Goal: Task Accomplishment & Management: Manage account settings

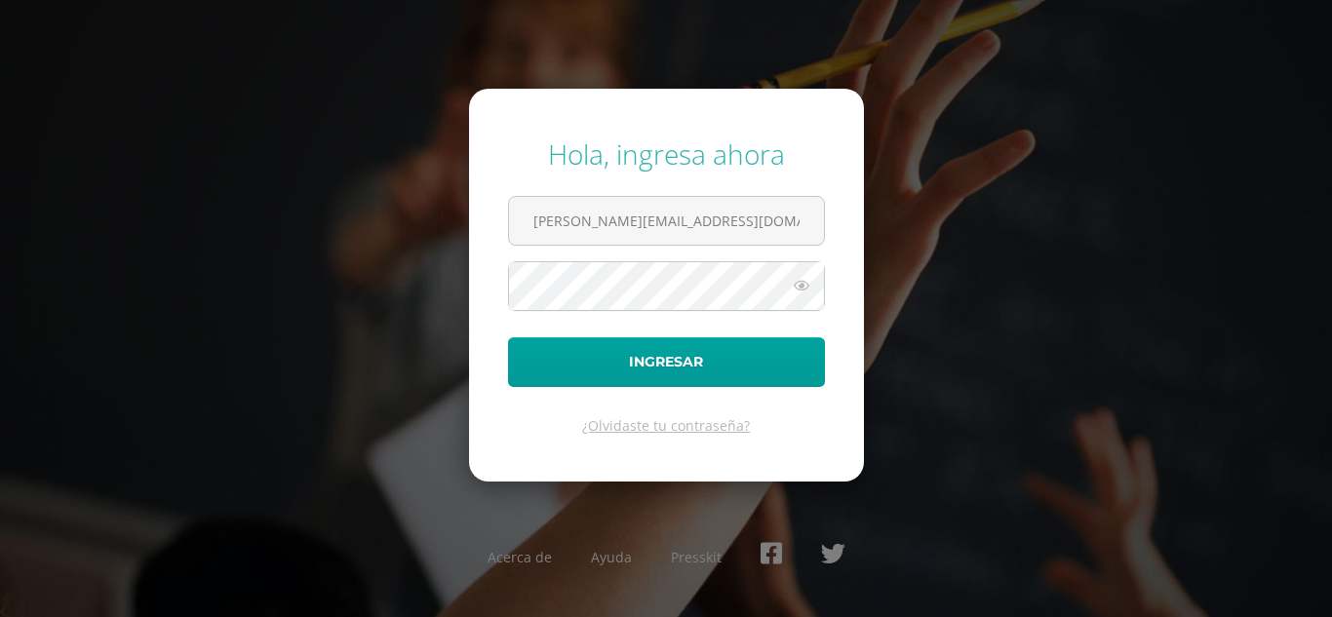
type input "alejandro_zavala@donbosco.edu.gt"
click at [508, 338] on button "Ingresar" at bounding box center [666, 363] width 317 height 50
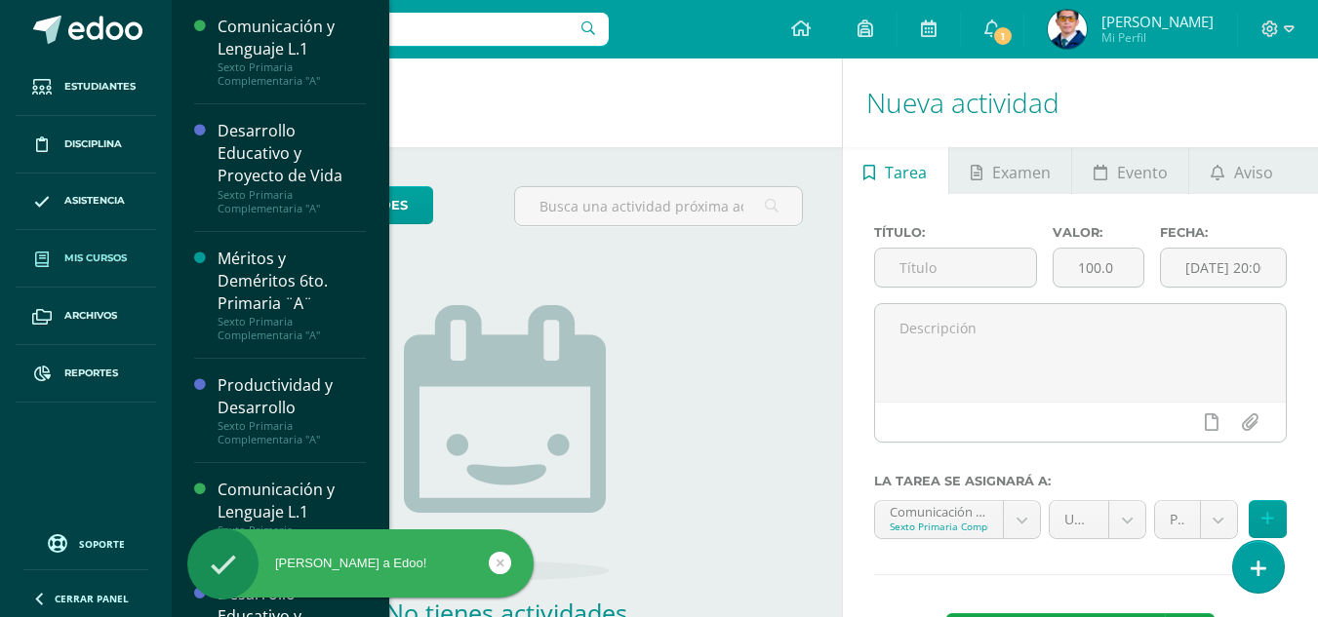
click at [92, 247] on link "Mis cursos" at bounding box center [86, 259] width 140 height 58
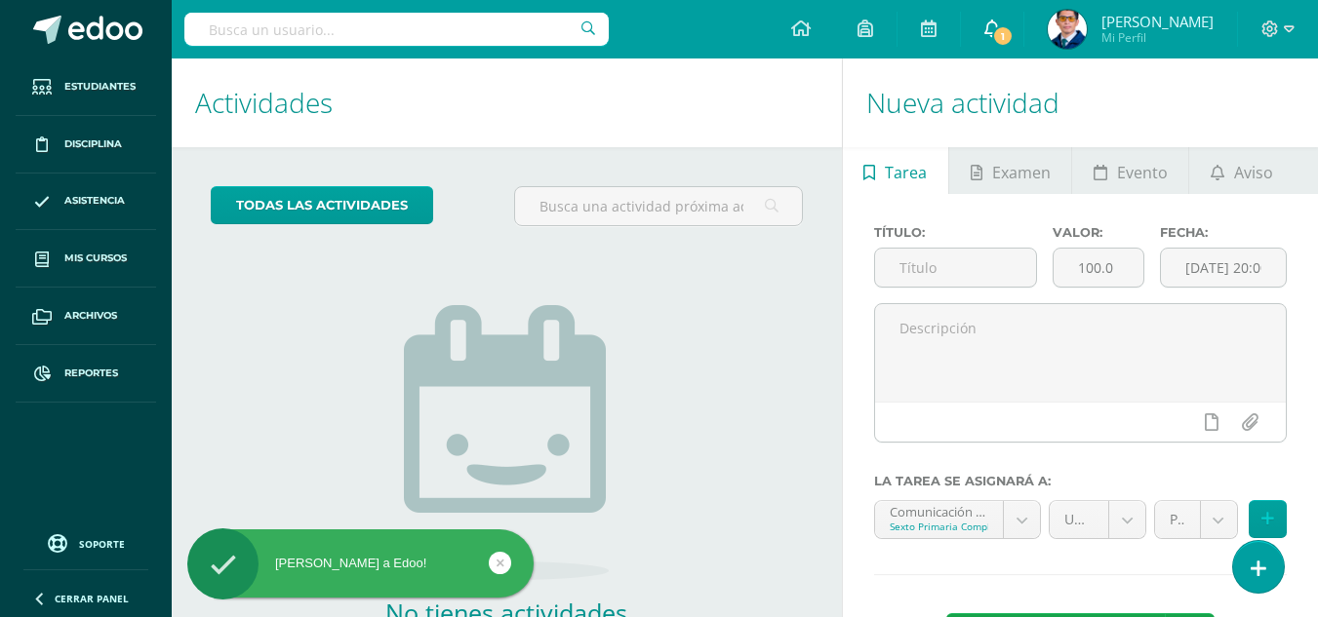
click at [1000, 34] on icon at bounding box center [992, 29] width 16 height 18
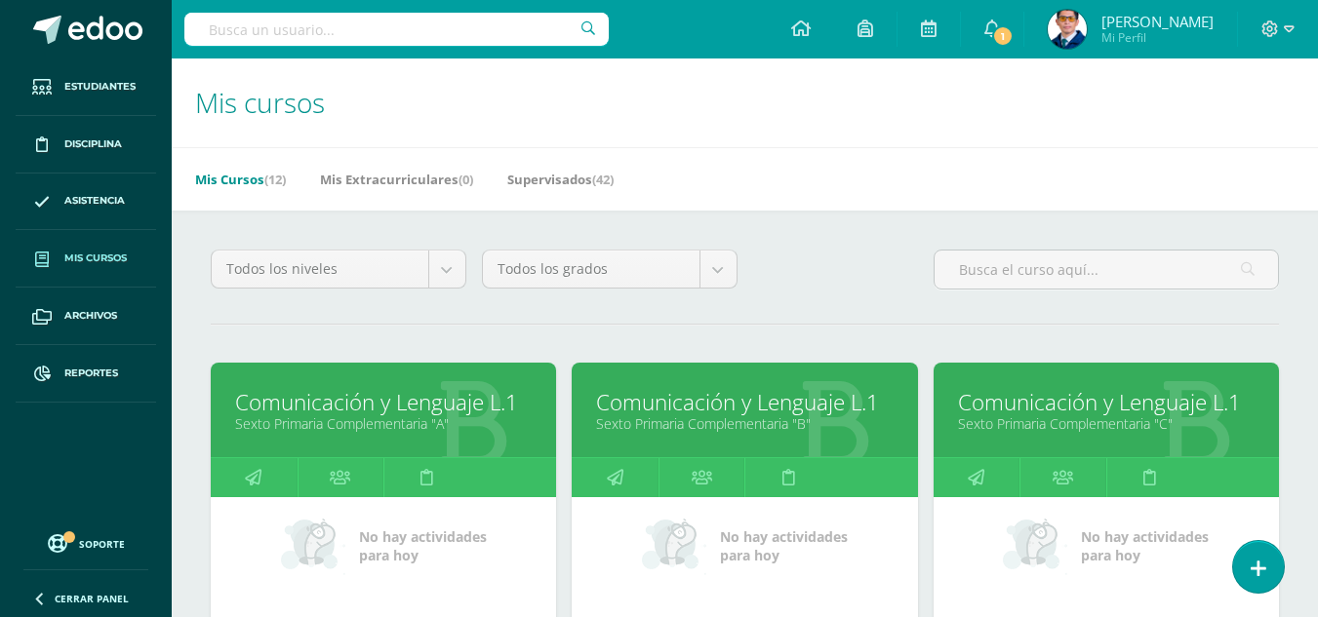
click at [449, 417] on link "Comunicación y Lenguaje L.1" at bounding box center [383, 402] width 297 height 30
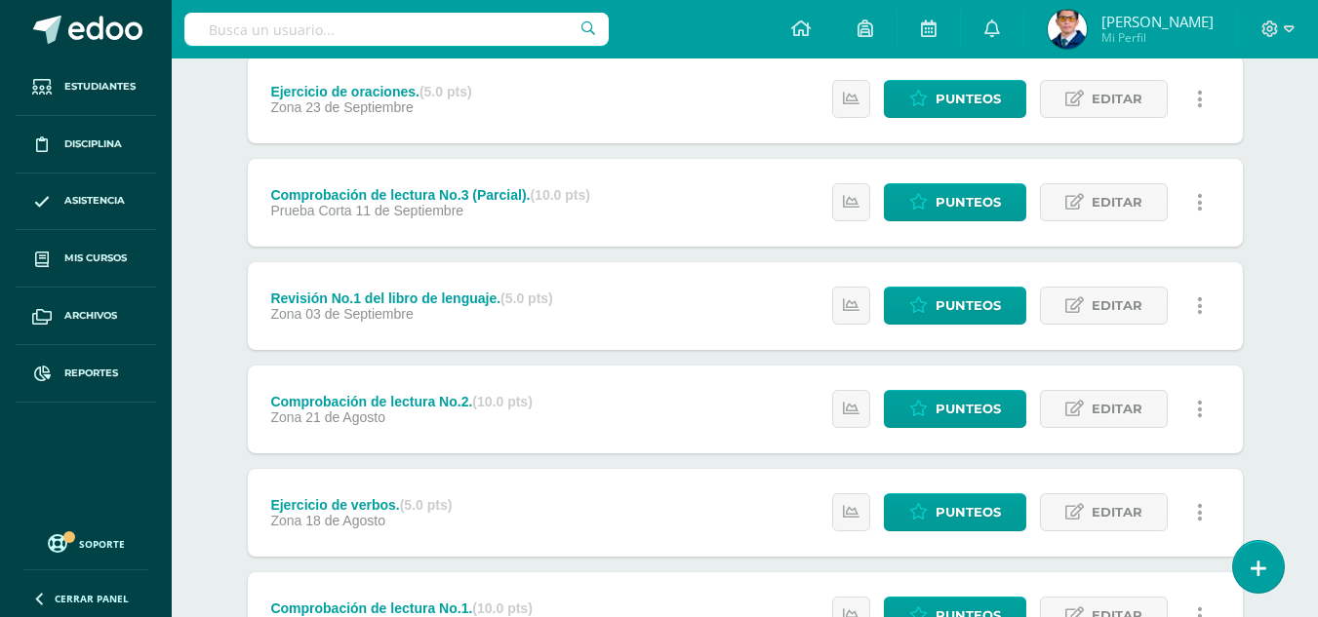
scroll to position [849, 0]
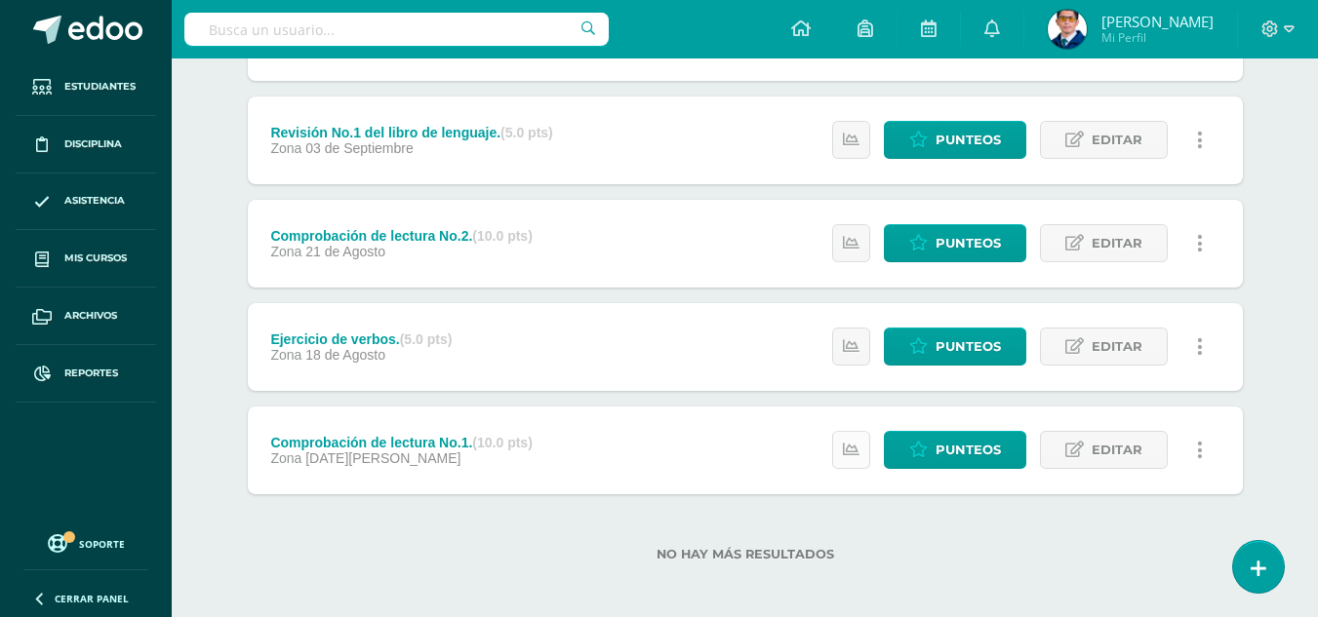
click at [857, 451] on icon at bounding box center [851, 450] width 17 height 17
click at [888, 566] on div "No hay más resultados" at bounding box center [745, 540] width 995 height 91
click at [860, 345] on link at bounding box center [851, 347] width 38 height 38
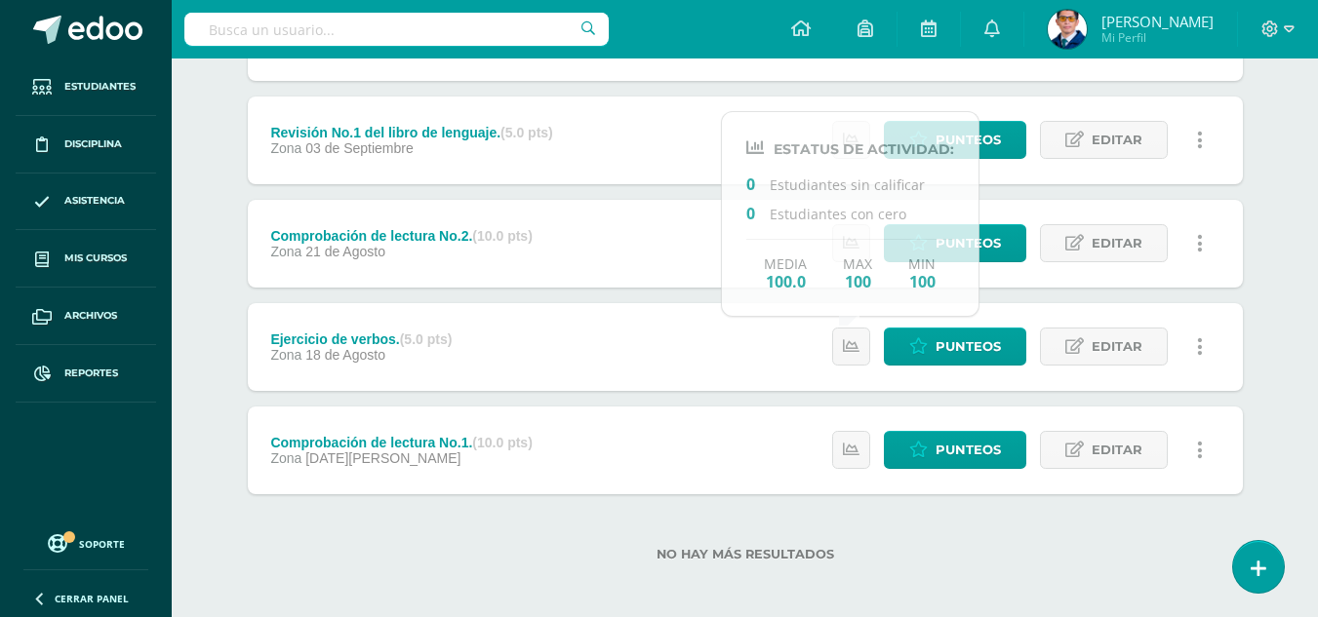
click at [900, 557] on label "No hay más resultados" at bounding box center [745, 554] width 995 height 15
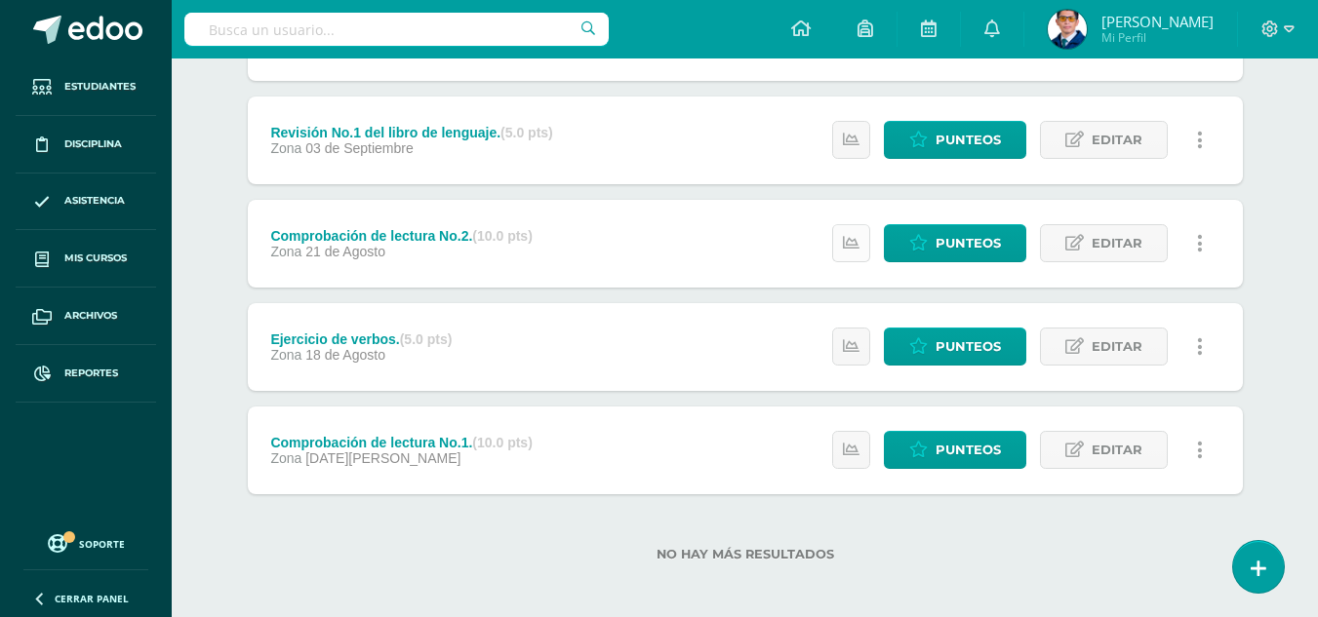
click at [842, 243] on link at bounding box center [851, 243] width 38 height 38
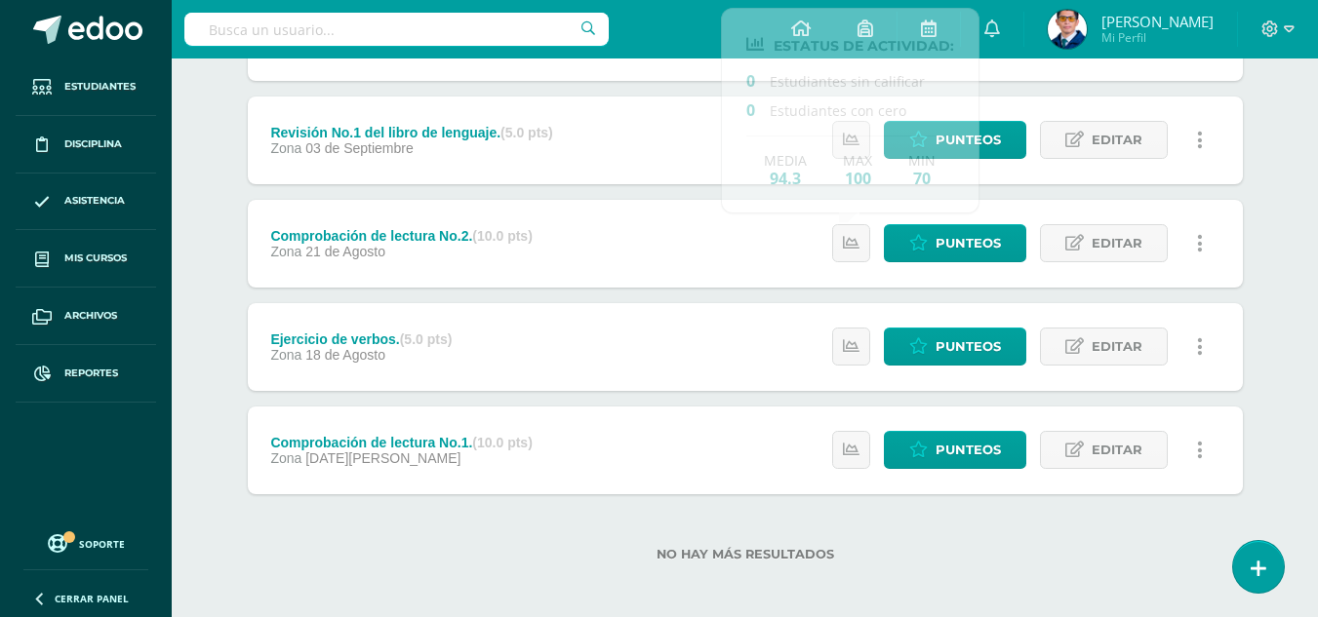
click at [896, 527] on div "No hay más resultados" at bounding box center [745, 540] width 995 height 91
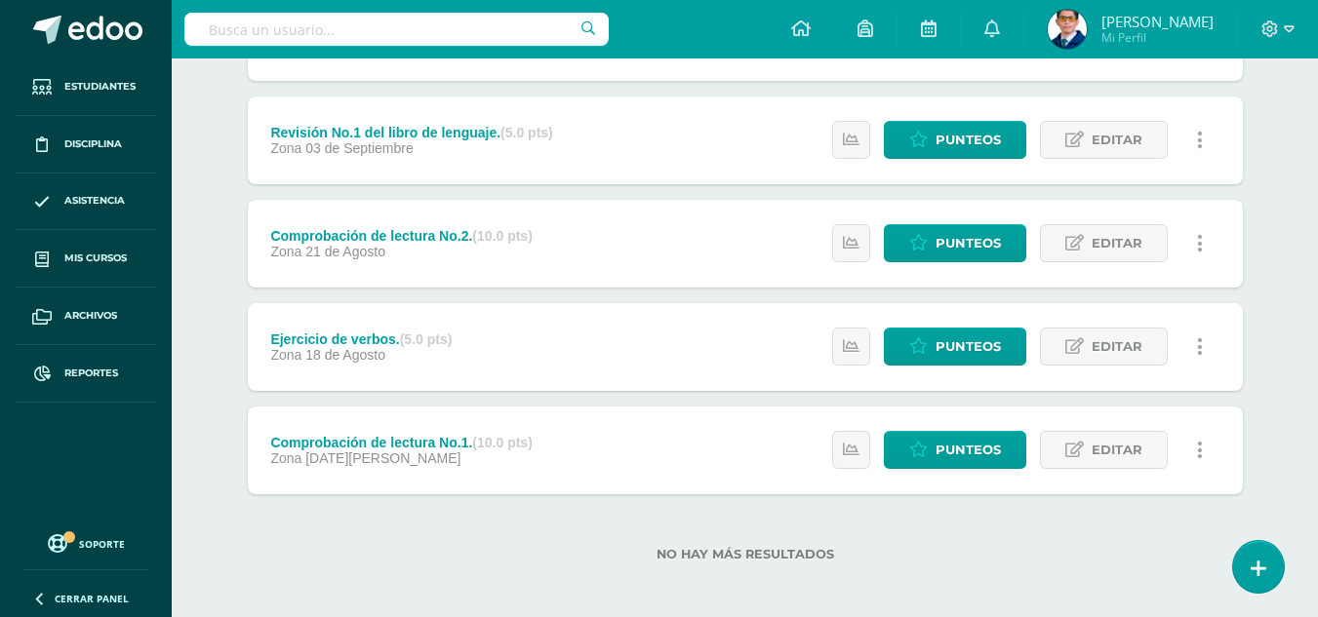
scroll to position [751, 0]
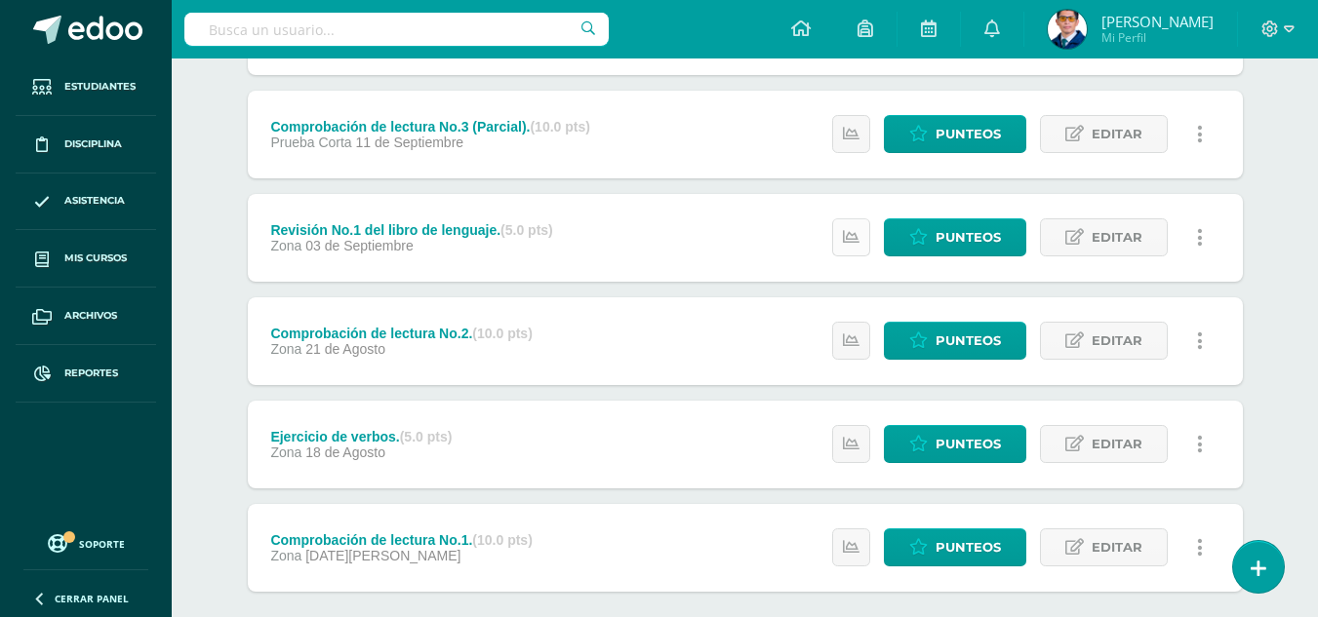
click at [846, 235] on icon at bounding box center [851, 237] width 17 height 17
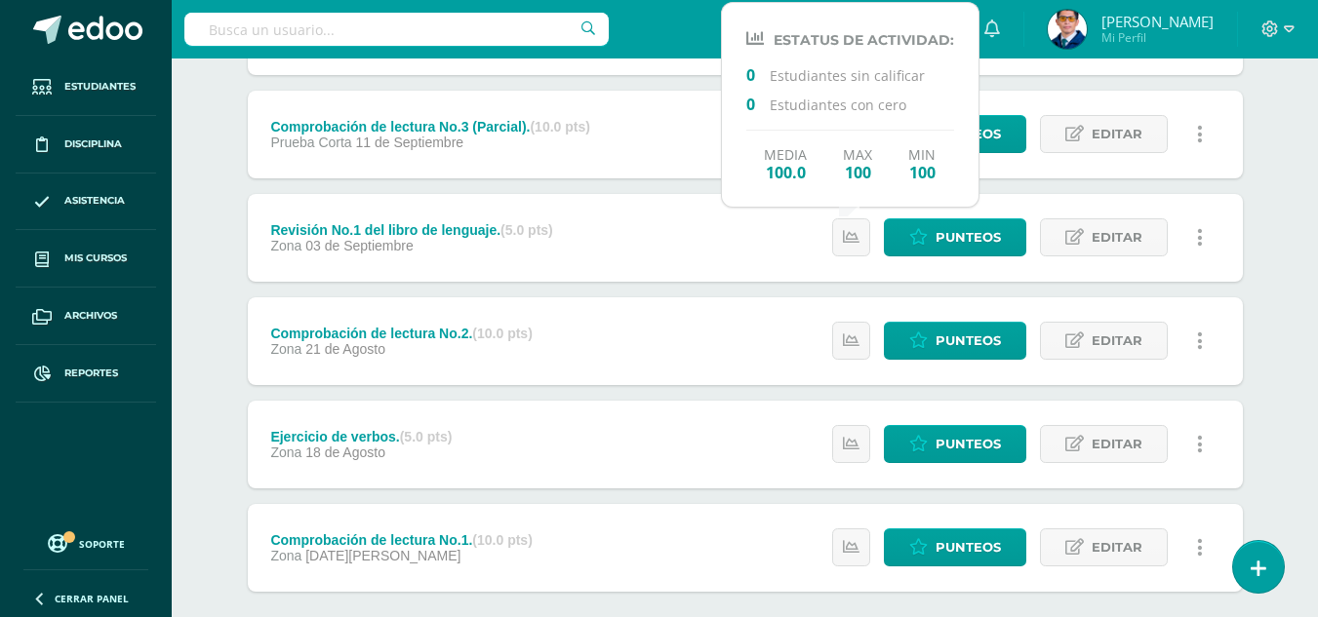
click at [231, 190] on div "Unidad 4 Unidad 1 Unidad 2 Unidad 3 Unidad 4 Resumen de unidad Descargar como H…" at bounding box center [745, 82] width 1073 height 1280
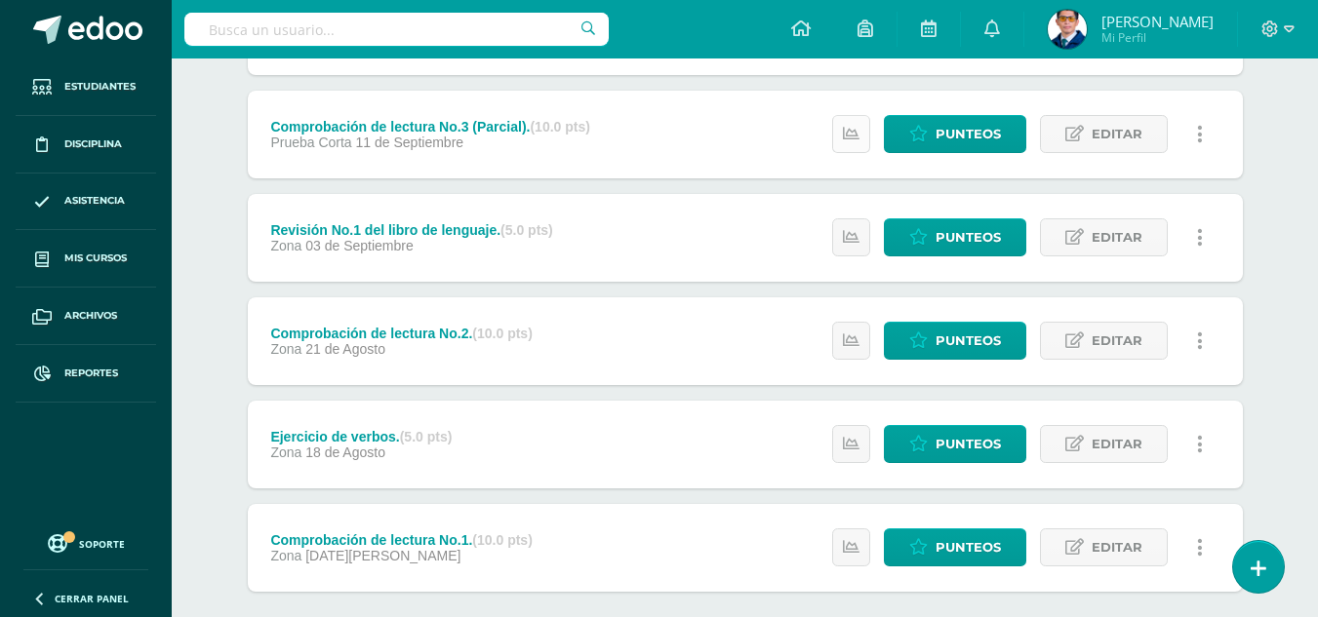
click at [846, 133] on icon at bounding box center [851, 134] width 17 height 17
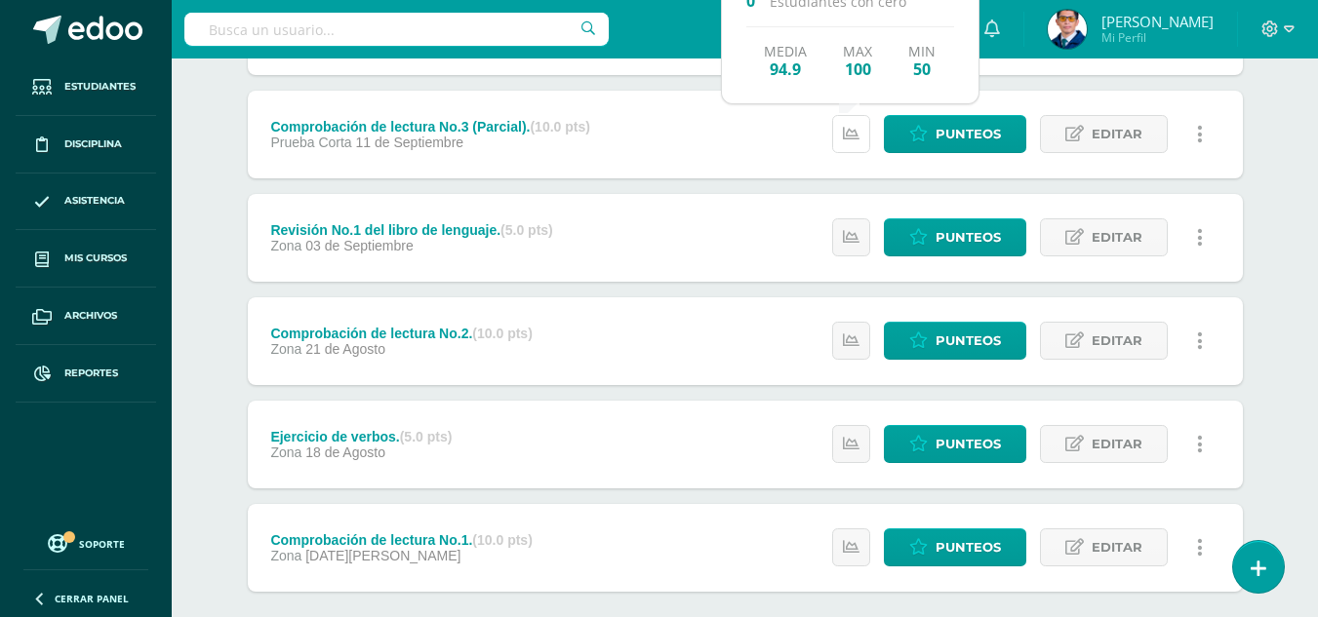
scroll to position [556, 0]
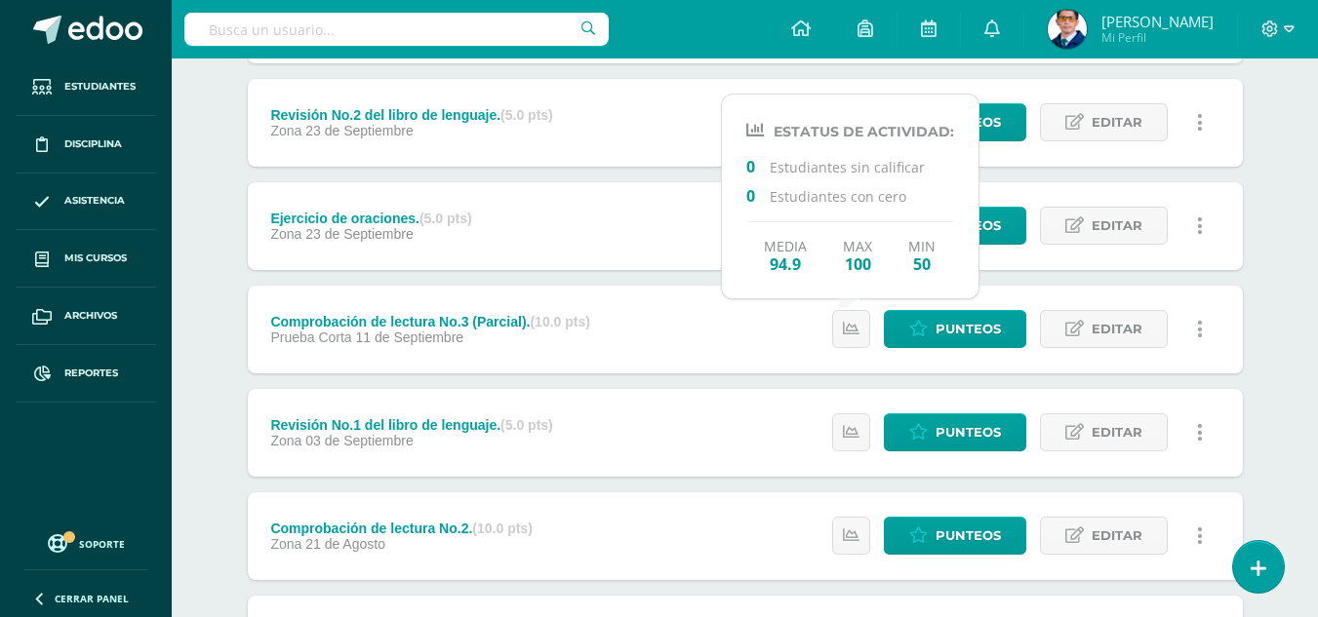
click at [197, 331] on div "Comunicación y Lenguaje L.1 Sexto Primaria Complementaria "A" Herramientas Deta…" at bounding box center [745, 210] width 1146 height 1414
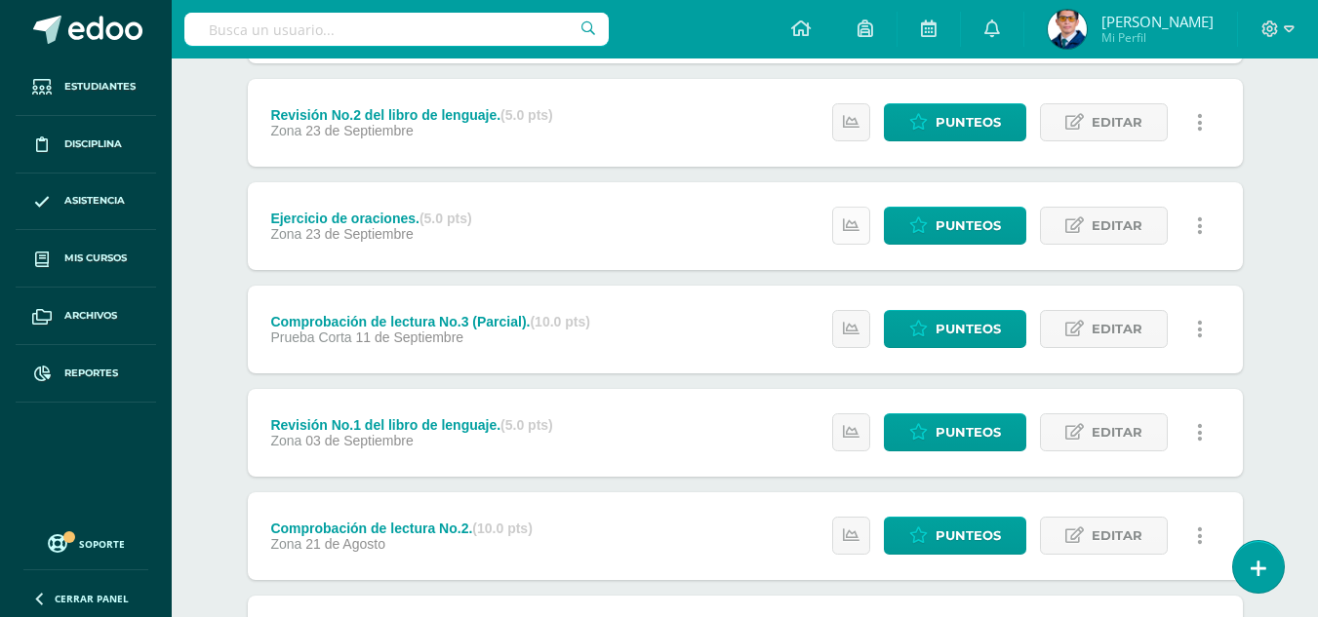
click at [858, 228] on icon at bounding box center [851, 226] width 17 height 17
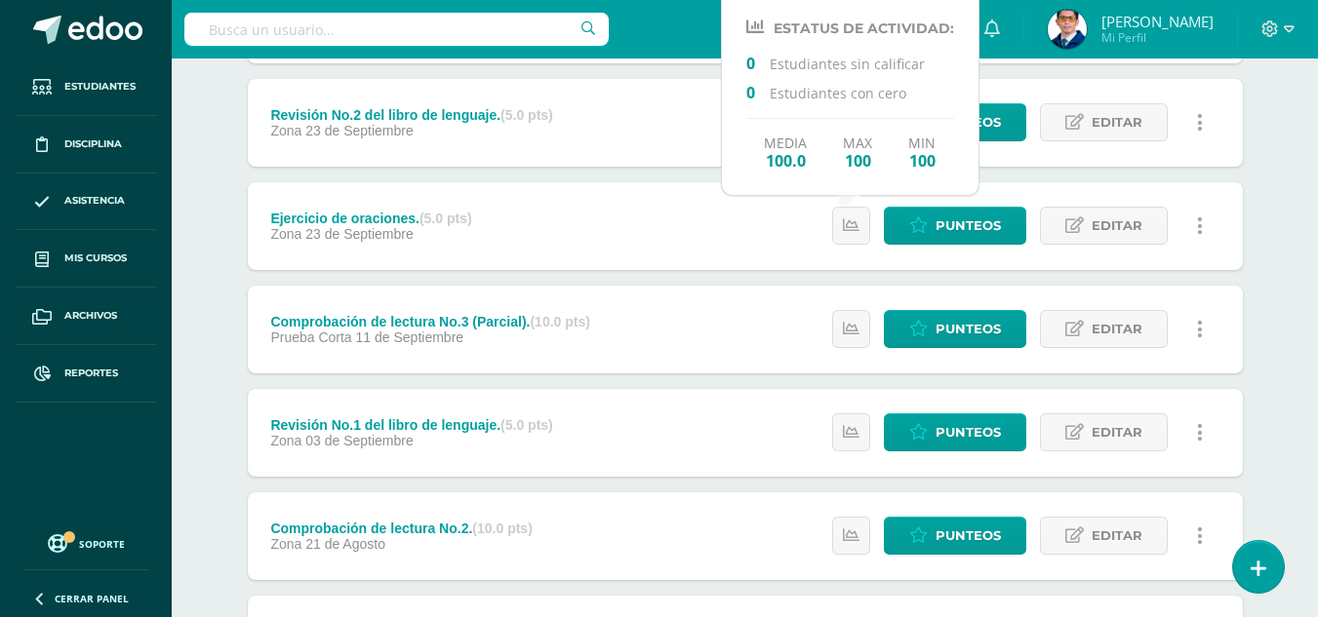
drag, startPoint x: 214, startPoint y: 328, endPoint x: 332, endPoint y: 328, distance: 118.0
click at [215, 328] on div "Unidad 4 Unidad 1 Unidad 2 Unidad 3 Unidad 4 Resumen de unidad Descargar como H…" at bounding box center [745, 277] width 1073 height 1280
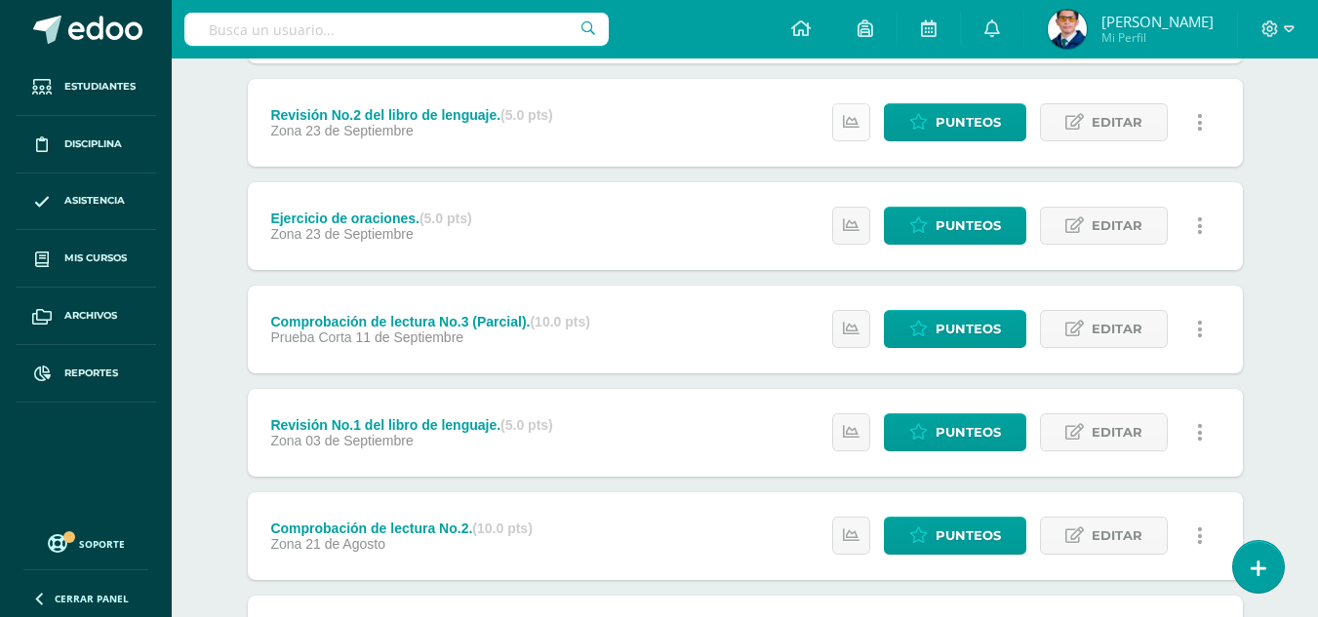
click at [855, 118] on icon at bounding box center [851, 122] width 17 height 17
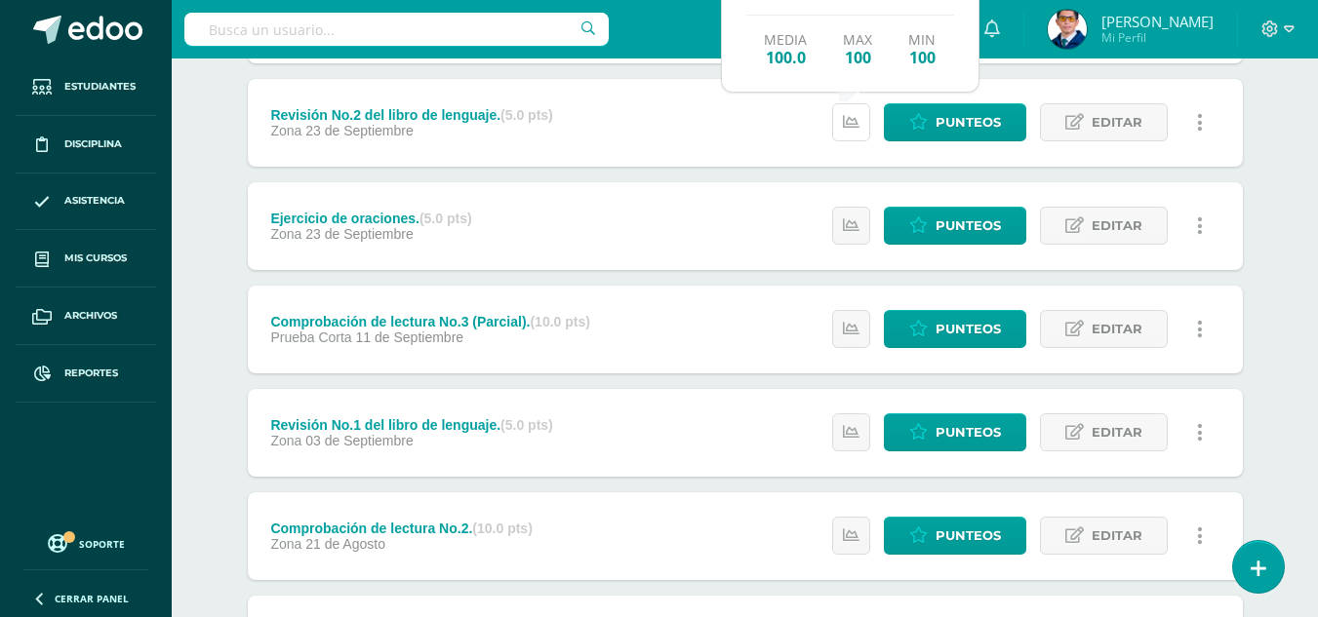
scroll to position [361, 0]
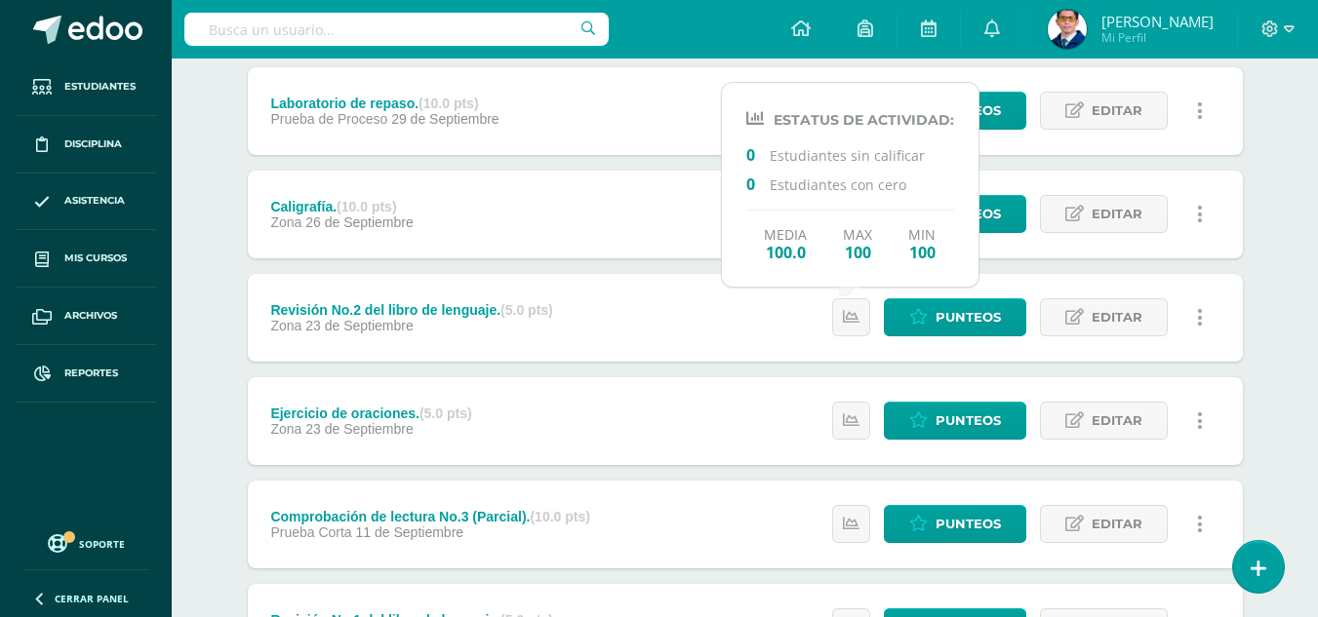
click at [204, 294] on div "Comunicación y Lenguaje L.1 Sexto Primaria Complementaria "A" Herramientas Deta…" at bounding box center [745, 405] width 1146 height 1414
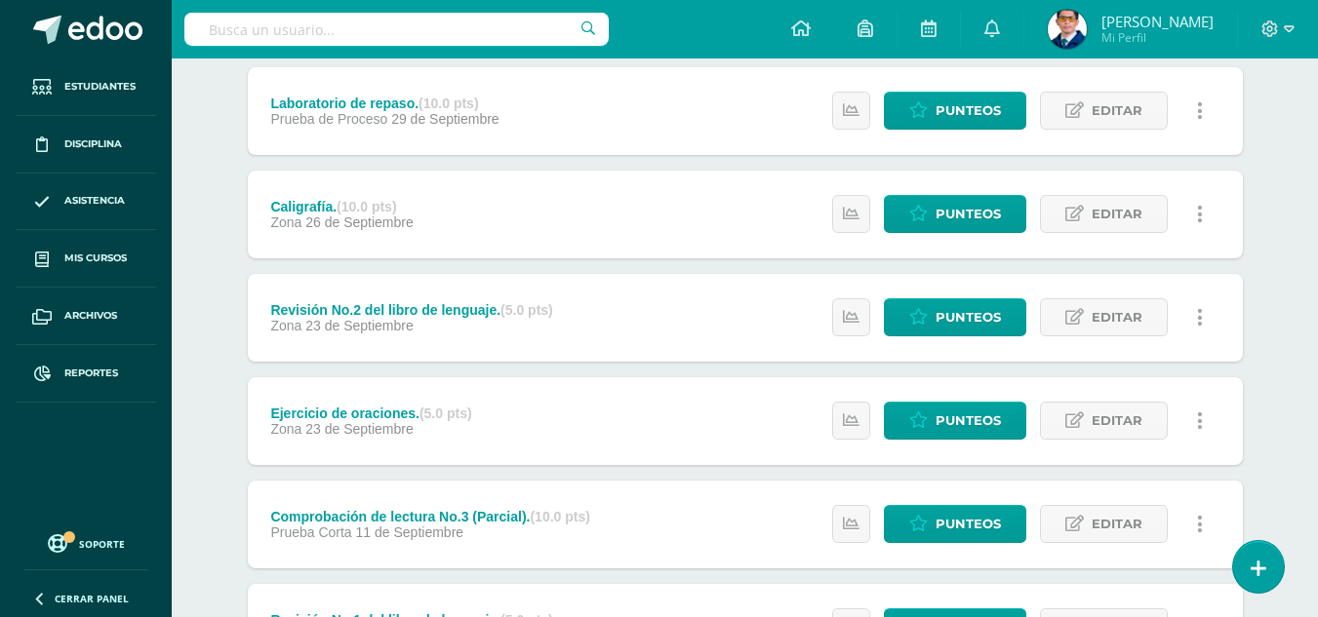
scroll to position [166, 0]
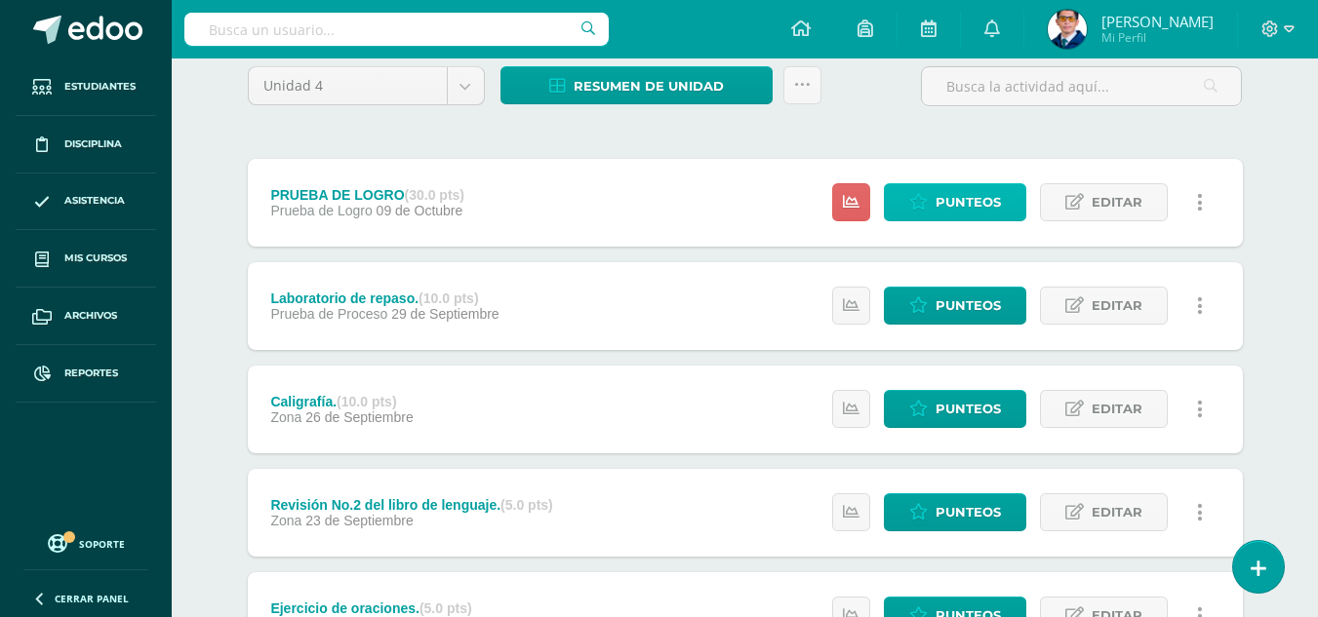
click at [944, 188] on span "Punteos" at bounding box center [967, 202] width 65 height 36
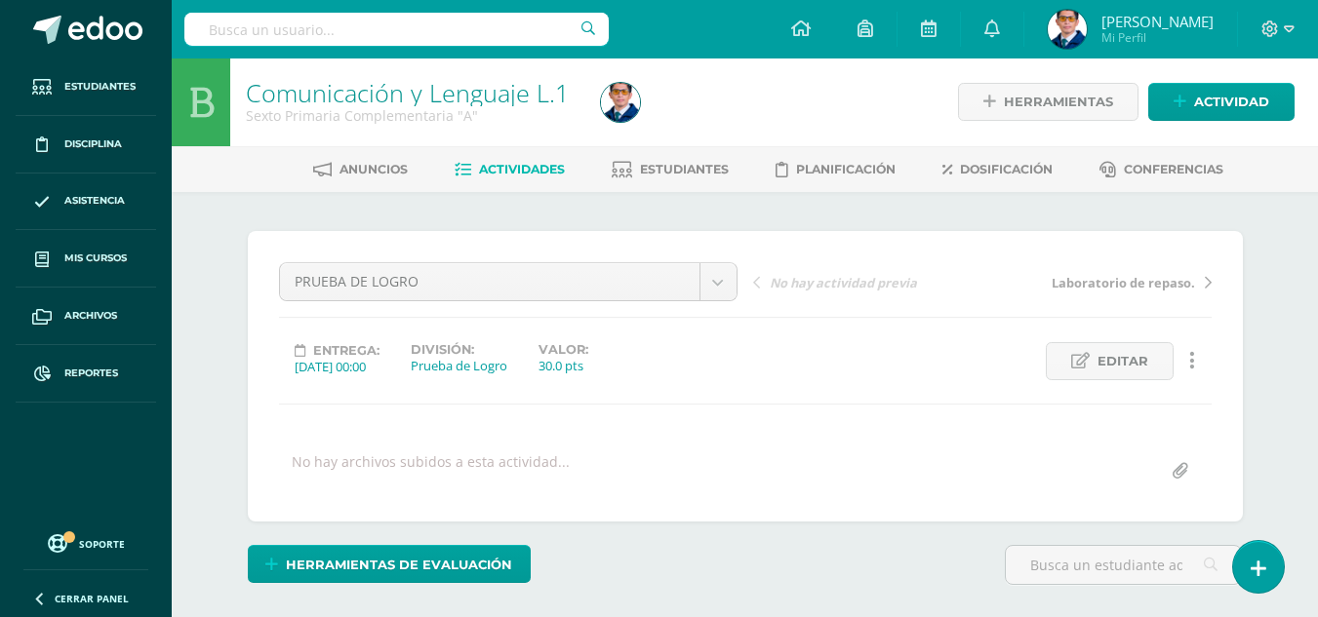
scroll to position [294, 0]
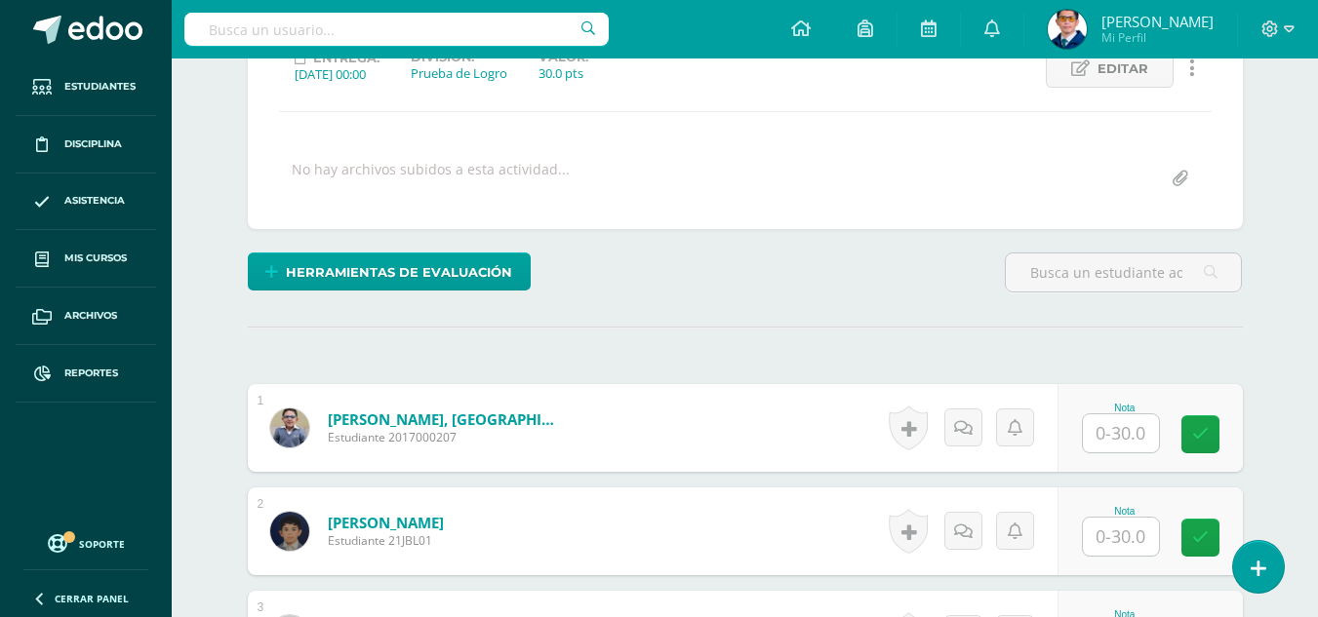
click at [1140, 432] on input "text" at bounding box center [1121, 434] width 76 height 38
type input "30"
click at [1209, 442] on icon at bounding box center [1214, 434] width 18 height 17
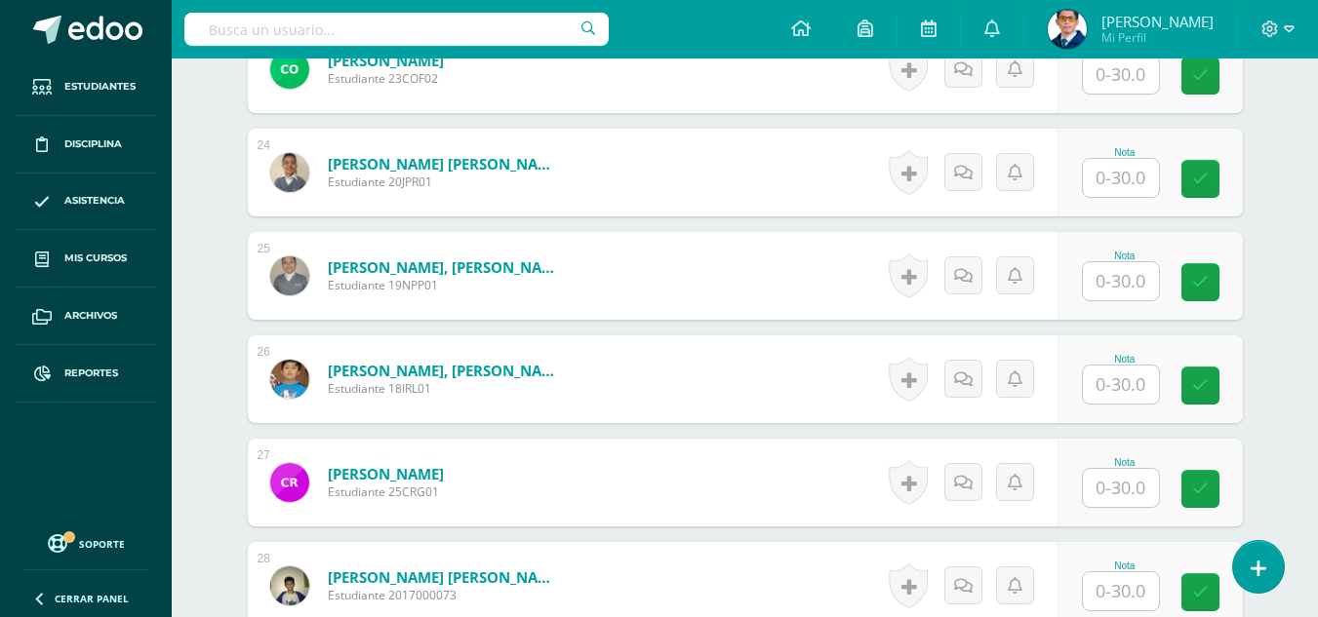
scroll to position [3122, 0]
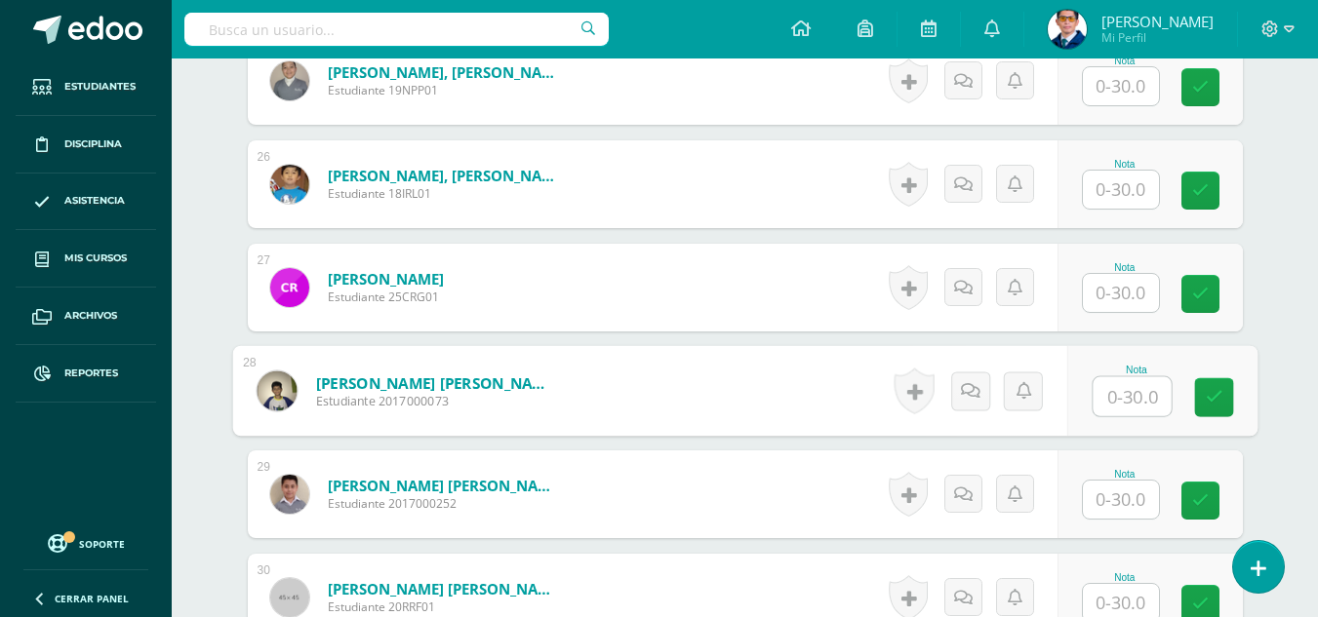
click at [1122, 388] on input "text" at bounding box center [1132, 396] width 78 height 39
type input "30"
click at [1203, 394] on link at bounding box center [1213, 397] width 39 height 39
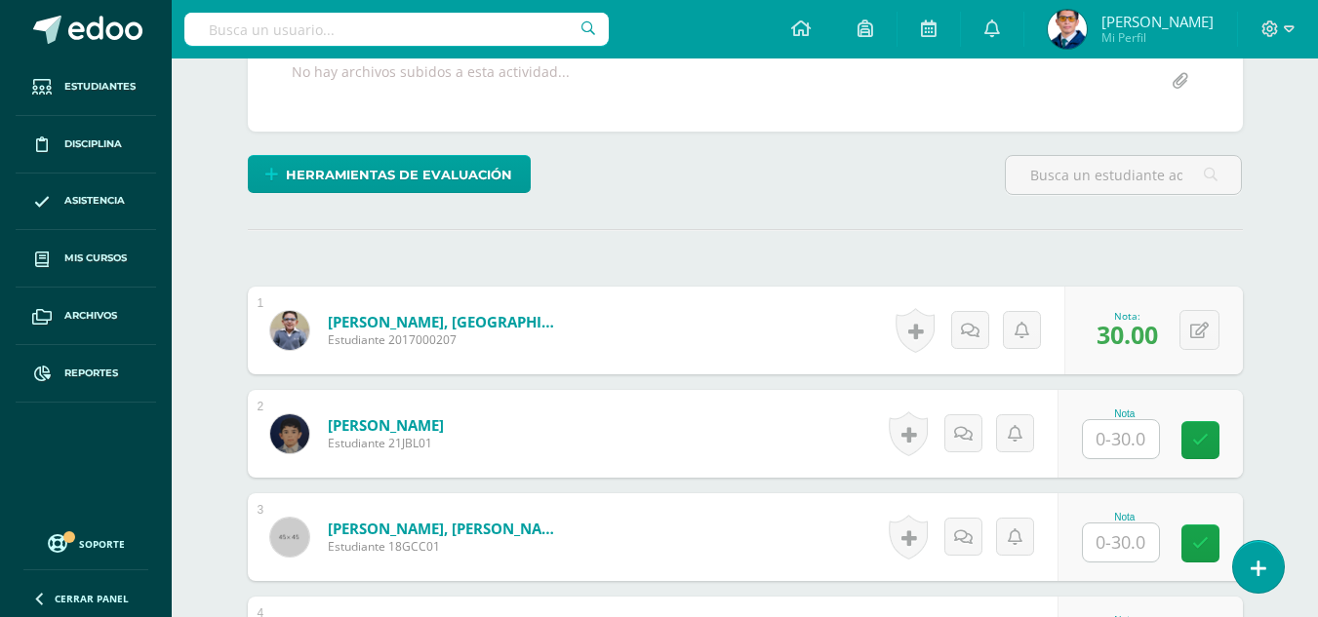
scroll to position [0, 0]
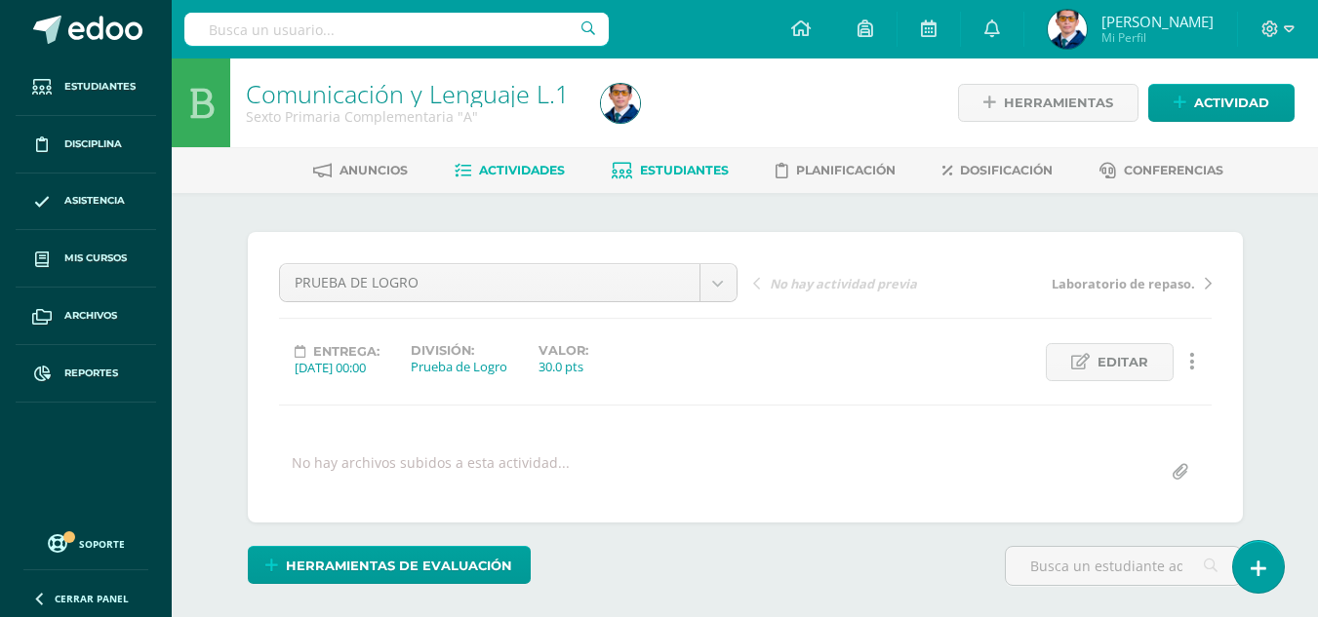
click at [651, 182] on link "Estudiantes" at bounding box center [670, 170] width 117 height 31
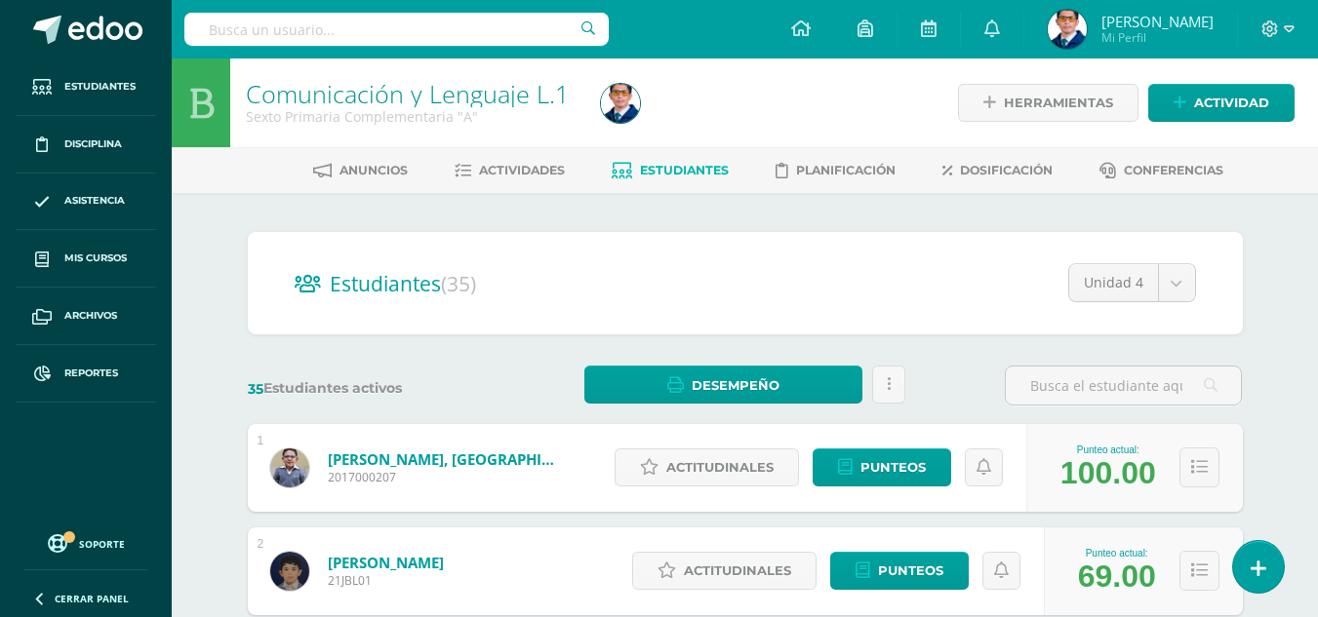
click at [486, 457] on link "Aguilar Morales, Santiago" at bounding box center [445, 460] width 234 height 20
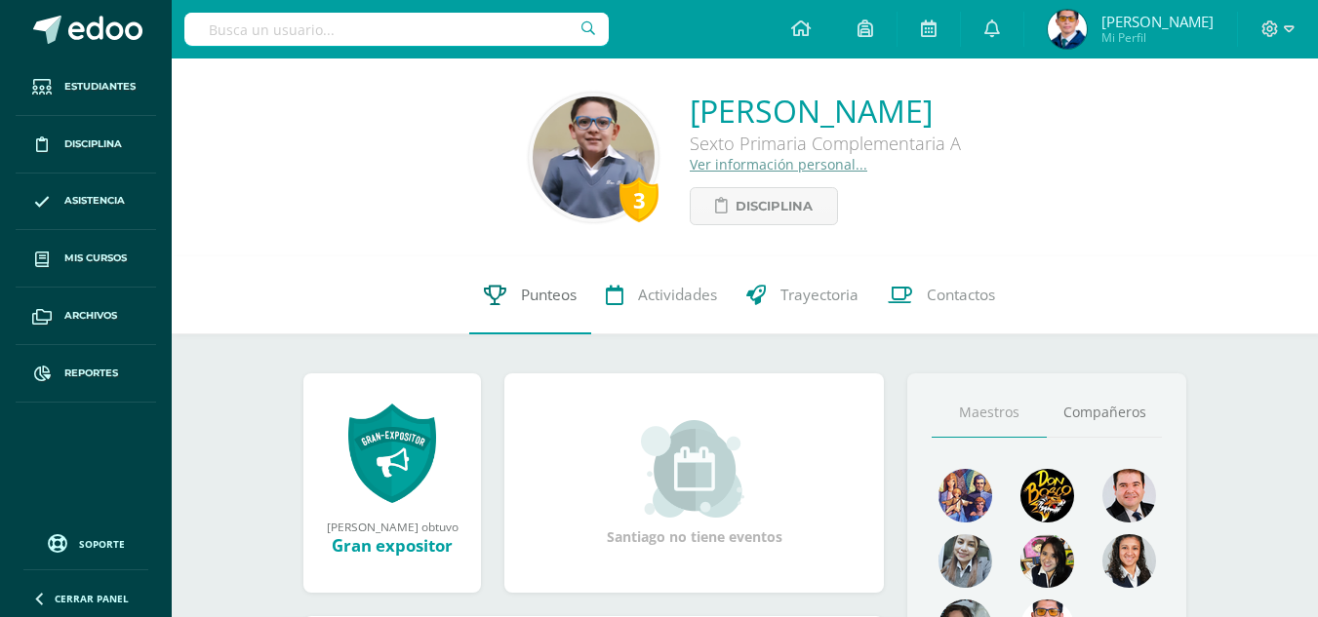
click at [562, 294] on span "Punteos" at bounding box center [549, 295] width 56 height 20
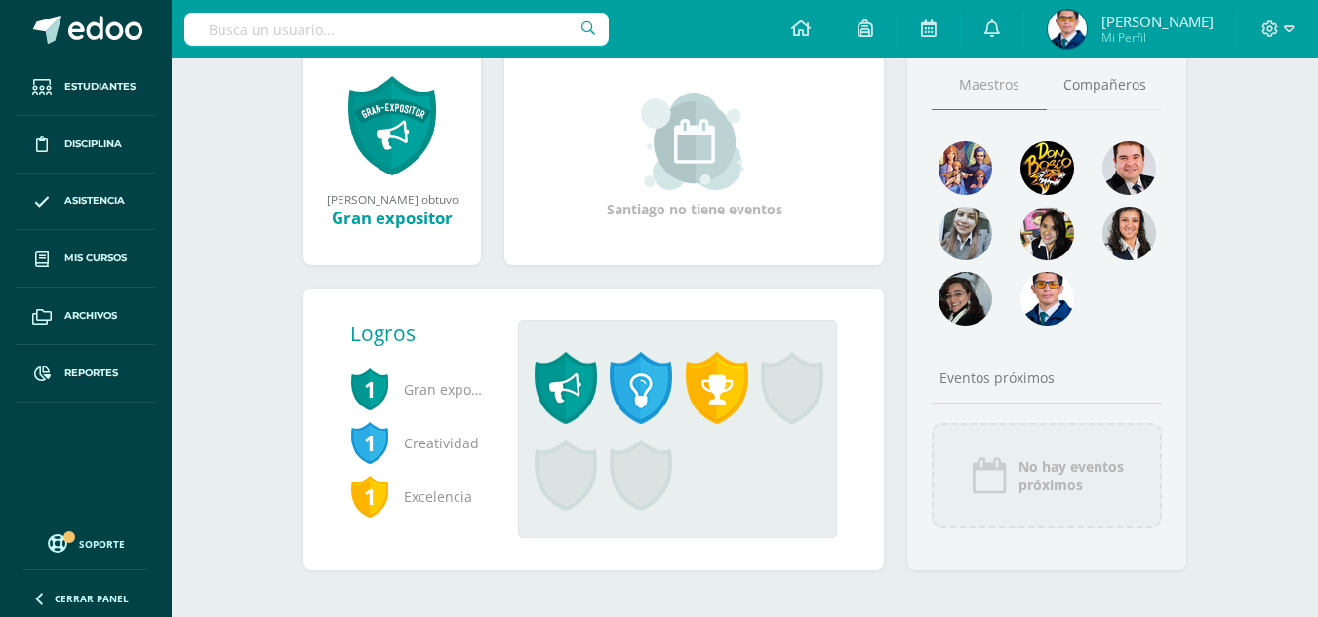
scroll to position [133, 0]
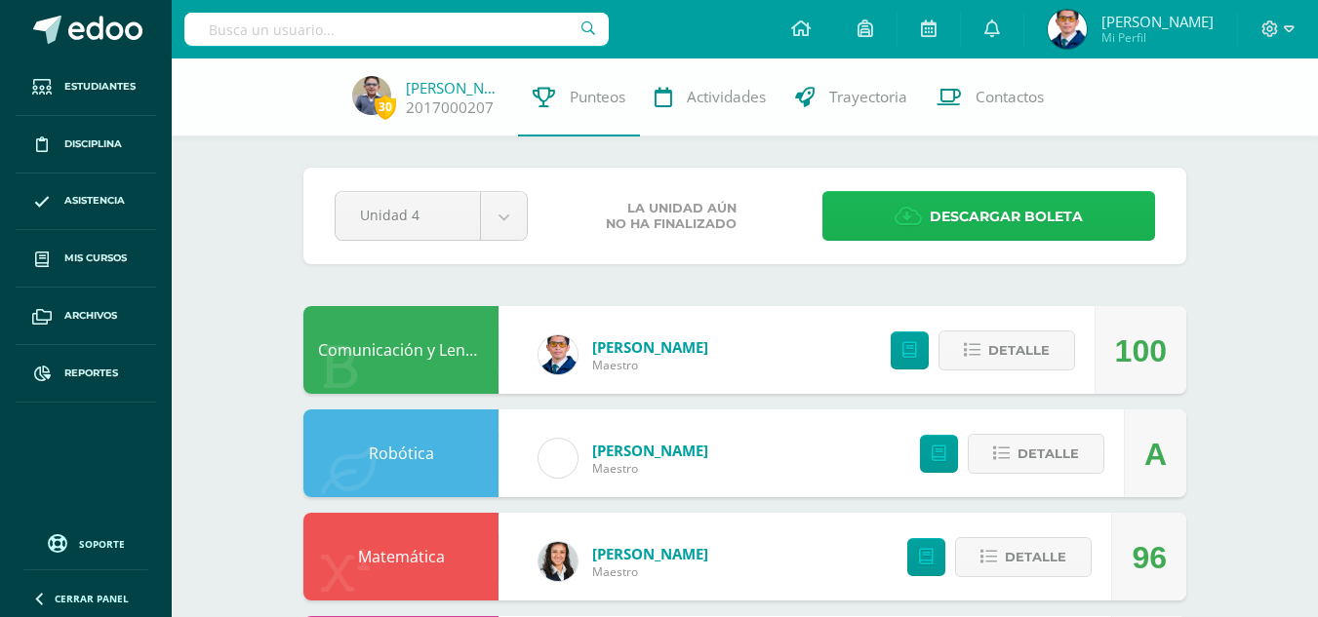
click at [914, 210] on icon at bounding box center [907, 216] width 27 height 21
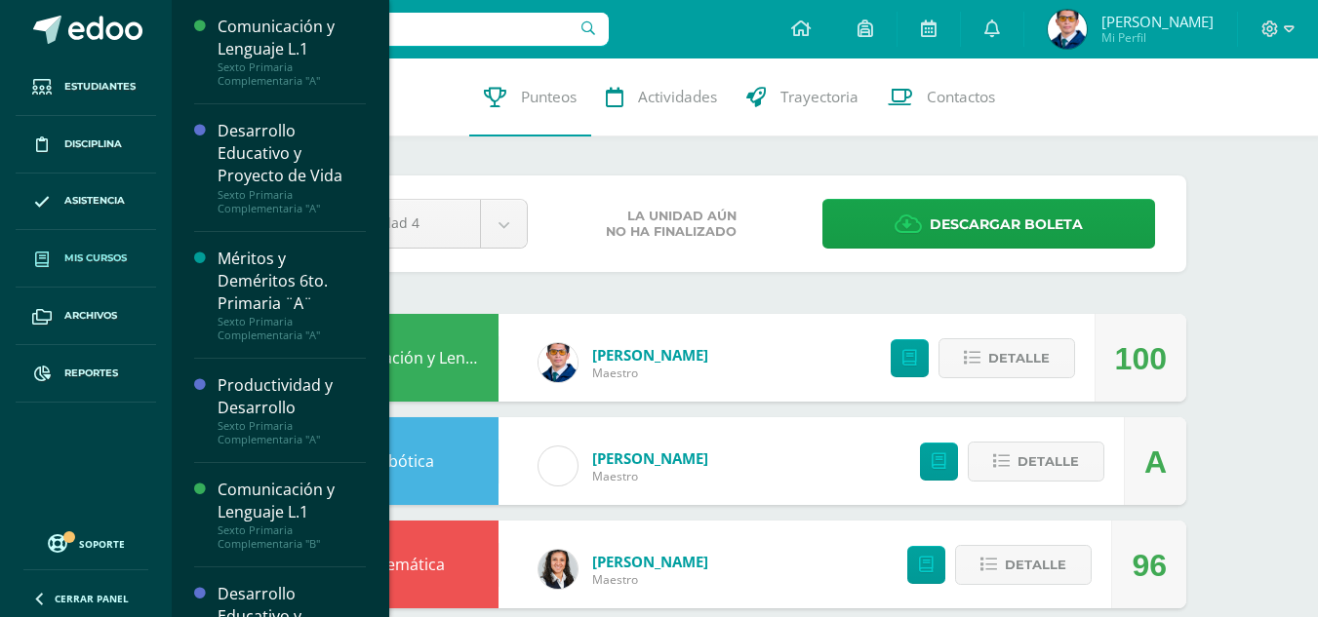
click at [68, 272] on link "Mis cursos" at bounding box center [86, 259] width 140 height 58
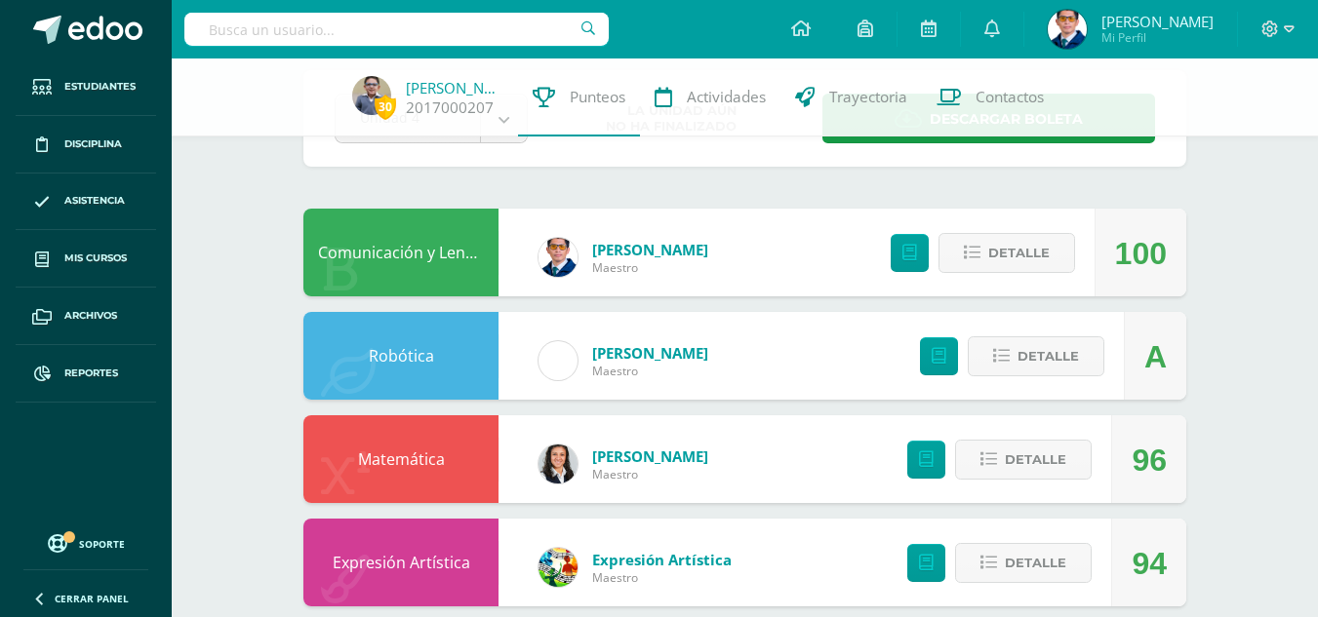
scroll to position [195, 0]
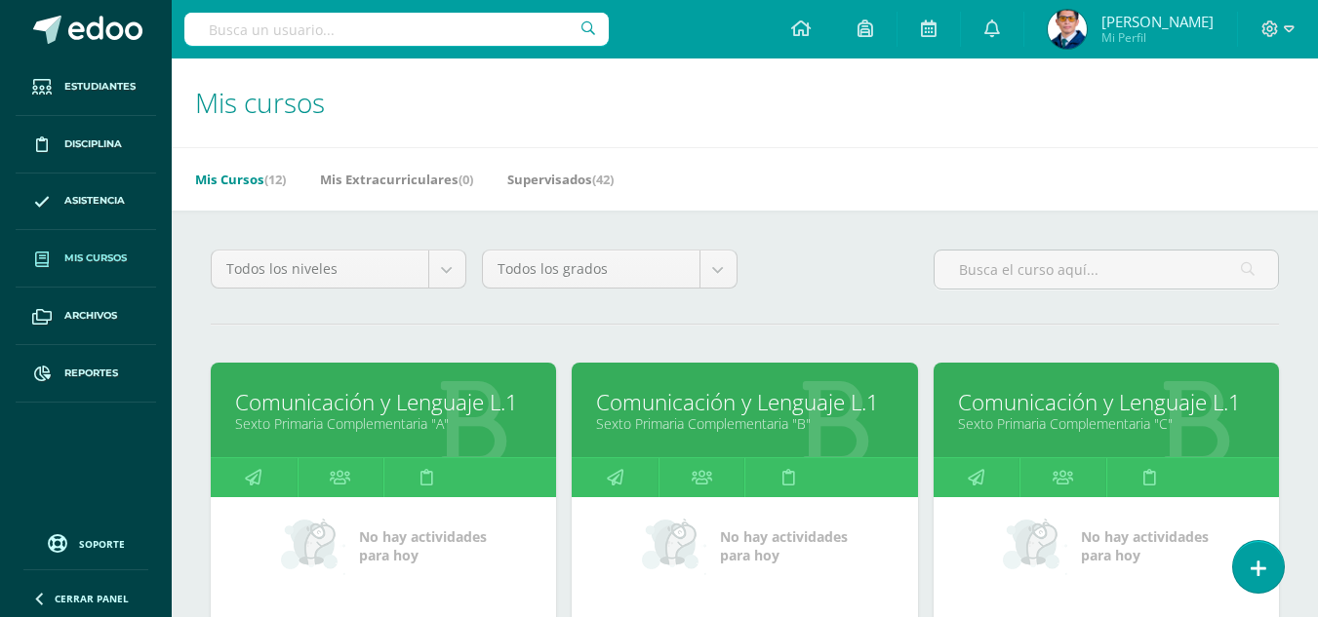
click at [732, 415] on link "Sexto Primaria Complementaria "B"" at bounding box center [744, 424] width 297 height 19
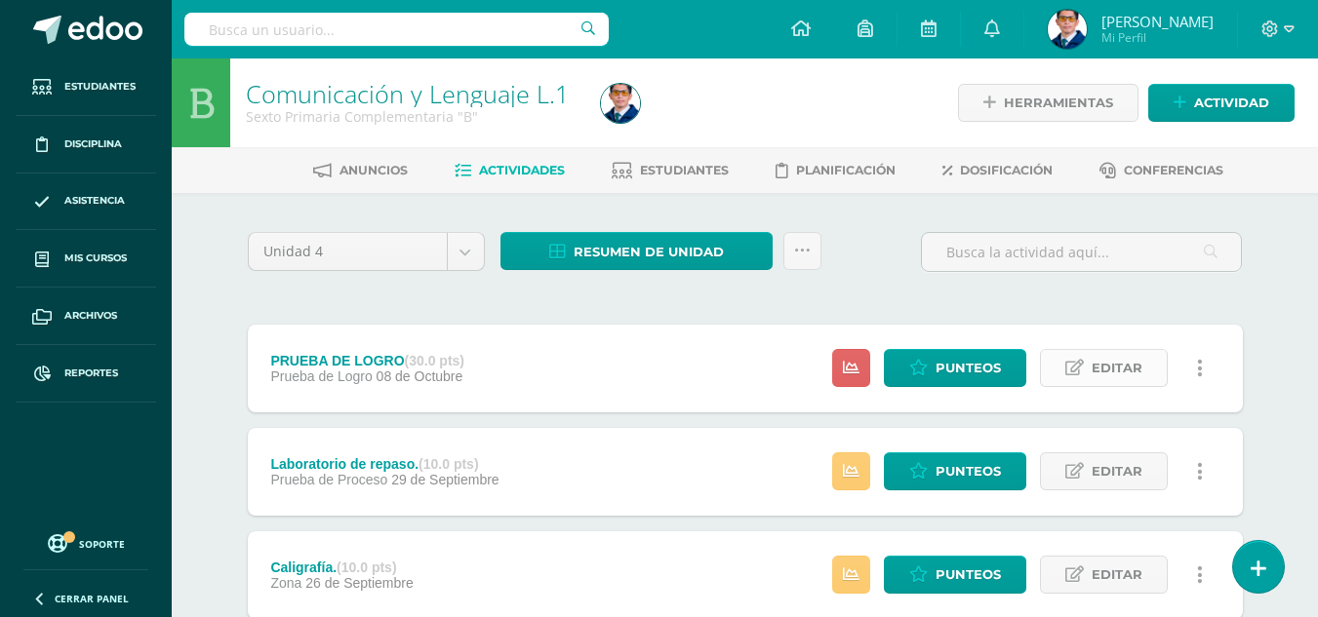
click at [1107, 357] on span "Editar" at bounding box center [1117, 368] width 51 height 36
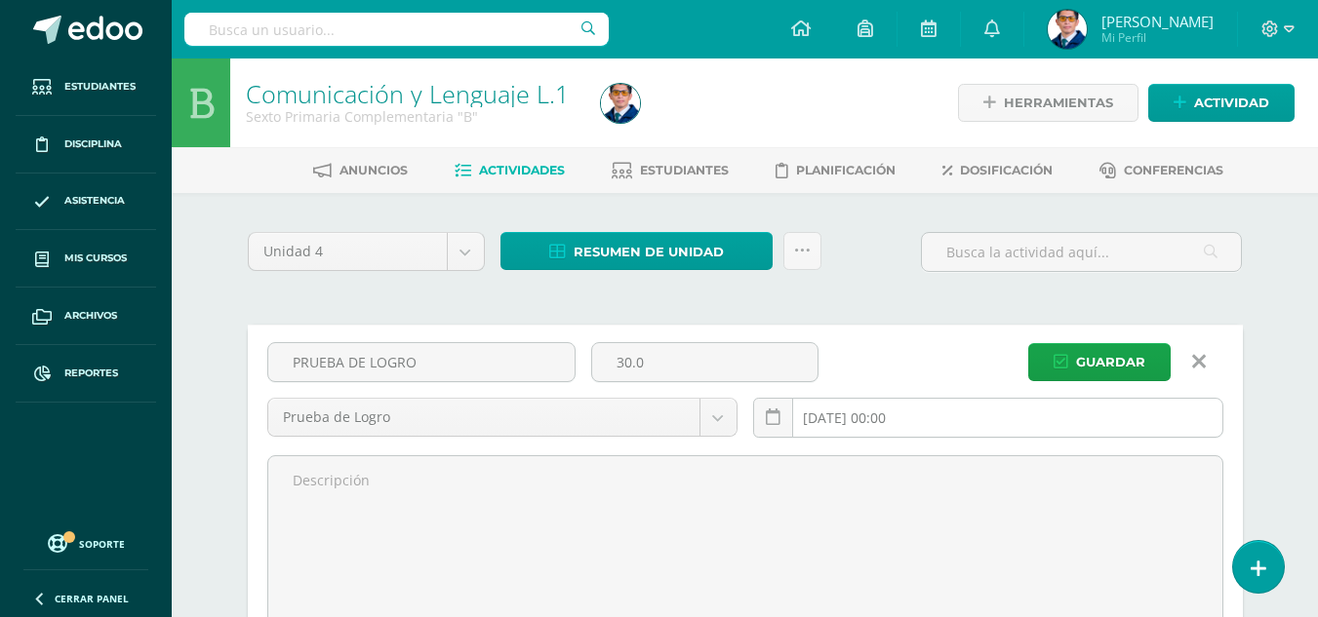
click at [1078, 409] on input "2025-10-08 00:00" at bounding box center [988, 418] width 468 height 38
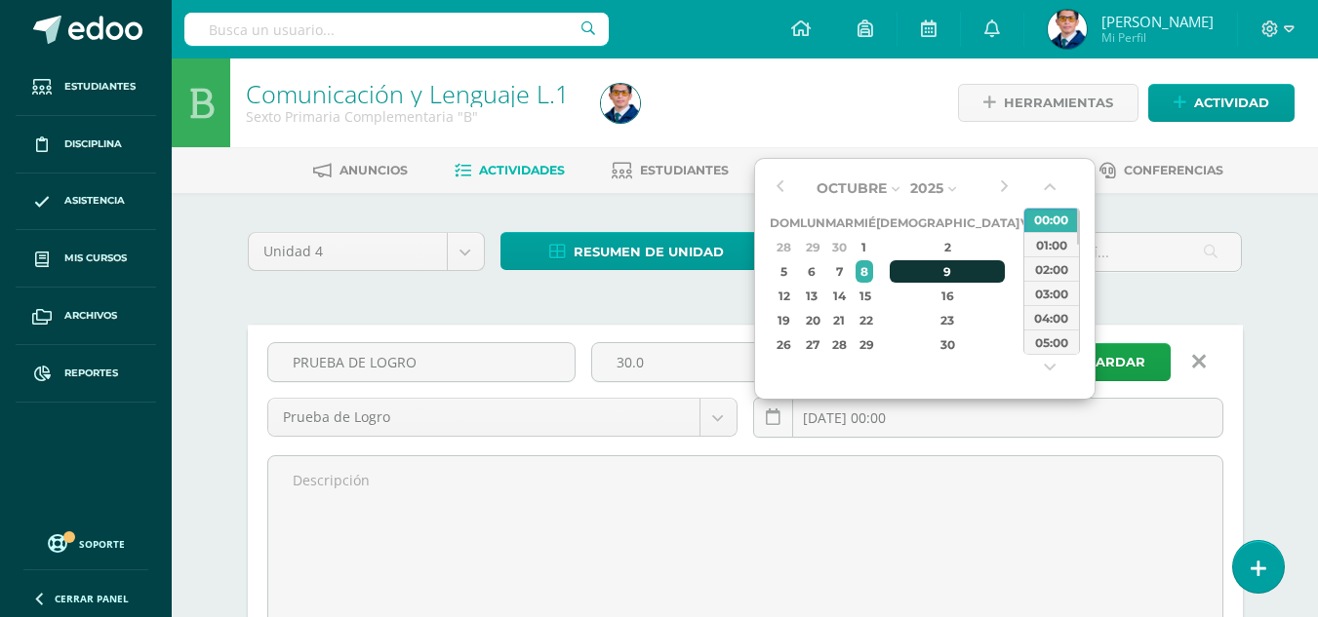
click at [913, 266] on div "9" at bounding box center [947, 271] width 115 height 22
type input "2025-10-09 00:00"
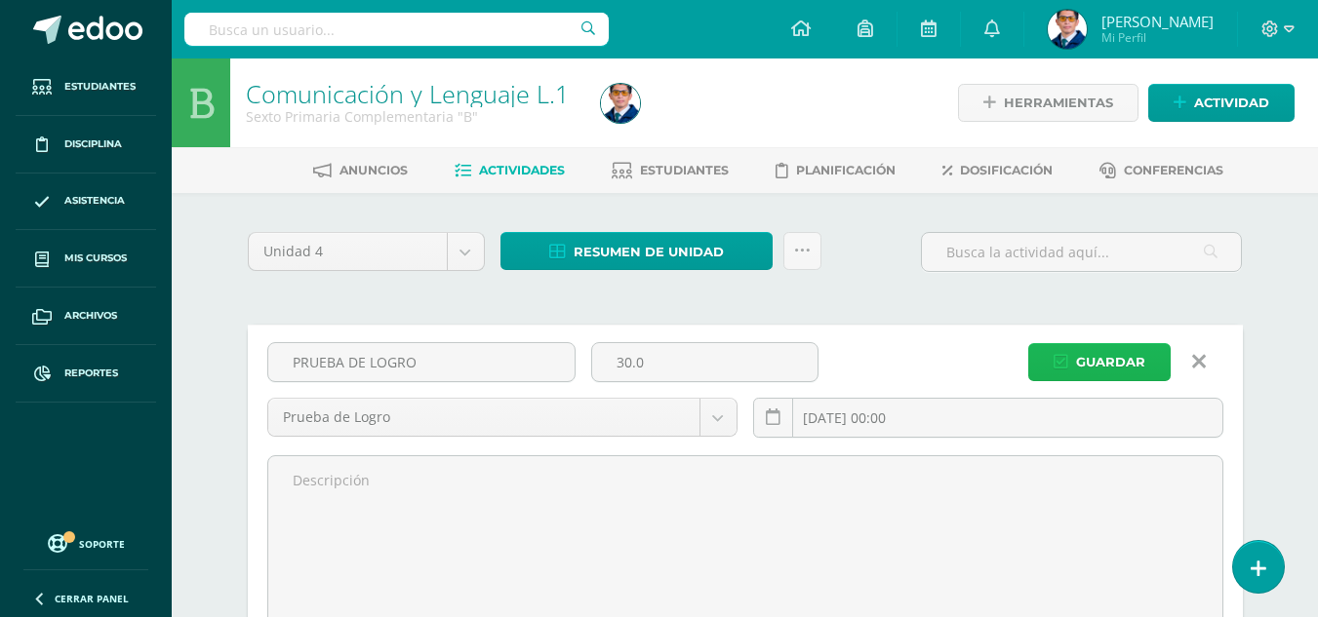
click at [1103, 362] on span "Guardar" at bounding box center [1110, 362] width 69 height 36
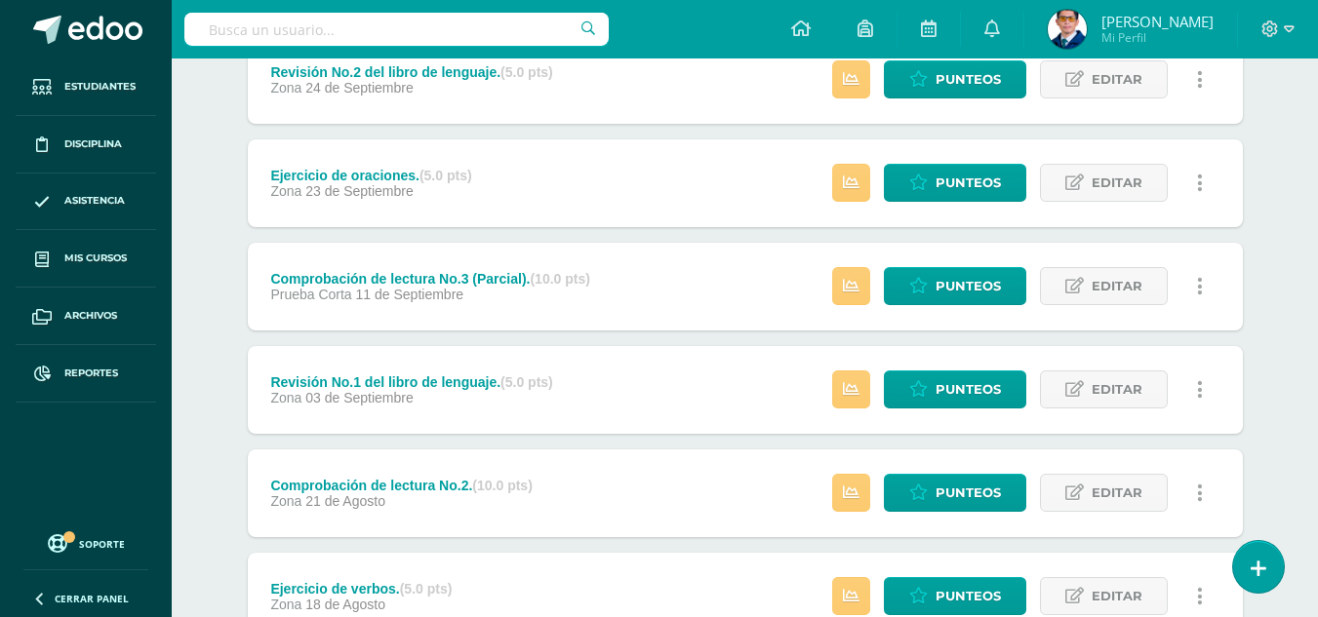
scroll to position [1134, 0]
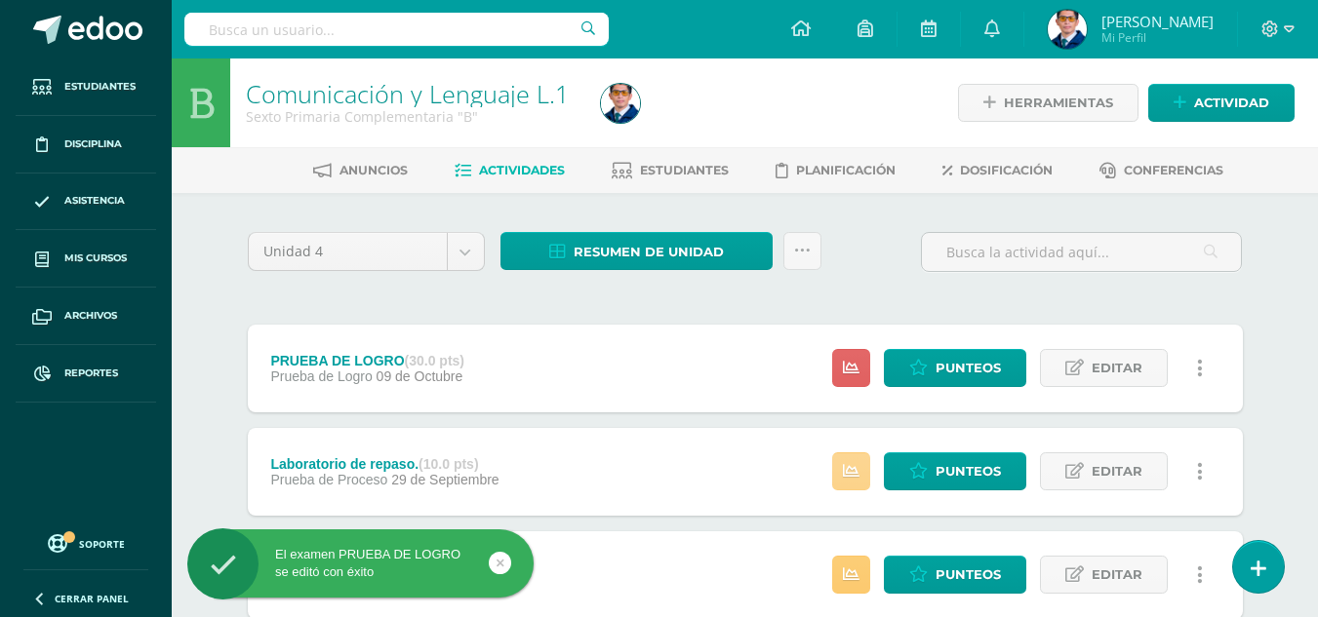
click at [856, 466] on icon at bounding box center [851, 471] width 17 height 17
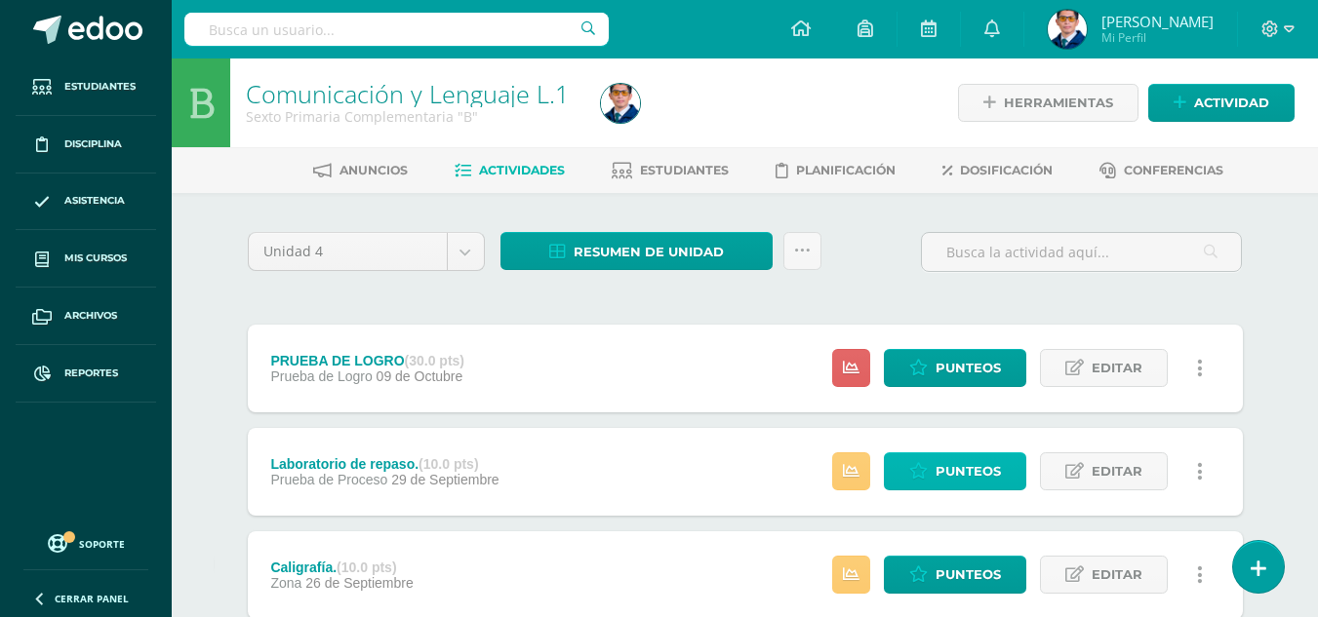
click at [951, 472] on span "Punteos" at bounding box center [967, 472] width 65 height 36
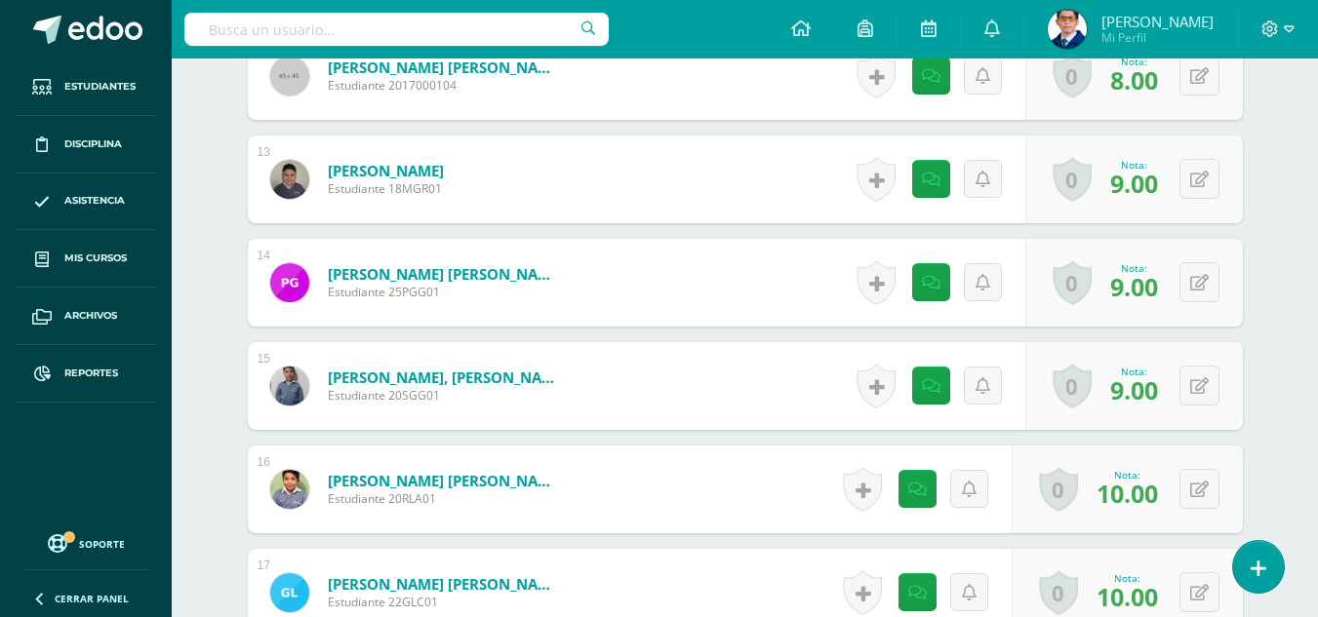
scroll to position [2076, 0]
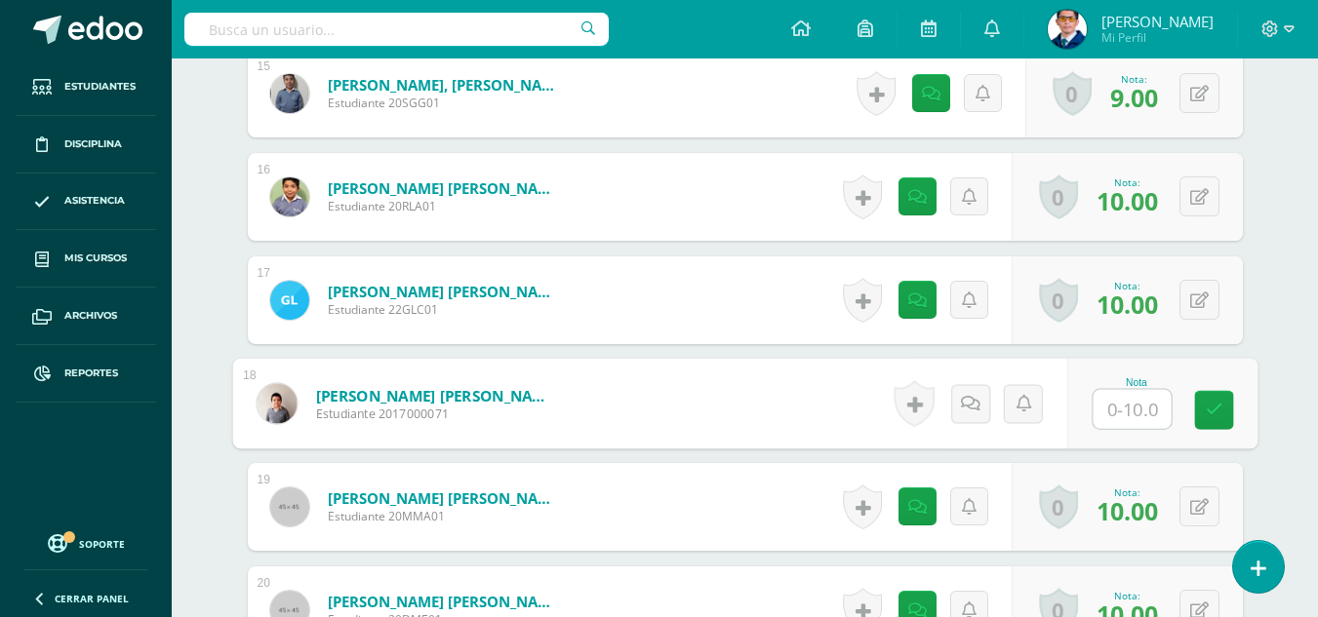
click at [1107, 412] on input "text" at bounding box center [1132, 409] width 78 height 39
type input "10"
click at [1220, 413] on icon at bounding box center [1214, 410] width 18 height 17
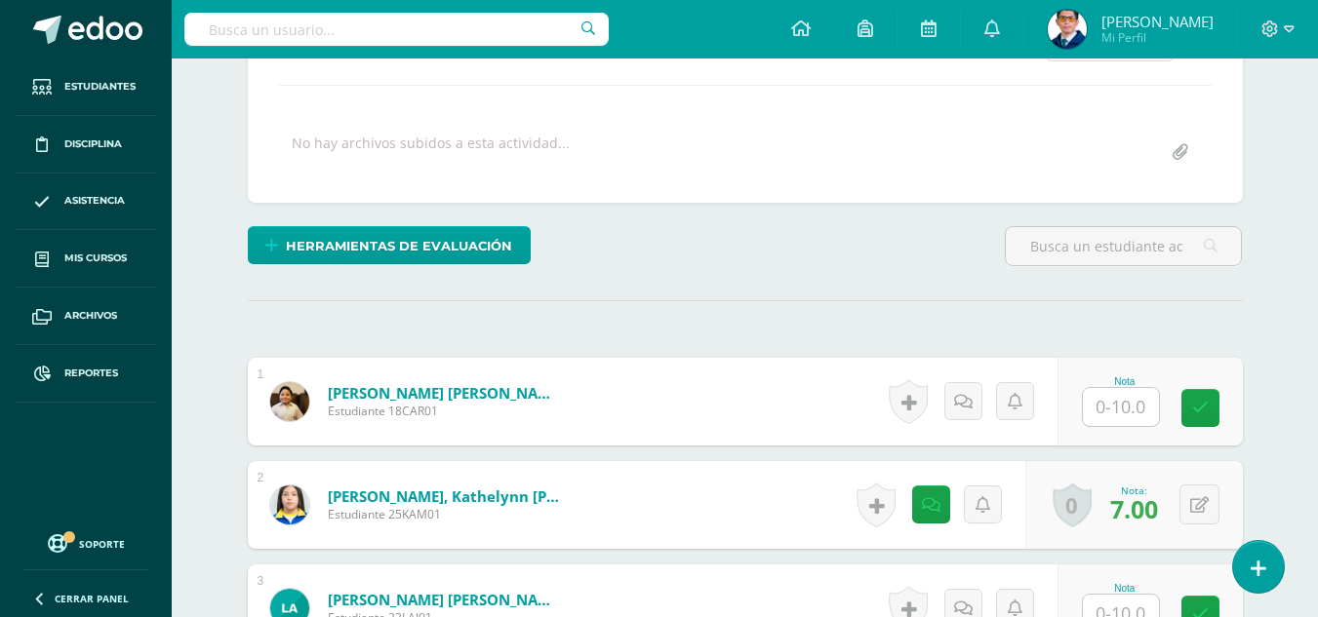
scroll to position [0, 0]
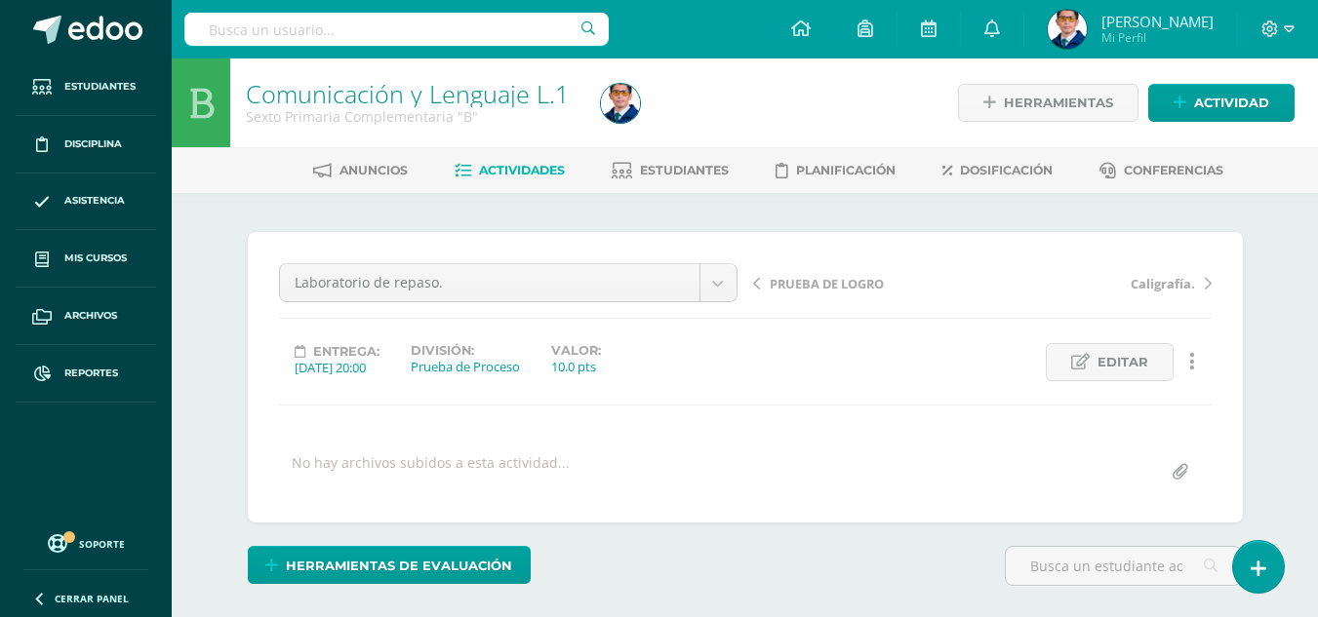
click at [506, 174] on span "Actividades" at bounding box center [522, 170] width 86 height 15
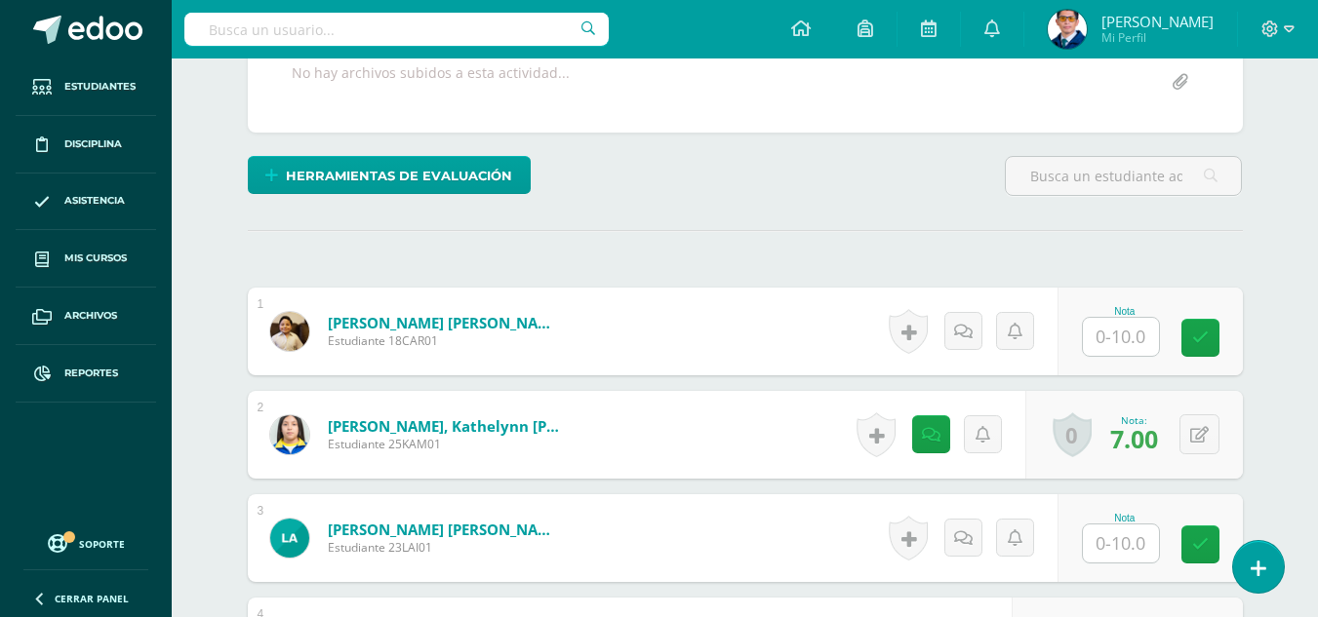
scroll to position [683, 0]
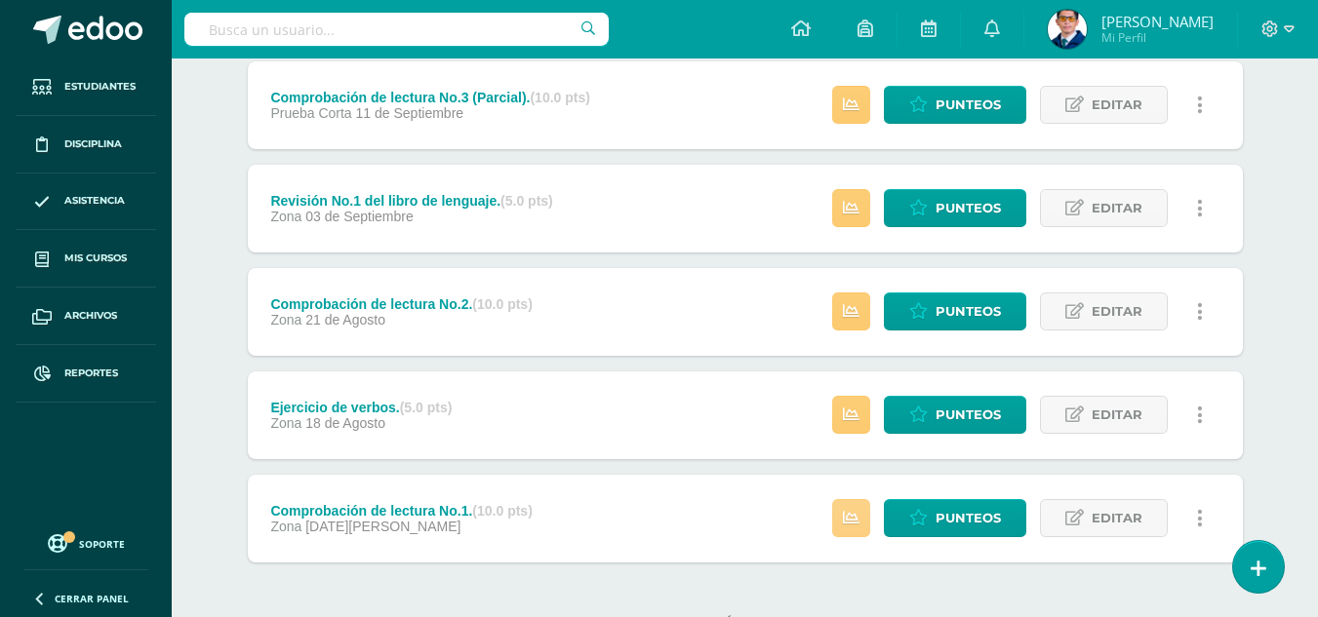
scroll to position [855, 0]
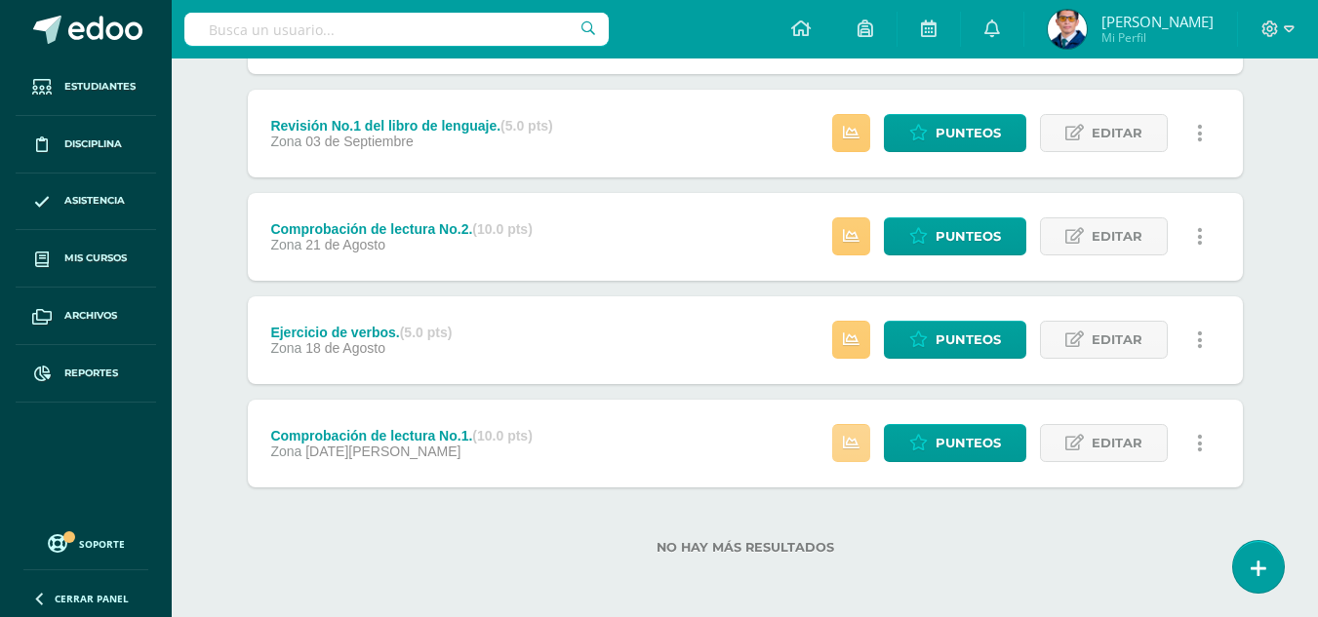
click at [850, 436] on icon at bounding box center [851, 443] width 17 height 17
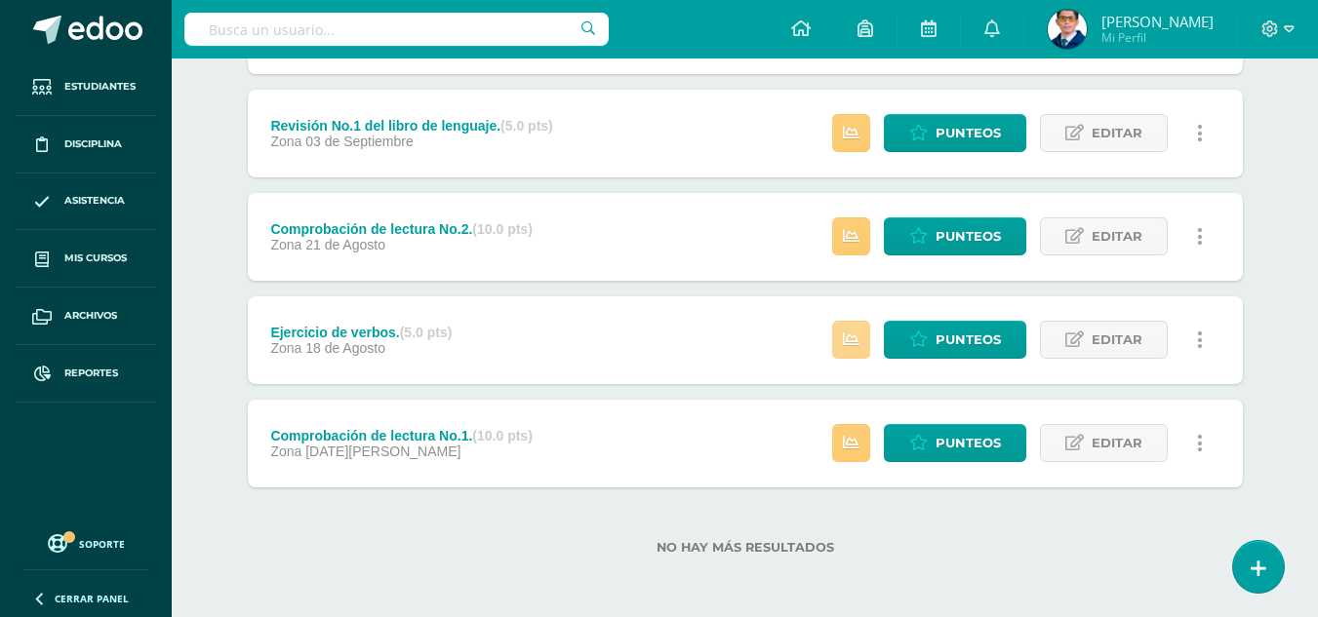
click at [859, 344] on link at bounding box center [851, 340] width 38 height 38
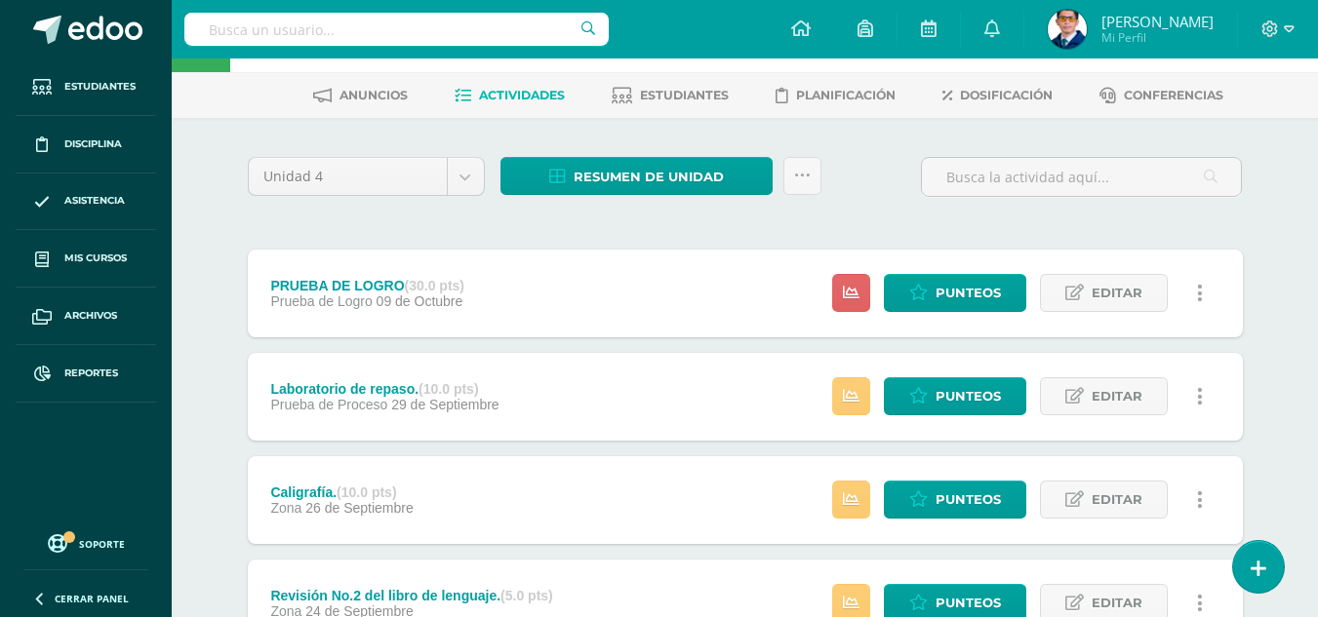
scroll to position [0, 0]
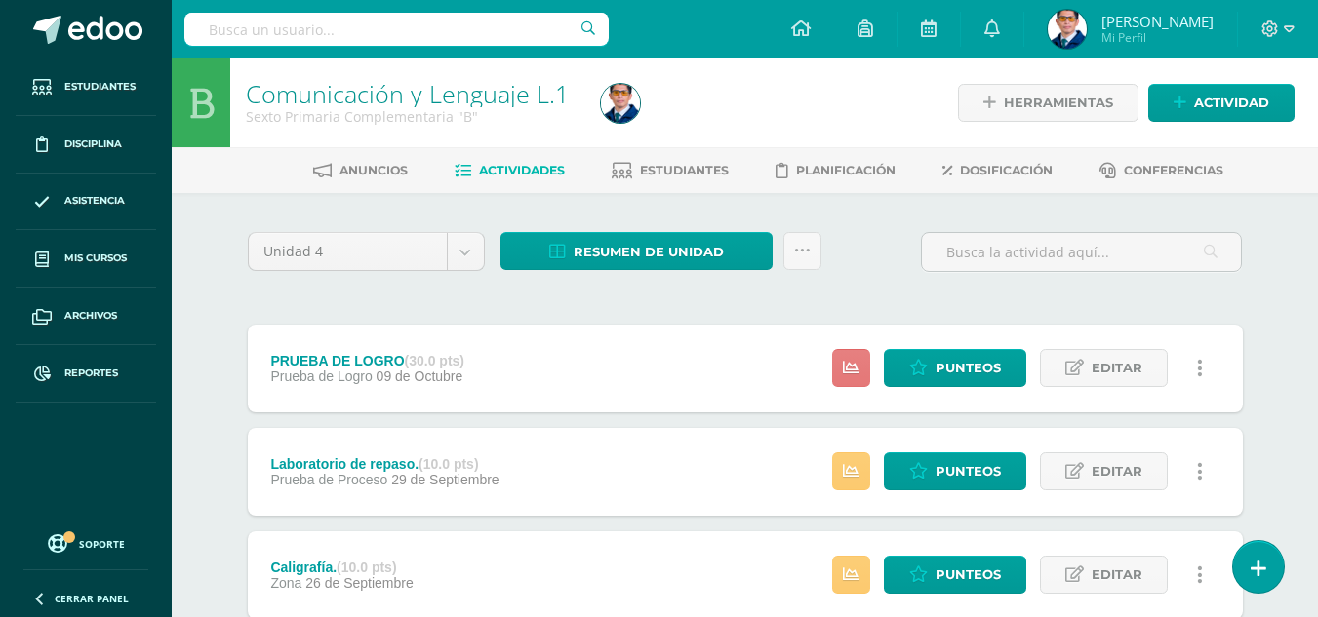
click at [859, 373] on link at bounding box center [851, 368] width 38 height 38
click at [951, 360] on span "Punteos" at bounding box center [967, 368] width 65 height 36
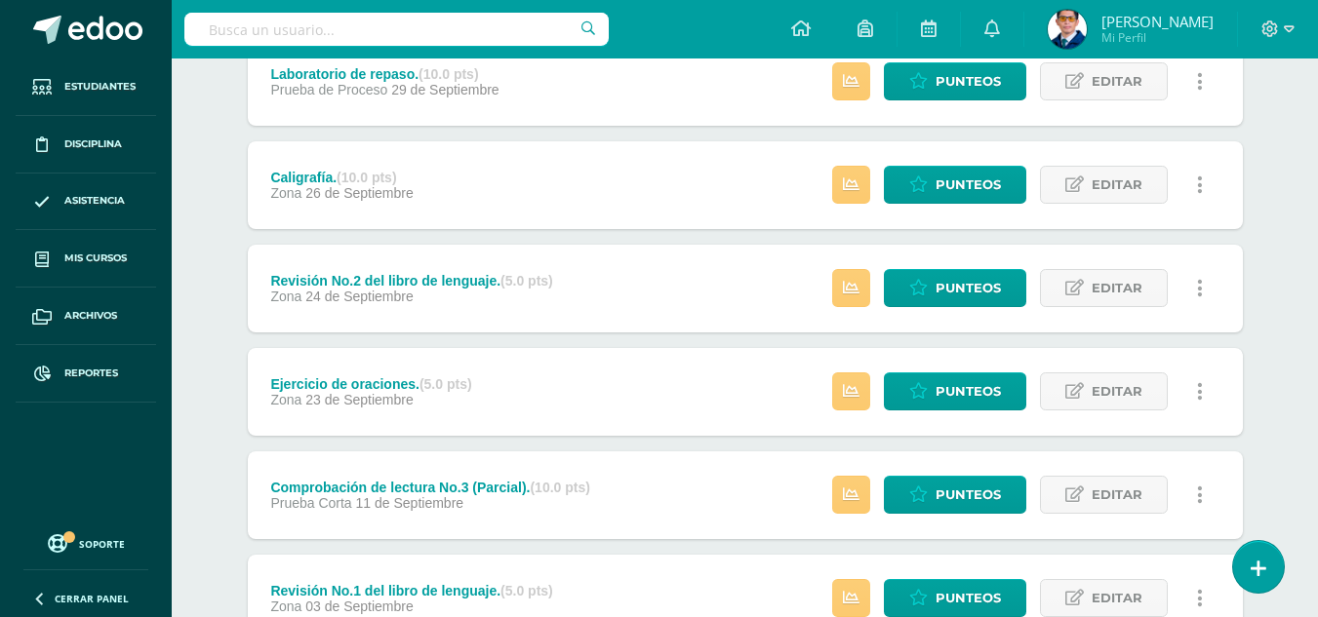
scroll to position [585, 0]
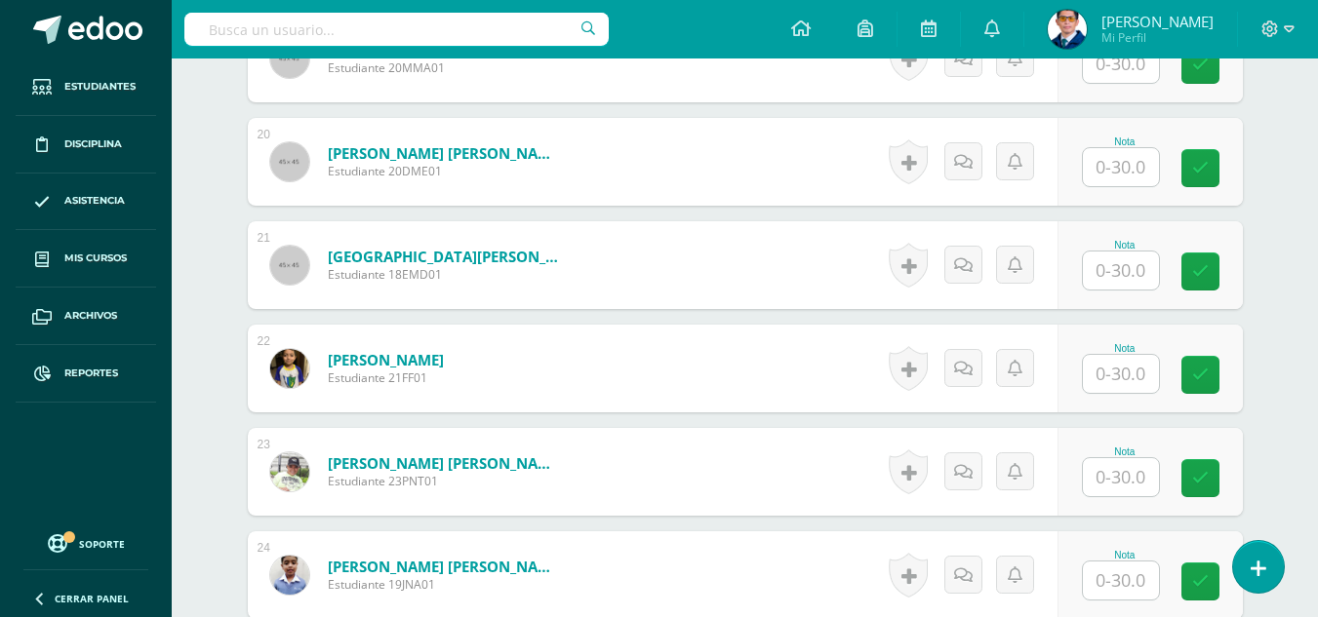
scroll to position [2622, 0]
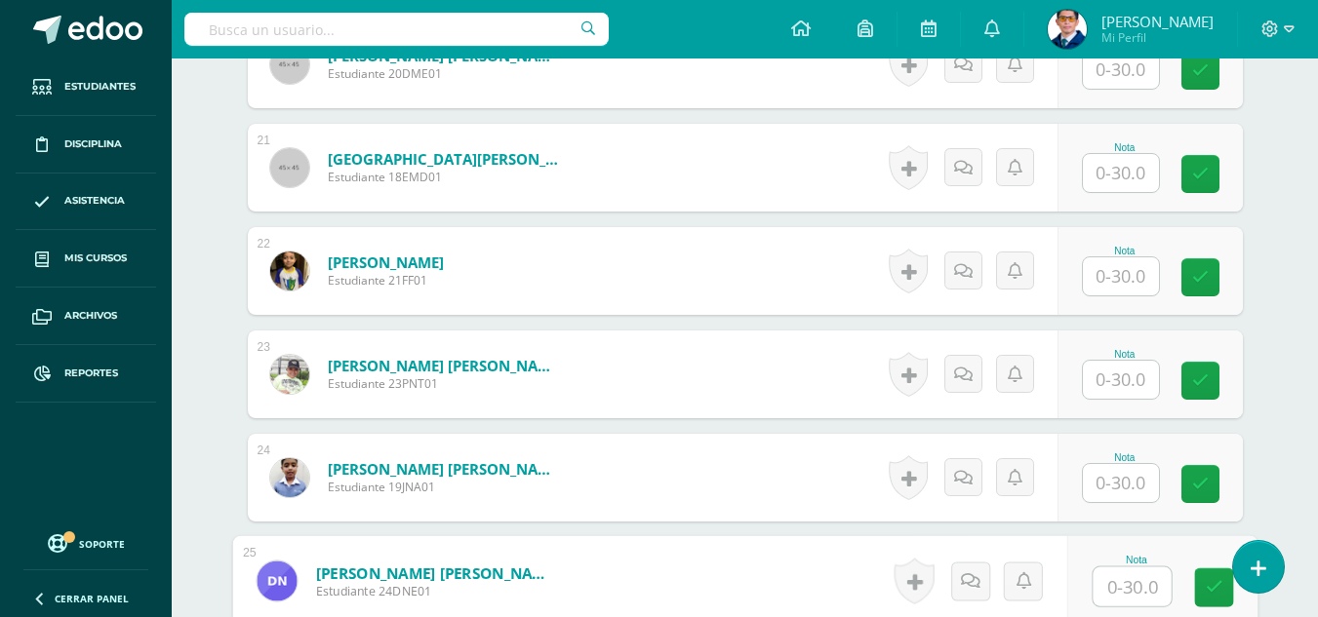
click at [1107, 583] on input "text" at bounding box center [1132, 587] width 78 height 39
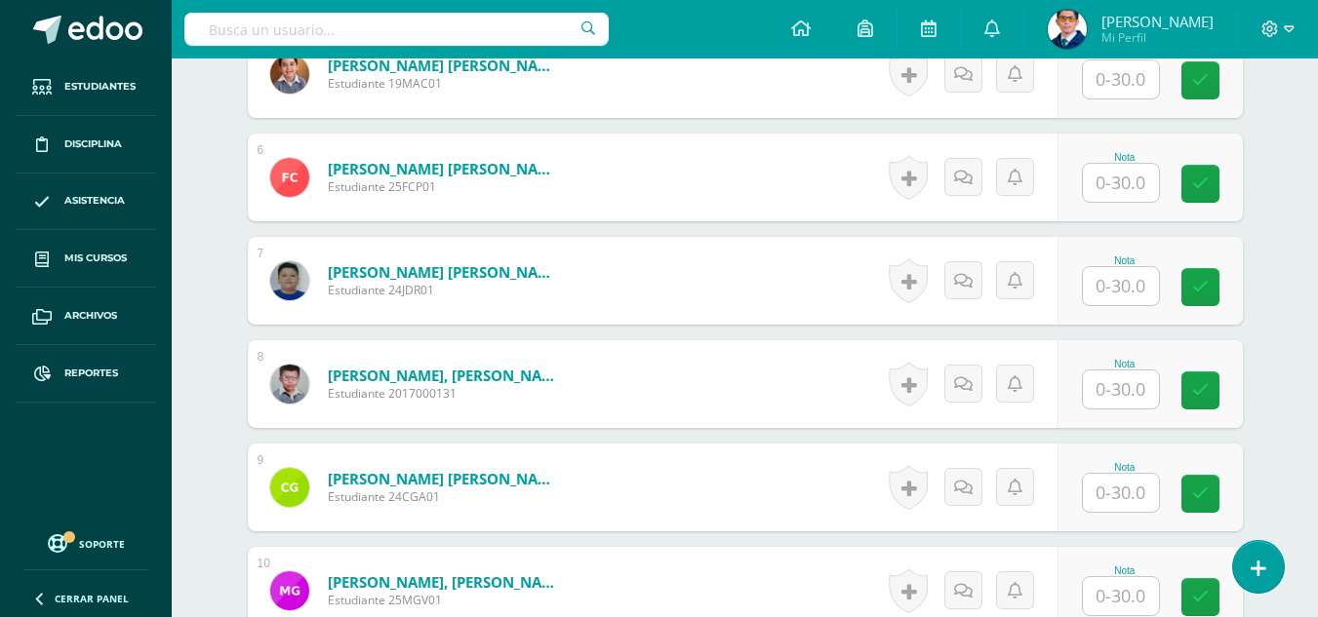
scroll to position [574, 0]
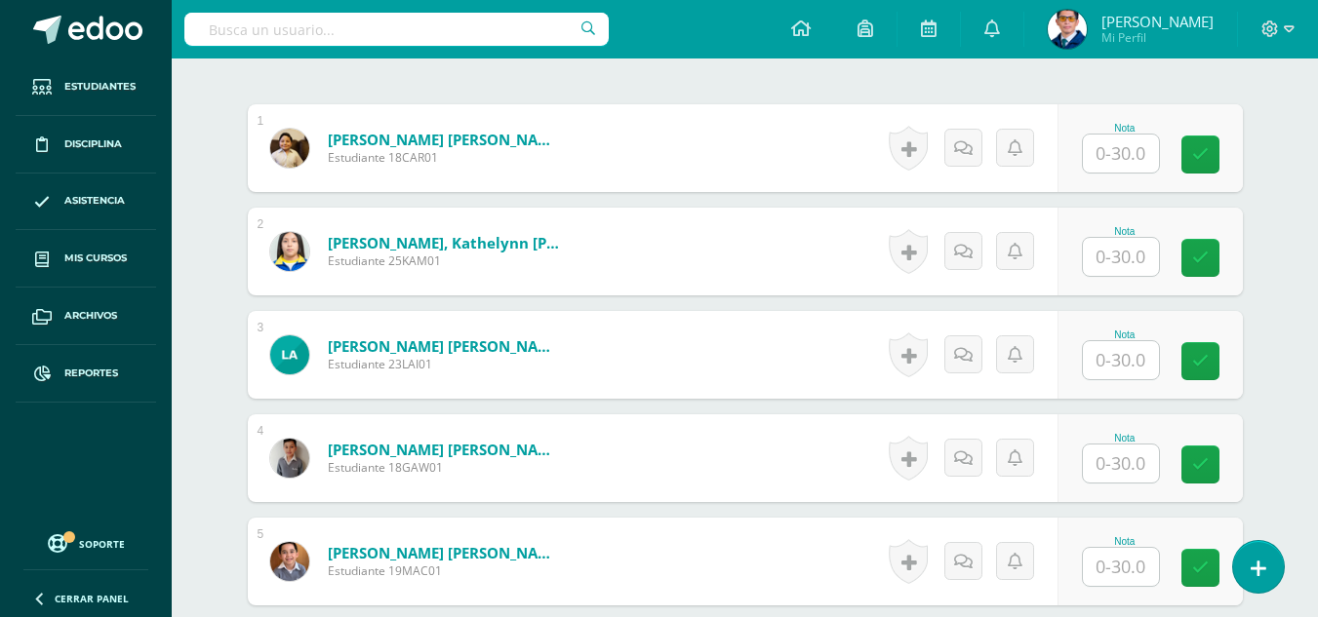
type input "12"
click at [1126, 152] on input "text" at bounding box center [1121, 154] width 76 height 38
type input "16"
click at [1095, 374] on input "text" at bounding box center [1121, 360] width 76 height 38
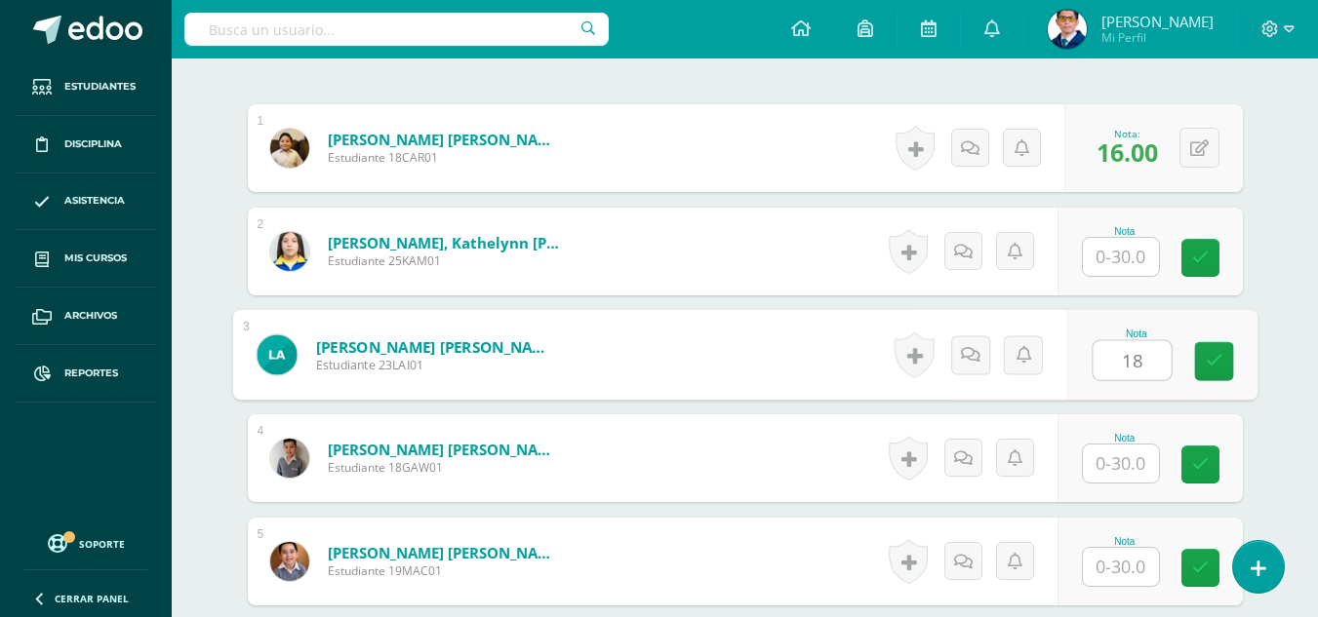
type input "18"
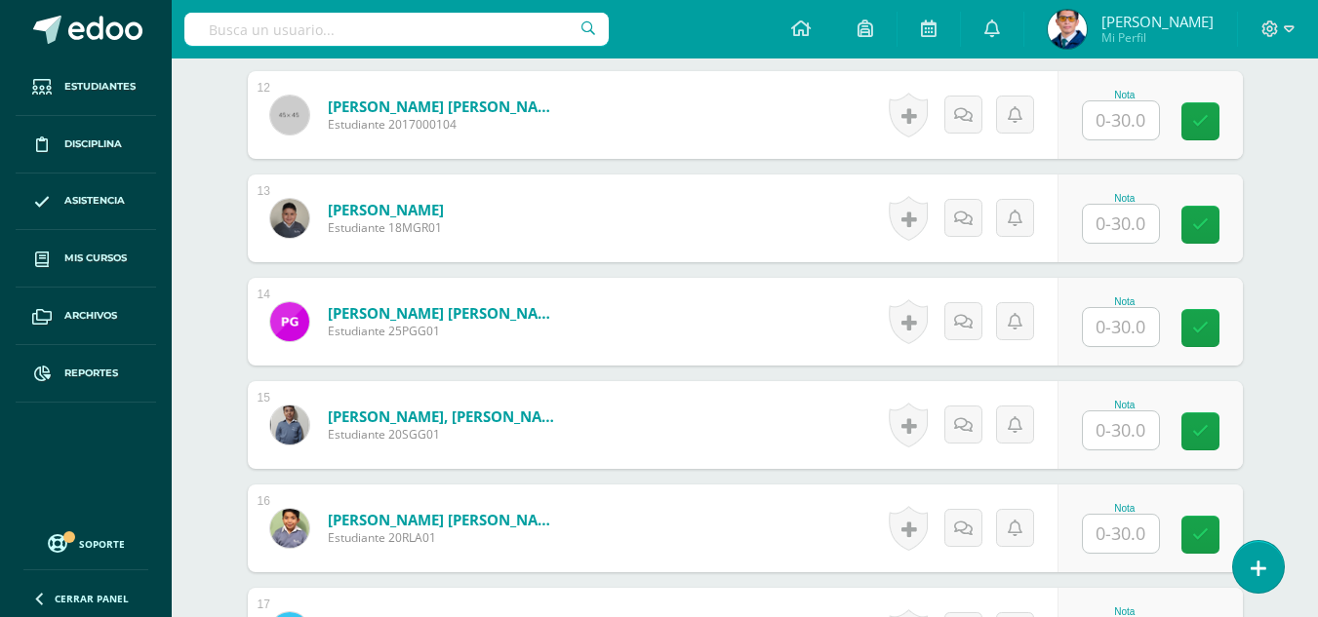
scroll to position [1939, 0]
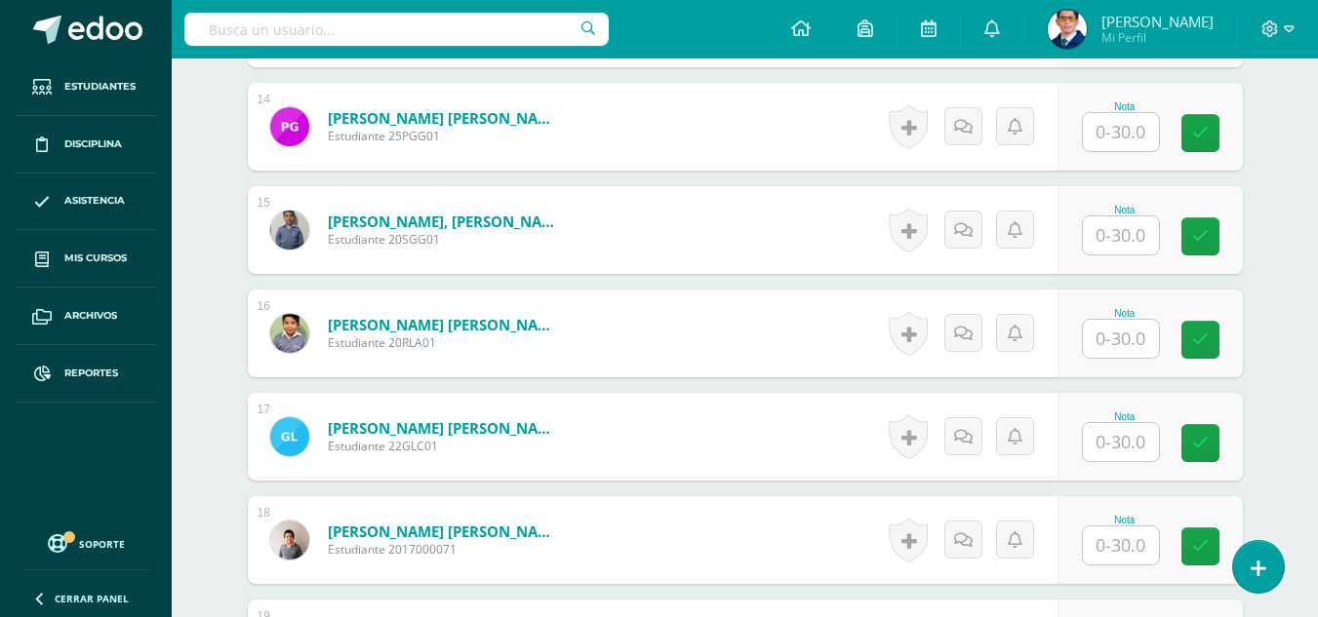
click at [1091, 540] on input "text" at bounding box center [1121, 546] width 76 height 38
type input "13"
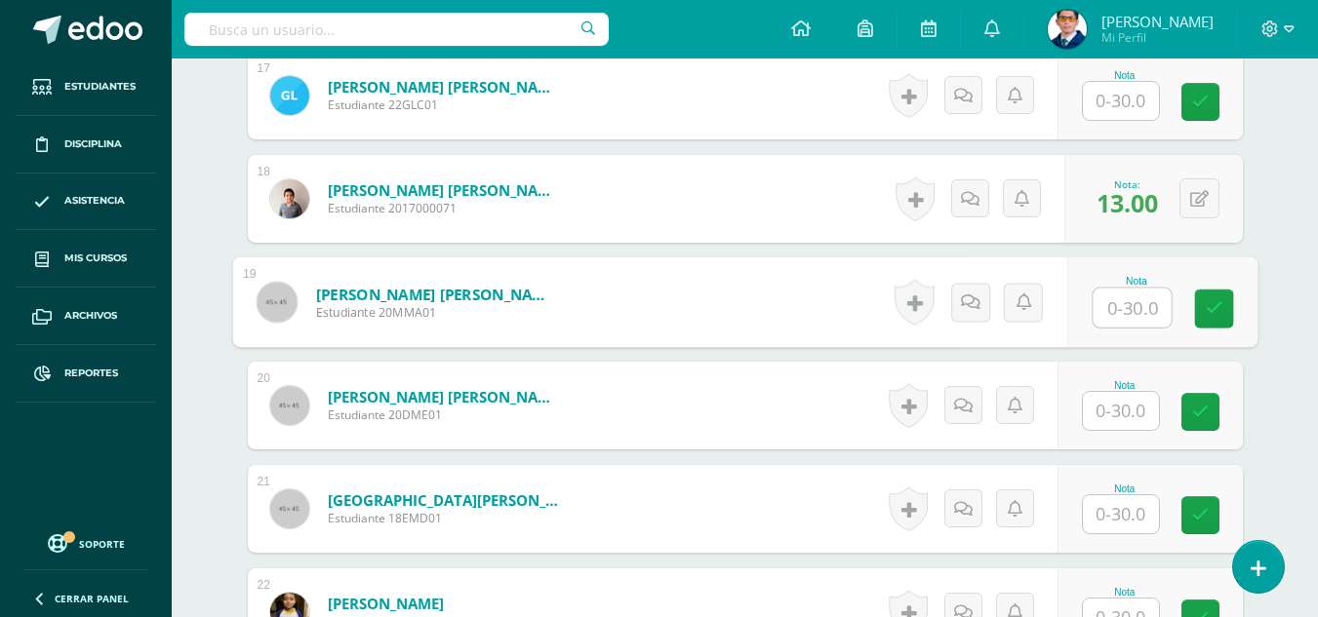
click at [1131, 313] on input "text" at bounding box center [1132, 308] width 78 height 39
type input "24"
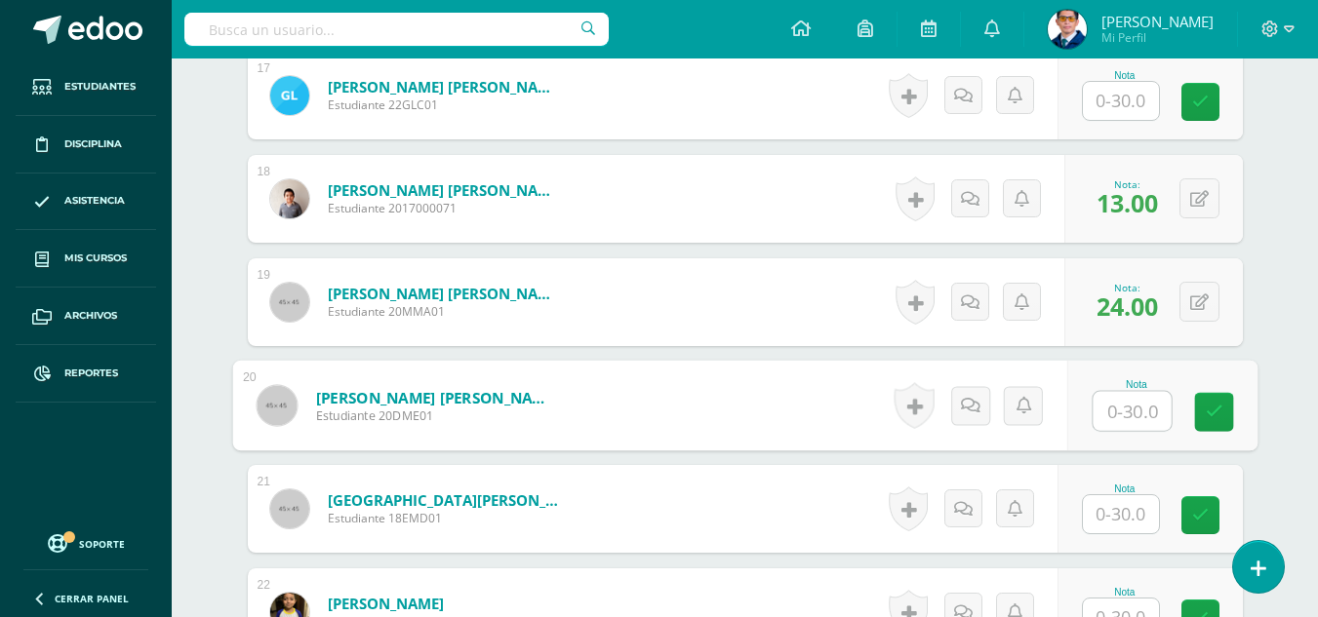
scroll to position [1695, 0]
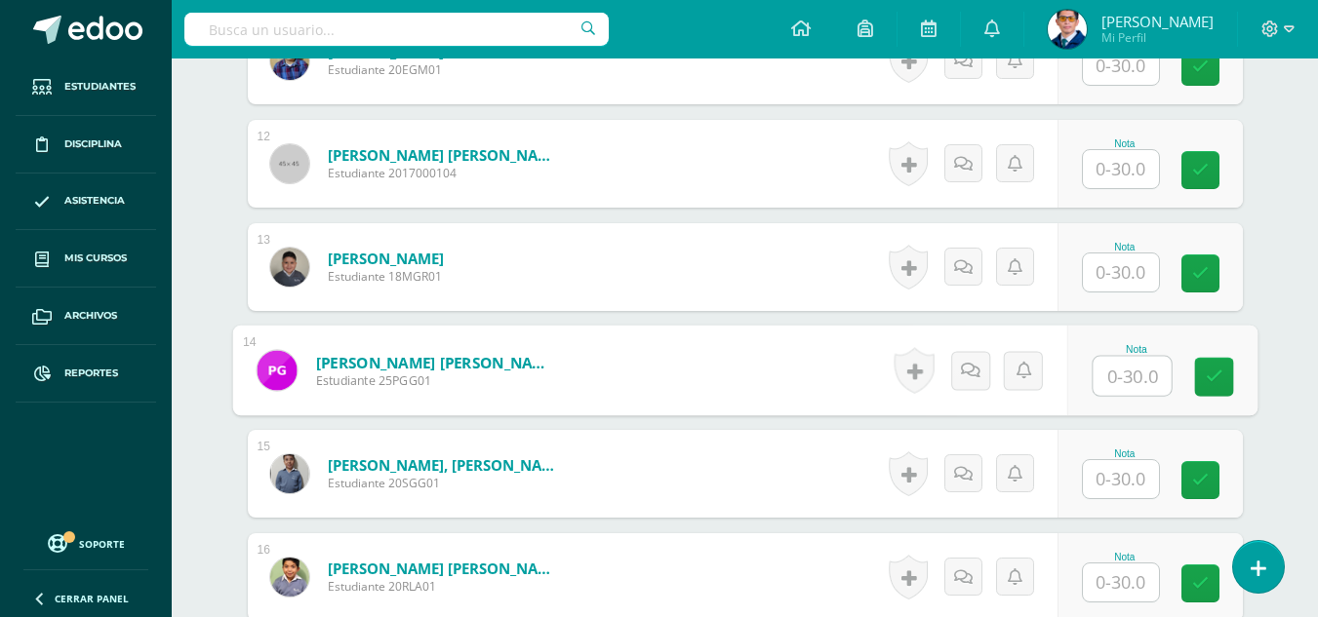
click at [1117, 374] on input "text" at bounding box center [1132, 376] width 78 height 39
type input "16"
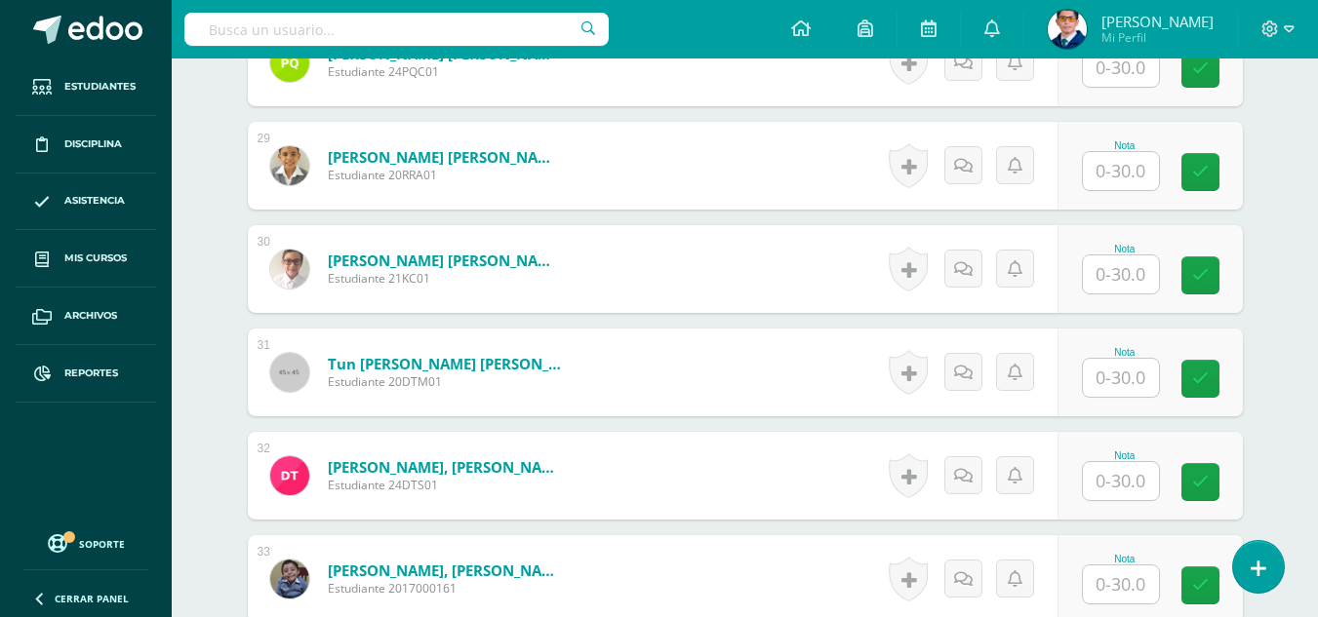
scroll to position [3887, 0]
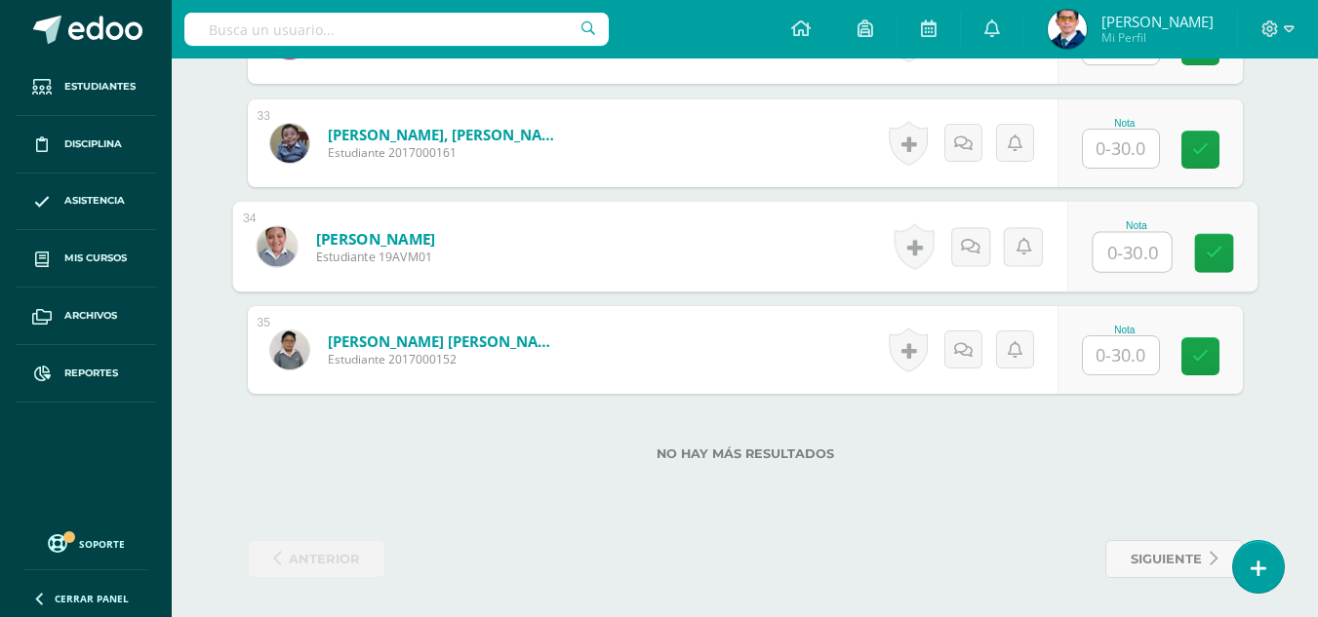
click at [1115, 258] on input "text" at bounding box center [1132, 252] width 78 height 39
type input "22"
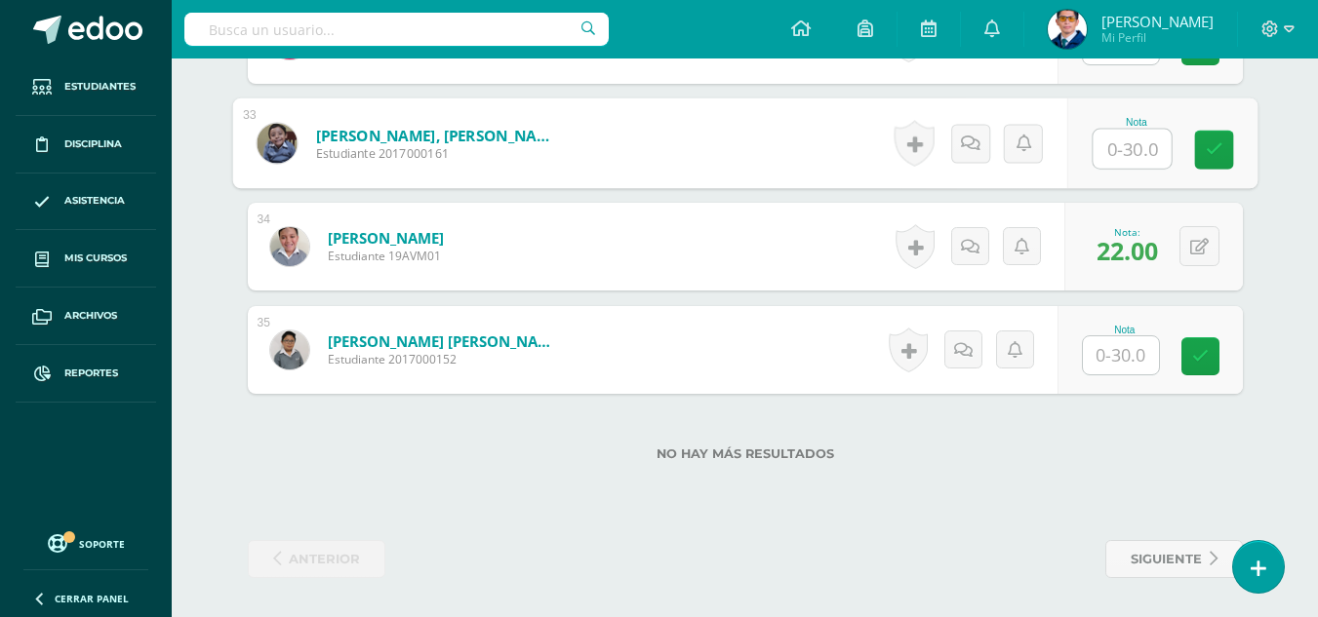
click at [1122, 151] on input "text" at bounding box center [1132, 149] width 78 height 39
type input "28"
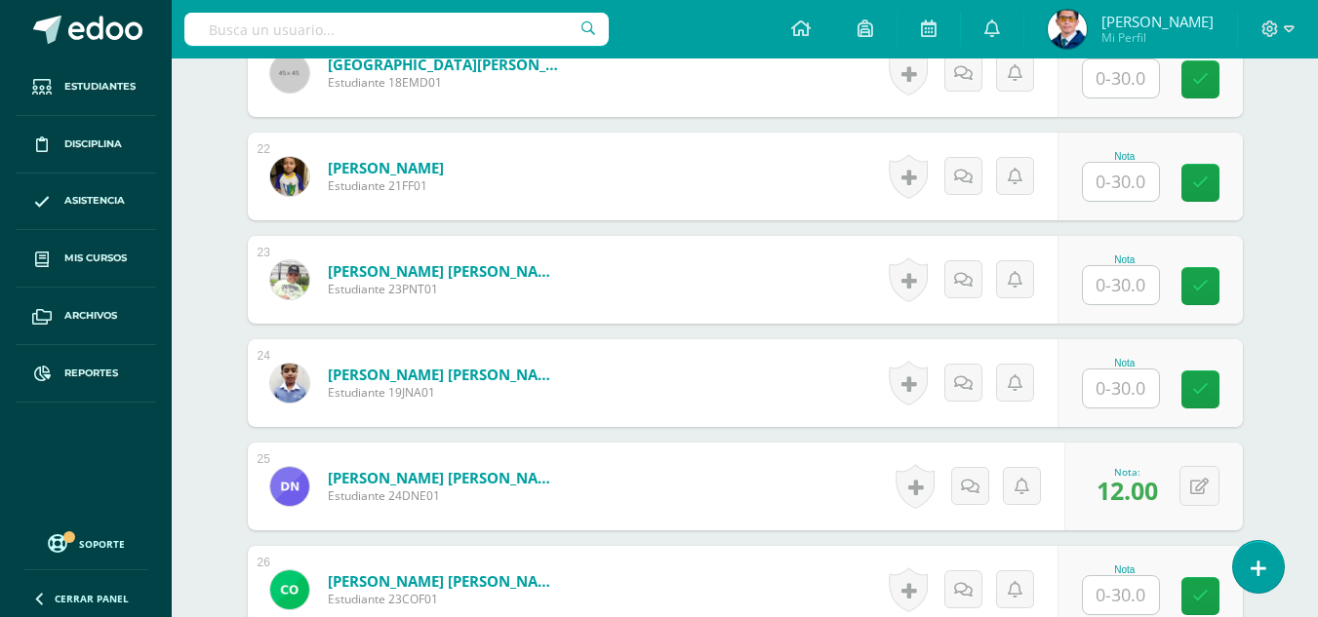
scroll to position [2619, 0]
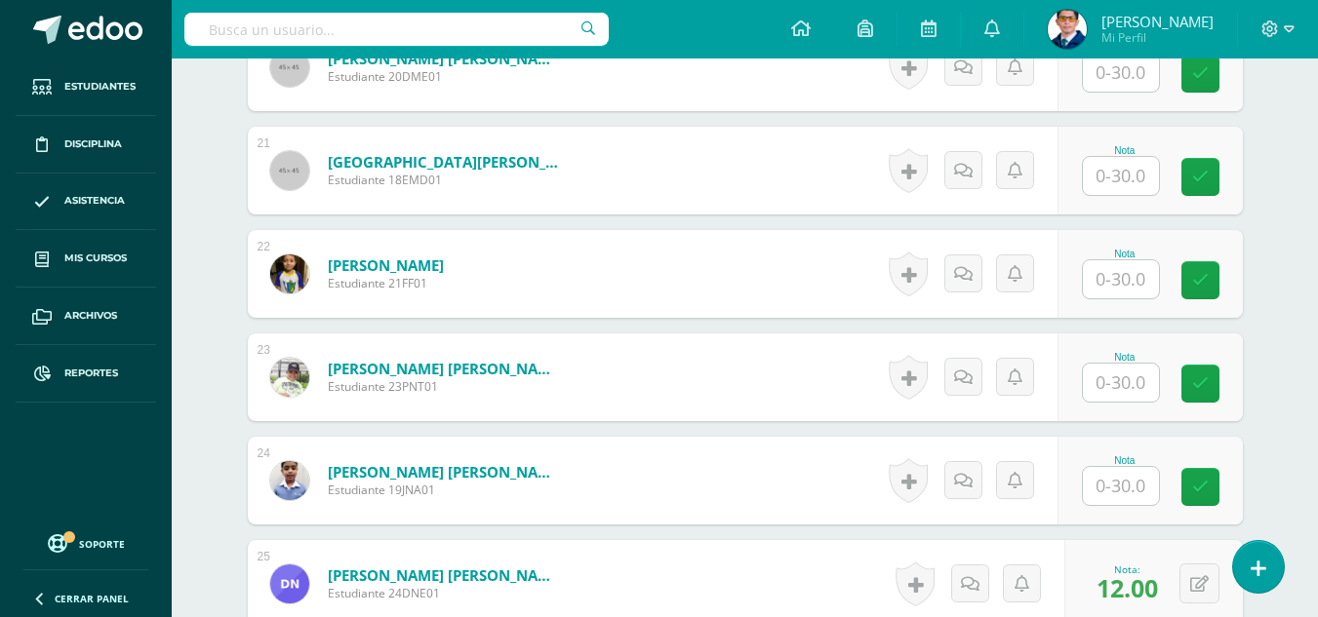
click at [1110, 179] on input "text" at bounding box center [1121, 176] width 76 height 38
type input "17"
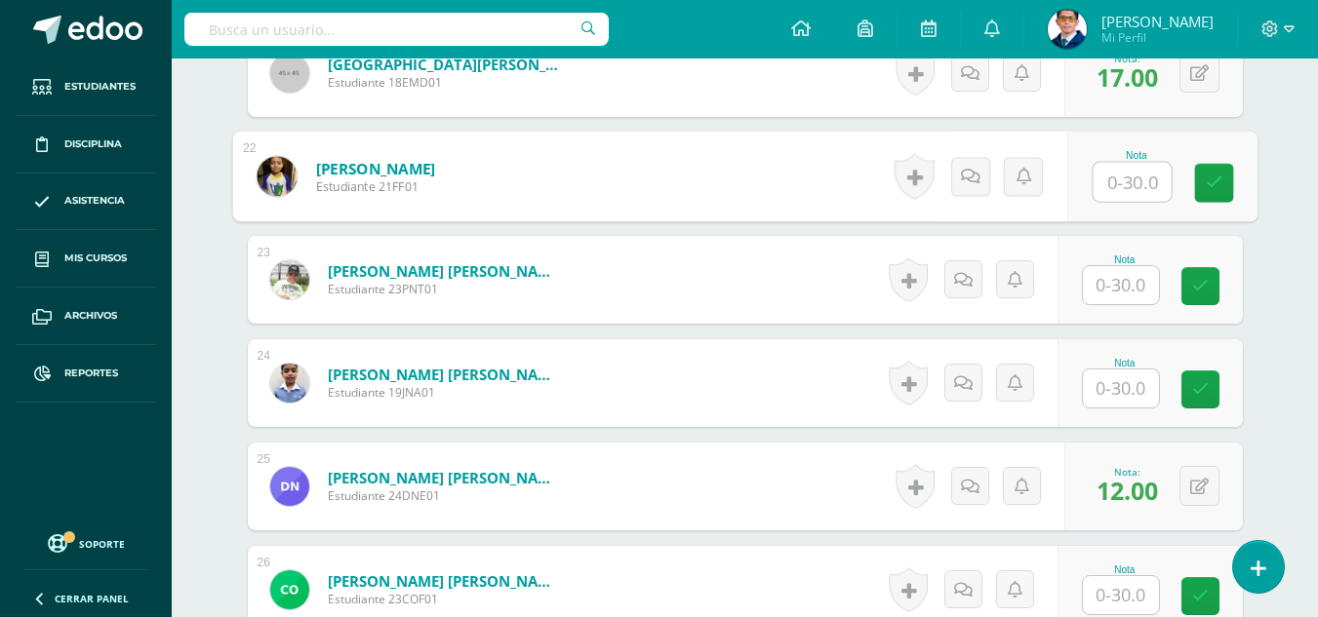
scroll to position [2326, 0]
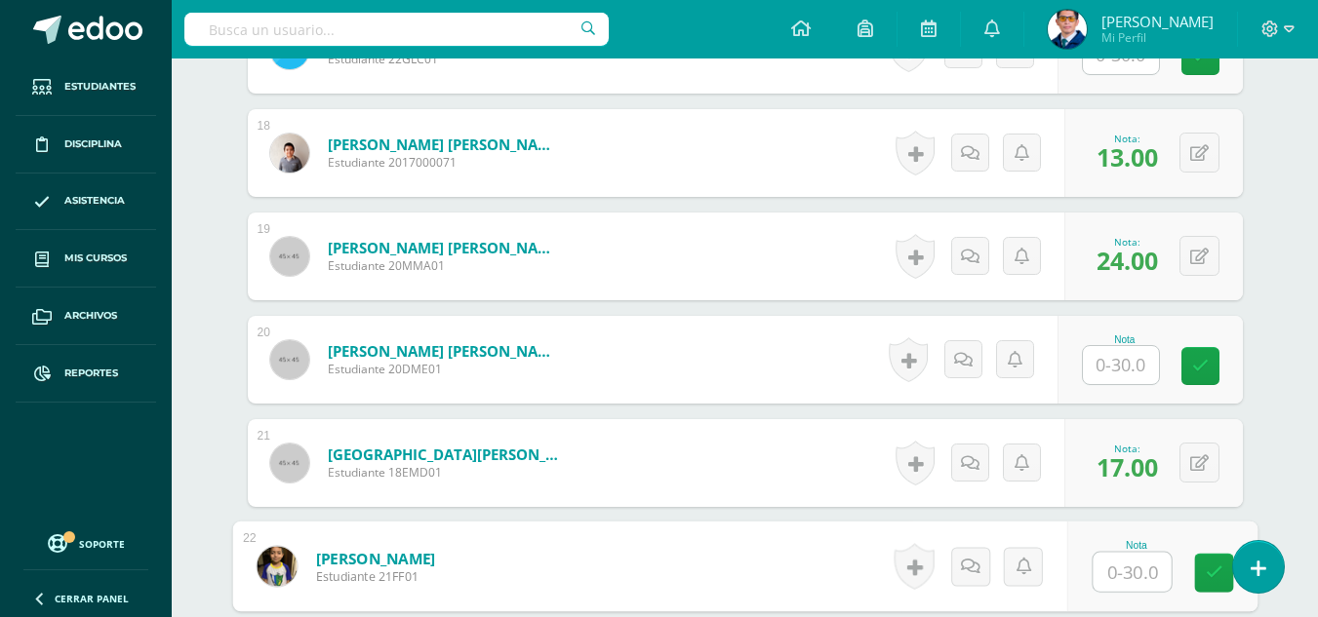
click at [1115, 368] on input "text" at bounding box center [1121, 365] width 76 height 38
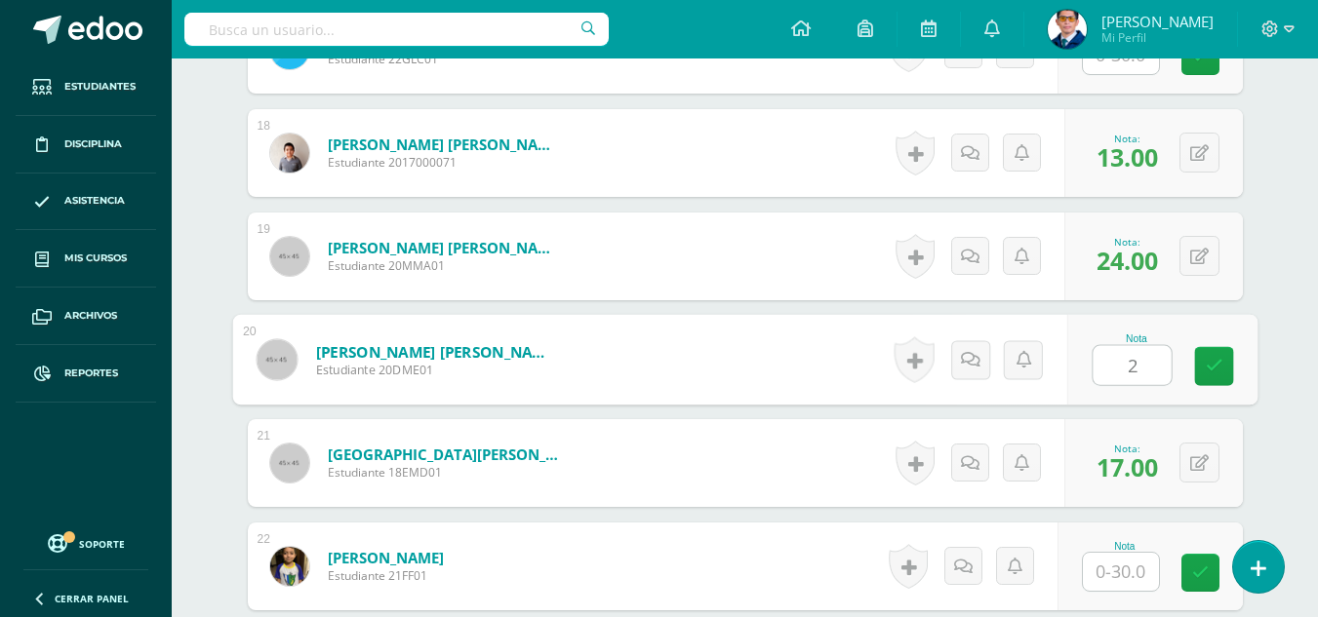
type input "21"
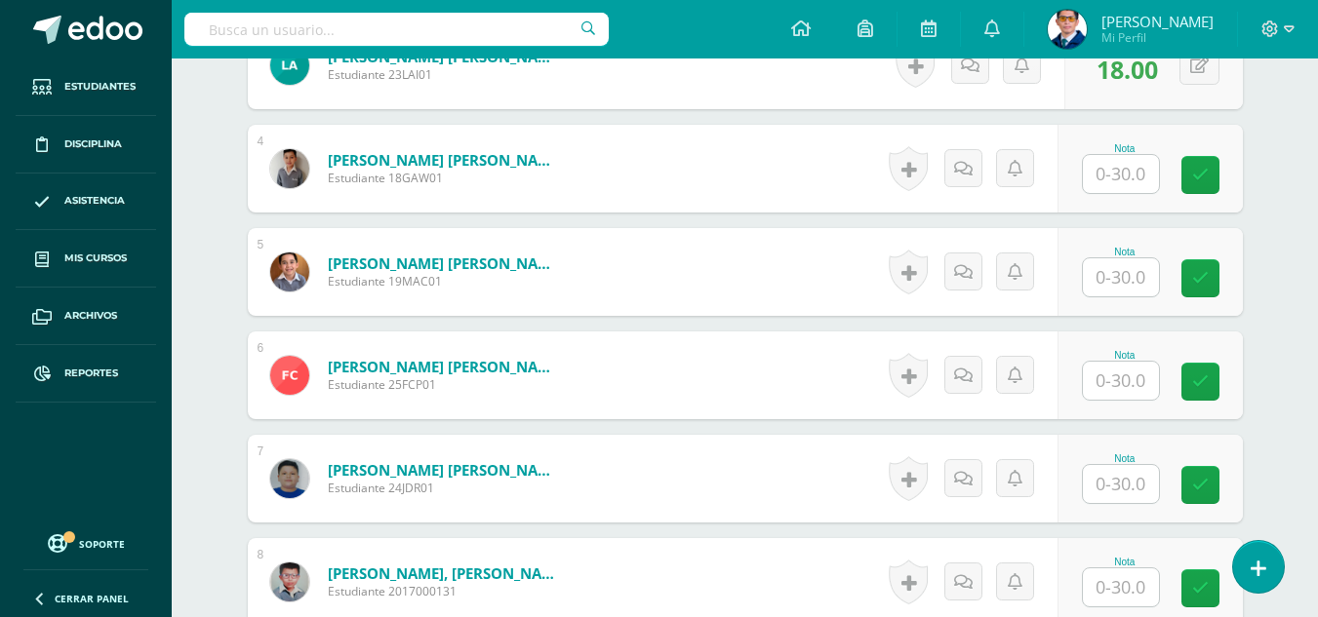
scroll to position [83, 0]
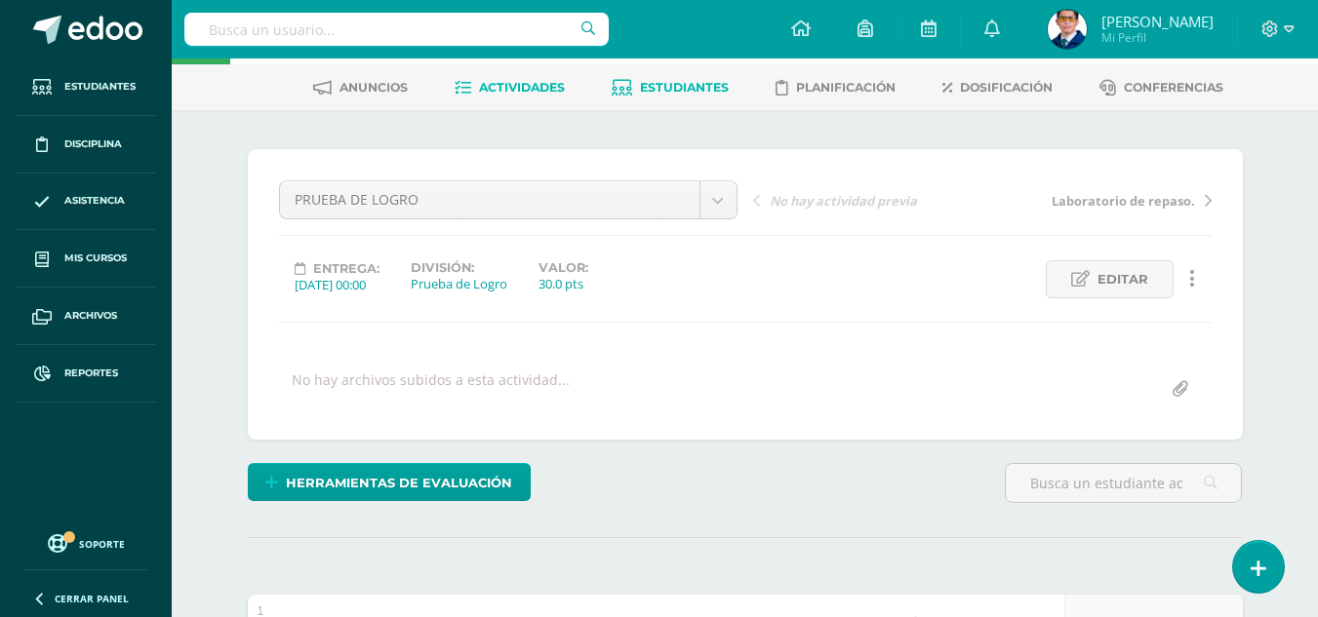
click at [681, 73] on link "Estudiantes" at bounding box center [670, 87] width 117 height 31
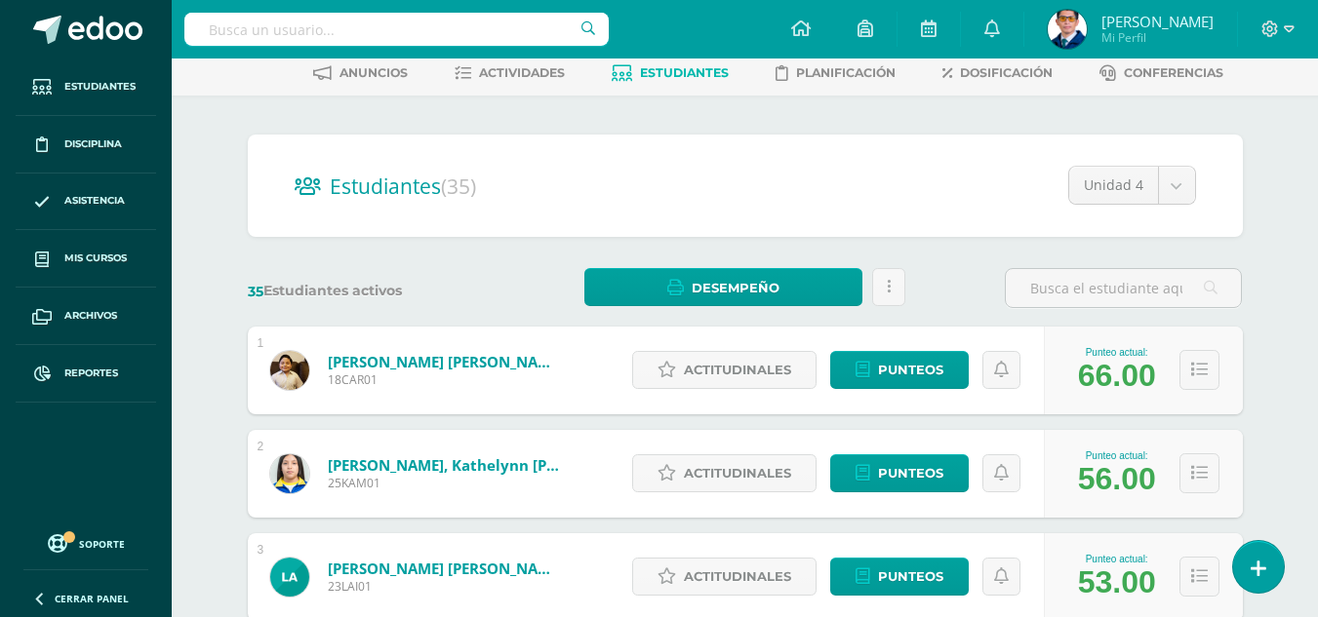
scroll to position [195, 0]
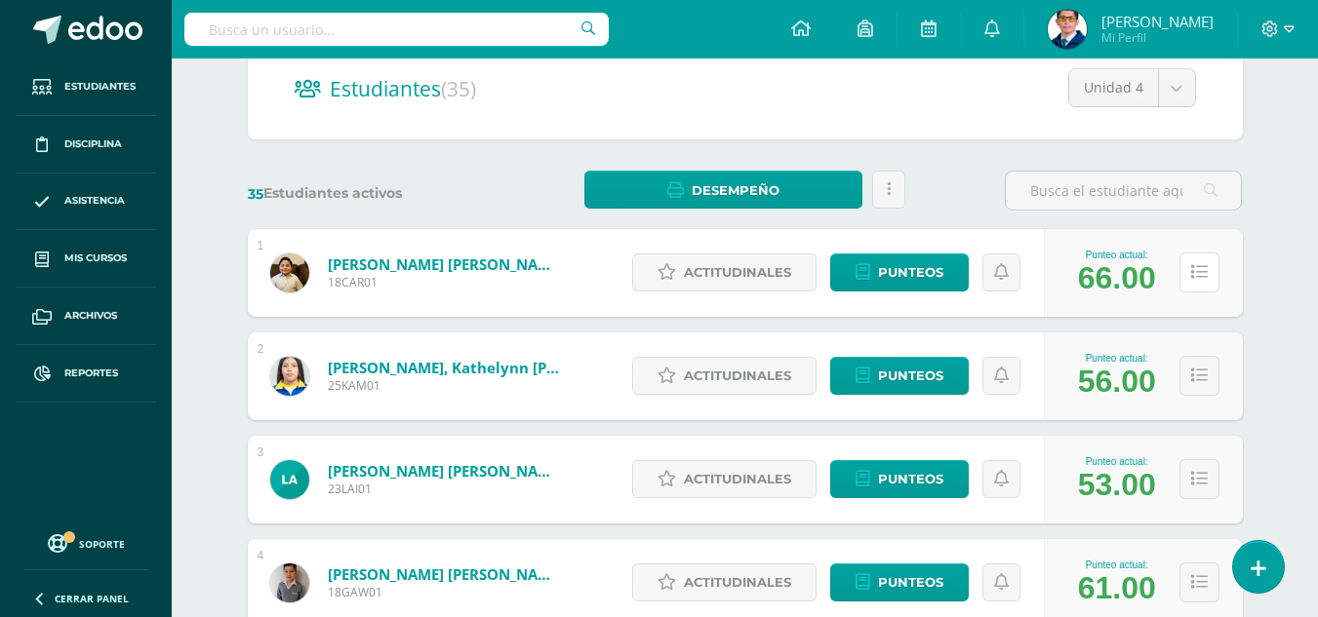
click at [1206, 272] on icon at bounding box center [1199, 272] width 17 height 17
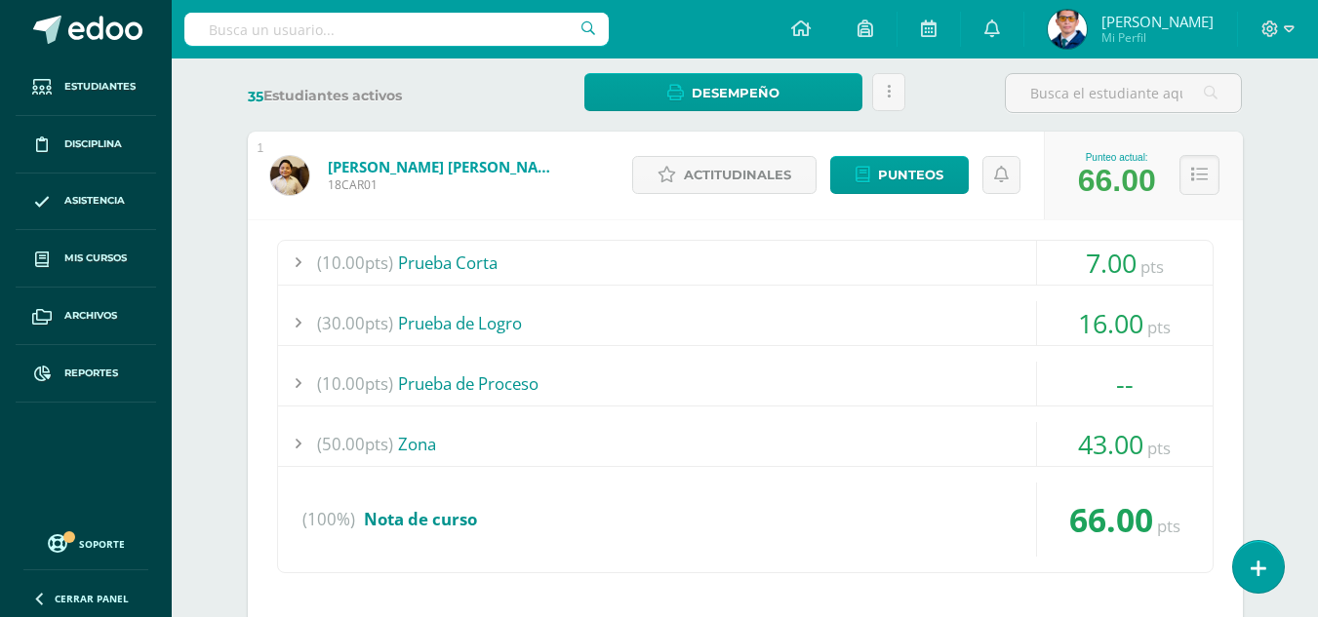
scroll to position [390, 0]
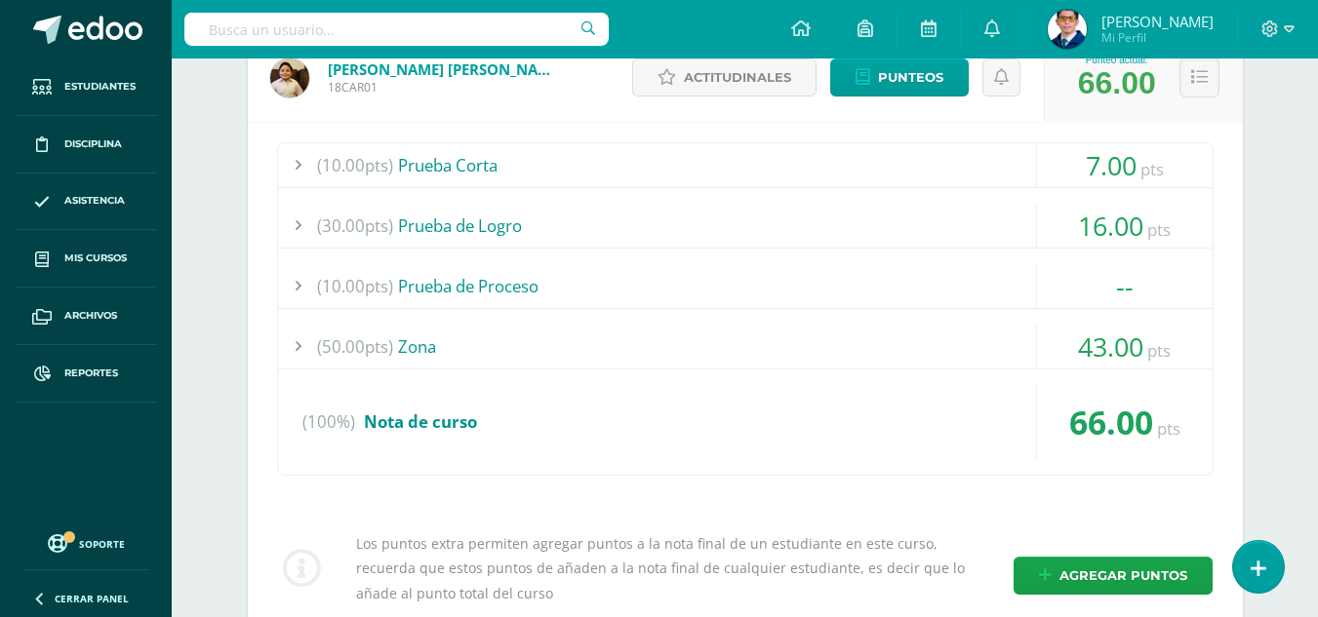
click at [431, 349] on div "(50.00pts) Zona" at bounding box center [745, 347] width 934 height 44
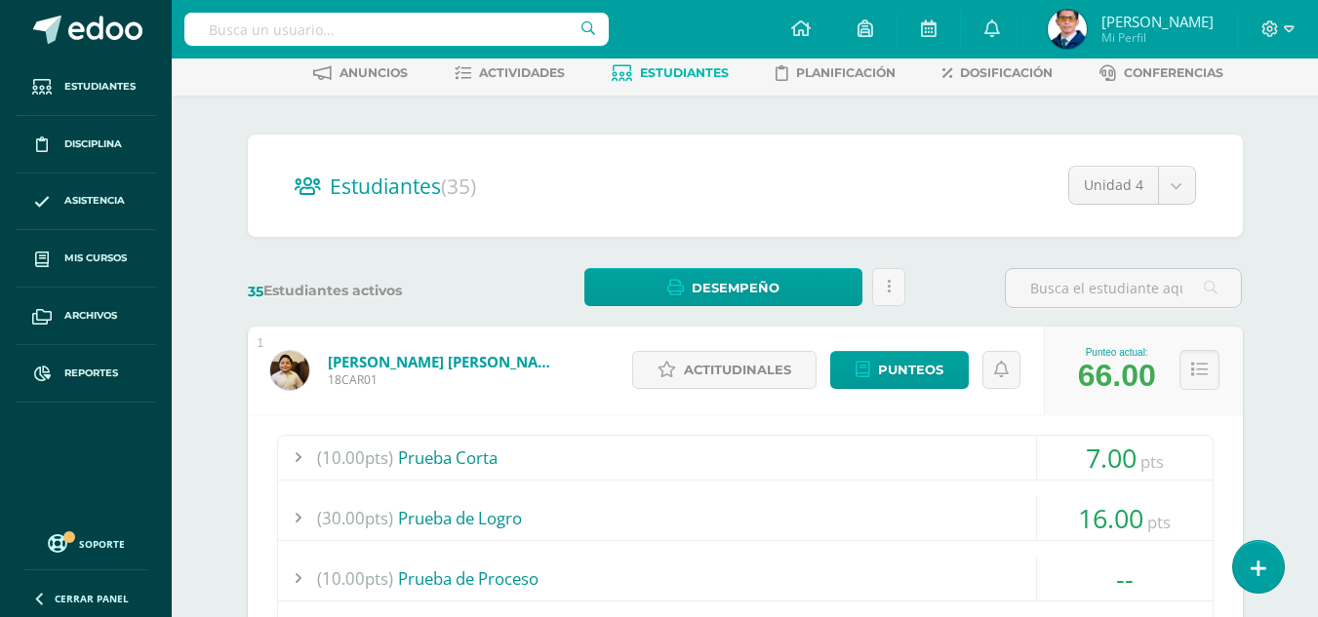
scroll to position [0, 0]
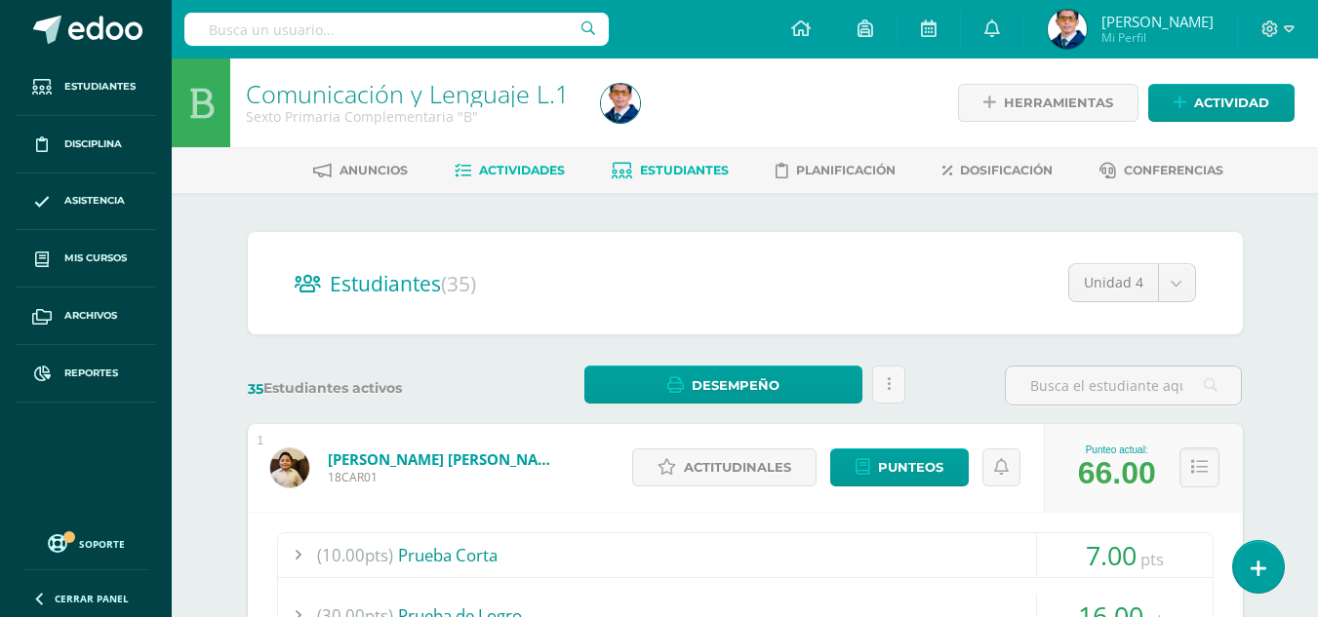
click at [544, 171] on span "Actividades" at bounding box center [522, 170] width 86 height 15
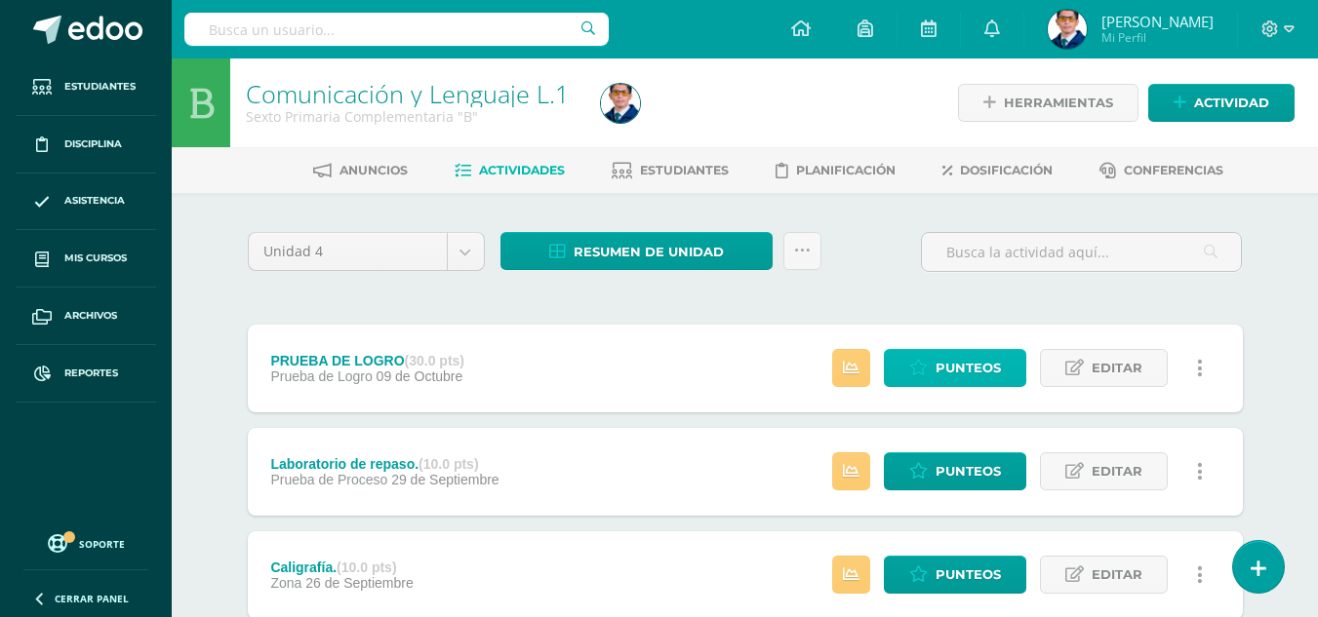
click at [928, 374] on icon at bounding box center [918, 368] width 19 height 17
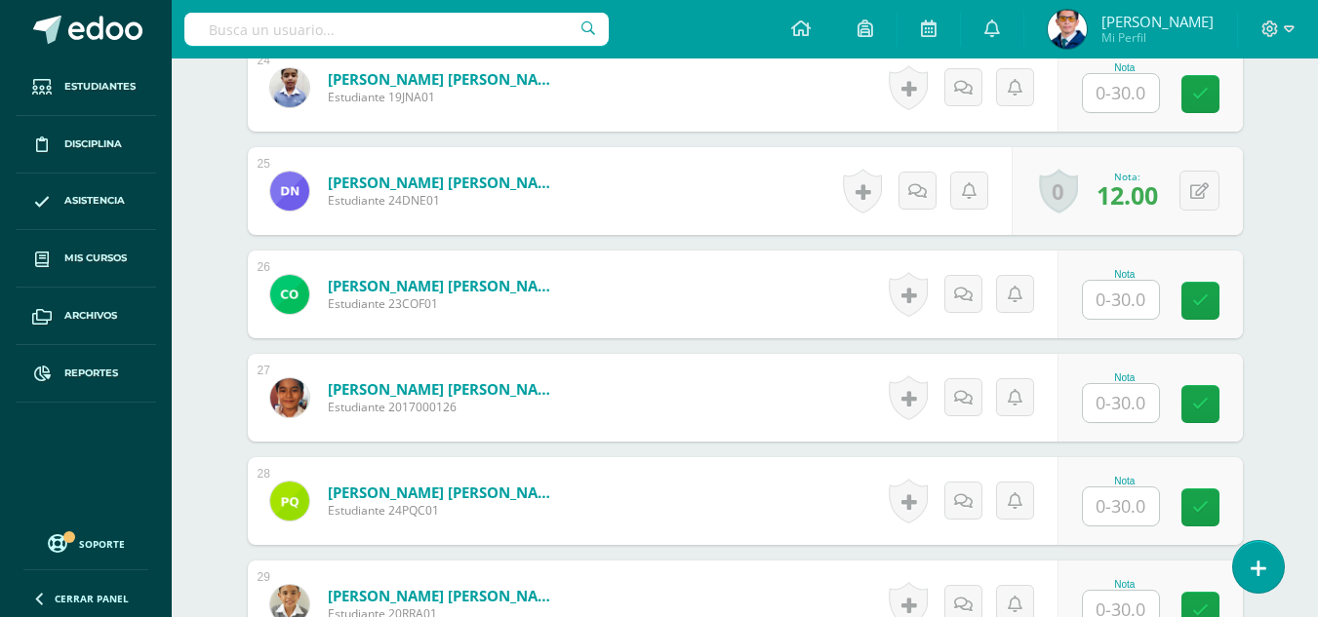
scroll to position [3363, 0]
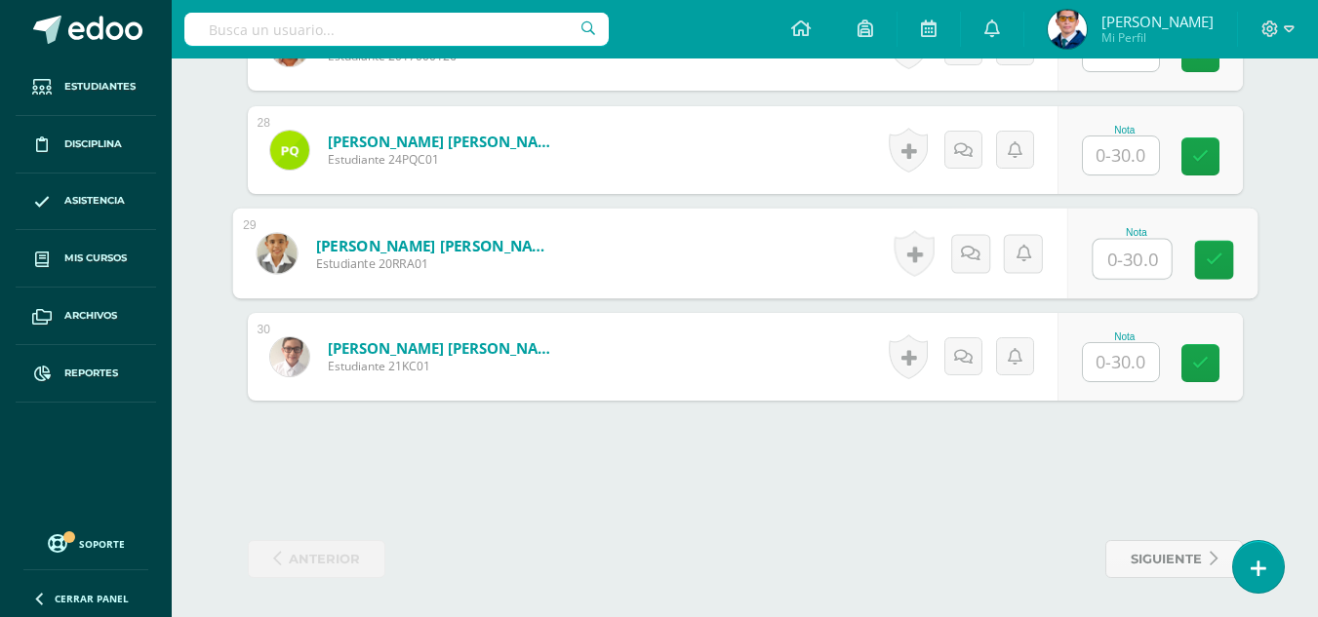
click at [1092, 252] on div at bounding box center [1132, 259] width 80 height 41
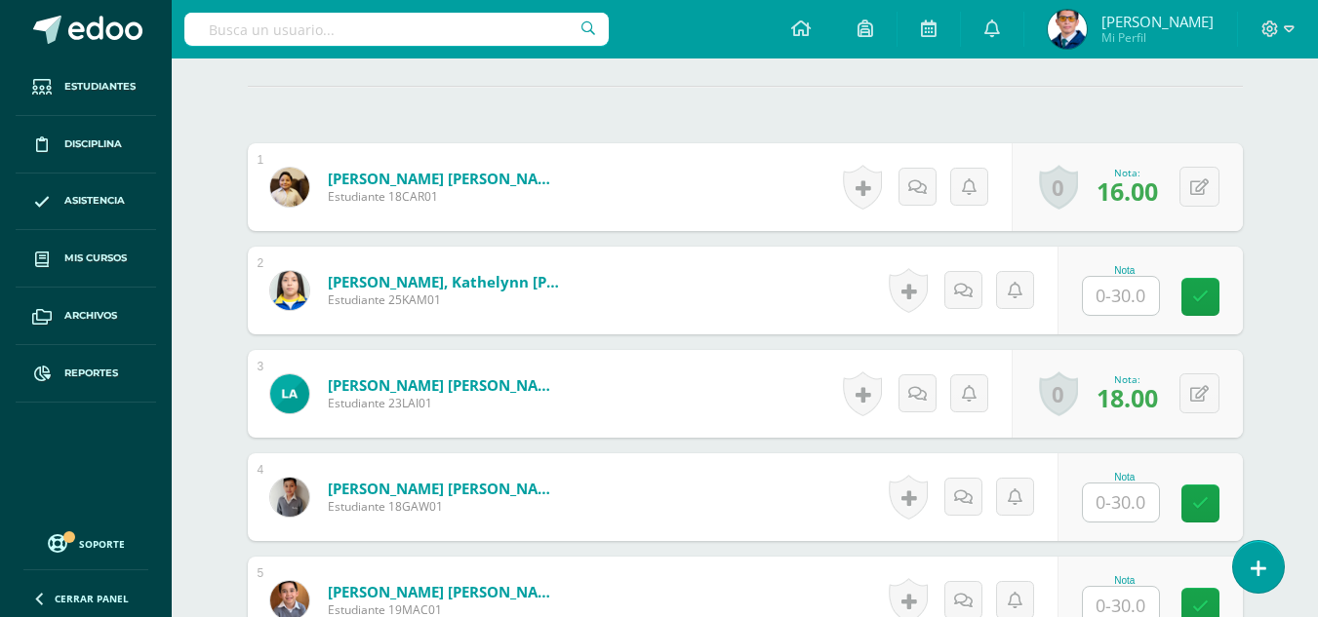
scroll to position [632, 0]
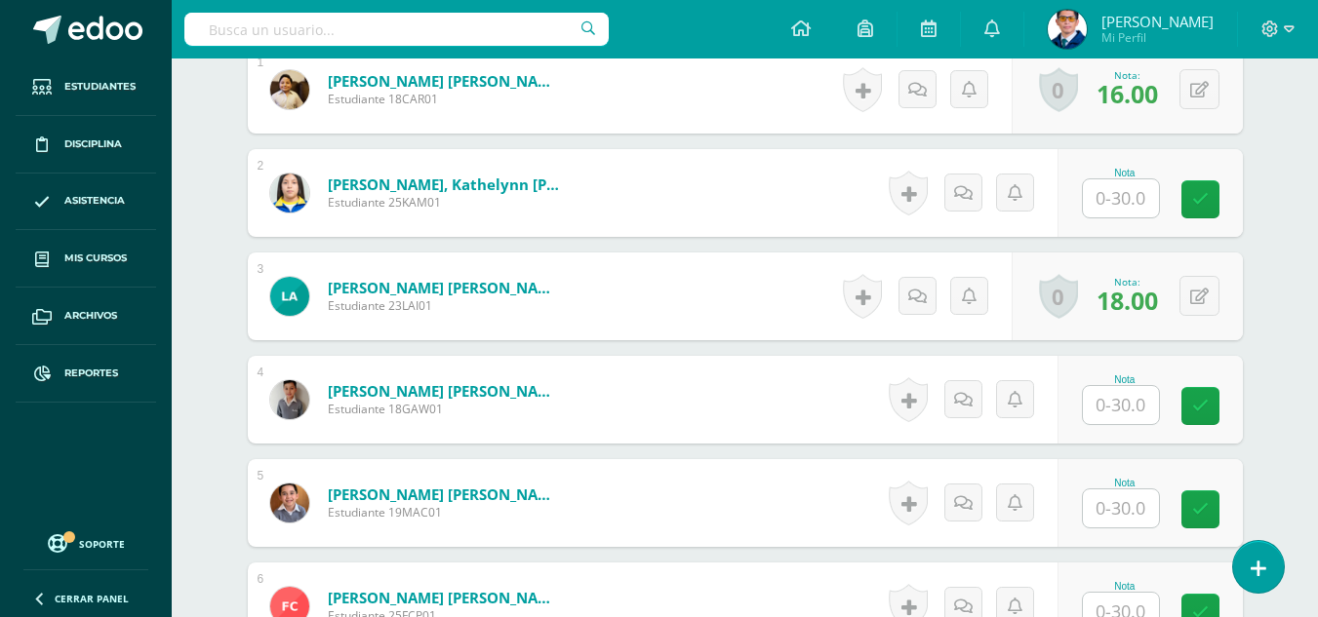
type input "21"
click at [1137, 497] on input "text" at bounding box center [1121, 509] width 76 height 38
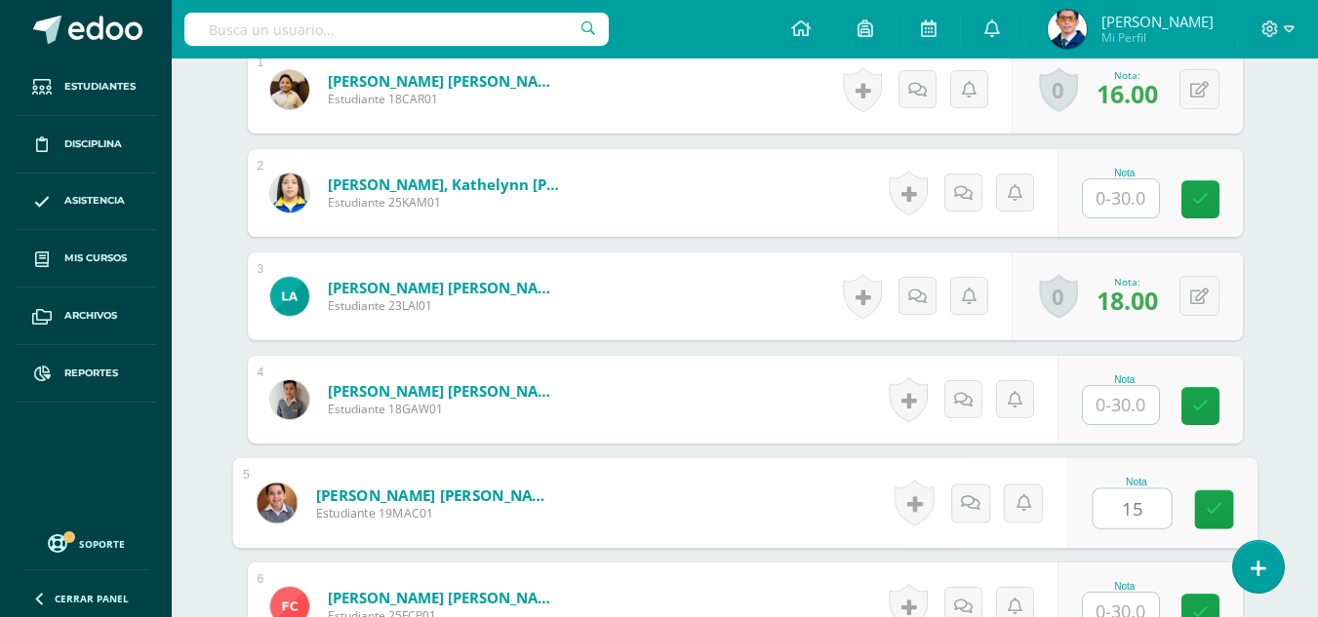
type input "15"
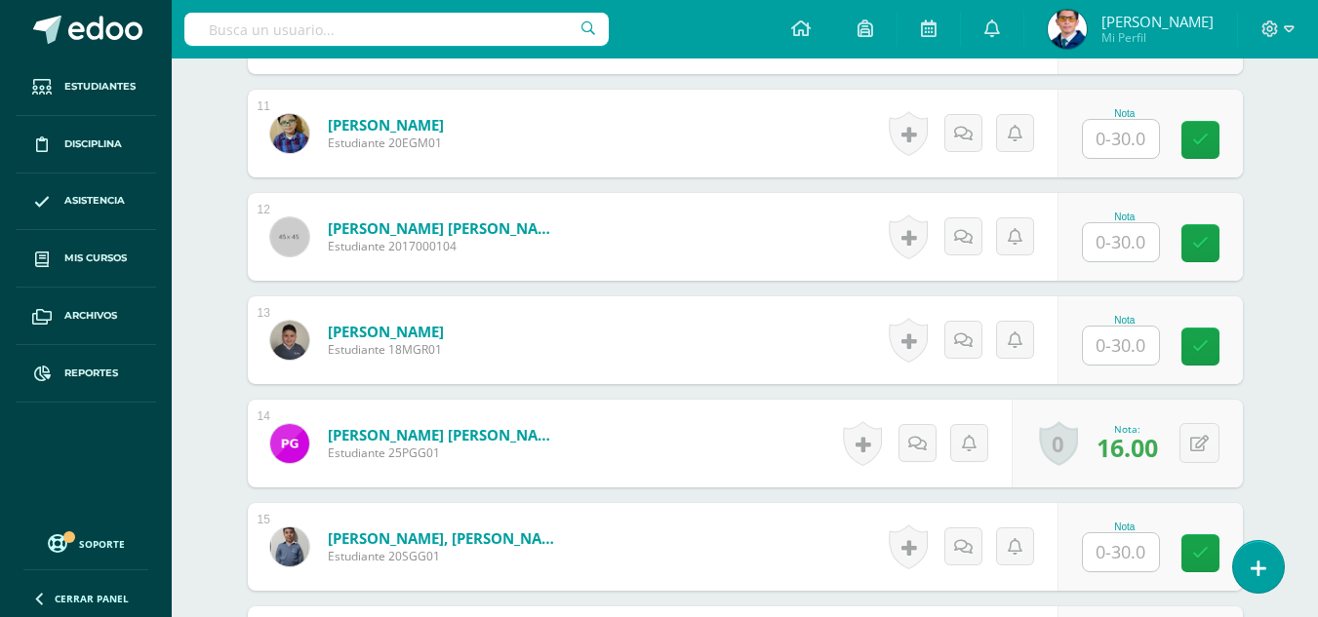
scroll to position [2012, 0]
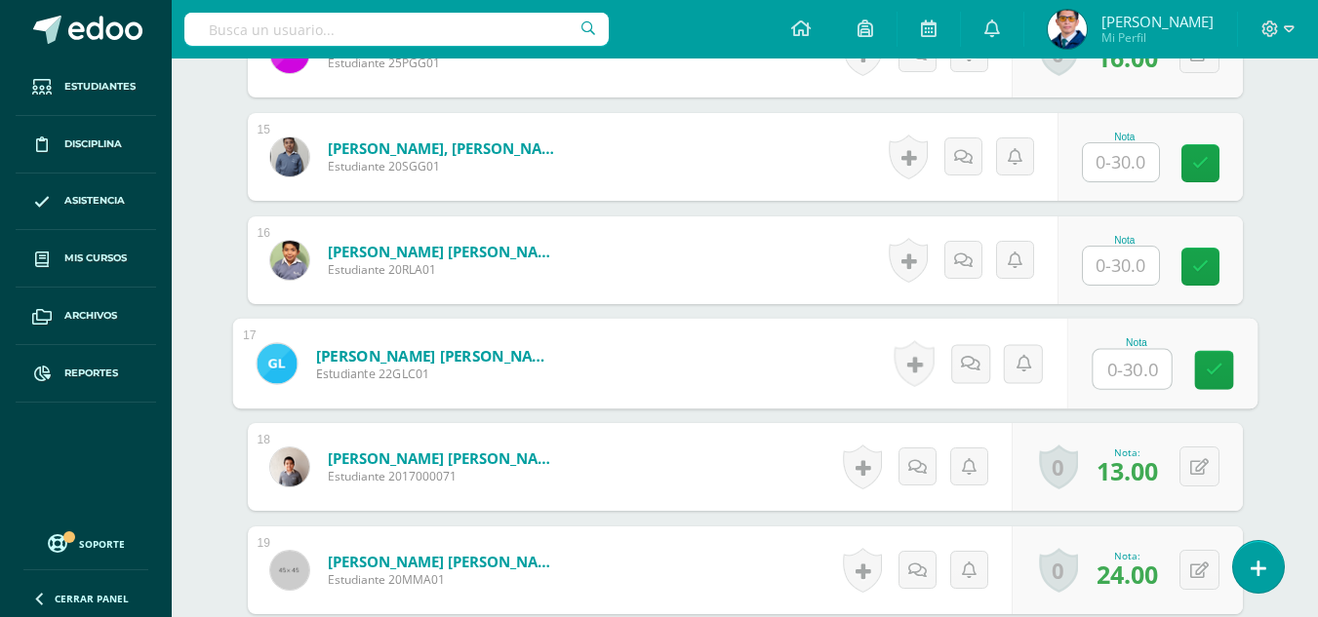
click at [1104, 369] on input "text" at bounding box center [1132, 369] width 78 height 39
type input "22"
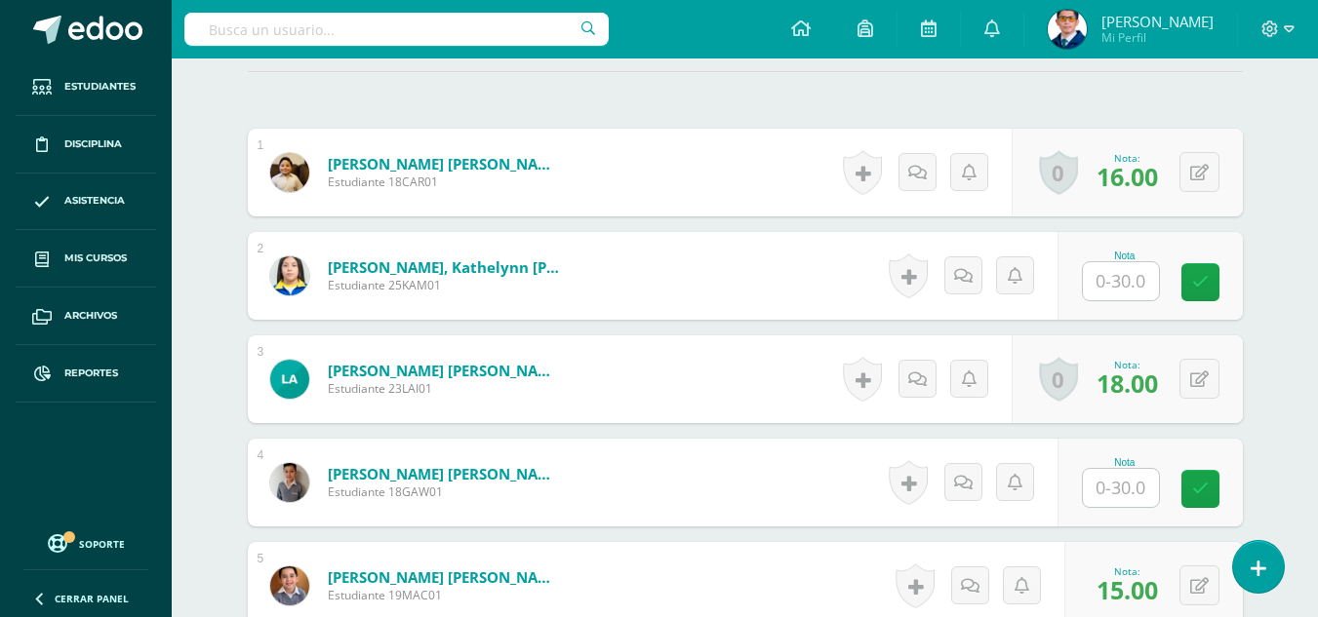
scroll to position [744, 0]
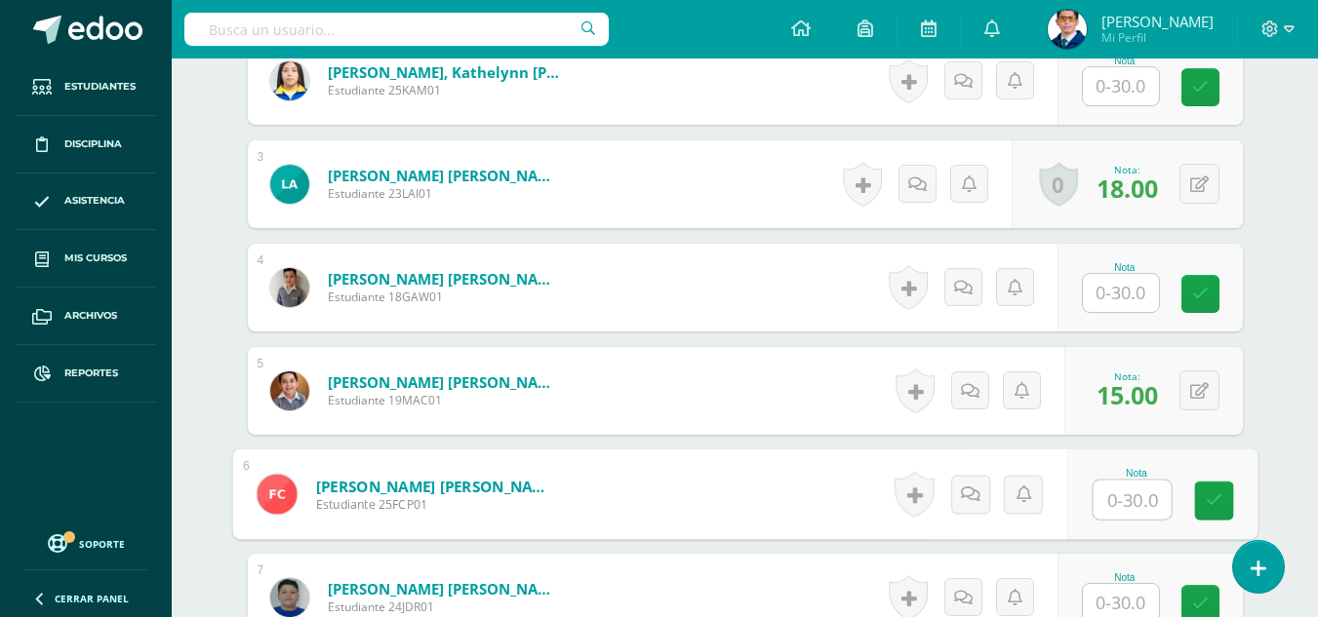
click at [1111, 508] on input "text" at bounding box center [1132, 500] width 78 height 39
type input "27"
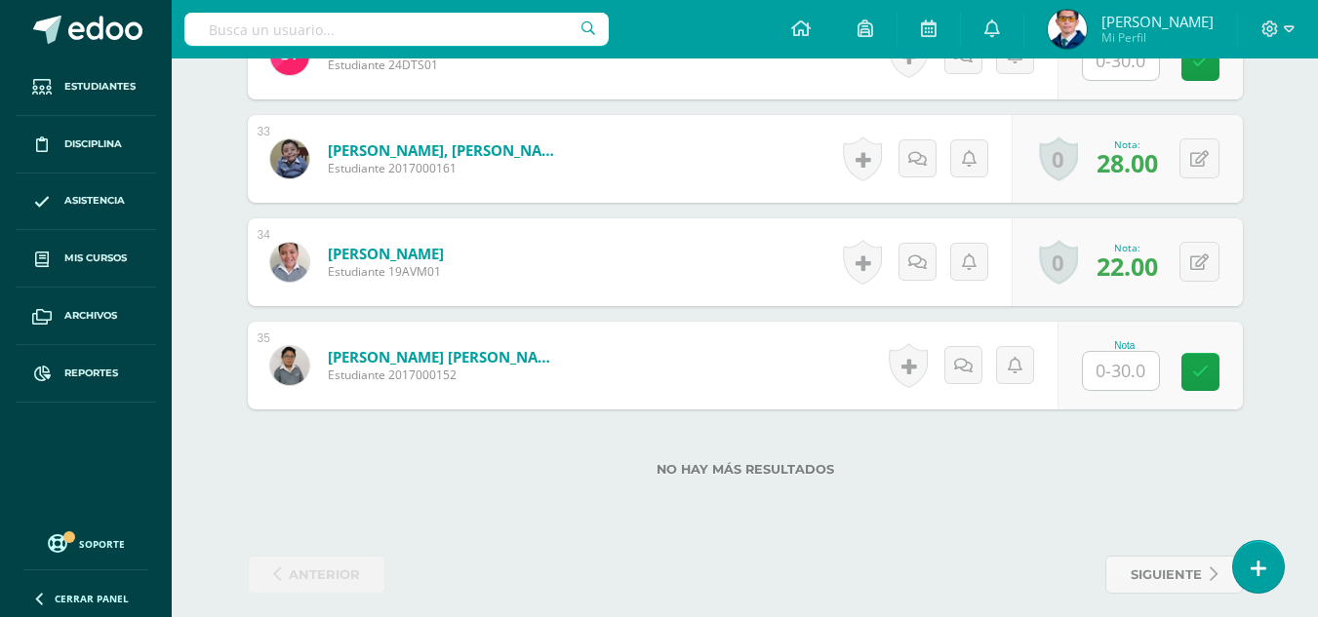
scroll to position [3579, 0]
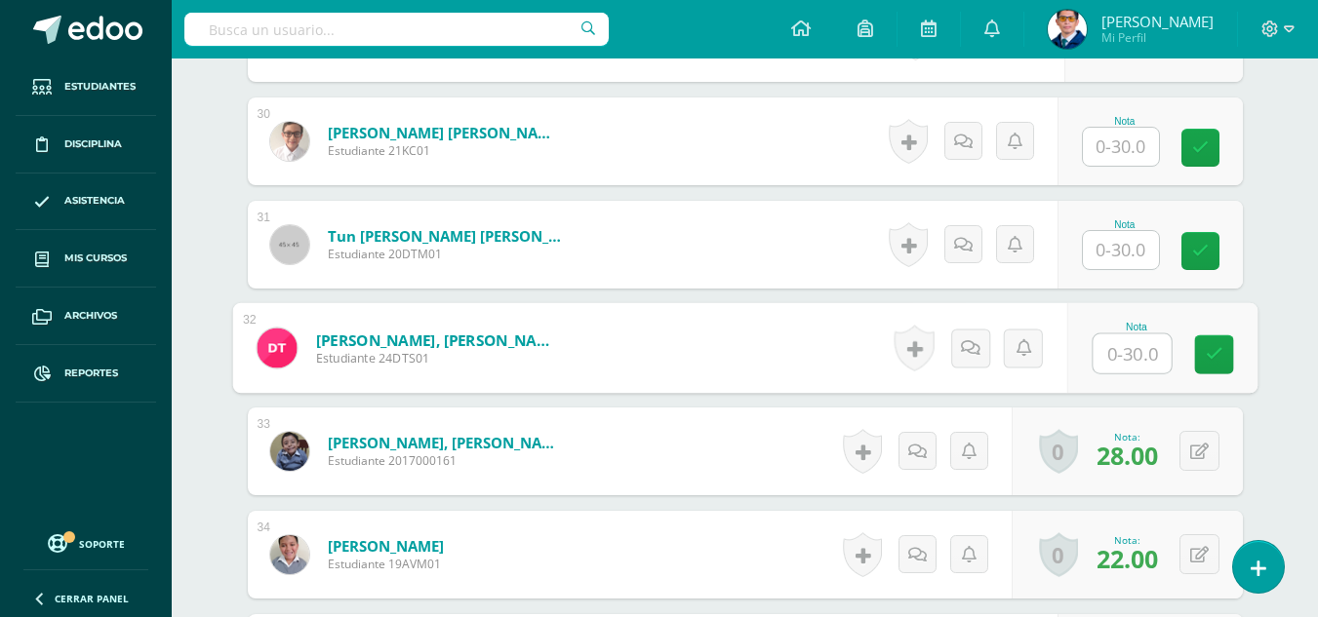
click at [1129, 351] on input "text" at bounding box center [1132, 354] width 78 height 39
type input "18"
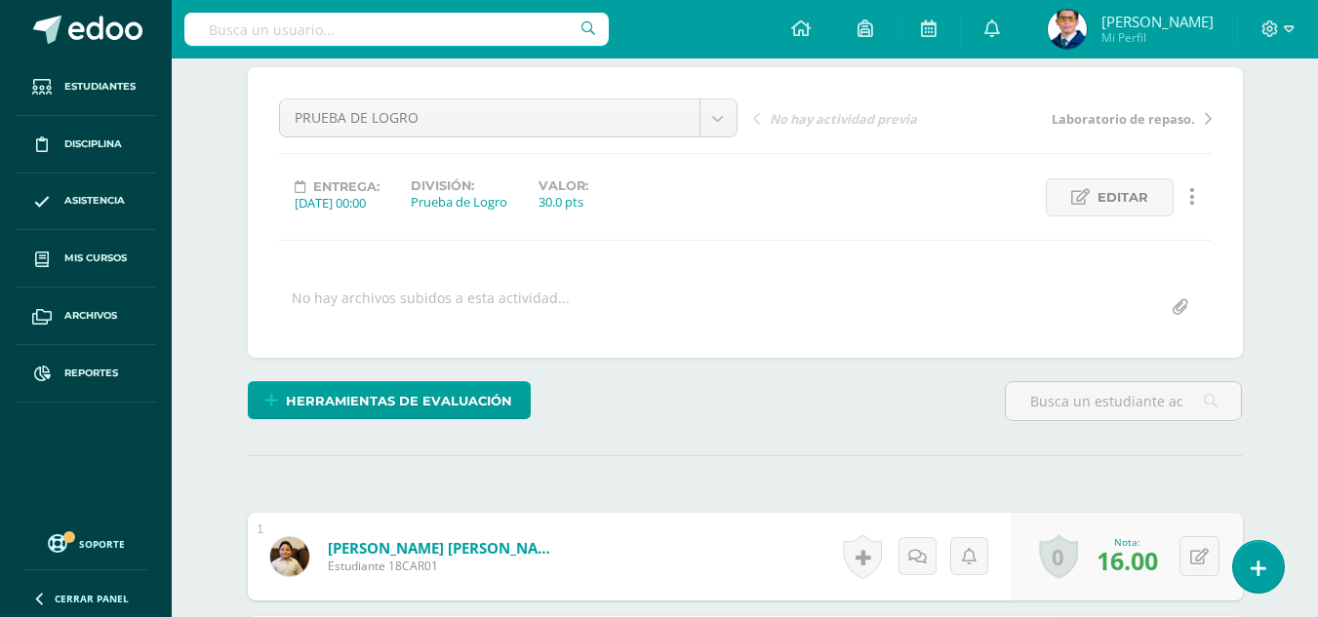
scroll to position [0, 0]
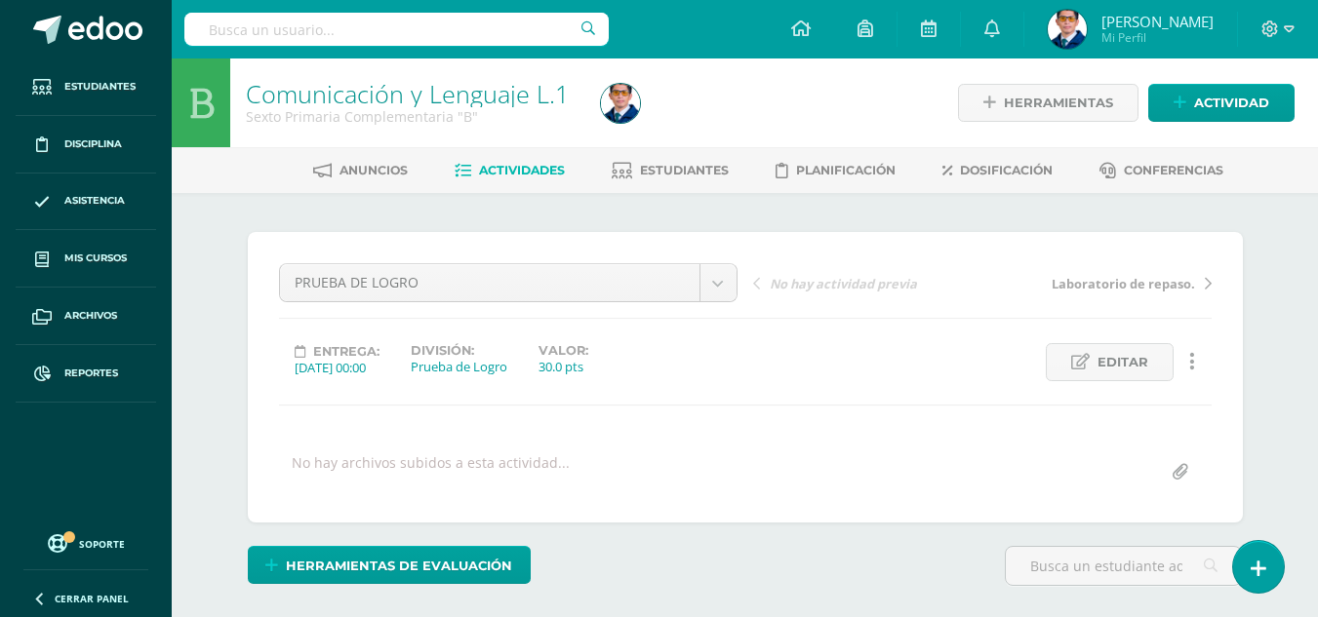
click at [540, 177] on span "Actividades" at bounding box center [522, 170] width 86 height 15
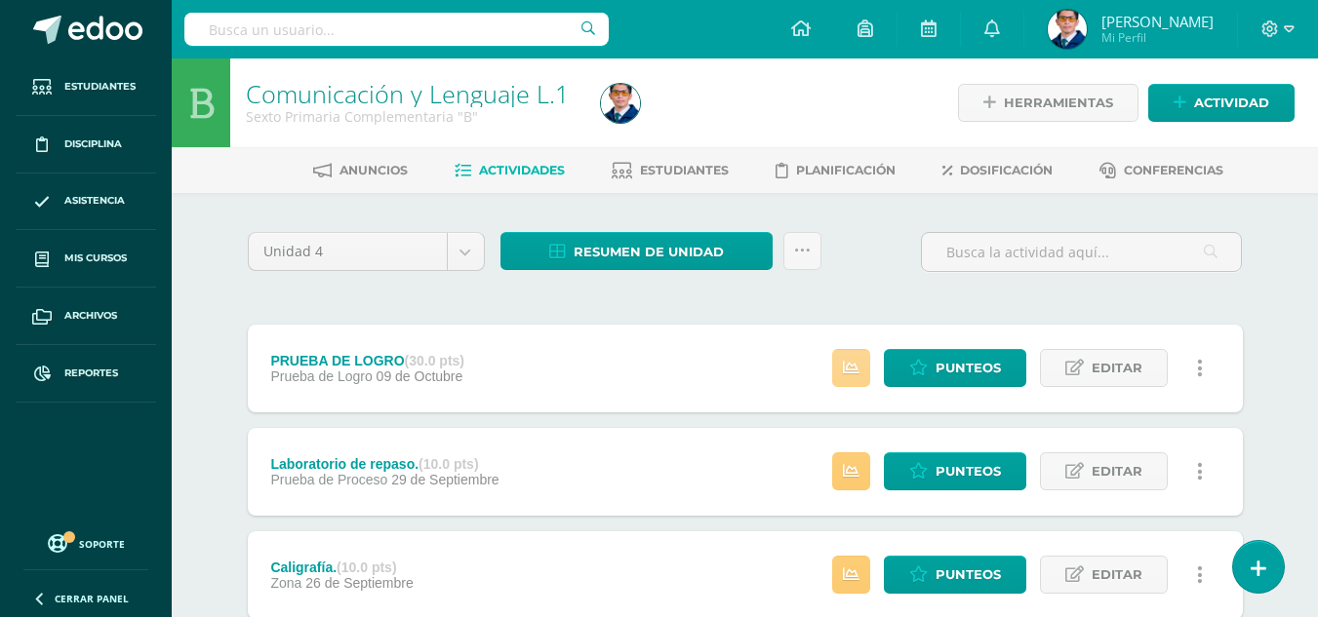
click at [860, 355] on link at bounding box center [851, 368] width 38 height 38
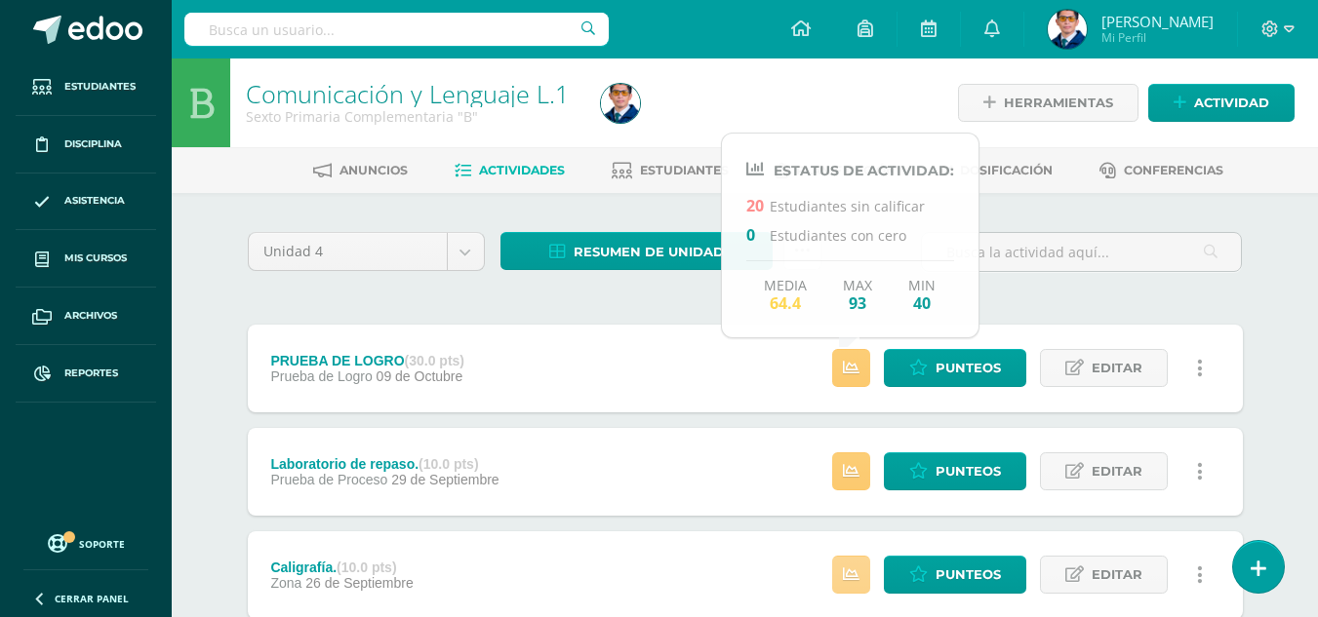
click at [852, 567] on icon at bounding box center [851, 575] width 17 height 17
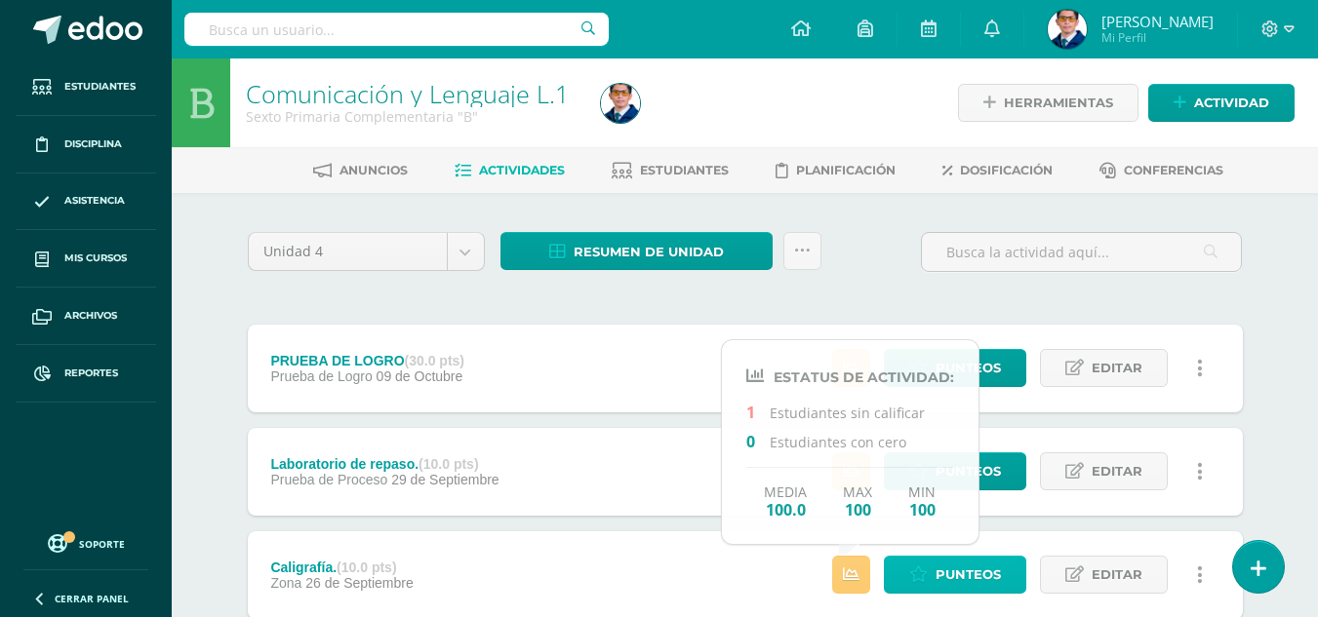
click at [913, 578] on icon at bounding box center [918, 575] width 19 height 17
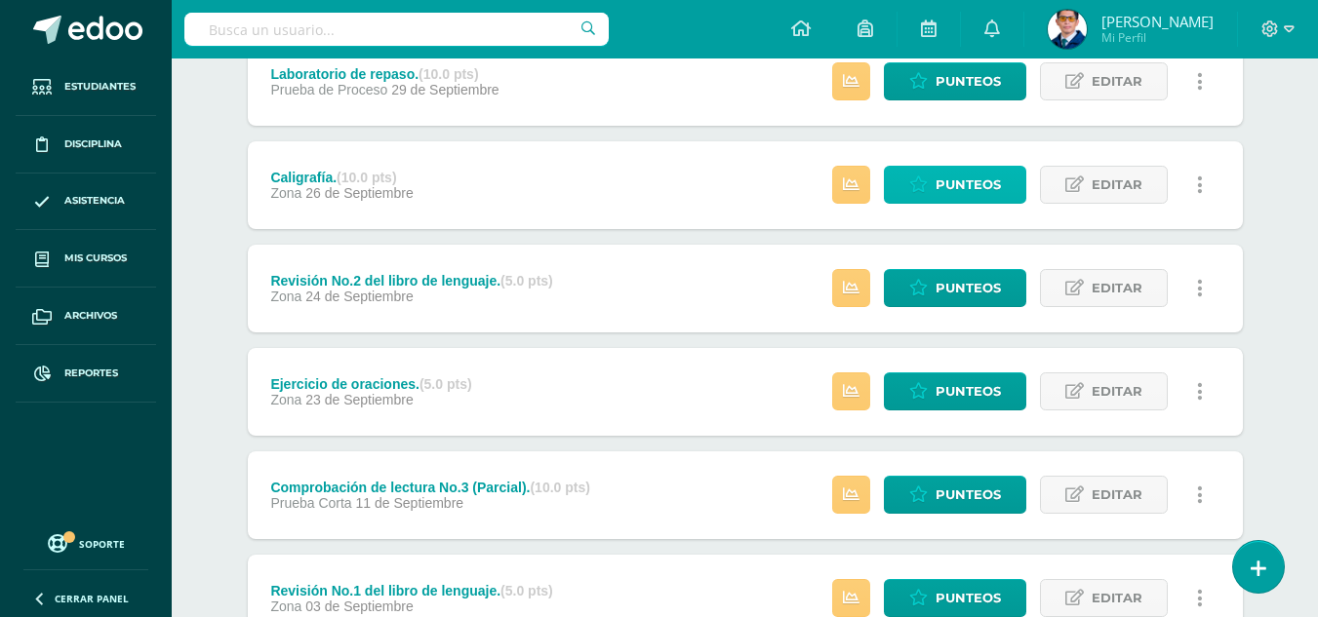
scroll to position [195, 0]
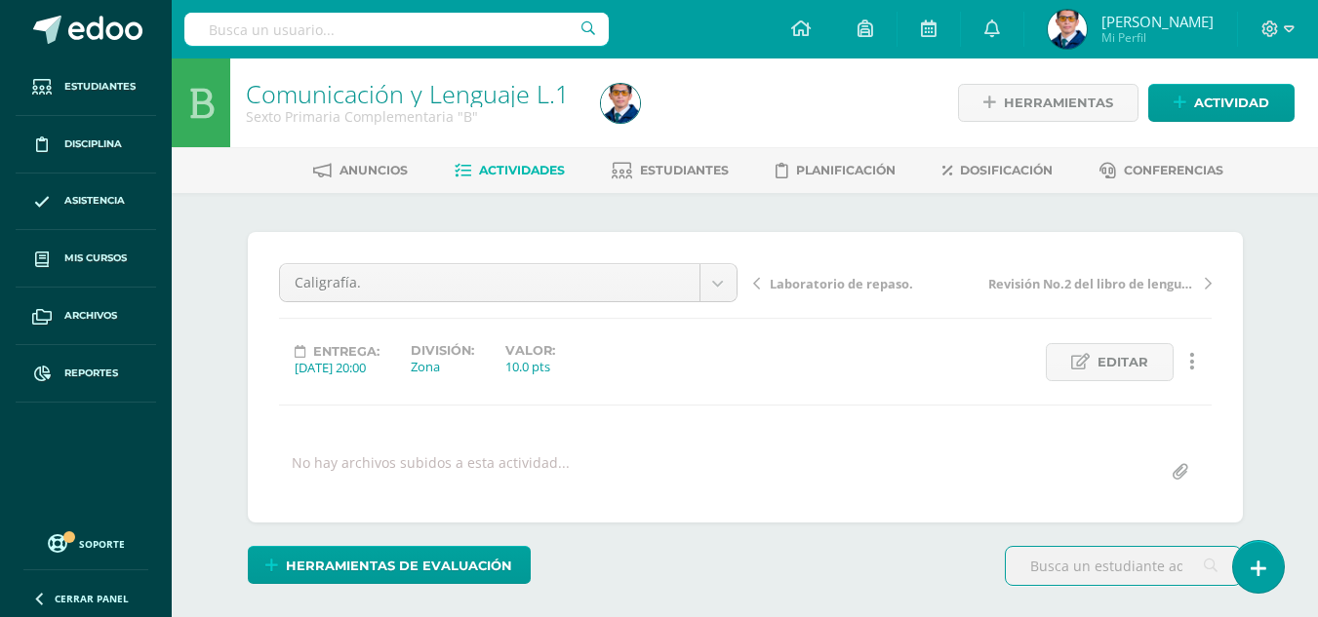
click at [513, 163] on span "Actividades" at bounding box center [522, 170] width 86 height 15
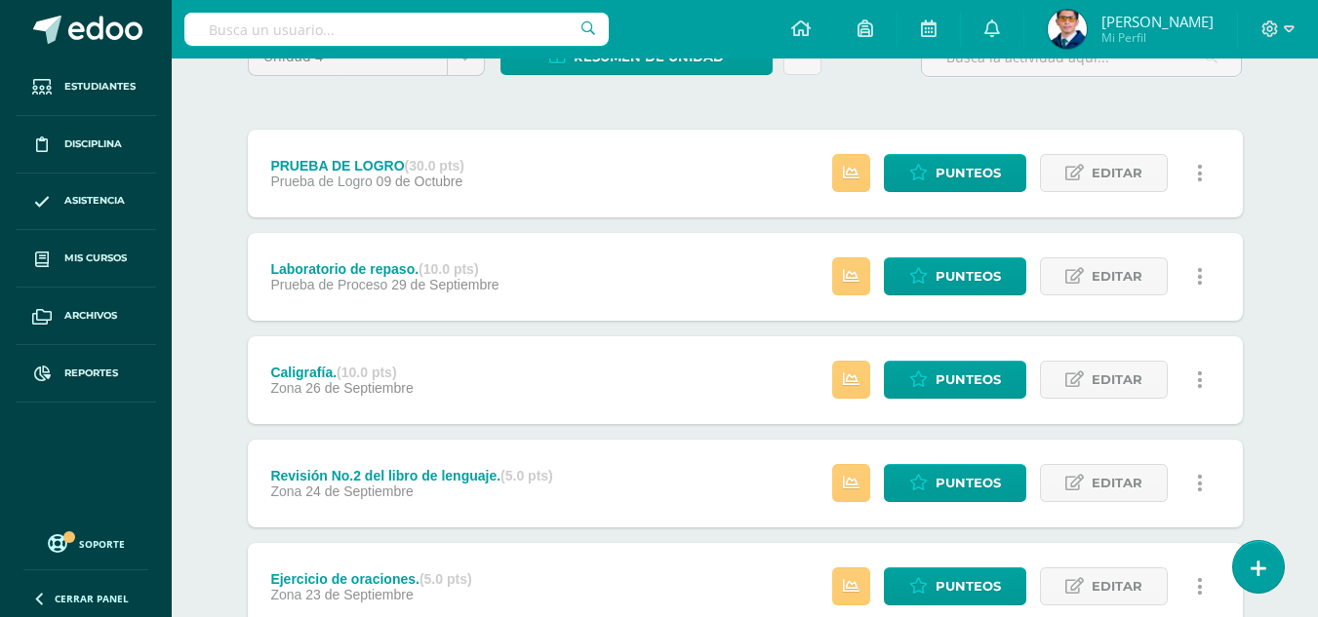
scroll to position [293, 0]
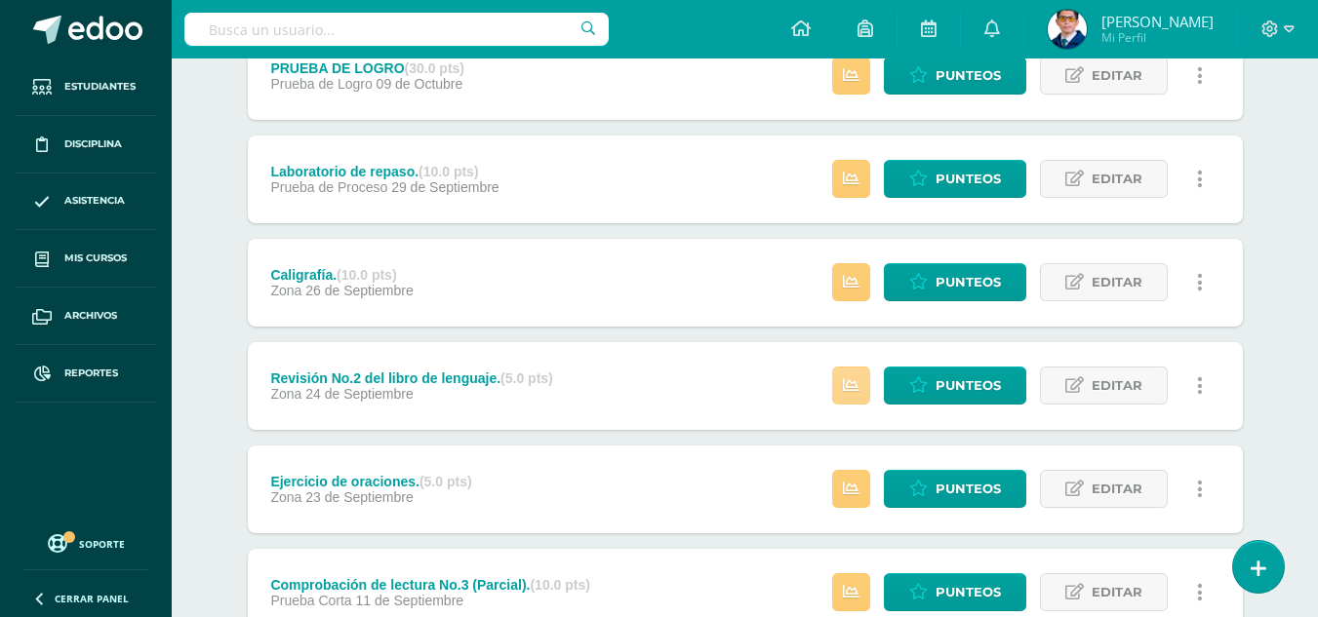
click at [851, 387] on icon at bounding box center [851, 385] width 17 height 17
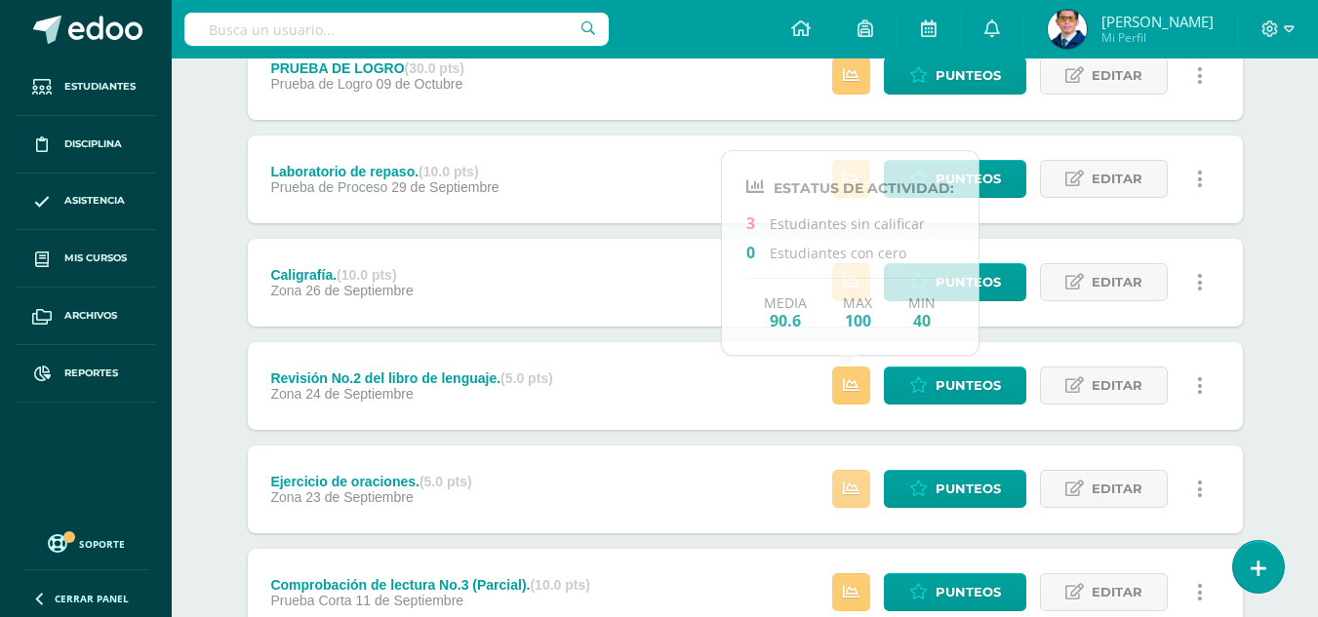
click at [855, 490] on icon at bounding box center [851, 489] width 17 height 17
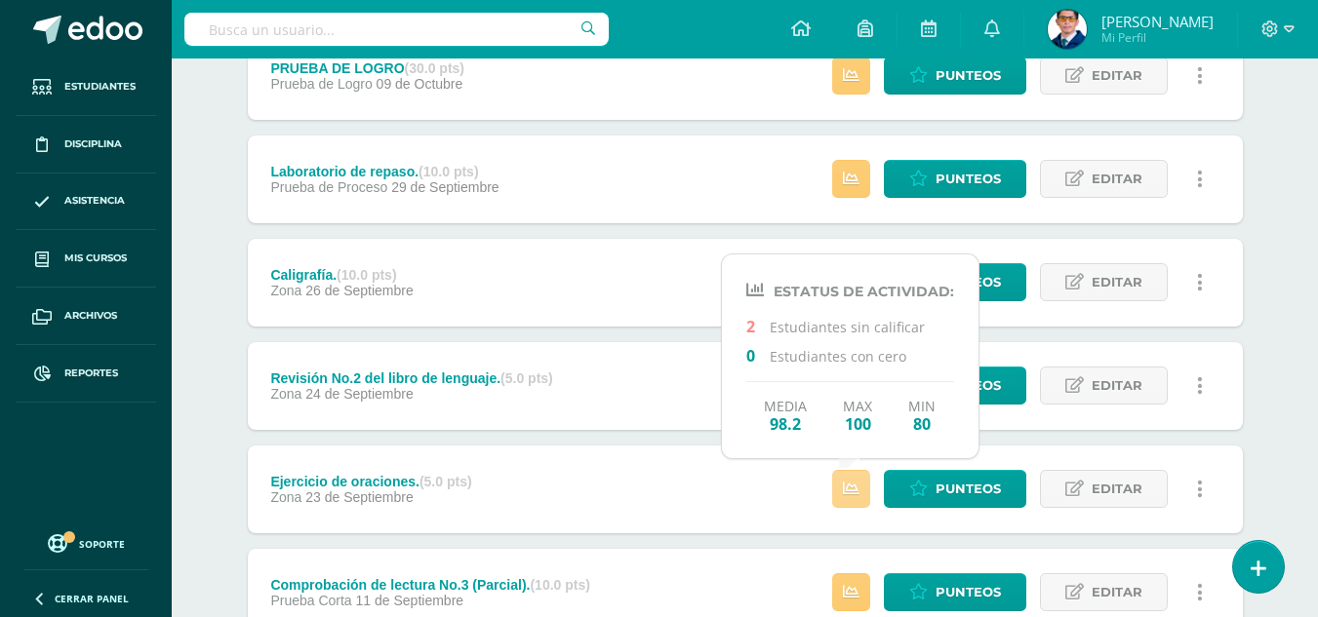
scroll to position [390, 0]
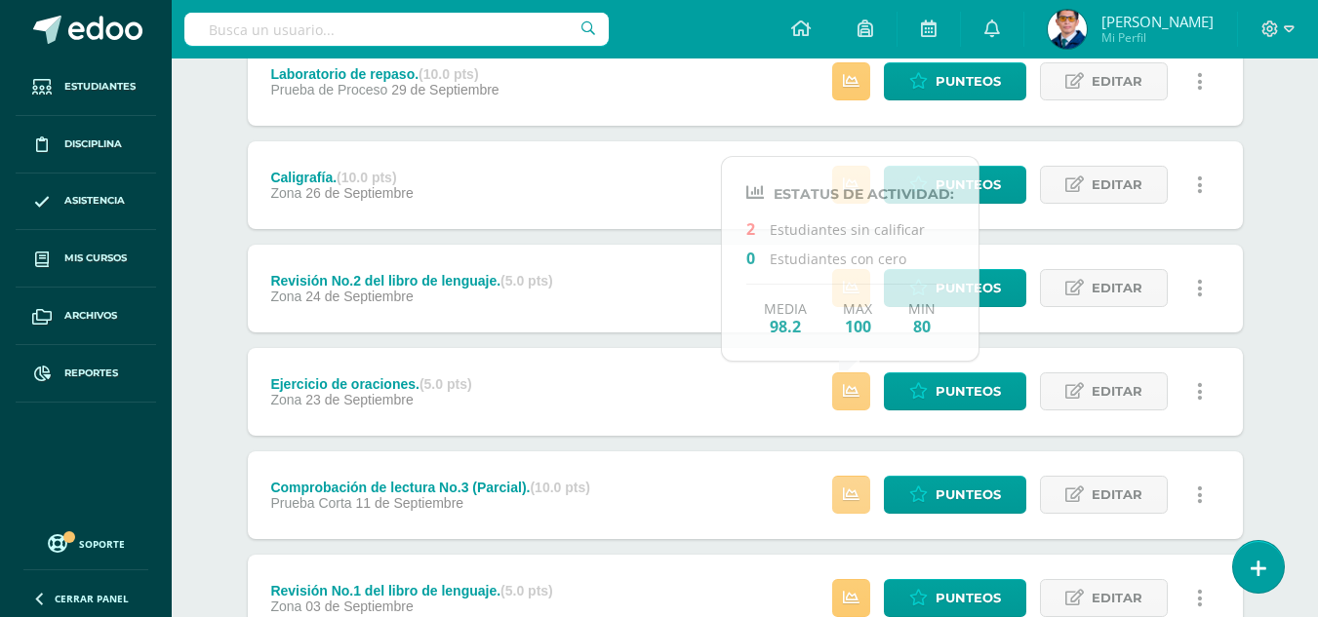
click at [855, 490] on icon at bounding box center [851, 495] width 17 height 17
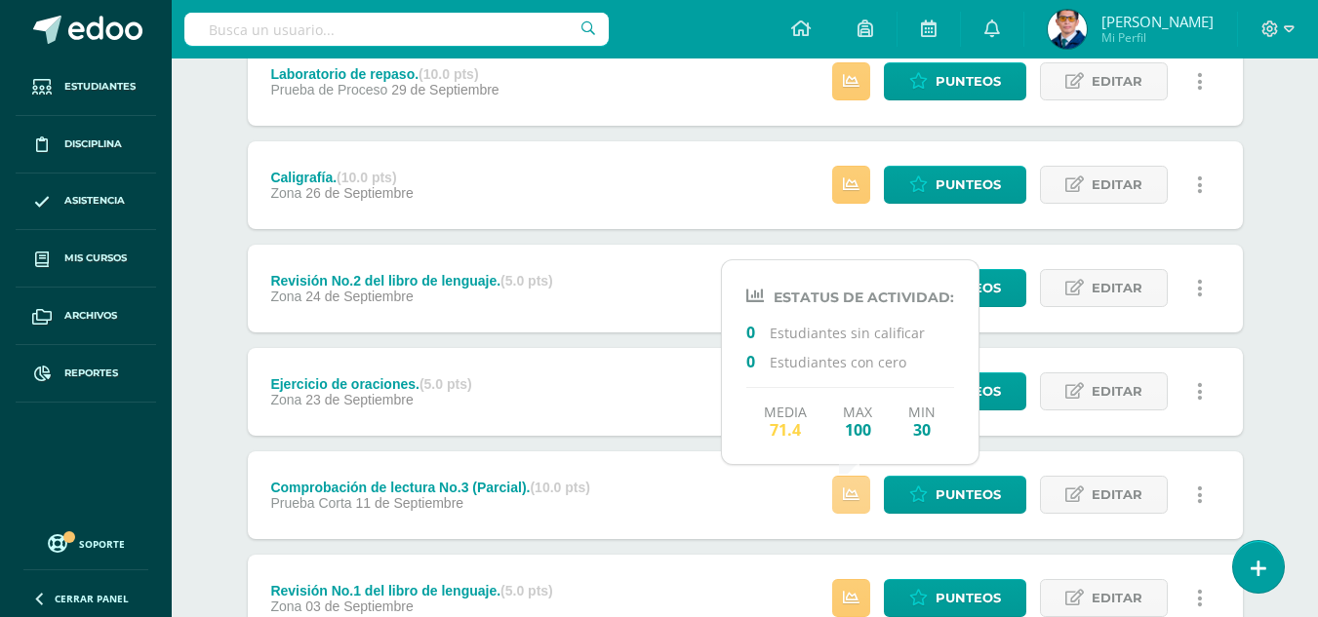
scroll to position [488, 0]
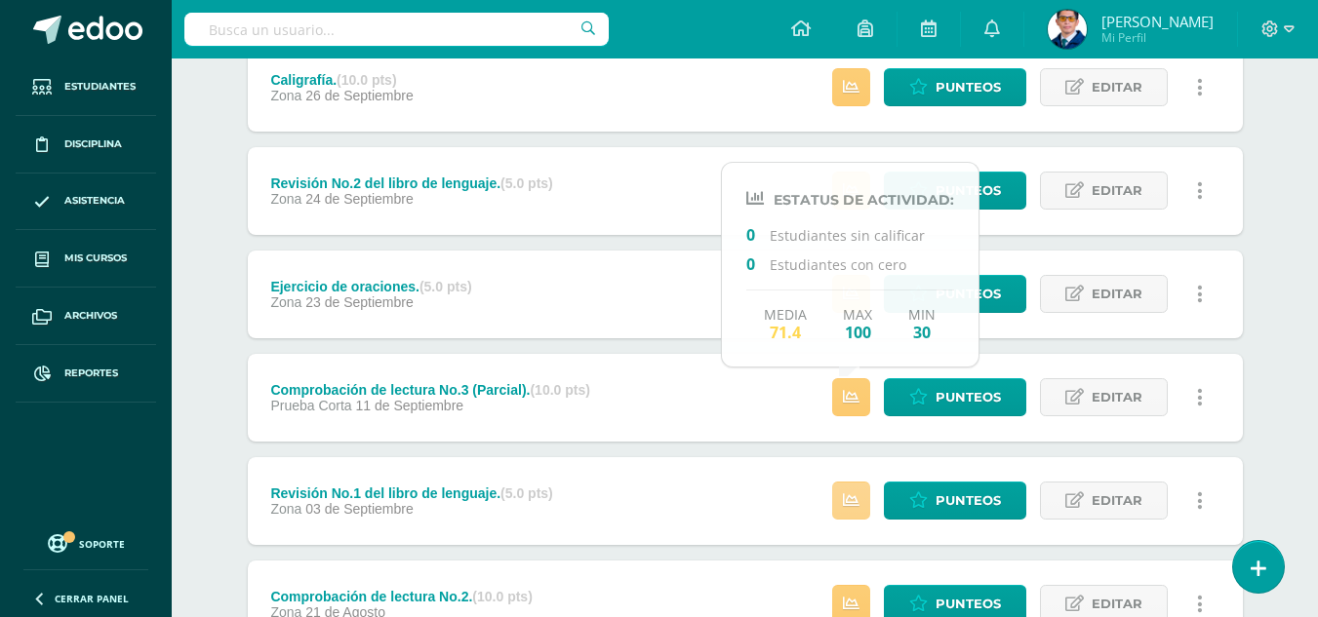
click at [847, 502] on icon at bounding box center [851, 501] width 17 height 17
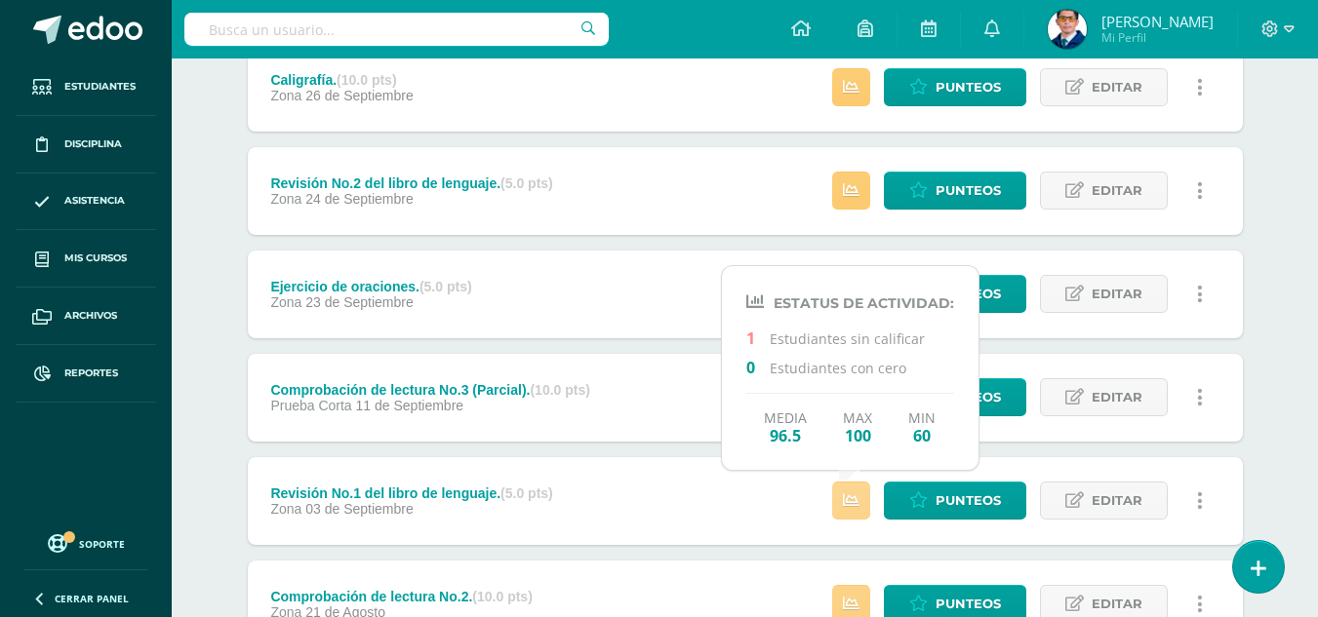
scroll to position [683, 0]
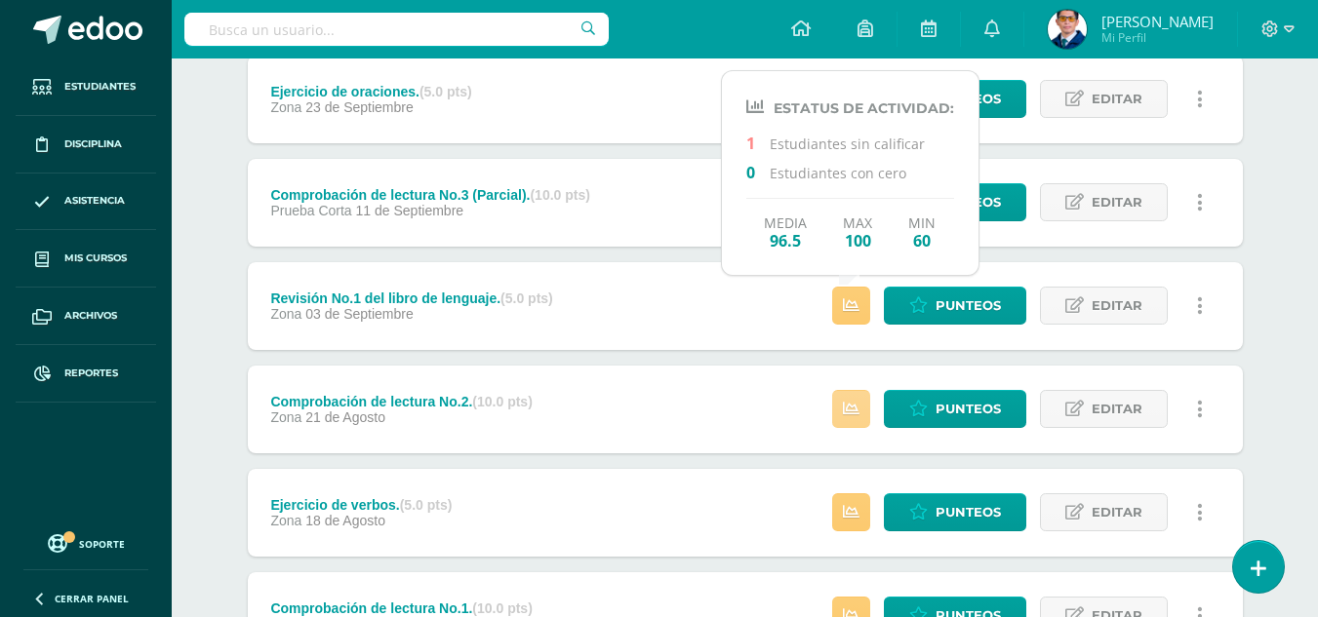
click at [847, 398] on link at bounding box center [851, 409] width 38 height 38
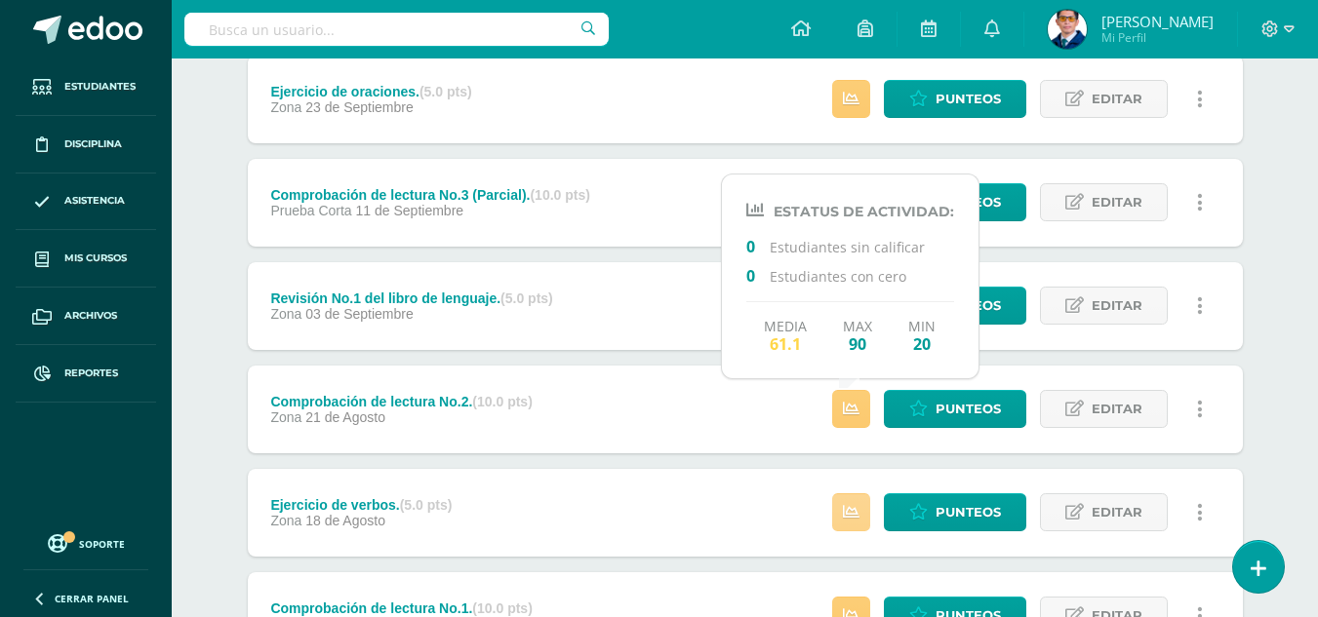
click at [851, 509] on icon at bounding box center [851, 512] width 17 height 17
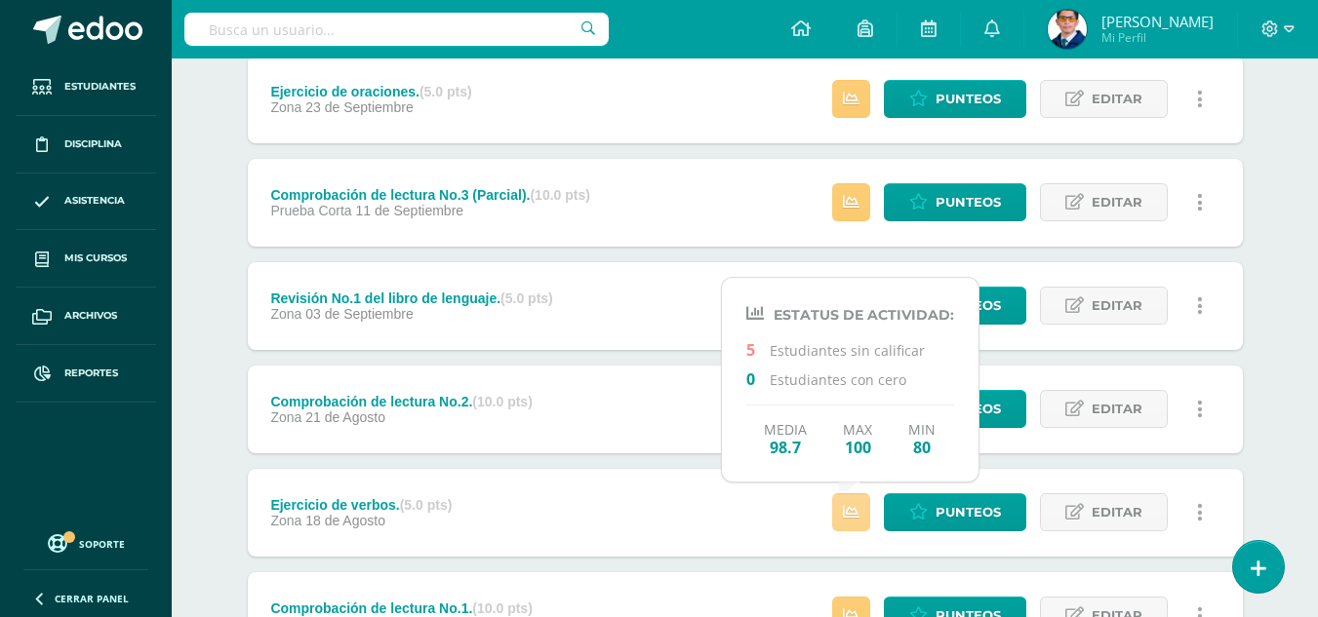
scroll to position [855, 0]
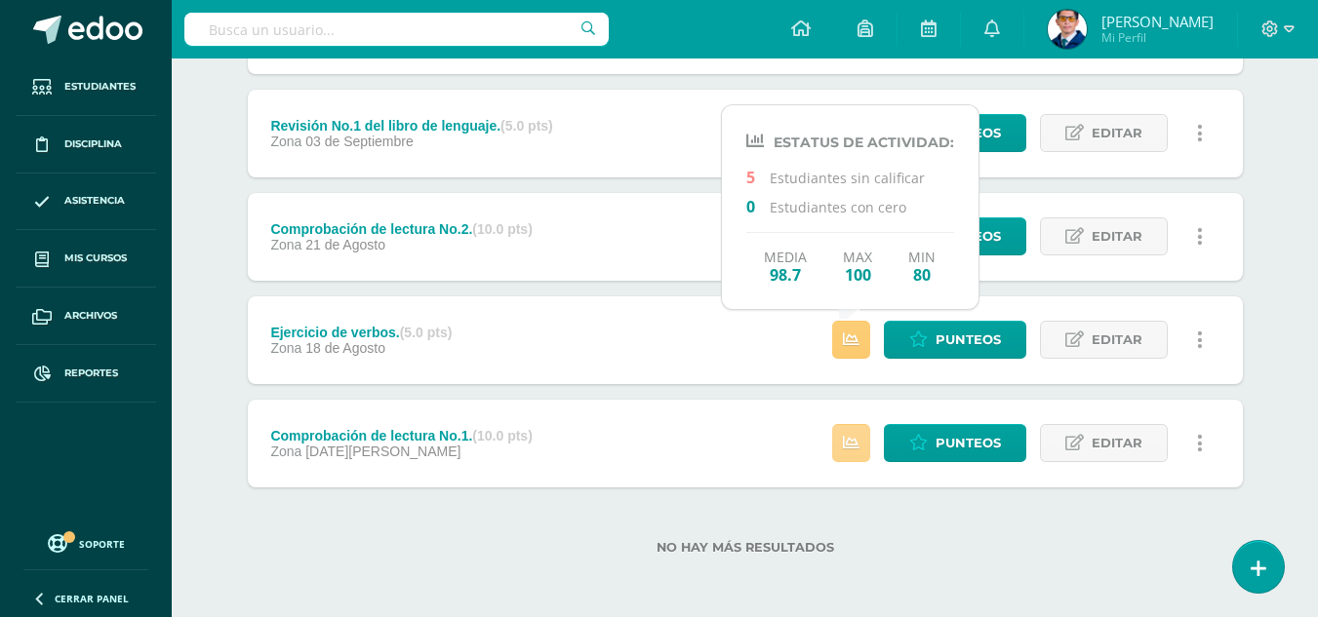
click at [849, 432] on link at bounding box center [851, 443] width 38 height 38
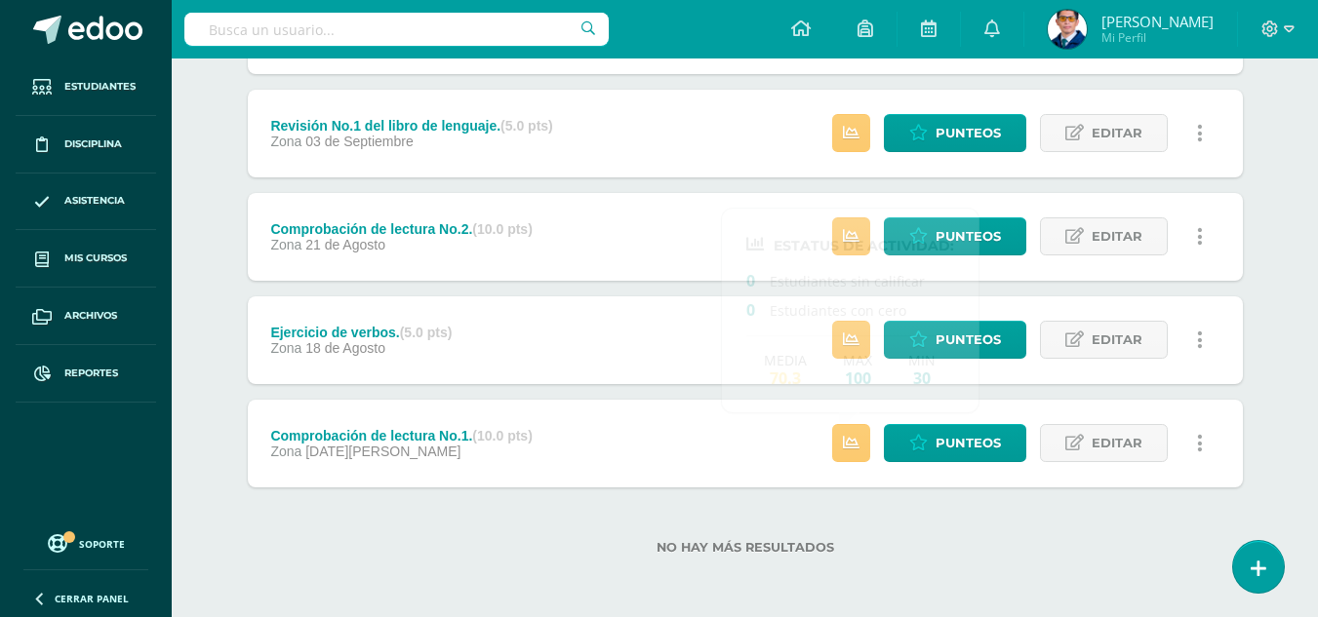
click at [884, 545] on label "No hay más resultados" at bounding box center [745, 547] width 995 height 15
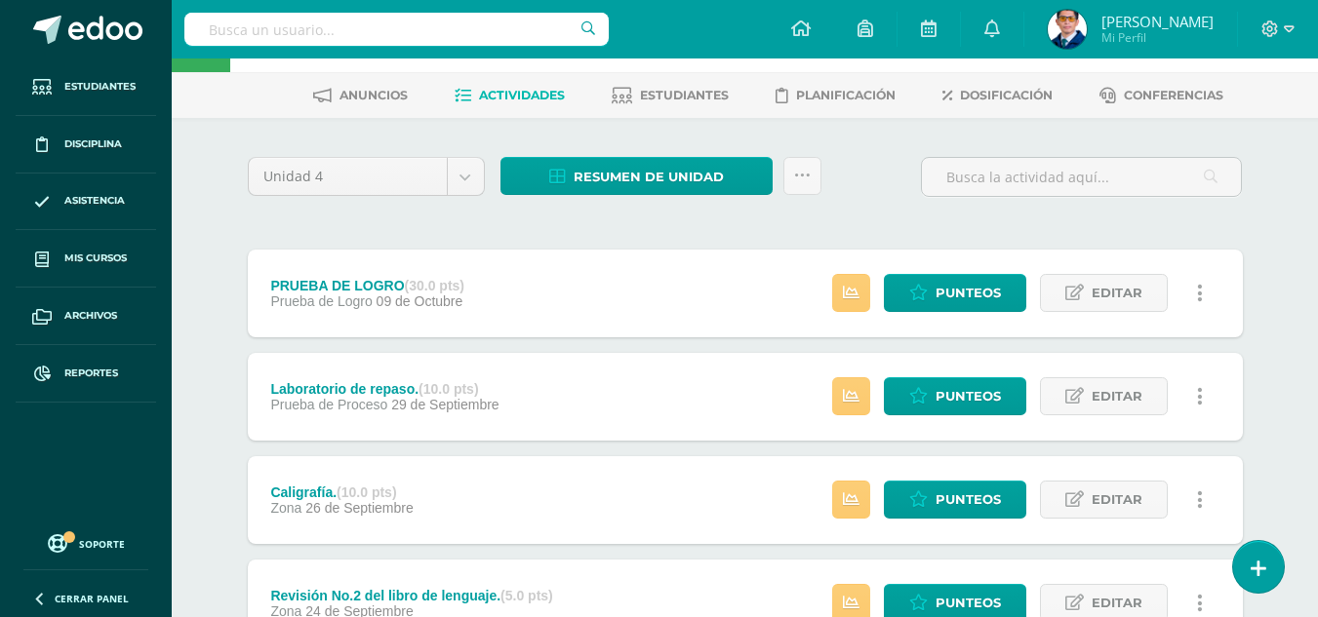
scroll to position [0, 0]
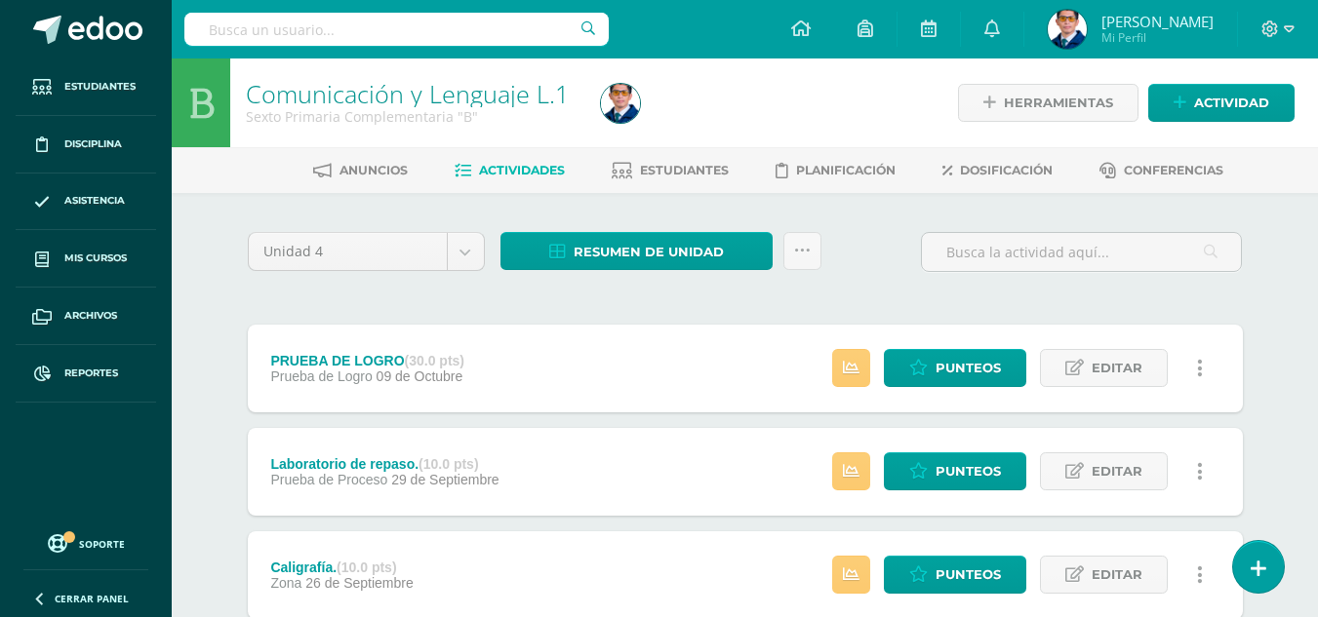
click at [867, 347] on div "Estatus de Actividad: 20 Estudiantes sin calificar 0 Estudiantes con cero Media…" at bounding box center [1023, 369] width 440 height 88
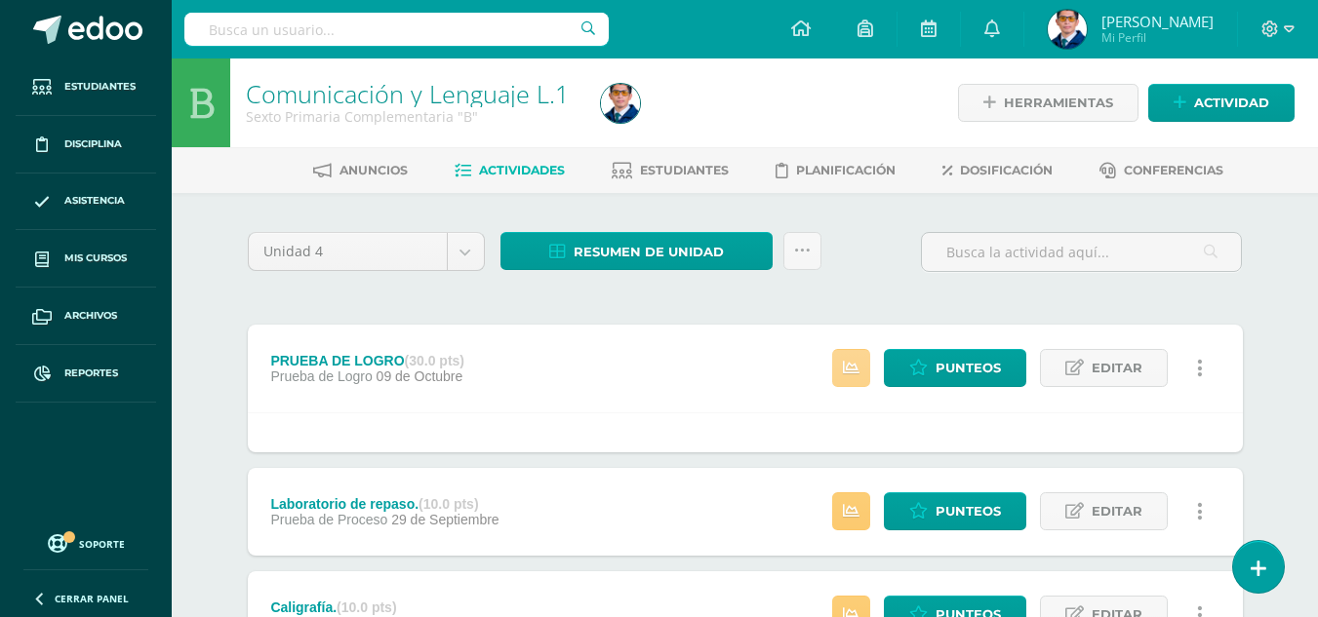
click at [861, 368] on link at bounding box center [851, 368] width 38 height 38
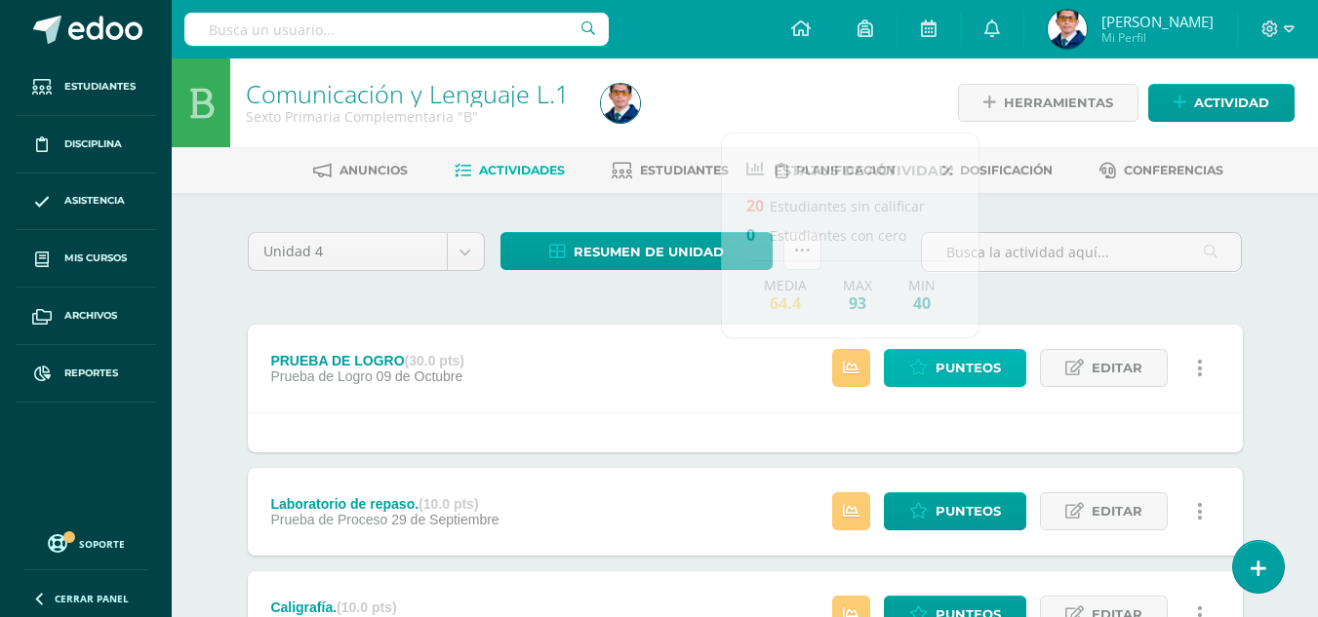
click at [969, 369] on span "Punteos" at bounding box center [967, 368] width 65 height 36
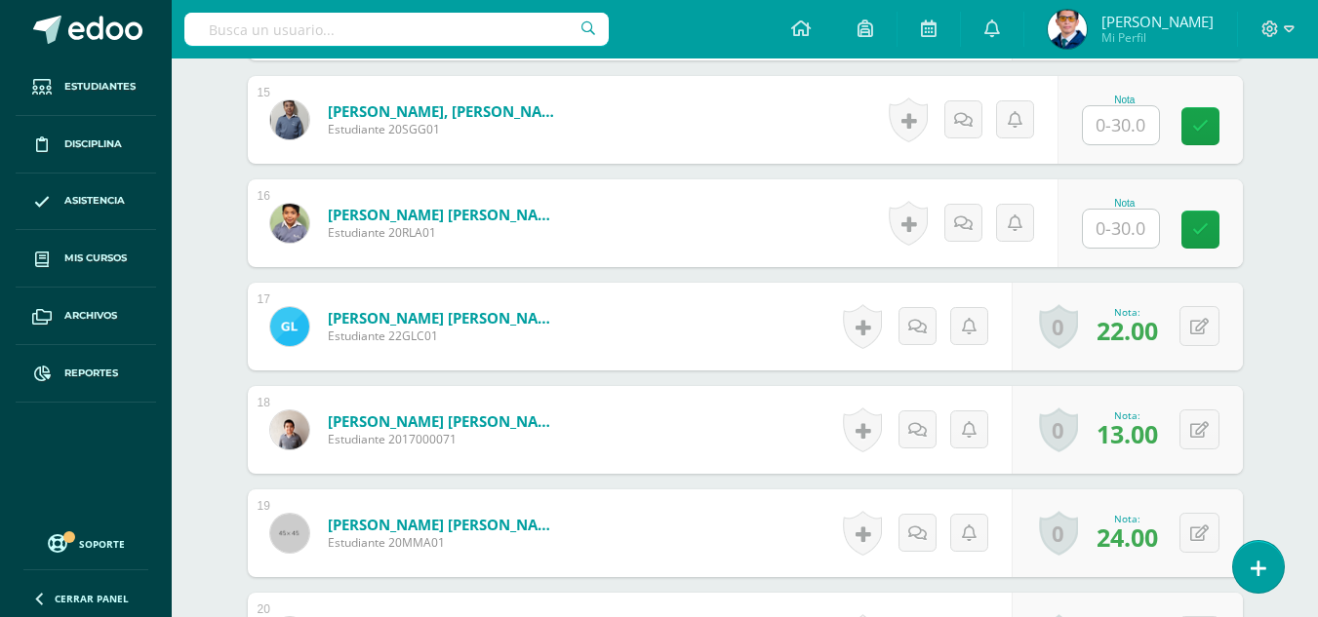
scroll to position [1952, 0]
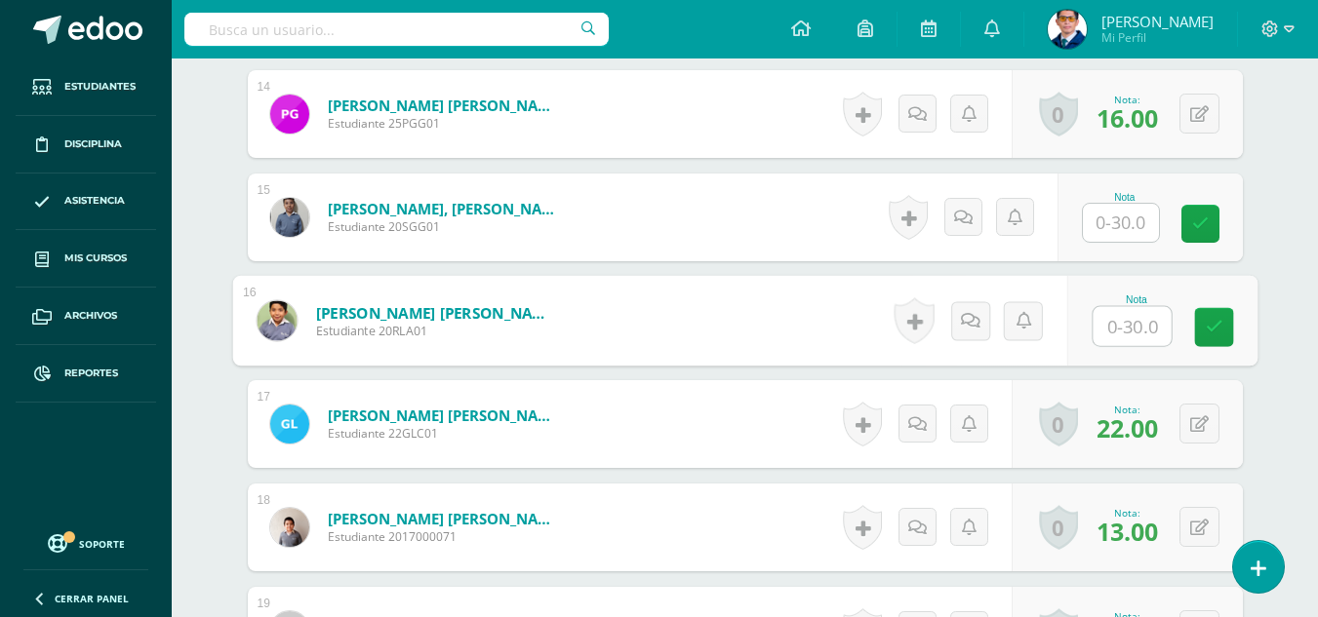
click at [1096, 325] on input "text" at bounding box center [1132, 326] width 78 height 39
type input "27"
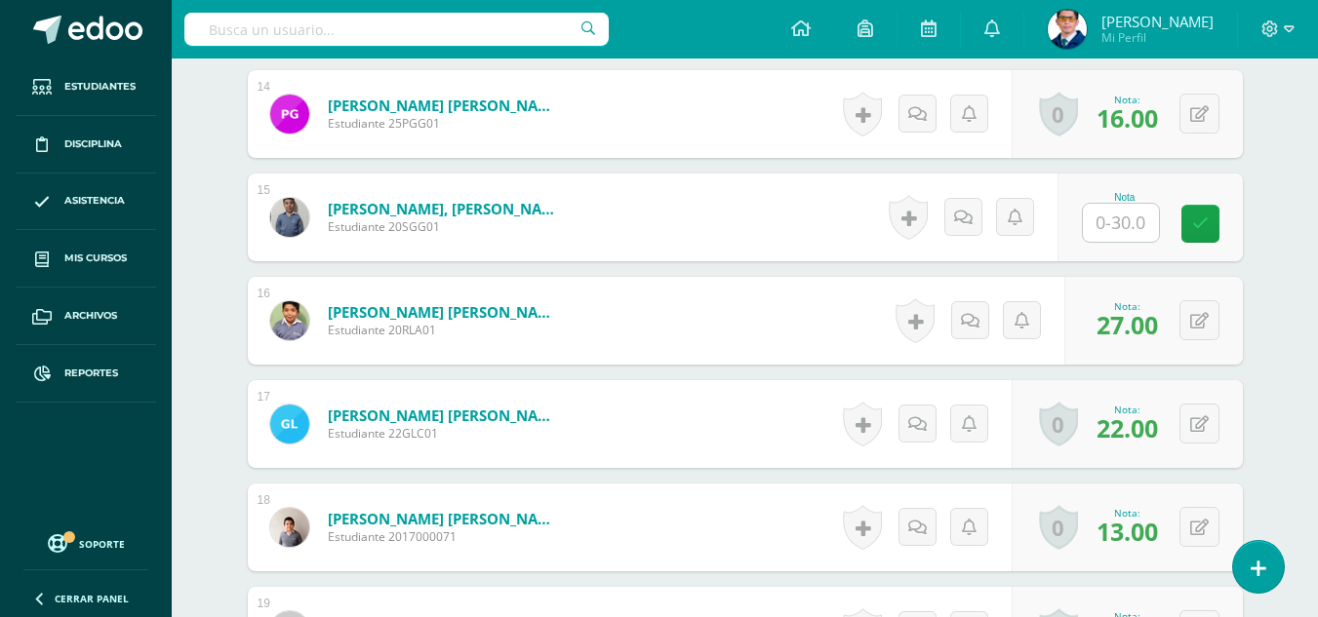
scroll to position [1562, 0]
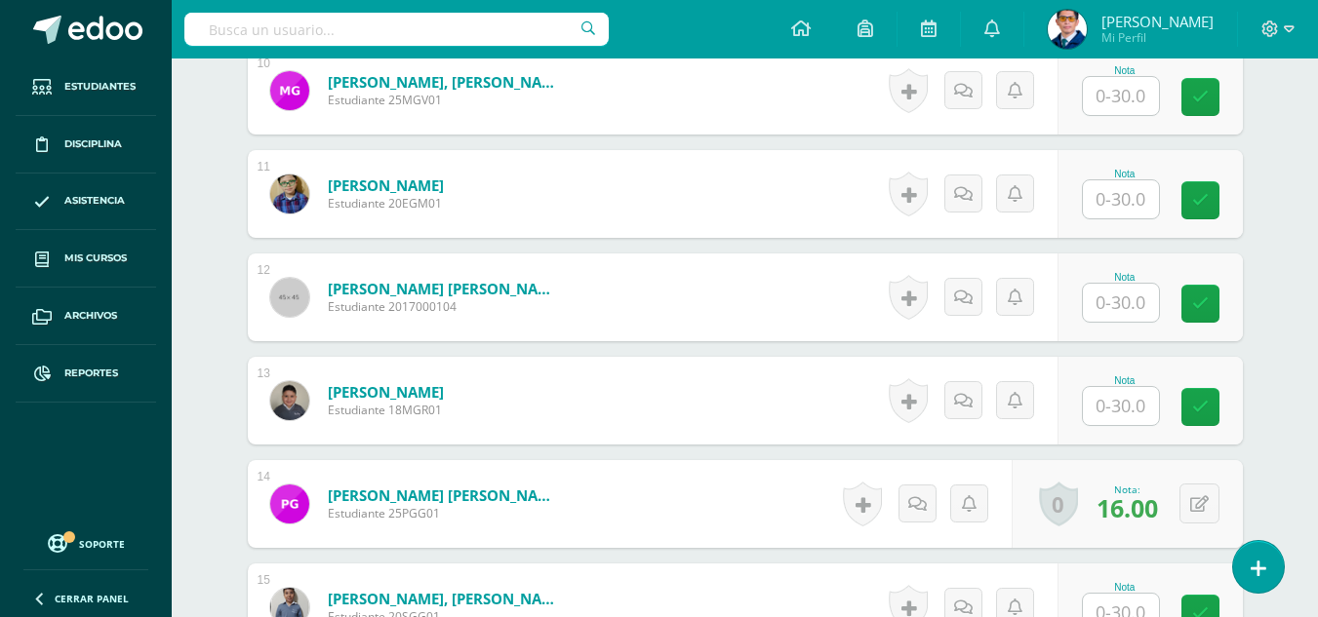
click at [1112, 91] on input "text" at bounding box center [1121, 96] width 76 height 38
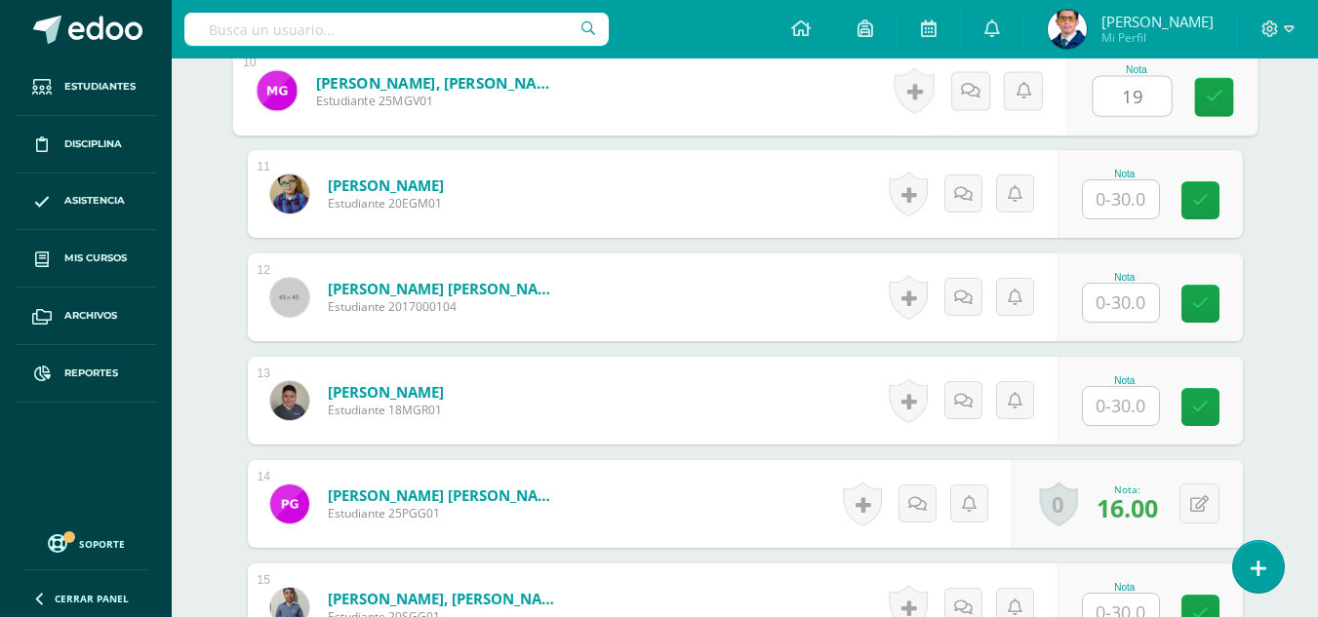
type input "19"
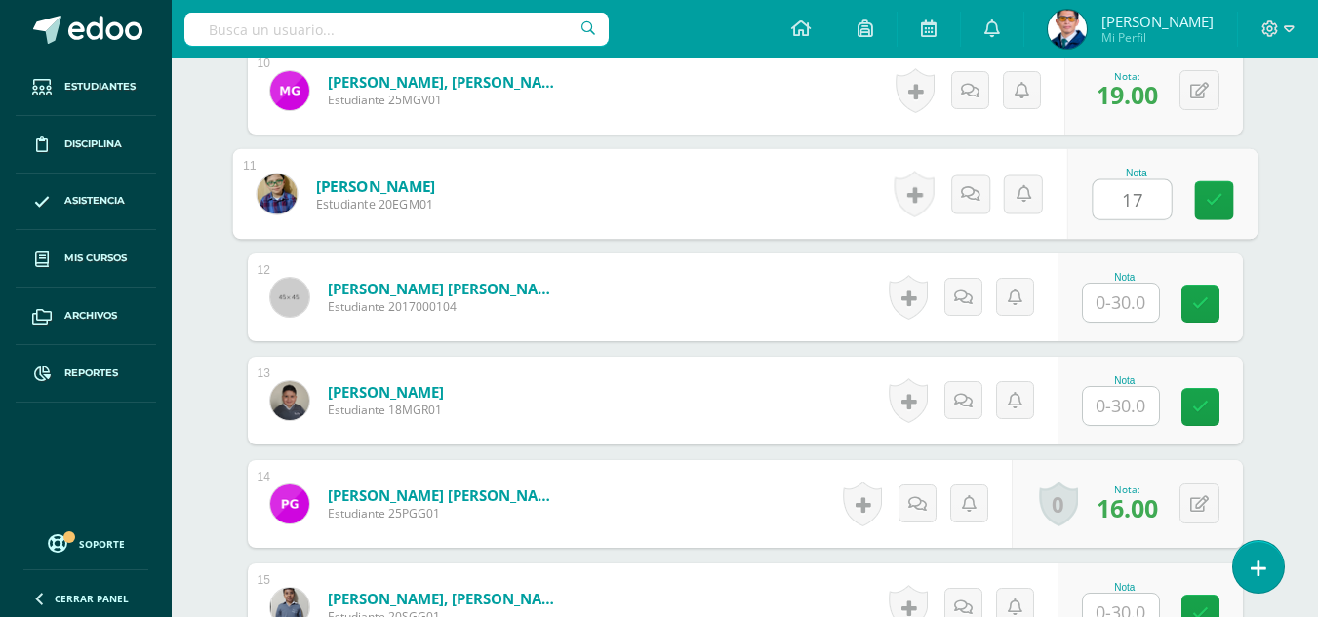
type input "17"
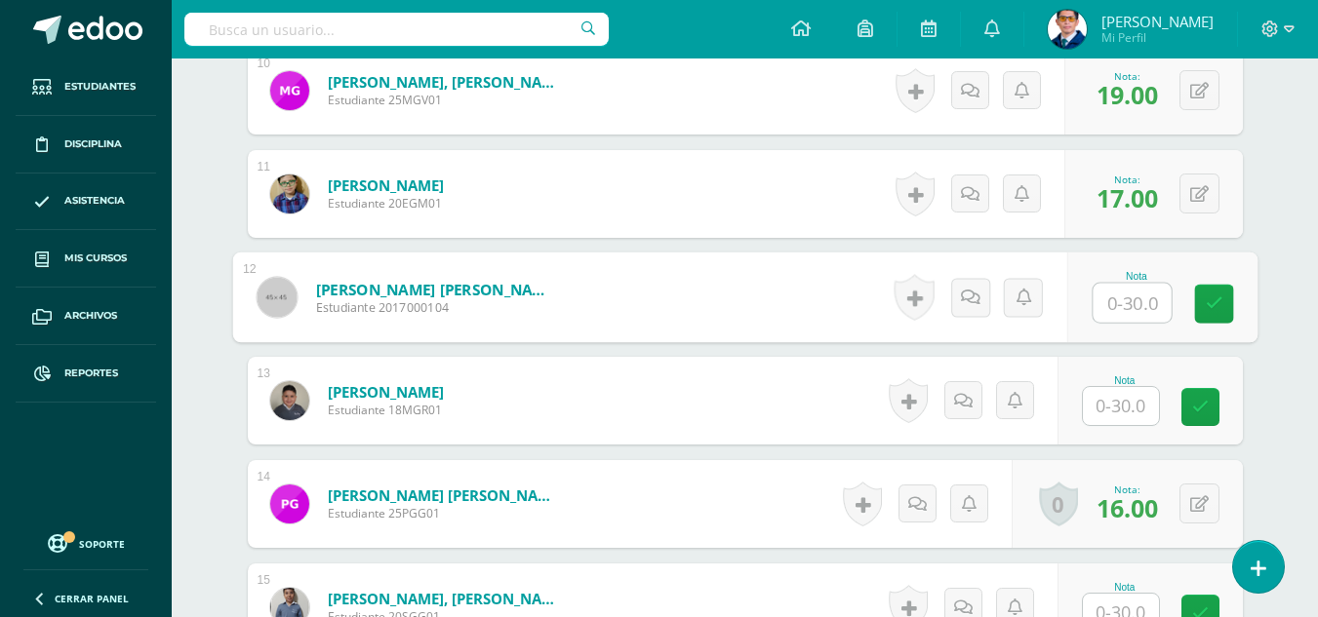
click at [1129, 294] on input "text" at bounding box center [1132, 303] width 78 height 39
type input "13"
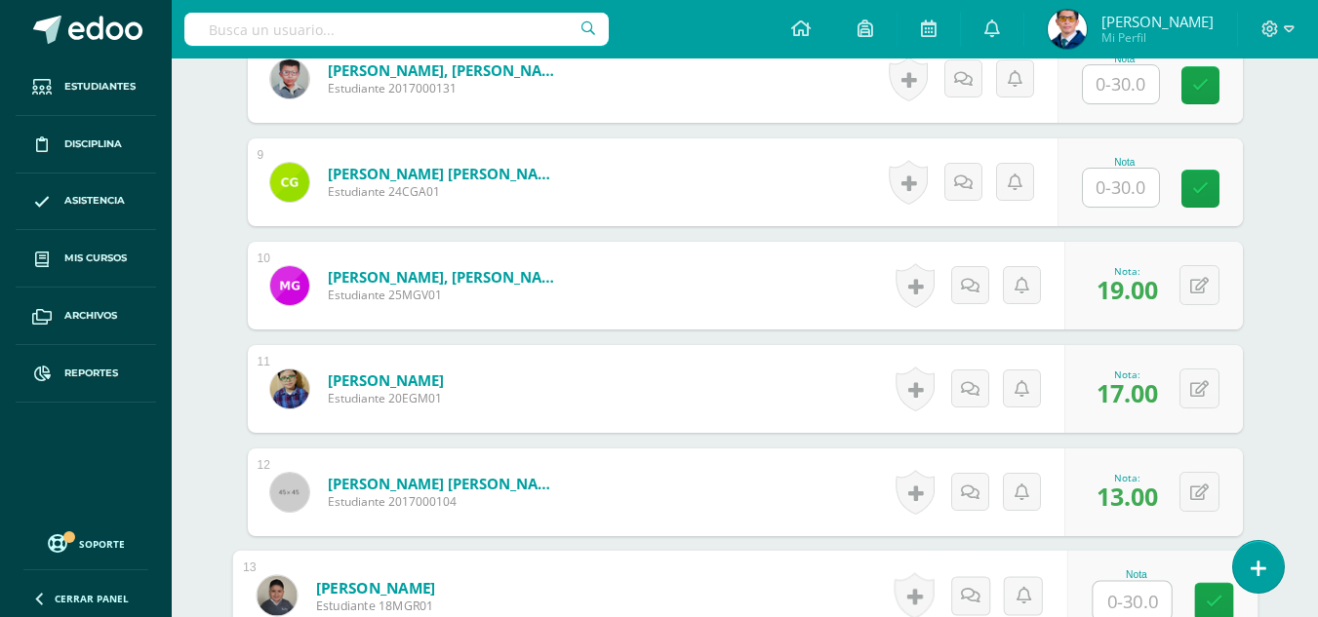
scroll to position [1074, 0]
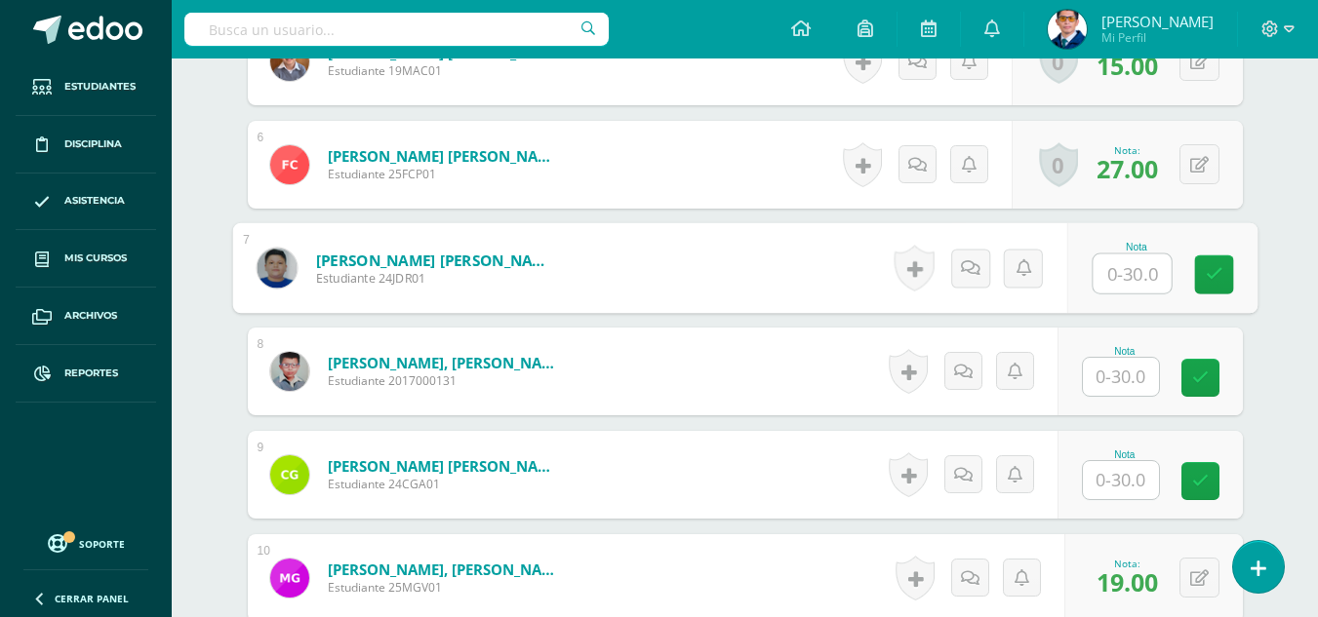
click at [1125, 278] on input "text" at bounding box center [1132, 274] width 78 height 39
type input "22"
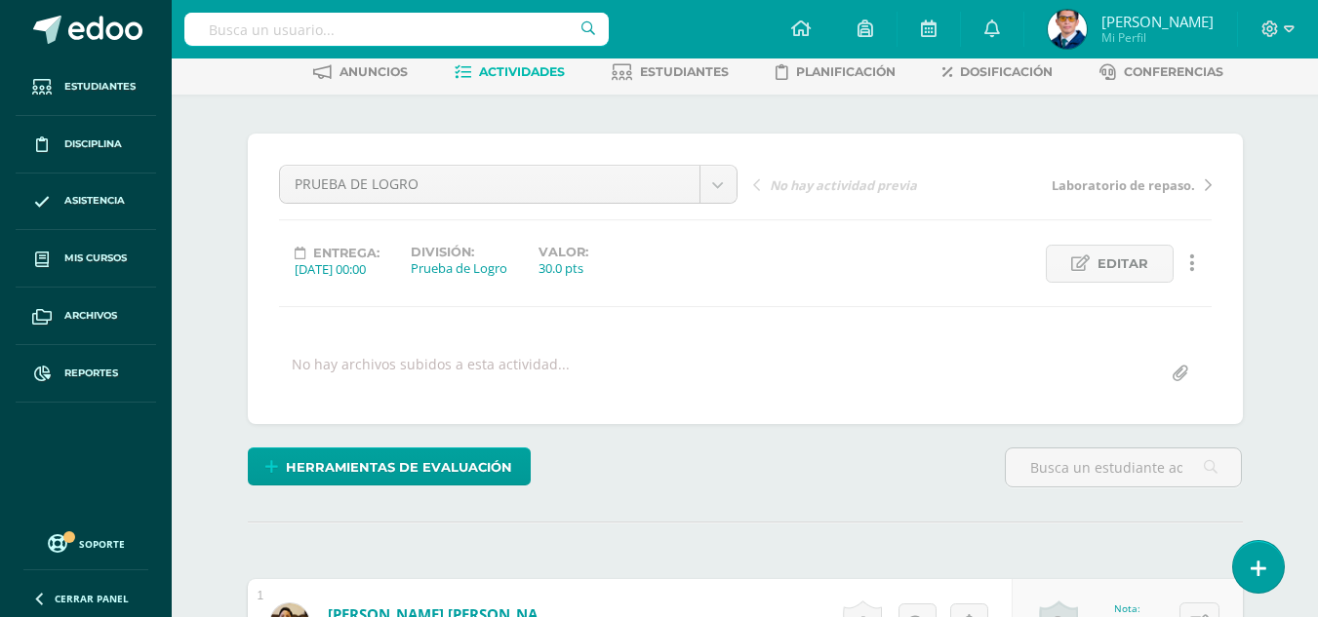
scroll to position [489, 0]
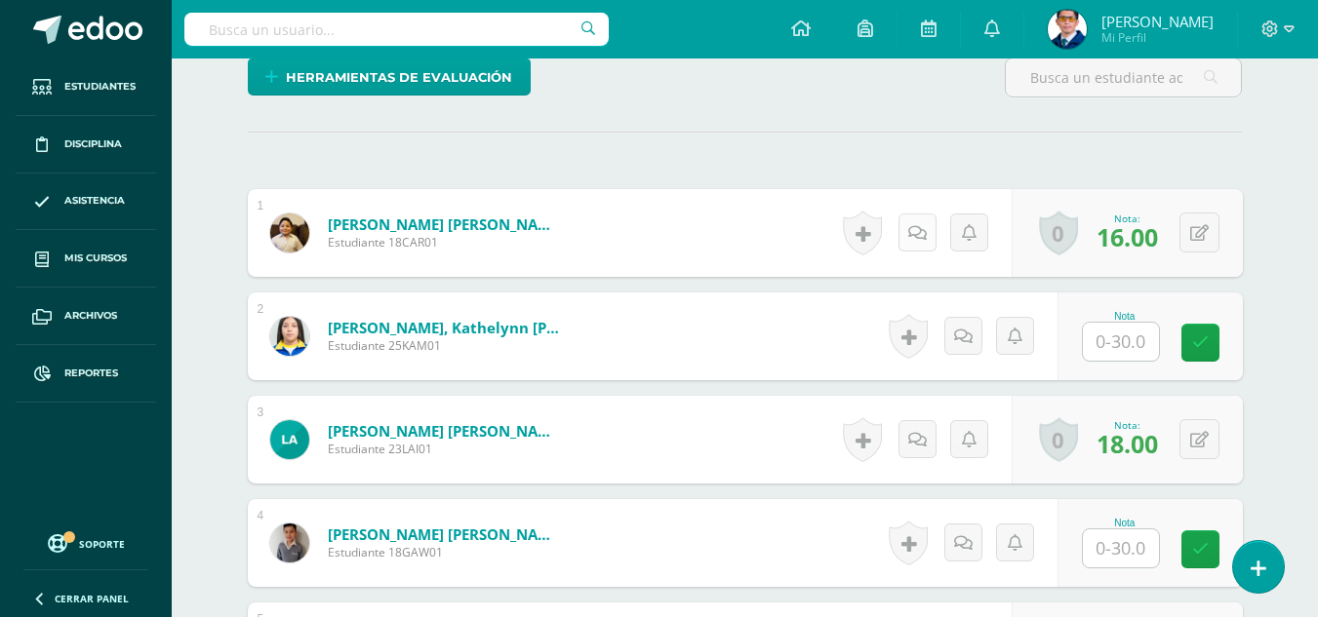
click at [917, 230] on icon at bounding box center [917, 233] width 19 height 17
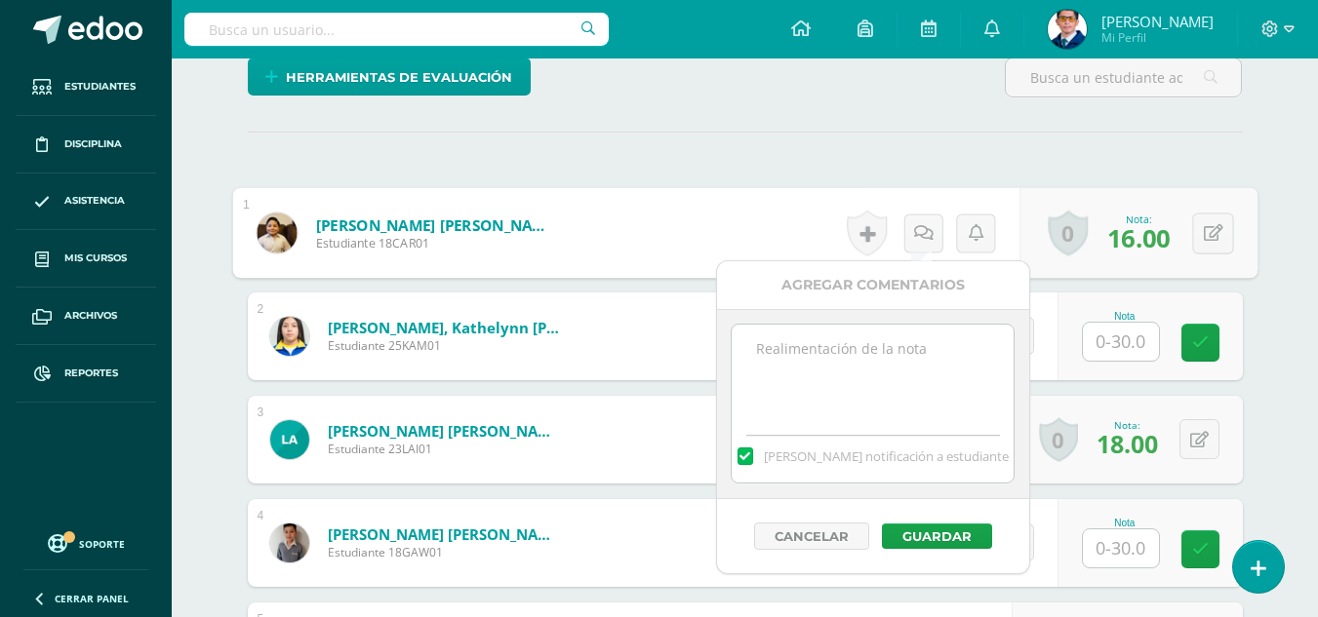
click at [927, 380] on textarea at bounding box center [873, 374] width 282 height 98
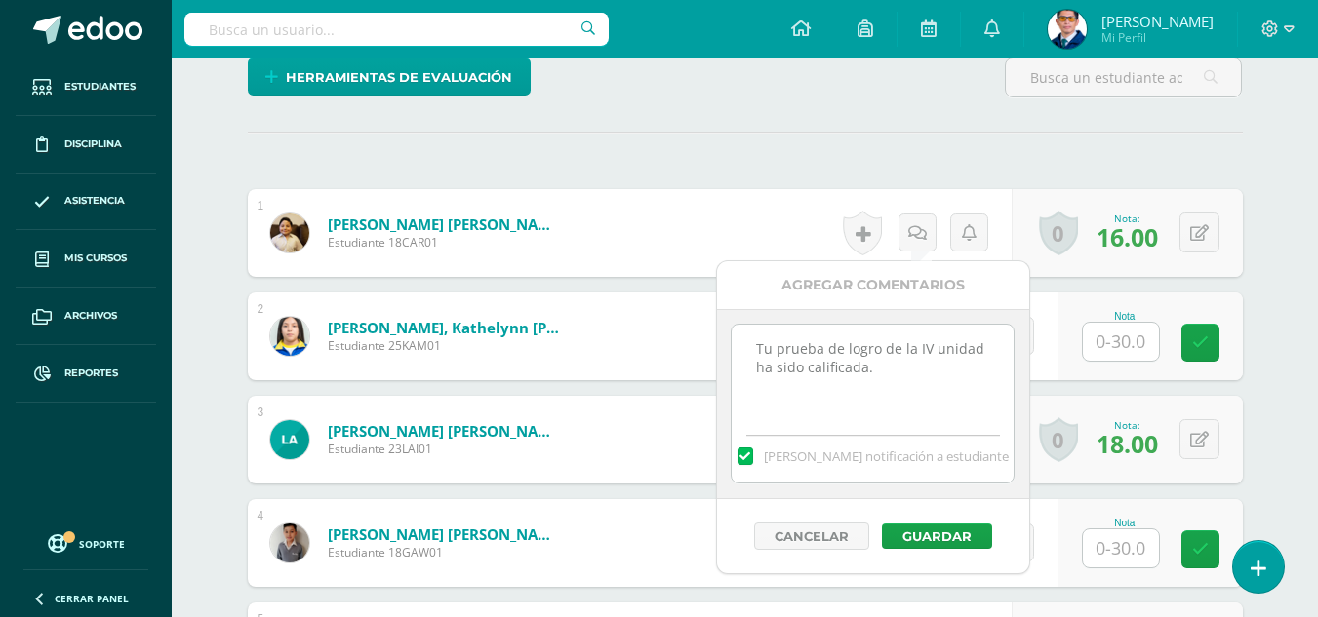
drag, startPoint x: 908, startPoint y: 372, endPoint x: 606, endPoint y: 347, distance: 303.4
type textarea "Tu prueba de logro de la IV unidad ha sido calificada."
click at [939, 531] on button "Guardar" at bounding box center [937, 536] width 110 height 25
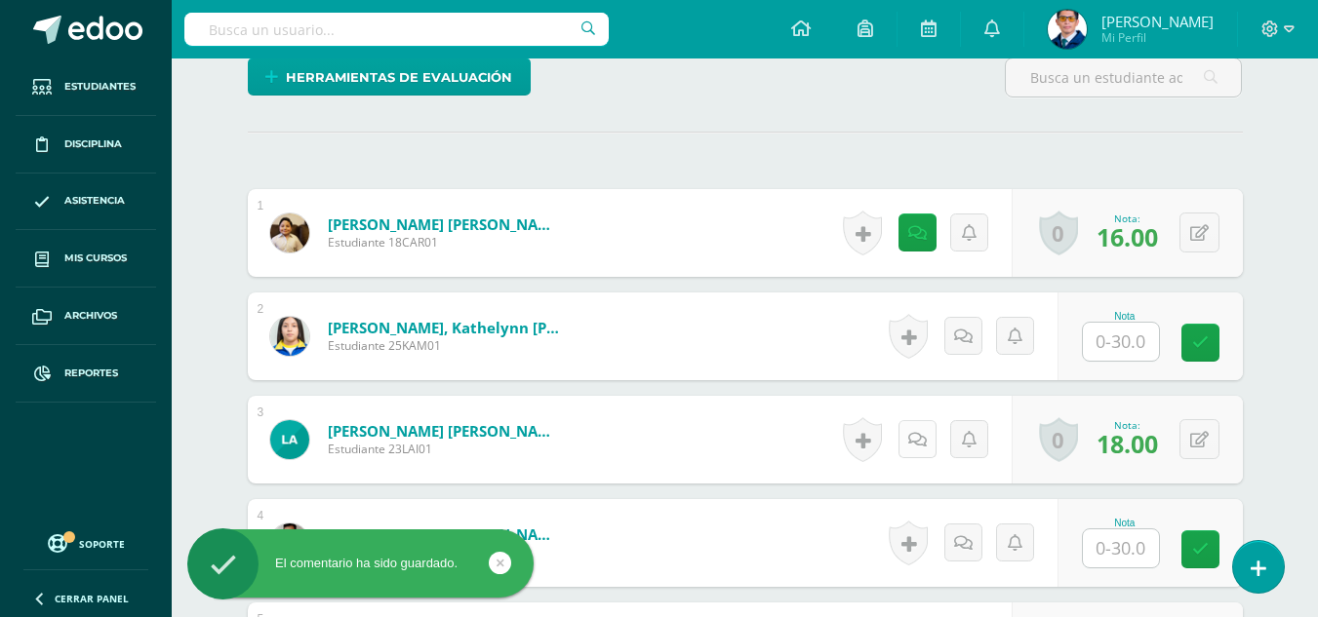
click at [918, 437] on icon at bounding box center [917, 440] width 19 height 17
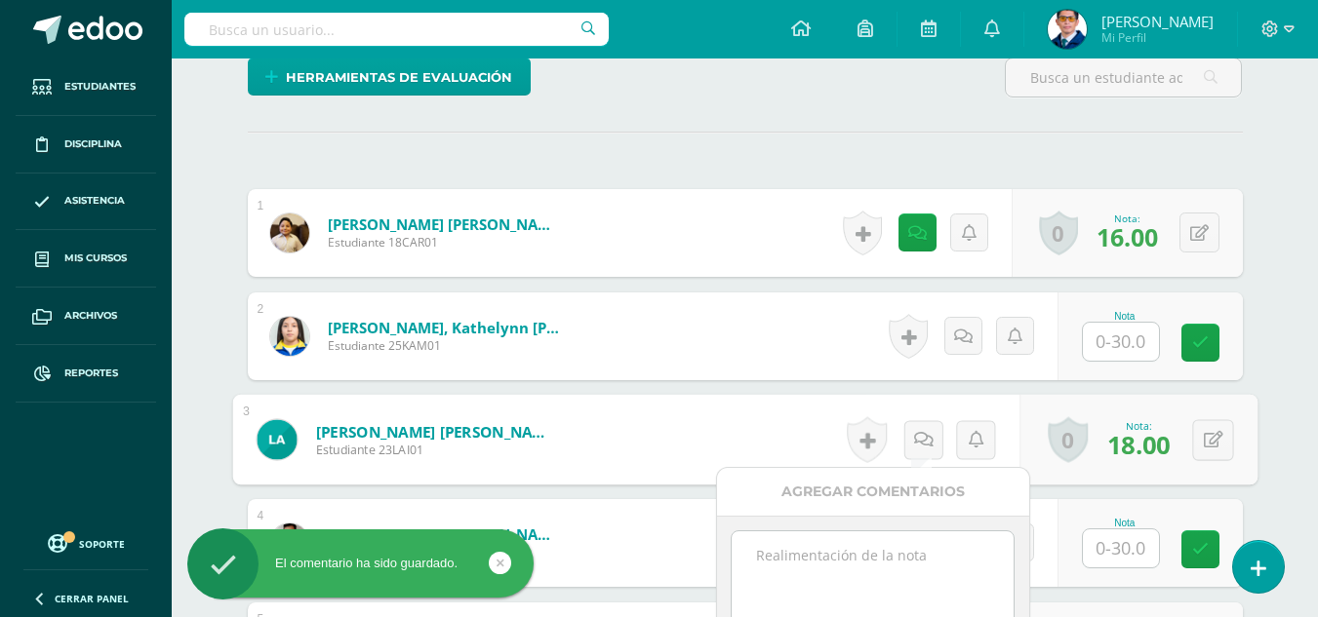
click at [906, 585] on textarea at bounding box center [873, 581] width 282 height 98
paste textarea "Tu prueba de logro de la IV unidad ha sido calificada."
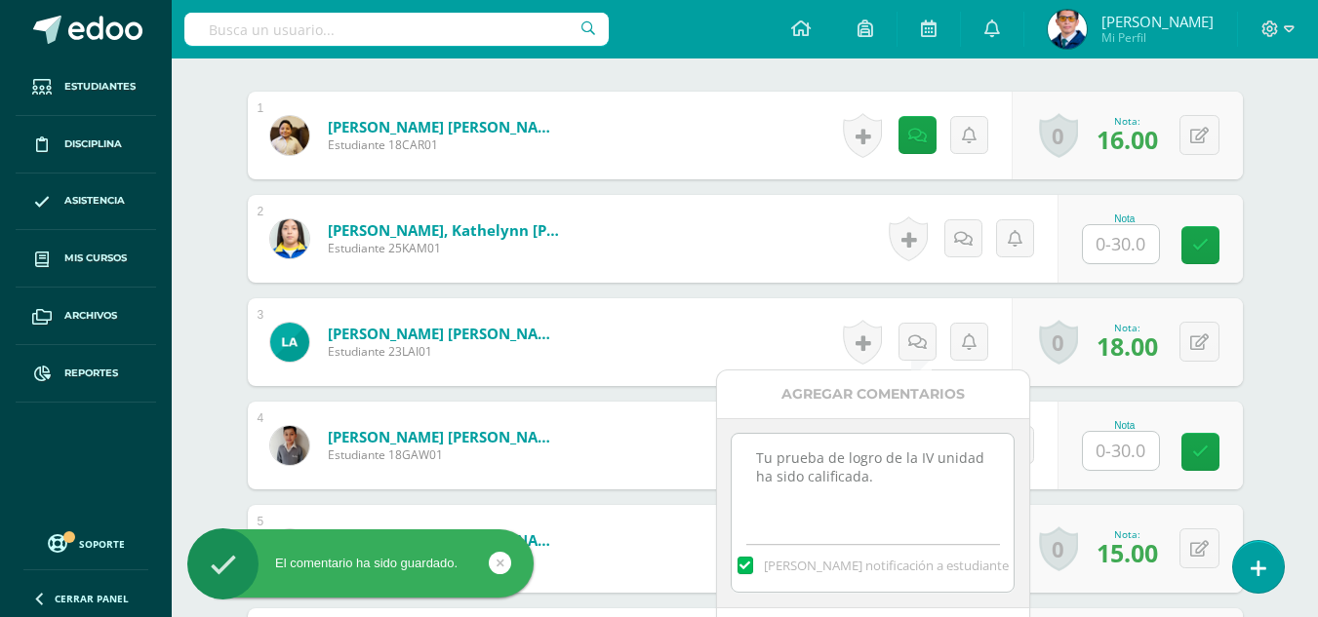
scroll to position [684, 0]
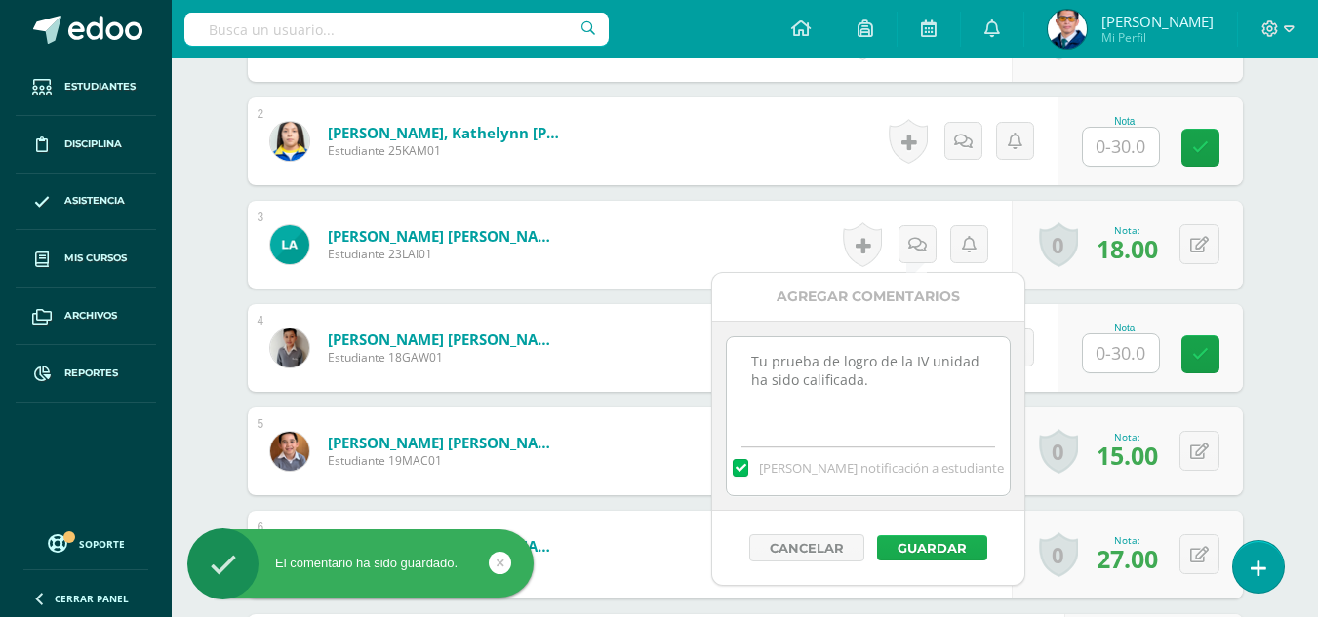
type textarea "Tu prueba de logro de la IV unidad ha sido calificada."
click at [918, 548] on button "Guardar" at bounding box center [932, 548] width 110 height 25
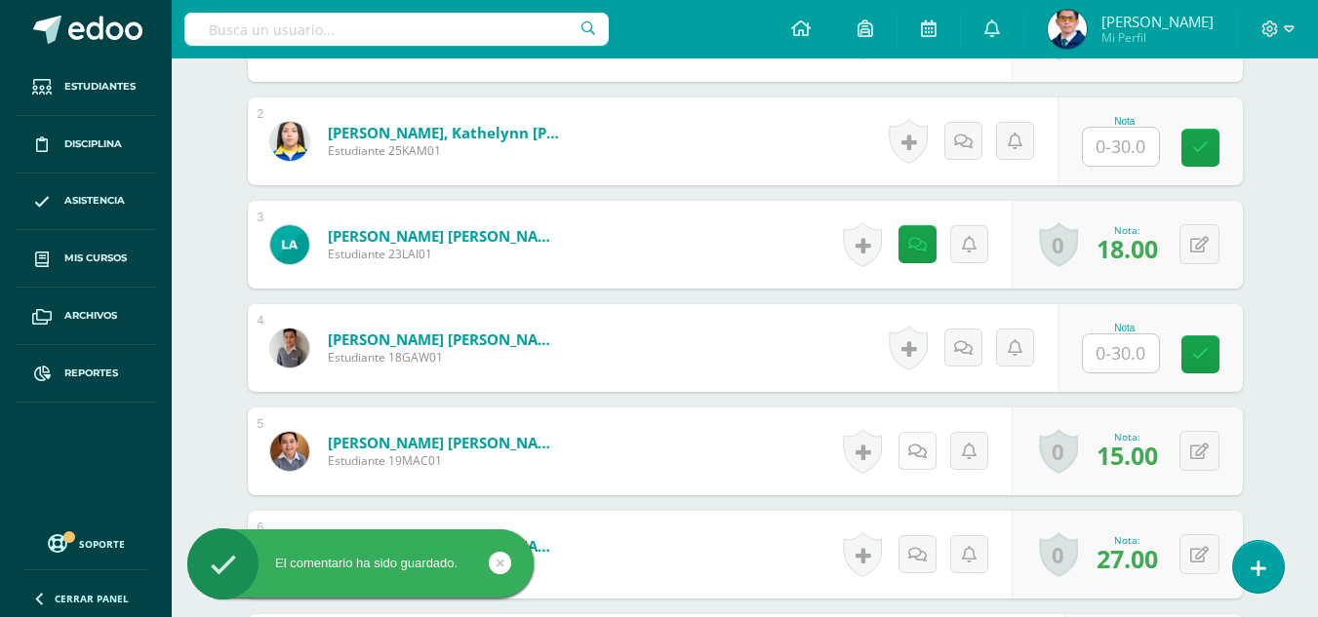
click at [923, 457] on icon at bounding box center [917, 452] width 19 height 17
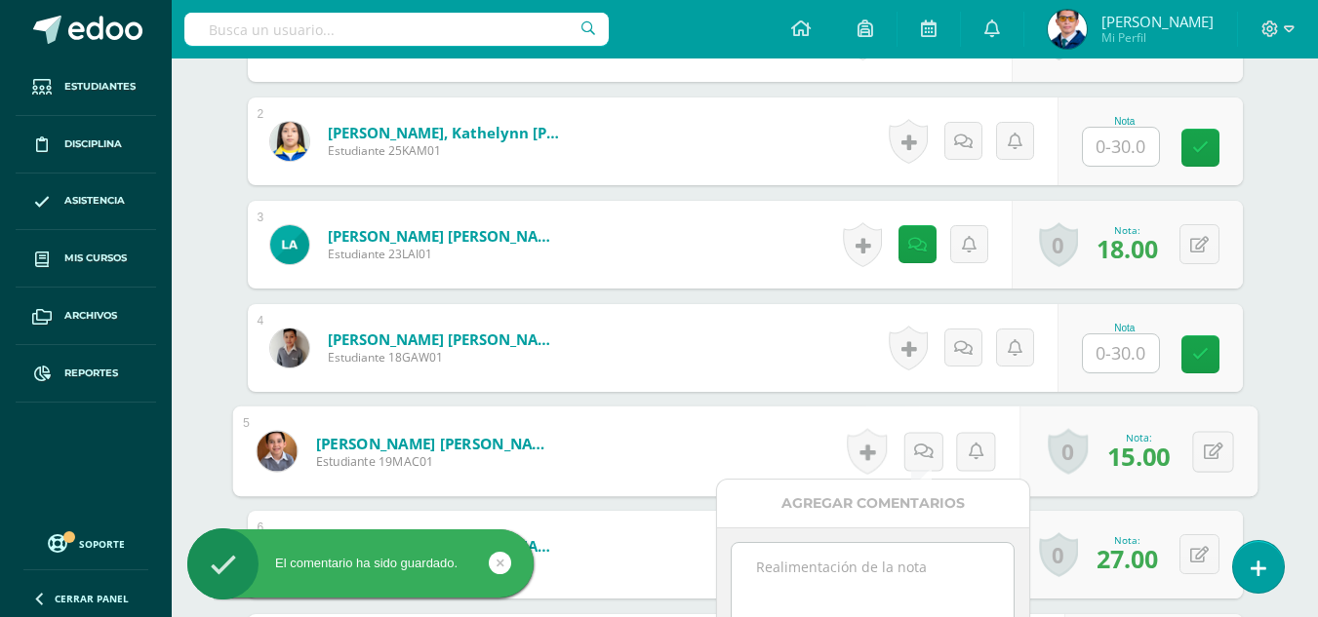
click at [908, 591] on textarea at bounding box center [873, 592] width 282 height 98
paste textarea "Tu prueba de logro de la IV unidad ha sido calificada."
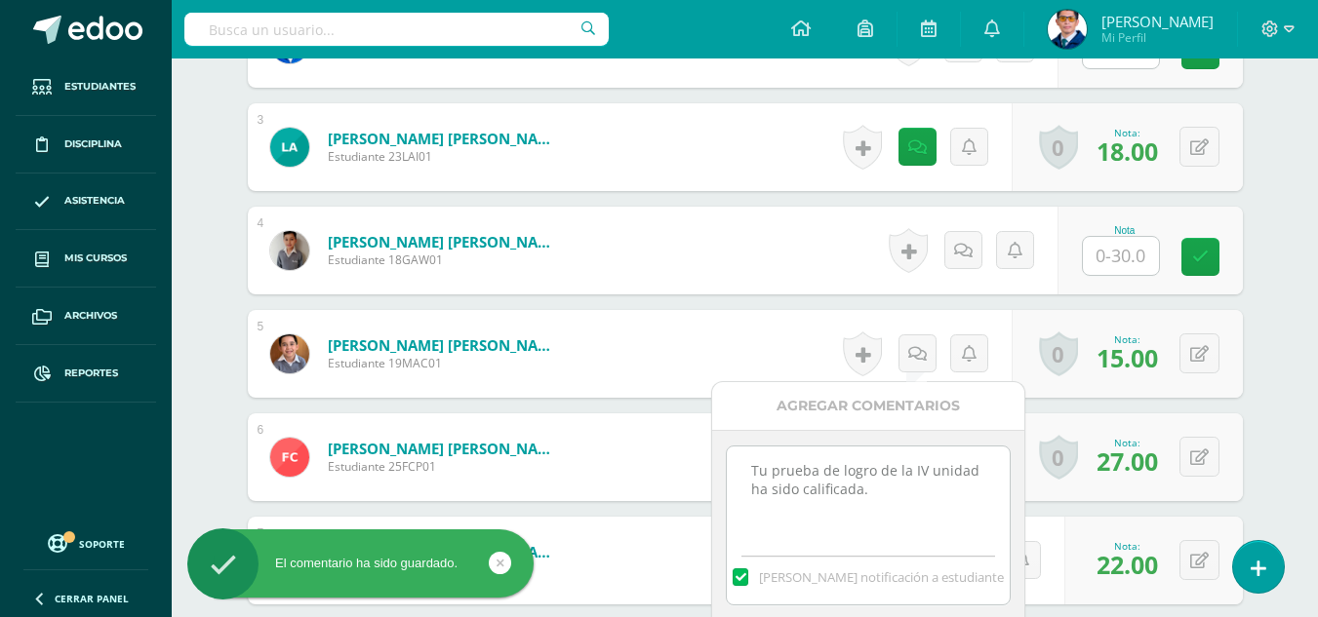
scroll to position [976, 0]
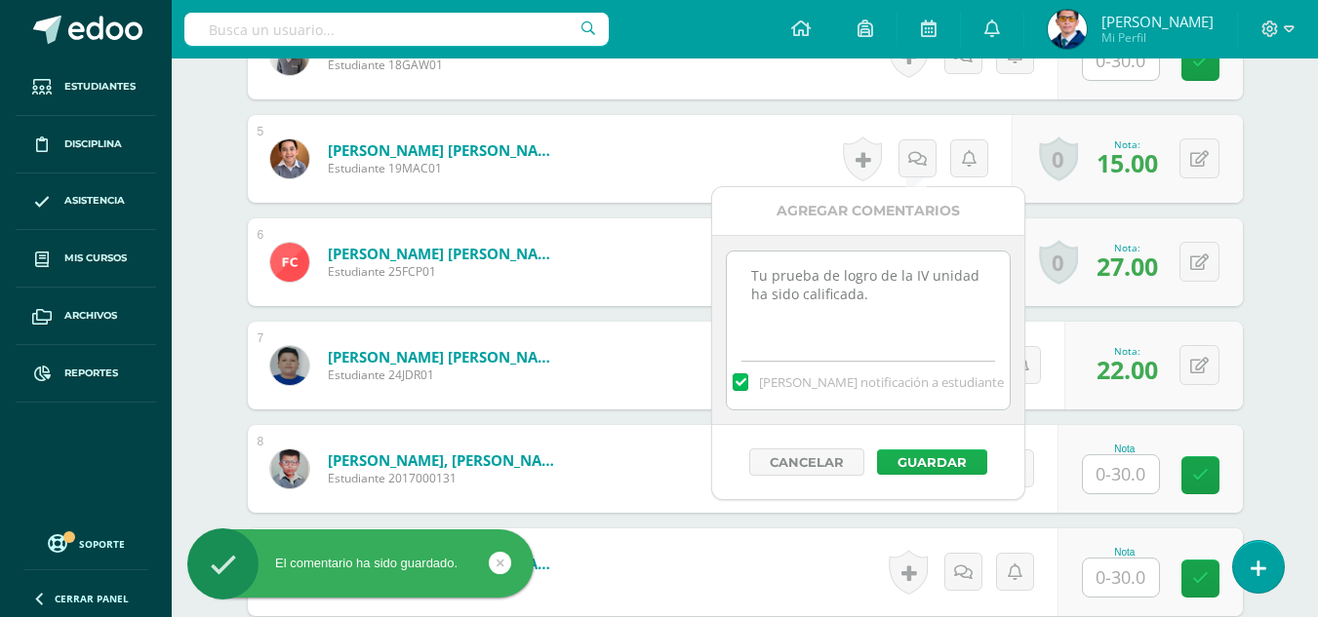
type textarea "Tu prueba de logro de la IV unidad ha sido calificada."
click at [932, 450] on button "Guardar" at bounding box center [932, 462] width 110 height 25
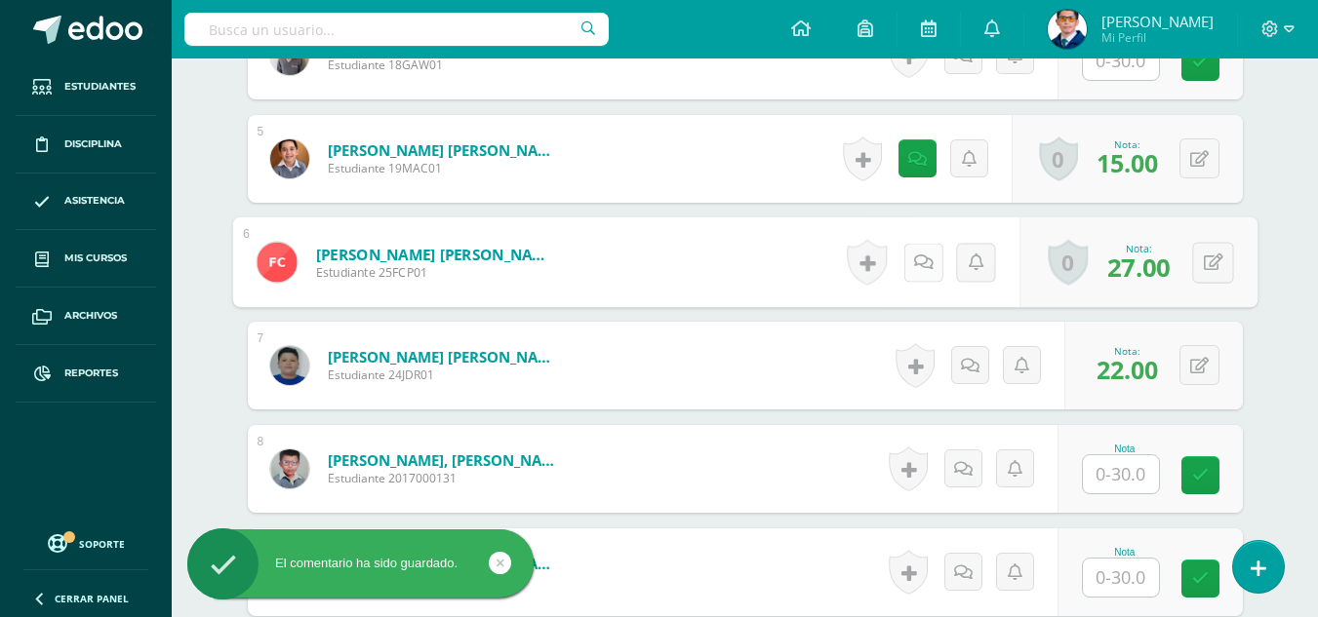
click at [920, 267] on icon at bounding box center [923, 262] width 20 height 17
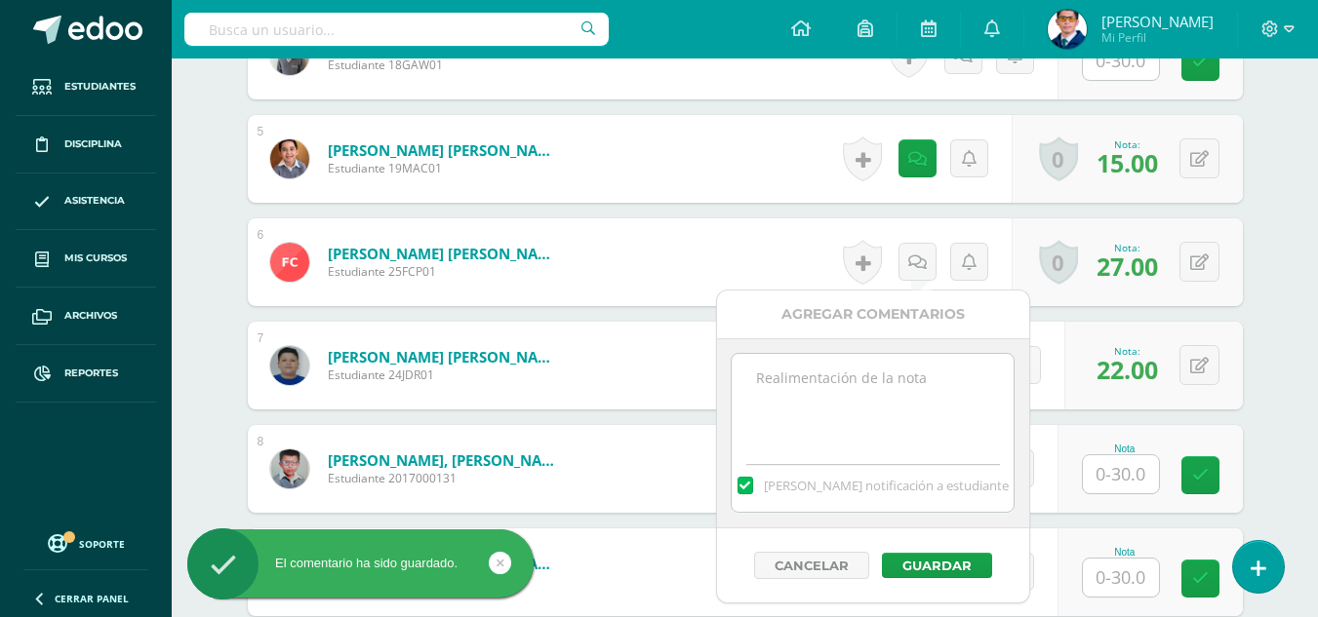
click at [943, 427] on textarea at bounding box center [873, 403] width 282 height 98
paste textarea "Tu prueba de logro de la IV unidad ha sido calificada."
type textarea "Tu prueba de logro de la IV unidad ha sido calificada."
click at [954, 566] on button "Guardar" at bounding box center [937, 565] width 110 height 25
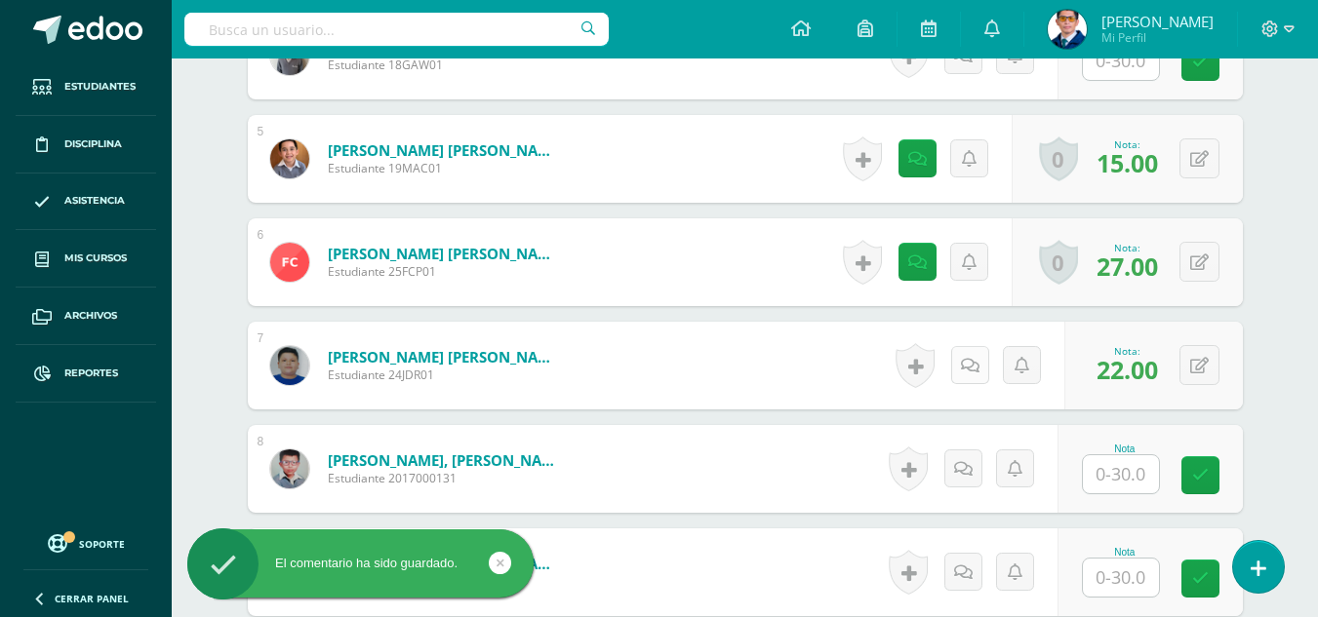
click at [965, 368] on link at bounding box center [970, 365] width 38 height 38
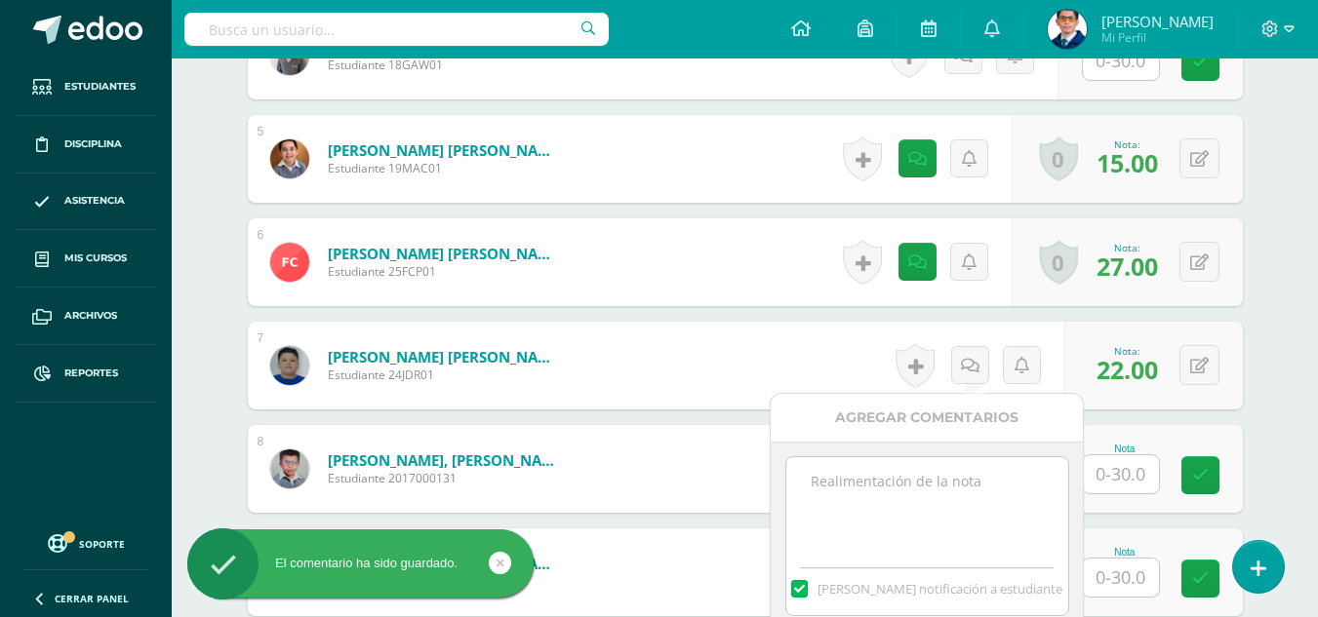
click at [942, 526] on textarea at bounding box center [927, 506] width 282 height 98
paste textarea "Tu prueba de logro de la IV unidad ha sido calificada."
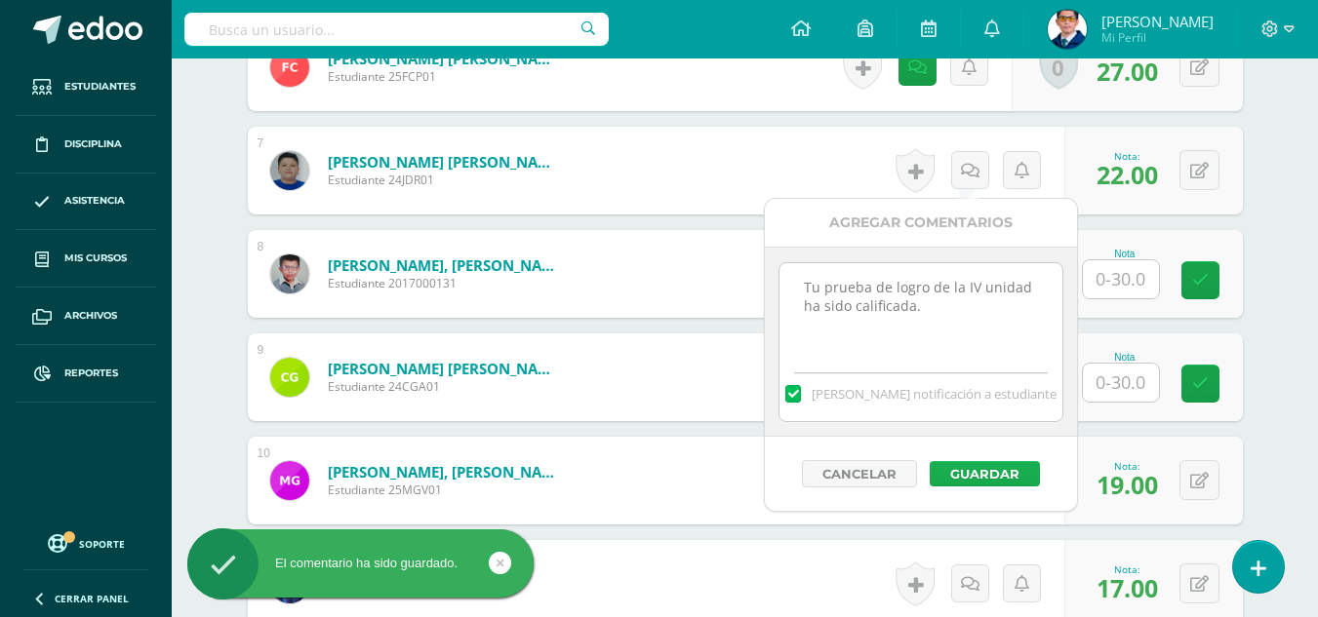
type textarea "Tu prueba de logro de la IV unidad ha sido calificada."
click at [977, 470] on button "Guardar" at bounding box center [985, 473] width 110 height 25
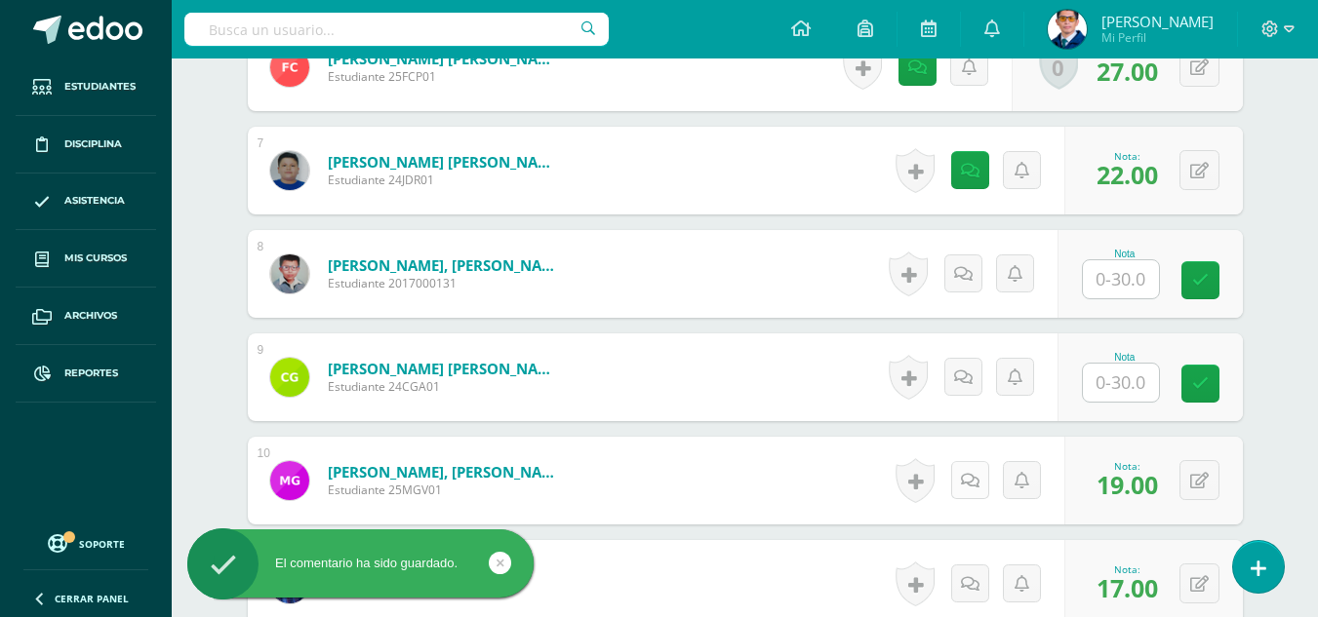
click at [965, 478] on icon at bounding box center [970, 481] width 19 height 17
drag, startPoint x: 948, startPoint y: 567, endPoint x: 948, endPoint y: 579, distance: 12.7
paste textarea "Tu prueba de logro de la IV unidad ha sido calificada."
click at [944, 604] on textarea at bounding box center [927, 622] width 282 height 98
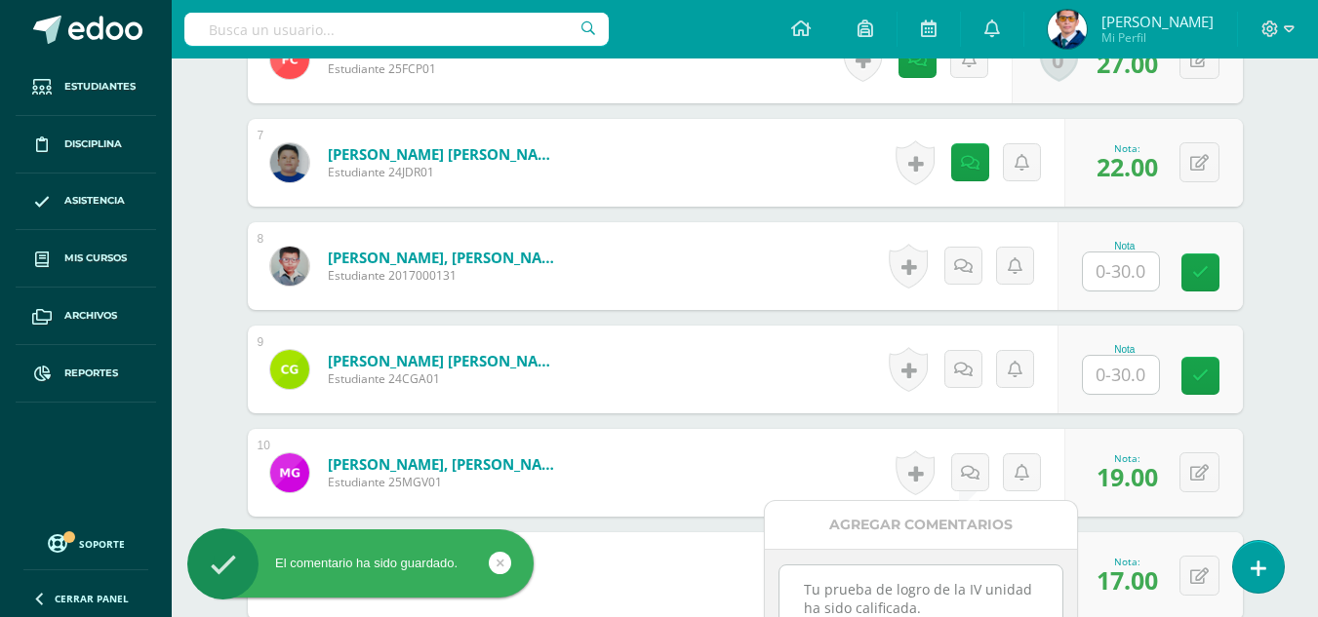
scroll to position [1374, 0]
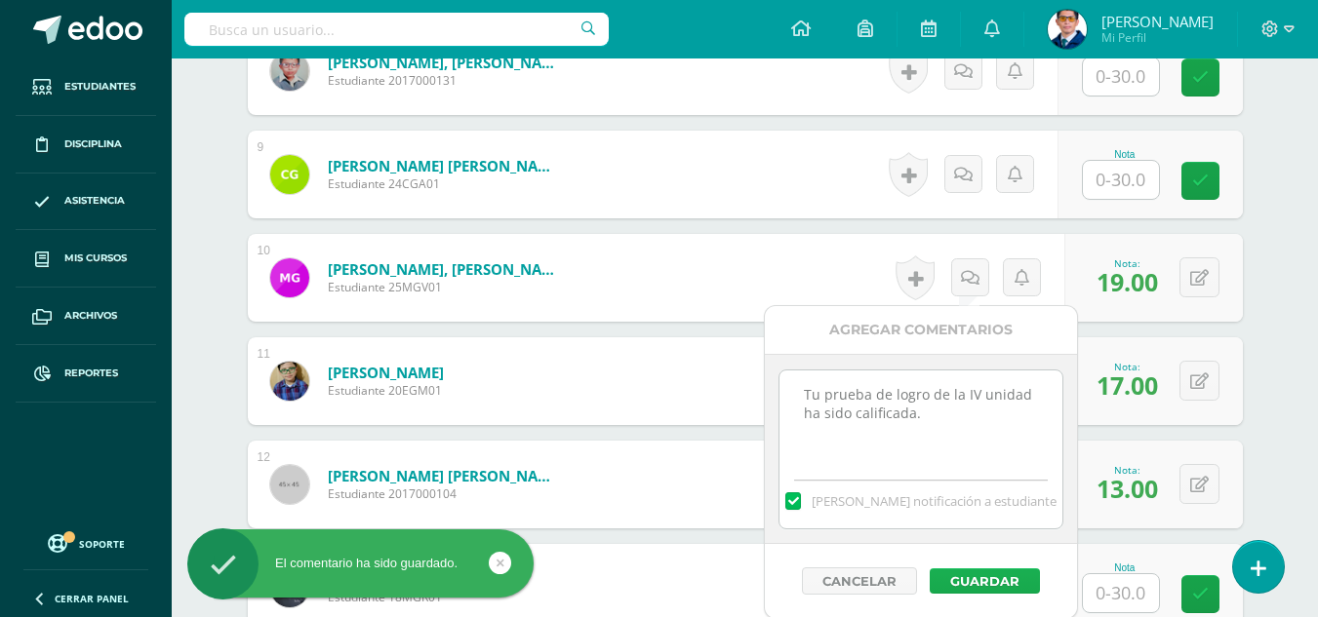
type textarea "Tu prueba de logro de la IV unidad ha sido calificada."
click at [977, 574] on button "Guardar" at bounding box center [985, 581] width 110 height 25
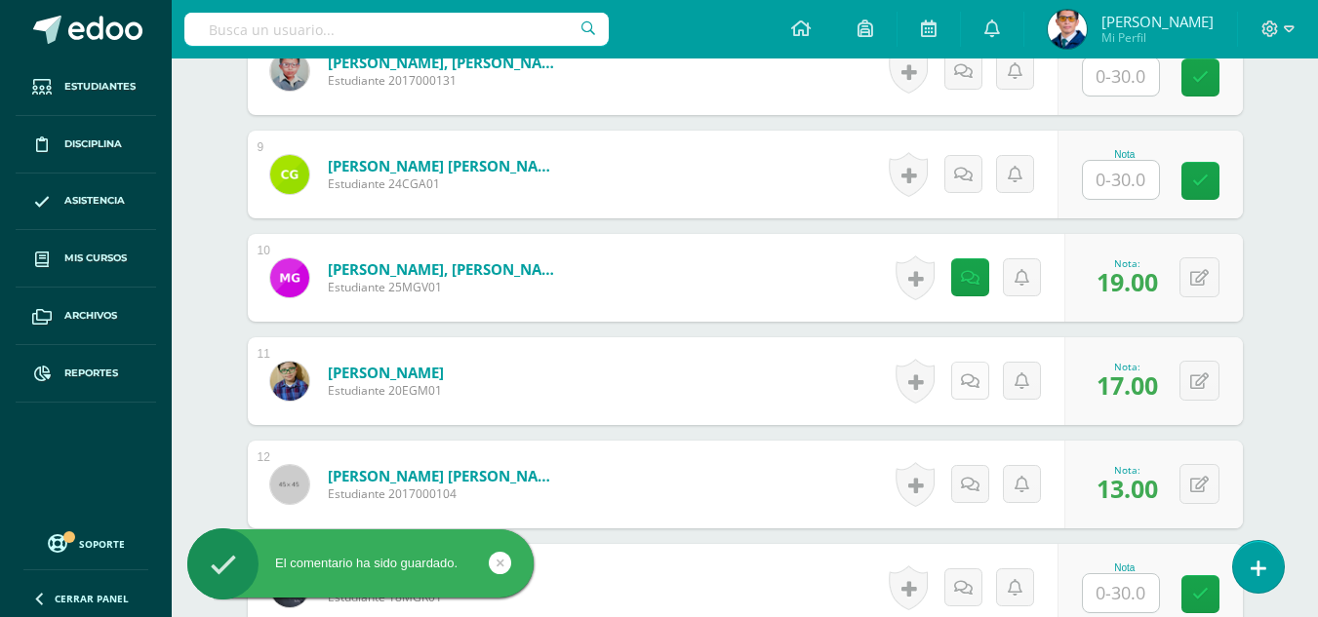
click at [971, 372] on link at bounding box center [970, 381] width 38 height 38
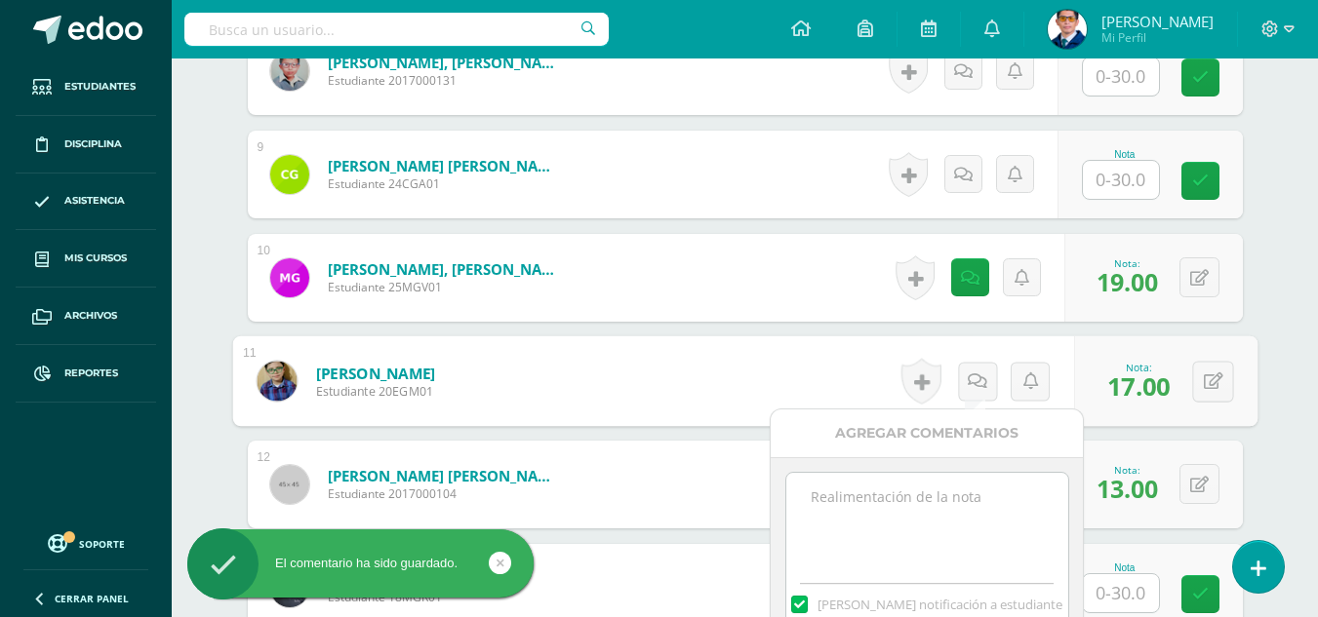
click at [982, 529] on textarea at bounding box center [927, 522] width 282 height 98
paste textarea "Tu prueba de logro de la IV unidad ha sido calificada."
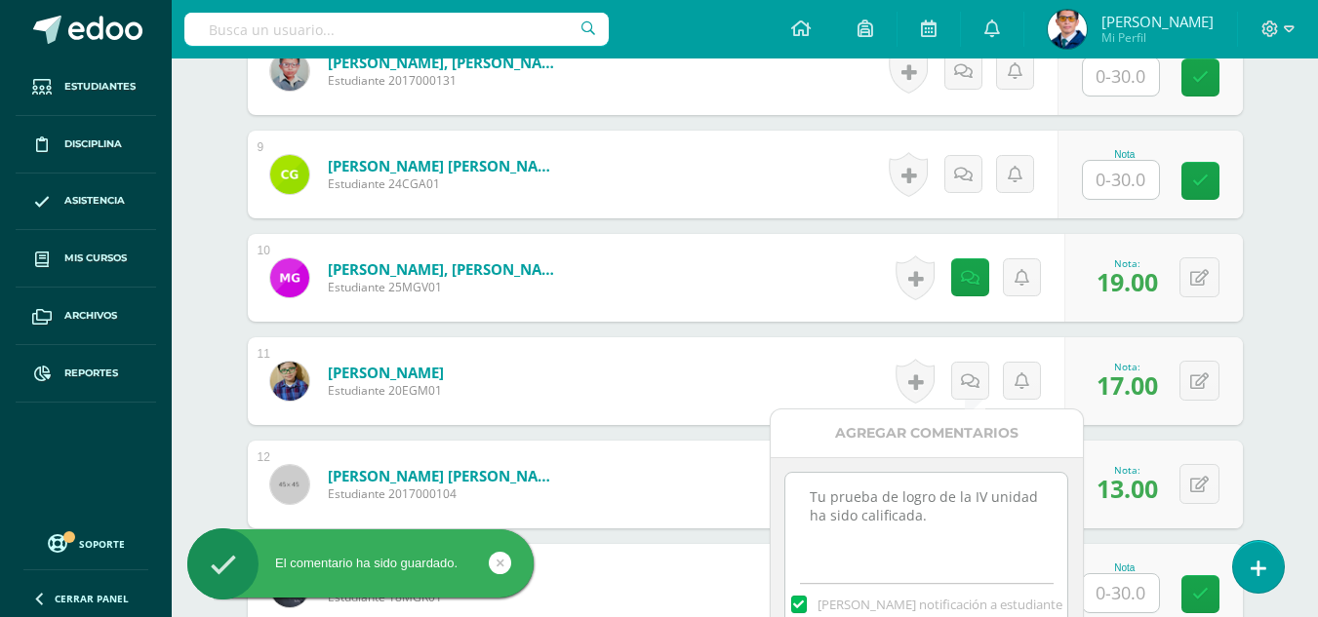
scroll to position [1569, 0]
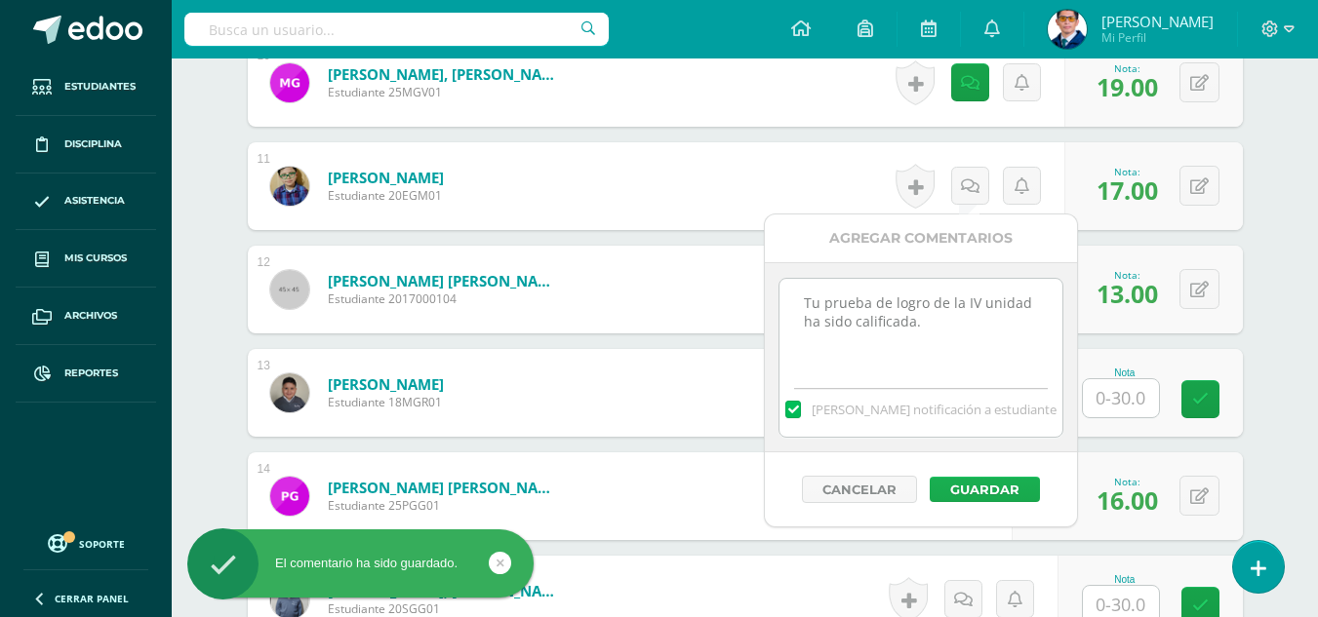
type textarea "Tu prueba de logro de la IV unidad ha sido calificada."
click at [993, 497] on button "Guardar" at bounding box center [985, 489] width 110 height 25
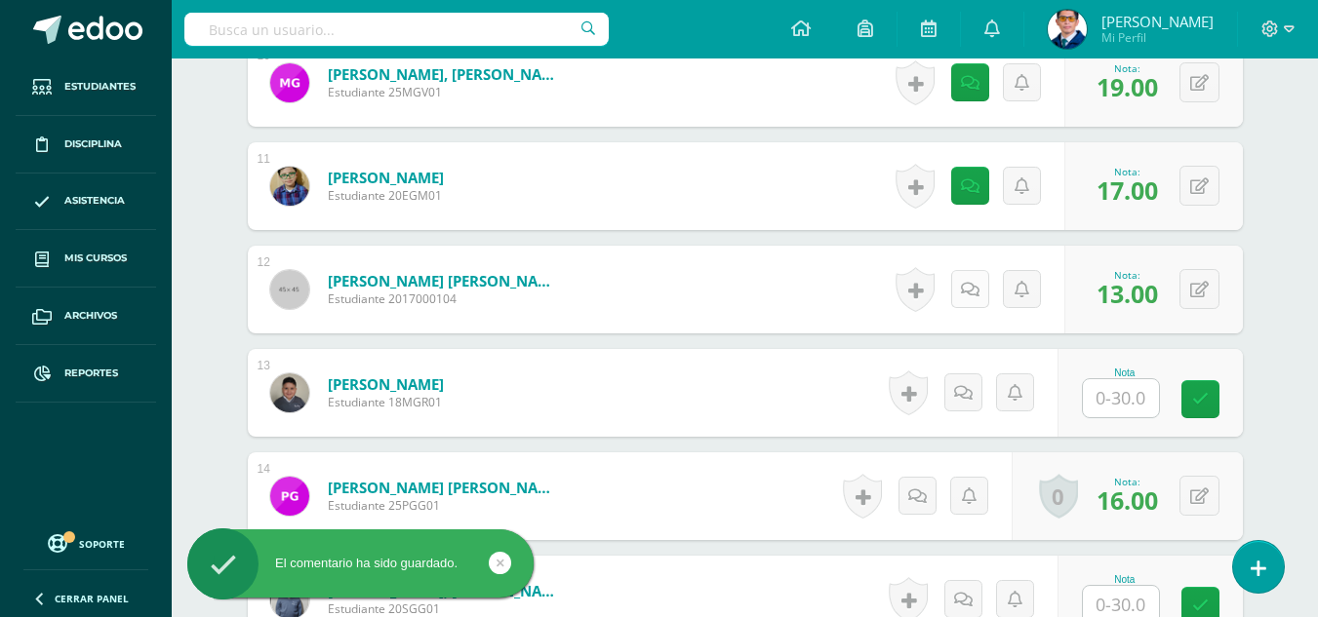
click at [971, 298] on icon at bounding box center [970, 290] width 19 height 17
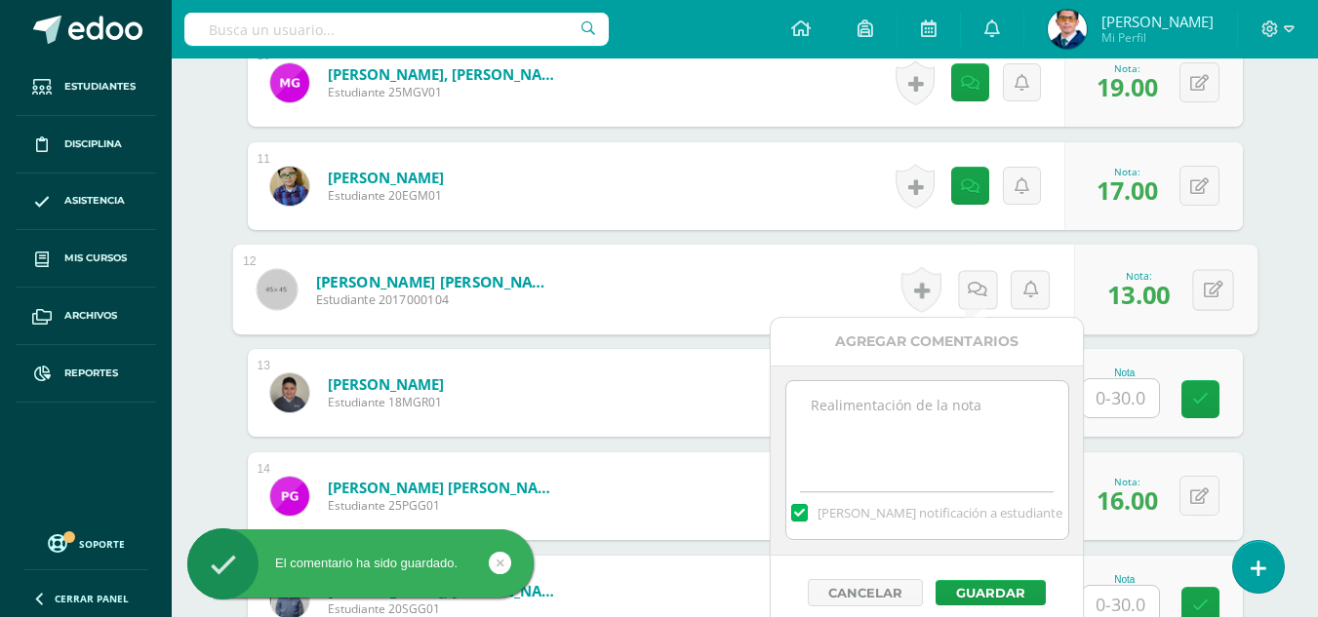
click at [985, 448] on textarea at bounding box center [927, 430] width 282 height 98
paste textarea "Tu prueba de logro de la IV unidad ha sido calificada."
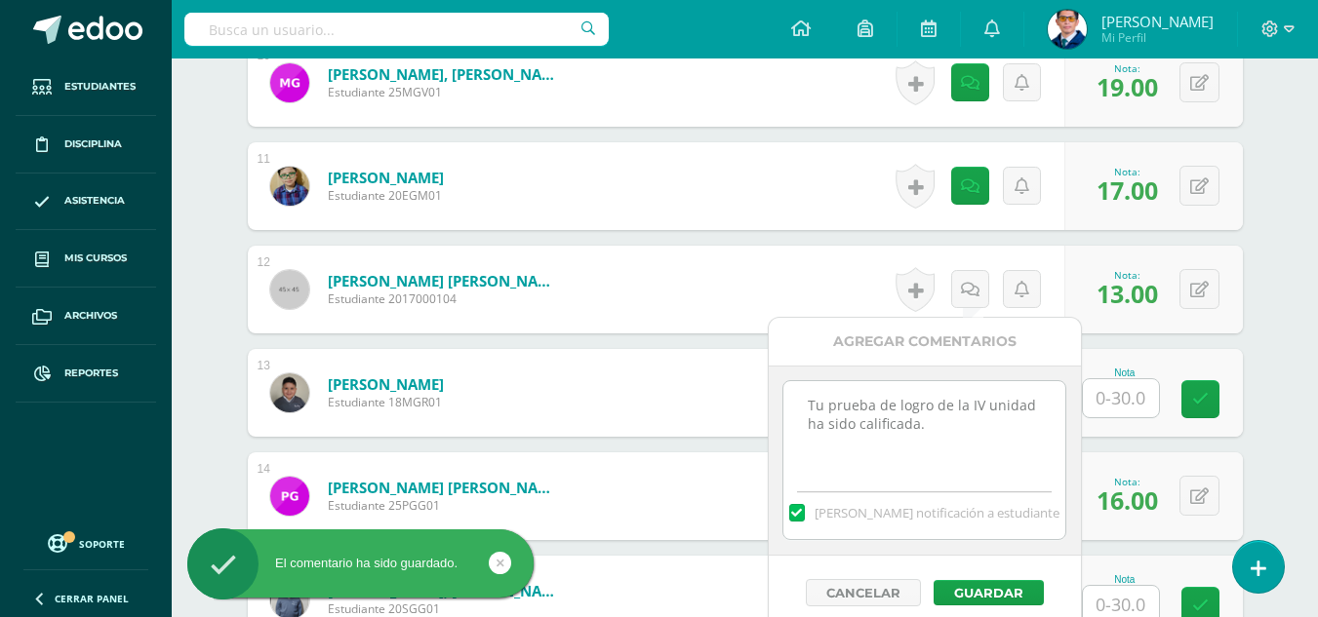
scroll to position [1667, 0]
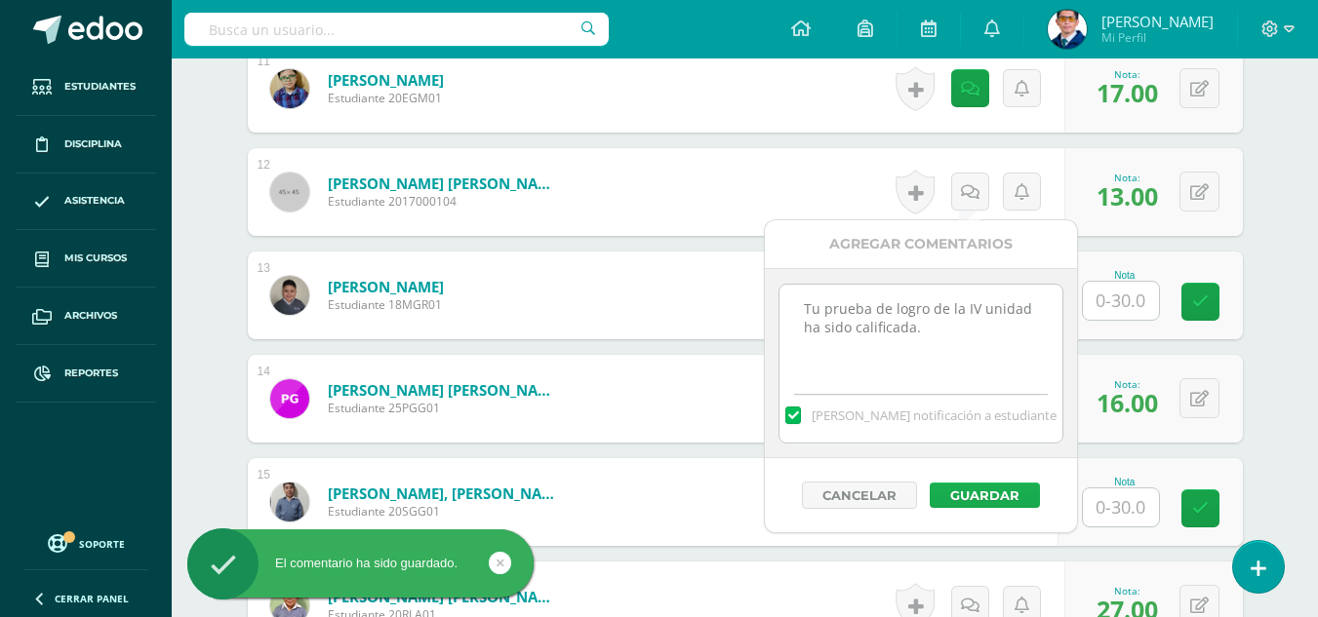
type textarea "Tu prueba de logro de la IV unidad ha sido calificada."
click at [998, 501] on button "Guardar" at bounding box center [985, 495] width 110 height 25
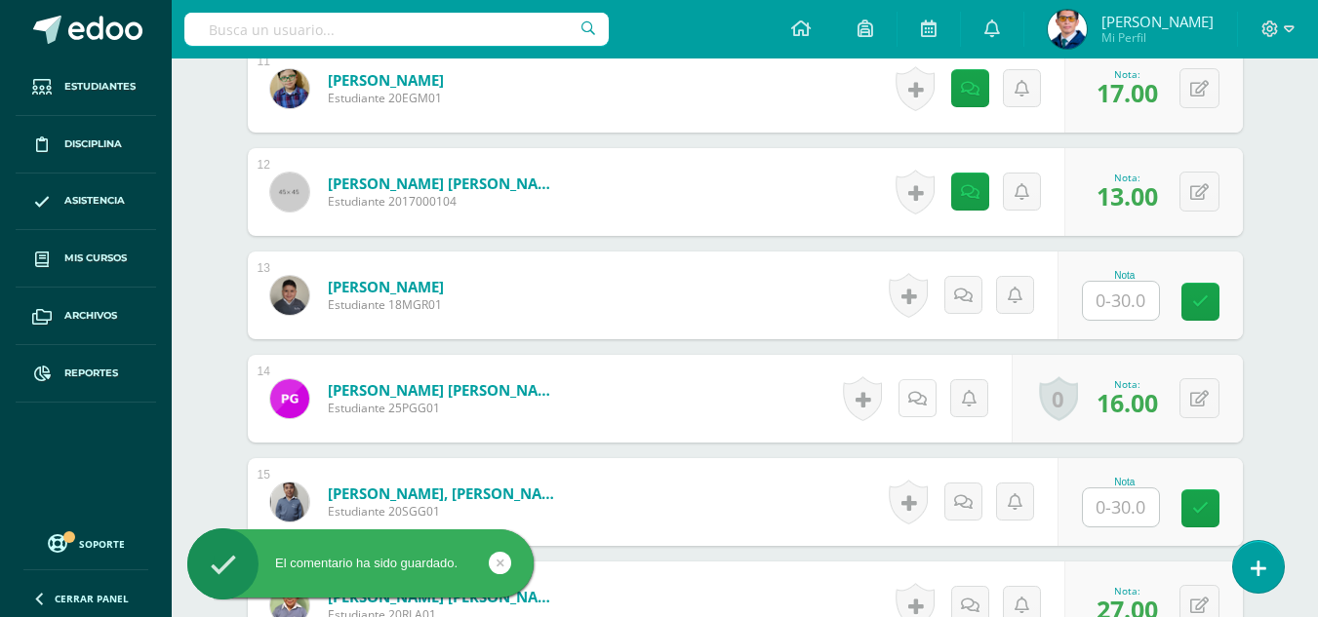
click at [916, 394] on icon at bounding box center [917, 399] width 19 height 17
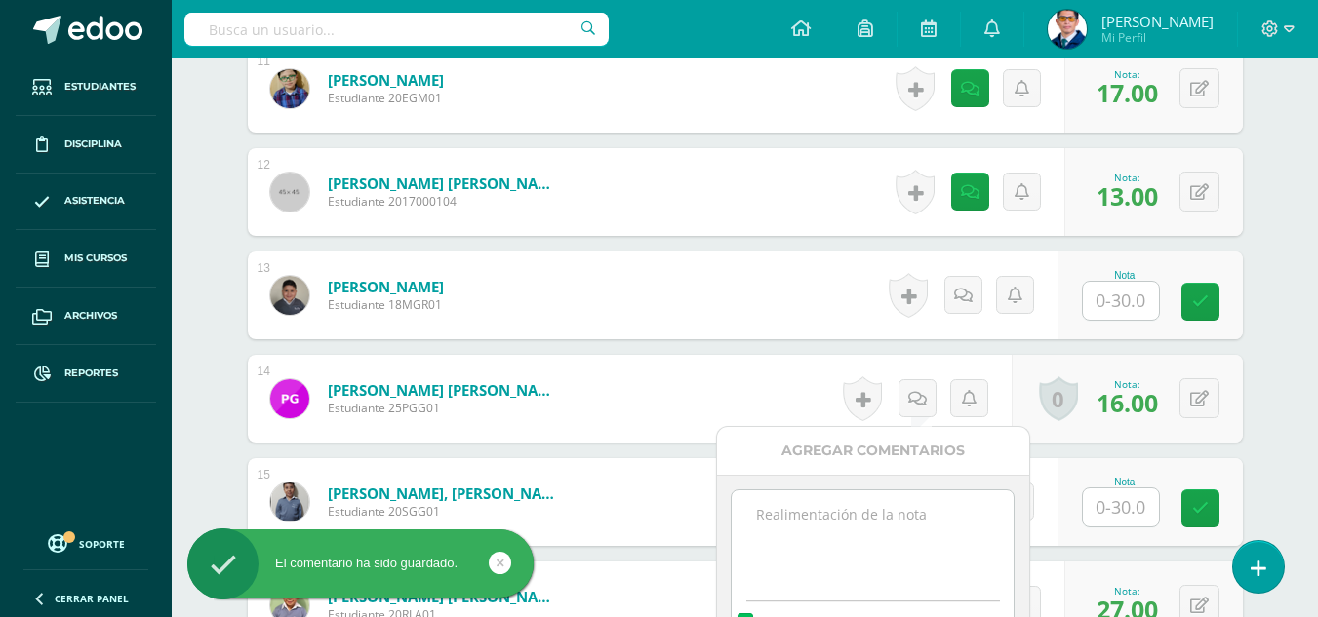
click at [922, 523] on textarea at bounding box center [873, 540] width 282 height 98
paste textarea "Tu prueba de logro de la IV unidad ha sido calificada."
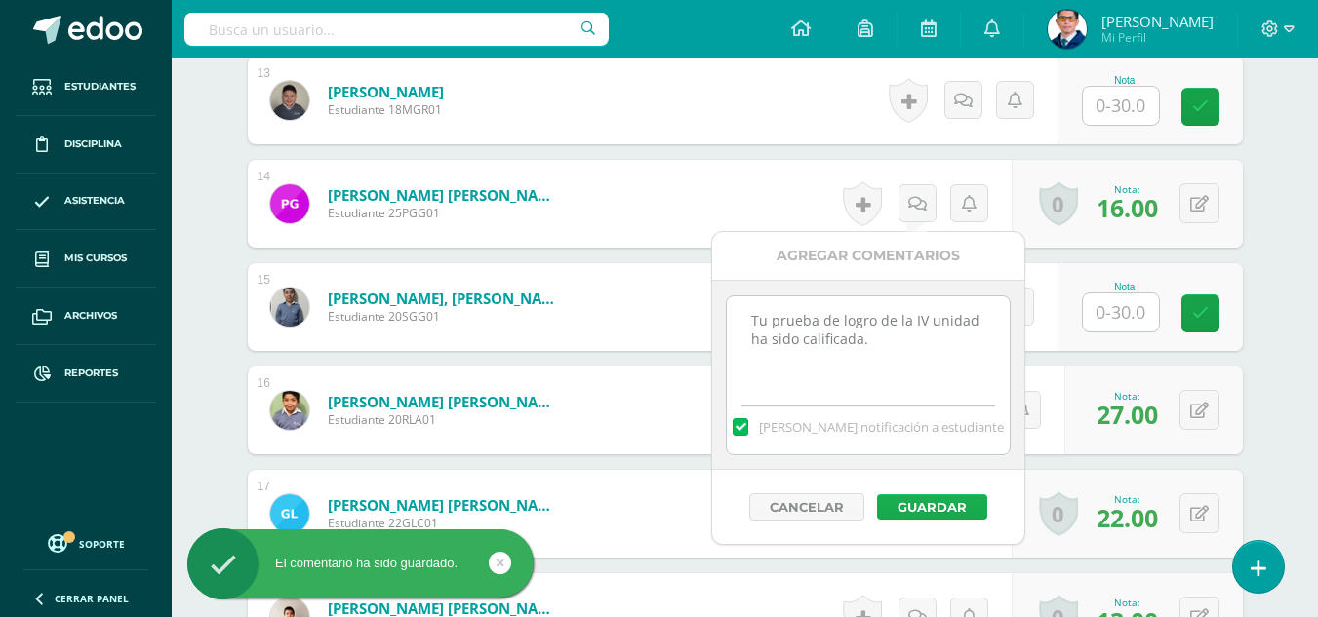
type textarea "Tu prueba de logro de la IV unidad ha sido calificada."
click at [939, 505] on button "Guardar" at bounding box center [932, 507] width 110 height 25
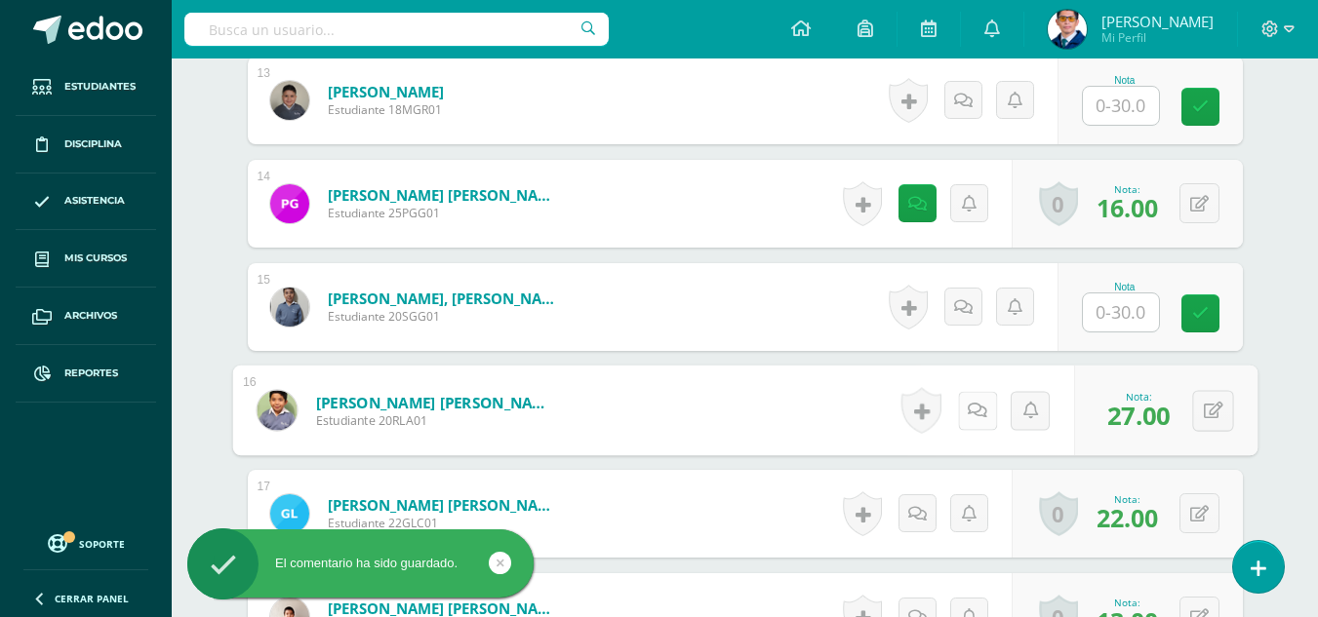
click at [961, 407] on link at bounding box center [976, 410] width 39 height 39
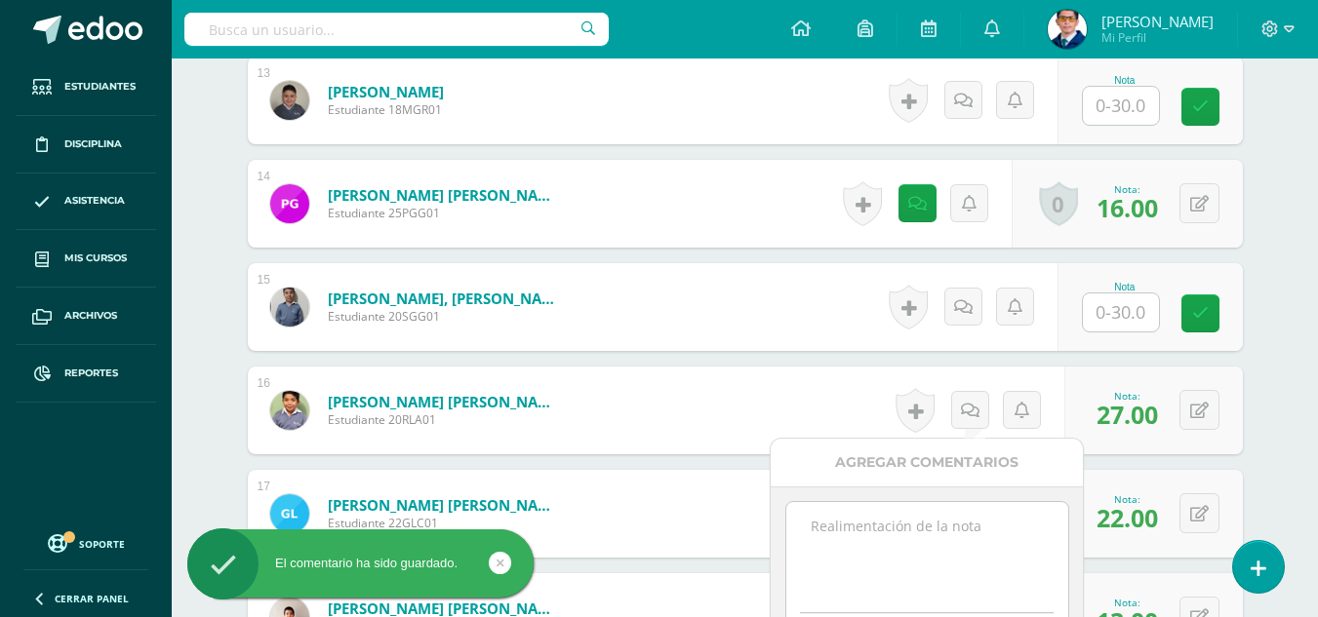
paste textarea "Tu prueba de logro de la IV unidad ha sido calificada."
click at [964, 569] on textarea "Tu prueba de logro de la IV unidad ha sido calificada." at bounding box center [927, 551] width 282 height 98
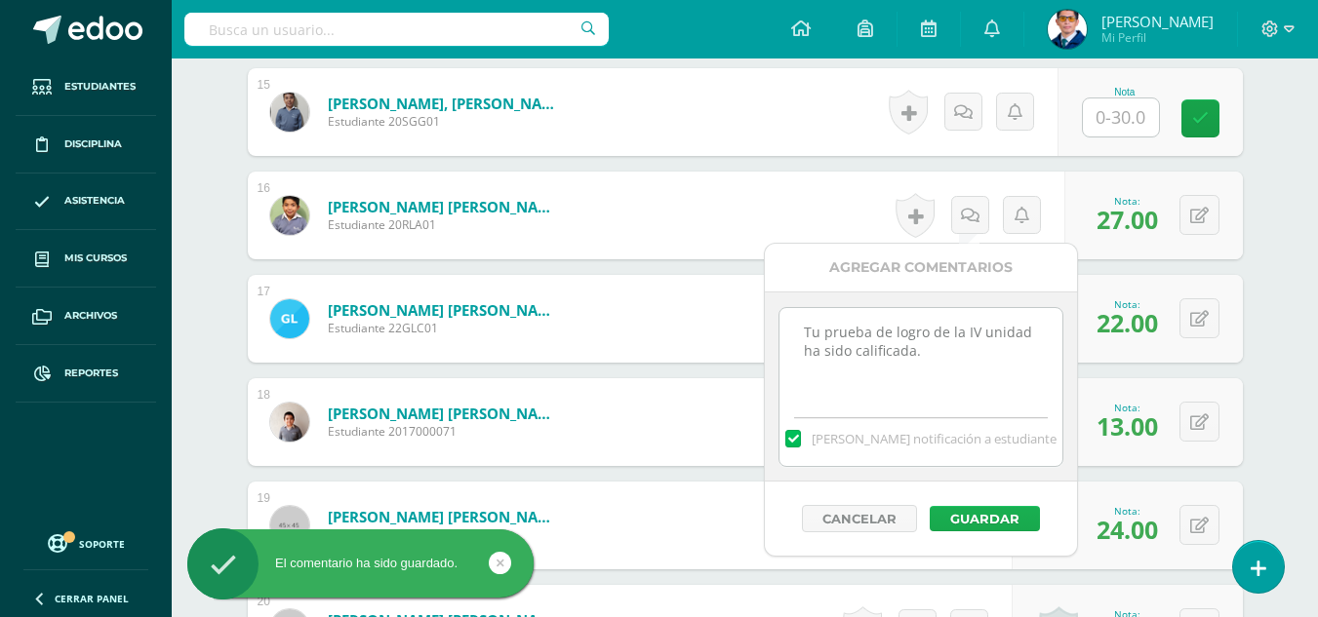
type textarea "Tu prueba de logro de la IV unidad ha sido calificada."
click at [981, 514] on button "Guardar" at bounding box center [985, 518] width 110 height 25
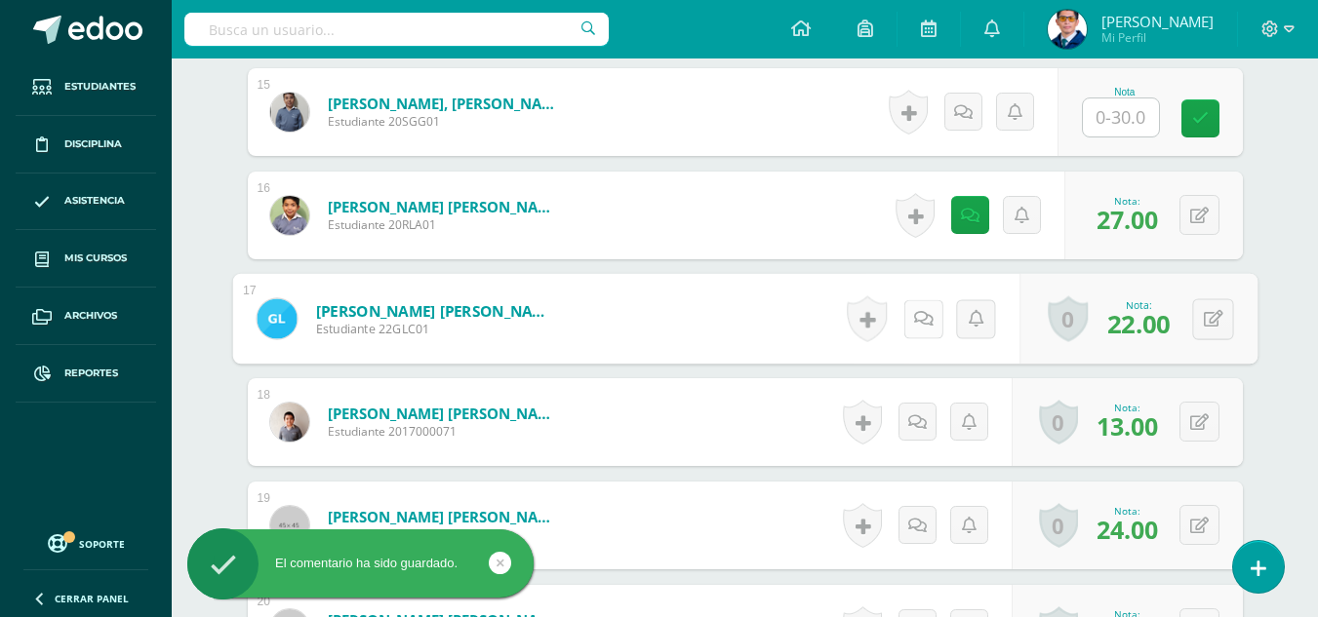
click at [921, 314] on icon at bounding box center [923, 318] width 20 height 17
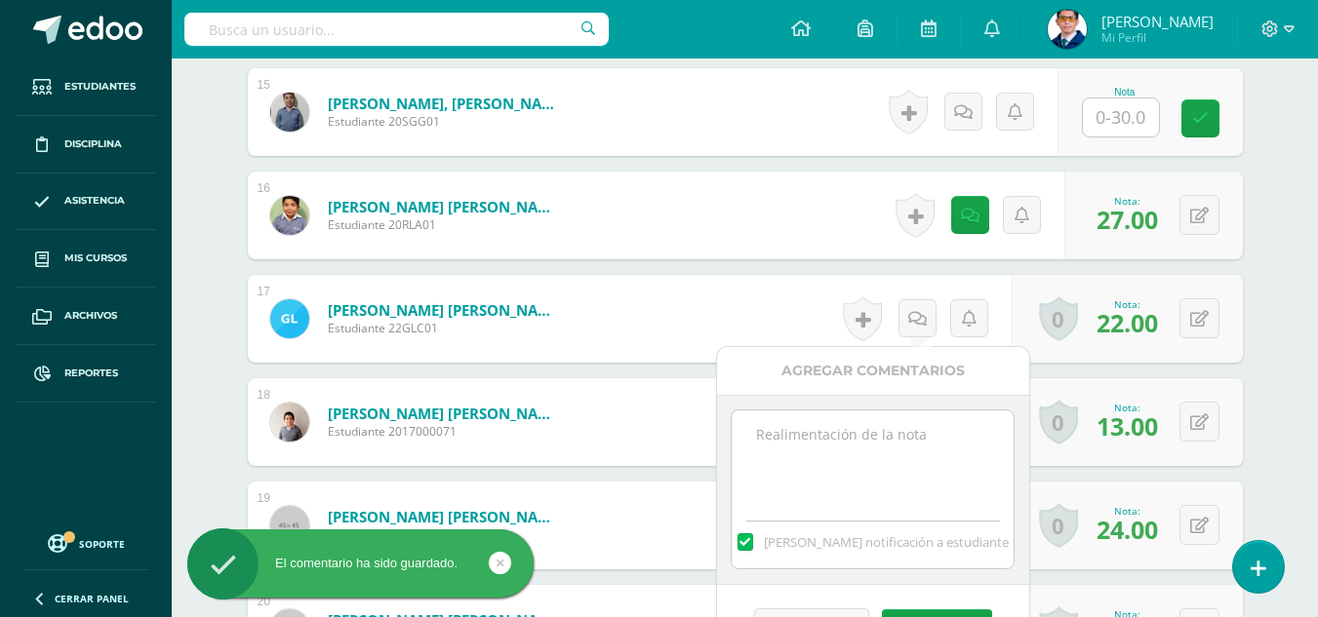
paste textarea "Tu prueba de logro de la IV unidad ha sido calificada."
click at [973, 453] on textarea at bounding box center [873, 460] width 282 height 98
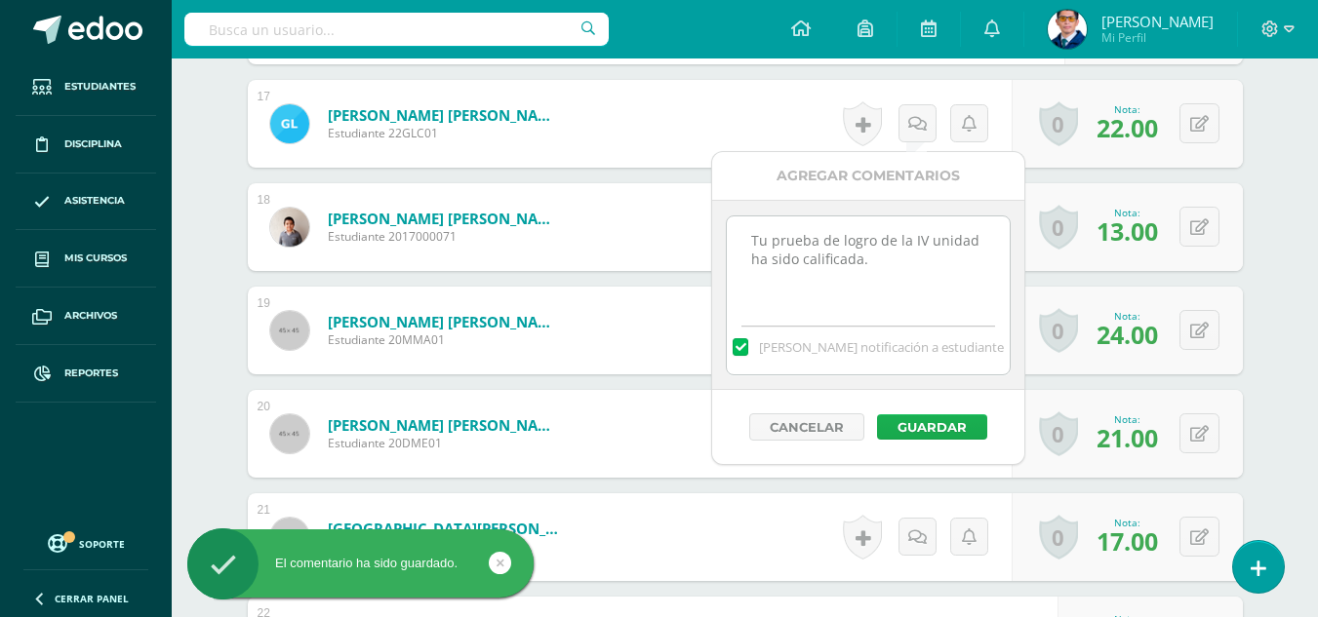
type textarea "Tu prueba de logro de la IV unidad ha sido calificada."
click at [962, 437] on button "Guardar" at bounding box center [932, 427] width 110 height 25
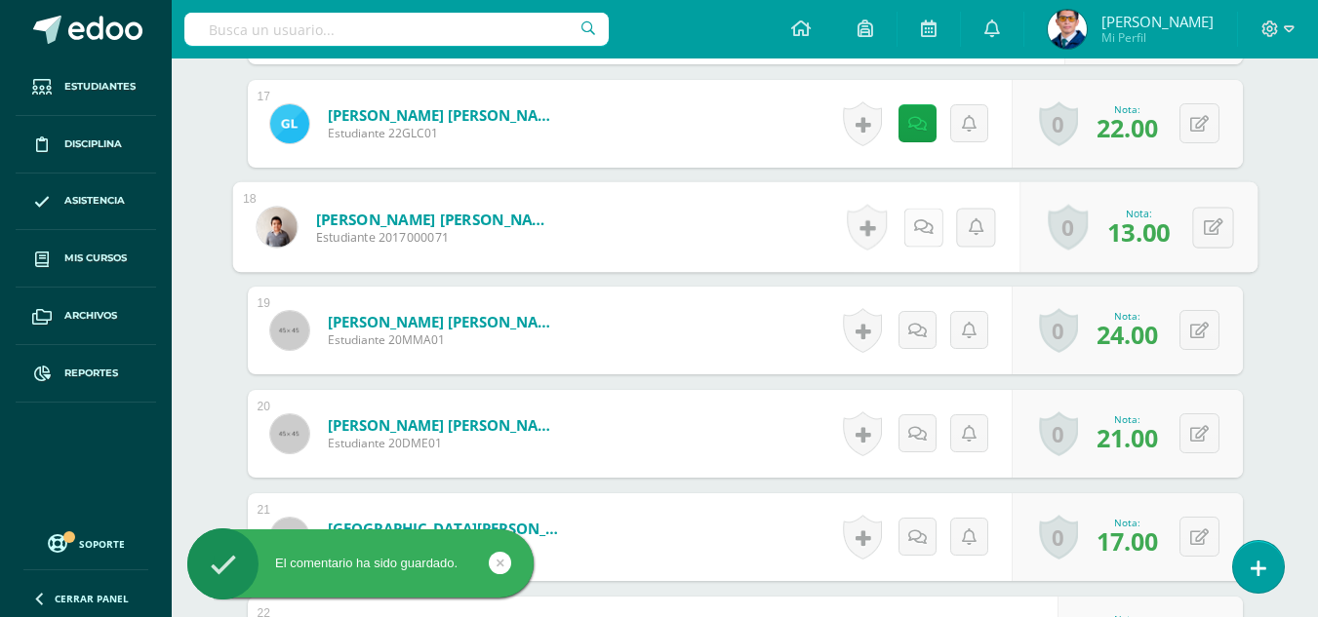
click at [910, 227] on link at bounding box center [922, 227] width 39 height 39
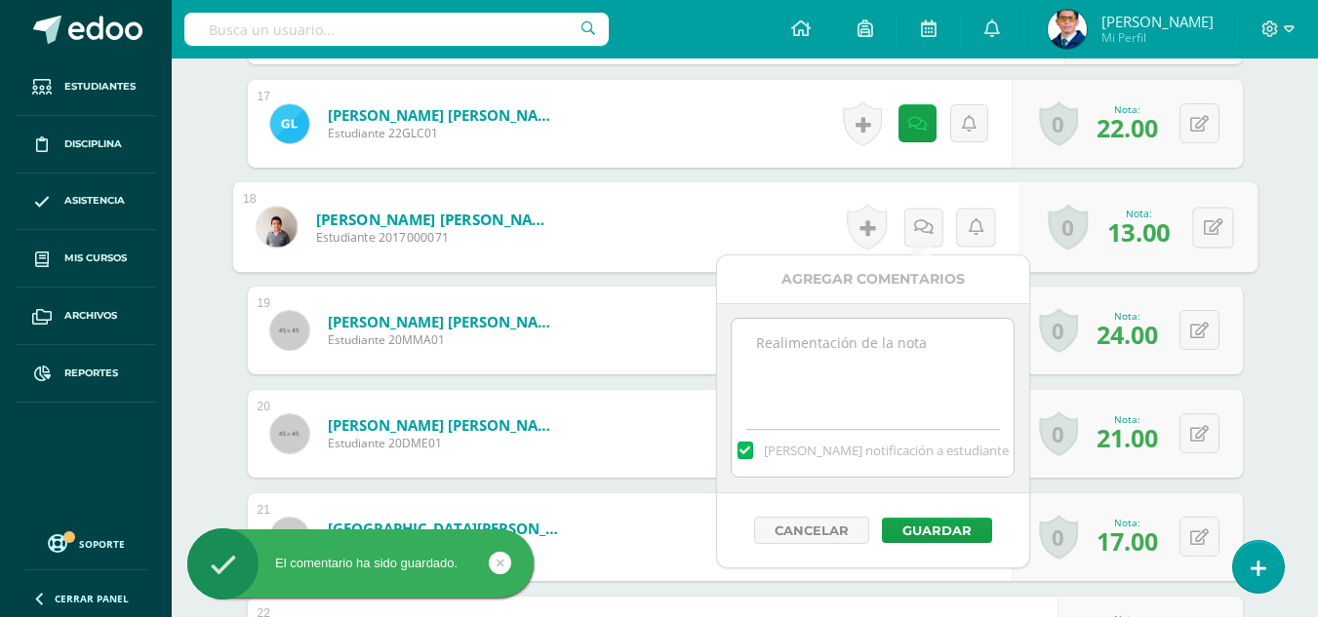
paste textarea "Tu prueba de logro de la IV unidad ha sido calificada."
click at [950, 363] on textarea at bounding box center [873, 368] width 282 height 98
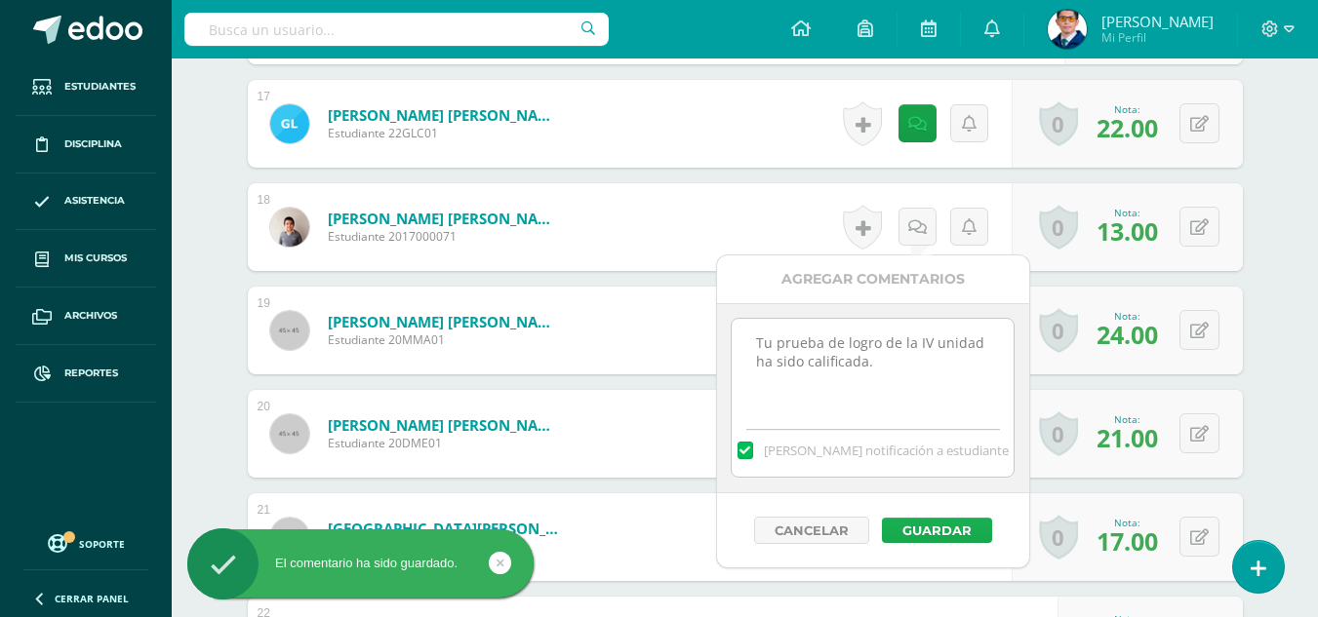
type textarea "Tu prueba de logro de la IV unidad ha sido calificada."
click at [975, 526] on button "Guardar" at bounding box center [937, 530] width 110 height 25
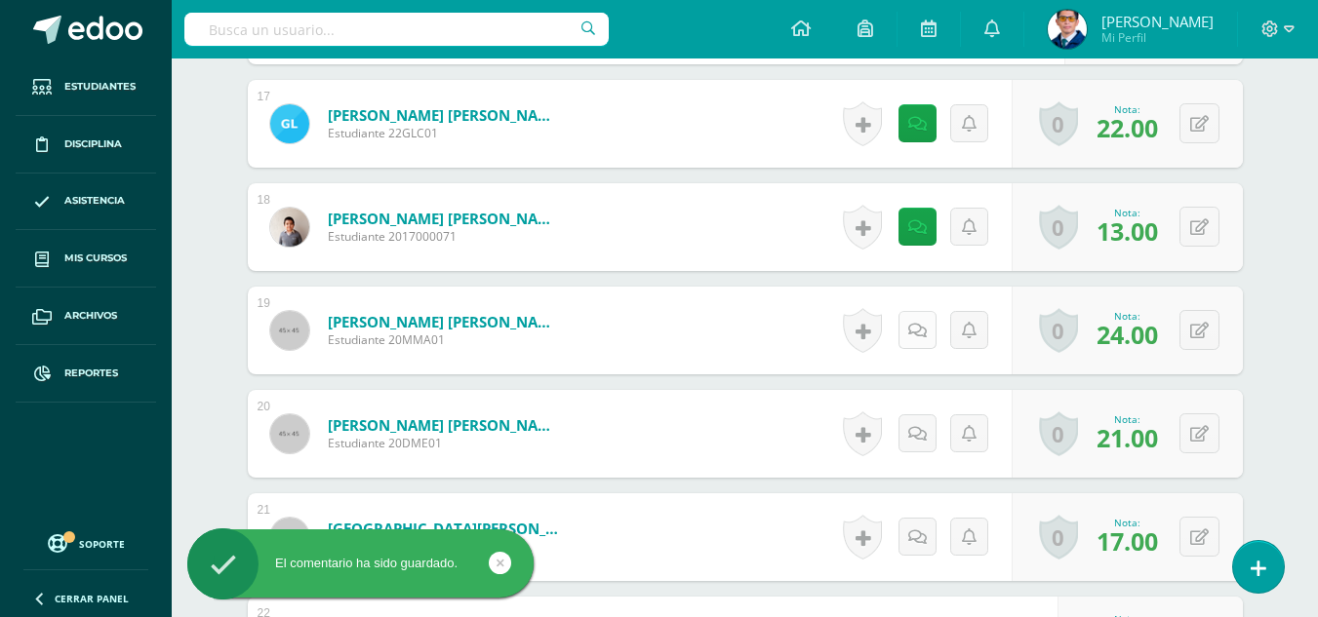
click at [913, 331] on icon at bounding box center [917, 331] width 19 height 17
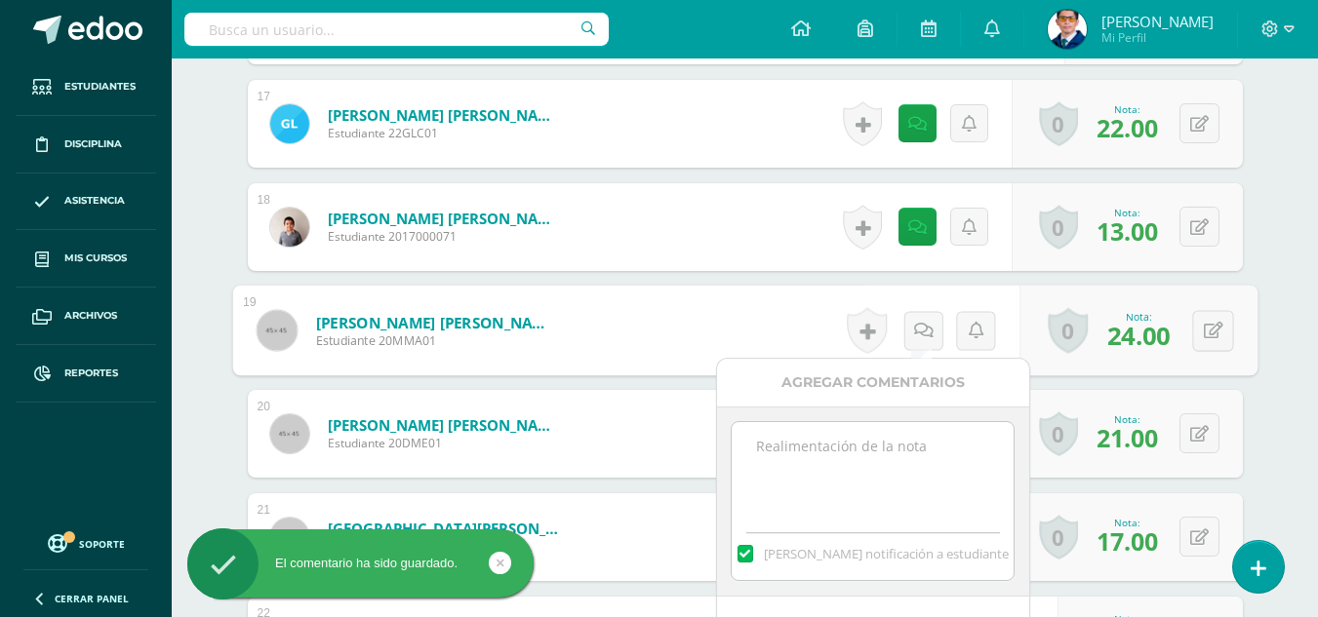
click at [940, 475] on textarea at bounding box center [873, 471] width 282 height 98
paste textarea "Tu prueba de logro de la IV unidad ha sido calificada."
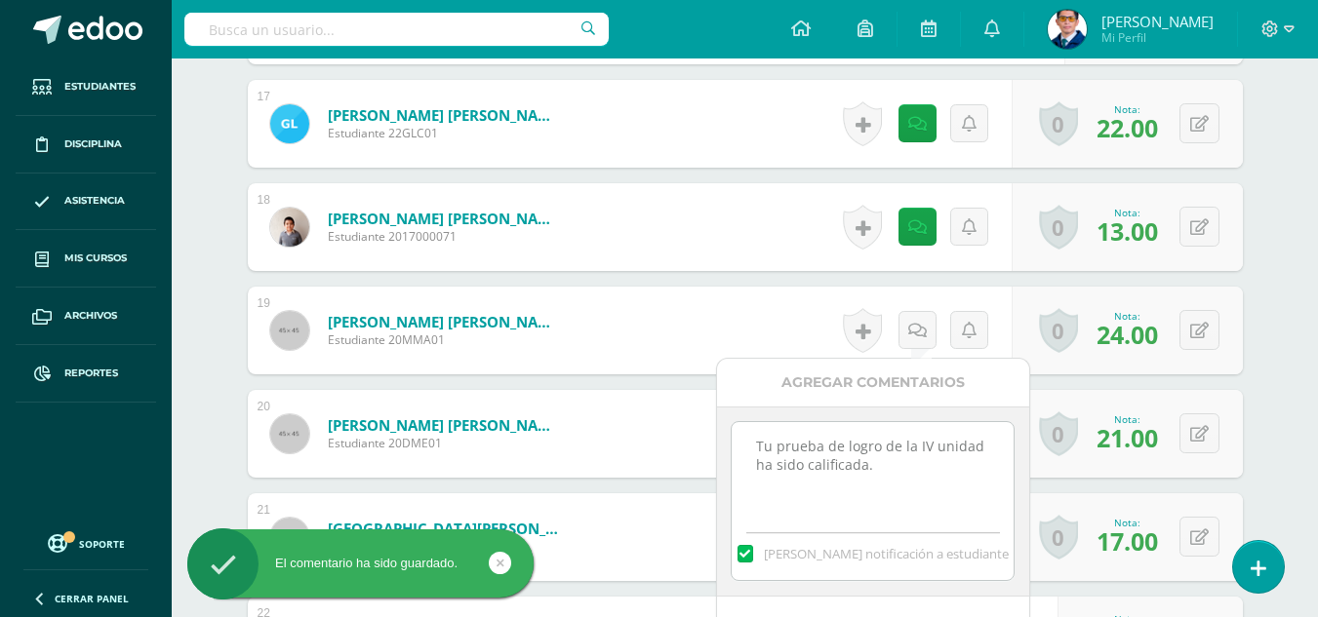
scroll to position [2447, 0]
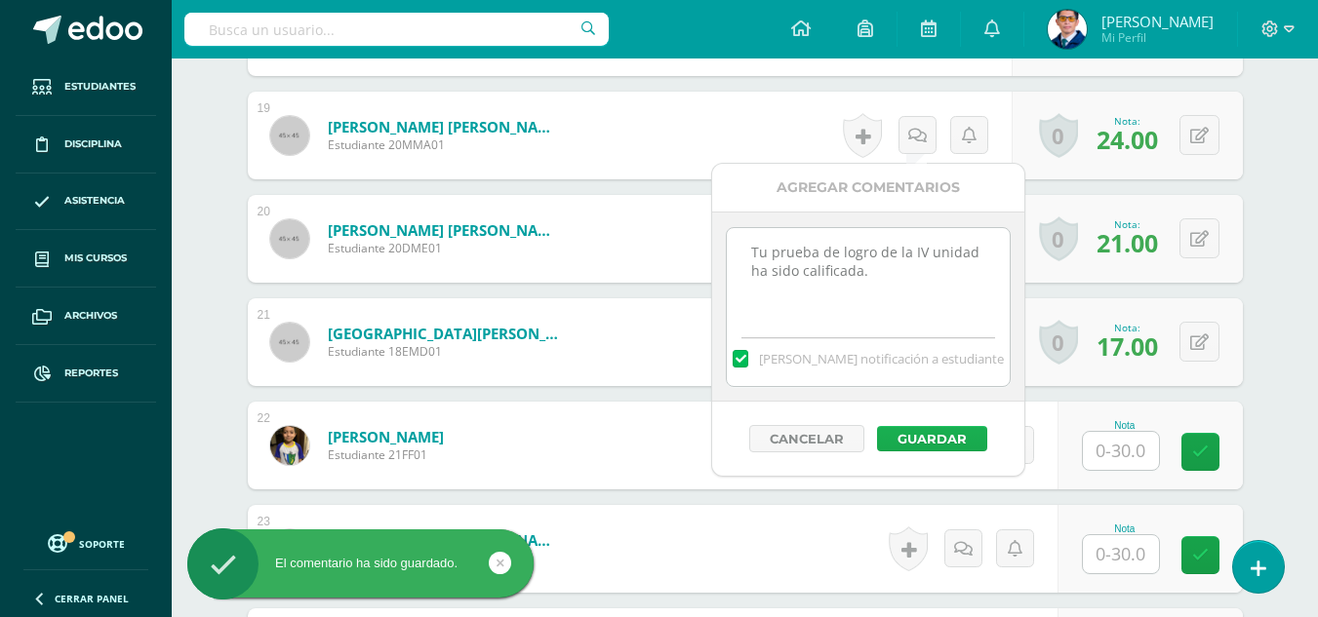
type textarea "Tu prueba de logro de la IV unidad ha sido calificada."
click at [959, 441] on button "Guardar" at bounding box center [932, 438] width 110 height 25
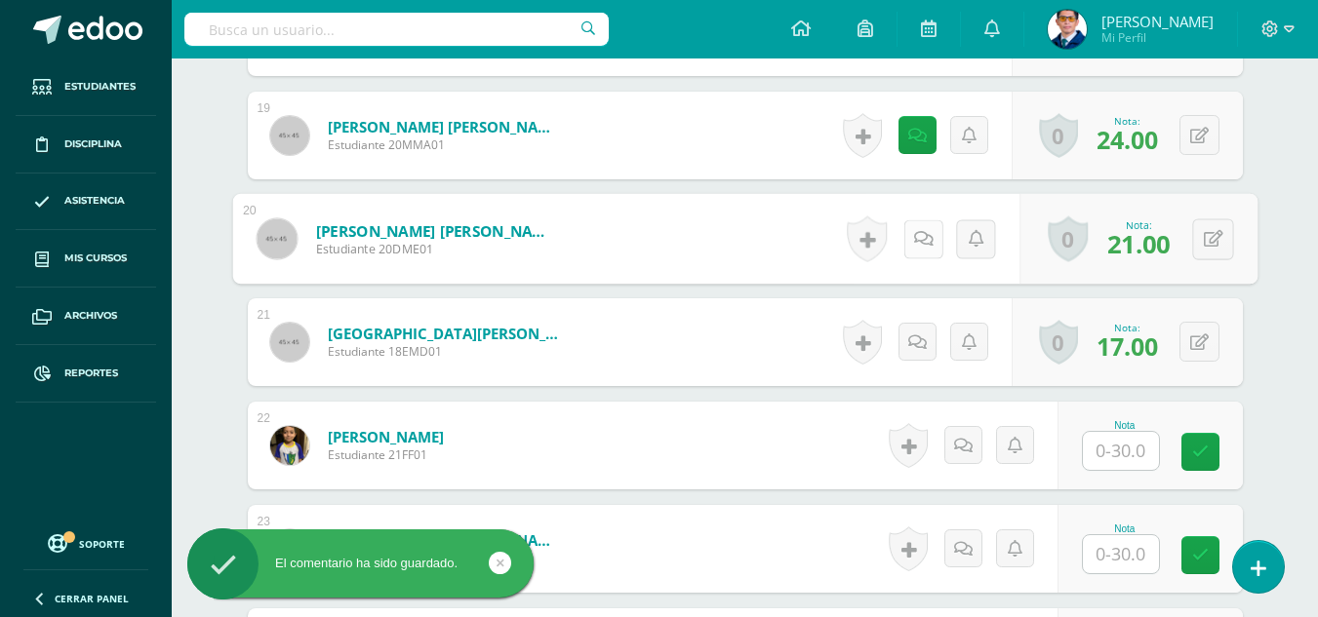
click at [924, 235] on icon at bounding box center [923, 238] width 20 height 17
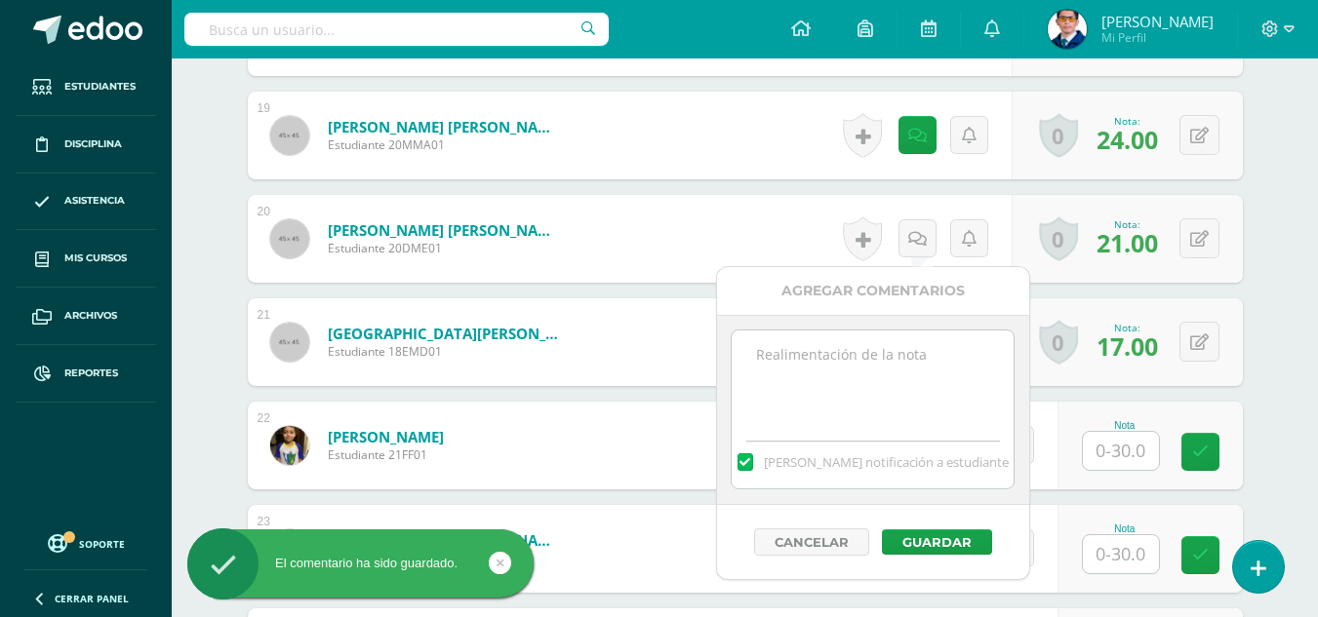
paste textarea "Tu prueba de logro de la IV unidad ha sido calificada."
click at [944, 368] on textarea at bounding box center [873, 380] width 282 height 98
type textarea "Tu prueba de logro de la IV unidad ha sido calificada."
click at [960, 545] on button "Guardar" at bounding box center [937, 542] width 110 height 25
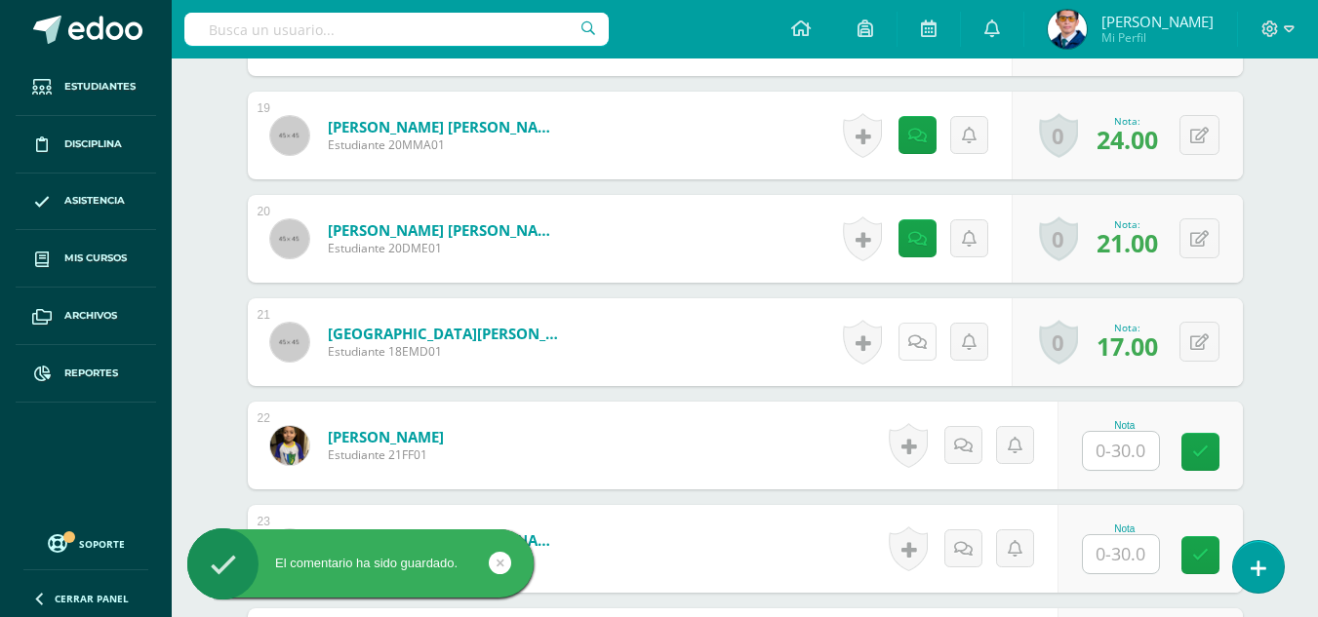
click at [918, 341] on icon at bounding box center [917, 343] width 19 height 17
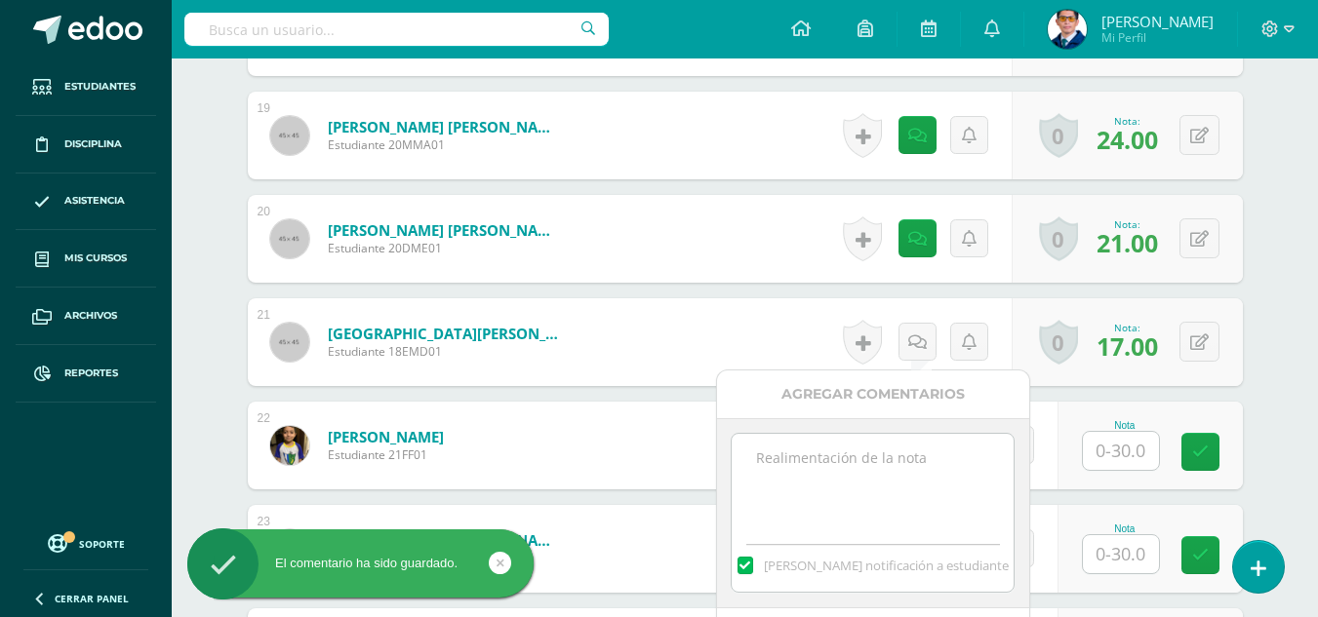
click at [924, 518] on textarea at bounding box center [873, 483] width 282 height 98
paste textarea "Tu prueba de logro de la IV unidad ha sido calificada."
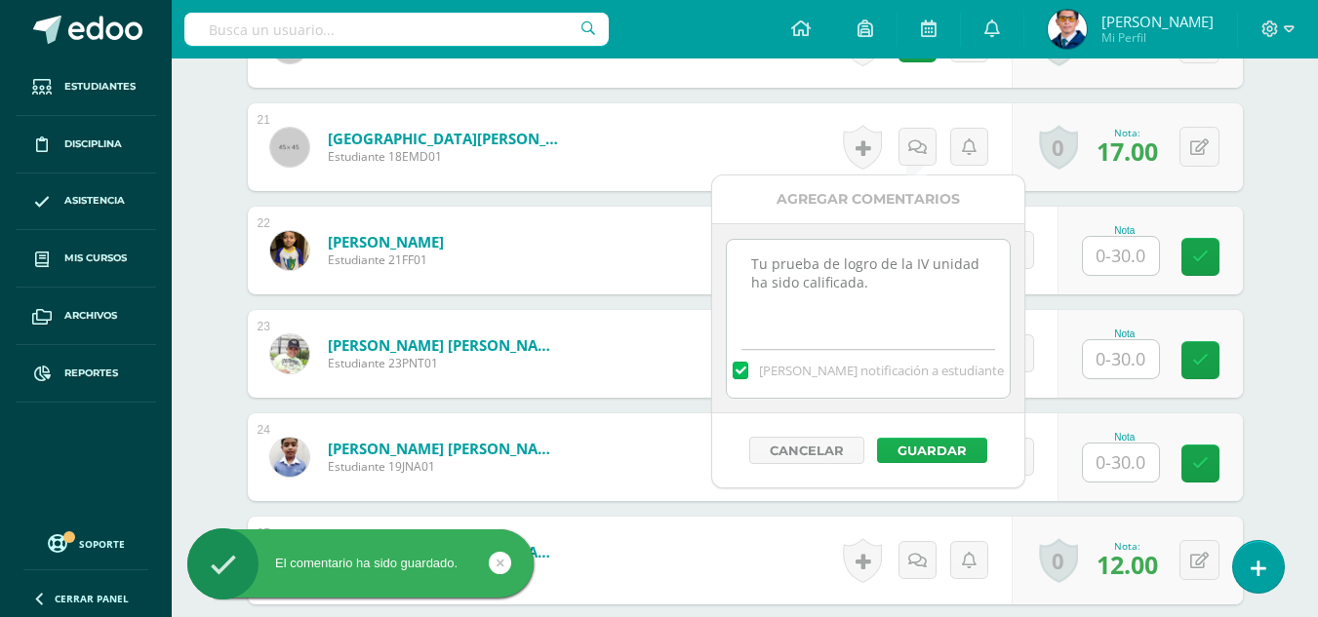
type textarea "Tu prueba de logro de la IV unidad ha sido calificada."
click at [970, 453] on button "Guardar" at bounding box center [932, 450] width 110 height 25
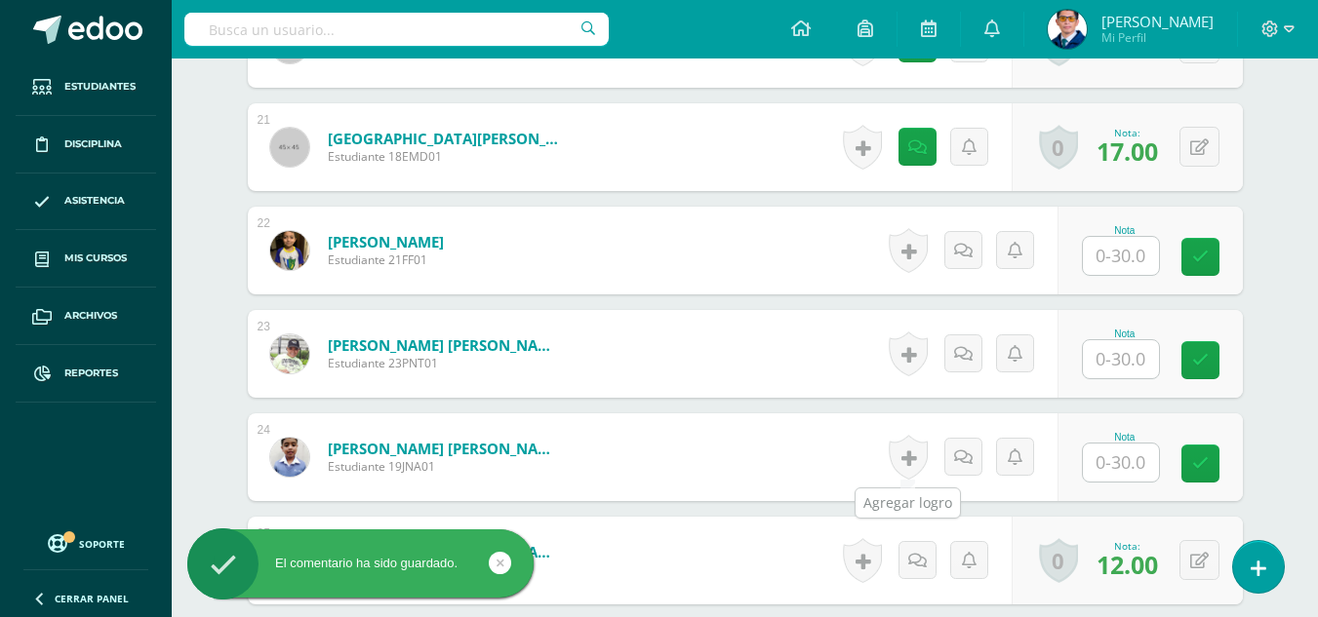
scroll to position [2740, 0]
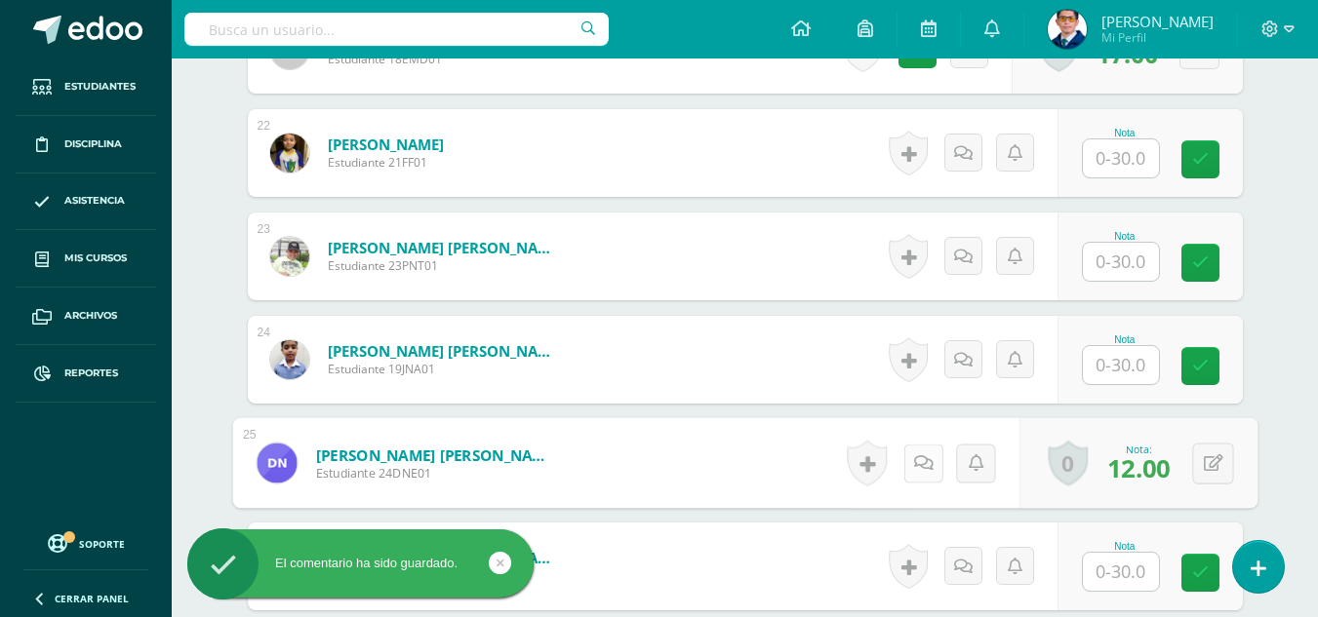
click at [907, 464] on link at bounding box center [922, 463] width 39 height 39
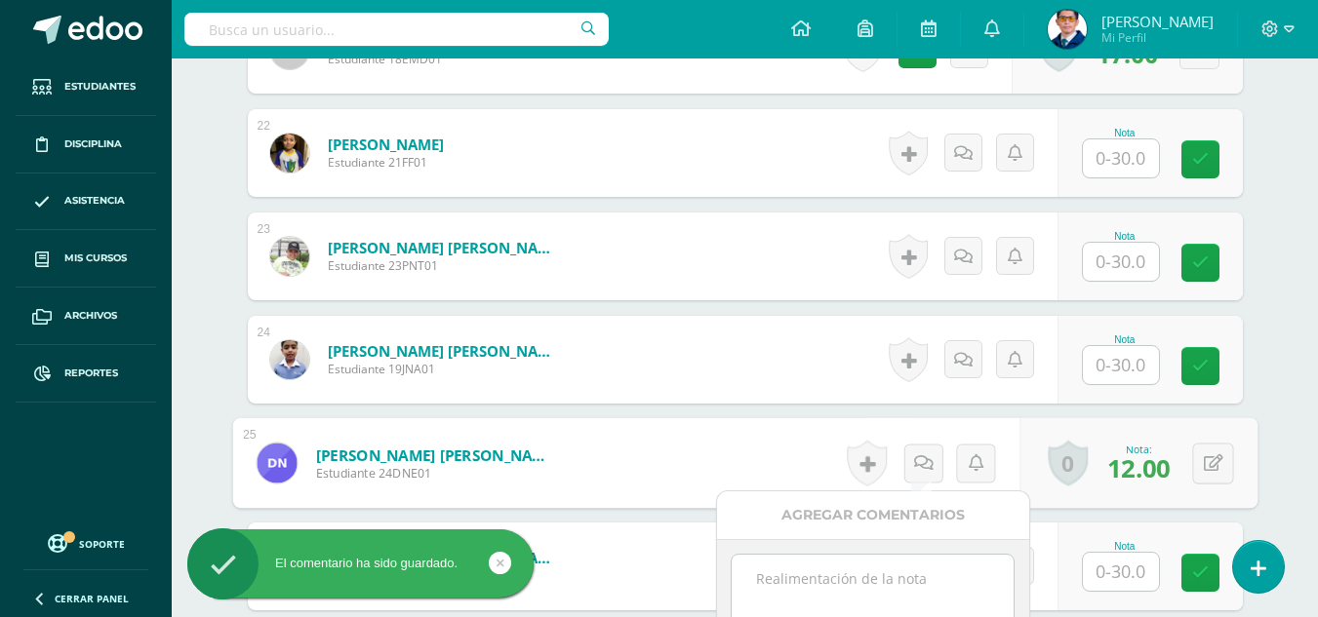
click at [940, 564] on textarea at bounding box center [873, 604] width 282 height 98
paste textarea "Tu prueba de logro de la IV unidad ha sido calificada."
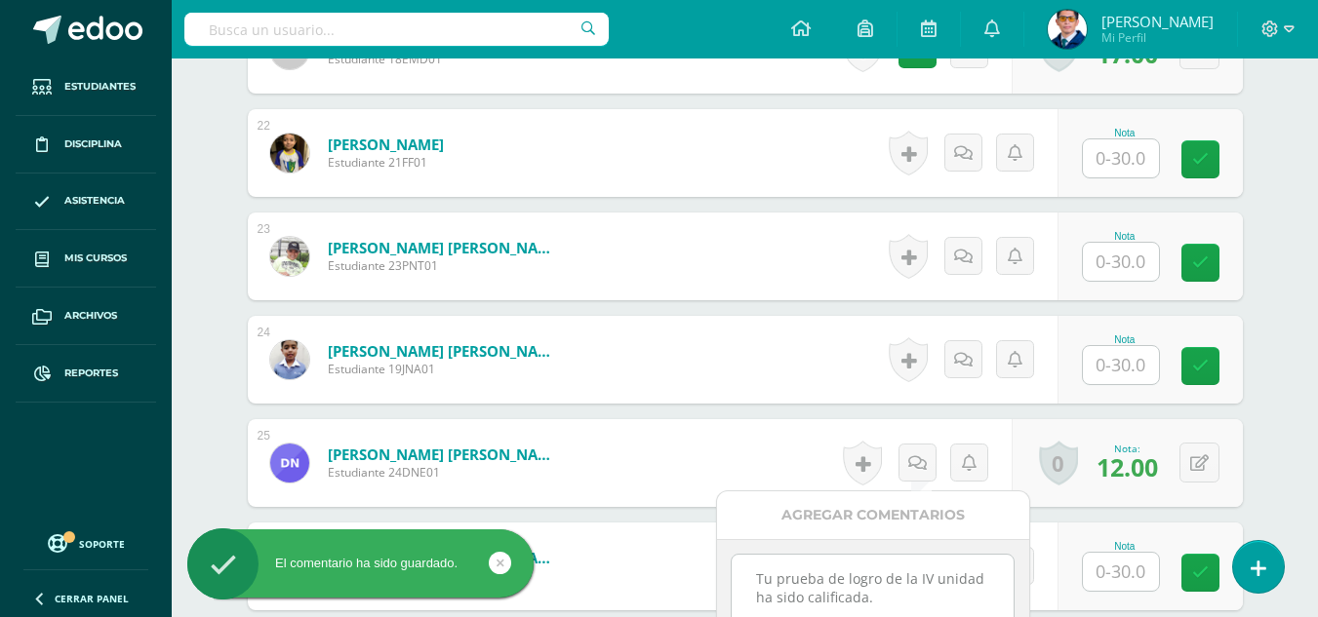
scroll to position [2935, 0]
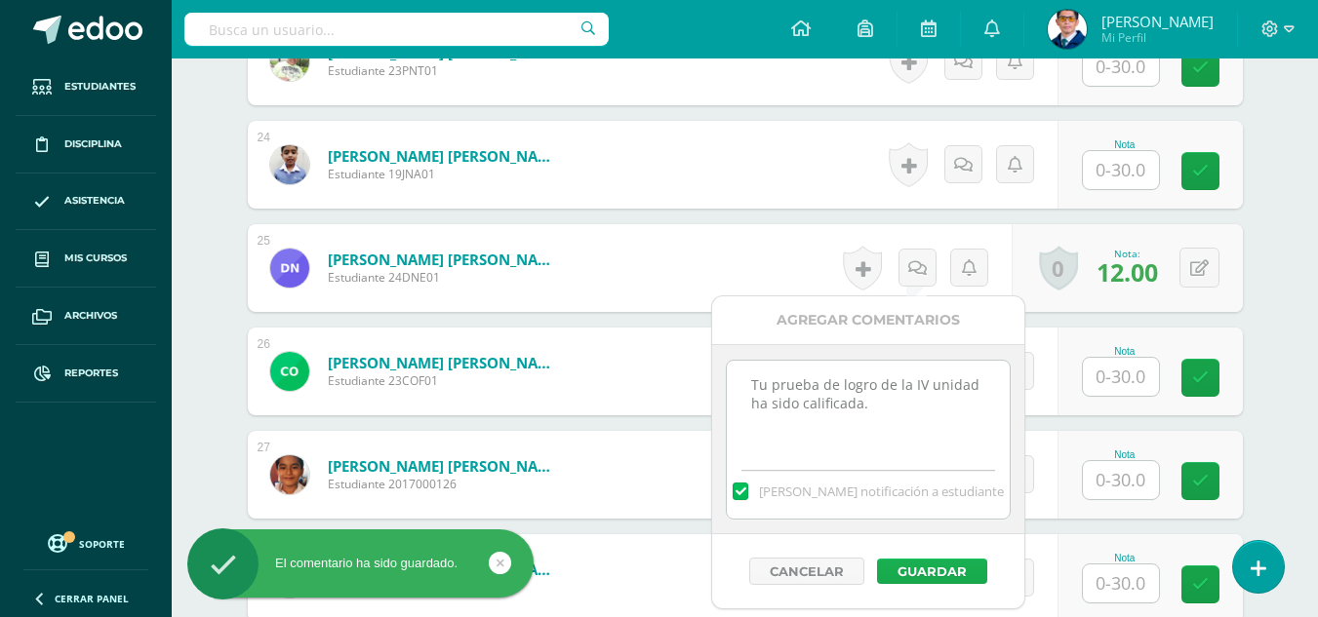
type textarea "Tu prueba de logro de la IV unidad ha sido calificada."
click at [948, 572] on button "Guardar" at bounding box center [932, 571] width 110 height 25
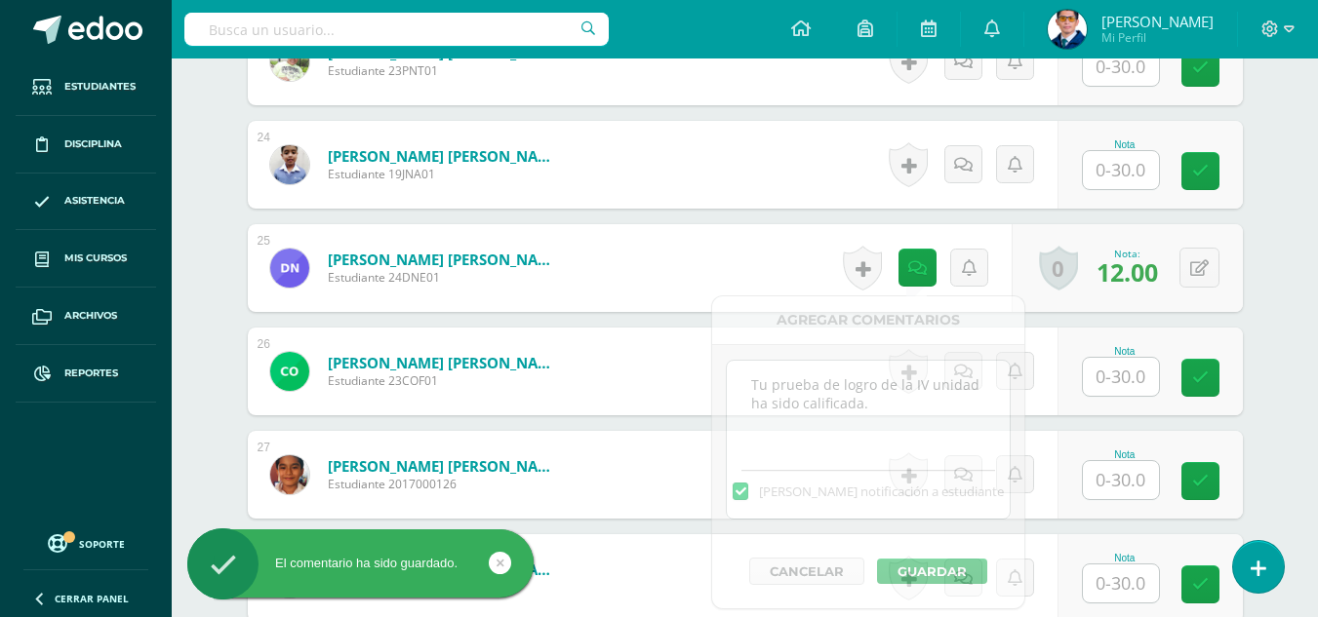
scroll to position [3130, 0]
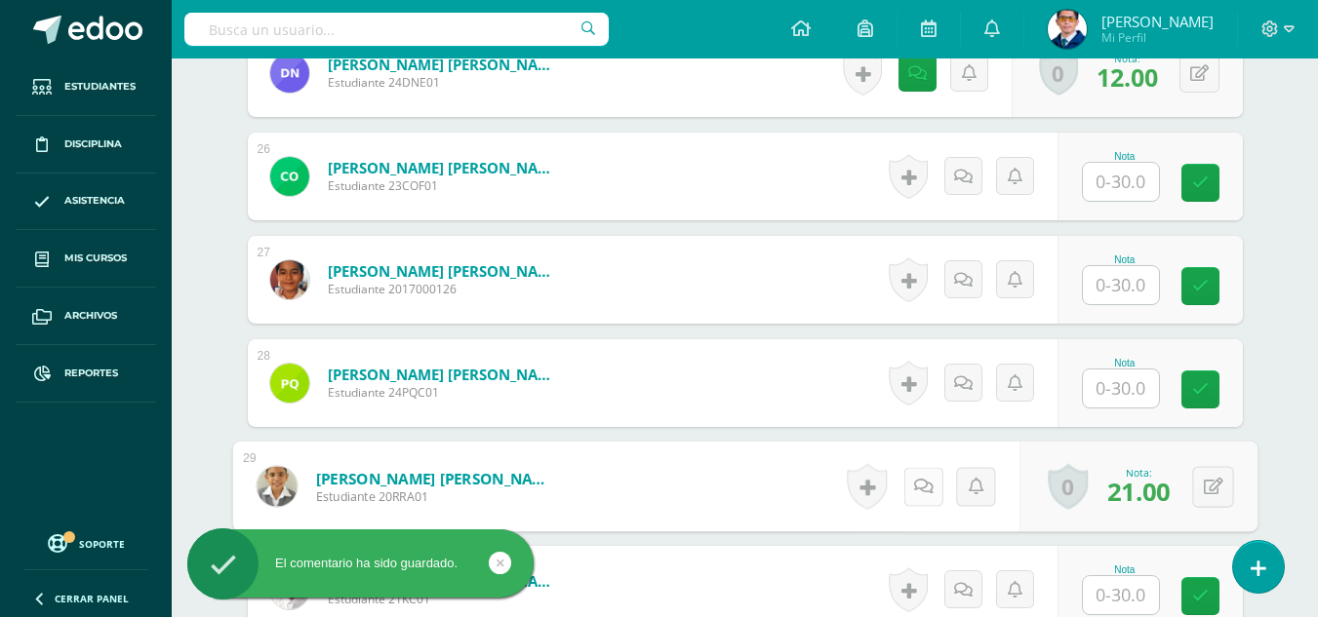
click at [928, 487] on link at bounding box center [922, 486] width 39 height 39
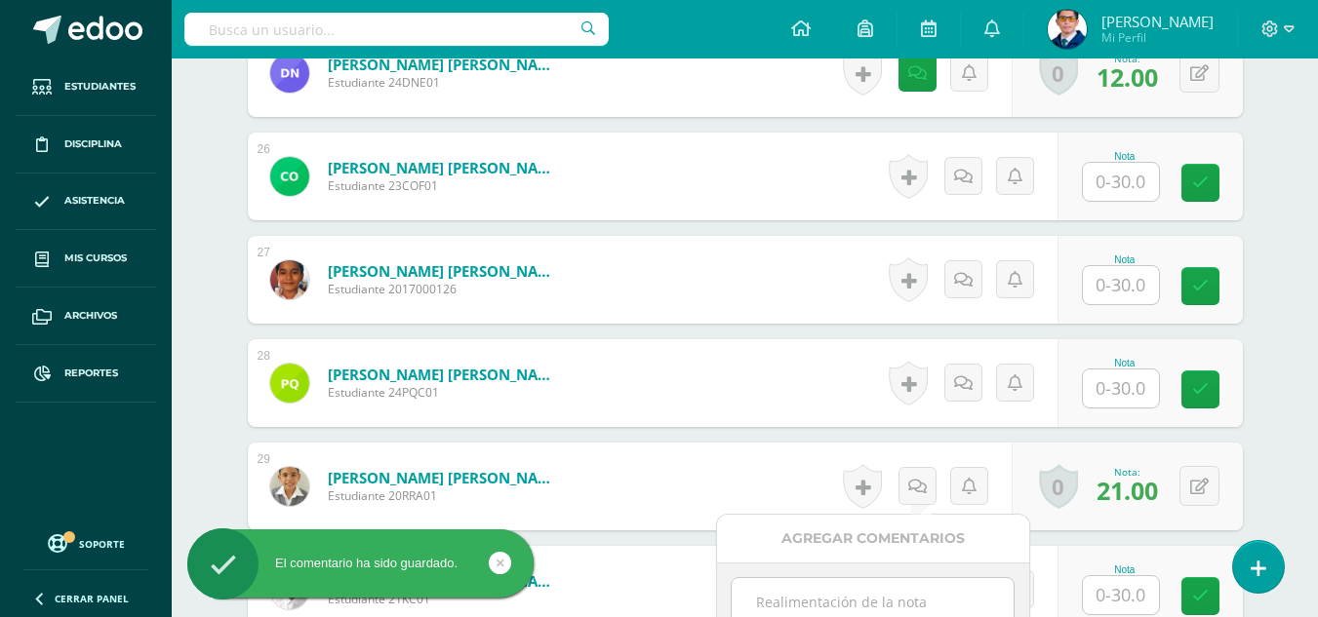
paste textarea "Tu prueba de logro de la IV unidad ha sido calificada."
click at [937, 601] on textarea at bounding box center [873, 627] width 282 height 98
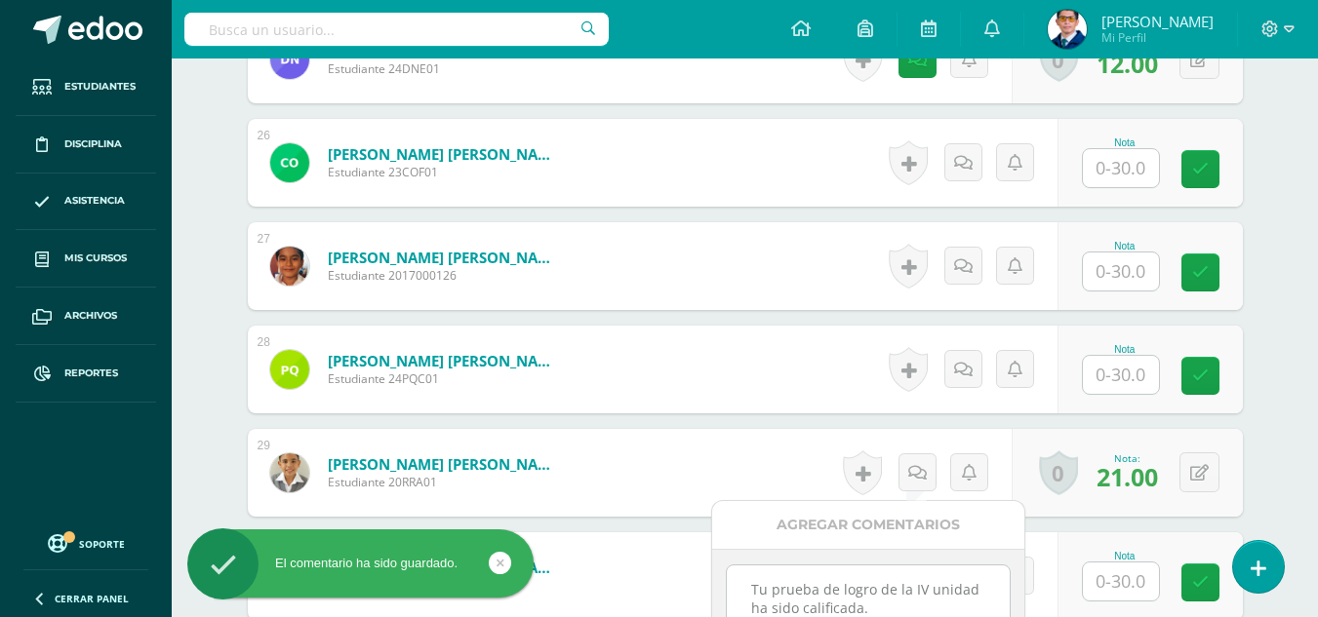
scroll to position [3339, 0]
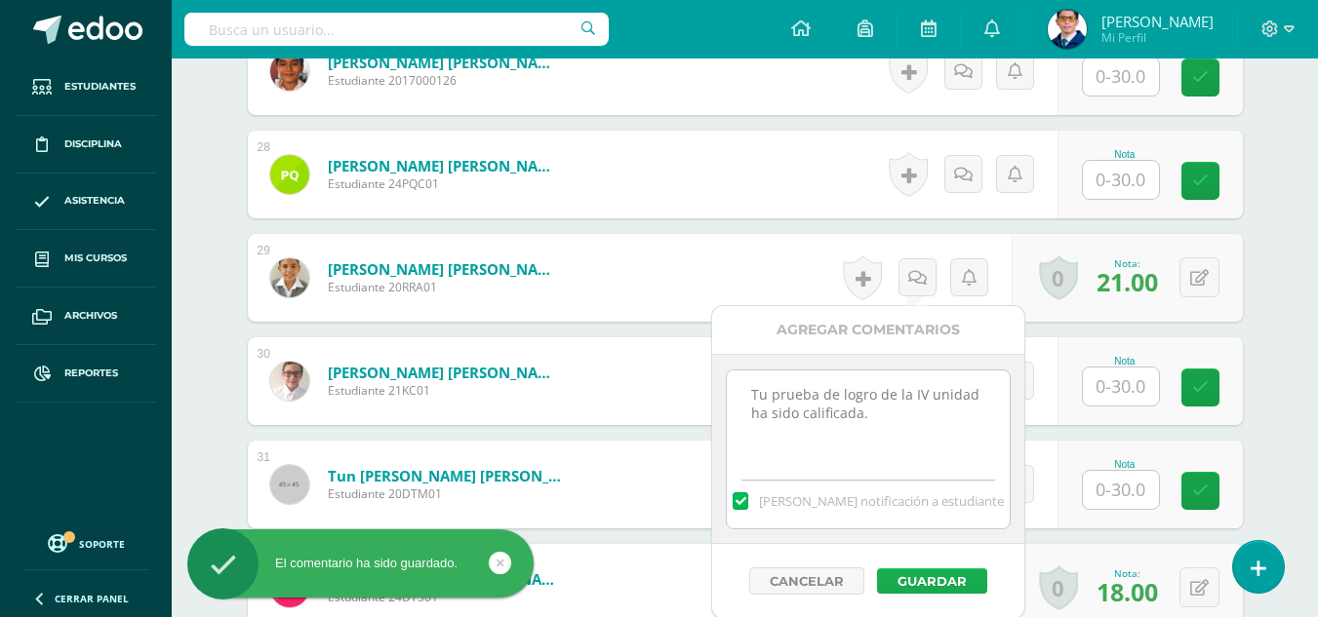
type textarea "Tu prueba de logro de la IV unidad ha sido calificada."
click at [951, 579] on button "Guardar" at bounding box center [932, 581] width 110 height 25
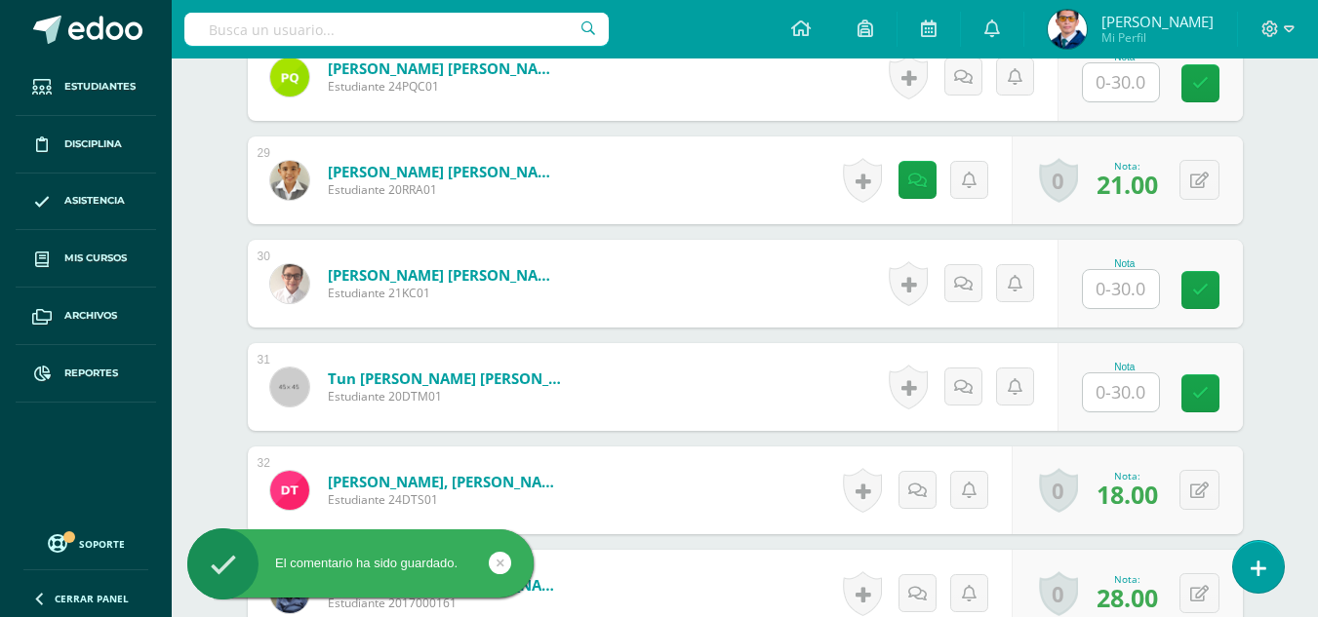
scroll to position [3632, 0]
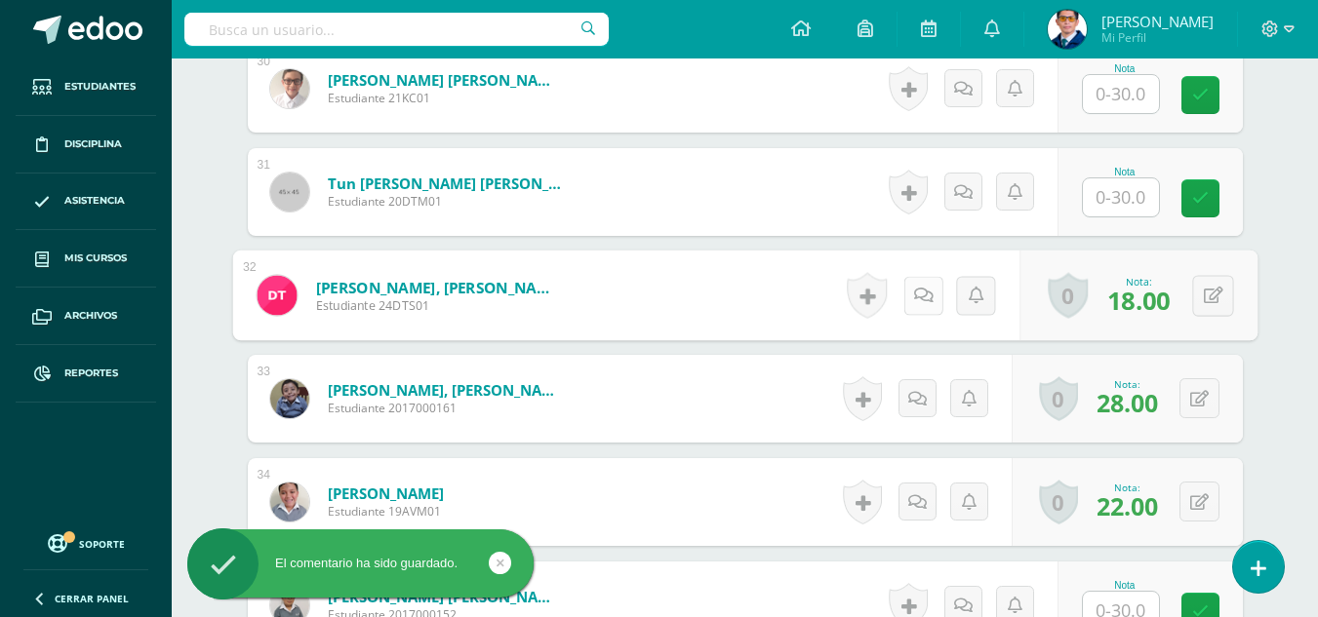
click at [925, 297] on icon at bounding box center [923, 295] width 20 height 17
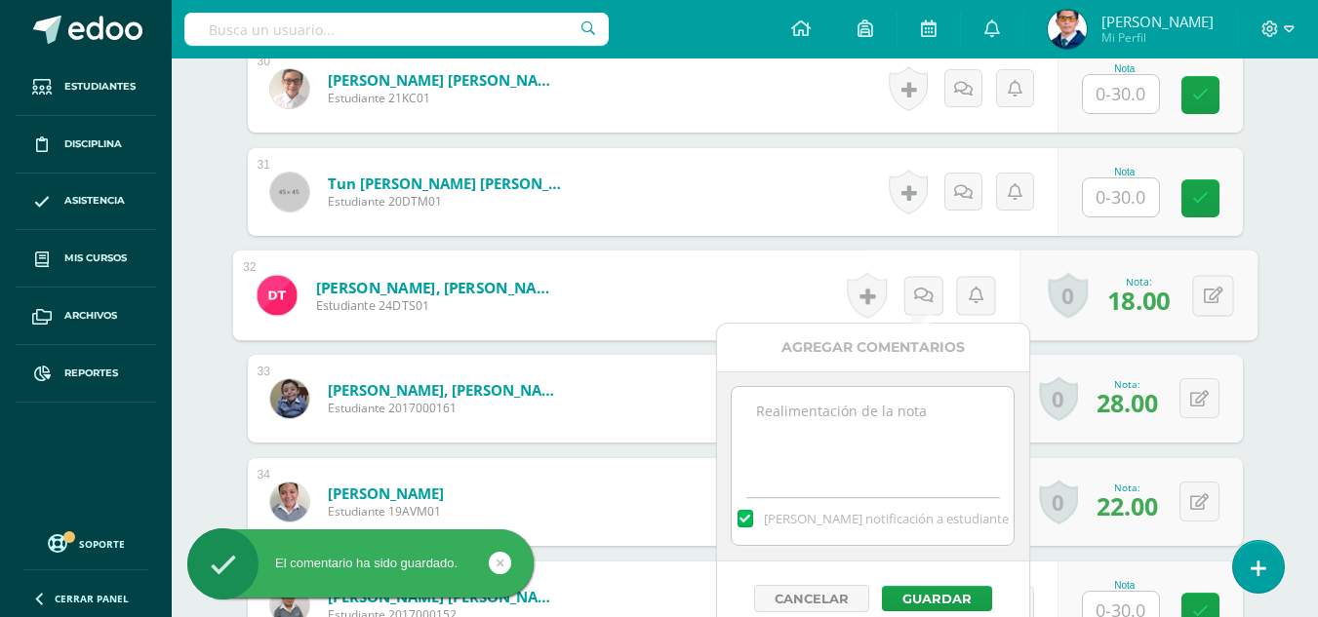
click at [941, 390] on textarea at bounding box center [873, 436] width 282 height 98
paste textarea "Tu prueba de logro de la IV unidad ha sido calificada."
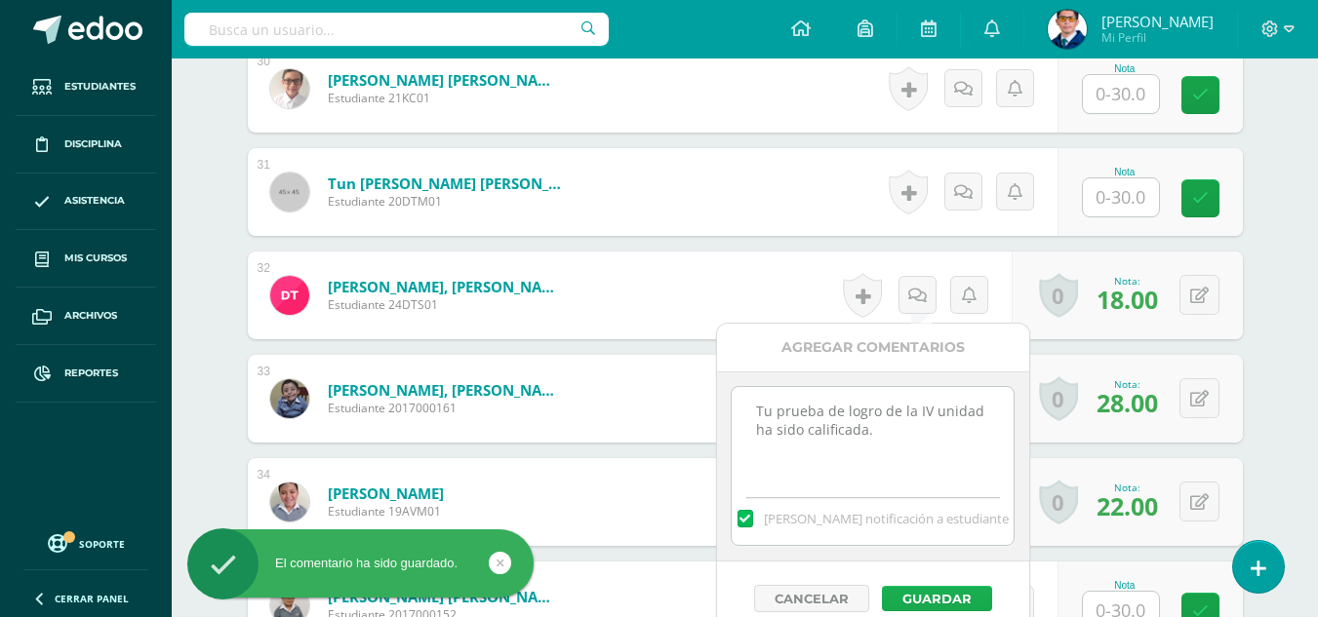
type textarea "Tu prueba de logro de la IV unidad ha sido calificada."
click at [937, 599] on button "Guardar" at bounding box center [937, 598] width 110 height 25
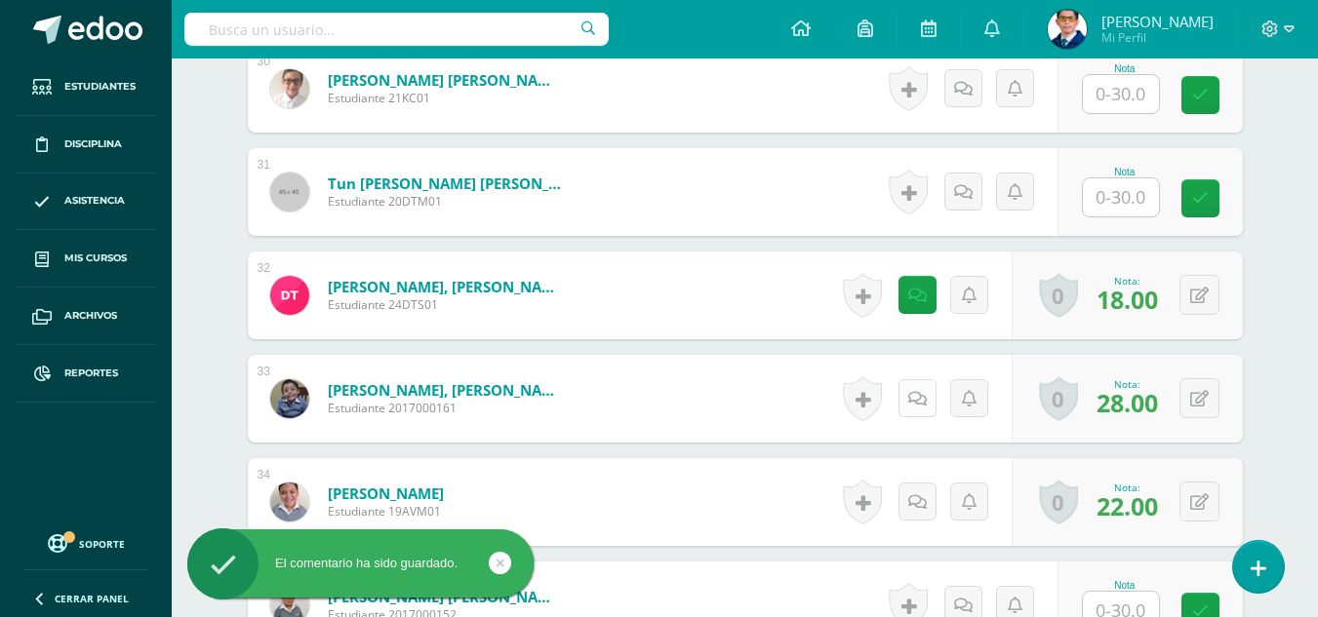
click at [909, 400] on link at bounding box center [917, 398] width 38 height 38
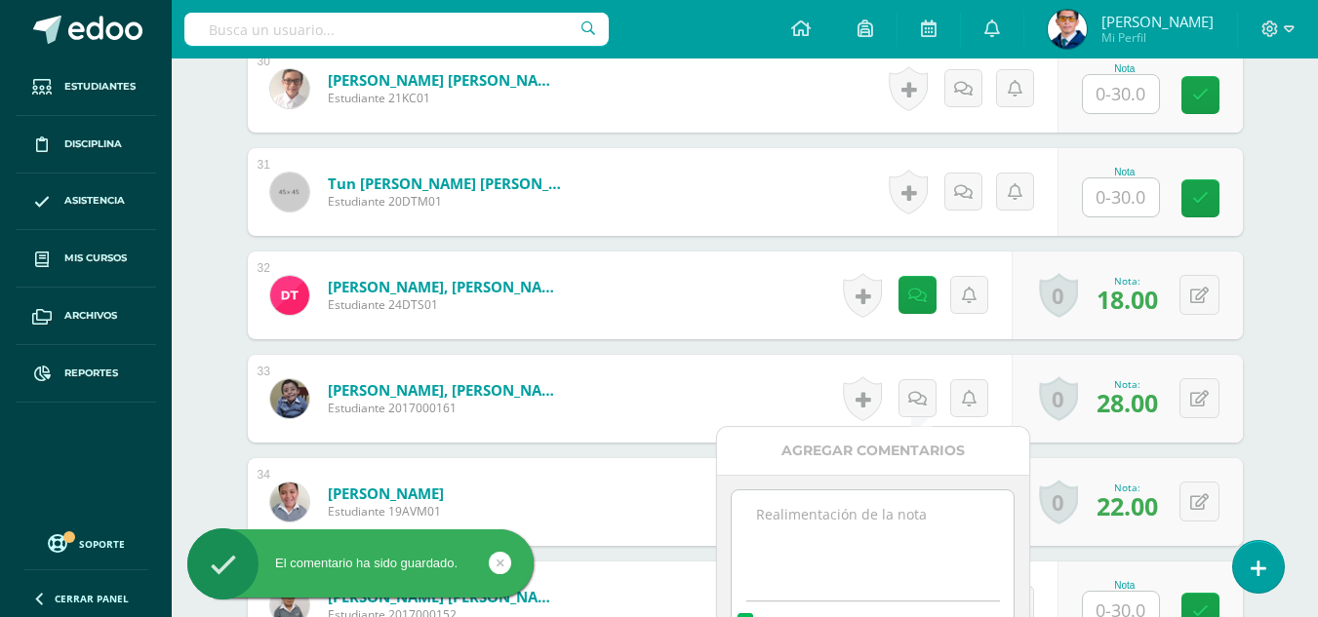
paste textarea "Tu prueba de logro de la IV unidad ha sido calificada."
click at [940, 518] on textarea at bounding box center [873, 540] width 282 height 98
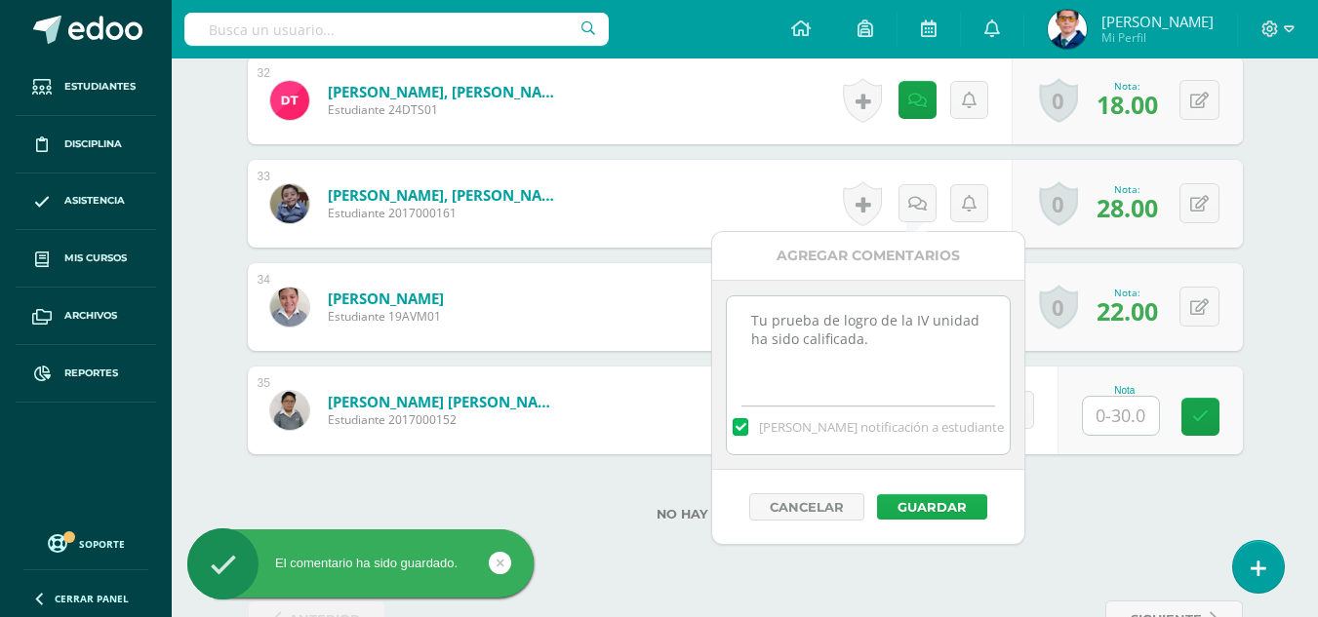
type textarea "Tu prueba de logro de la IV unidad ha sido calificada."
click at [954, 496] on button "Guardar" at bounding box center [932, 507] width 110 height 25
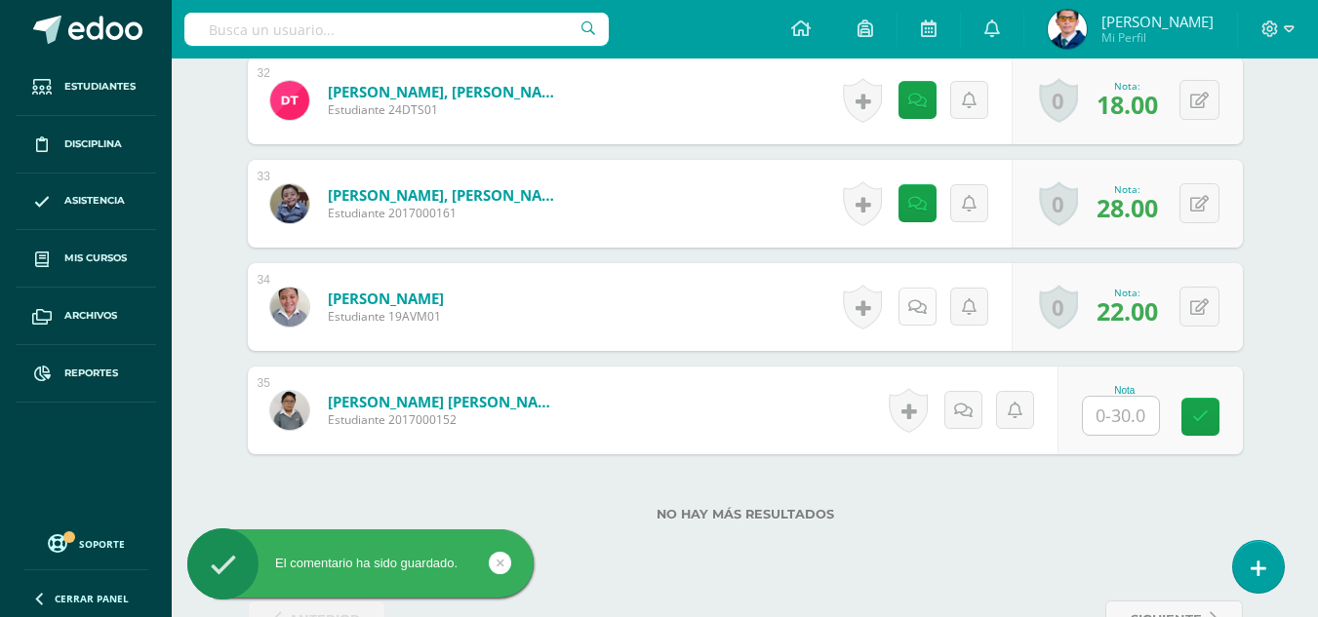
click at [916, 309] on icon at bounding box center [917, 307] width 19 height 17
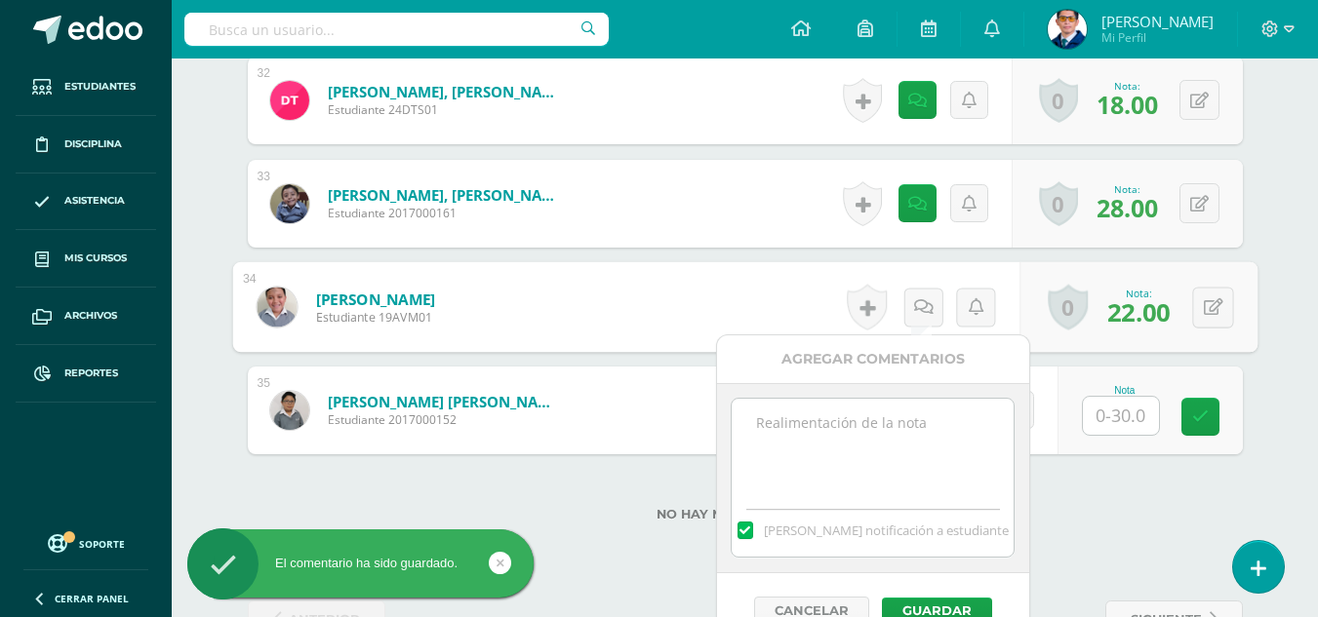
click at [933, 439] on textarea at bounding box center [873, 448] width 282 height 98
paste textarea "Tu prueba de logro de la IV unidad ha sido calificada."
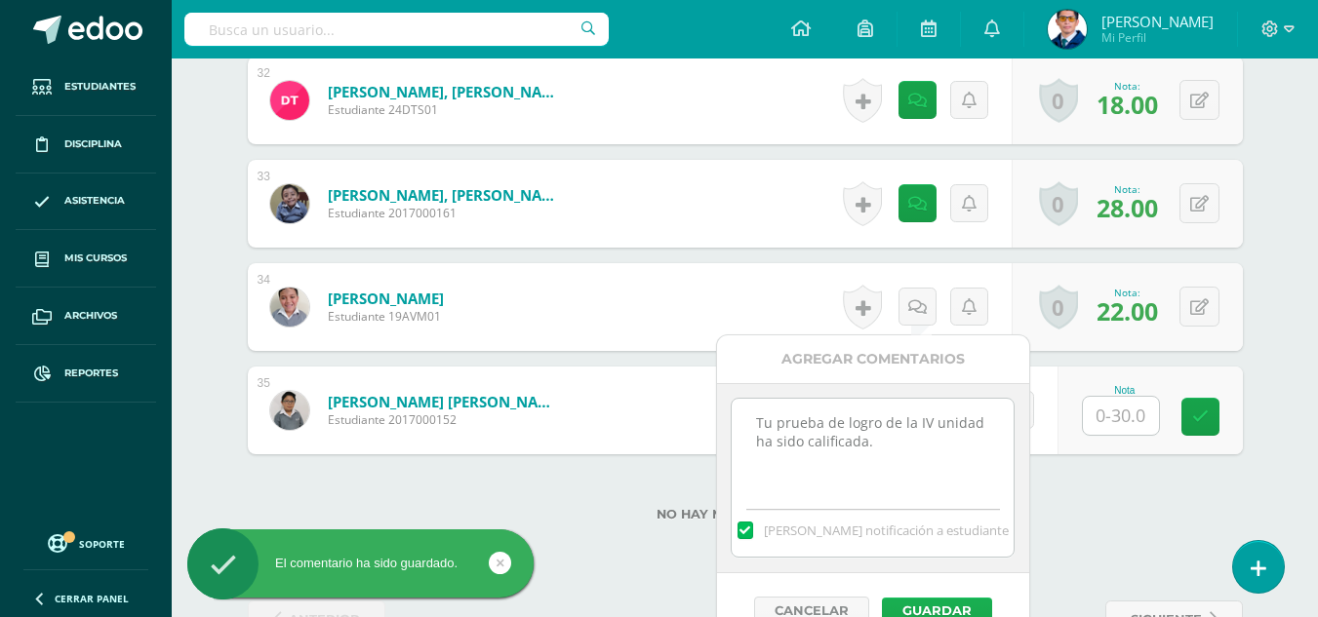
type textarea "Tu prueba de logro de la IV unidad ha sido calificada."
click at [990, 608] on button "Guardar" at bounding box center [937, 610] width 110 height 25
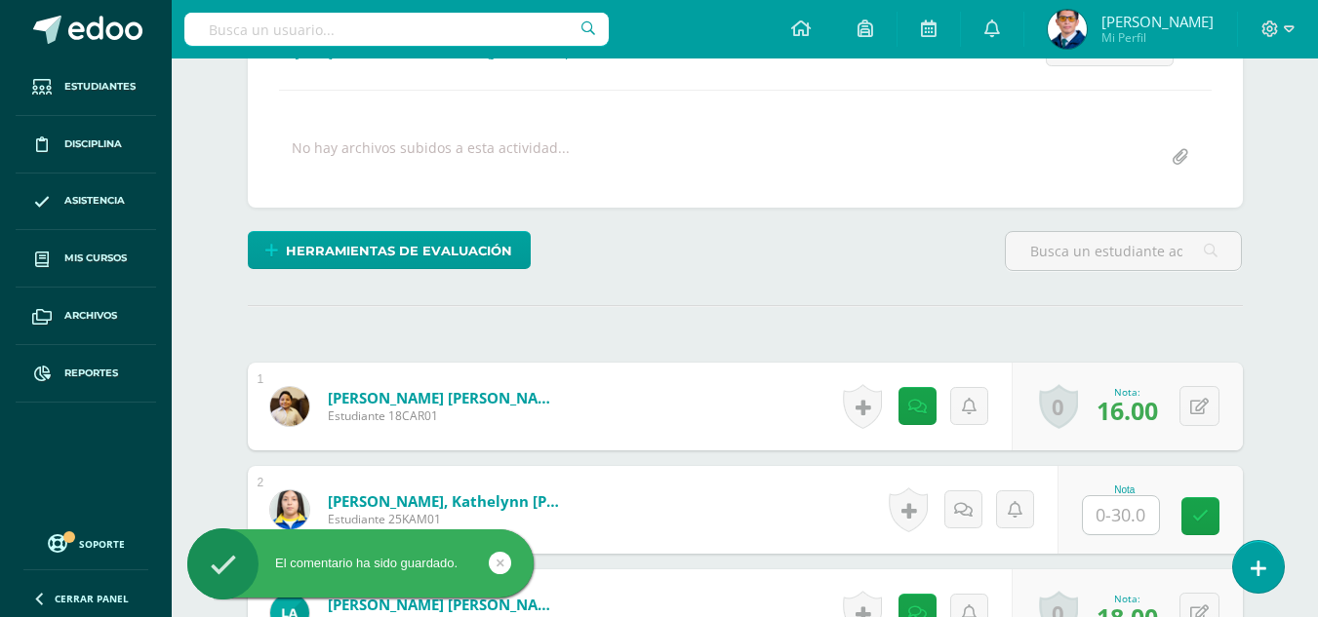
scroll to position [0, 0]
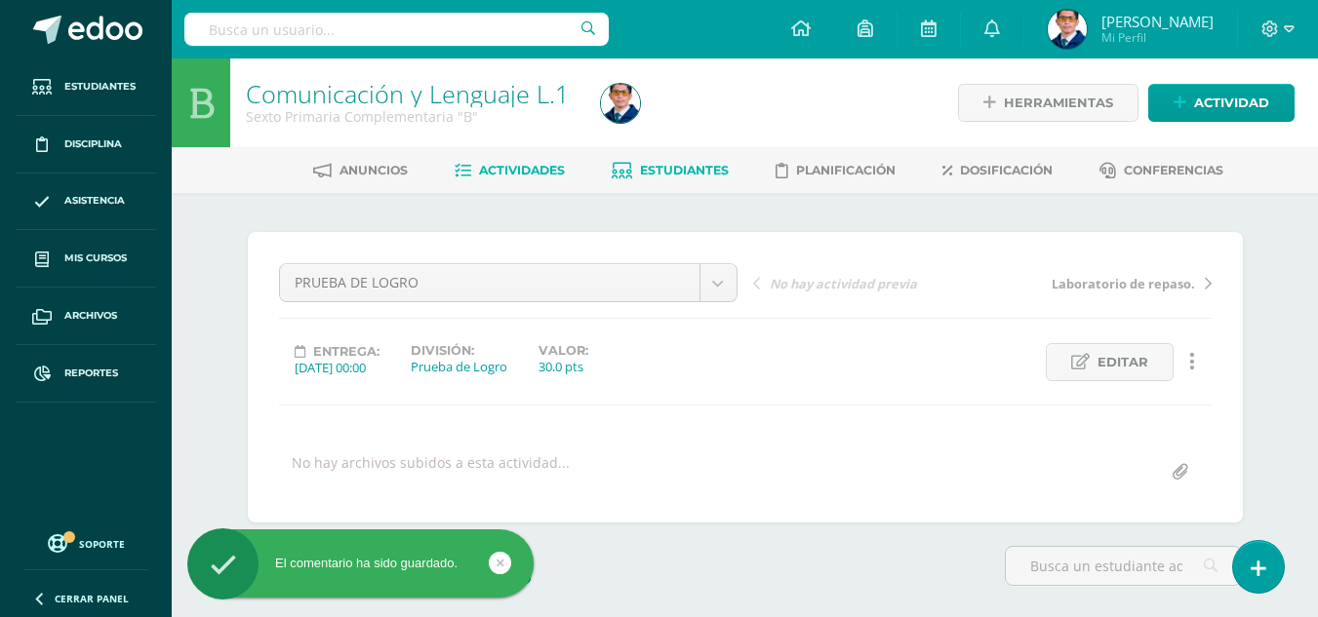
click at [703, 171] on span "Estudiantes" at bounding box center [684, 170] width 89 height 15
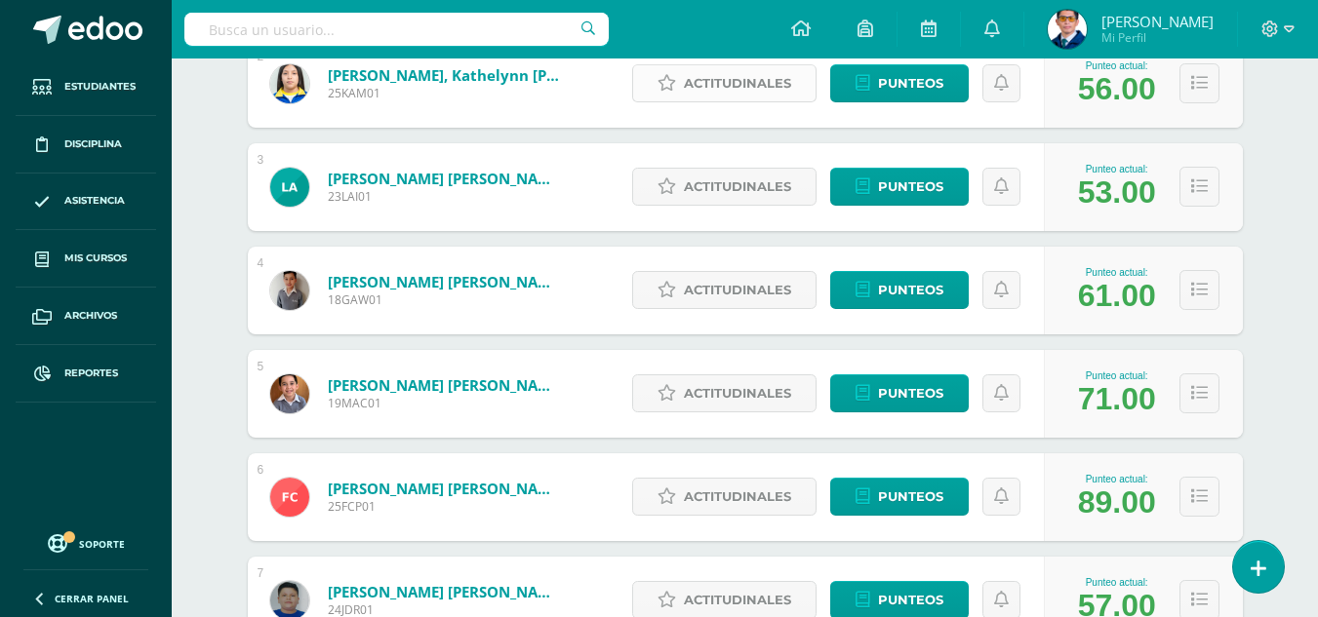
scroll to position [780, 0]
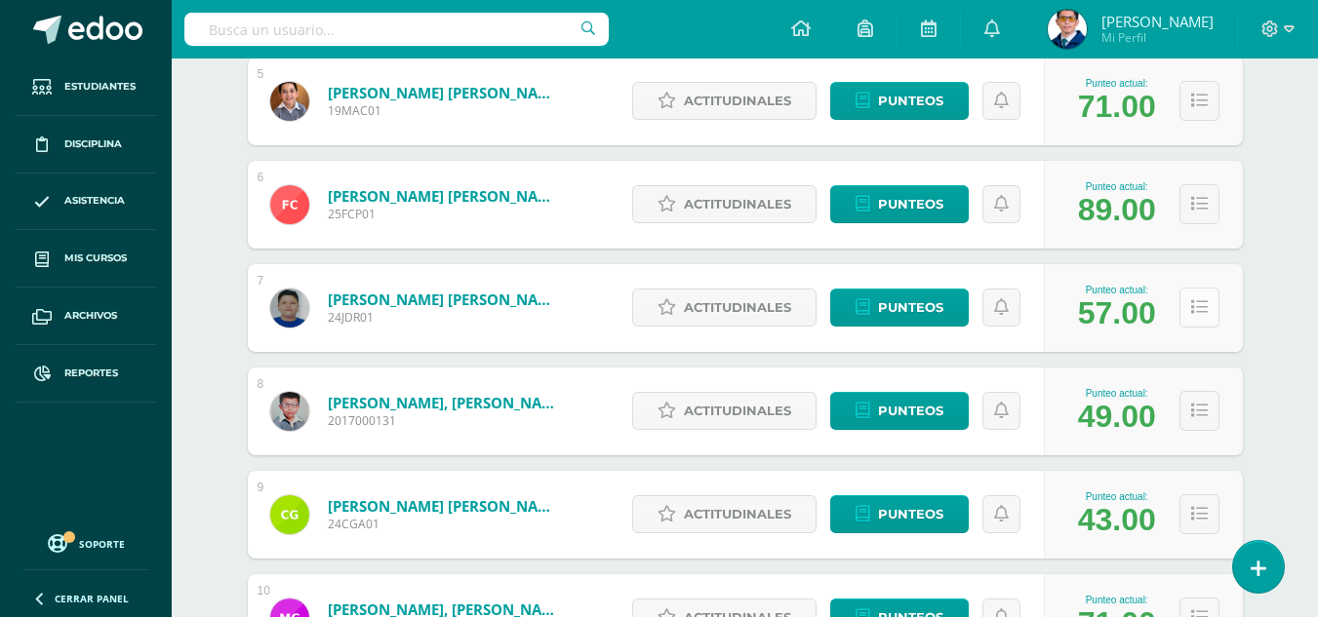
click at [1183, 300] on button at bounding box center [1199, 308] width 40 height 40
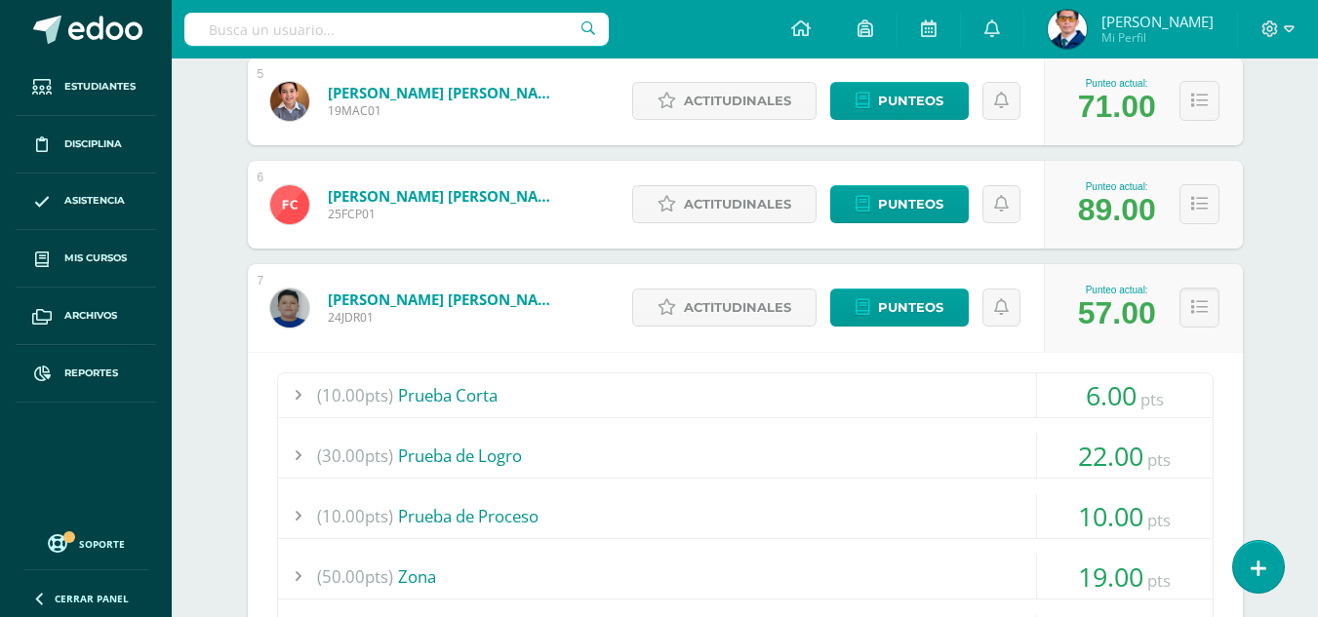
scroll to position [975, 0]
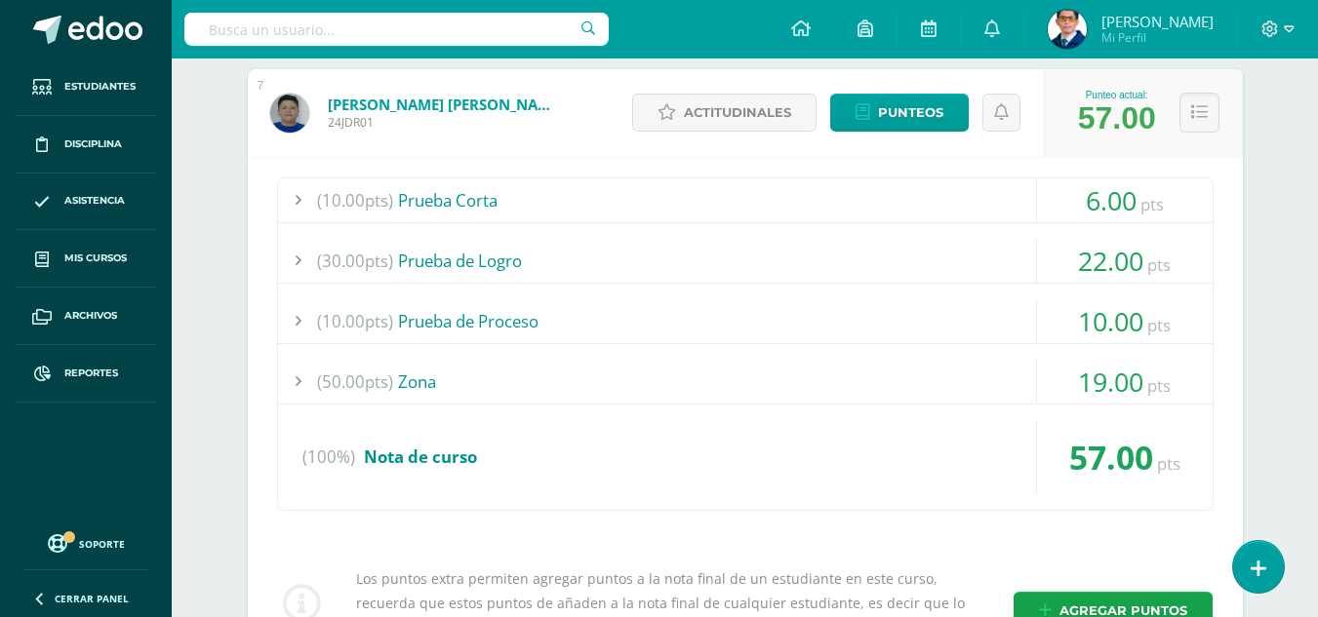
click at [422, 381] on div "(50.00pts) Zona" at bounding box center [745, 382] width 934 height 44
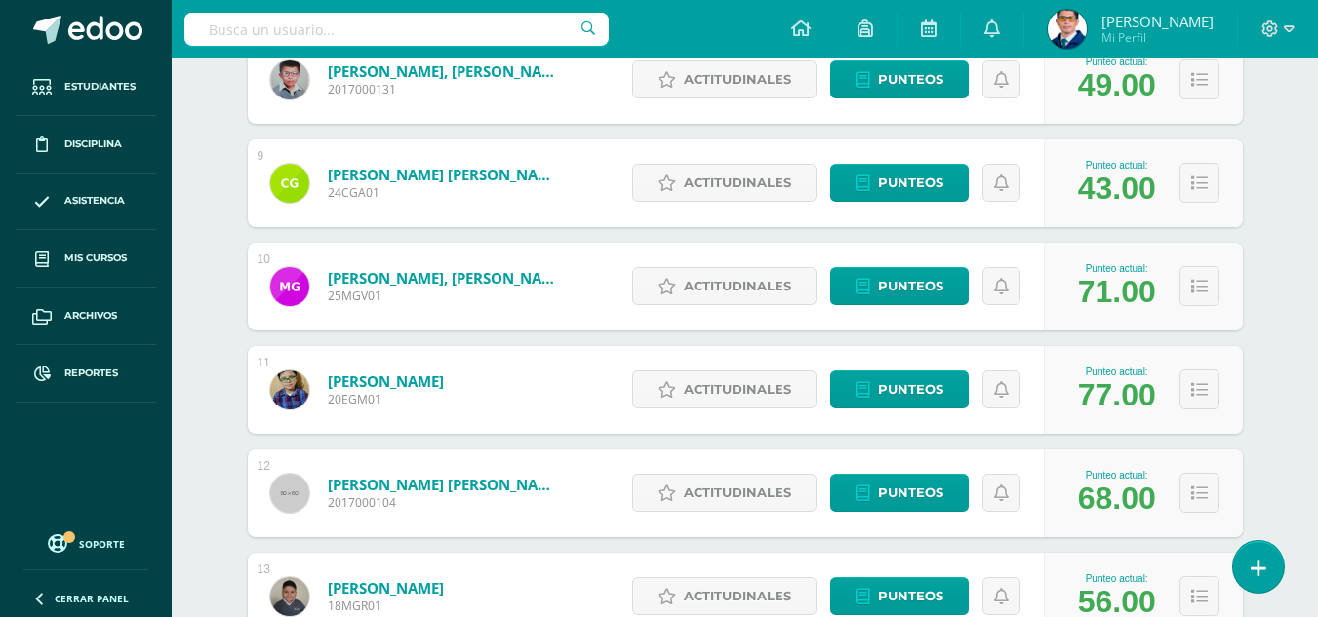
scroll to position [2048, 0]
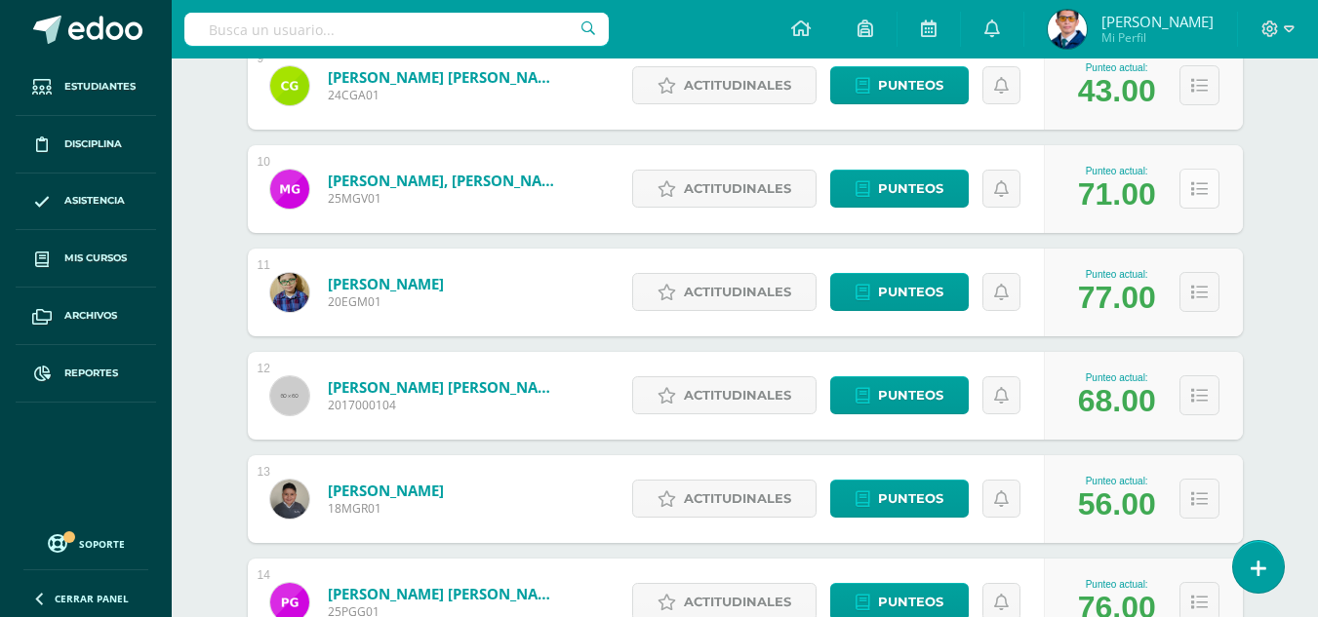
click at [1195, 186] on icon at bounding box center [1199, 189] width 17 height 17
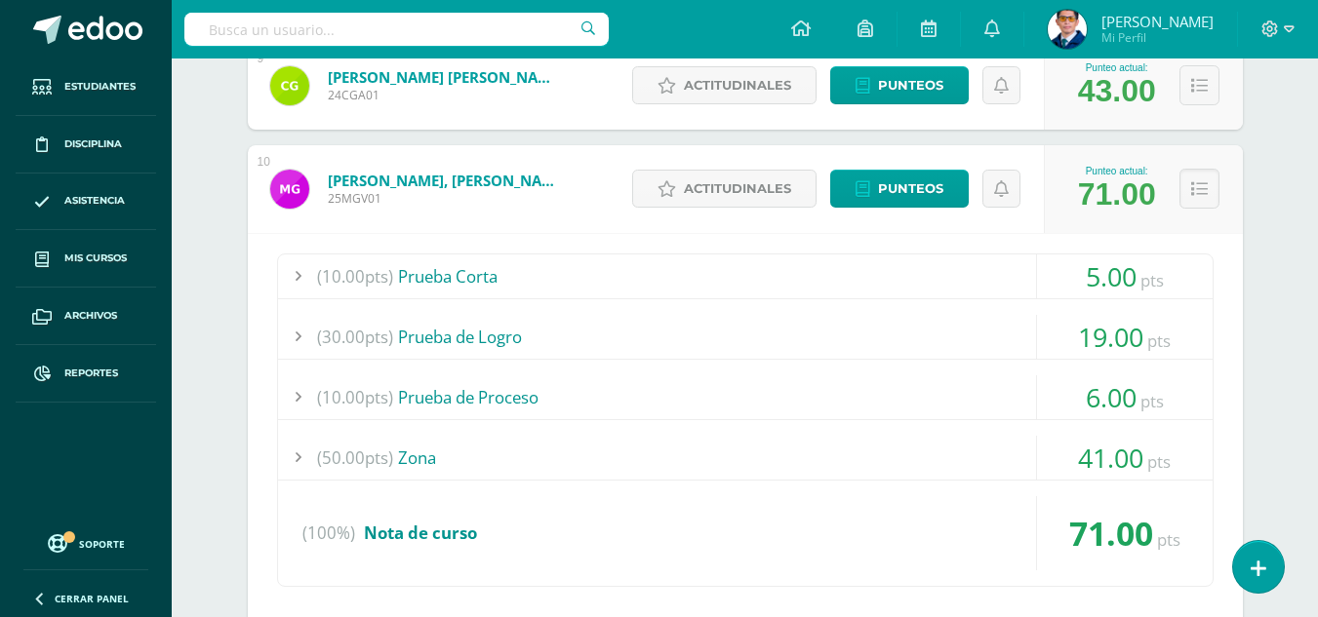
click at [418, 456] on div "(50.00pts) Zona" at bounding box center [745, 458] width 934 height 44
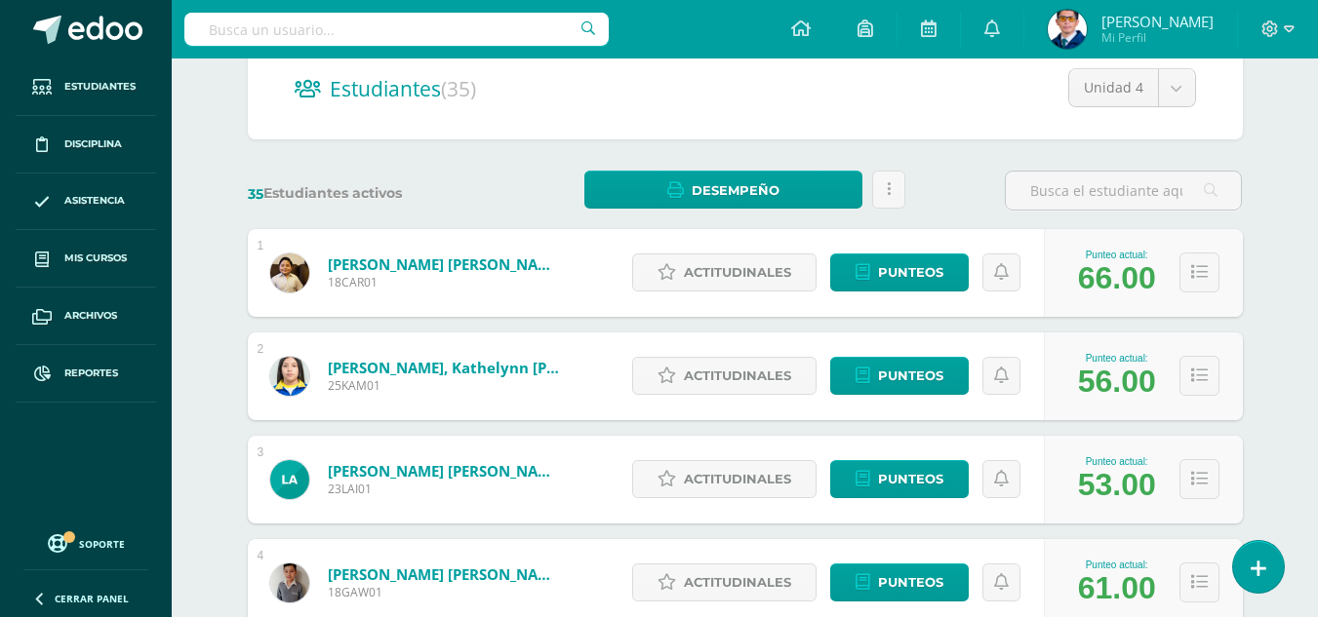
scroll to position [0, 0]
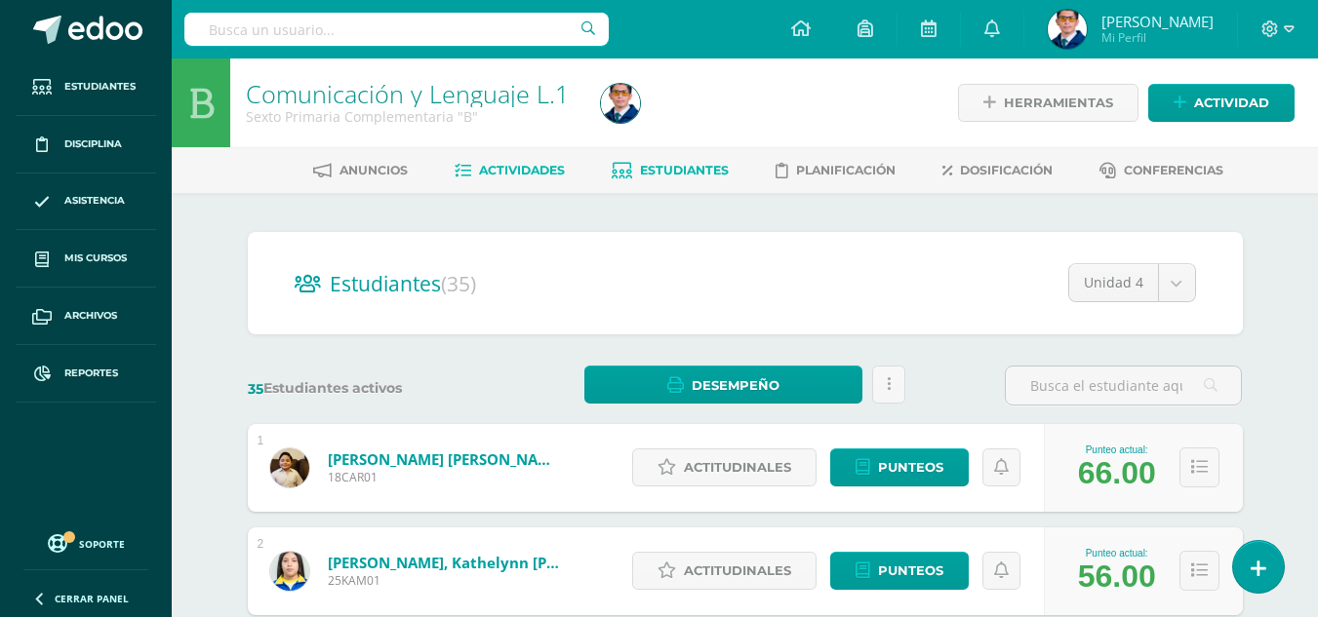
click at [525, 169] on span "Actividades" at bounding box center [522, 170] width 86 height 15
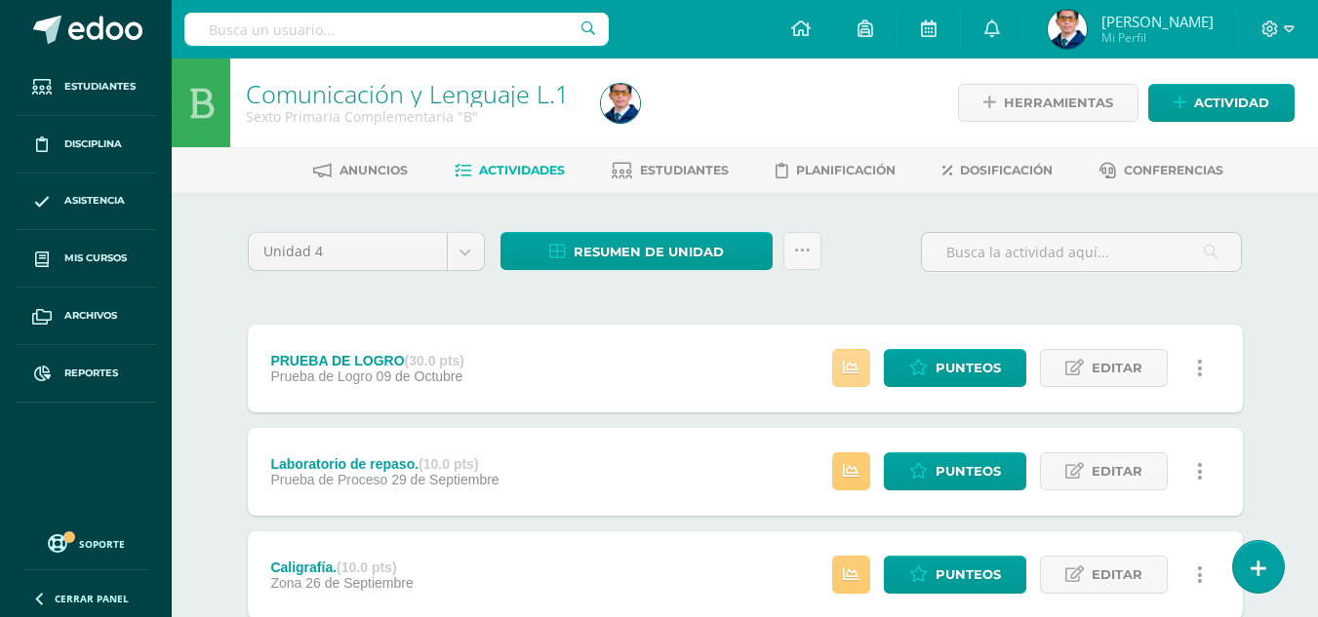
click at [855, 365] on icon at bounding box center [851, 368] width 17 height 17
click at [953, 376] on span "Punteos" at bounding box center [967, 368] width 65 height 36
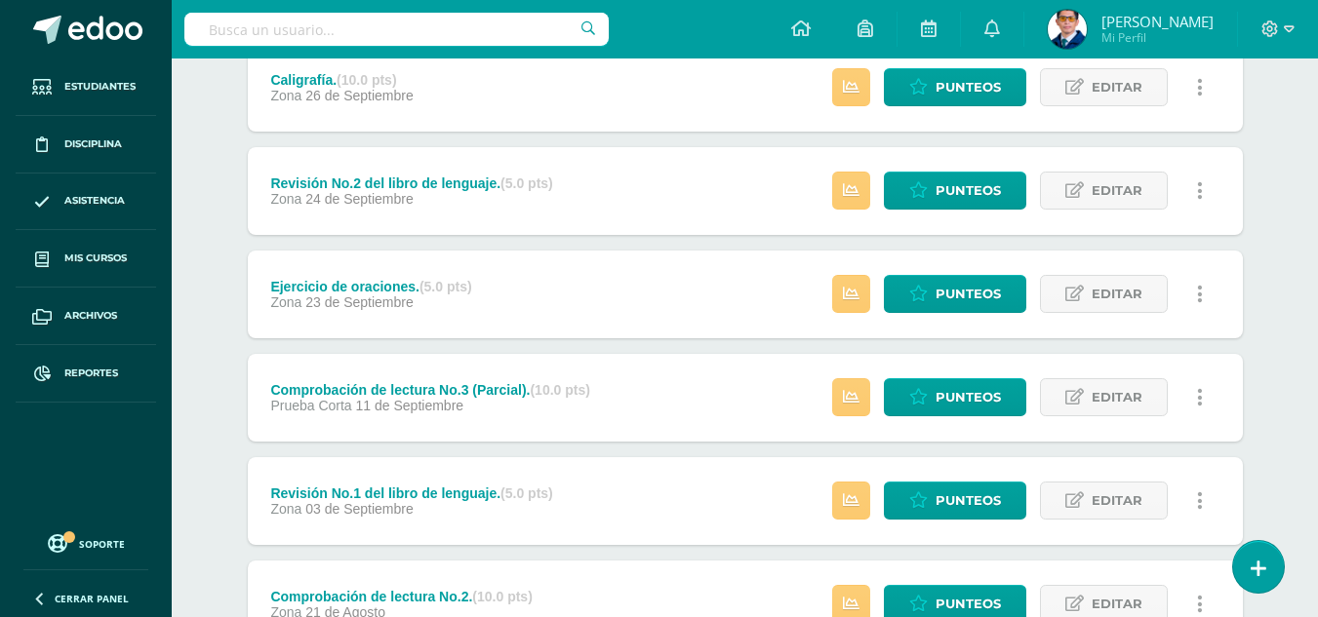
scroll to position [585, 0]
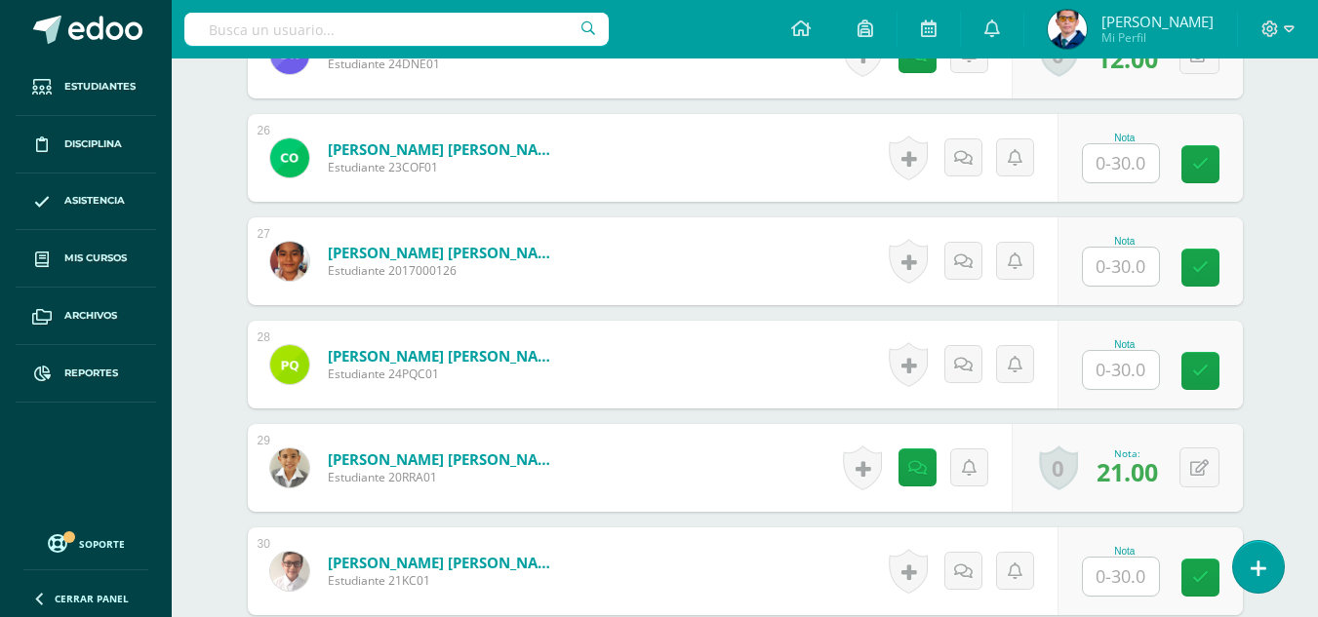
scroll to position [3246, 0]
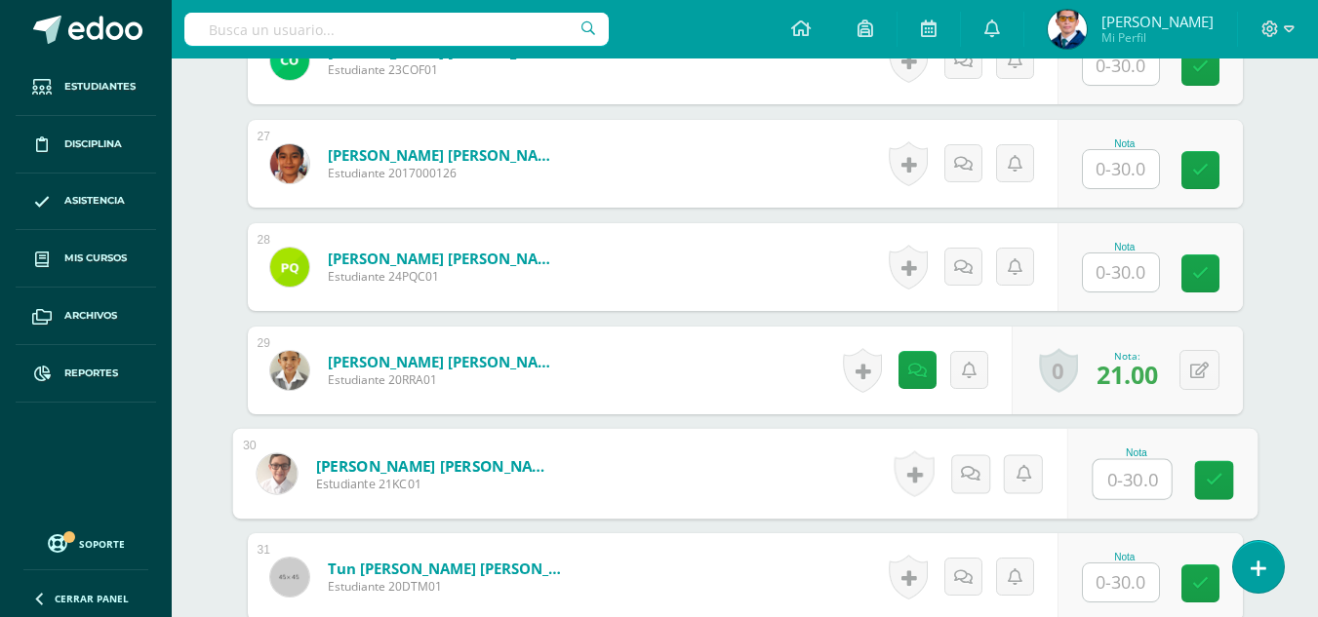
click at [1108, 481] on input "text" at bounding box center [1132, 479] width 78 height 39
type input "21"
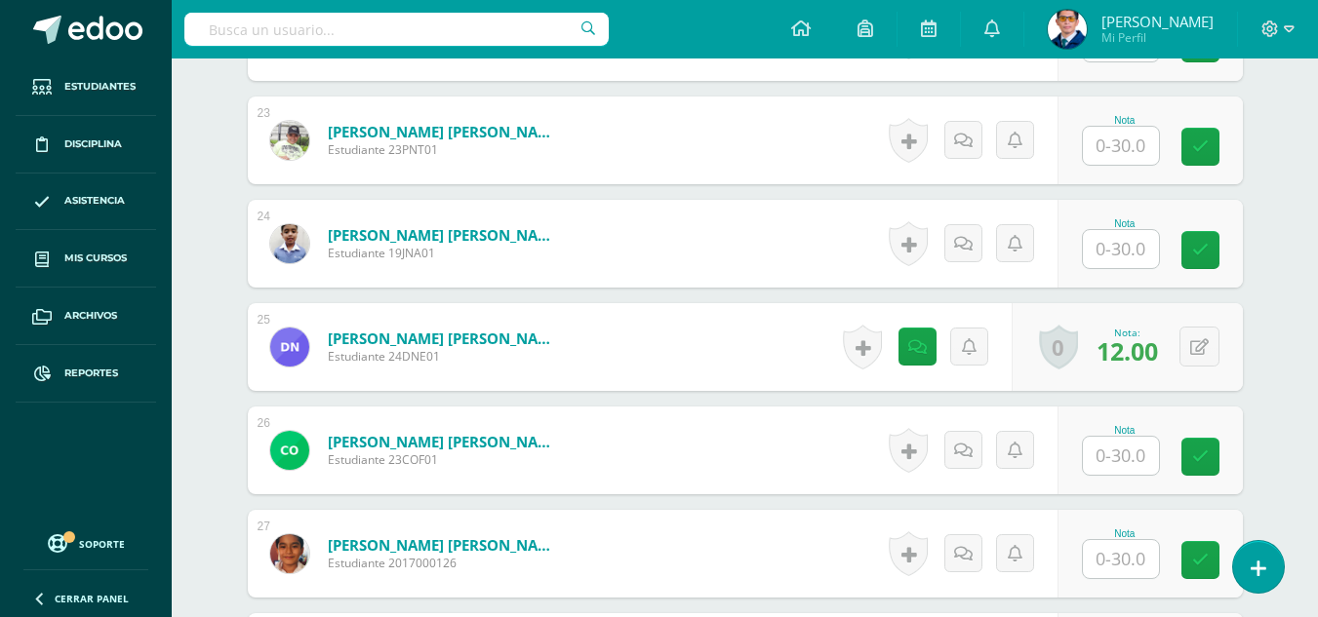
scroll to position [2661, 0]
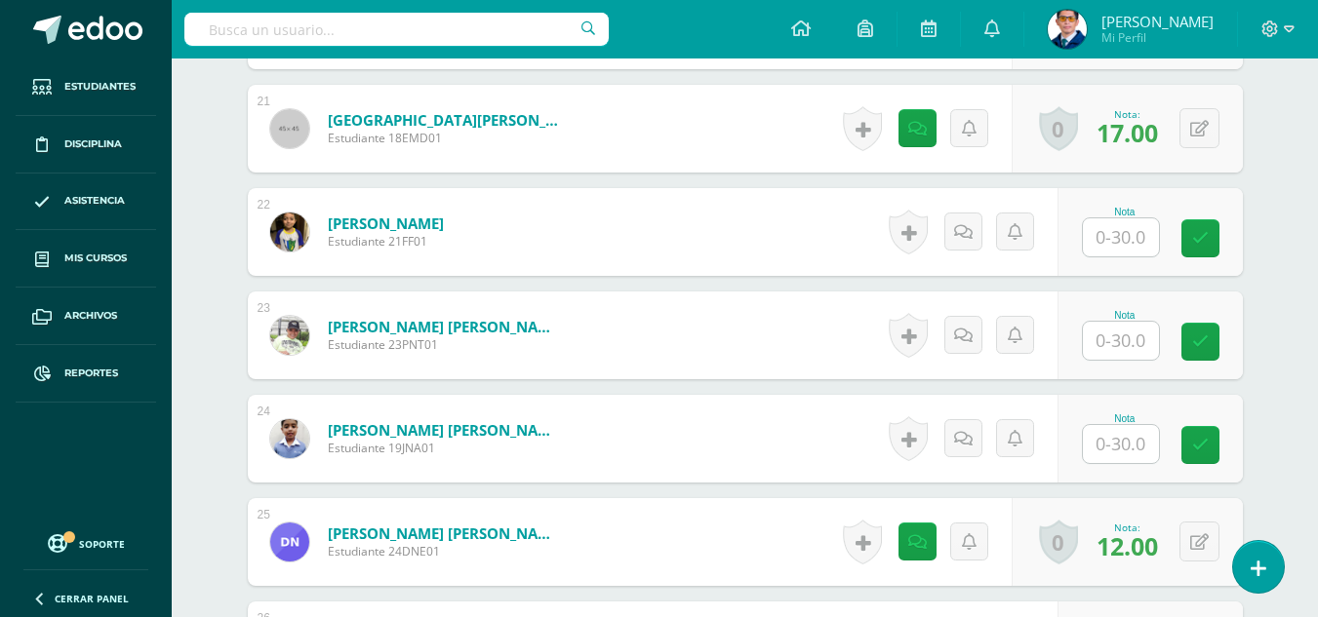
click at [1126, 240] on input "text" at bounding box center [1121, 238] width 76 height 38
type input "23"
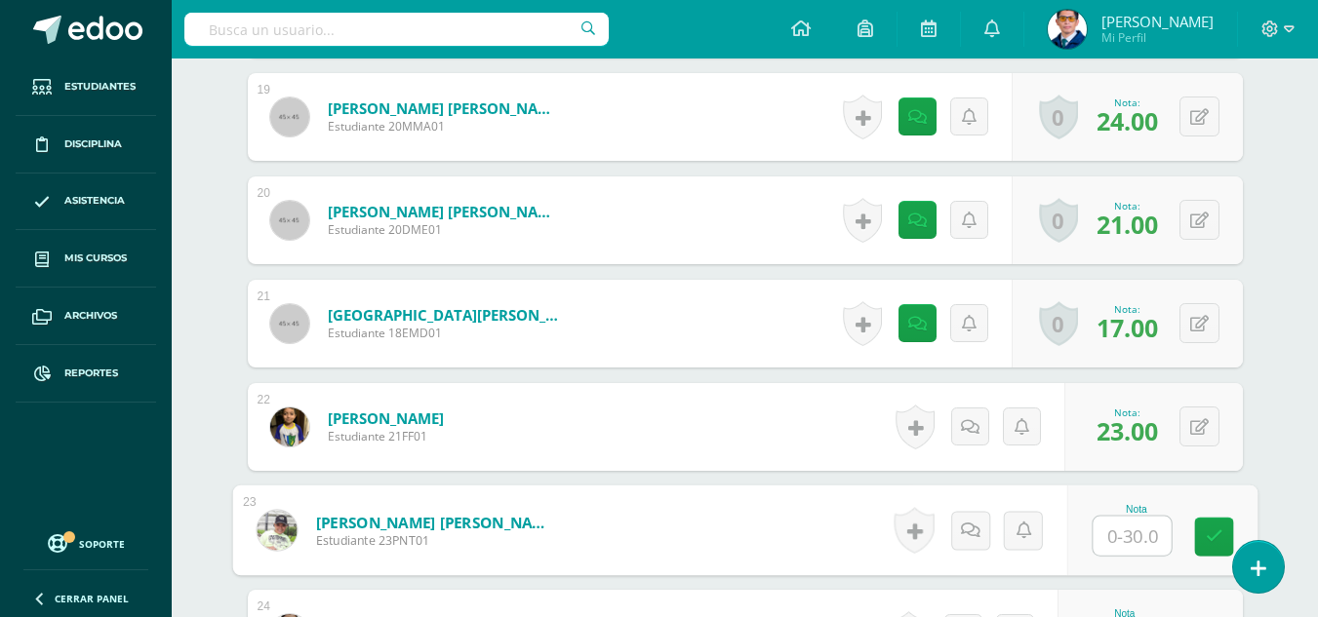
scroll to position [2076, 0]
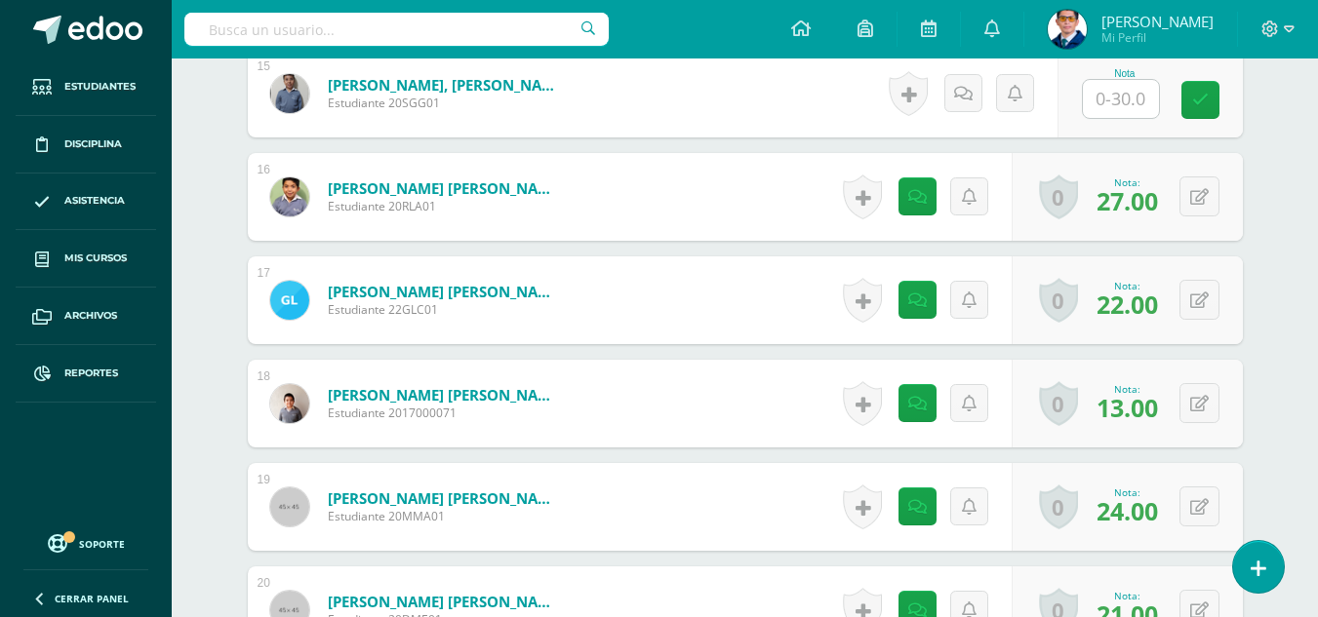
click at [1105, 105] on input "text" at bounding box center [1121, 99] width 76 height 38
type input "14"
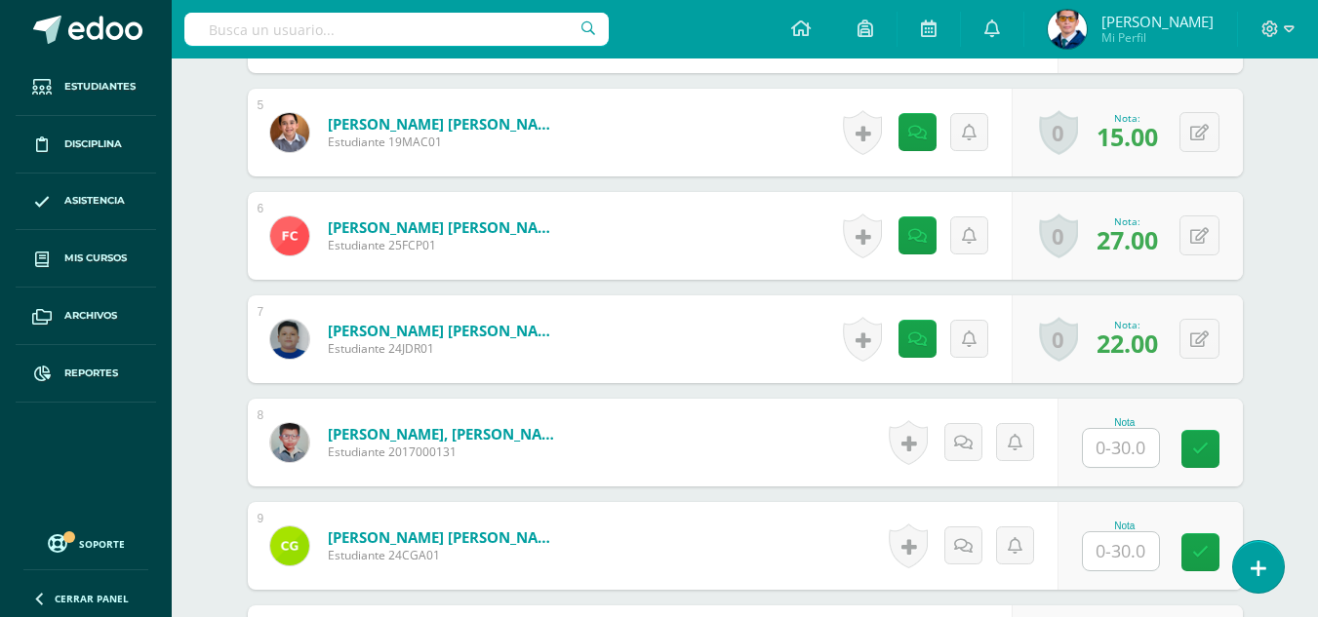
scroll to position [1100, 0]
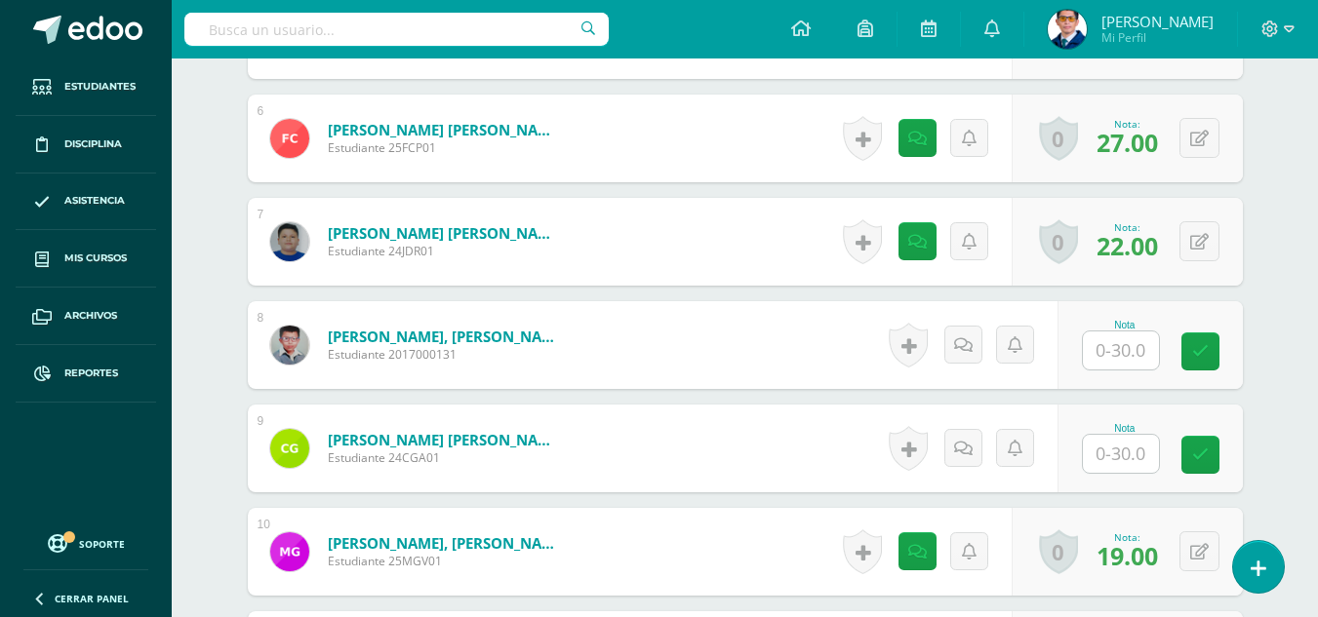
click at [1129, 349] on input "text" at bounding box center [1121, 351] width 76 height 38
type input "20"
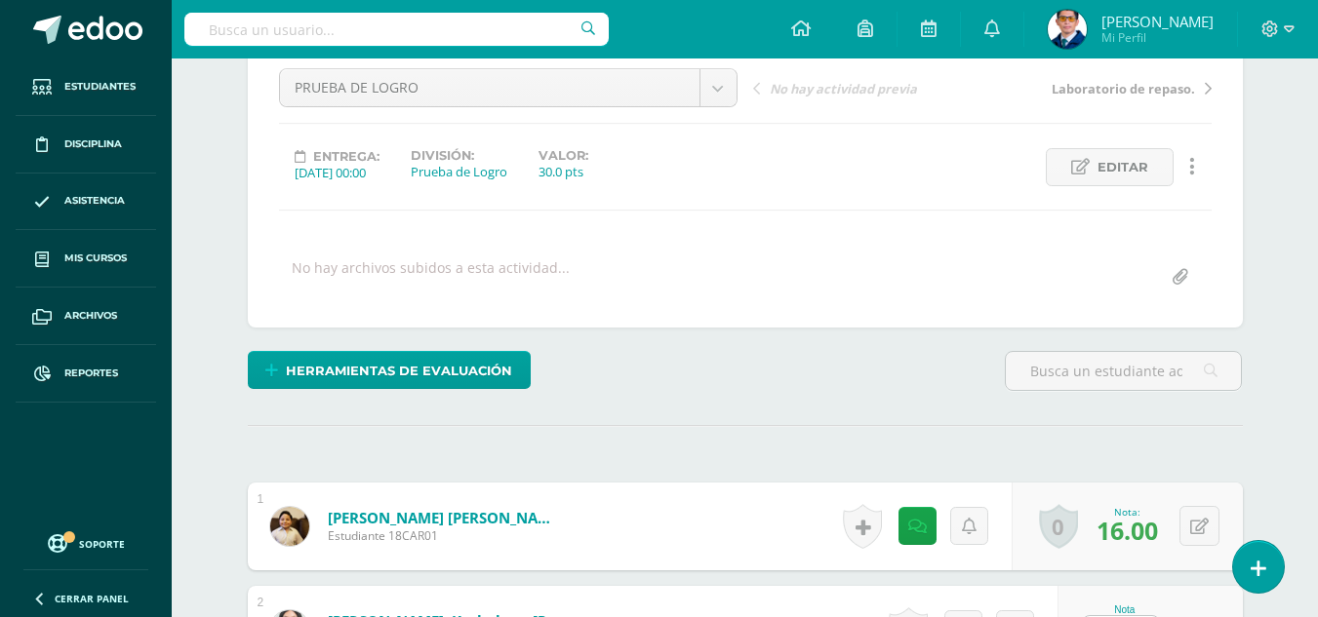
scroll to position [390, 0]
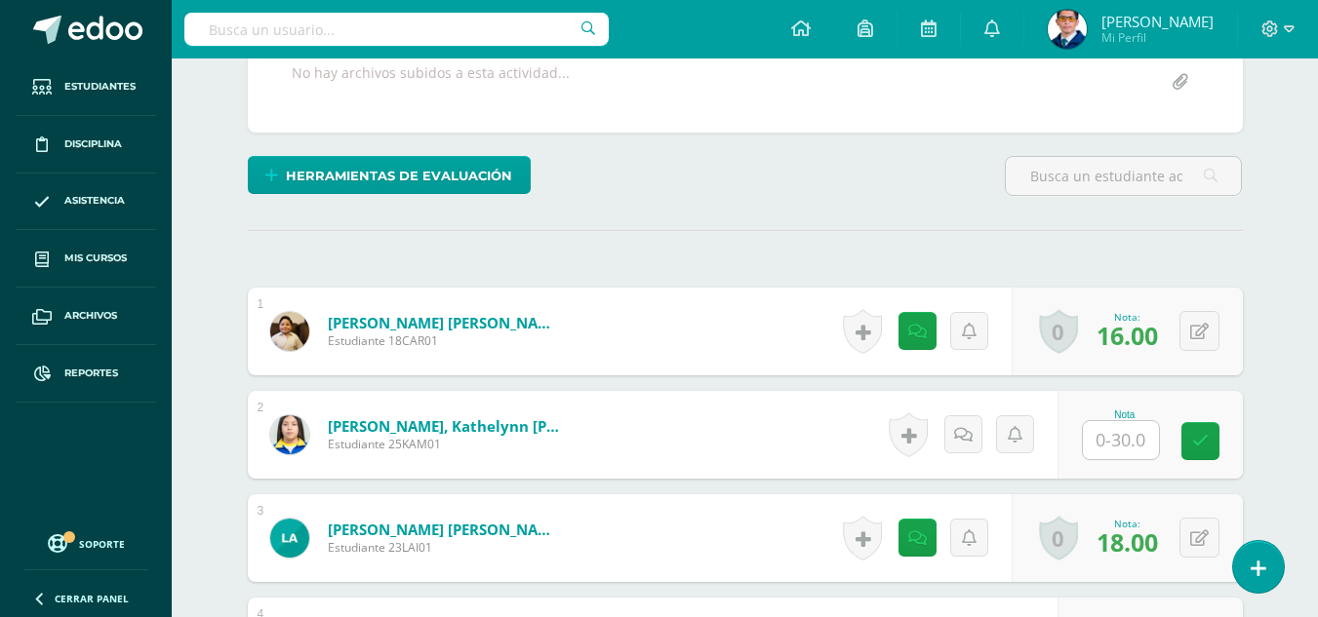
click at [1123, 442] on input "text" at bounding box center [1121, 440] width 76 height 38
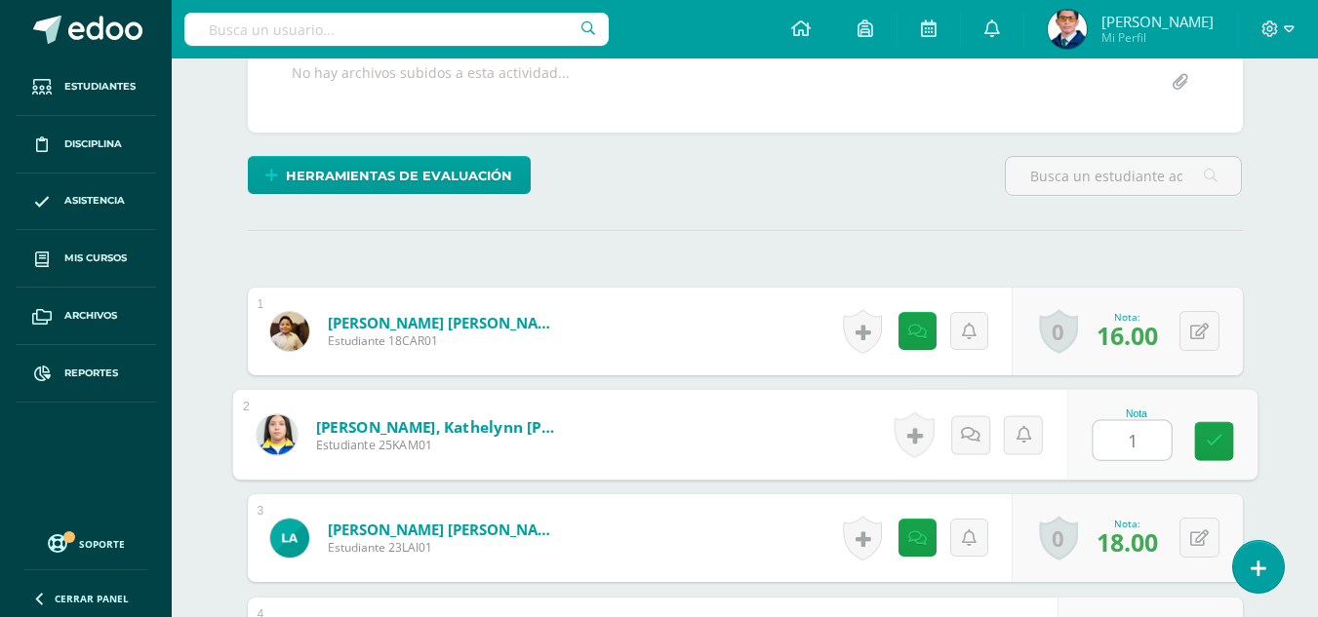
type input "19"
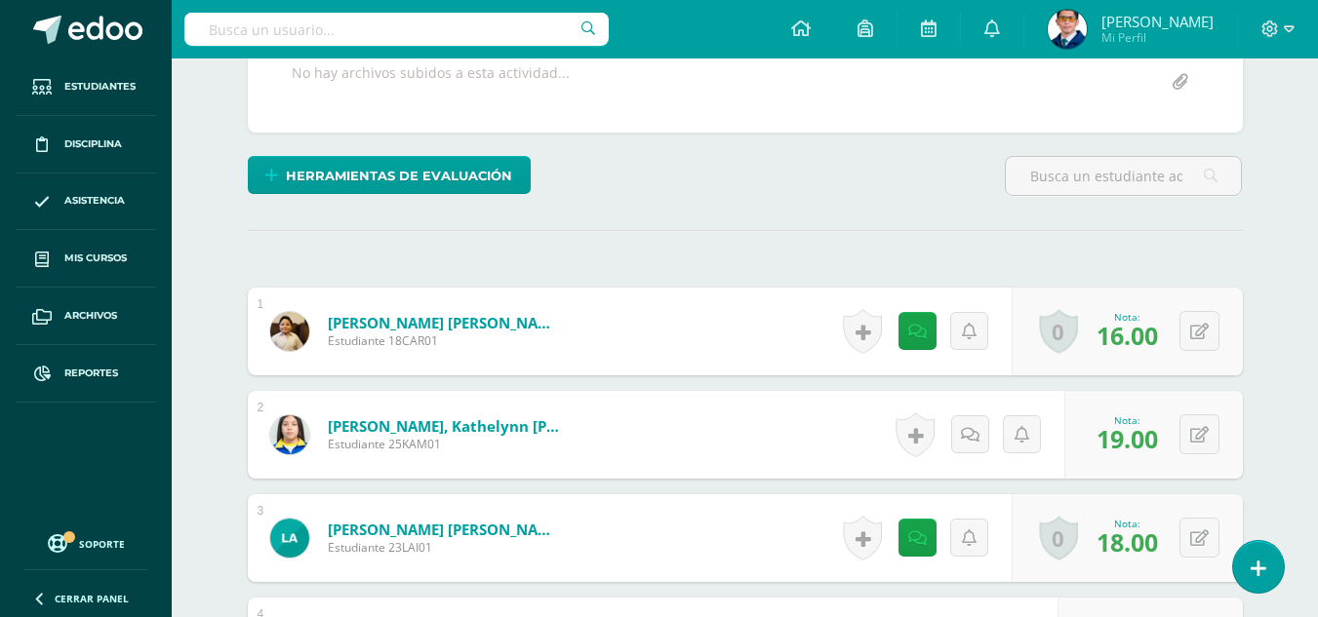
scroll to position [585, 0]
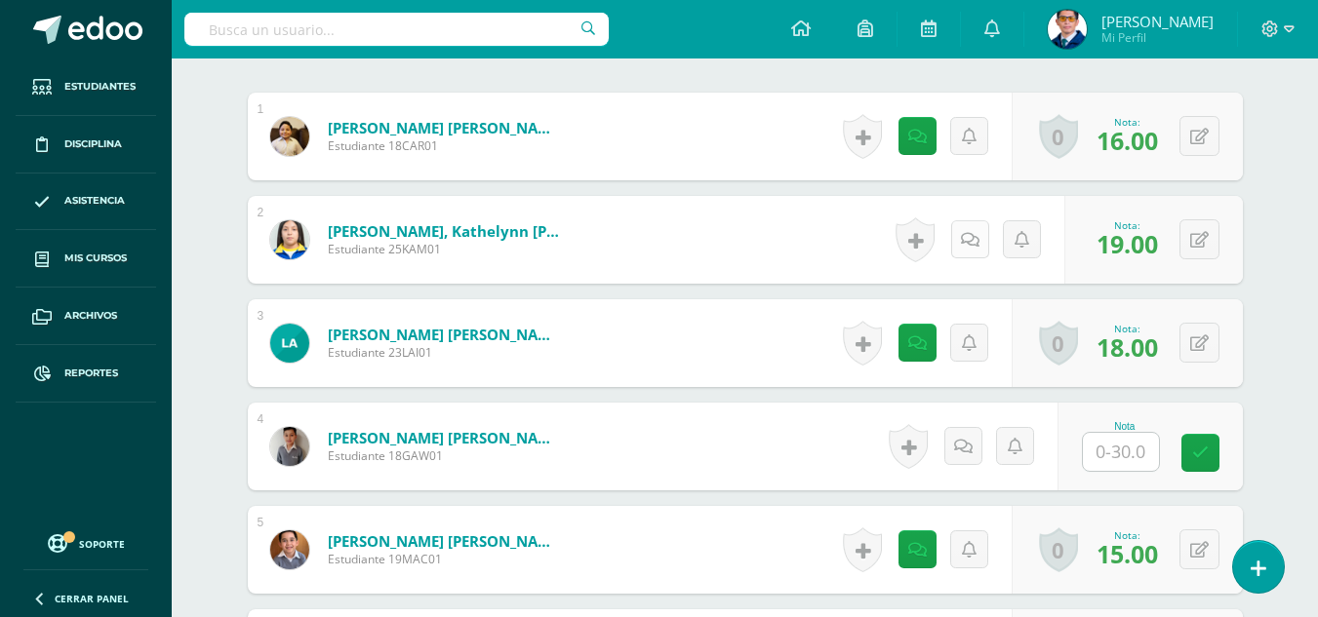
click at [964, 238] on link at bounding box center [970, 239] width 38 height 38
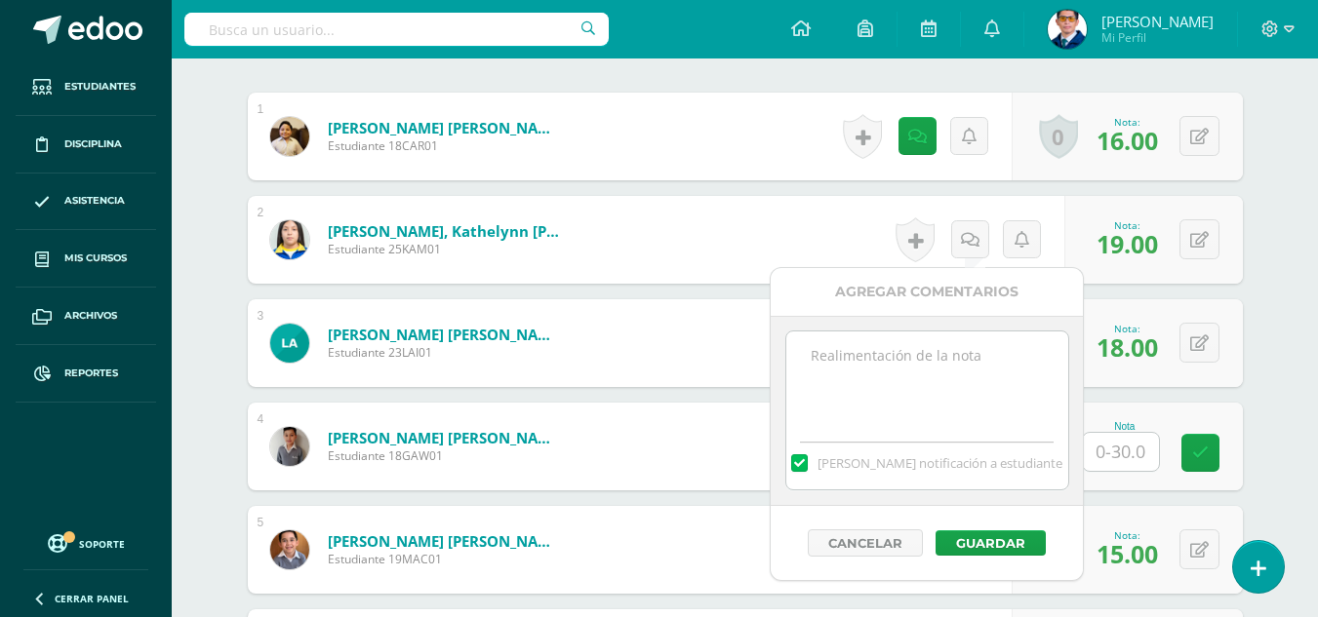
click at [961, 385] on textarea at bounding box center [927, 381] width 282 height 98
paste textarea "Tu prueba de logro de la IV unidad ha sido calificada."
type textarea "Tu prueba de logro de la IV unidad ha sido calificada."
click at [1002, 536] on button "Guardar" at bounding box center [990, 543] width 110 height 25
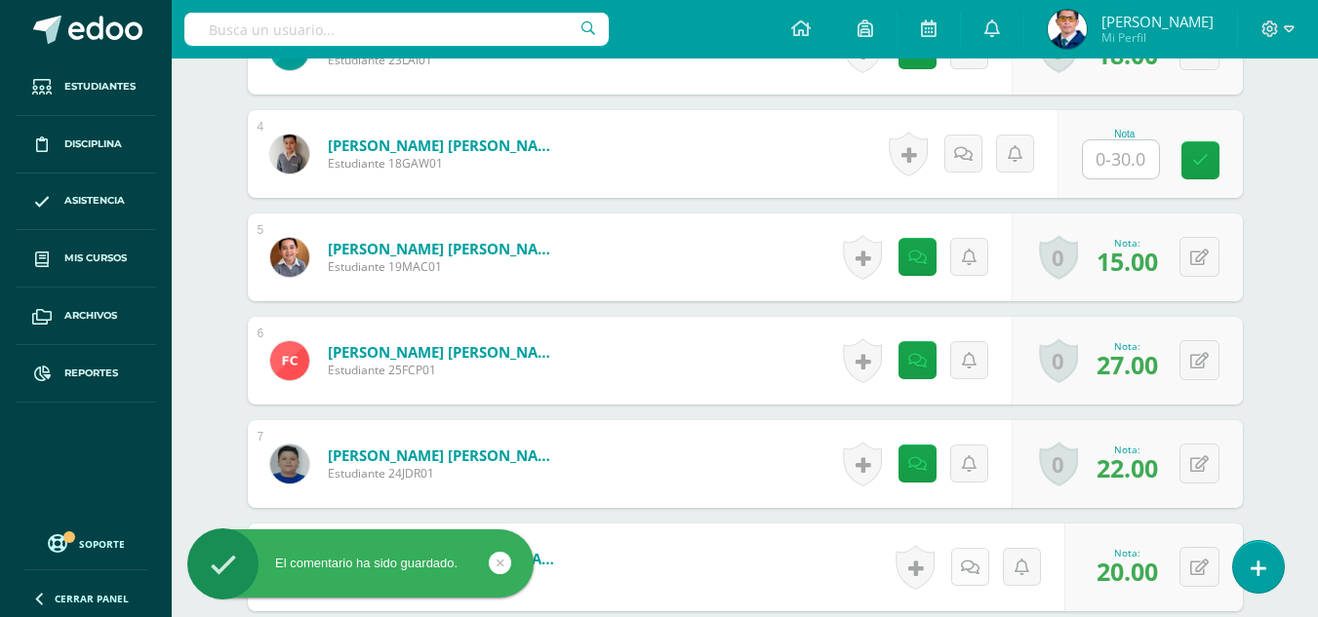
scroll to position [1073, 0]
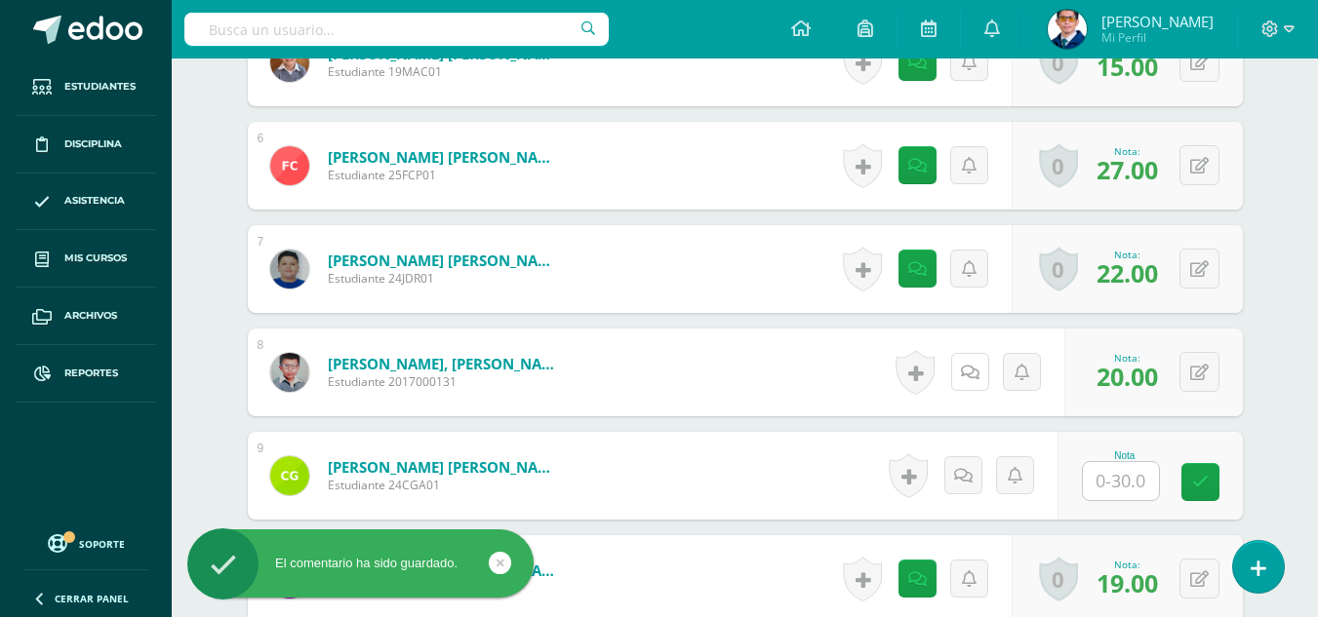
click at [955, 363] on link at bounding box center [970, 372] width 38 height 38
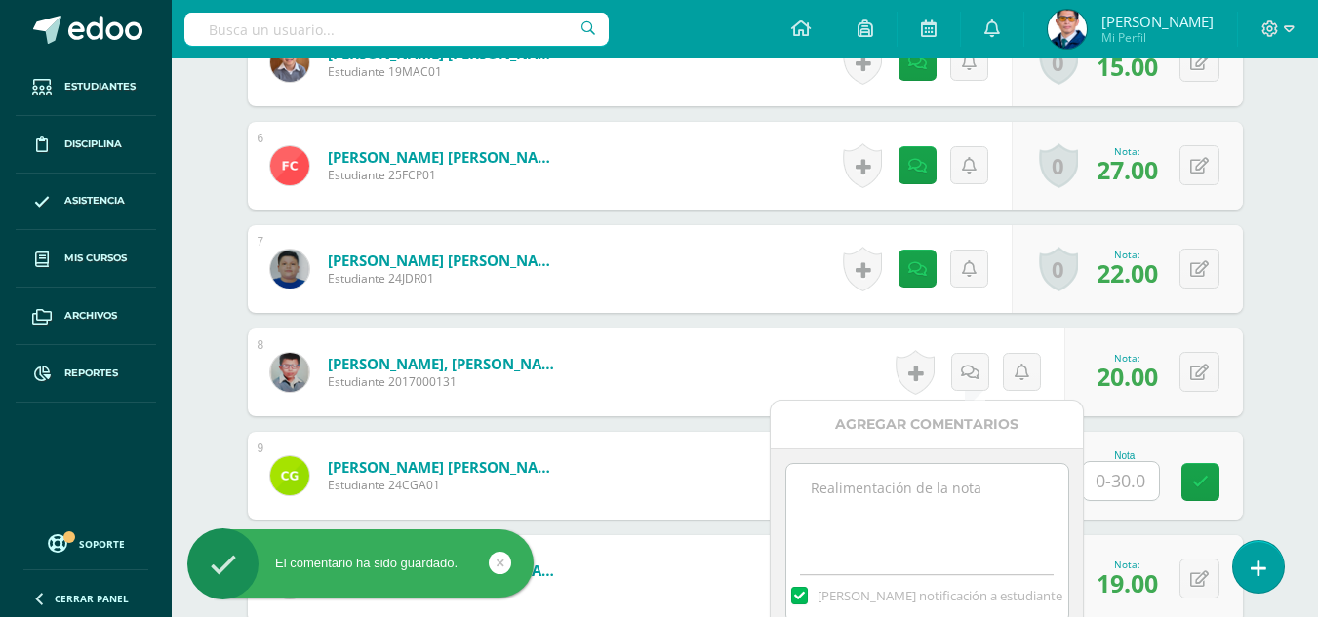
click at [956, 507] on textarea at bounding box center [927, 513] width 282 height 98
paste textarea "Tu prueba de logro de la IV unidad ha sido calificada."
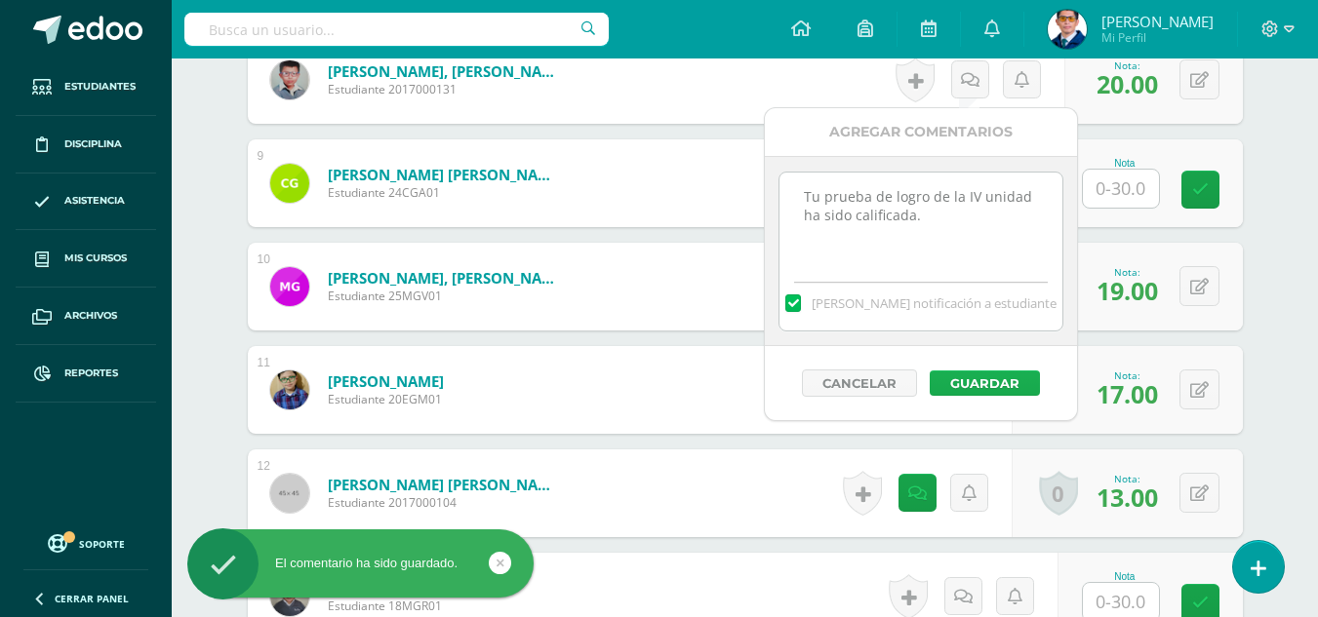
type textarea "Tu prueba de logro de la IV unidad ha sido calificada."
click at [986, 383] on button "Guardar" at bounding box center [985, 383] width 110 height 25
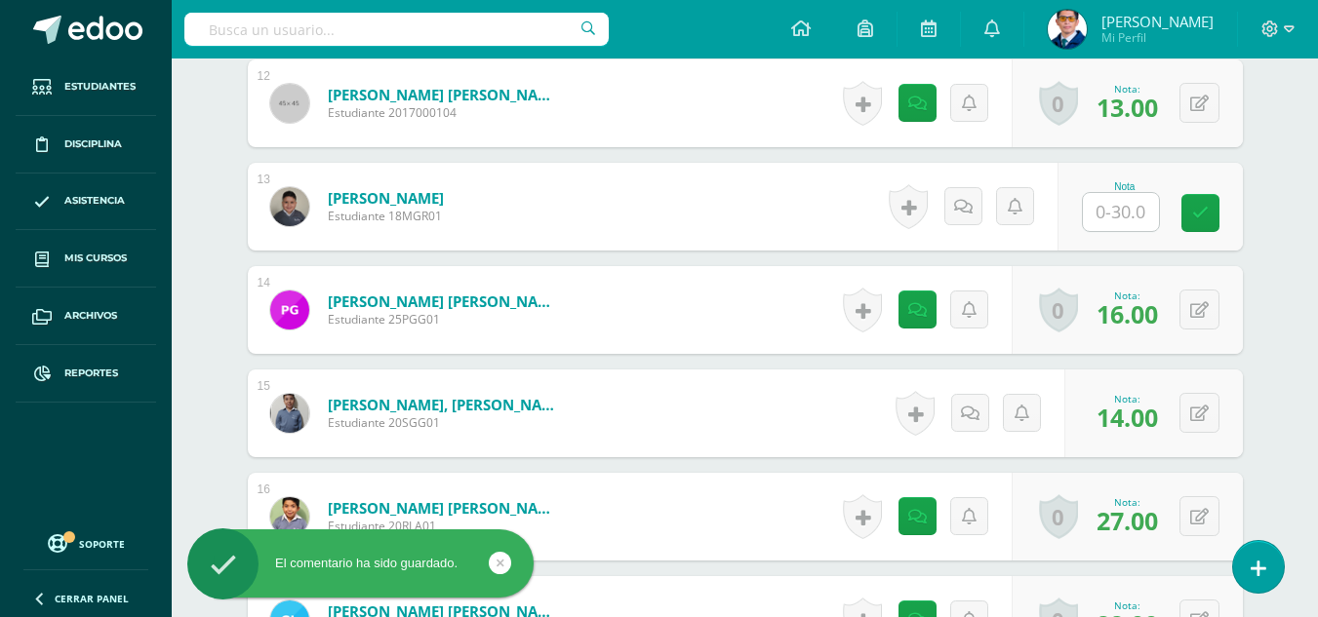
scroll to position [1853, 0]
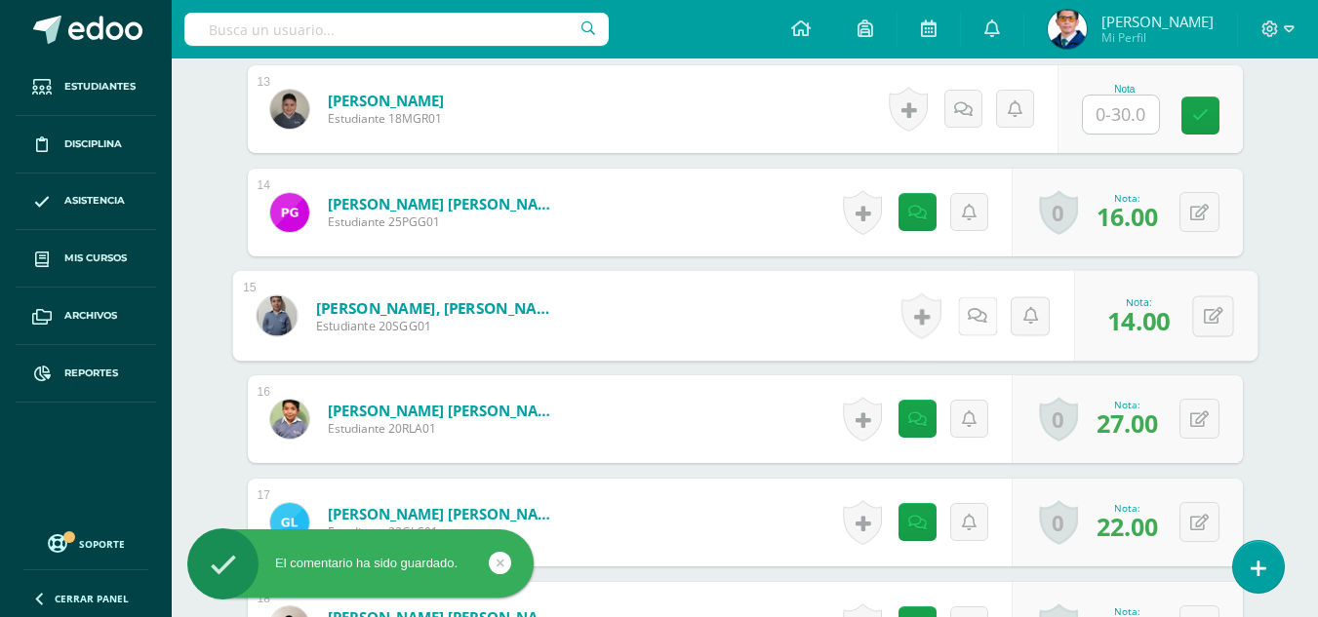
click at [981, 321] on link at bounding box center [976, 316] width 39 height 39
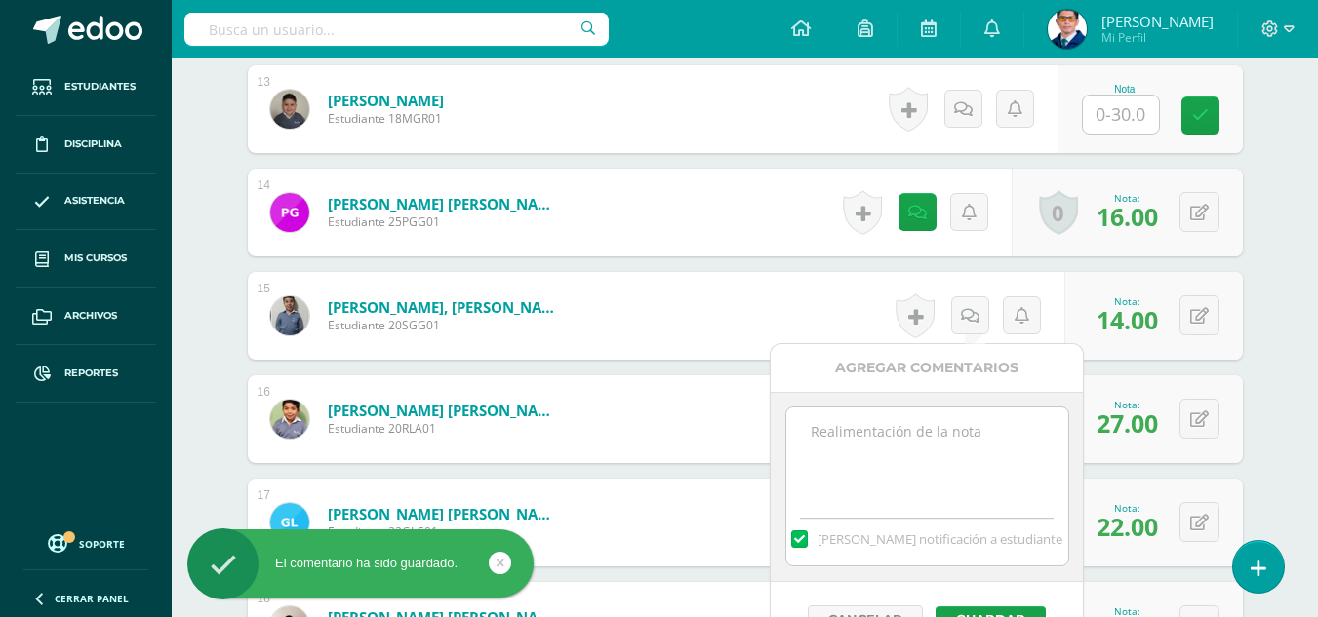
click at [963, 444] on textarea at bounding box center [927, 457] width 282 height 98
paste textarea "Tu prueba de logro de la IV unidad ha sido calificada."
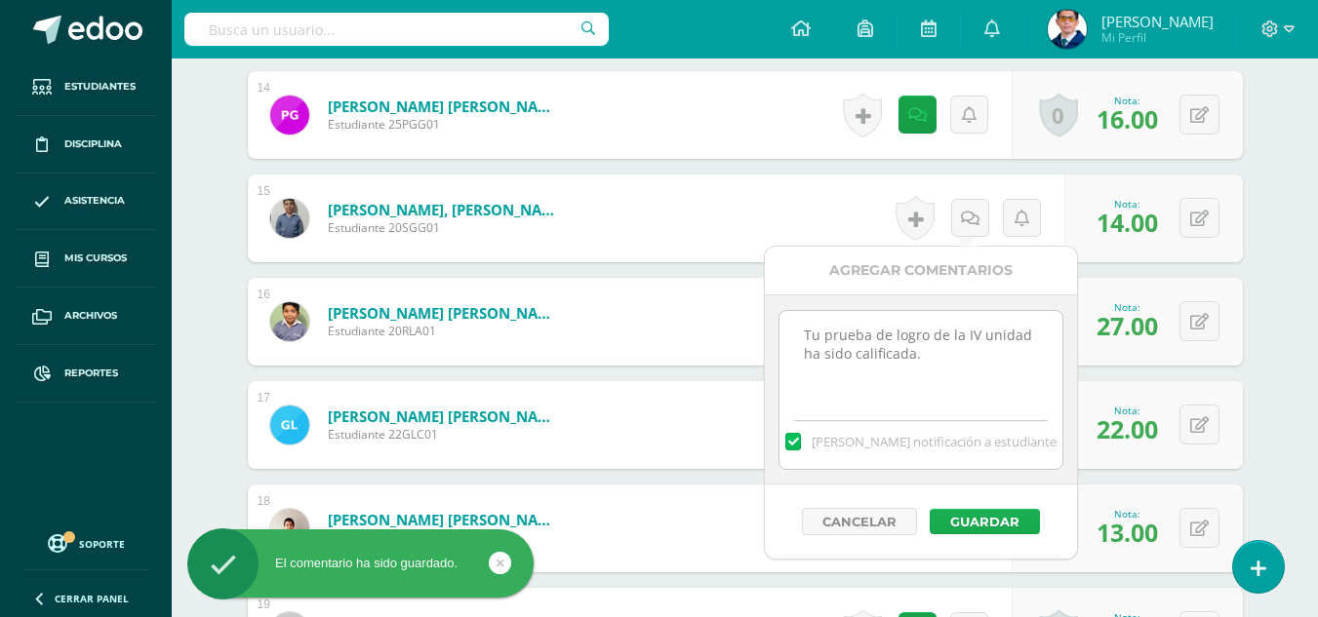
type textarea "Tu prueba de logro de la IV unidad ha sido calificada."
click at [990, 521] on button "Guardar" at bounding box center [985, 521] width 110 height 25
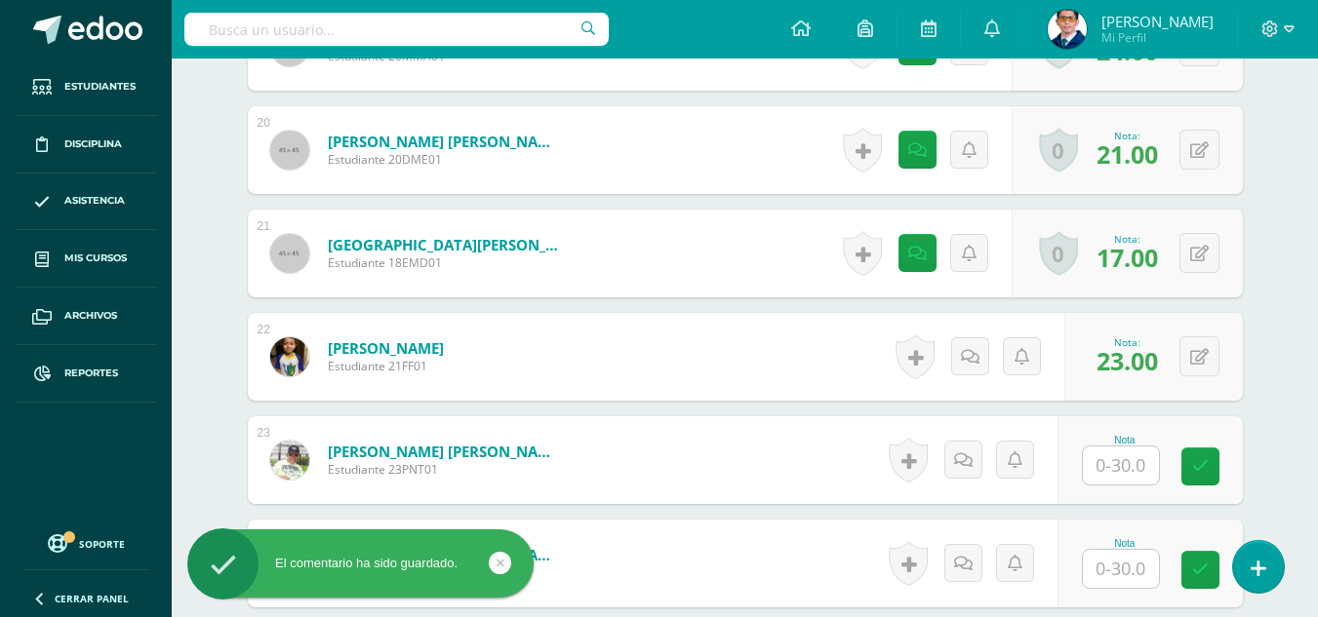
scroll to position [2634, 0]
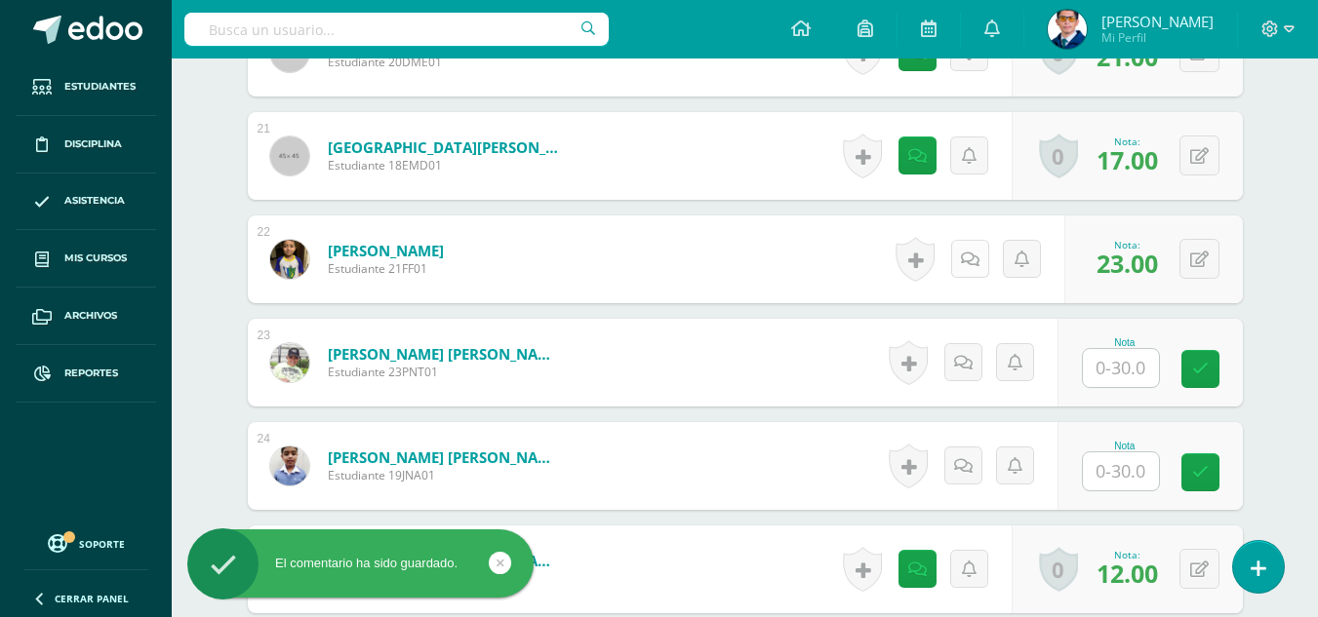
click at [962, 260] on icon at bounding box center [970, 260] width 19 height 17
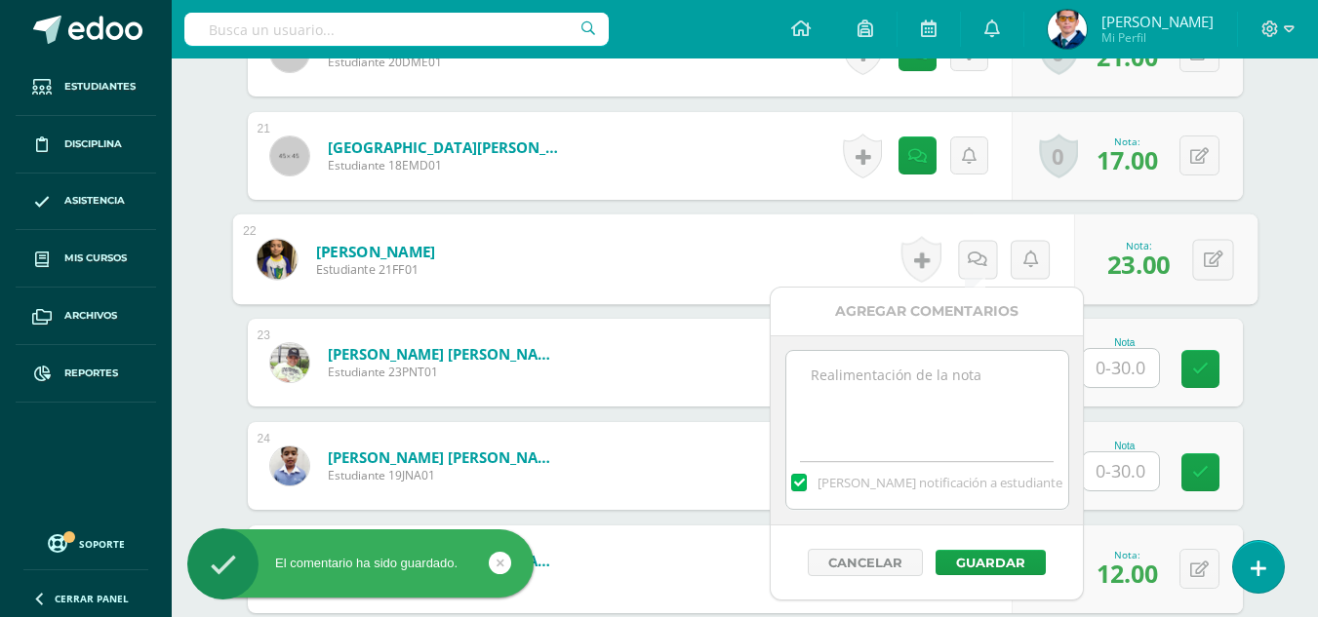
click at [943, 383] on textarea at bounding box center [927, 400] width 282 height 98
paste textarea "Tu prueba de logro de la IV unidad ha sido calificada."
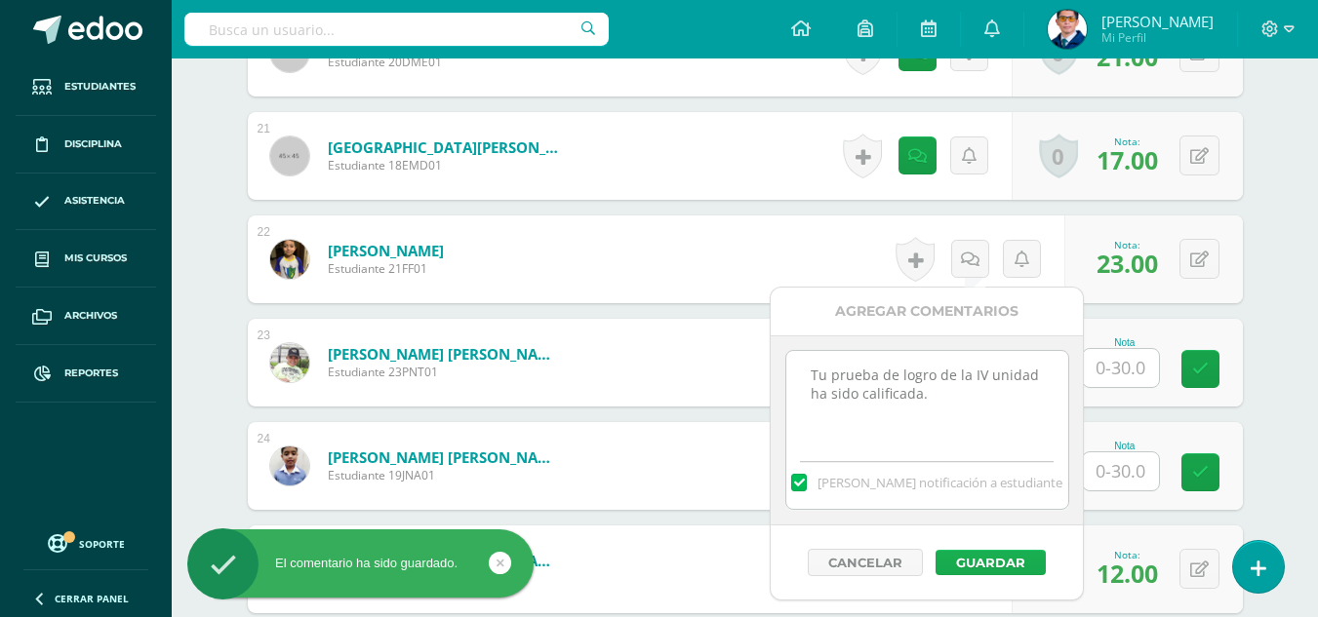
type textarea "Tu prueba de logro de la IV unidad ha sido calificada."
click at [1017, 555] on button "Guardar" at bounding box center [990, 562] width 110 height 25
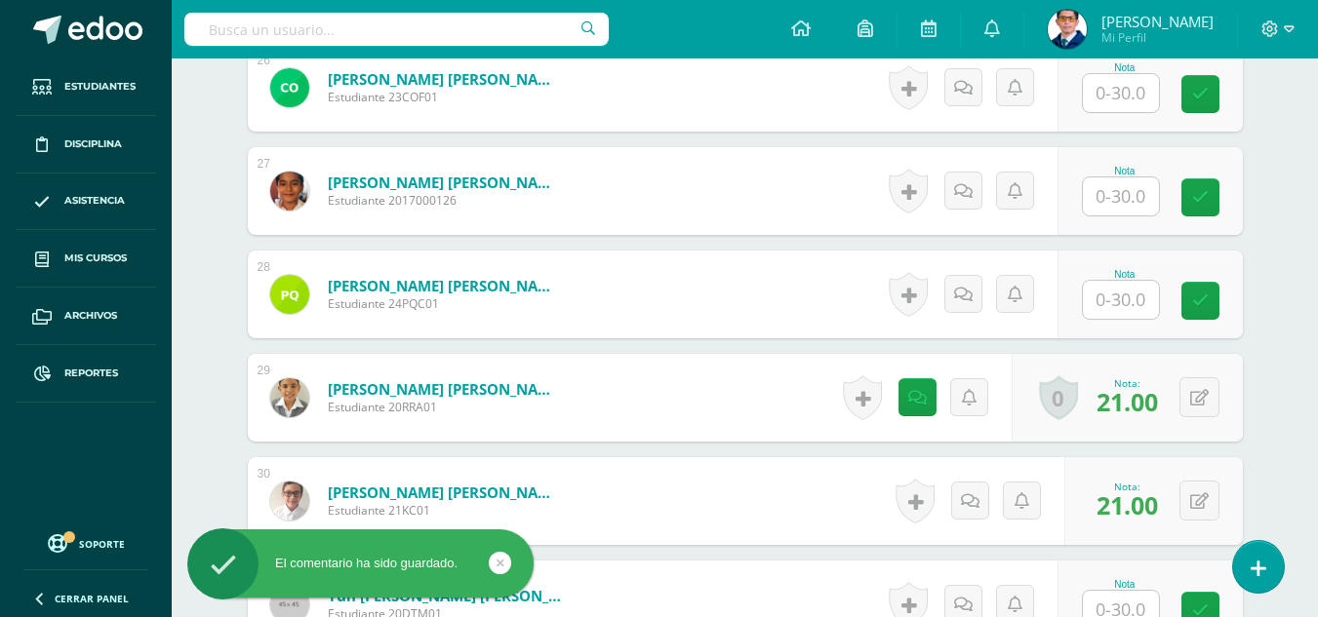
scroll to position [3317, 0]
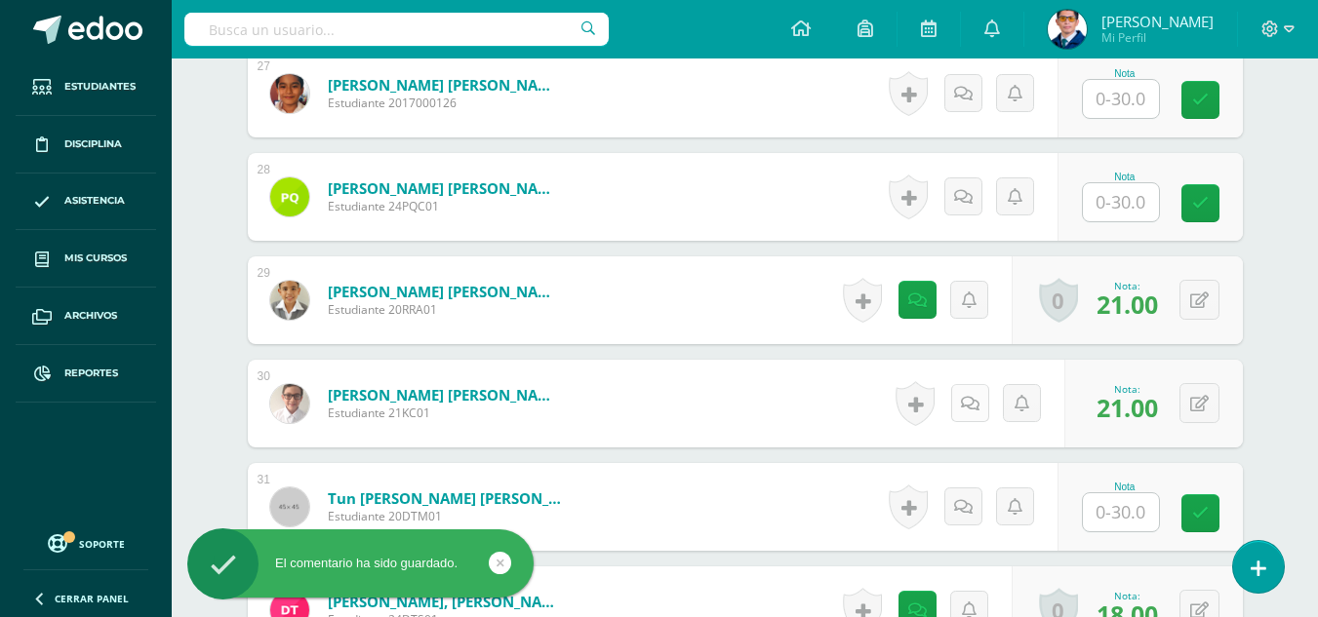
click at [968, 402] on icon at bounding box center [970, 404] width 19 height 17
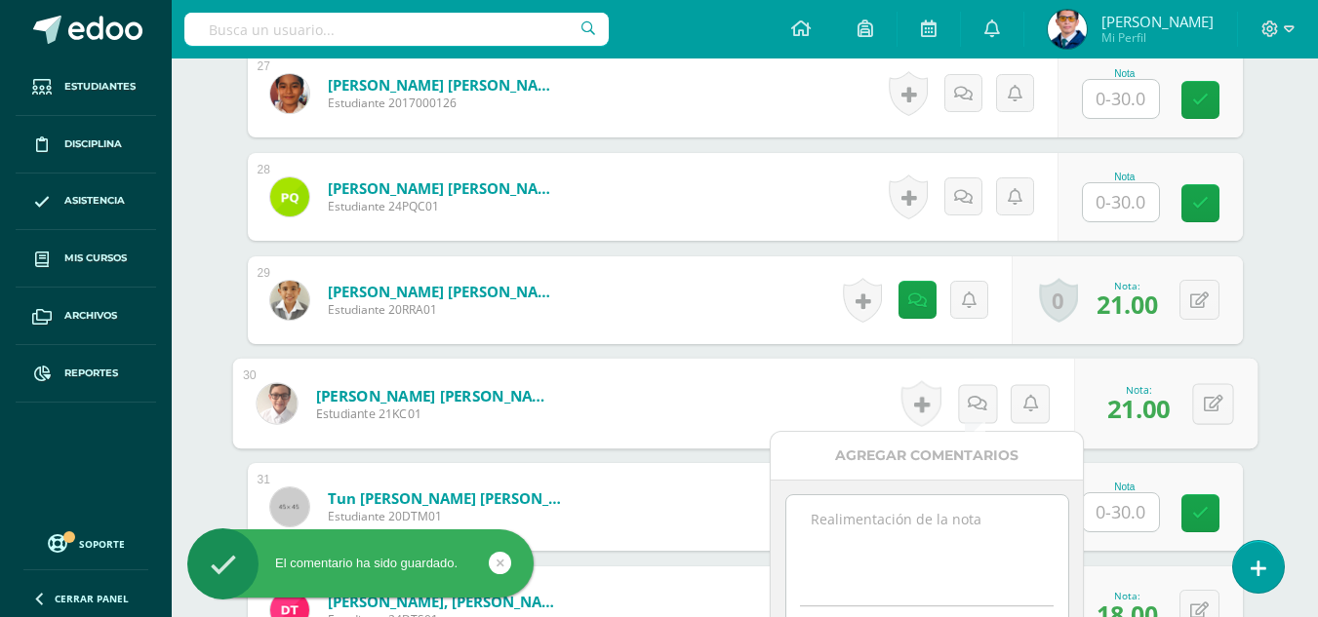
click at [966, 536] on textarea at bounding box center [927, 545] width 282 height 98
paste textarea "Tu prueba de logro de la IV unidad ha sido calificada."
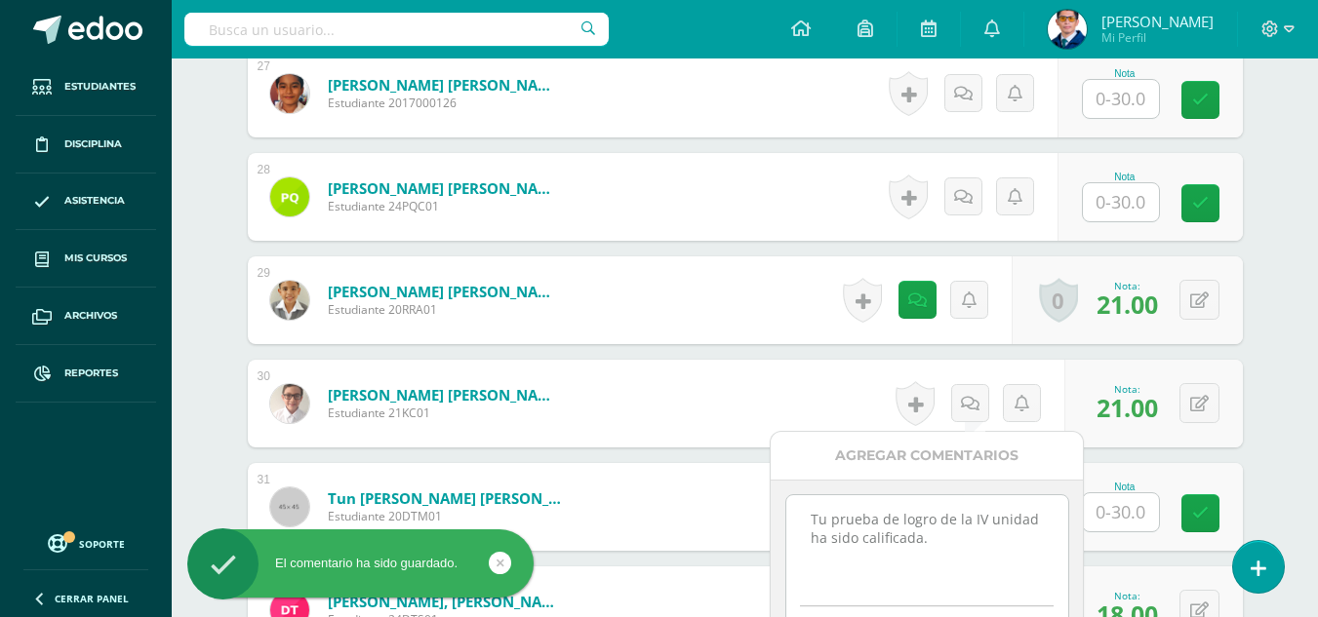
scroll to position [3414, 0]
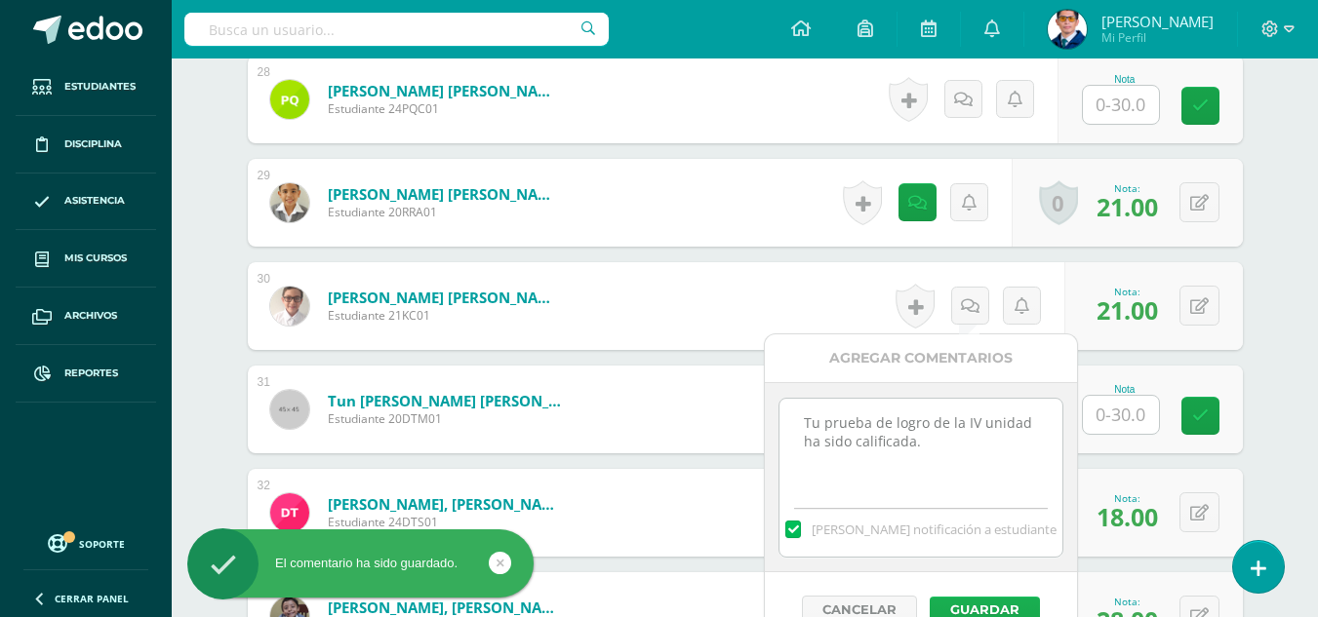
type textarea "Tu prueba de logro de la IV unidad ha sido calificada."
click at [1013, 610] on button "Guardar" at bounding box center [985, 609] width 110 height 25
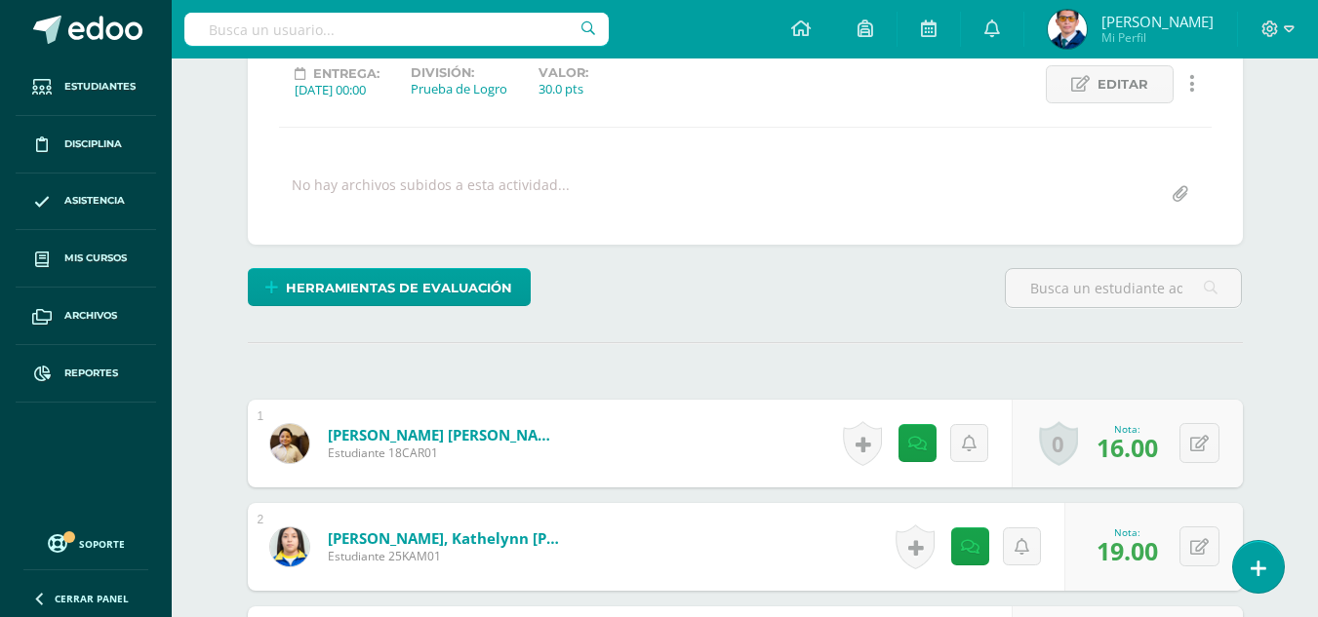
scroll to position [0, 0]
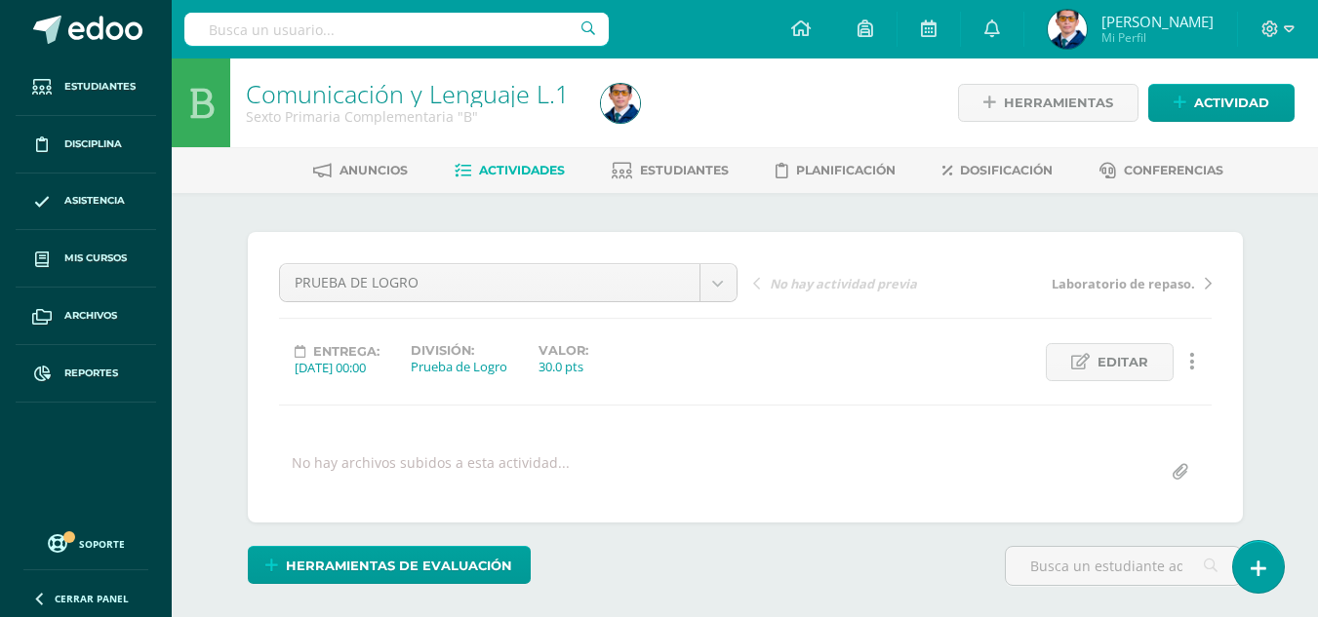
click at [551, 167] on span "Actividades" at bounding box center [522, 170] width 86 height 15
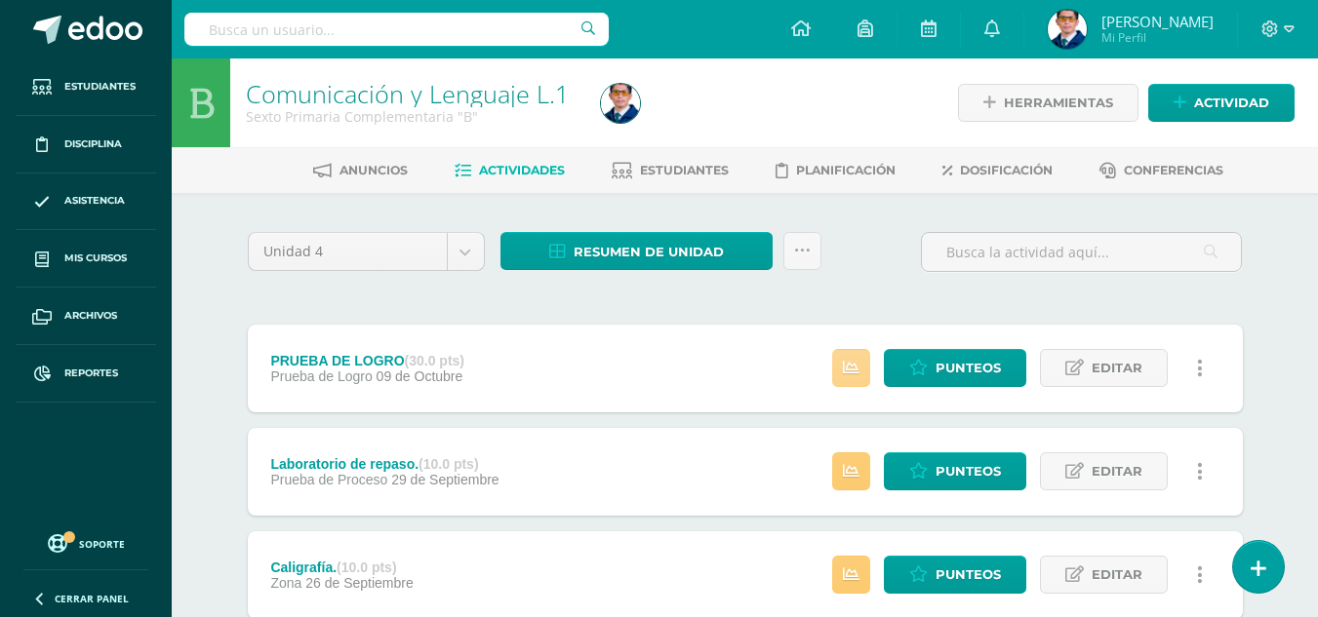
click at [851, 375] on icon at bounding box center [851, 368] width 17 height 17
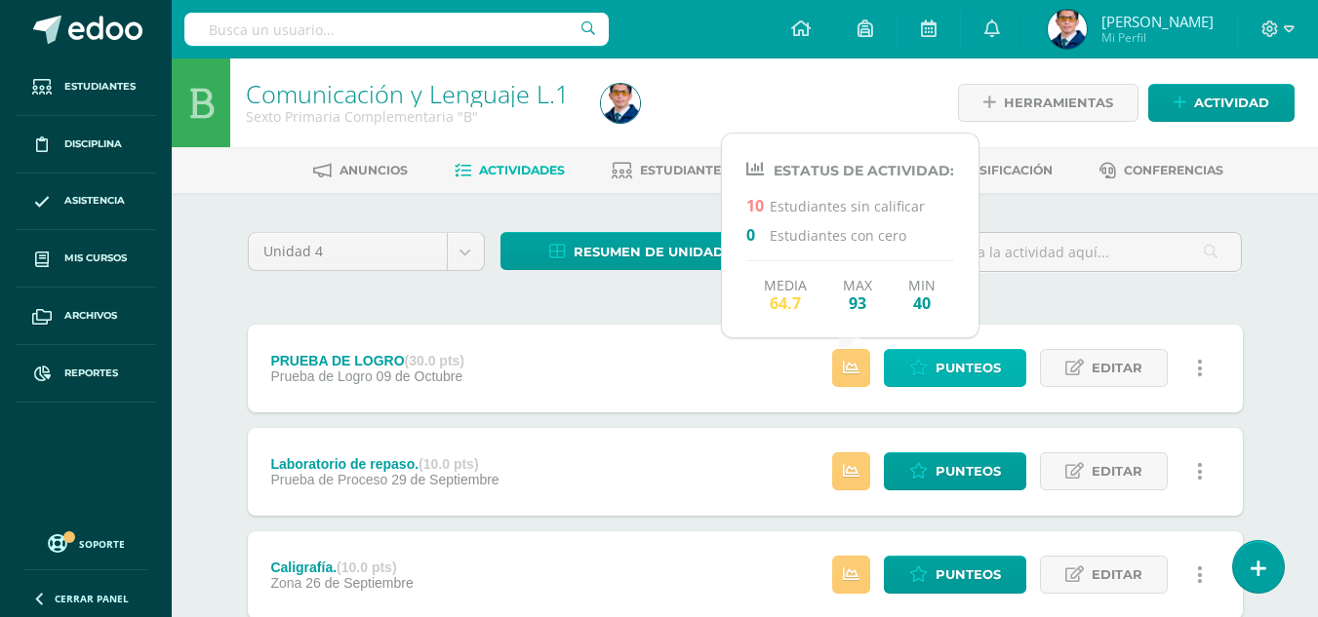
click at [970, 361] on span "Punteos" at bounding box center [967, 368] width 65 height 36
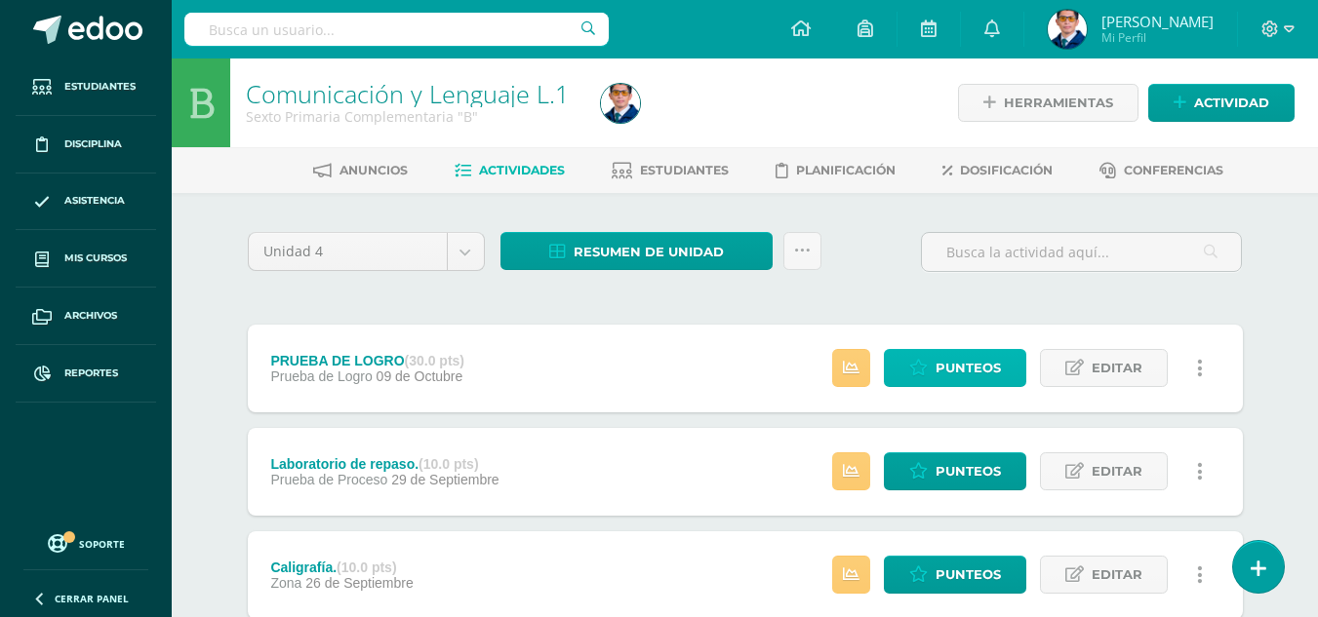
scroll to position [98, 0]
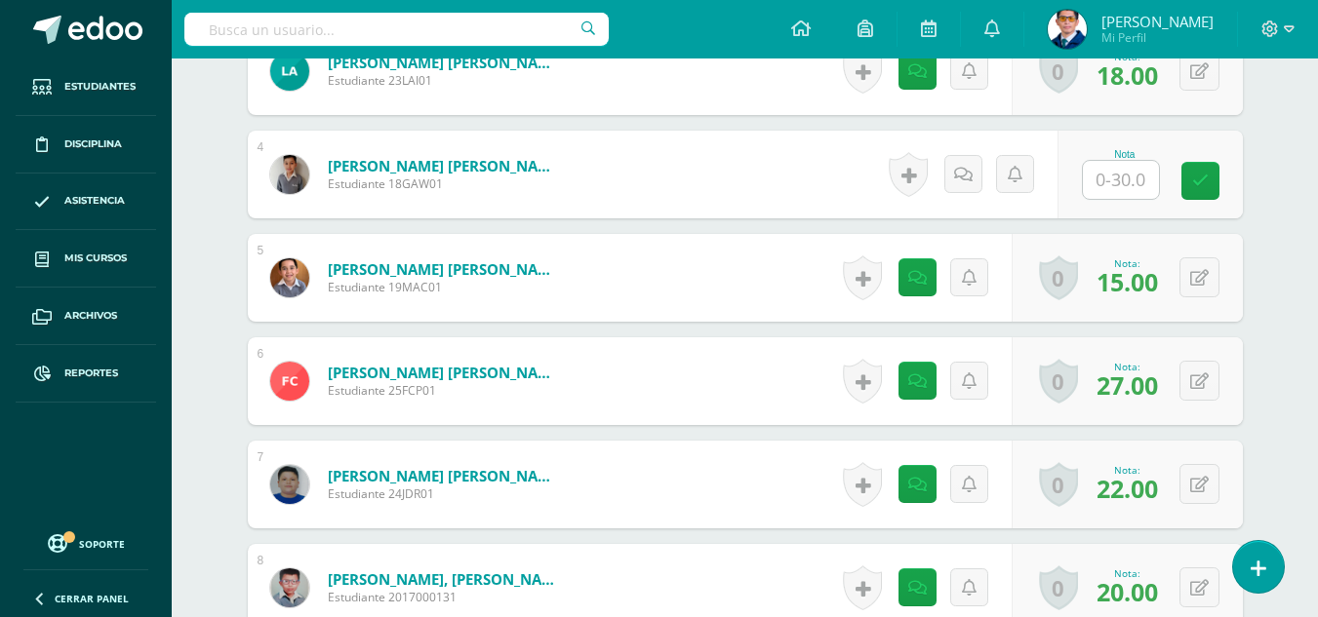
scroll to position [1248, 0]
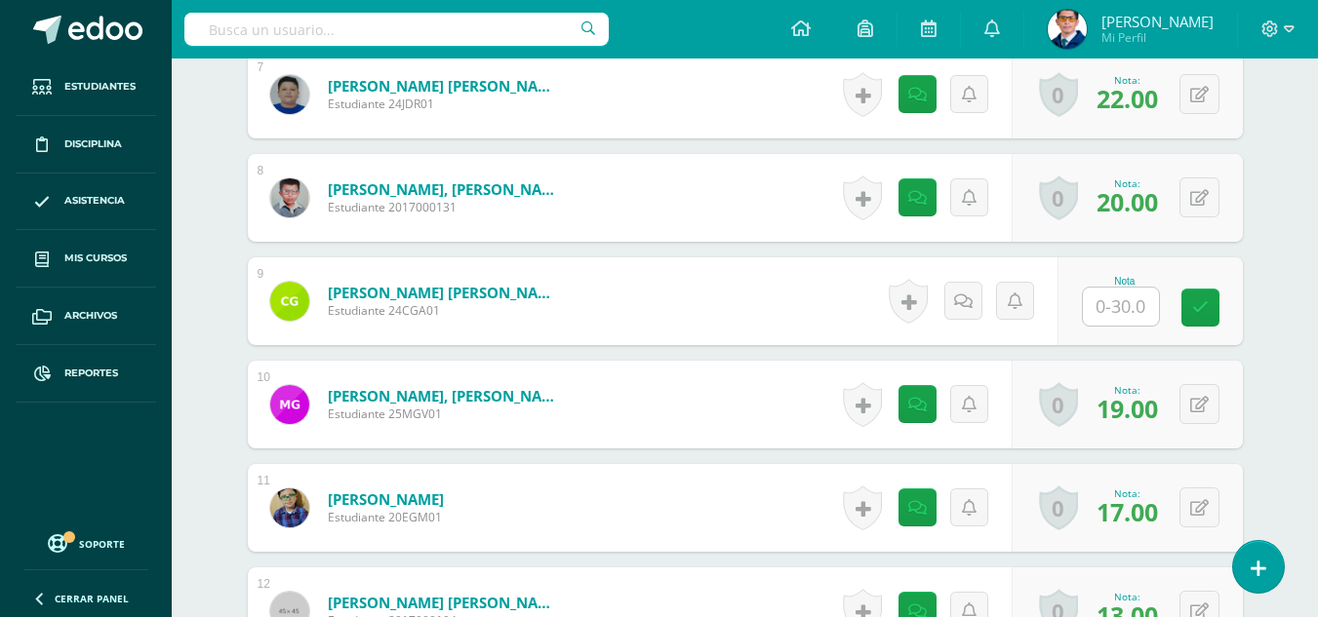
click at [1118, 311] on input "text" at bounding box center [1121, 307] width 76 height 38
type input "25"
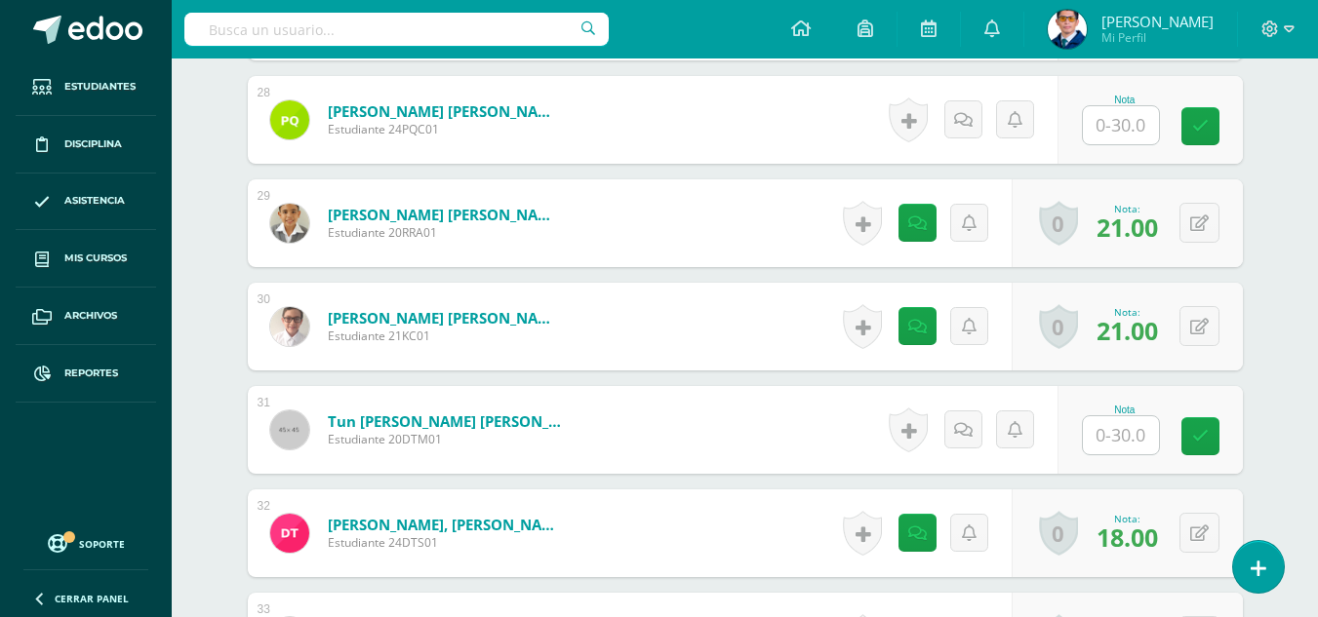
scroll to position [3198, 0]
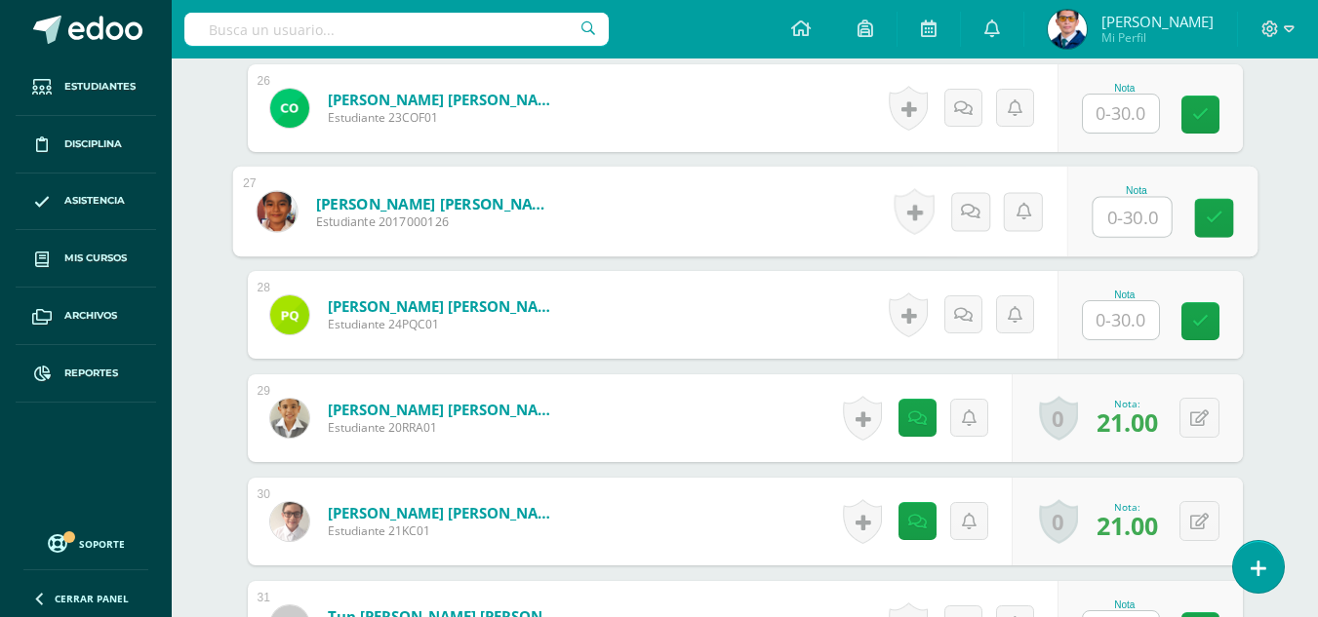
click at [1131, 221] on input "text" at bounding box center [1132, 217] width 78 height 39
type input "21"
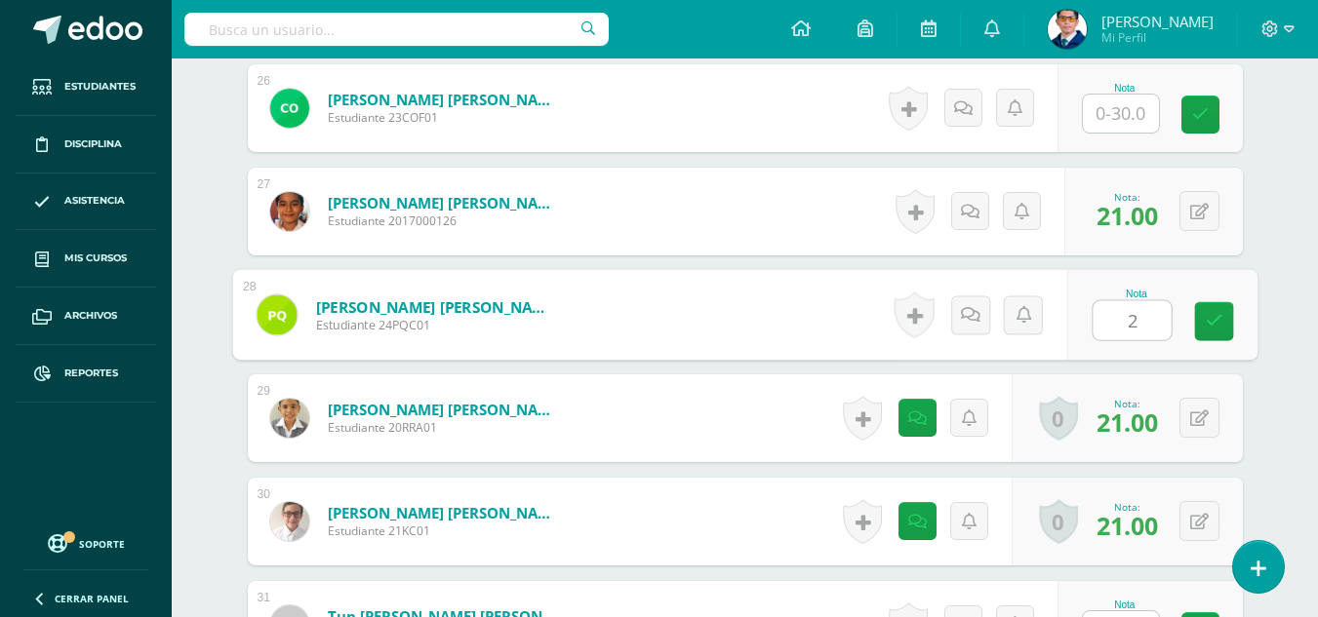
type input "27"
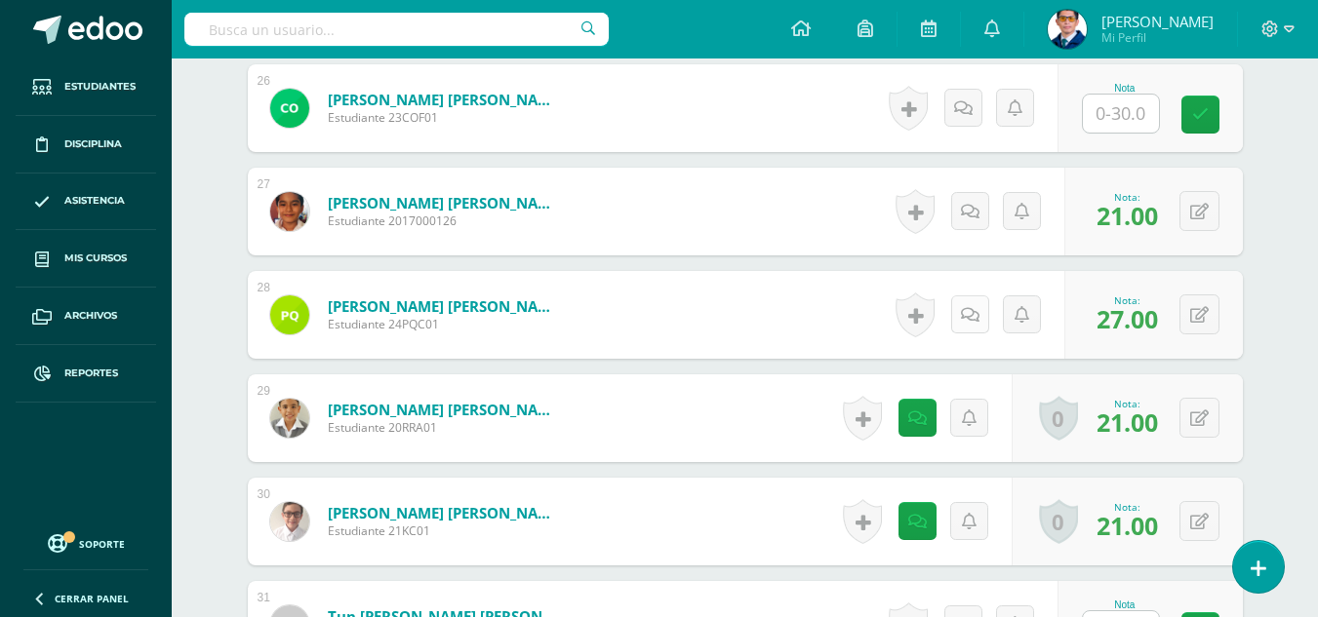
click at [973, 307] on icon at bounding box center [970, 315] width 19 height 17
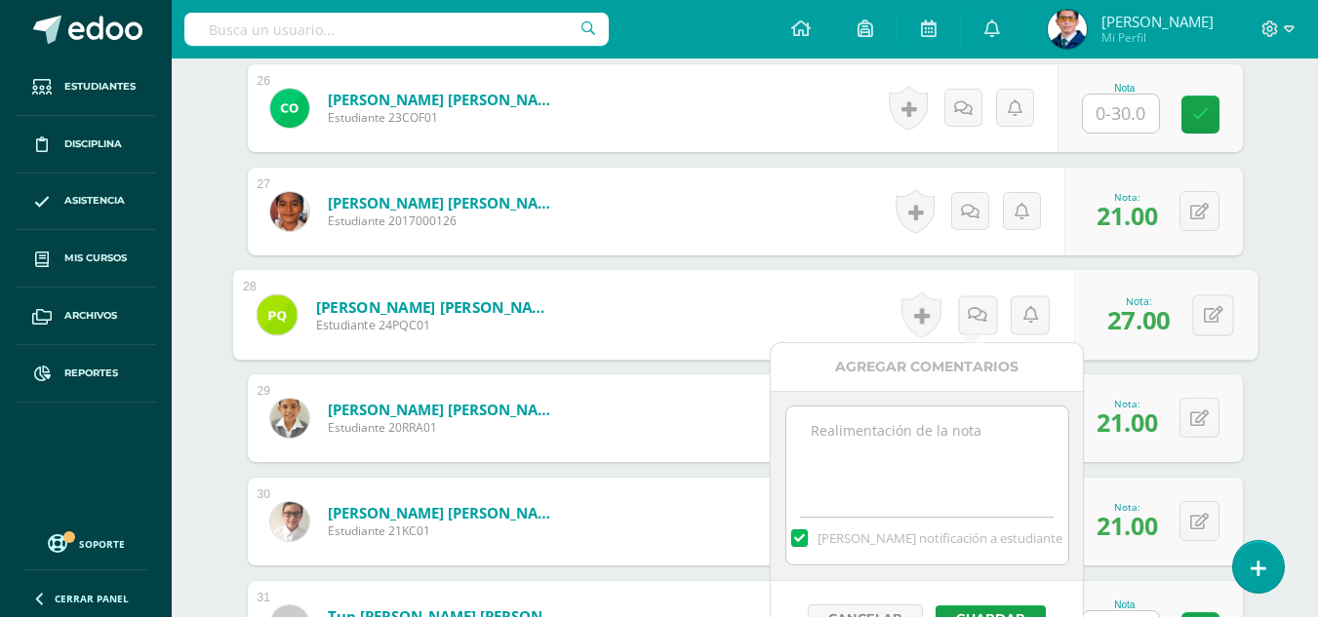
click at [909, 462] on textarea at bounding box center [927, 456] width 282 height 98
paste textarea "Tu prueba de logro de la IV unidad ha sido calificada."
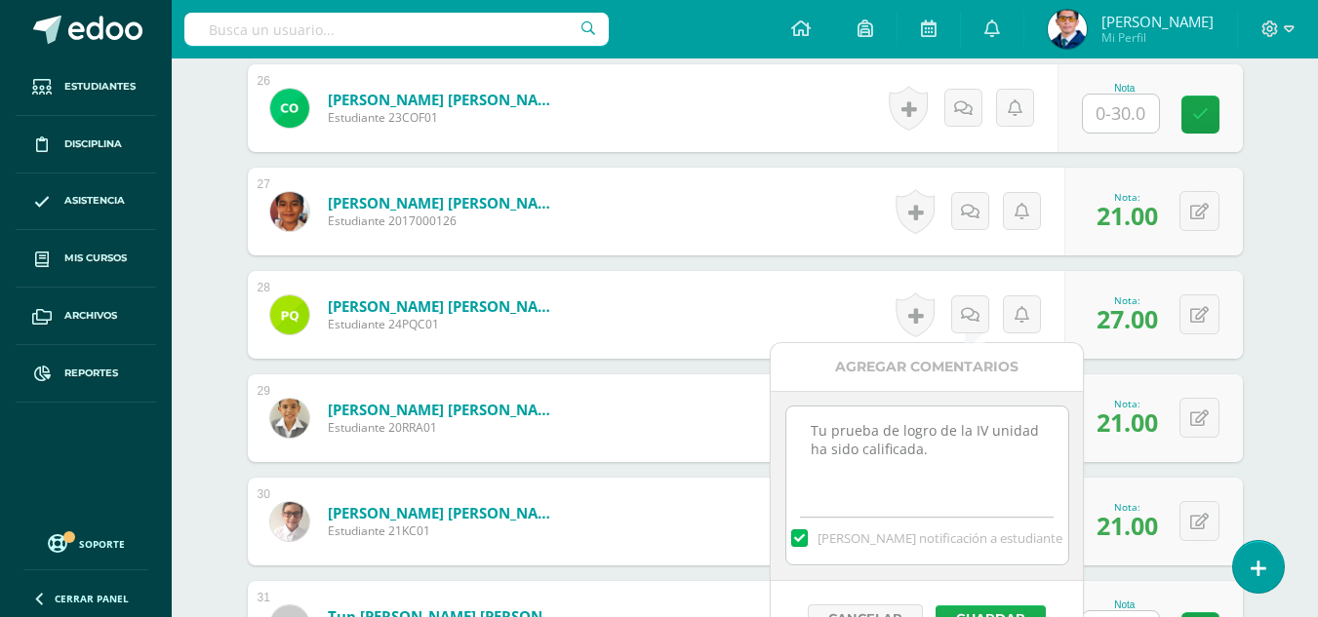
type textarea "Tu prueba de logro de la IV unidad ha sido calificada."
click at [971, 608] on button "Guardar" at bounding box center [990, 618] width 110 height 25
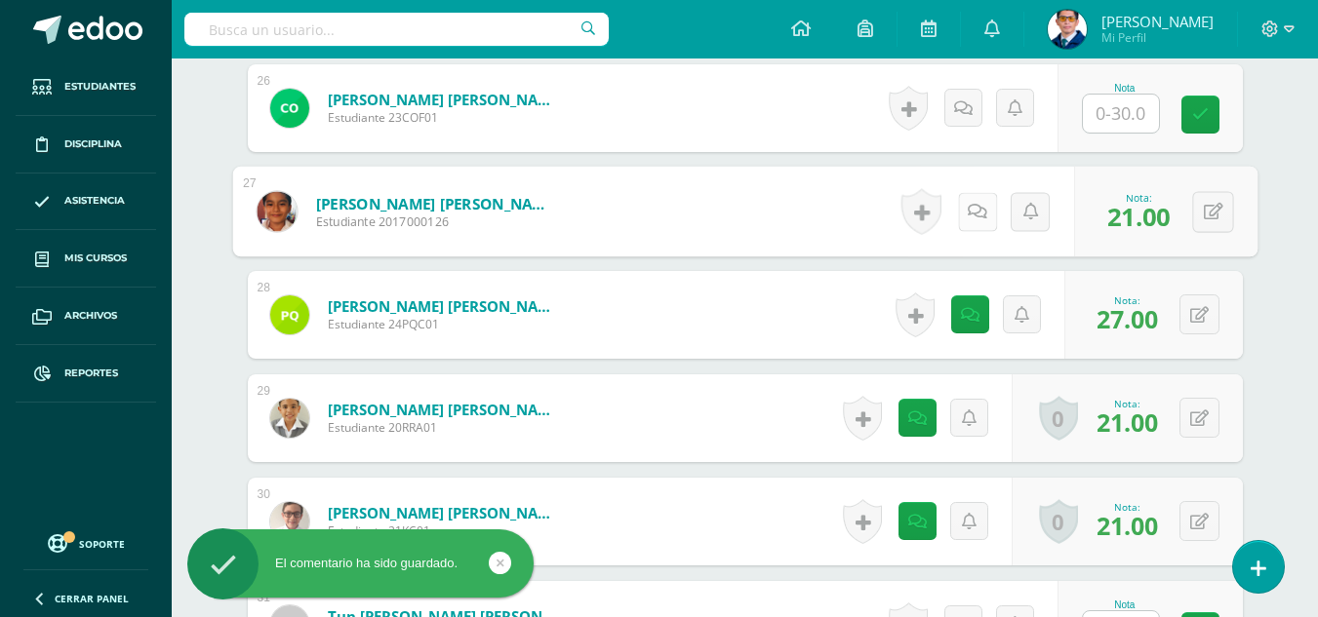
click at [964, 209] on link at bounding box center [976, 211] width 39 height 39
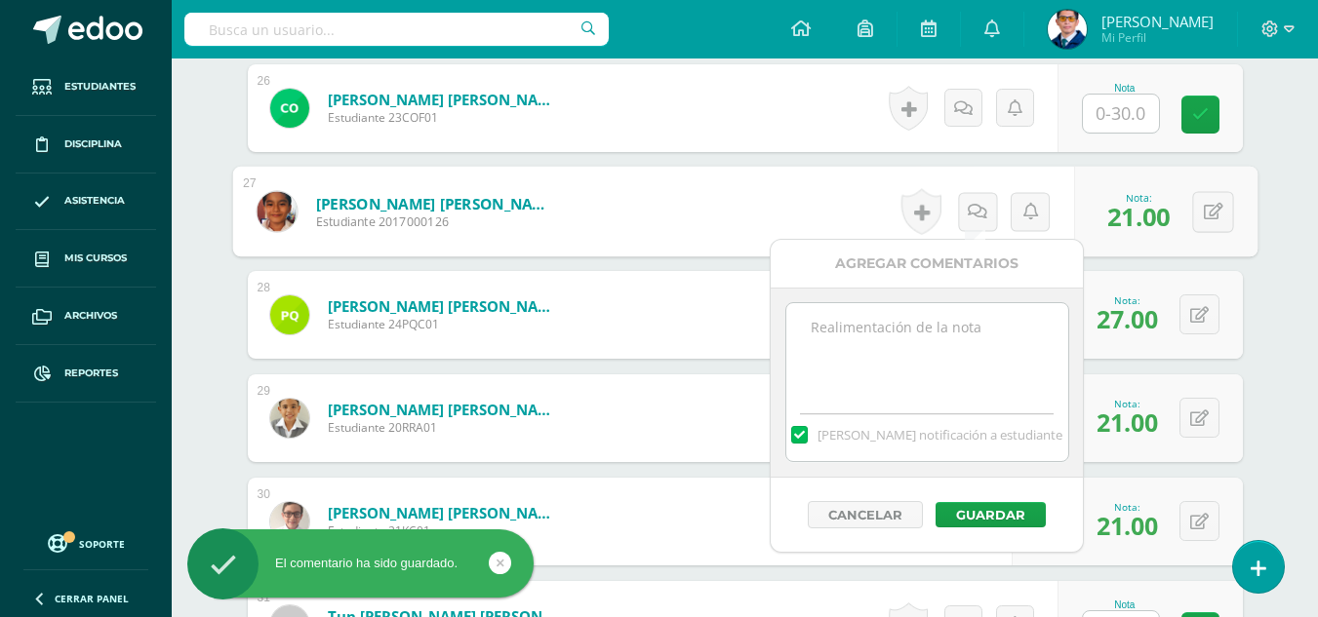
click at [961, 340] on textarea at bounding box center [927, 352] width 282 height 98
paste textarea "Tu prueba de logro de la IV unidad ha sido calificada."
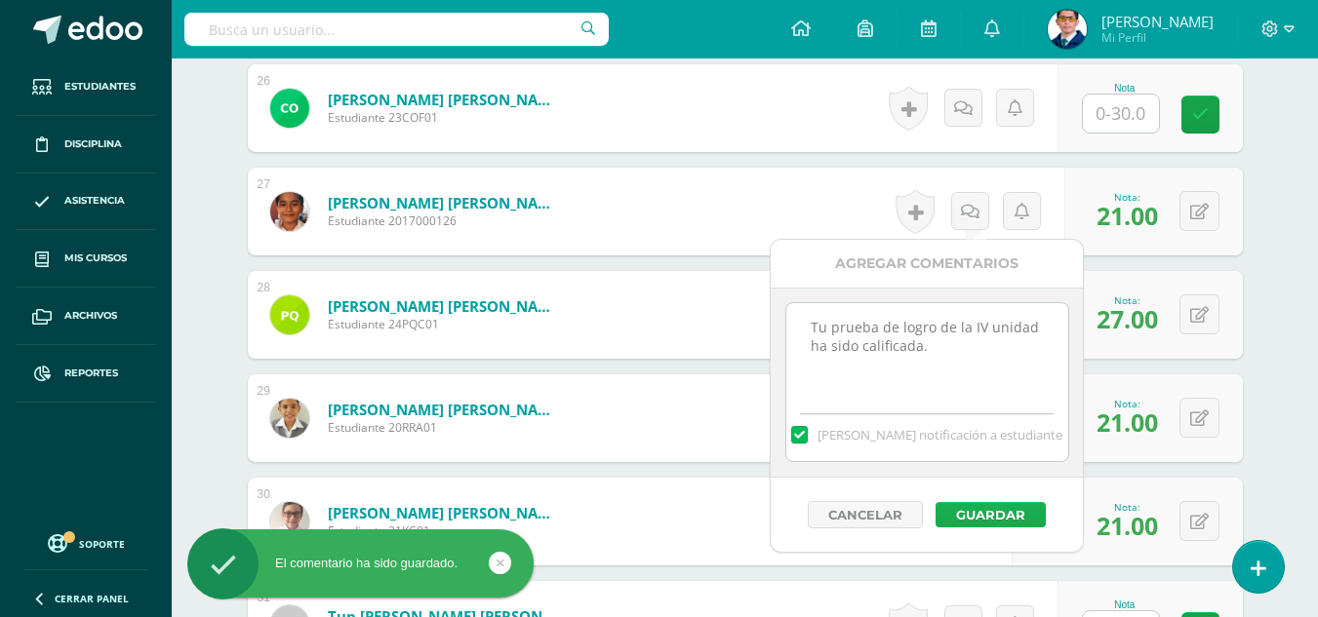
type textarea "Tu prueba de logro de la IV unidad ha sido calificada."
click at [1003, 521] on button "Guardar" at bounding box center [990, 514] width 110 height 25
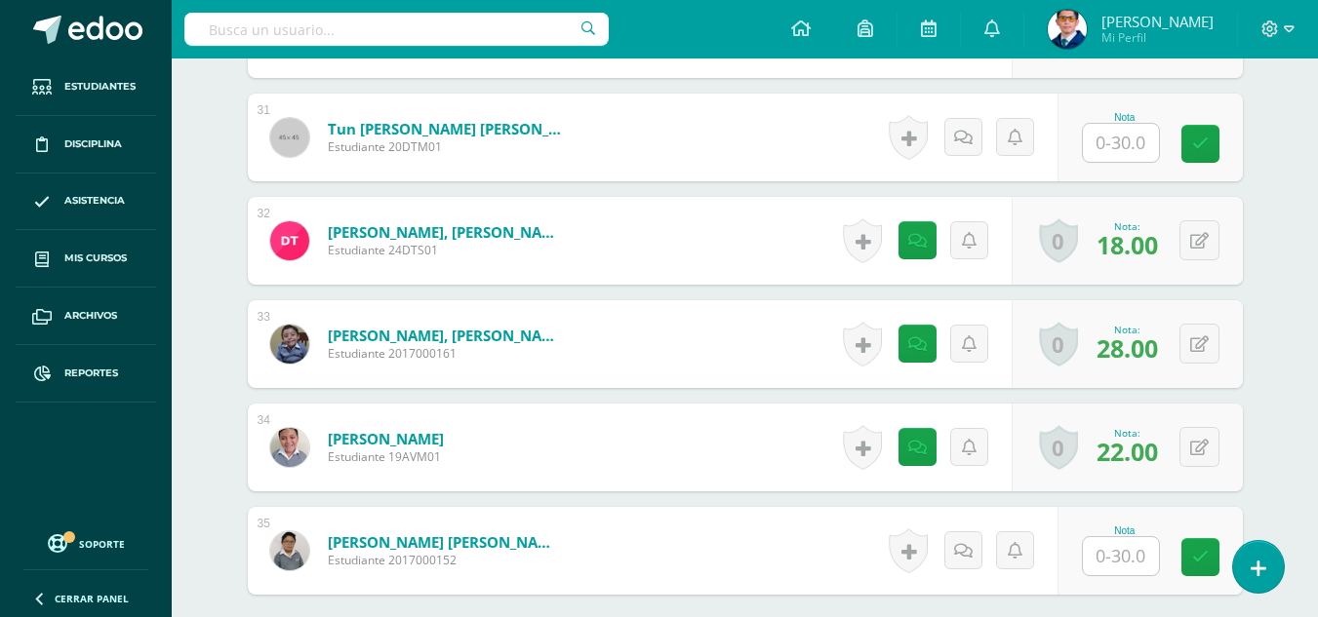
scroll to position [3887, 0]
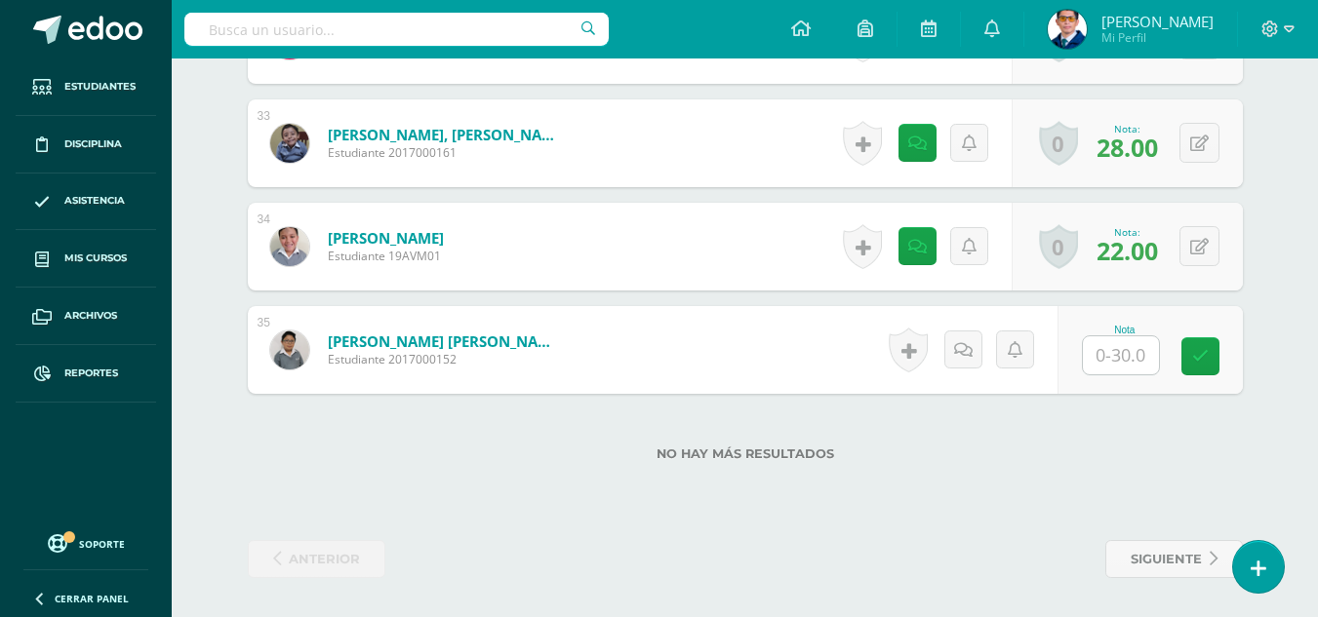
click at [1119, 359] on input "text" at bounding box center [1121, 356] width 76 height 38
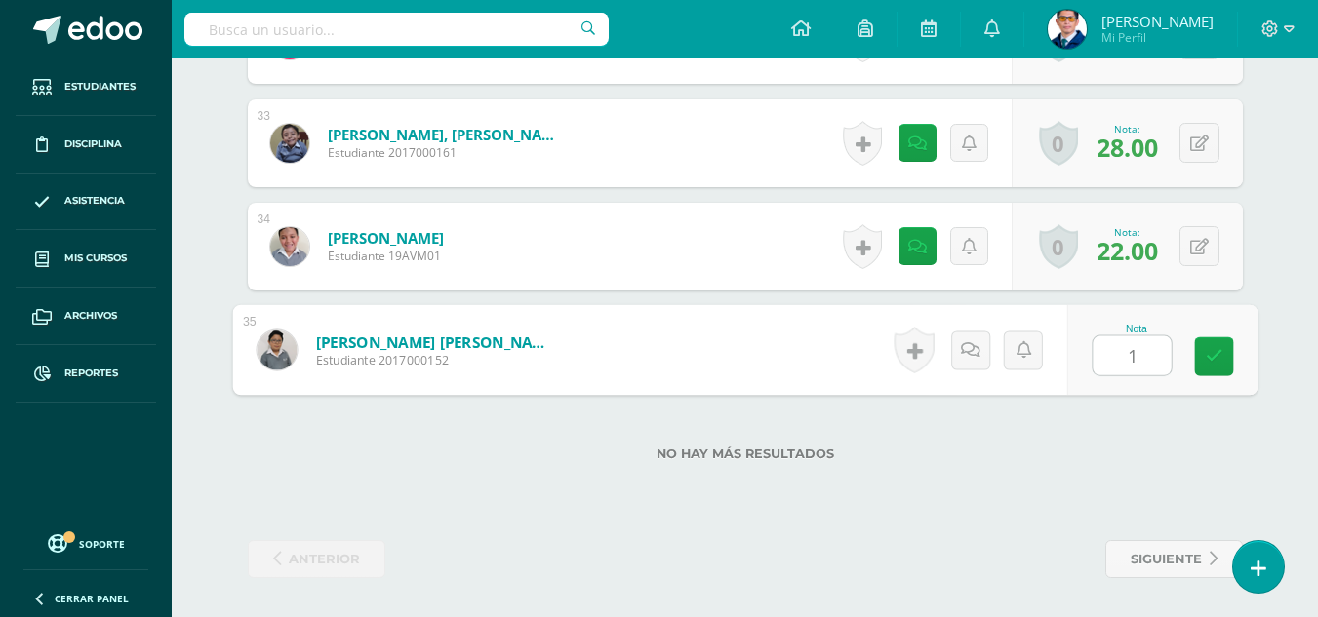
type input "15"
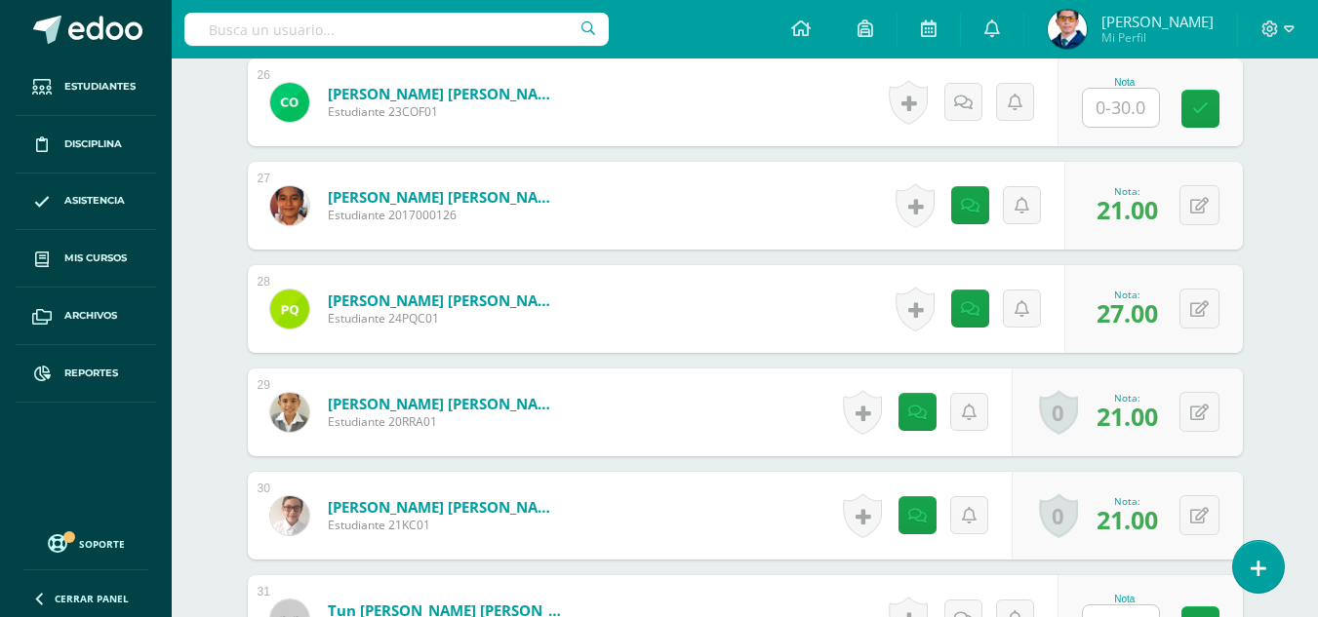
scroll to position [3107, 0]
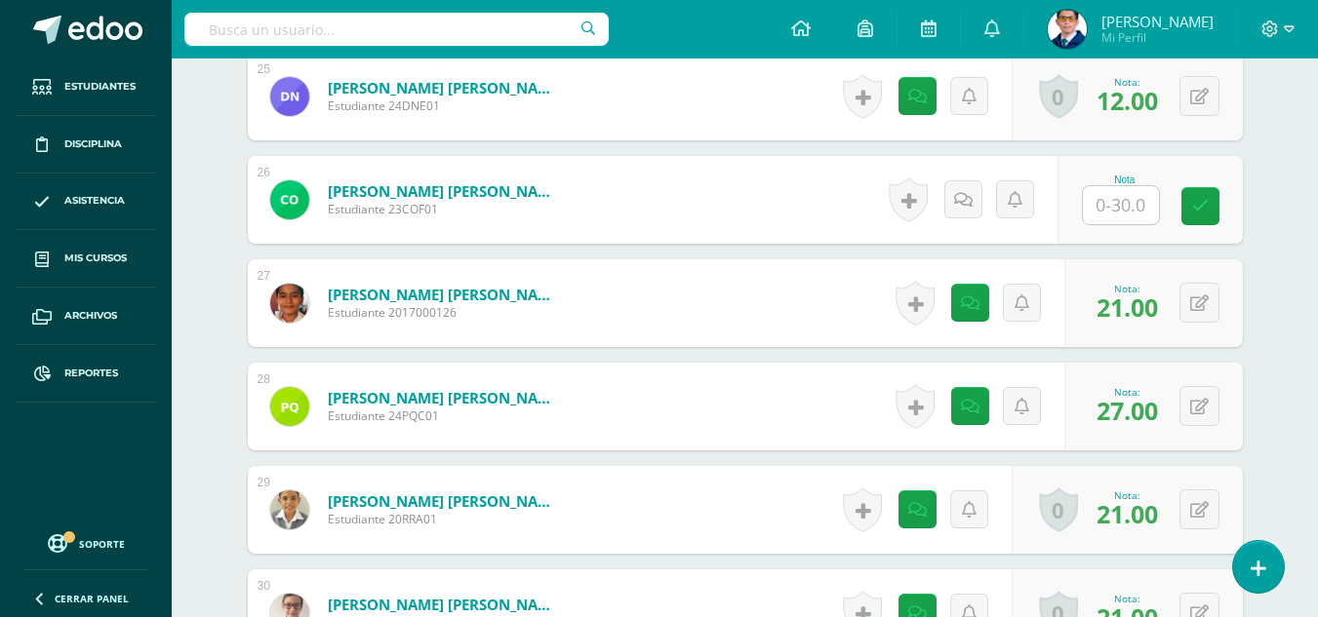
click at [1141, 200] on input "text" at bounding box center [1121, 205] width 76 height 38
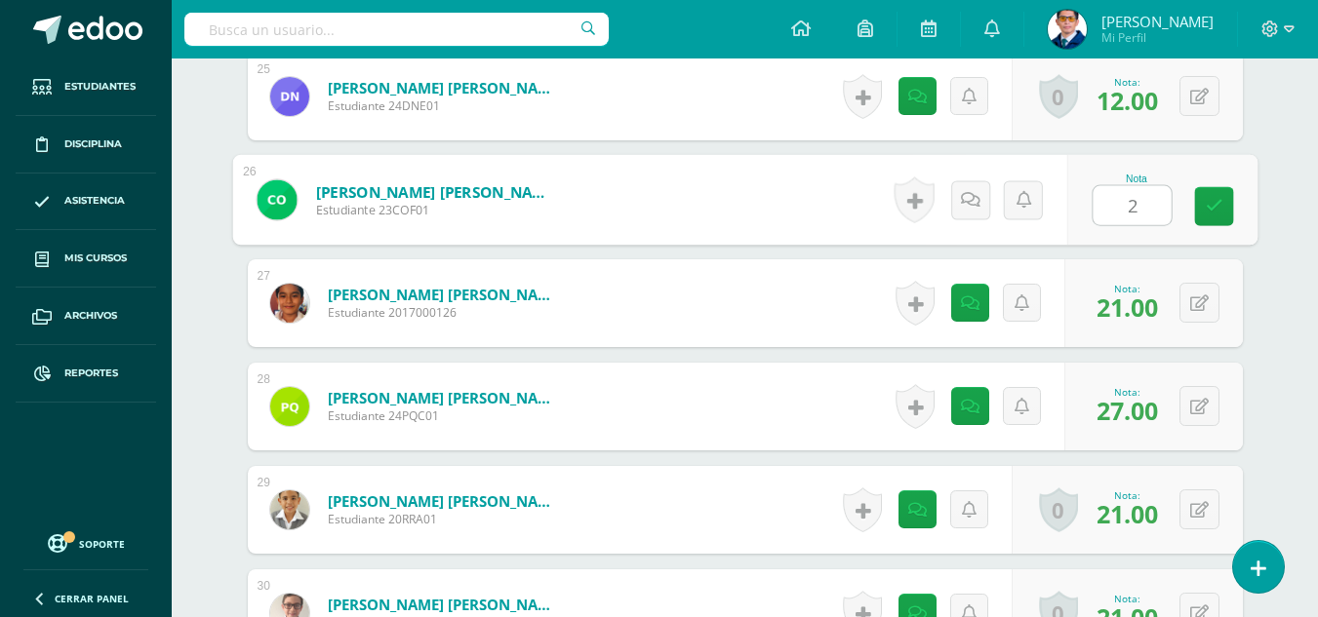
type input "24"
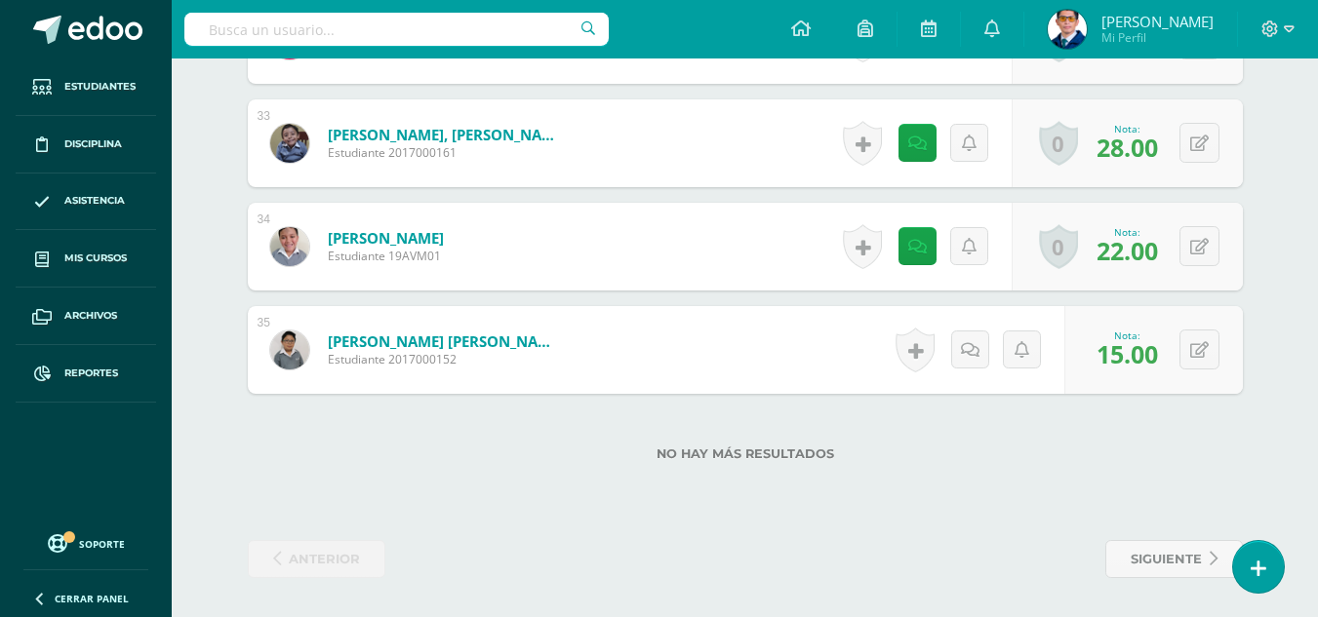
scroll to position [3595, 0]
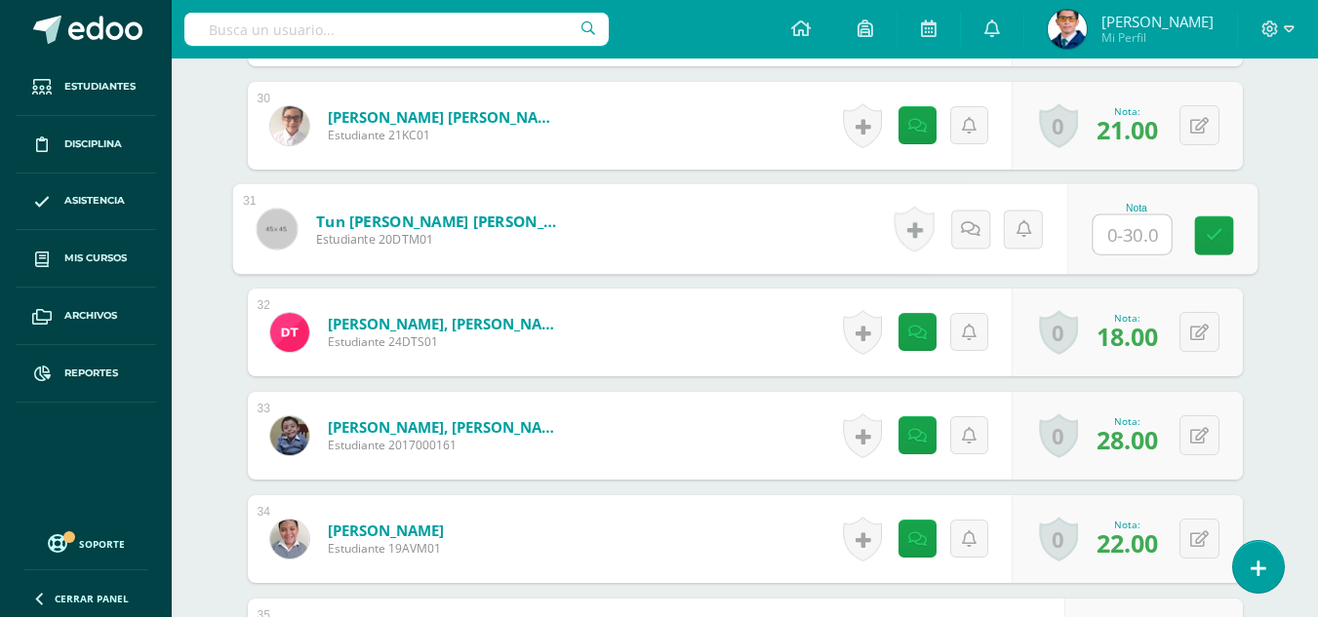
click at [1122, 231] on input "text" at bounding box center [1132, 235] width 78 height 39
type input "19"
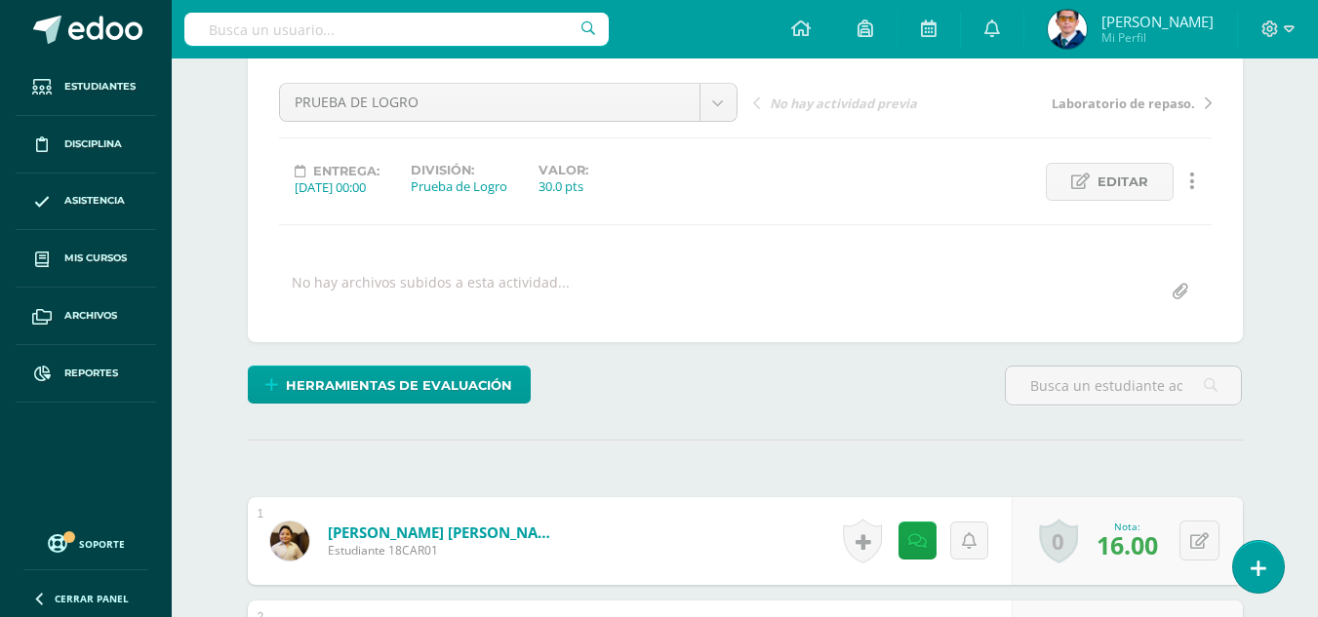
scroll to position [571, 0]
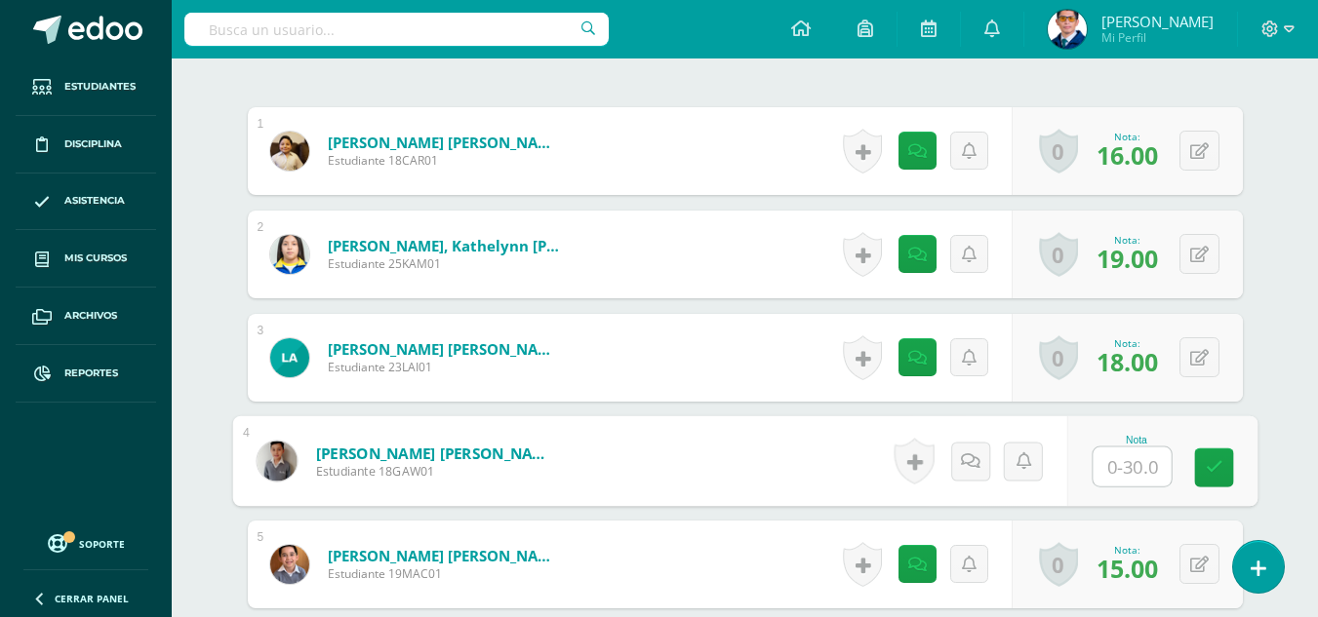
click at [1127, 465] on input "text" at bounding box center [1132, 467] width 78 height 39
type input "20"
drag, startPoint x: 967, startPoint y: 456, endPoint x: 971, endPoint y: 468, distance: 13.3
click at [968, 456] on icon at bounding box center [978, 461] width 20 height 17
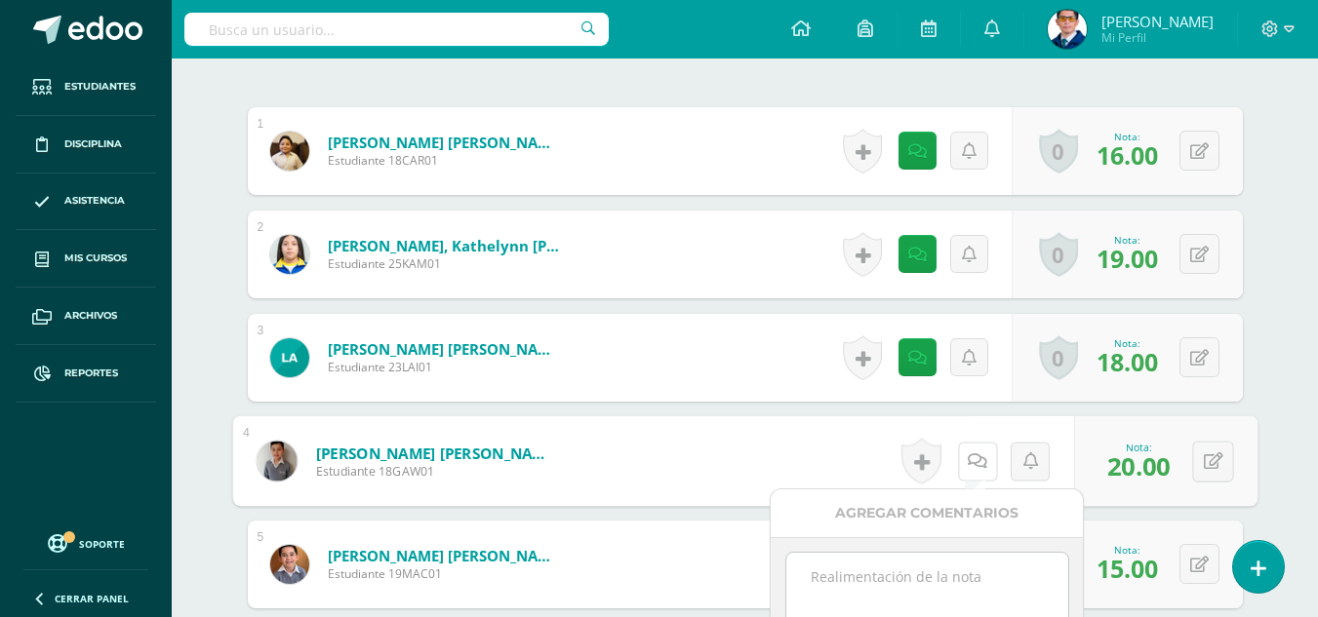
scroll to position [766, 0]
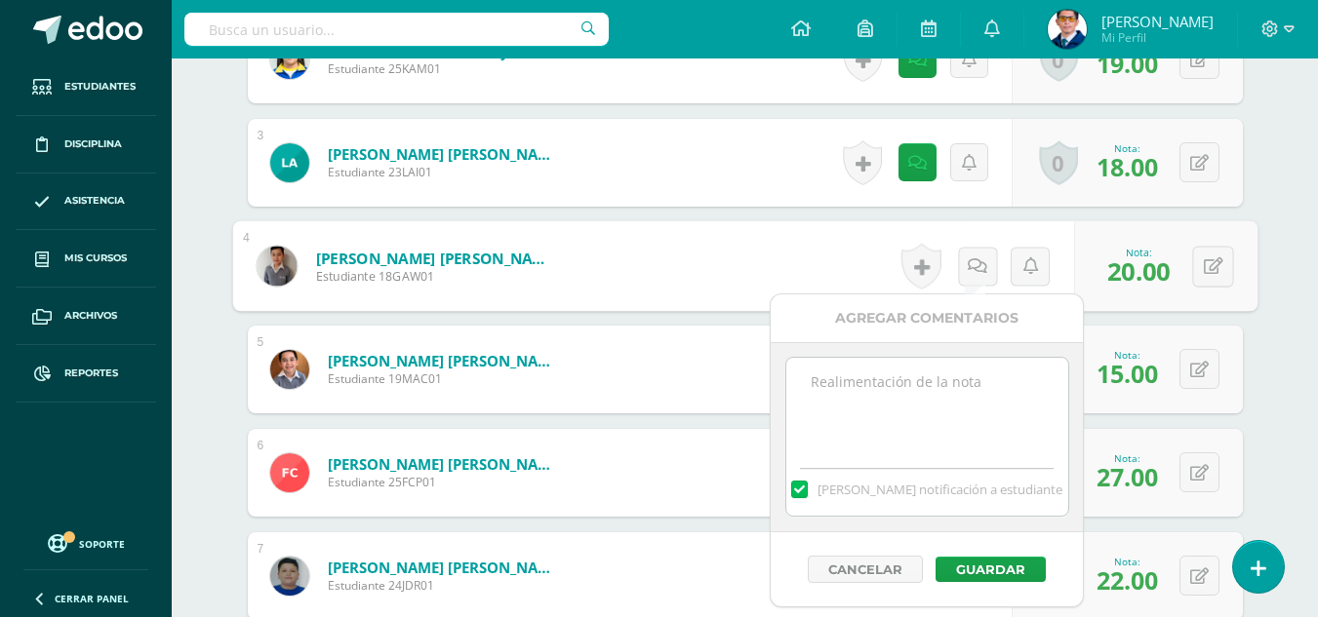
click at [879, 428] on textarea at bounding box center [927, 407] width 282 height 98
paste textarea "Tu prueba de logro de la IV unidad ha sido calificada."
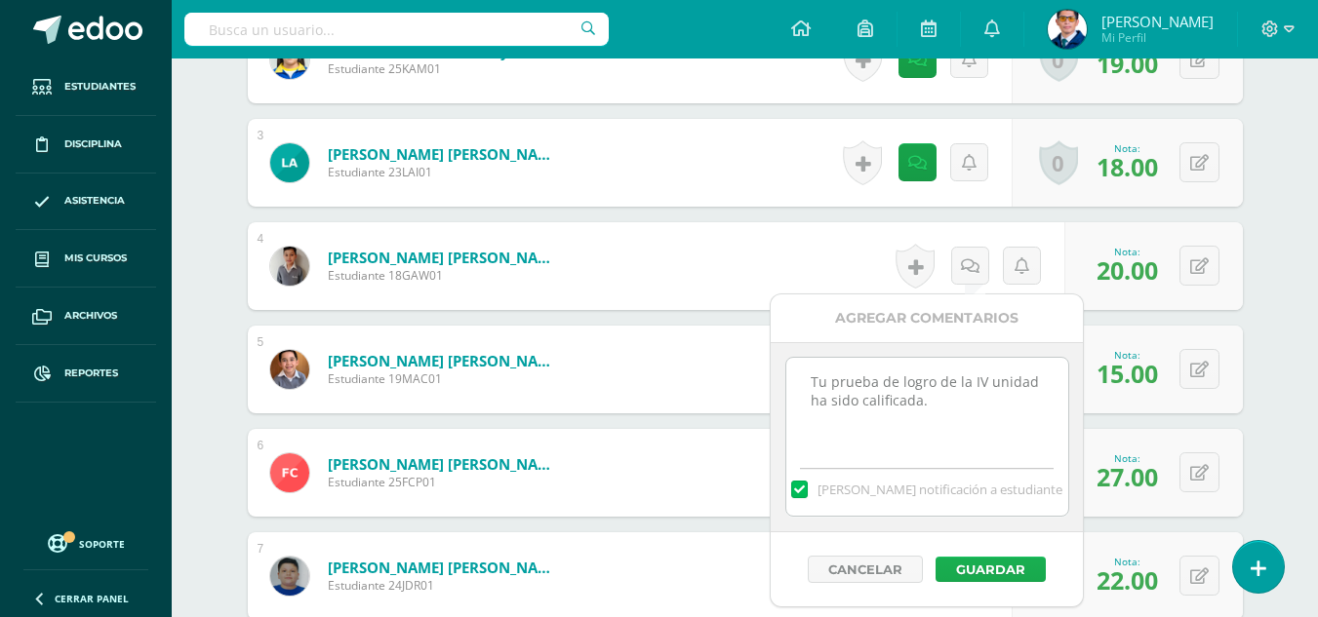
type textarea "Tu prueba de logro de la IV unidad ha sido calificada."
click at [996, 564] on button "Guardar" at bounding box center [990, 569] width 110 height 25
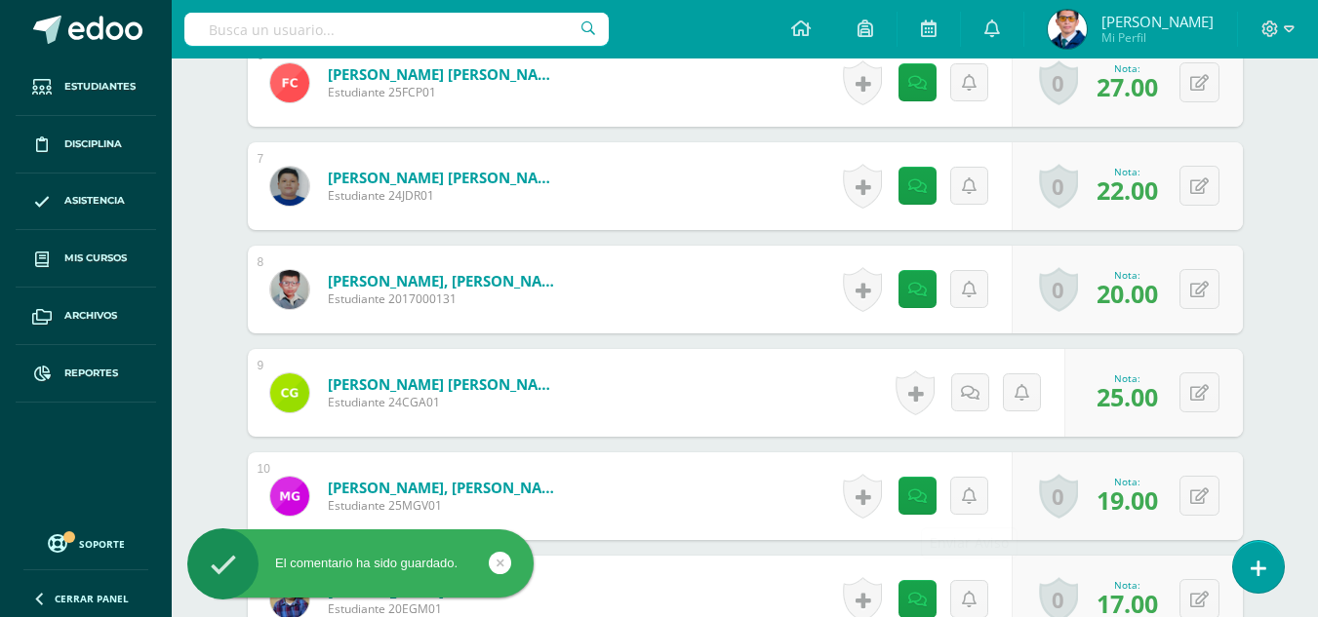
scroll to position [1351, 0]
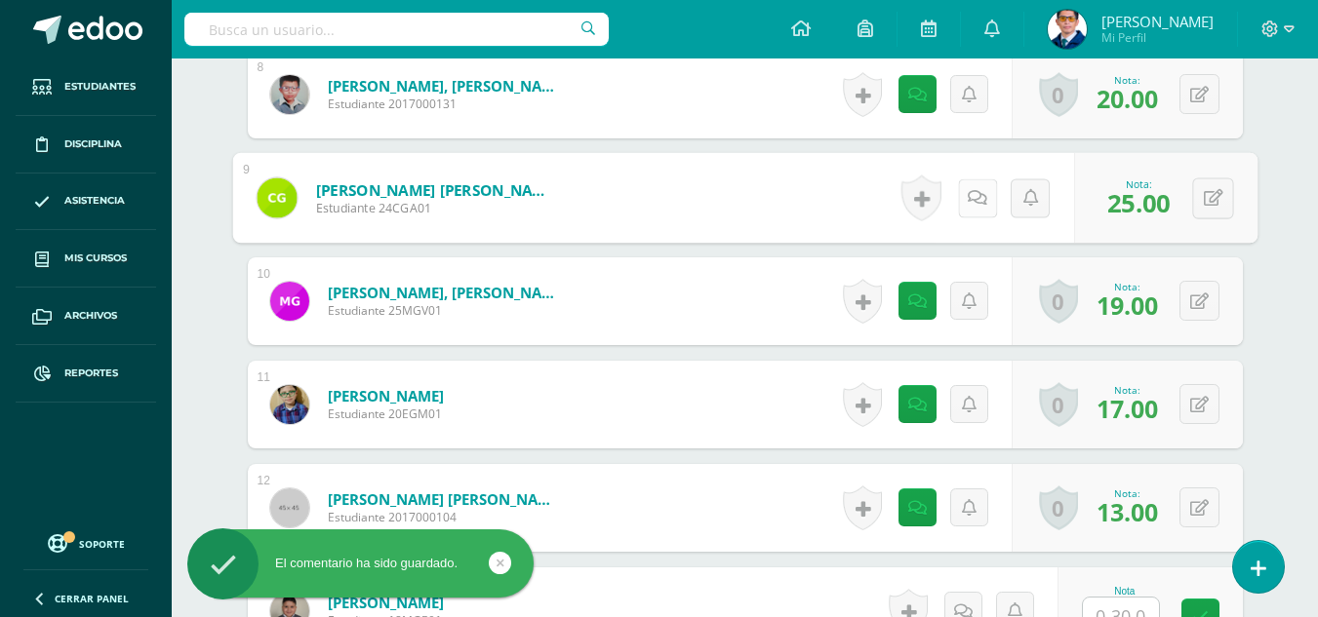
click at [970, 197] on icon at bounding box center [978, 197] width 20 height 17
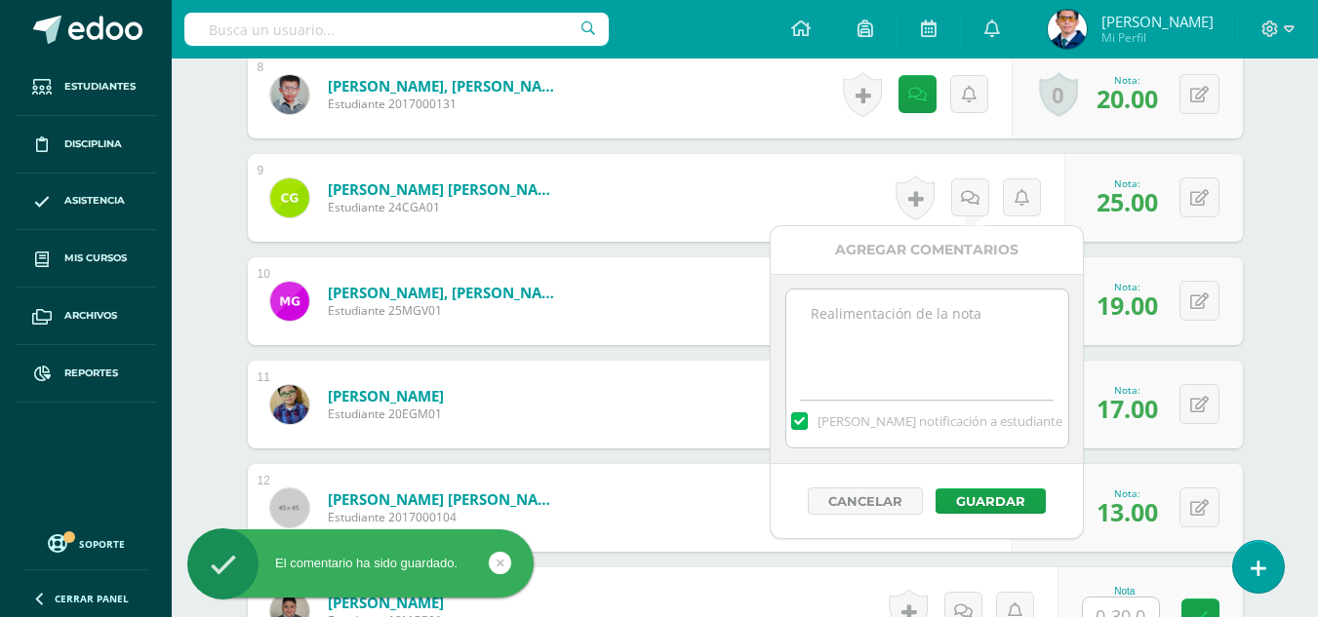
click at [959, 320] on textarea at bounding box center [927, 339] width 282 height 98
paste textarea "Tu prueba de logro de la IV unidad ha sido calificada."
type textarea "Tu prueba de logro de la IV unidad ha sido calificada."
click at [992, 494] on button "Guardar" at bounding box center [990, 501] width 110 height 25
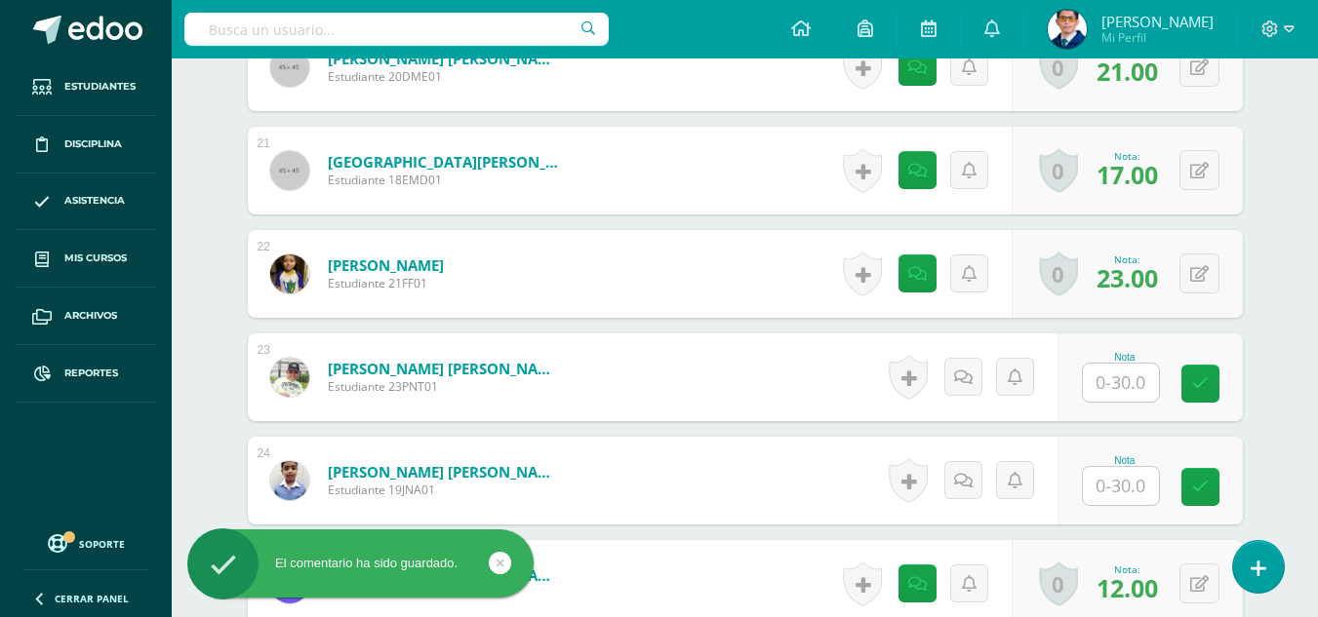
scroll to position [2912, 0]
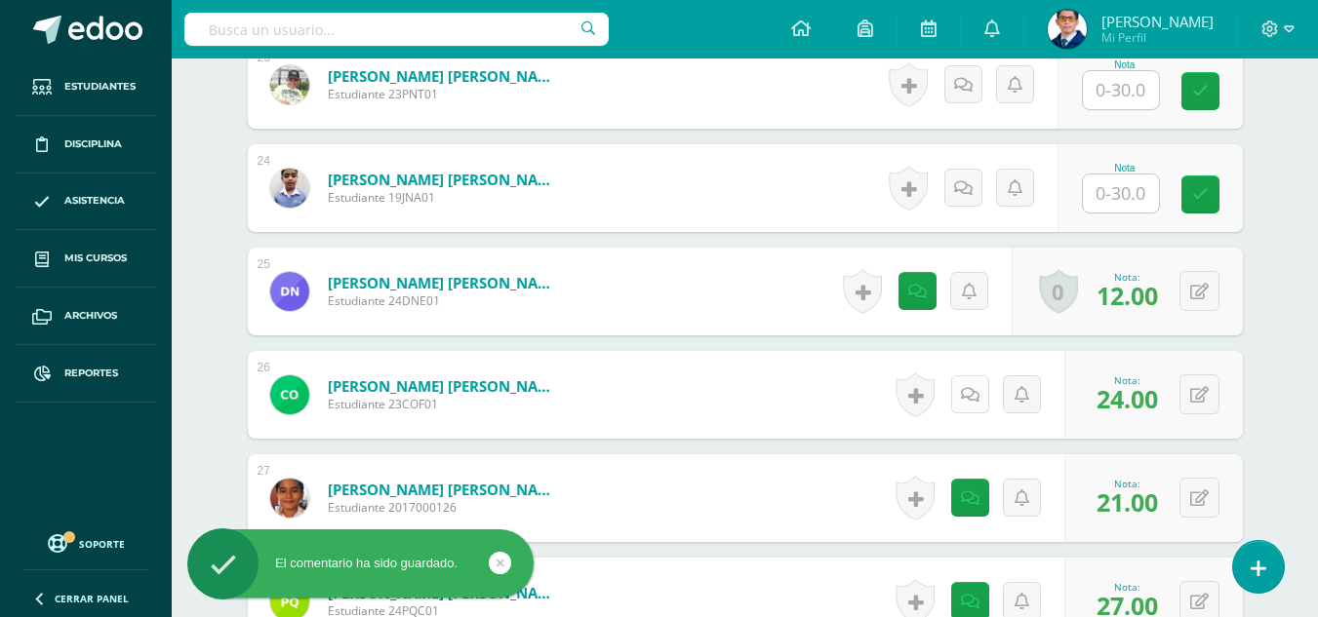
click at [969, 388] on icon at bounding box center [970, 395] width 19 height 17
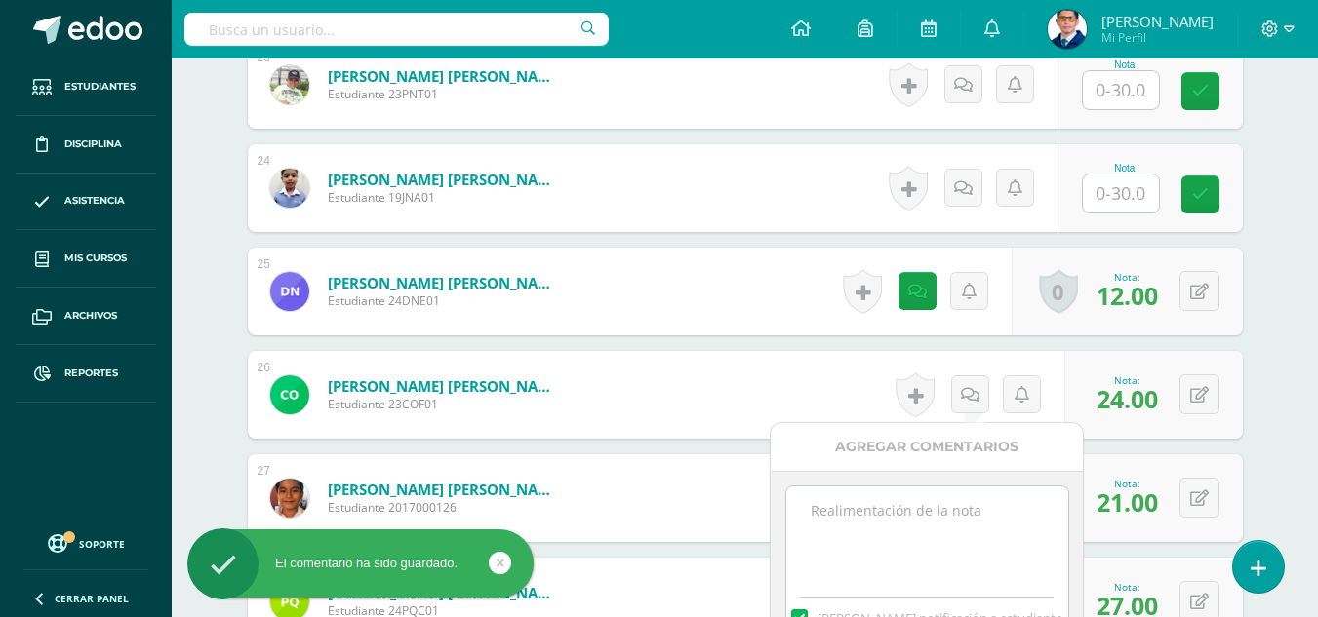
click at [952, 510] on textarea at bounding box center [927, 536] width 282 height 98
paste textarea "Tu prueba de logro de la IV unidad ha sido calificada."
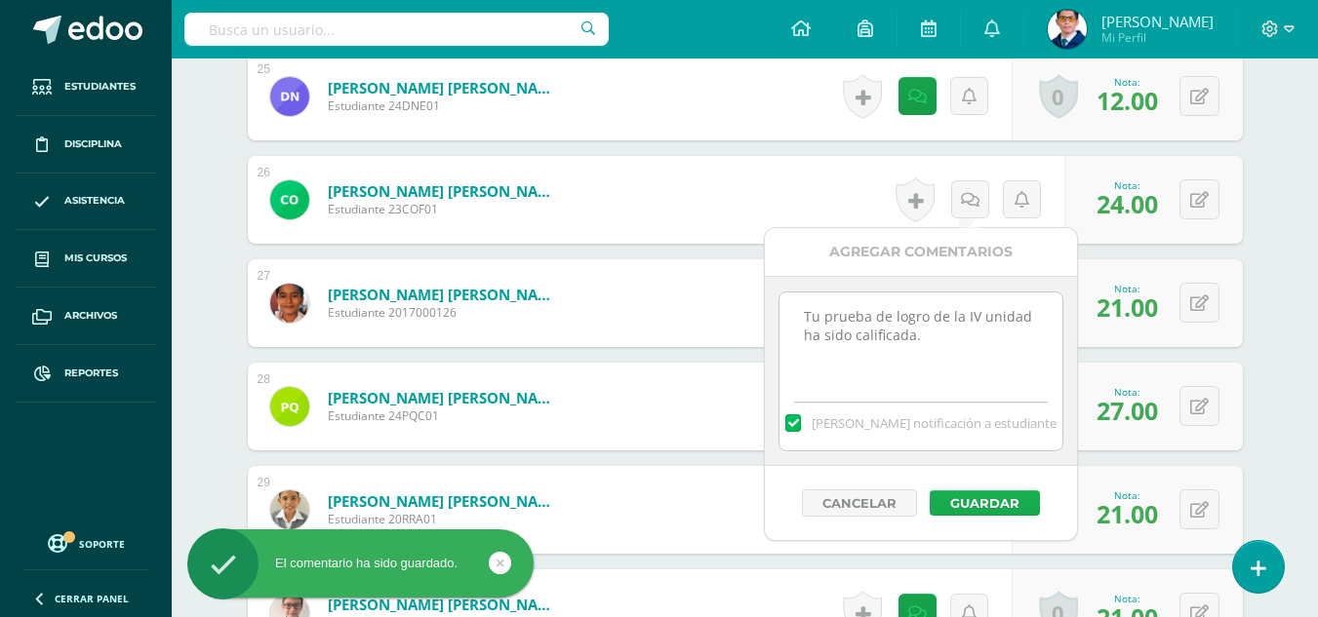
type textarea "Tu prueba de logro de la IV unidad ha sido calificada."
click at [977, 500] on button "Guardar" at bounding box center [985, 503] width 110 height 25
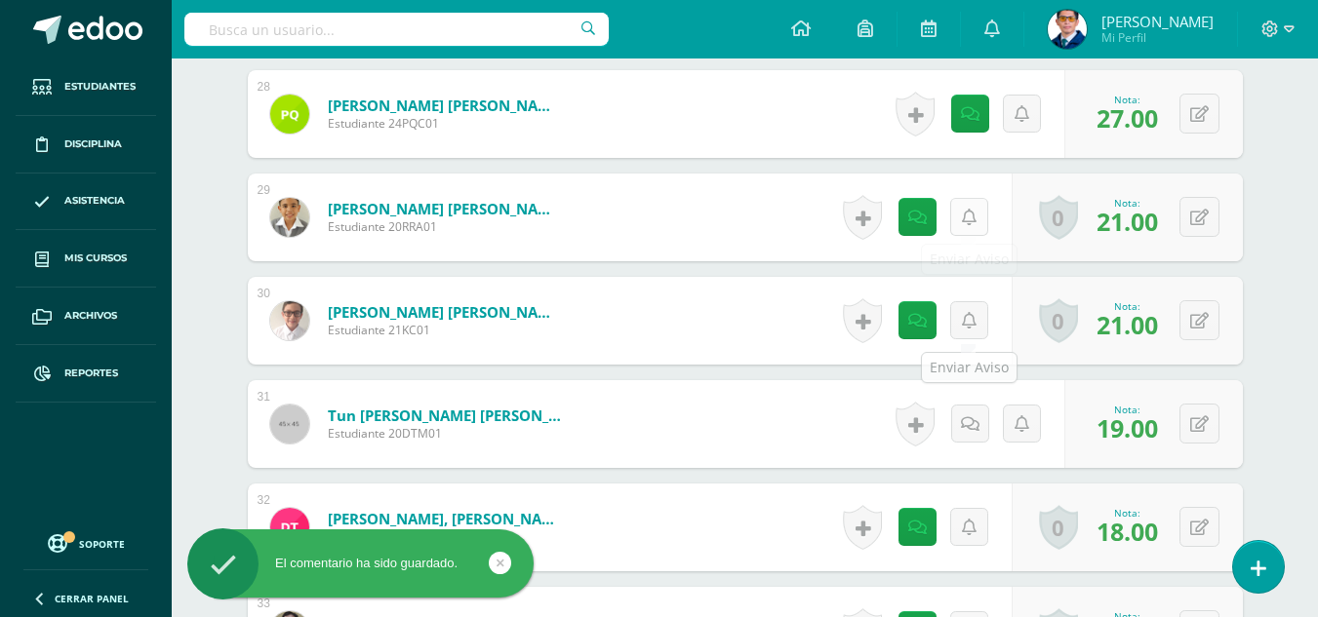
scroll to position [3497, 0]
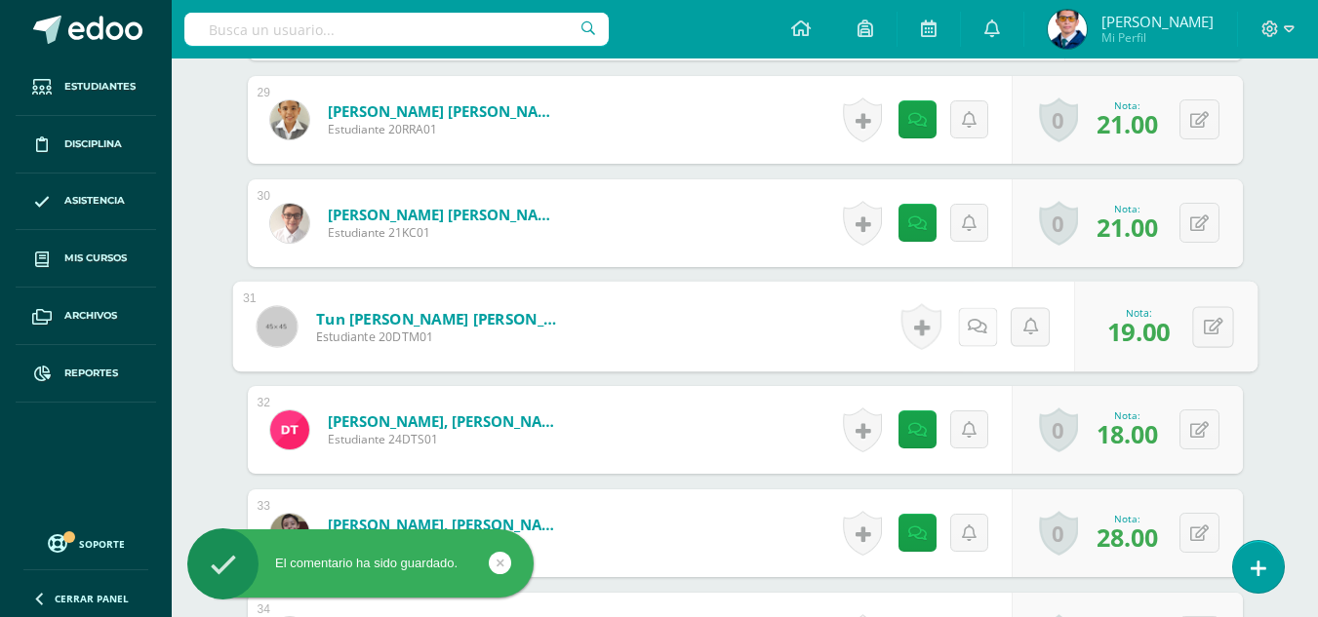
click at [968, 330] on icon at bounding box center [978, 326] width 20 height 17
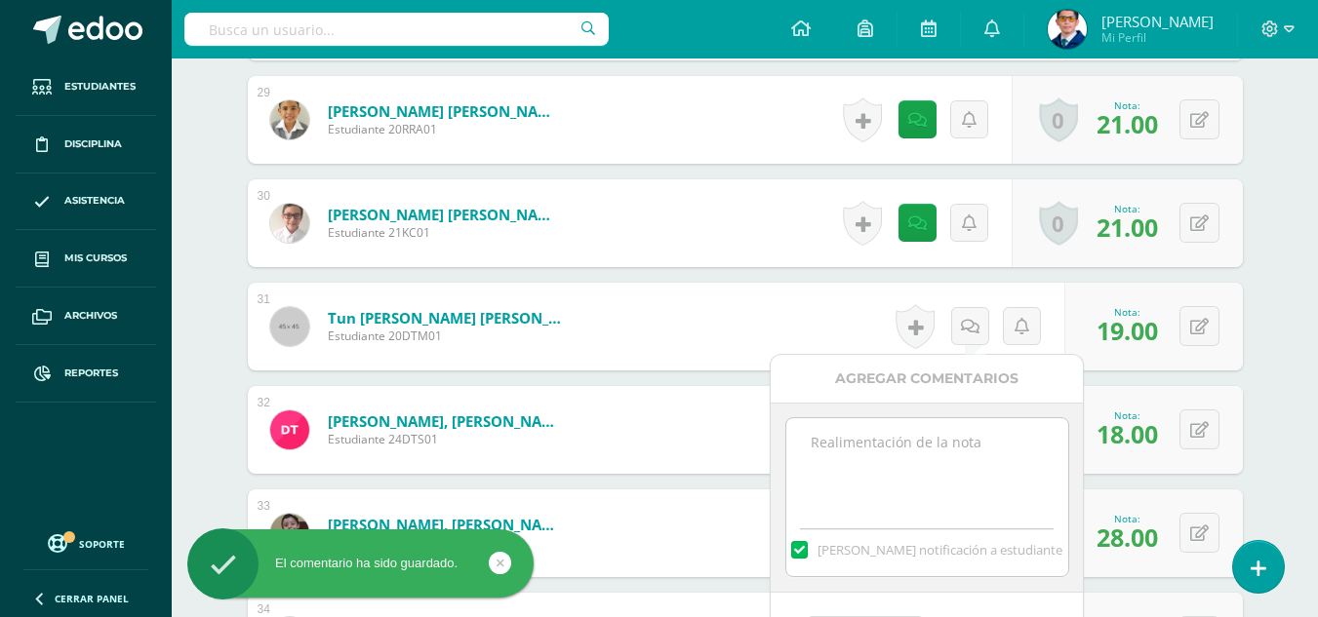
click at [951, 473] on textarea at bounding box center [927, 467] width 282 height 98
paste textarea "Tu prueba de logro de la IV unidad ha sido calificada."
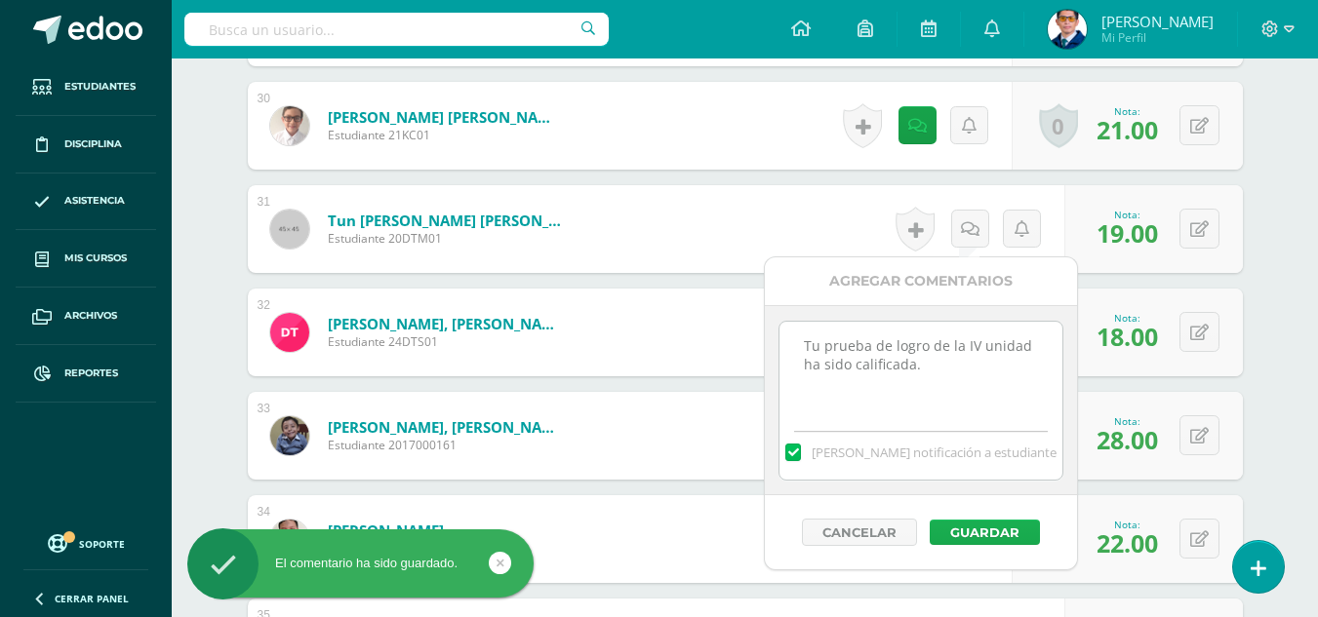
type textarea "Tu prueba de logro de la IV unidad ha sido calificada."
click at [977, 528] on button "Guardar" at bounding box center [985, 532] width 110 height 25
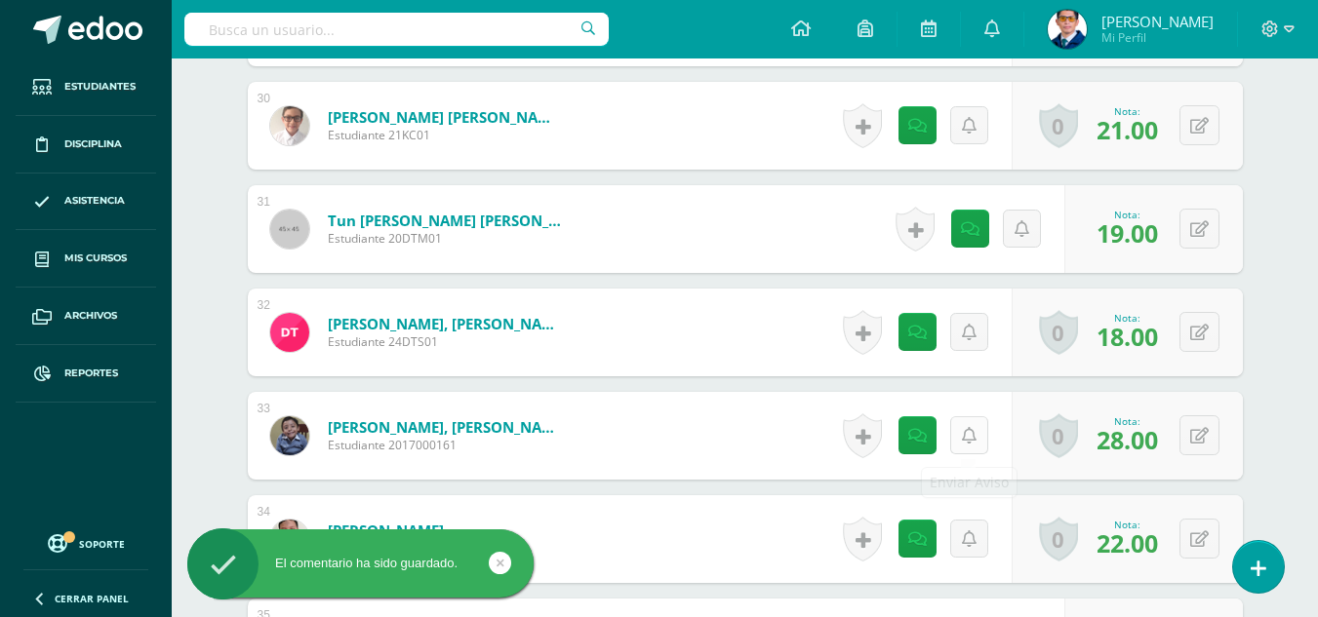
scroll to position [3887, 0]
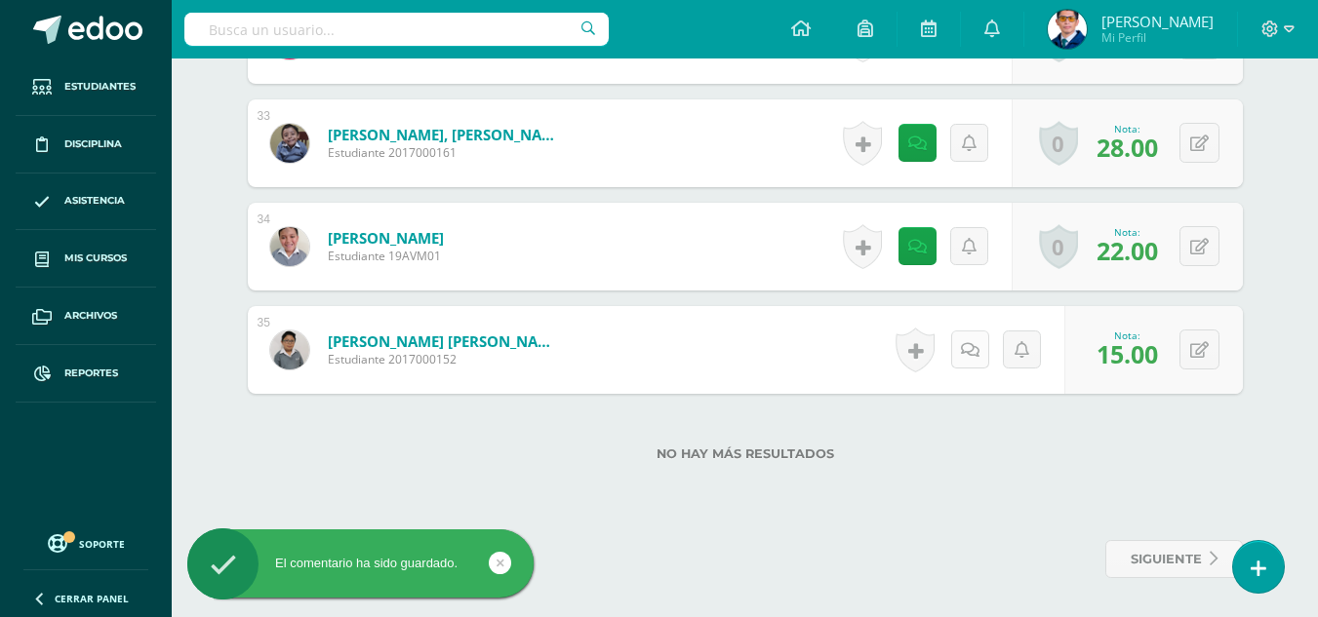
click at [965, 351] on link at bounding box center [970, 350] width 38 height 38
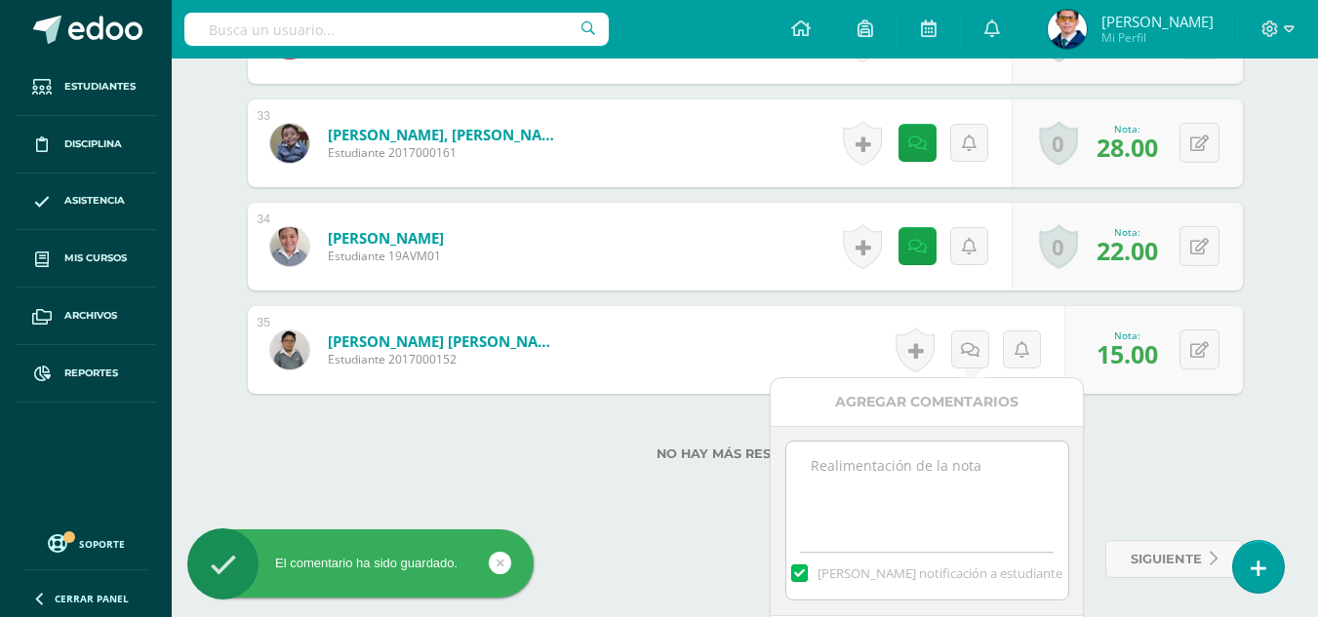
paste textarea "Tu prueba de logro de la IV unidad ha sido calificada."
click at [982, 511] on textarea at bounding box center [927, 491] width 282 height 98
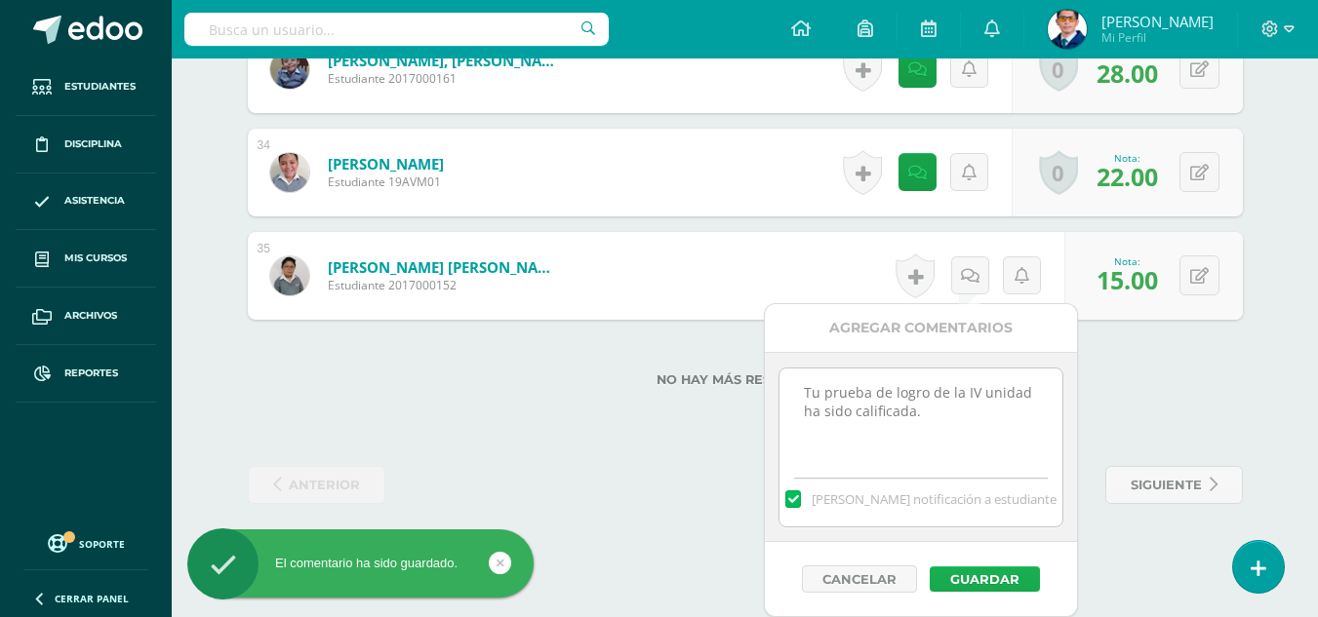
type textarea "Tu prueba de logro de la IV unidad ha sido calificada."
click at [988, 570] on button "Guardar" at bounding box center [985, 579] width 110 height 25
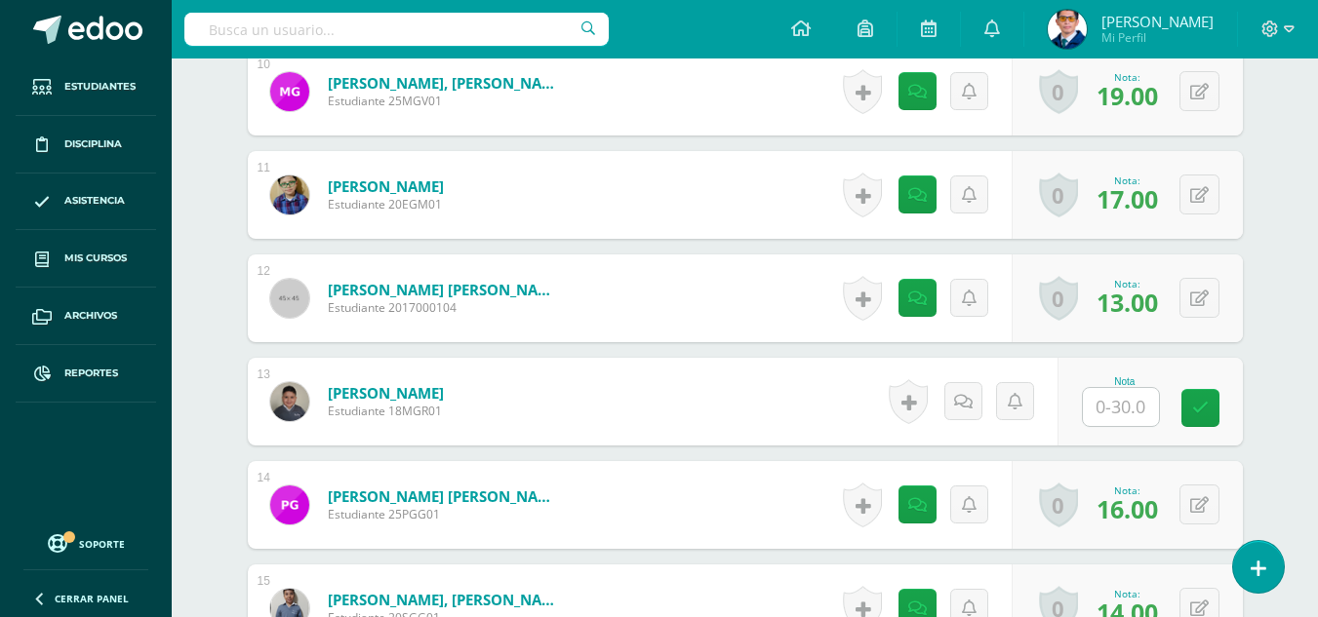
scroll to position [1658, 0]
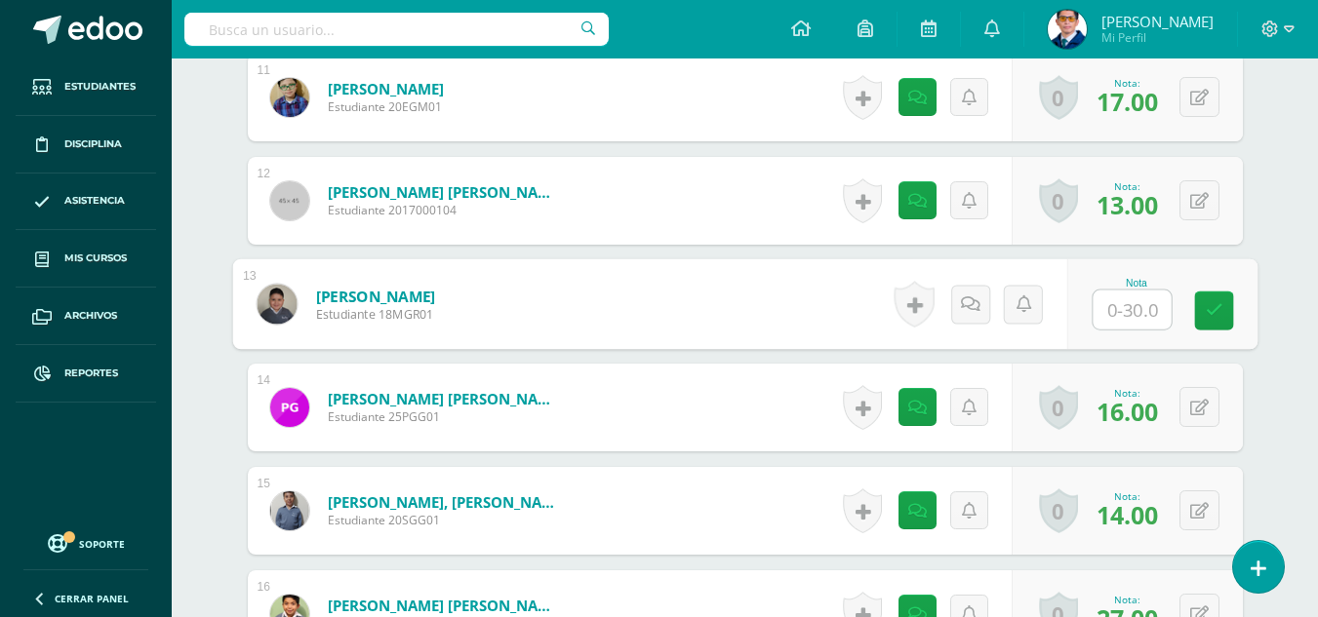
click at [1111, 298] on input "text" at bounding box center [1132, 310] width 78 height 39
type input "22"
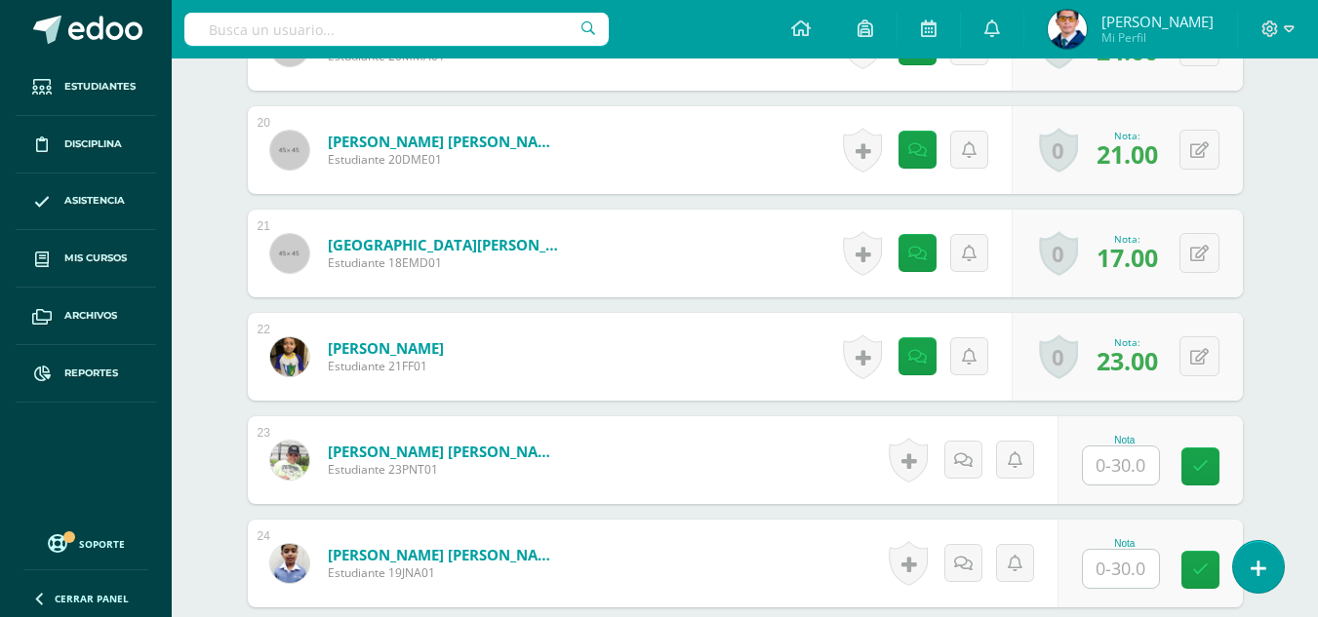
scroll to position [2731, 0]
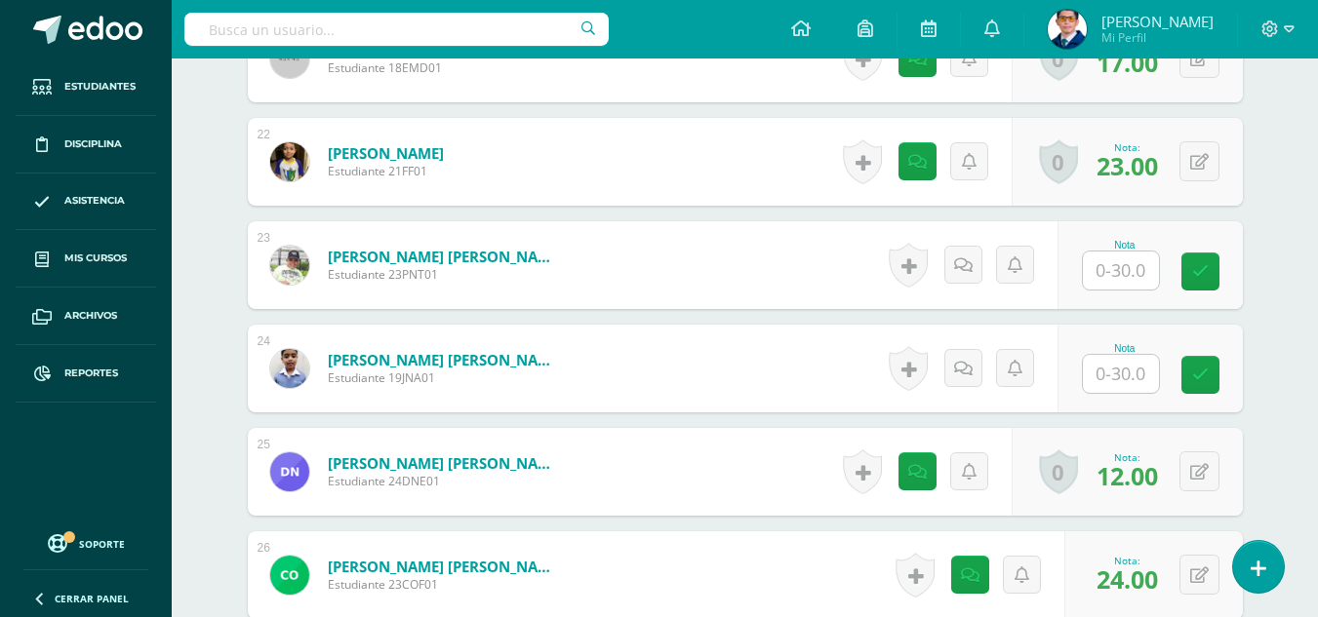
click at [1129, 286] on input "text" at bounding box center [1121, 271] width 76 height 38
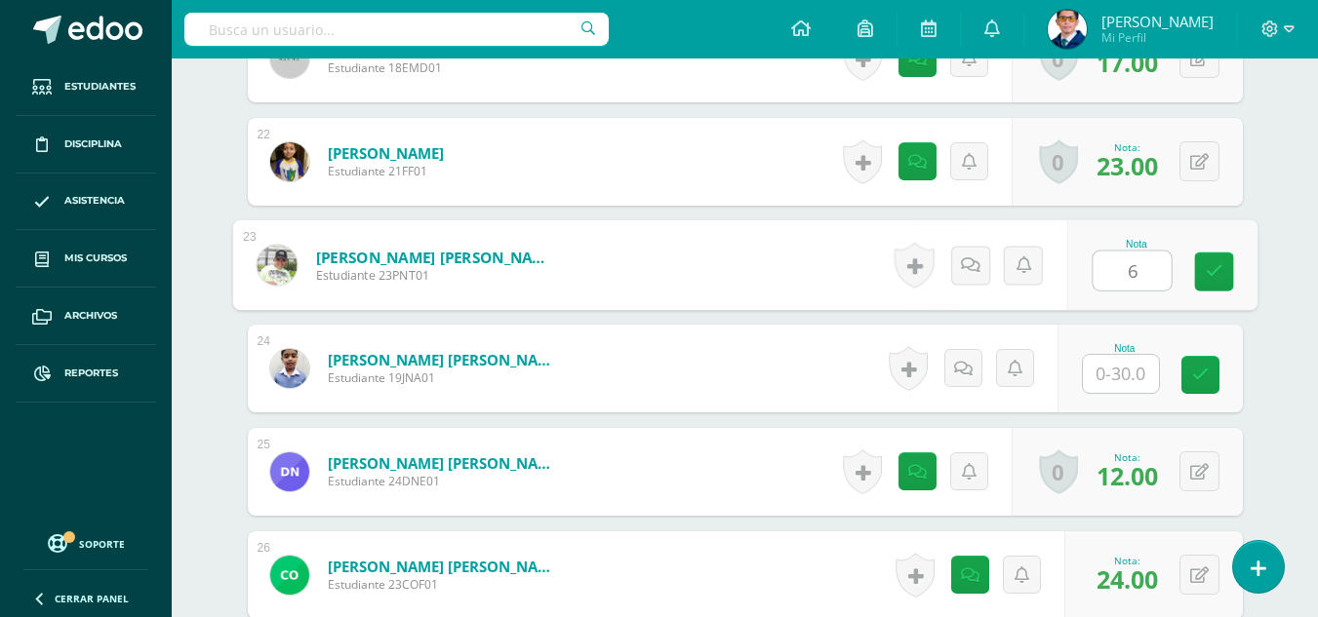
type input "6"
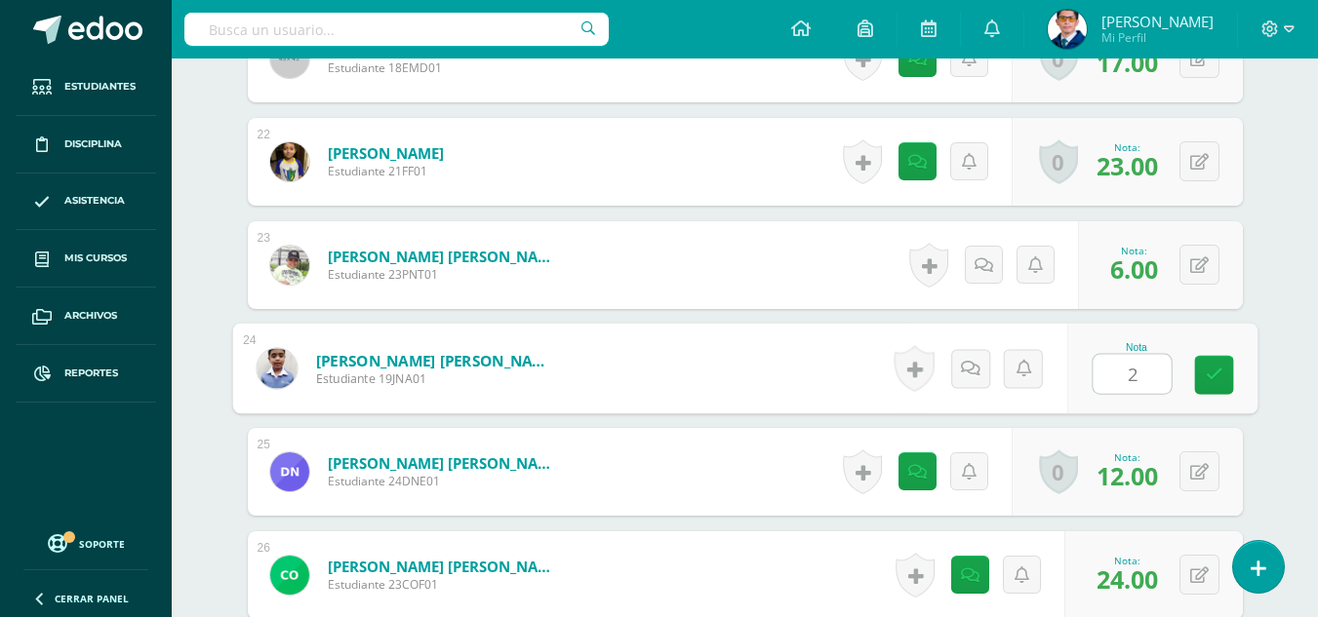
type input "20"
click at [982, 258] on icon at bounding box center [983, 266] width 19 height 17
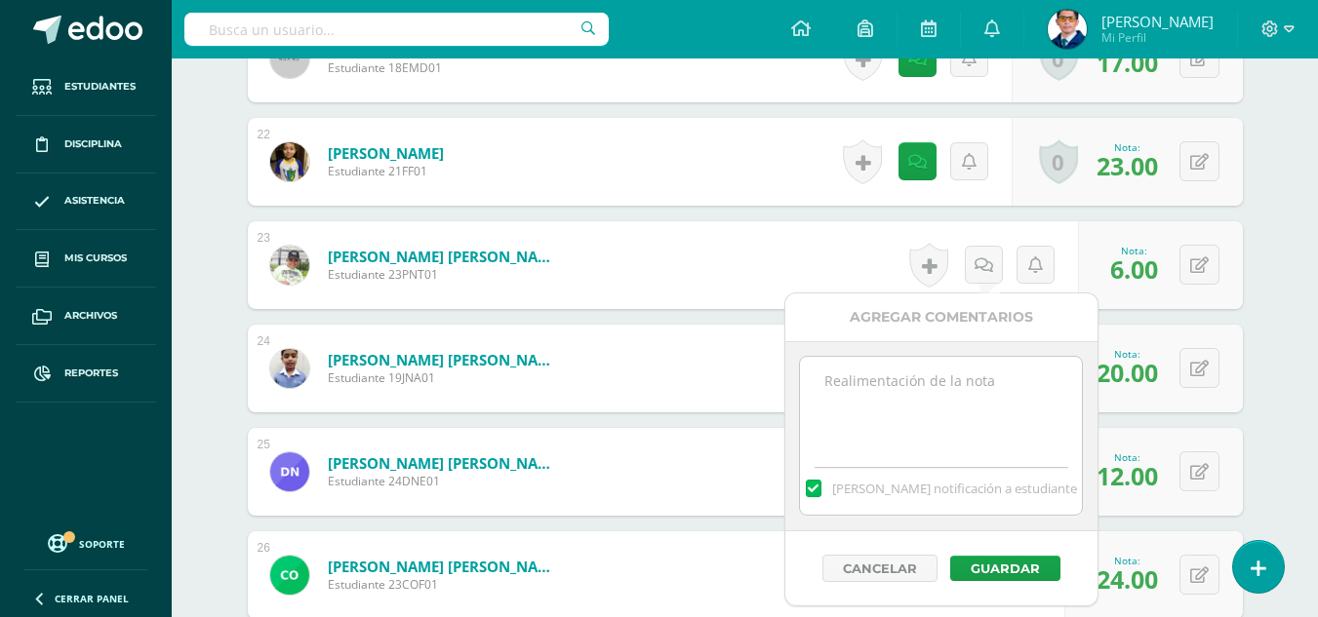
click at [979, 379] on textarea at bounding box center [941, 406] width 282 height 98
paste textarea "Tu prueba de logro de la IV unidad ha sido calificada."
type textarea "Tu prueba de logro de la IV unidad ha sido calificada."
click at [997, 573] on button "Guardar" at bounding box center [1005, 568] width 110 height 25
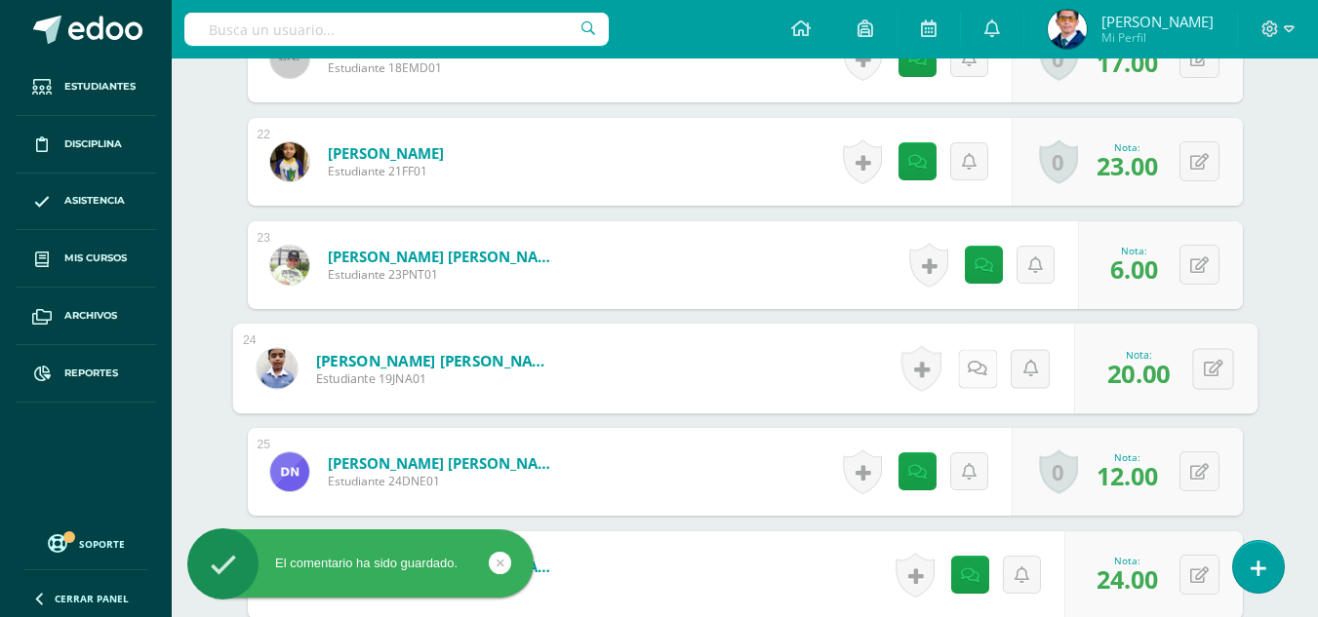
click at [980, 368] on link at bounding box center [976, 368] width 39 height 39
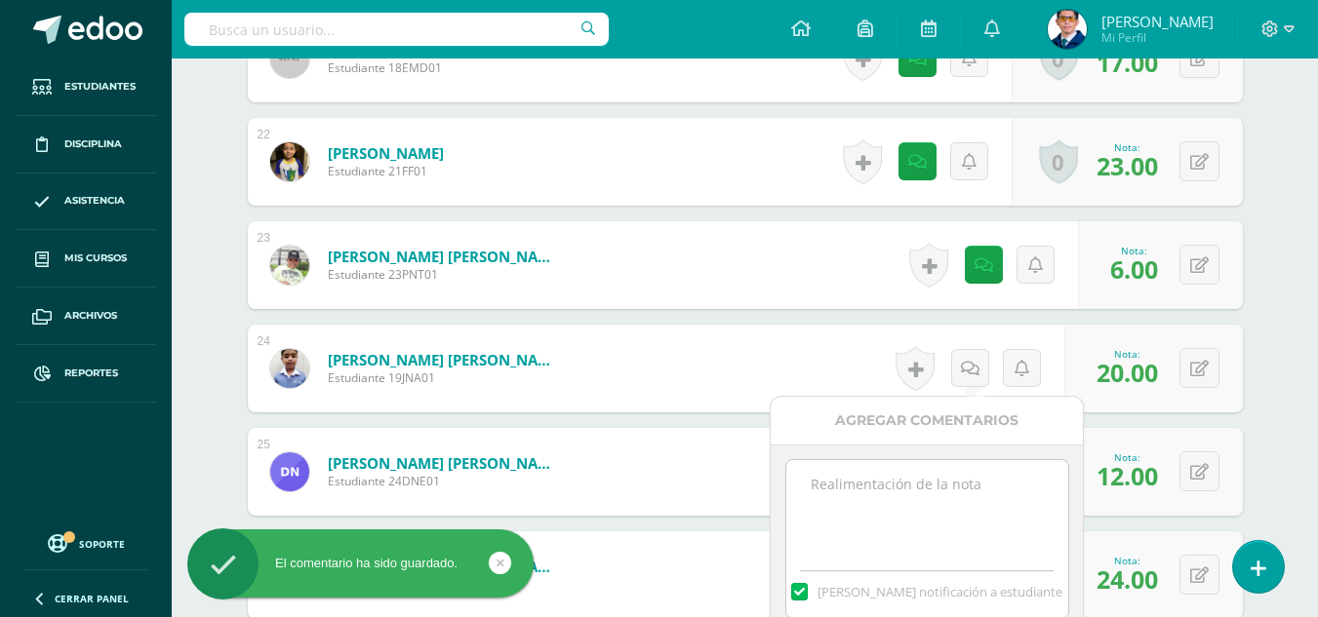
click at [977, 494] on textarea at bounding box center [927, 509] width 282 height 98
paste textarea "Tu prueba de logro de la IV unidad ha sido calificada."
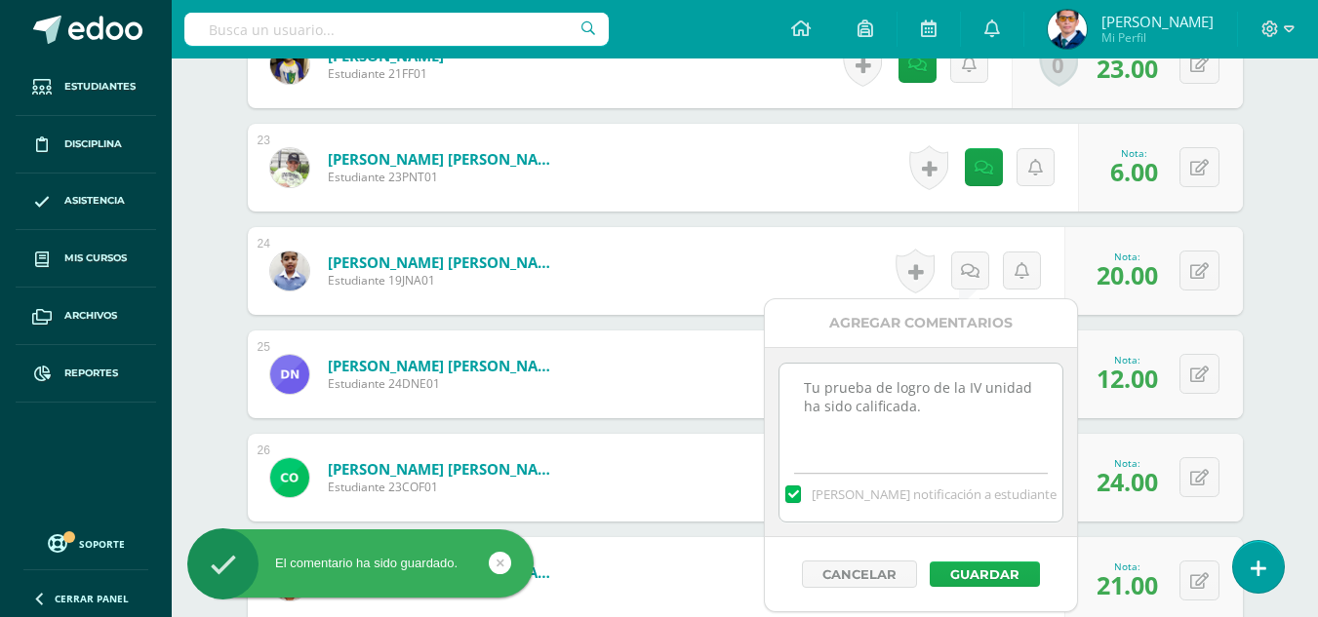
type textarea "Tu prueba de logro de la IV unidad ha sido calificada."
click at [1010, 573] on button "Guardar" at bounding box center [985, 574] width 110 height 25
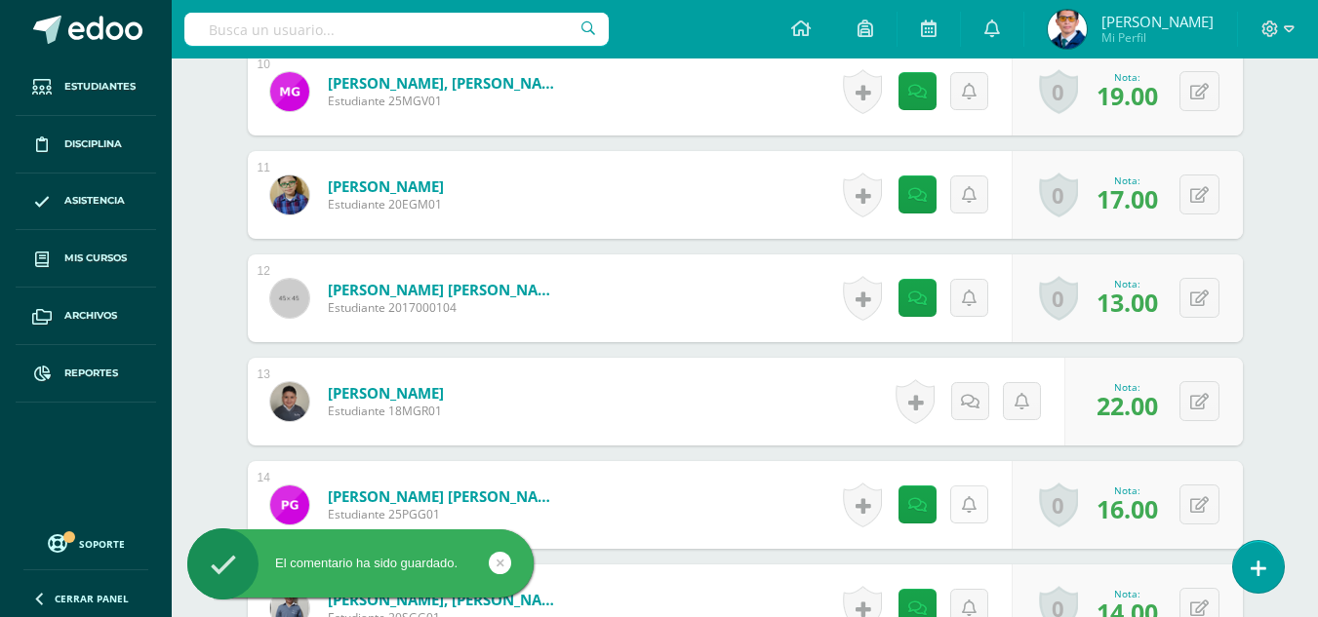
scroll to position [1756, 0]
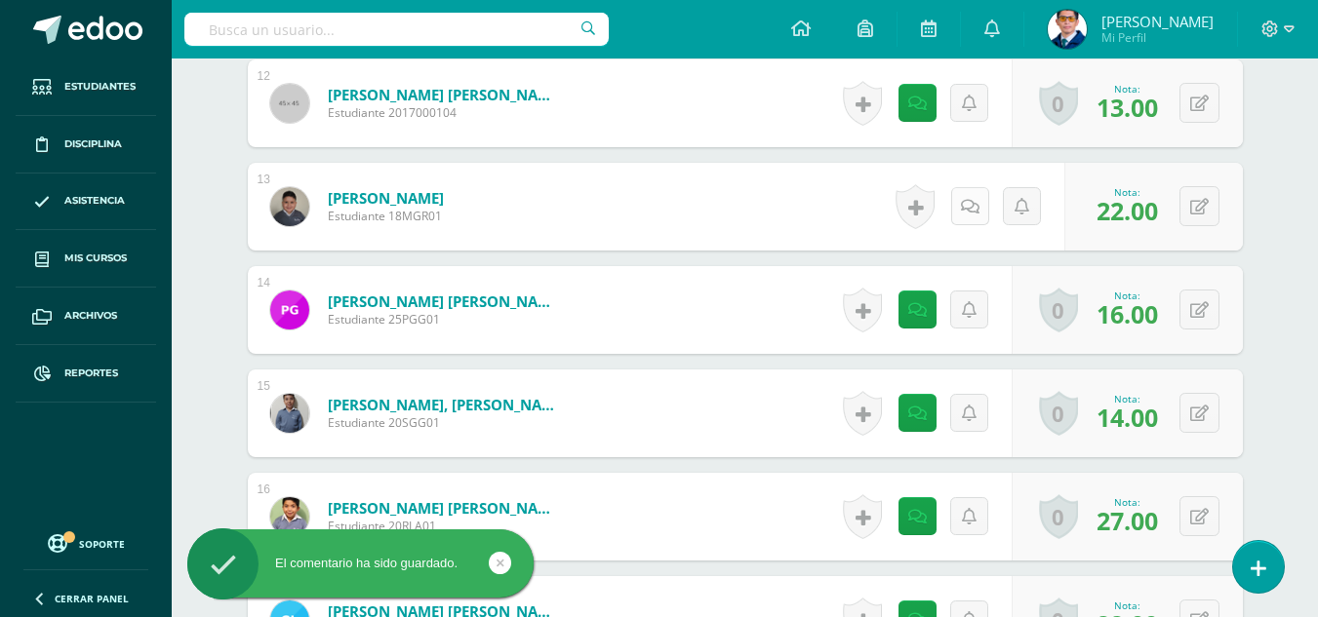
click at [969, 204] on icon at bounding box center [970, 207] width 19 height 17
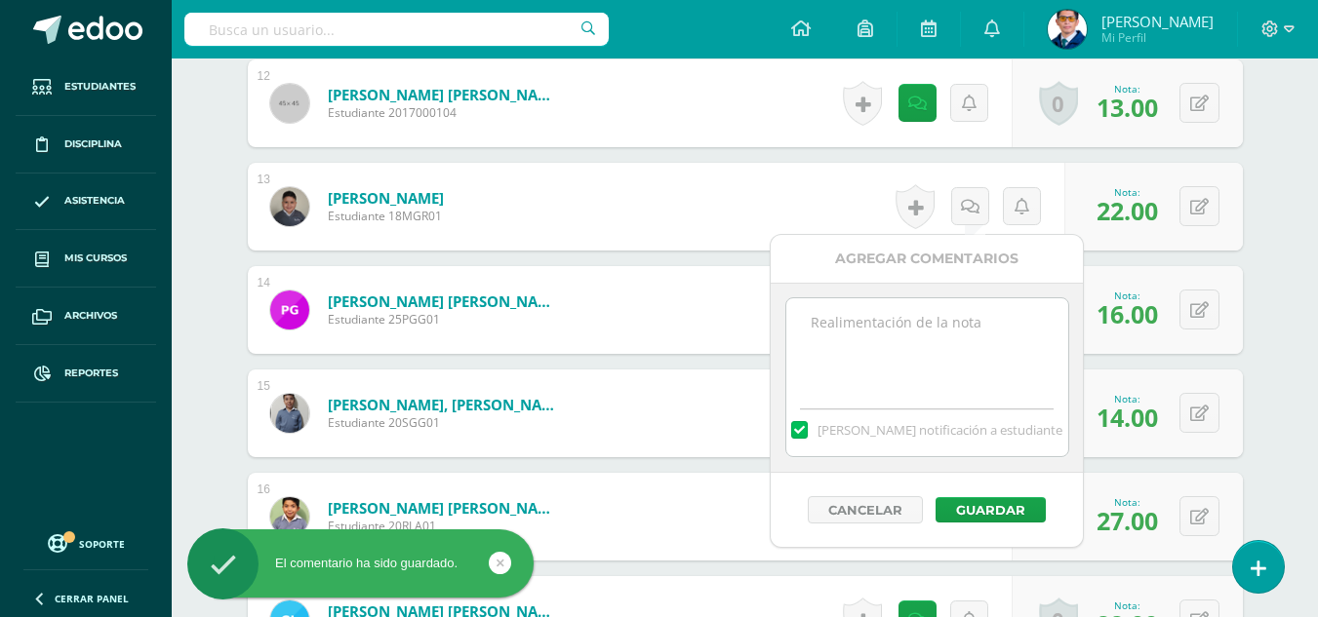
paste textarea "Tu prueba de logro de la IV unidad ha sido calificada."
click at [963, 350] on textarea at bounding box center [927, 347] width 282 height 98
type textarea "Tu prueba de logro de la IV unidad ha sido calificada."
click at [1000, 511] on button "Guardar" at bounding box center [990, 509] width 110 height 25
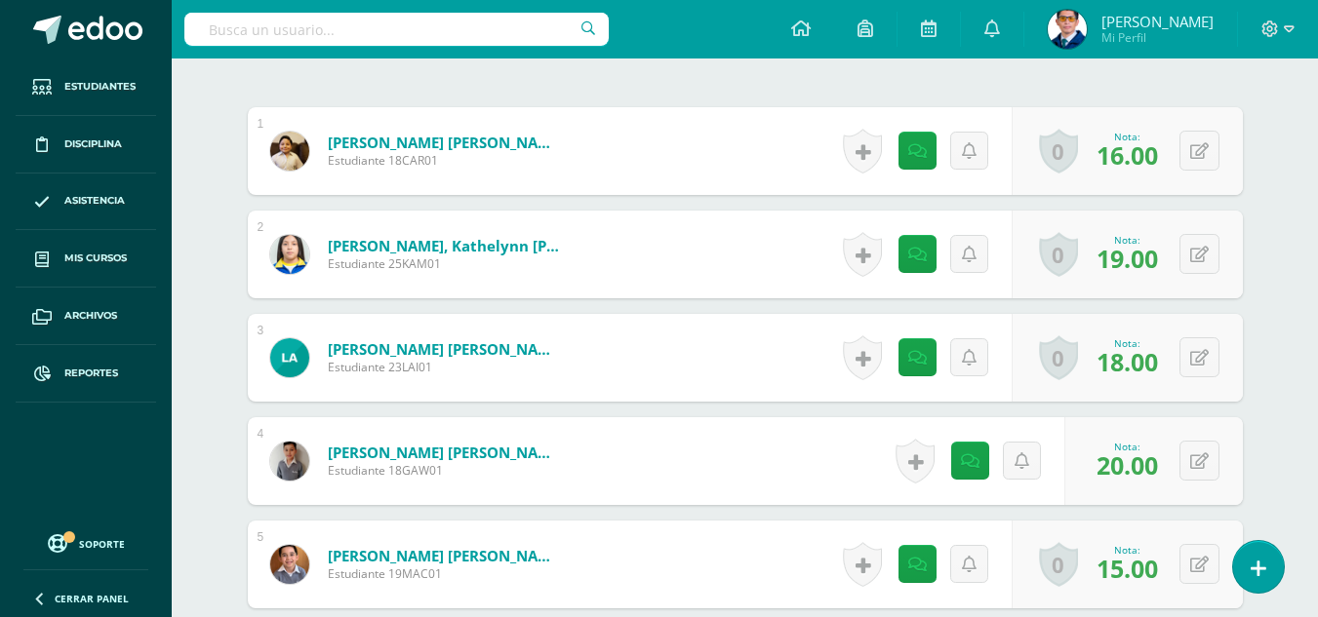
scroll to position [0, 0]
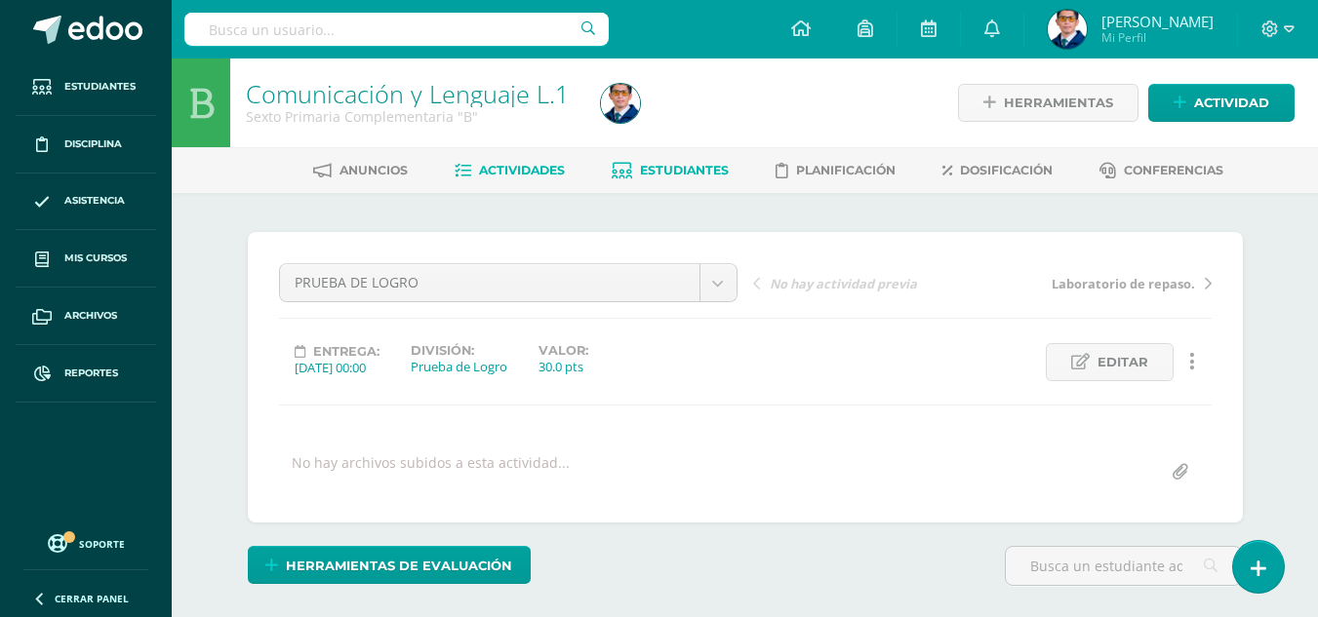
click at [669, 175] on span "Estudiantes" at bounding box center [684, 170] width 89 height 15
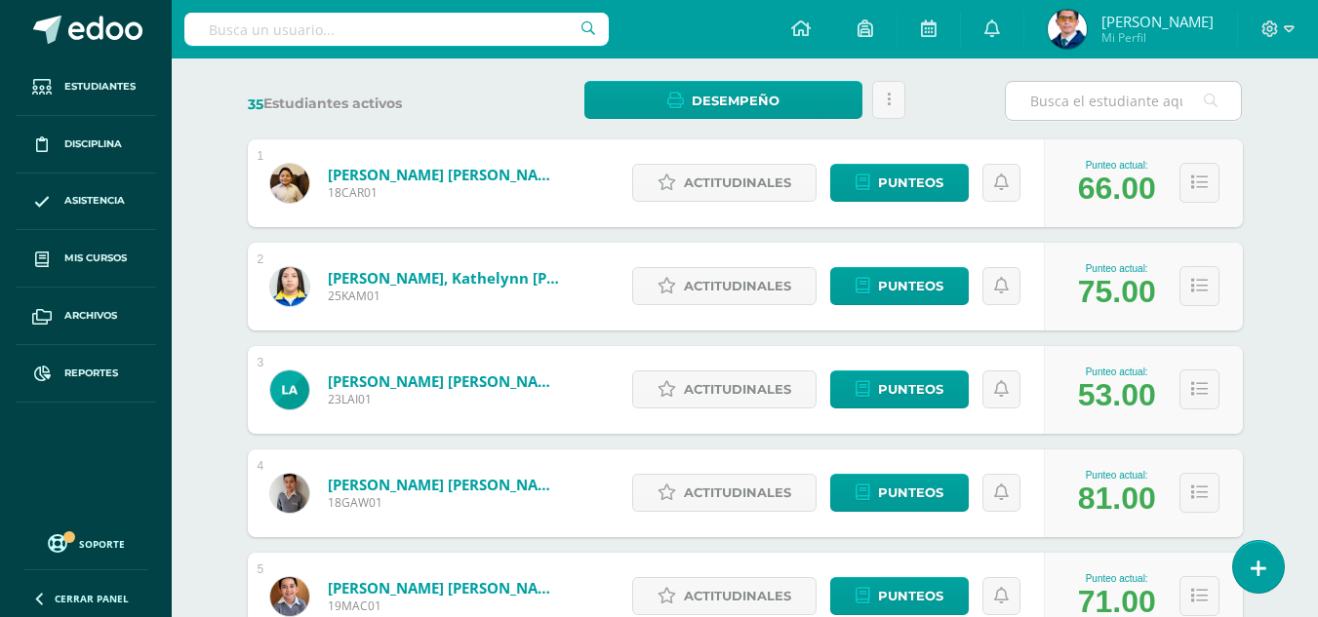
scroll to position [187, 0]
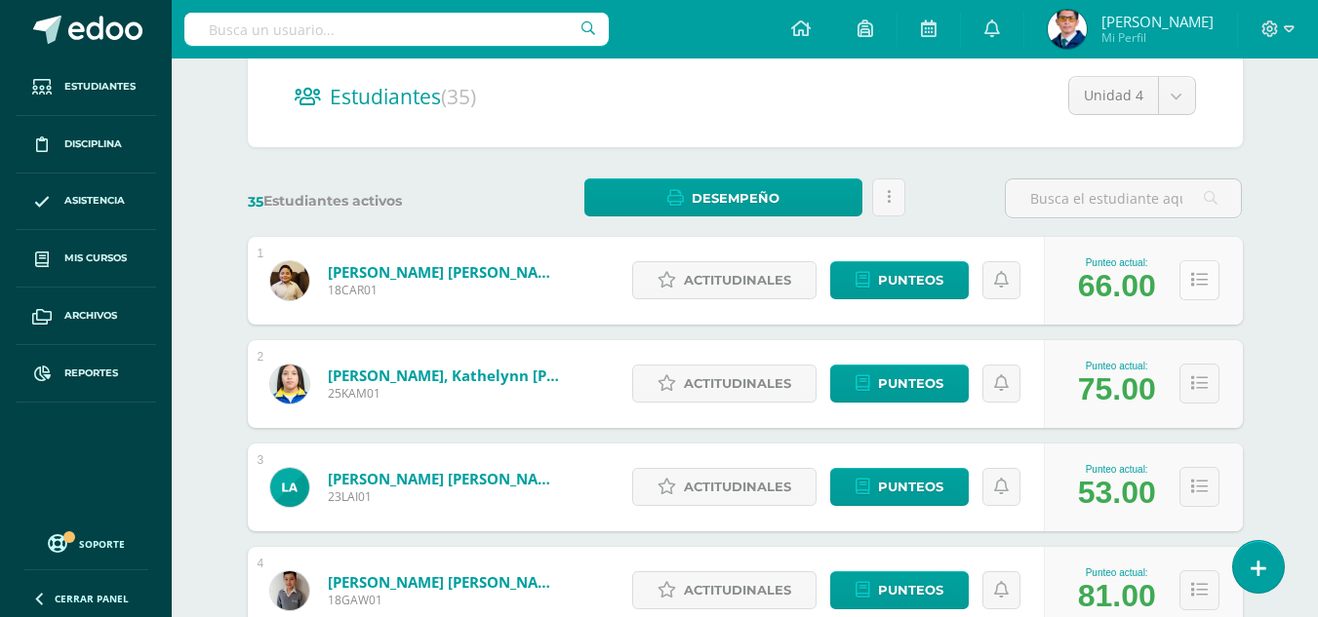
click at [1196, 280] on icon at bounding box center [1199, 280] width 17 height 17
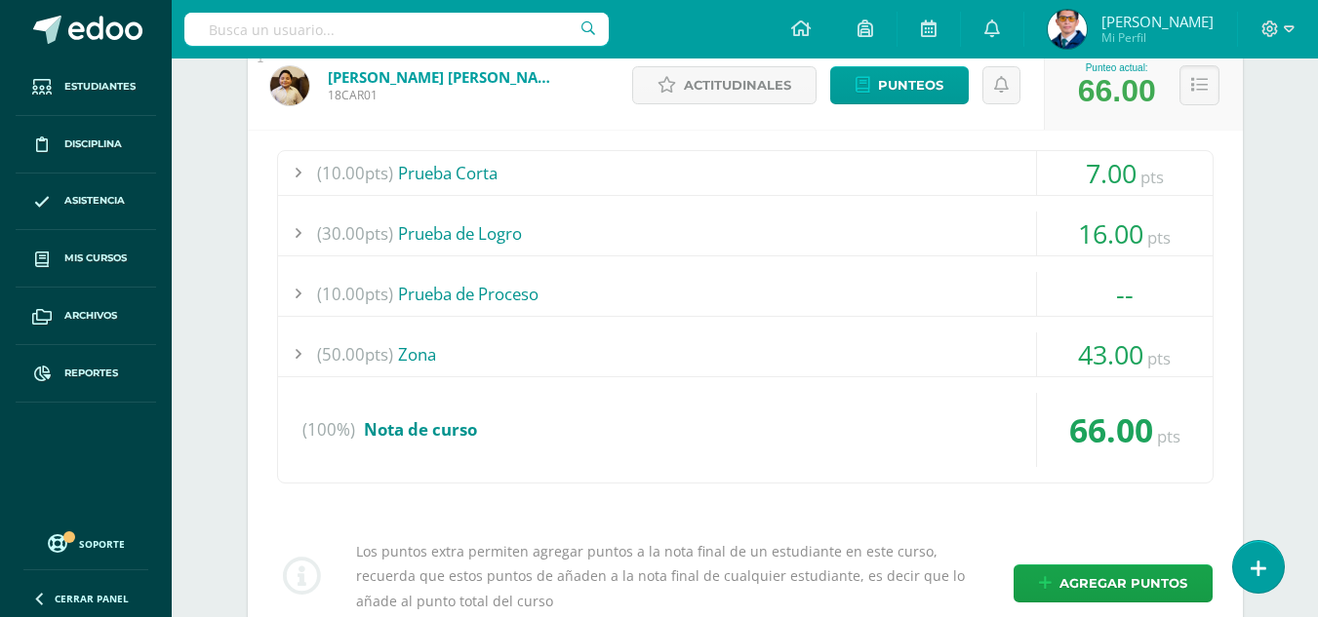
scroll to position [0, 0]
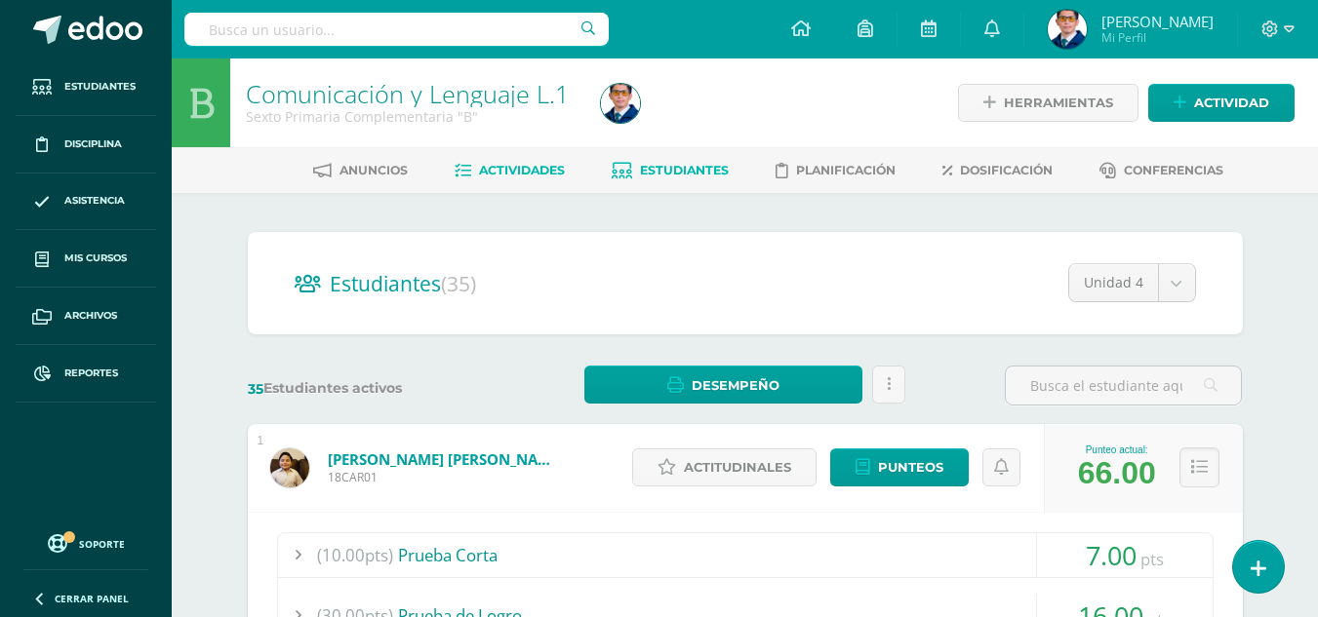
click at [502, 166] on span "Actividades" at bounding box center [522, 170] width 86 height 15
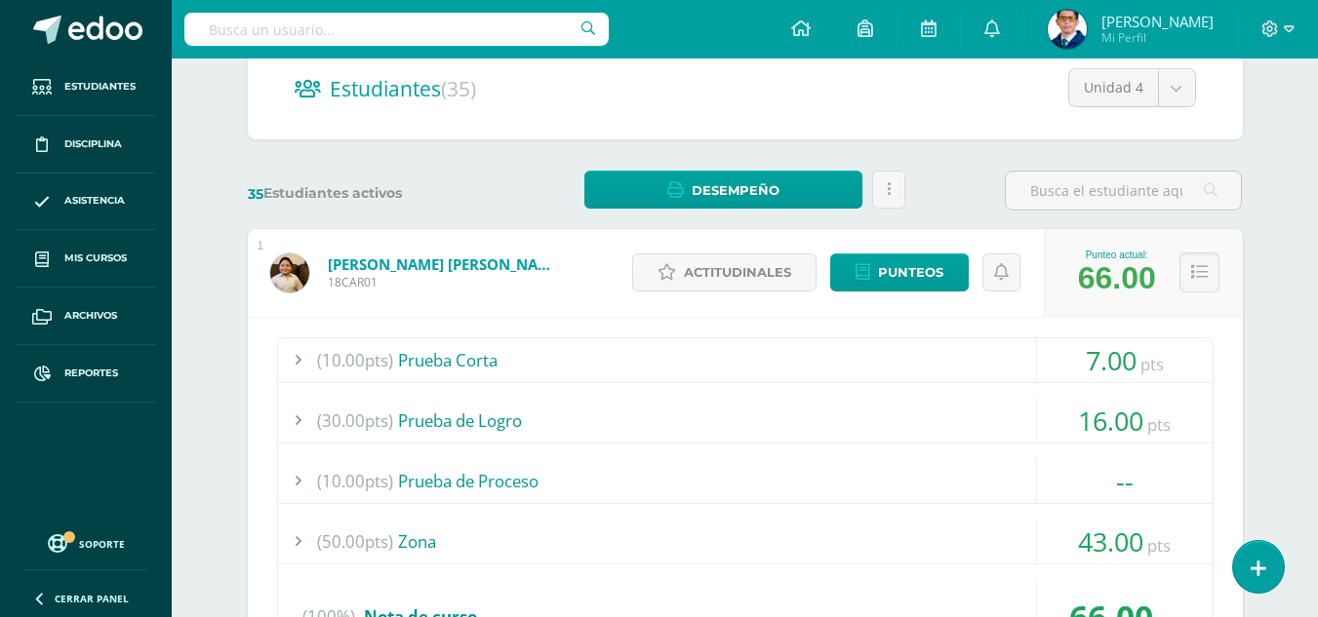
scroll to position [293, 0]
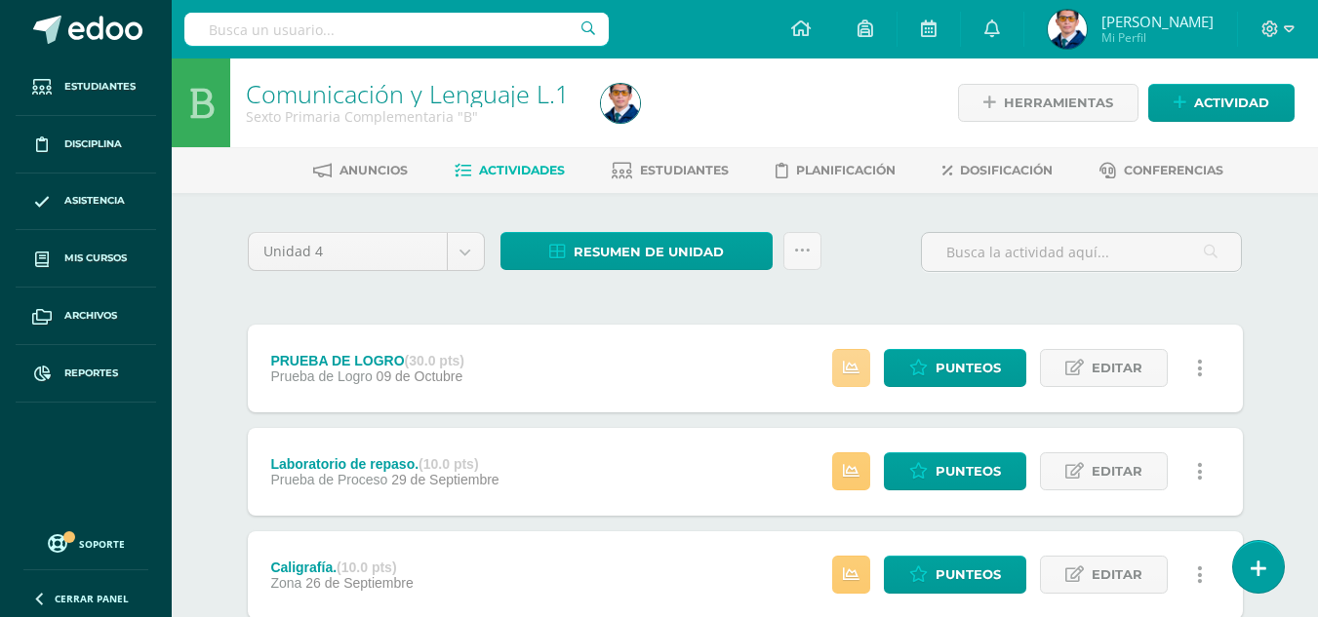
click at [851, 364] on icon at bounding box center [851, 368] width 17 height 17
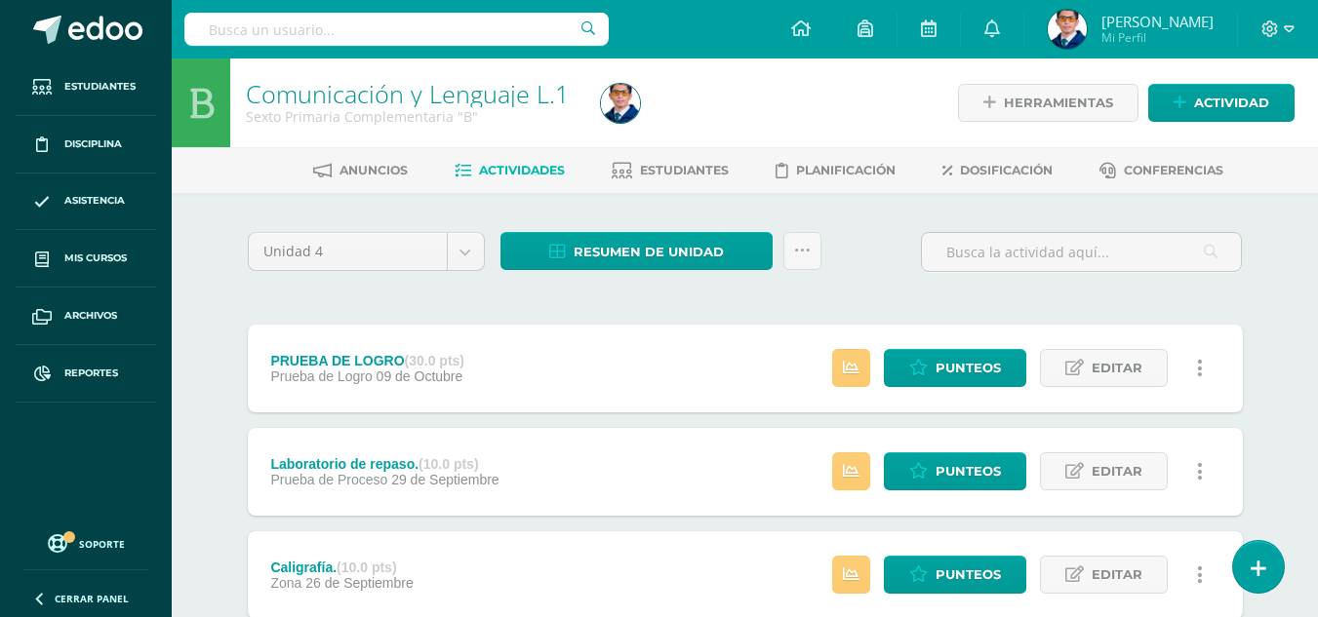
scroll to position [98, 0]
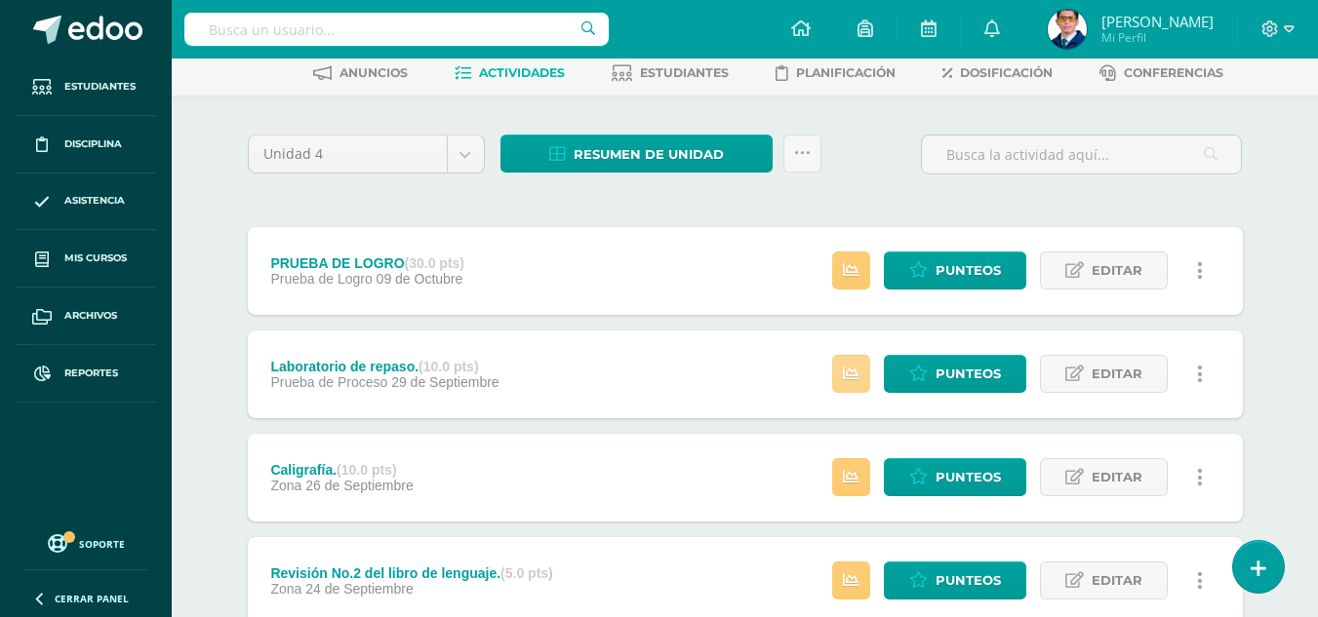
click at [859, 379] on link at bounding box center [851, 374] width 38 height 38
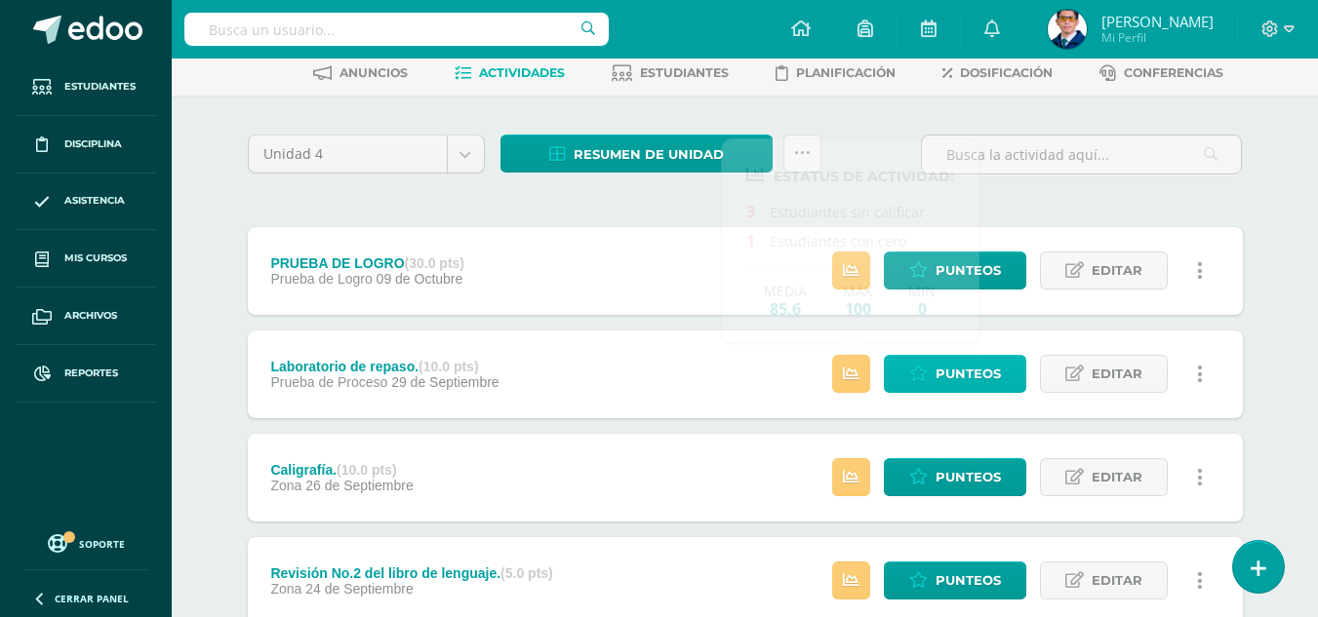
click at [937, 374] on span "Punteos" at bounding box center [967, 374] width 65 height 36
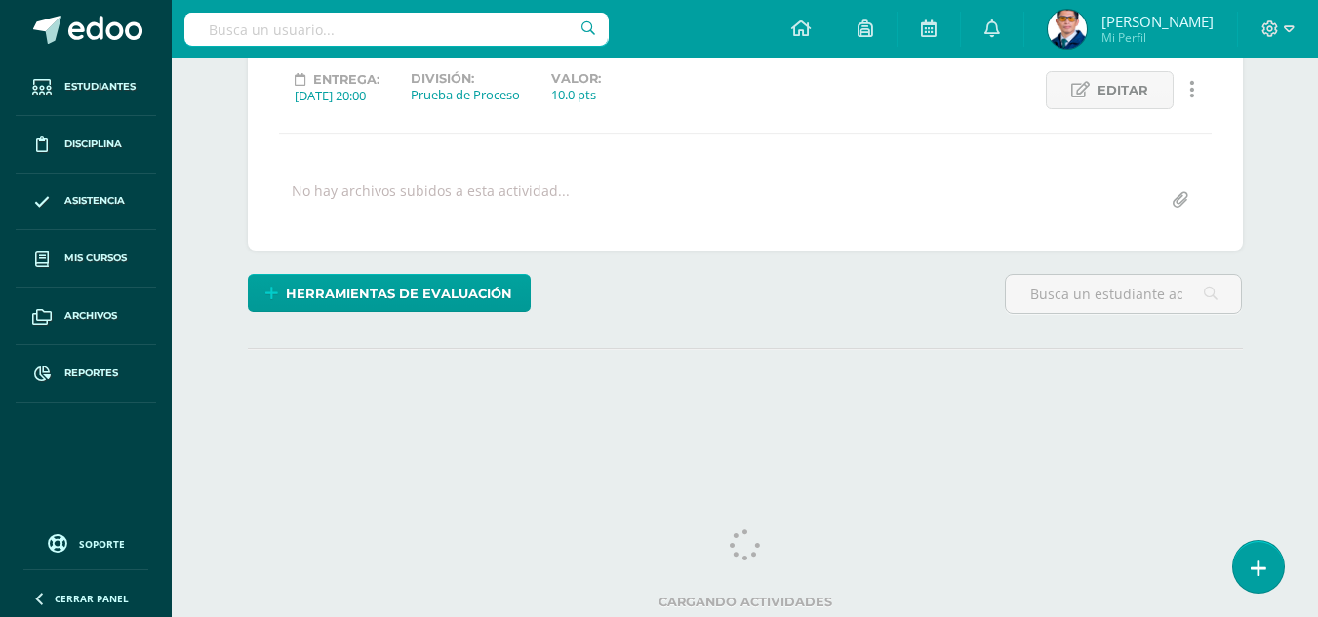
scroll to position [272, 0]
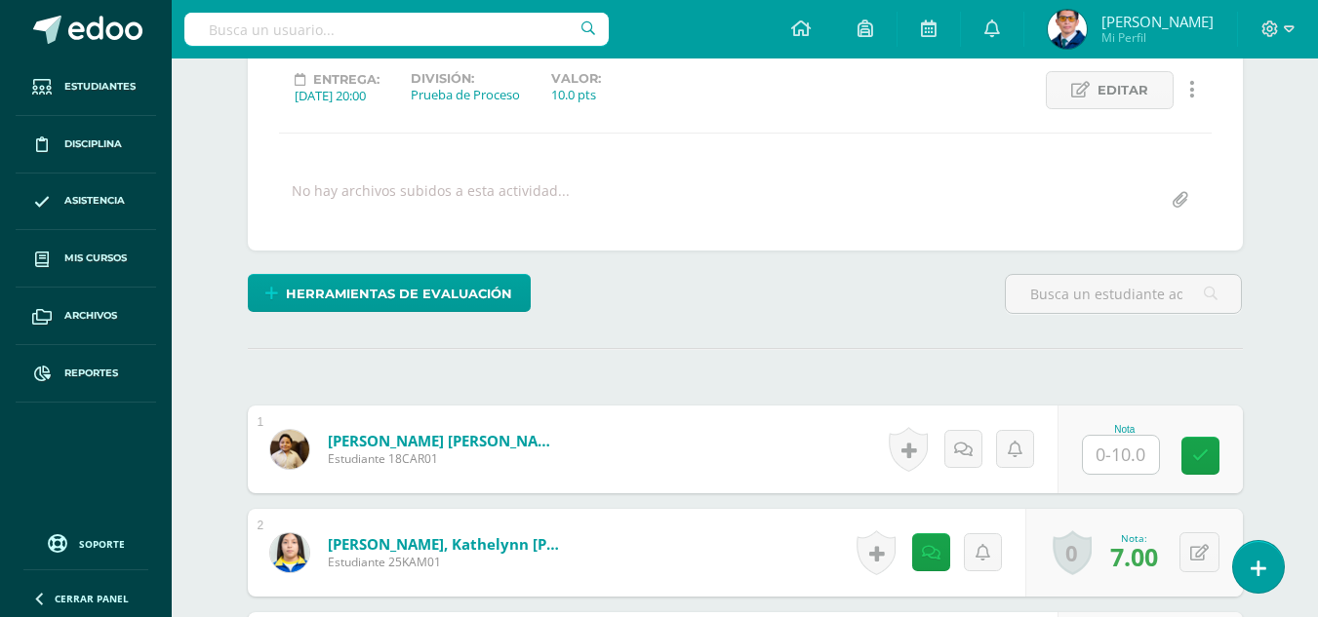
click at [1109, 467] on input "text" at bounding box center [1121, 455] width 76 height 38
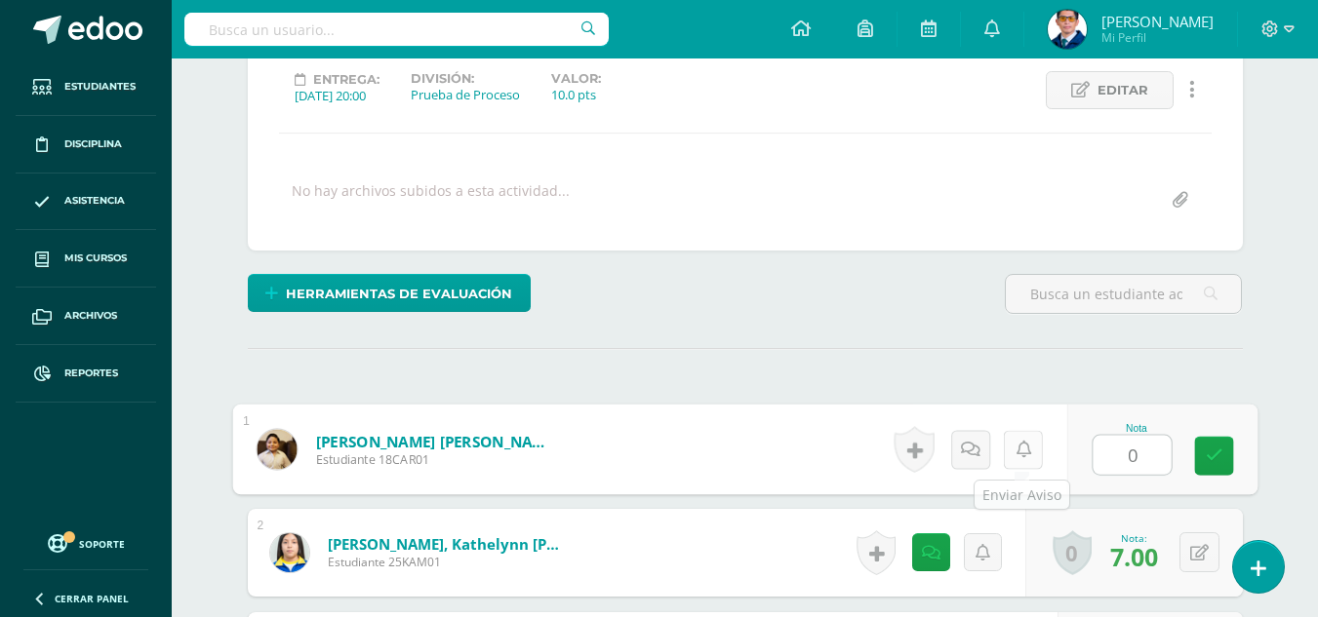
type input "0"
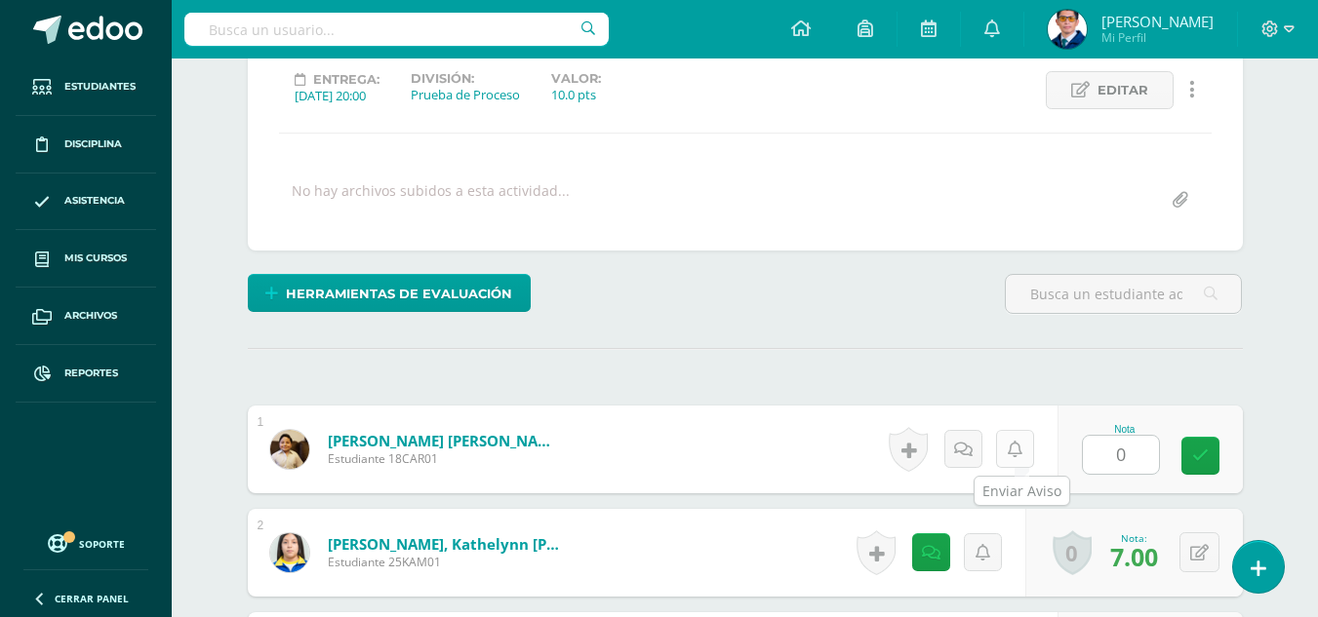
click at [1016, 450] on icon at bounding box center [1015, 450] width 15 height 17
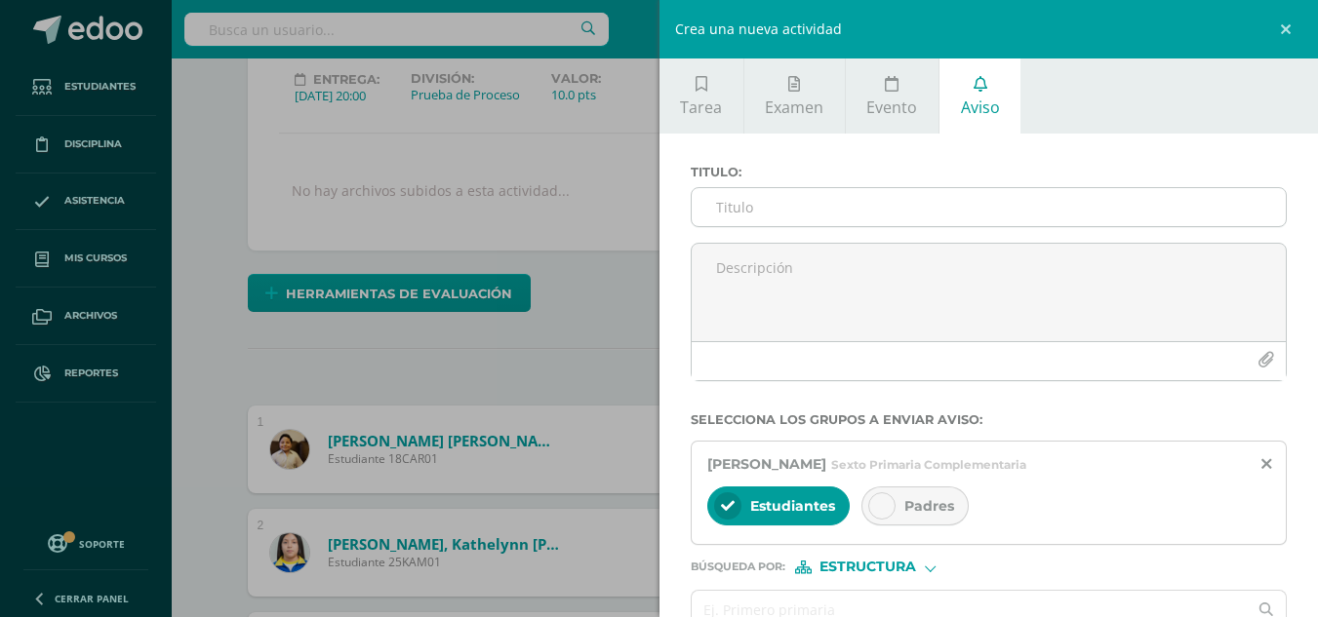
click at [944, 190] on input "Titulo :" at bounding box center [989, 207] width 595 height 38
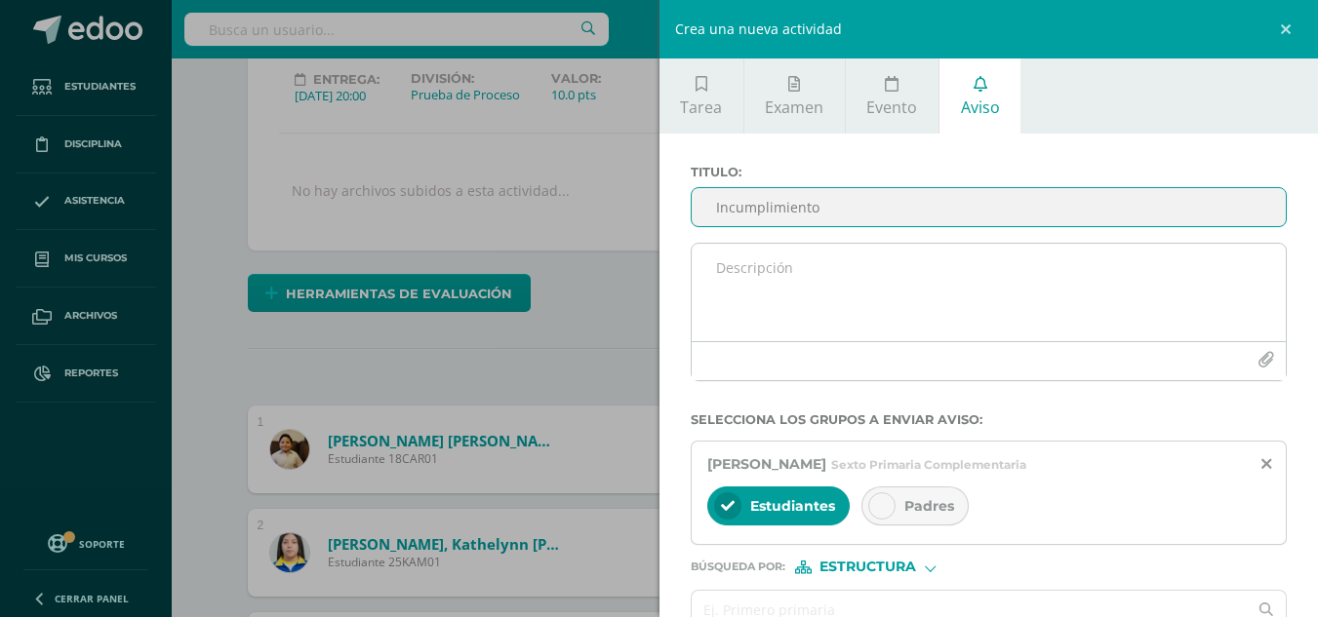
type input "Incumplimiento"
click at [874, 275] on textarea at bounding box center [989, 293] width 595 height 98
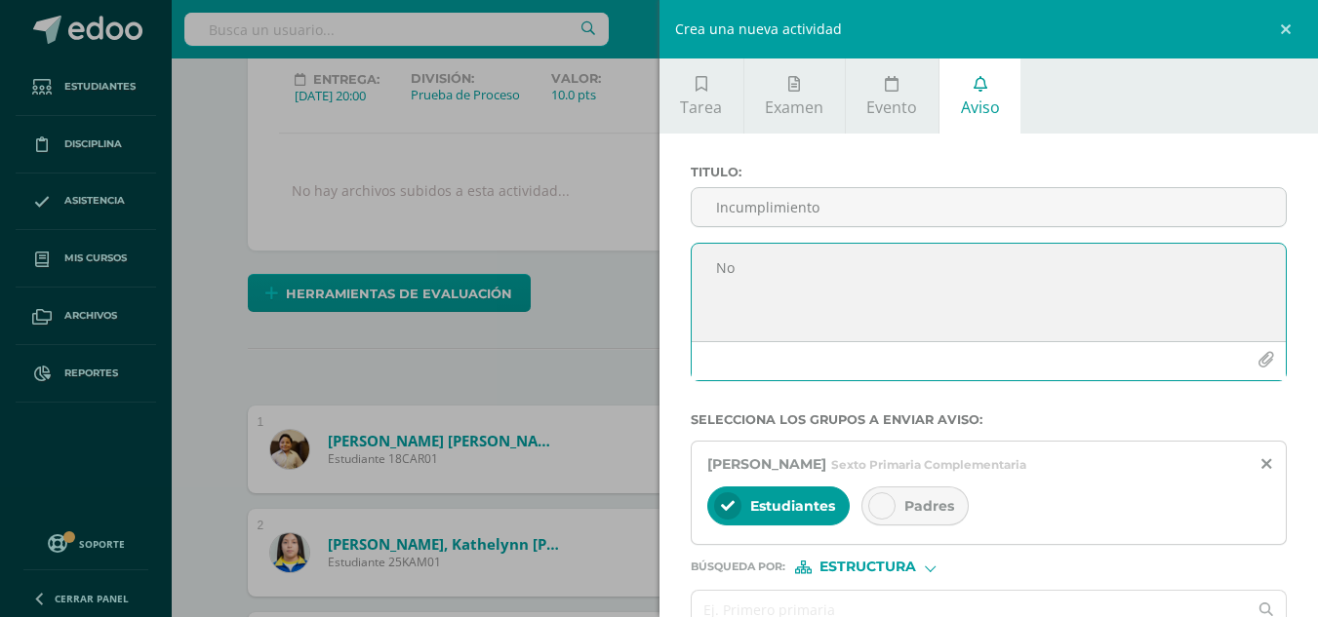
type textarea "N"
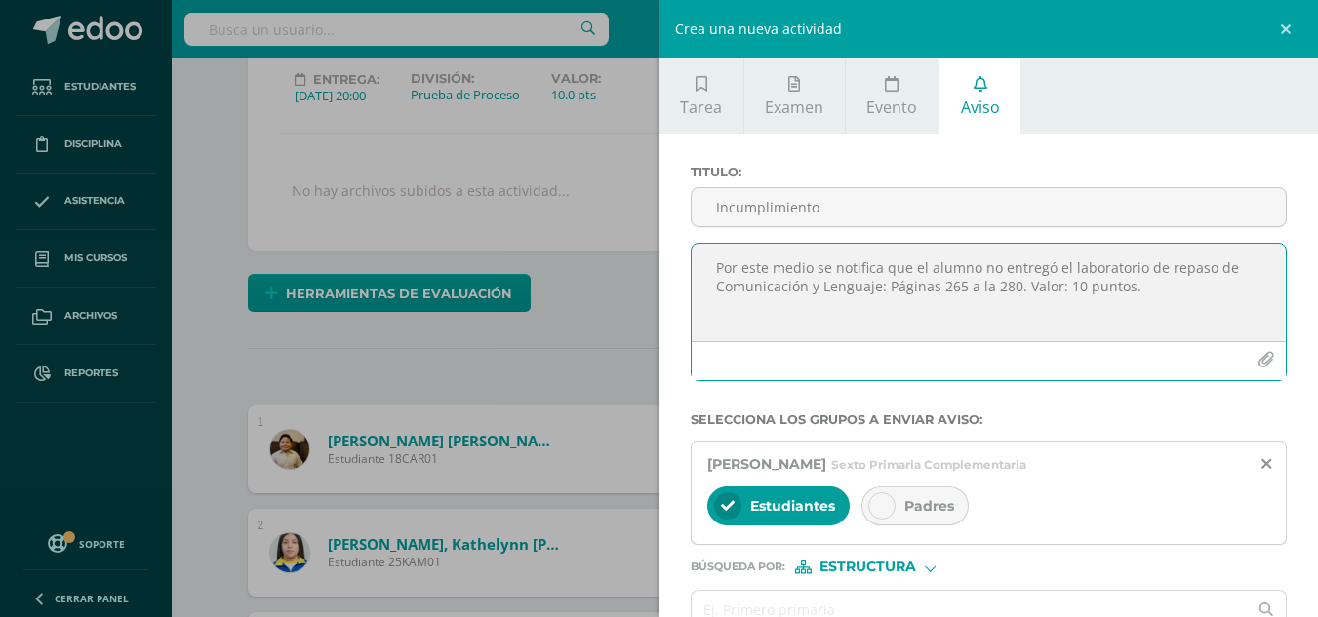
drag, startPoint x: 1187, startPoint y: 289, endPoint x: 701, endPoint y: 265, distance: 486.3
click at [700, 262] on textarea "Por este medio se notifica que el alumno no entregó el laboratorio de repaso de…" at bounding box center [989, 293] width 595 height 98
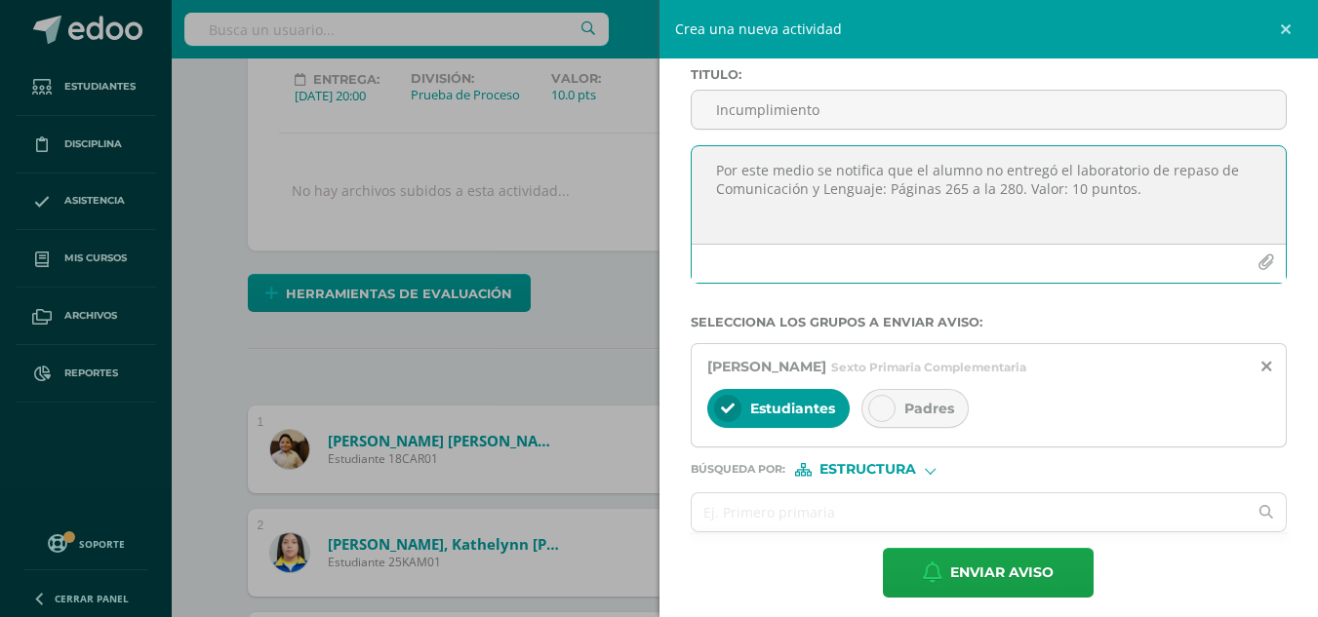
type textarea "Por este medio se notifica que el alumno no entregó el laboratorio de repaso de…"
click at [930, 401] on span "Padres" at bounding box center [929, 409] width 50 height 18
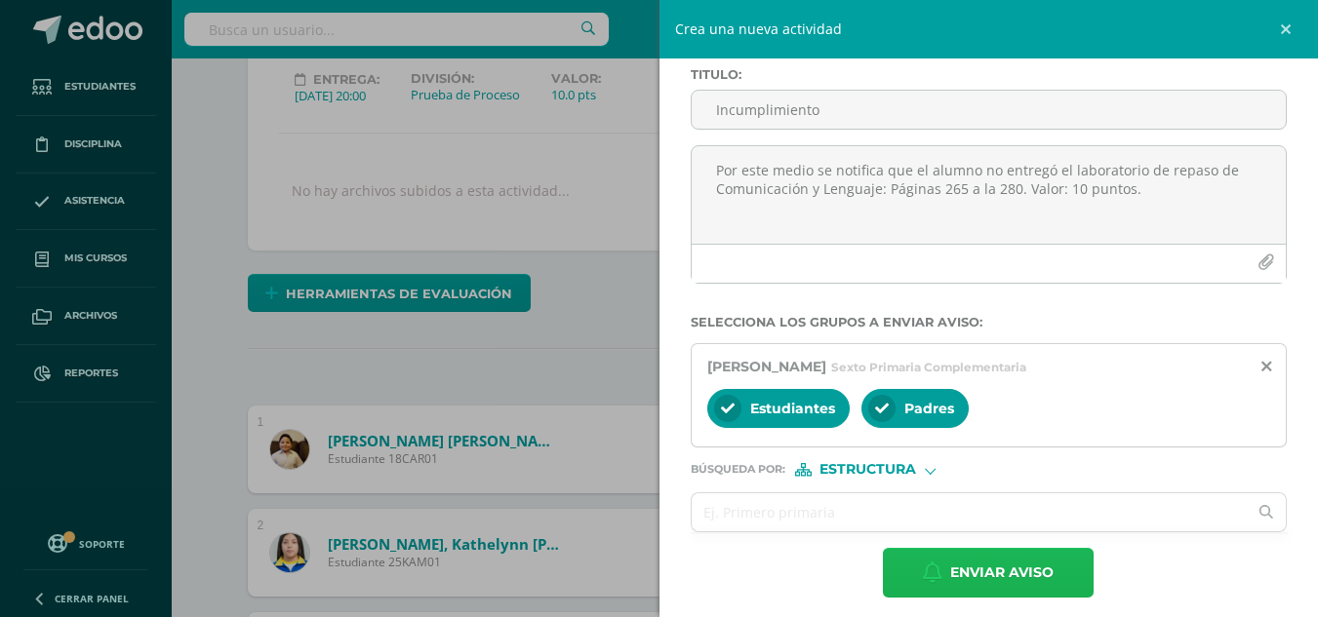
click at [977, 576] on span "Enviar aviso" at bounding box center [1001, 573] width 103 height 48
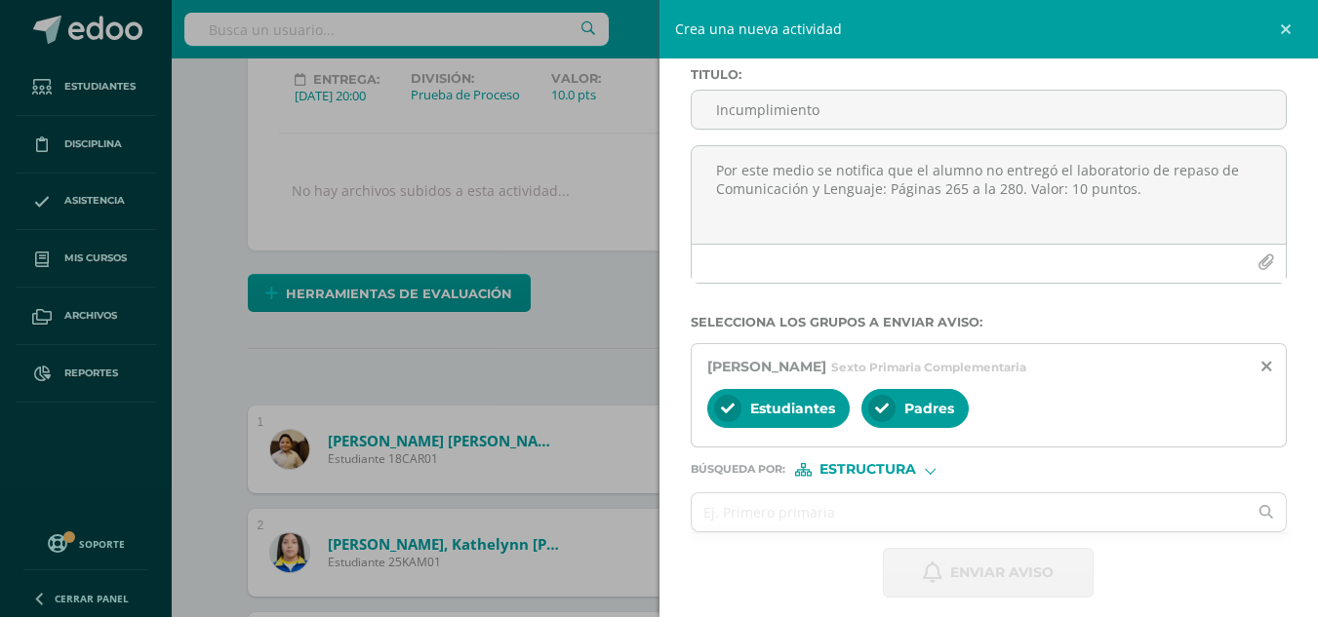
scroll to position [0, 0]
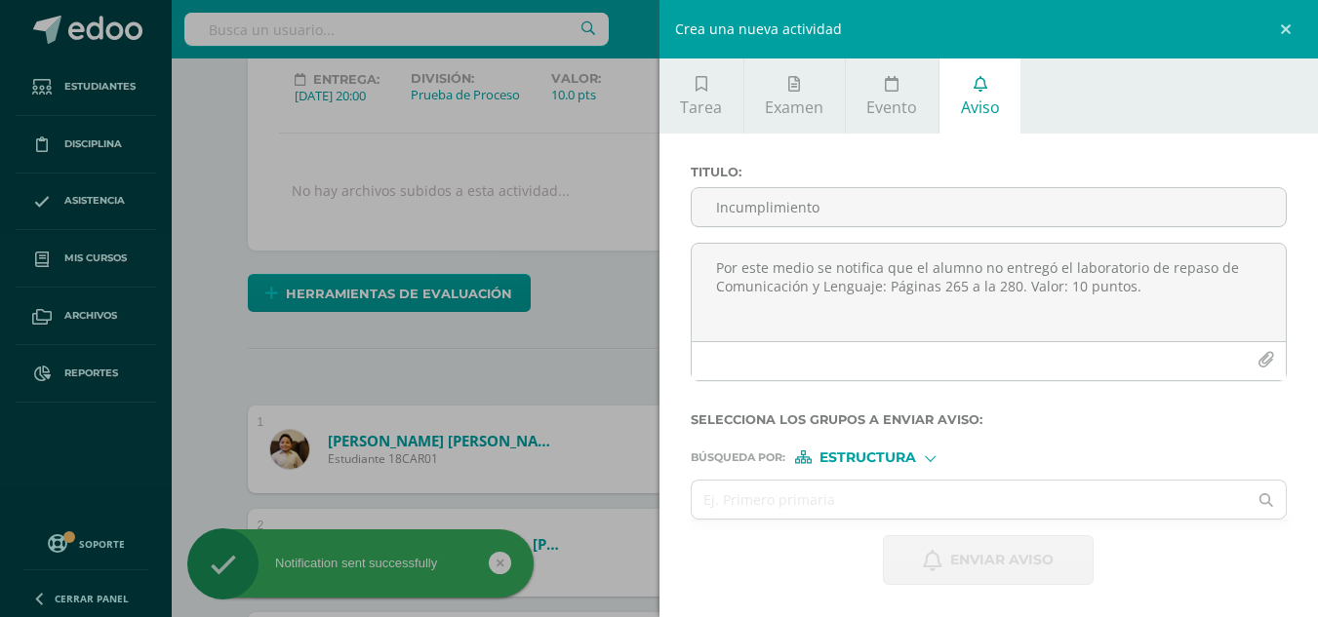
click at [367, 377] on div "Crea una nueva actividad Tarea Examen Evento Aviso Título: Valor: 100.0 Fecha: …" at bounding box center [659, 308] width 1318 height 617
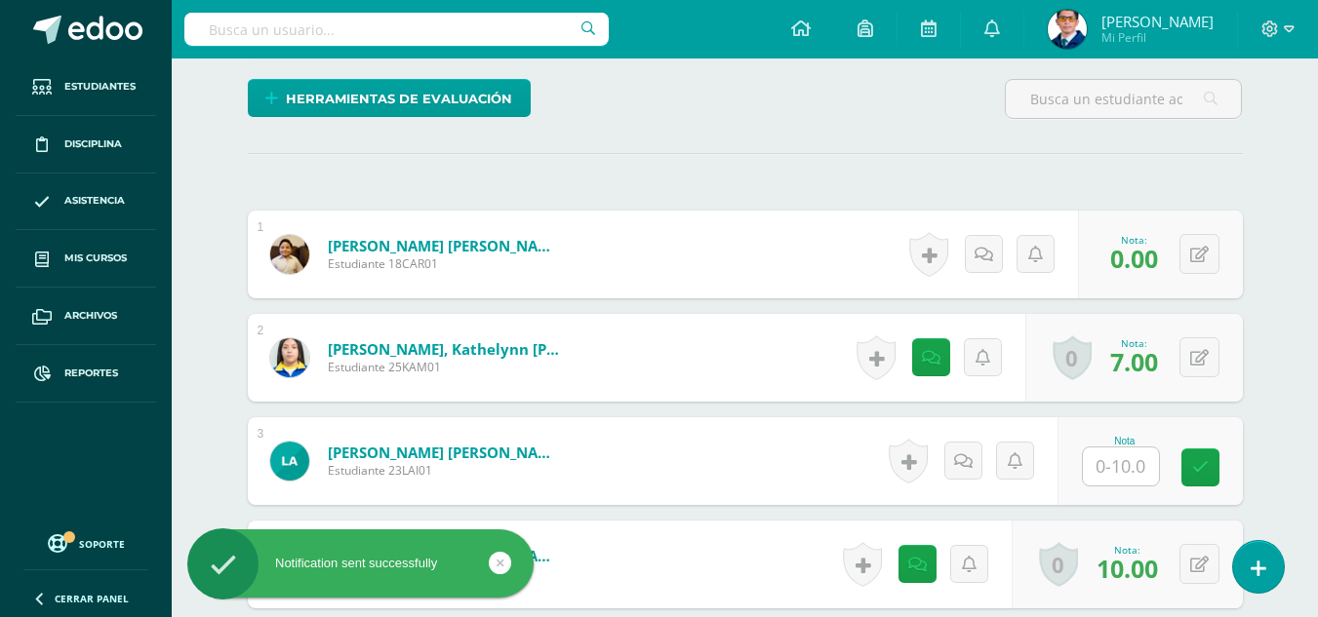
scroll to position [565, 0]
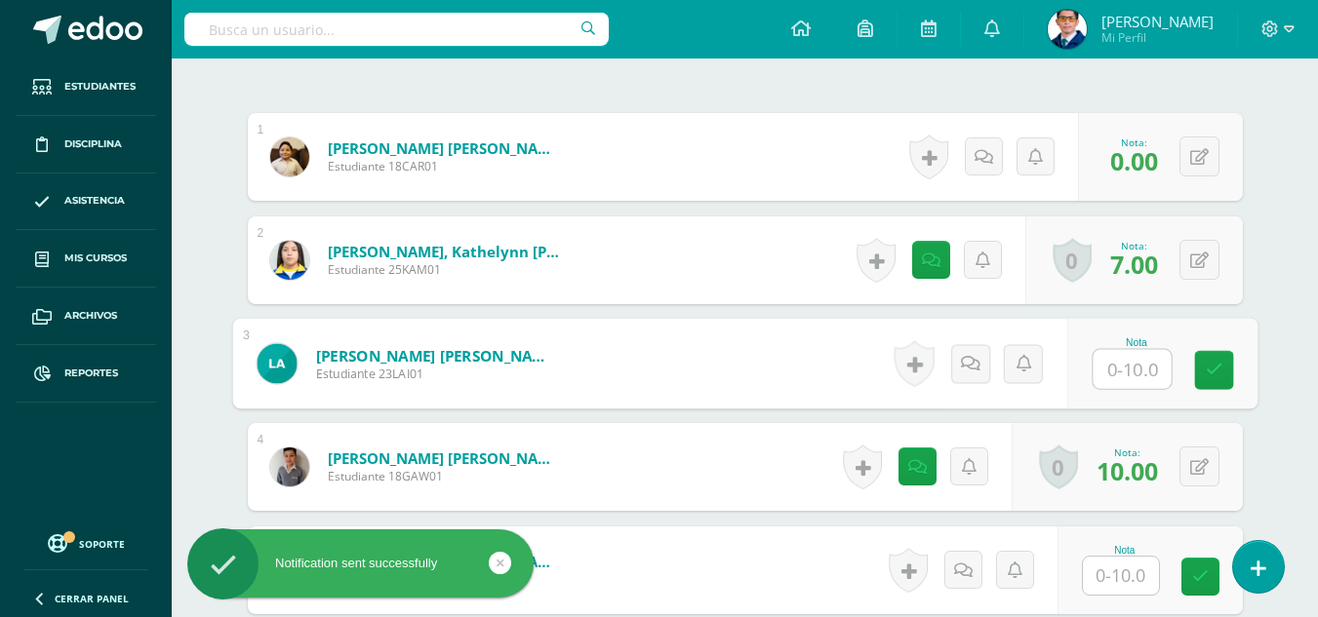
click at [1111, 377] on input "text" at bounding box center [1132, 369] width 78 height 39
type input "0"
click at [1212, 362] on icon at bounding box center [1214, 370] width 18 height 17
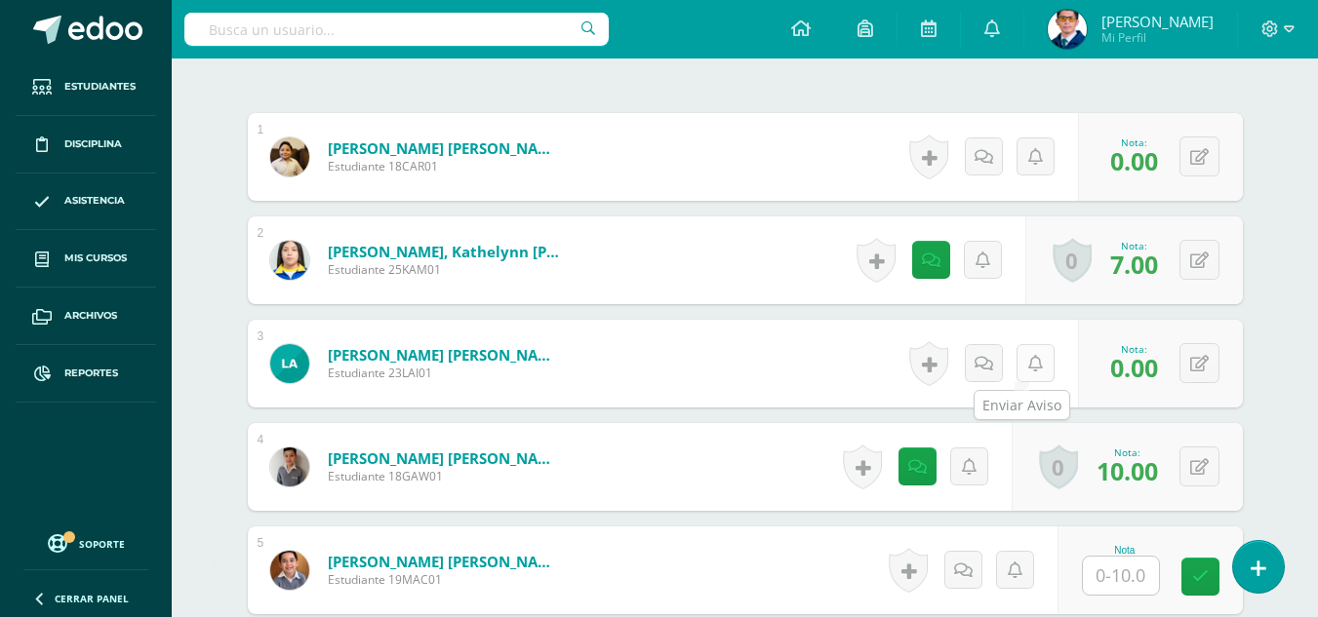
click at [1032, 372] on icon at bounding box center [1035, 364] width 15 height 17
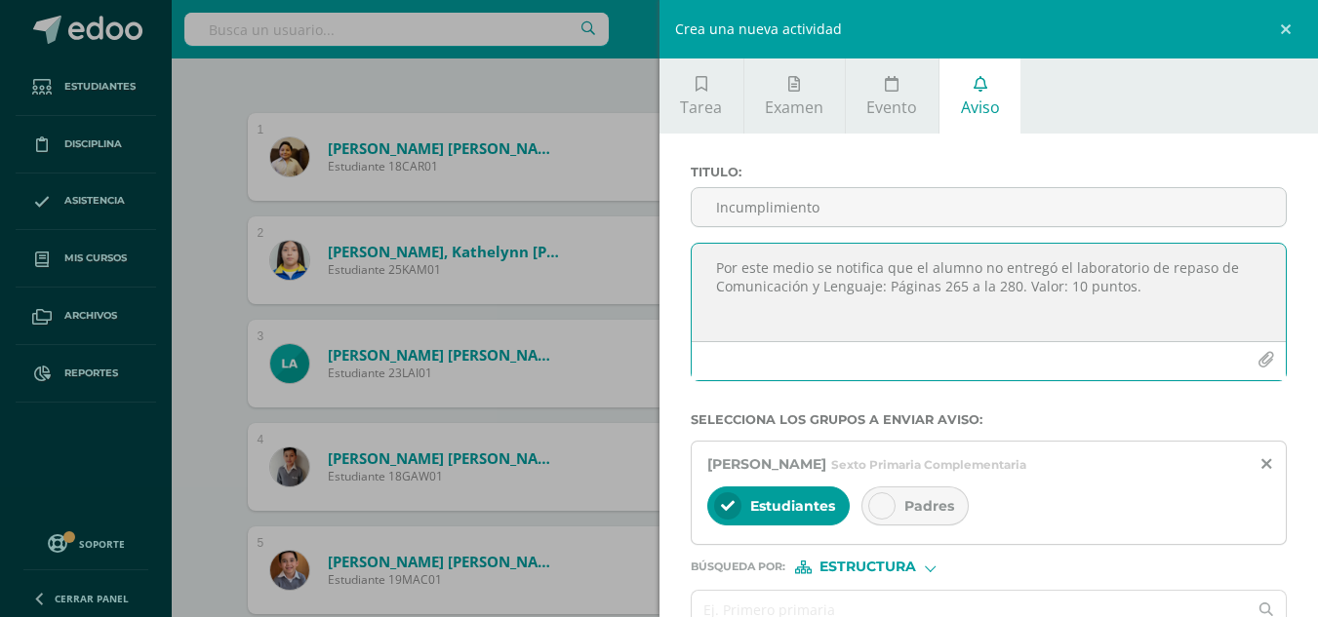
click at [771, 262] on textarea "Por este medio se notifica que el alumno no entregó el laboratorio de repaso de…" at bounding box center [989, 293] width 595 height 98
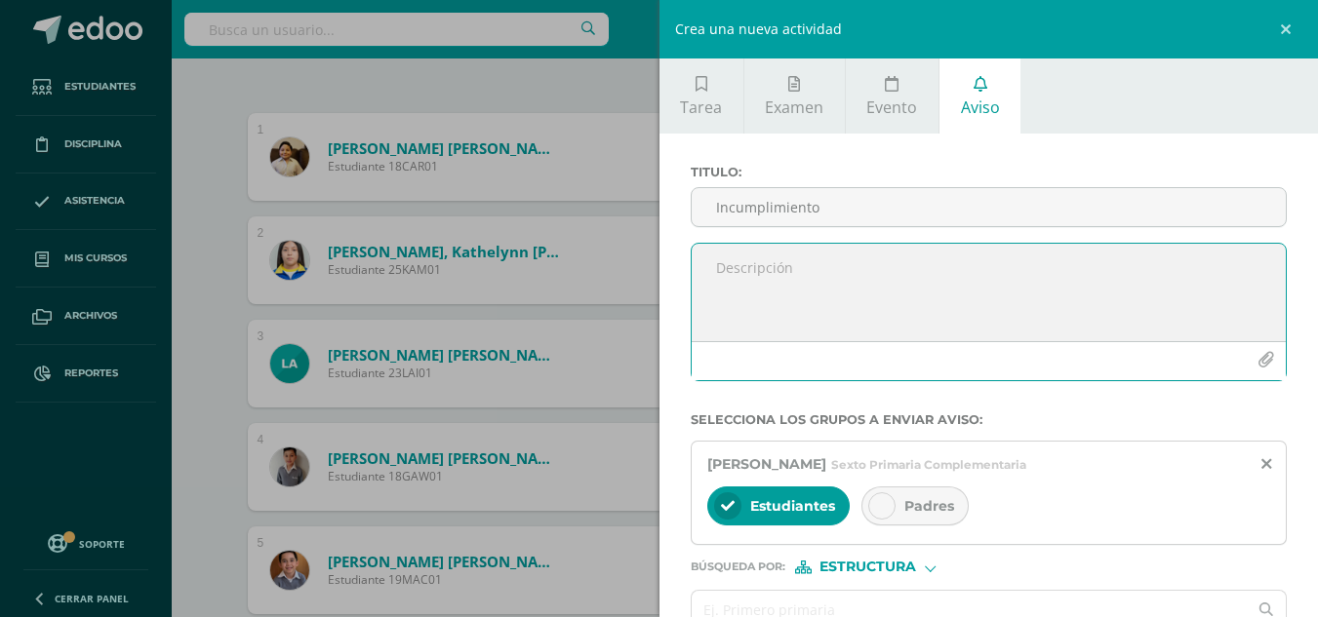
paste textarea "Por este medio se notifica que el alumno no entregó el laboratorio de repaso de…"
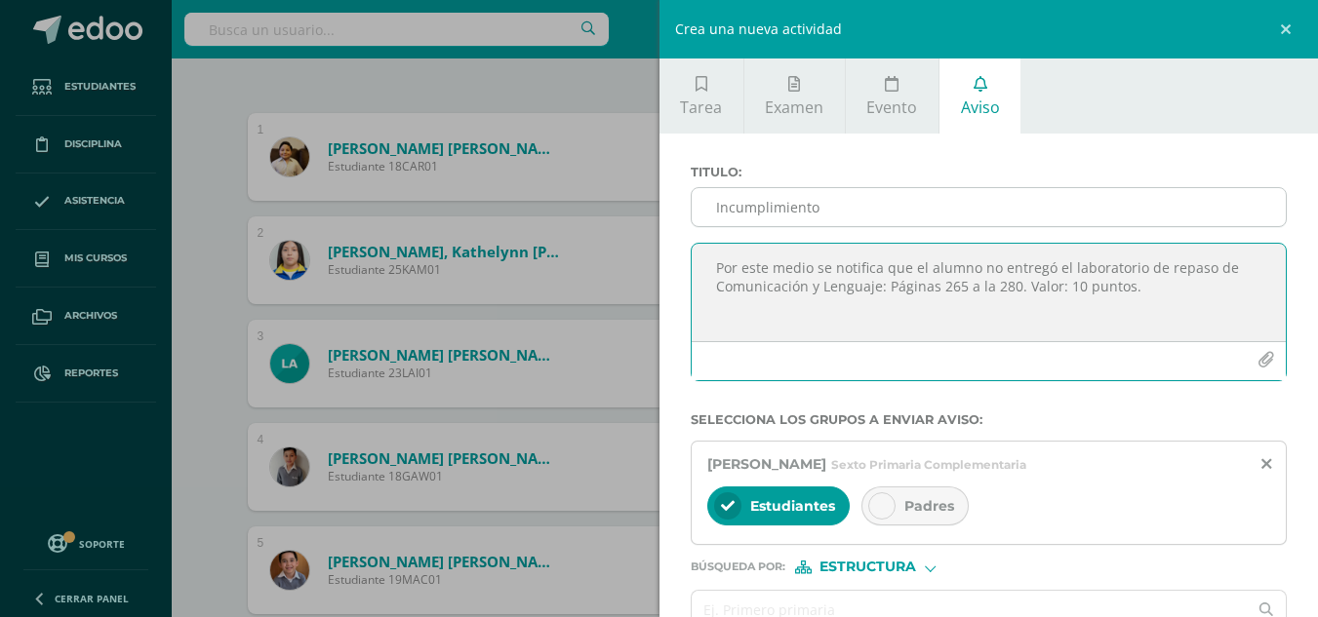
type textarea "Por este medio se notifica que el alumno no entregó el laboratorio de repaso de…"
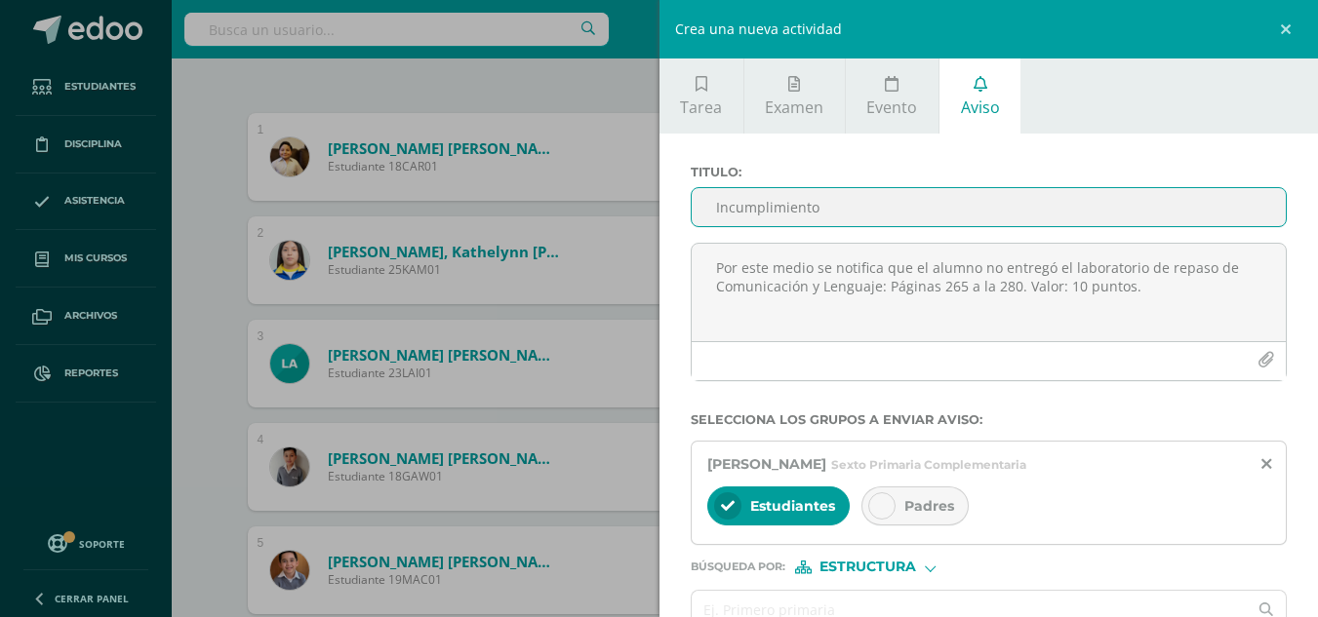
click at [784, 219] on input "Incumplimiento" at bounding box center [989, 207] width 595 height 38
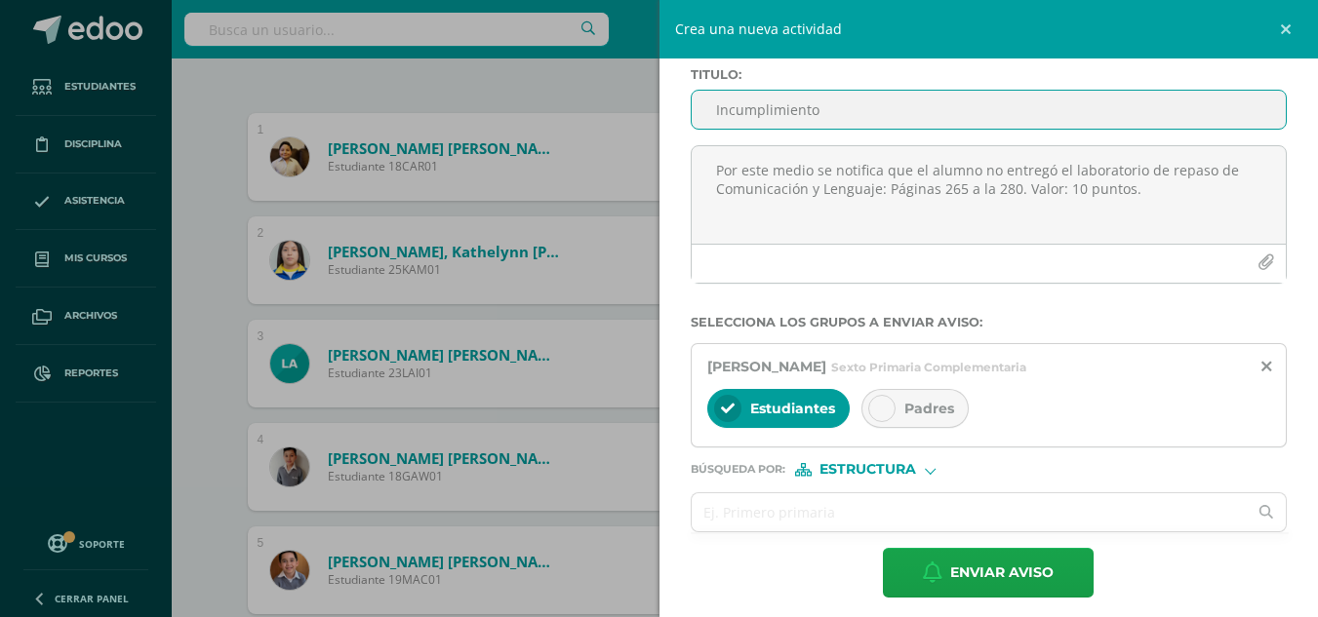
type input "Incumplimiento"
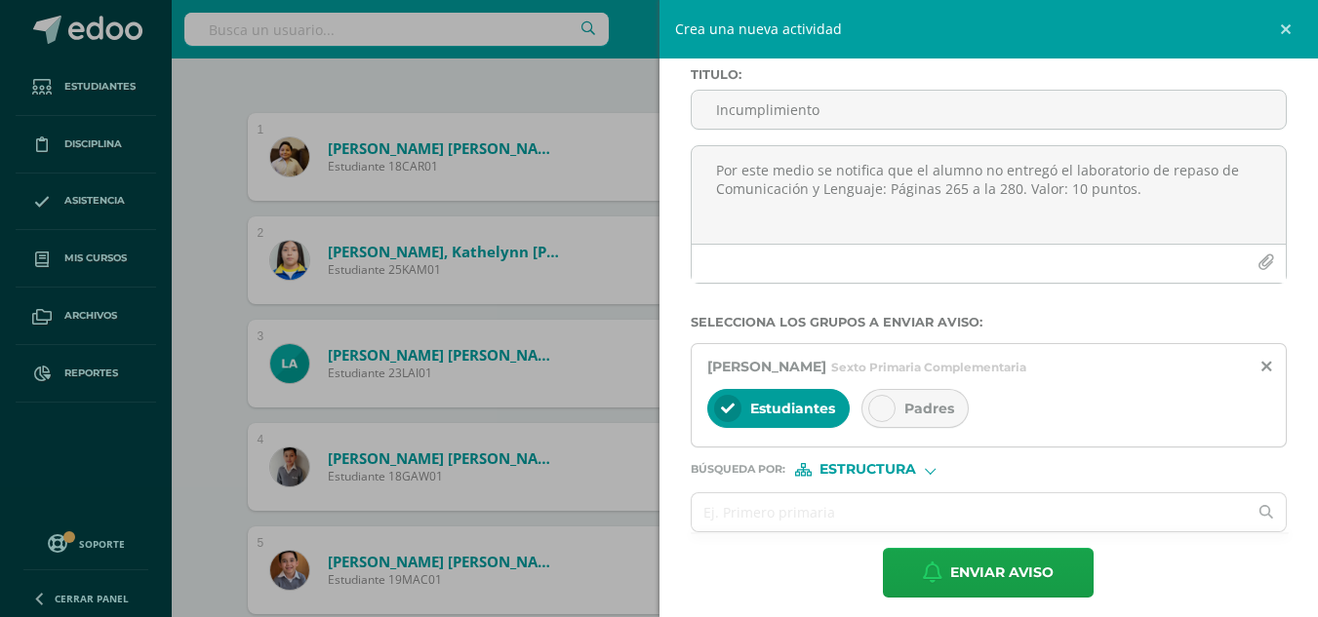
click at [912, 382] on div "[PERSON_NAME] Sexto Primaria Complementaria Estudiantes Padres" at bounding box center [989, 395] width 597 height 104
click at [917, 411] on span "Padres" at bounding box center [929, 409] width 50 height 18
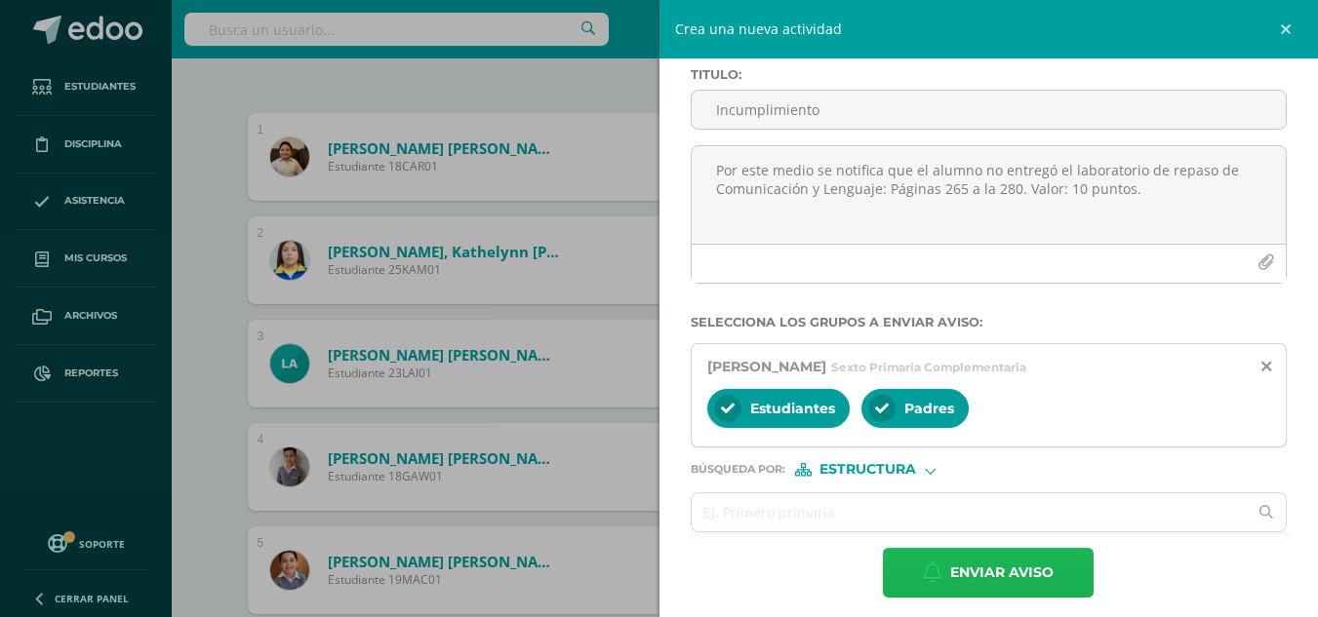
click at [959, 579] on span "Enviar aviso" at bounding box center [1001, 573] width 103 height 48
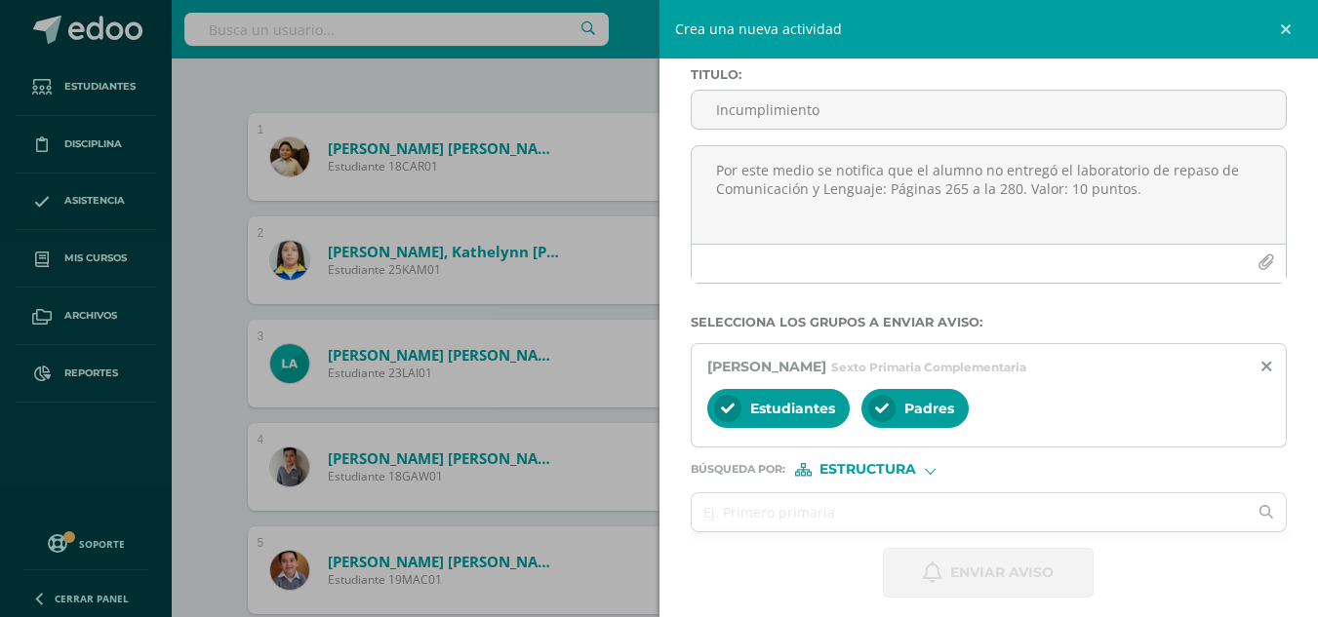
scroll to position [0, 0]
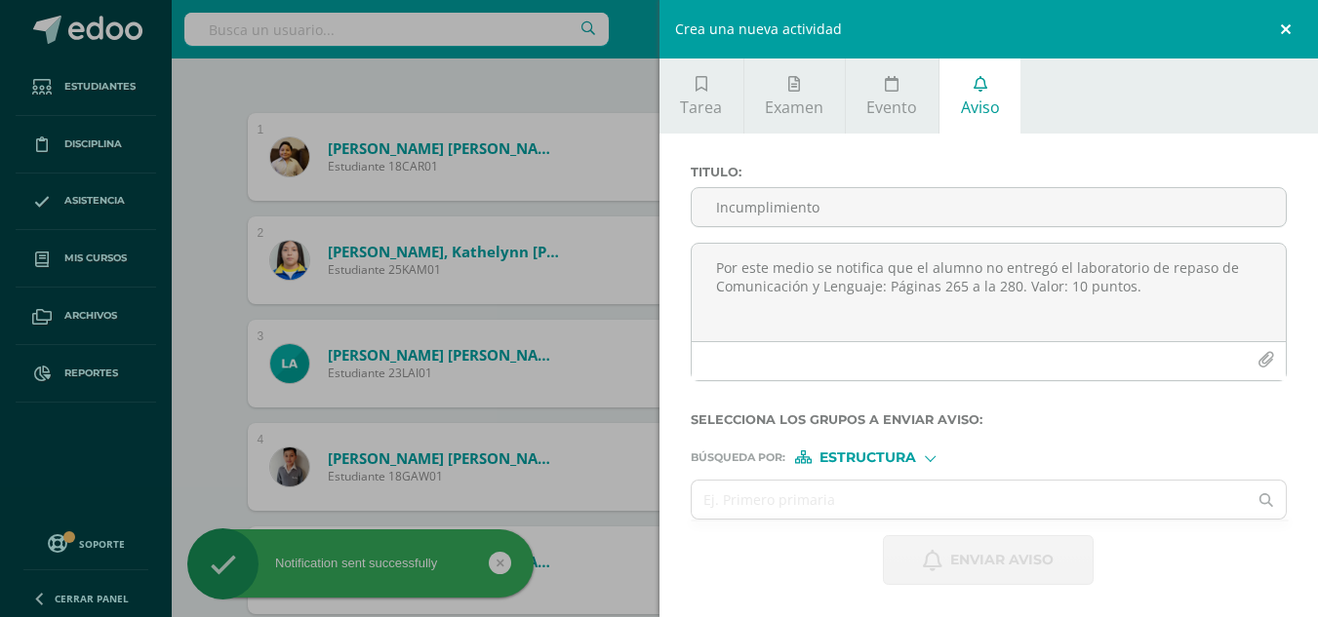
click at [1290, 31] on link at bounding box center [1288, 29] width 59 height 59
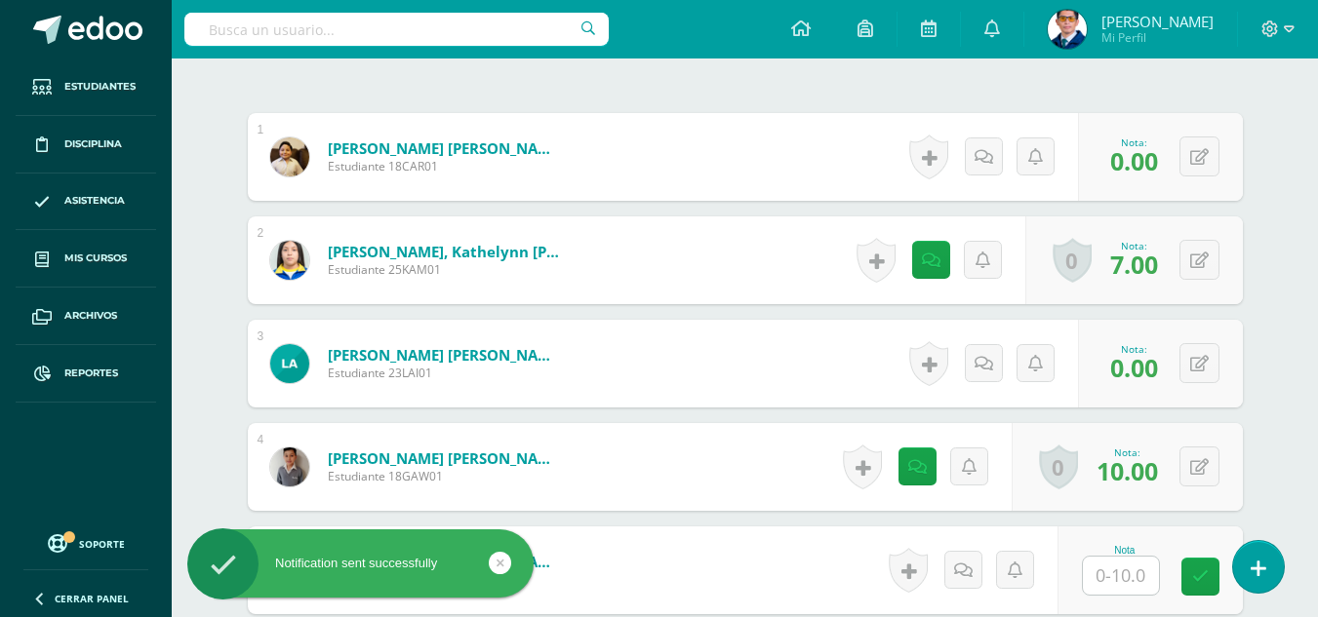
scroll to position [760, 0]
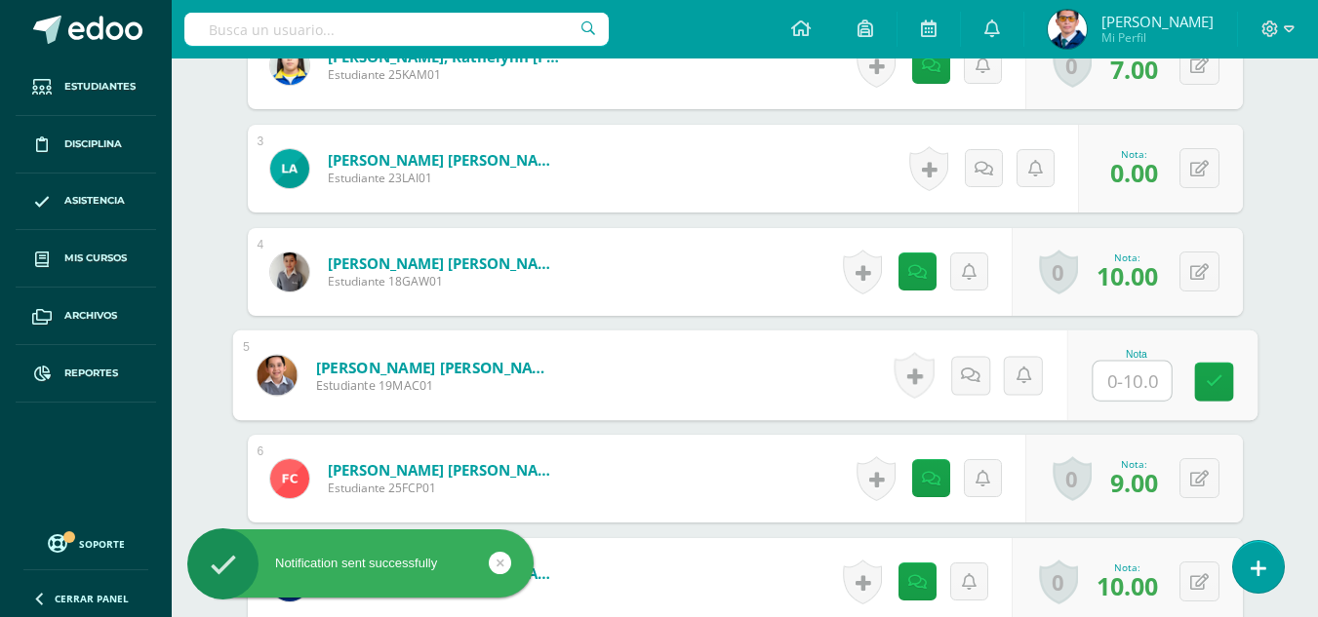
click at [1132, 368] on input "text" at bounding box center [1132, 381] width 78 height 39
type input "0"
click at [1213, 381] on icon at bounding box center [1214, 382] width 18 height 17
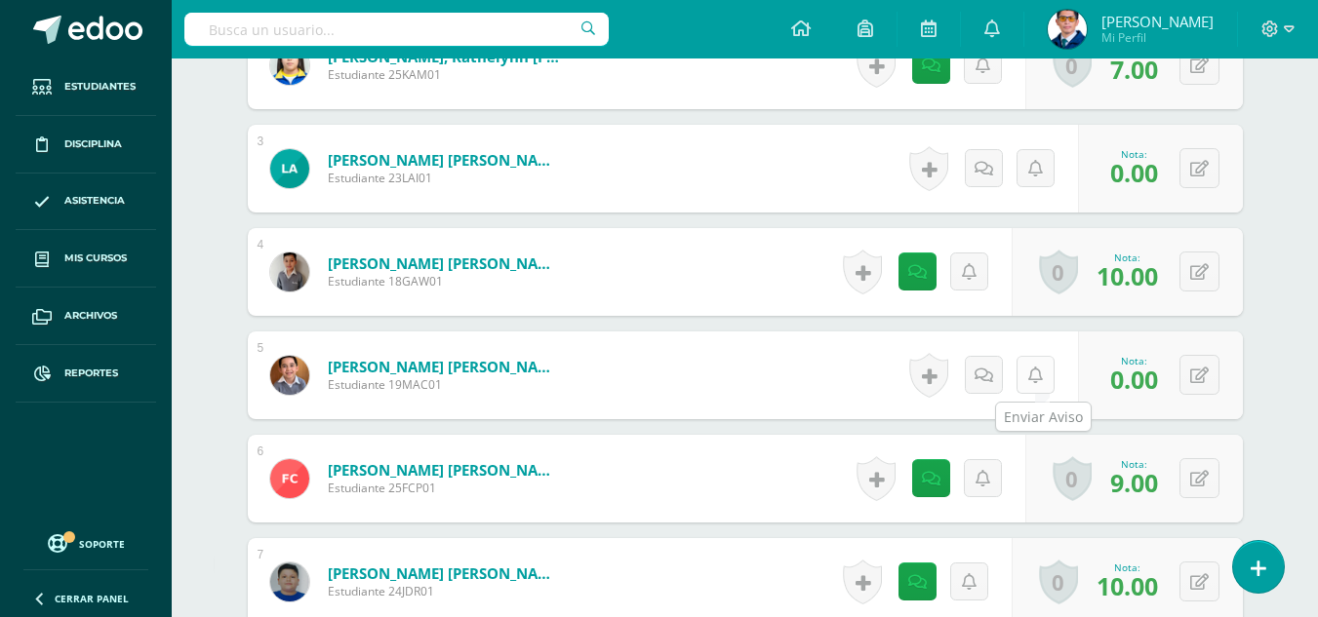
click at [1033, 377] on icon at bounding box center [1035, 376] width 15 height 17
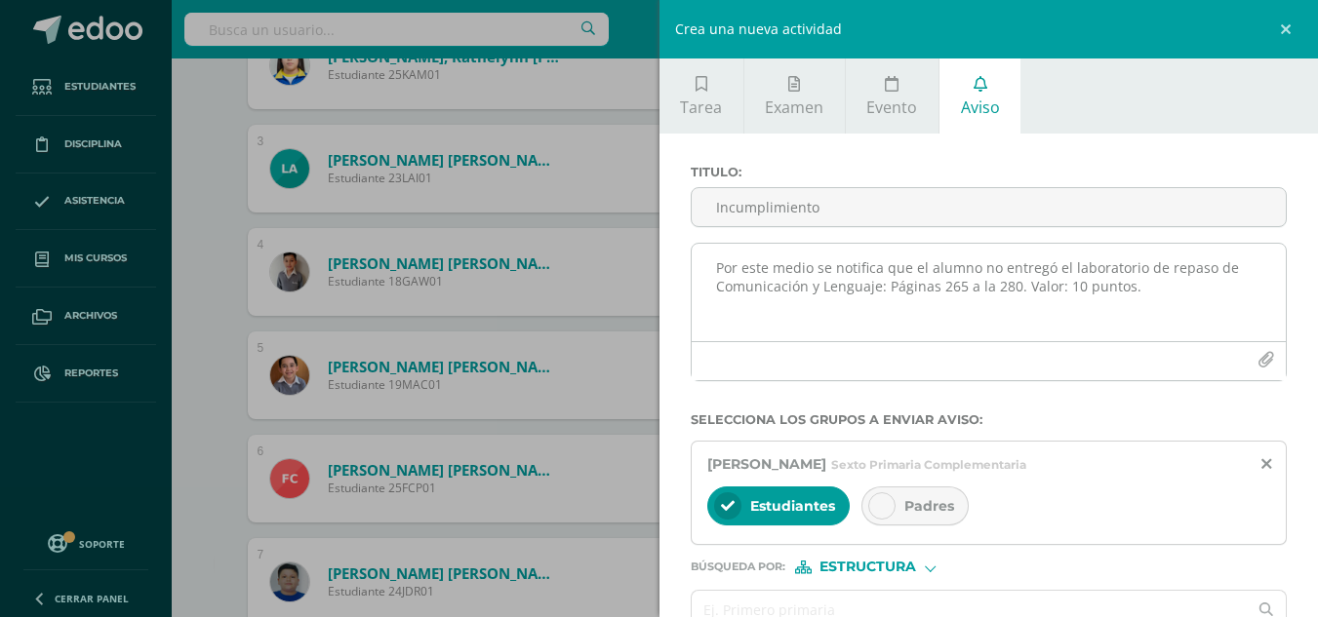
click at [816, 269] on textarea "Por este medio se notifica que el alumno no entregó el laboratorio de repaso de…" at bounding box center [989, 293] width 595 height 98
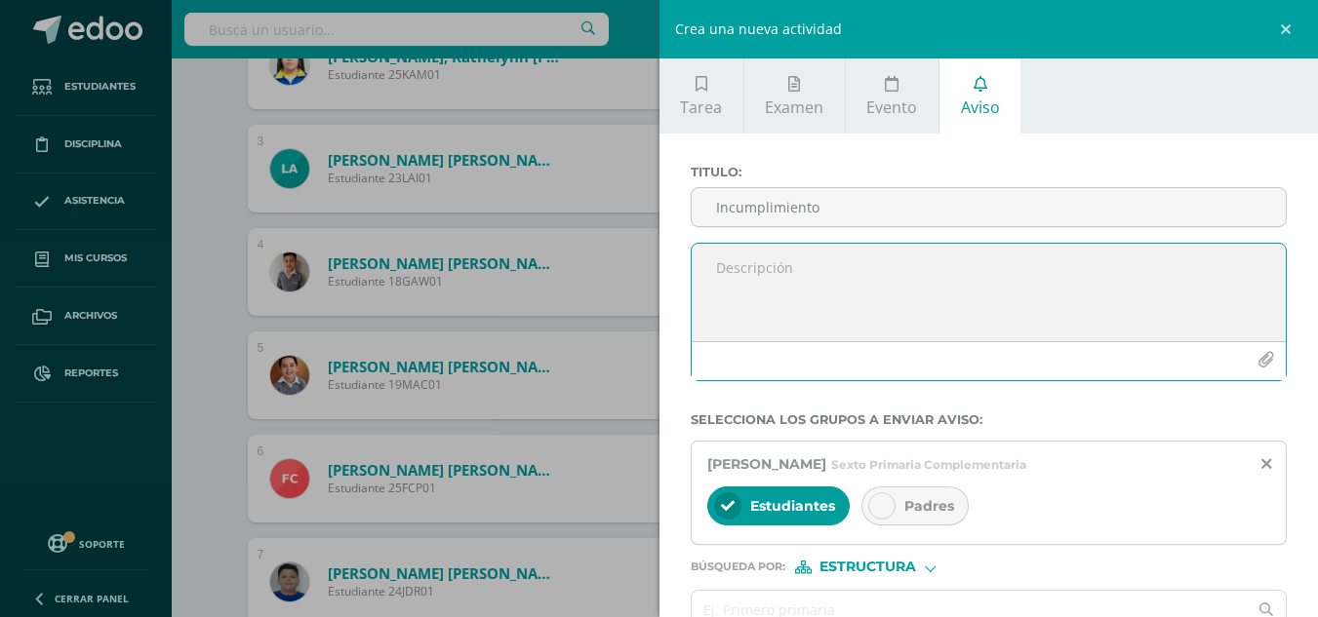
paste textarea "Por este medio se notifica que el alumno no entregó el laboratorio de repaso de…"
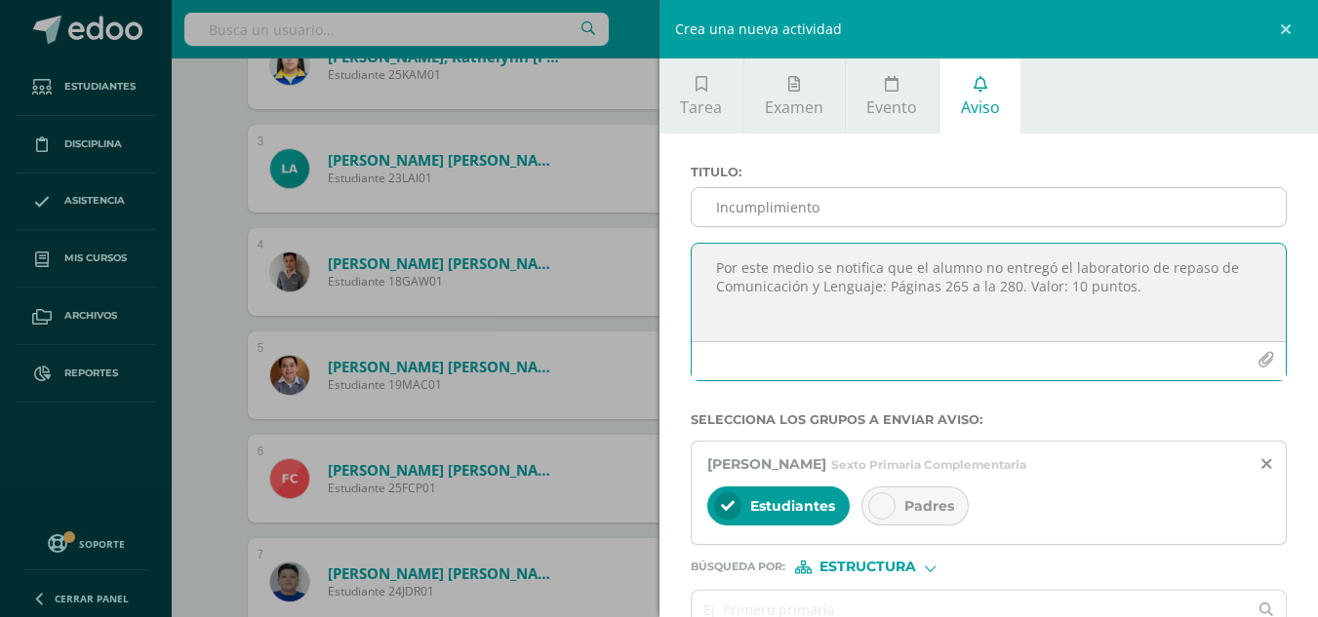
type textarea "Por este medio se notifica que el alumno no entregó el laboratorio de repaso de…"
click at [862, 201] on input "Incumplimiento" at bounding box center [989, 207] width 595 height 38
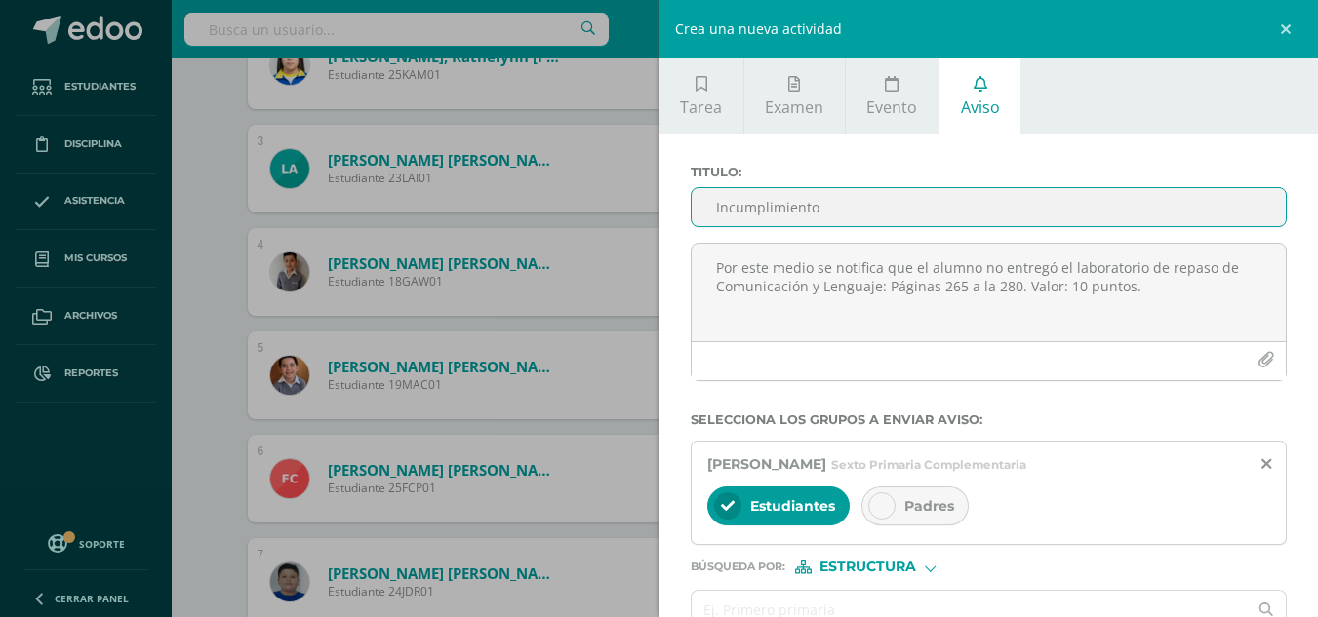
type input "Incumplimiento"
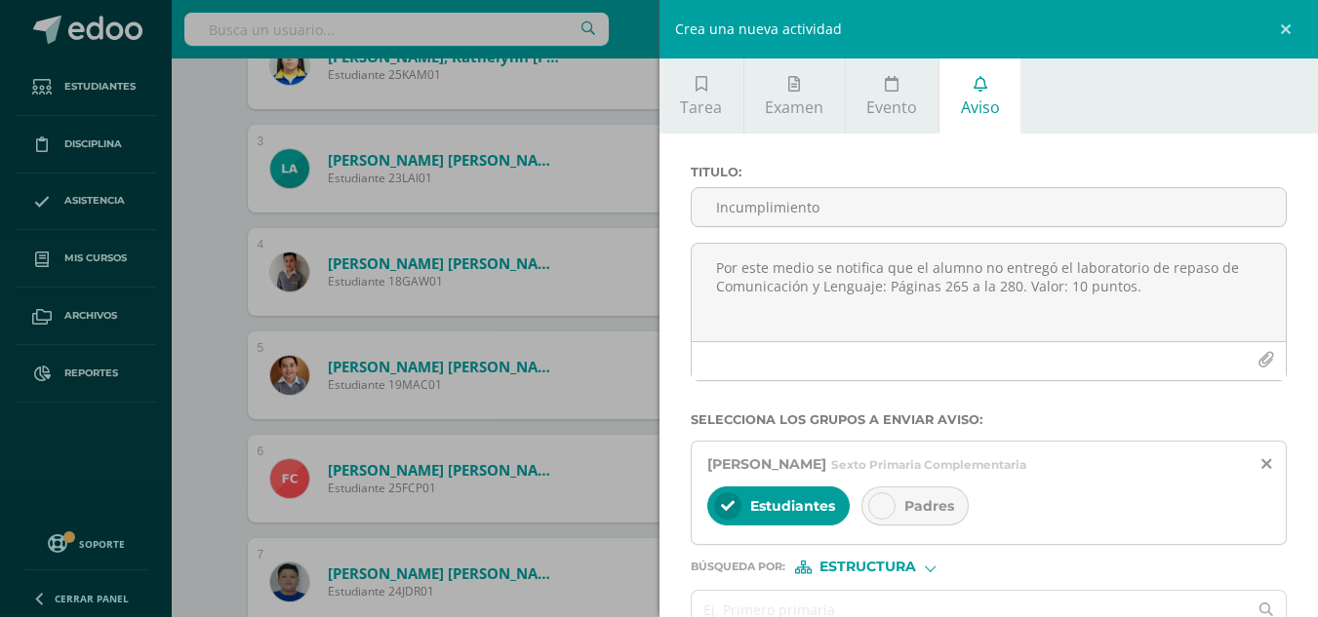
click at [937, 518] on div "Padres" at bounding box center [914, 506] width 107 height 39
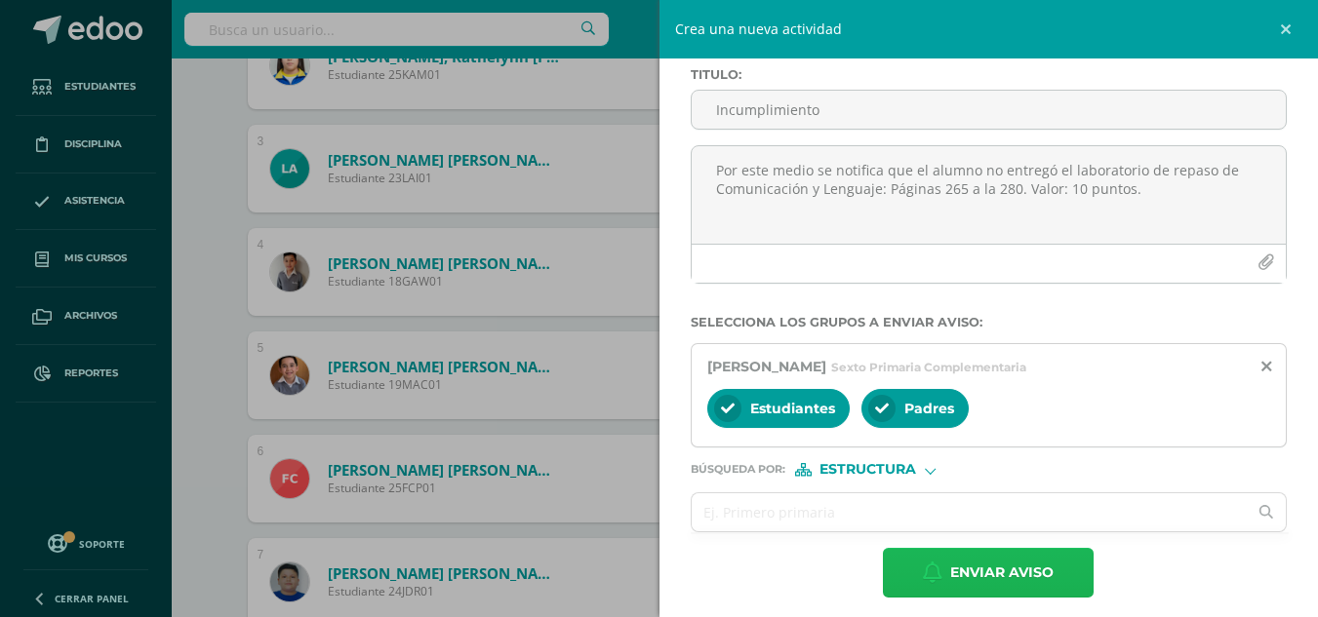
click at [1041, 569] on span "Enviar aviso" at bounding box center [1001, 573] width 103 height 48
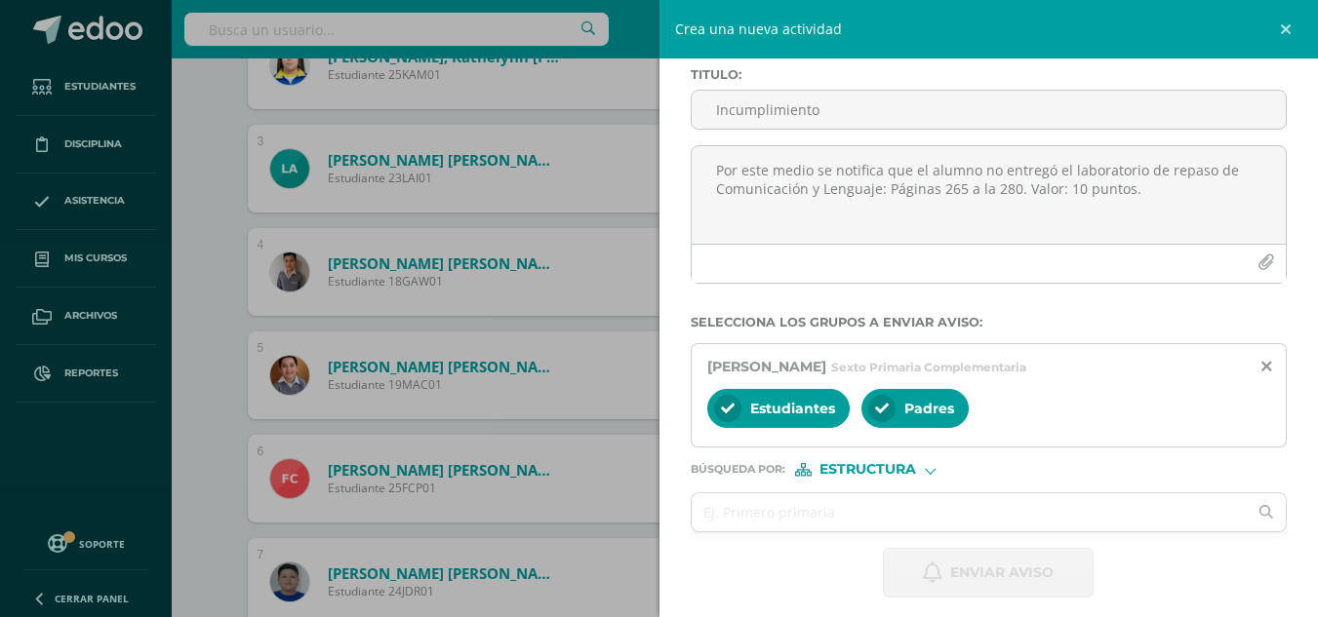
scroll to position [0, 0]
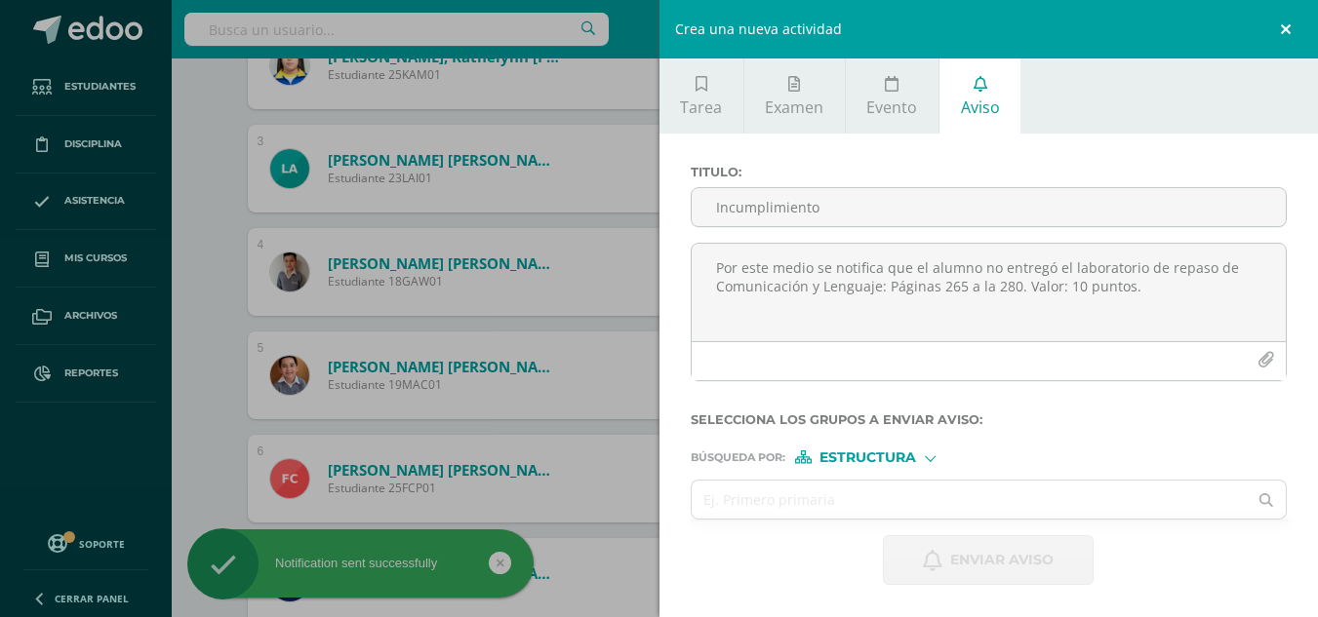
click at [1286, 28] on link at bounding box center [1288, 29] width 59 height 59
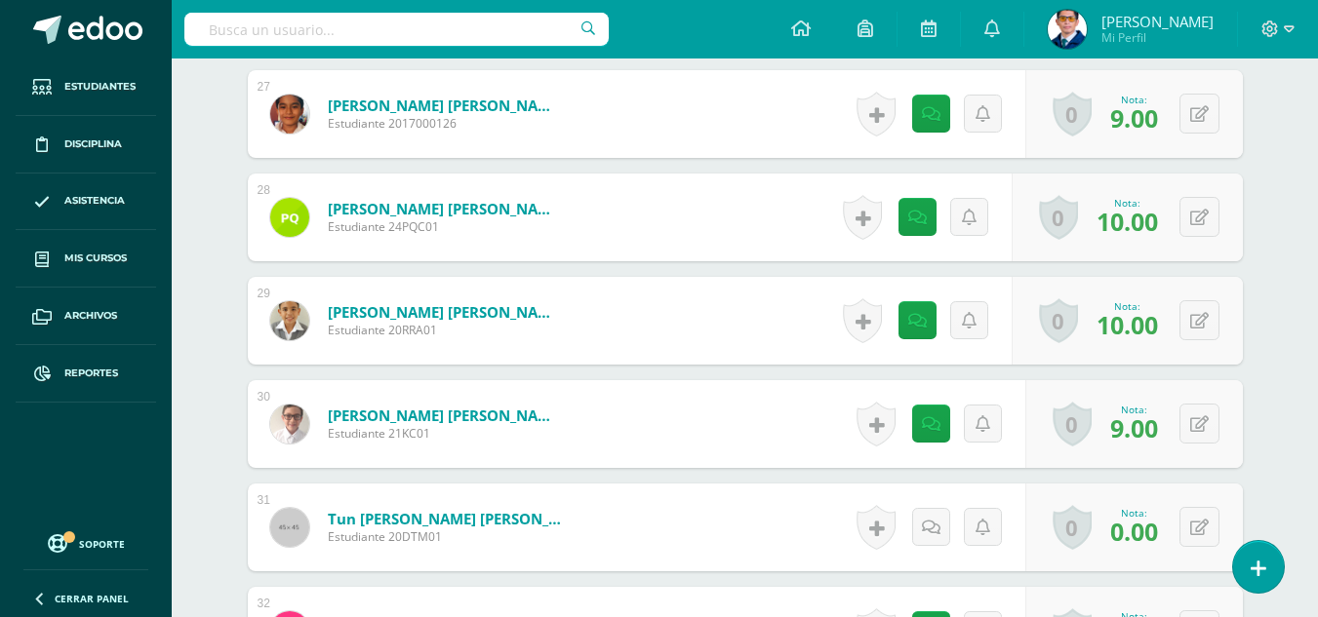
scroll to position [3491, 0]
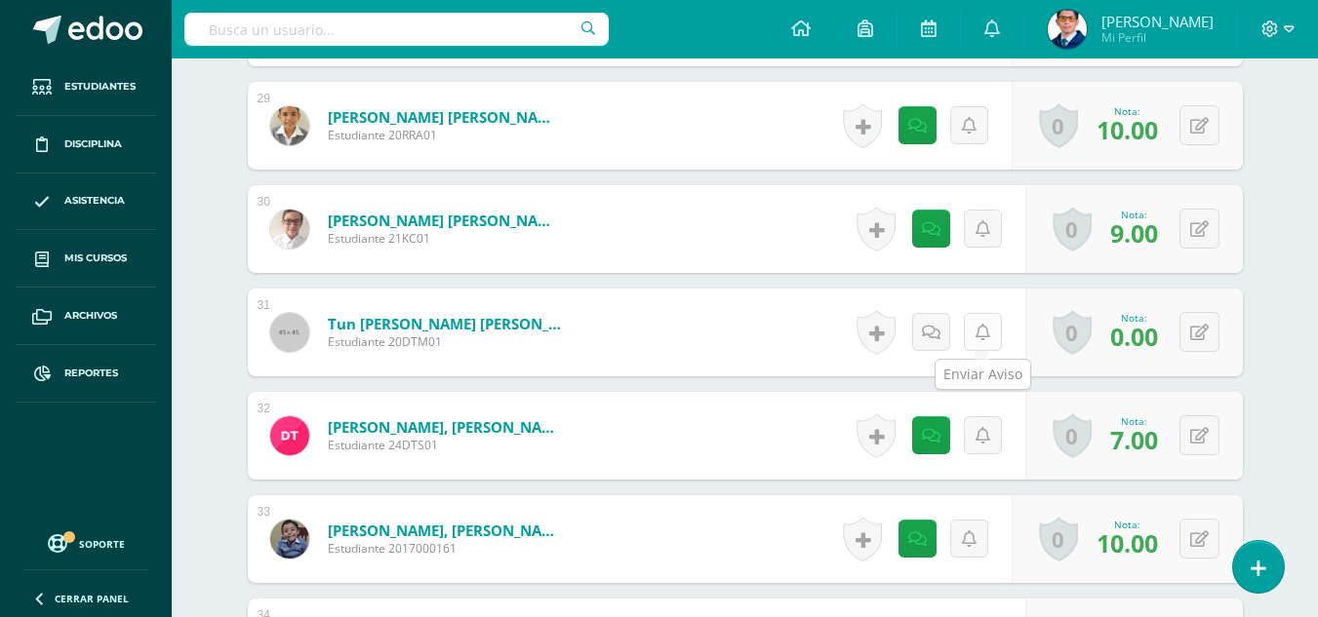
click at [993, 334] on link at bounding box center [983, 332] width 38 height 38
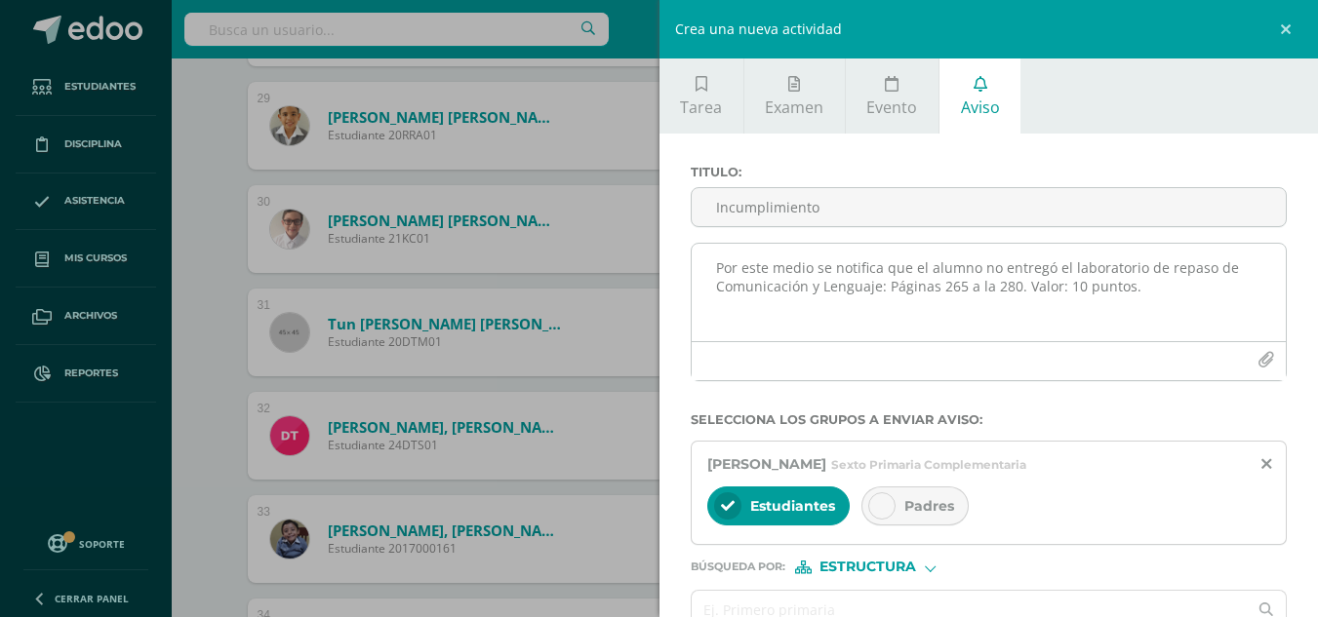
click at [886, 256] on textarea "Por este medio se notifica que el alumno no entregó el laboratorio de repaso de…" at bounding box center [989, 293] width 595 height 98
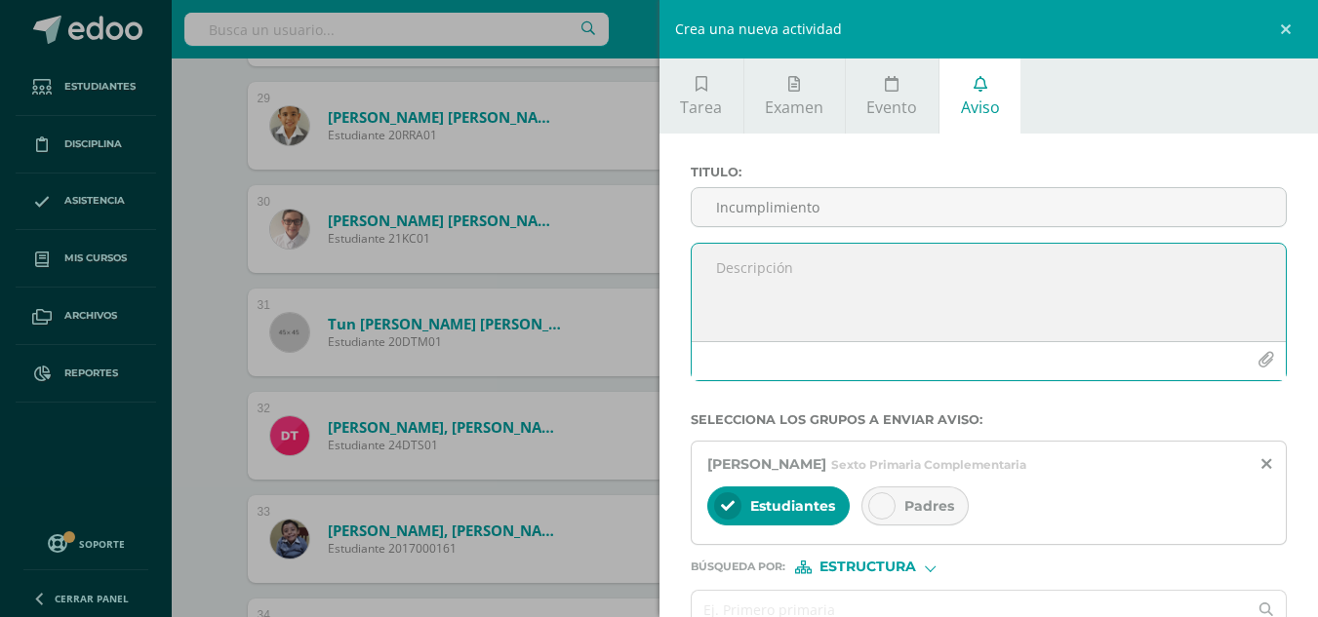
paste textarea "Por este medio se notifica que el alumno no entregó el laboratorio de repaso de…"
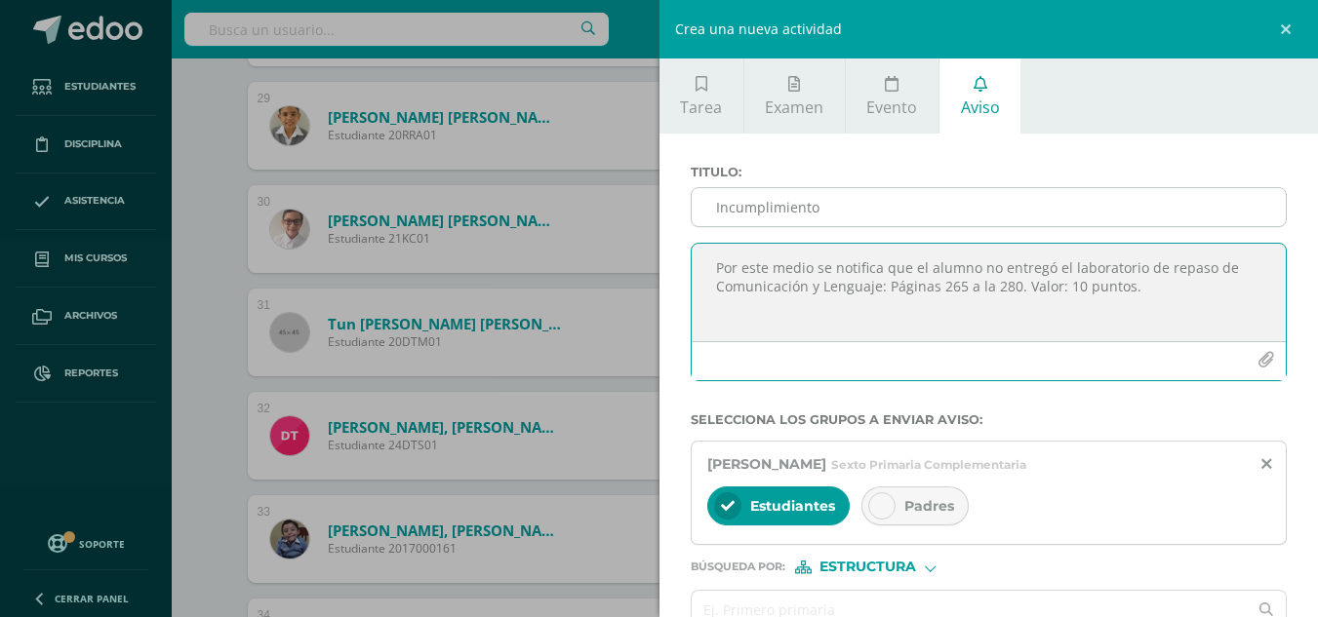
type textarea "Por este medio se notifica que el alumno no entregó el laboratorio de repaso de…"
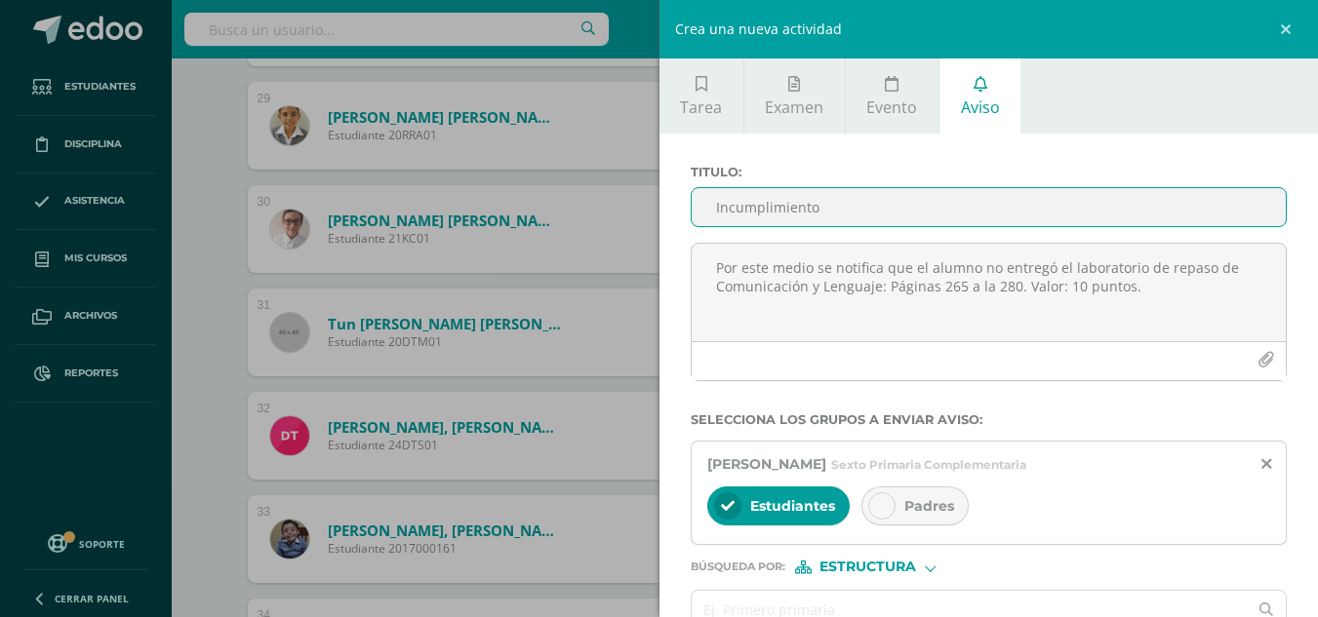
click at [904, 210] on input "Incumplimiento" at bounding box center [989, 207] width 595 height 38
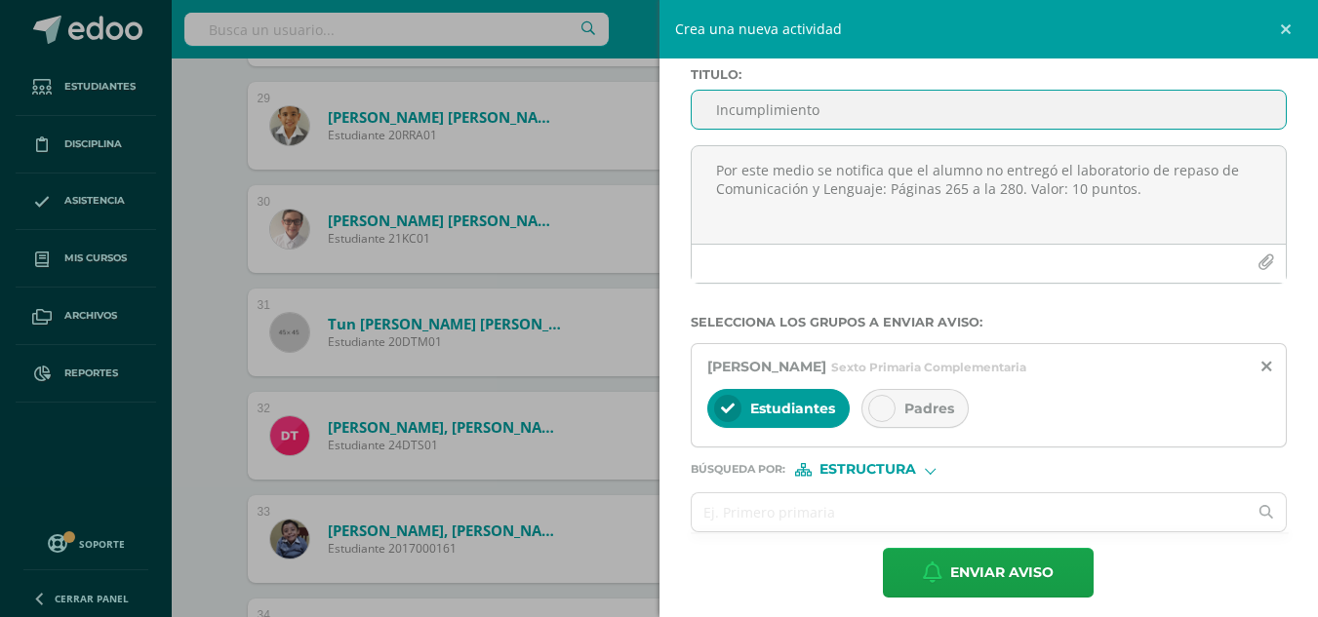
type input "Incumplimiento"
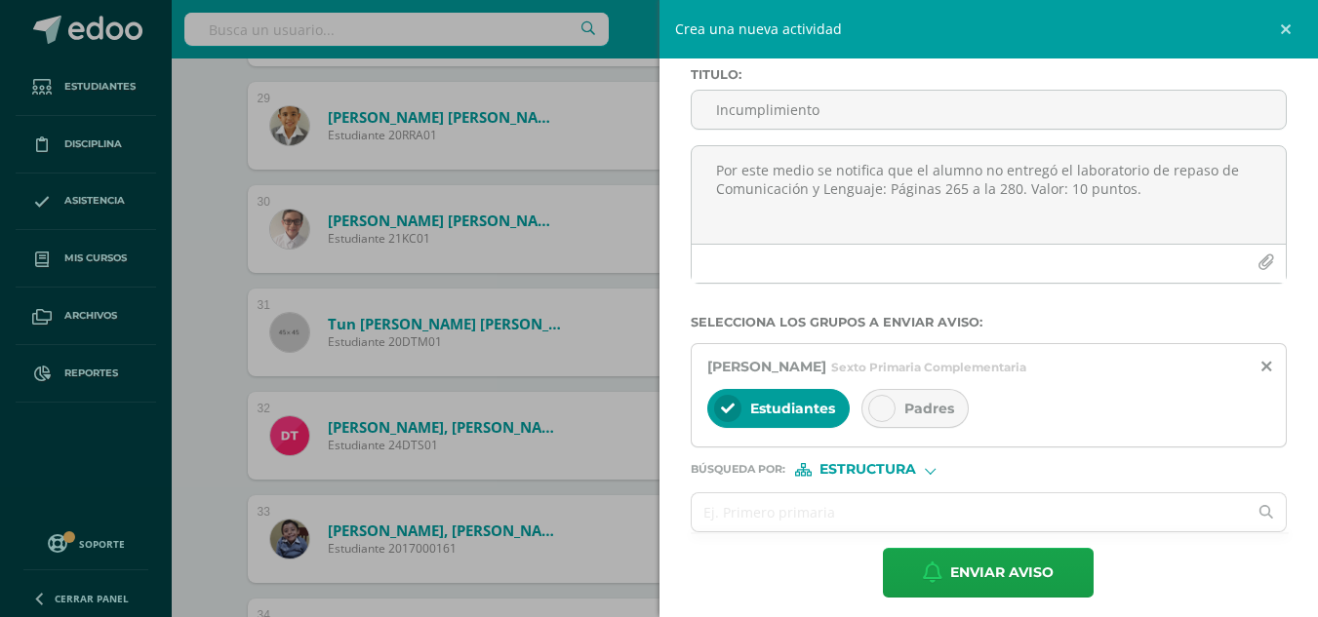
click at [946, 415] on span "Padres" at bounding box center [929, 409] width 50 height 18
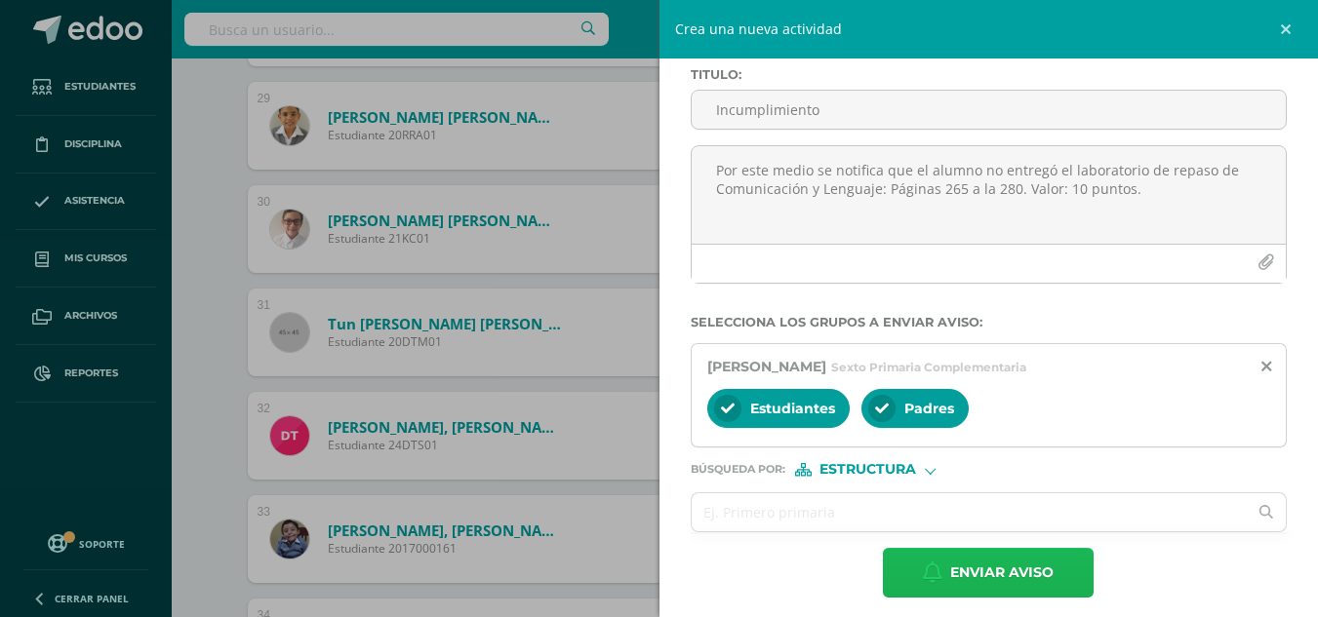
click at [994, 576] on span "Enviar aviso" at bounding box center [1001, 573] width 103 height 48
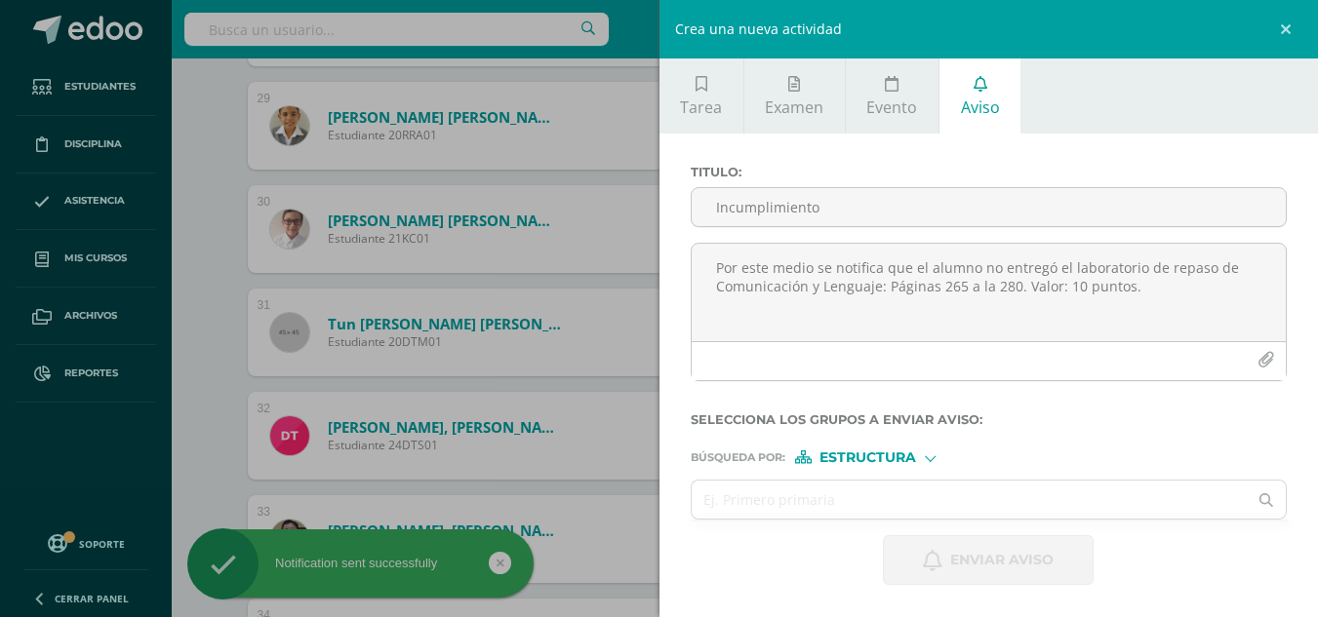
scroll to position [0, 0]
click at [209, 325] on div "Crea una nueva actividad Tarea Examen Evento Aviso Título: Valor: 100.0 Fecha: …" at bounding box center [659, 308] width 1318 height 617
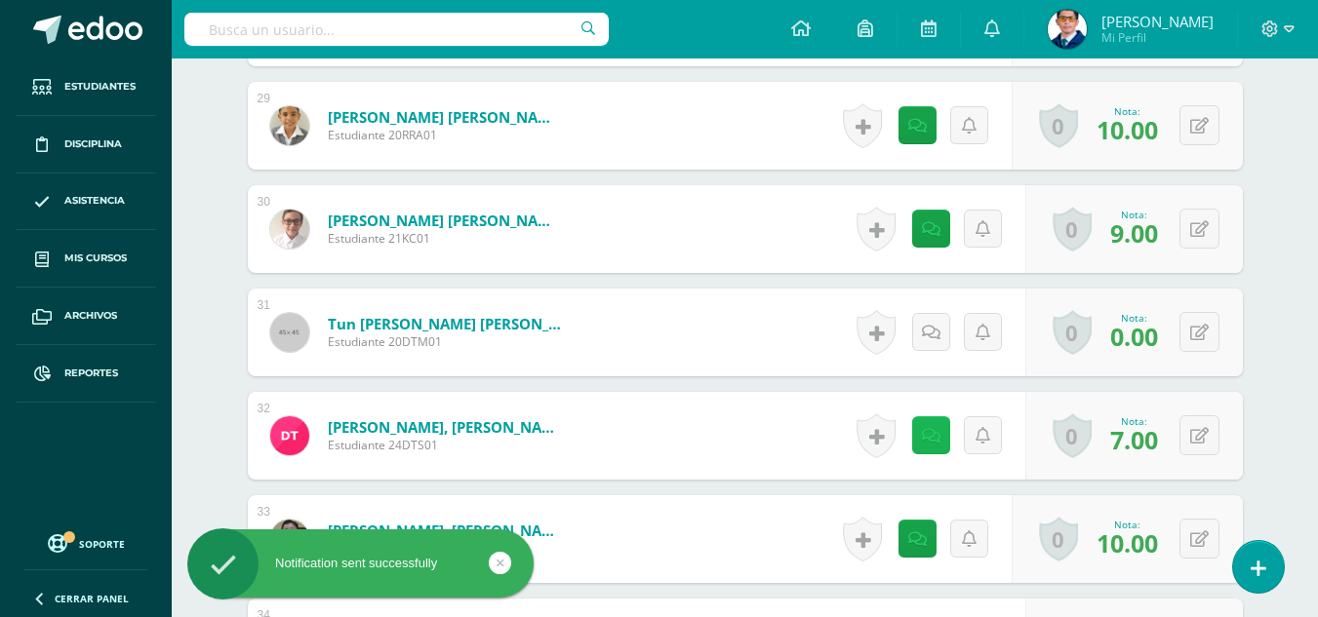
click at [939, 417] on link at bounding box center [931, 436] width 38 height 38
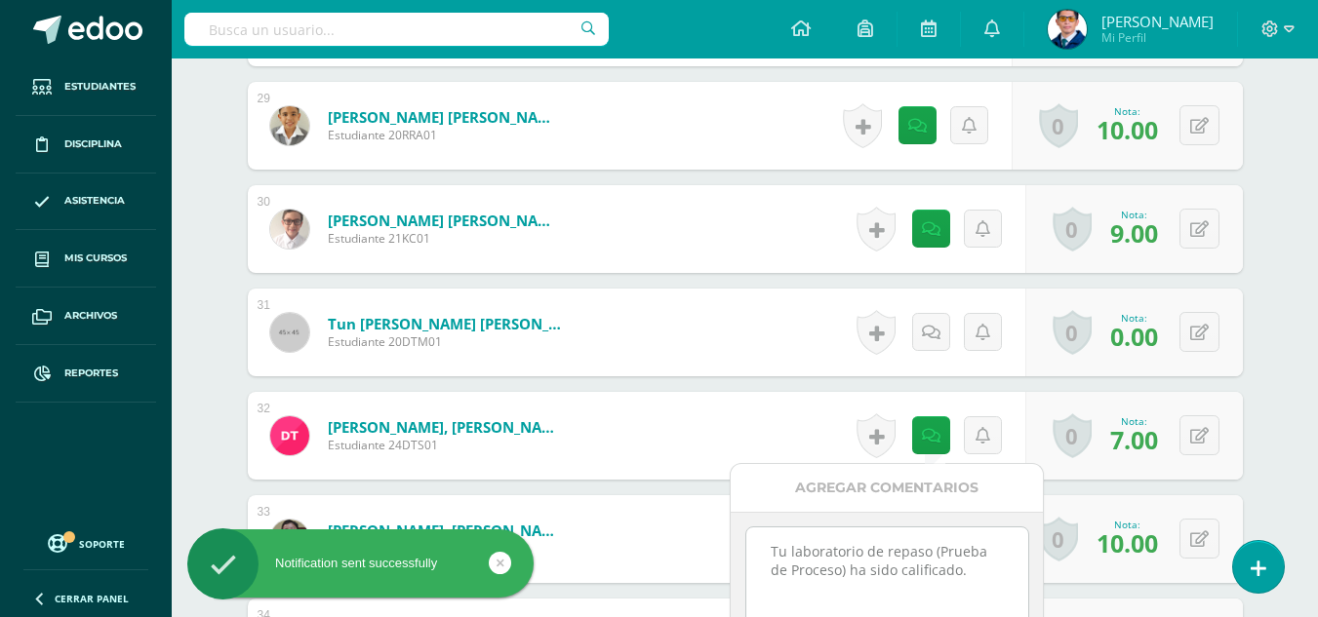
drag, startPoint x: 989, startPoint y: 570, endPoint x: 750, endPoint y: 542, distance: 240.5
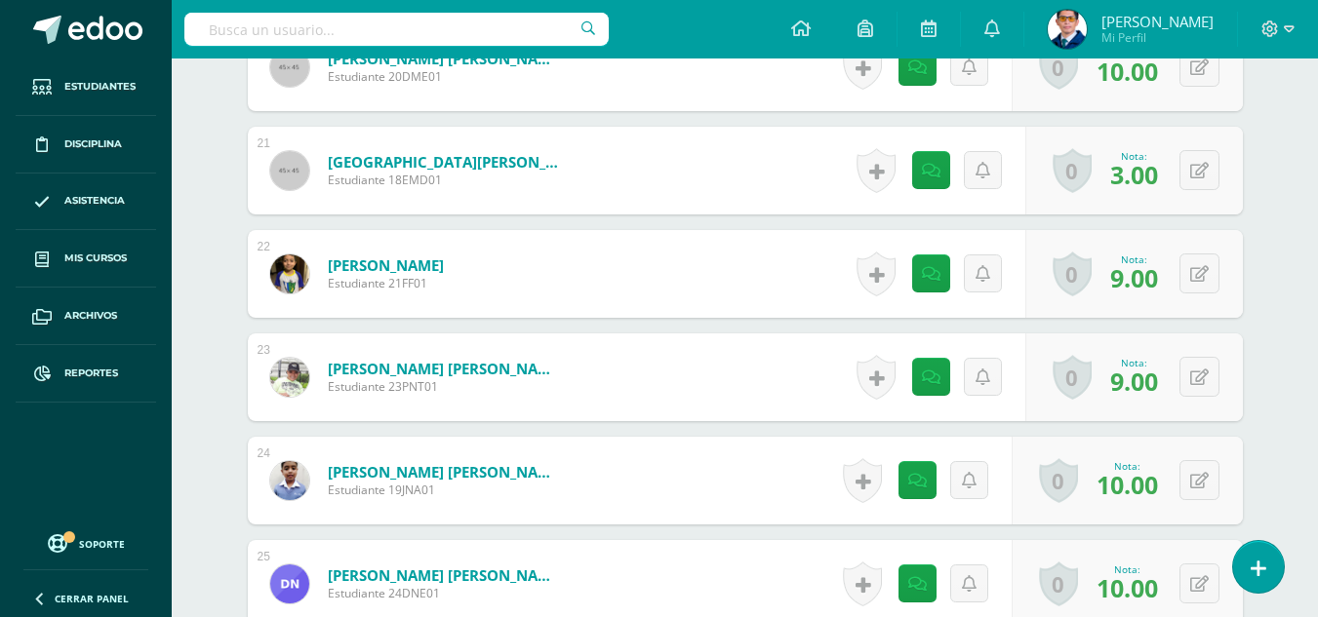
scroll to position [2326, 0]
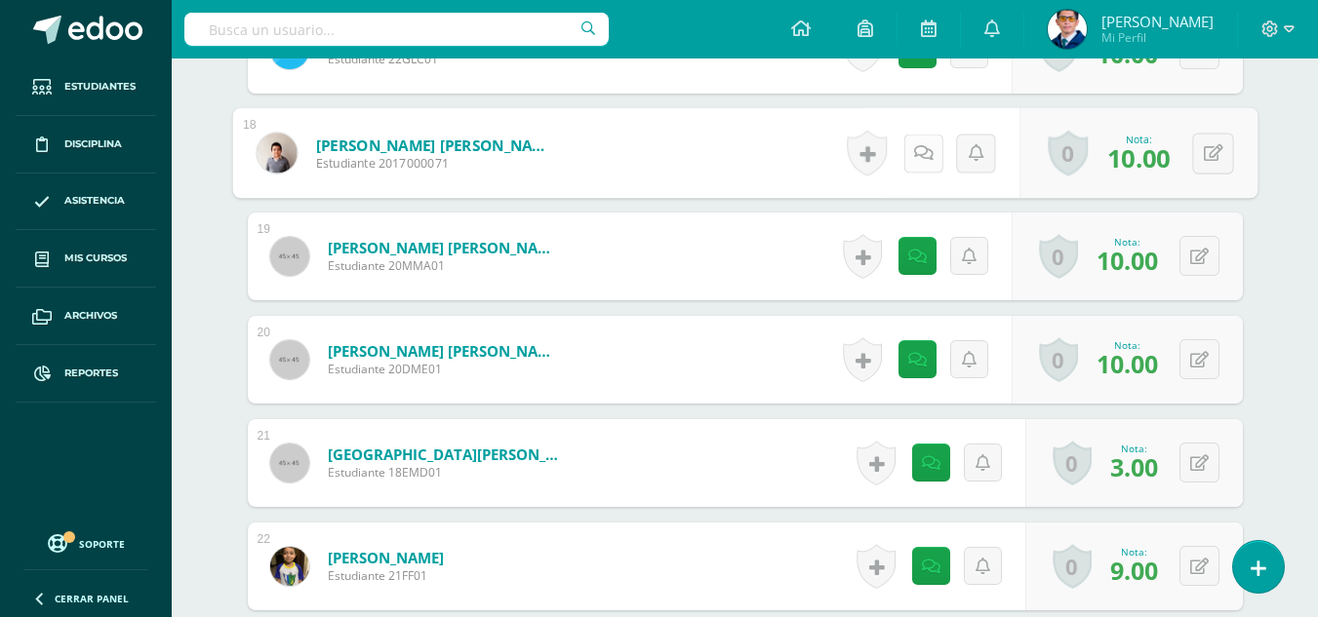
click at [913, 150] on icon at bounding box center [923, 152] width 20 height 17
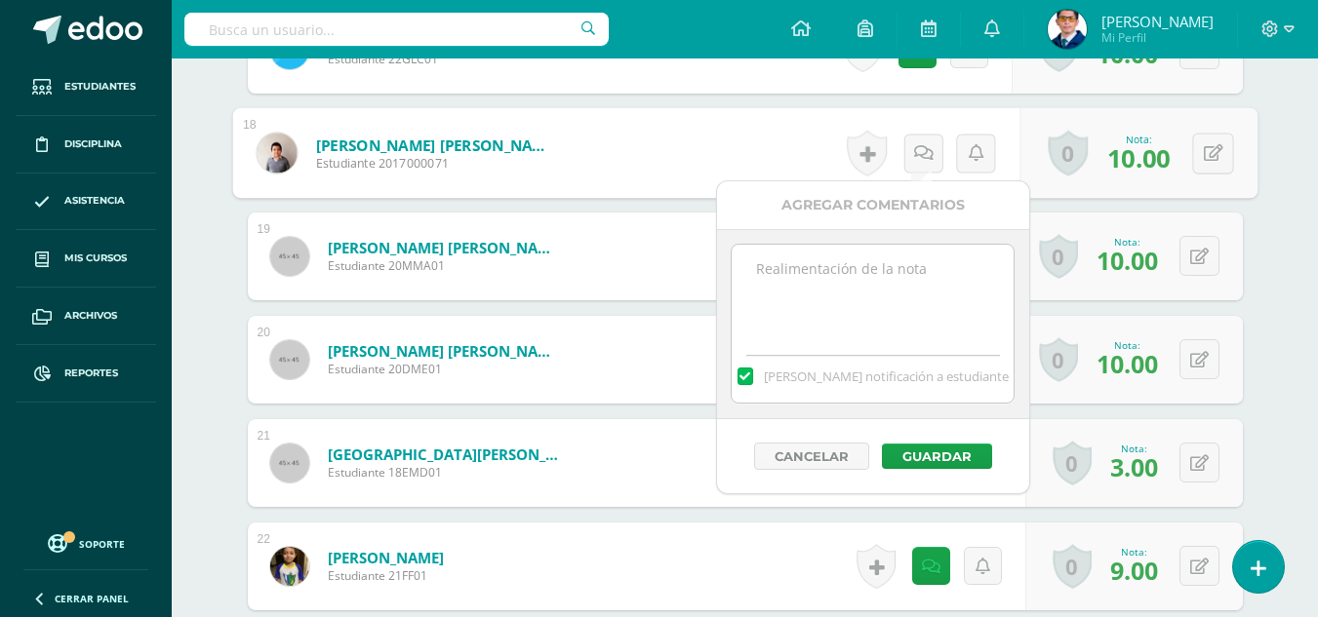
click at [932, 246] on textarea at bounding box center [873, 294] width 282 height 98
paste textarea "Tu laboratorio de repaso (Prueba de Proceso) ha sido calificado."
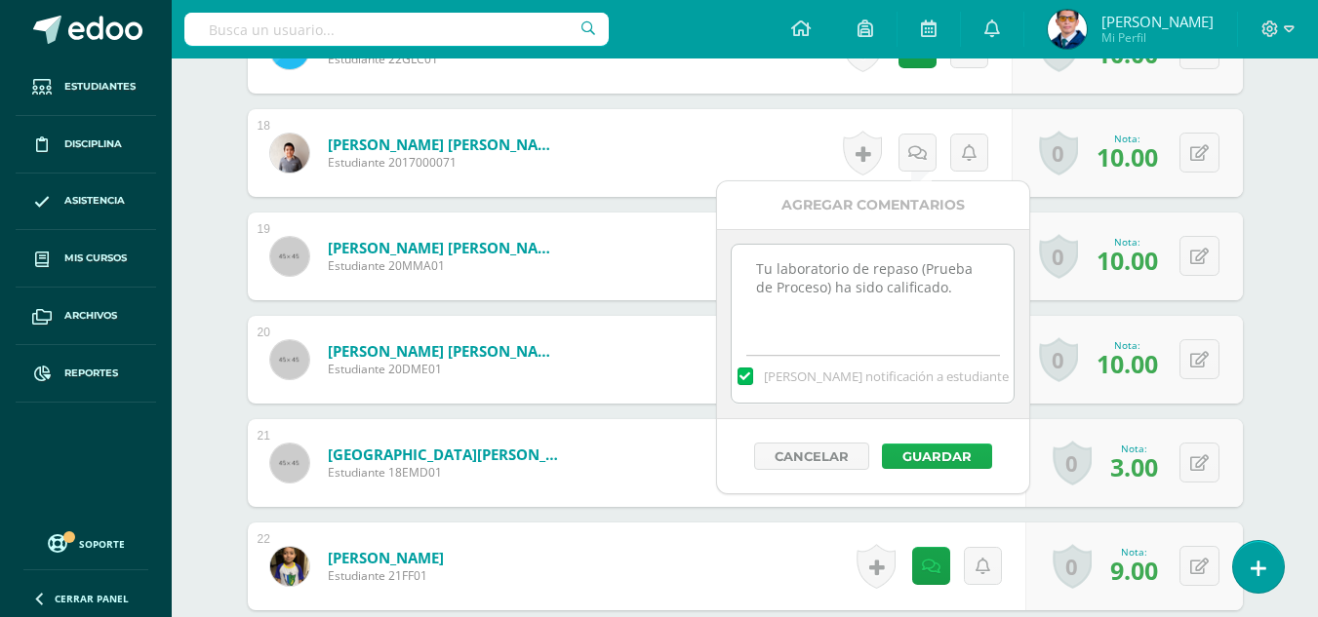
type textarea "Tu laboratorio de repaso (Prueba de Proceso) ha sido calificado."
click at [958, 457] on button "Guardar" at bounding box center [937, 456] width 110 height 25
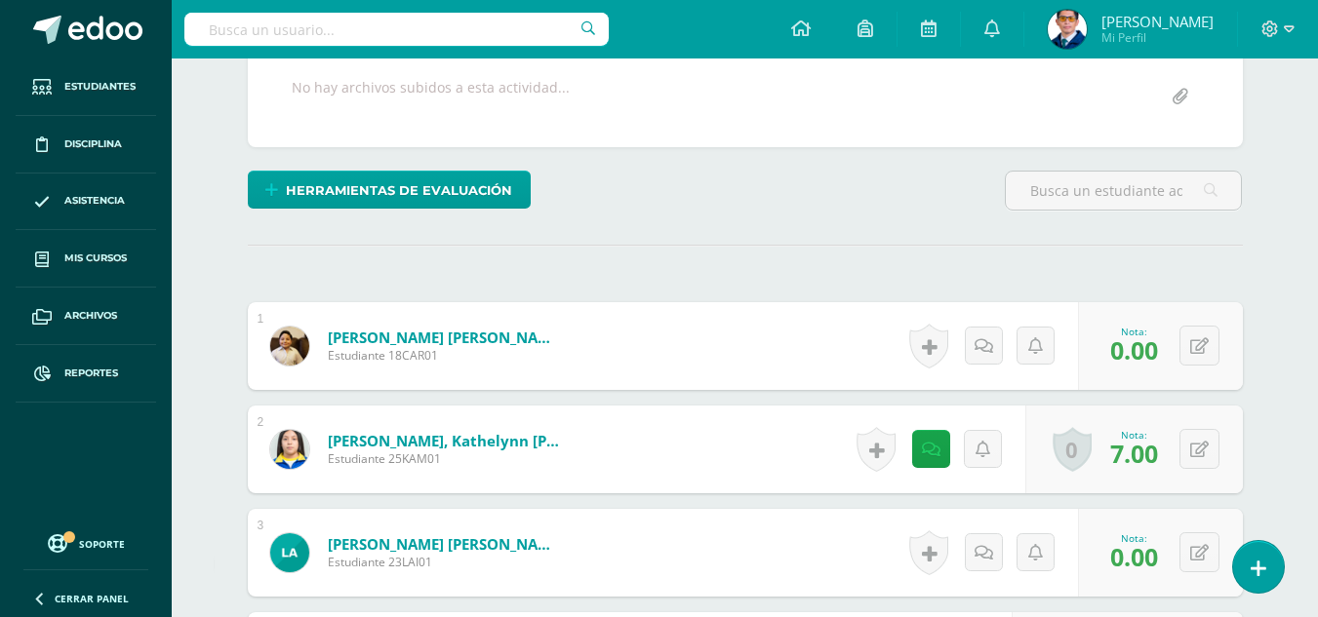
scroll to position [0, 0]
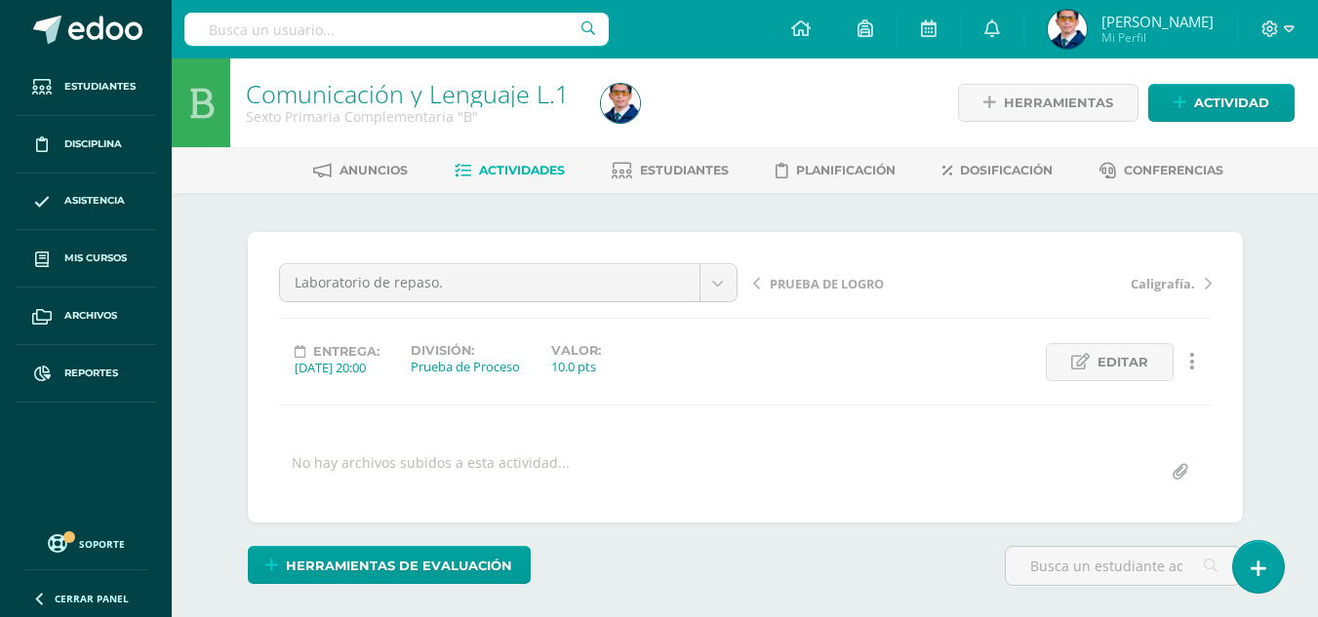
click at [547, 174] on span "Actividades" at bounding box center [522, 170] width 86 height 15
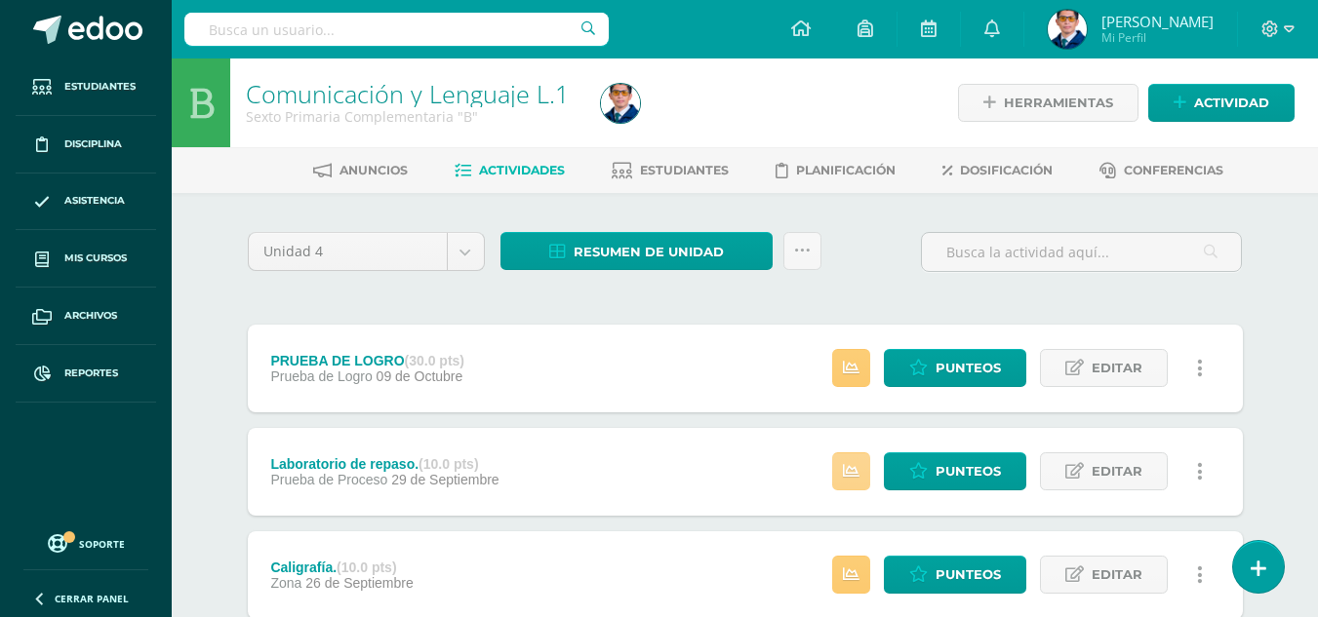
click at [836, 462] on link at bounding box center [851, 472] width 38 height 38
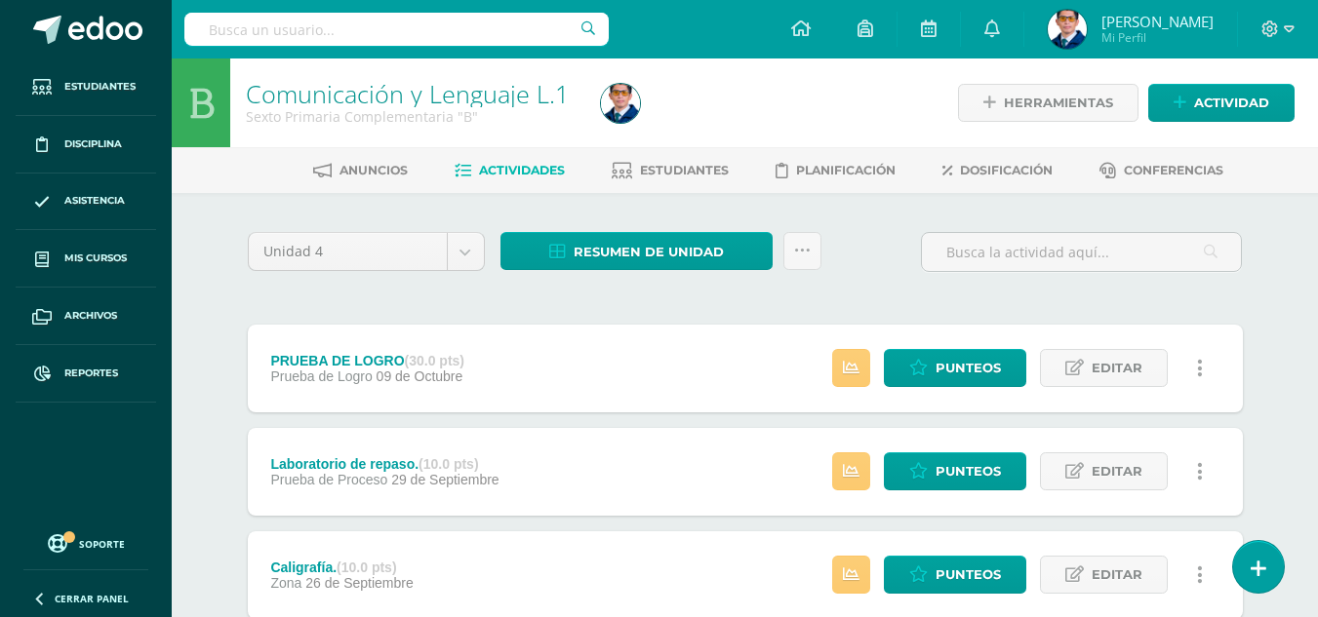
scroll to position [98, 0]
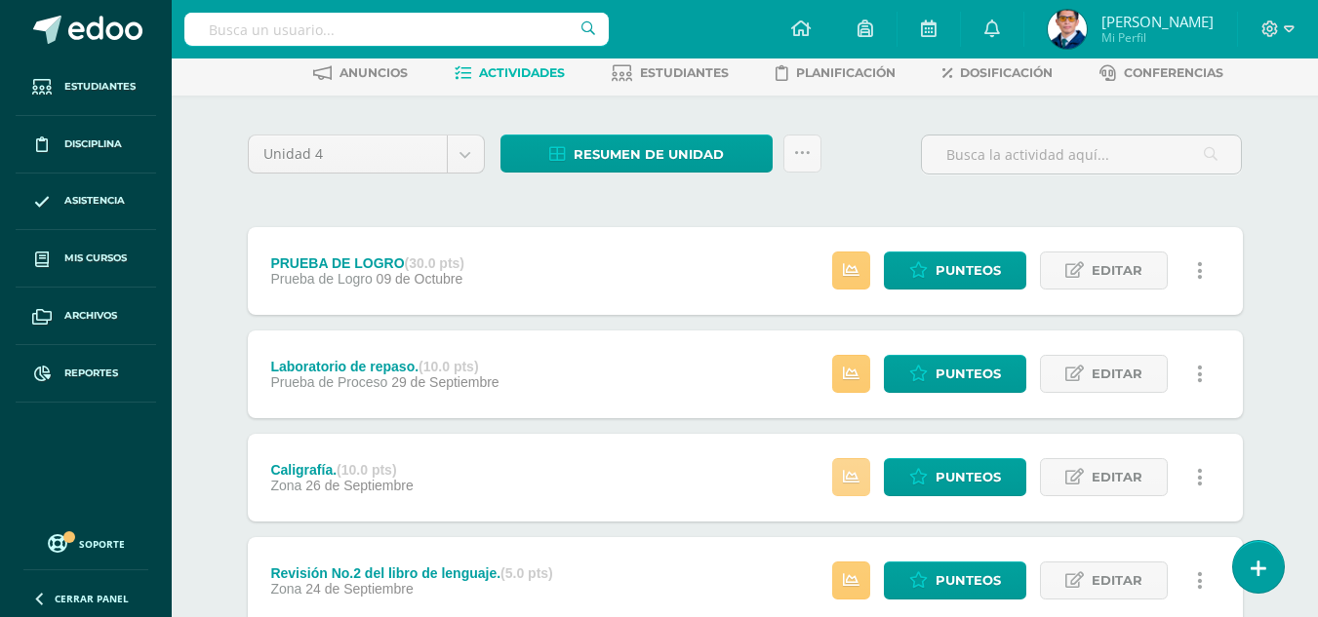
click at [861, 481] on link at bounding box center [851, 477] width 38 height 38
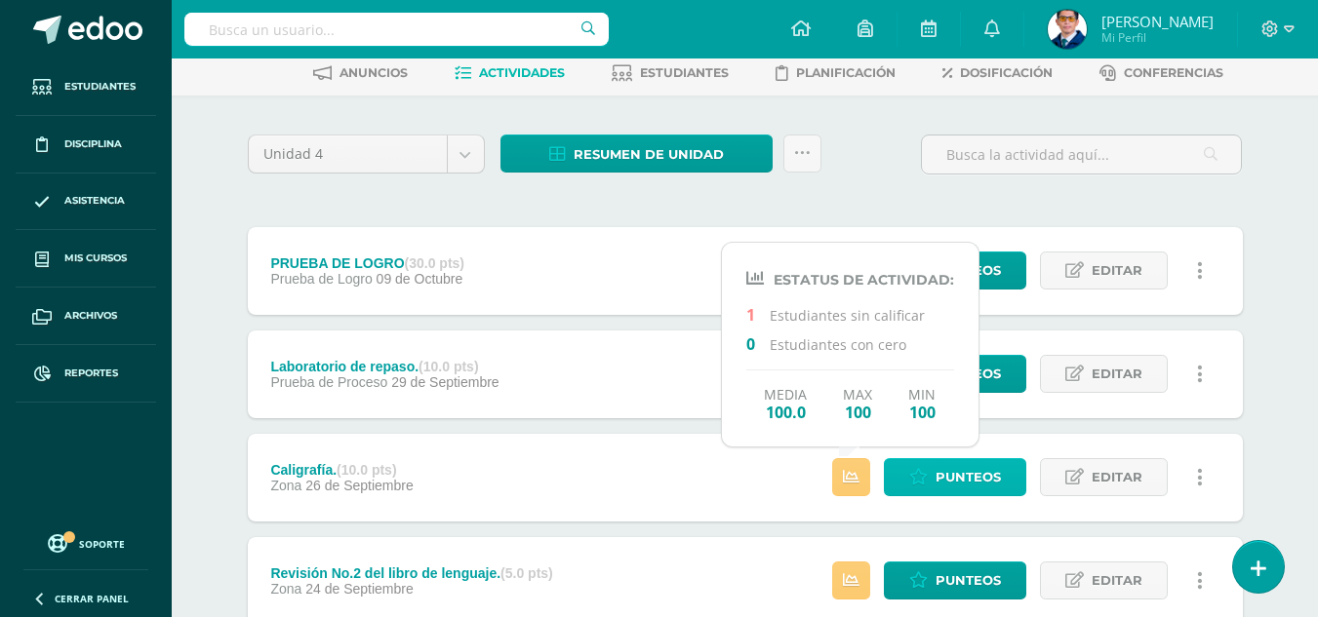
click at [935, 489] on span "Punteos" at bounding box center [967, 477] width 65 height 36
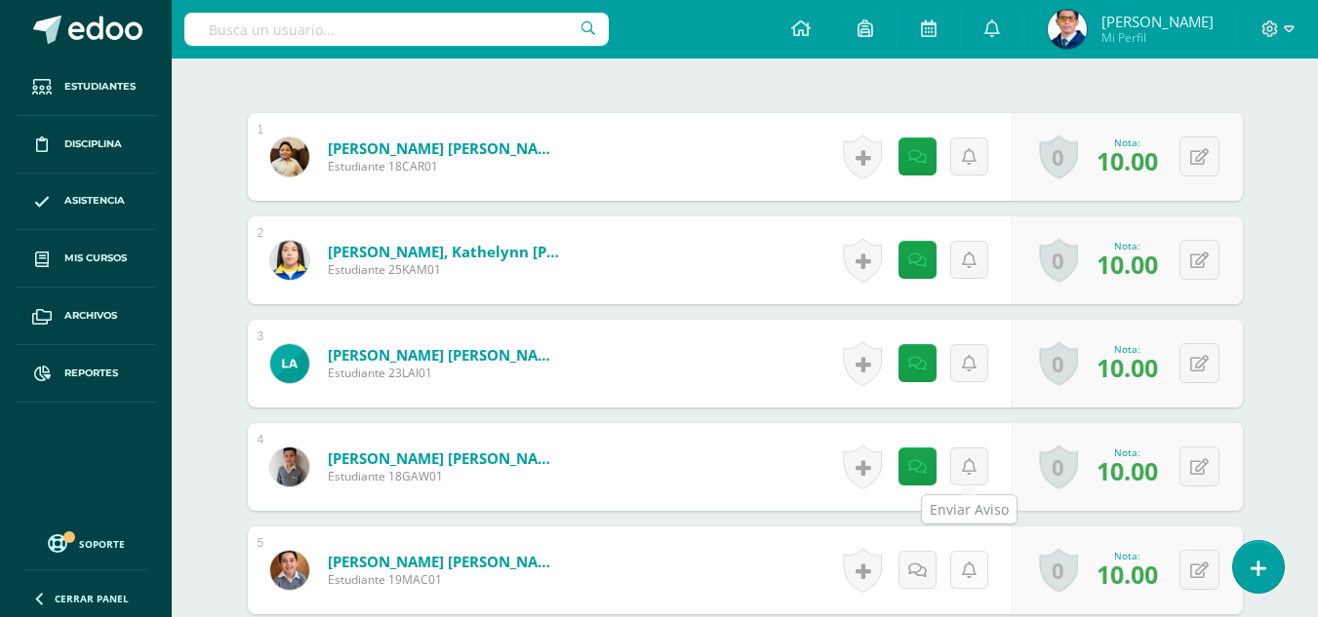
scroll to position [760, 0]
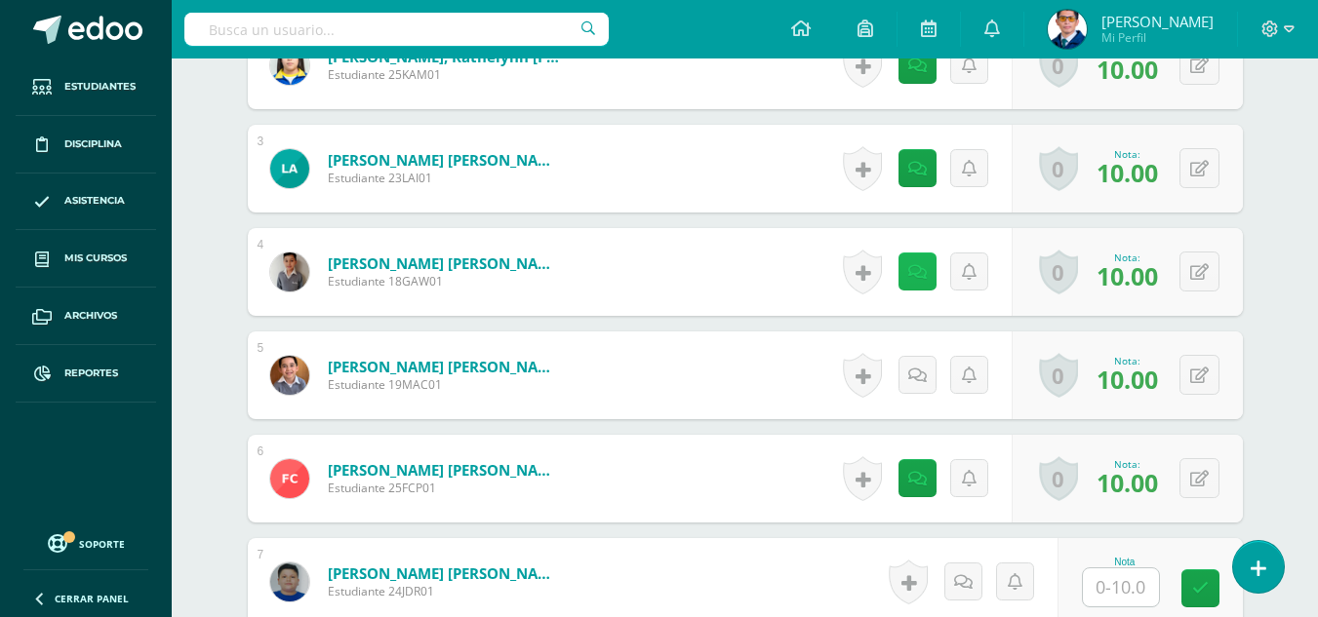
click at [907, 268] on link at bounding box center [917, 272] width 38 height 38
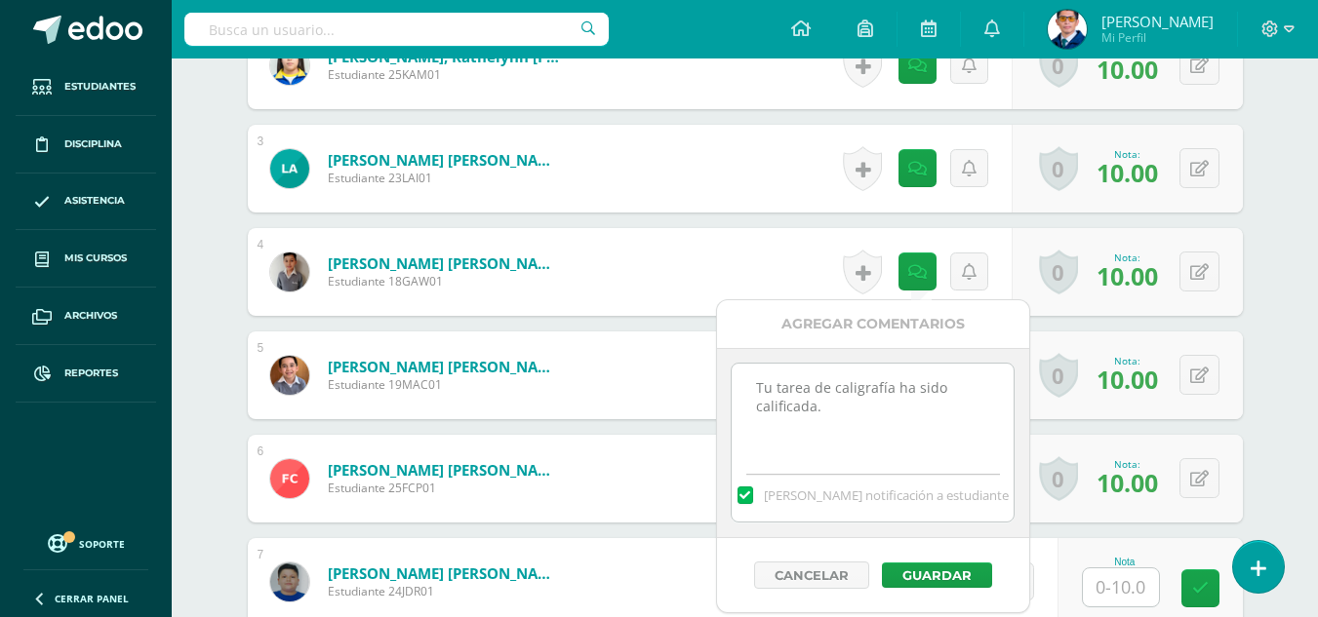
drag, startPoint x: 900, startPoint y: 423, endPoint x: 766, endPoint y: 382, distance: 140.7
click at [766, 382] on textarea "Tu tarea de caligrafía ha sido calificada." at bounding box center [873, 413] width 282 height 98
click at [876, 404] on textarea "Tu tarea de caligrafía ha sido calificada." at bounding box center [868, 414] width 282 height 98
drag, startPoint x: 863, startPoint y: 417, endPoint x: 729, endPoint y: 396, distance: 136.2
click at [729, 396] on textarea "Tu tarea de caligrafía ha sido calificada." at bounding box center [868, 414] width 282 height 98
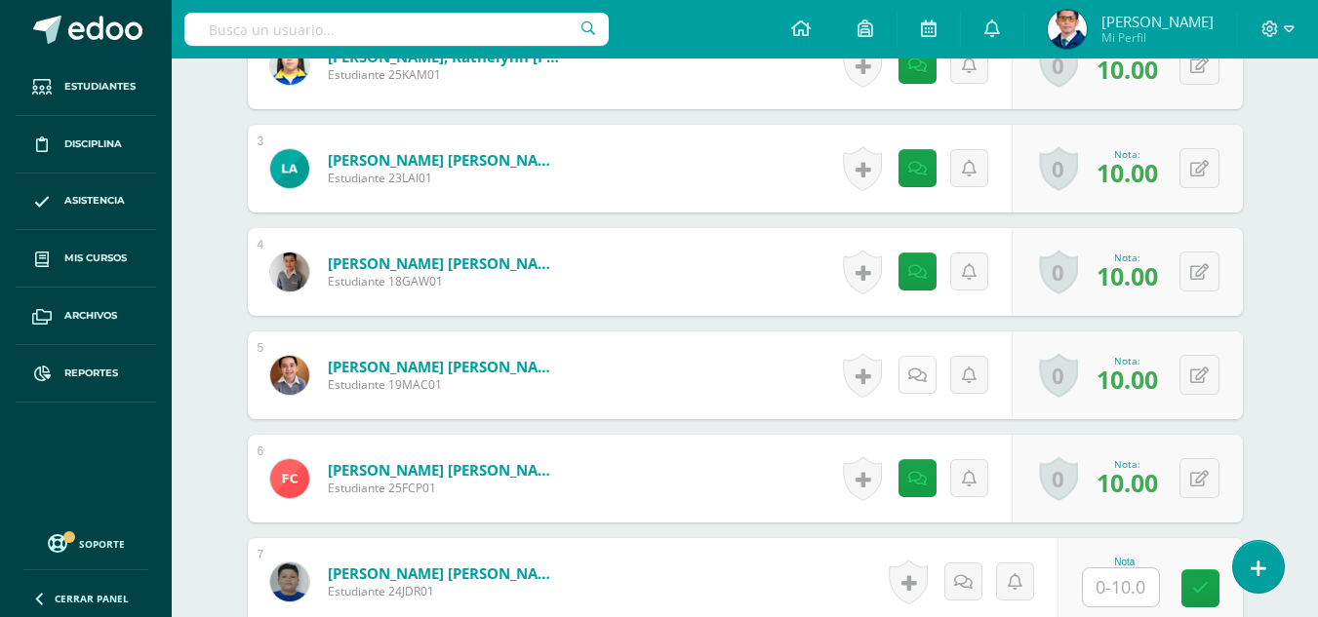
click at [924, 373] on icon at bounding box center [917, 376] width 19 height 17
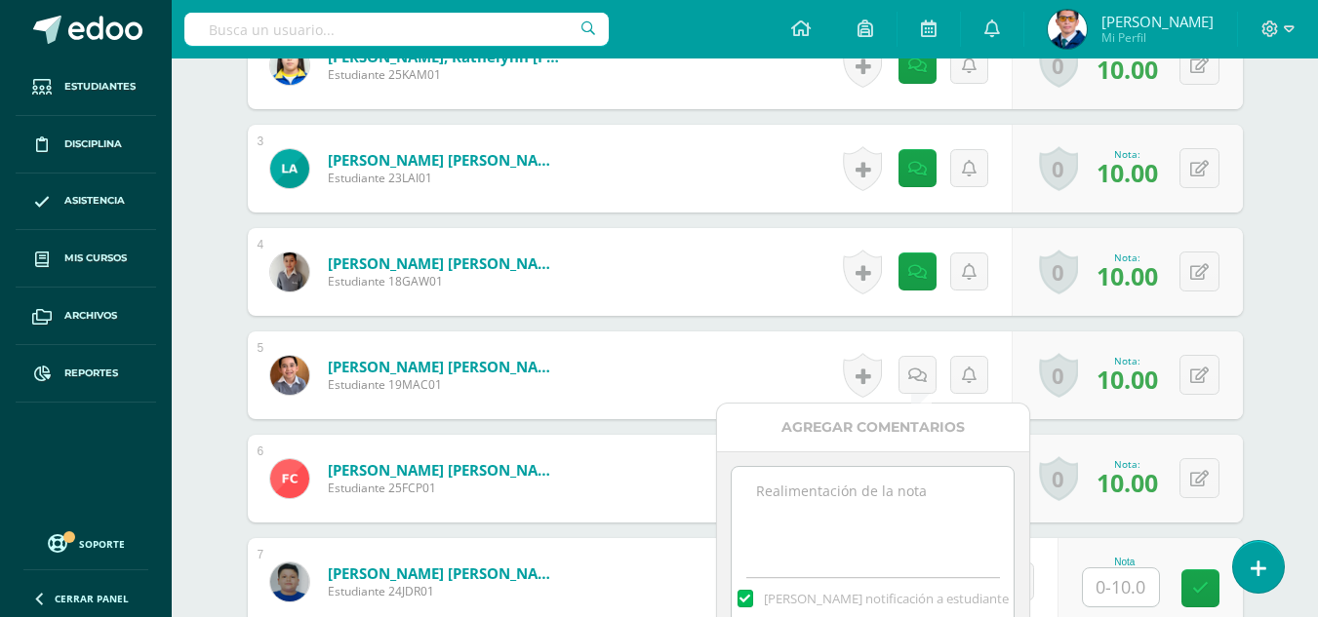
click at [896, 492] on textarea at bounding box center [873, 516] width 282 height 98
paste textarea "Tu tarea de caligrafía ha sido calificada."
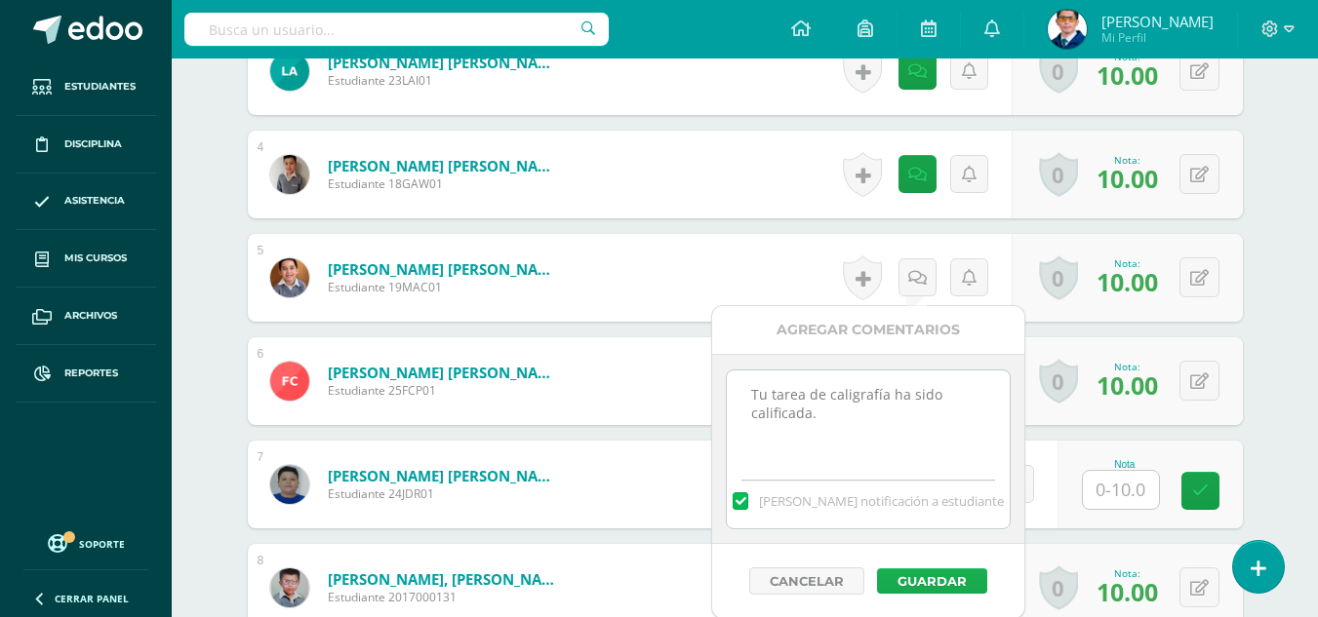
type textarea "Tu tarea de caligrafía ha sido calificada."
click at [959, 585] on button "Guardar" at bounding box center [932, 581] width 110 height 25
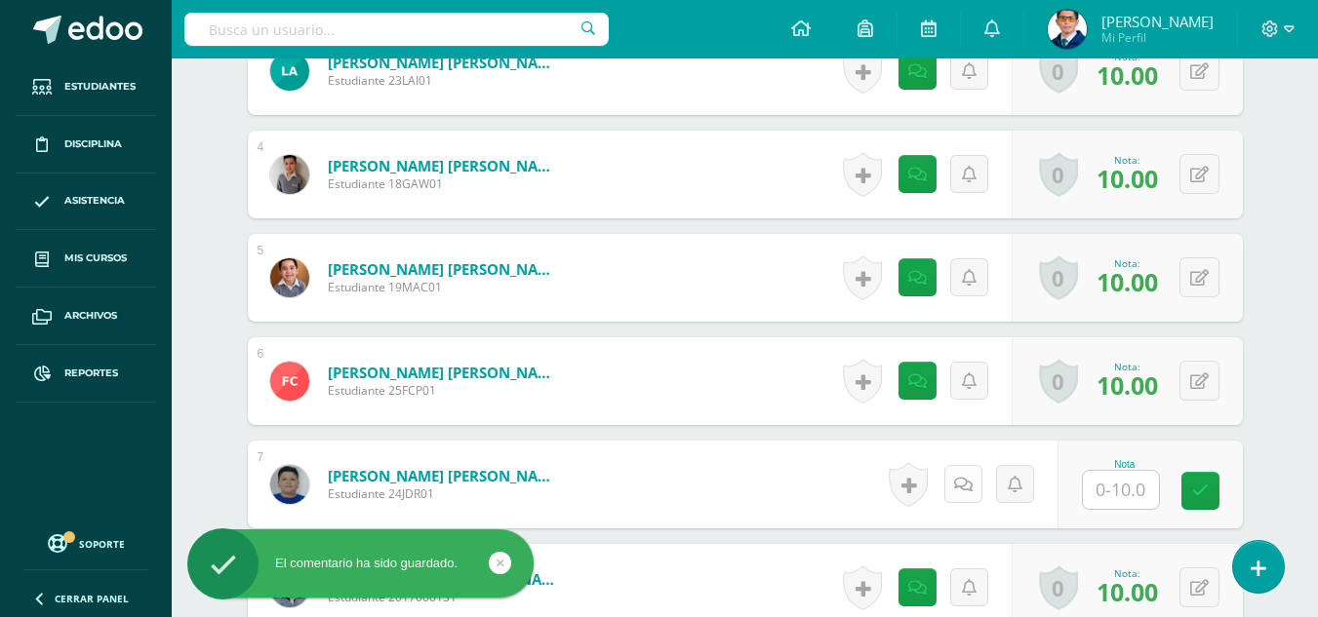
scroll to position [955, 0]
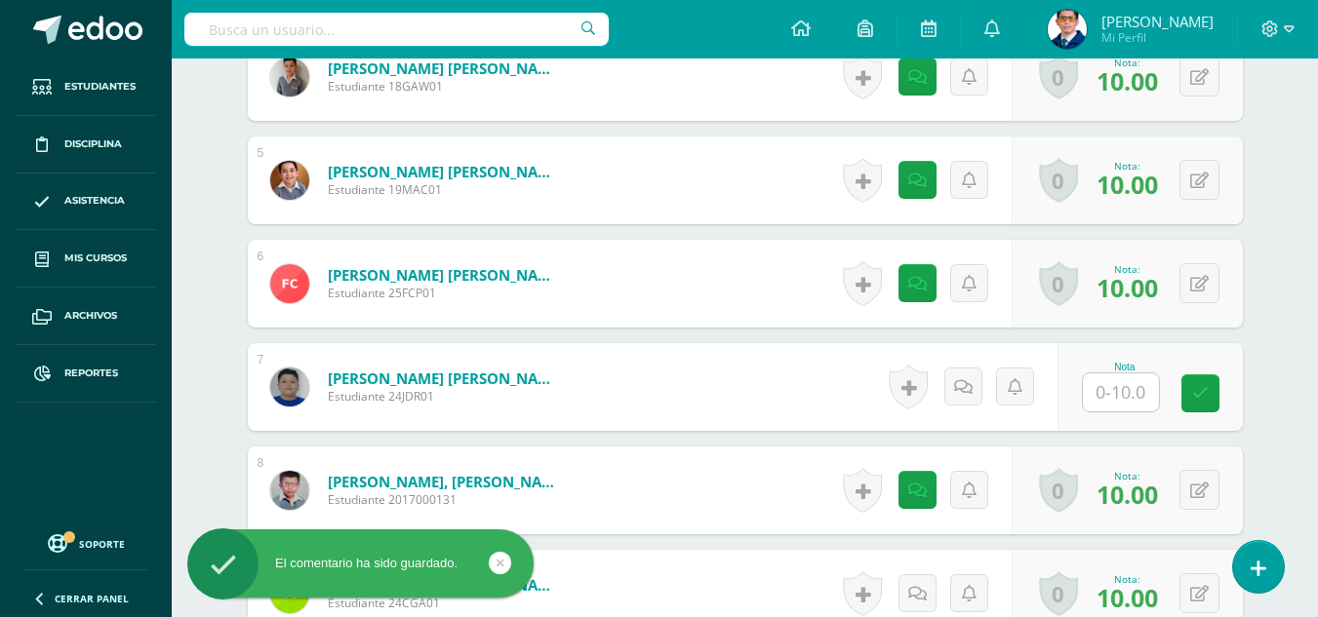
click at [1143, 386] on input "text" at bounding box center [1121, 393] width 76 height 38
type input "0"
click at [1208, 380] on link at bounding box center [1213, 394] width 39 height 39
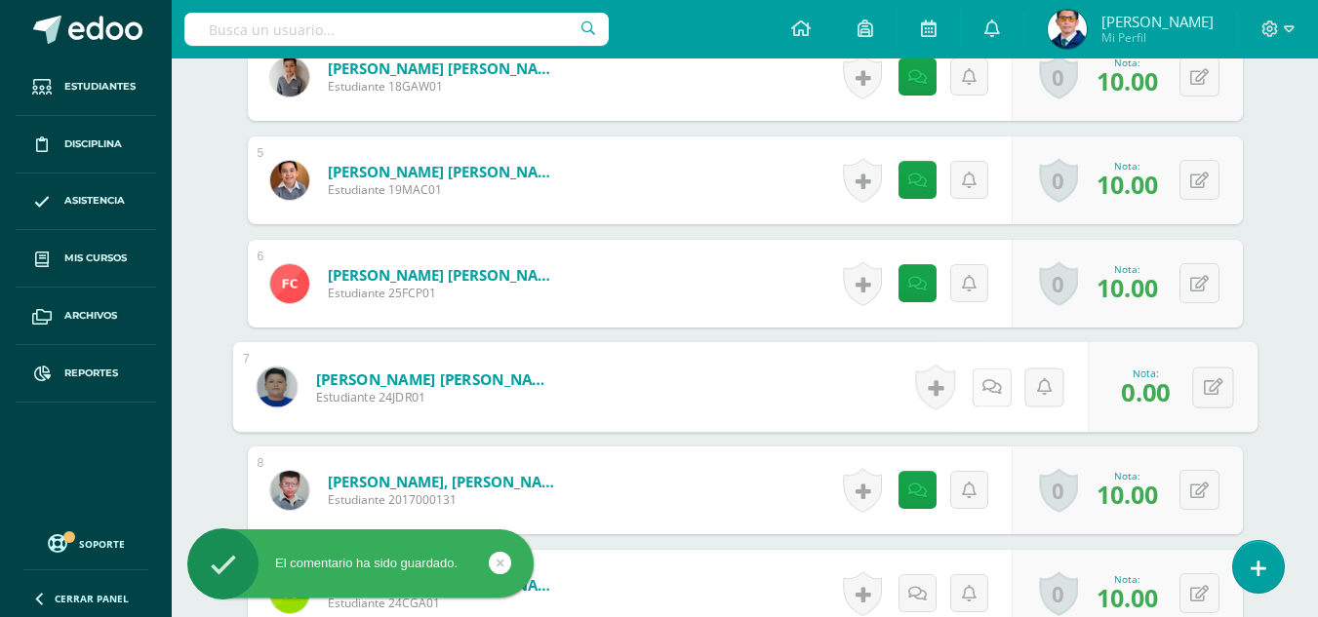
click at [978, 389] on link at bounding box center [991, 387] width 39 height 39
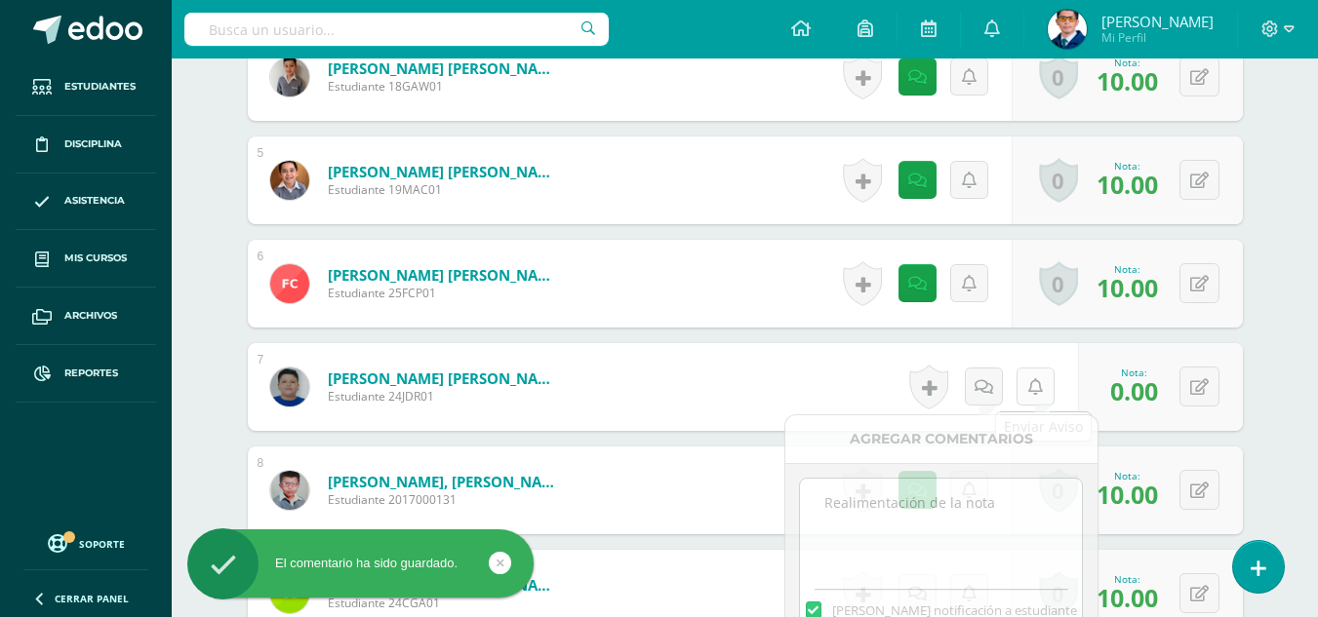
click at [1050, 387] on link at bounding box center [1035, 387] width 38 height 38
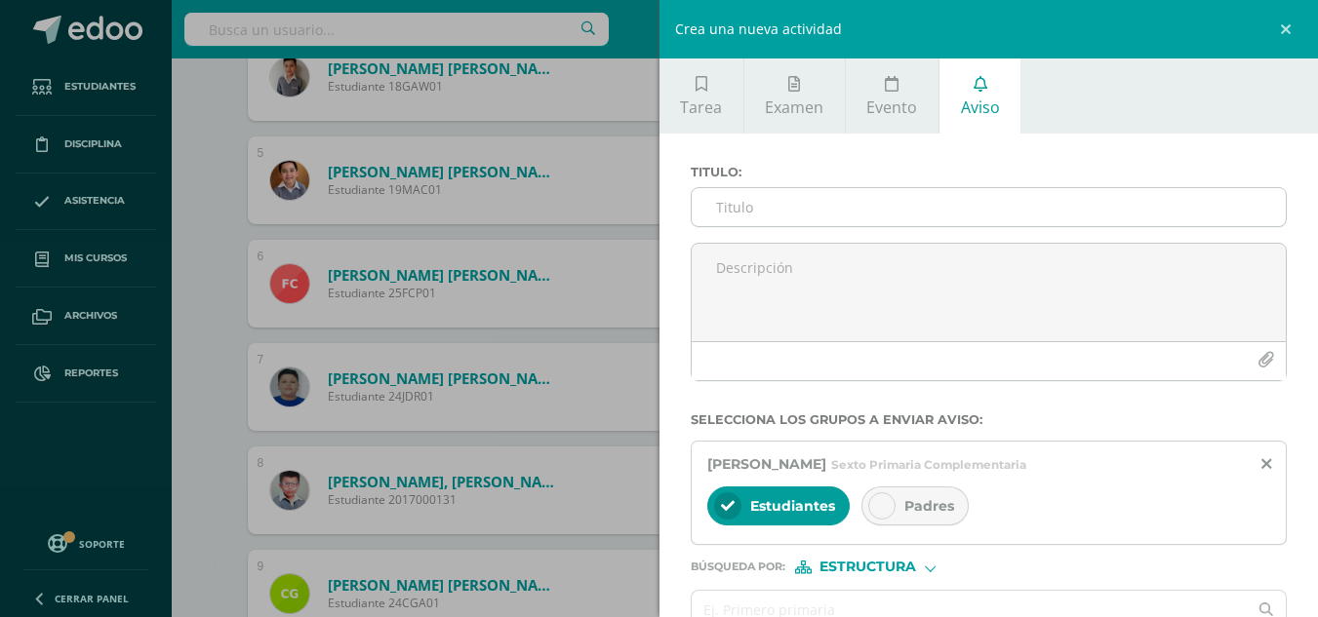
click at [913, 212] on input "Titulo :" at bounding box center [989, 207] width 595 height 38
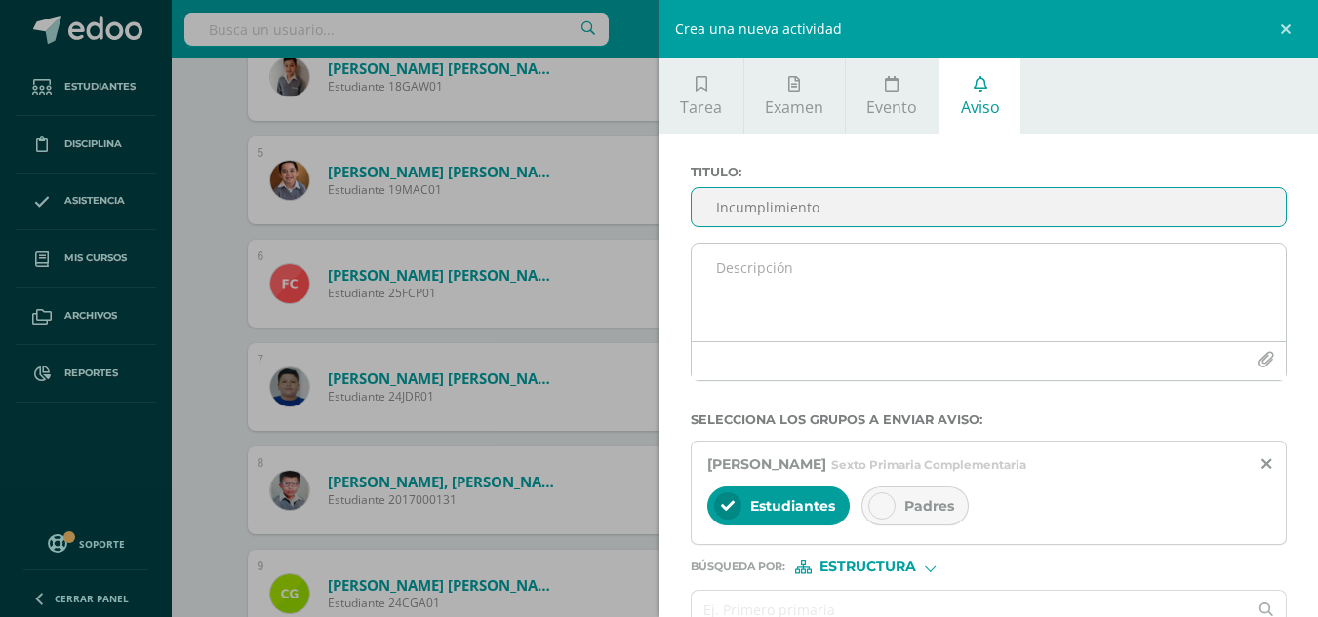
type input "Incumplimiento"
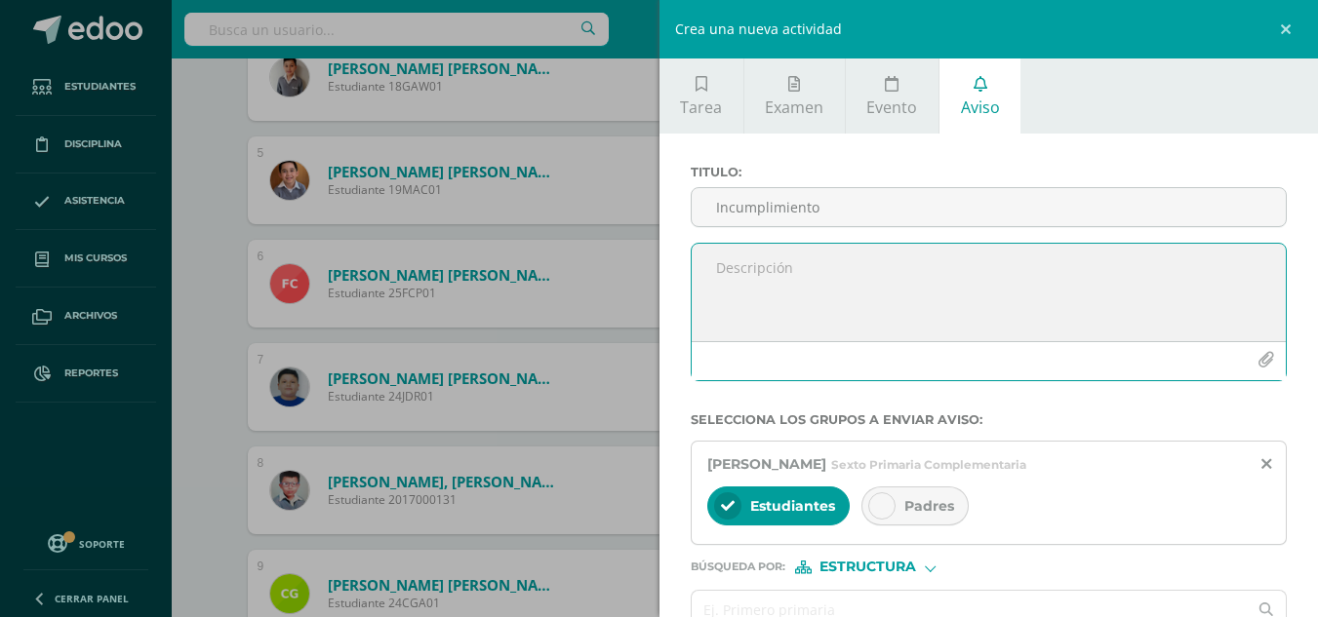
click at [874, 274] on textarea at bounding box center [989, 293] width 595 height 98
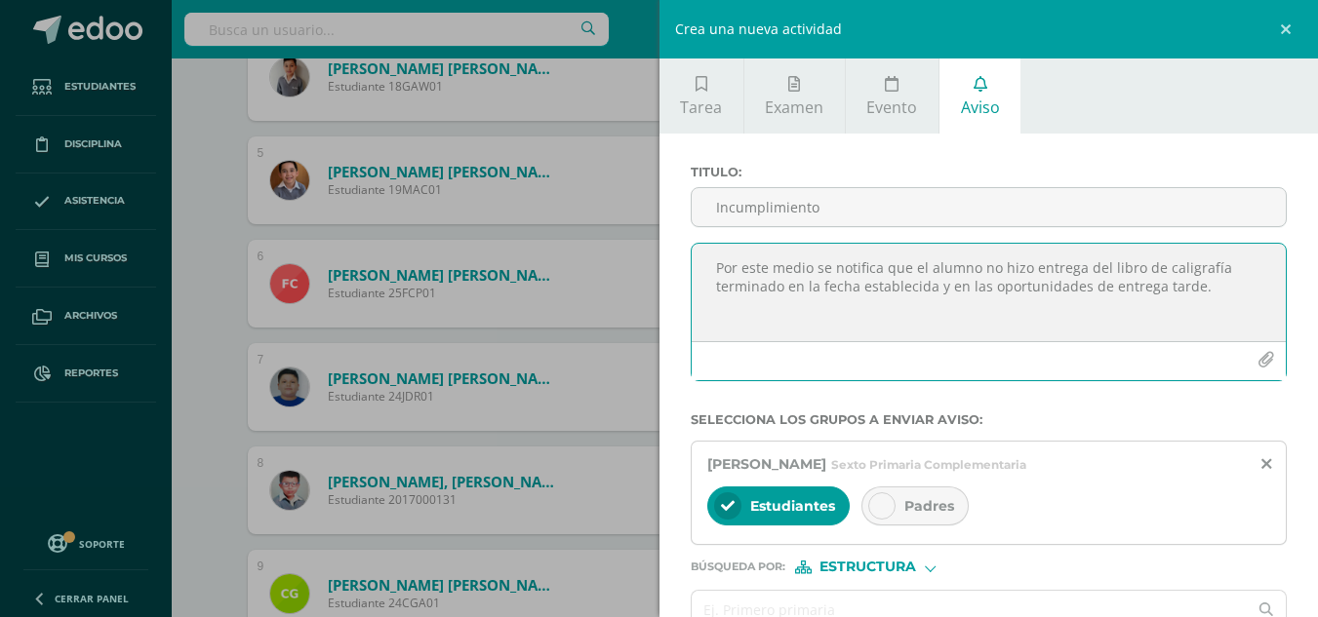
drag, startPoint x: 1229, startPoint y: 291, endPoint x: 710, endPoint y: 261, distance: 519.8
click at [710, 261] on textarea "Por este medio se notifica que el alumno no hizo entrega del libro de caligrafí…" at bounding box center [989, 293] width 595 height 98
click at [926, 335] on textarea "Por este medio se notifica que el alumno no hizo entrega del libro de caligrafí…" at bounding box center [989, 293] width 595 height 98
click at [1229, 286] on textarea "Por este medio se notifica que el alumno no hizo entrega del libro de caligrafí…" at bounding box center [989, 293] width 595 height 98
type textarea "Por este medio se notifica que el alumno no hizo entrega del libro de caligrafí…"
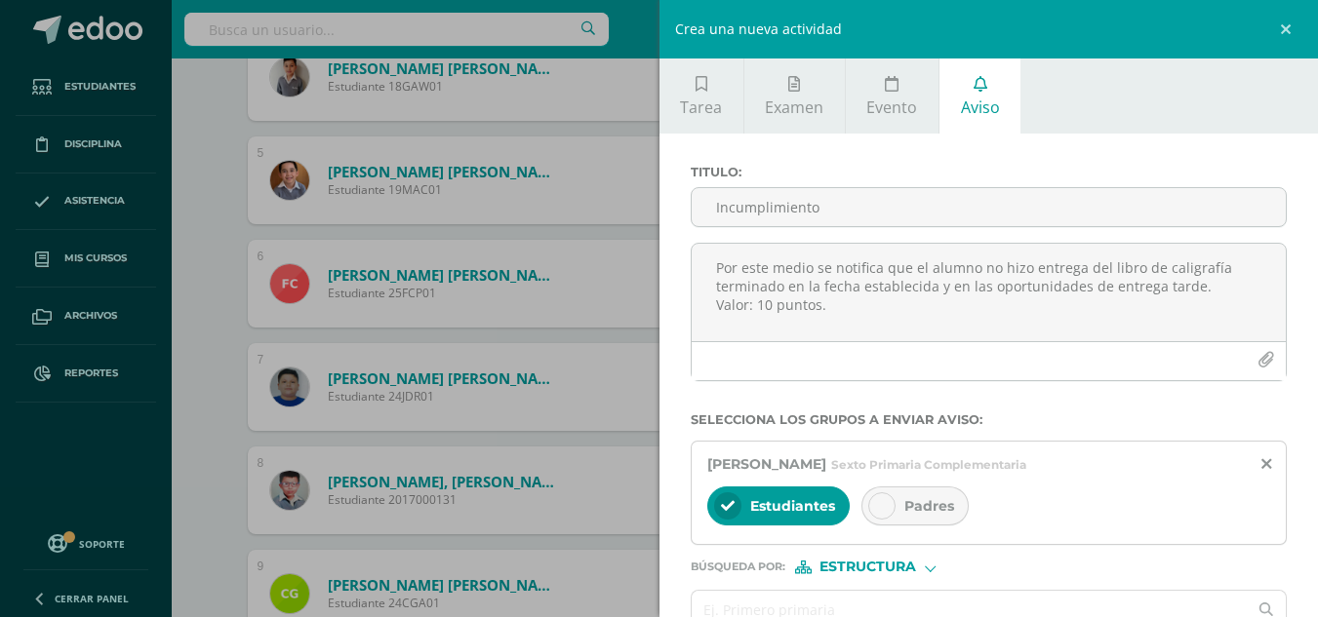
click at [927, 507] on span "Padres" at bounding box center [929, 506] width 50 height 18
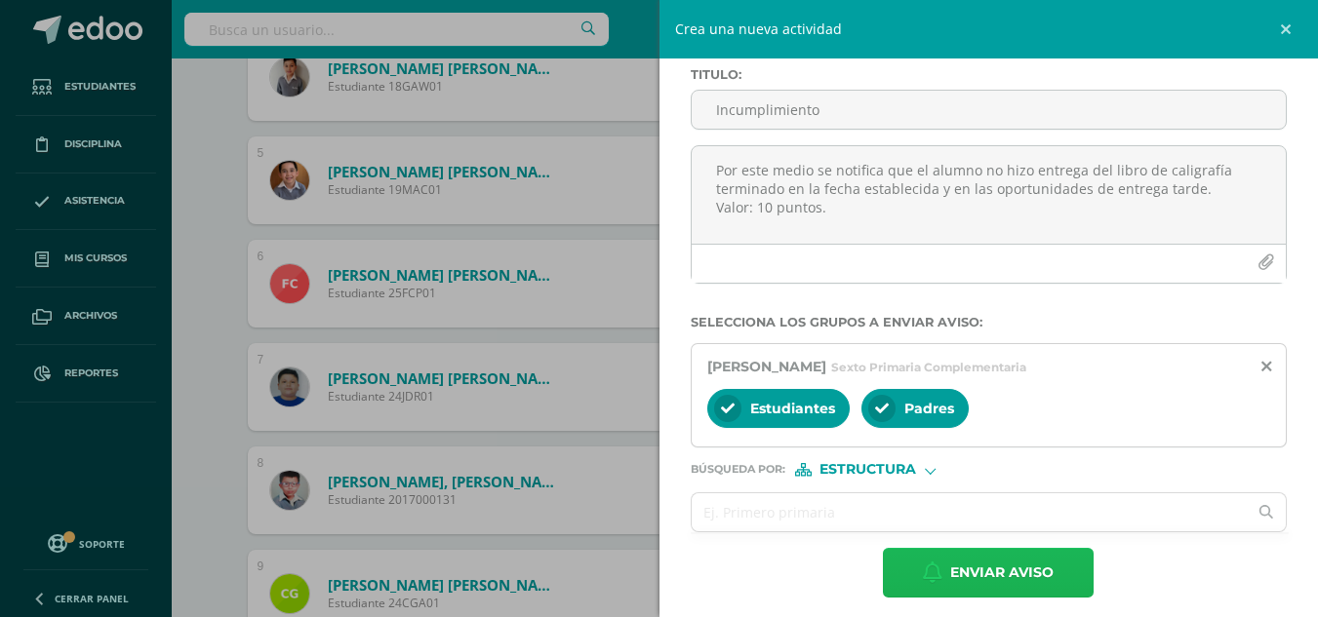
click at [998, 575] on span "Enviar aviso" at bounding box center [1001, 573] width 103 height 48
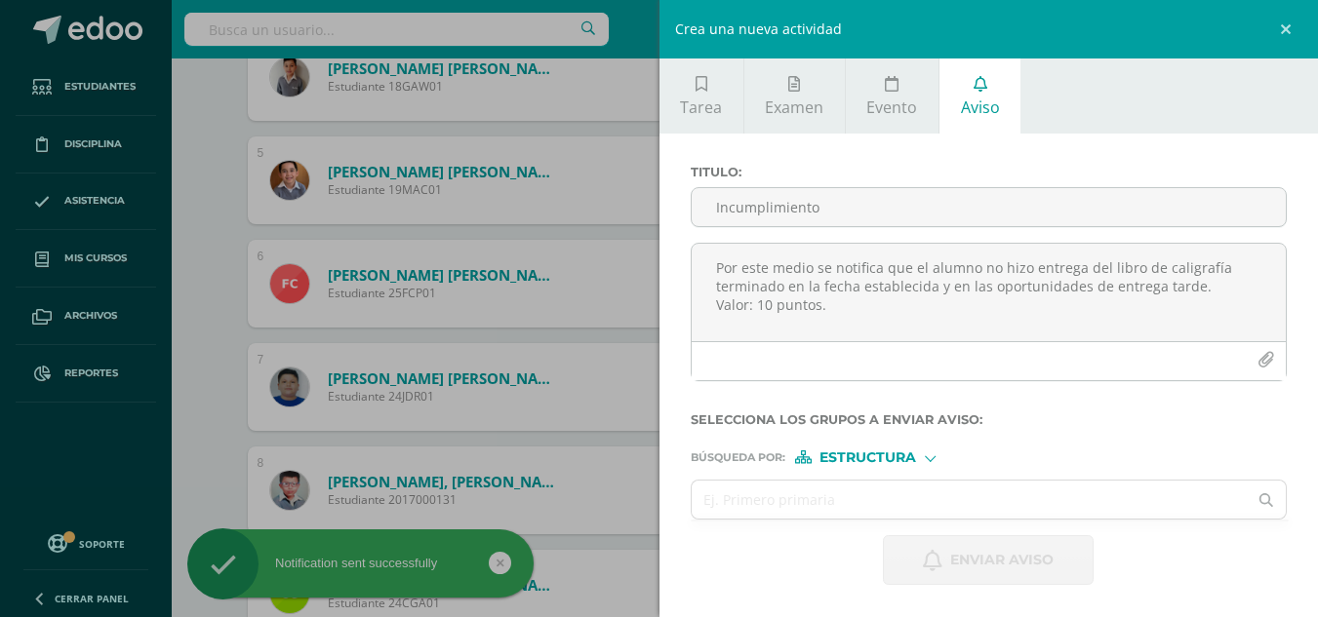
scroll to position [0, 0]
click at [1280, 27] on link at bounding box center [1288, 29] width 59 height 59
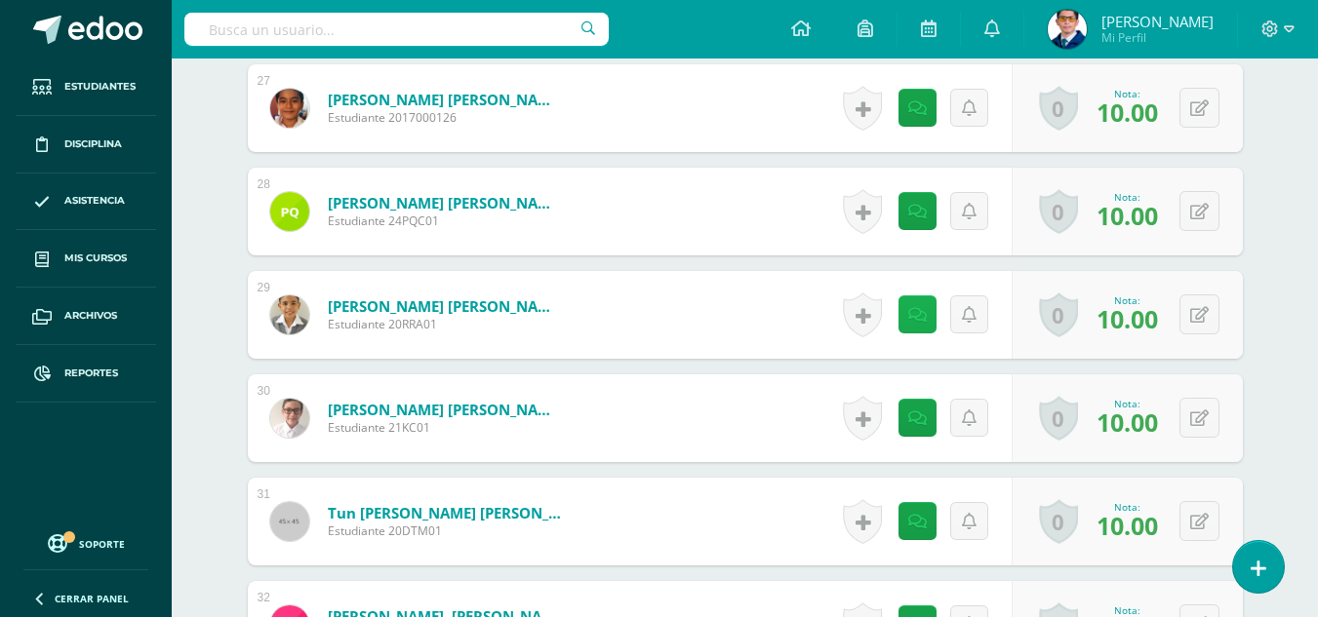
scroll to position [2522, 0]
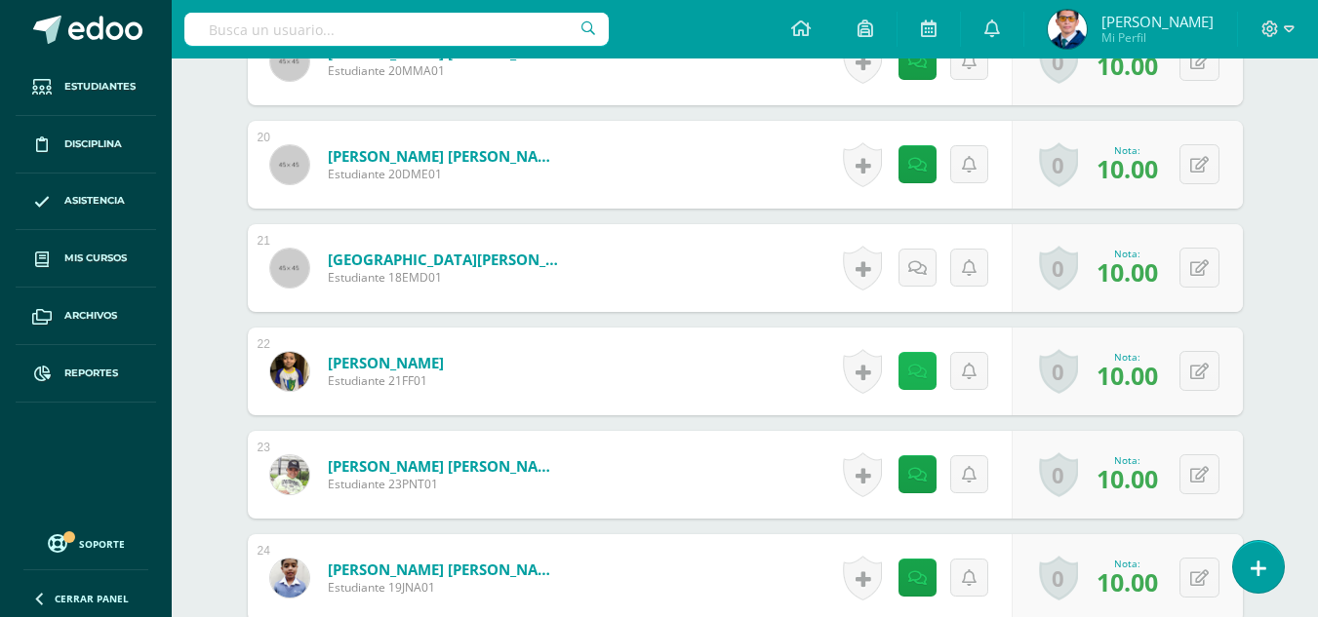
click at [923, 359] on link at bounding box center [917, 371] width 38 height 38
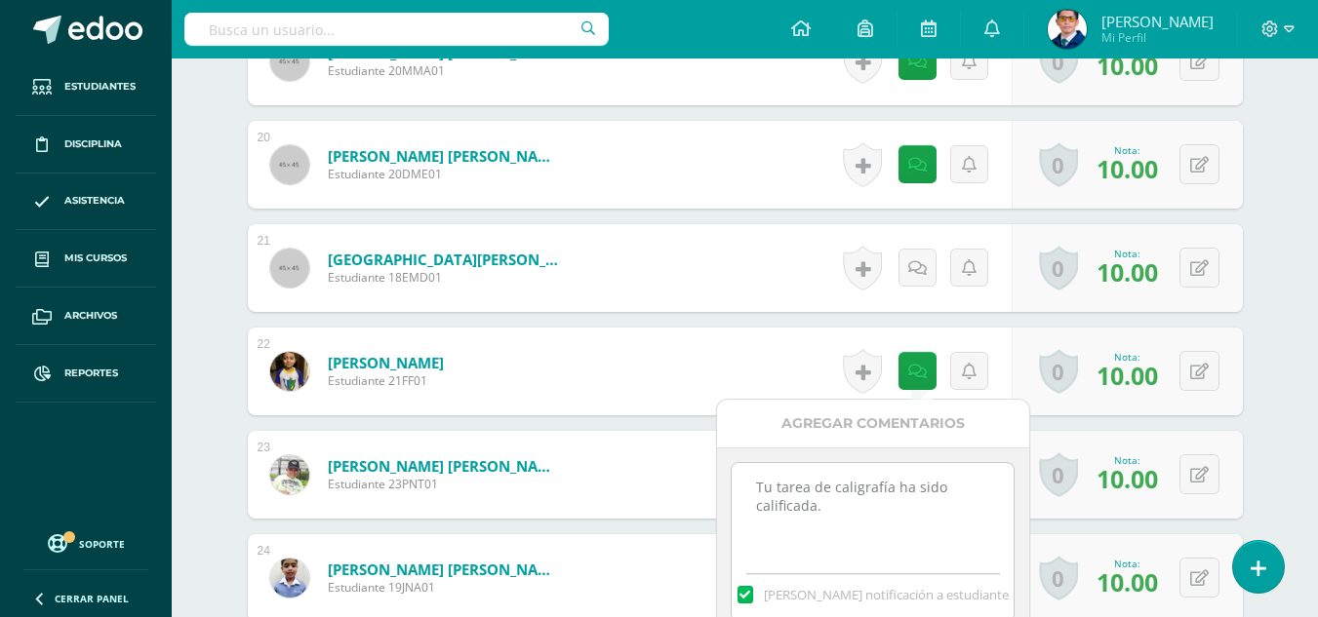
drag, startPoint x: 892, startPoint y: 528, endPoint x: 750, endPoint y: 489, distance: 146.7
click at [750, 489] on textarea "Tu tarea de caligrafía ha sido calificada." at bounding box center [873, 512] width 282 height 98
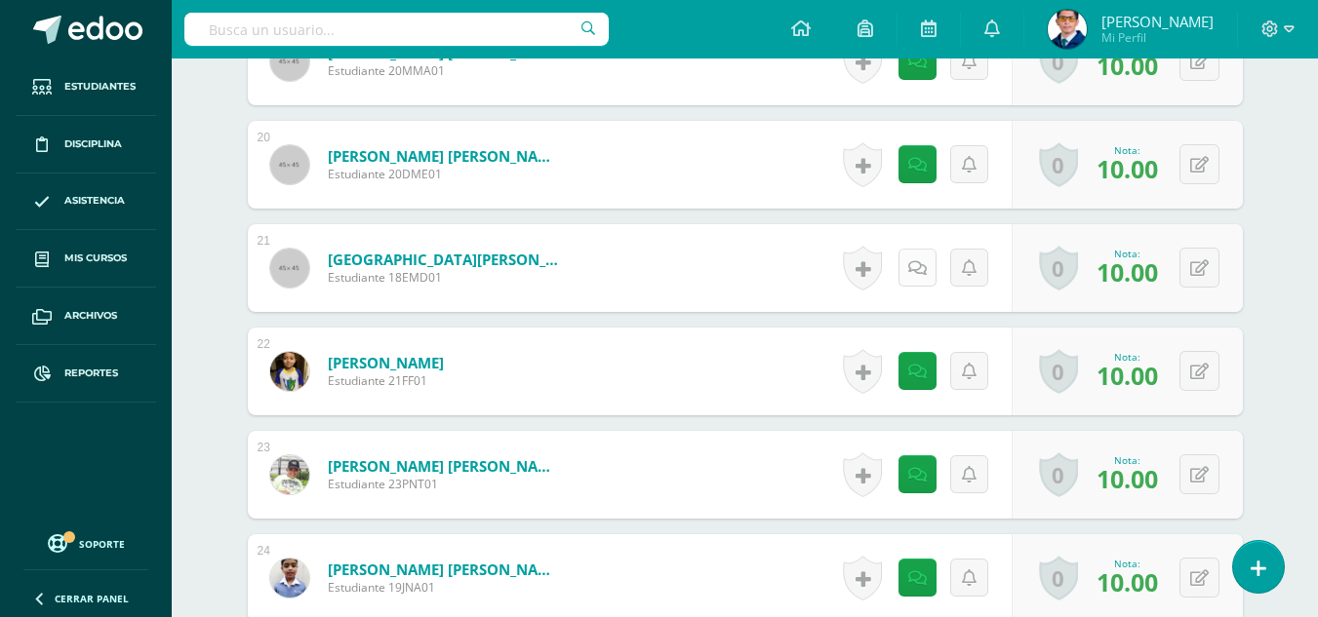
click at [917, 263] on icon at bounding box center [917, 268] width 19 height 17
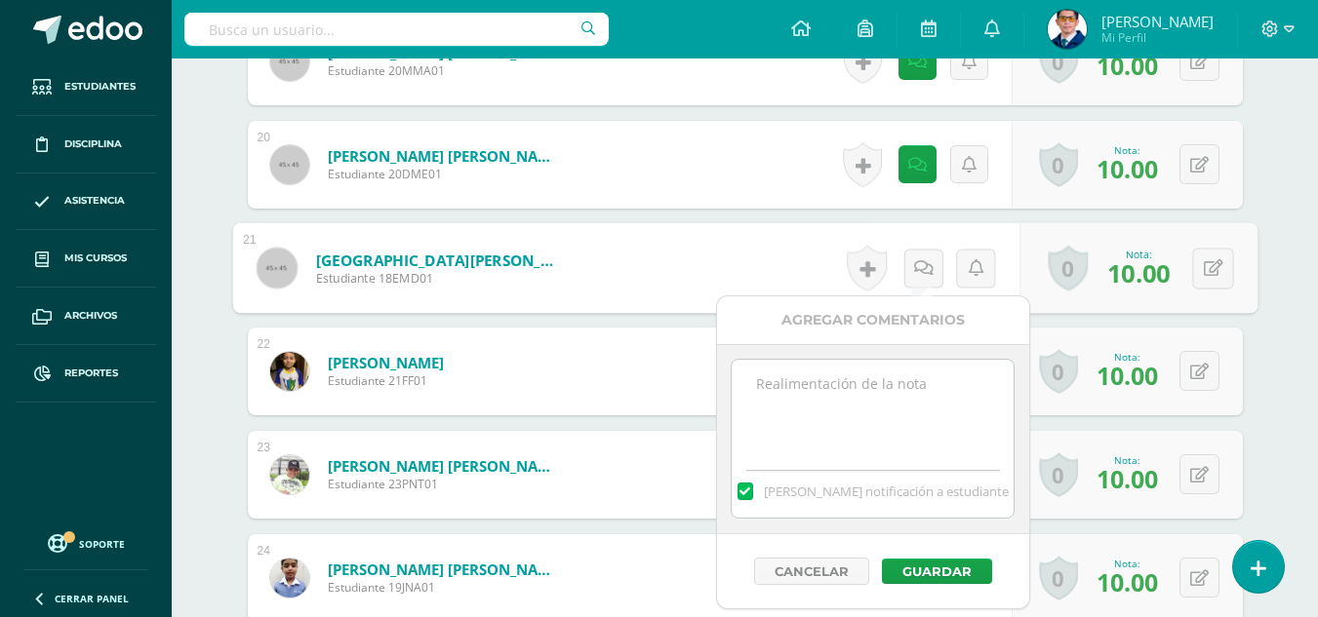
click at [901, 397] on textarea at bounding box center [873, 409] width 282 height 98
paste textarea "Tu tarea de caligrafía ha sido calificada."
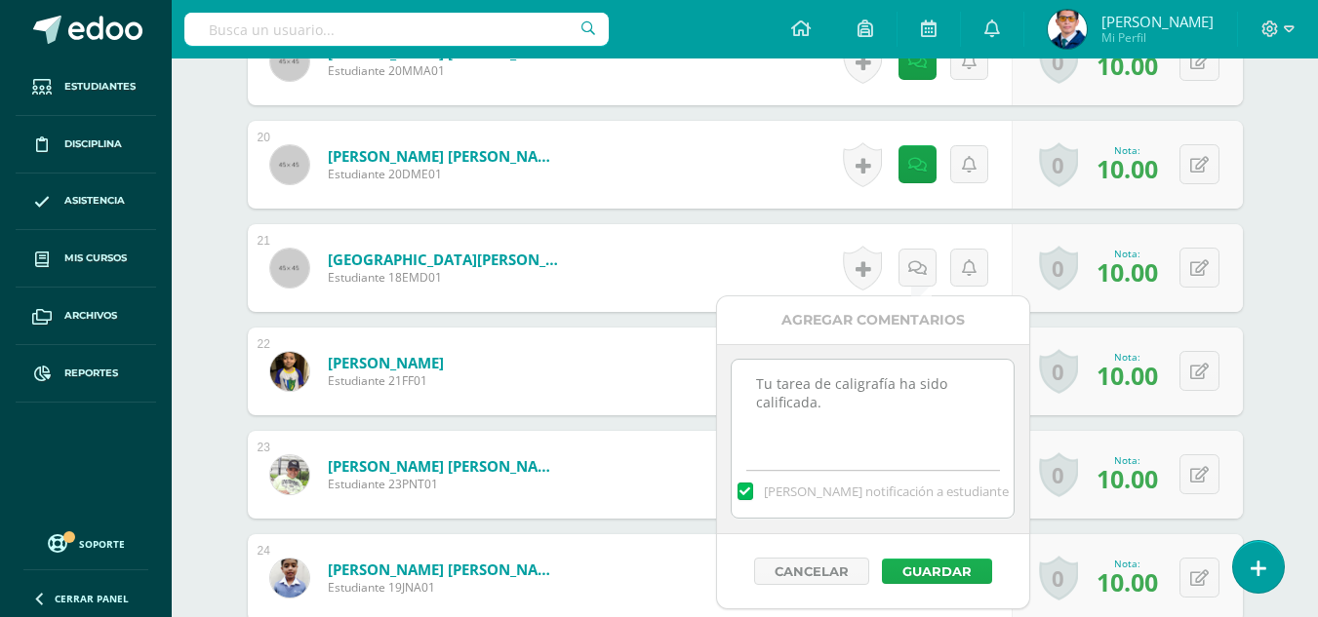
type textarea "Tu tarea de caligrafía ha sido calificada."
click at [964, 570] on button "Guardar" at bounding box center [937, 571] width 110 height 25
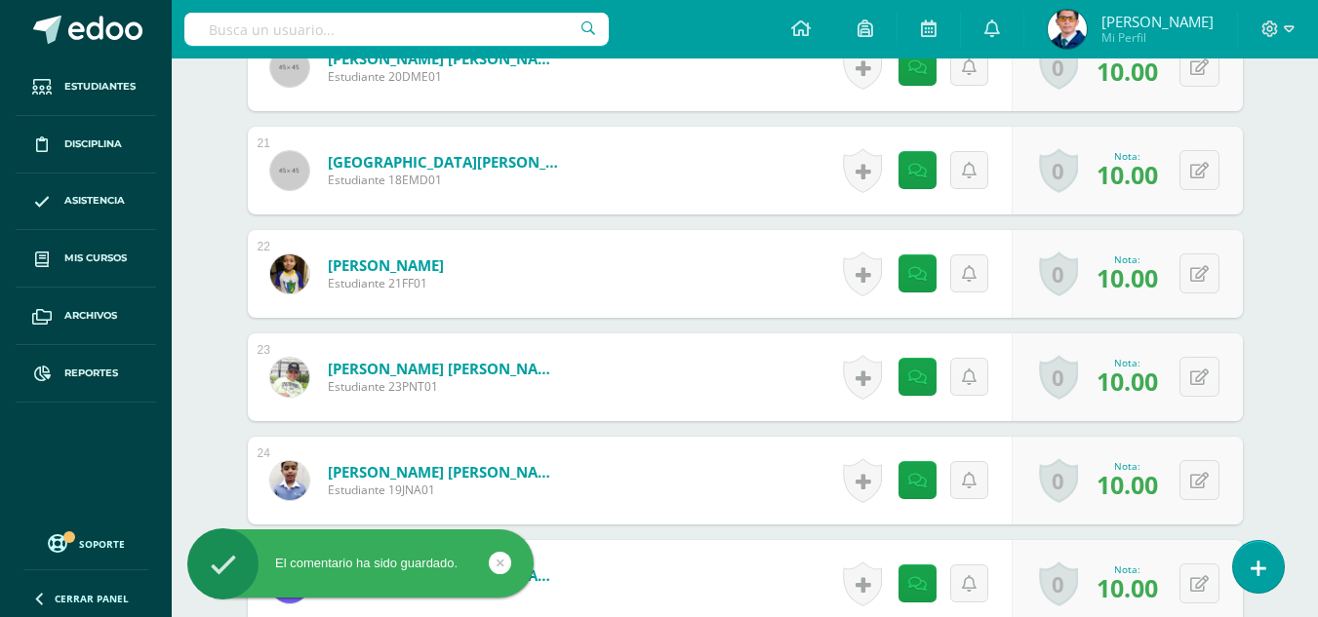
scroll to position [2326, 0]
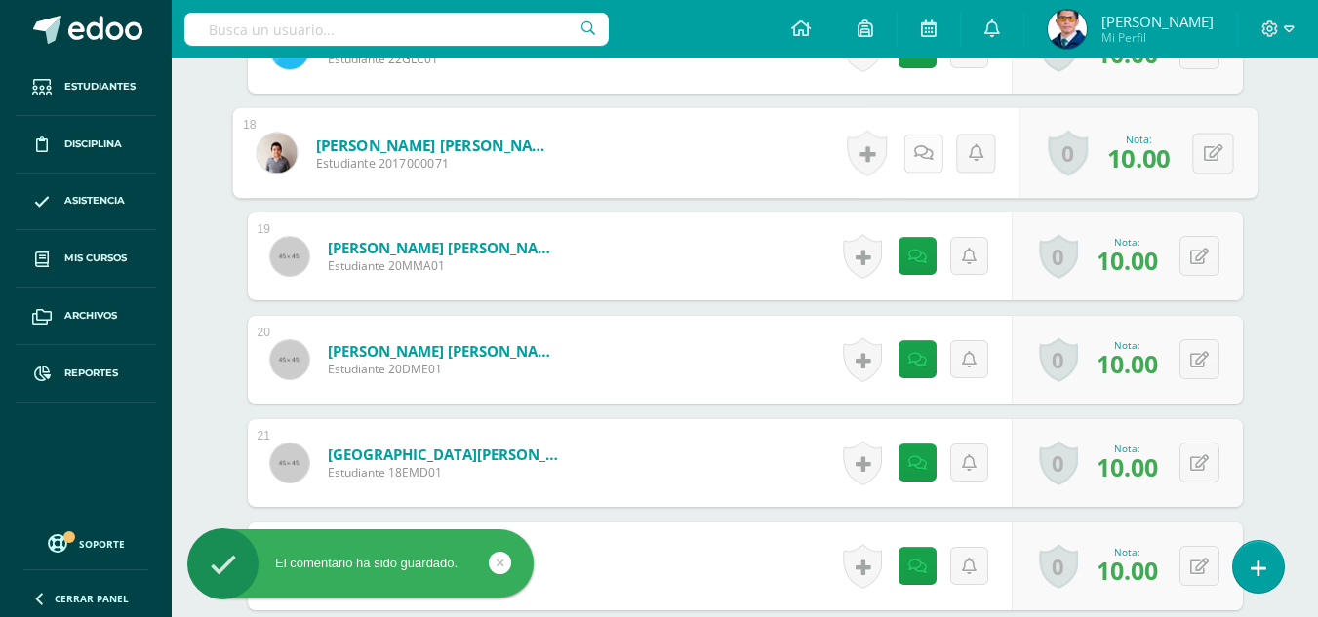
click at [928, 154] on link at bounding box center [922, 153] width 39 height 39
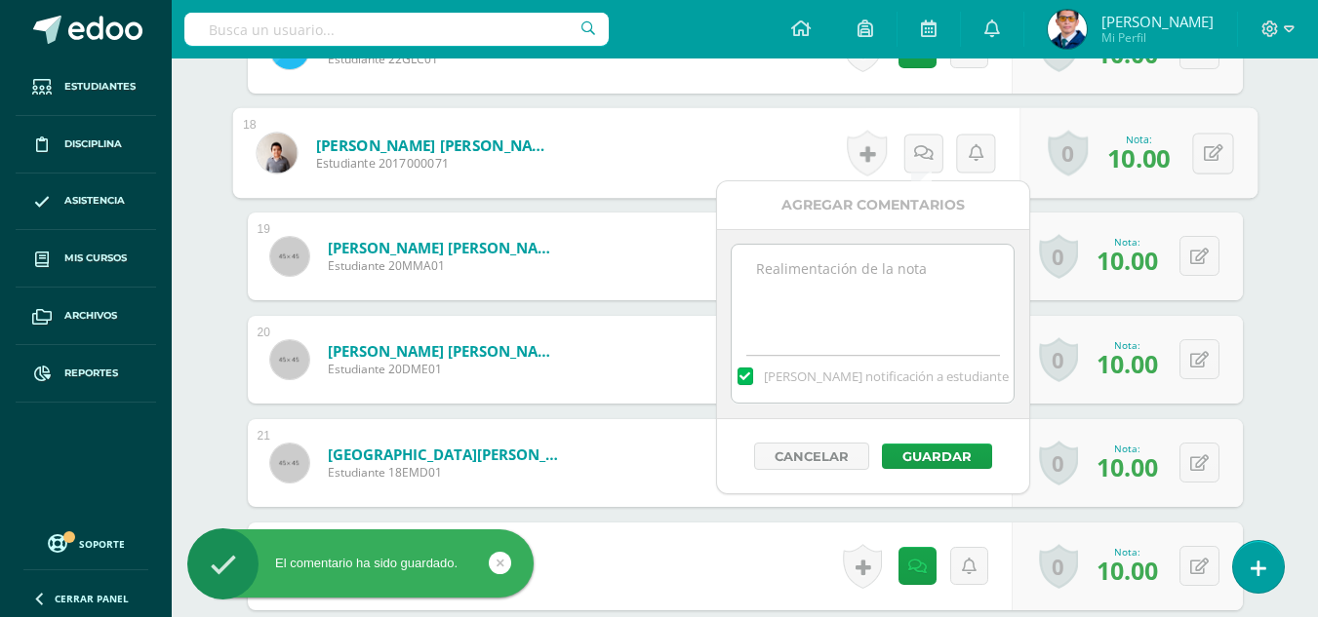
click at [900, 273] on textarea at bounding box center [873, 294] width 282 height 98
paste textarea "Tu tarea de caligrafía ha sido calificada."
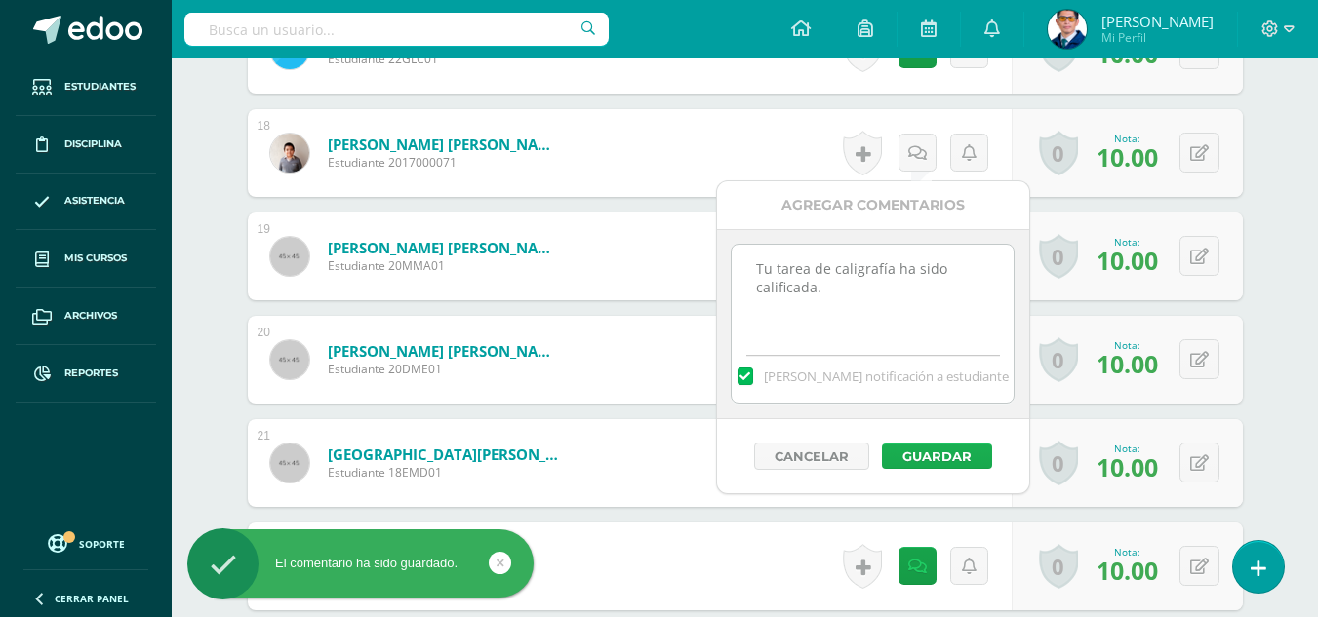
type textarea "Tu tarea de caligrafía ha sido calificada."
click at [923, 447] on button "Guardar" at bounding box center [937, 456] width 110 height 25
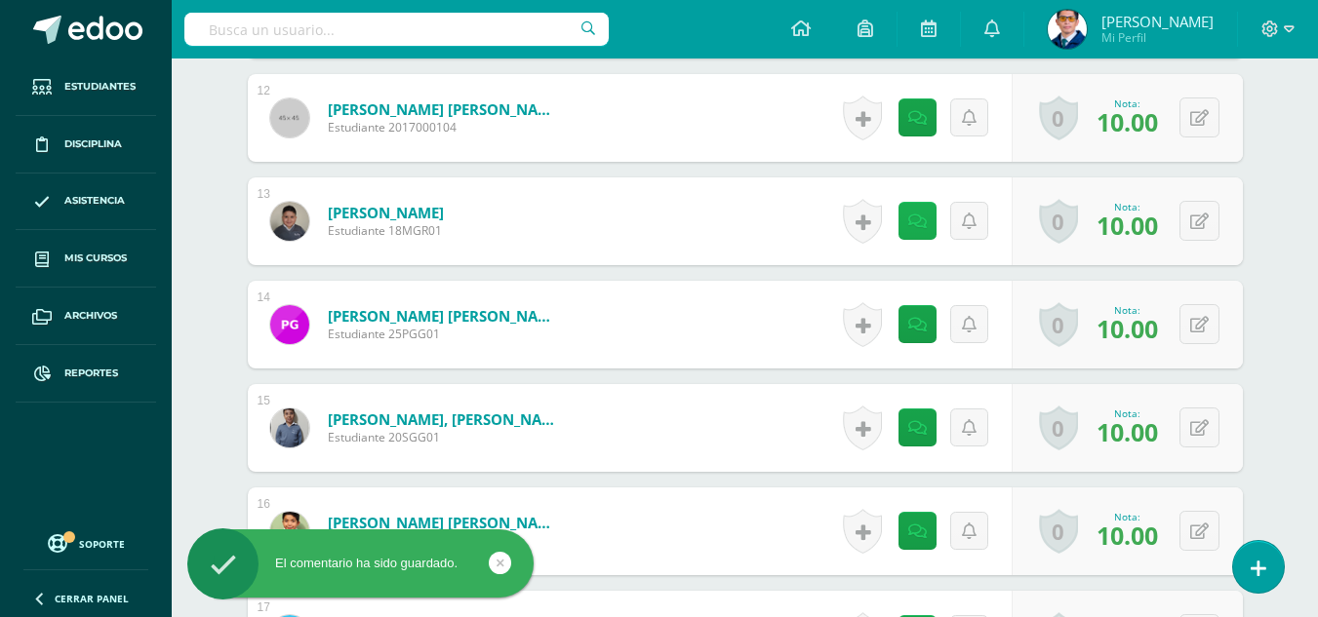
scroll to position [1449, 0]
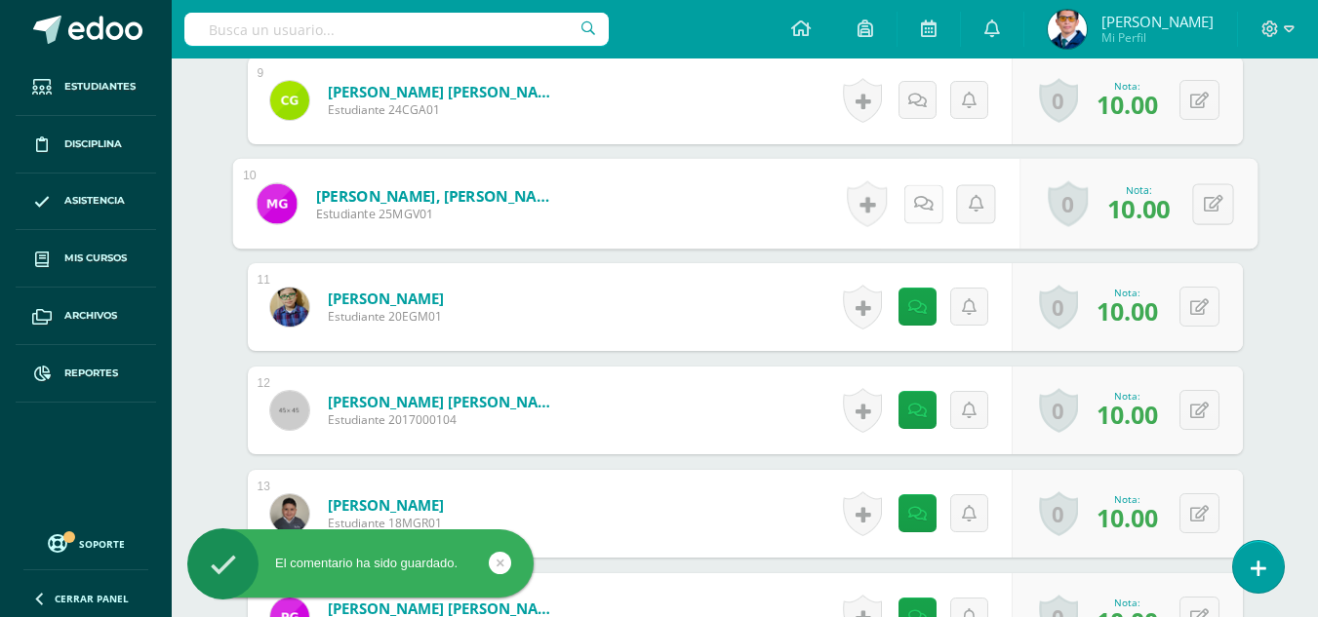
click at [926, 206] on link at bounding box center [922, 203] width 39 height 39
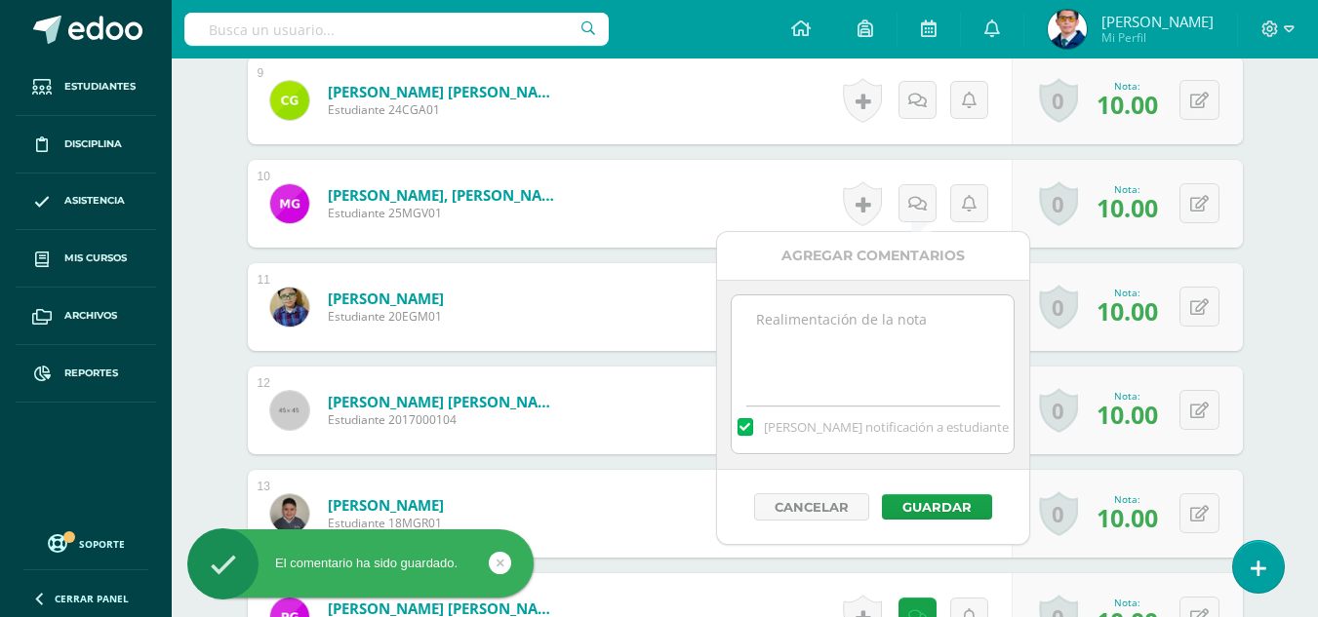
click at [906, 329] on textarea at bounding box center [873, 345] width 282 height 98
paste textarea "Tu tarea de caligrafía ha sido calificada."
type textarea "Tu tarea de caligrafía ha sido calificada."
click at [924, 506] on button "Guardar" at bounding box center [937, 507] width 110 height 25
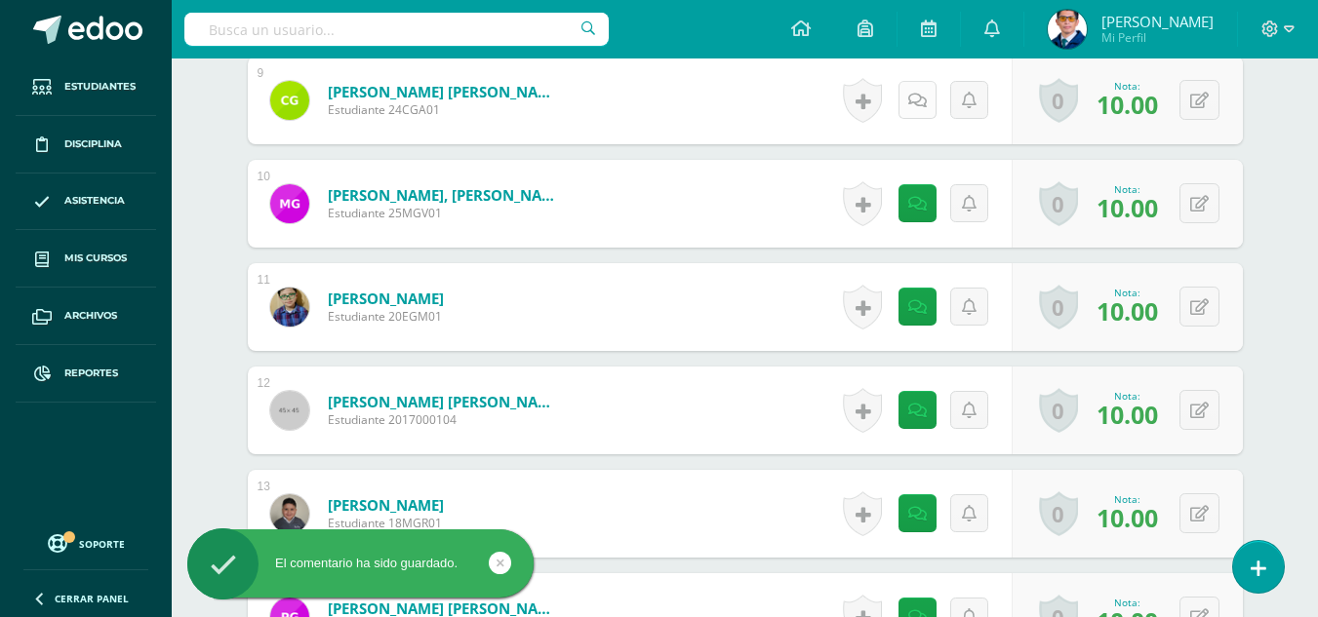
click at [920, 96] on icon at bounding box center [917, 101] width 19 height 17
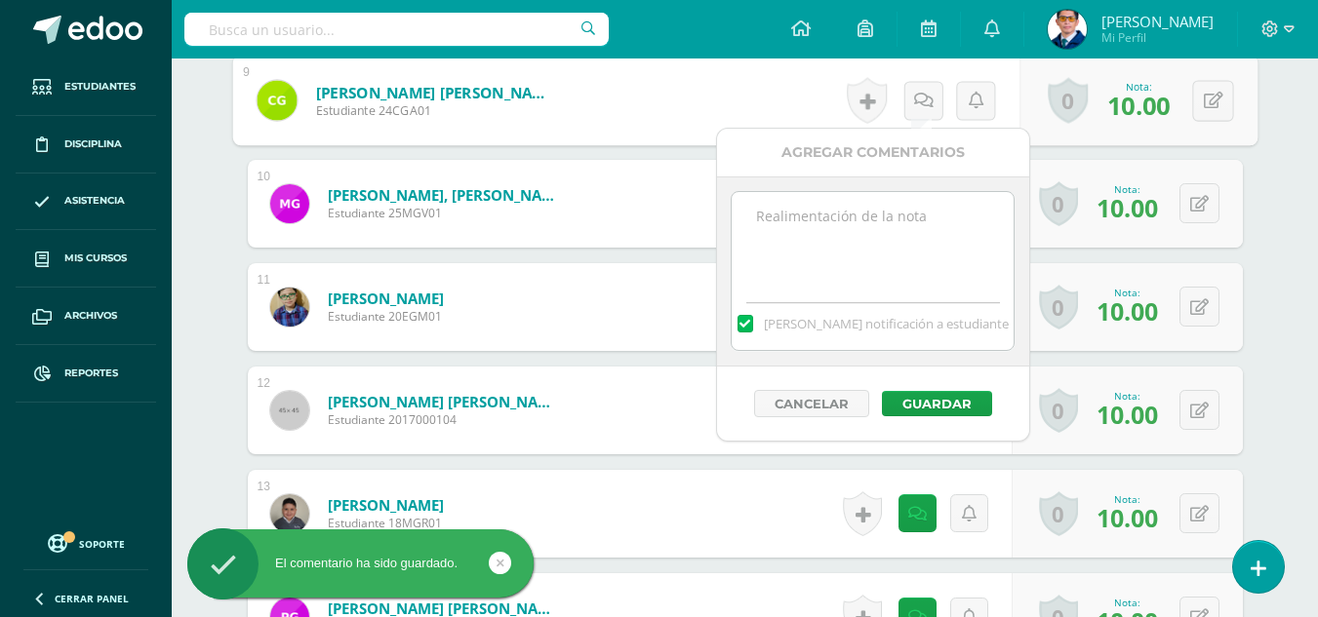
click at [908, 260] on textarea at bounding box center [873, 241] width 282 height 98
paste textarea "Tu tarea de caligrafía ha sido calificada."
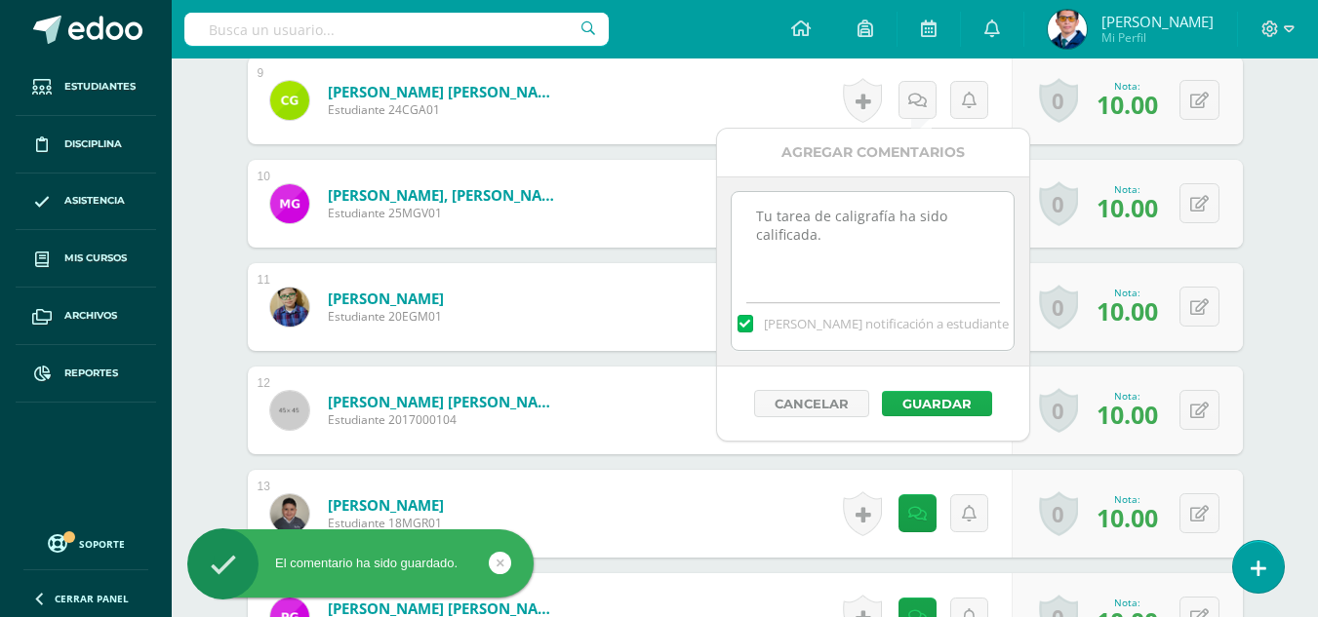
type textarea "Tu tarea de caligrafía ha sido calificada."
click at [933, 404] on button "Guardar" at bounding box center [937, 403] width 110 height 25
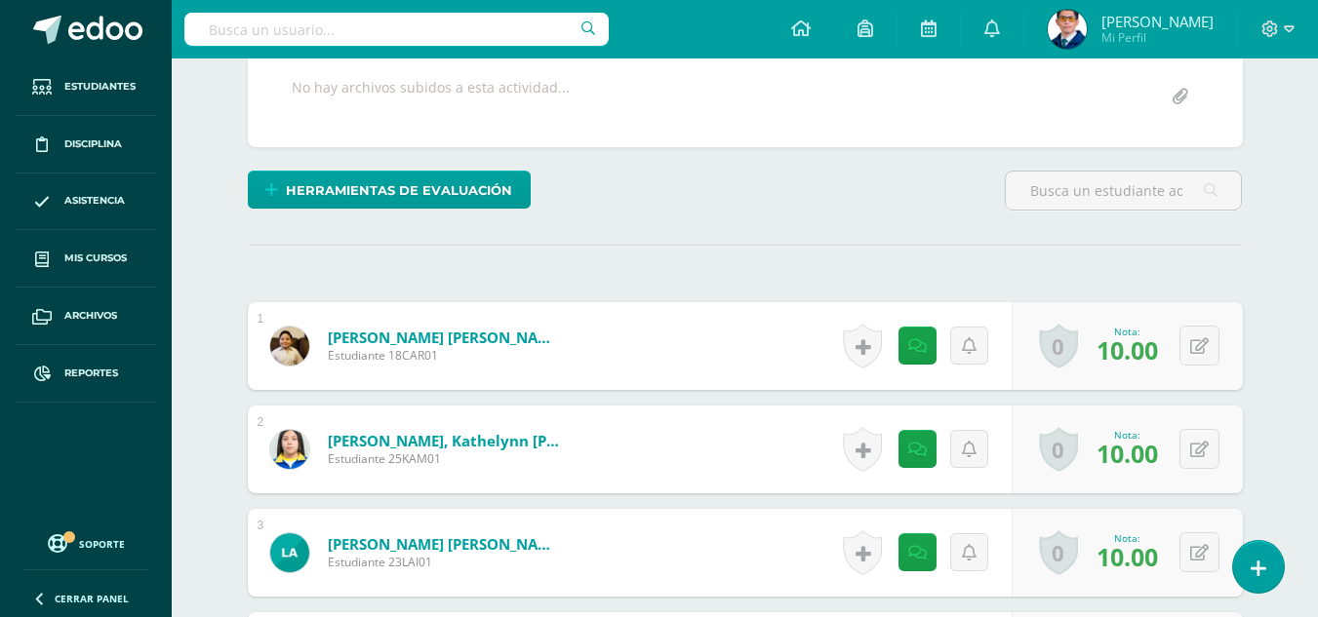
scroll to position [0, 0]
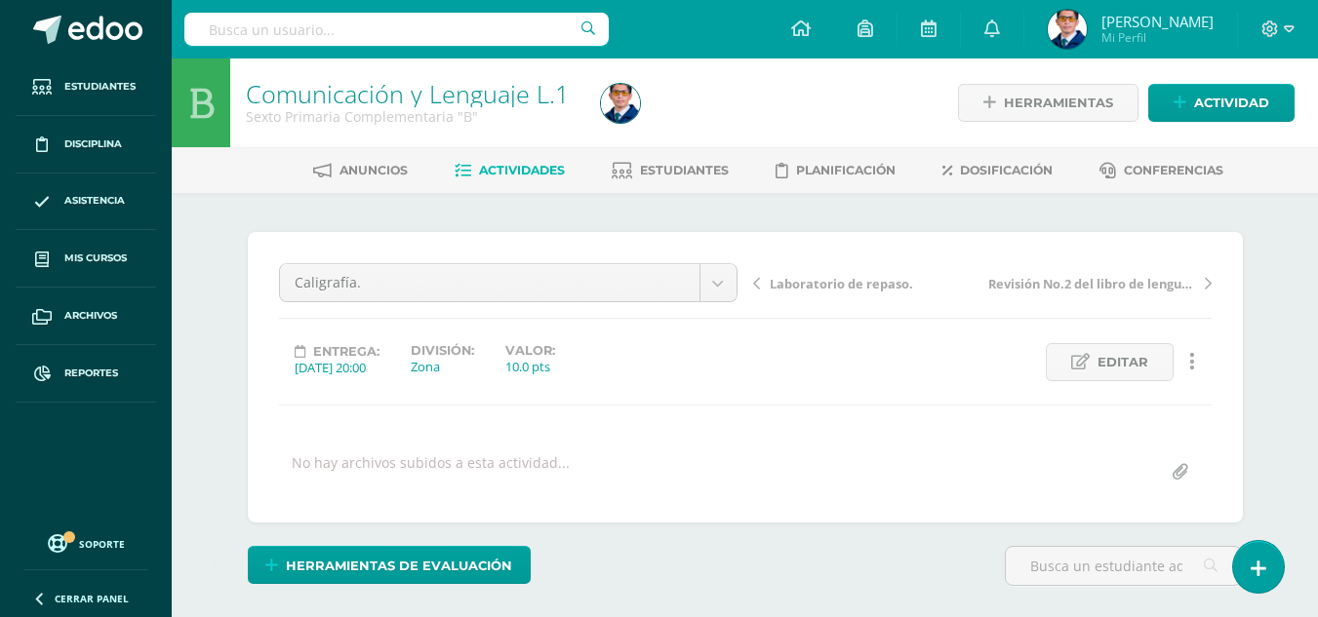
click at [480, 162] on link "Actividades" at bounding box center [510, 170] width 110 height 31
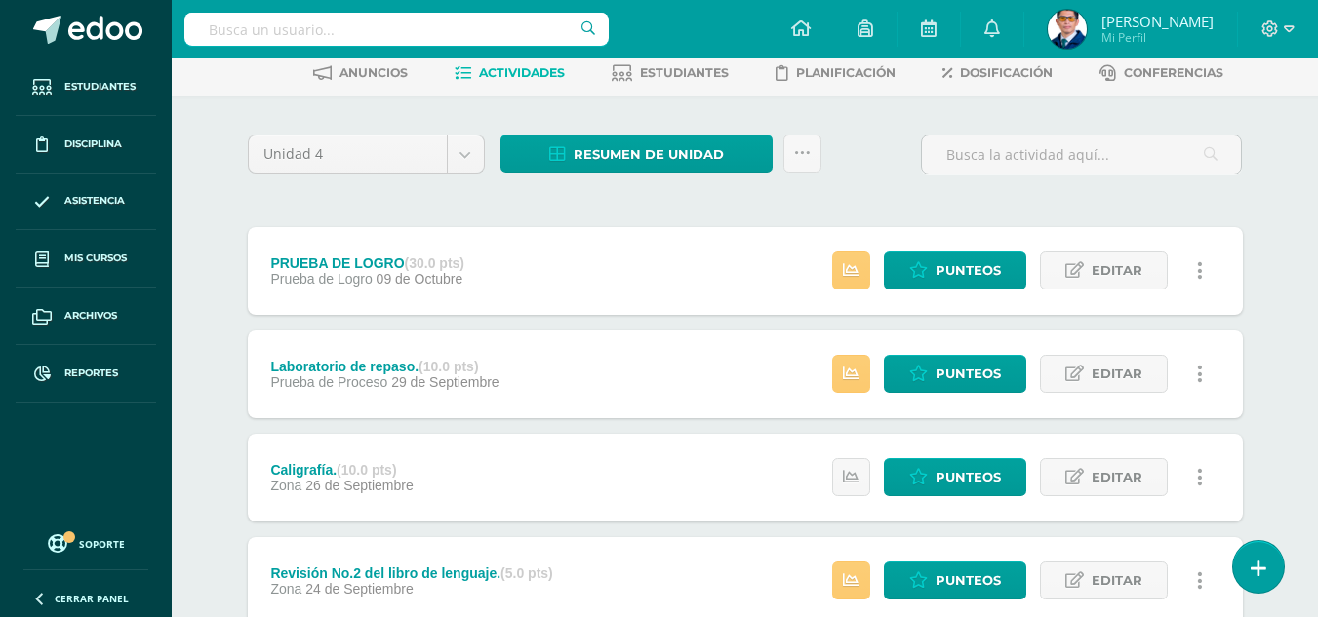
scroll to position [390, 0]
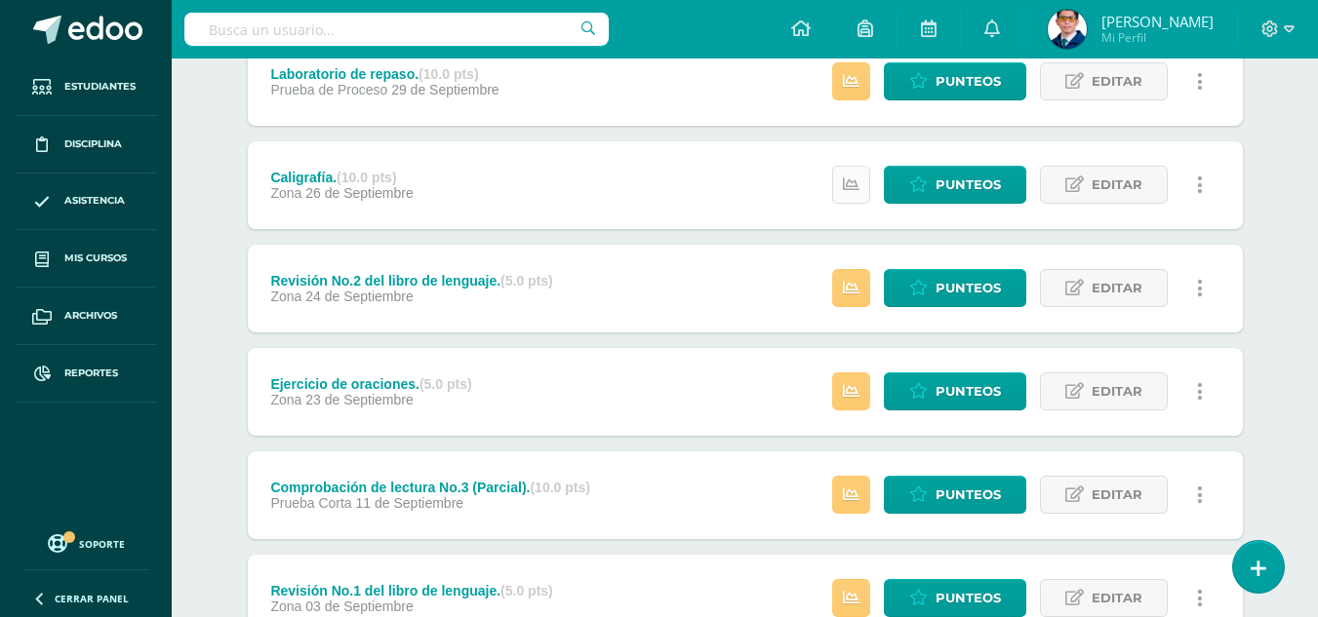
click at [858, 179] on icon at bounding box center [851, 185] width 17 height 17
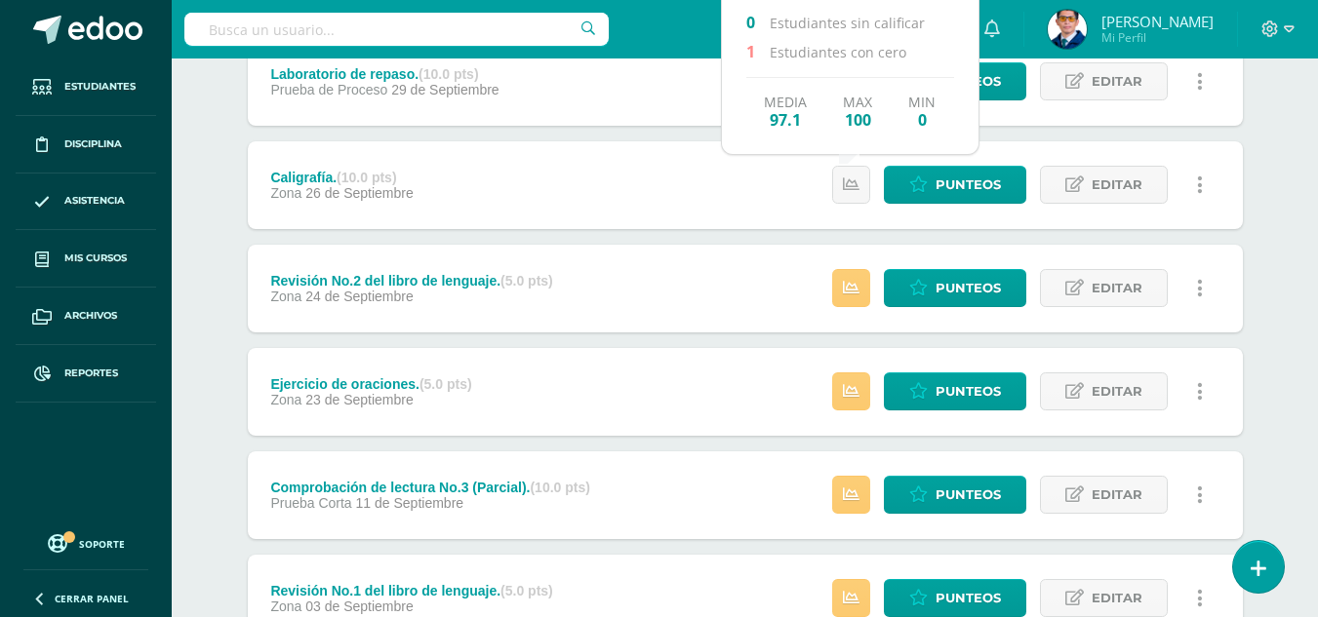
click at [1291, 242] on div "Comunicación y Lenguaje L.1 Sexto Primaria Complementaria "B" Herramientas Deta…" at bounding box center [745, 375] width 1146 height 1414
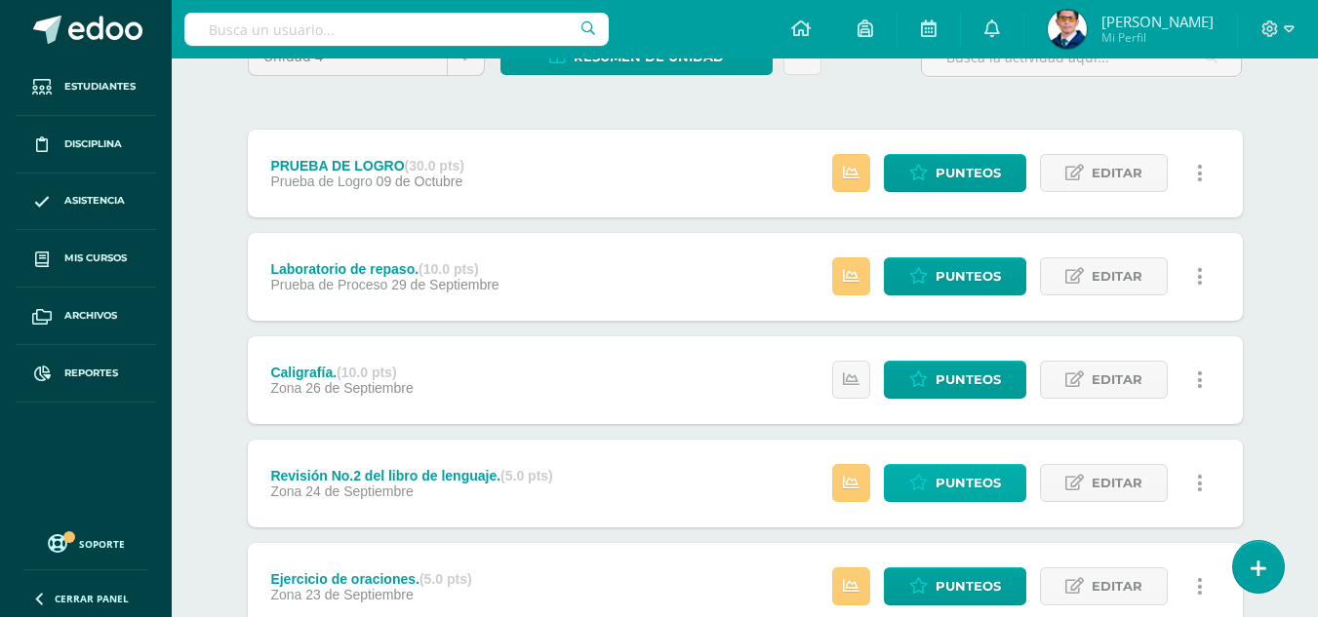
scroll to position [293, 0]
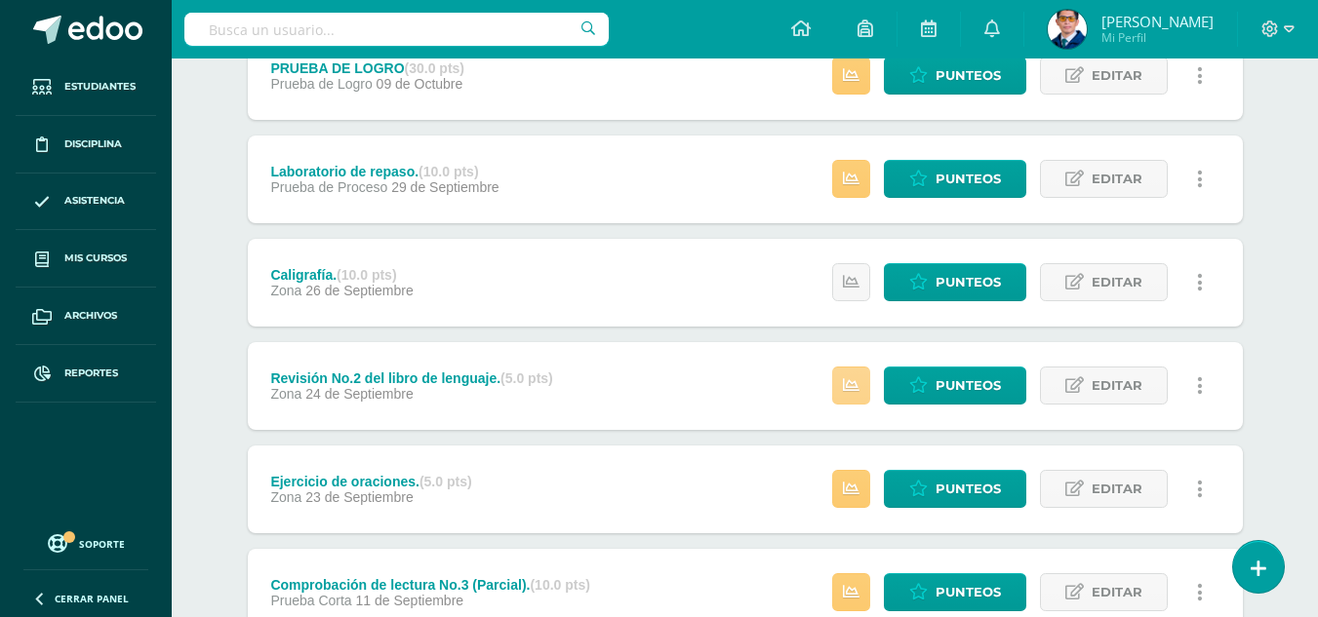
click at [851, 386] on icon at bounding box center [851, 385] width 17 height 17
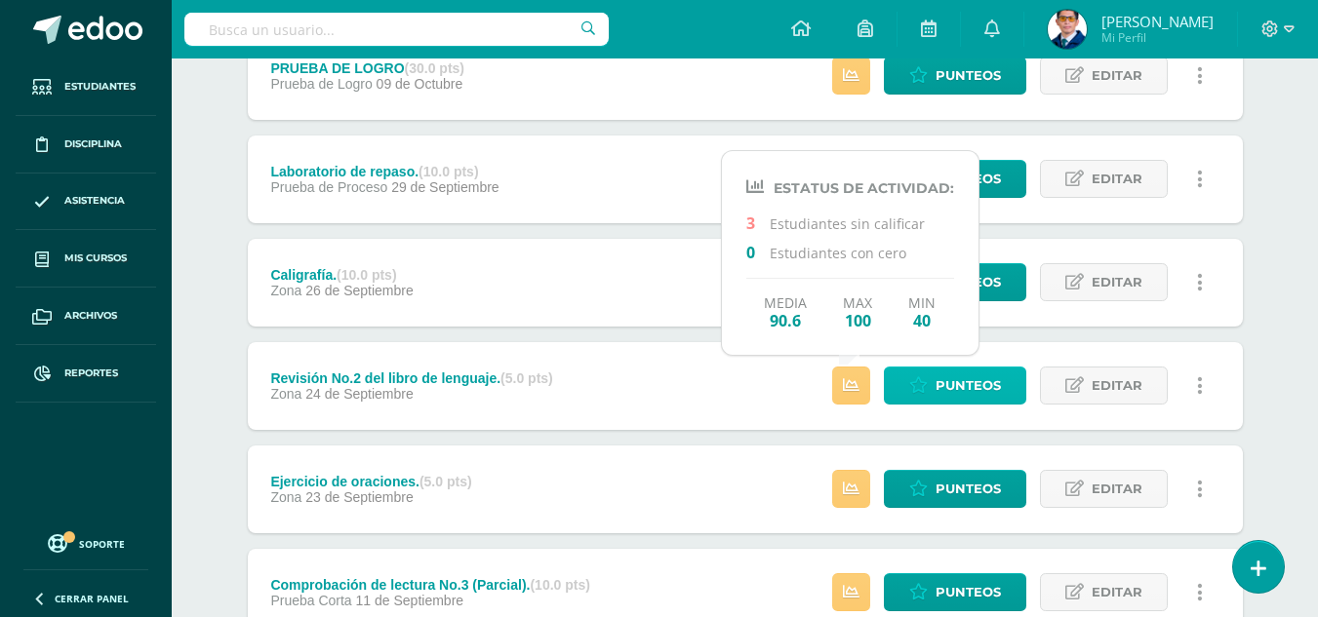
click at [958, 394] on span "Punteos" at bounding box center [967, 386] width 65 height 36
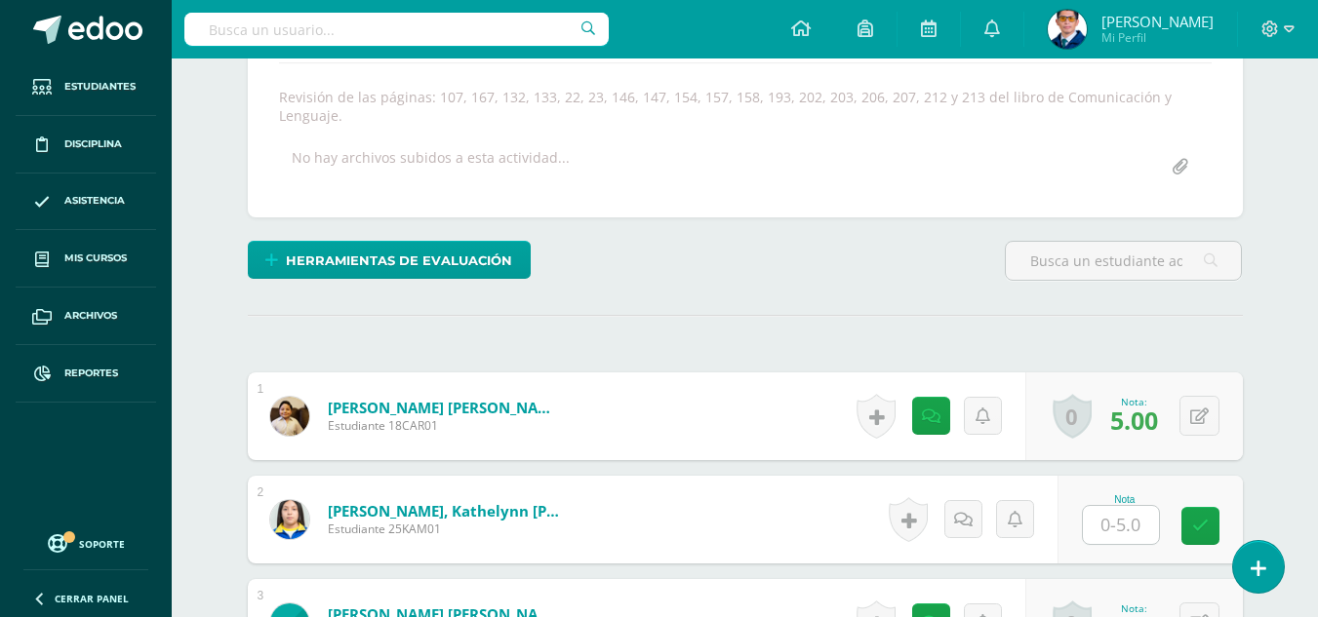
scroll to position [440, 0]
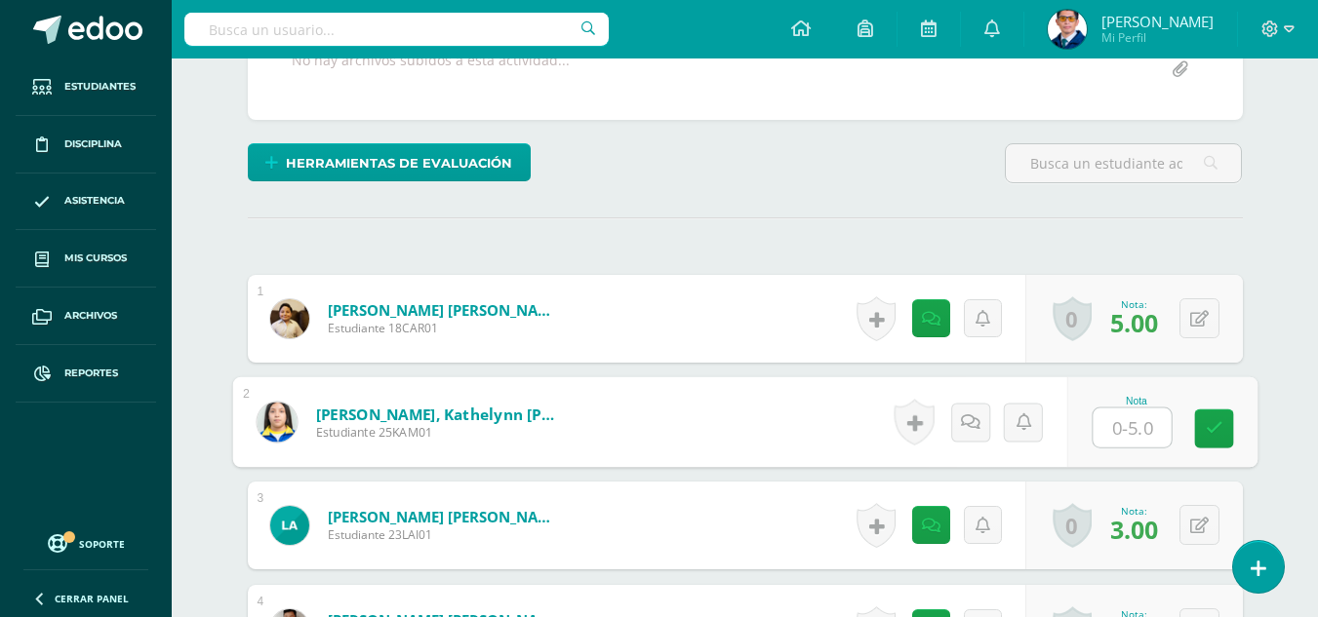
click at [1129, 432] on input "text" at bounding box center [1132, 428] width 78 height 39
type input "5"
click at [1225, 429] on link at bounding box center [1213, 429] width 39 height 39
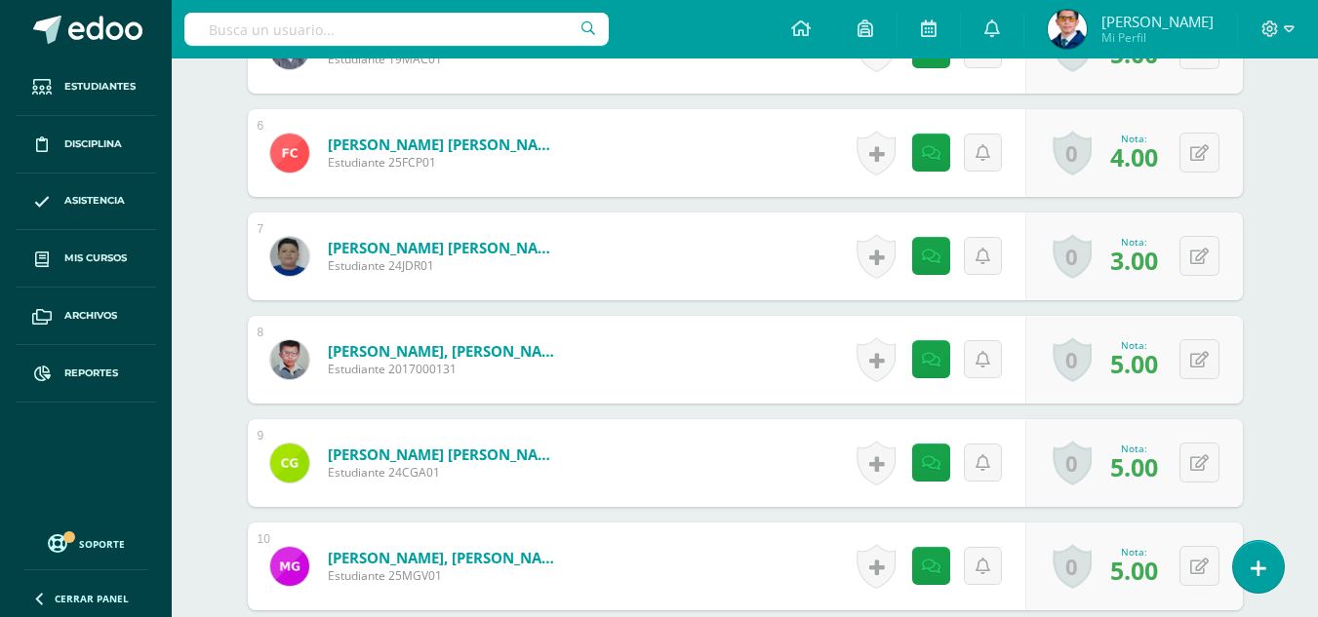
scroll to position [1415, 0]
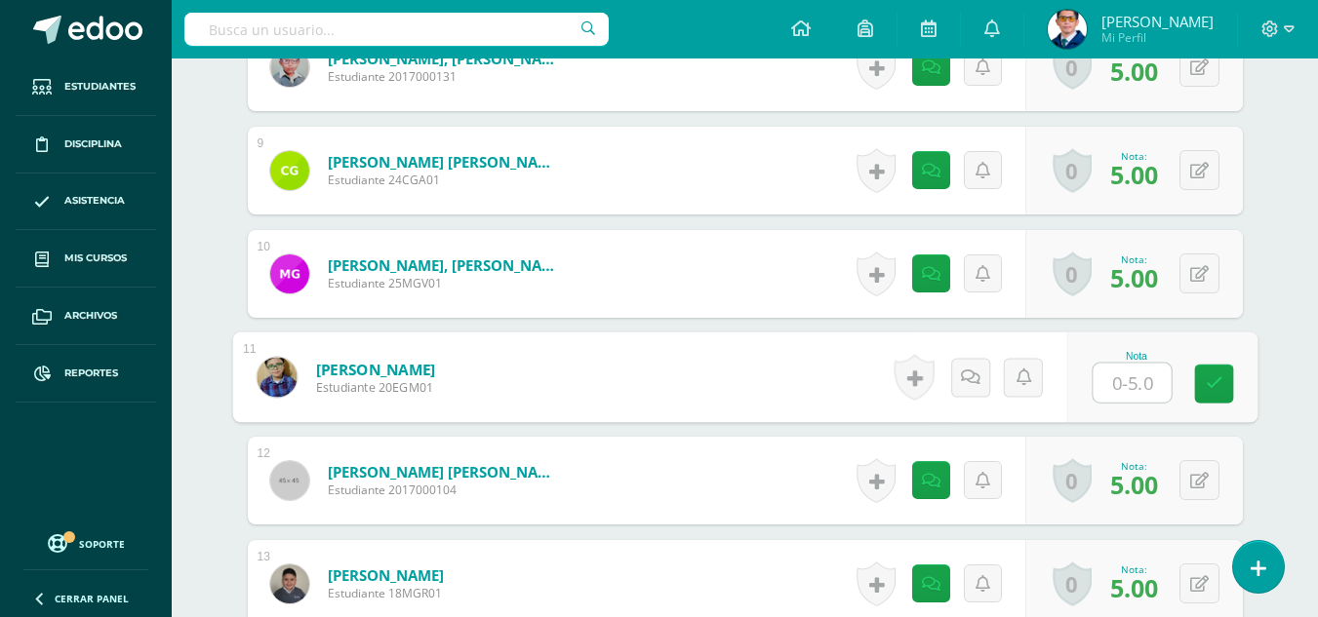
click at [1145, 381] on input "text" at bounding box center [1132, 383] width 78 height 39
type input "4"
click at [1201, 379] on link at bounding box center [1213, 384] width 39 height 39
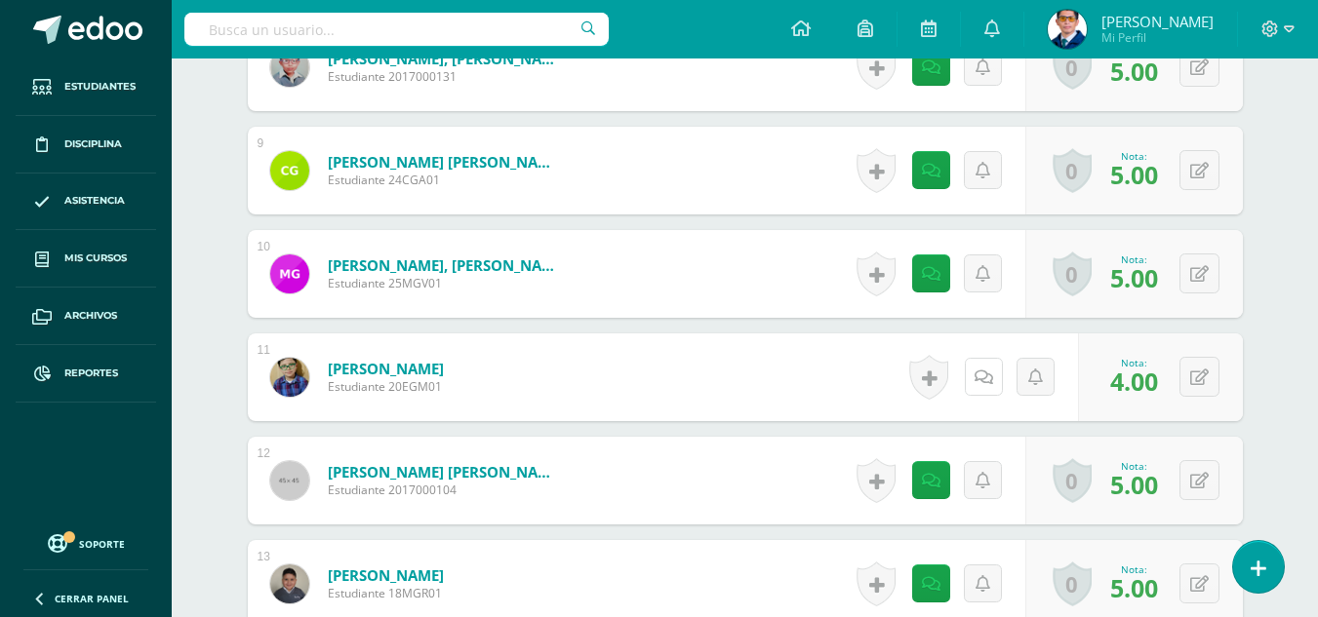
drag, startPoint x: 991, startPoint y: 379, endPoint x: 986, endPoint y: 400, distance: 21.1
click at [991, 379] on icon at bounding box center [983, 378] width 19 height 17
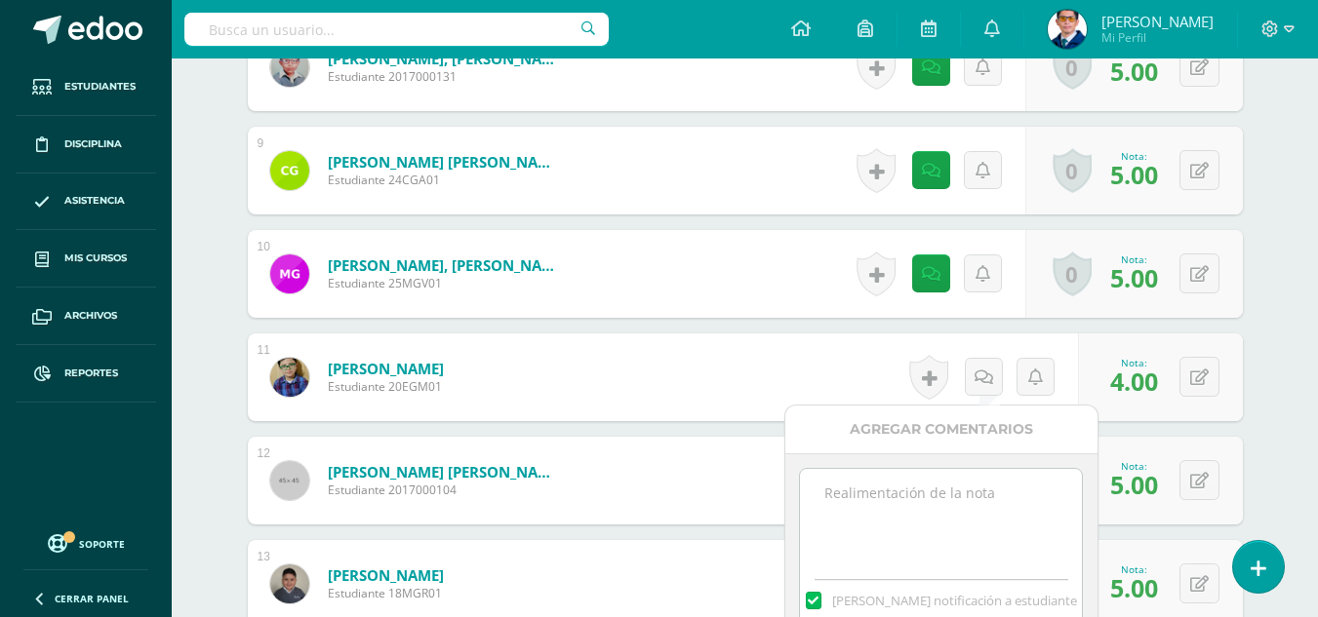
click at [962, 488] on textarea at bounding box center [941, 518] width 282 height 98
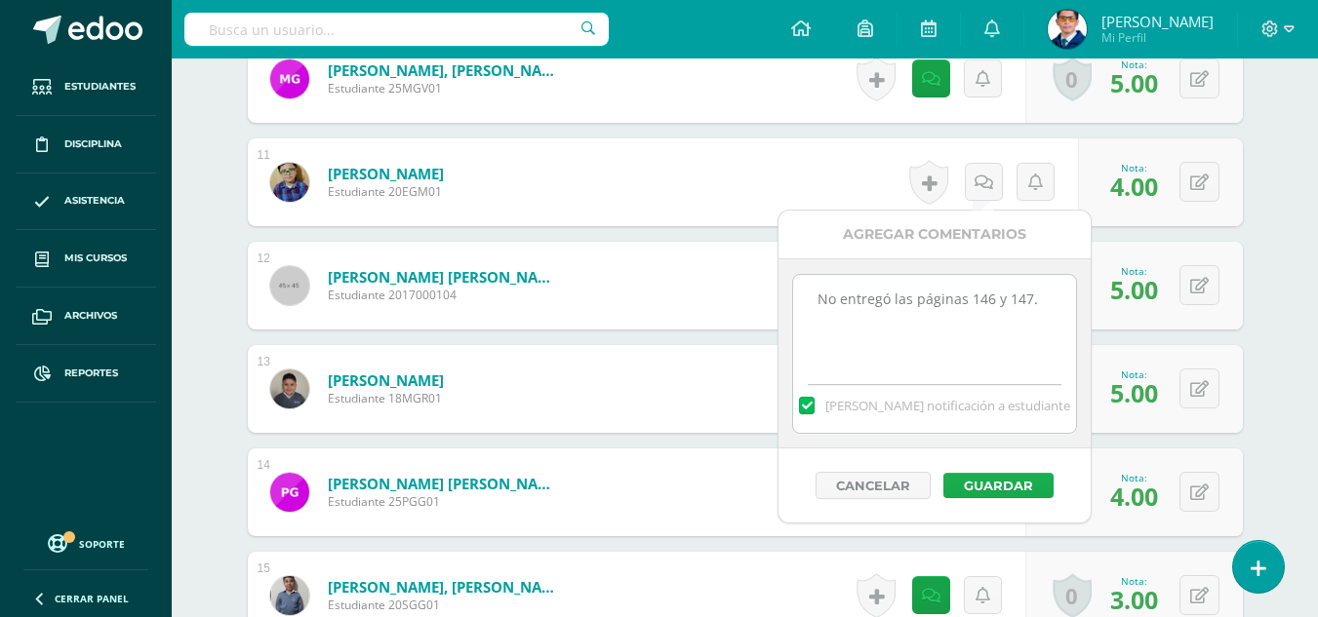
type textarea "No entregó las páginas 146 y 147."
click at [973, 481] on button "Guardar" at bounding box center [998, 485] width 110 height 25
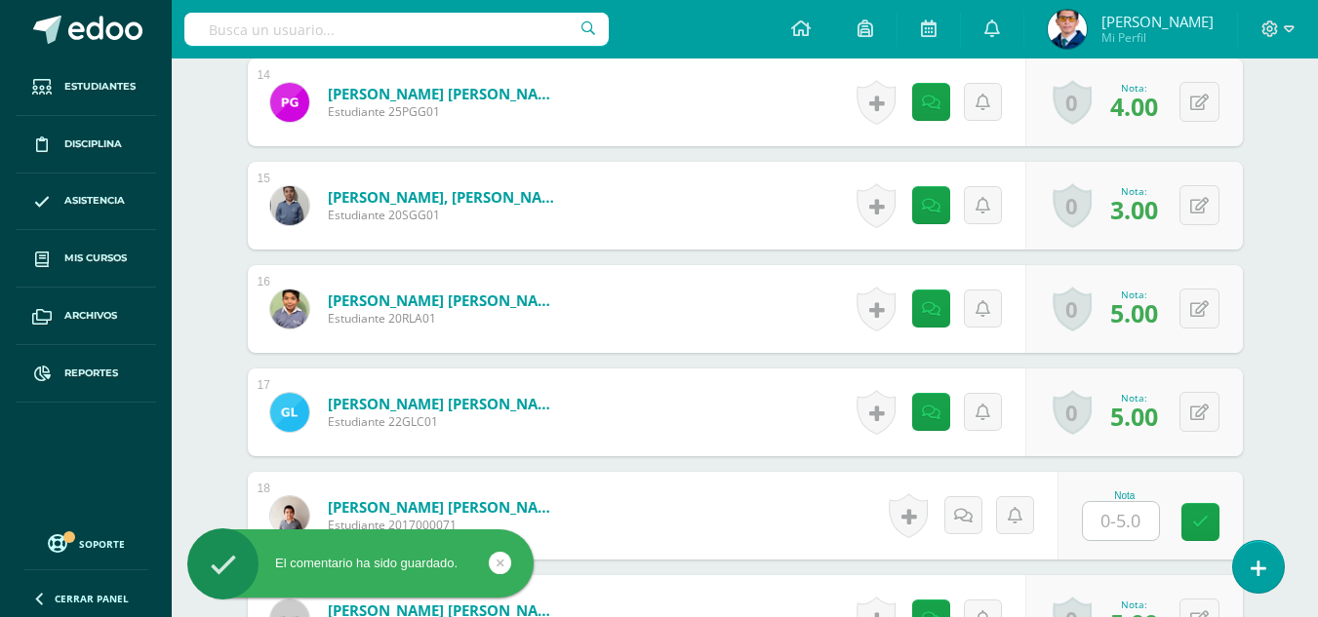
scroll to position [2098, 0]
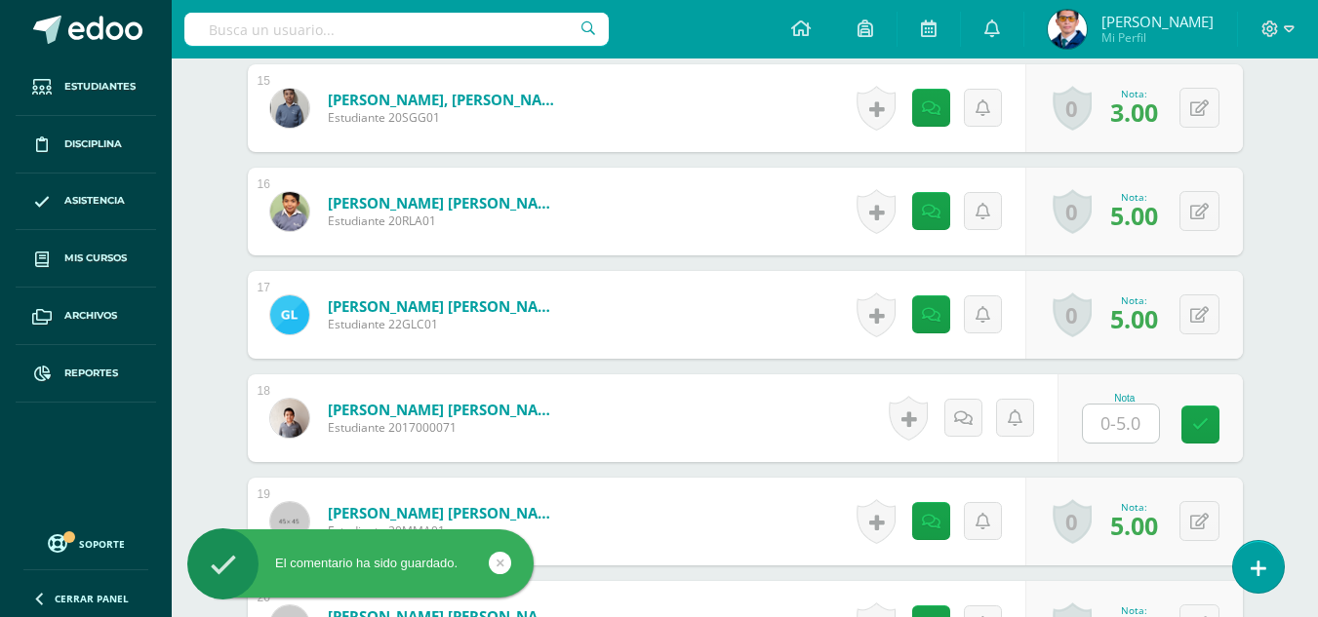
click at [1165, 403] on div "Nota" at bounding box center [1125, 398] width 86 height 11
click at [1132, 421] on input "text" at bounding box center [1132, 424] width 78 height 39
type input "5"
click at [1219, 425] on icon at bounding box center [1214, 425] width 18 height 17
click at [930, 307] on icon at bounding box center [931, 315] width 19 height 17
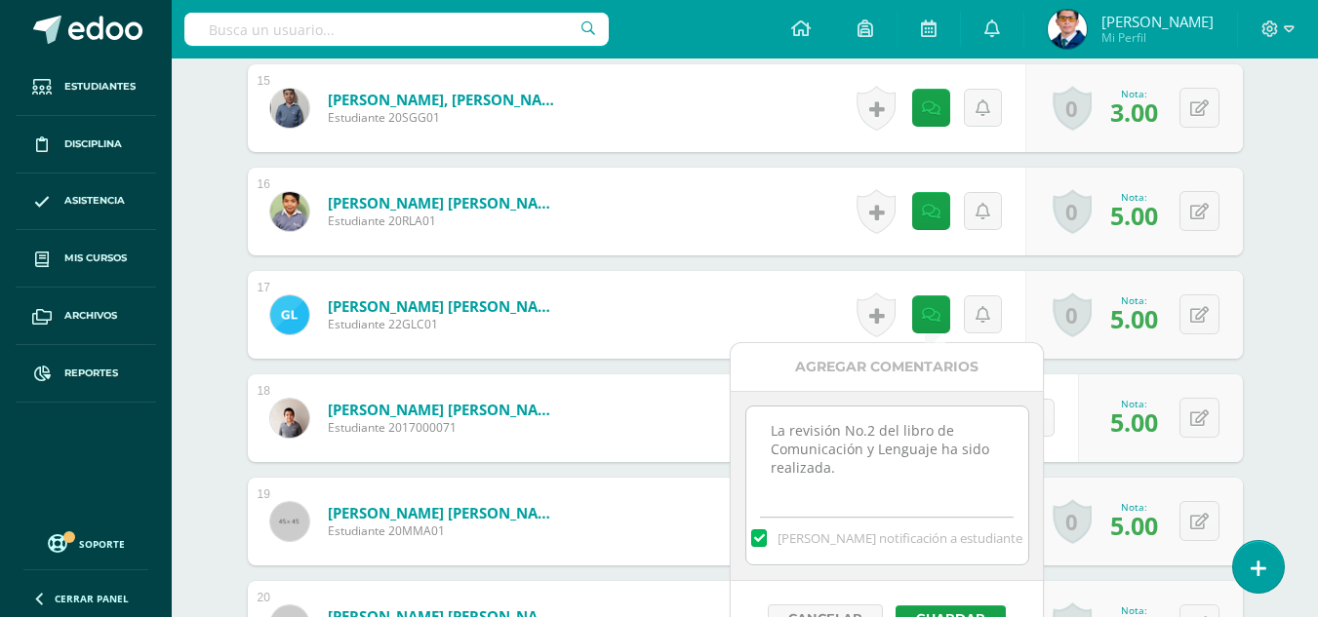
drag, startPoint x: 930, startPoint y: 480, endPoint x: 728, endPoint y: 424, distance: 209.4
click at [728, 424] on body "El comentario ha sido guardado. Estudiantes Disciplina Asistencia Mis cursos Ar…" at bounding box center [659, 173] width 1318 height 4542
click at [1261, 389] on div "¿Estás seguro que quieres eliminar esta actividad? Esto borrará la actividad y …" at bounding box center [745, 269] width 1073 height 4349
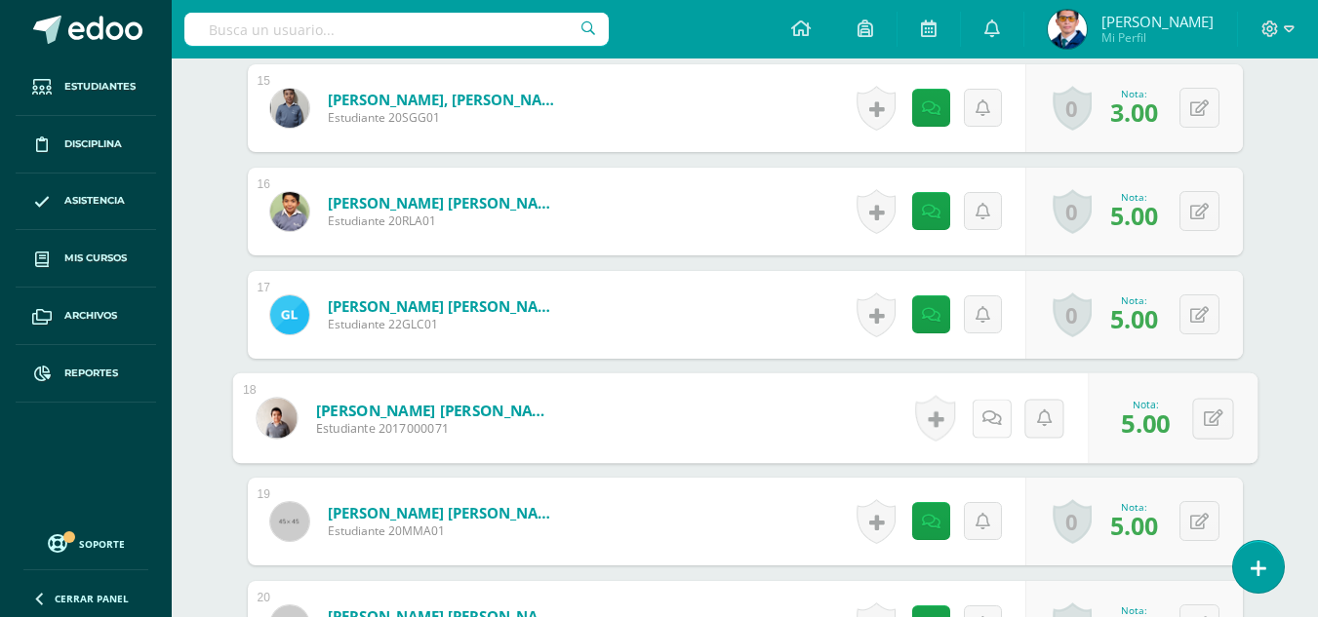
click at [989, 419] on icon at bounding box center [991, 418] width 20 height 17
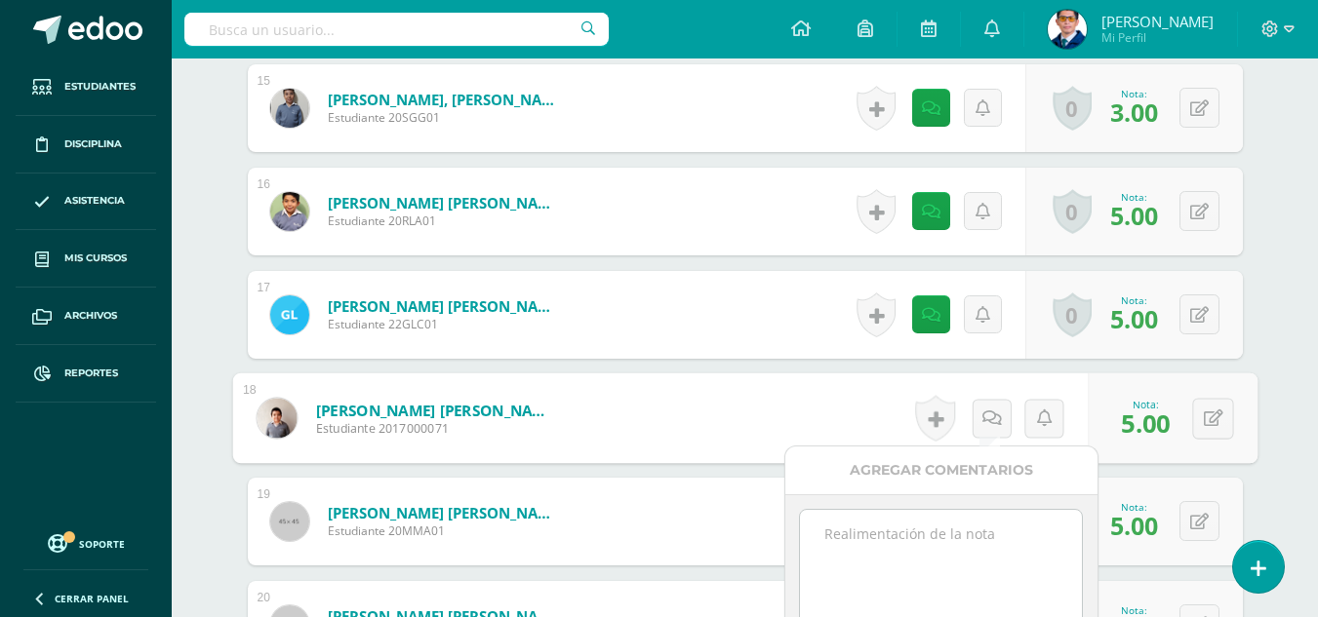
click at [979, 546] on textarea at bounding box center [941, 559] width 282 height 98
paste textarea "La revisión No.2 del libro de Comunicación y Lenguaje ha sido realizada."
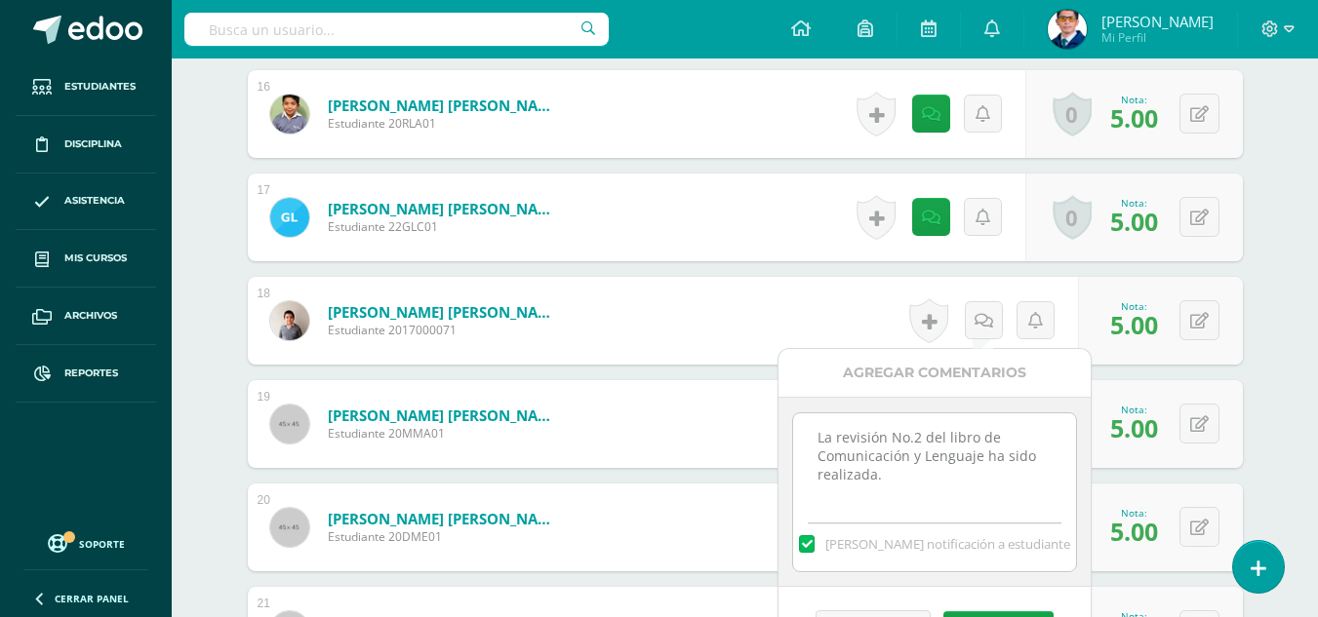
scroll to position [2293, 0]
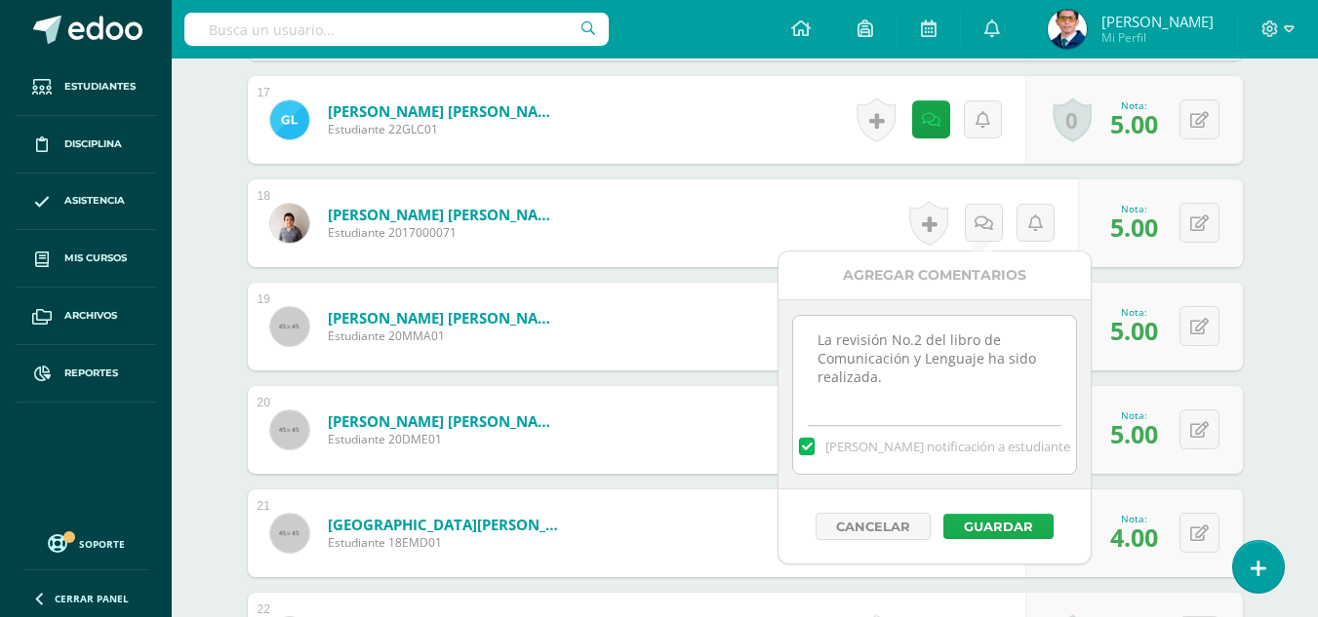
type textarea "La revisión No.2 del libro de Comunicación y Lenguaje ha sido realizada."
click at [1013, 528] on button "Guardar" at bounding box center [998, 526] width 110 height 25
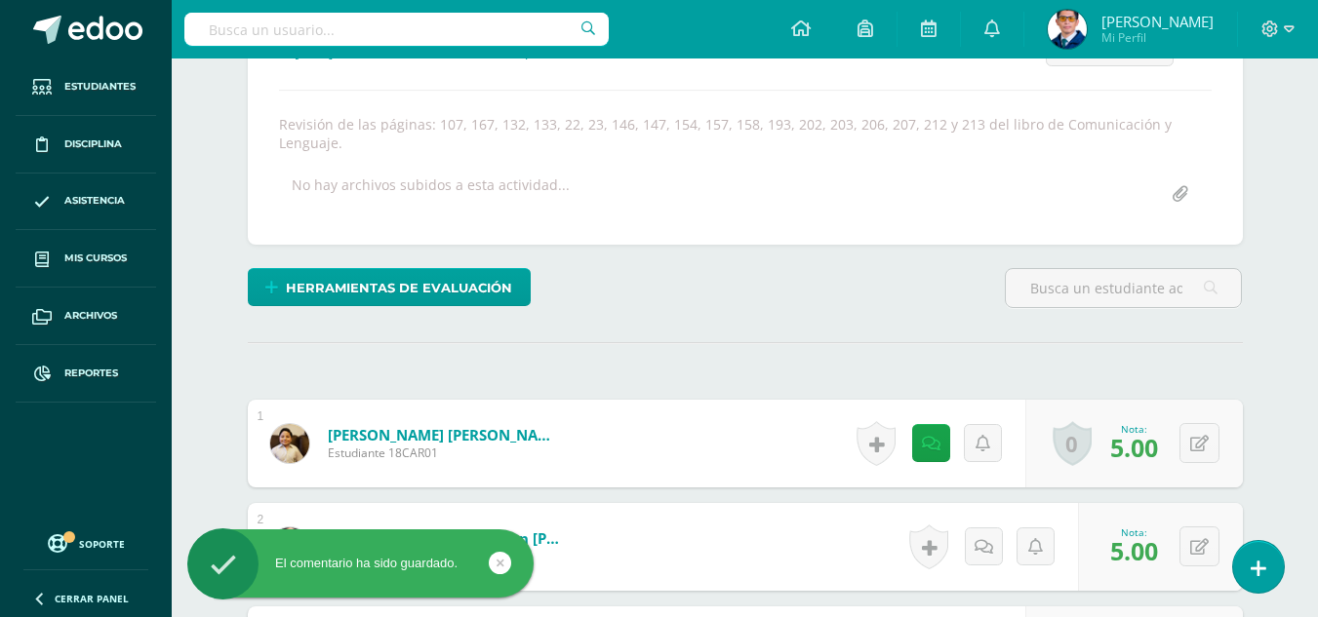
scroll to position [22, 0]
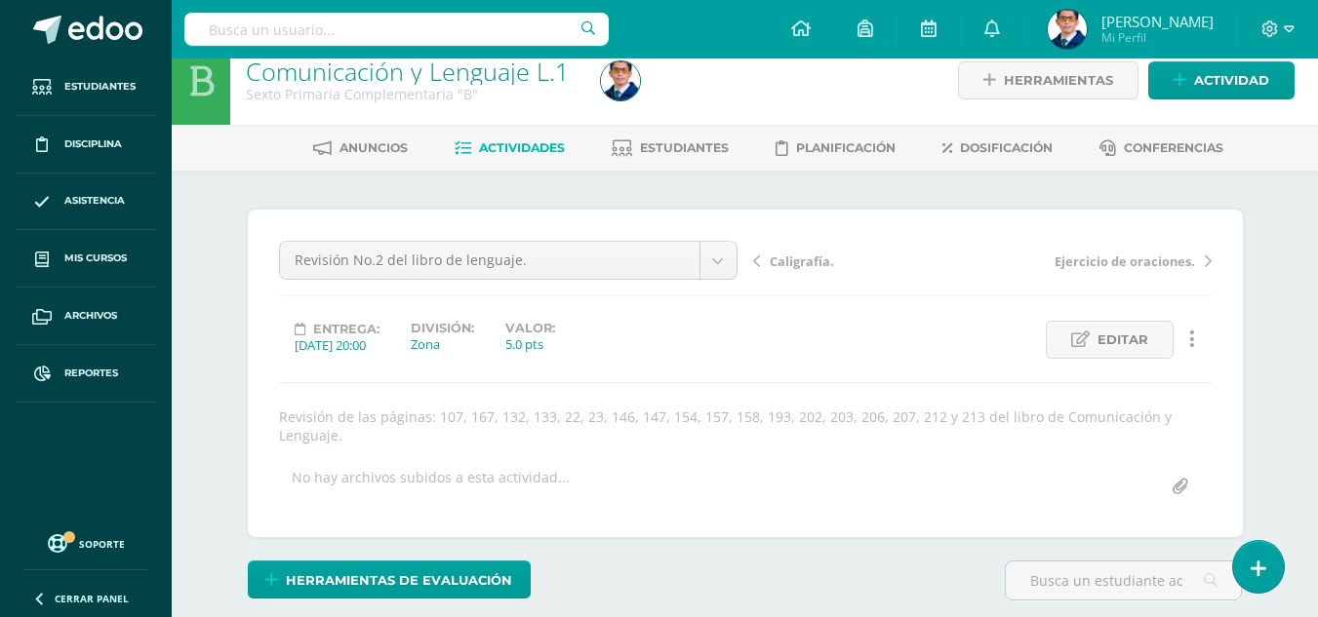
click at [529, 144] on span "Actividades" at bounding box center [522, 147] width 86 height 15
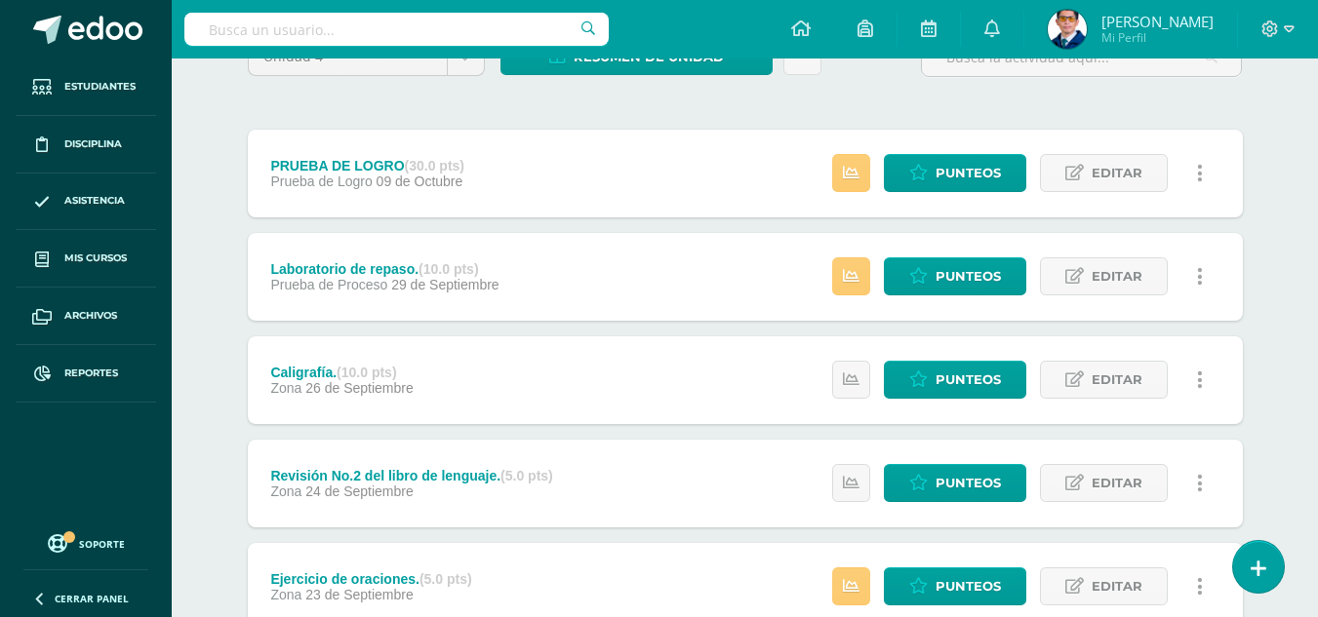
scroll to position [390, 0]
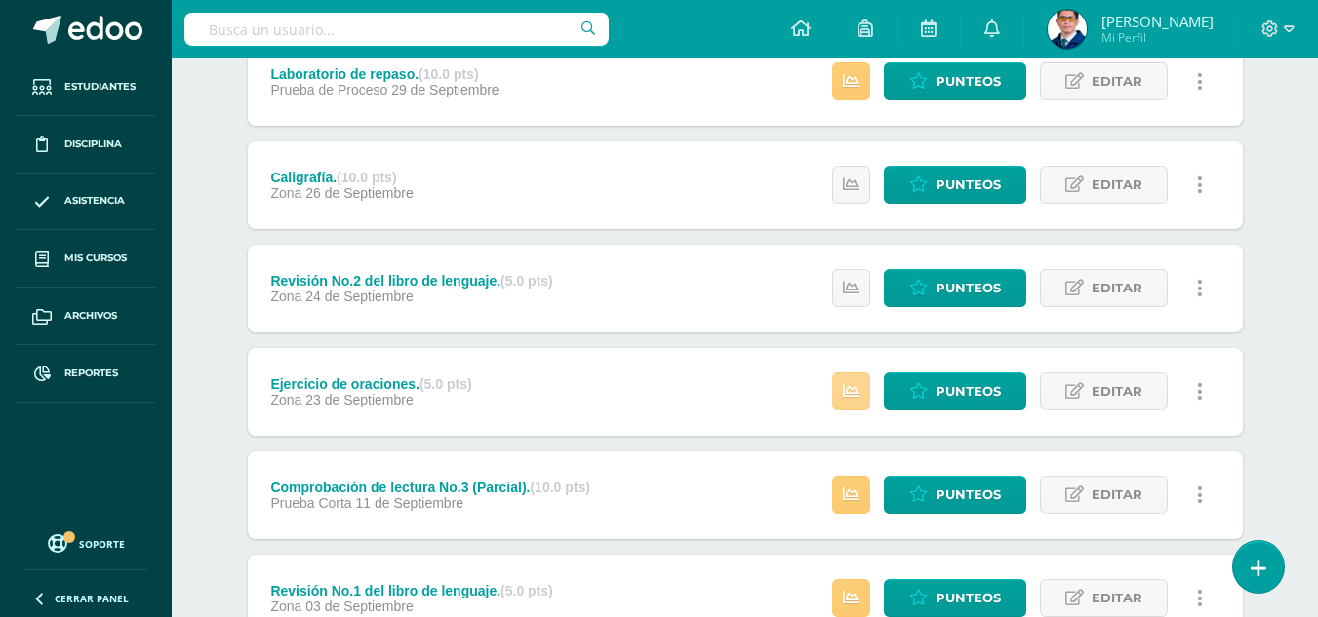
click at [854, 394] on icon at bounding box center [851, 391] width 17 height 17
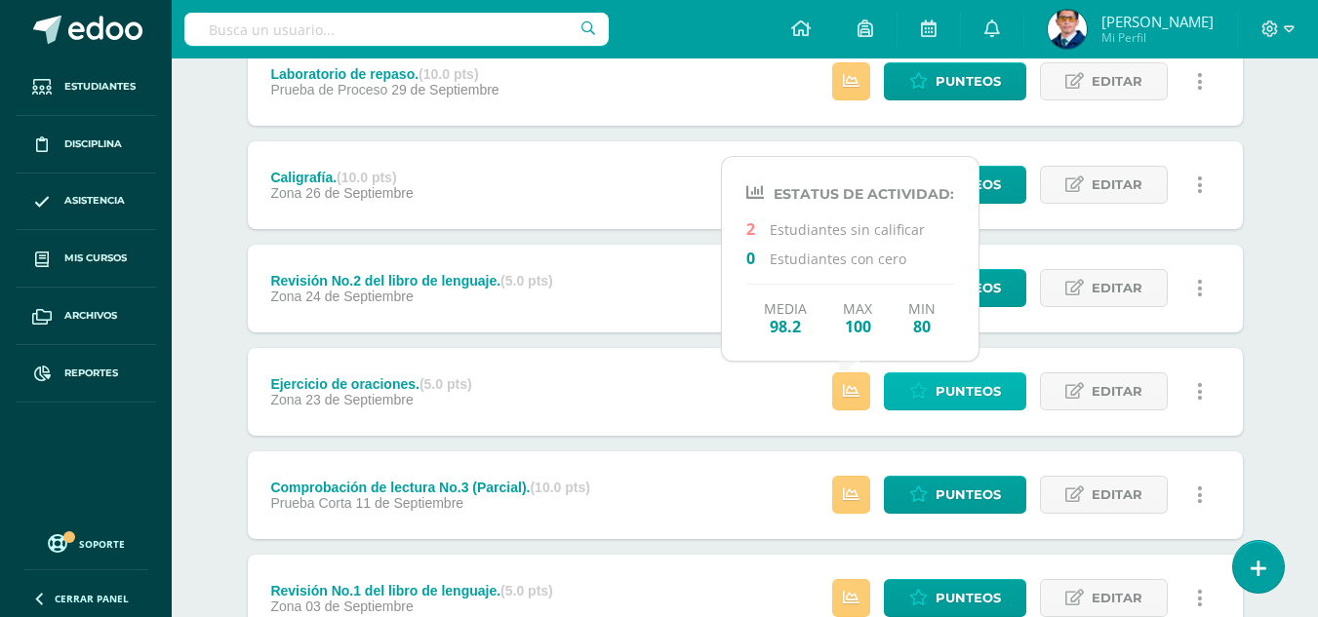
click at [963, 393] on span "Punteos" at bounding box center [967, 392] width 65 height 36
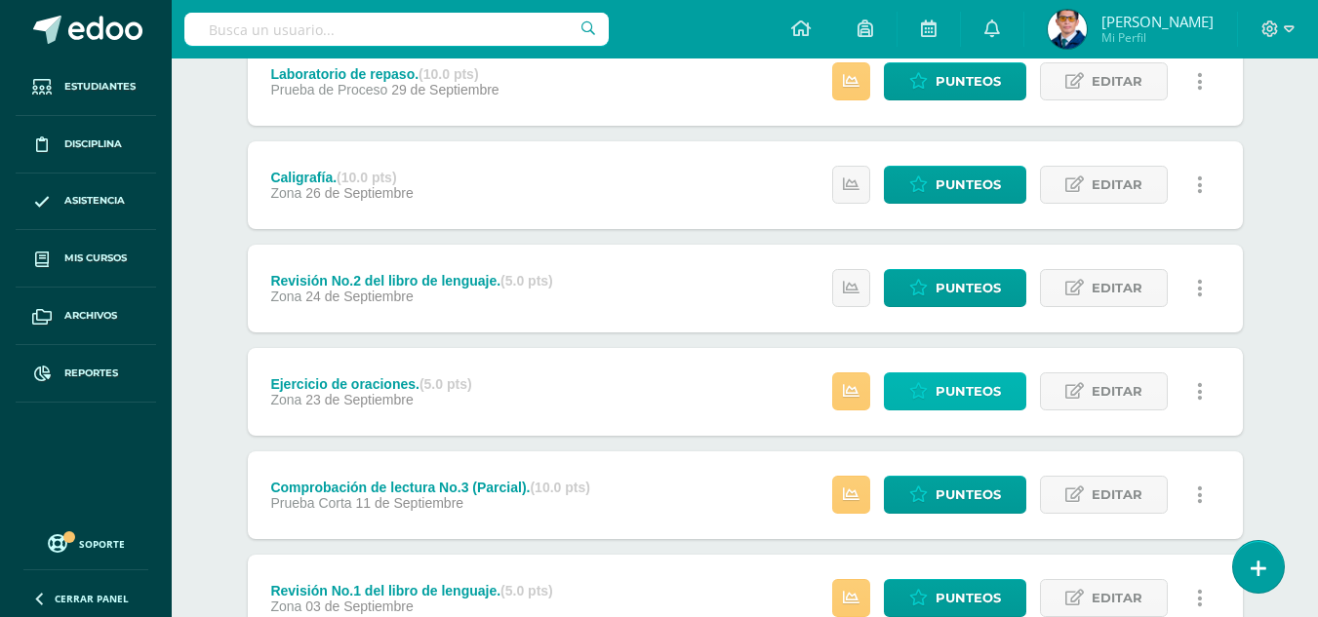
scroll to position [195, 0]
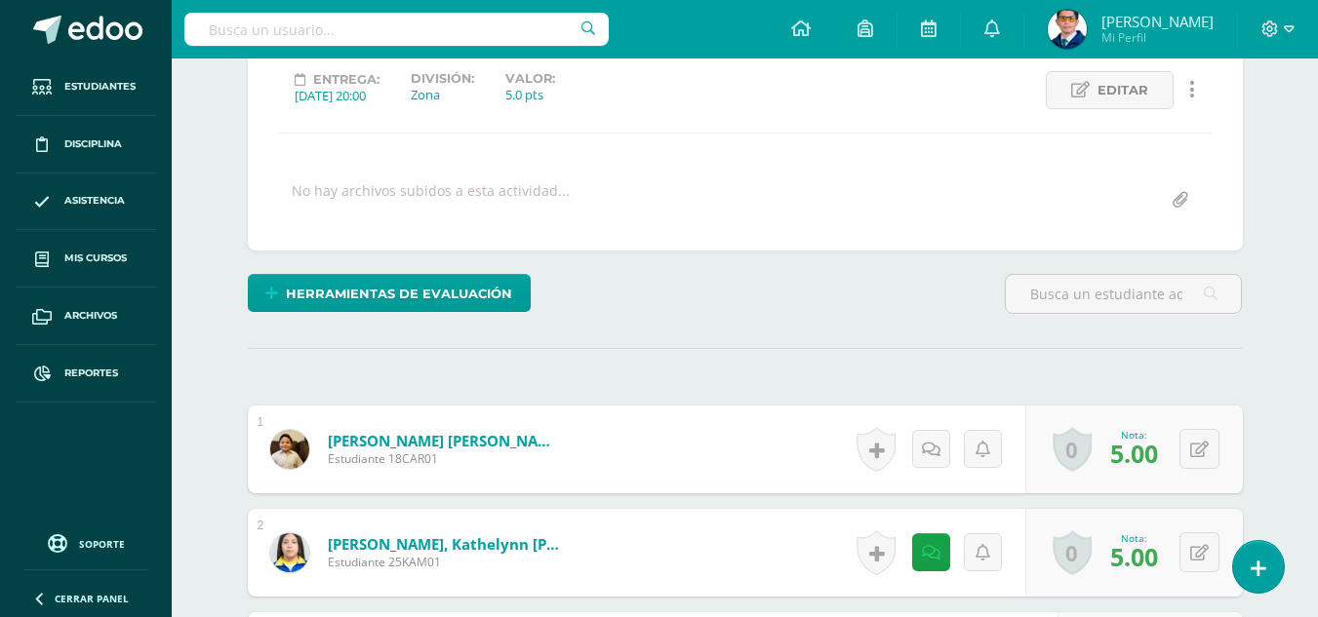
scroll to position [467, 0]
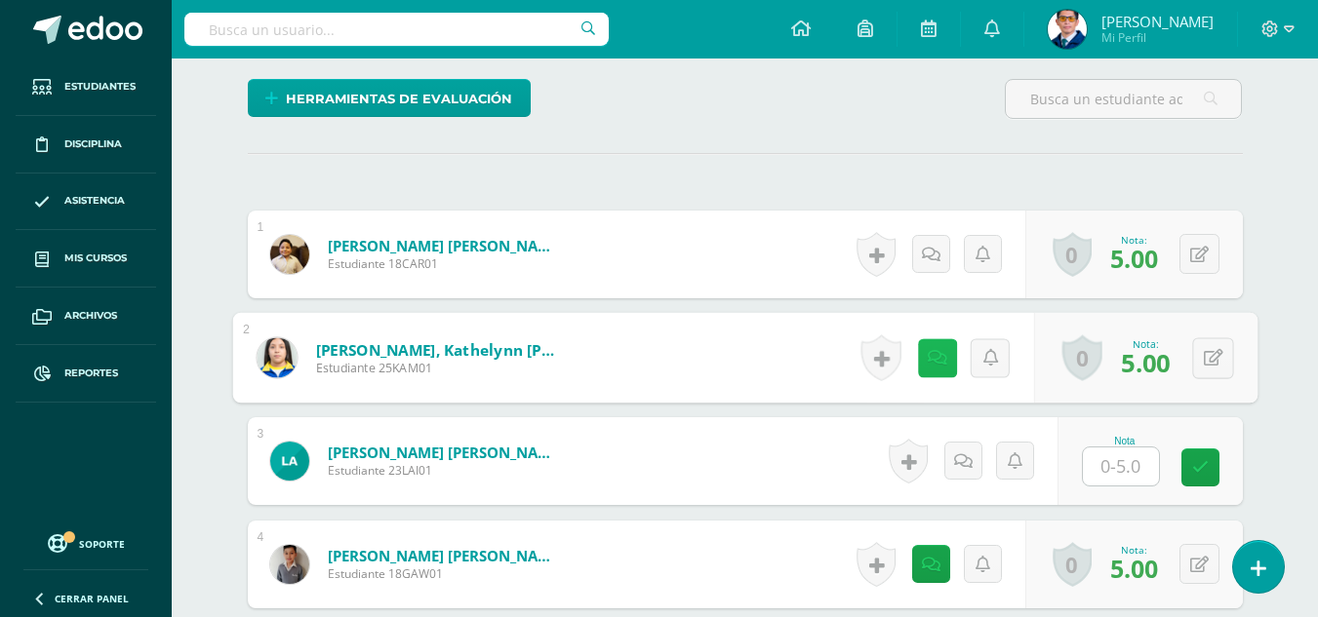
click at [929, 353] on icon at bounding box center [937, 357] width 20 height 17
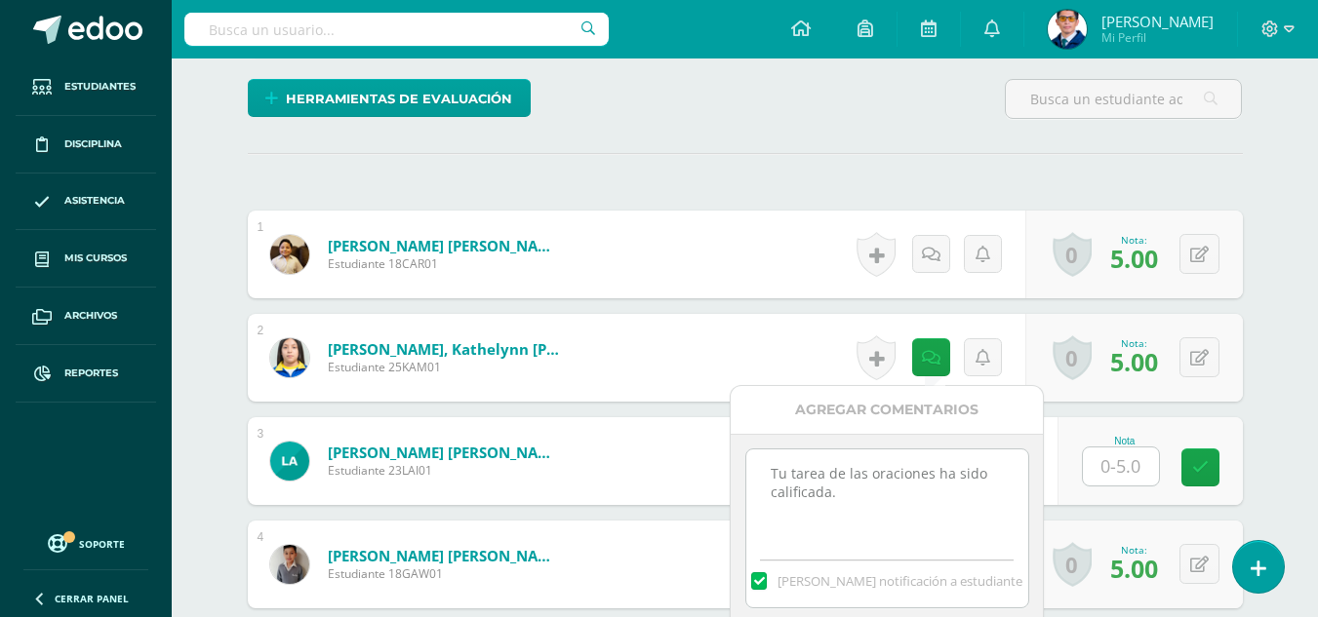
drag, startPoint x: 947, startPoint y: 502, endPoint x: 772, endPoint y: 473, distance: 178.0
click at [763, 475] on textarea "Tu tarea de las oraciones ha sido calificada." at bounding box center [887, 499] width 282 height 98
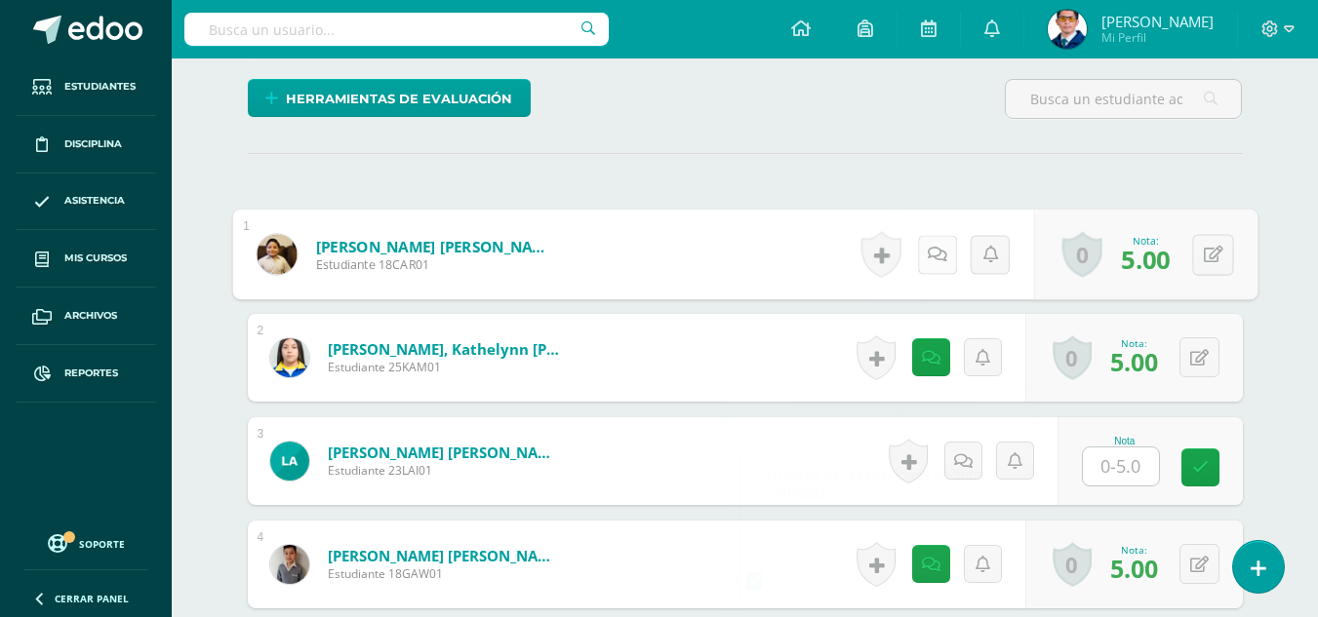
click at [930, 250] on icon at bounding box center [937, 254] width 20 height 17
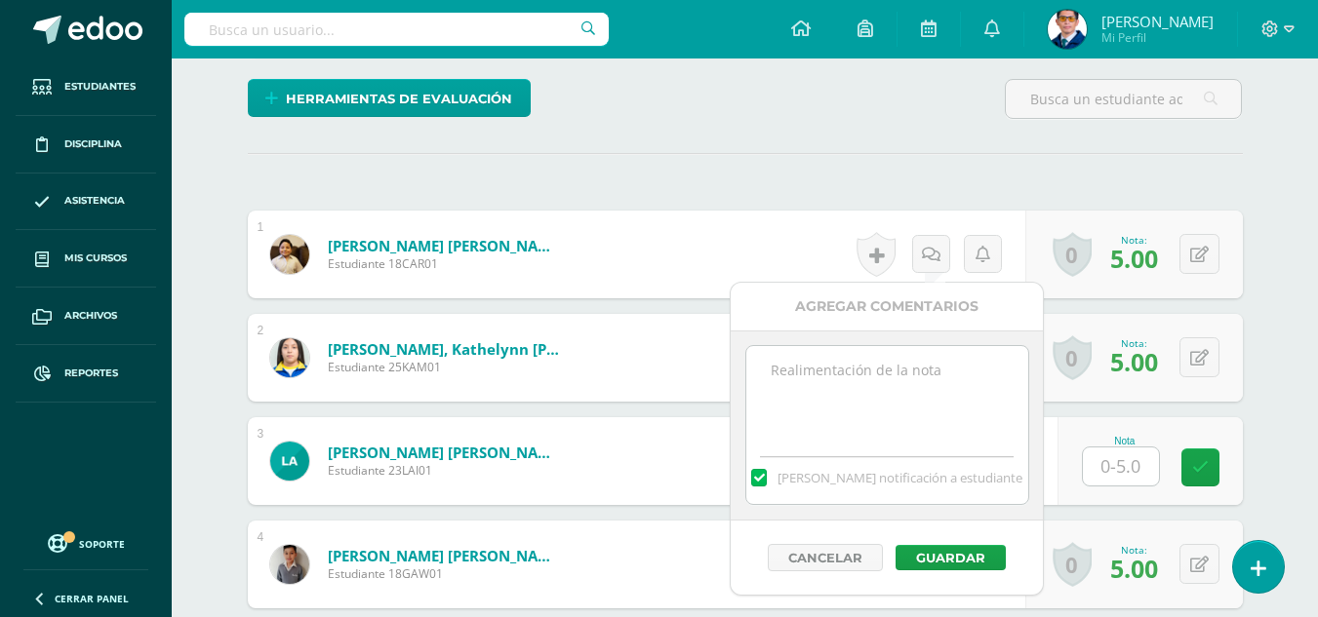
click at [939, 394] on textarea at bounding box center [887, 395] width 282 height 98
paste textarea "Tu tarea de las oraciones ha sido calificada."
type textarea "Tu tarea de las oraciones ha sido calificada."
click at [958, 561] on button "Guardar" at bounding box center [946, 557] width 110 height 25
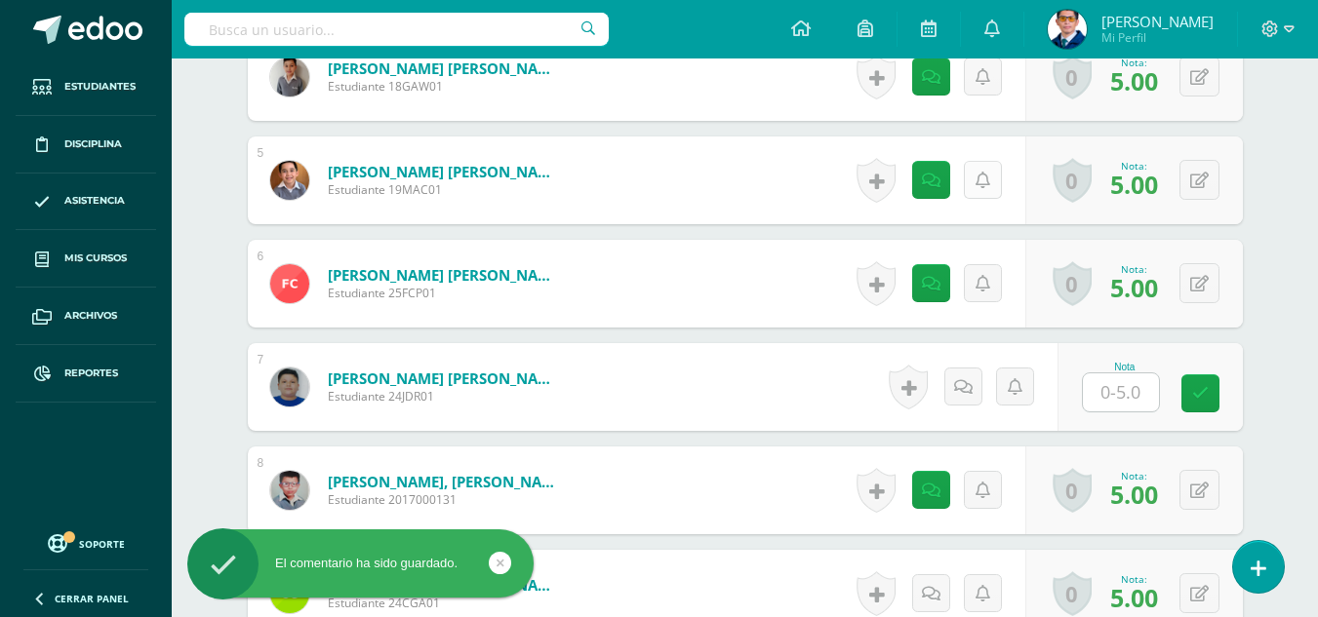
scroll to position [1248, 0]
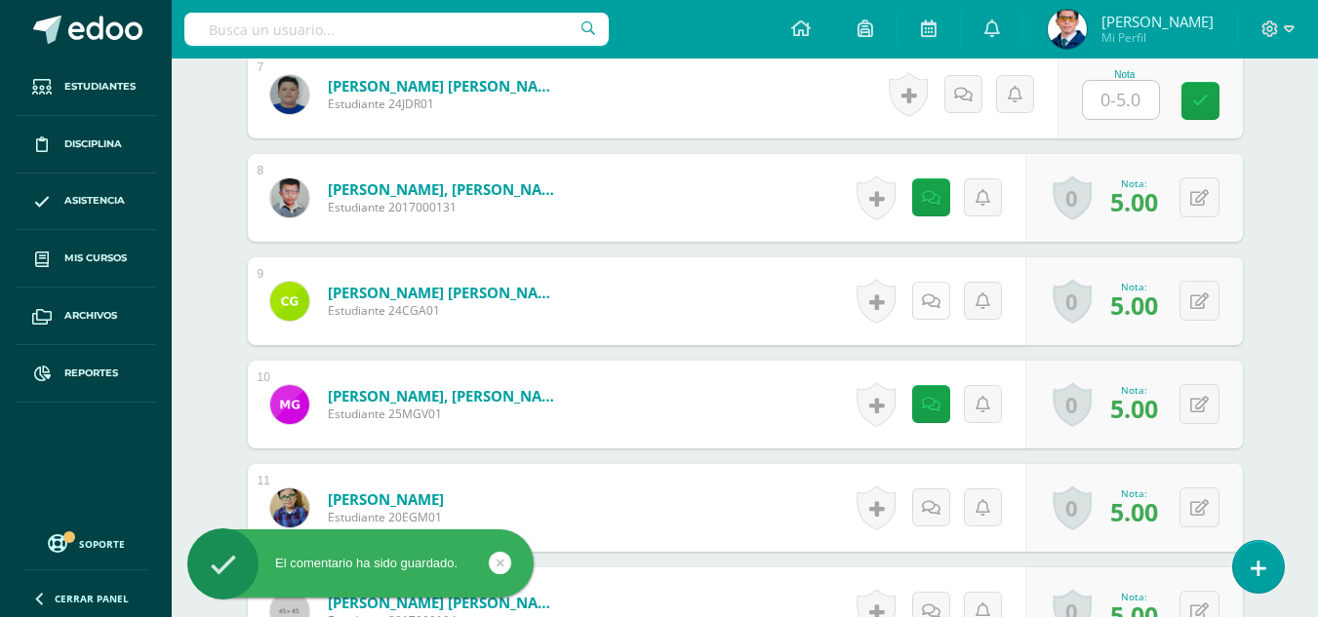
click at [941, 302] on link at bounding box center [931, 301] width 38 height 38
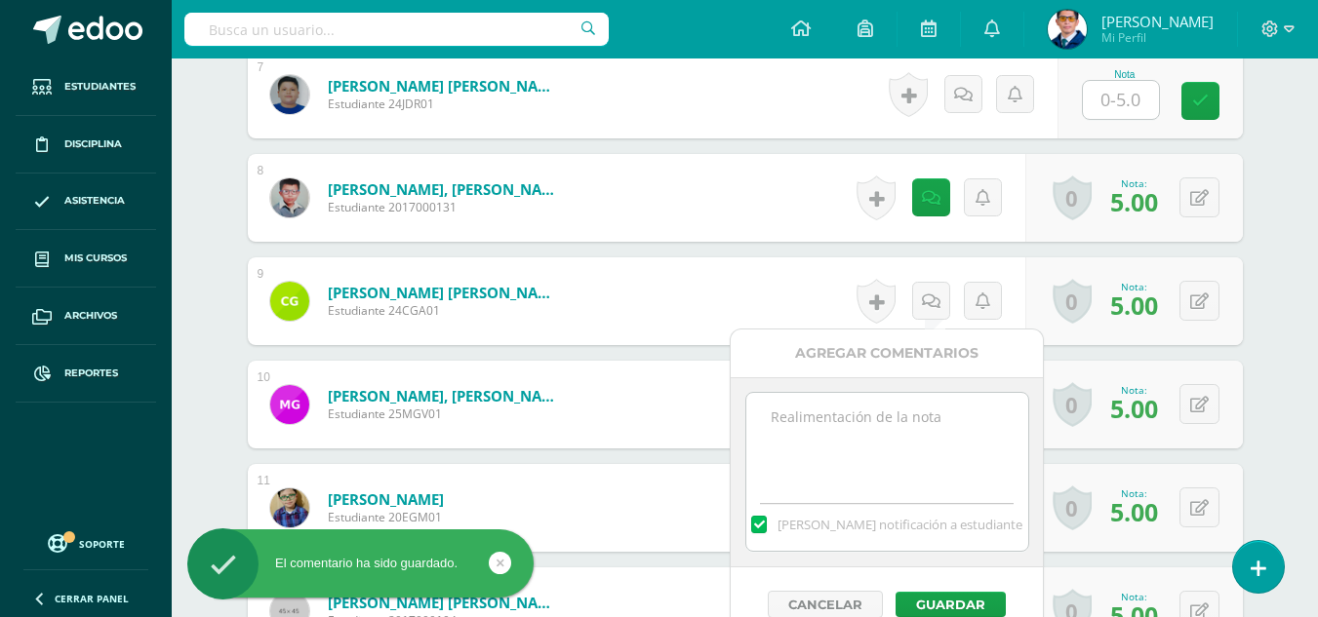
click at [934, 381] on div "[PERSON_NAME] notificación a estudiante" at bounding box center [887, 472] width 312 height 190
drag, startPoint x: 934, startPoint y: 427, endPoint x: 934, endPoint y: 449, distance: 21.5
click at [934, 427] on textarea at bounding box center [887, 442] width 282 height 98
paste textarea "Tu tarea de las oraciones ha sido calificada."
type textarea "Tu tarea de las oraciones ha sido calificada."
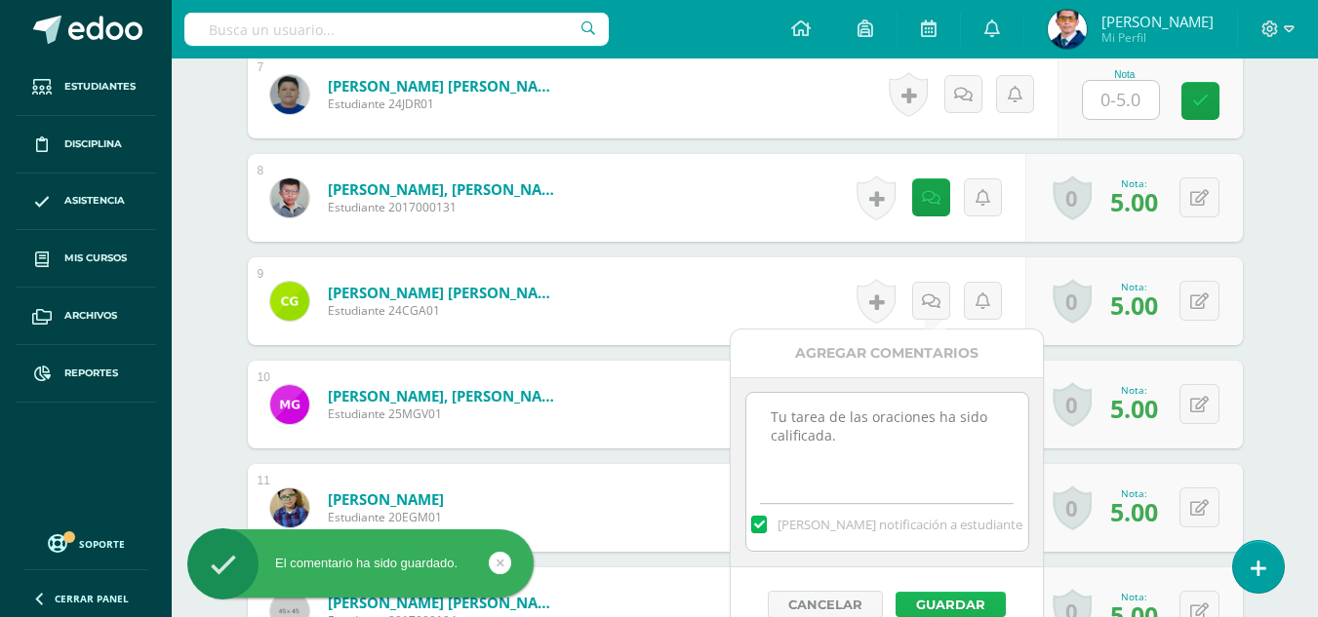
click at [959, 607] on button "Guardar" at bounding box center [950, 604] width 110 height 25
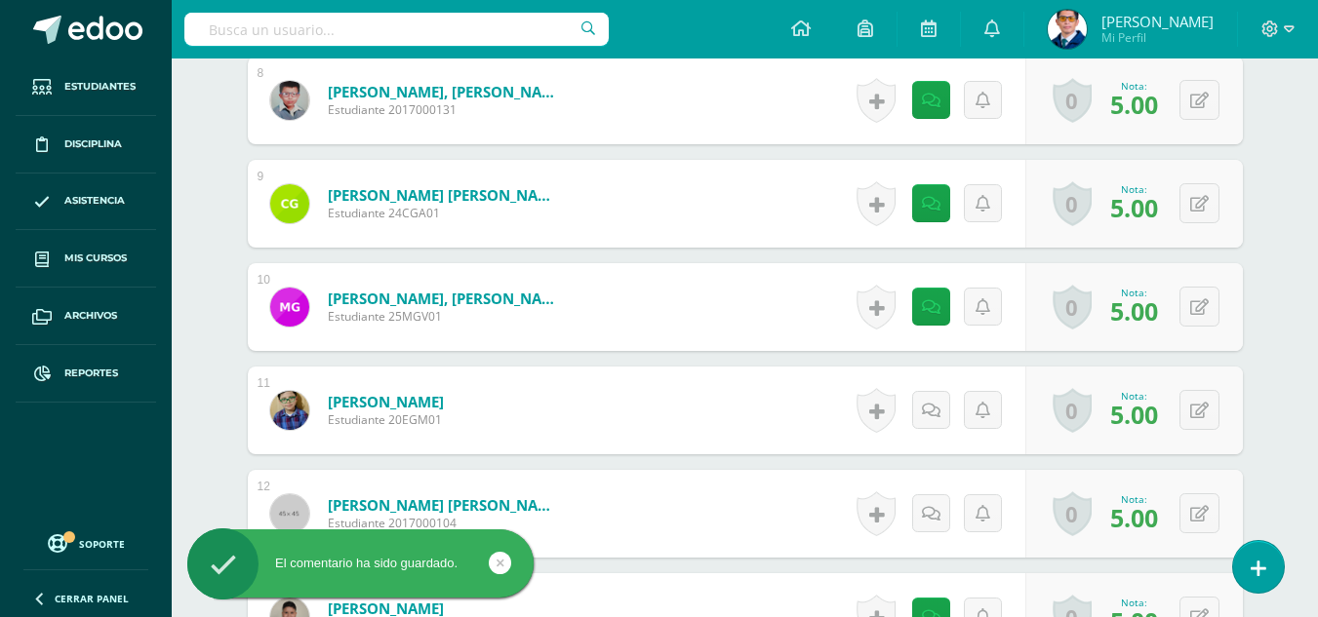
scroll to position [1443, 0]
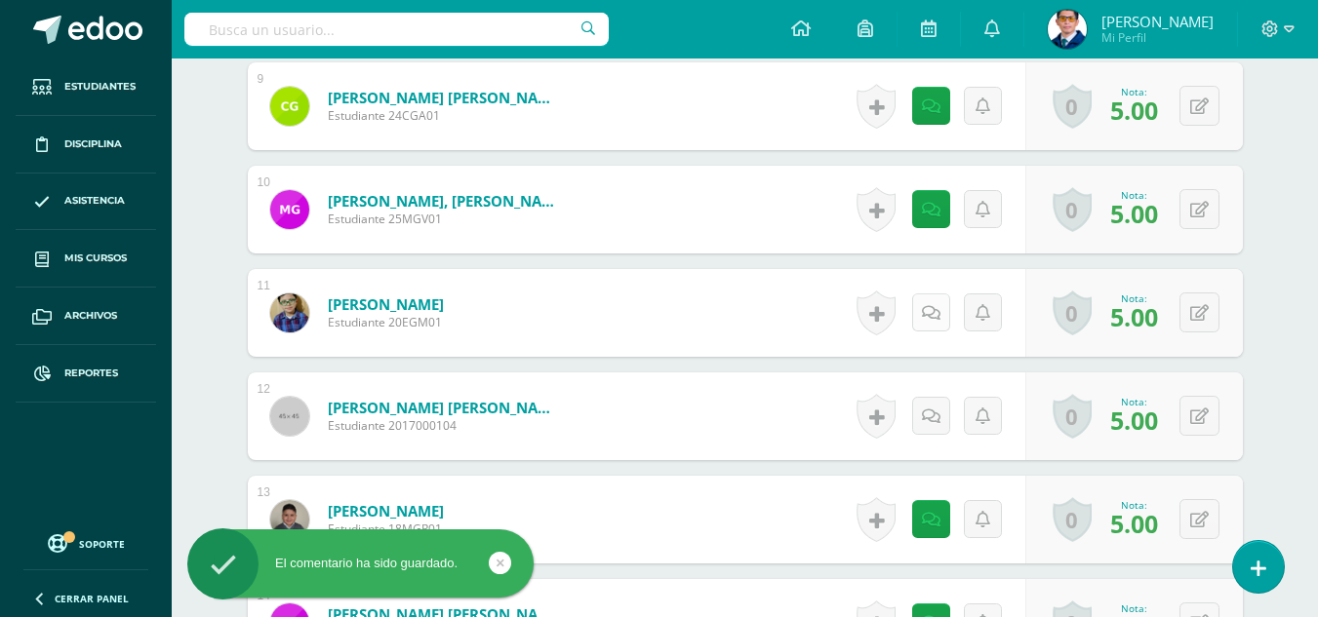
click at [939, 313] on link at bounding box center [931, 313] width 38 height 38
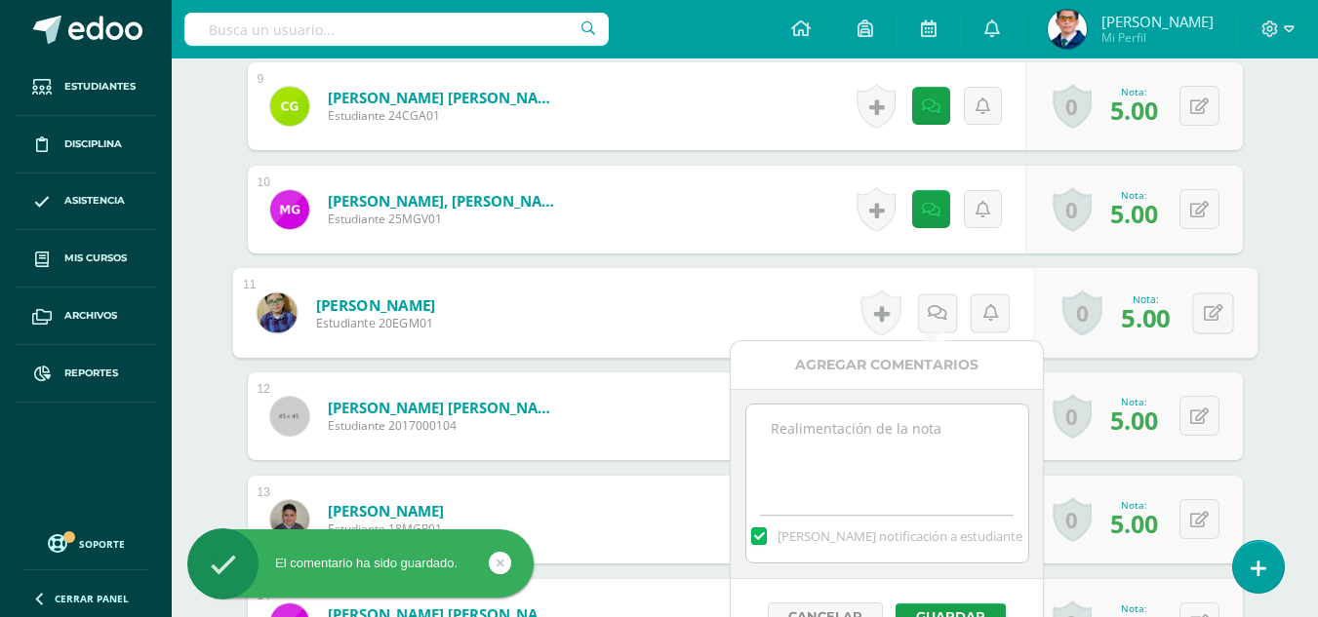
click at [939, 448] on textarea at bounding box center [887, 454] width 282 height 98
paste textarea "Tu tarea de las oraciones ha sido calificada."
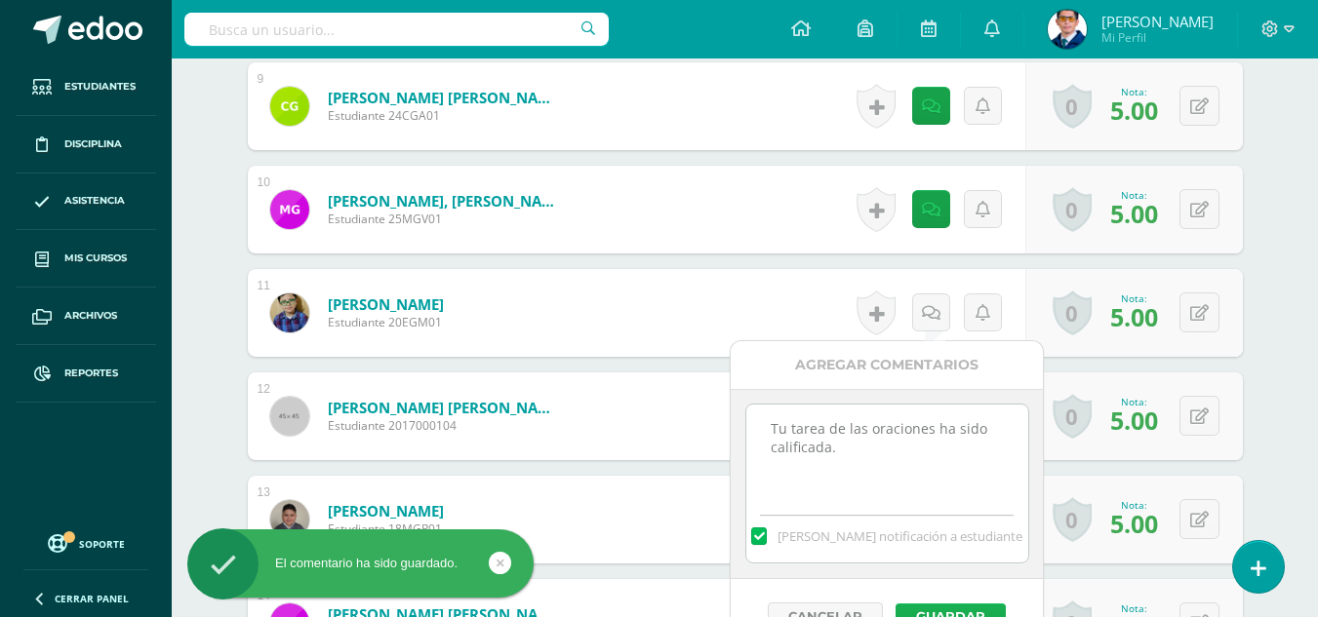
type textarea "Tu tarea de las oraciones ha sido calificada."
click at [954, 607] on button "Guardar" at bounding box center [950, 616] width 110 height 25
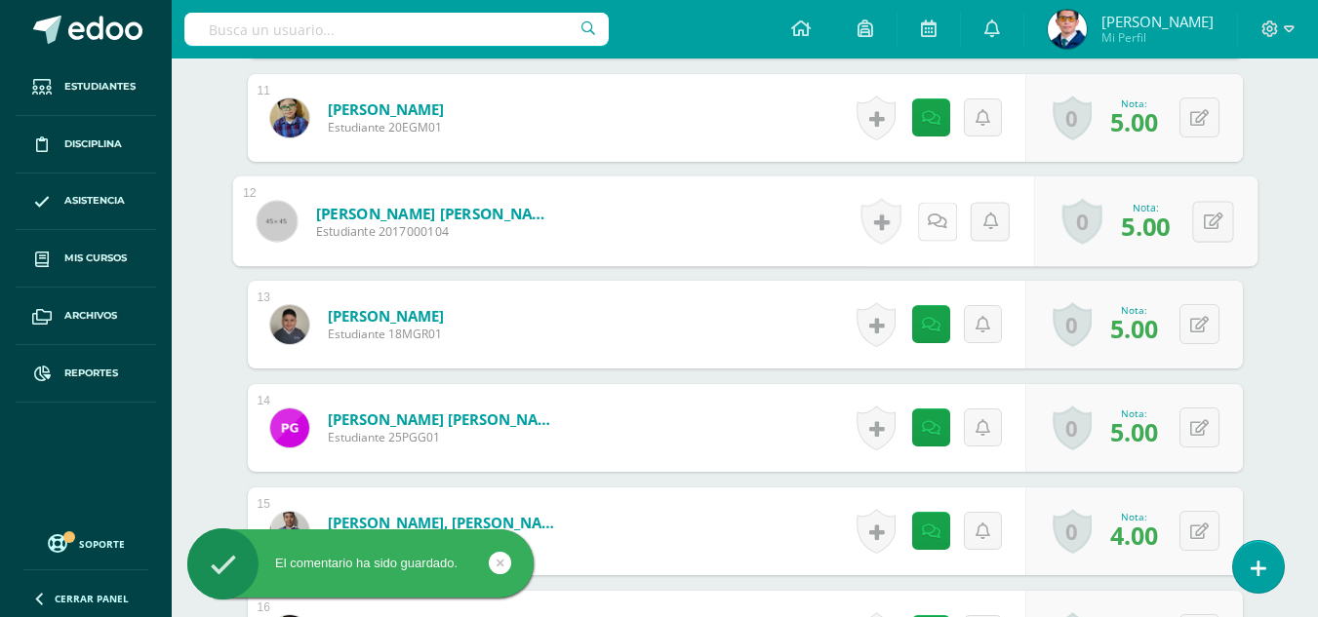
click at [936, 219] on icon at bounding box center [937, 221] width 20 height 17
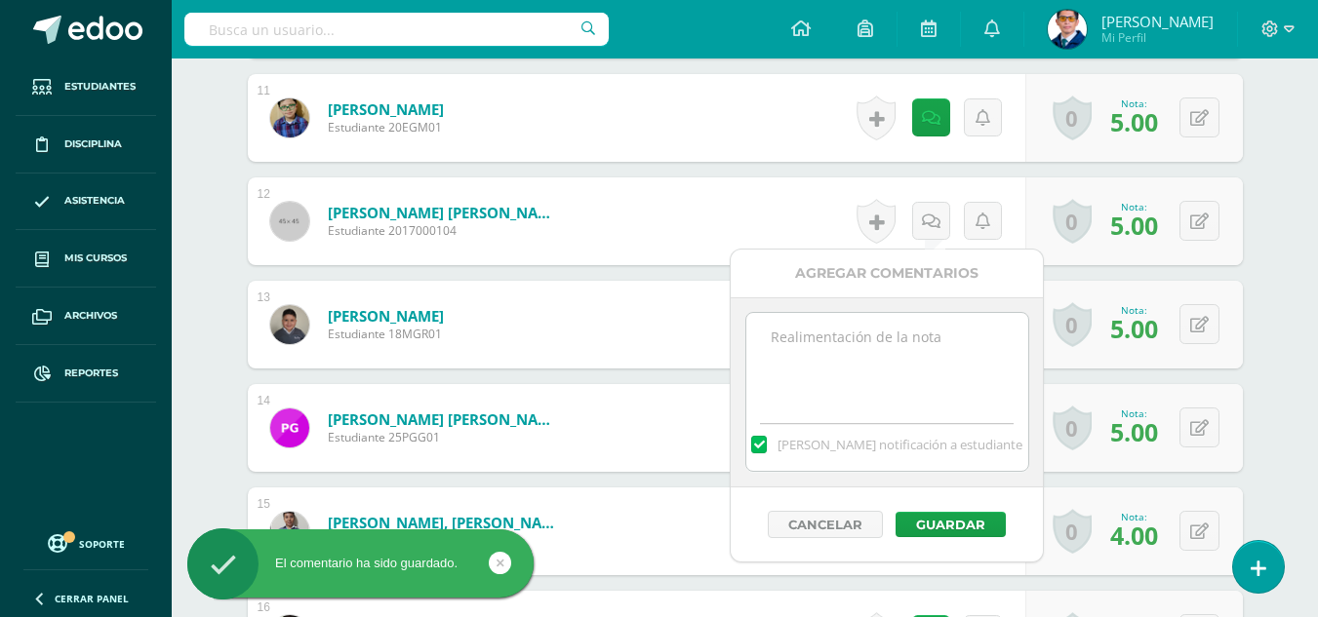
click at [920, 380] on textarea at bounding box center [887, 362] width 282 height 98
paste textarea "Tu tarea de las oraciones ha sido calificada."
type textarea "Tu tarea de las oraciones ha sido calificada."
click at [949, 523] on button "Guardar" at bounding box center [950, 524] width 110 height 25
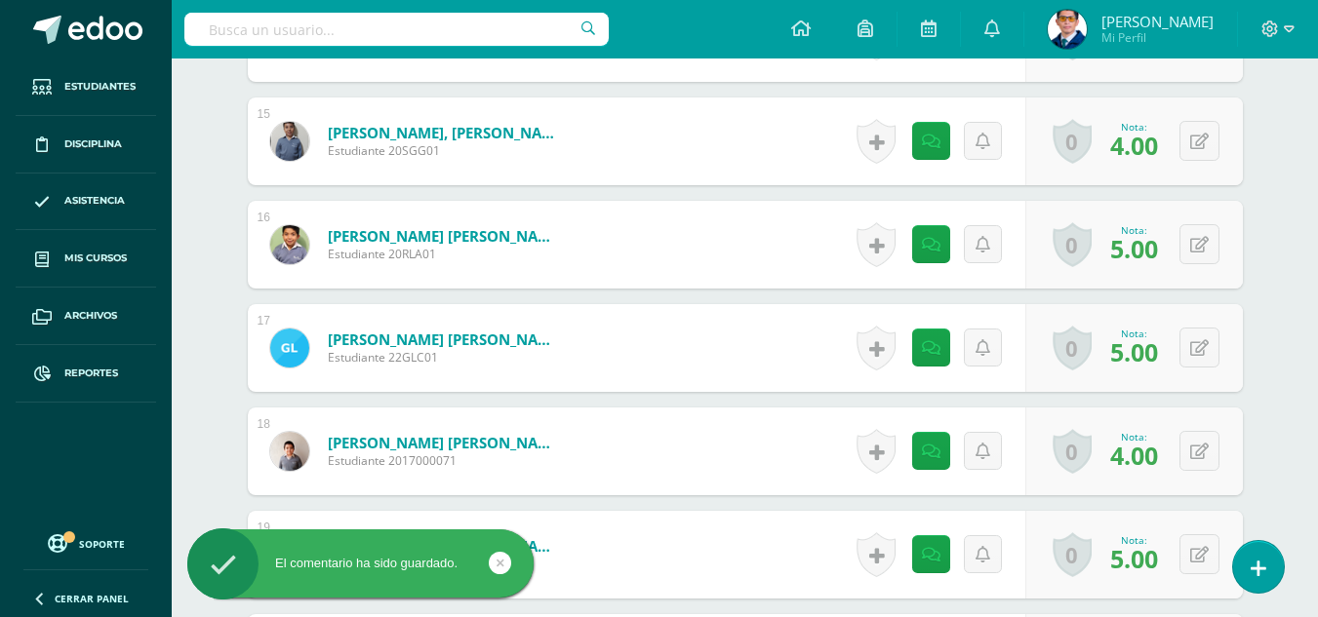
scroll to position [2418, 0]
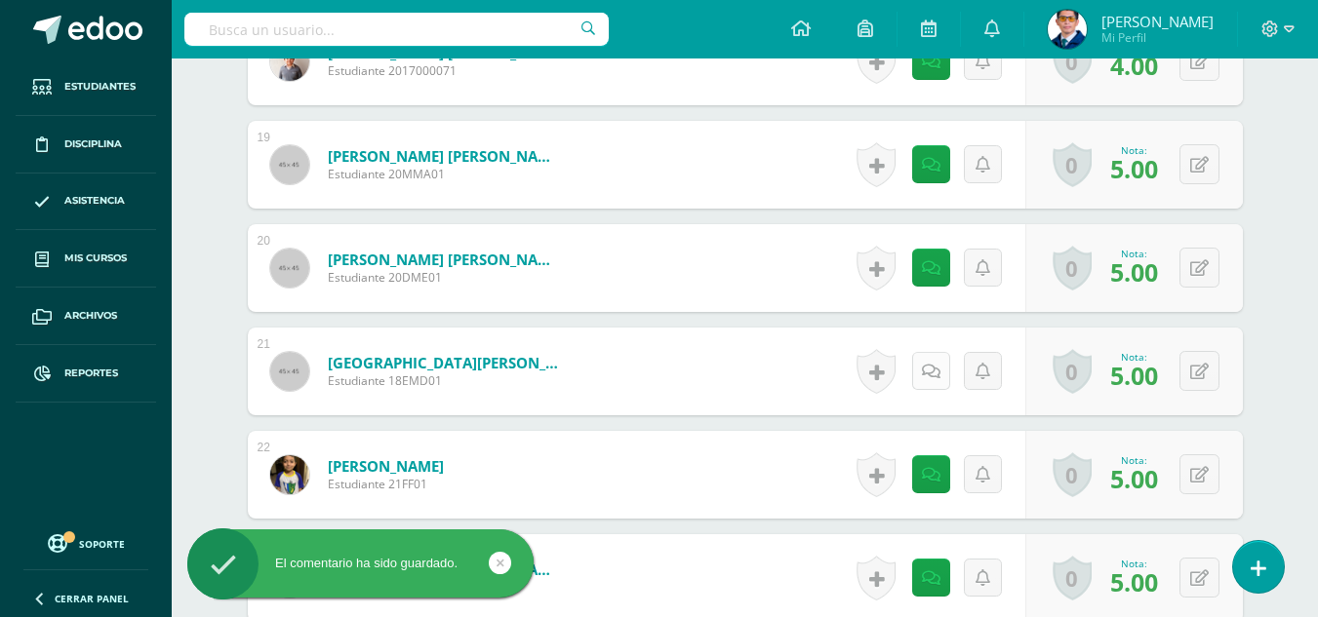
click at [935, 382] on link at bounding box center [931, 371] width 38 height 38
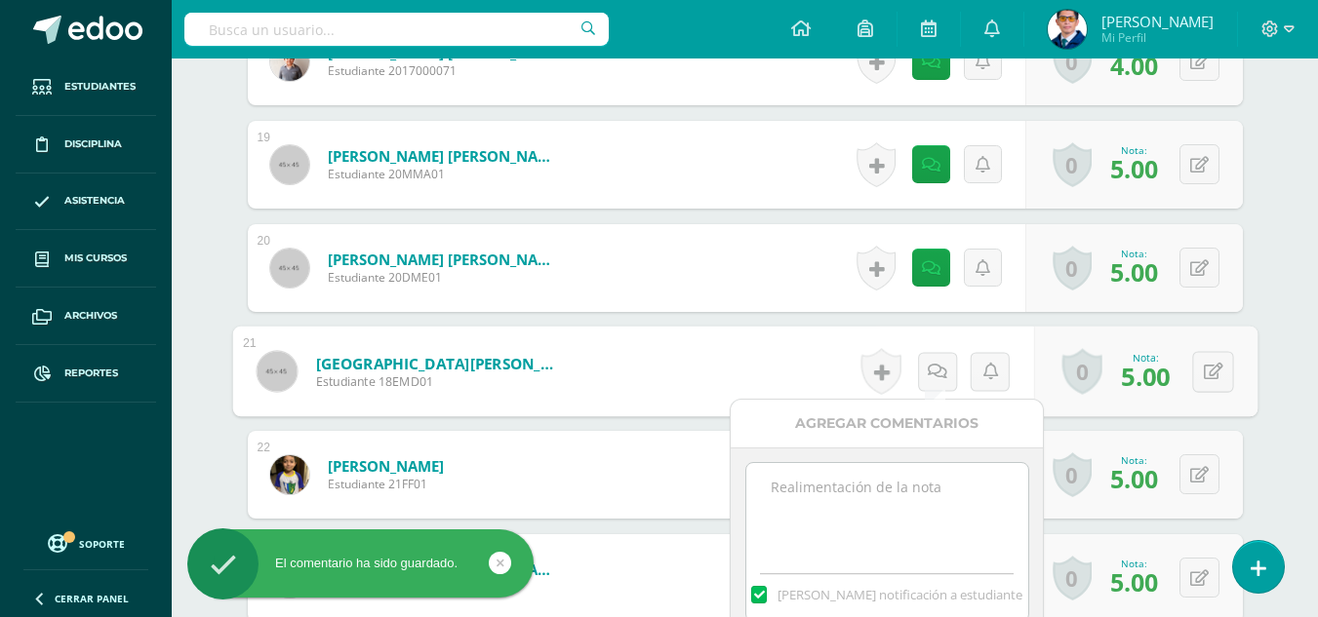
paste textarea "Tu tarea de las oraciones ha sido calificada."
click at [935, 476] on textarea at bounding box center [887, 512] width 282 height 98
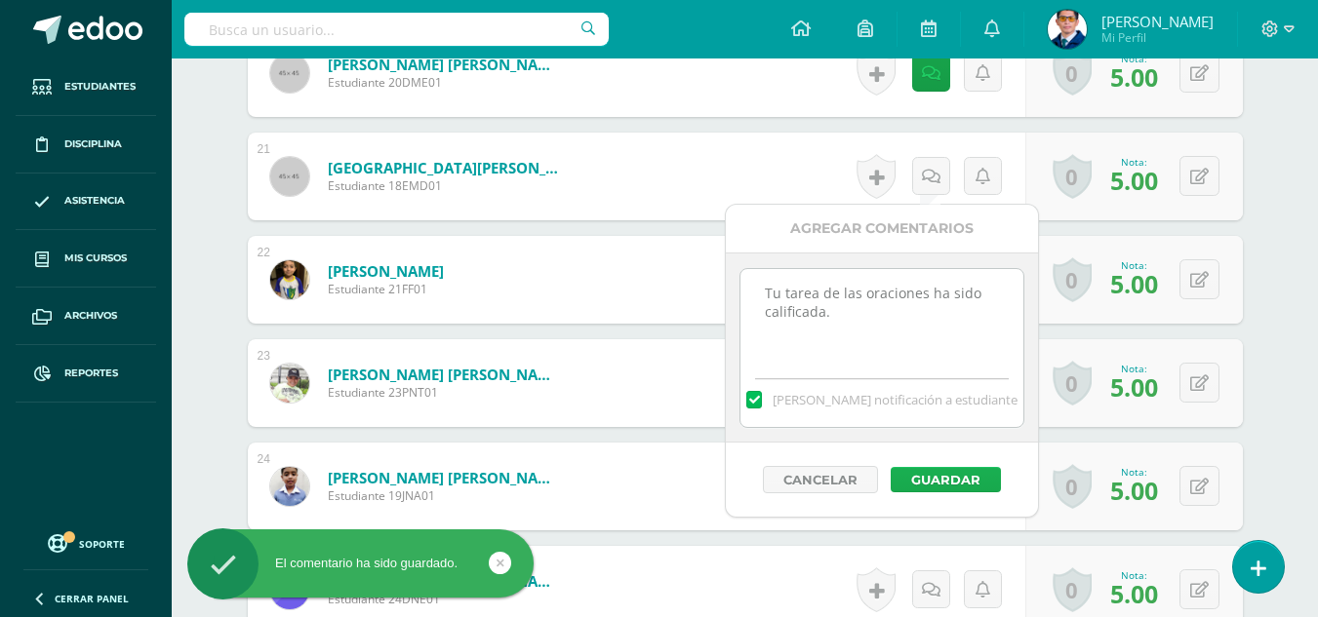
type textarea "Tu tarea de las oraciones ha sido calificada."
click at [951, 486] on button "Guardar" at bounding box center [946, 479] width 110 height 25
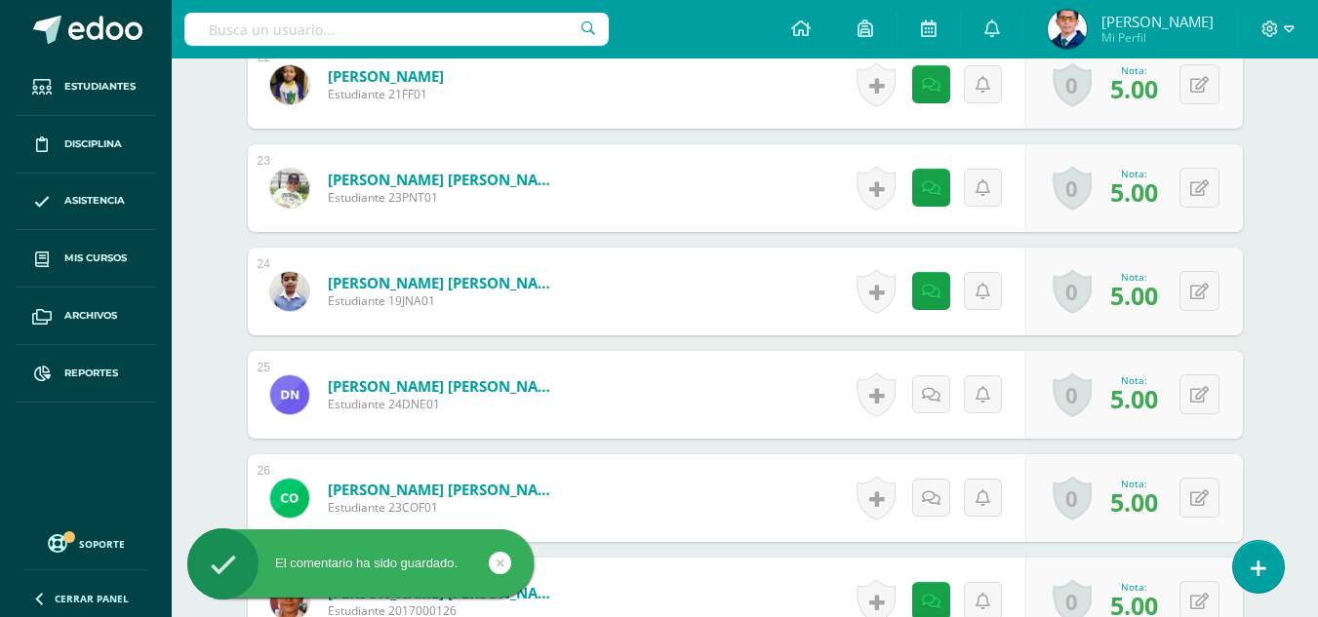
scroll to position [2906, 0]
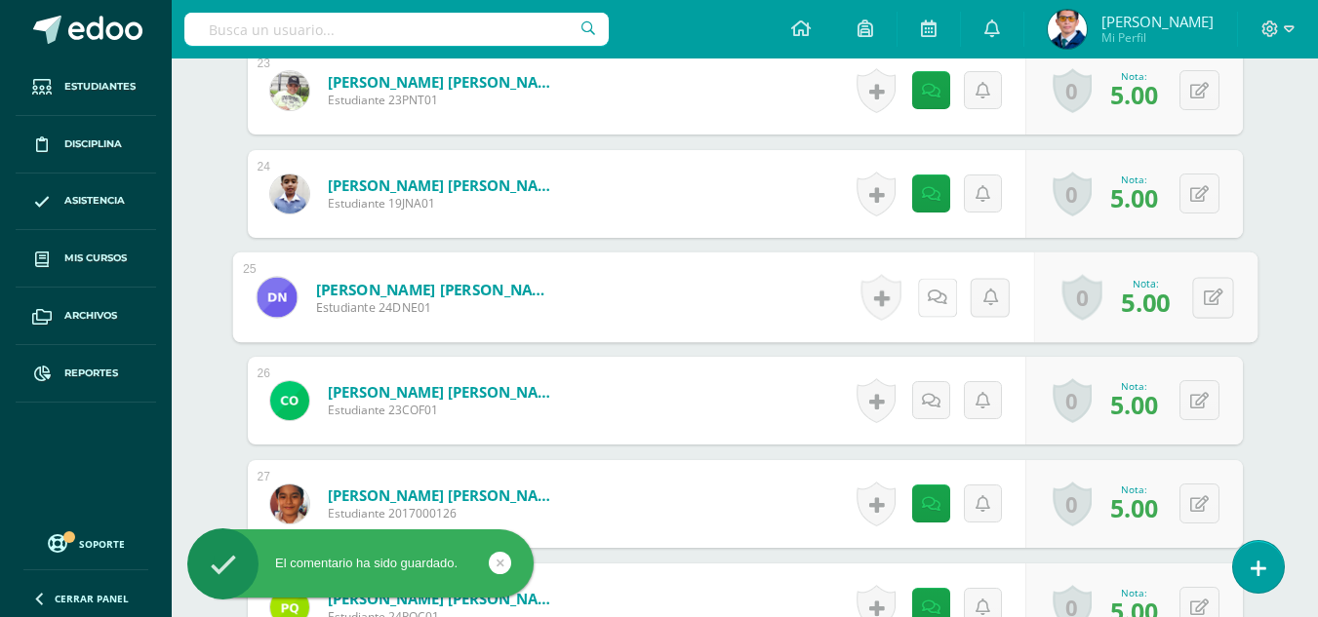
click at [946, 295] on link at bounding box center [936, 297] width 39 height 39
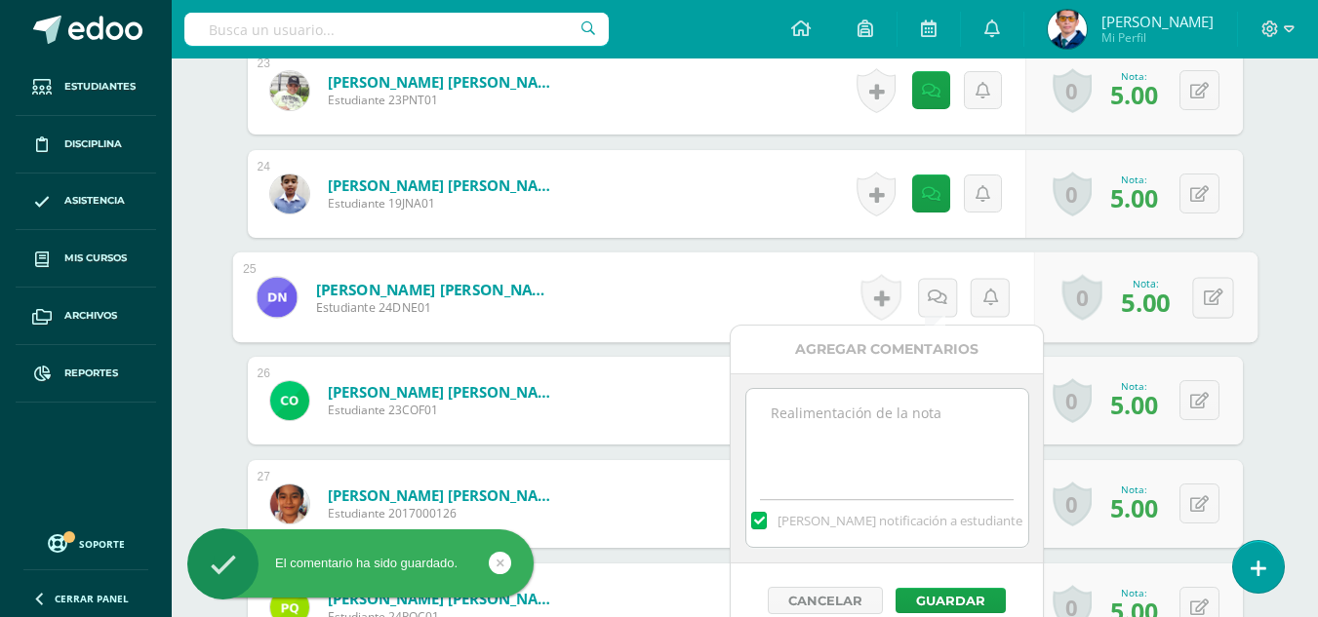
paste textarea "Tu tarea de las oraciones ha sido calificada."
click at [953, 395] on textarea "Tu tarea de las oraciones ha sido calificada." at bounding box center [887, 438] width 282 height 98
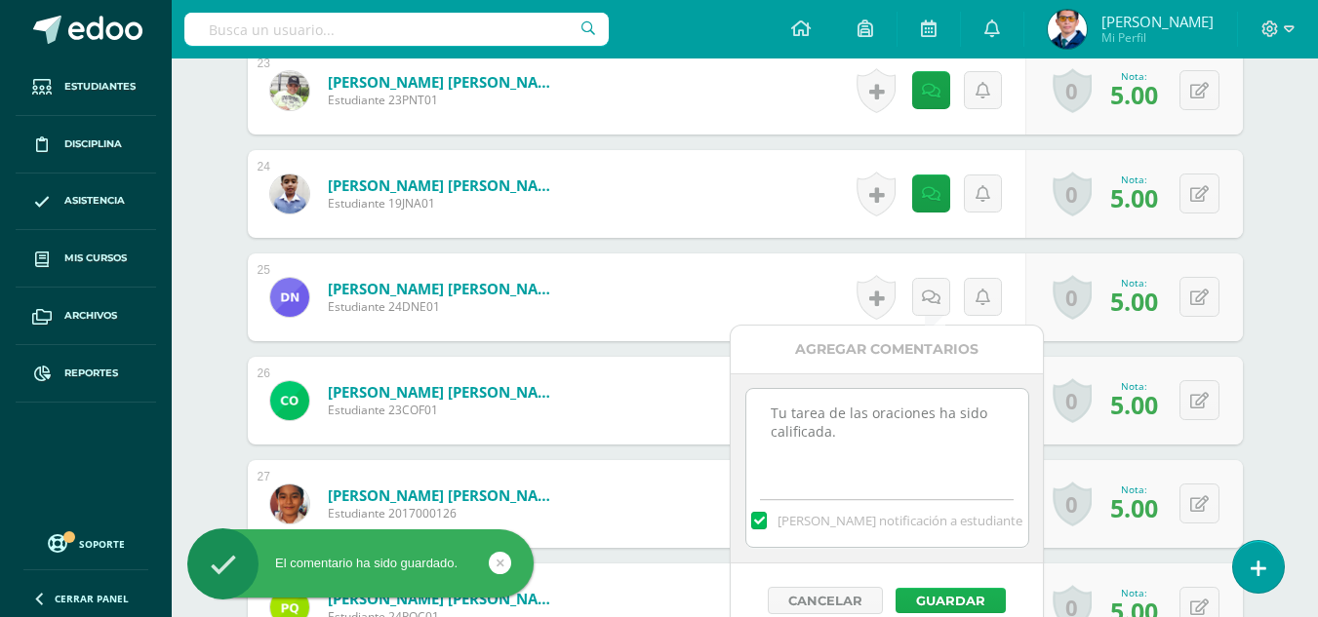
type textarea "Tu tarea de las oraciones ha sido calificada."
click at [957, 599] on button "Guardar" at bounding box center [950, 600] width 110 height 25
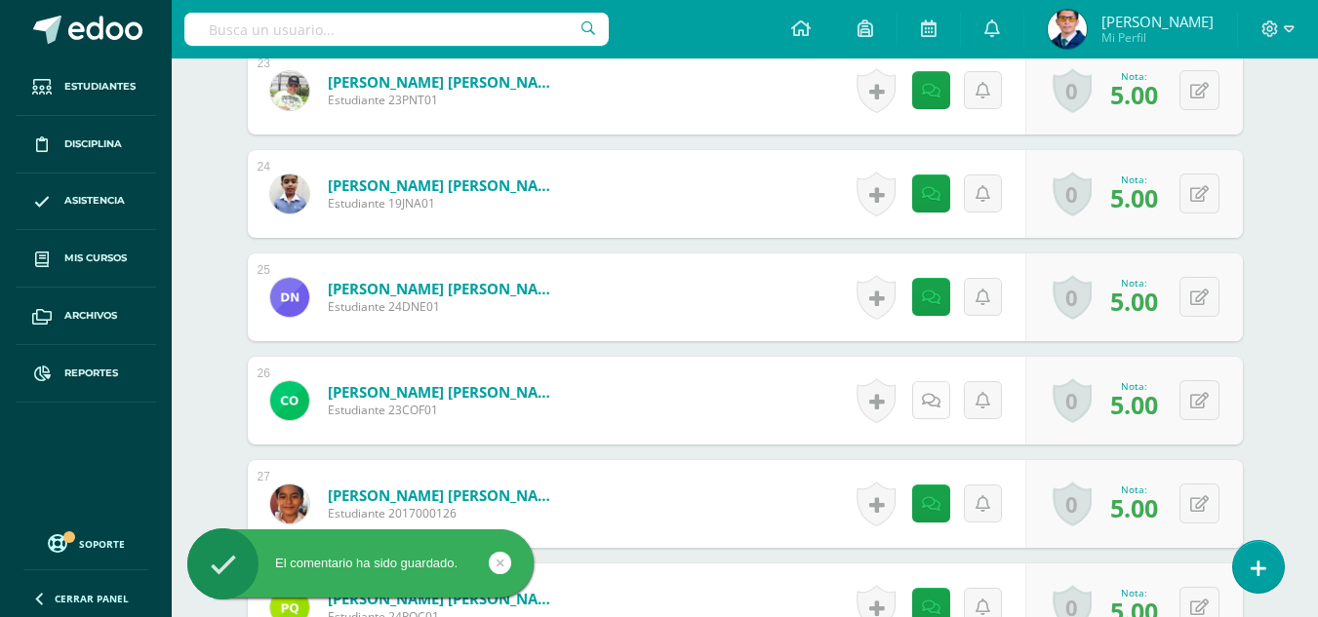
click at [923, 399] on link at bounding box center [931, 400] width 38 height 38
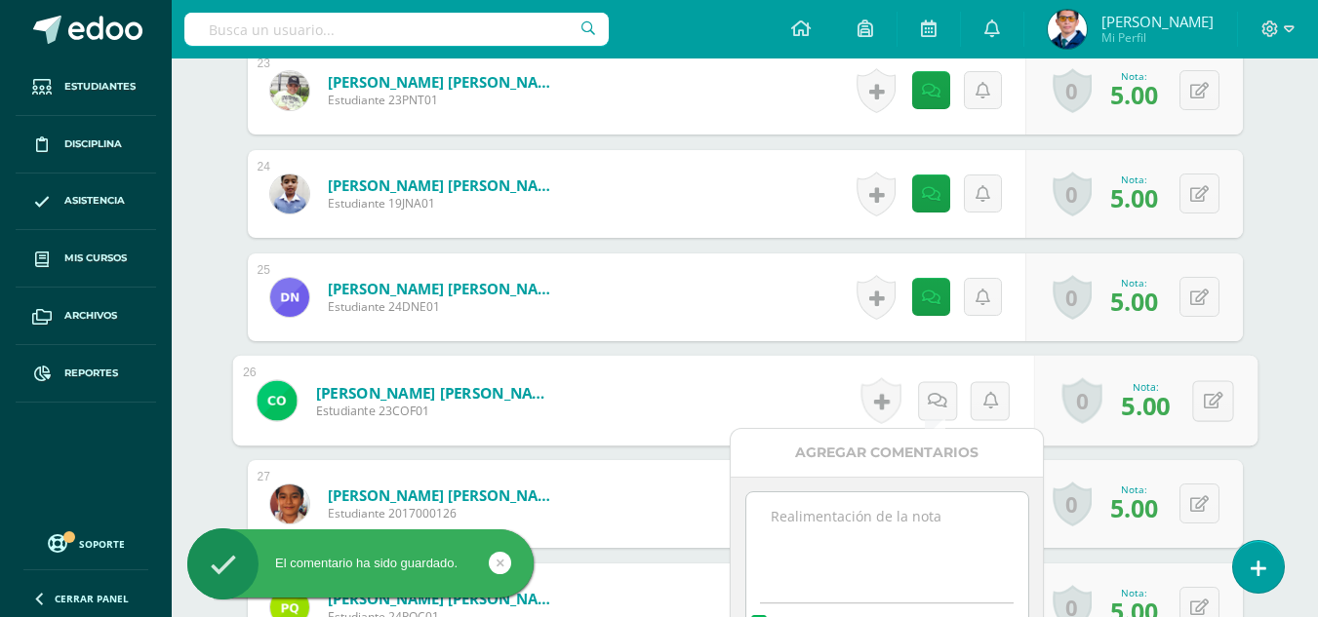
paste textarea "Tu tarea de las oraciones ha sido calificada."
click at [946, 543] on textarea at bounding box center [887, 542] width 282 height 98
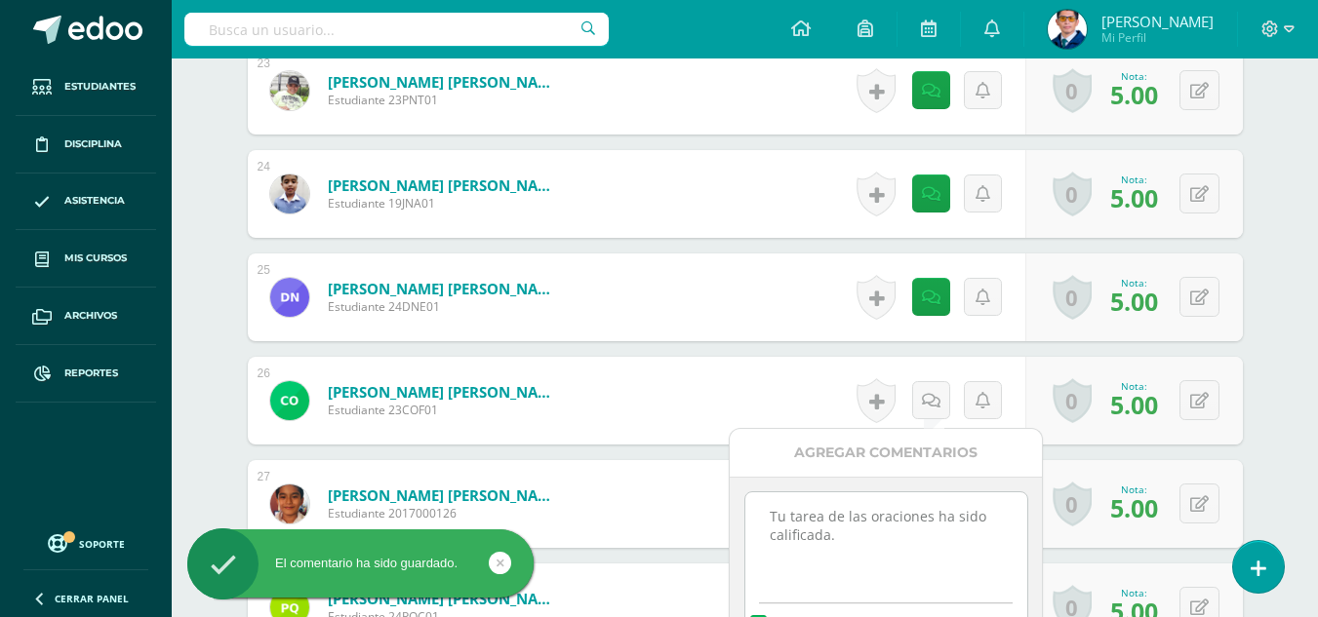
scroll to position [3003, 0]
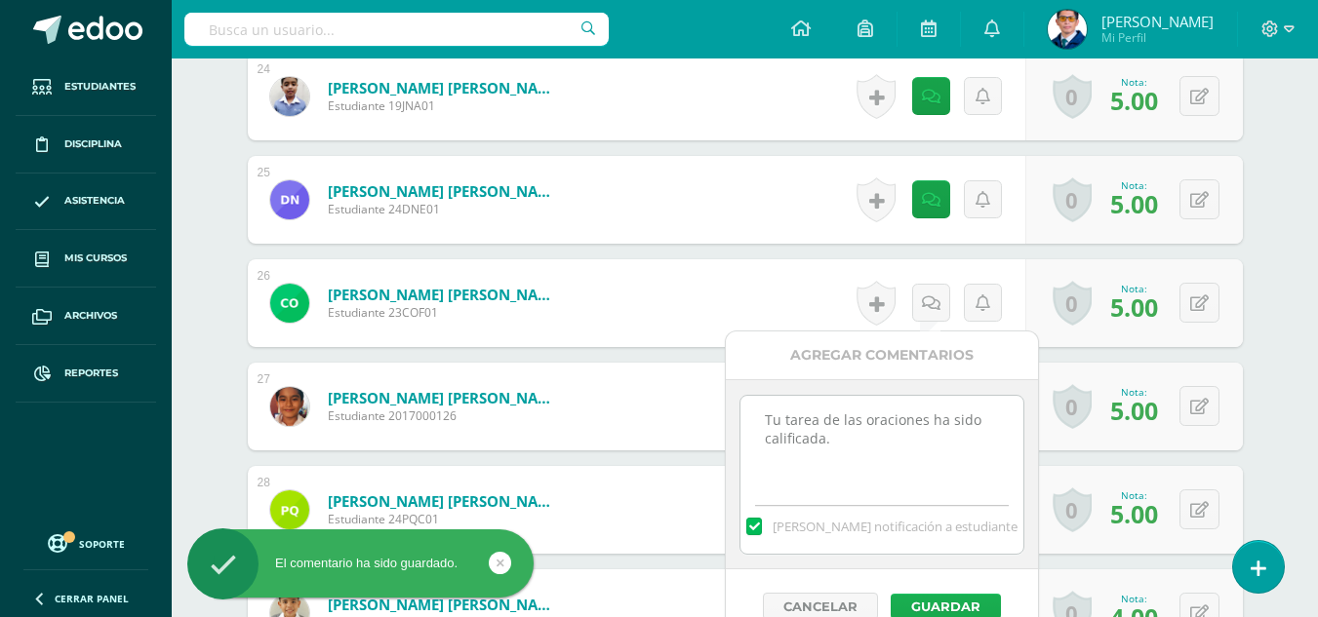
type textarea "Tu tarea de las oraciones ha sido calificada."
click at [966, 607] on button "Guardar" at bounding box center [946, 606] width 110 height 25
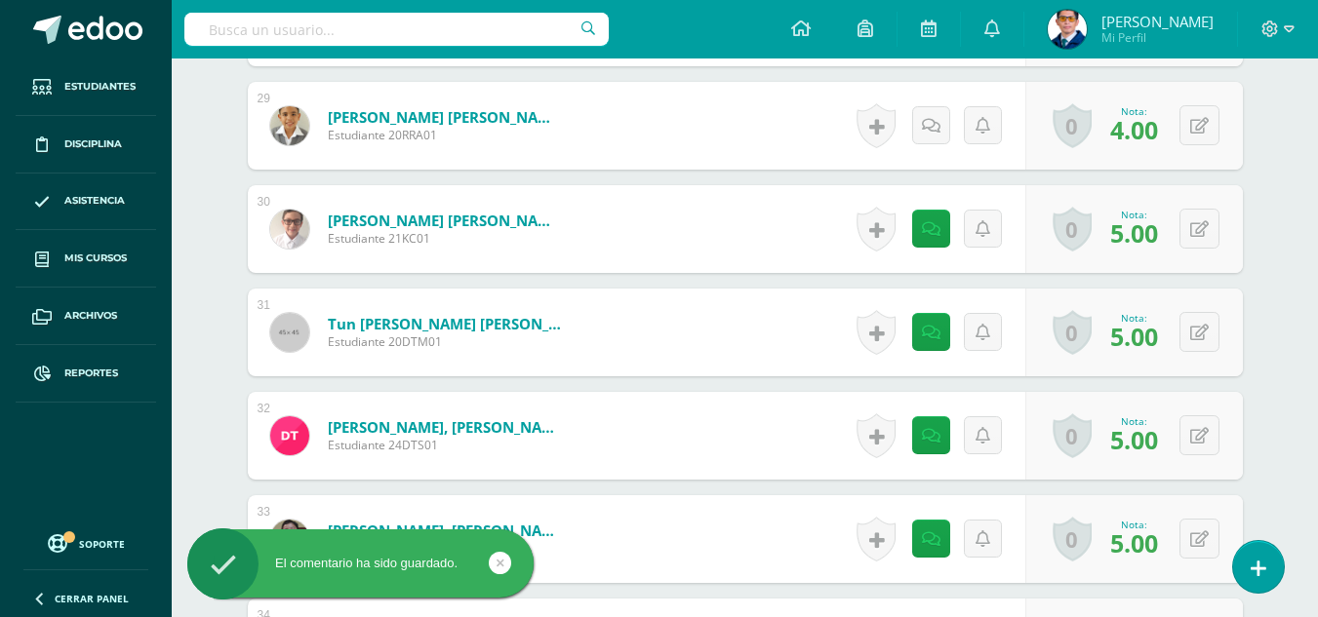
scroll to position [3296, 0]
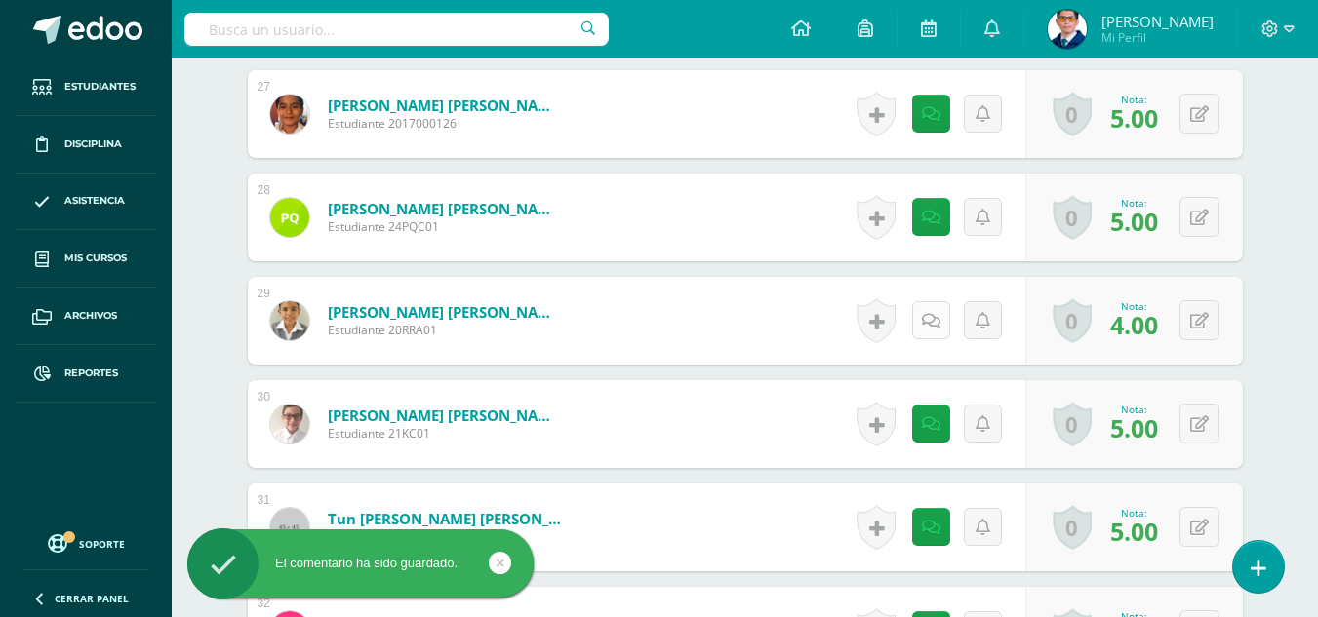
click at [938, 325] on icon at bounding box center [931, 321] width 19 height 17
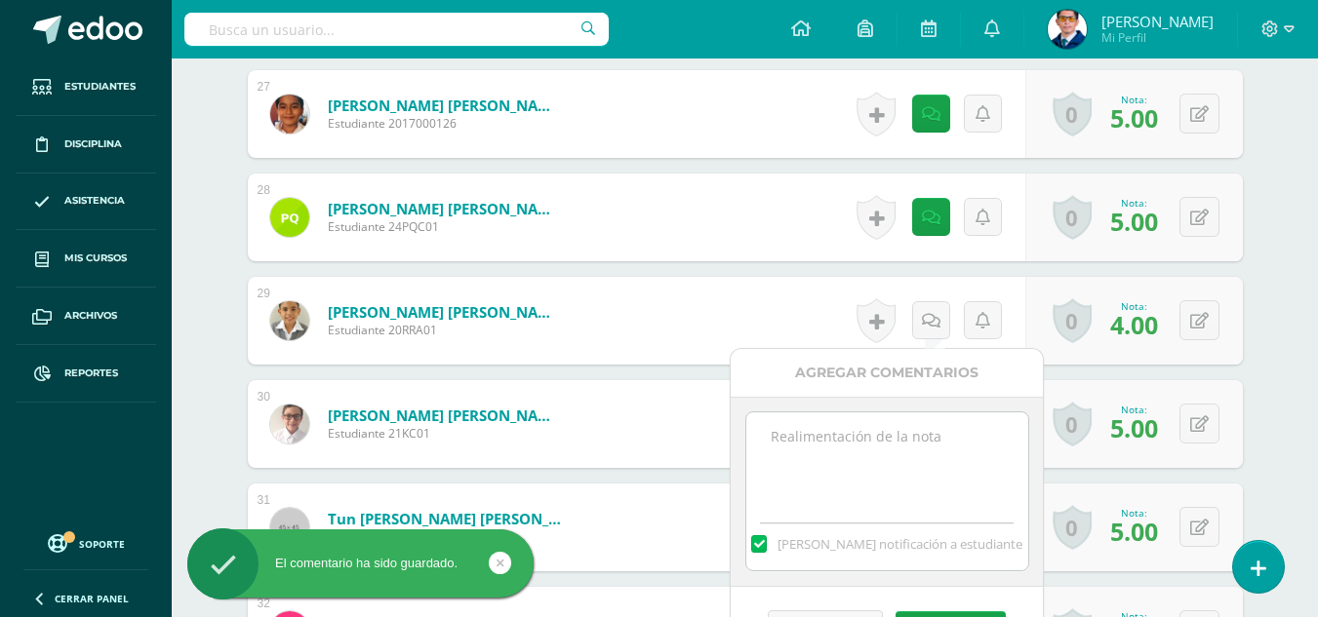
paste textarea "Tu tarea de las oraciones ha sido calificada."
click at [943, 424] on textarea "Tu tarea de las oraciones ha sido calificada." at bounding box center [887, 462] width 282 height 98
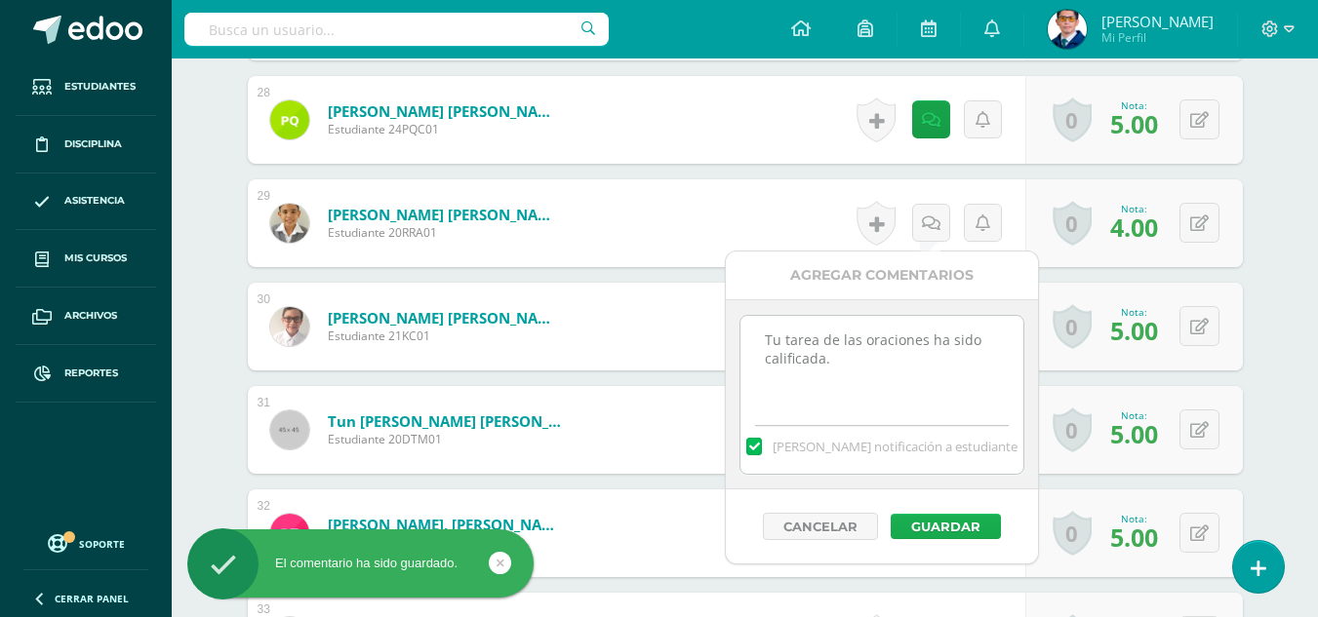
type textarea "Tu tarea de las oraciones ha sido calificada."
click at [965, 522] on button "Guardar" at bounding box center [946, 526] width 110 height 25
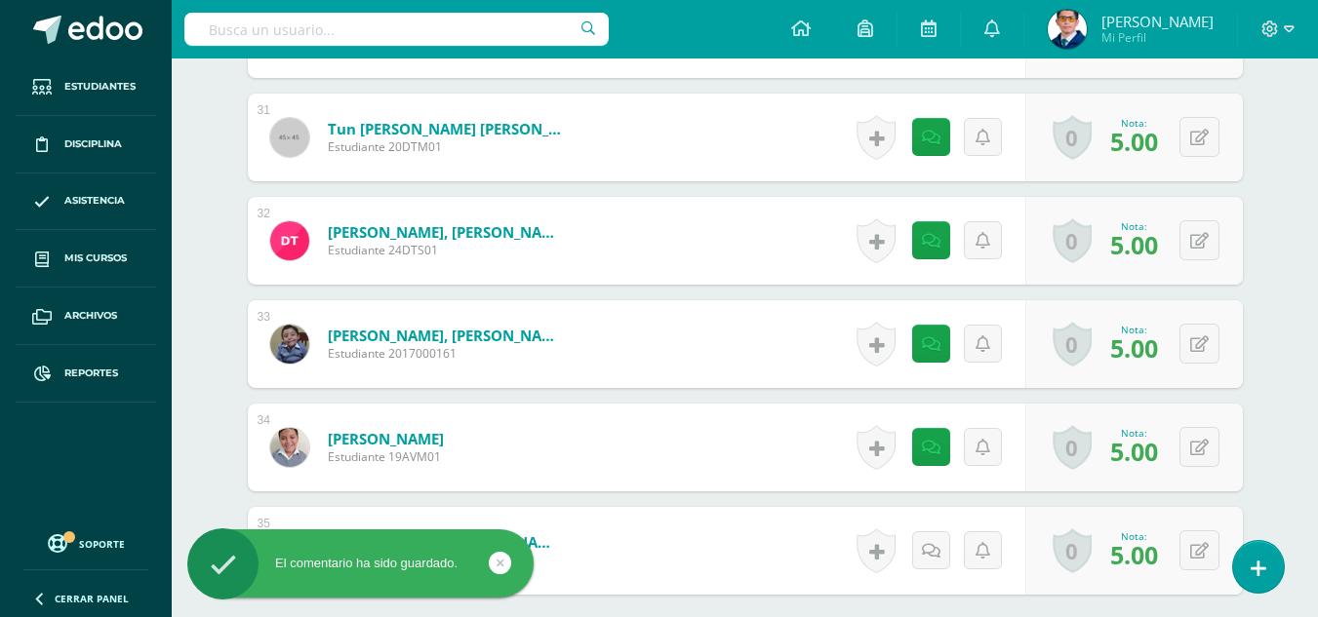
scroll to position [3881, 0]
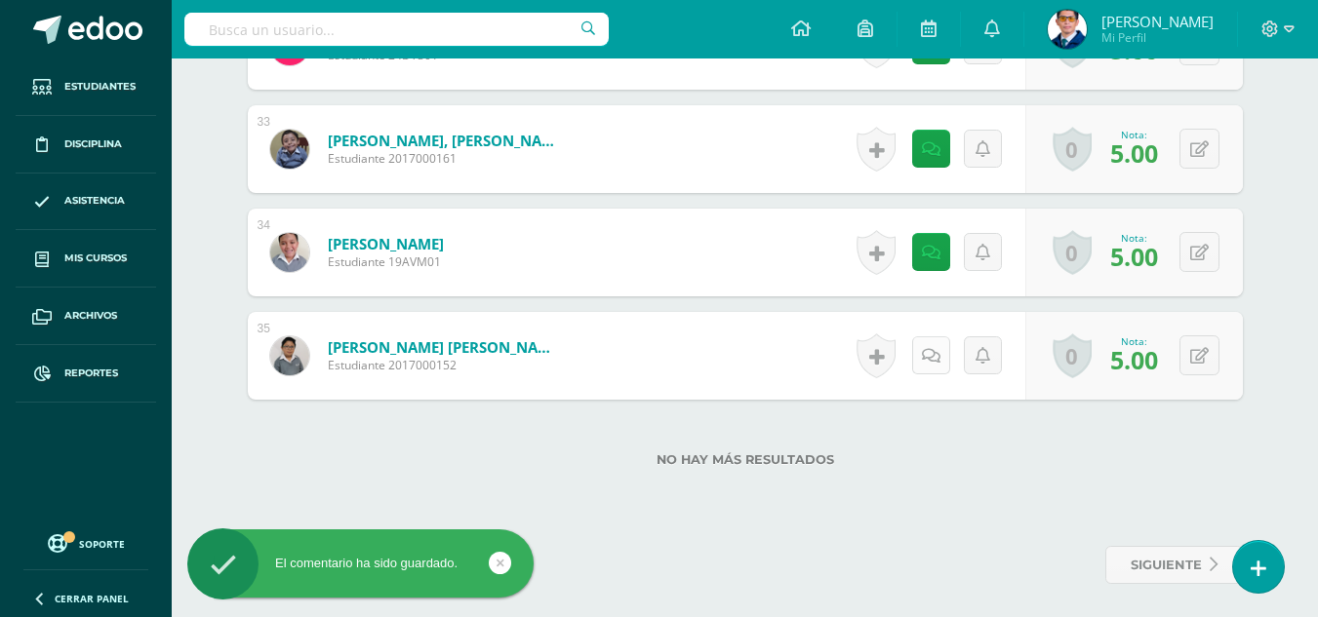
click at [945, 357] on link at bounding box center [931, 356] width 38 height 38
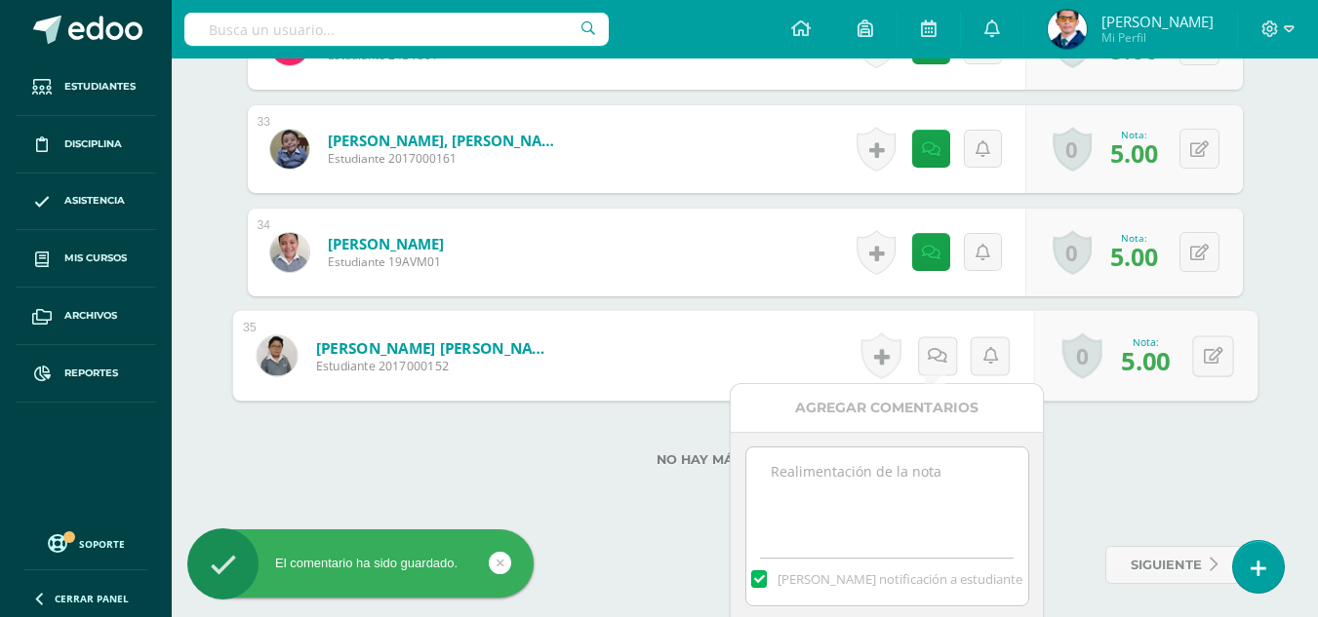
click at [926, 520] on textarea at bounding box center [887, 497] width 282 height 98
paste textarea "Tu tarea de las oraciones ha sido calificada."
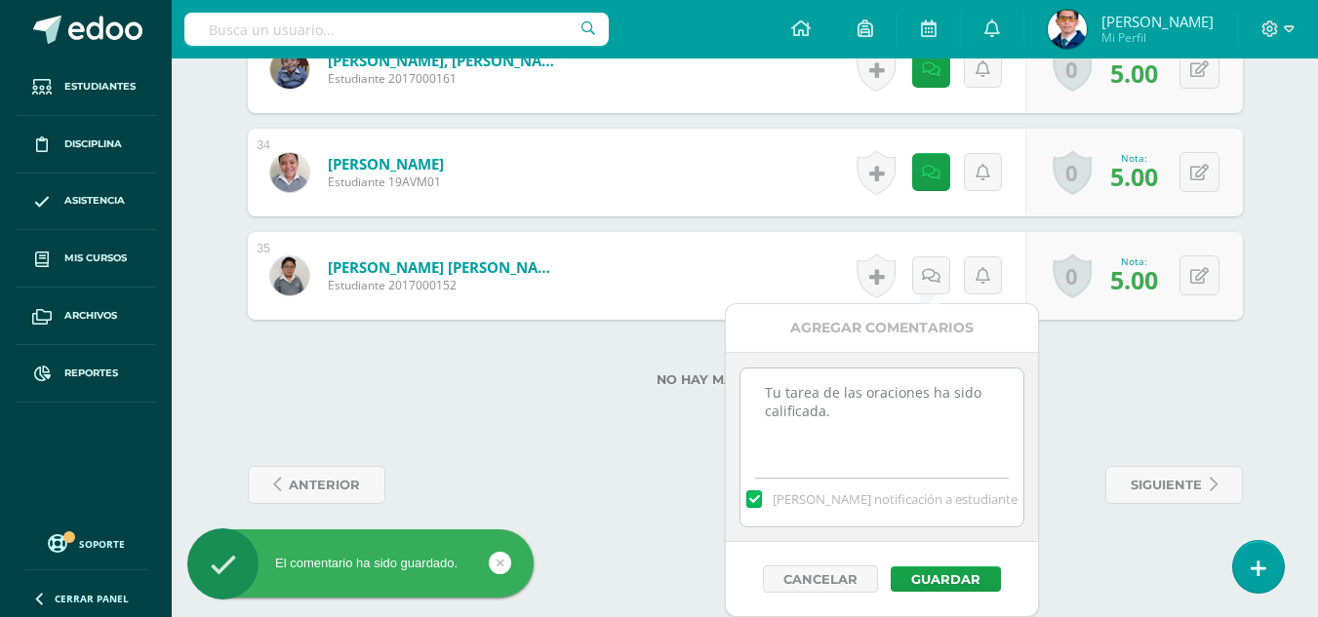
type textarea "Tu tarea de las oraciones ha sido calificada."
click at [944, 568] on button "Guardar" at bounding box center [946, 579] width 110 height 25
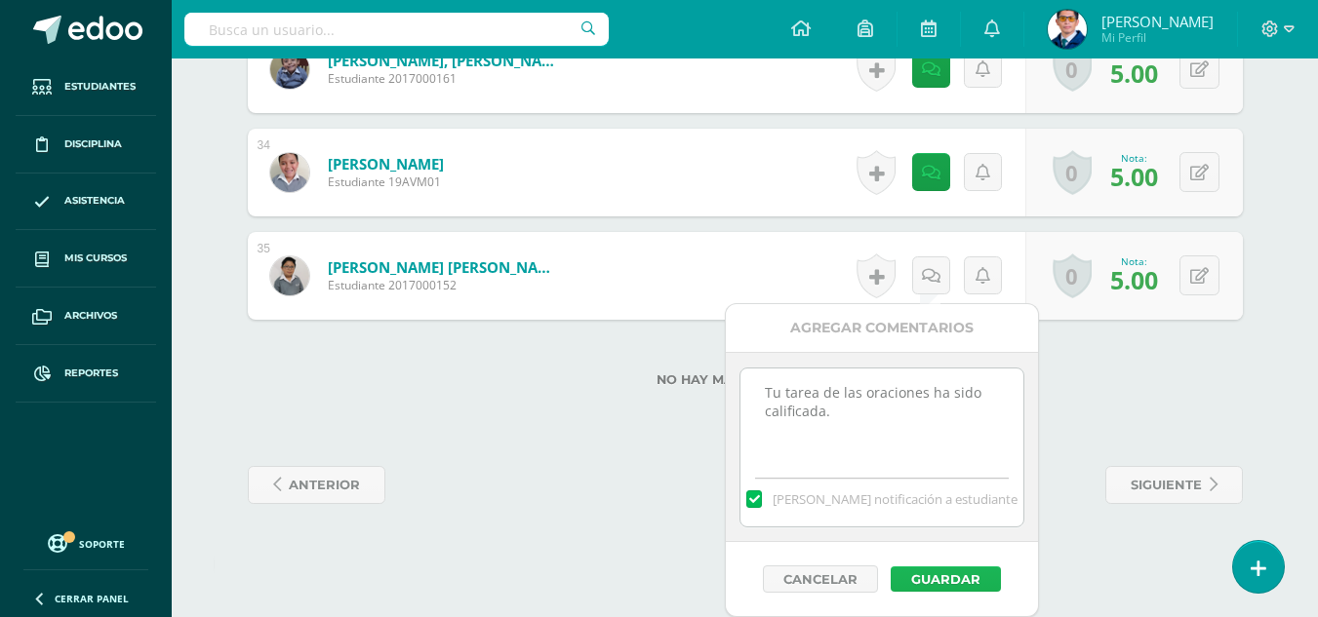
click at [917, 578] on button "Guardar" at bounding box center [946, 579] width 110 height 25
click at [965, 581] on button "Guardar" at bounding box center [946, 579] width 110 height 25
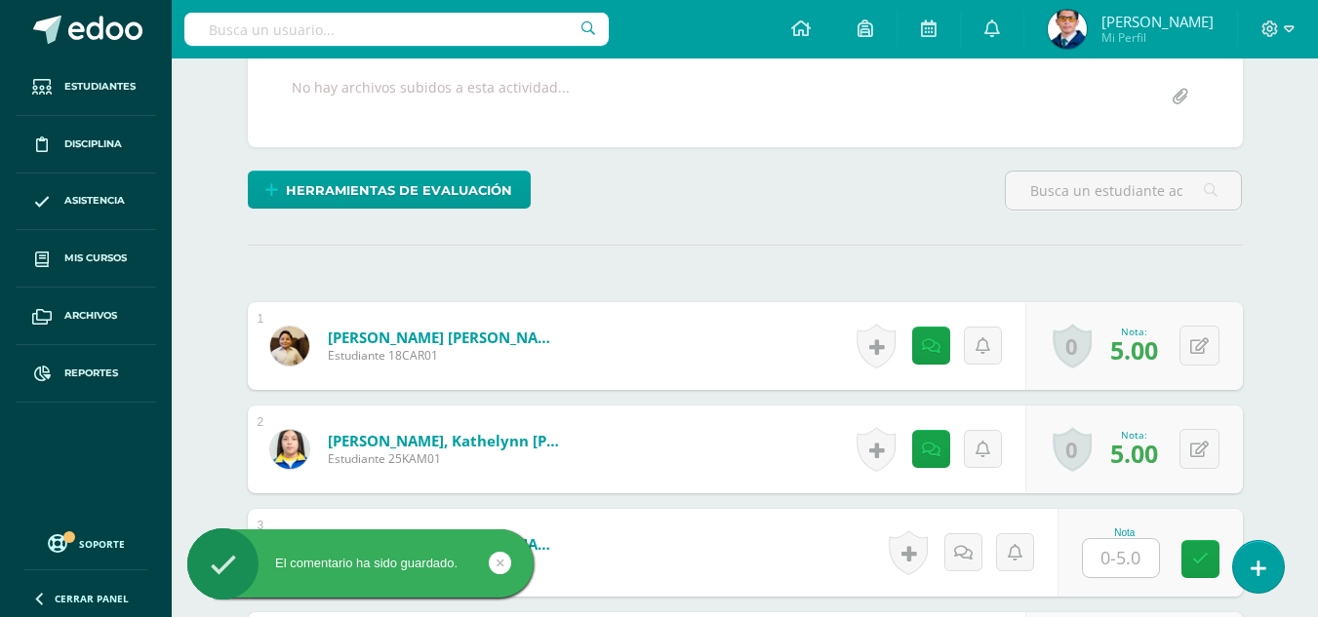
scroll to position [571, 0]
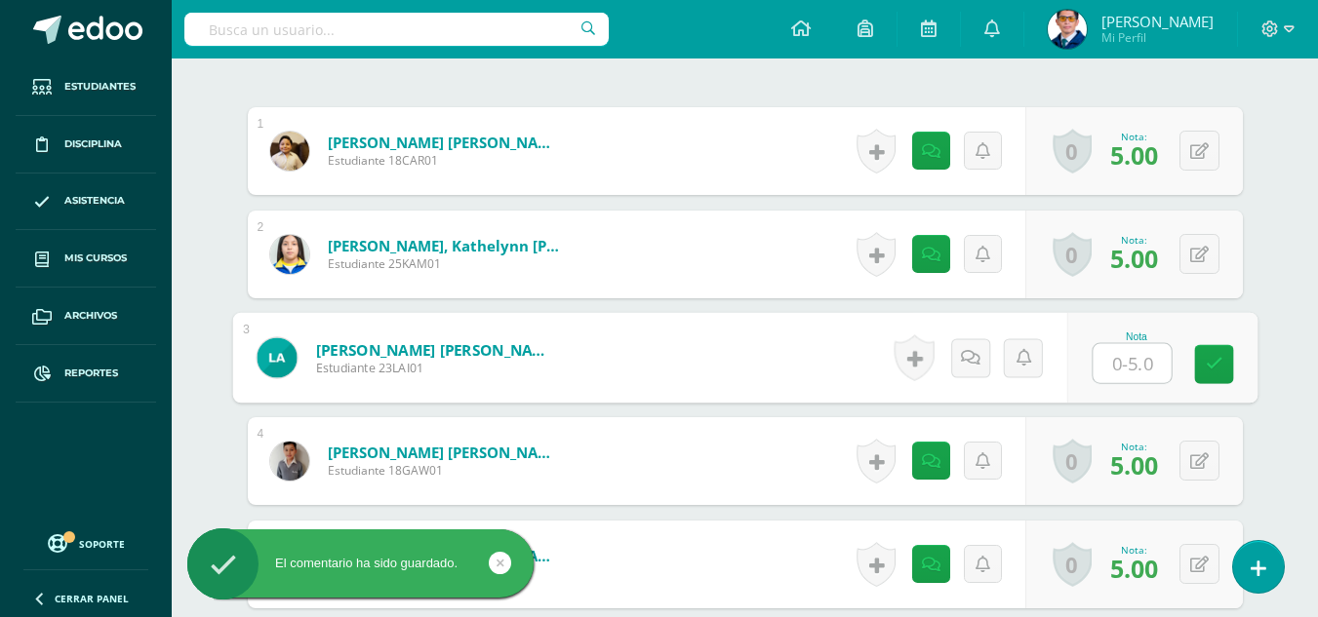
click at [1138, 369] on input "text" at bounding box center [1132, 363] width 78 height 39
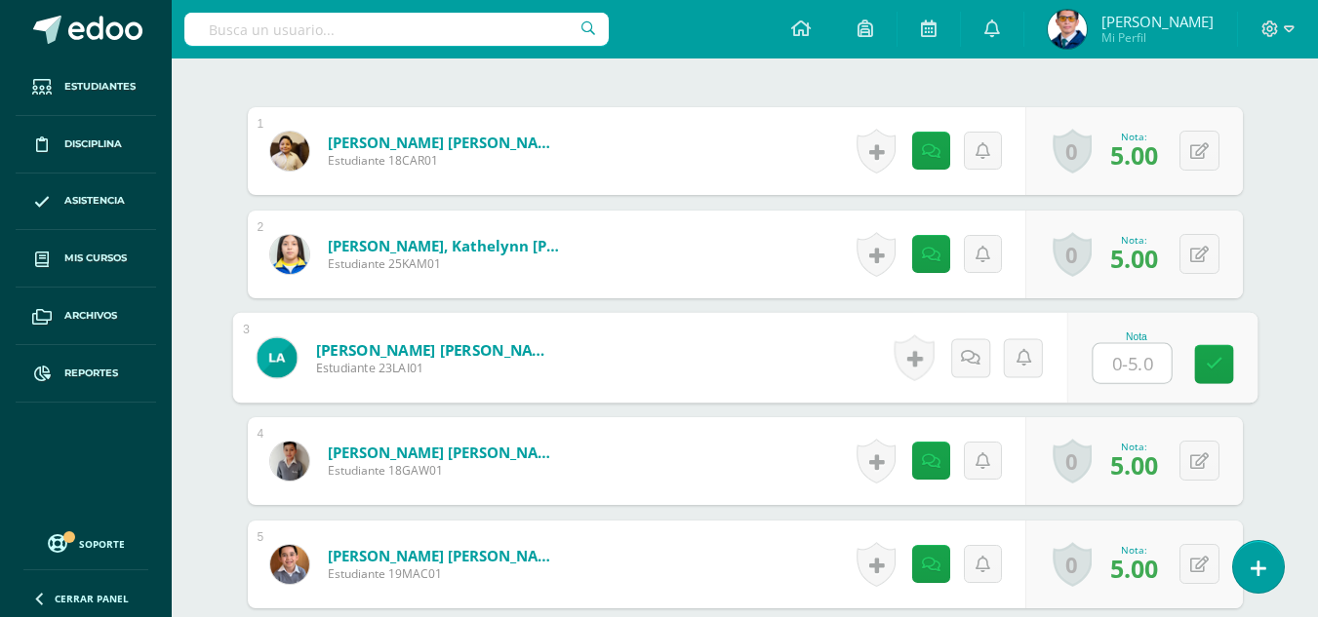
type input "0"
click at [1208, 366] on icon at bounding box center [1214, 364] width 18 height 17
click at [978, 364] on link at bounding box center [991, 357] width 39 height 39
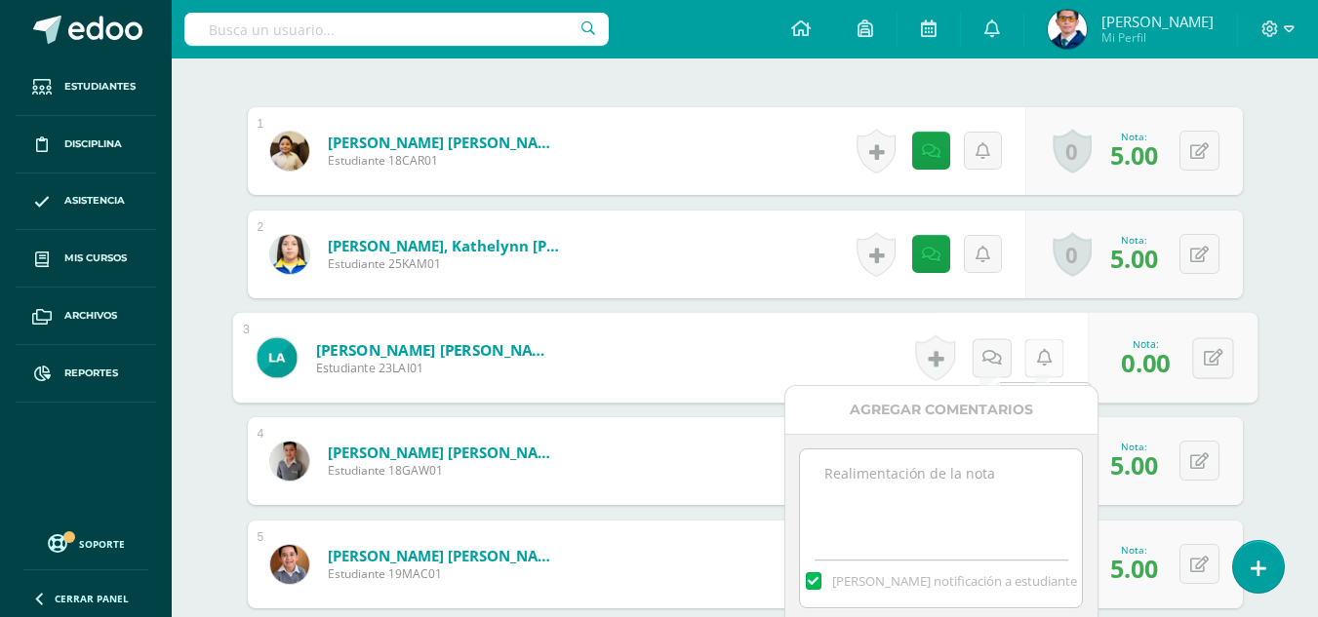
click at [1053, 353] on link at bounding box center [1043, 357] width 39 height 39
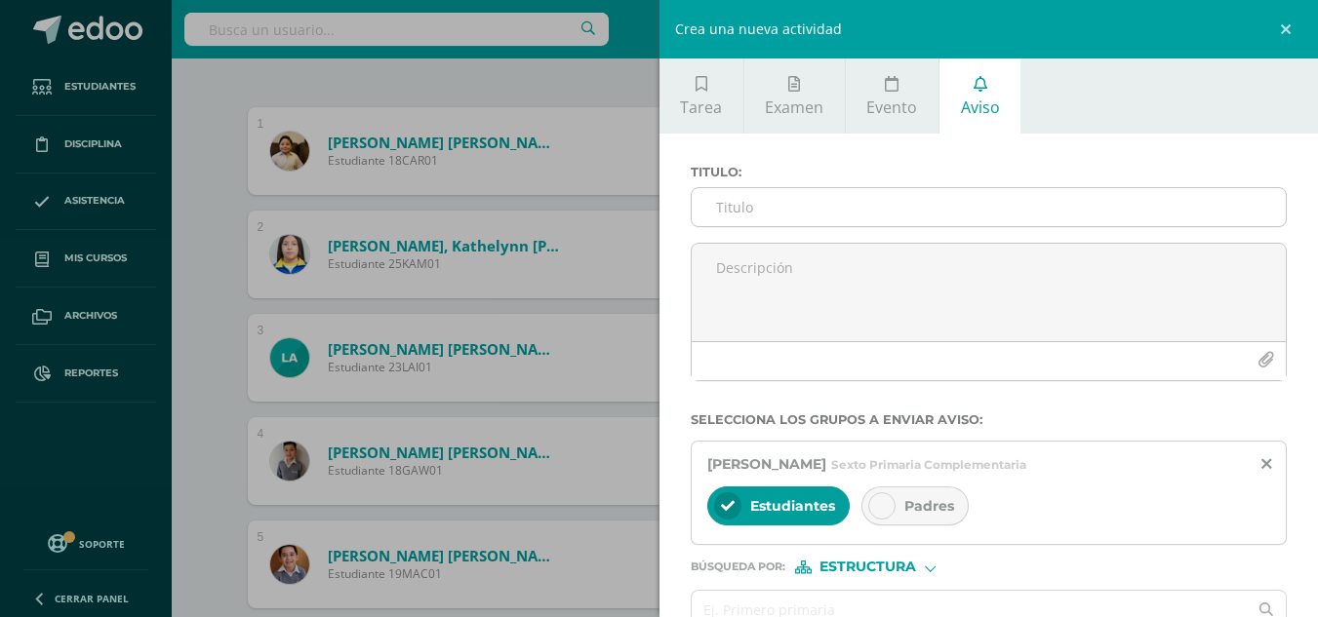
click at [921, 215] on input "Titulo :" at bounding box center [989, 207] width 595 height 38
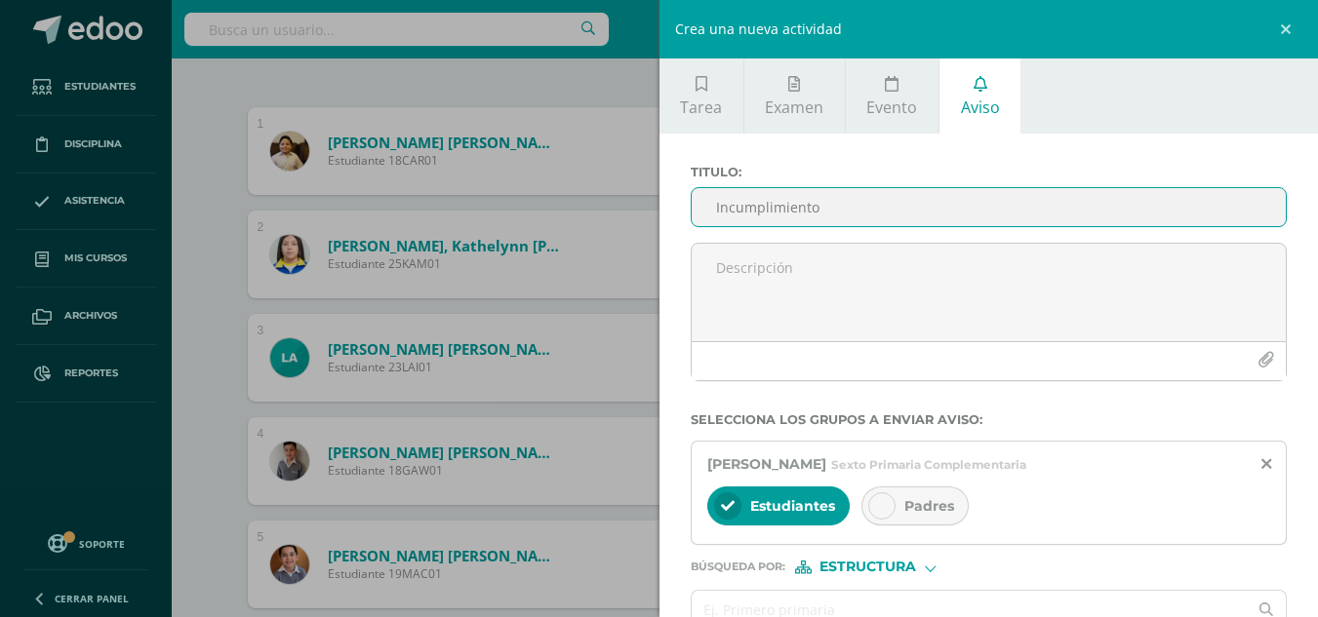
type input "Incumplimiento"
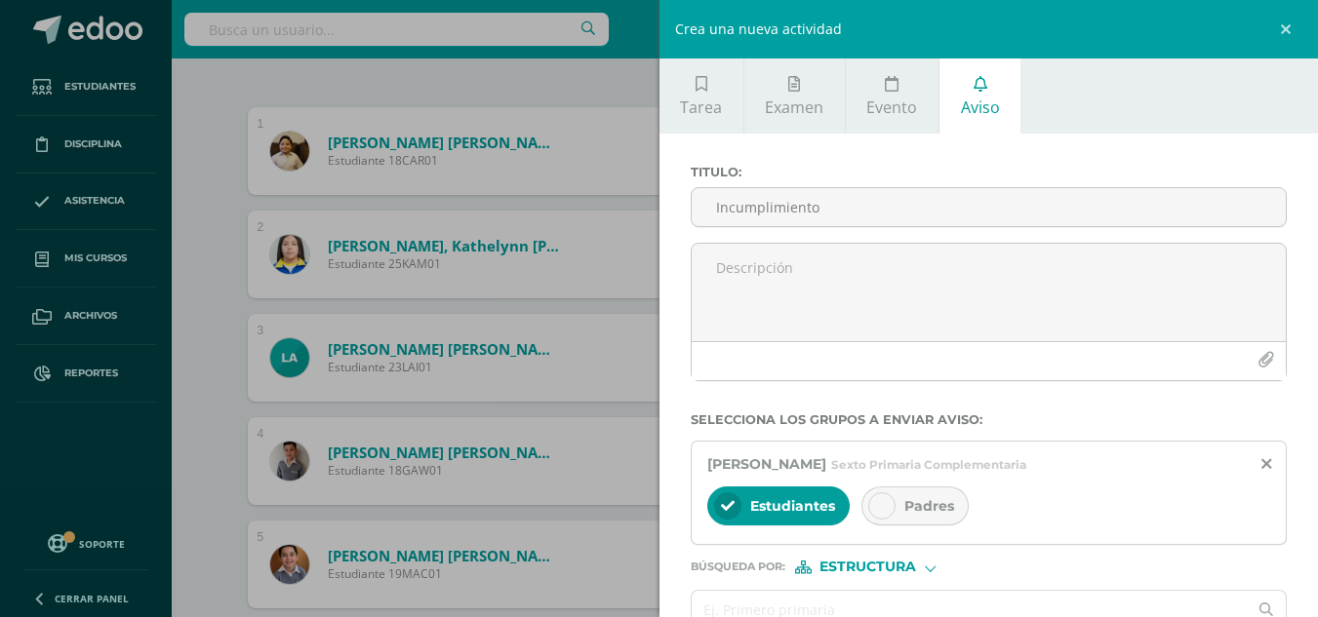
click at [866, 240] on div "Titulo : Incumplimiento" at bounding box center [989, 204] width 613 height 78
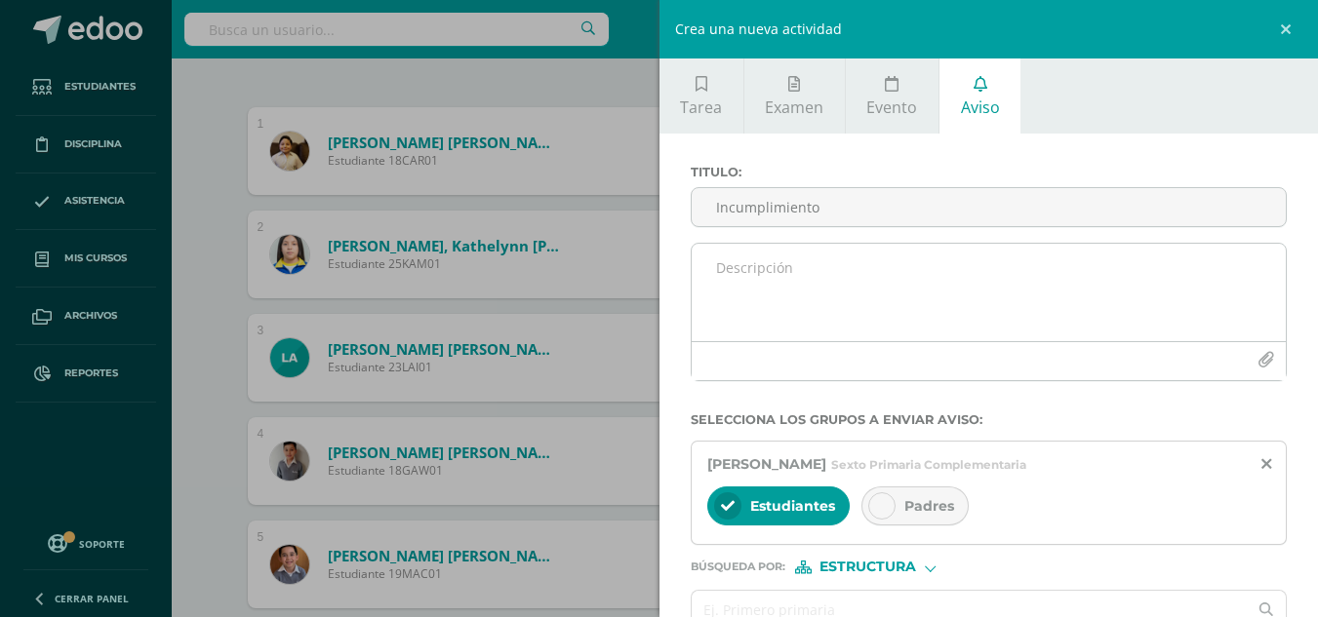
click at [857, 258] on textarea at bounding box center [989, 293] width 595 height 98
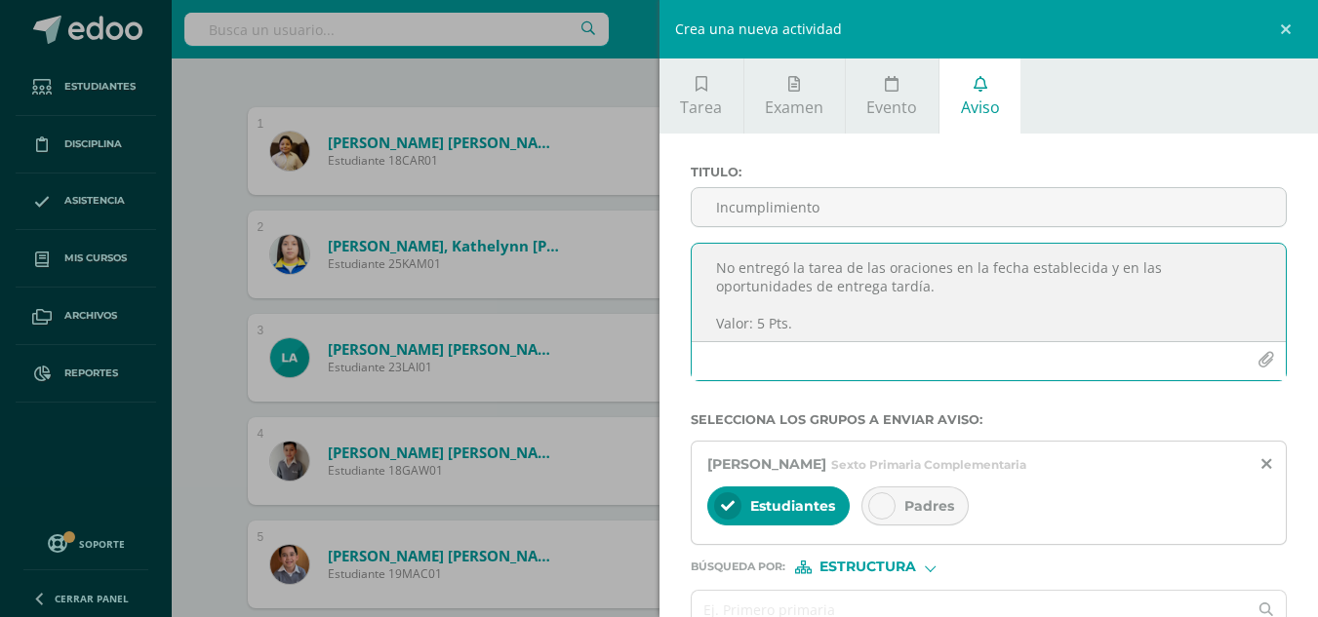
click at [910, 508] on span "Padres" at bounding box center [929, 506] width 50 height 18
drag, startPoint x: 943, startPoint y: 289, endPoint x: 790, endPoint y: 292, distance: 153.2
click at [791, 287] on textarea "No entregó la tarea de las oraciones en la fecha establecida y en las oportunid…" at bounding box center [989, 293] width 595 height 98
drag, startPoint x: 803, startPoint y: 326, endPoint x: 683, endPoint y: 255, distance: 139.5
click at [683, 255] on div "No entregó la tarea de las oraciones en la fecha establecida y en las oportunid…" at bounding box center [989, 320] width 613 height 154
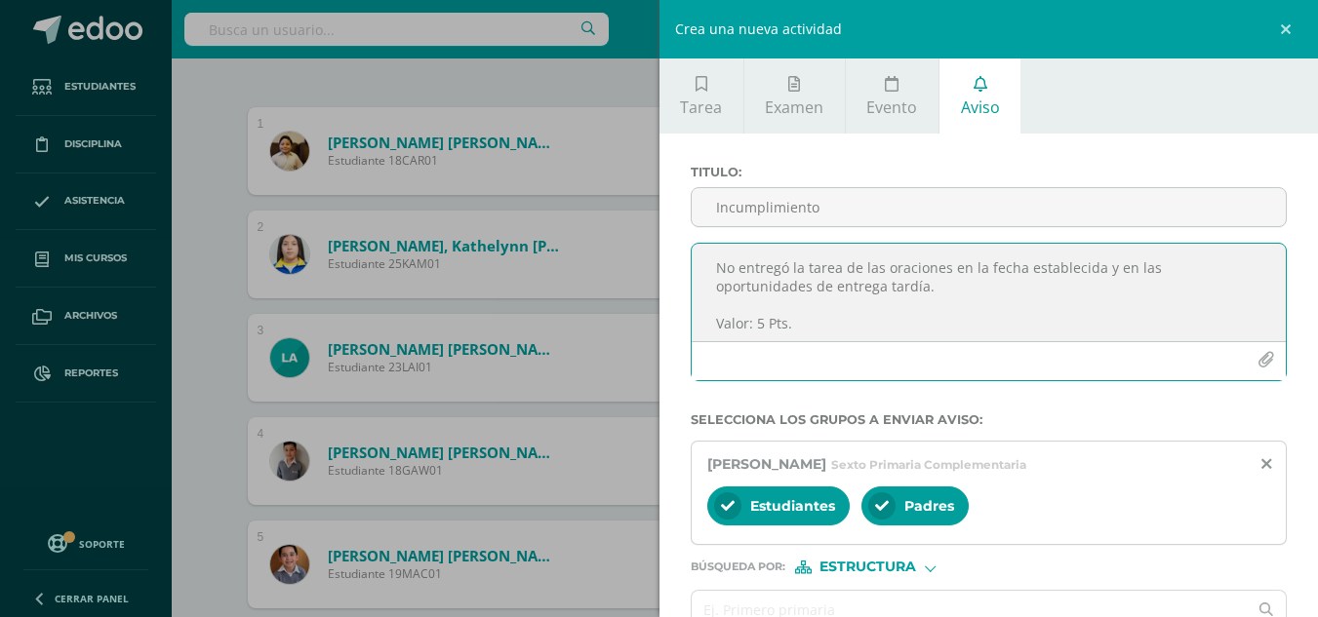
click at [718, 268] on textarea "No entregó la tarea de las oraciones en la fecha establecida y en las oportunid…" at bounding box center [989, 293] width 595 height 98
drag, startPoint x: 845, startPoint y: 317, endPoint x: 690, endPoint y: 256, distance: 166.8
click at [691, 256] on div "Se informa que el alumno no entregó la tarea de las oraciones en la fecha estab…" at bounding box center [989, 312] width 597 height 139
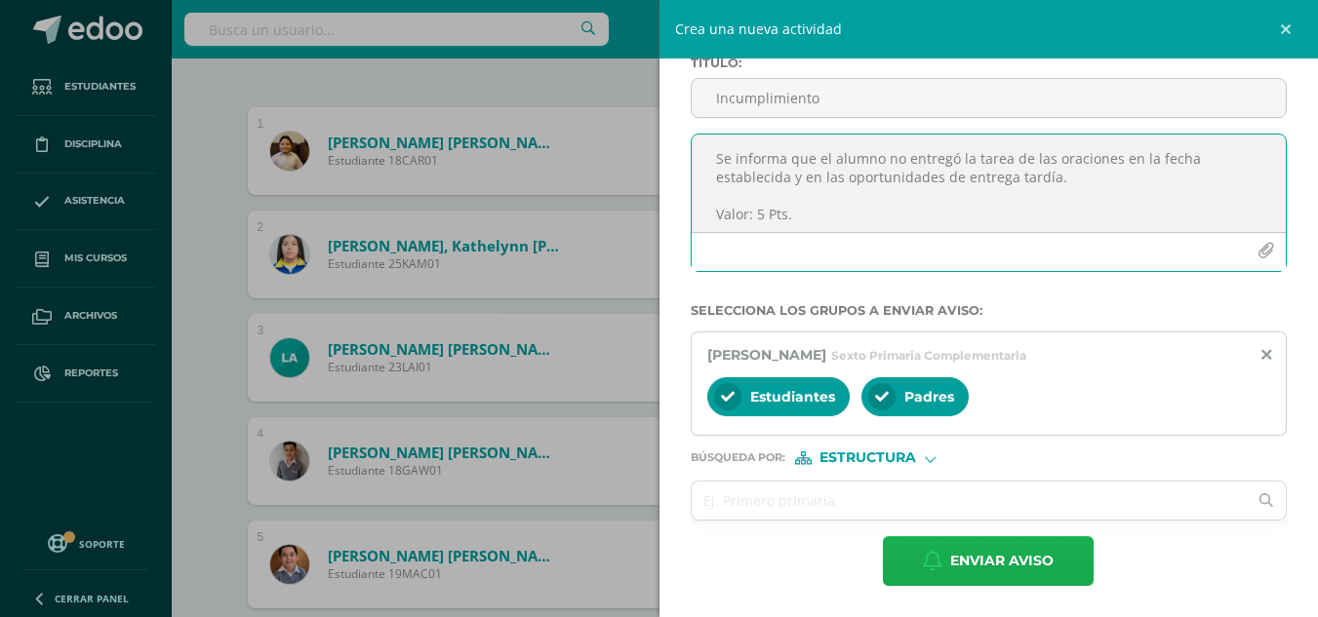
type textarea "Se informa que el alumno no entregó la tarea de las oraciones en la fecha estab…"
click at [967, 552] on span "Enviar aviso" at bounding box center [1001, 561] width 103 height 48
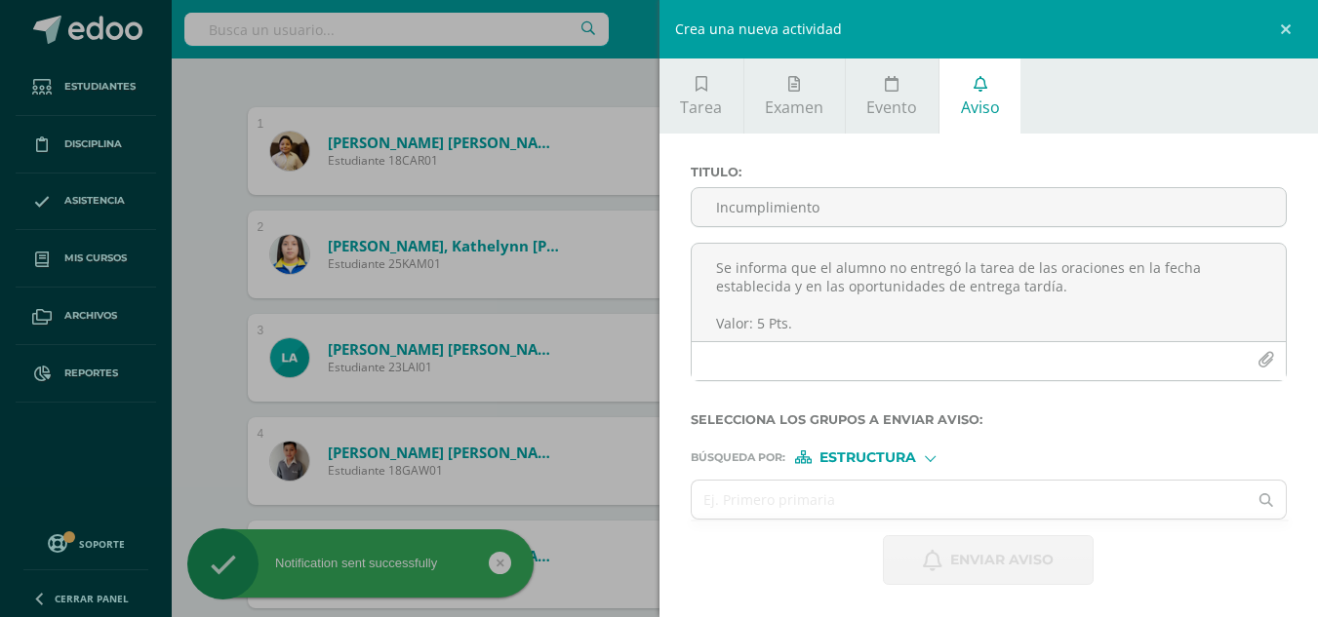
scroll to position [0, 0]
click at [1288, 35] on link at bounding box center [1288, 29] width 59 height 59
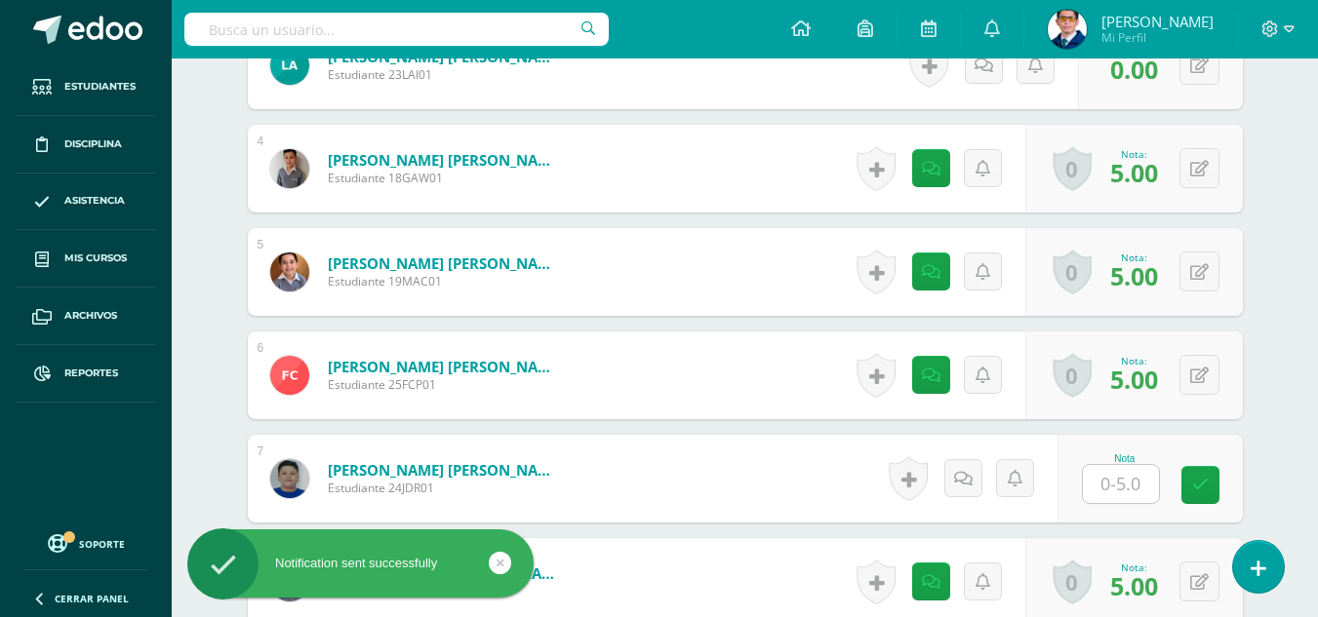
scroll to position [961, 0]
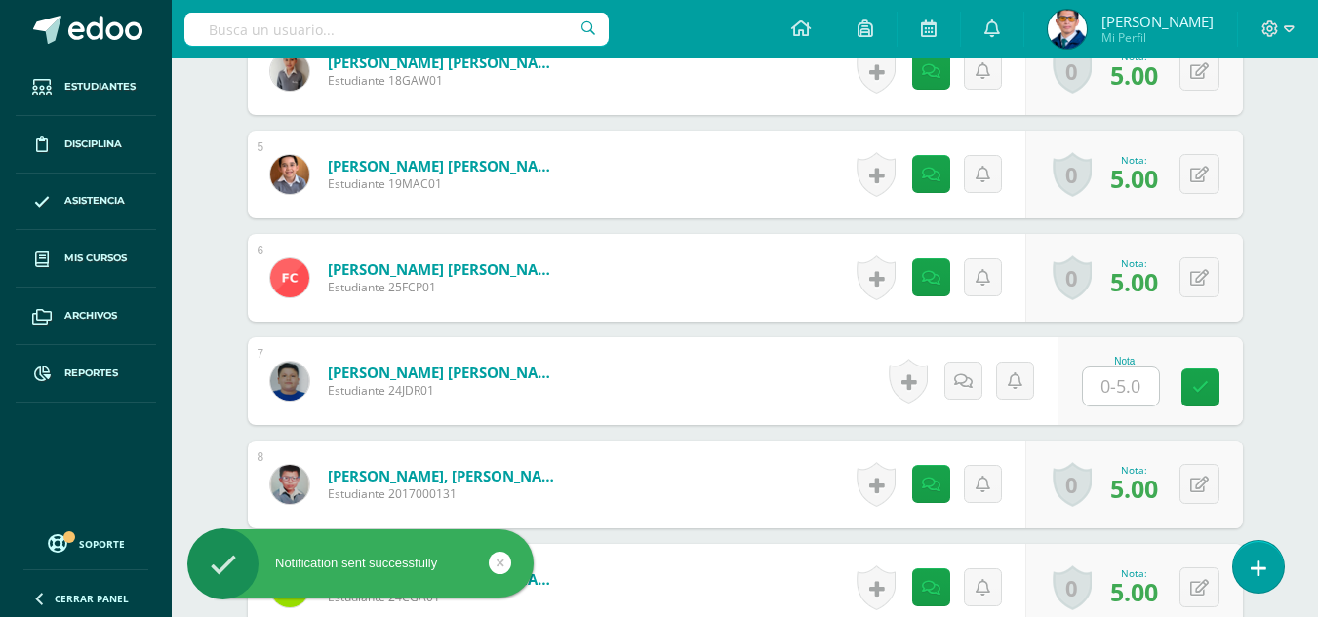
click at [1123, 367] on div at bounding box center [1121, 387] width 78 height 40
click at [1126, 385] on input "text" at bounding box center [1121, 387] width 76 height 38
type input "0"
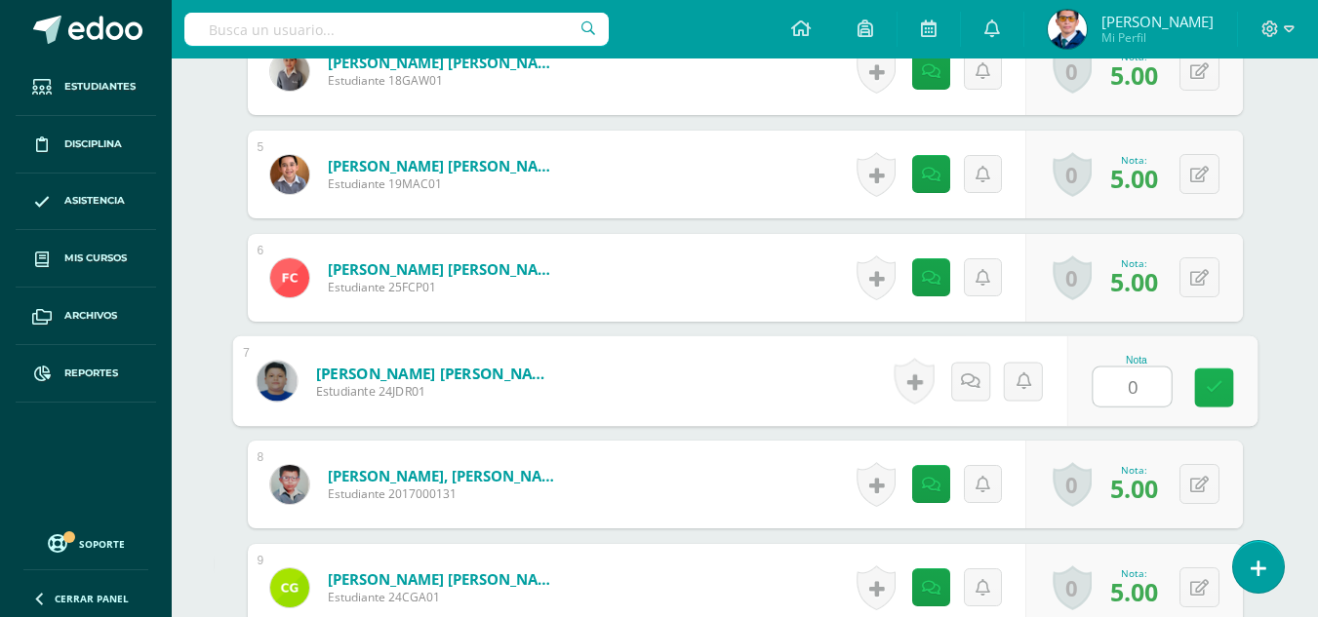
click at [1206, 384] on icon at bounding box center [1214, 387] width 18 height 17
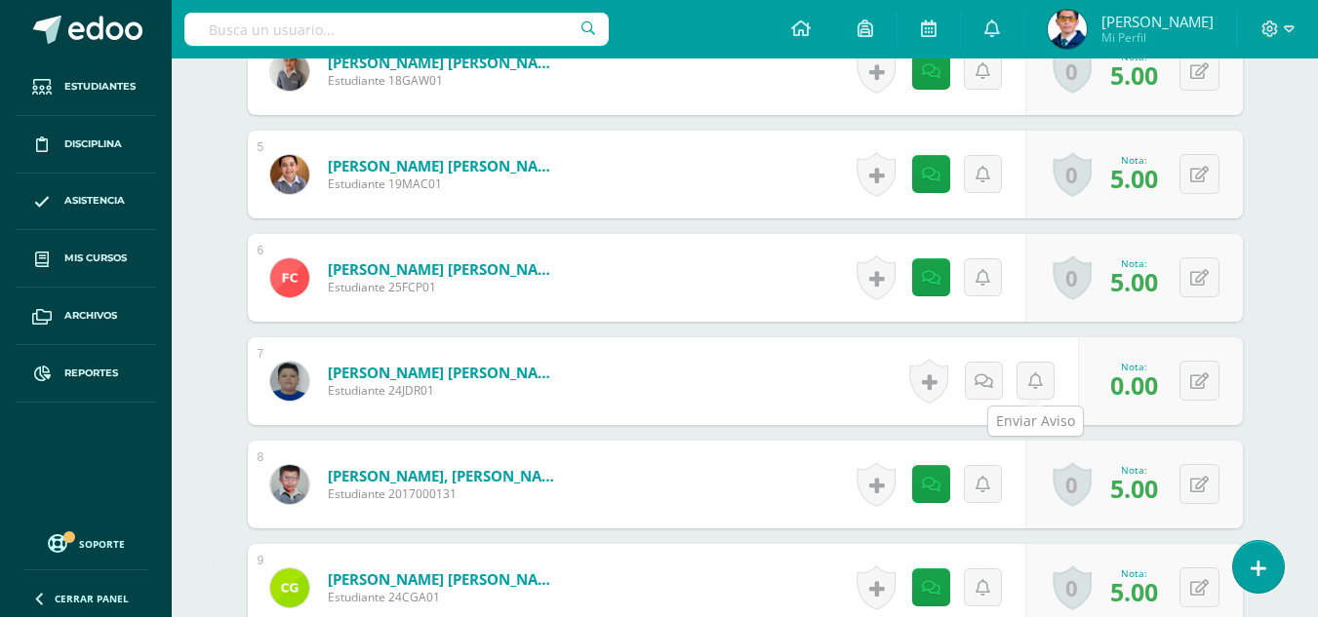
click at [1059, 384] on div "Historial de actividad No hay historial para esta actividad Agregar Comentarios…" at bounding box center [990, 382] width 176 height 88
click at [1041, 386] on icon at bounding box center [1035, 382] width 15 height 17
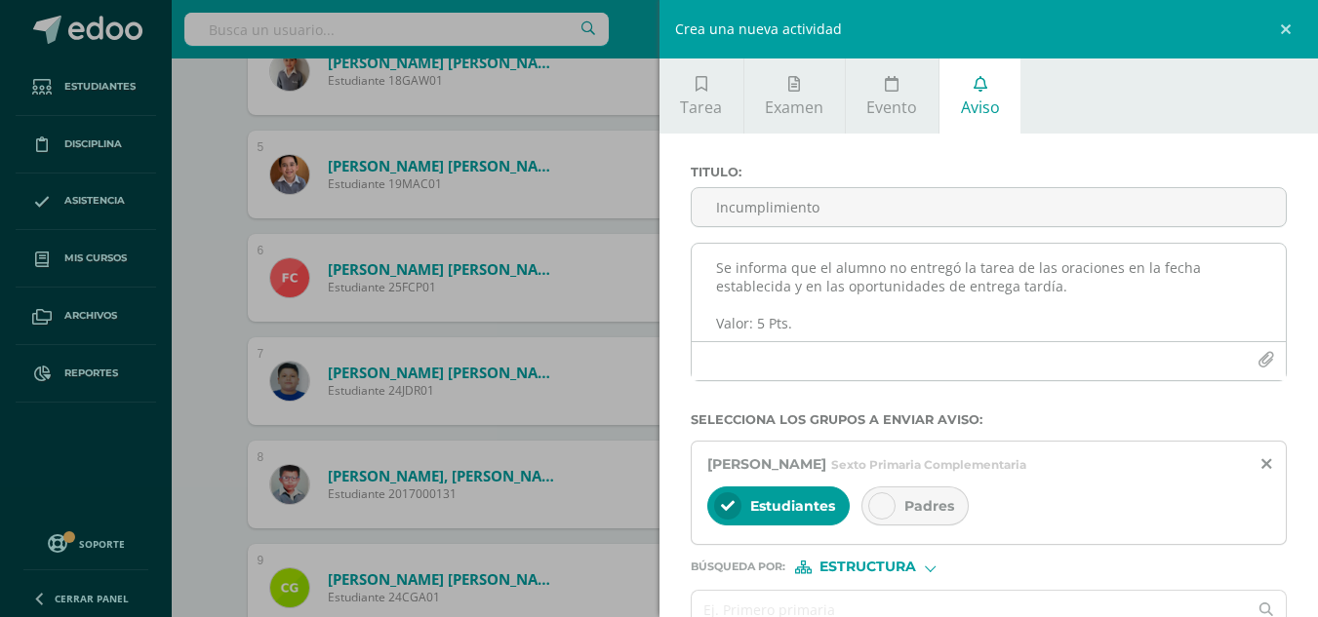
click at [791, 263] on textarea "Se informa que el alumno no entregó la tarea de las oraciones en la fecha estab…" at bounding box center [989, 293] width 595 height 98
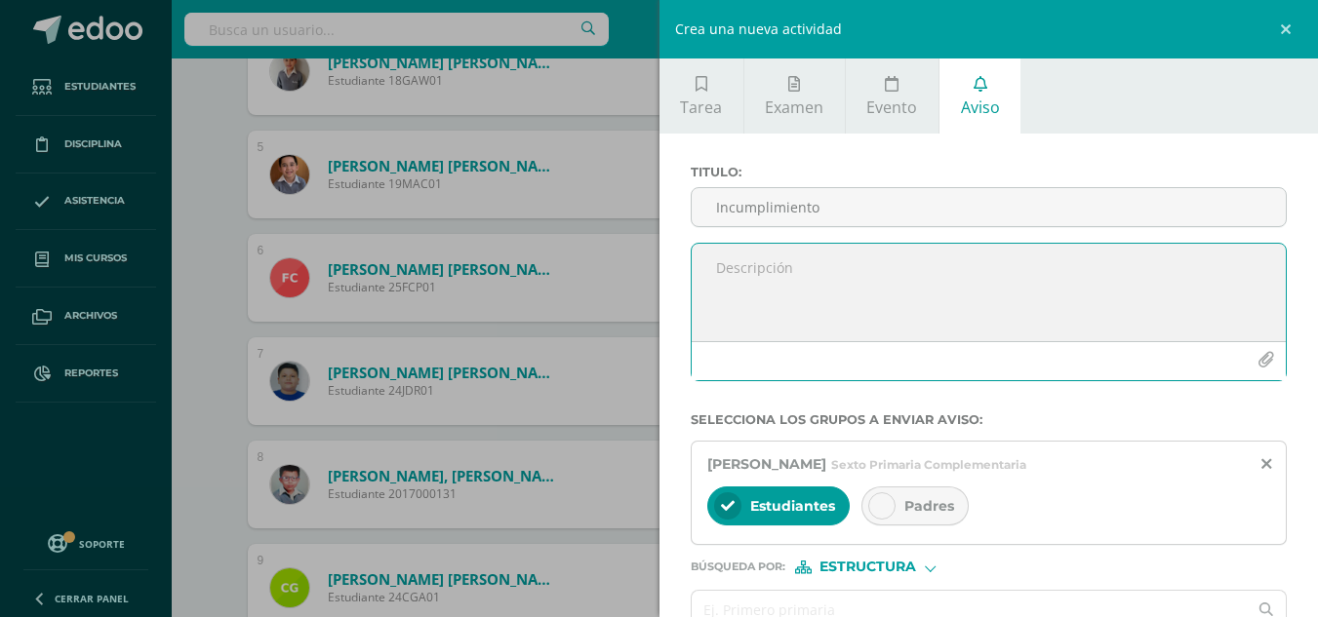
paste textarea "Se informa que el alumno no entregó la tarea de las oraciones en la fecha estab…"
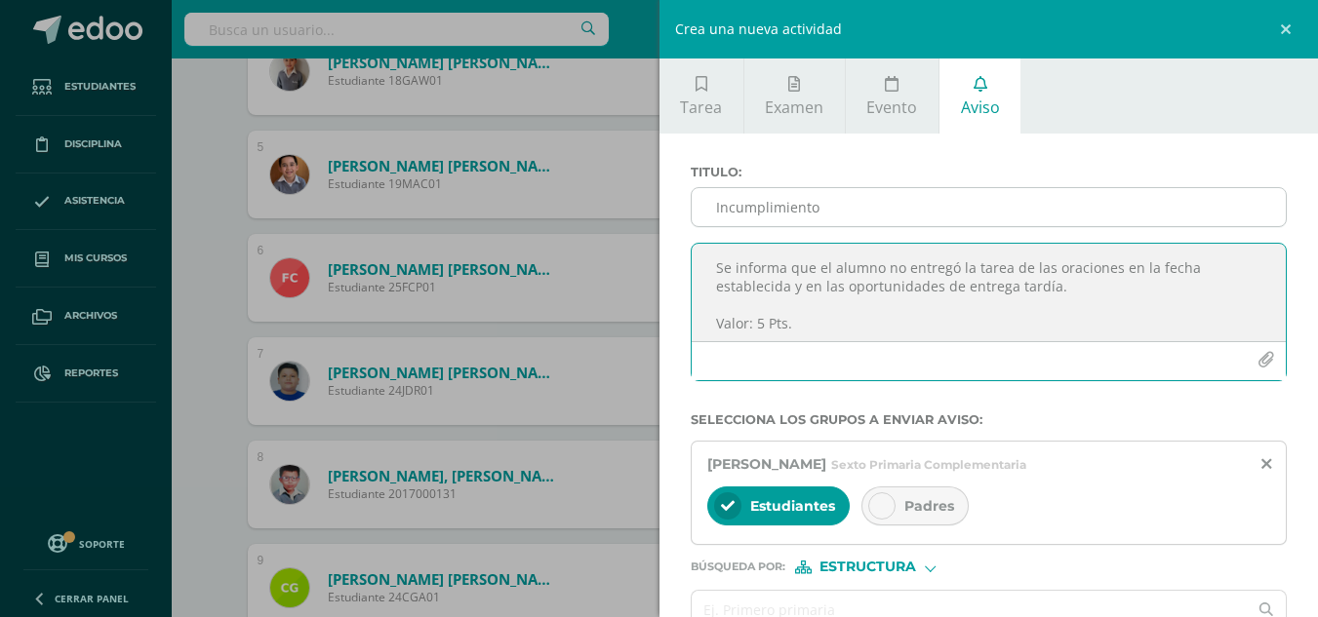
type textarea "Se informa que el alumno no entregó la tarea de las oraciones en la fecha estab…"
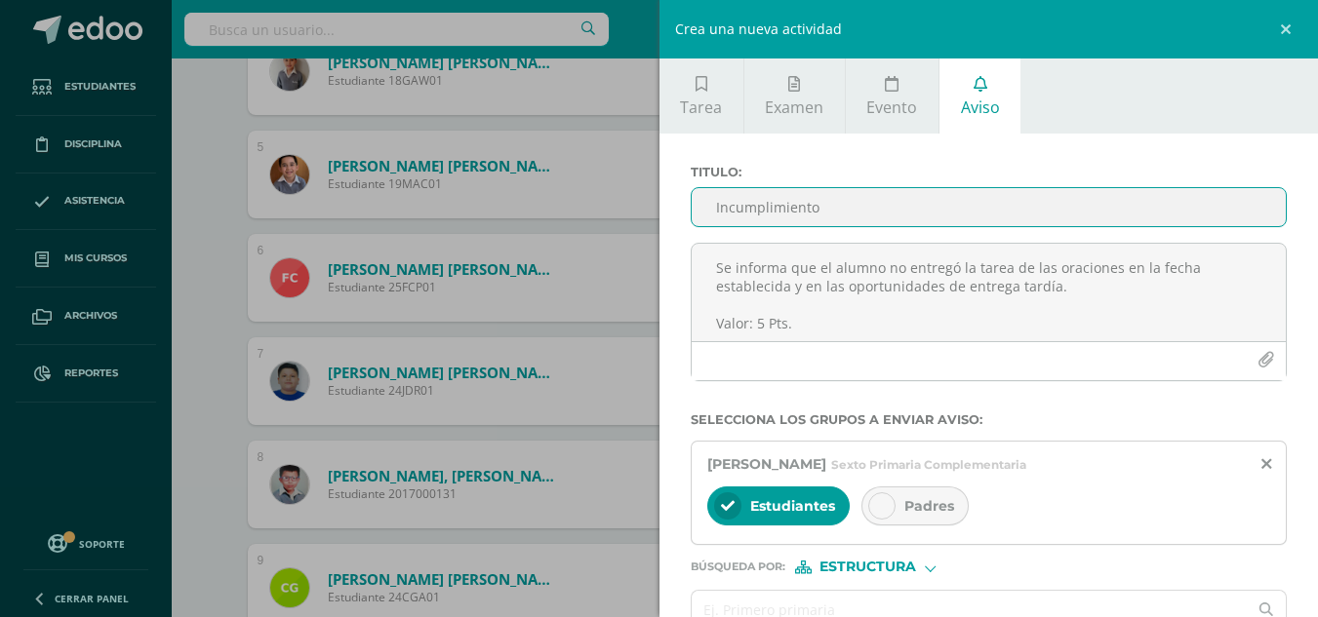
click at [845, 204] on input "Incumplimiento" at bounding box center [989, 207] width 595 height 38
type input "]"
type input "Incumplimiento"
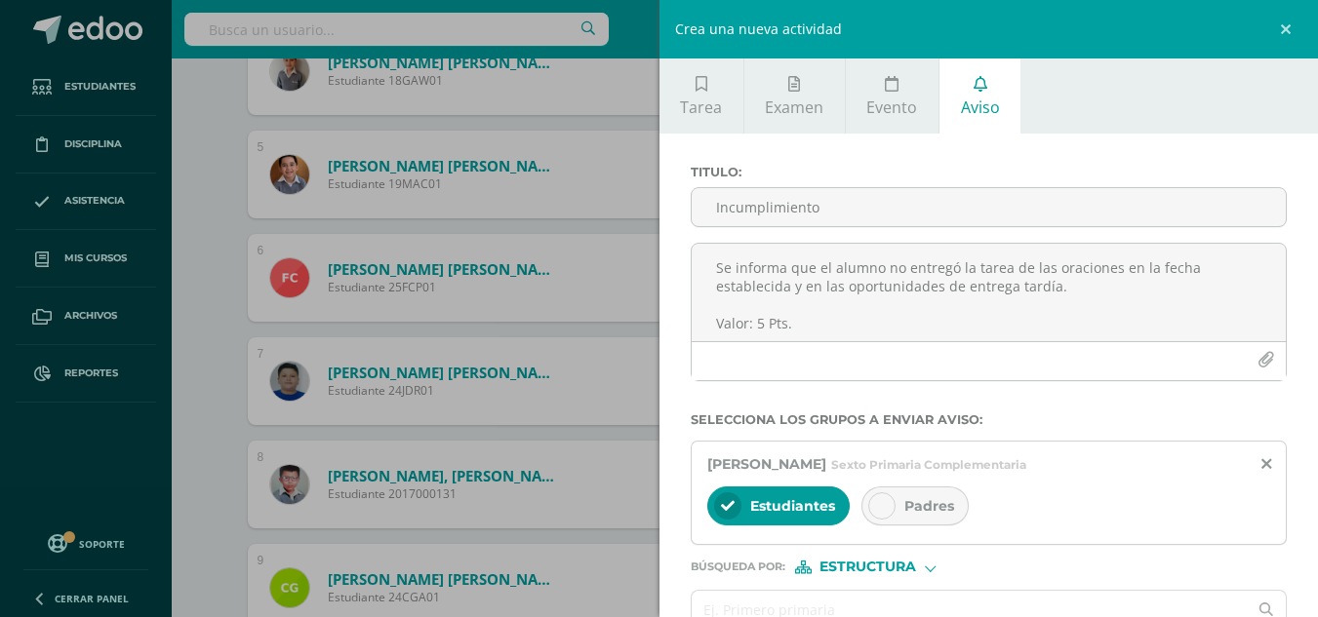
click at [924, 498] on span "Padres" at bounding box center [929, 506] width 50 height 18
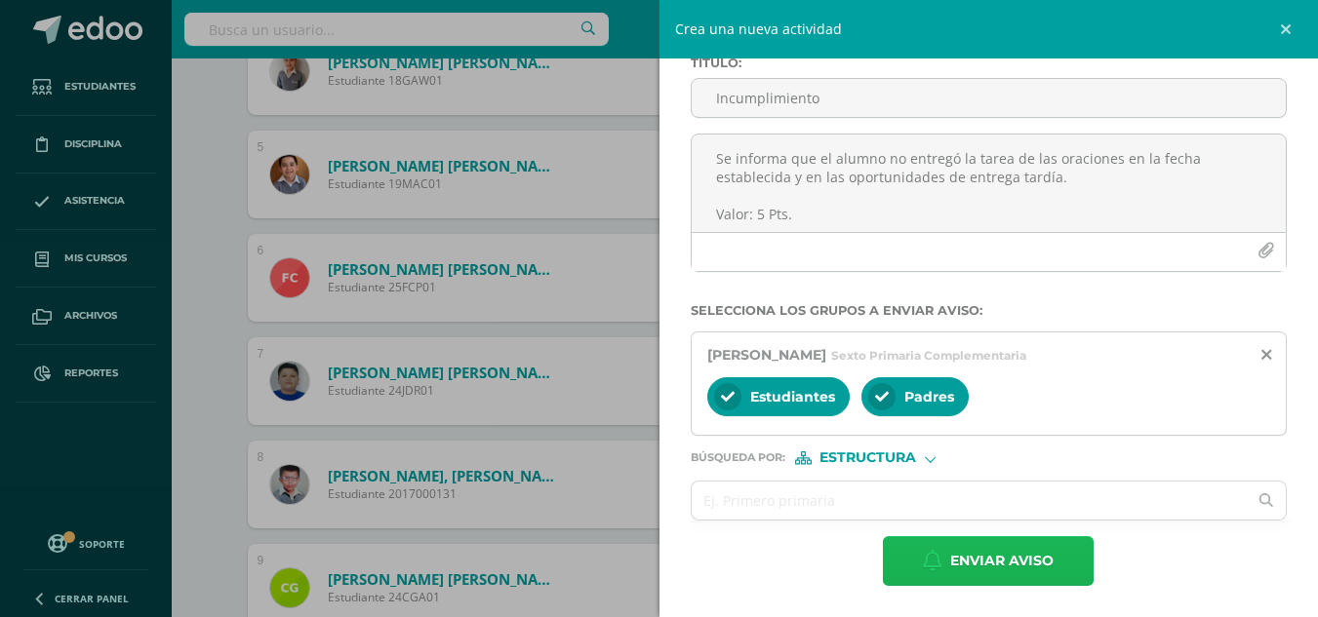
click at [983, 567] on span "Enviar aviso" at bounding box center [1001, 561] width 103 height 48
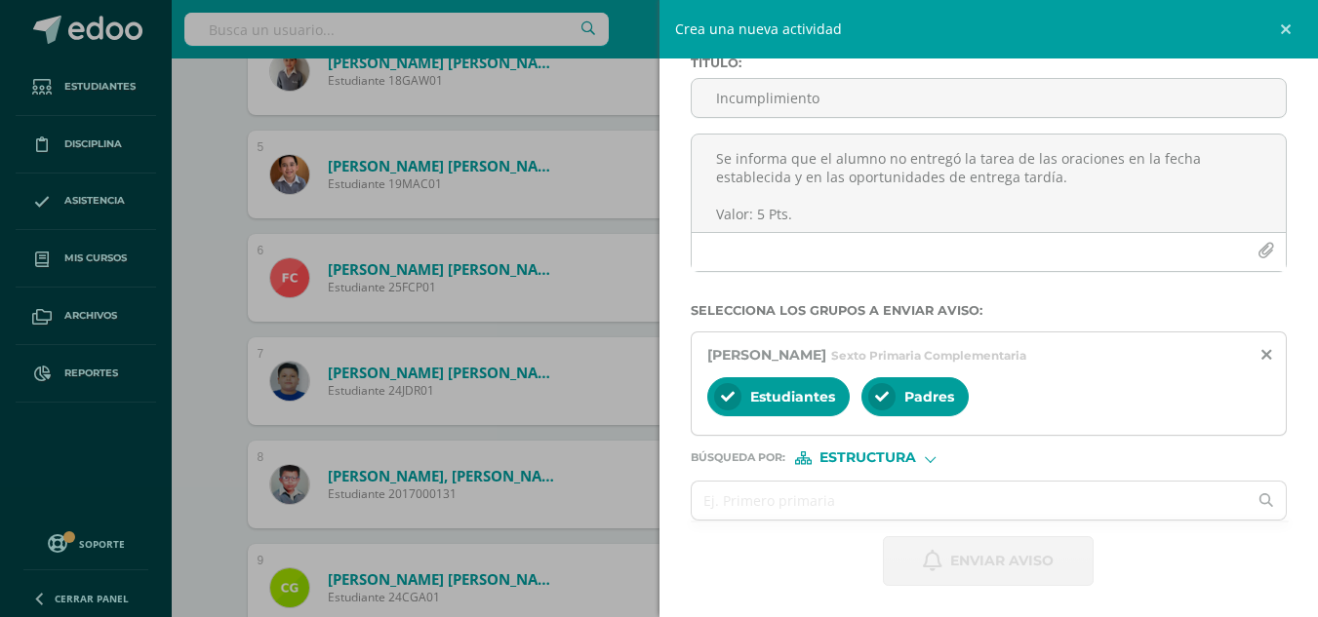
scroll to position [0, 0]
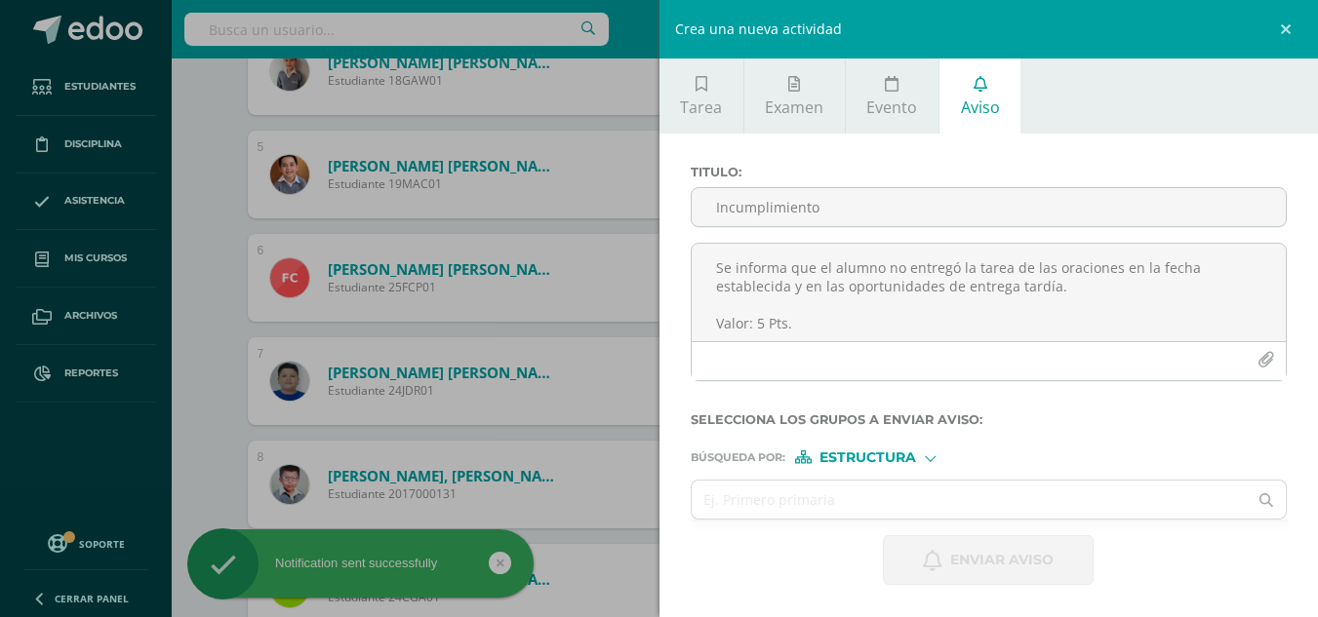
click at [208, 251] on div "Crea una nueva actividad Tarea Examen Evento Aviso Título: Valor: 100.0 Fecha: …" at bounding box center [659, 308] width 1318 height 617
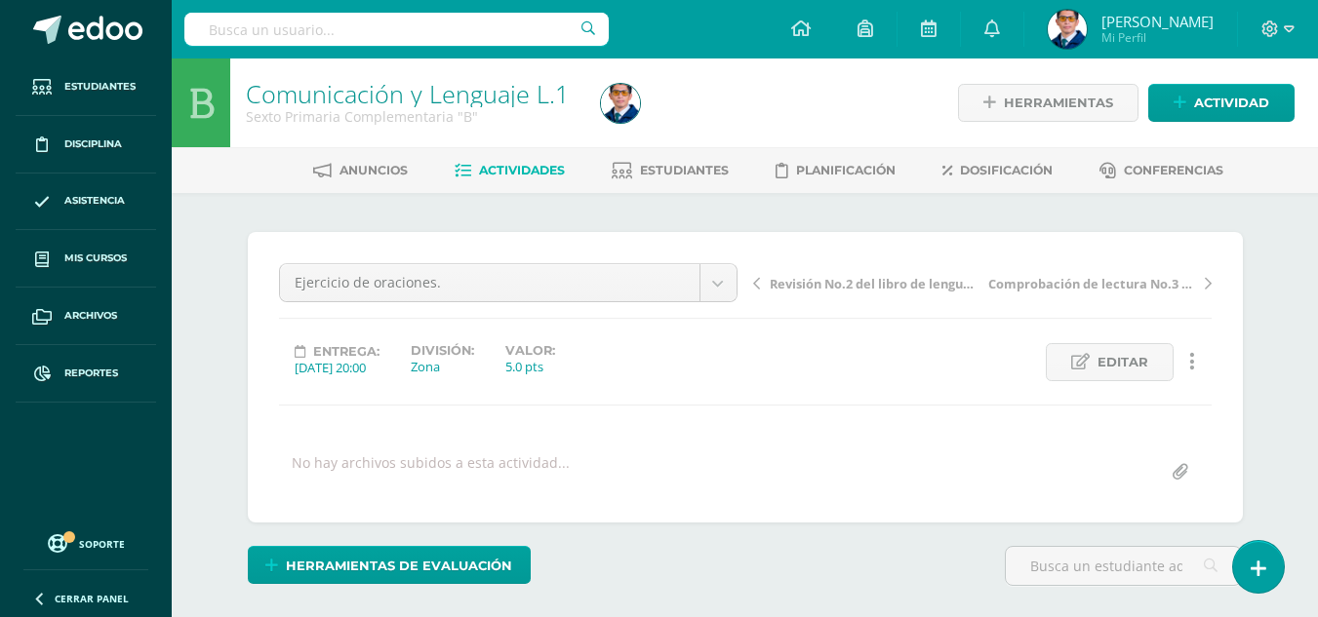
click at [530, 173] on span "Actividades" at bounding box center [522, 170] width 86 height 15
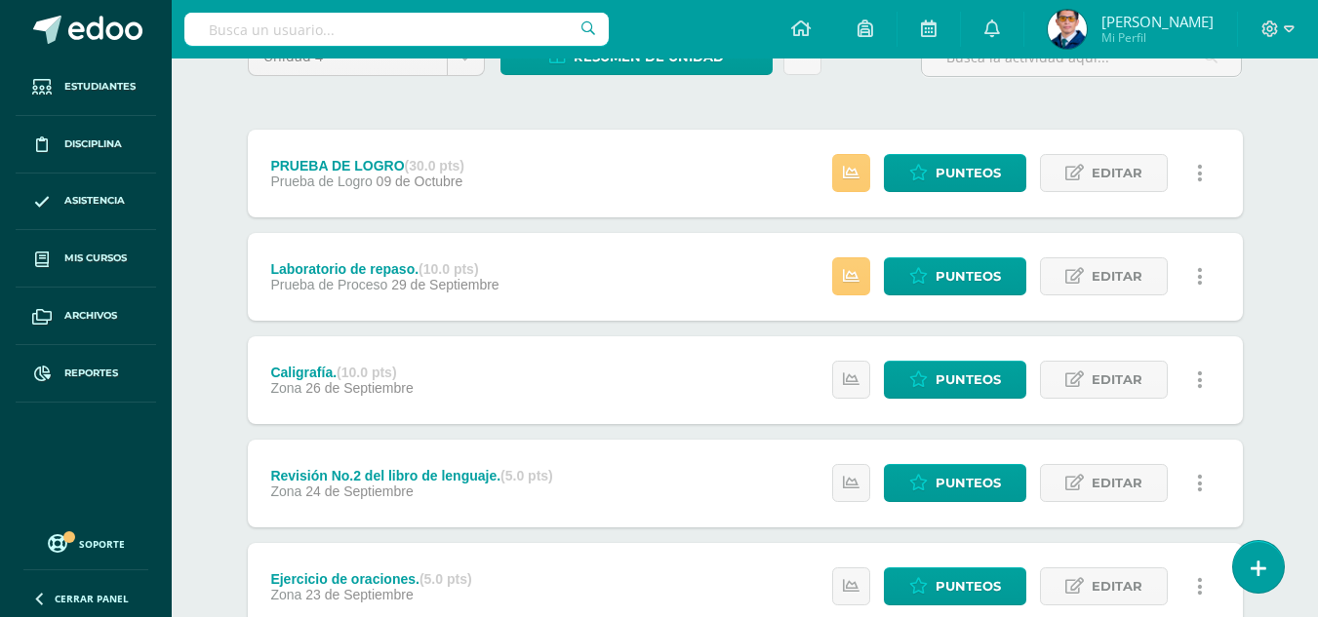
scroll to position [293, 0]
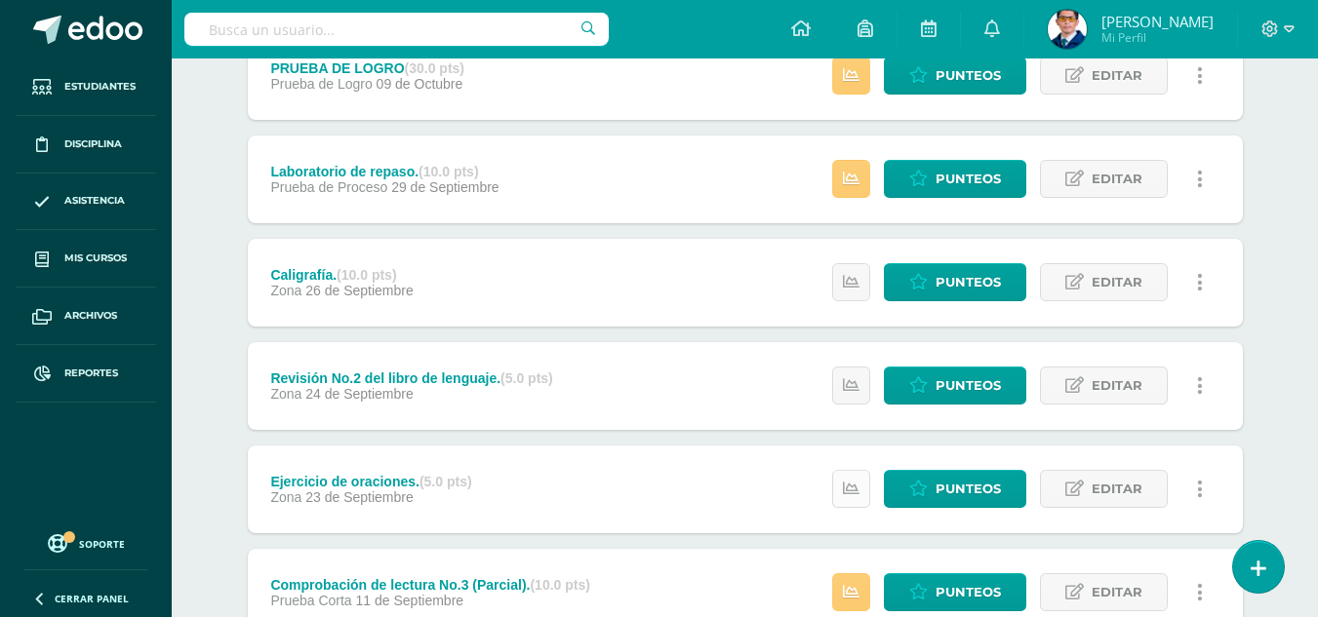
click at [855, 487] on icon at bounding box center [851, 489] width 17 height 17
click at [1265, 382] on div "Unidad 4 Unidad 1 Unidad 2 Unidad 3 Unidad 4 Resumen de unidad Descargar como H…" at bounding box center [745, 541] width 1073 height 1280
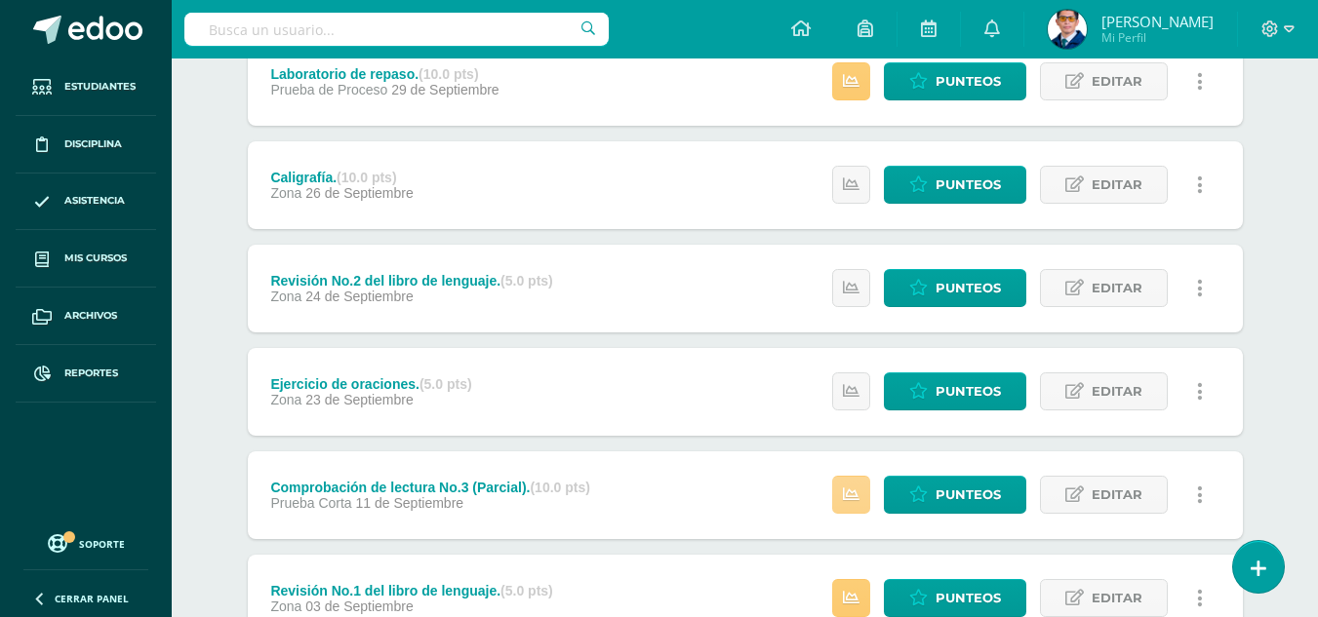
click at [848, 496] on icon at bounding box center [851, 495] width 17 height 17
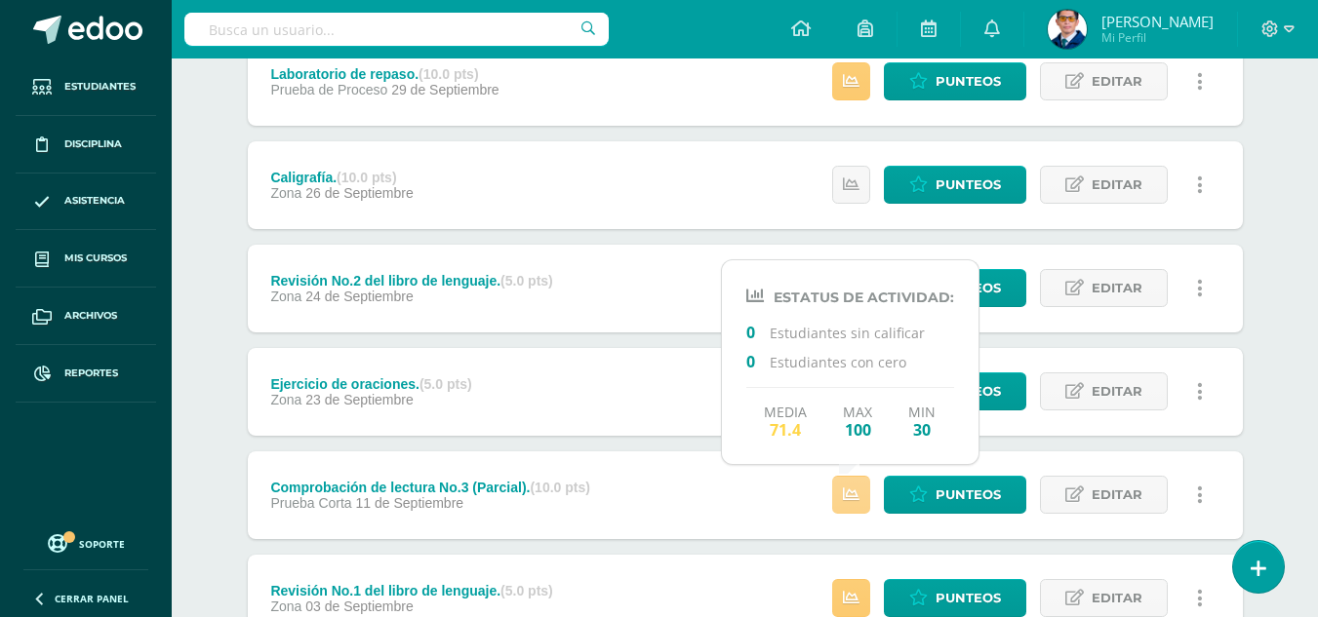
scroll to position [488, 0]
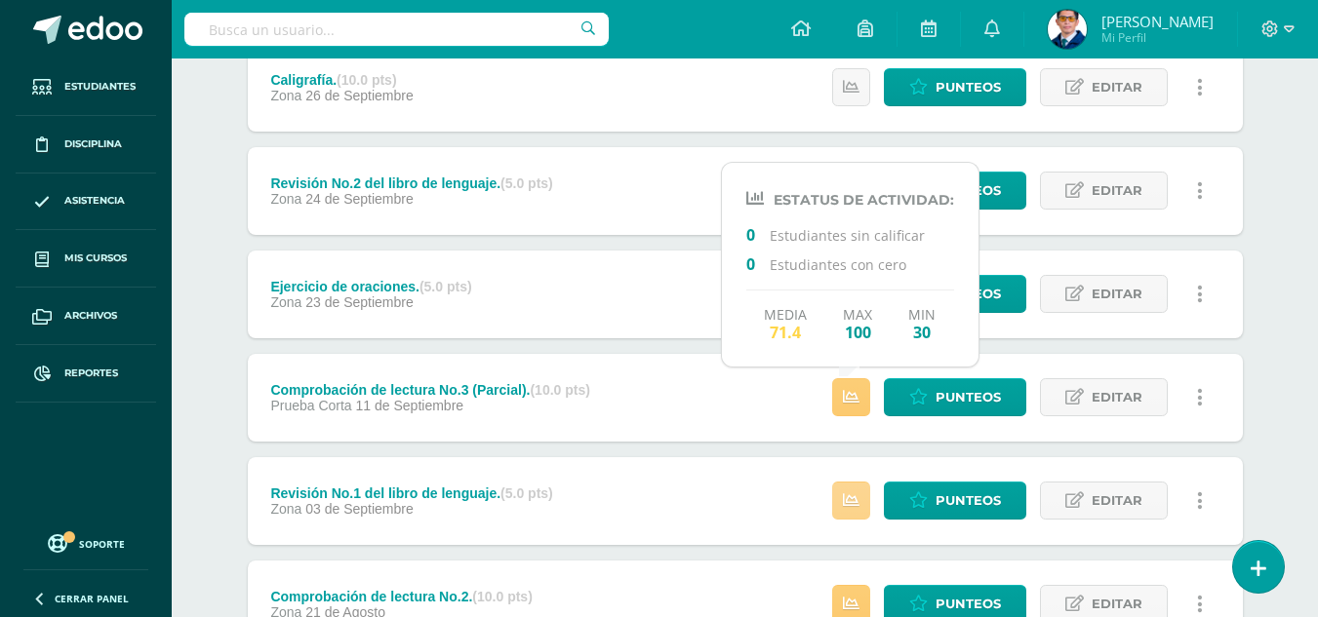
click at [849, 500] on icon at bounding box center [851, 501] width 17 height 17
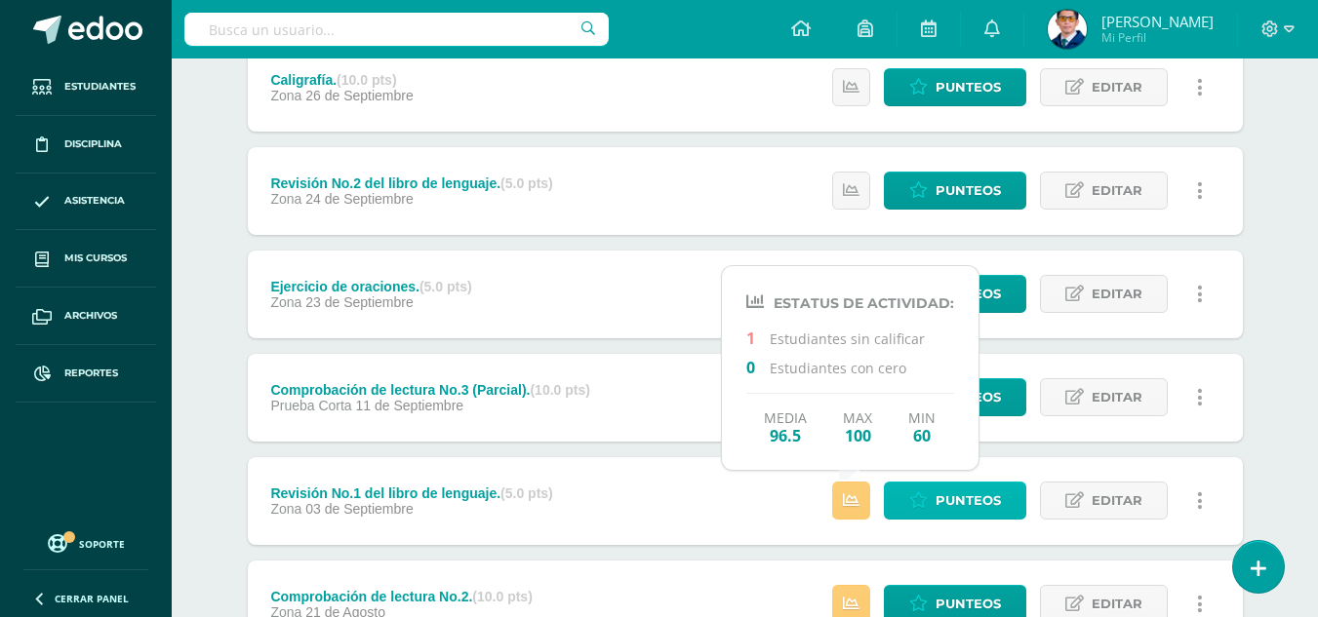
click at [924, 499] on icon at bounding box center [918, 501] width 19 height 17
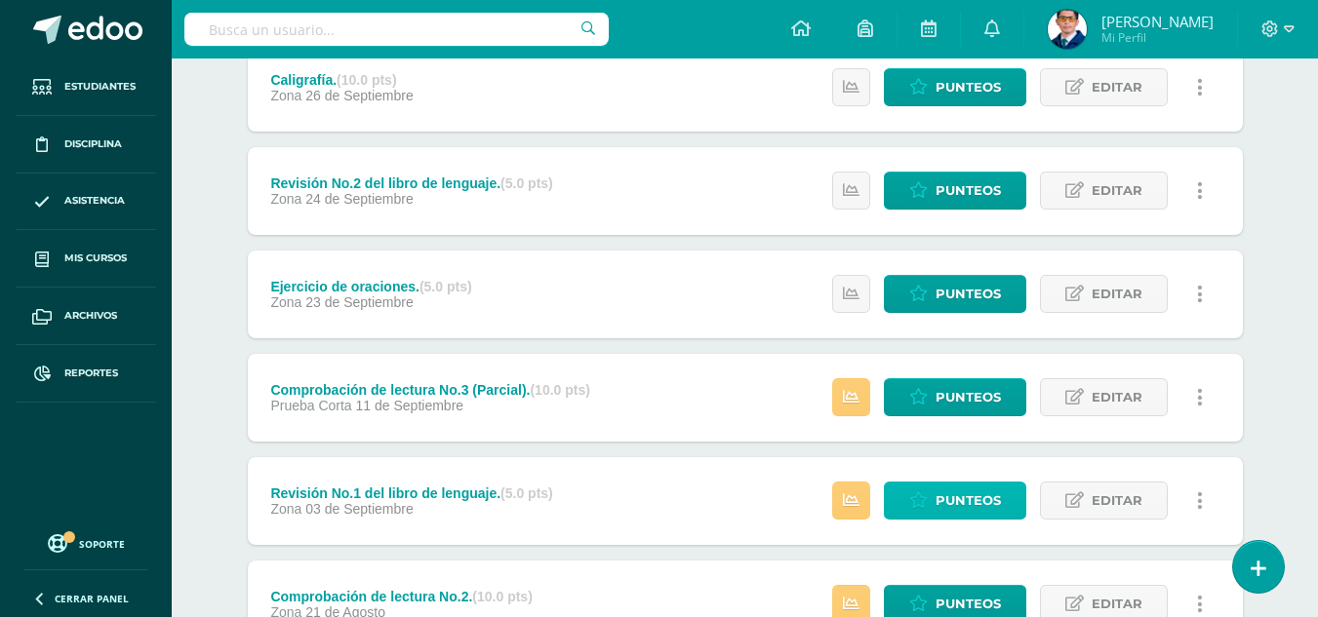
scroll to position [293, 0]
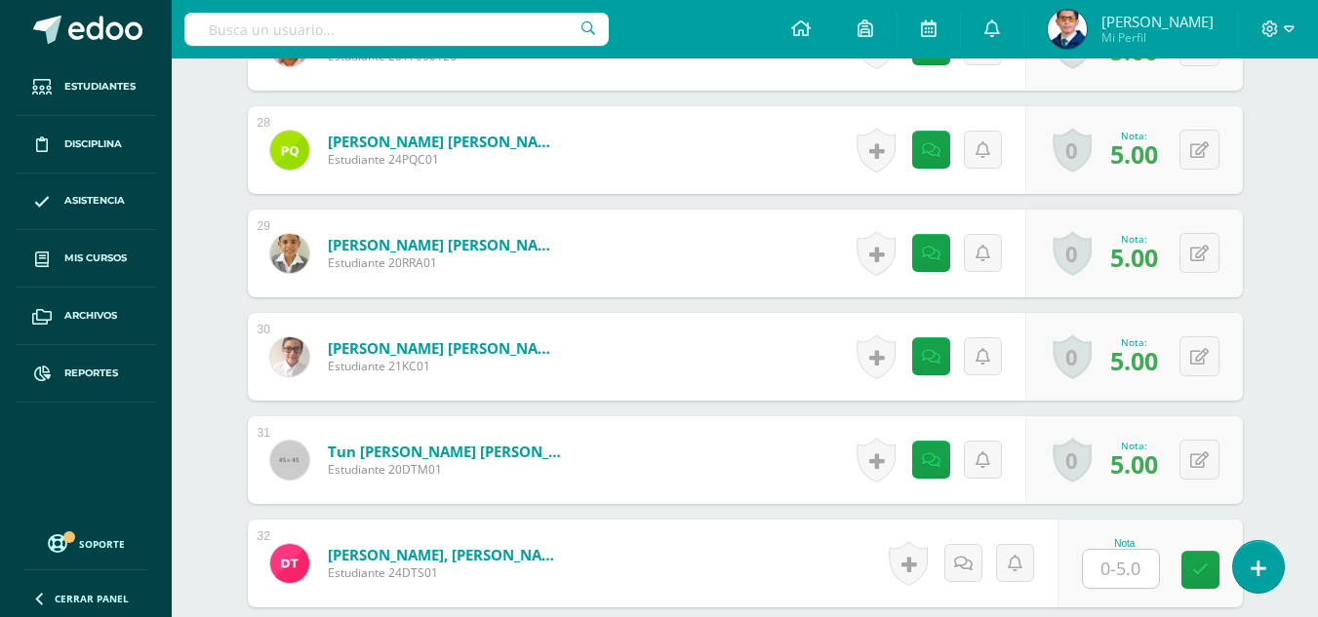
scroll to position [3479, 0]
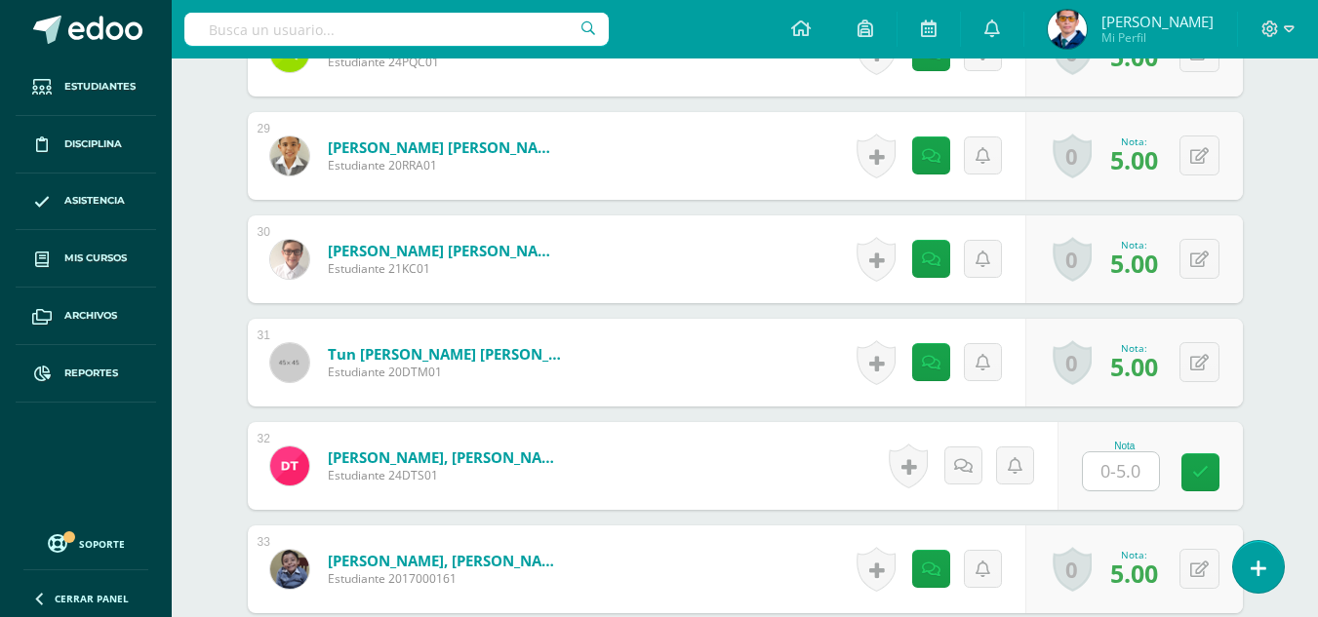
click at [1125, 466] on input "text" at bounding box center [1121, 472] width 76 height 38
type input "5"
click at [925, 356] on icon at bounding box center [931, 363] width 19 height 17
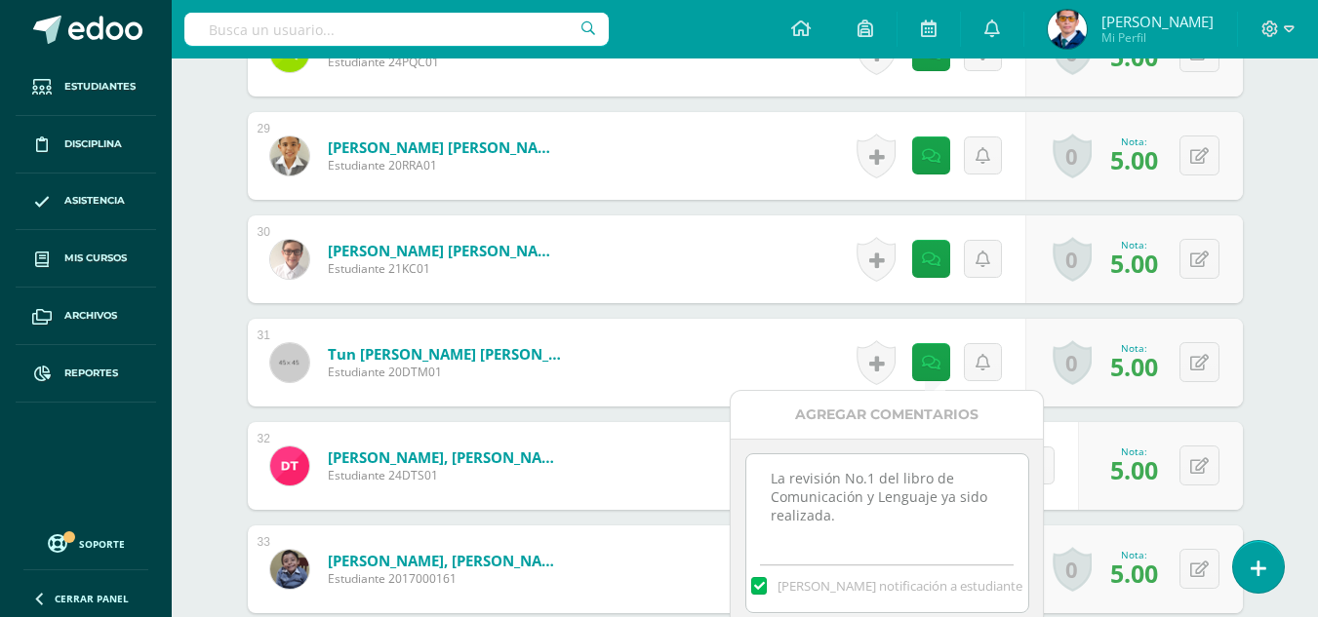
drag, startPoint x: 923, startPoint y: 522, endPoint x: 782, endPoint y: 469, distance: 150.0
click at [782, 469] on textarea "La revisión No.1 del libro de Comunicación y Lenguaje ya sido realizada." at bounding box center [887, 504] width 282 height 98
click at [837, 507] on textarea "La revisión No.1 del libro de Comunicación y Lenguaje ya sido realizada." at bounding box center [887, 504] width 282 height 98
drag, startPoint x: 868, startPoint y: 518, endPoint x: 757, endPoint y: 470, distance: 121.0
click at [757, 469] on textarea "La revisión No.1 del libro de Comunicación y Lenguaje ya sido realizada." at bounding box center [887, 504] width 282 height 98
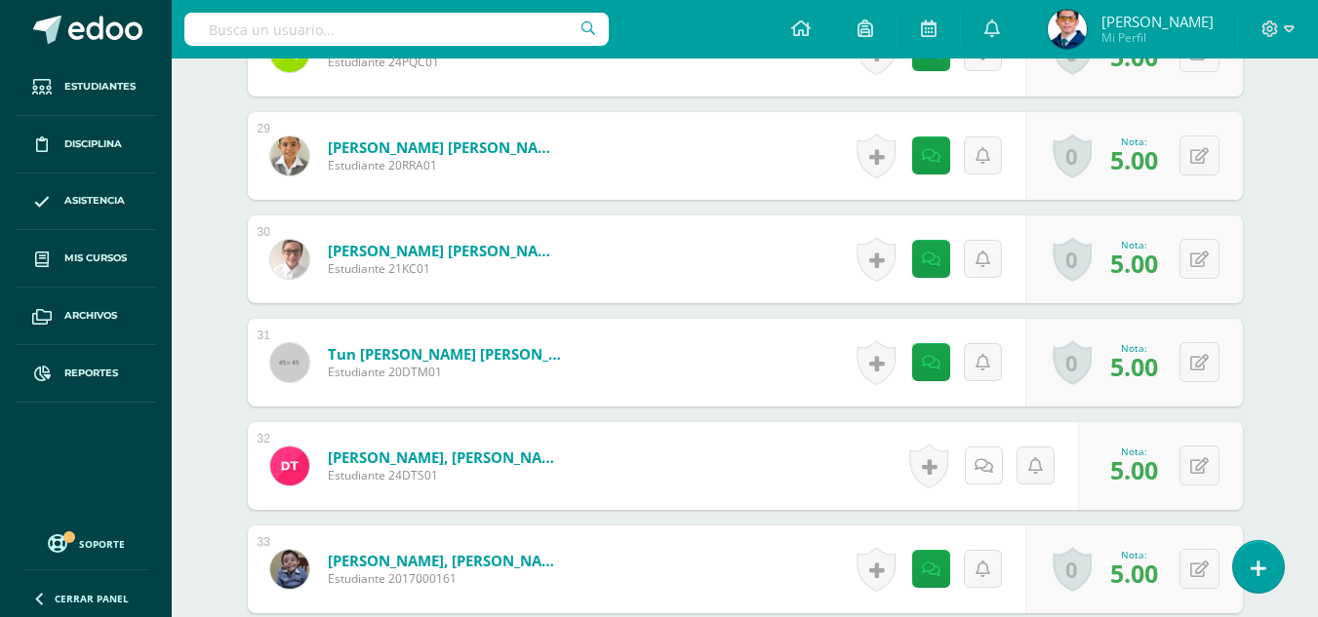
click at [986, 463] on icon at bounding box center [983, 466] width 19 height 17
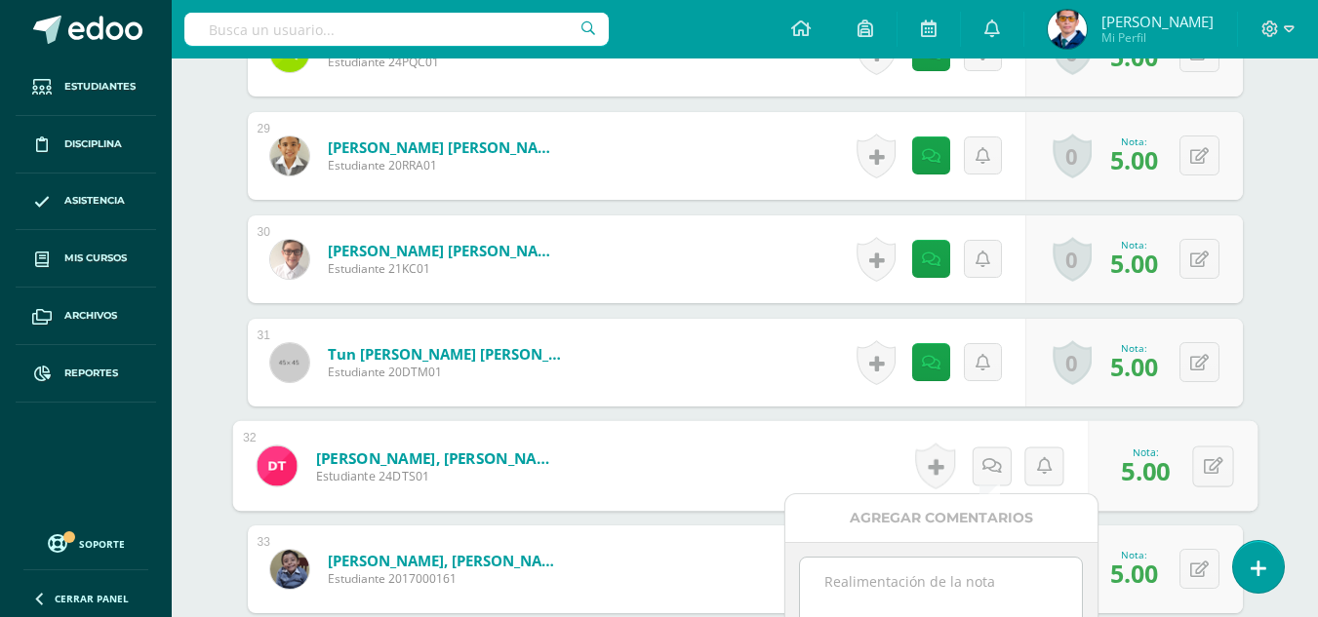
click at [980, 574] on textarea at bounding box center [941, 607] width 282 height 98
paste textarea "La revisión No.1 del libro de Comunicación y Lenguaje ya sido realizada."
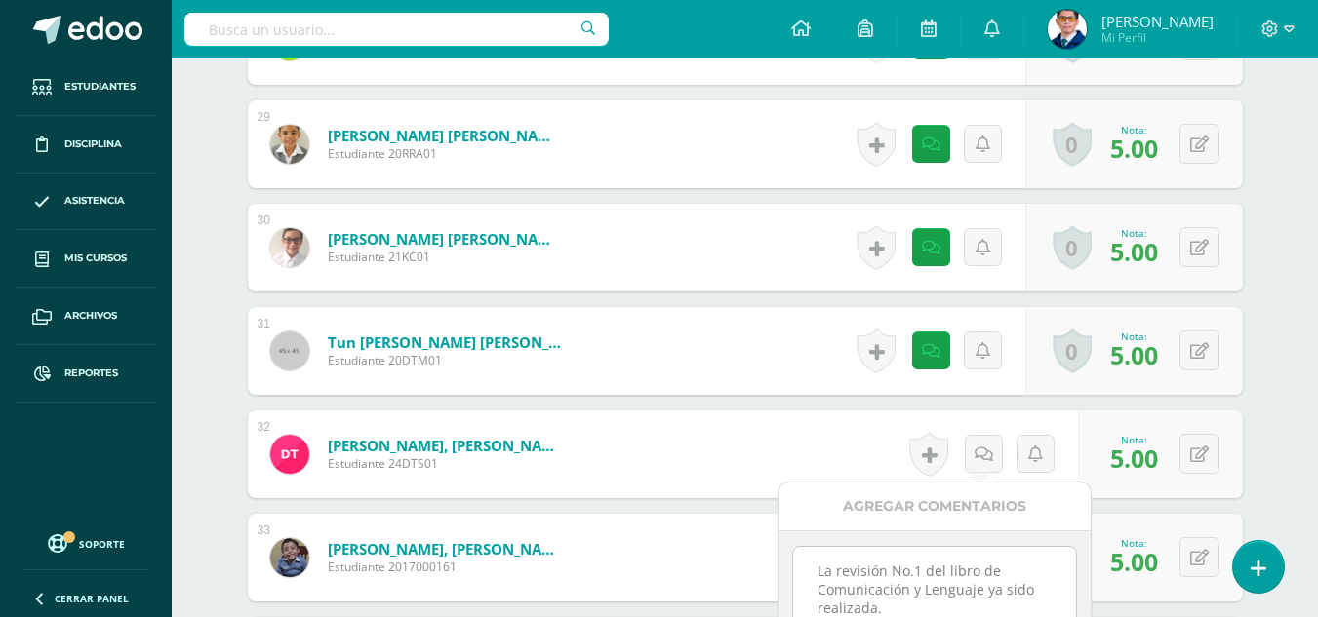
scroll to position [3686, 0]
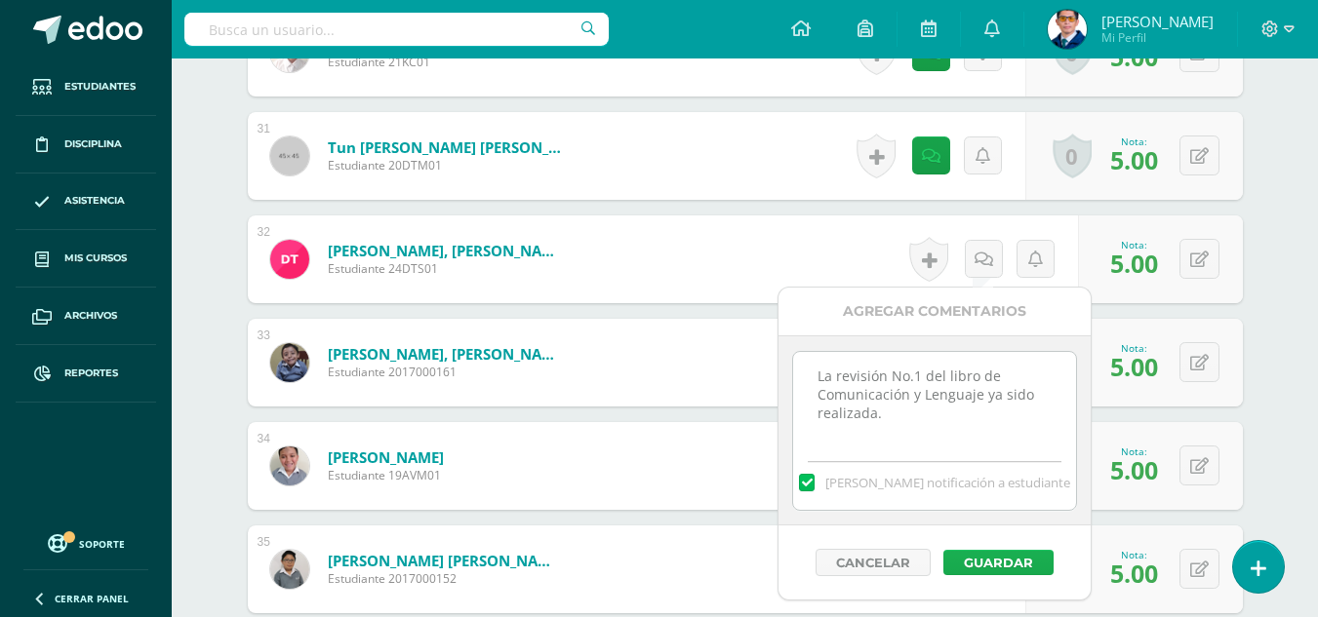
type textarea "La revisión No.1 del libro de Comunicación y Lenguaje ya sido realizada."
click at [1031, 558] on button "Guardar" at bounding box center [998, 562] width 110 height 25
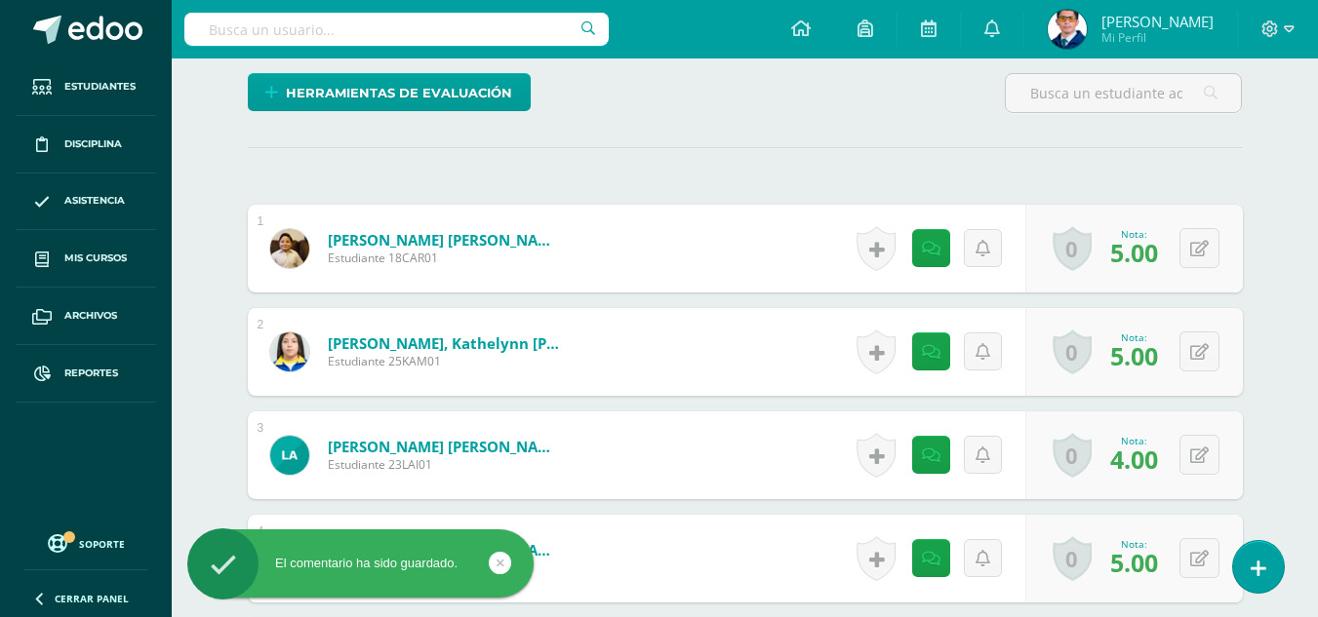
scroll to position [0, 0]
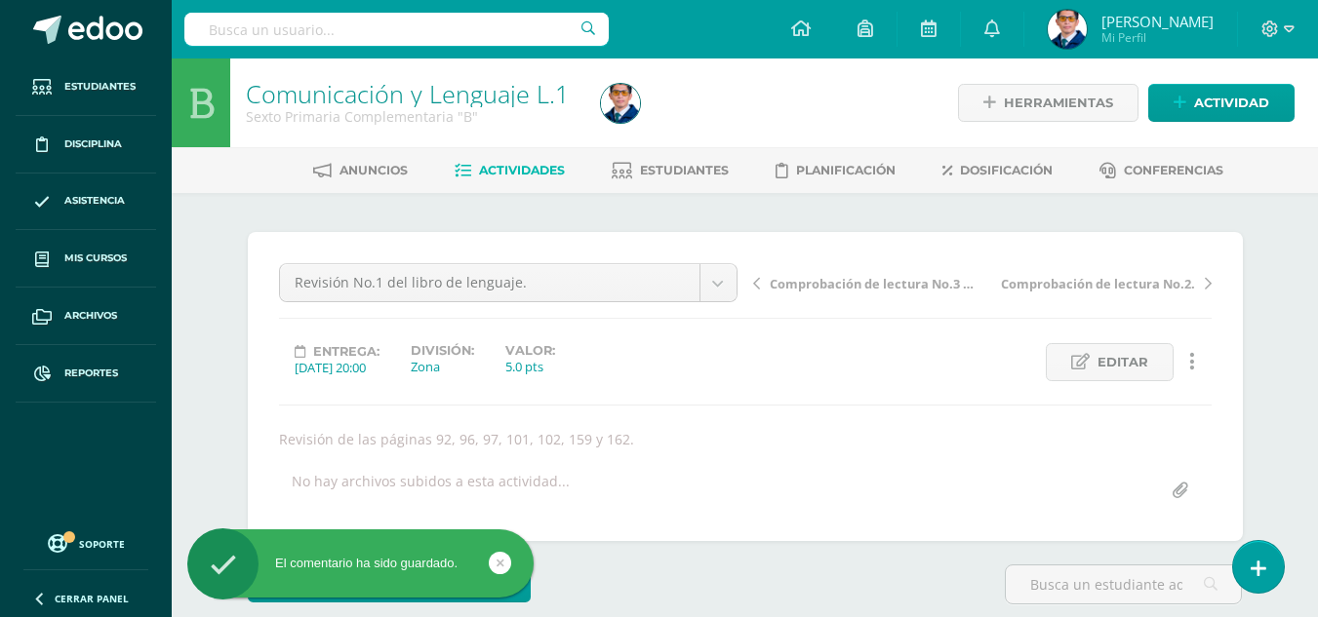
click at [467, 174] on icon at bounding box center [463, 171] width 17 height 17
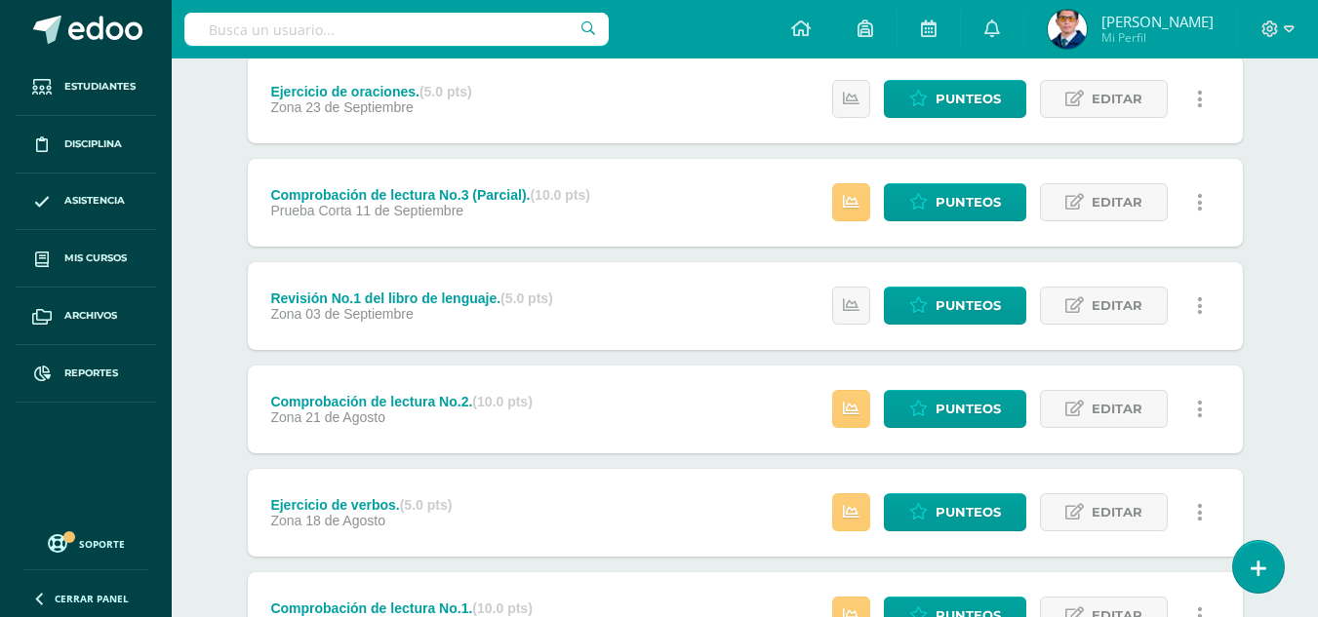
scroll to position [780, 0]
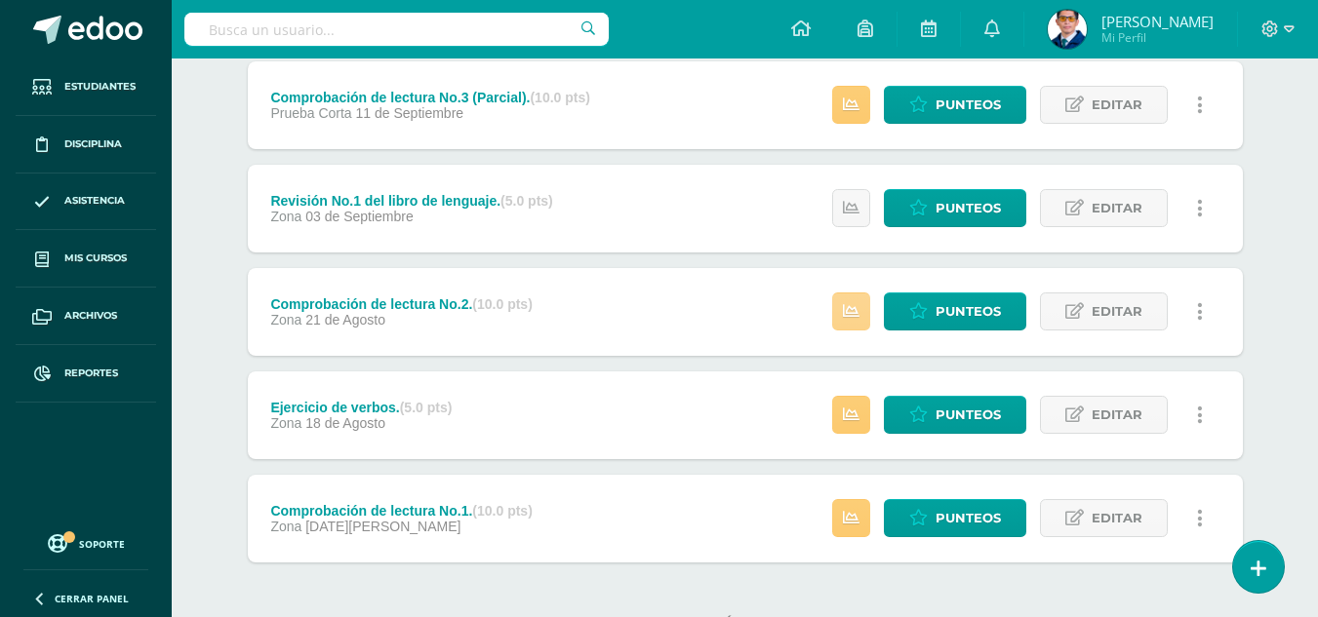
click at [852, 327] on link at bounding box center [851, 312] width 38 height 38
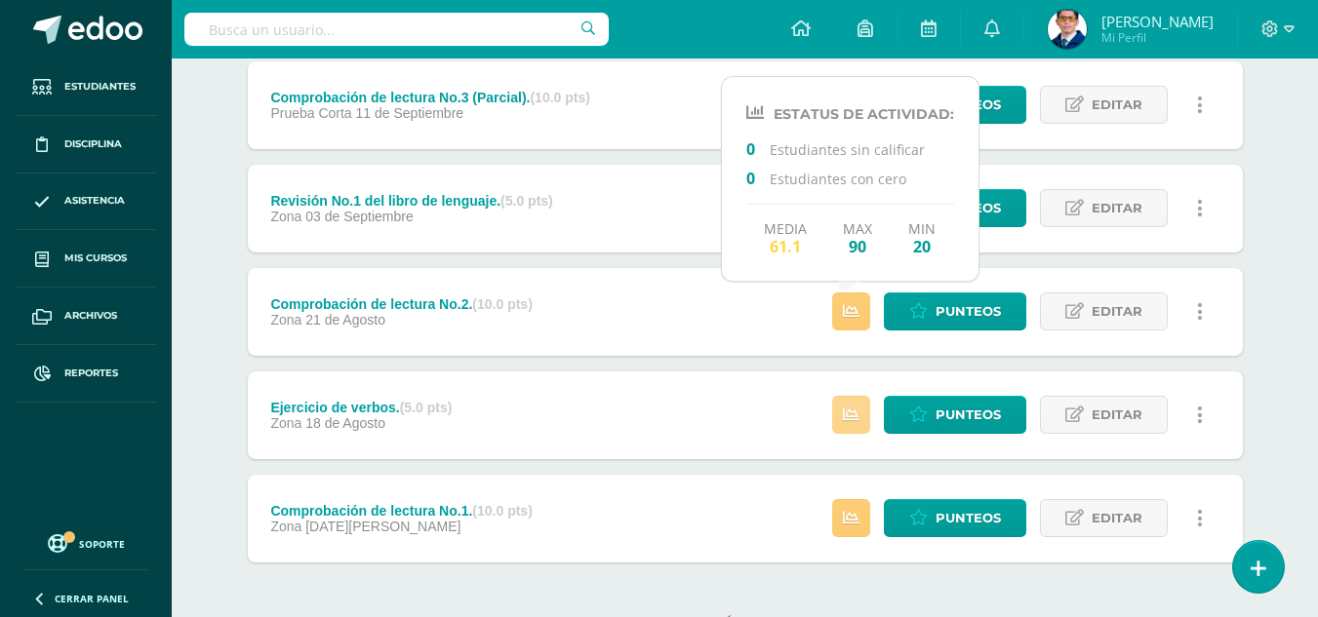
click at [854, 407] on icon at bounding box center [851, 415] width 17 height 17
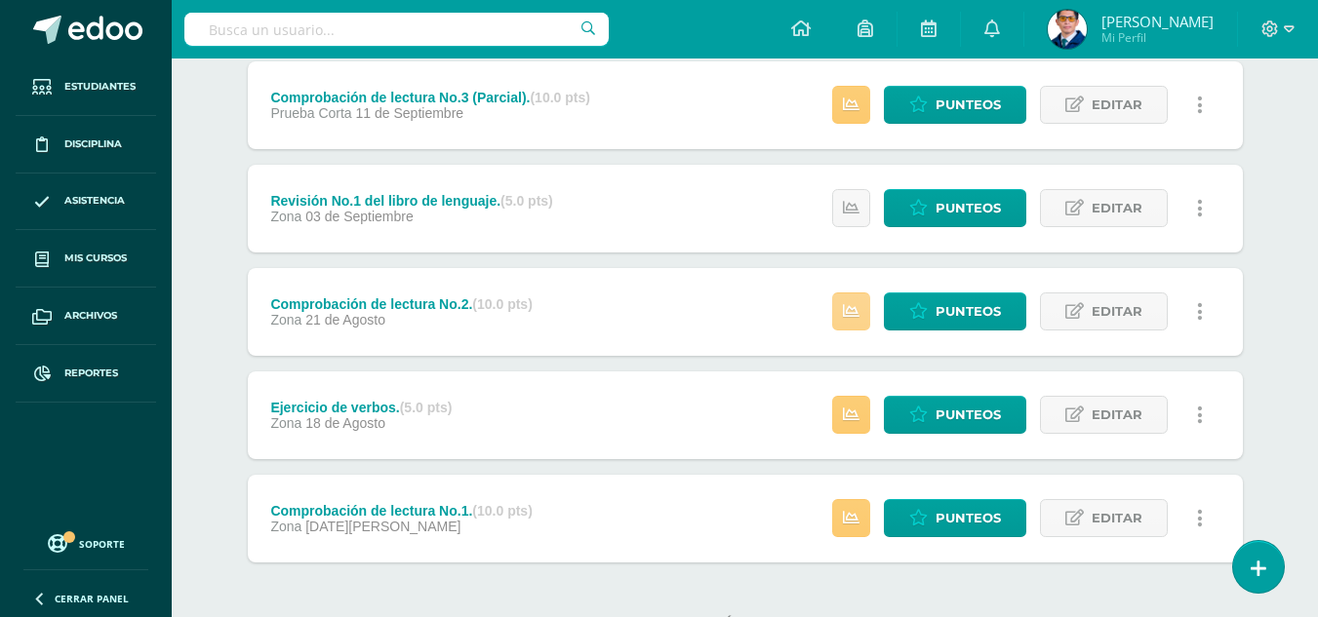
click at [866, 314] on link at bounding box center [851, 312] width 38 height 38
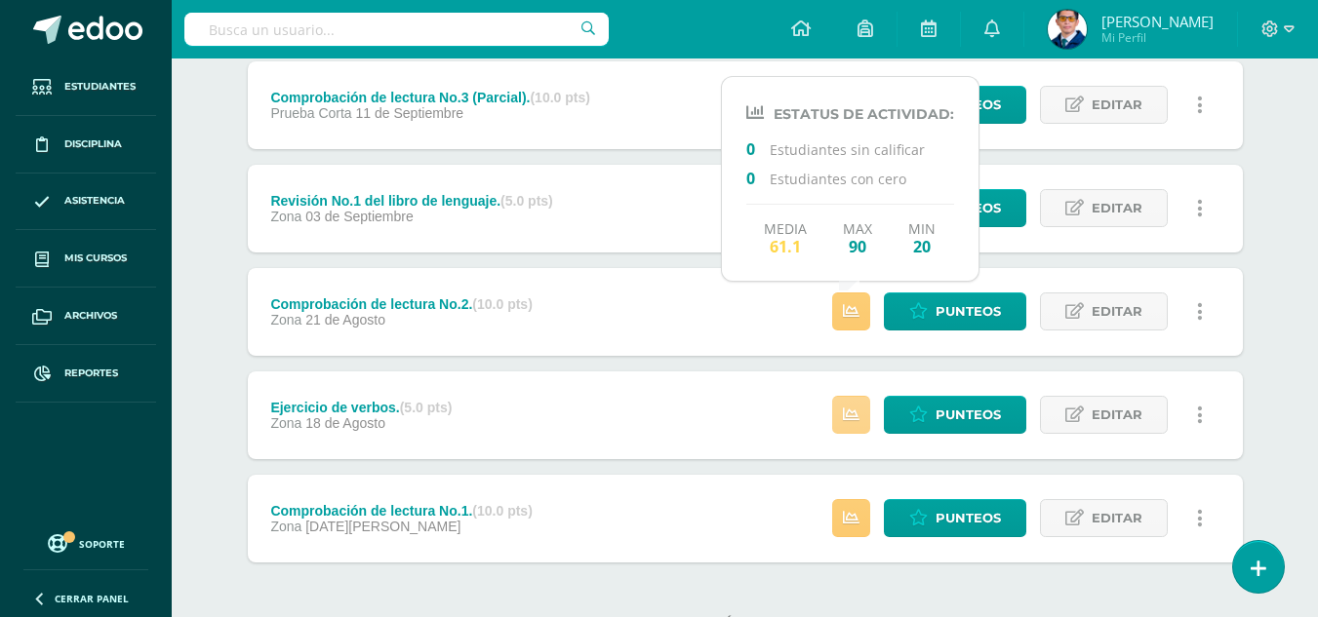
click at [844, 405] on link at bounding box center [851, 415] width 38 height 38
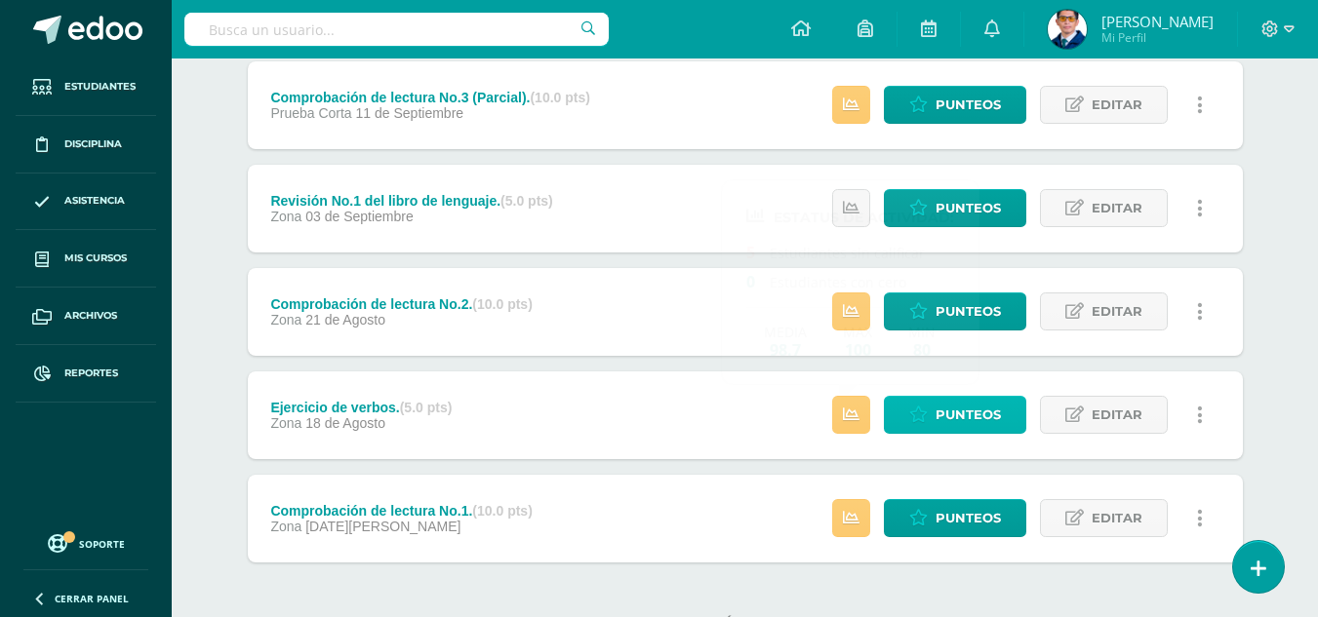
click at [955, 419] on span "Punteos" at bounding box center [967, 415] width 65 height 36
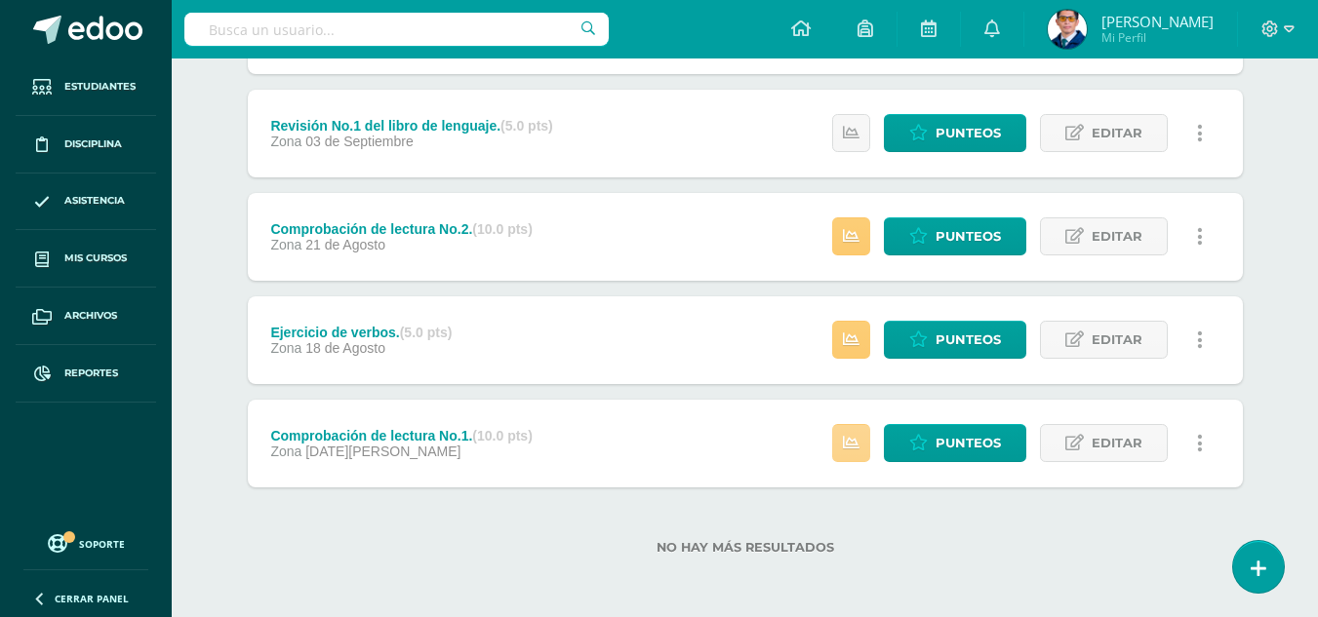
click at [847, 448] on icon at bounding box center [851, 443] width 17 height 17
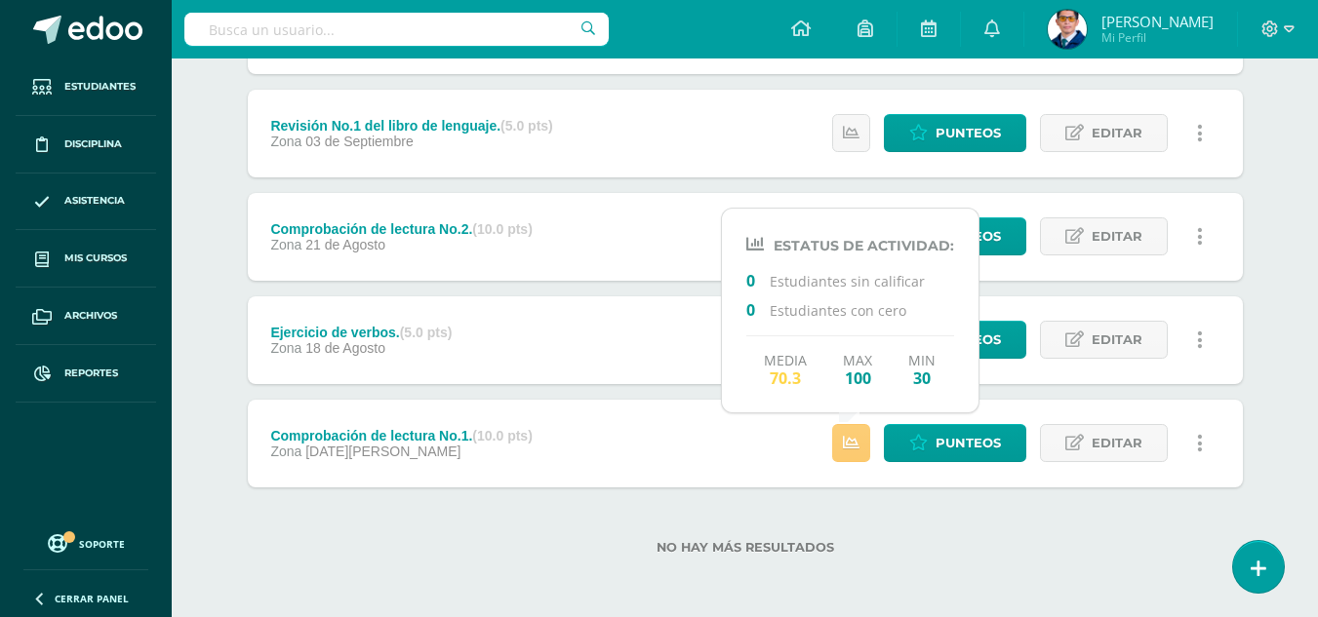
click at [895, 554] on label "No hay más resultados" at bounding box center [745, 547] width 995 height 15
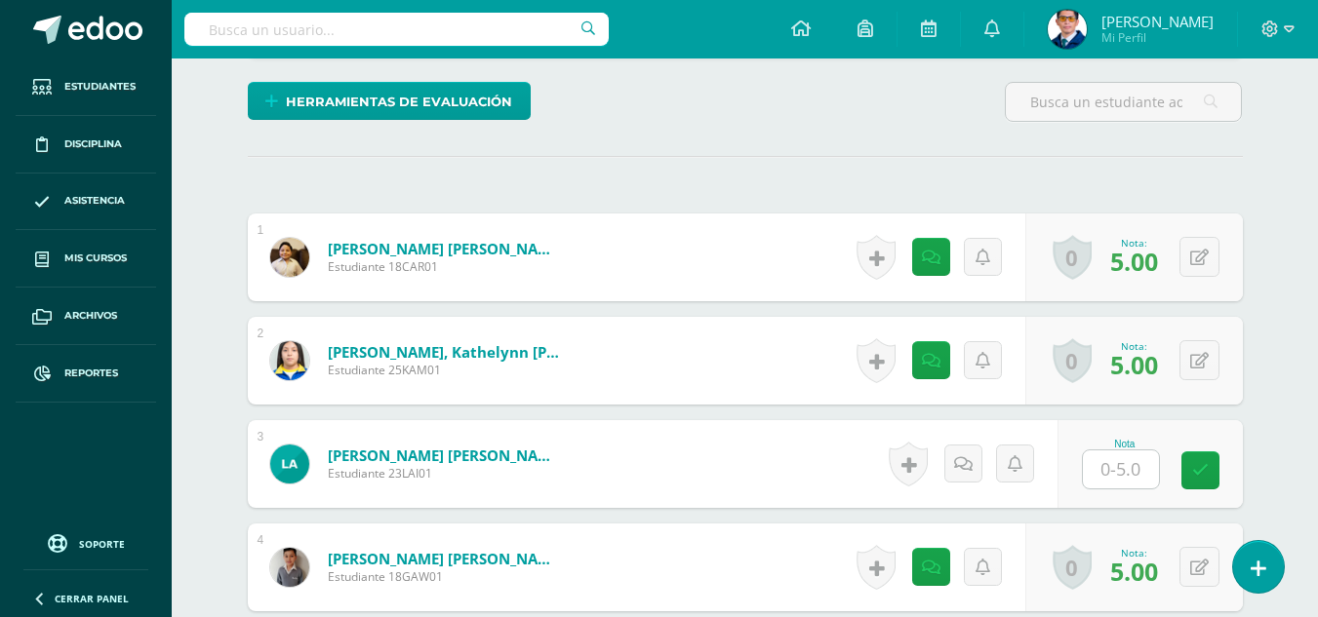
scroll to position [599, 0]
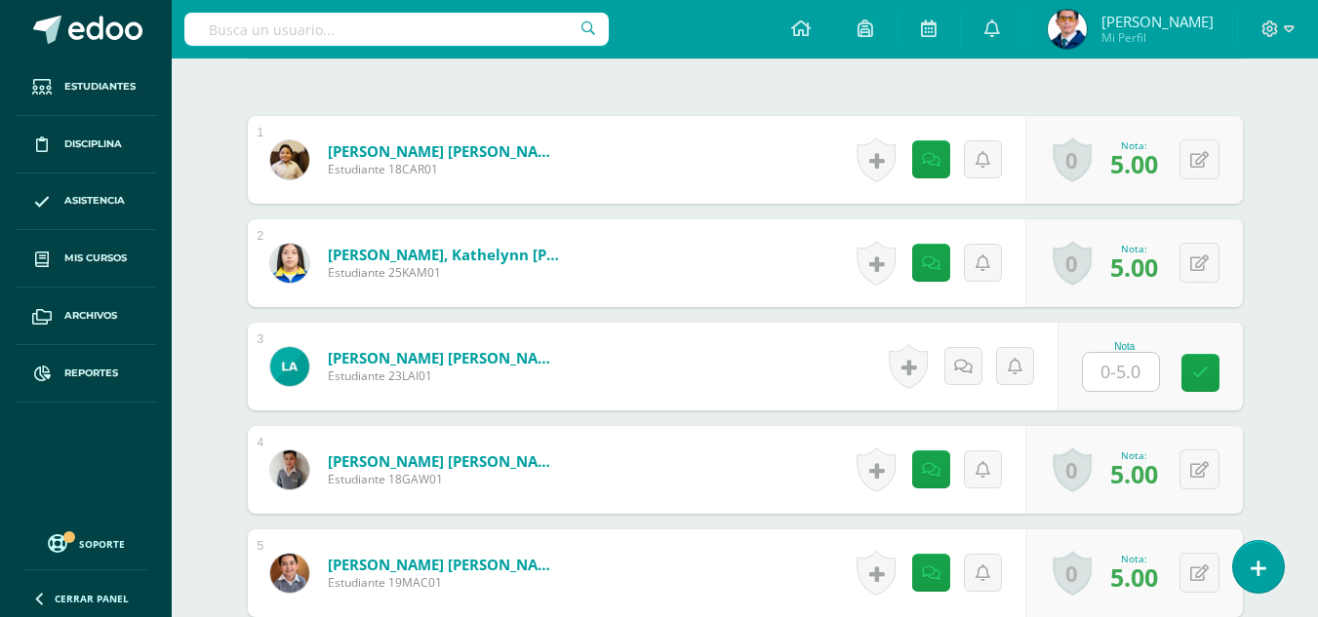
click at [1117, 369] on input "text" at bounding box center [1121, 372] width 76 height 38
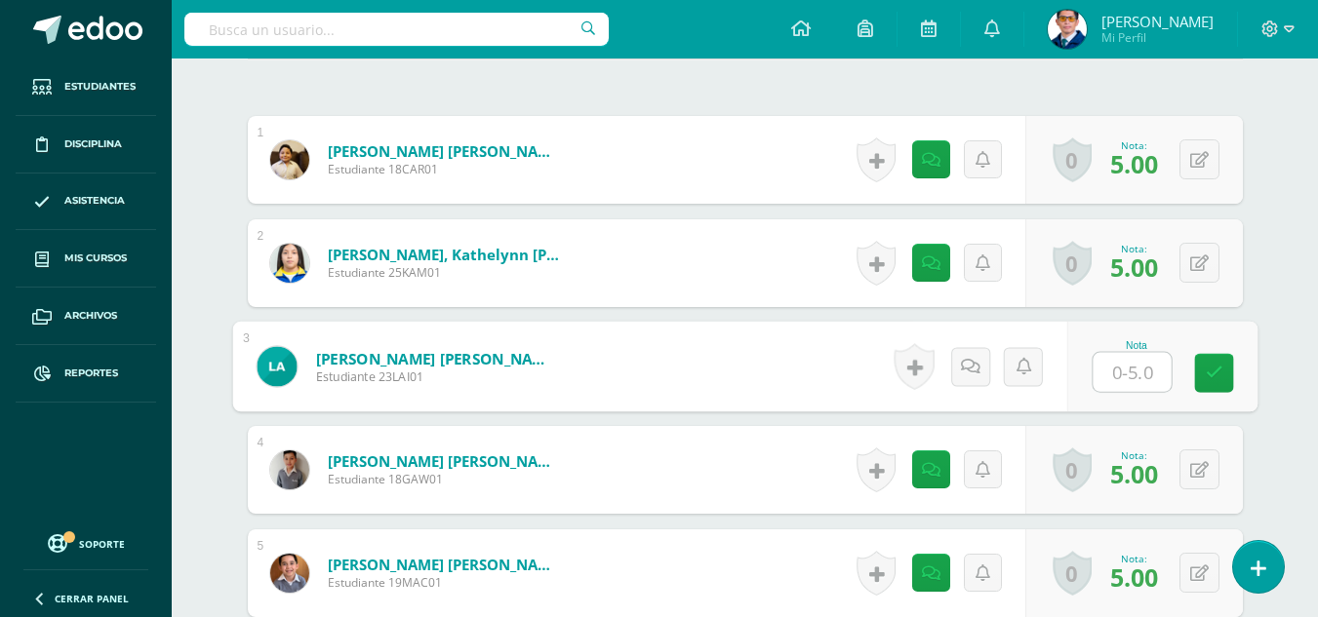
type input "0"
click at [1212, 370] on icon at bounding box center [1214, 373] width 18 height 17
click at [995, 368] on link at bounding box center [991, 366] width 39 height 39
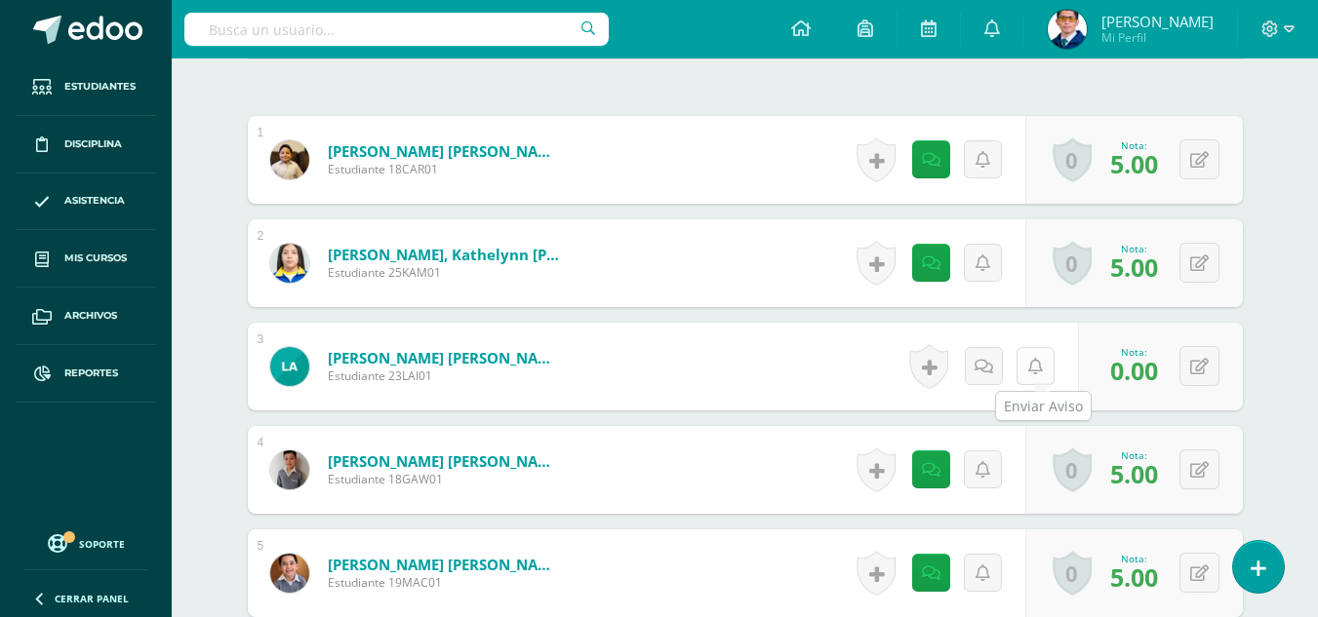
click at [1057, 369] on div "Historial de actividad No hay historial para esta actividad" at bounding box center [990, 367] width 176 height 88
click at [1033, 364] on icon at bounding box center [1035, 367] width 15 height 17
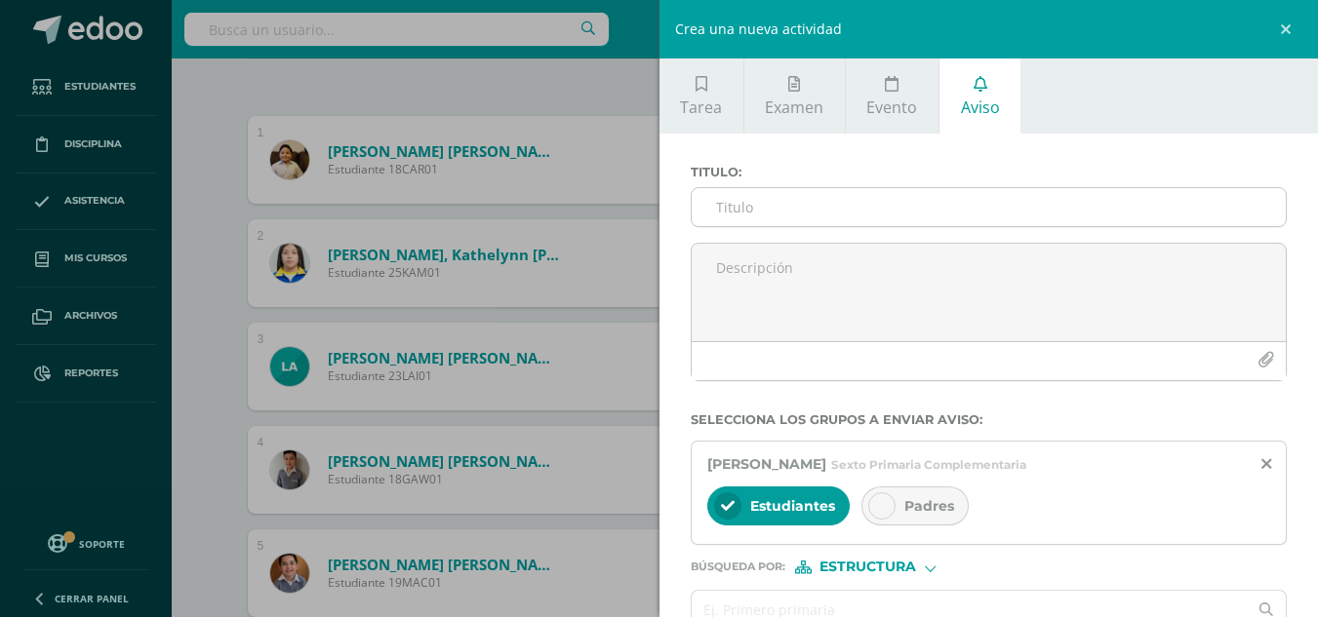
click at [908, 210] on input "Titulo :" at bounding box center [989, 207] width 595 height 38
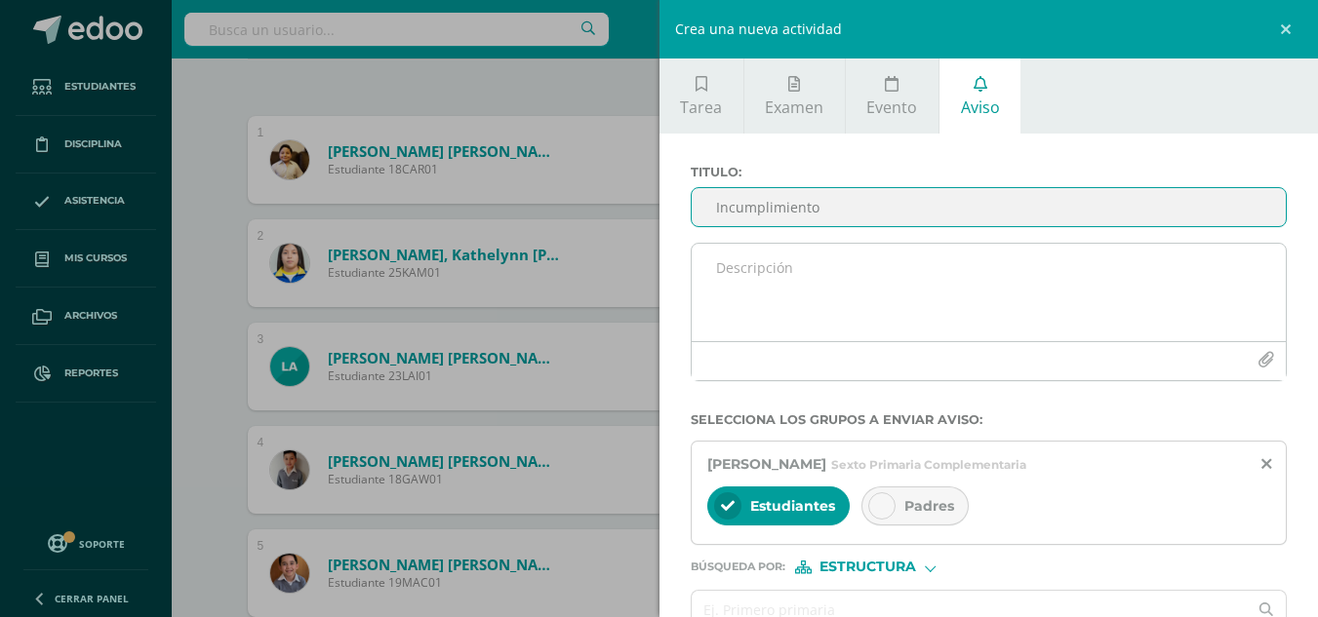
type input "Incumplimiento"
click at [863, 276] on textarea at bounding box center [989, 293] width 595 height 98
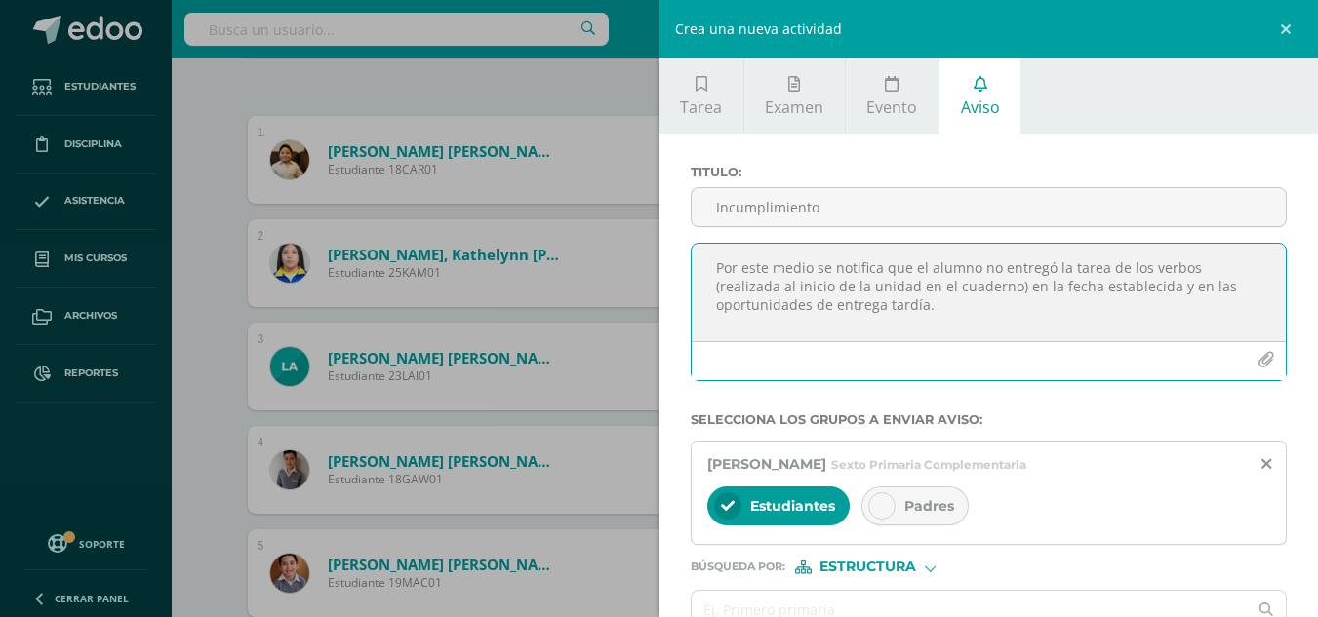
drag, startPoint x: 963, startPoint y: 303, endPoint x: 711, endPoint y: 255, distance: 256.3
click at [711, 255] on textarea "Por este medio se notifica que el alumno no entregó la tarea de los verbos (rea…" at bounding box center [989, 293] width 595 height 98
click at [957, 312] on textarea "Por este medio se notifica que el alumno no entregó la tarea de los verbos (rea…" at bounding box center [989, 293] width 595 height 98
drag, startPoint x: 889, startPoint y: 329, endPoint x: 632, endPoint y: 258, distance: 266.2
click at [632, 258] on div "Crea una nueva actividad Tarea Examen Evento Aviso Título: Valor: 100.0 Fecha: …" at bounding box center [659, 308] width 1318 height 617
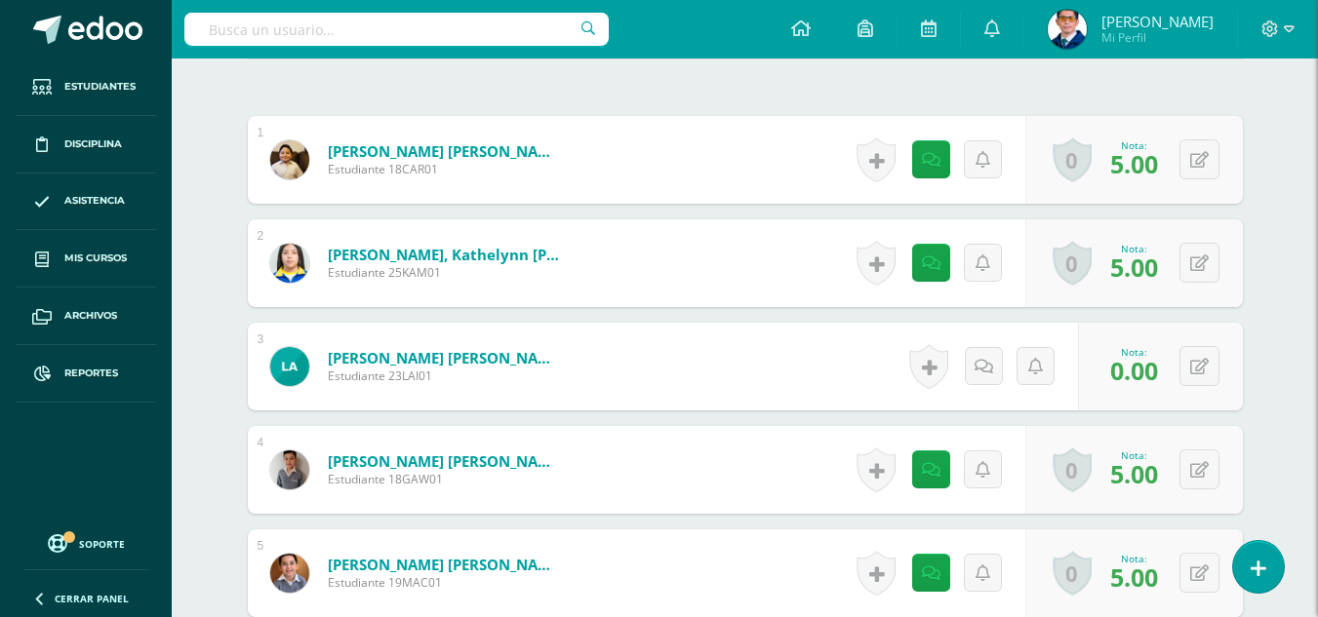
type textarea "Por este medio se notifica que el alumno no entregó la tarea de los verbos (rea…"
click at [1030, 364] on icon at bounding box center [1035, 367] width 15 height 17
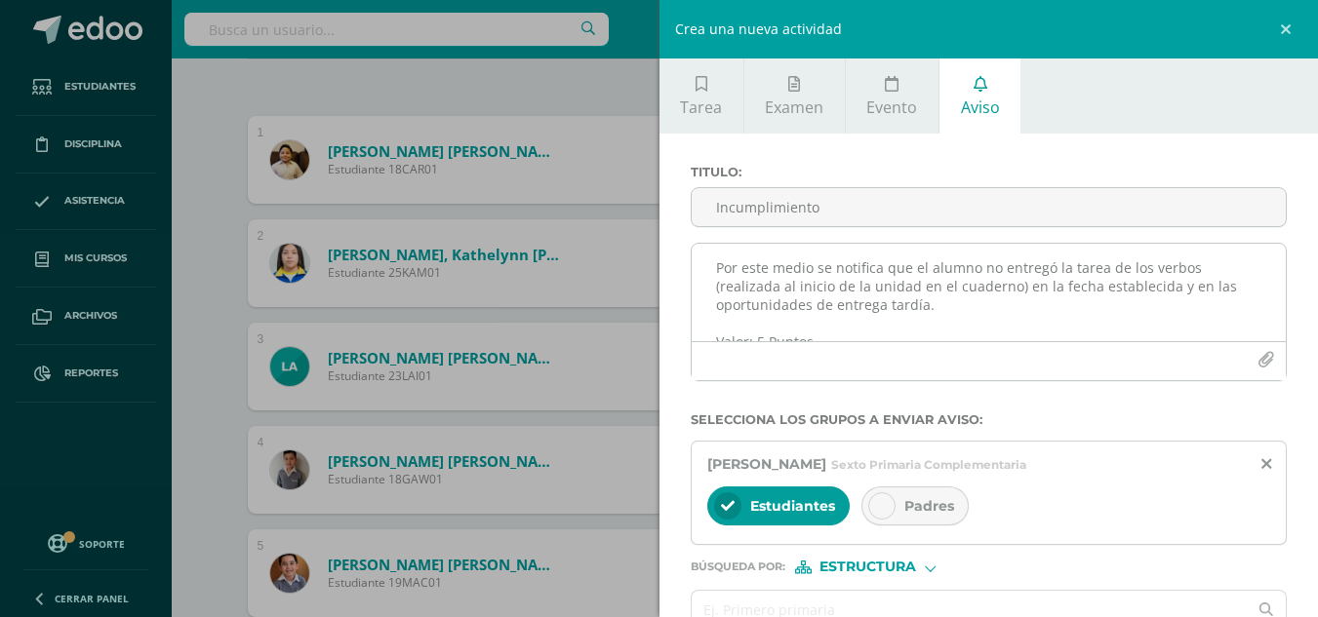
scroll to position [24, 0]
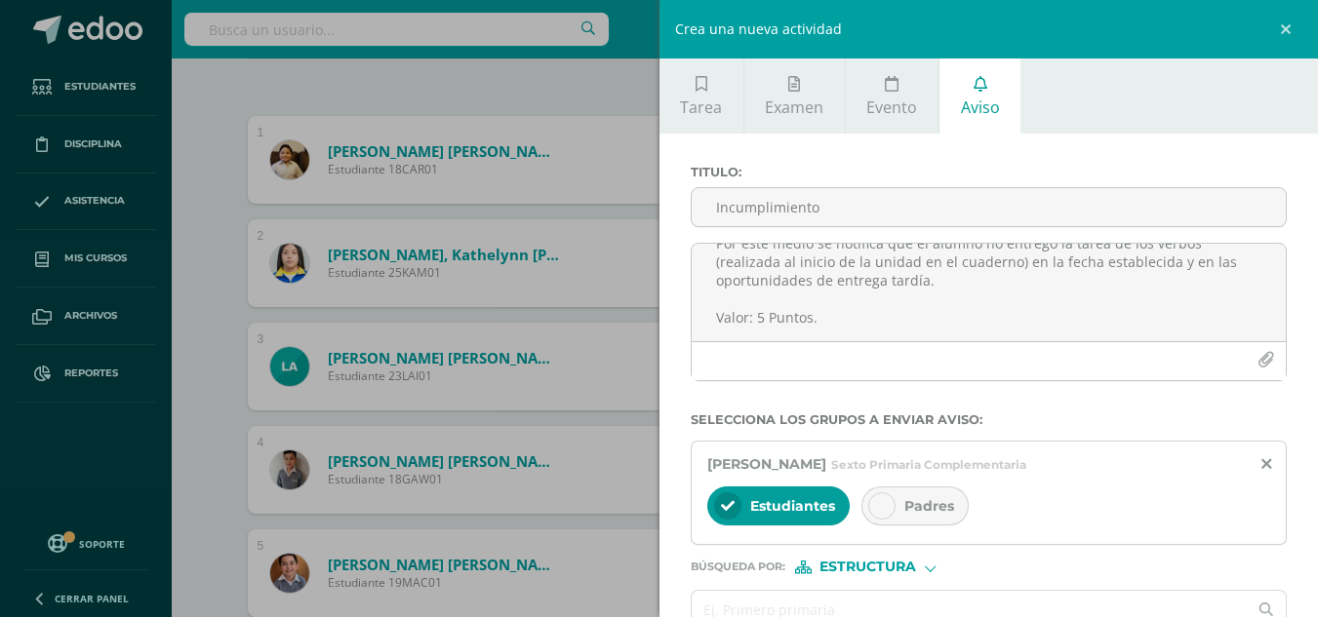
click at [940, 507] on span "Padres" at bounding box center [929, 506] width 50 height 18
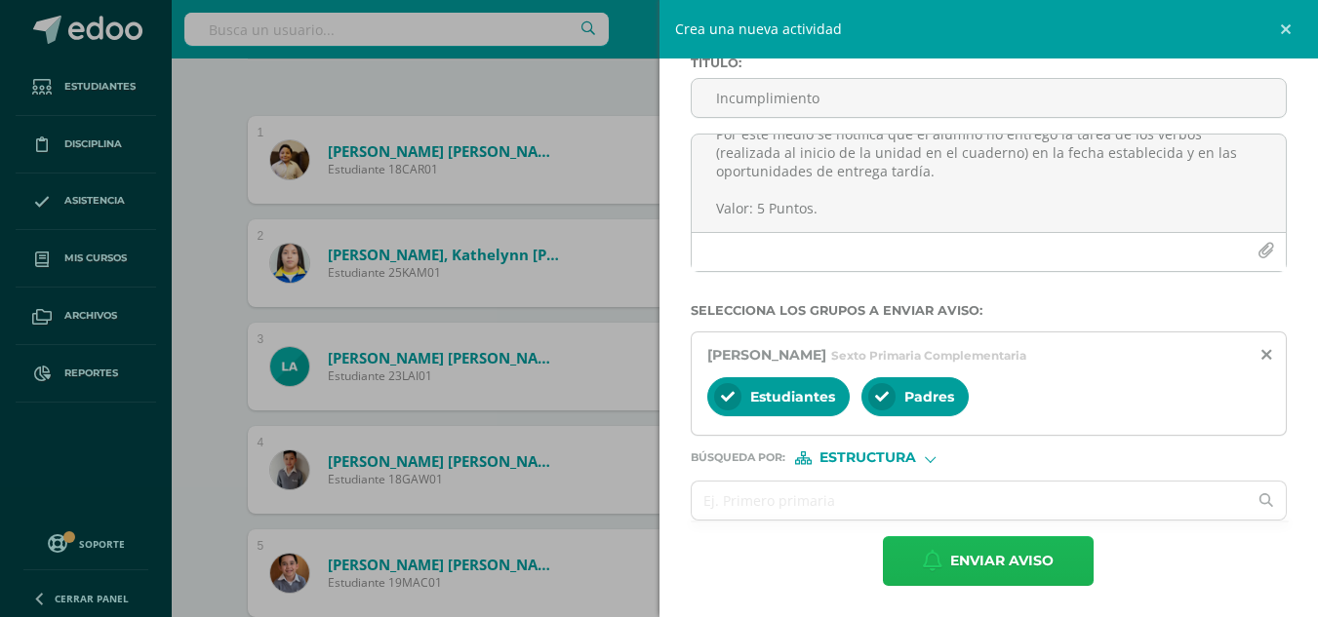
click at [974, 554] on span "Enviar aviso" at bounding box center [1001, 561] width 103 height 48
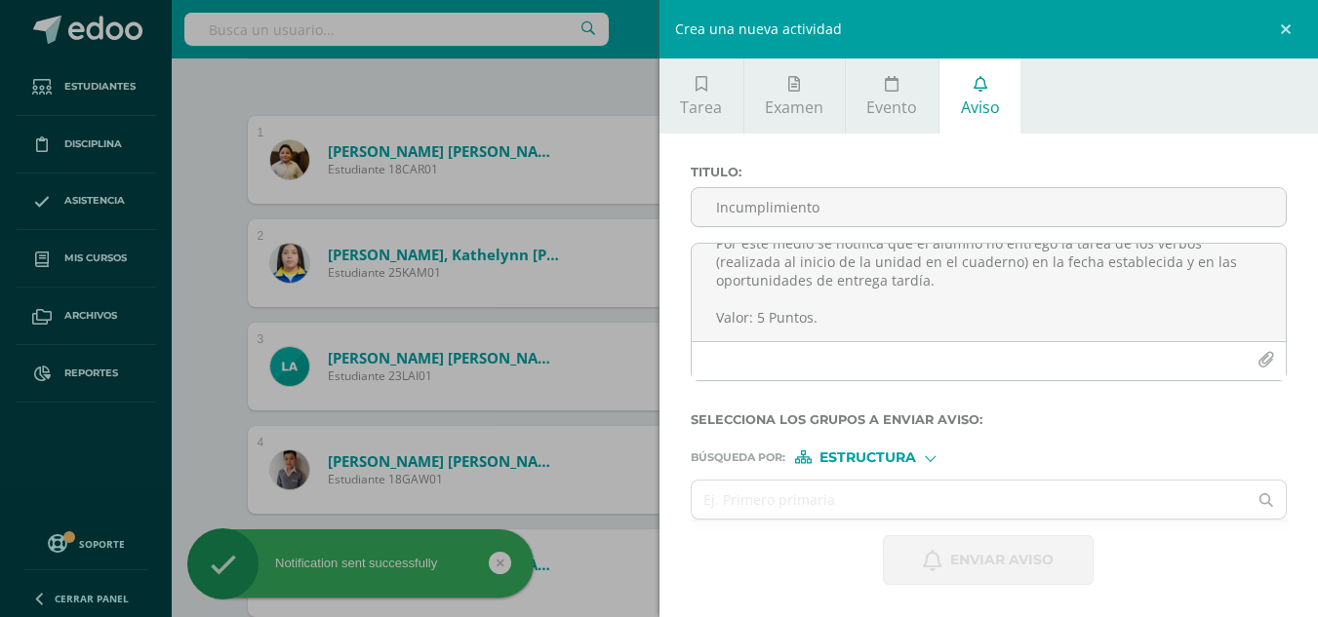
scroll to position [0, 0]
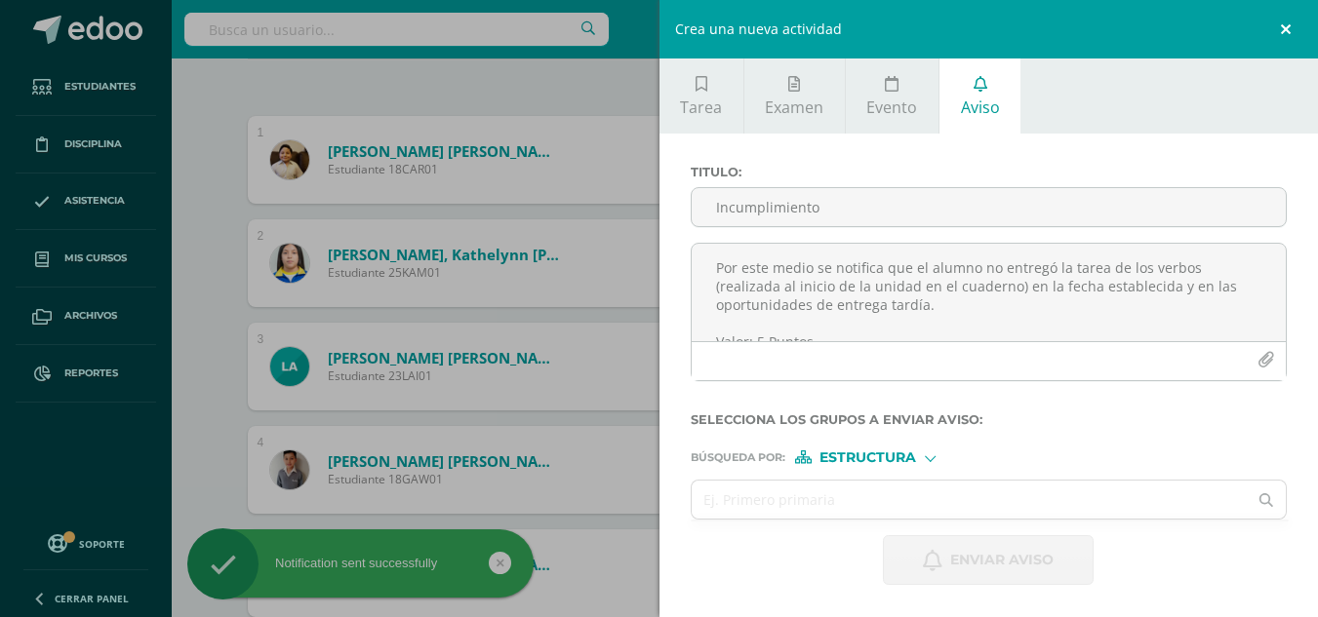
click at [1279, 17] on link at bounding box center [1288, 29] width 59 height 59
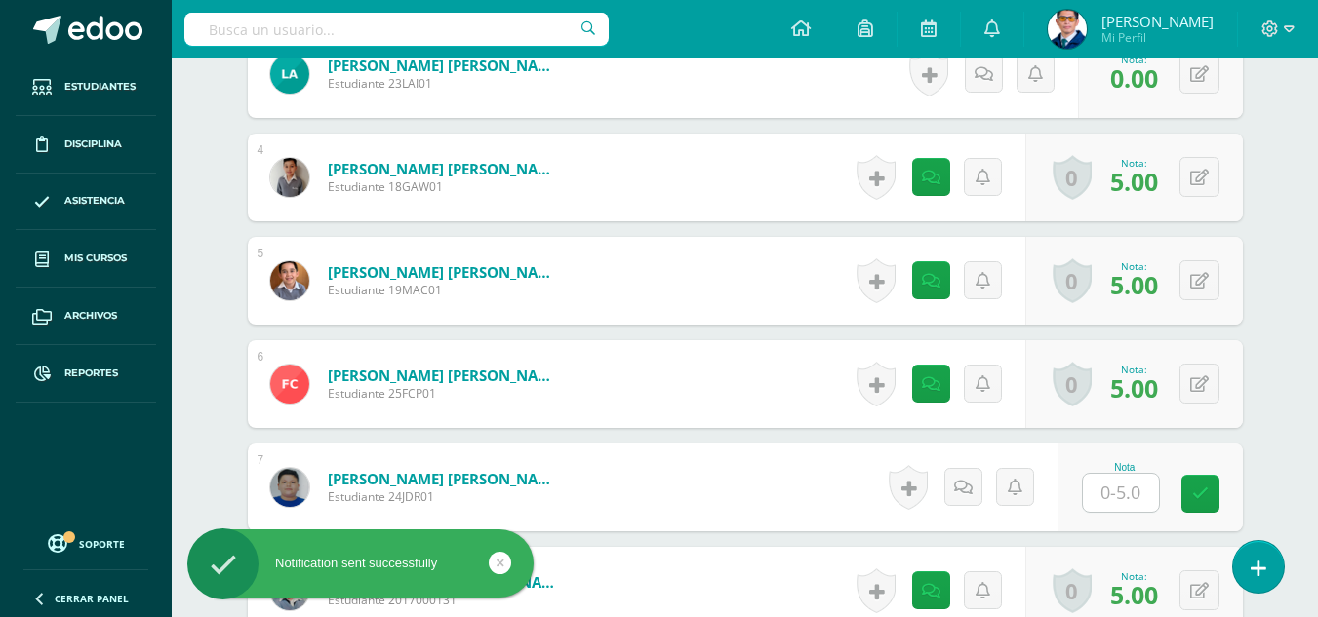
scroll to position [989, 0]
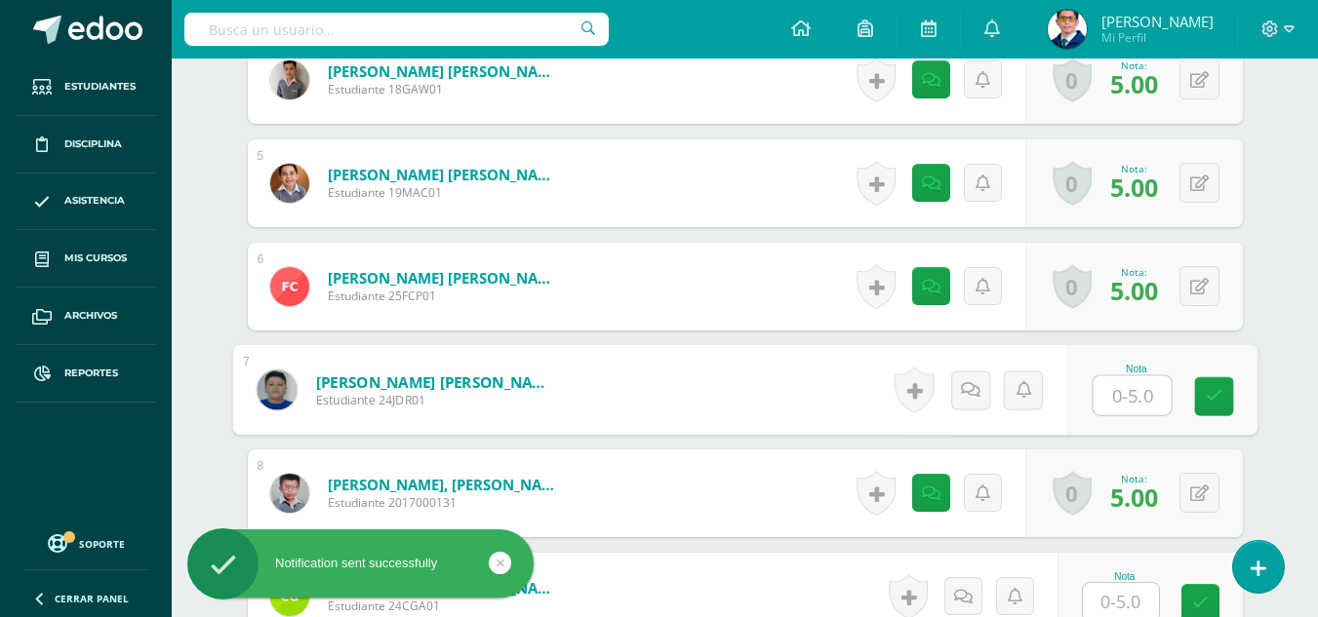
click at [1118, 388] on input "text" at bounding box center [1132, 396] width 78 height 39
type input "0"
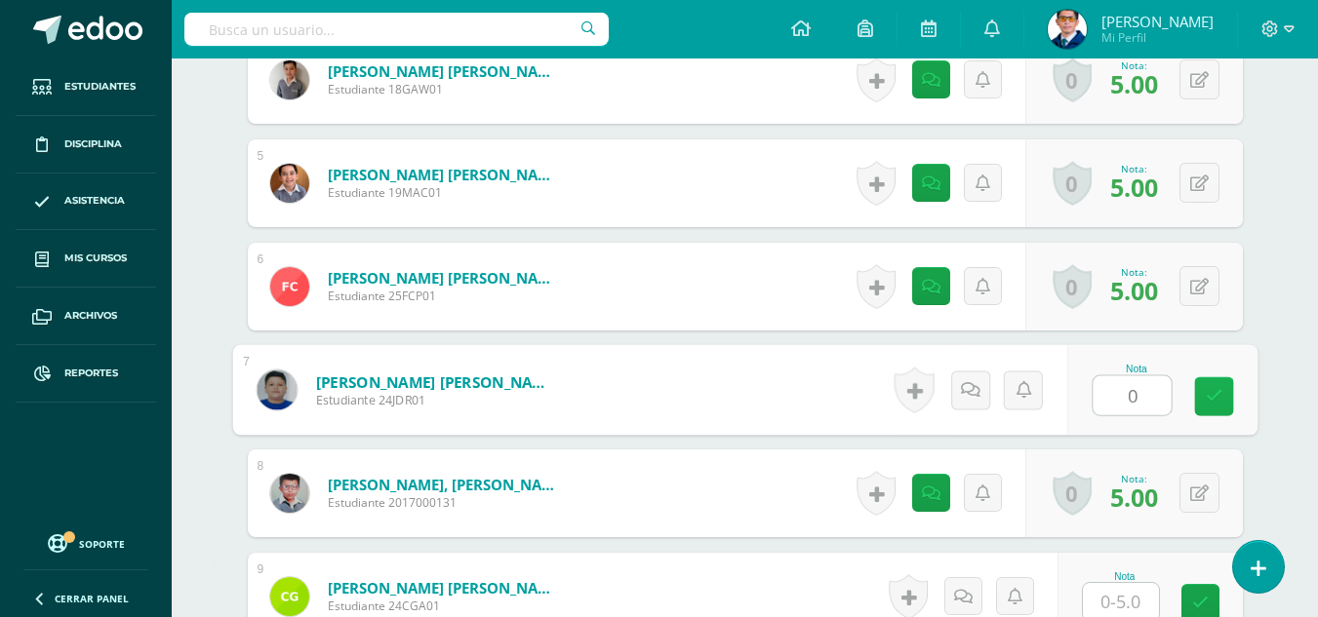
click at [1223, 407] on link at bounding box center [1213, 396] width 39 height 39
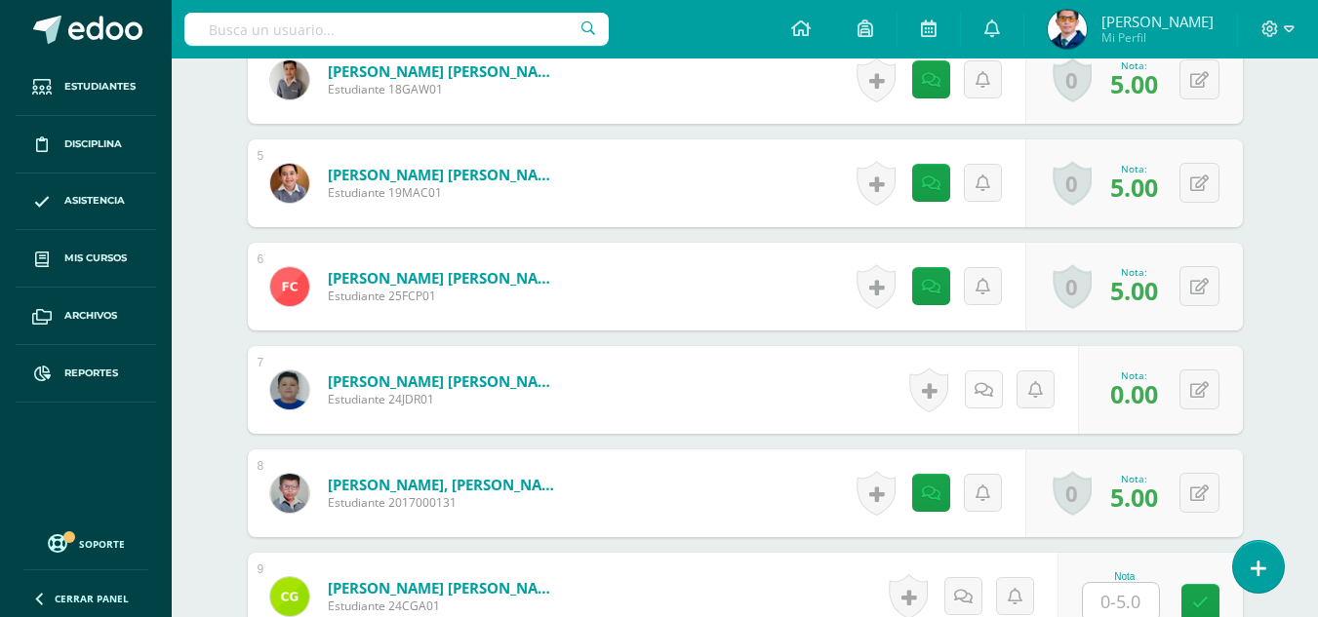
click at [979, 395] on icon at bounding box center [983, 390] width 19 height 17
click at [1049, 393] on link at bounding box center [1035, 390] width 38 height 38
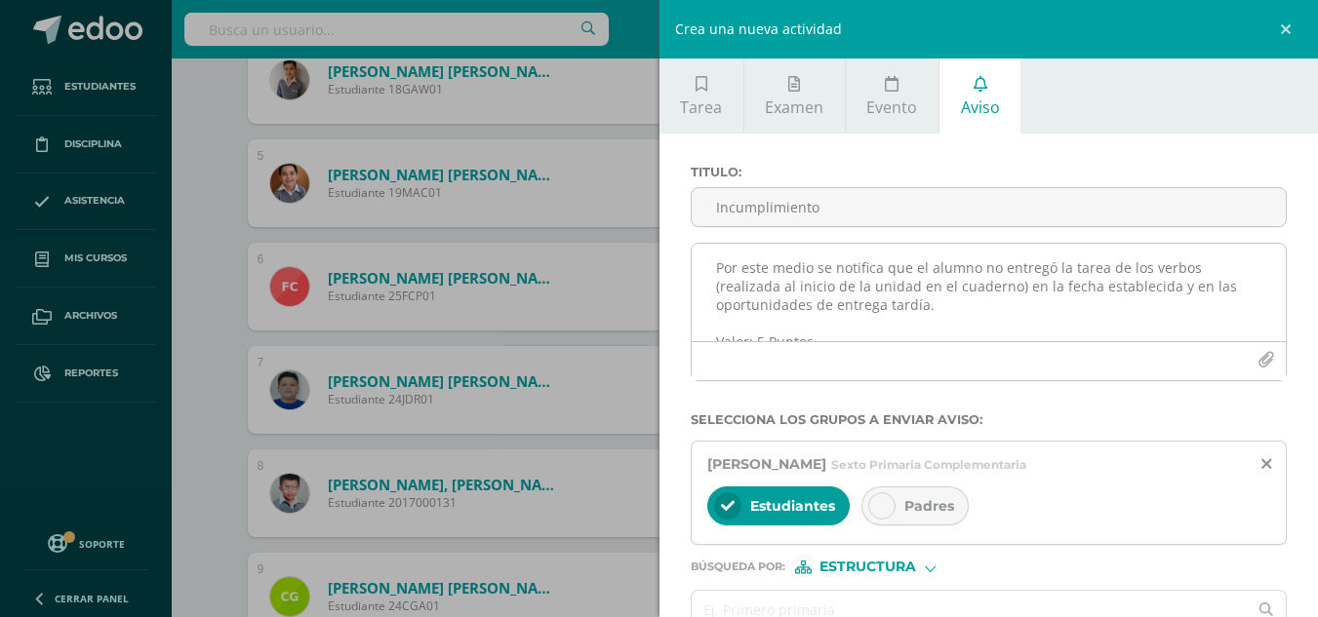
click at [807, 271] on textarea "Por este medio se notifica que el alumno no entregó la tarea de los verbos (rea…" at bounding box center [989, 293] width 595 height 98
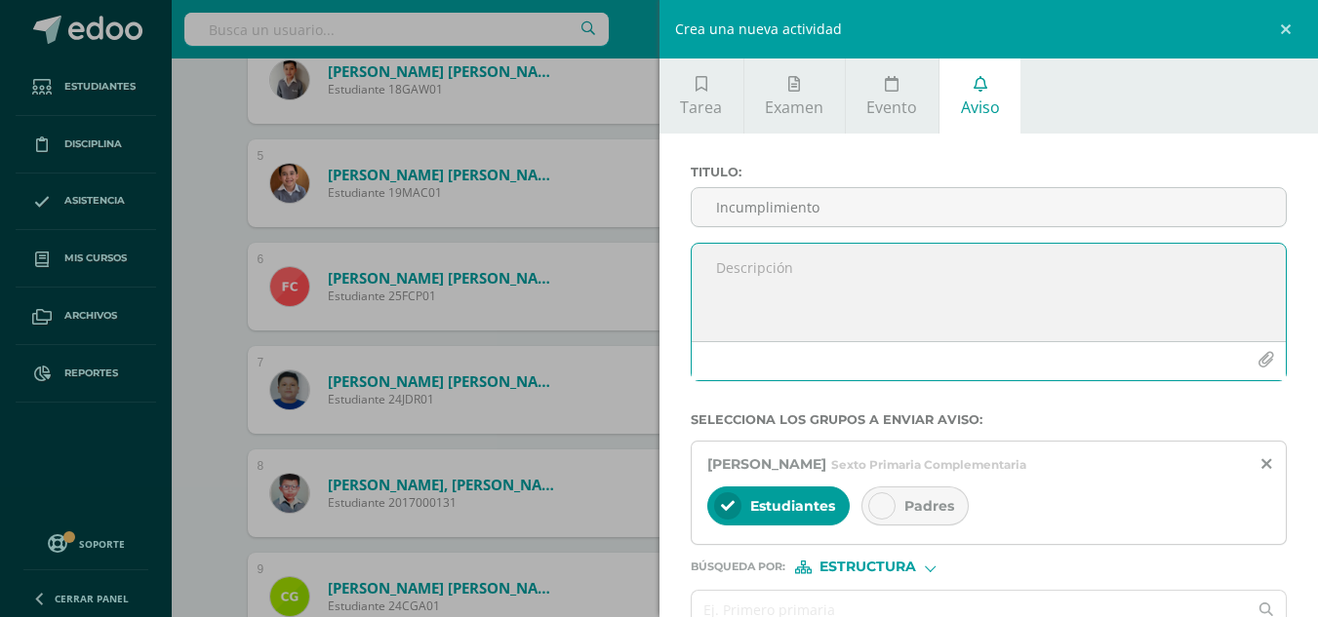
paste textarea "Por este medio se notifica que el alumno no entregó la tarea de los verbos (rea…"
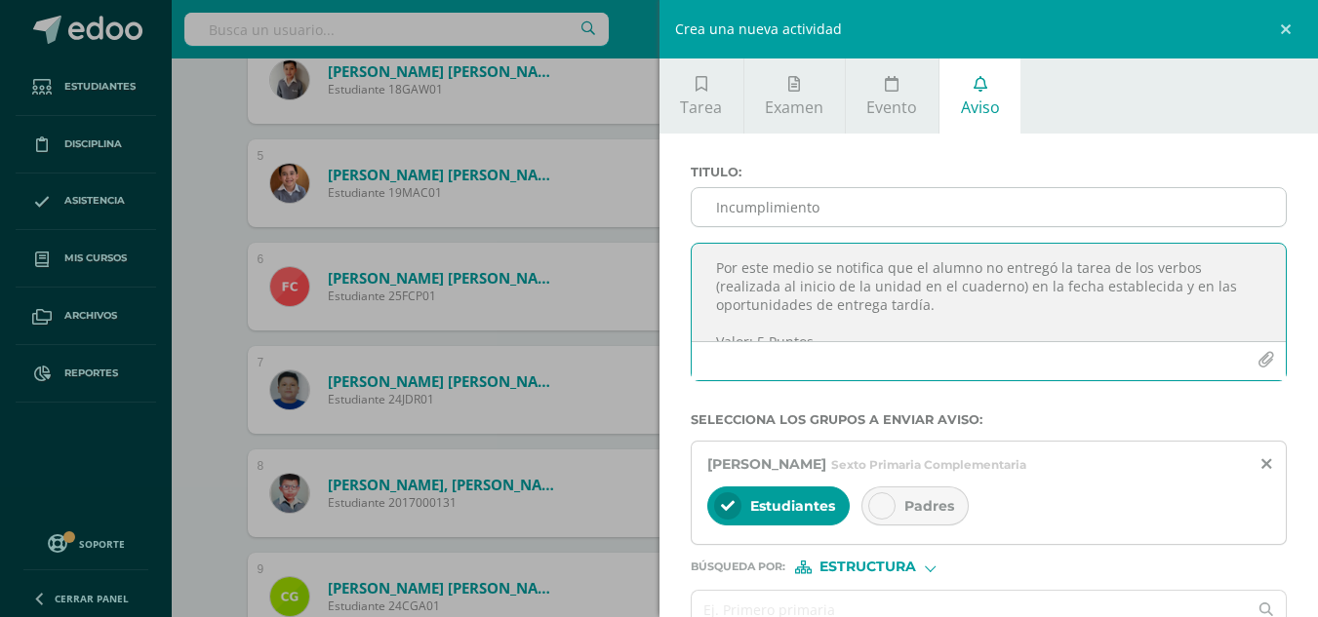
scroll to position [10, 0]
type textarea "Por este medio se notifica que el alumno no entregó la tarea de los verbos (rea…"
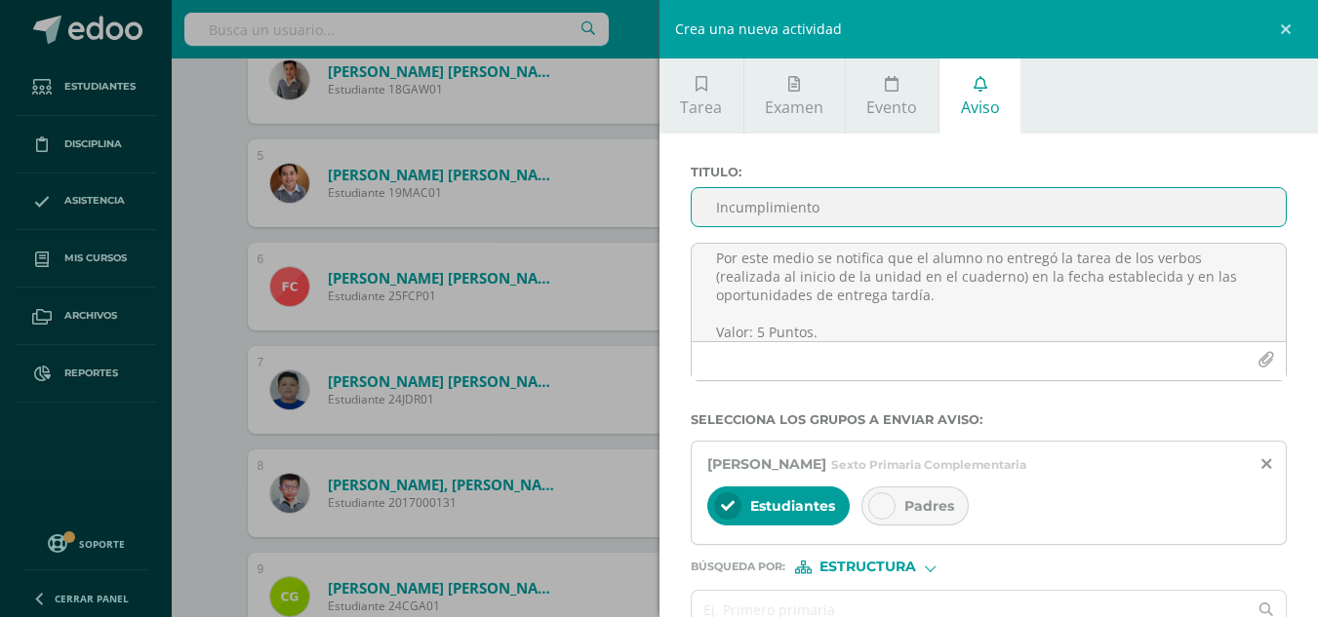
click at [823, 204] on input "Incumplimiento" at bounding box center [989, 207] width 595 height 38
type input "Incumplimiento"
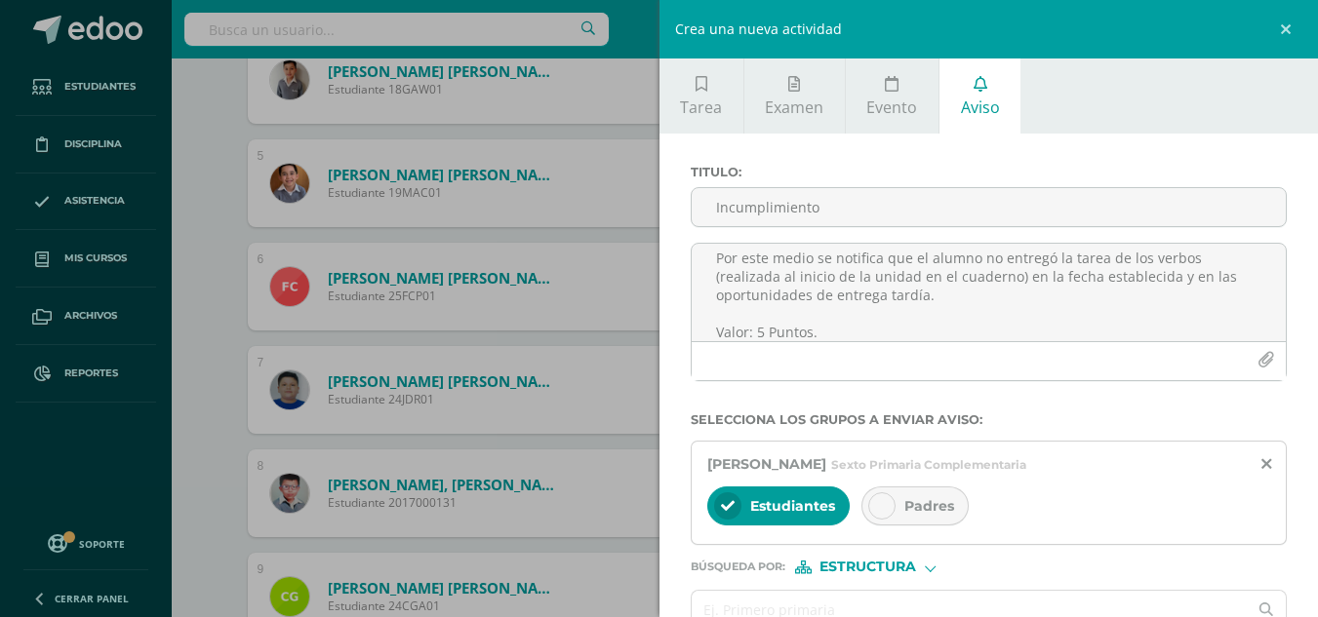
click at [913, 504] on span "Padres" at bounding box center [929, 506] width 50 height 18
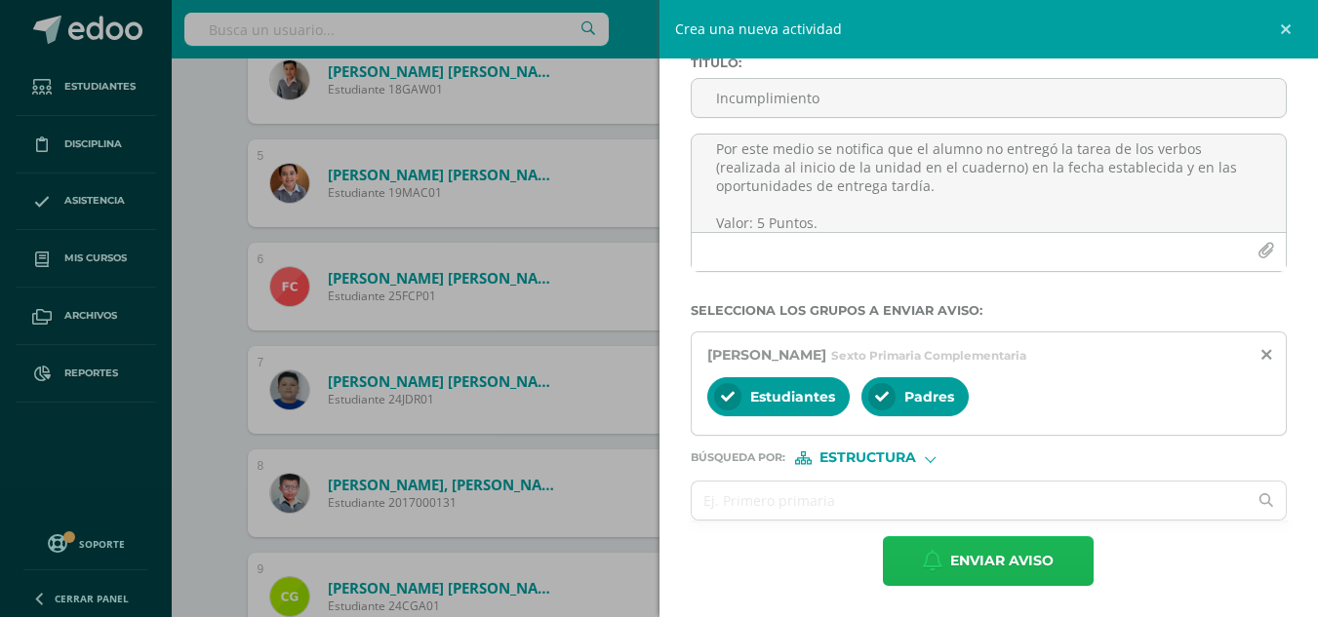
click at [983, 548] on span "Enviar aviso" at bounding box center [1001, 561] width 103 height 48
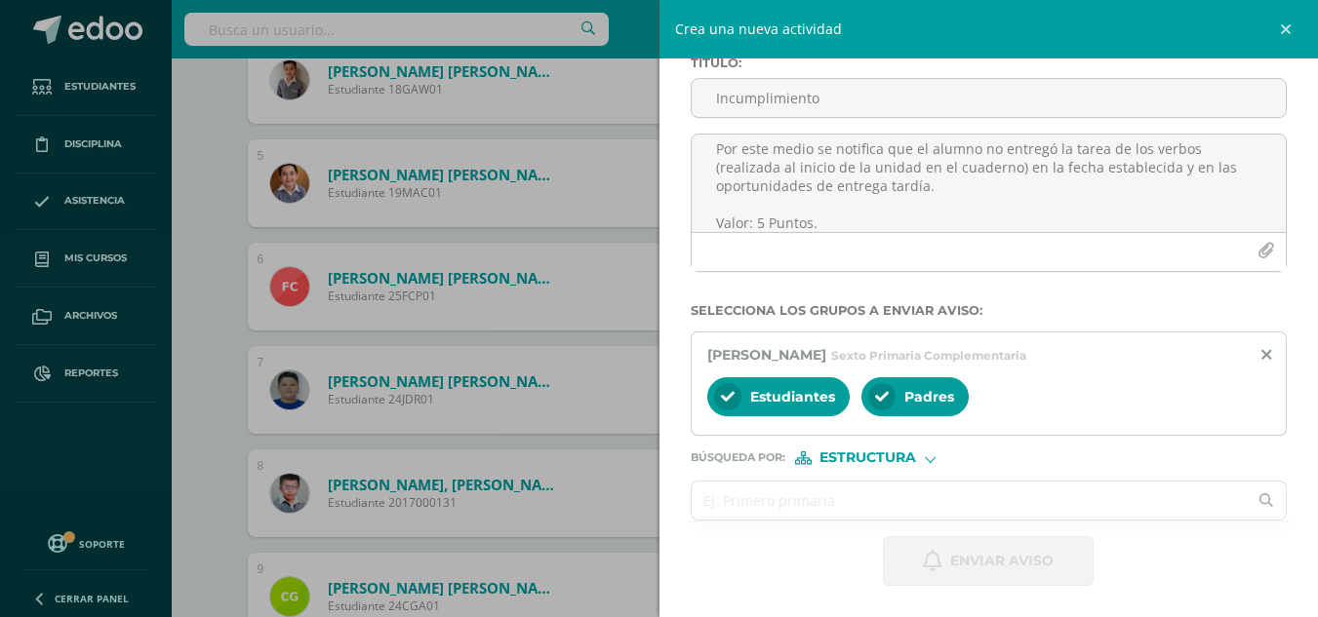
scroll to position [0, 0]
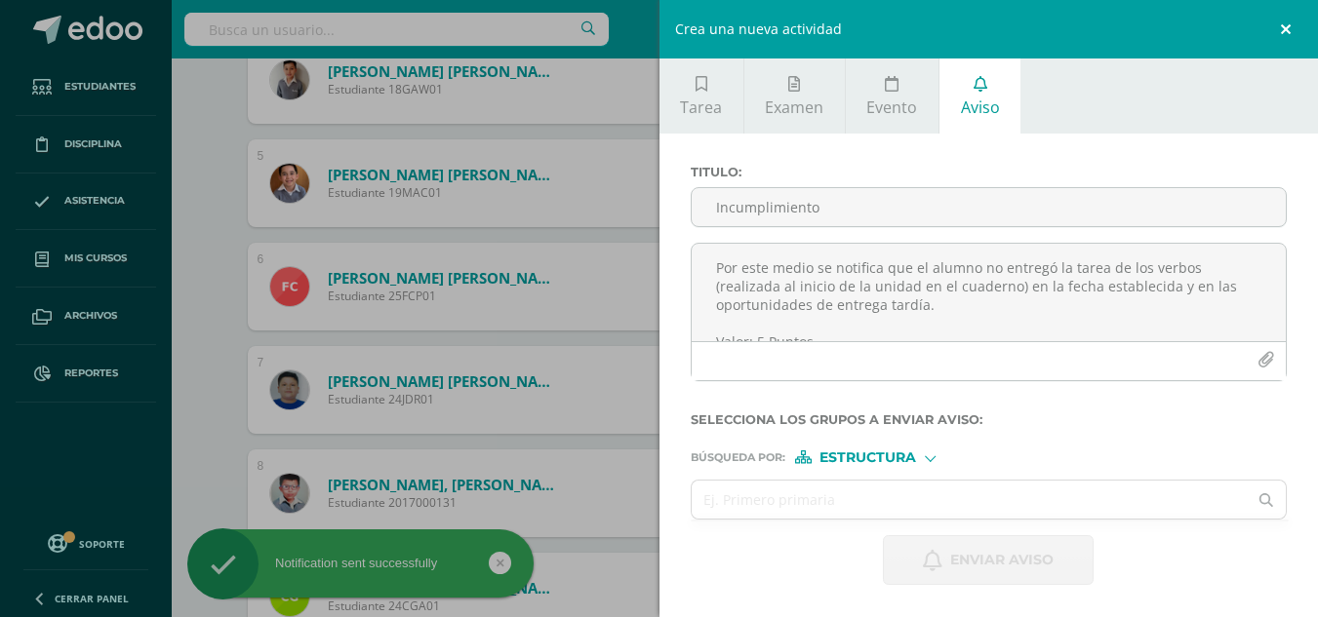
click at [1290, 29] on link at bounding box center [1288, 29] width 59 height 59
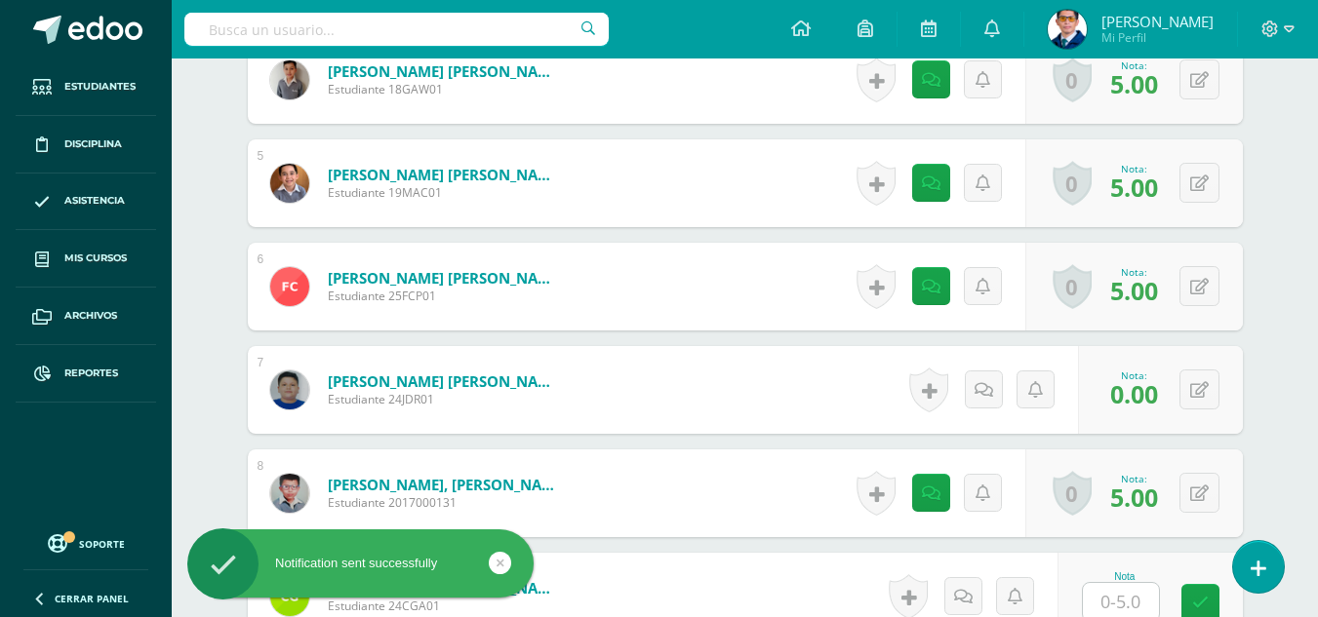
scroll to position [1184, 0]
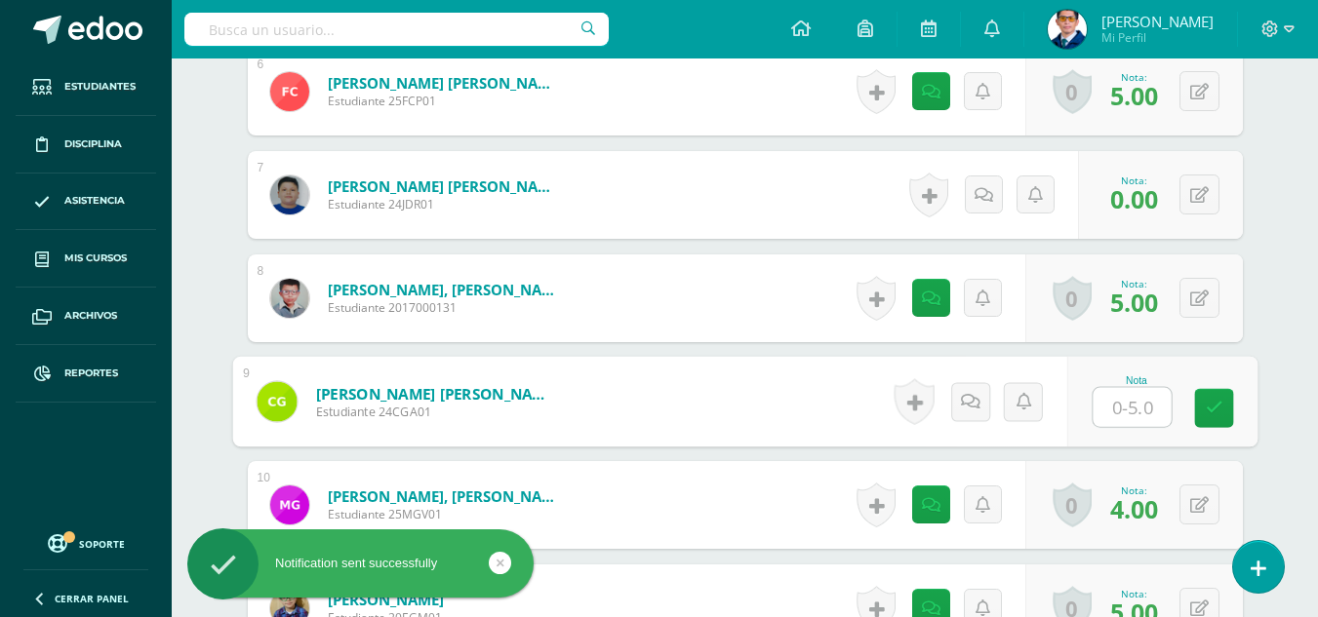
click at [1111, 396] on input "text" at bounding box center [1132, 407] width 78 height 39
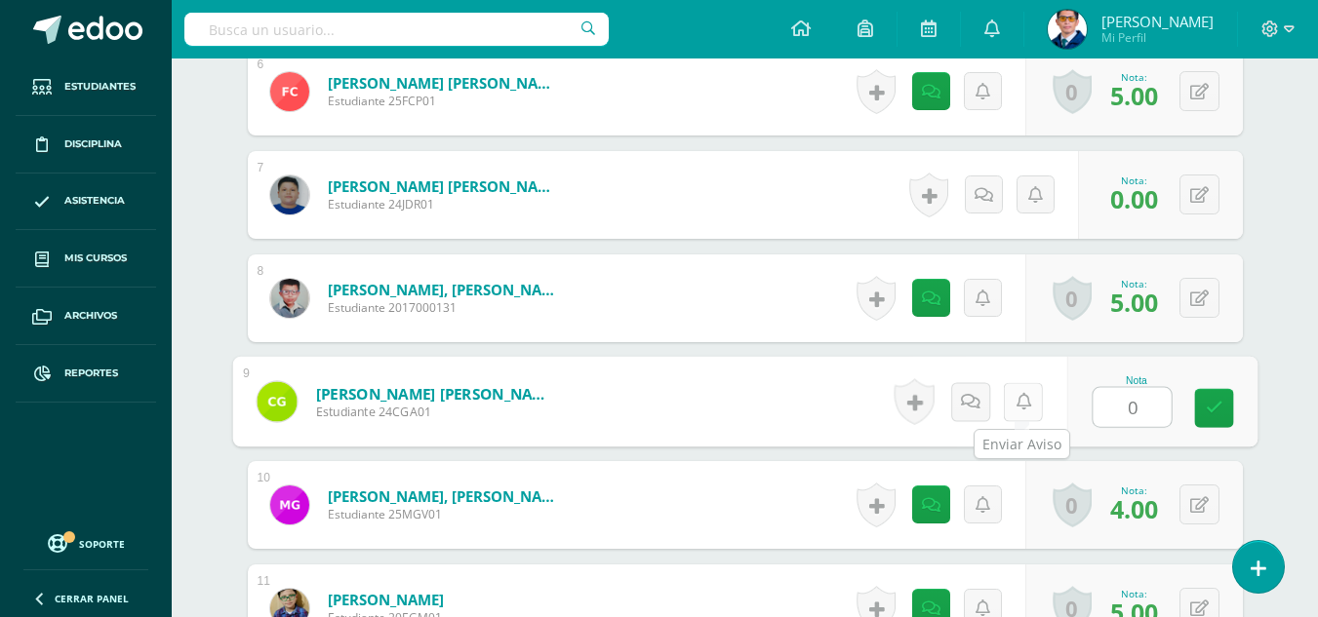
type input "0"
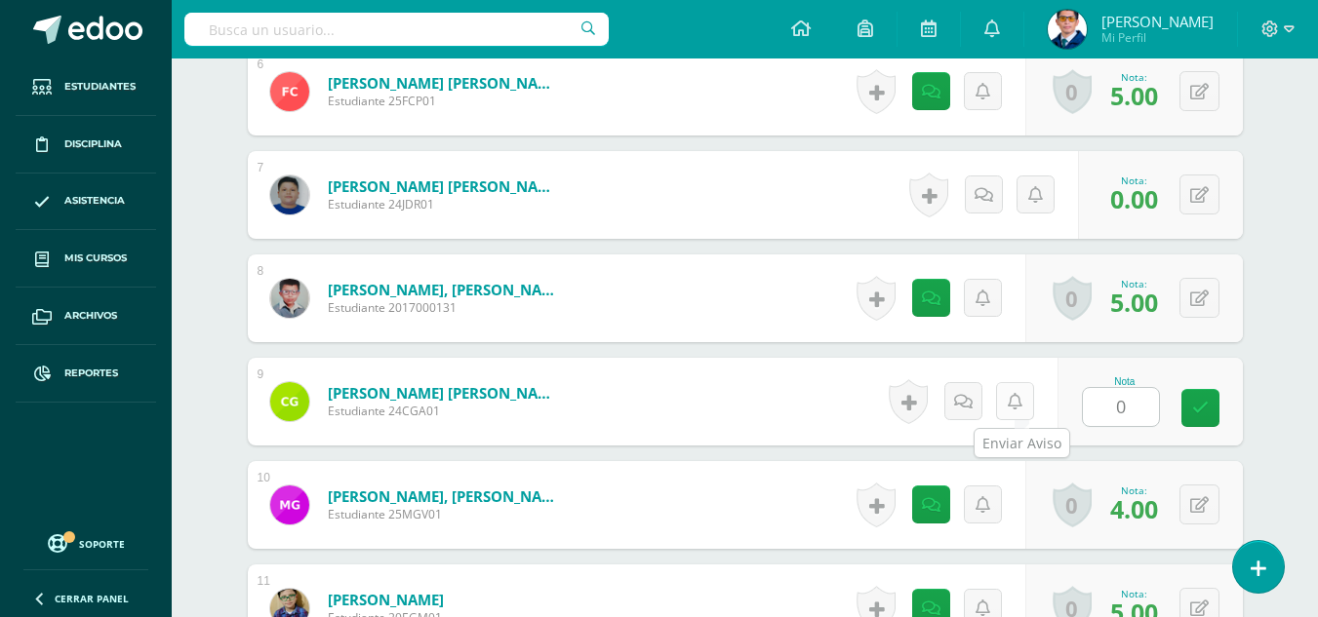
click at [1026, 395] on link at bounding box center [1015, 401] width 38 height 38
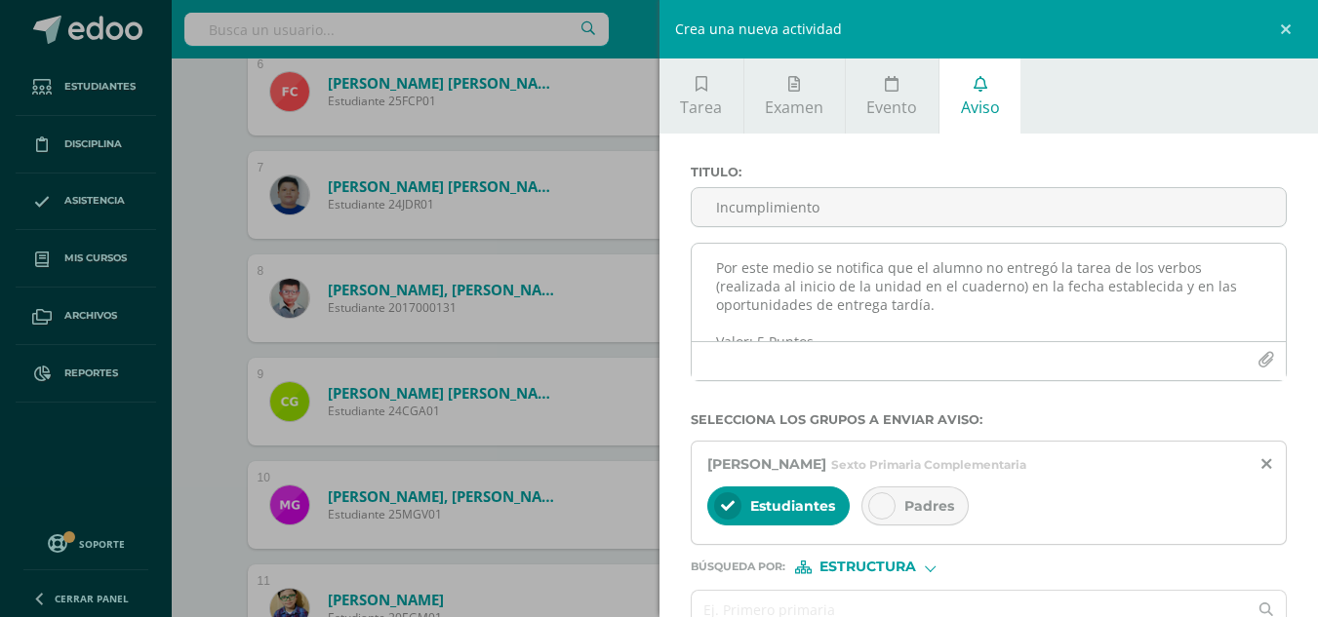
click at [847, 275] on textarea "Por este medio se notifica que el alumno no entregó la tarea de los verbos (rea…" at bounding box center [989, 293] width 595 height 98
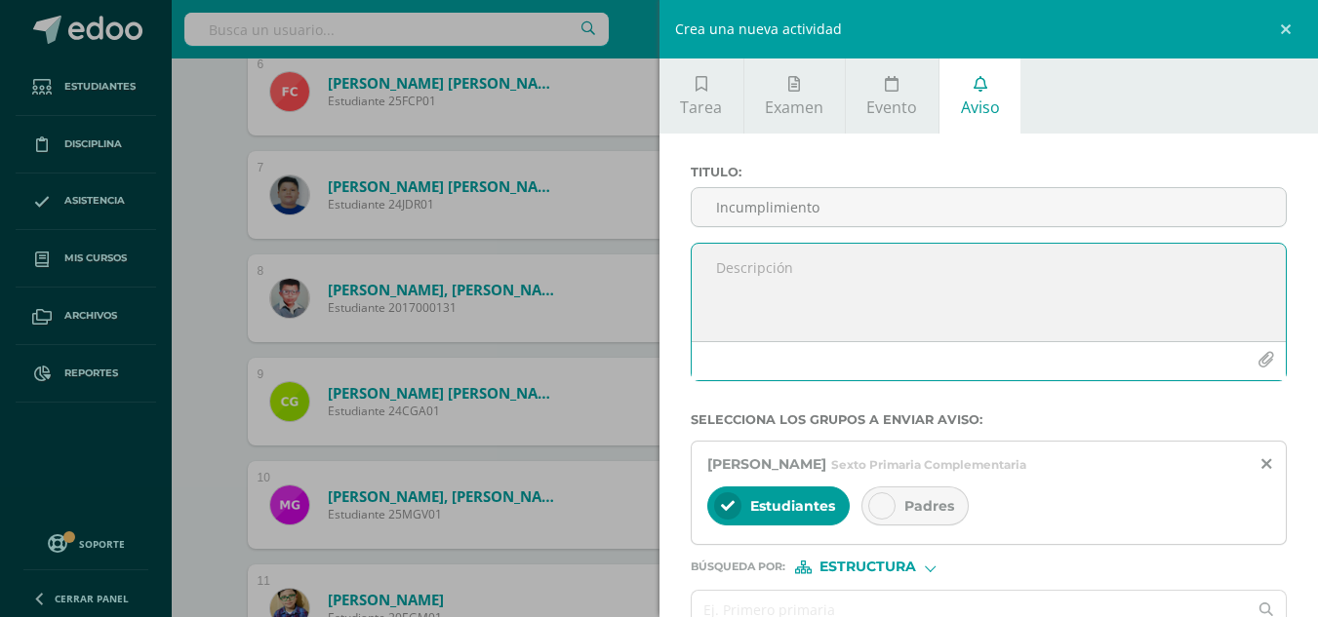
paste textarea "Por este medio se notifica que el alumno no entregó la tarea de los verbos (rea…"
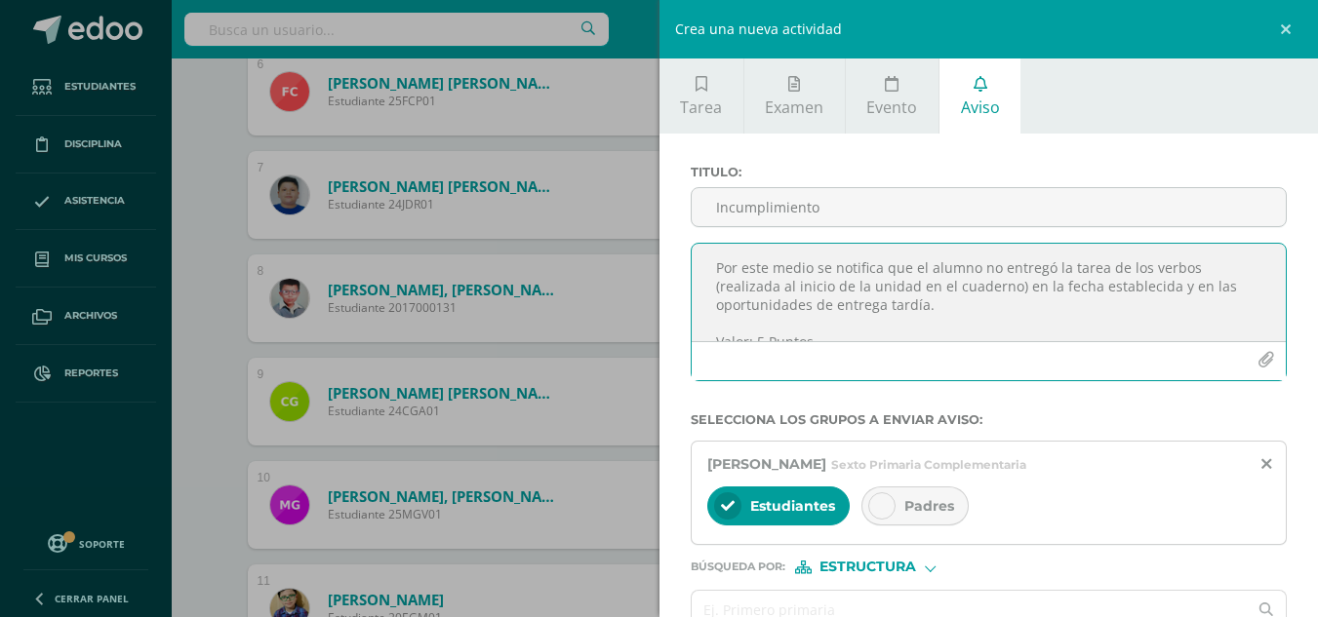
scroll to position [10, 0]
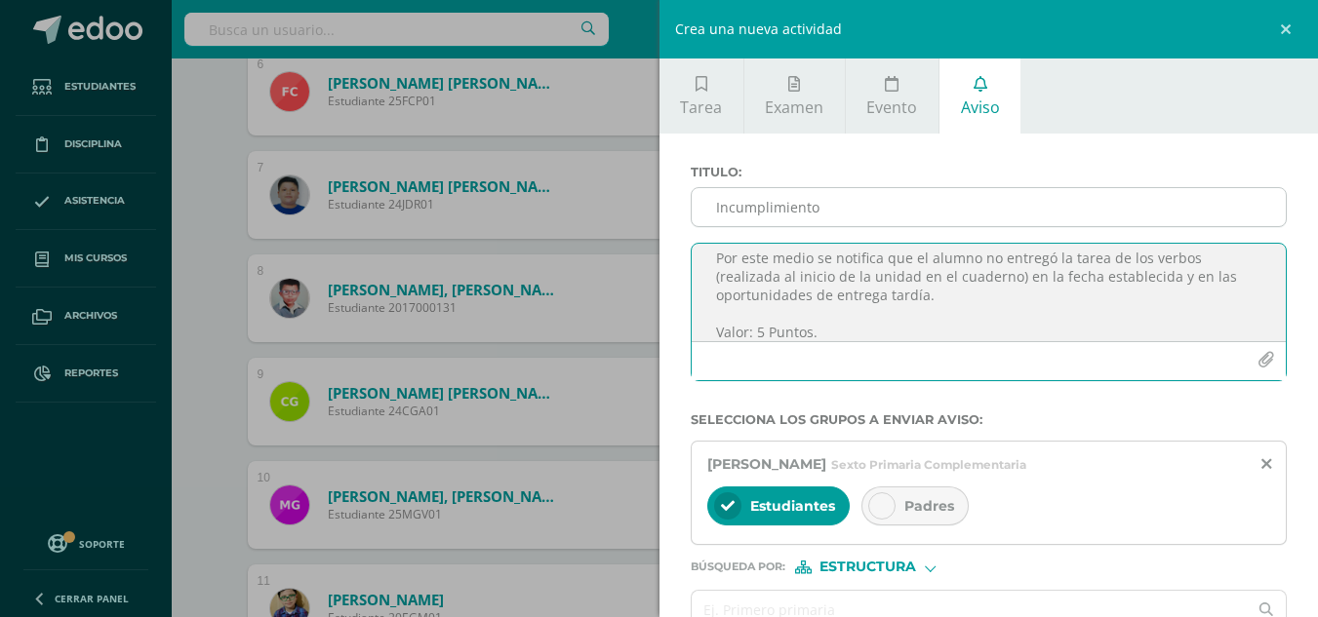
type textarea "Por este medio se notifica que el alumno no entregó la tarea de los verbos (rea…"
click at [856, 189] on input "Incumplimiento" at bounding box center [989, 207] width 595 height 38
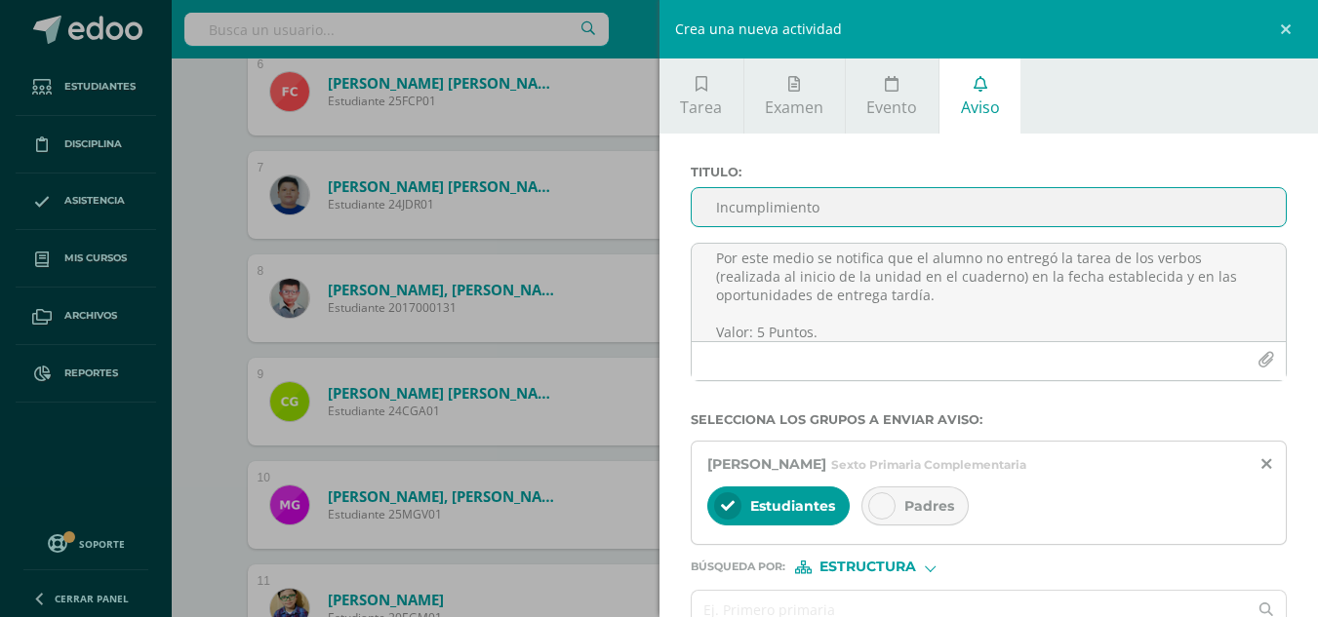
type input "Incumplimiento"
click at [905, 492] on div "Padres" at bounding box center [914, 506] width 107 height 39
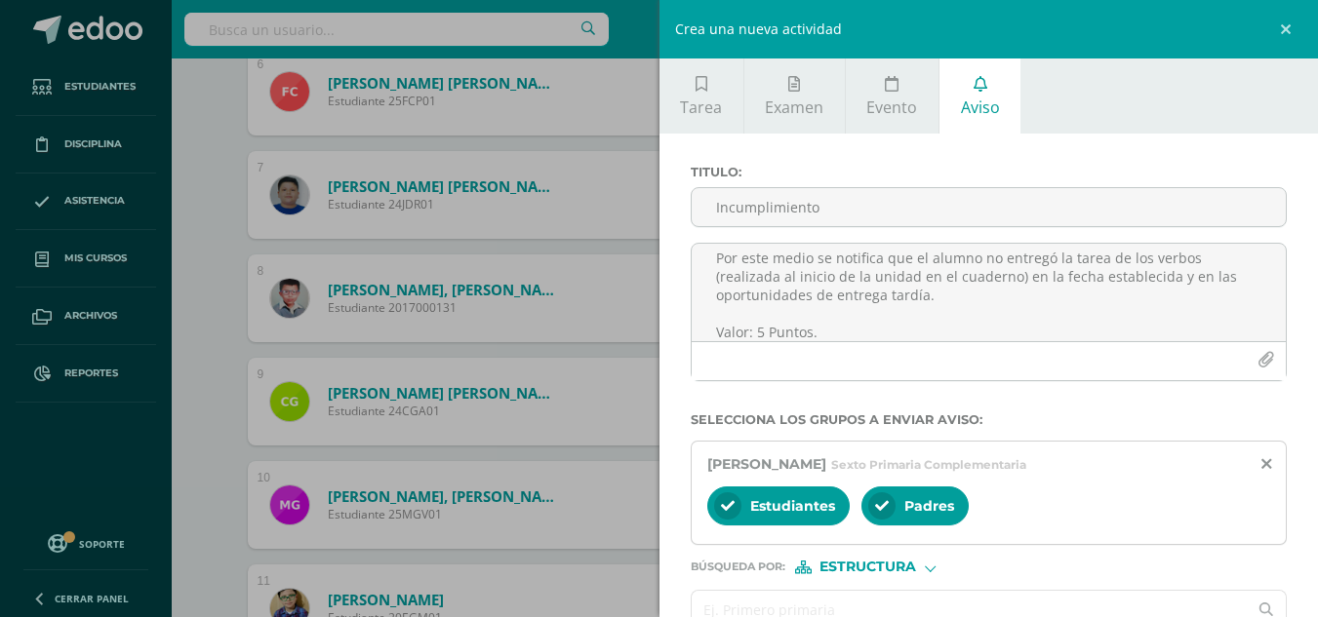
scroll to position [98, 0]
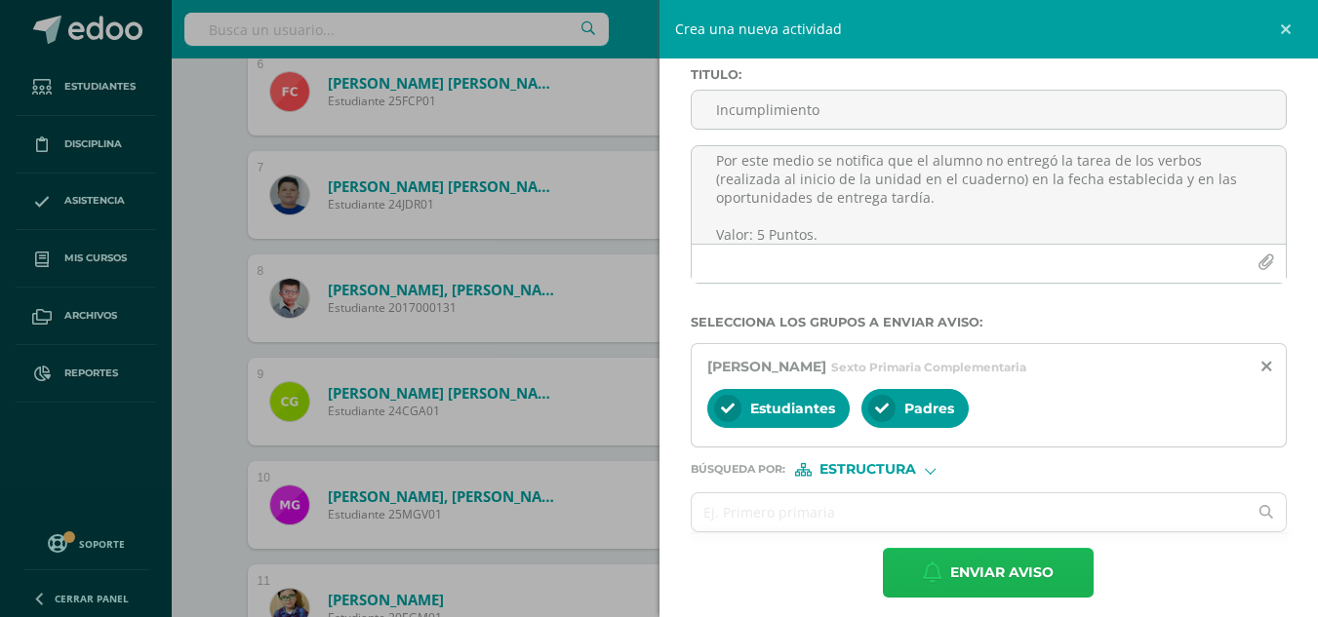
click at [953, 570] on span "Enviar aviso" at bounding box center [1001, 573] width 103 height 48
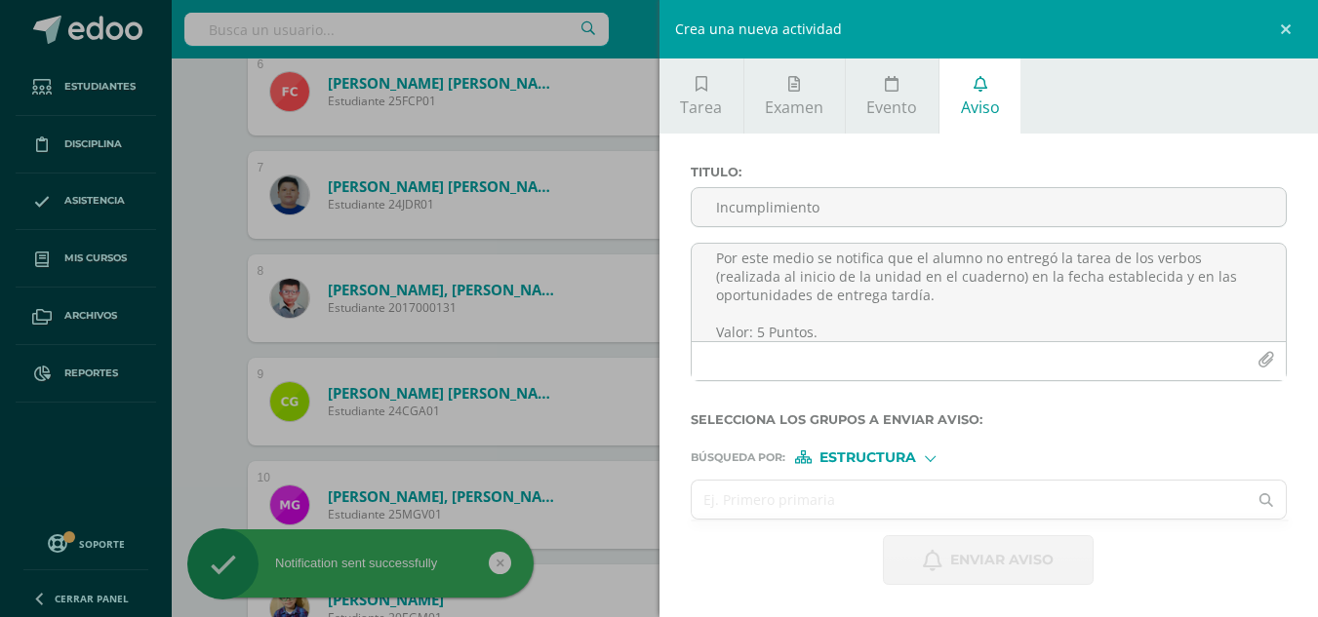
scroll to position [0, 0]
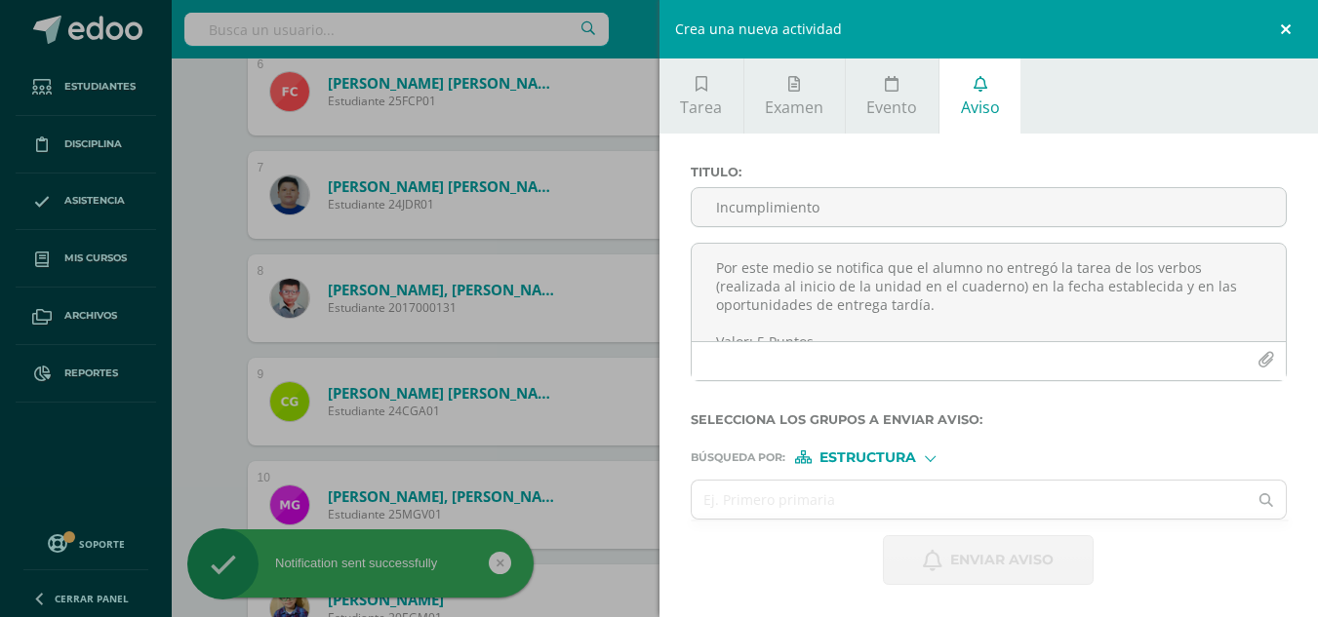
click at [1286, 25] on link at bounding box center [1288, 29] width 59 height 59
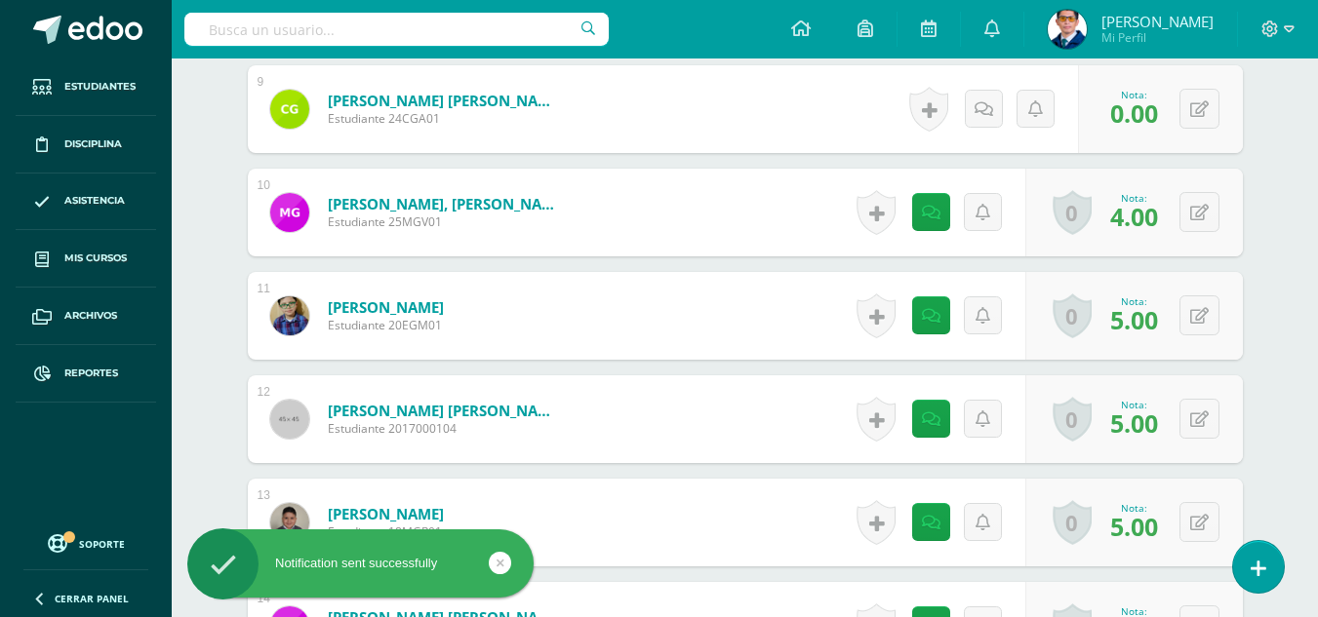
scroll to position [1769, 0]
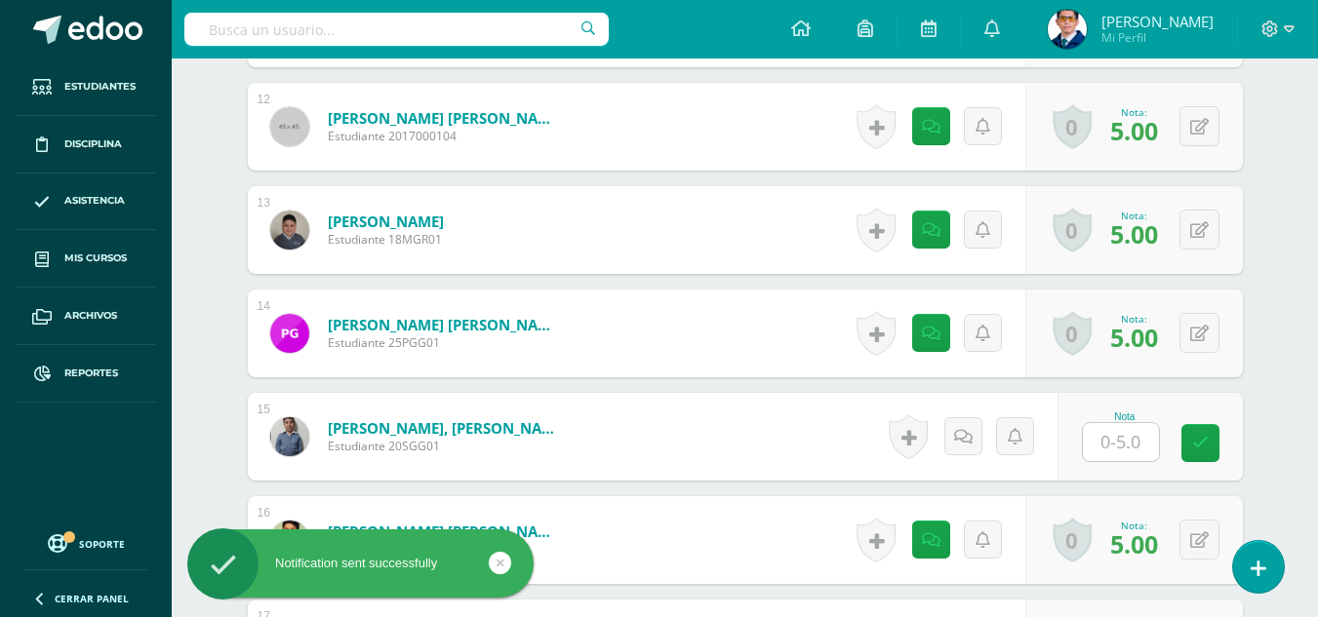
click at [1135, 426] on input "text" at bounding box center [1121, 442] width 76 height 38
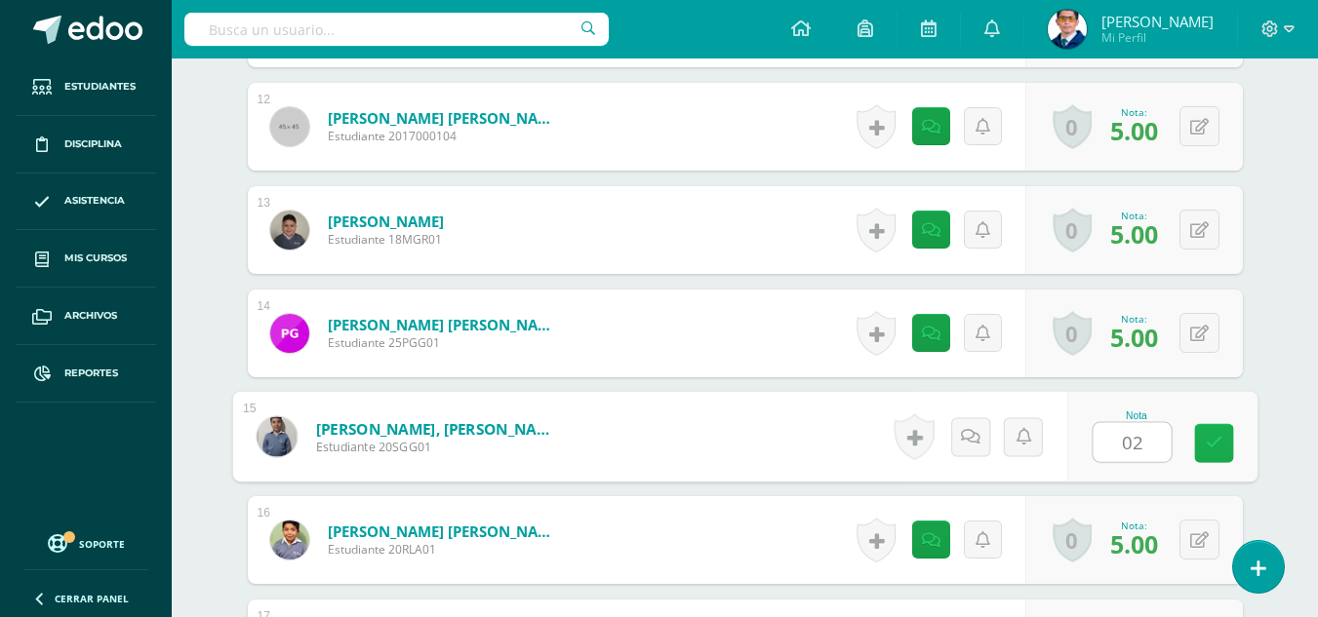
type input "0"
click at [1219, 437] on icon at bounding box center [1214, 443] width 18 height 17
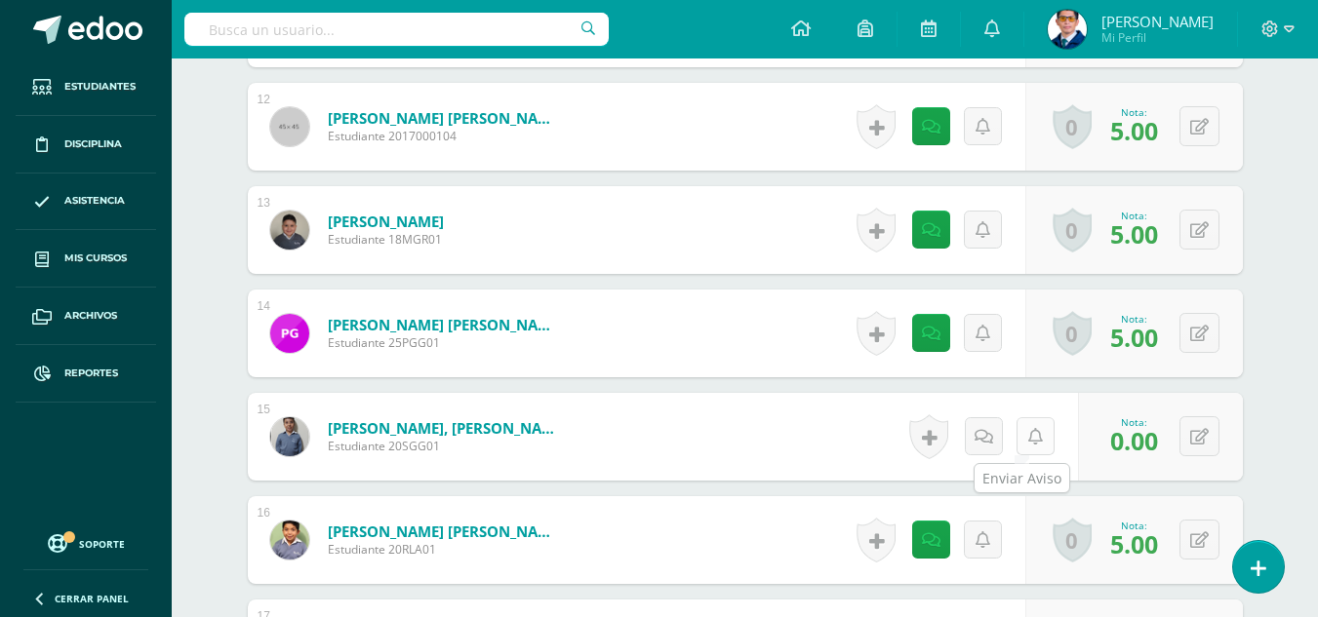
click at [1031, 435] on icon at bounding box center [1035, 437] width 15 height 17
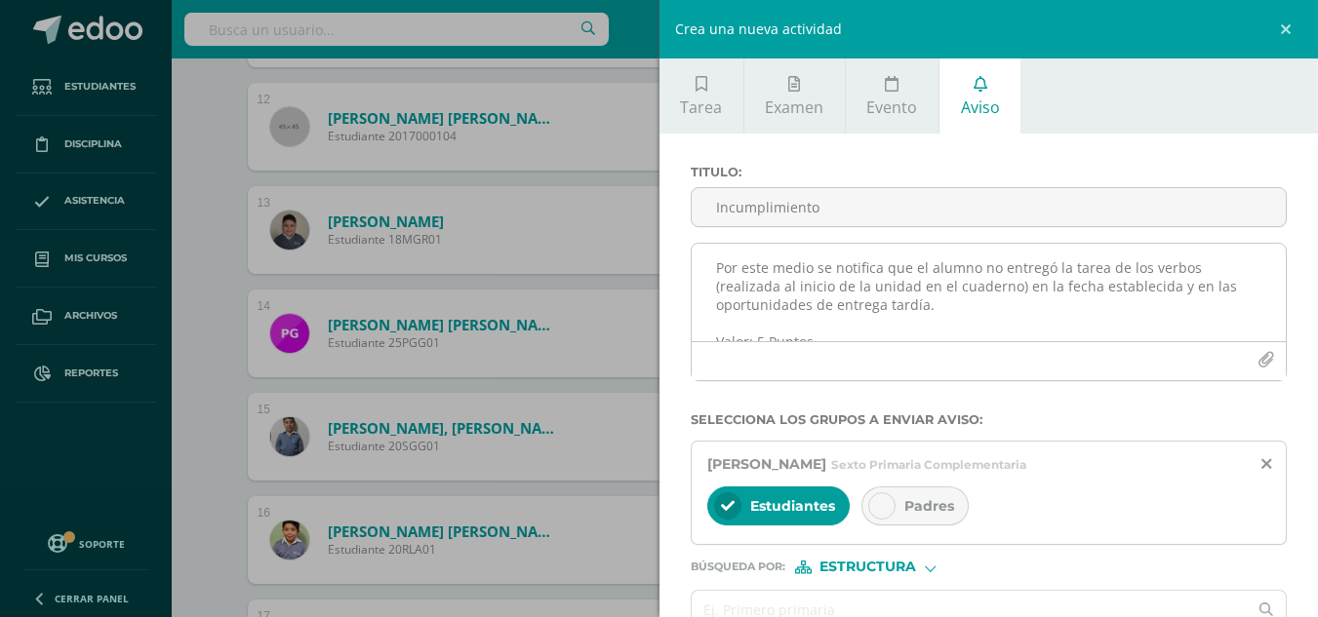
click at [868, 271] on textarea "Por este medio se notifica que el alumno no entregó la tarea de los verbos (rea…" at bounding box center [989, 293] width 595 height 98
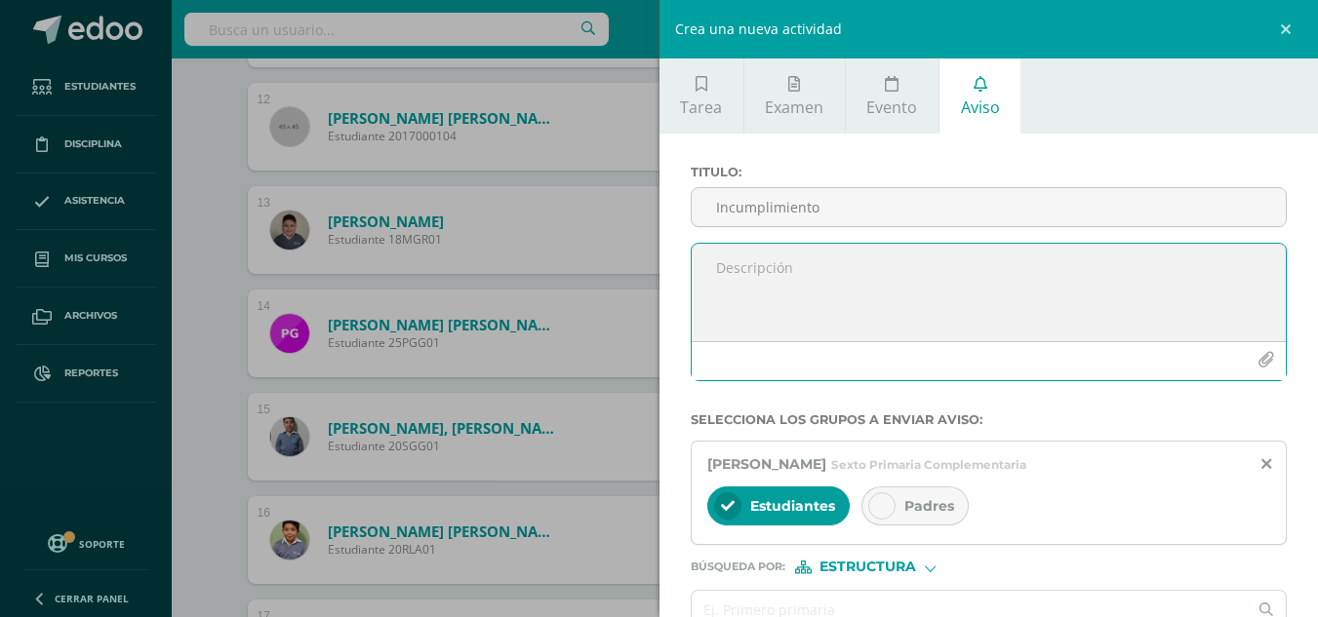
paste textarea "Por este medio se notifica que el alumno no entregó la tarea de los verbos (rea…"
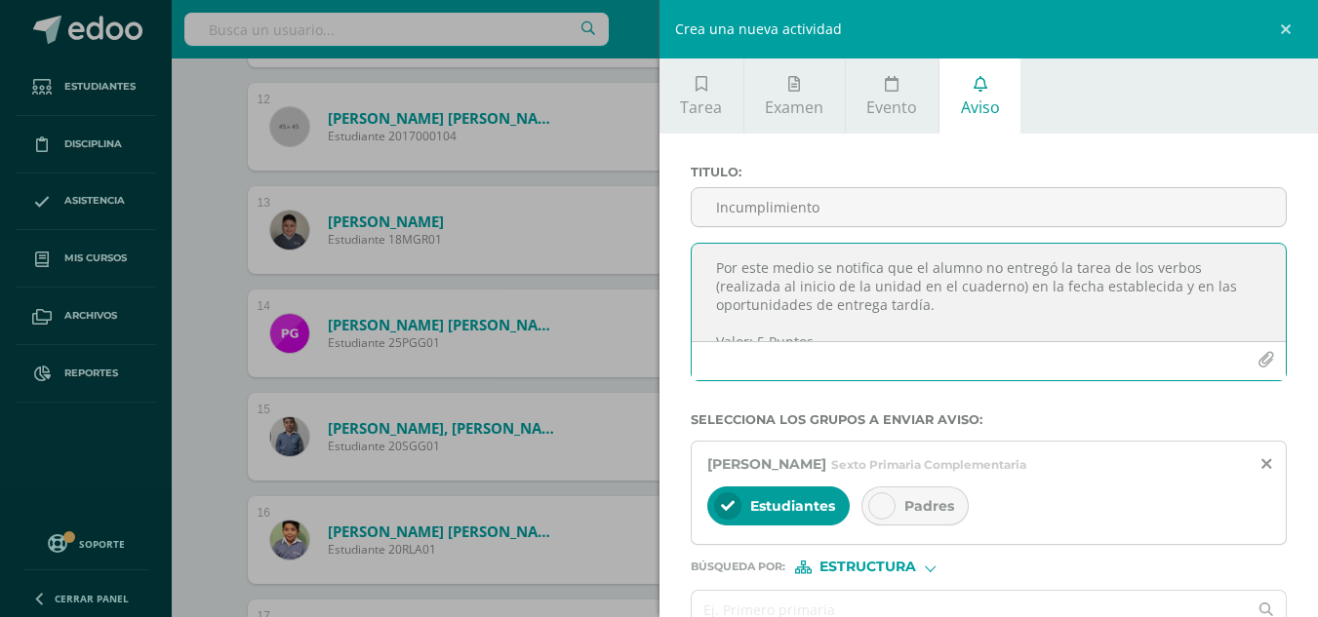
scroll to position [10, 0]
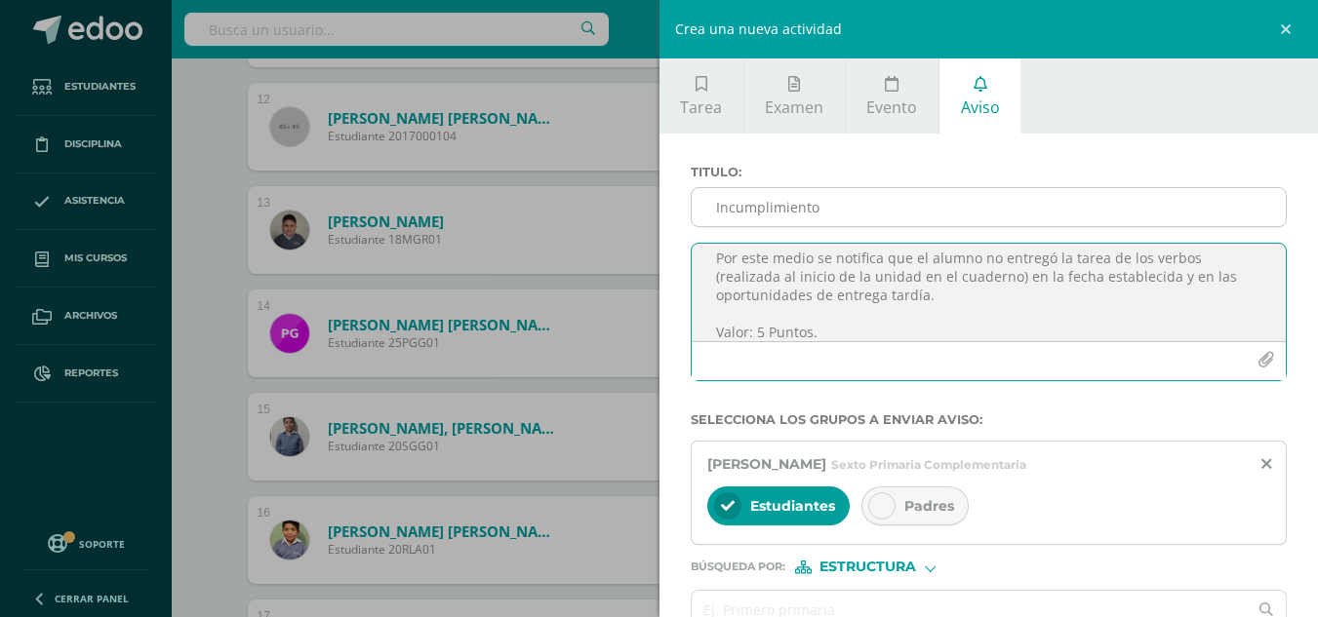
type textarea "Por este medio se notifica que el alumno no entregó la tarea de los verbos (rea…"
click at [897, 209] on input "Incumplimiento" at bounding box center [989, 207] width 595 height 38
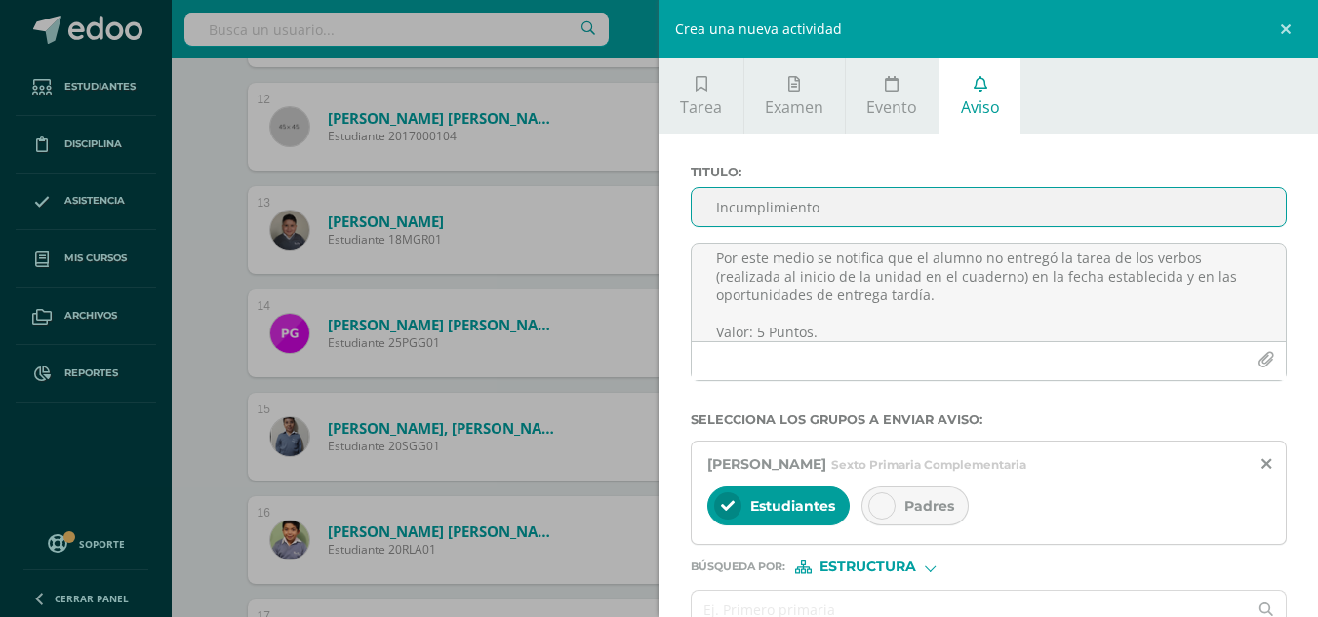
type input "Incumplimiento"
click at [902, 491] on div "Padres" at bounding box center [914, 506] width 107 height 39
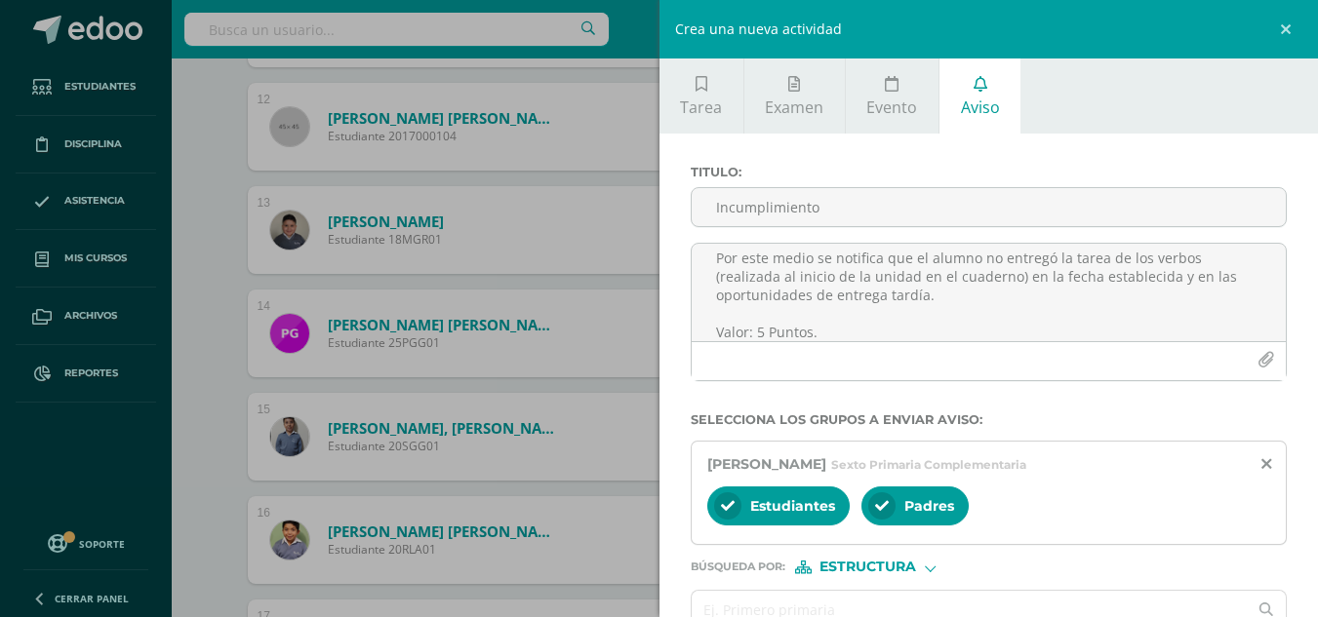
scroll to position [109, 0]
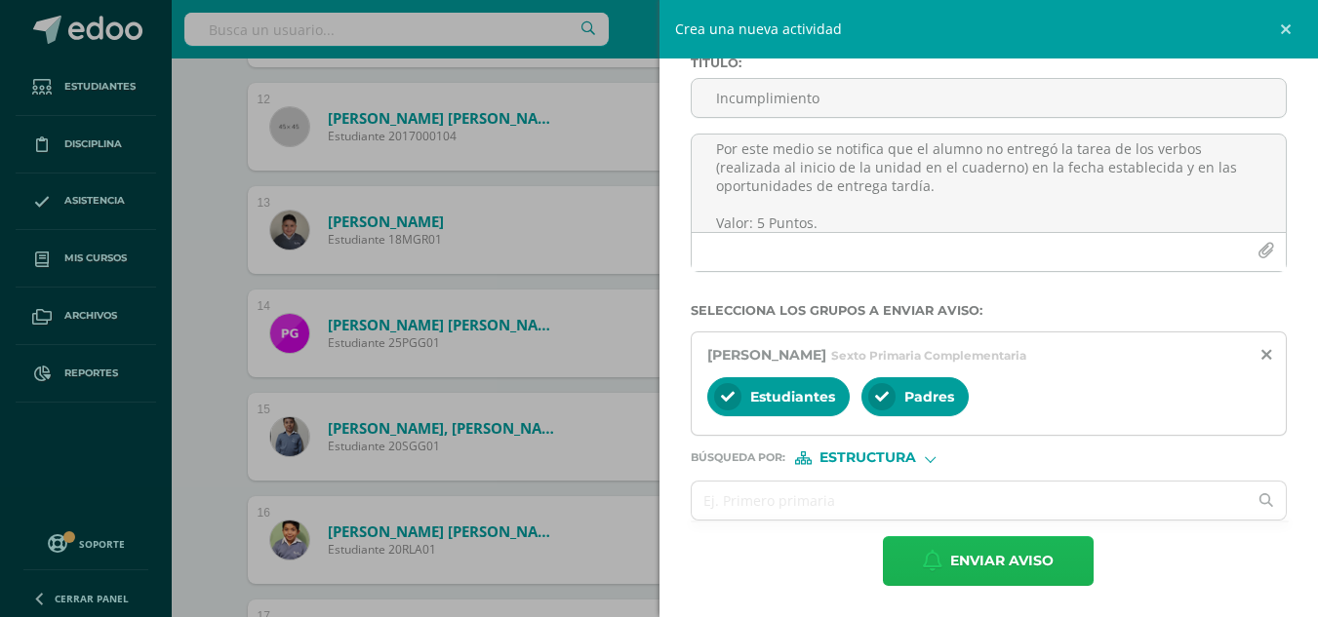
click at [954, 559] on span "Enviar aviso" at bounding box center [1001, 561] width 103 height 48
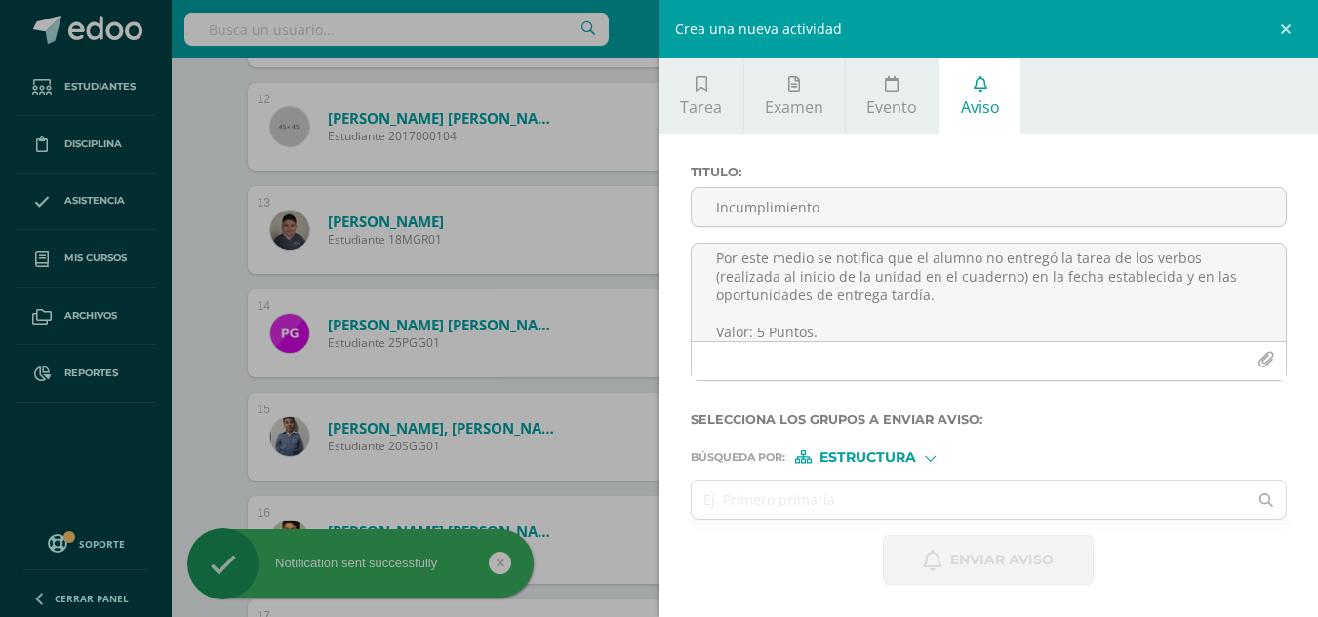
scroll to position [0, 0]
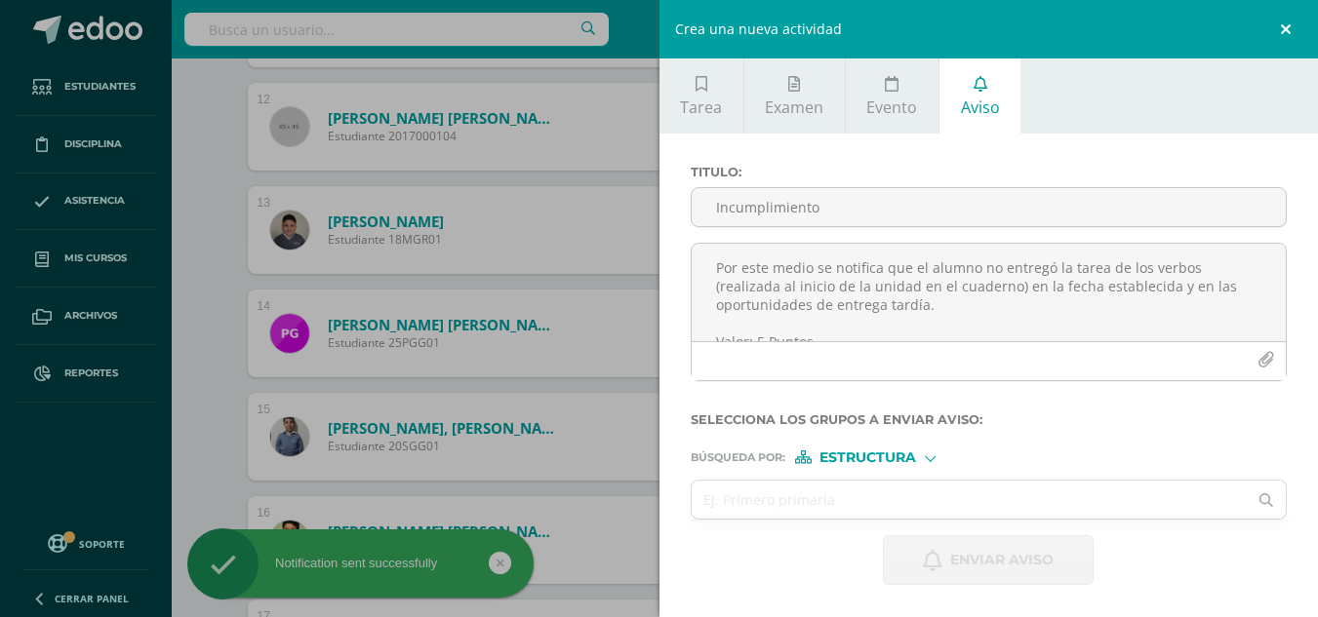
click at [1290, 28] on link at bounding box center [1288, 29] width 59 height 59
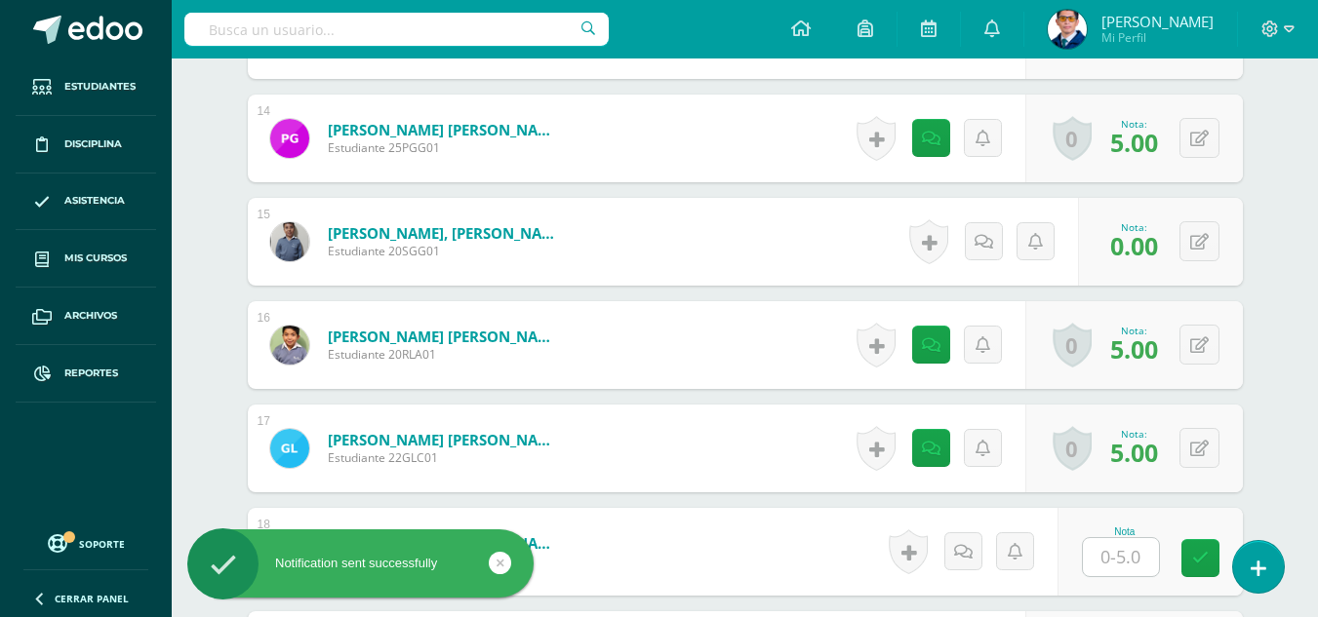
scroll to position [2062, 0]
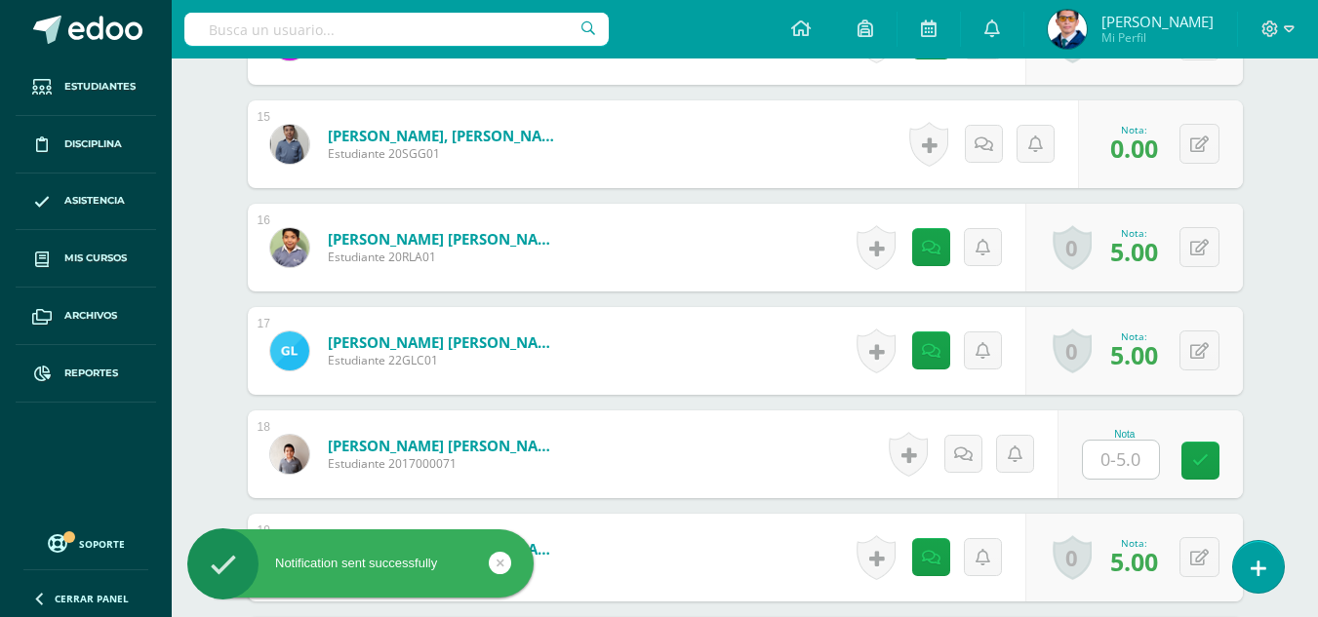
click at [1127, 456] on input "text" at bounding box center [1121, 460] width 76 height 38
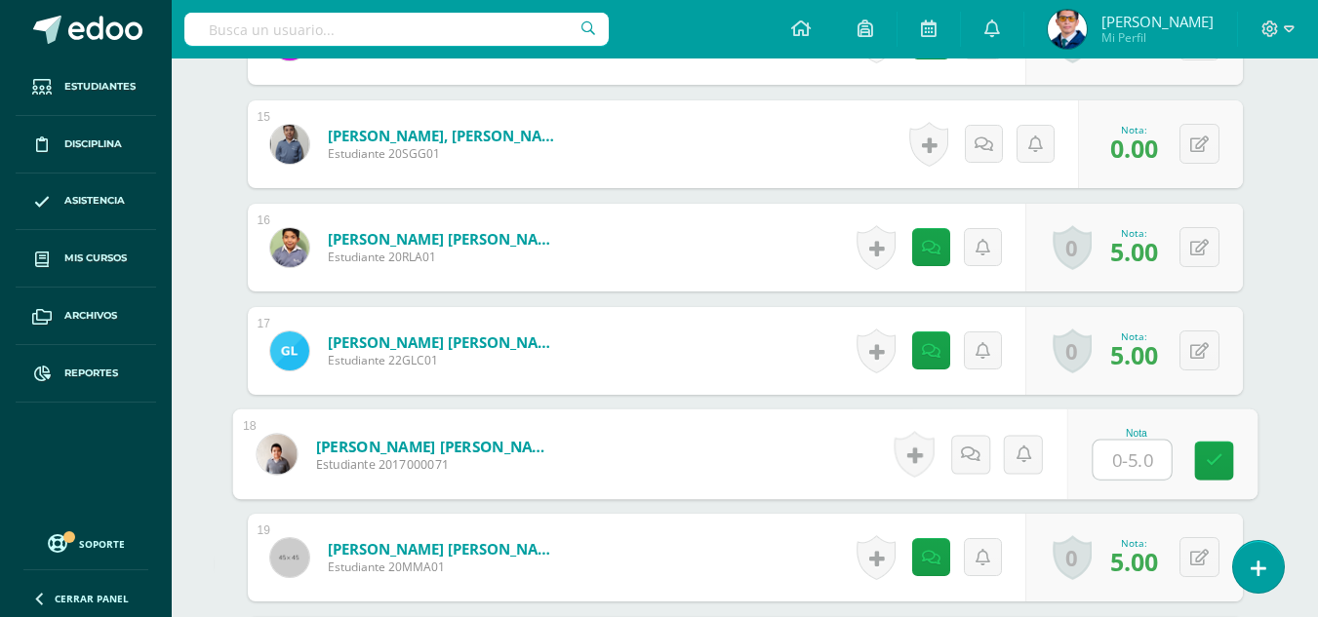
type input "5"
click at [1212, 447] on link at bounding box center [1213, 461] width 39 height 39
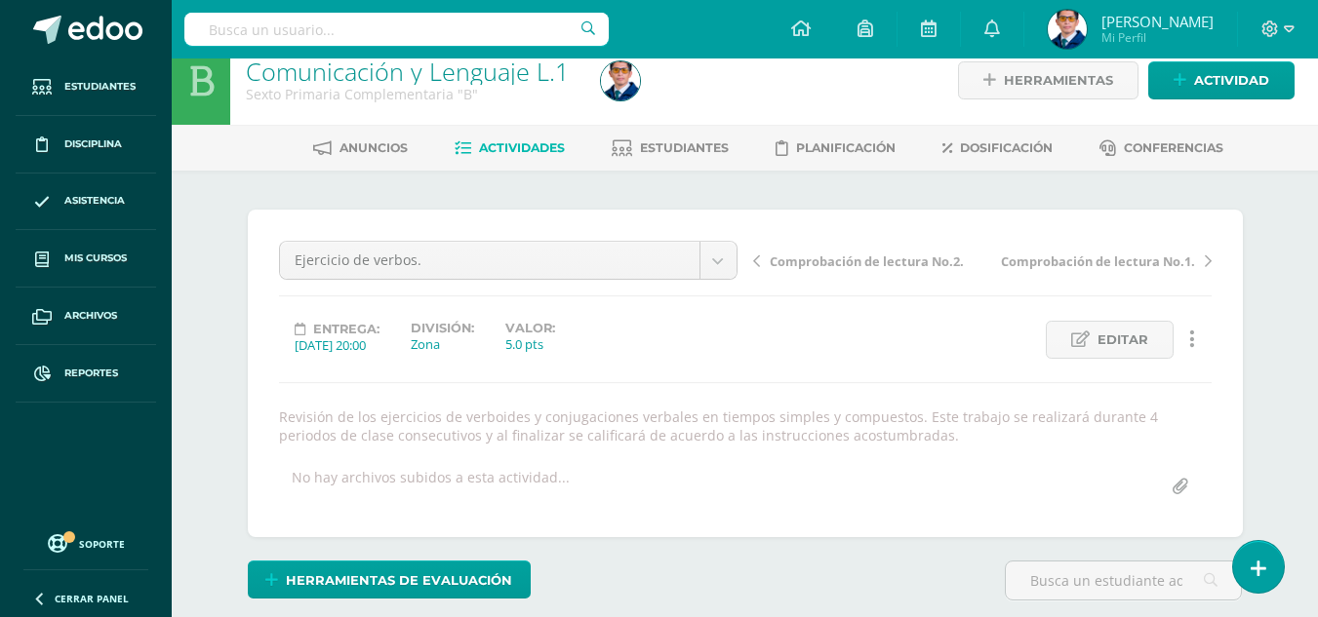
scroll to position [0, 0]
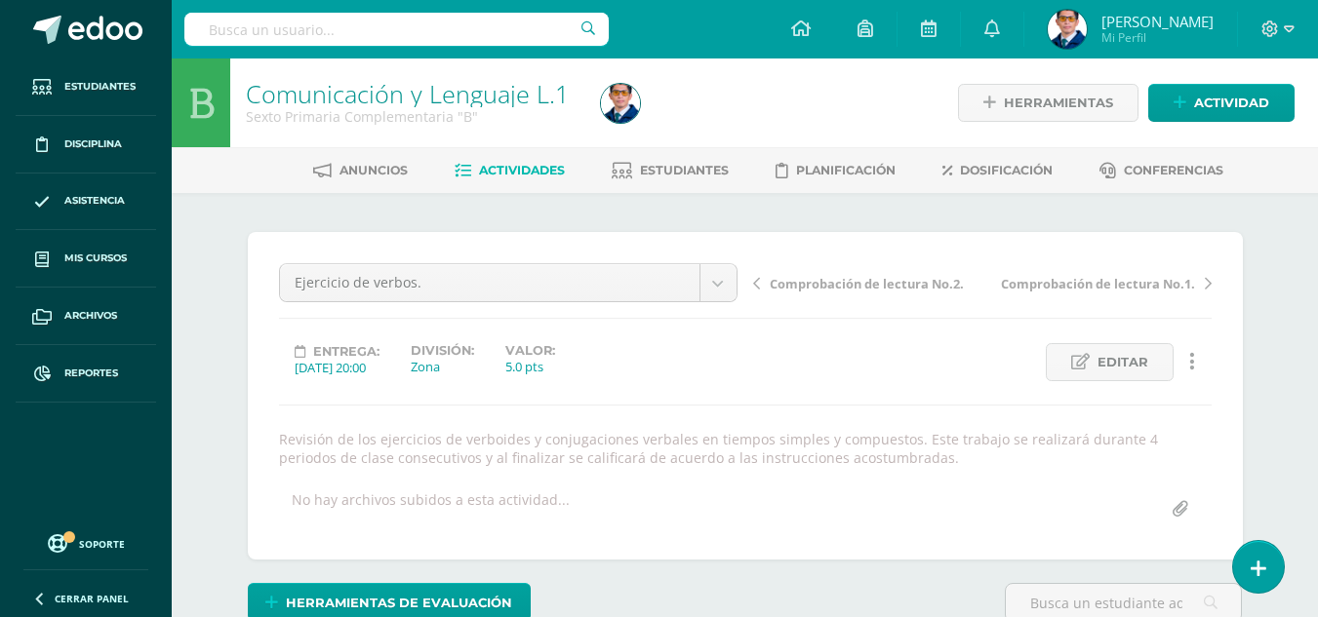
click at [539, 172] on span "Actividades" at bounding box center [522, 170] width 86 height 15
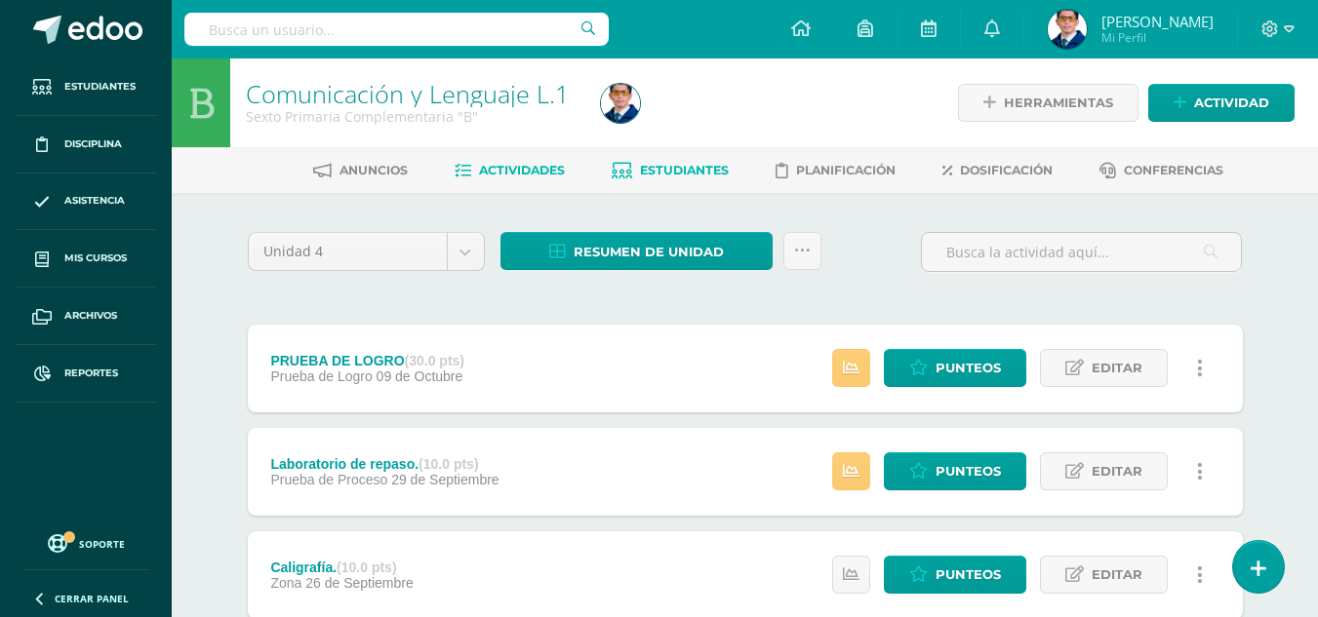
click at [683, 164] on span "Estudiantes" at bounding box center [684, 170] width 89 height 15
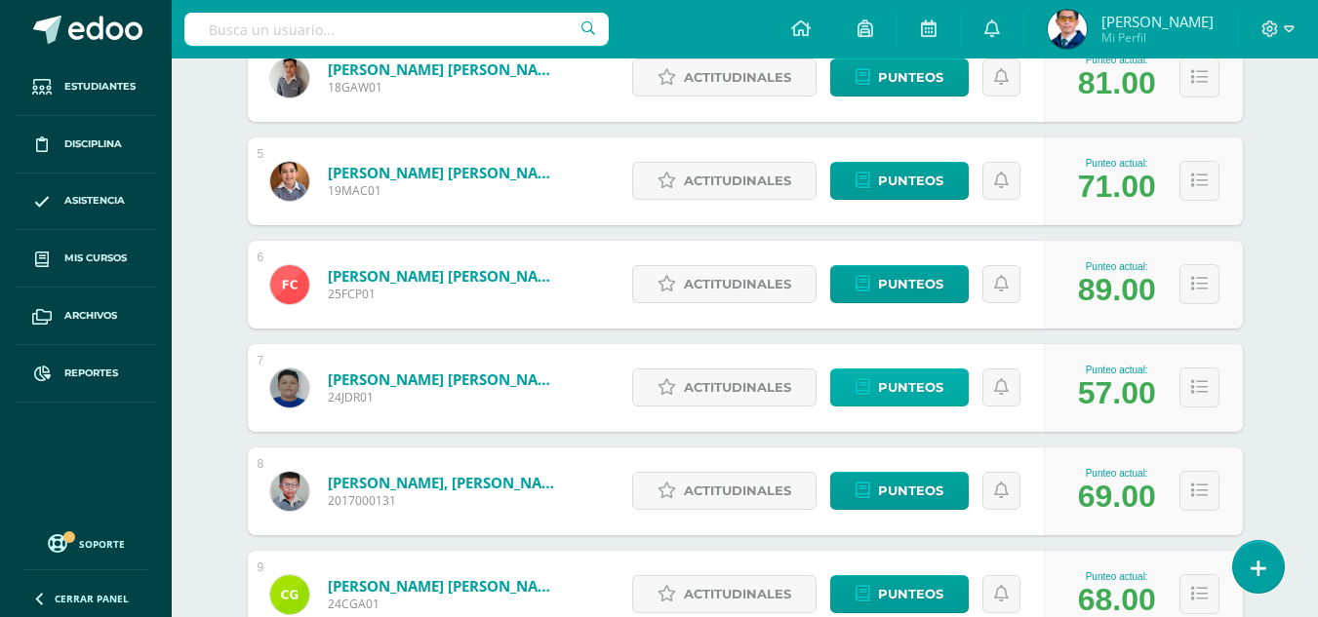
scroll to position [798, 0]
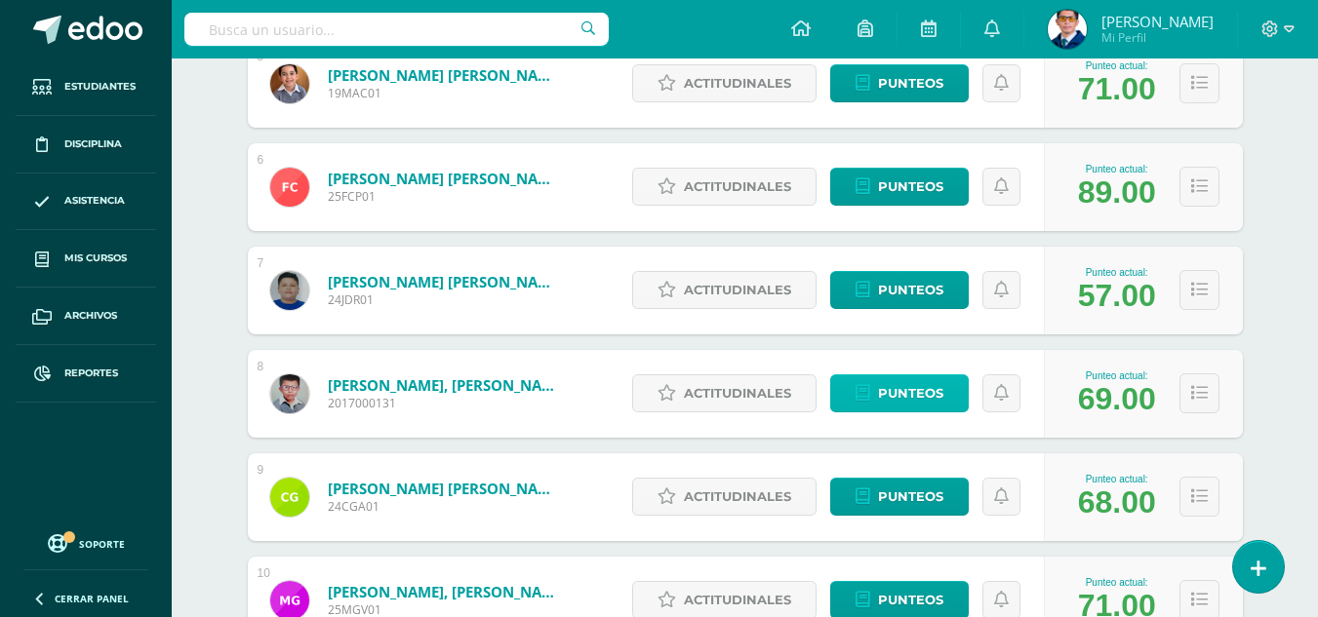
click at [929, 398] on span "Punteos" at bounding box center [910, 394] width 65 height 36
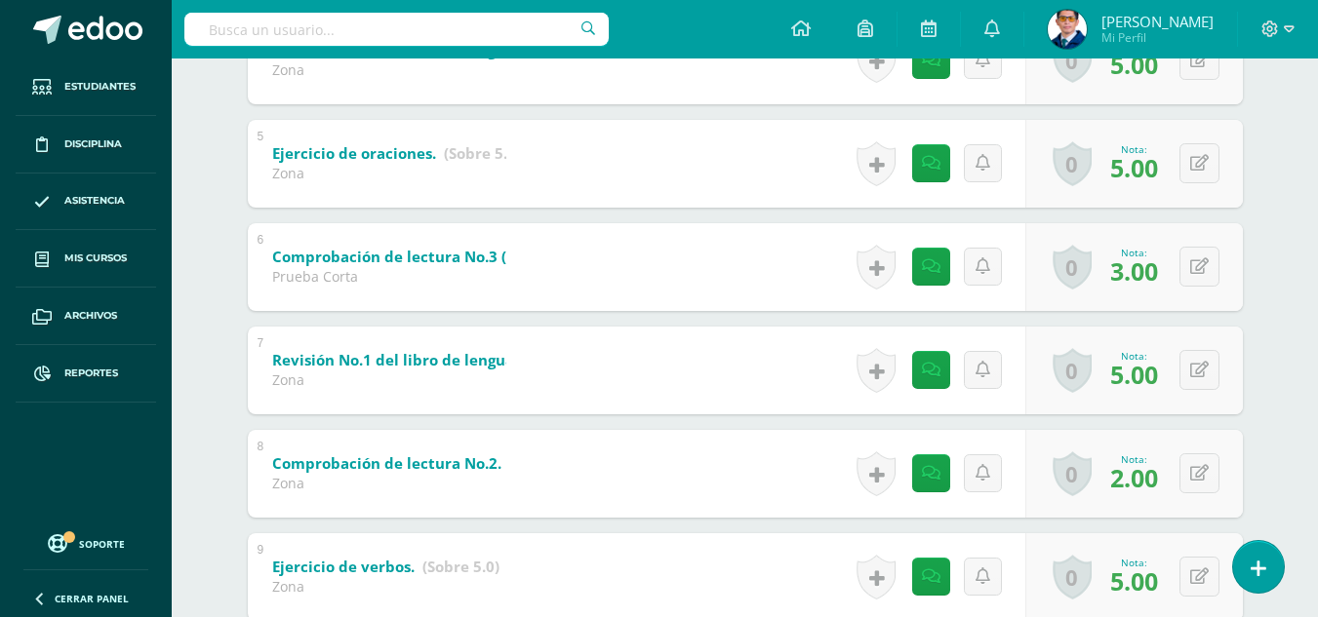
scroll to position [975, 0]
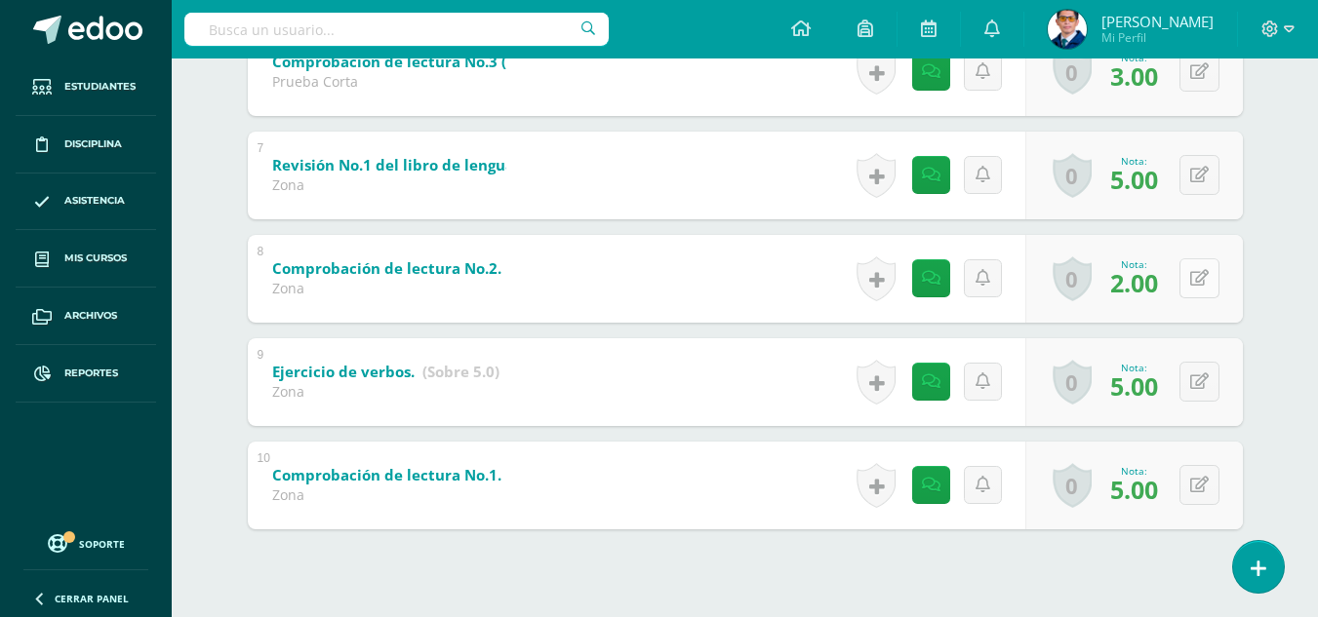
click at [1197, 281] on button at bounding box center [1199, 278] width 40 height 40
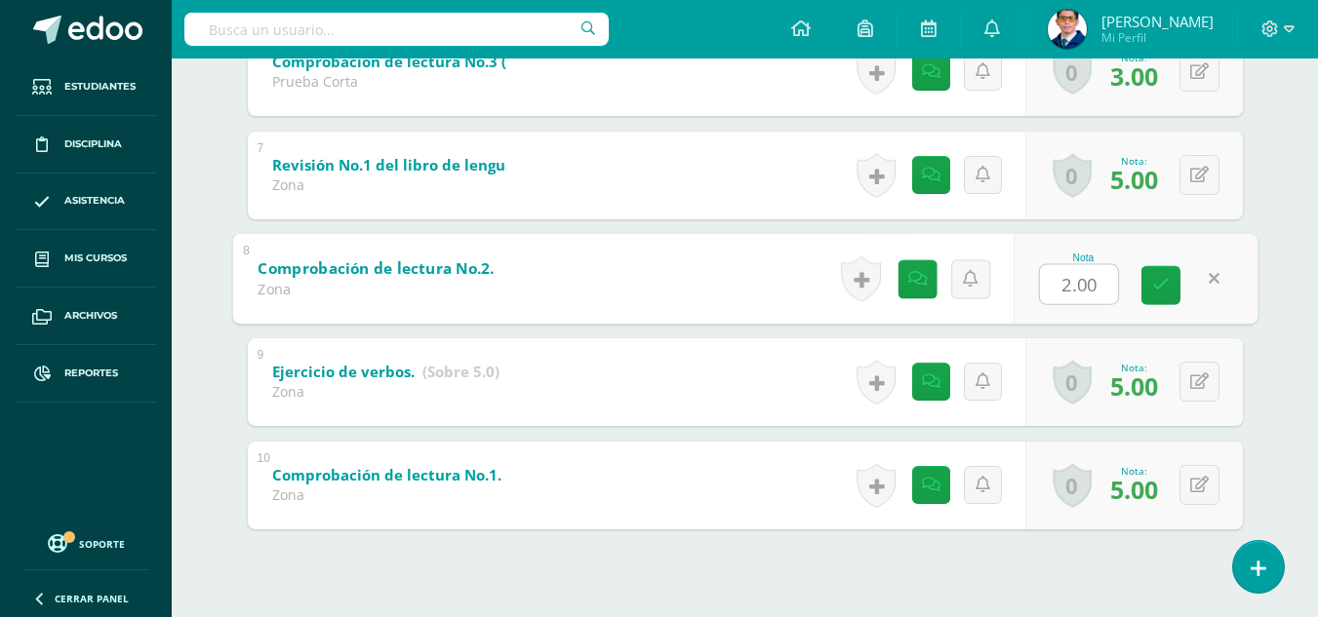
type input "3"
click at [1164, 282] on icon at bounding box center [1161, 285] width 18 height 17
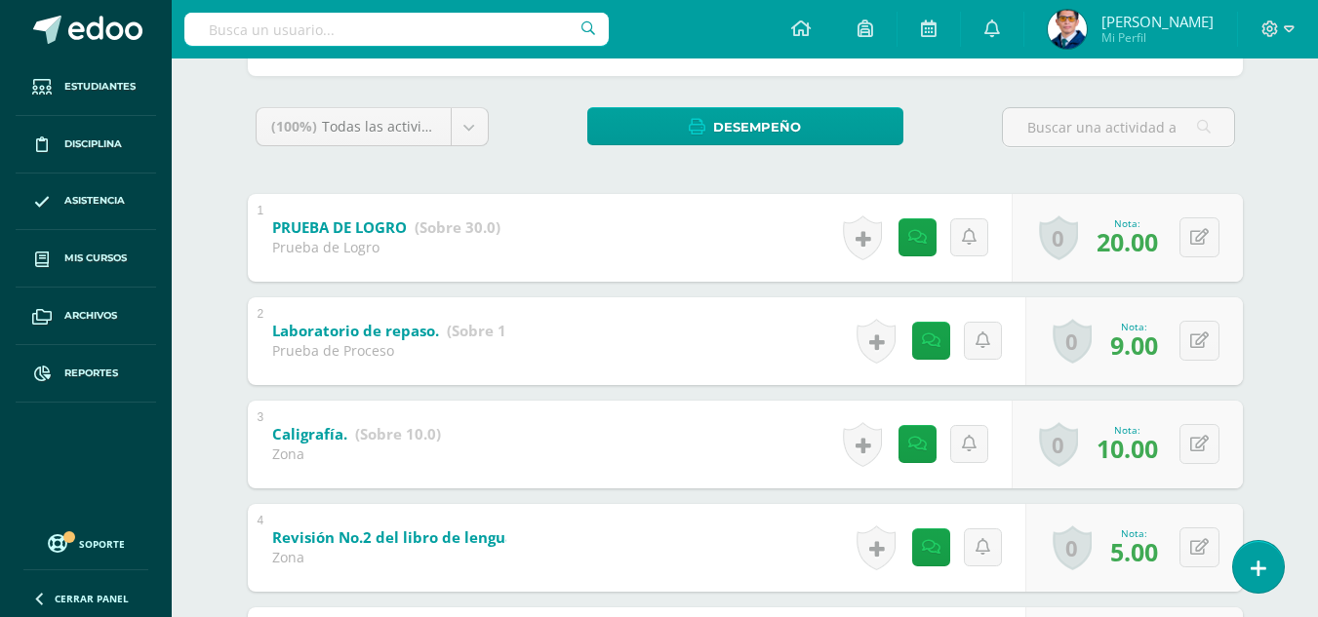
scroll to position [0, 0]
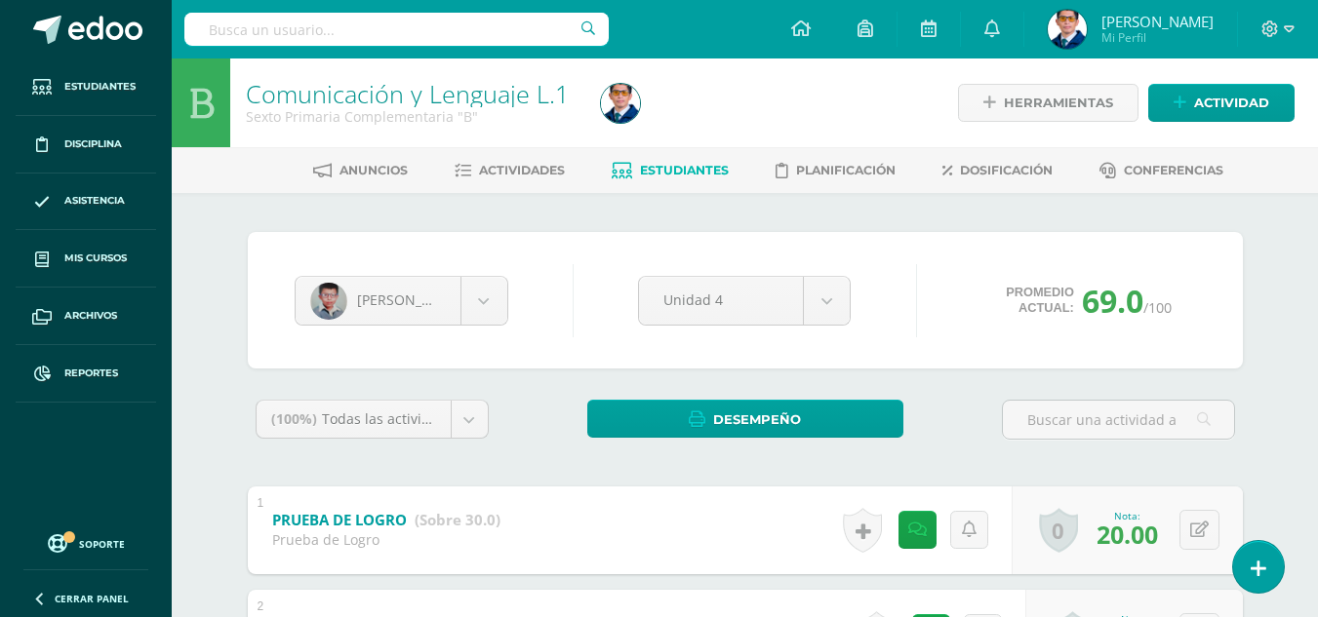
click at [662, 168] on span "Estudiantes" at bounding box center [684, 170] width 89 height 15
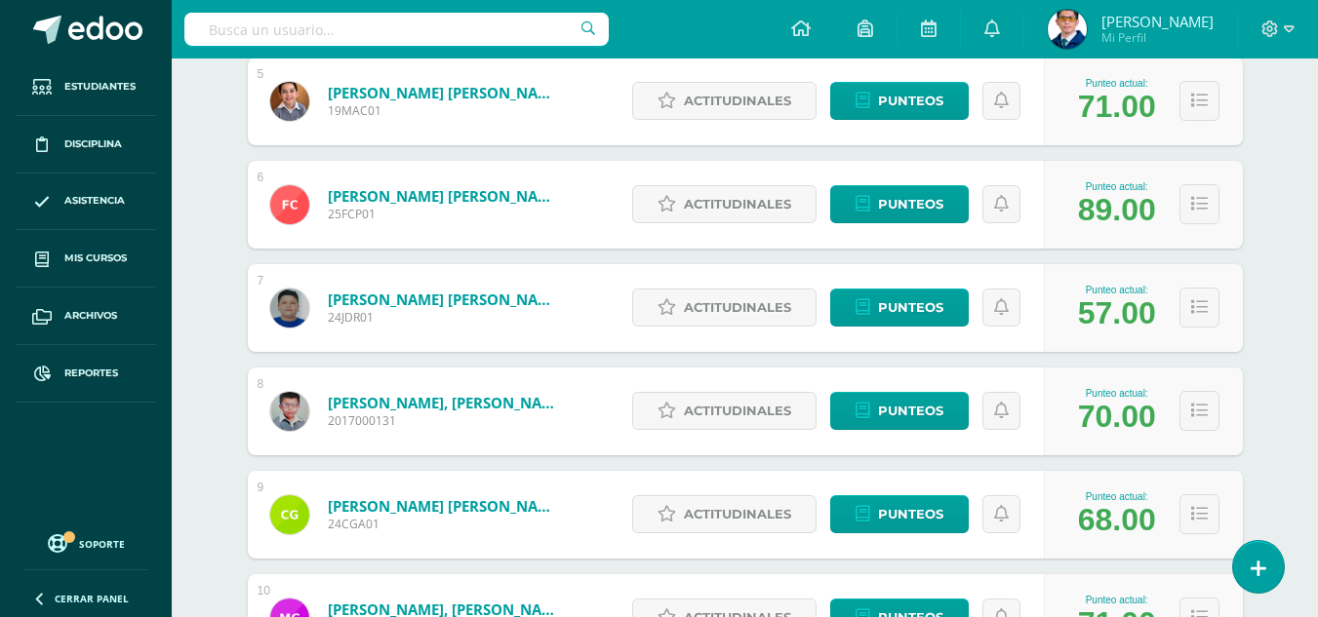
scroll to position [878, 0]
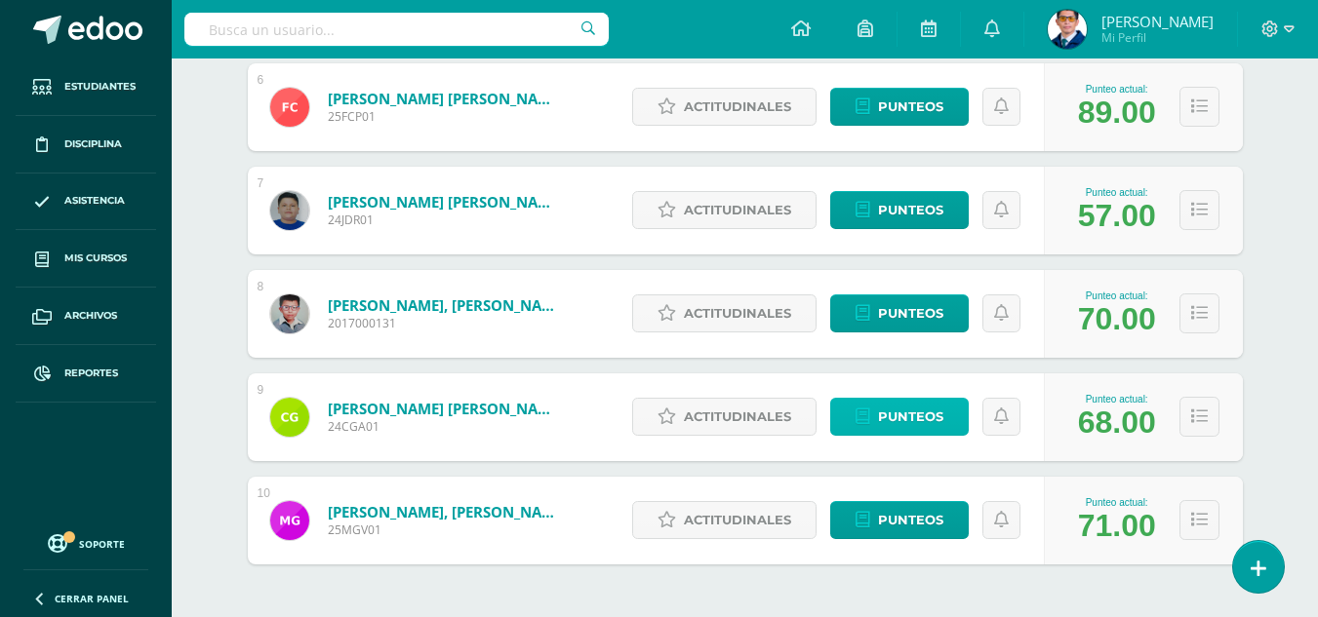
click at [942, 420] on link "Punteos" at bounding box center [899, 417] width 139 height 38
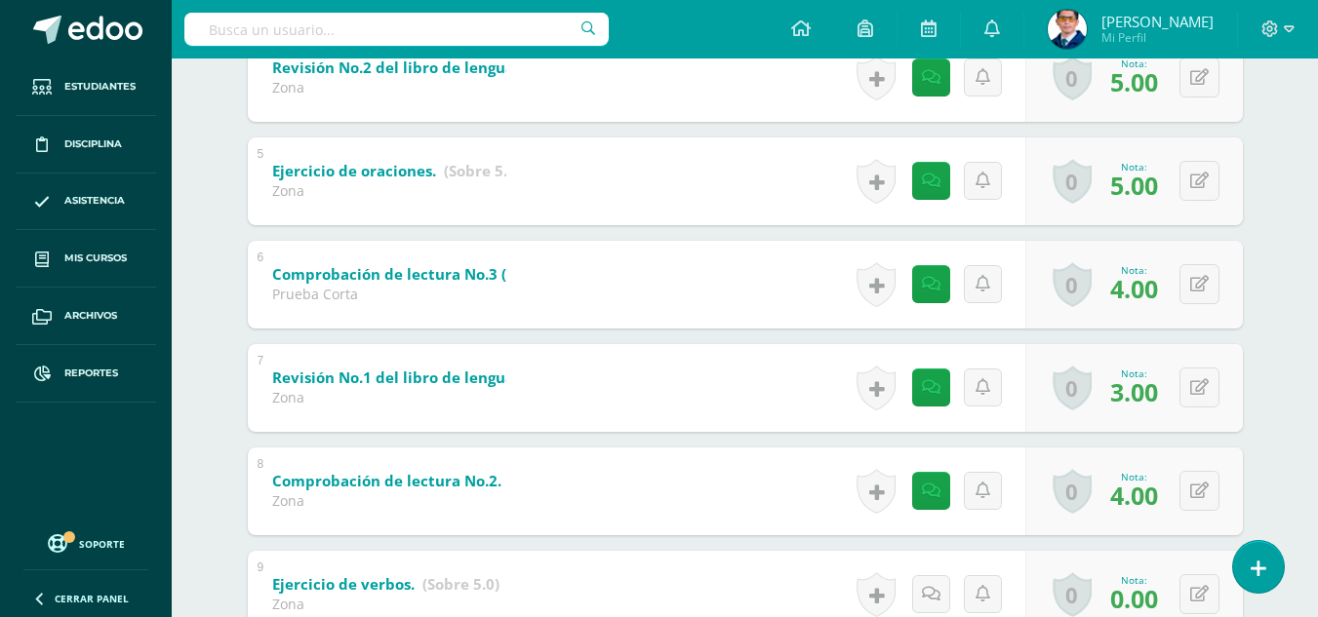
scroll to position [958, 0]
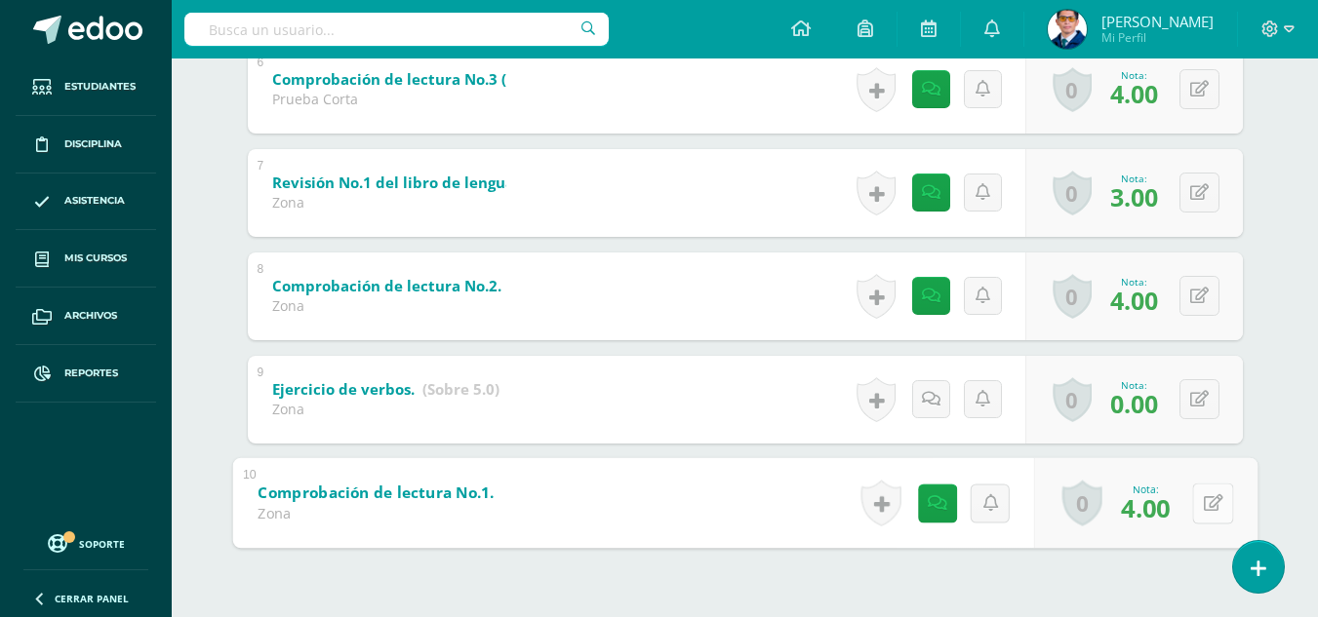
click at [1206, 503] on icon at bounding box center [1213, 503] width 20 height 17
type input "6"
click at [1169, 508] on link at bounding box center [1160, 509] width 39 height 39
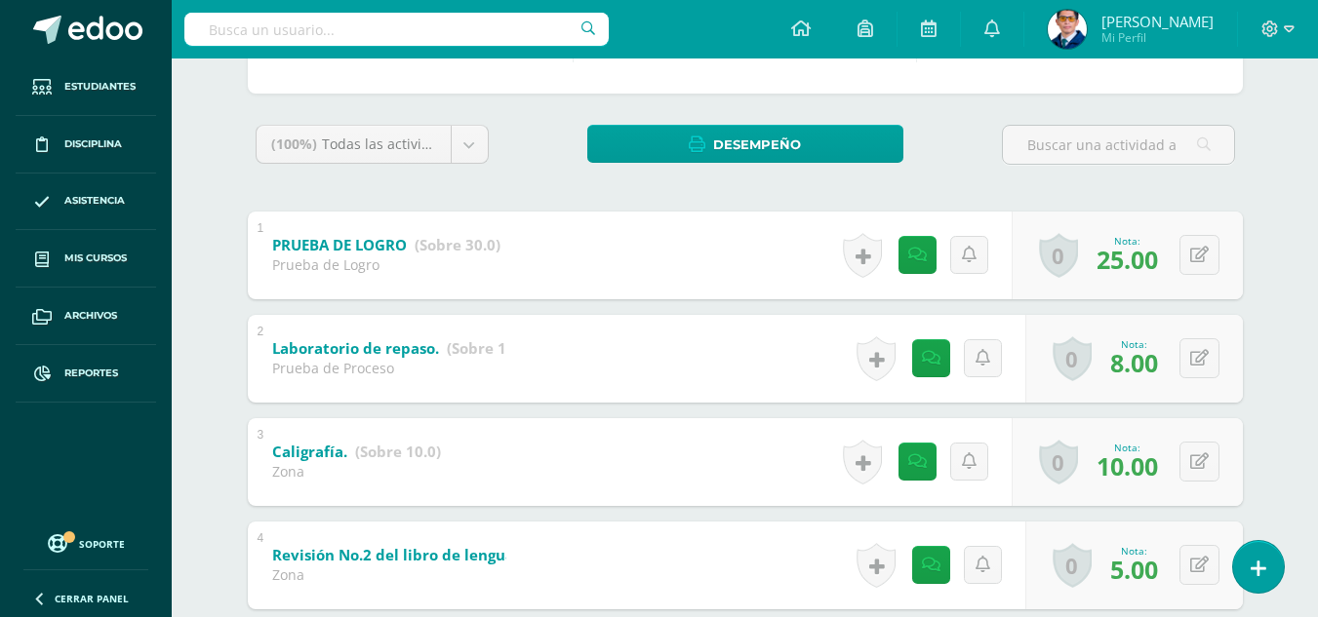
scroll to position [0, 0]
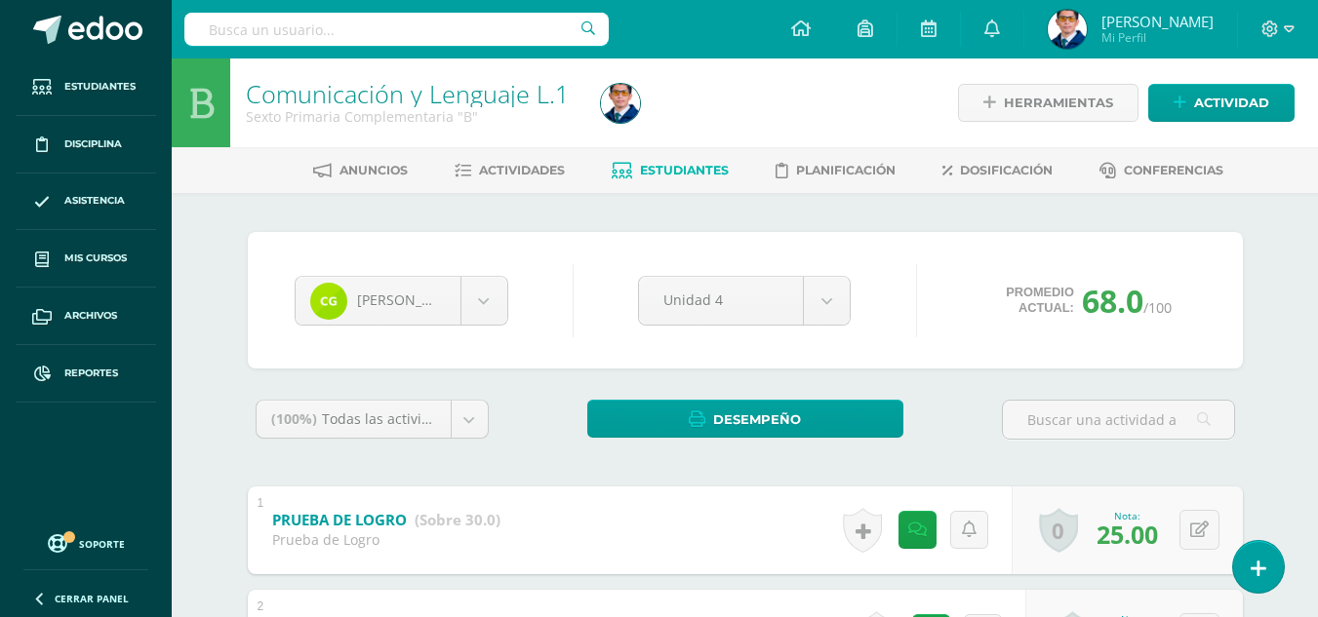
click at [673, 164] on span "Estudiantes" at bounding box center [684, 170] width 89 height 15
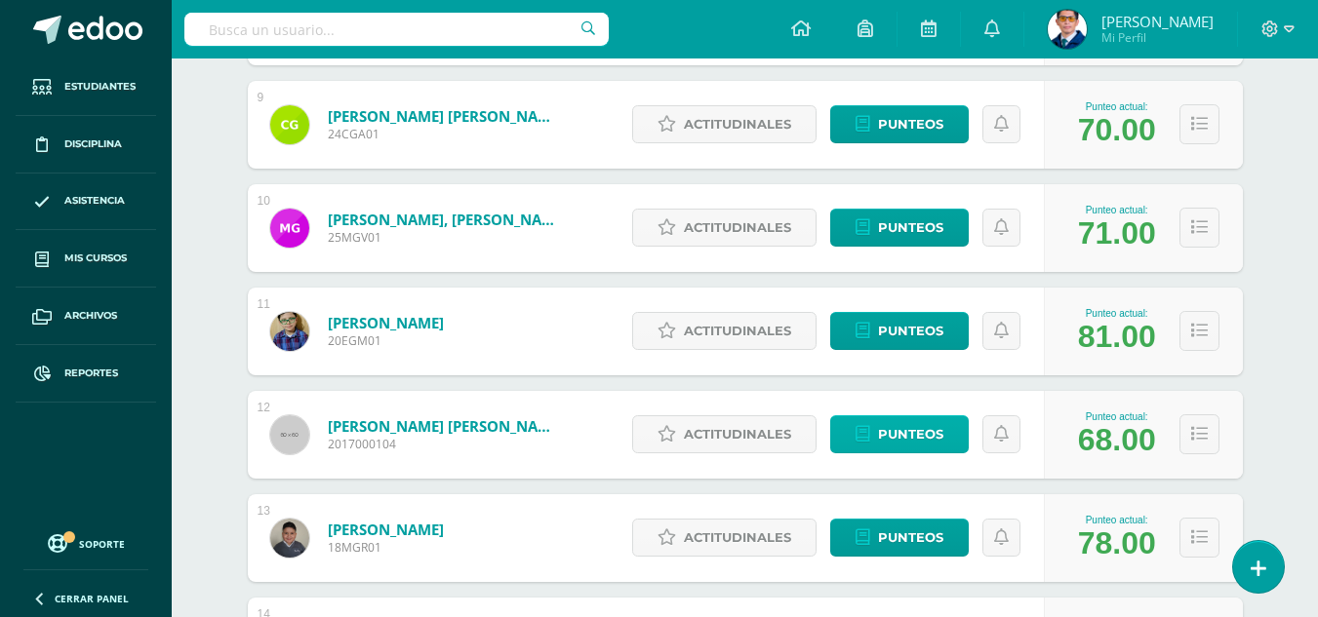
scroll to position [1268, 0]
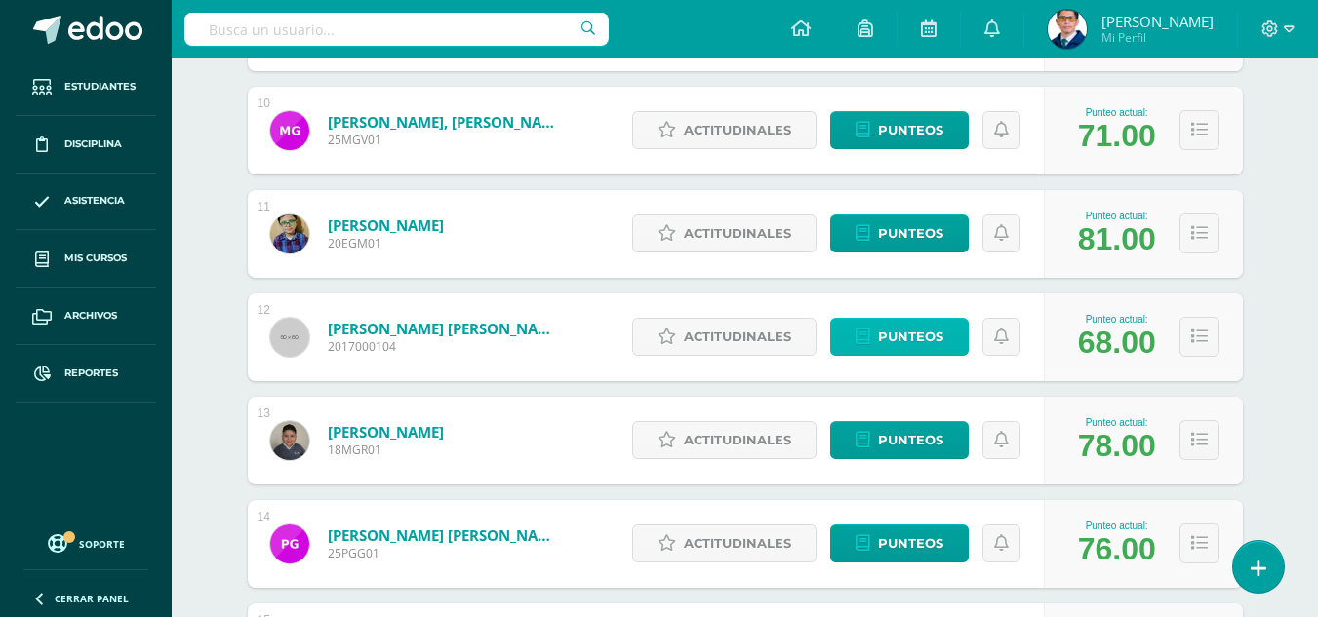
click at [927, 345] on span "Punteos" at bounding box center [910, 337] width 65 height 36
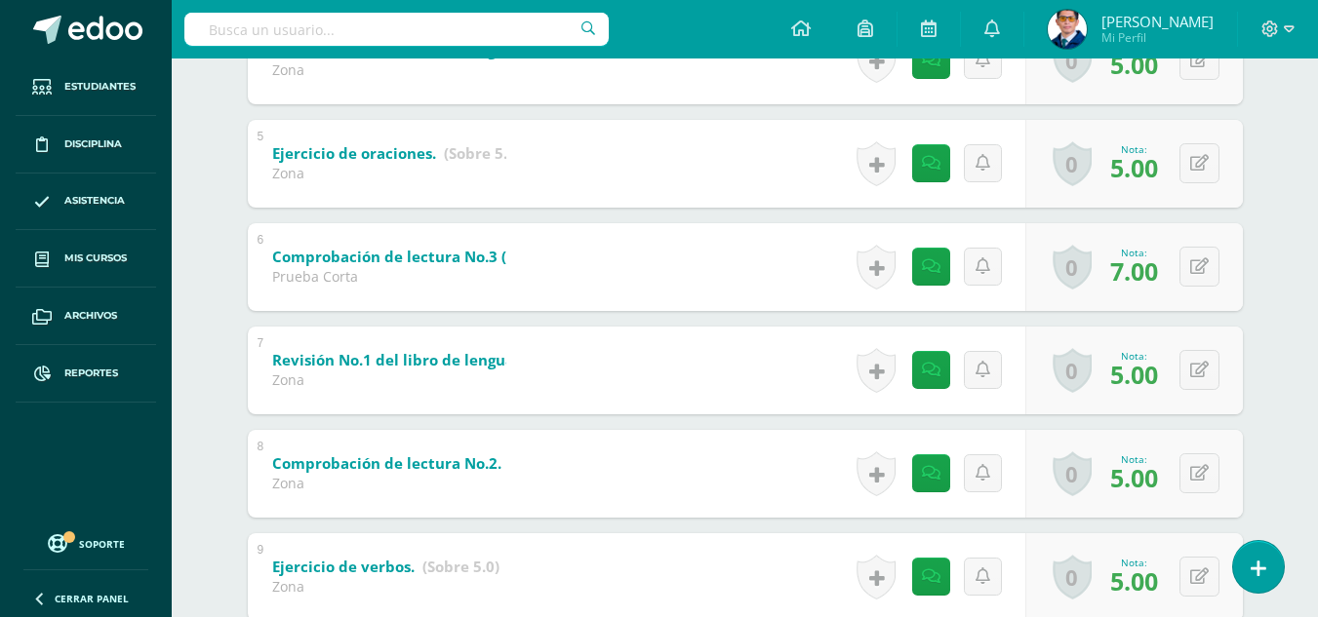
scroll to position [1073, 0]
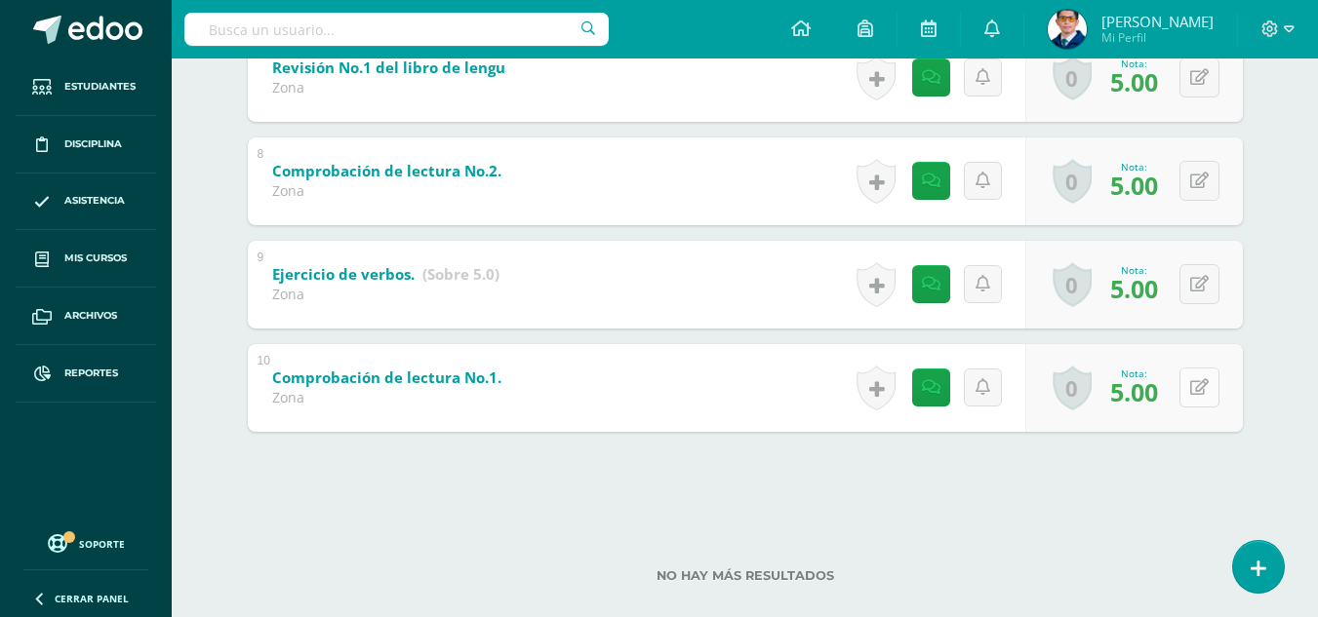
click at [1195, 387] on button at bounding box center [1199, 388] width 40 height 40
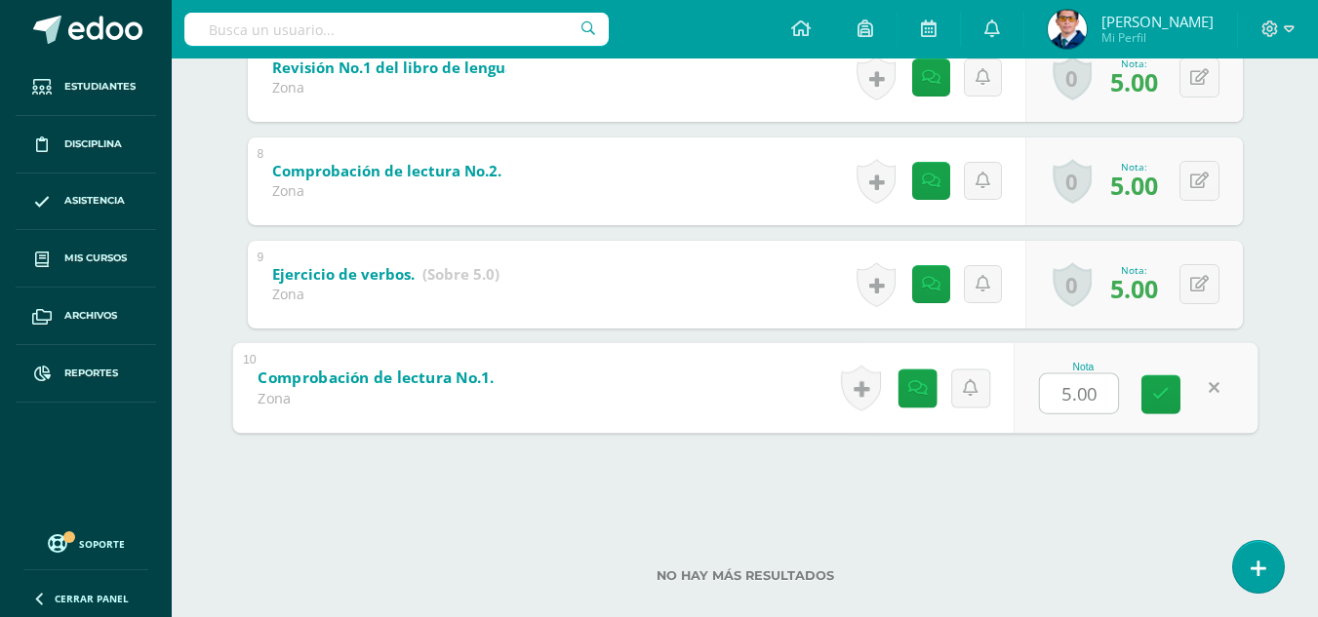
type input "7"
click at [1169, 400] on link at bounding box center [1160, 394] width 39 height 39
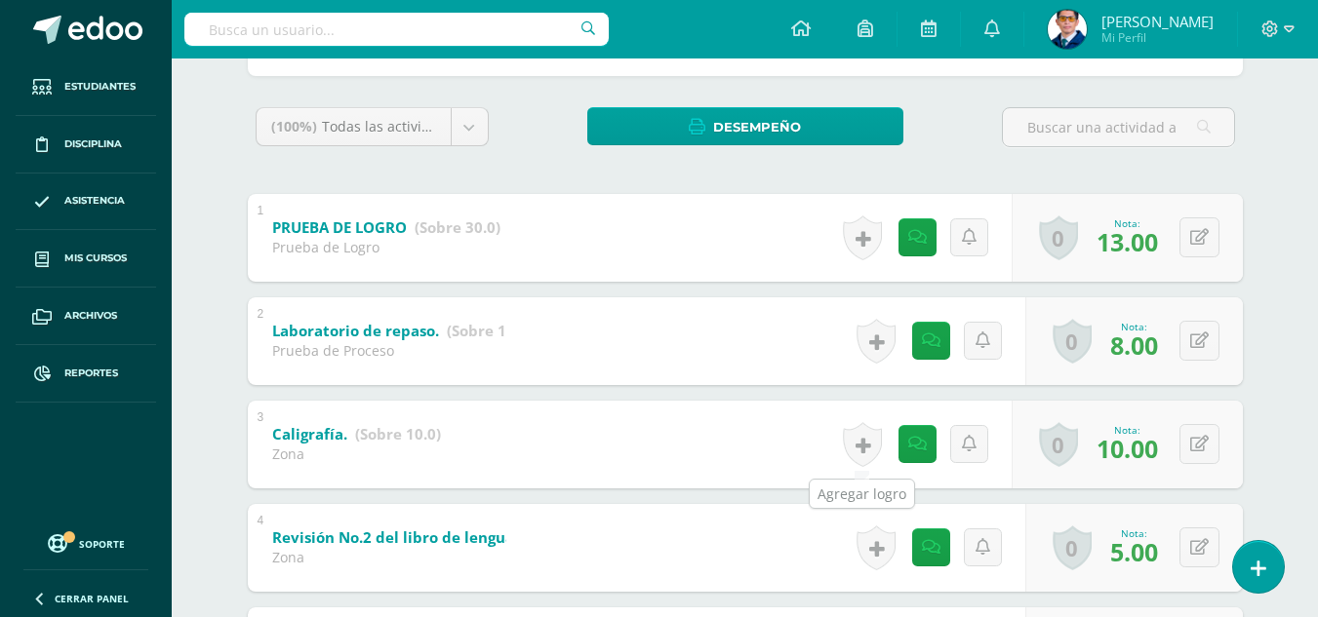
scroll to position [0, 0]
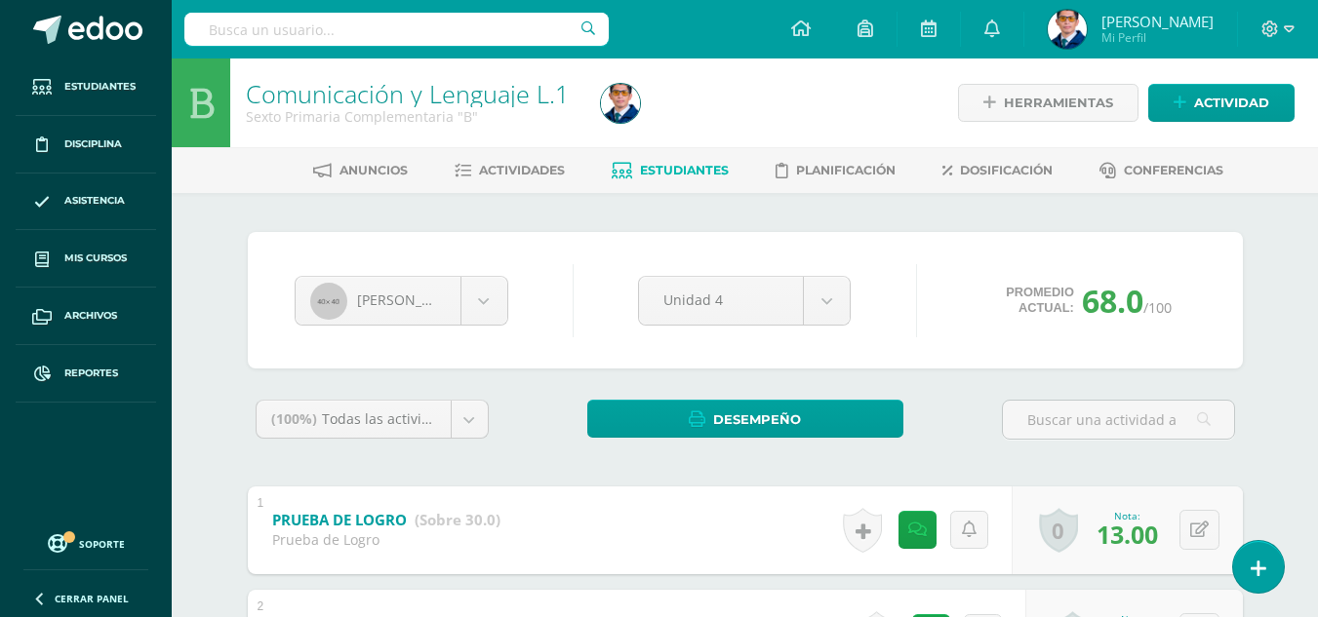
click at [664, 175] on span "Estudiantes" at bounding box center [684, 170] width 89 height 15
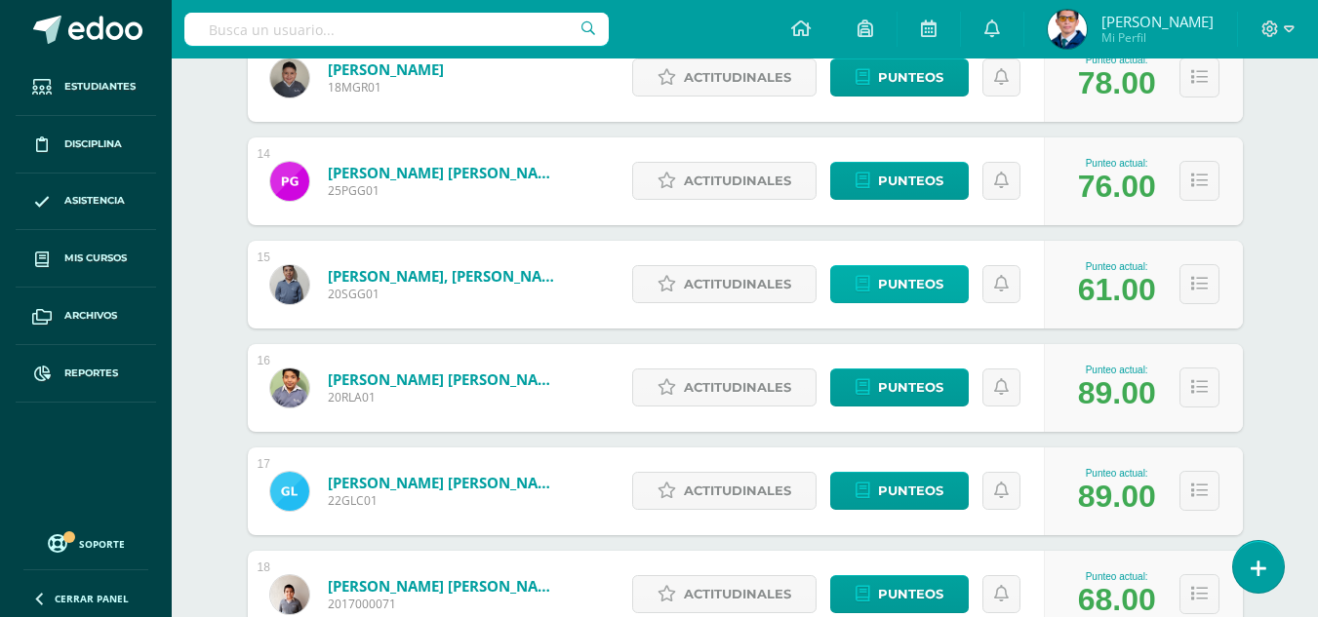
scroll to position [1728, 0]
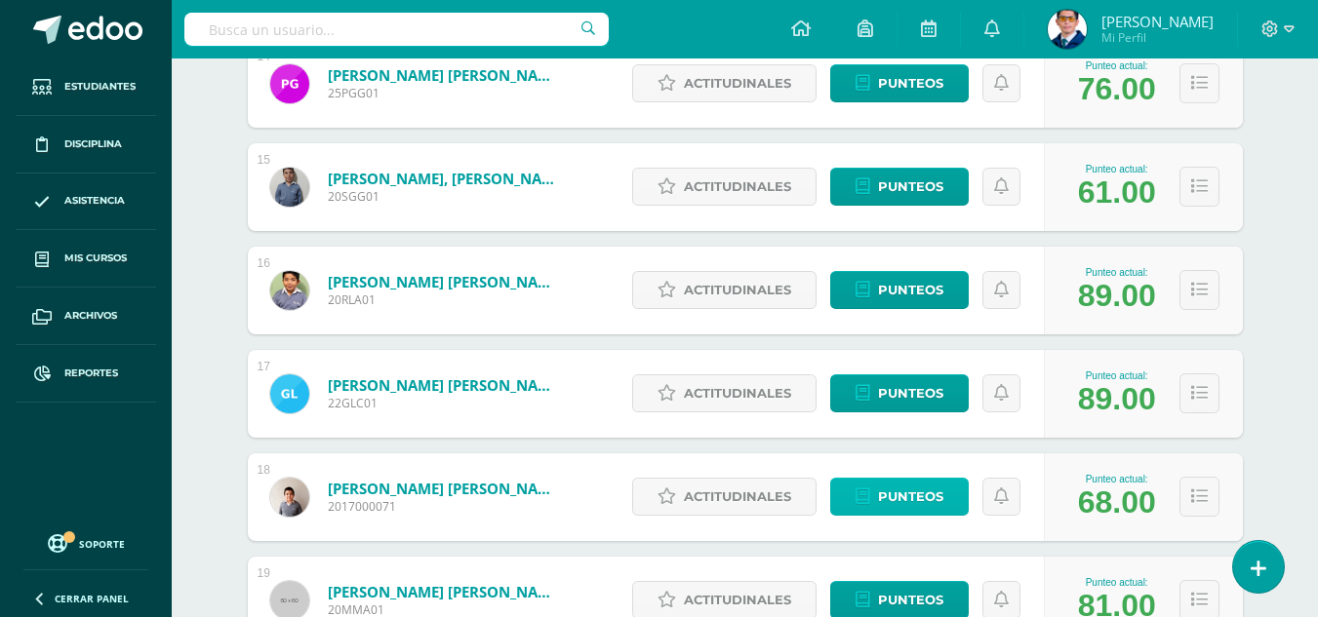
click at [919, 498] on span "Punteos" at bounding box center [910, 497] width 65 height 36
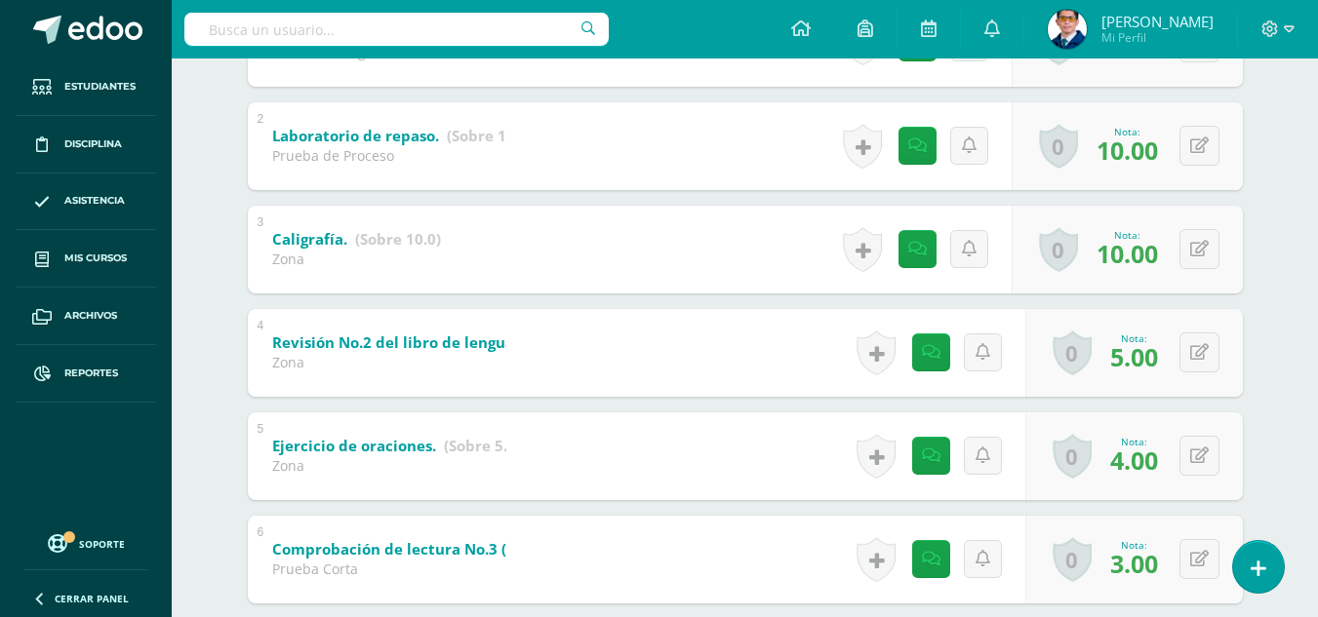
scroll to position [878, 0]
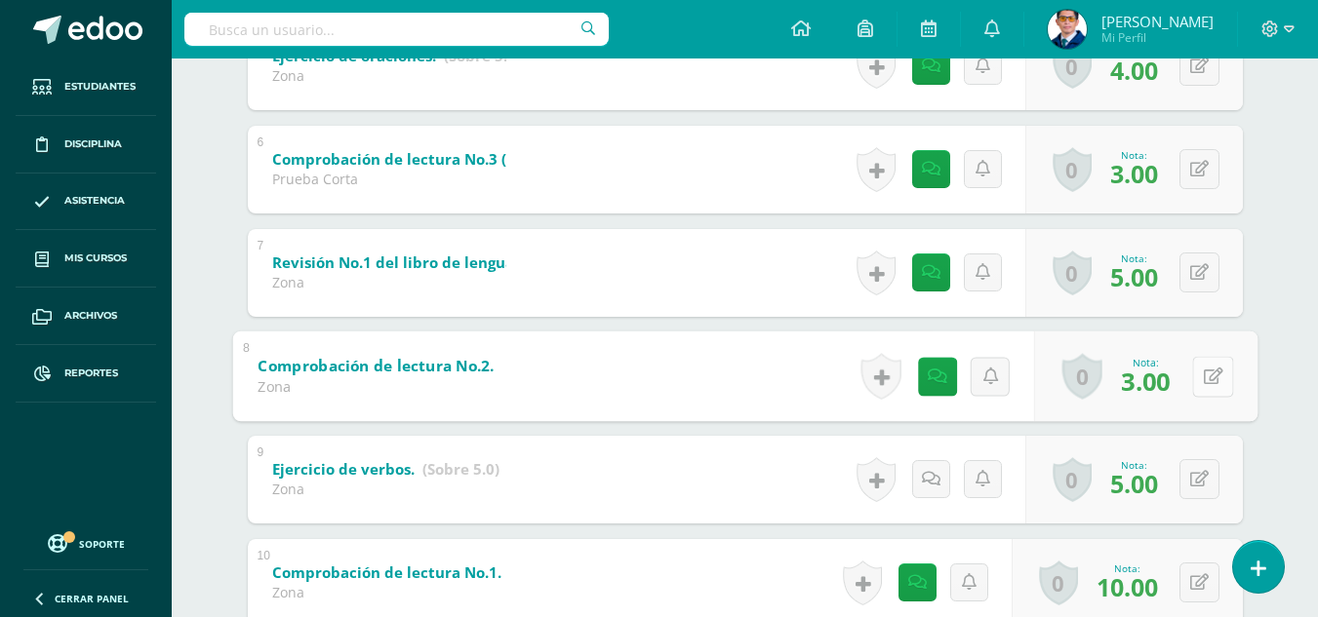
click at [1195, 373] on button at bounding box center [1212, 376] width 41 height 41
type input "5"
click at [1170, 386] on link at bounding box center [1160, 382] width 39 height 39
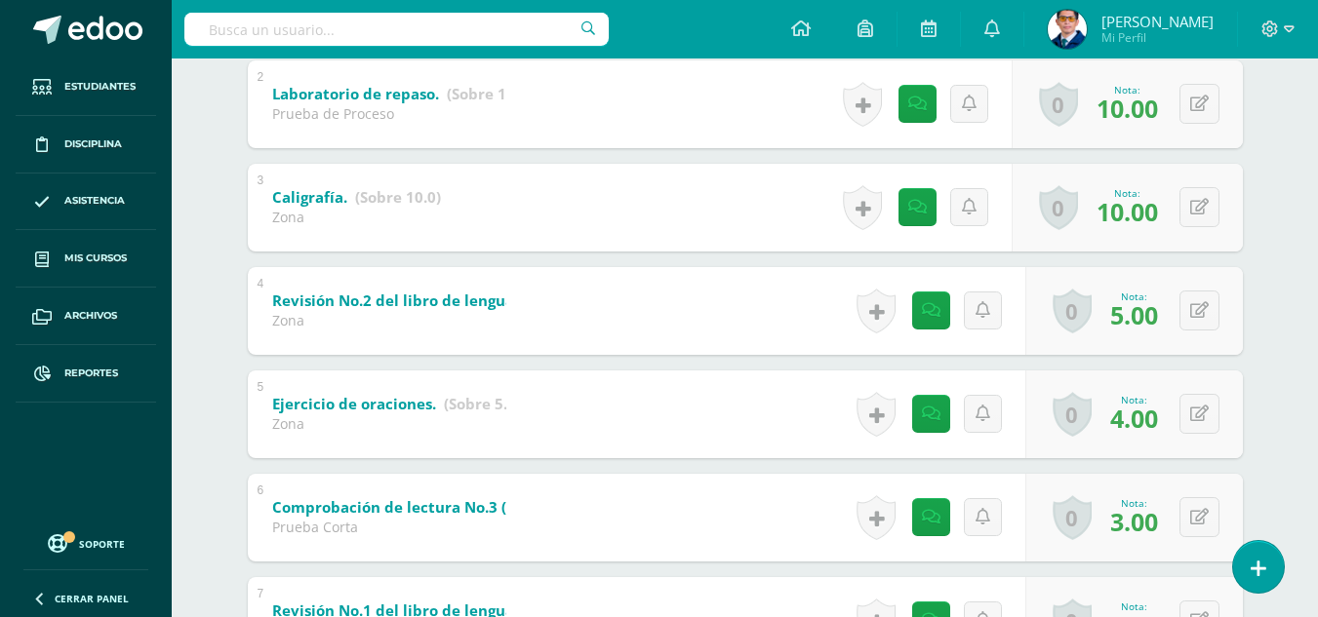
scroll to position [42, 0]
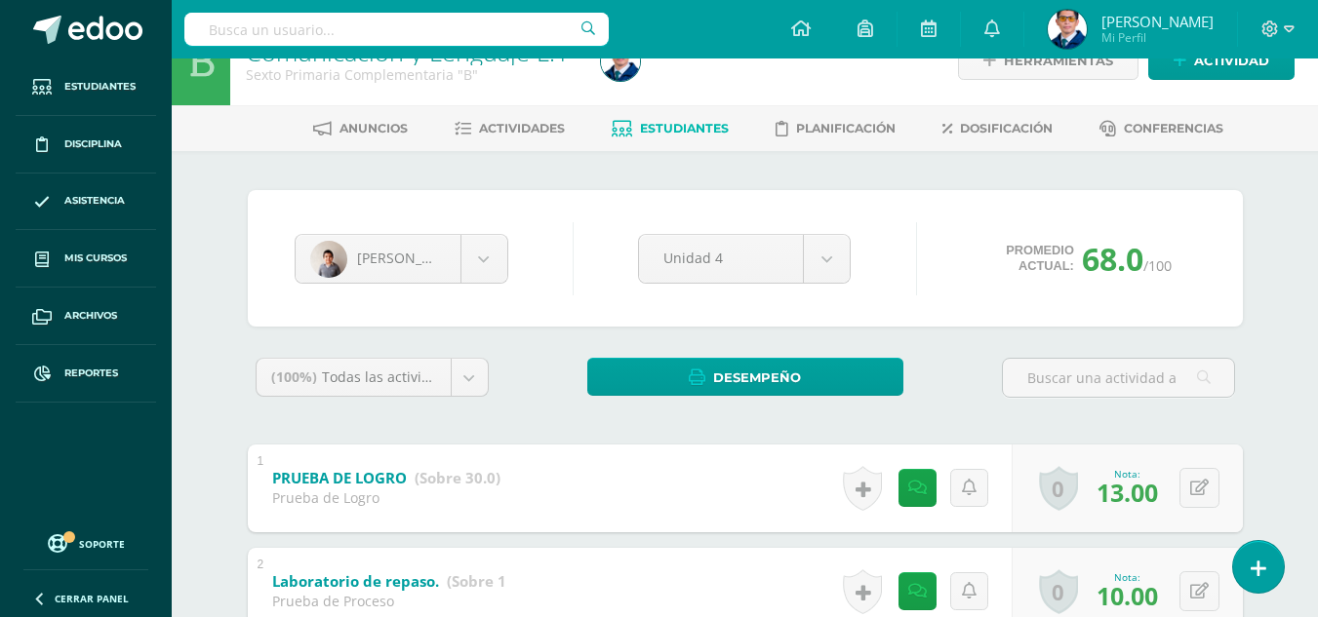
click at [663, 122] on span "Estudiantes" at bounding box center [684, 128] width 89 height 15
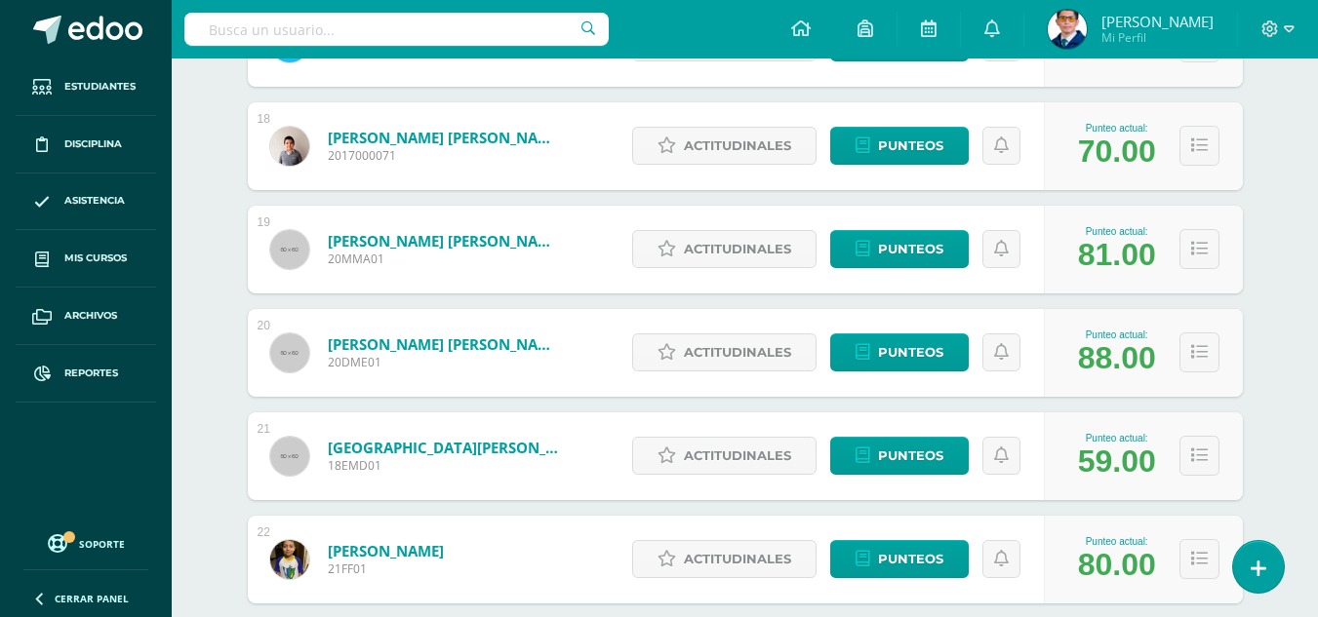
scroll to position [2275, 0]
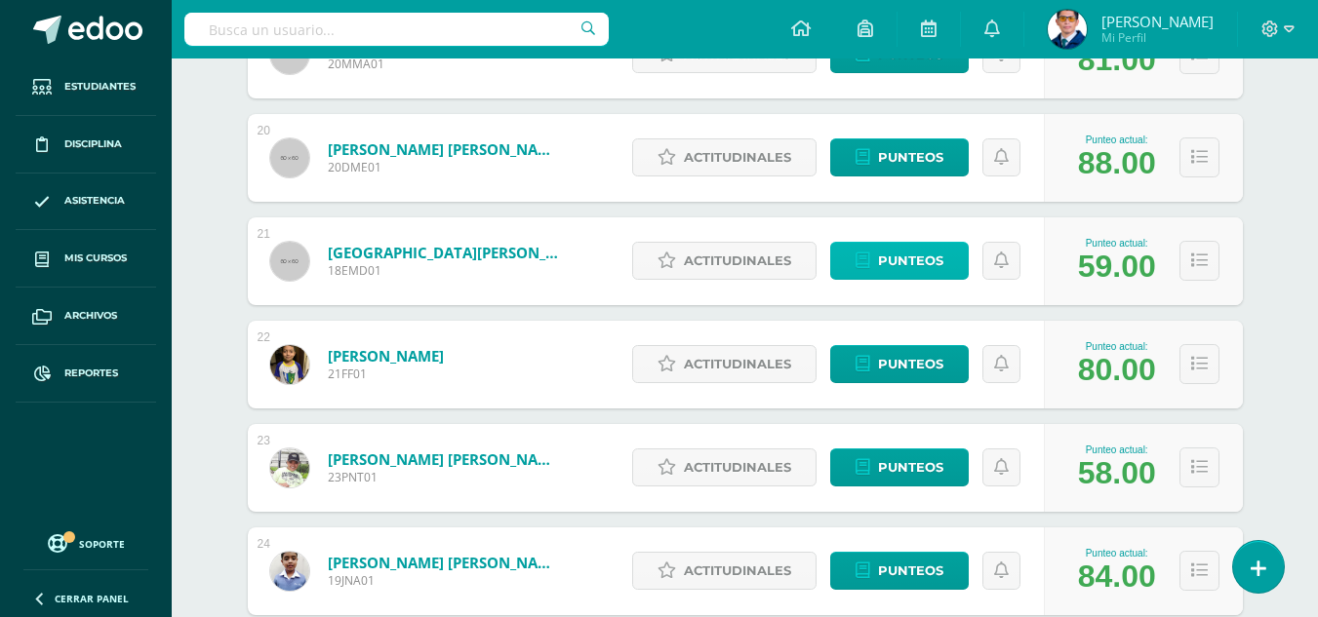
click at [913, 253] on span "Punteos" at bounding box center [910, 261] width 65 height 36
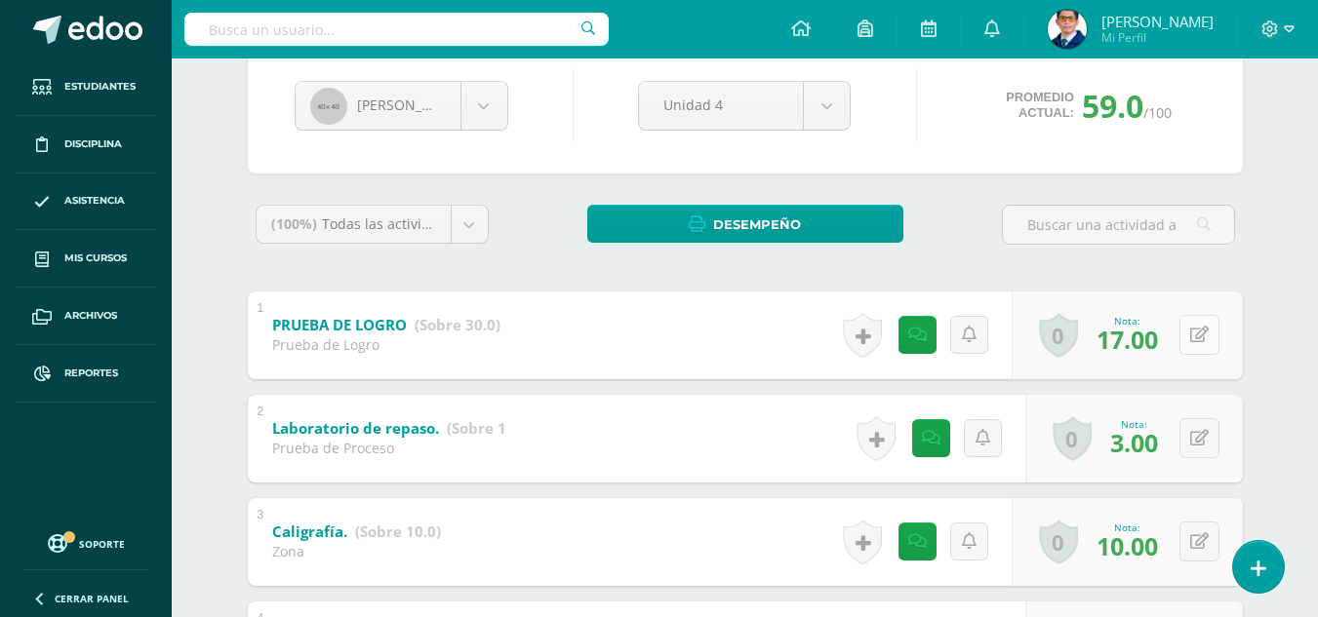
scroll to position [293, 0]
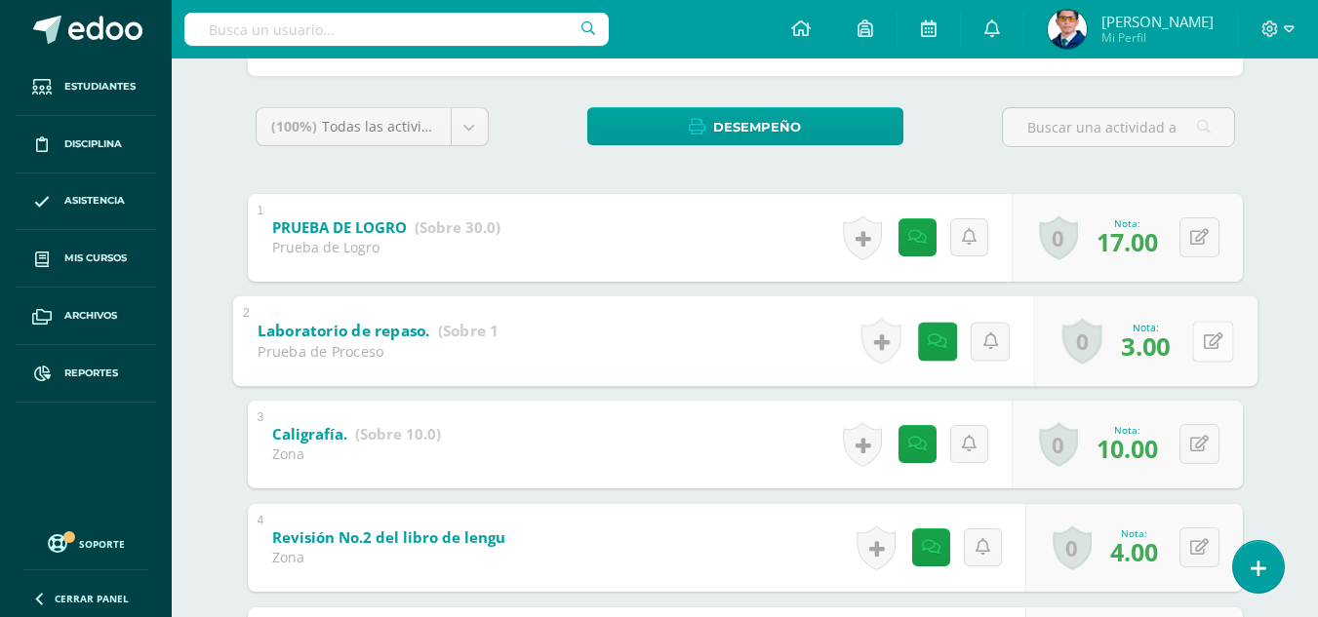
click at [1211, 340] on button at bounding box center [1212, 341] width 41 height 41
type input "4"
click at [1157, 337] on link at bounding box center [1160, 347] width 39 height 39
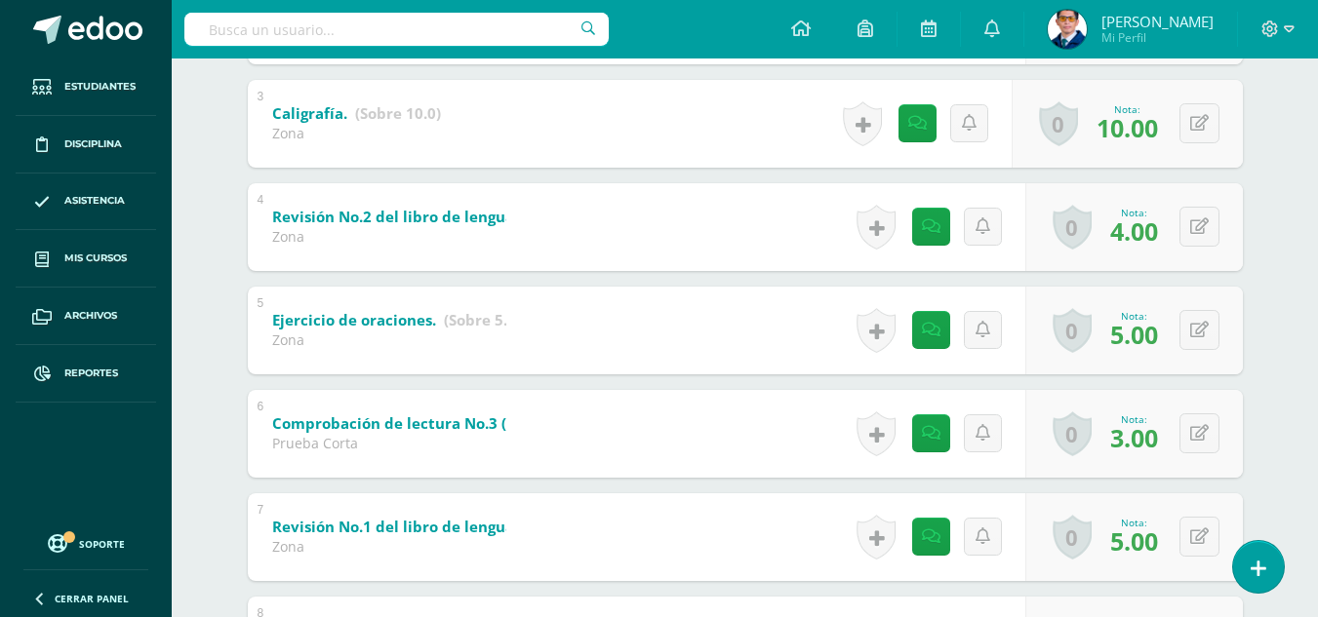
scroll to position [28, 0]
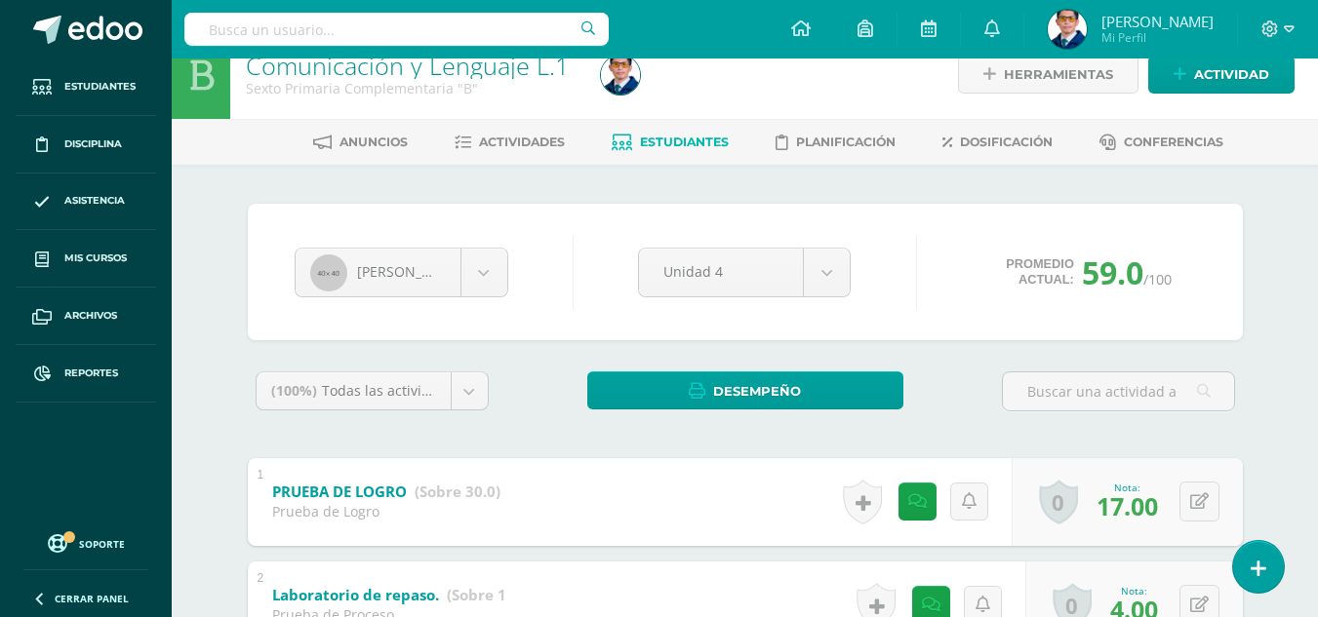
click at [638, 128] on link "Estudiantes" at bounding box center [670, 142] width 117 height 31
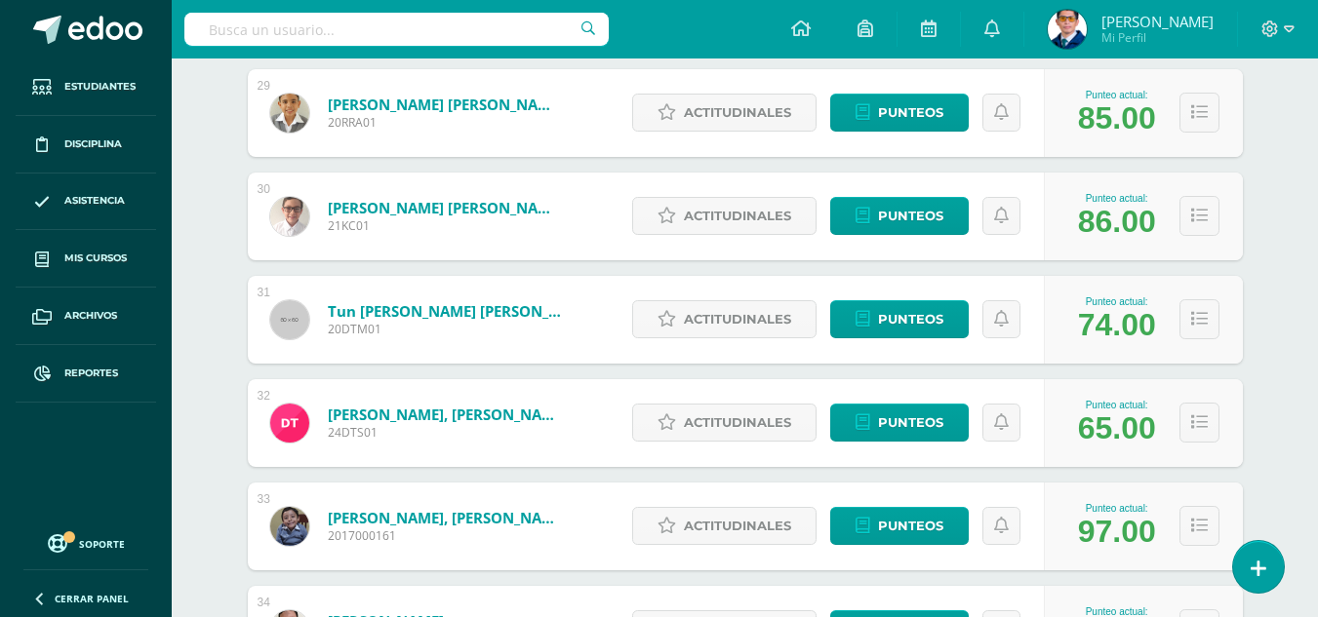
scroll to position [3348, 0]
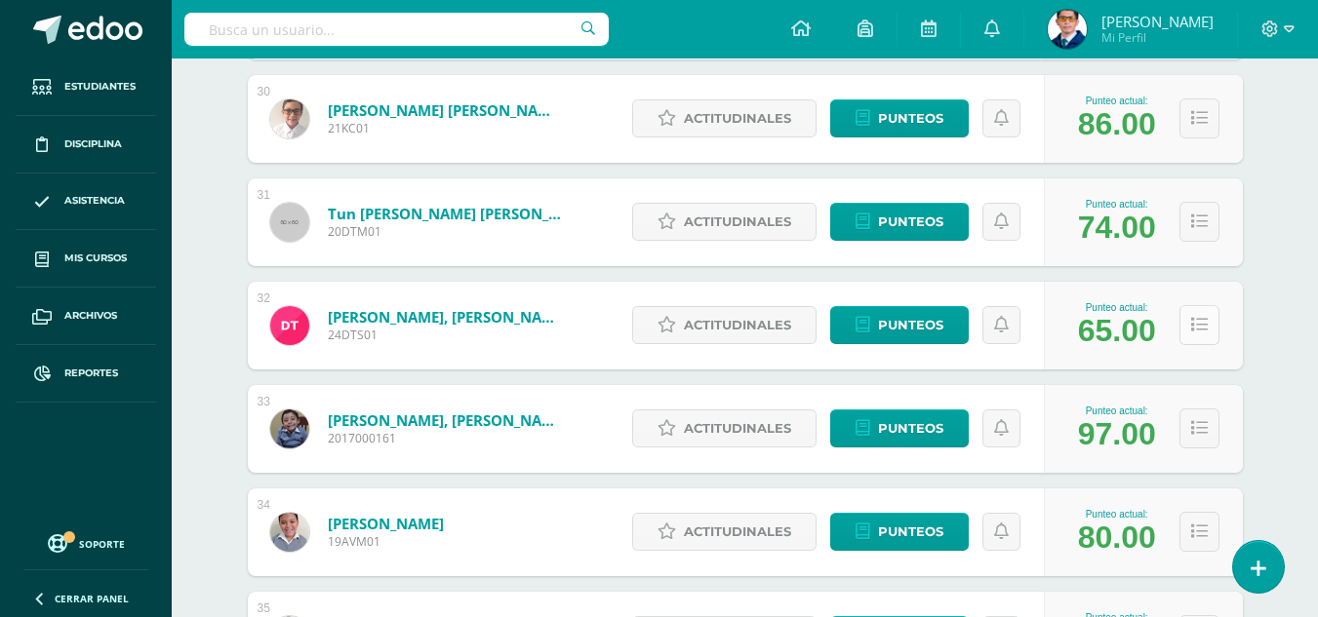
click at [1207, 330] on button at bounding box center [1199, 325] width 40 height 40
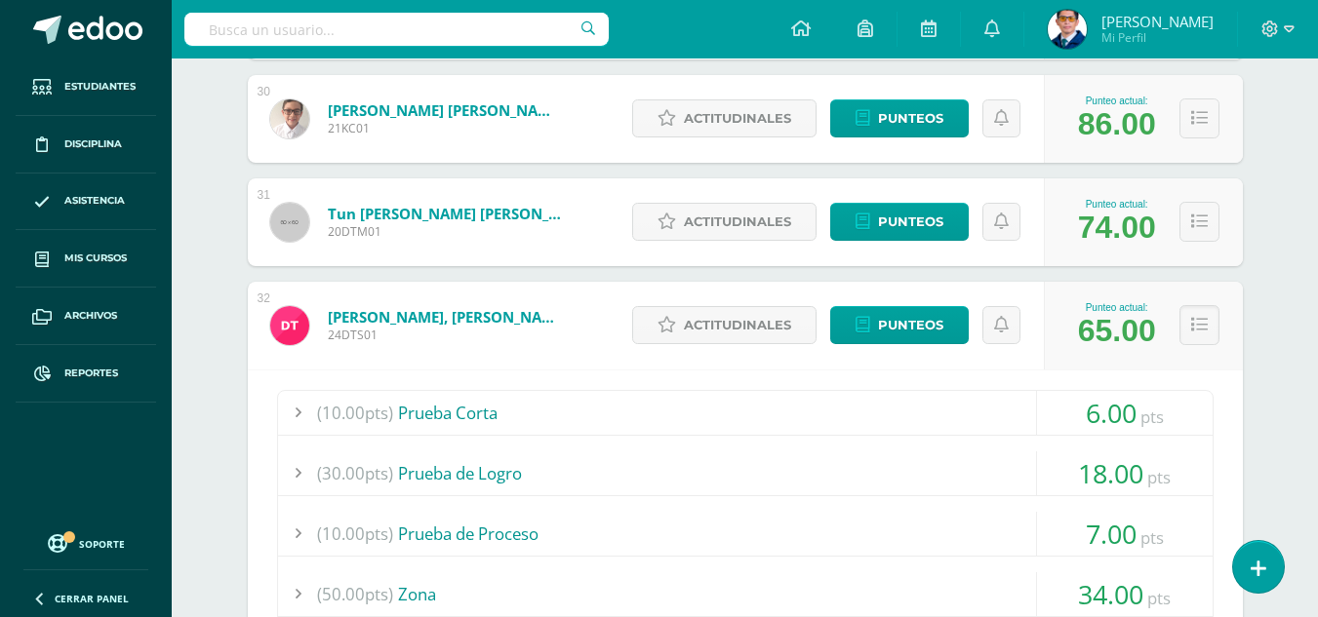
scroll to position [3445, 0]
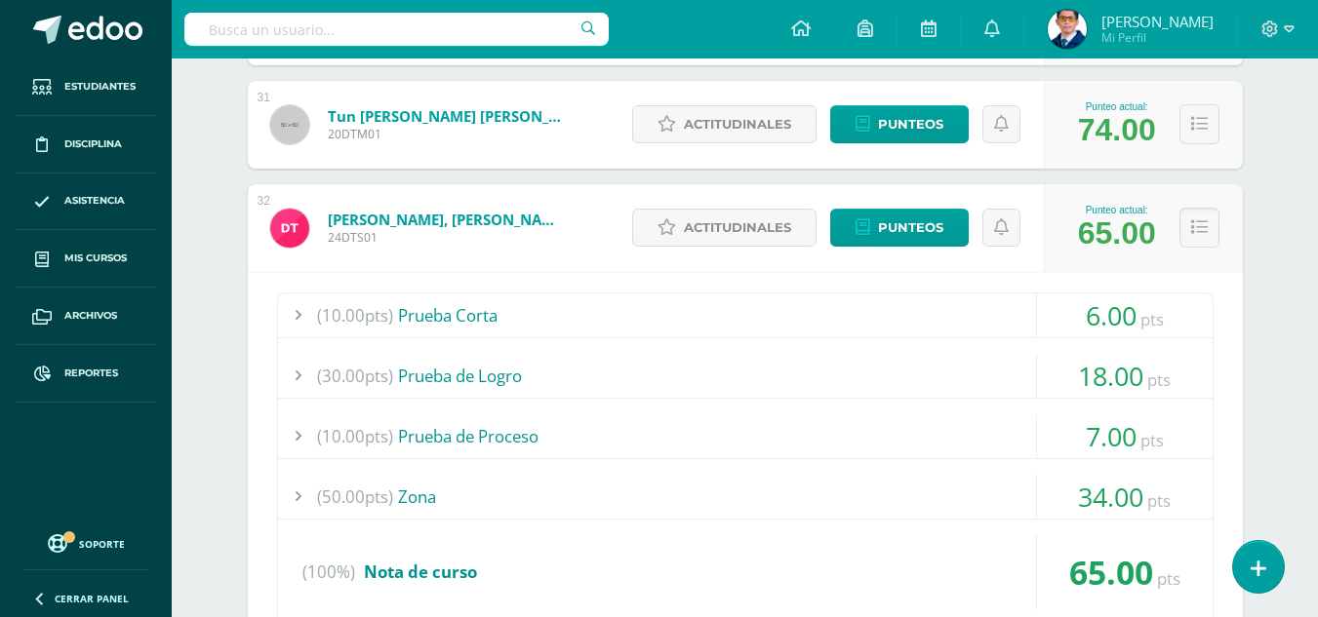
click at [429, 497] on div "(50.00pts) Zona" at bounding box center [745, 497] width 934 height 44
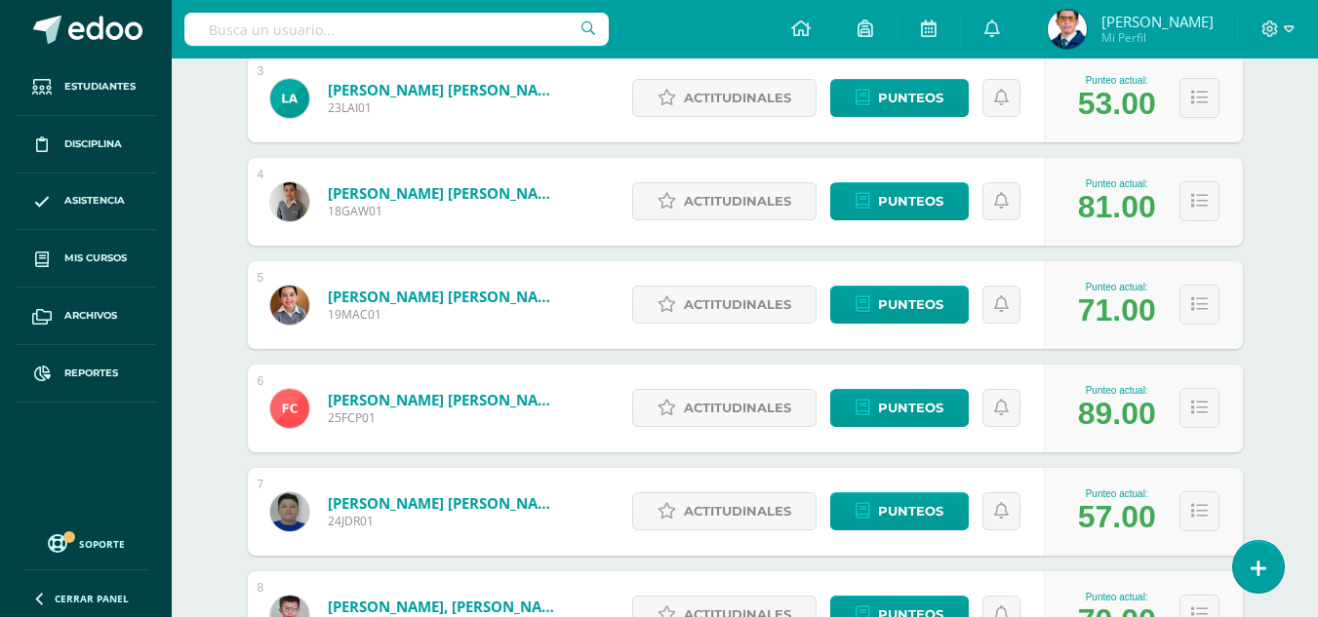
scroll to position [0, 0]
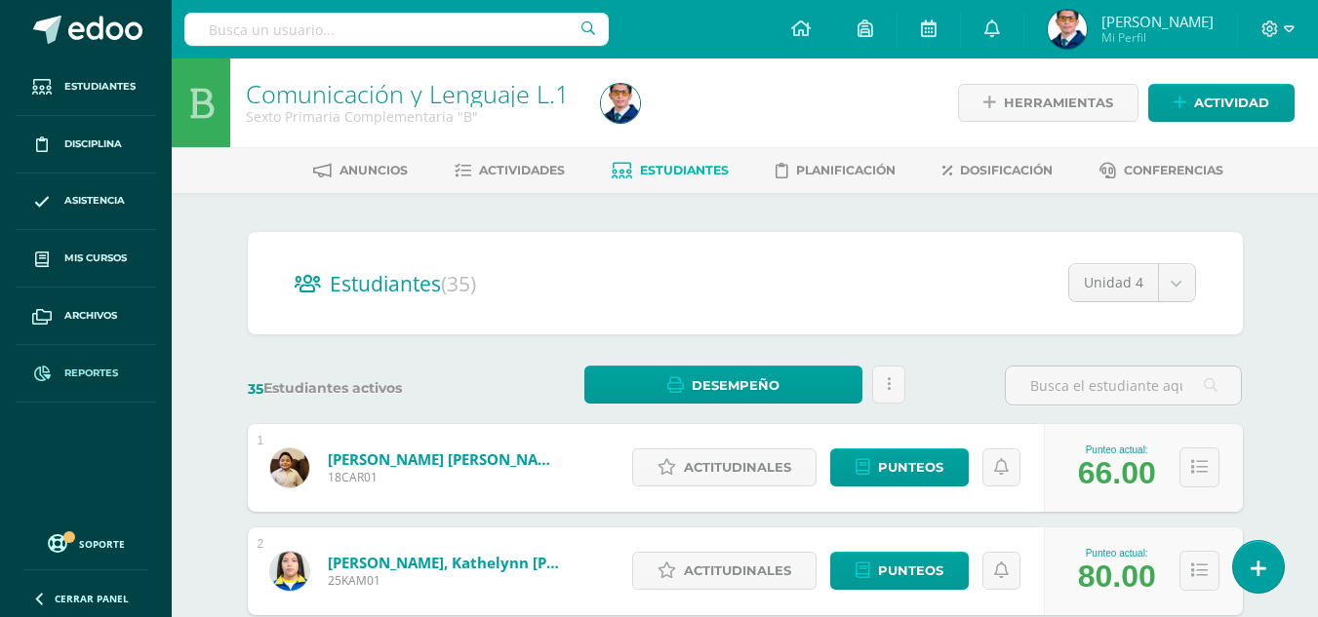
click at [85, 375] on span "Reportes" at bounding box center [91, 374] width 54 height 16
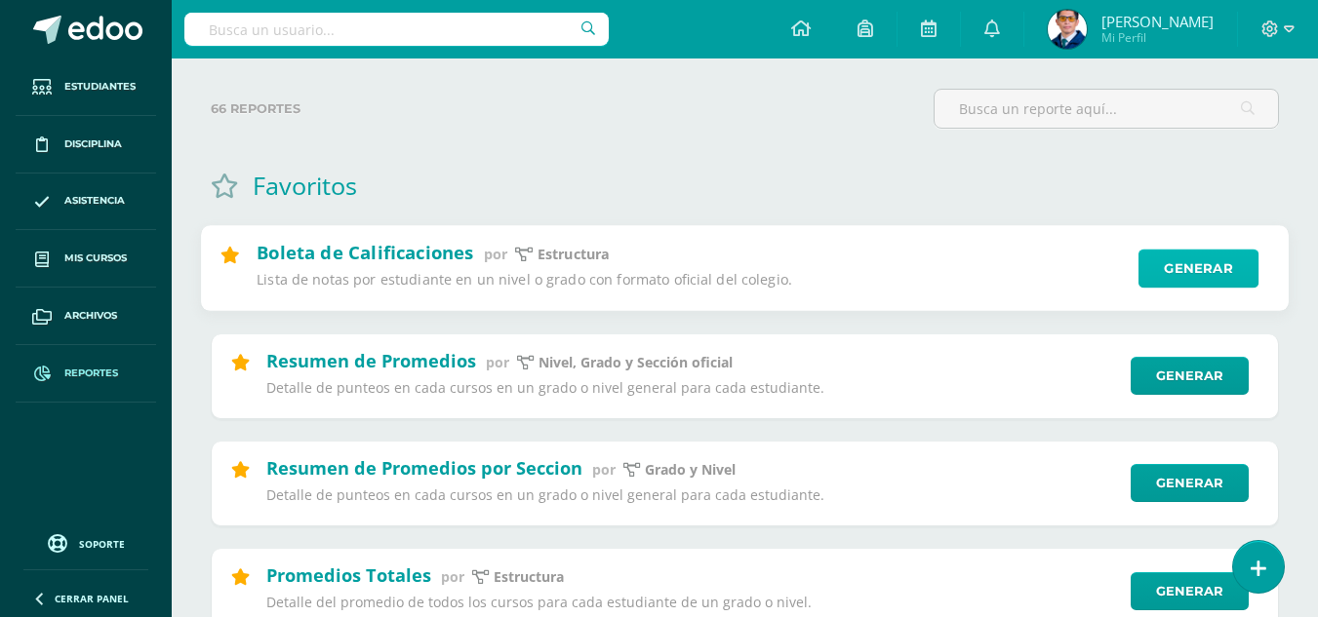
click at [1191, 270] on link "Generar" at bounding box center [1198, 269] width 120 height 39
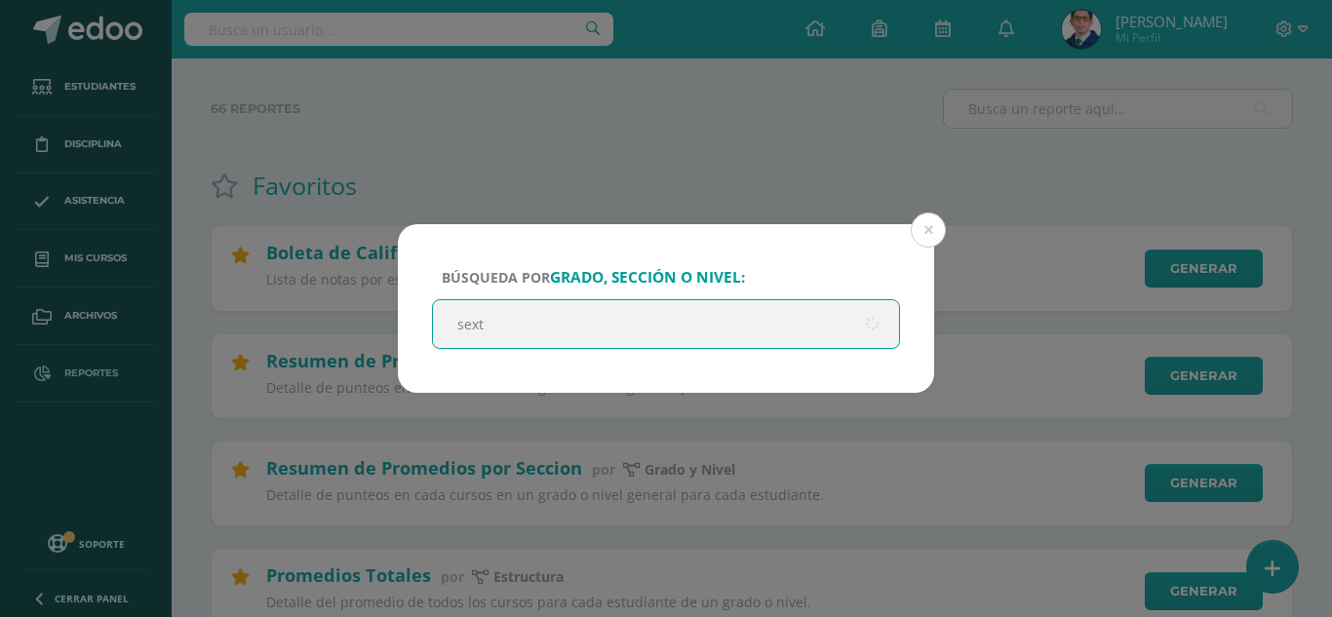
type input "sexto"
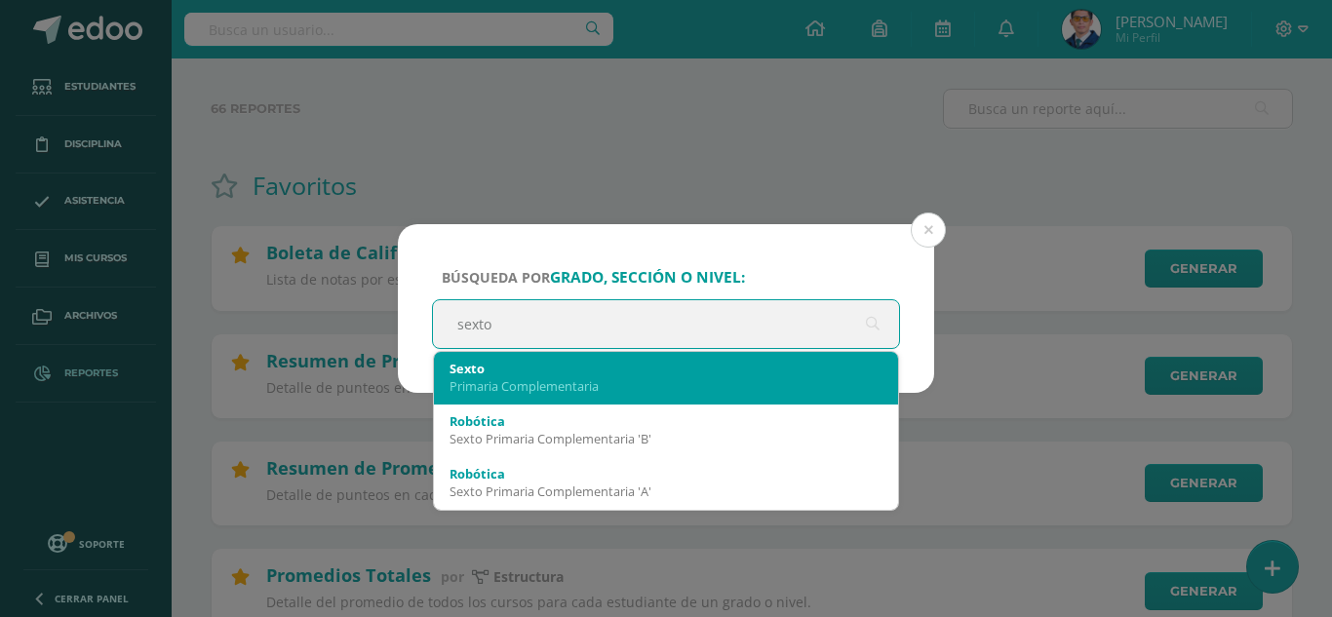
click at [599, 378] on div "Primaria Complementaria" at bounding box center [666, 386] width 433 height 18
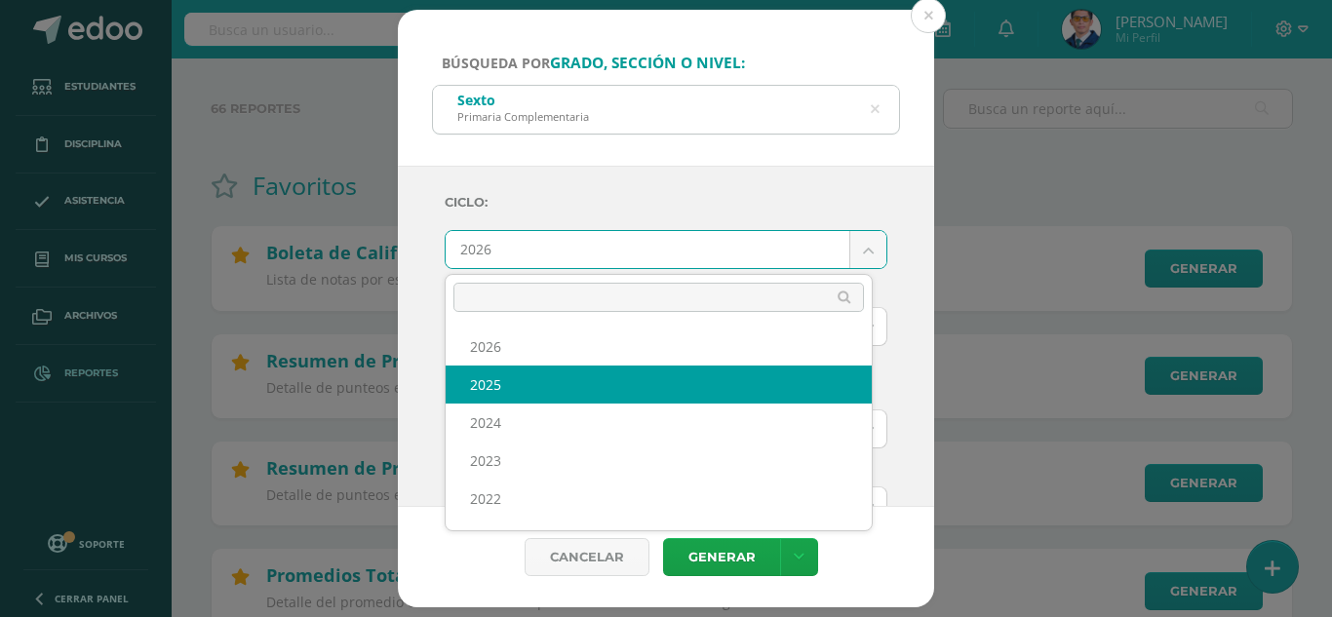
select select "7"
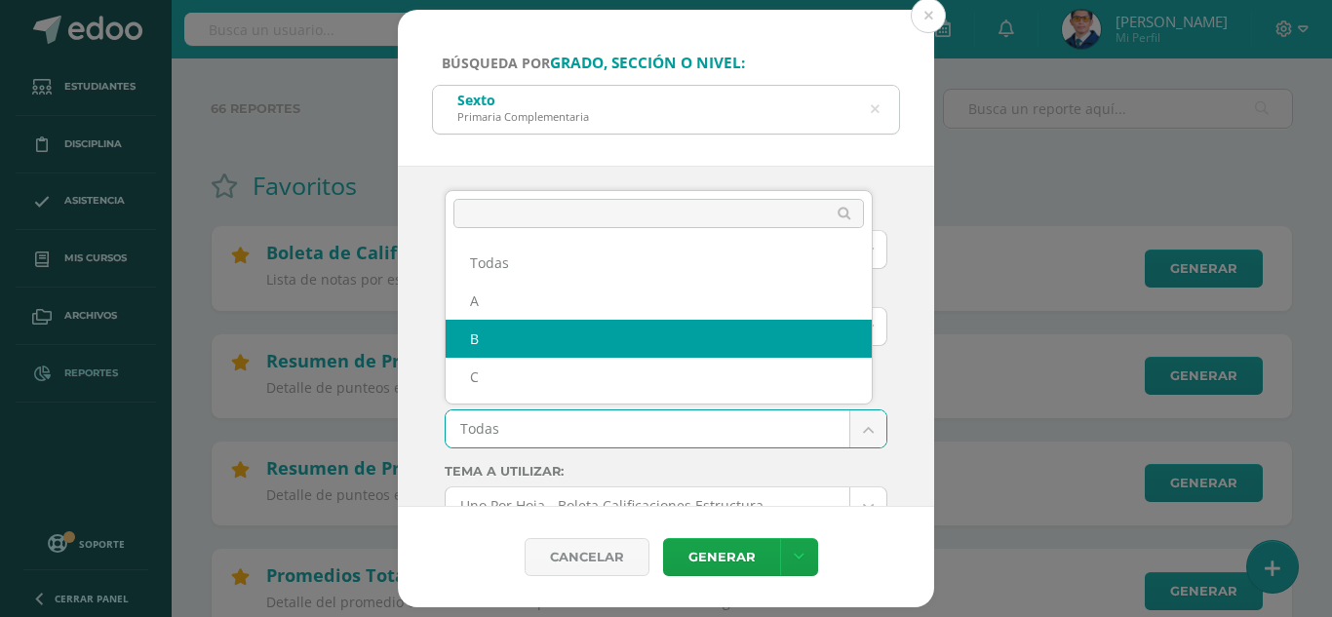
select select "B"
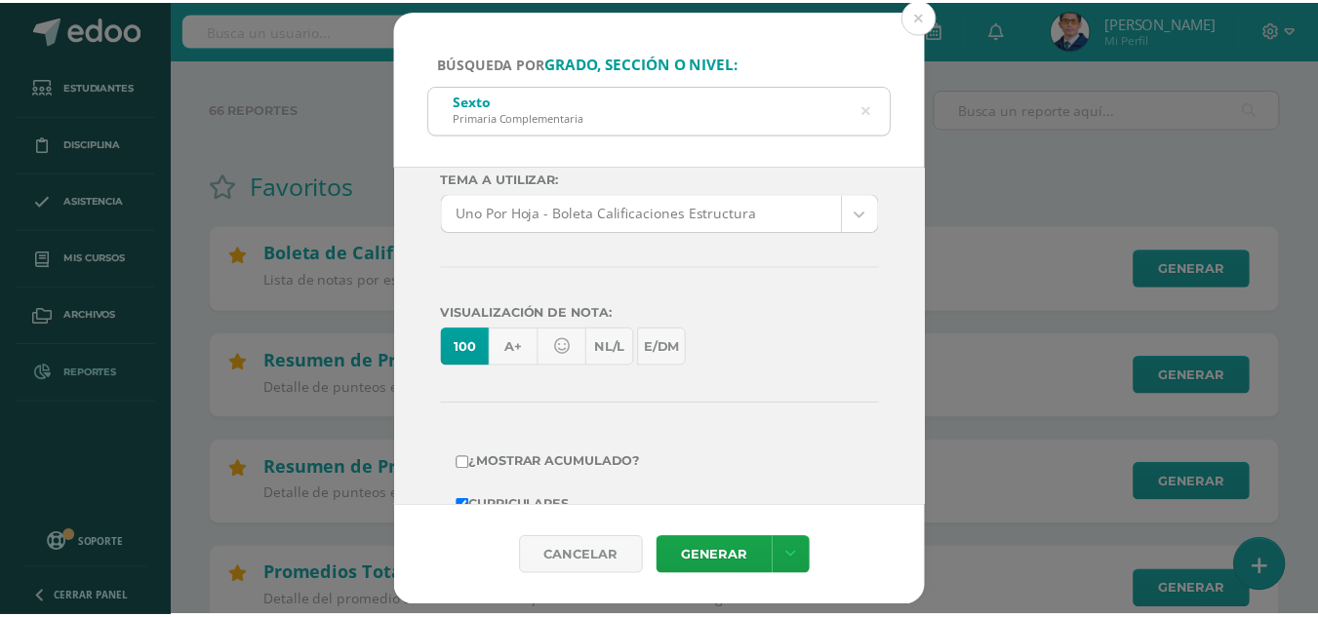
scroll to position [474, 0]
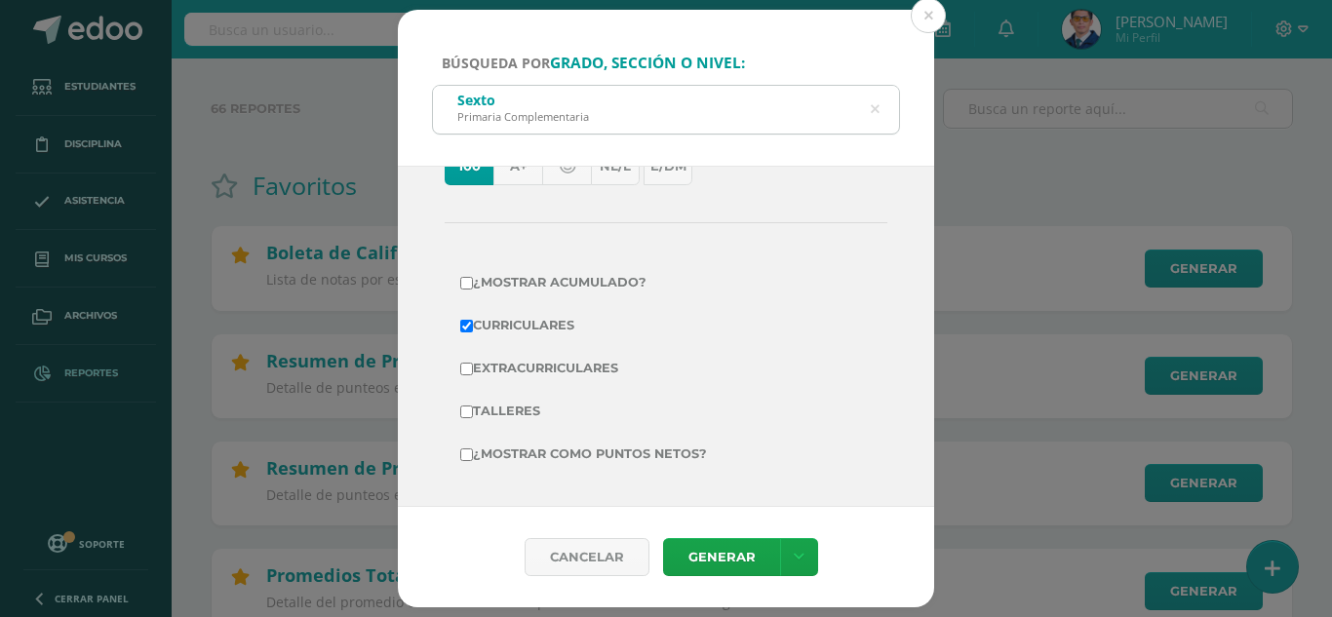
click at [526, 364] on label "Extracurriculares" at bounding box center [666, 368] width 412 height 27
click at [473, 364] on input "Extracurriculares" at bounding box center [466, 369] width 13 height 13
checkbox input "true"
click at [527, 281] on label "¿Mostrar acumulado?" at bounding box center [666, 282] width 412 height 27
click at [473, 281] on input "¿Mostrar acumulado?" at bounding box center [466, 283] width 13 height 13
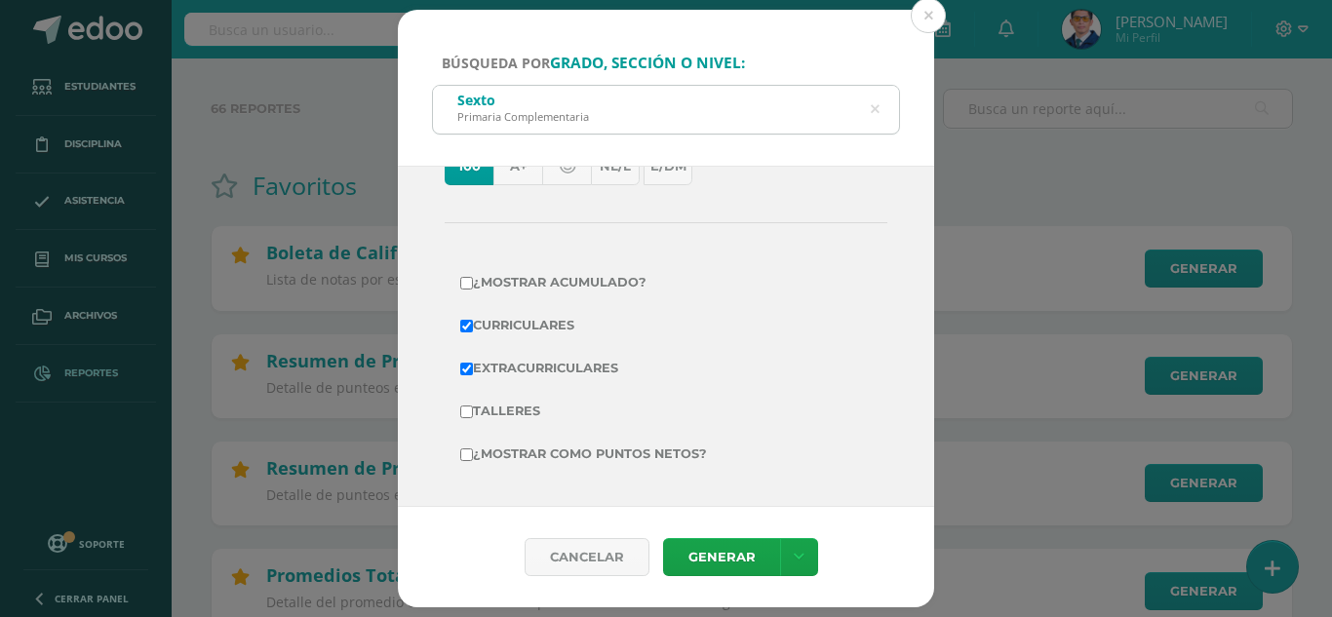
checkbox input "true"
click at [554, 442] on label "¿Mostrar como puntos netos?" at bounding box center [666, 454] width 412 height 27
click at [473, 449] on input "¿Mostrar como puntos netos?" at bounding box center [466, 455] width 13 height 13
checkbox input "true"
click at [687, 561] on link "Generar" at bounding box center [721, 557] width 117 height 38
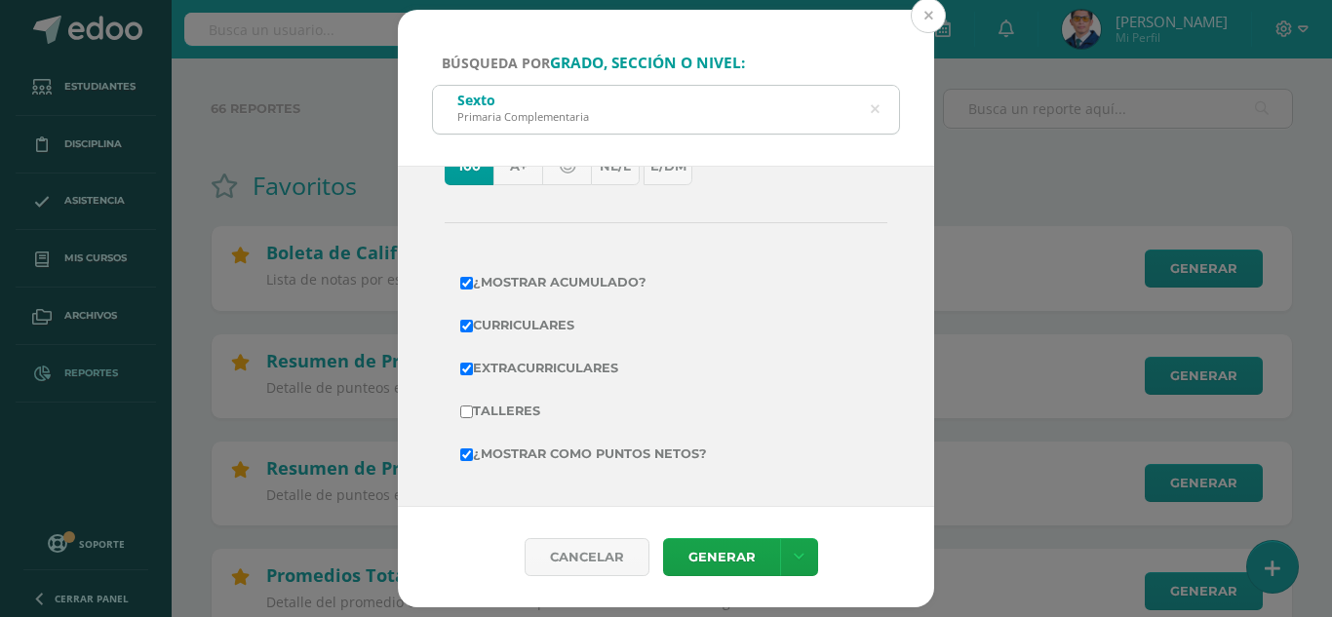
click at [927, 16] on button at bounding box center [928, 15] width 35 height 35
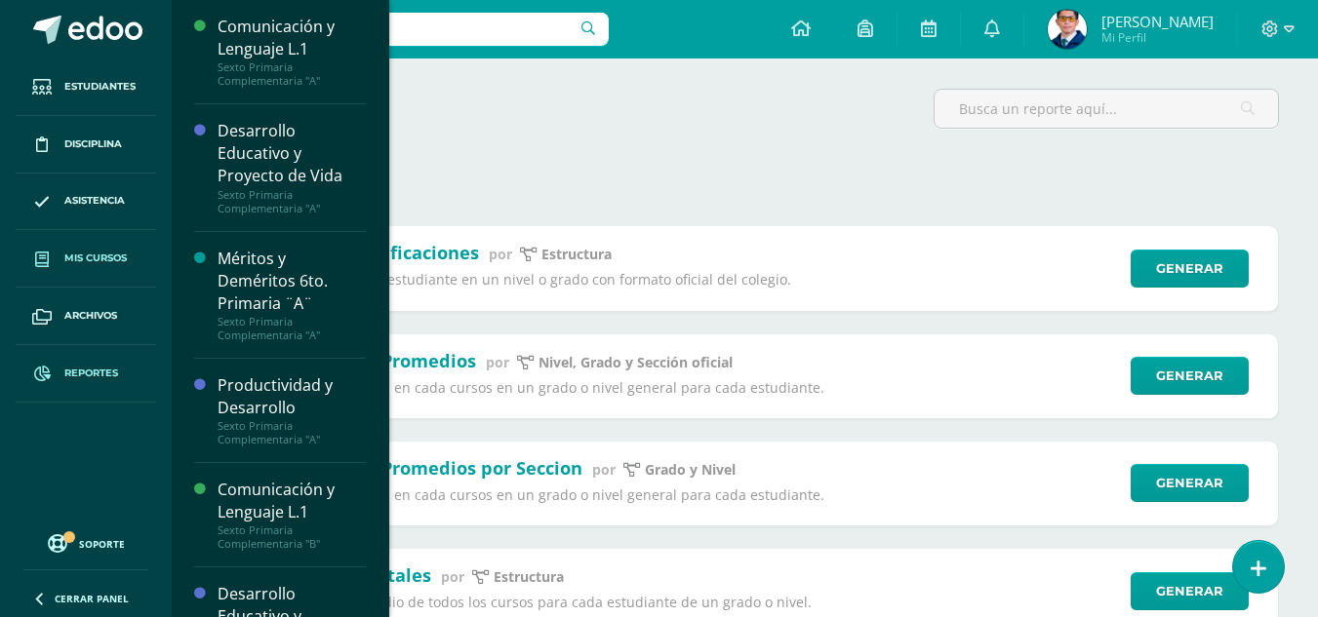
click at [97, 257] on span "Mis cursos" at bounding box center [95, 259] width 62 height 16
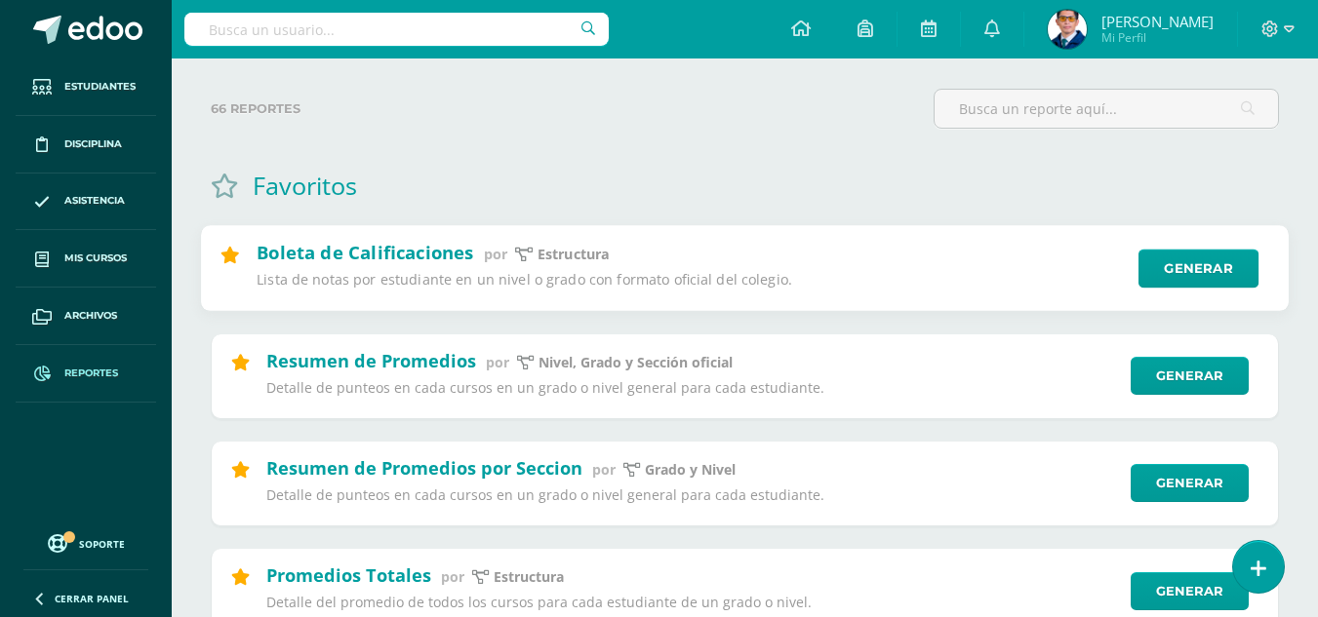
scroll to position [0, 0]
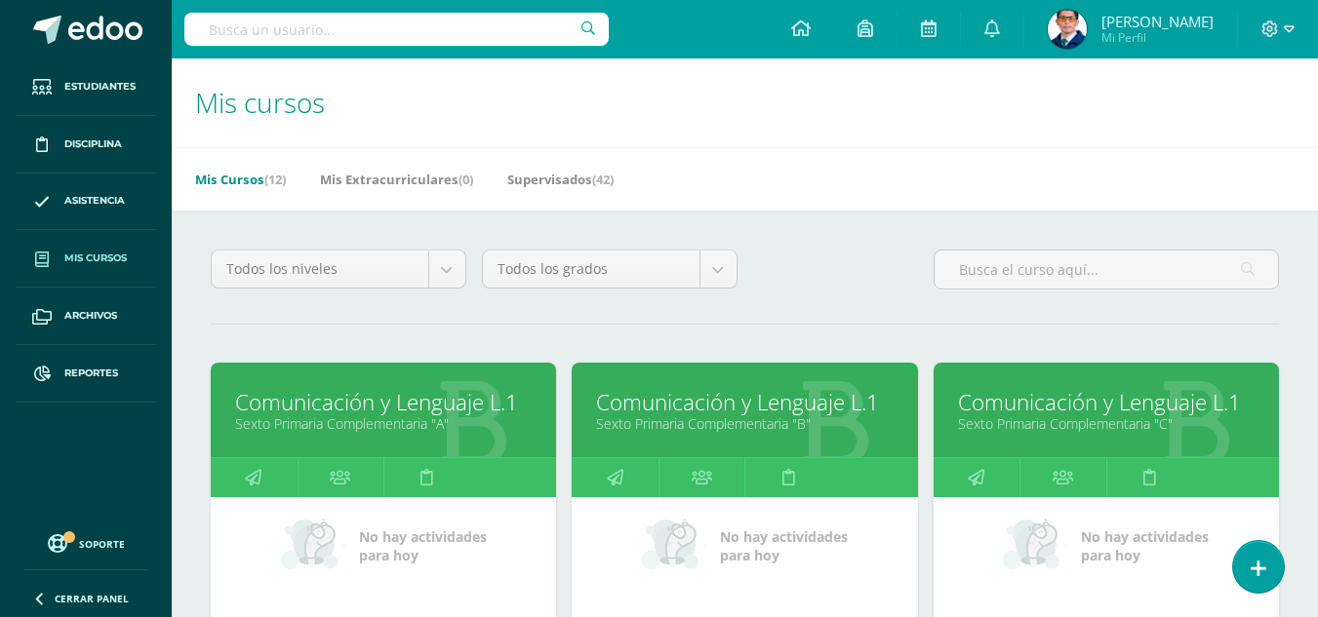
click at [774, 408] on link "Comunicación y Lenguaje L.1" at bounding box center [744, 402] width 297 height 30
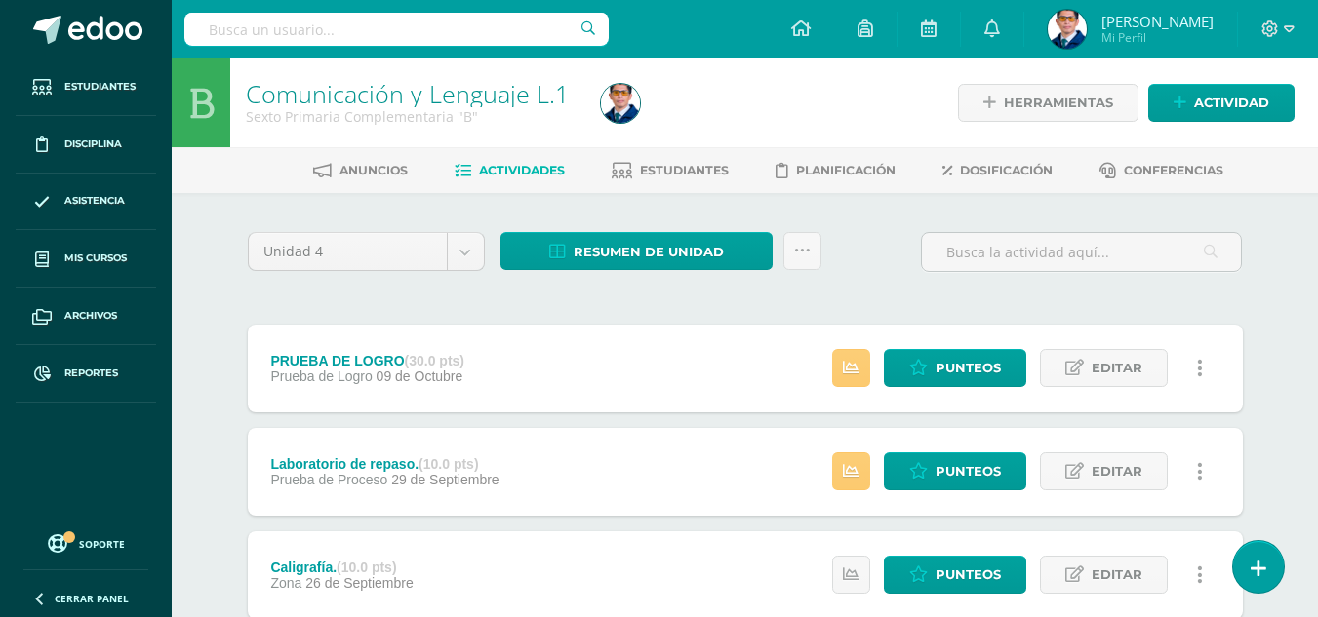
click at [662, 153] on div "Anuncios Actividades Estudiantes Planificación Dosificación Conferencias" at bounding box center [768, 170] width 1193 height 46
click at [655, 160] on link "Estudiantes" at bounding box center [670, 170] width 117 height 31
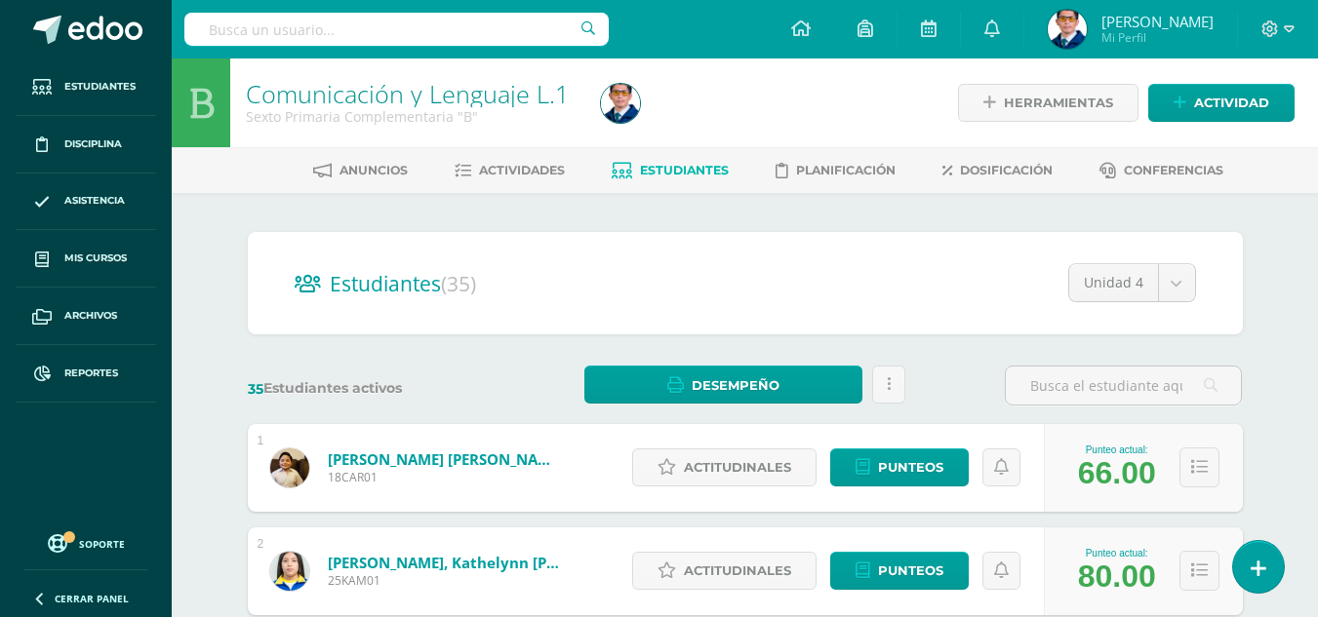
scroll to position [98, 0]
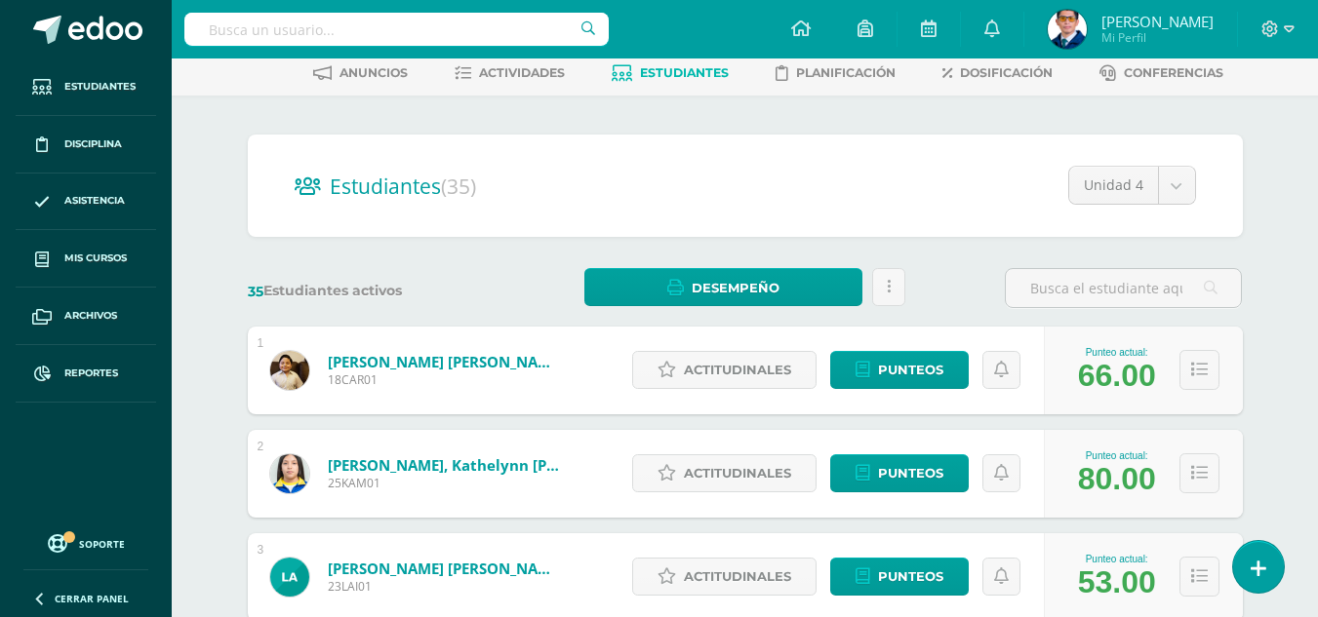
click at [467, 361] on link "[PERSON_NAME] [PERSON_NAME]" at bounding box center [445, 362] width 234 height 20
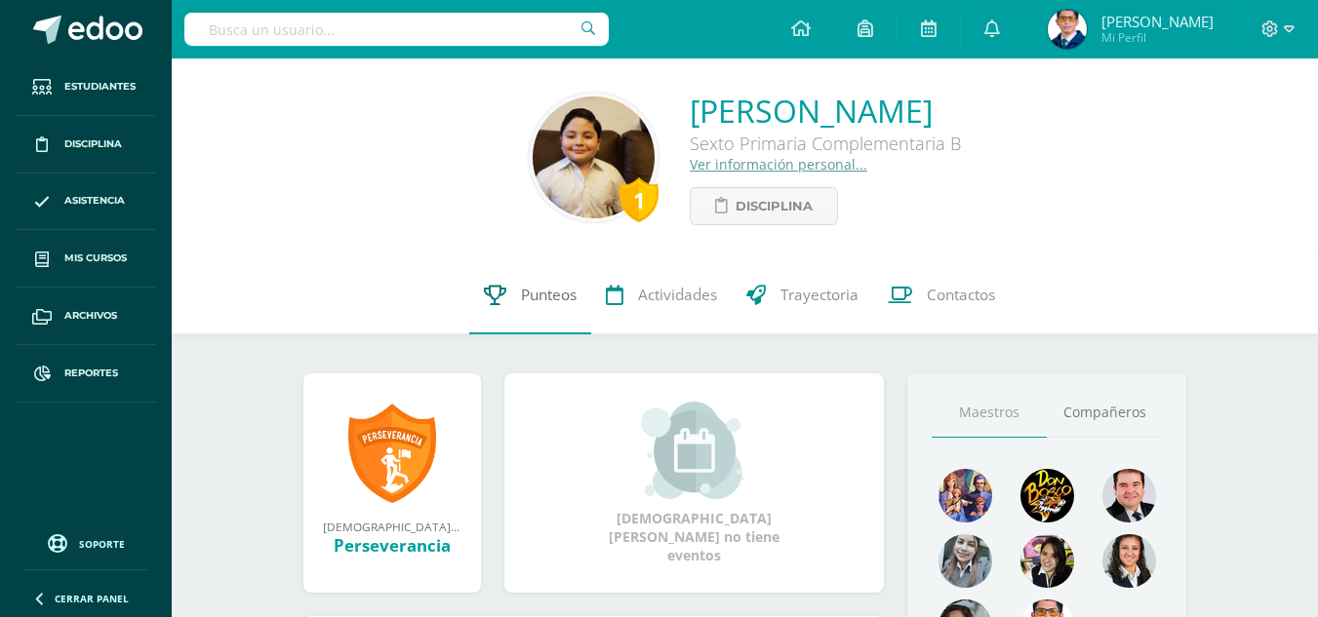
click at [539, 293] on span "Punteos" at bounding box center [549, 295] width 56 height 20
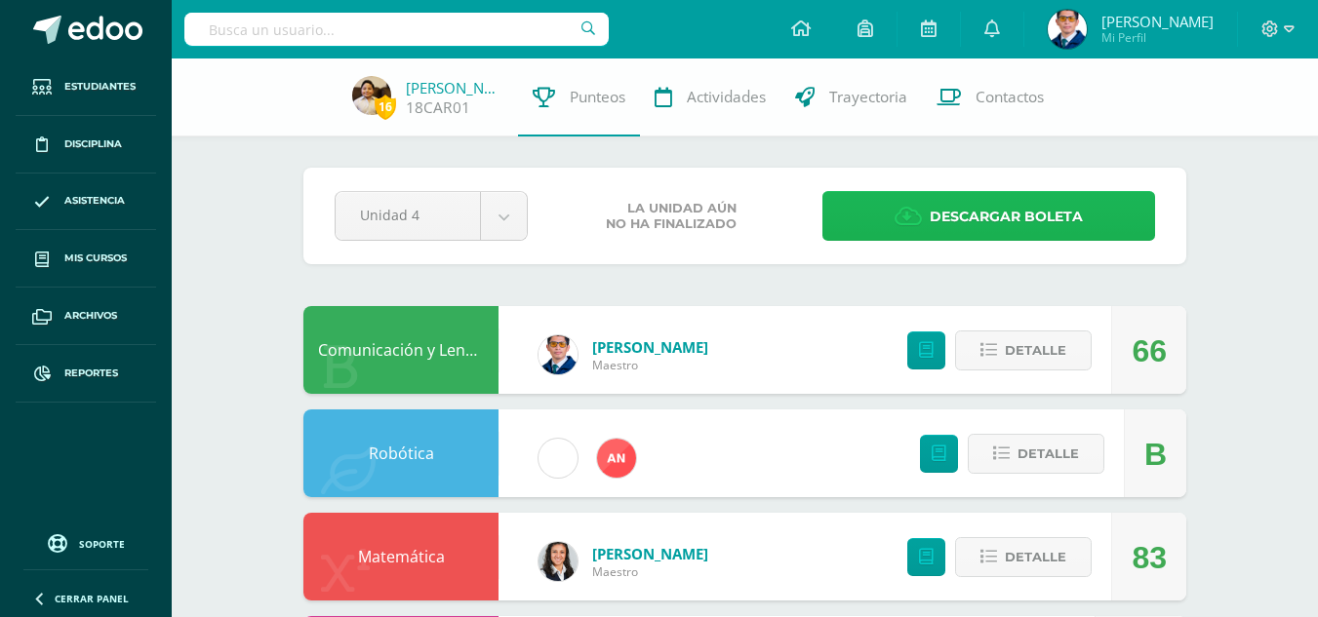
click at [966, 218] on span "Descargar boleta" at bounding box center [1006, 217] width 153 height 48
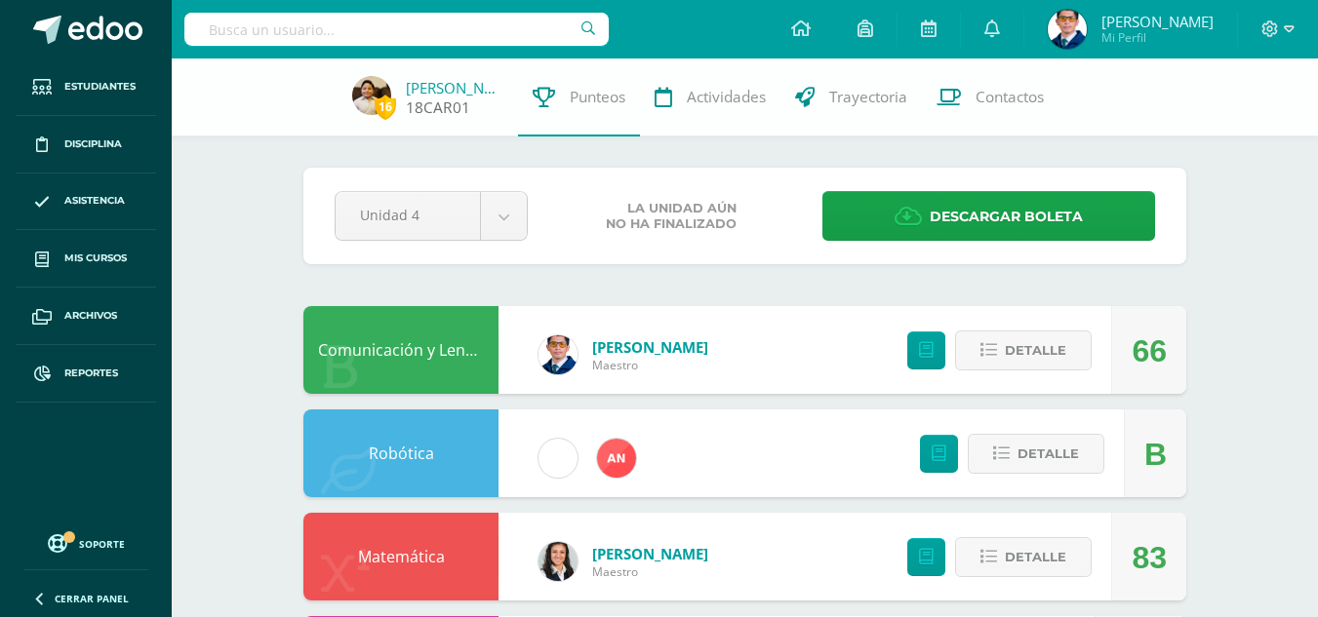
click at [469, 91] on link "[PERSON_NAME]" at bounding box center [455, 88] width 98 height 20
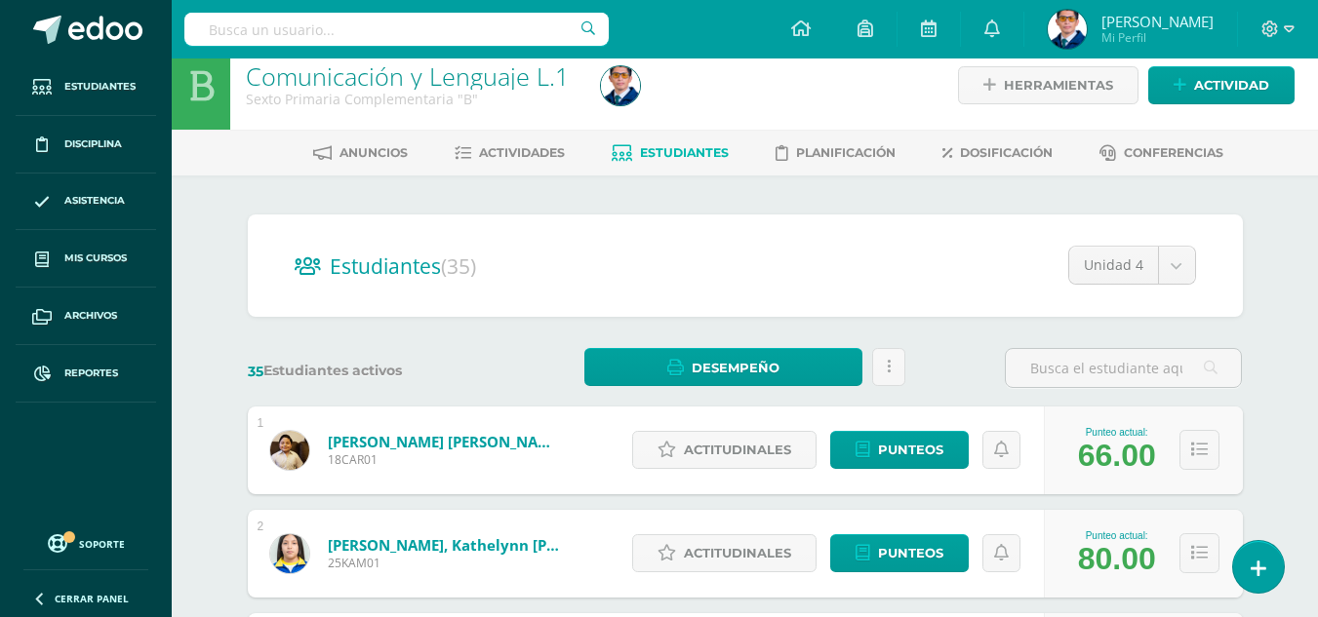
scroll to position [115, 0]
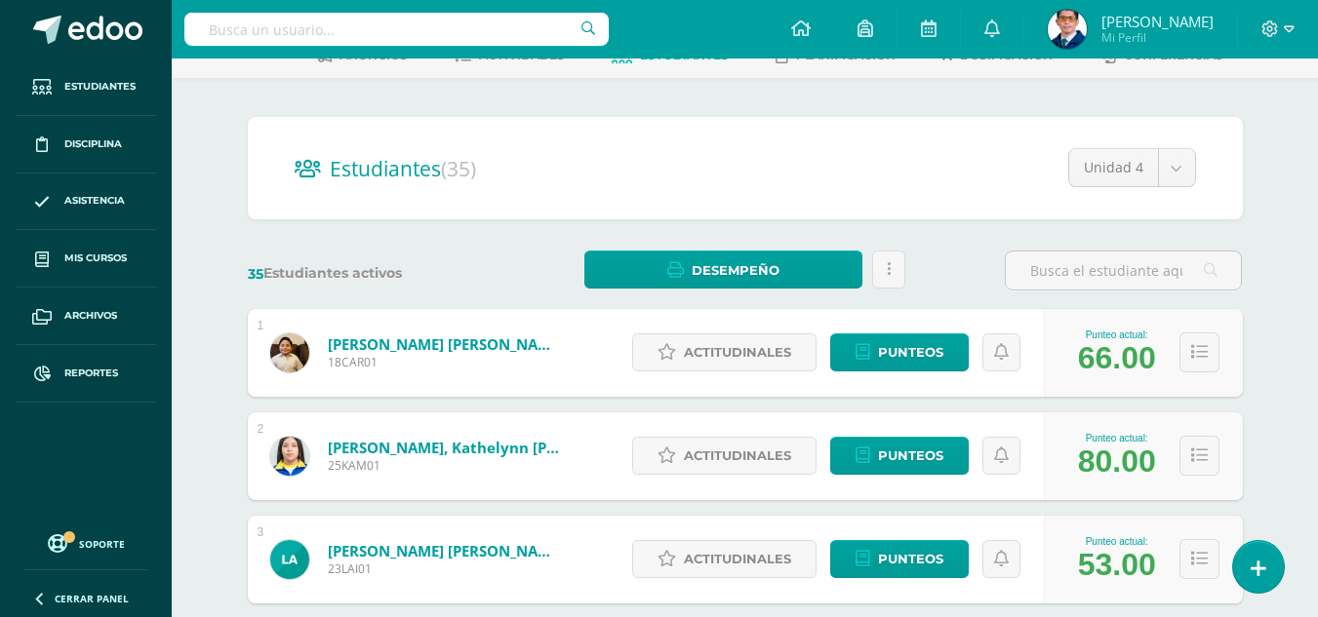
click at [447, 444] on link "[PERSON_NAME], Kathelynn [PERSON_NAME]" at bounding box center [445, 448] width 234 height 20
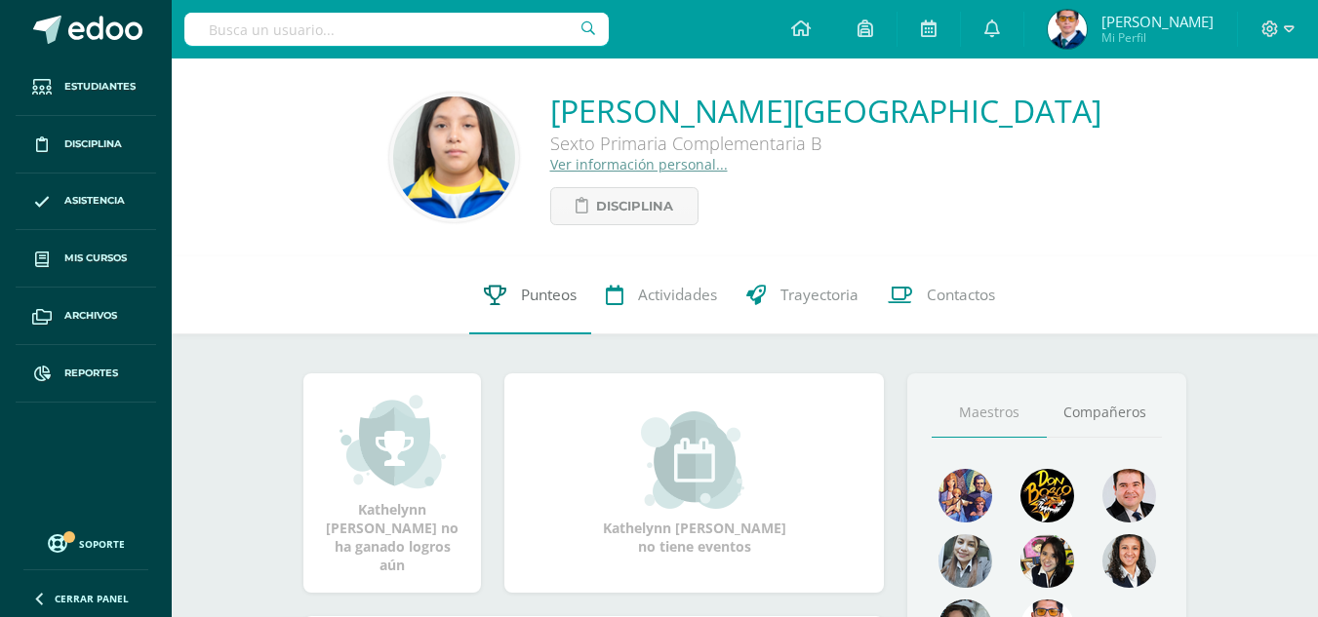
click at [506, 297] on icon at bounding box center [495, 295] width 22 height 20
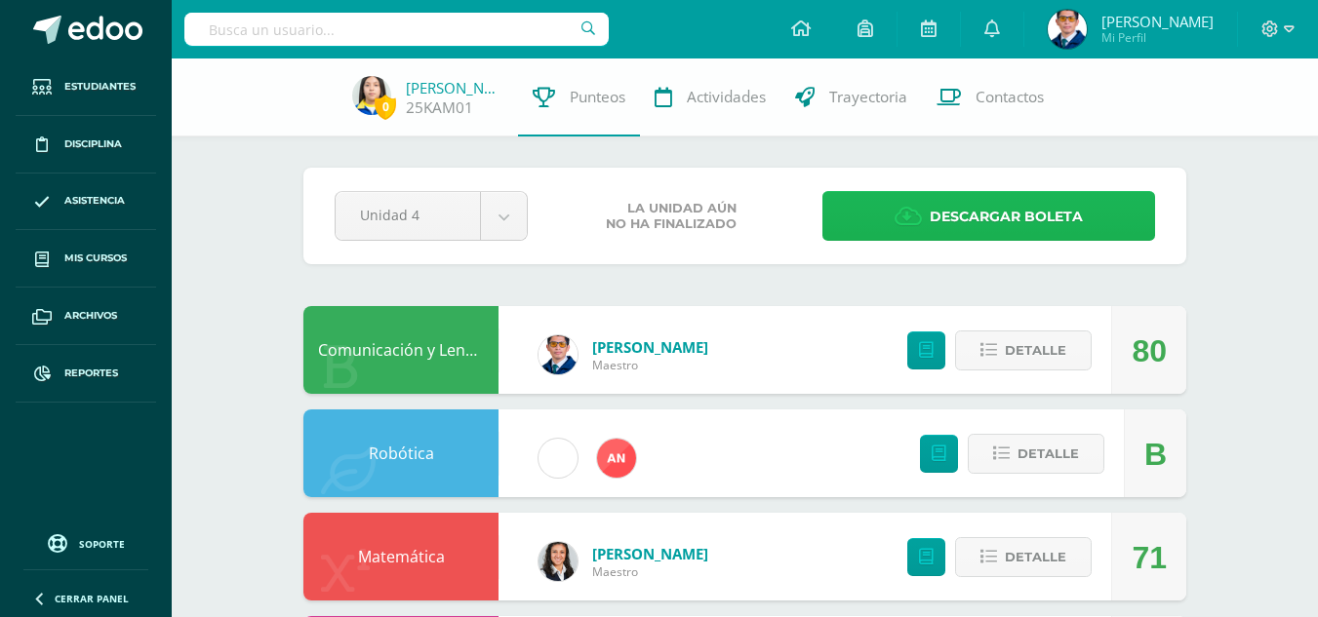
click at [964, 227] on span "Descargar boleta" at bounding box center [1006, 217] width 153 height 48
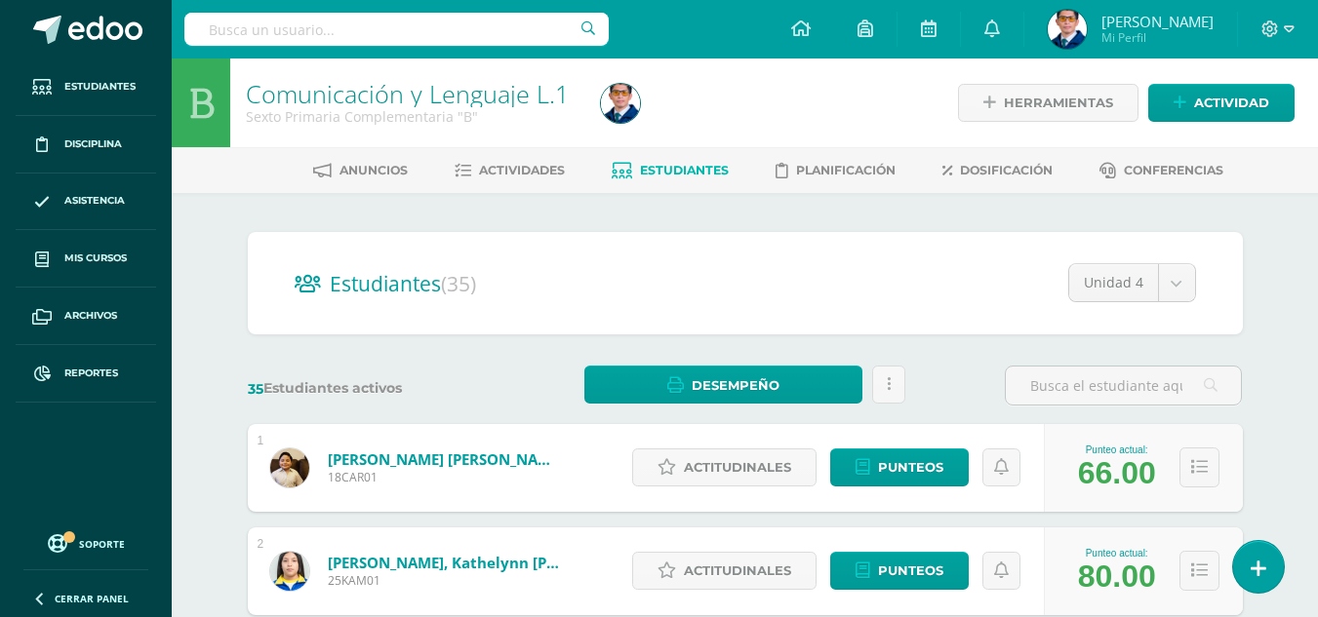
scroll to position [98, 0]
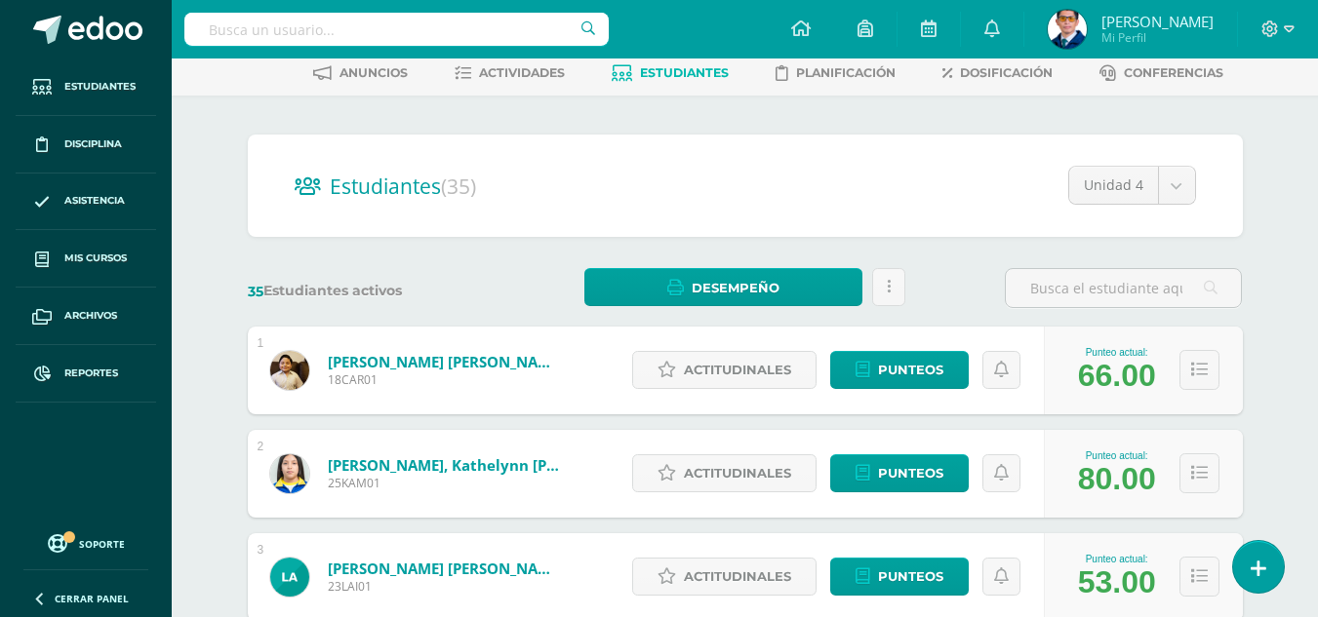
click at [459, 564] on link "Arango Ixcotoyac, Luis Abraham" at bounding box center [445, 569] width 234 height 20
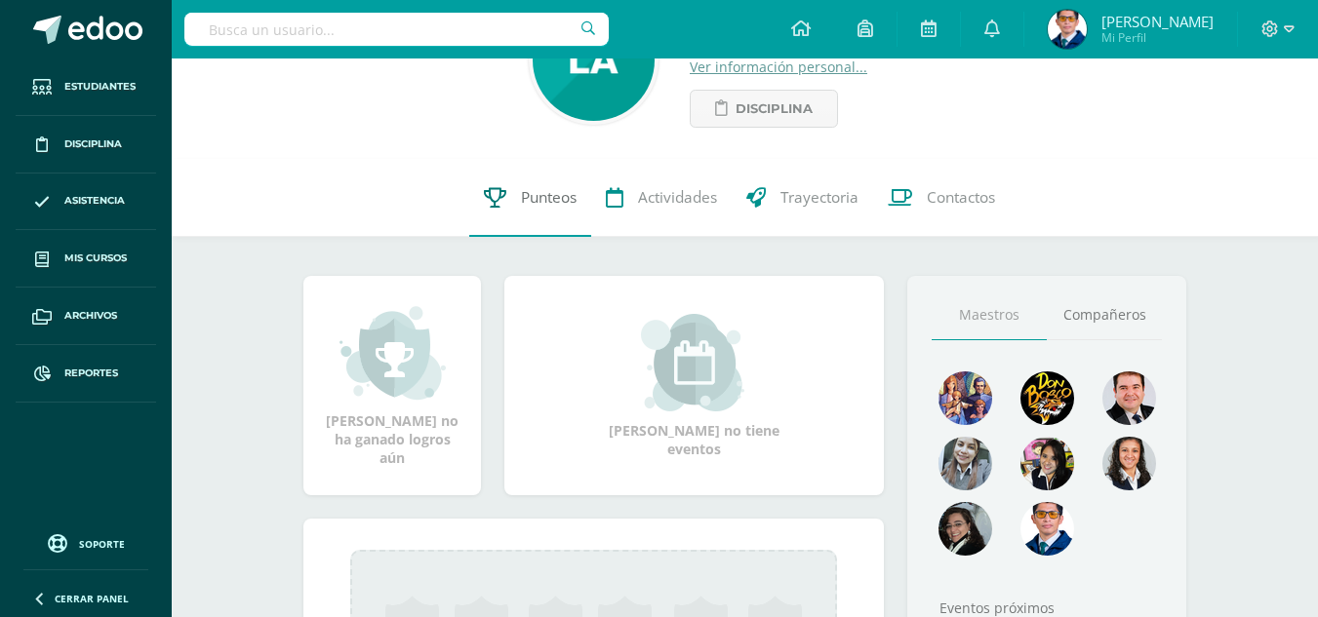
click at [550, 197] on span "Punteos" at bounding box center [549, 197] width 56 height 20
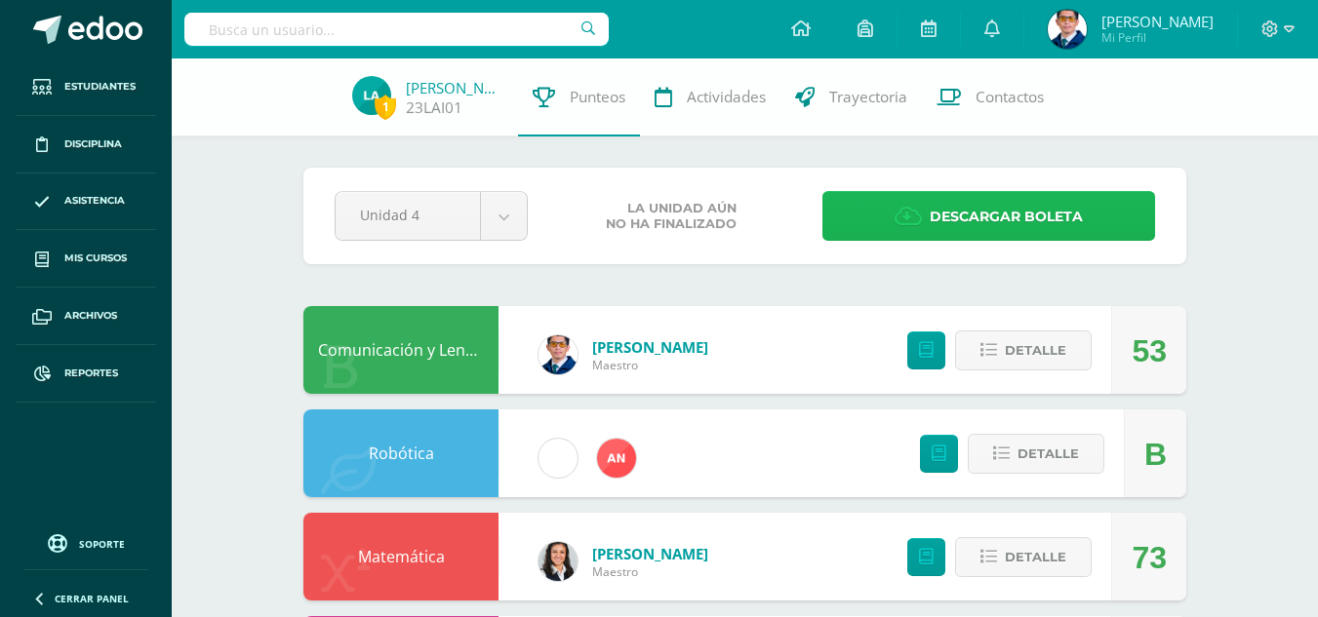
click at [876, 235] on link "Descargar boleta" at bounding box center [988, 216] width 333 height 50
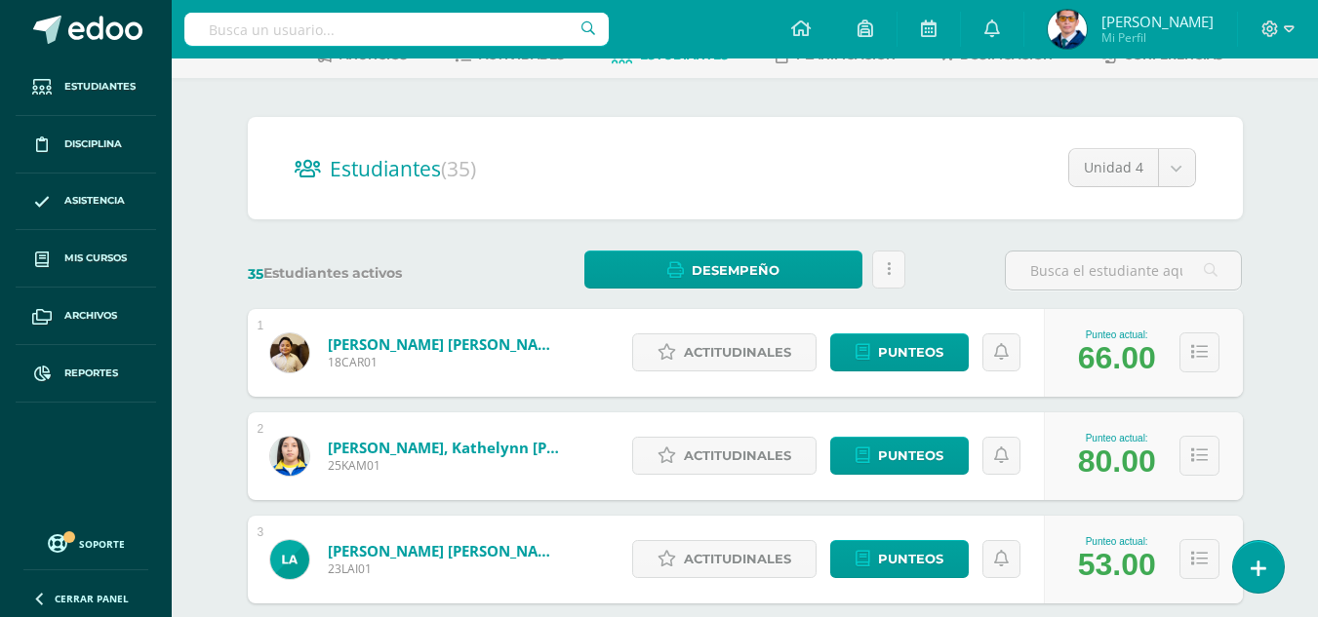
scroll to position [310, 0]
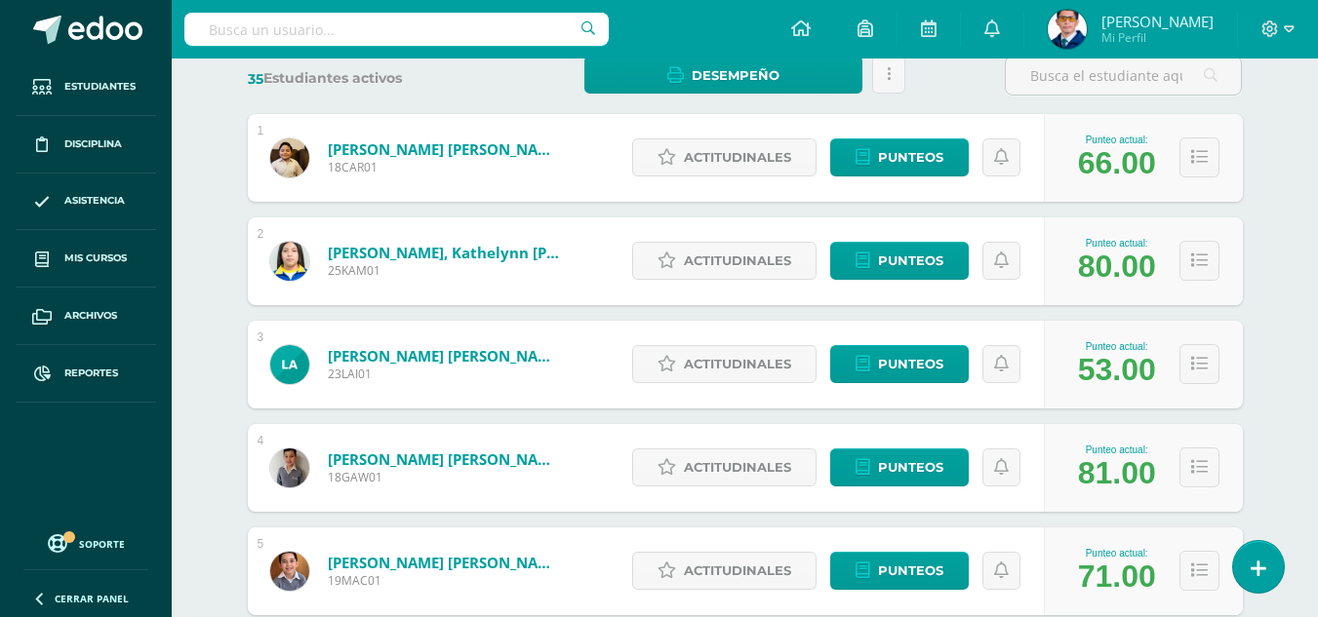
click at [365, 456] on link "Argueta Wirtz, Gonzalo David" at bounding box center [445, 460] width 234 height 20
click at [360, 461] on link "Argueta Wirtz, Gonzalo David" at bounding box center [445, 460] width 234 height 20
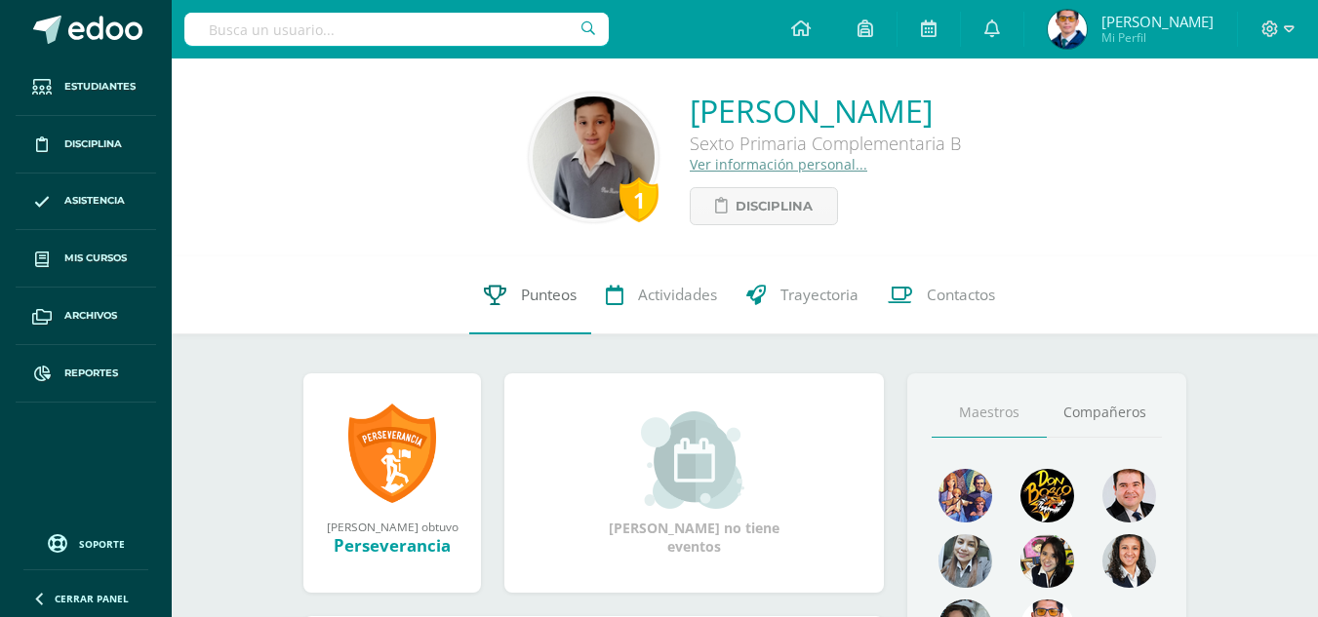
click at [559, 294] on span "Punteos" at bounding box center [549, 295] width 56 height 20
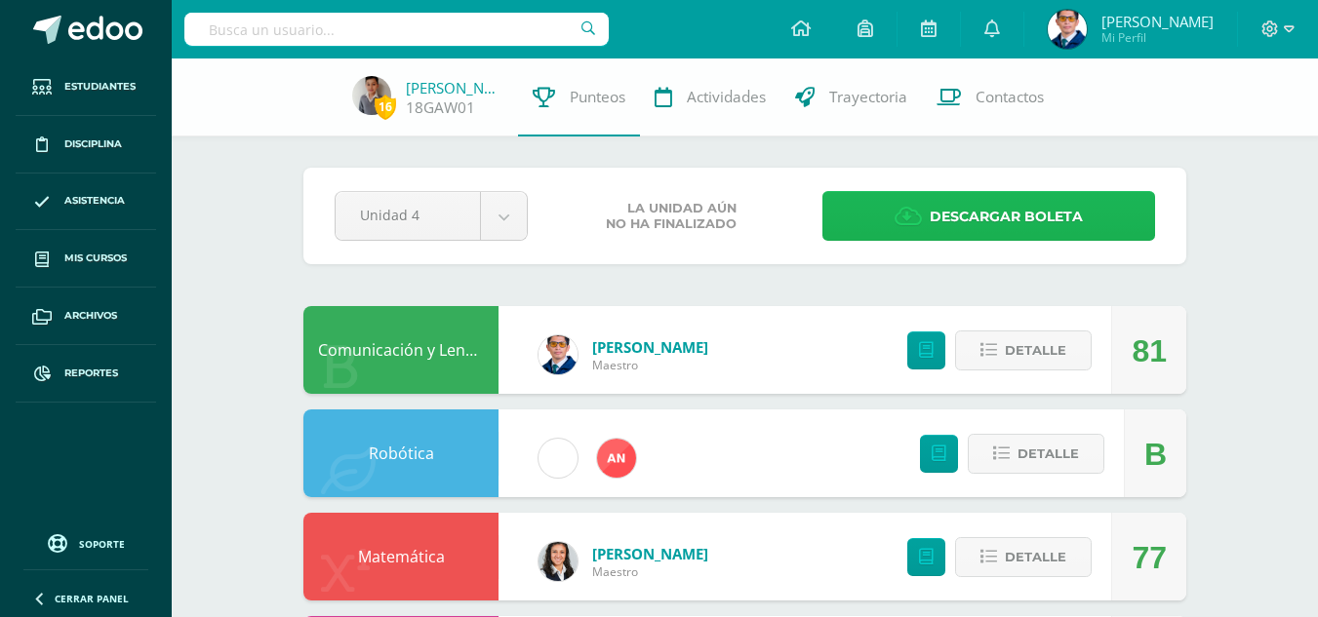
click at [949, 214] on span "Descargar boleta" at bounding box center [1006, 217] width 153 height 48
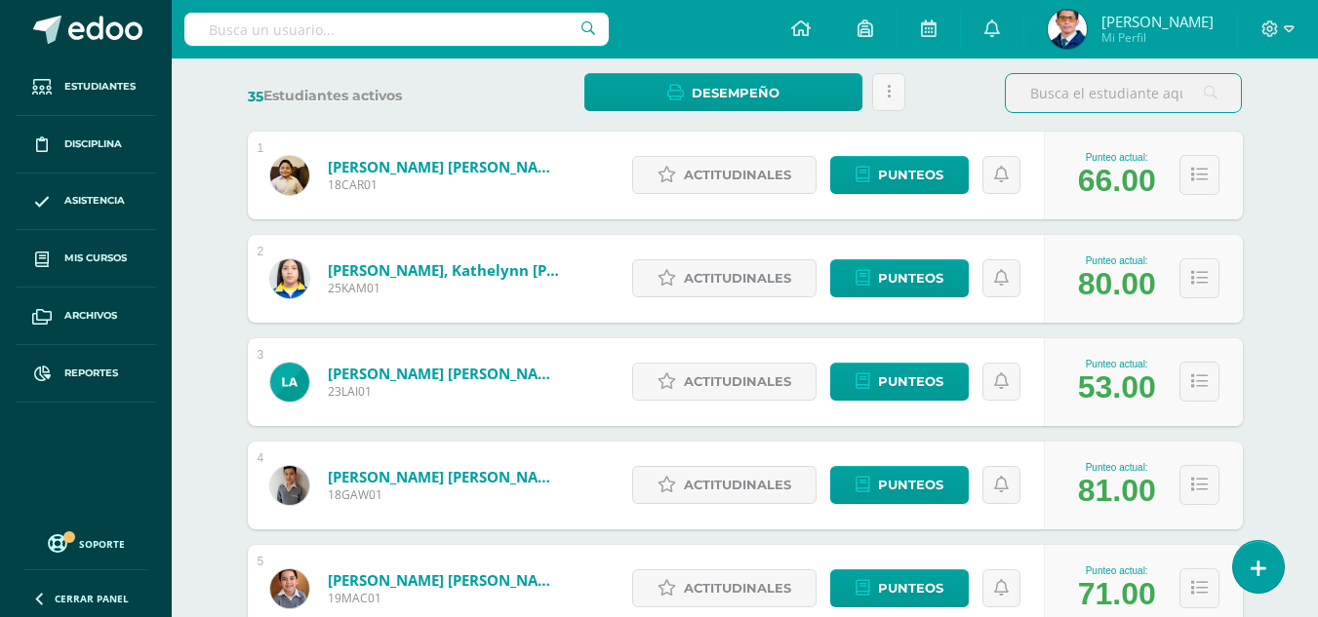
scroll to position [488, 0]
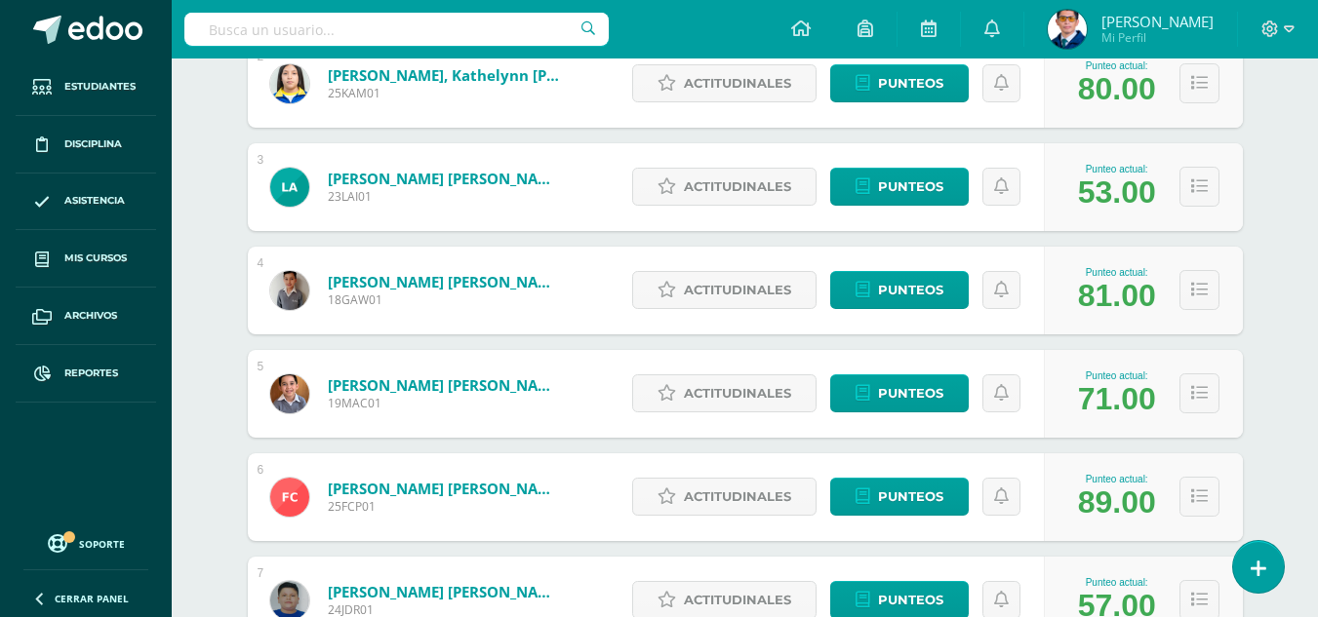
click at [500, 386] on link "Arriola Castro, Mateo Damián" at bounding box center [445, 386] width 234 height 20
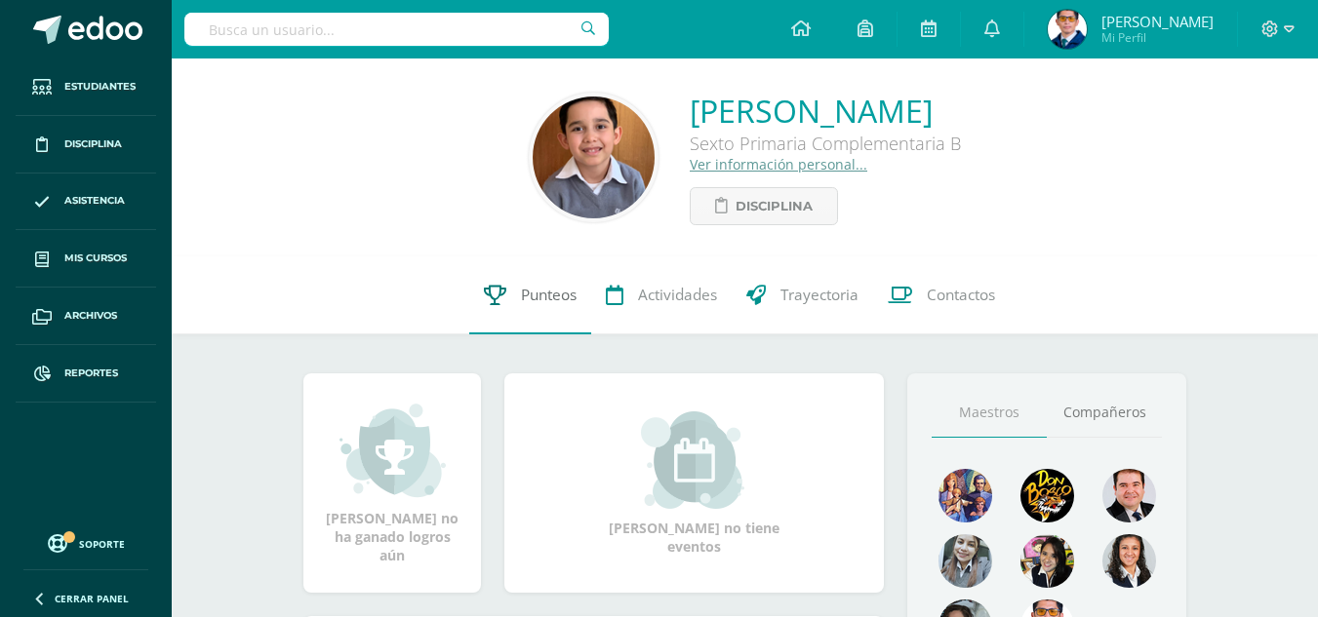
click at [558, 293] on span "Punteos" at bounding box center [549, 295] width 56 height 20
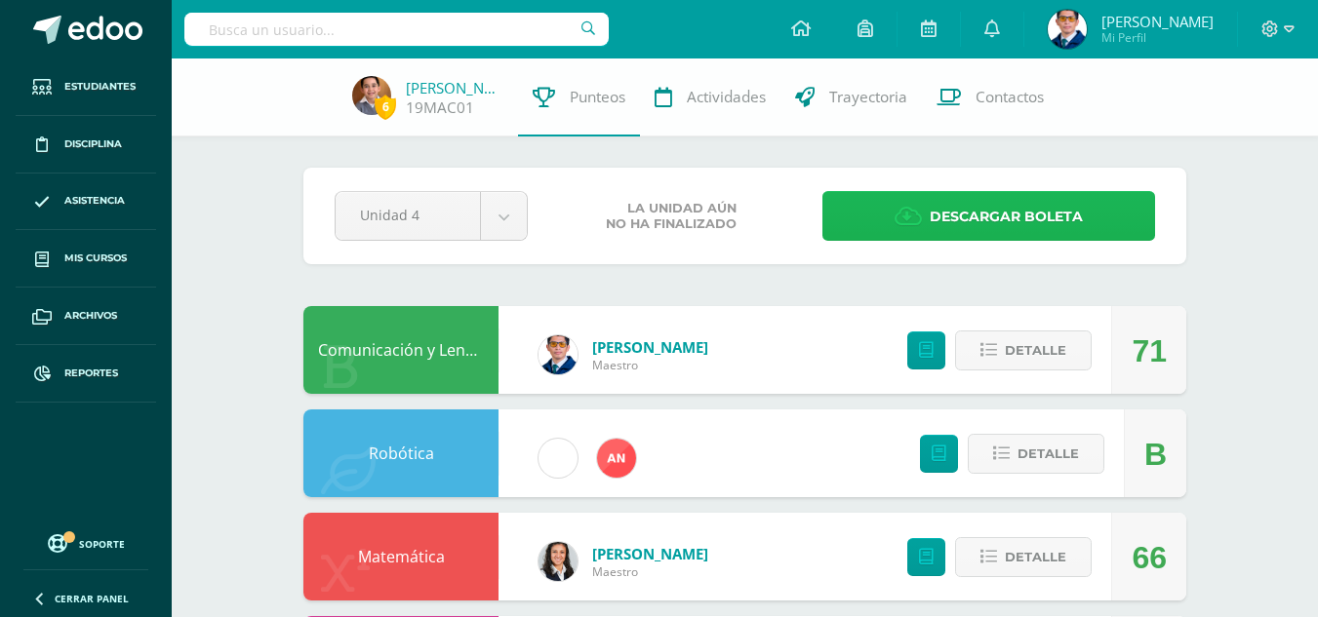
click at [989, 219] on span "Descargar boleta" at bounding box center [1006, 217] width 153 height 48
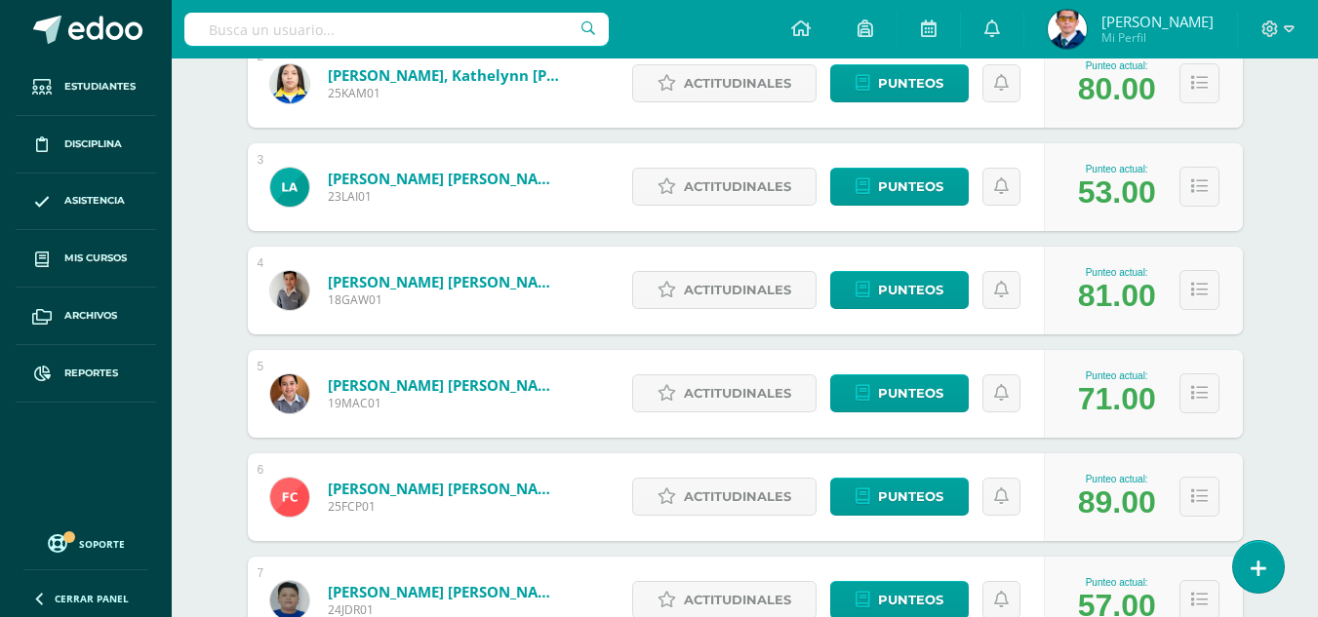
scroll to position [585, 0]
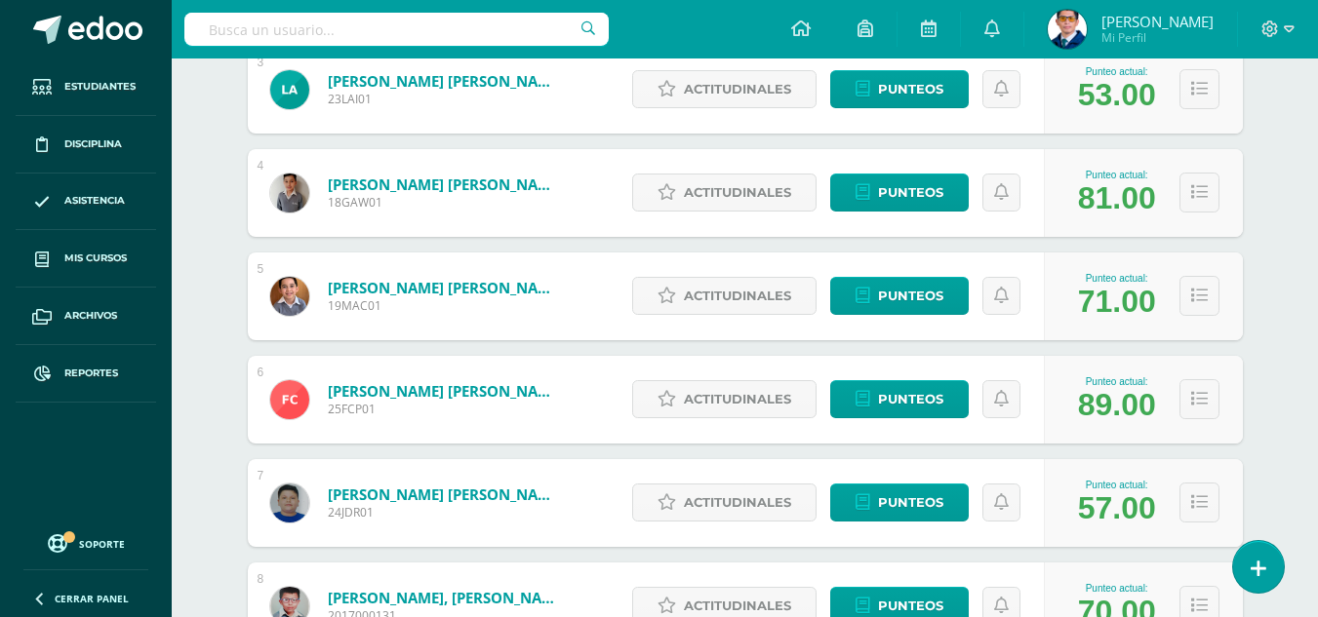
click at [350, 390] on link "Castillo Pellecer, Fátima del Rosario" at bounding box center [445, 391] width 234 height 20
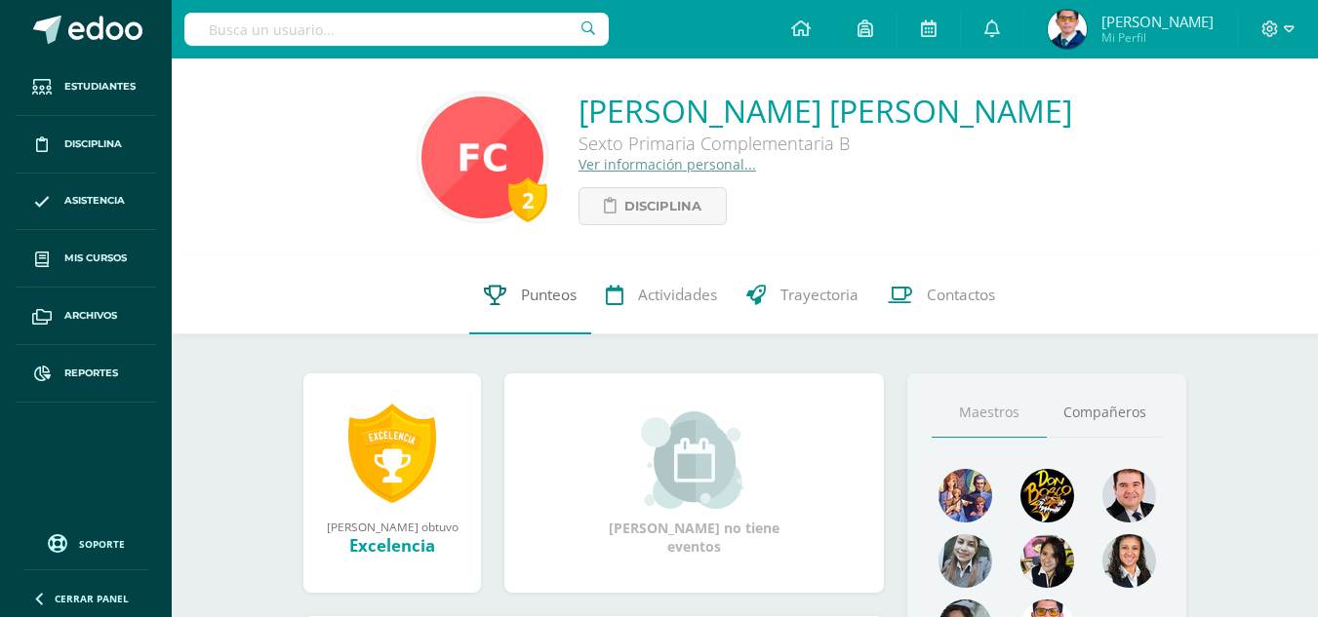
click at [547, 291] on span "Punteos" at bounding box center [549, 295] width 56 height 20
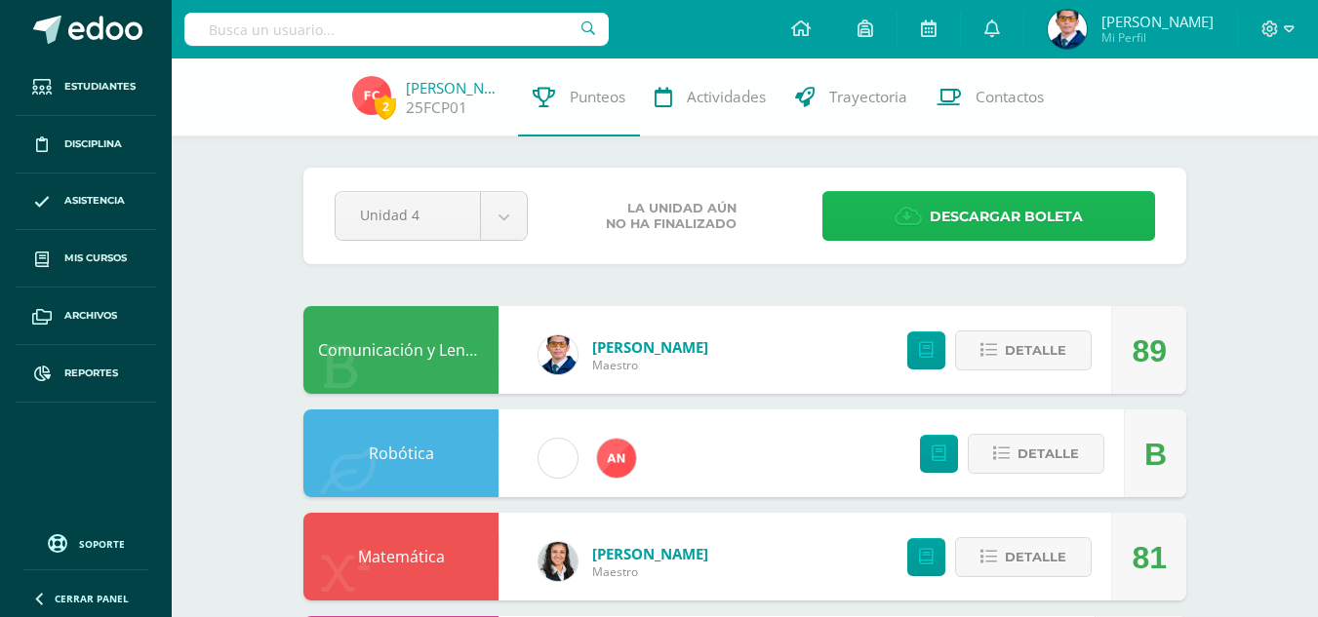
click at [907, 215] on icon at bounding box center [907, 216] width 27 height 21
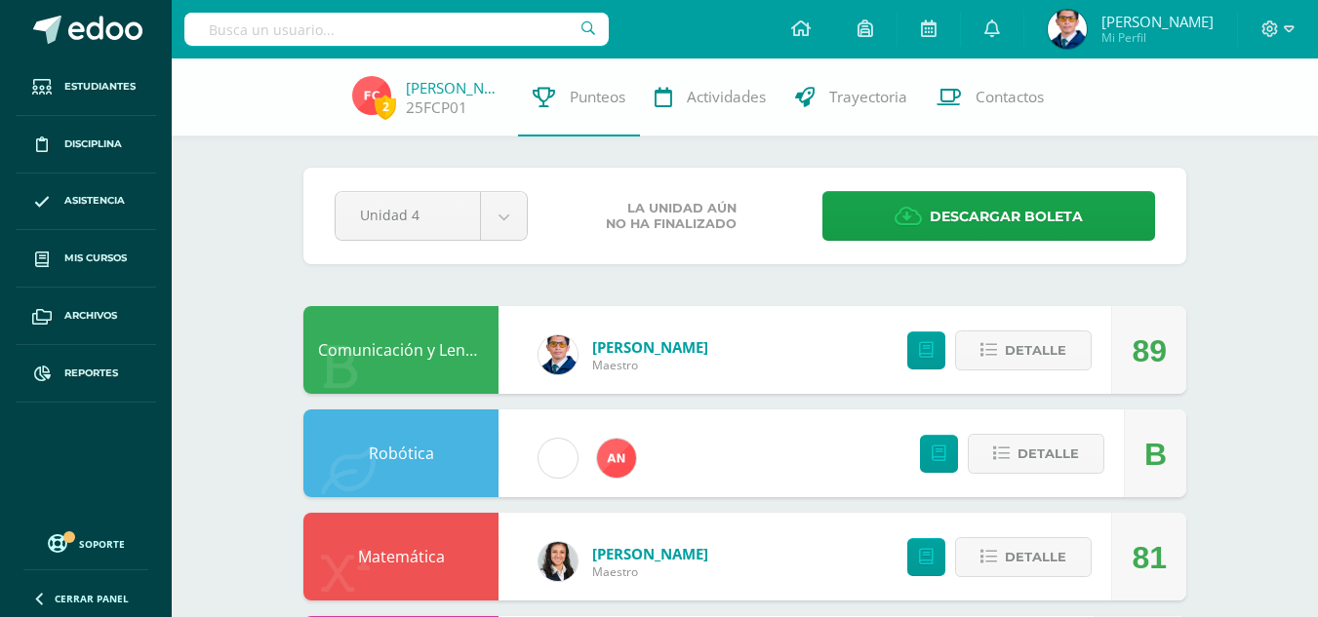
click at [399, 26] on input "text" at bounding box center [396, 29] width 424 height 33
type input "garcia ancheyta"
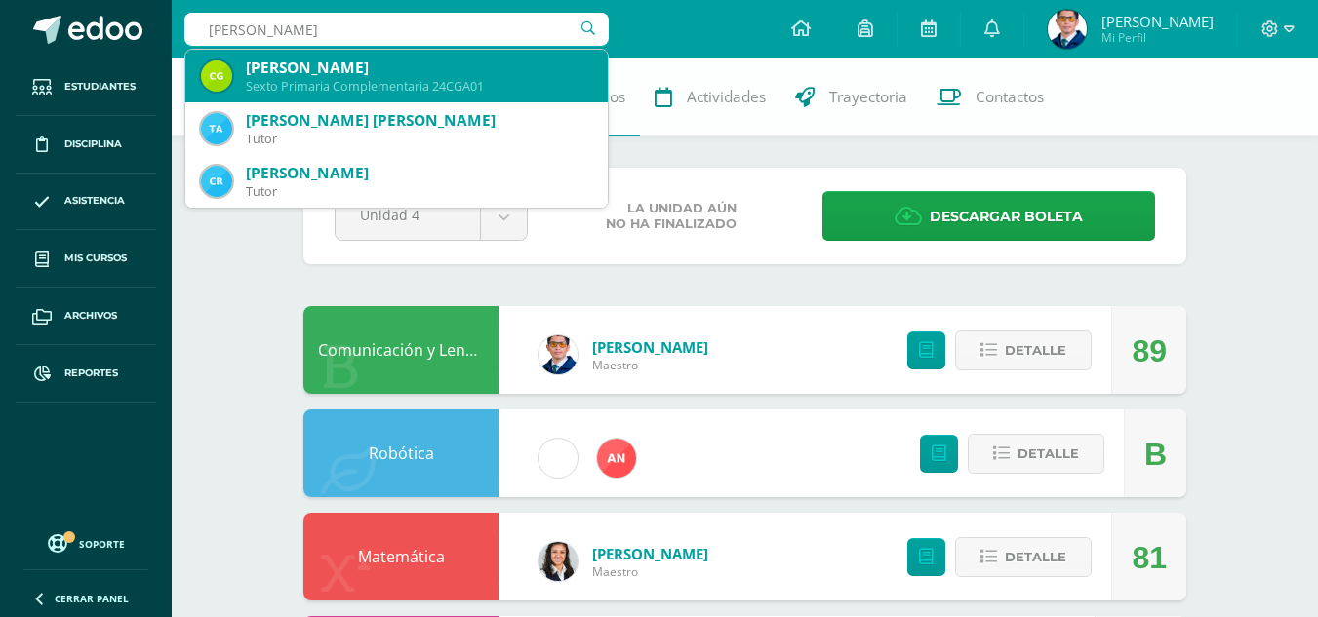
click at [541, 93] on div "Sexto Primaria Complementaria 24CGA01" at bounding box center [419, 86] width 346 height 17
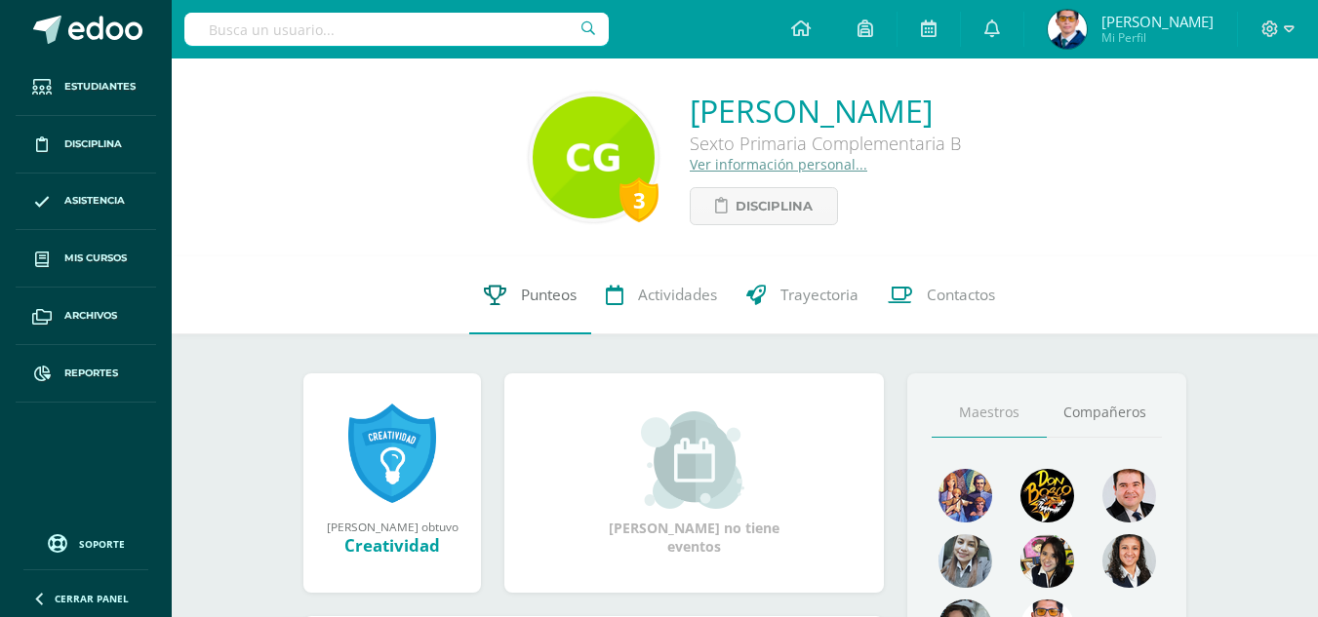
click at [537, 302] on span "Punteos" at bounding box center [549, 295] width 56 height 20
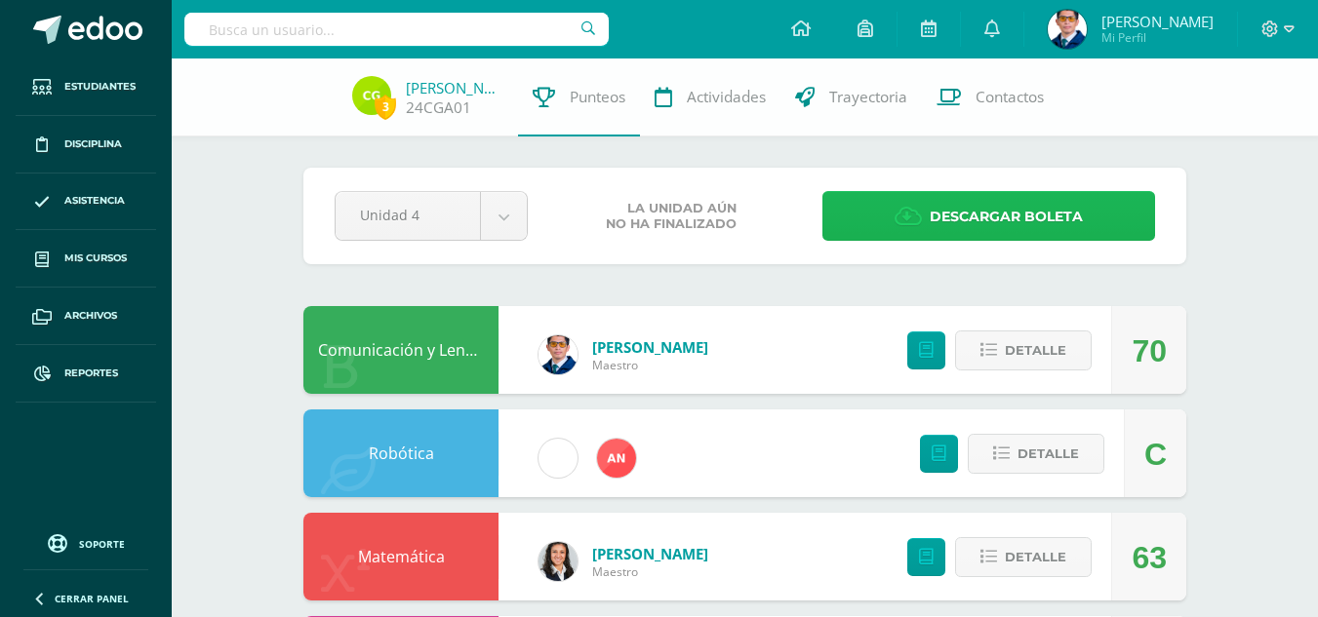
click at [894, 220] on icon at bounding box center [907, 216] width 27 height 21
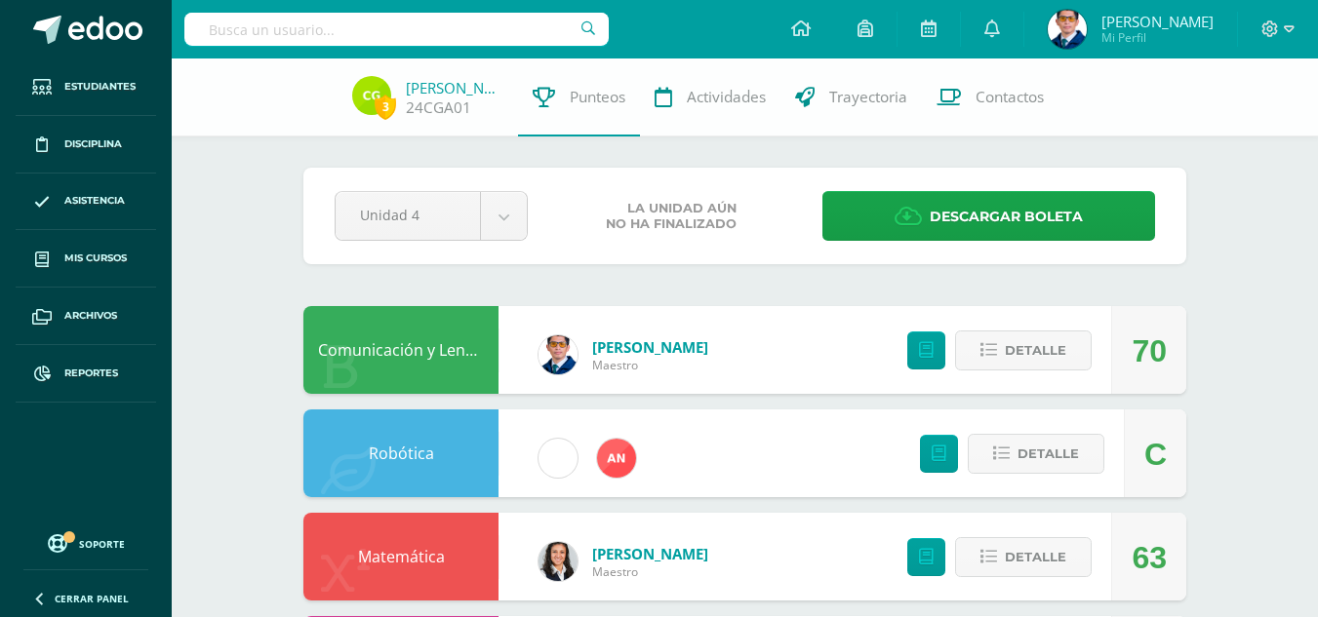
click at [482, 30] on input "text" at bounding box center [396, 29] width 424 height 33
type input "garcia vásquez"
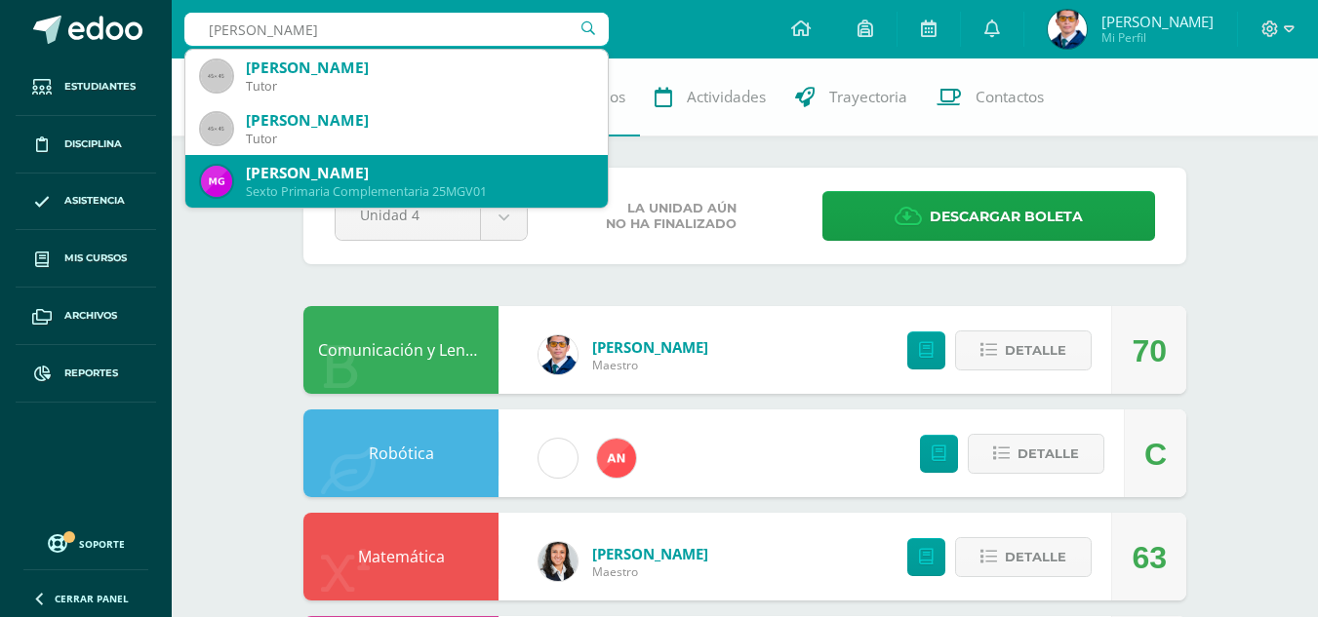
click at [475, 183] on div "Sexto Primaria Complementaria 25MGV01" at bounding box center [419, 191] width 346 height 17
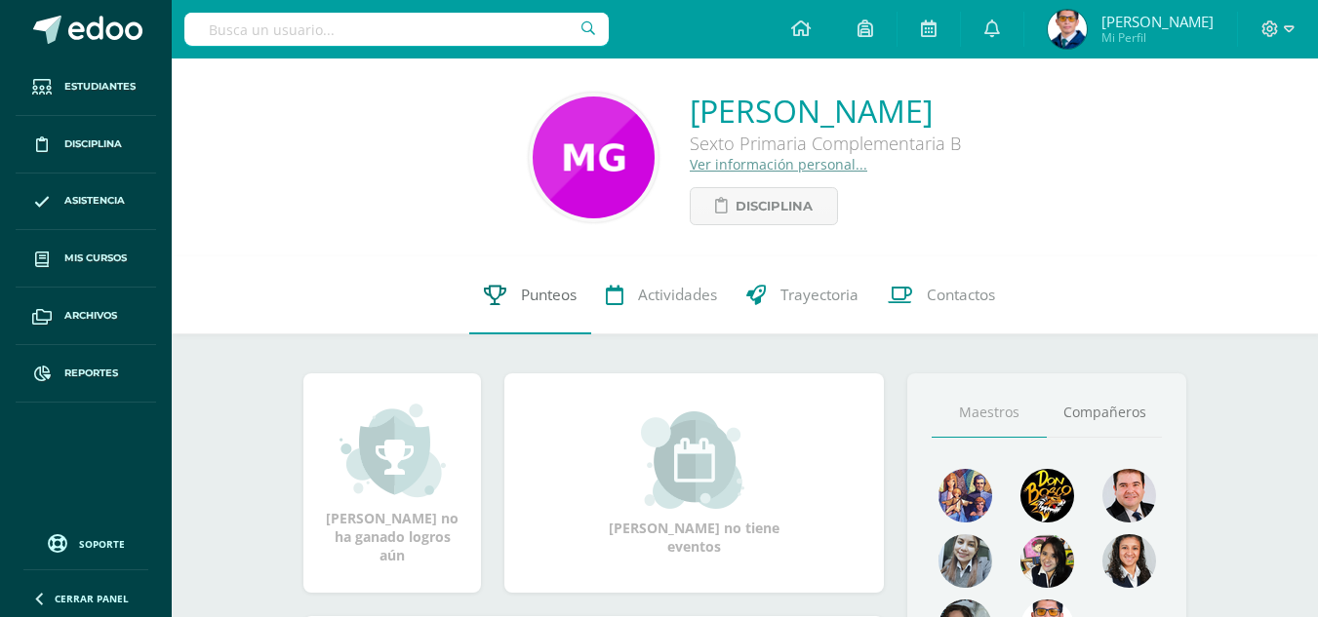
click at [523, 293] on link "Punteos" at bounding box center [530, 296] width 122 height 78
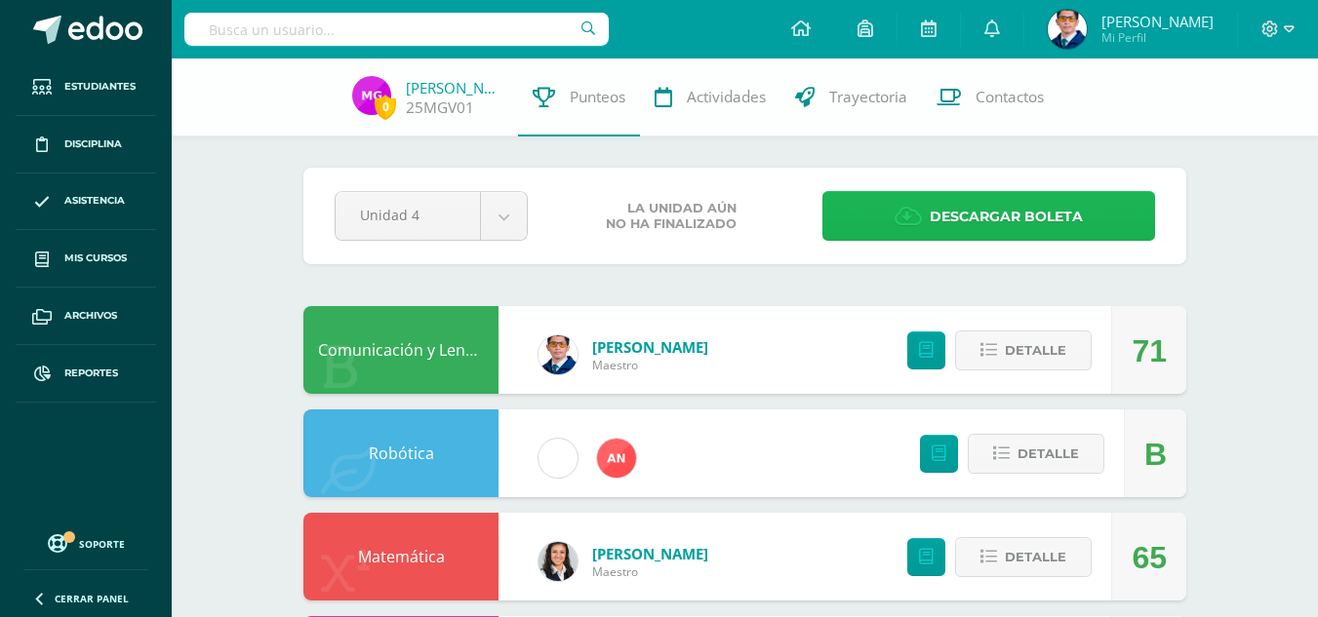
click at [991, 219] on span "Descargar boleta" at bounding box center [1006, 217] width 153 height 48
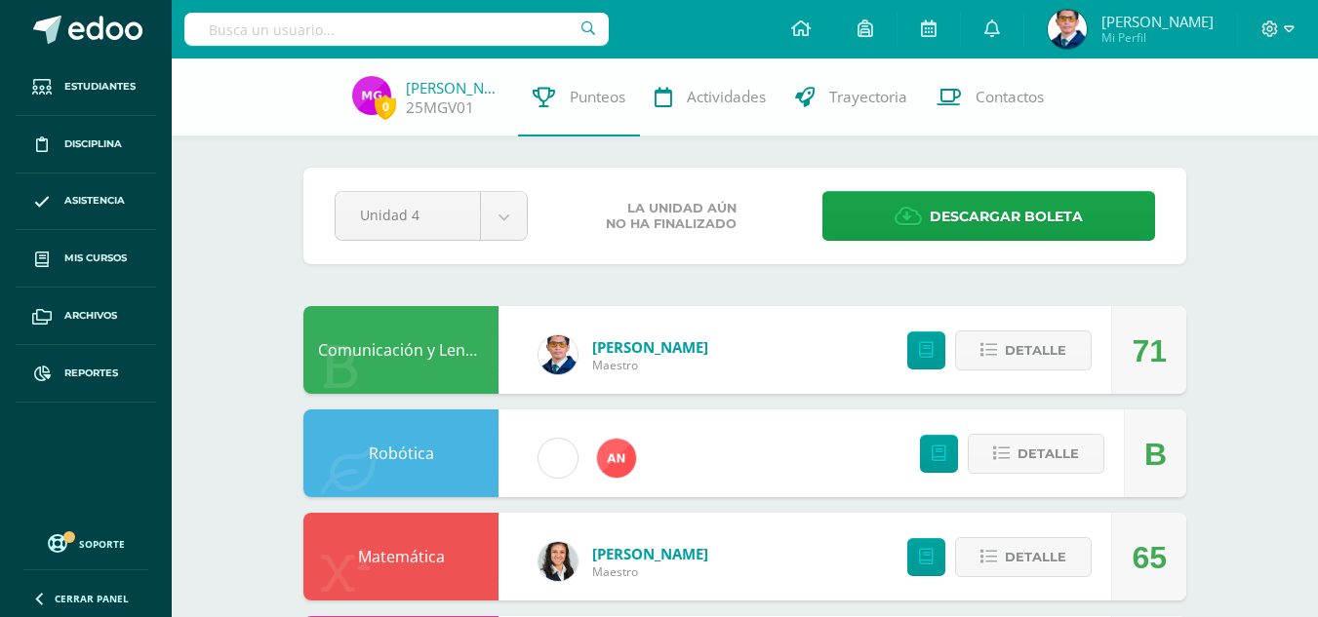
click at [468, 43] on input "text" at bounding box center [396, 29] width 424 height 33
type input "navarro taque"
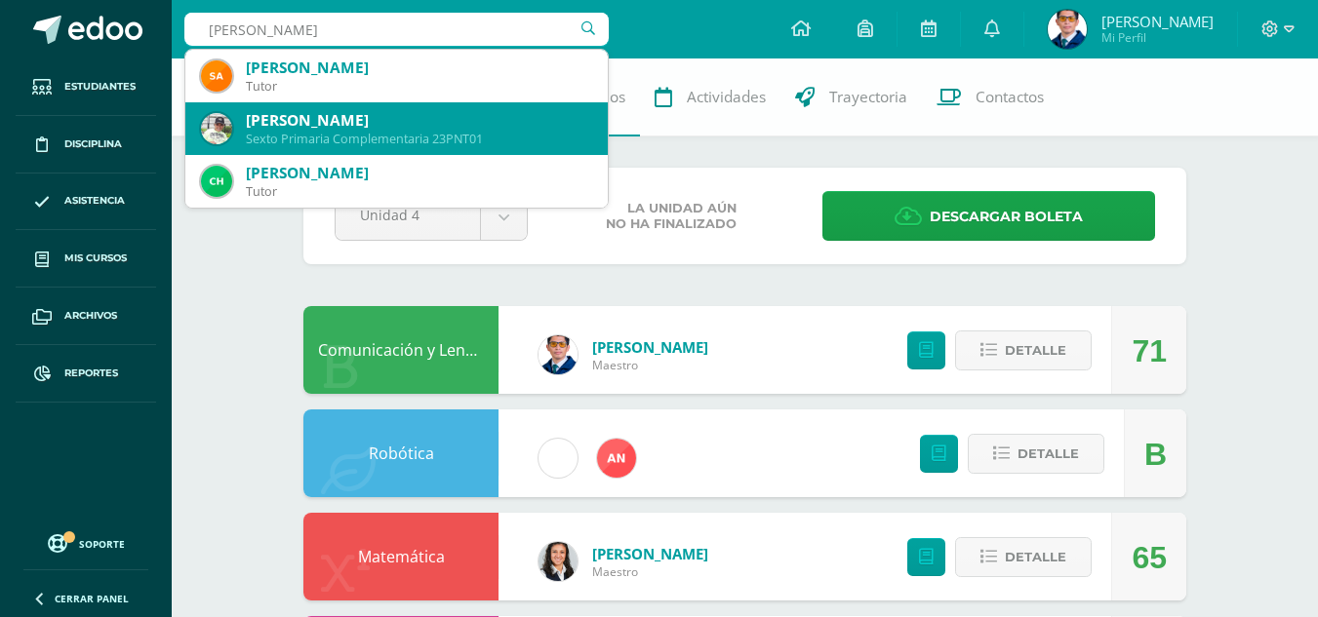
click at [511, 142] on div "Sexto Primaria Complementaria 23PNT01" at bounding box center [419, 139] width 346 height 17
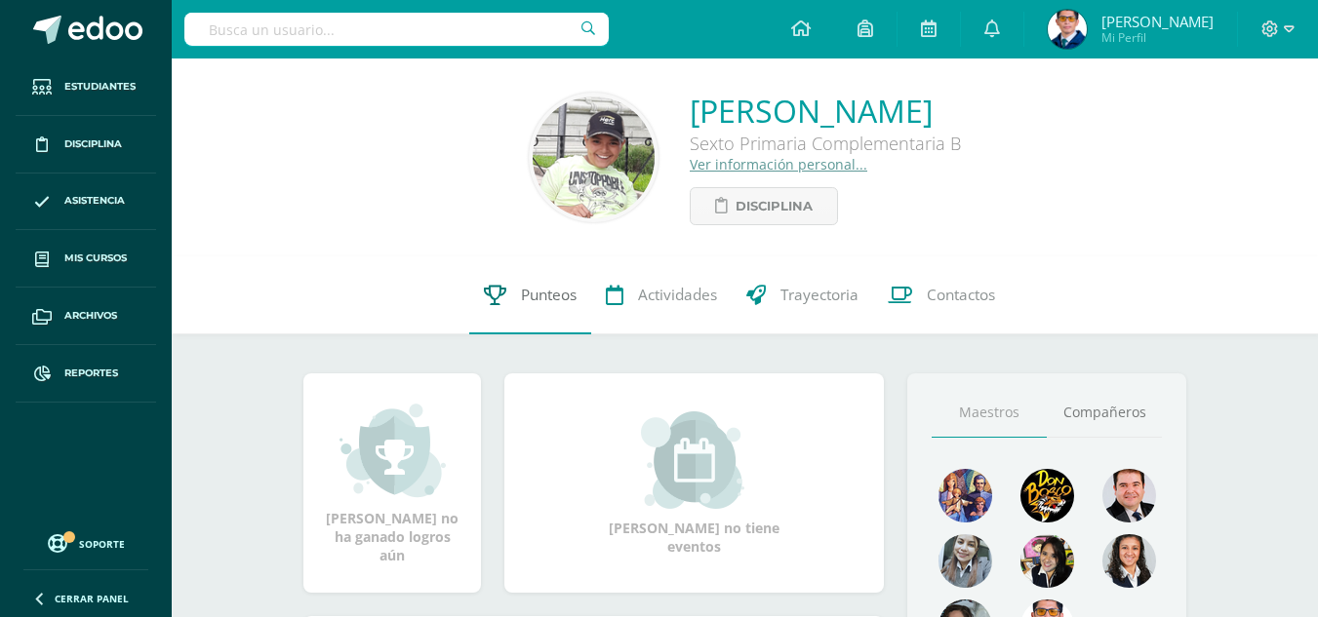
click at [559, 303] on span "Punteos" at bounding box center [549, 295] width 56 height 20
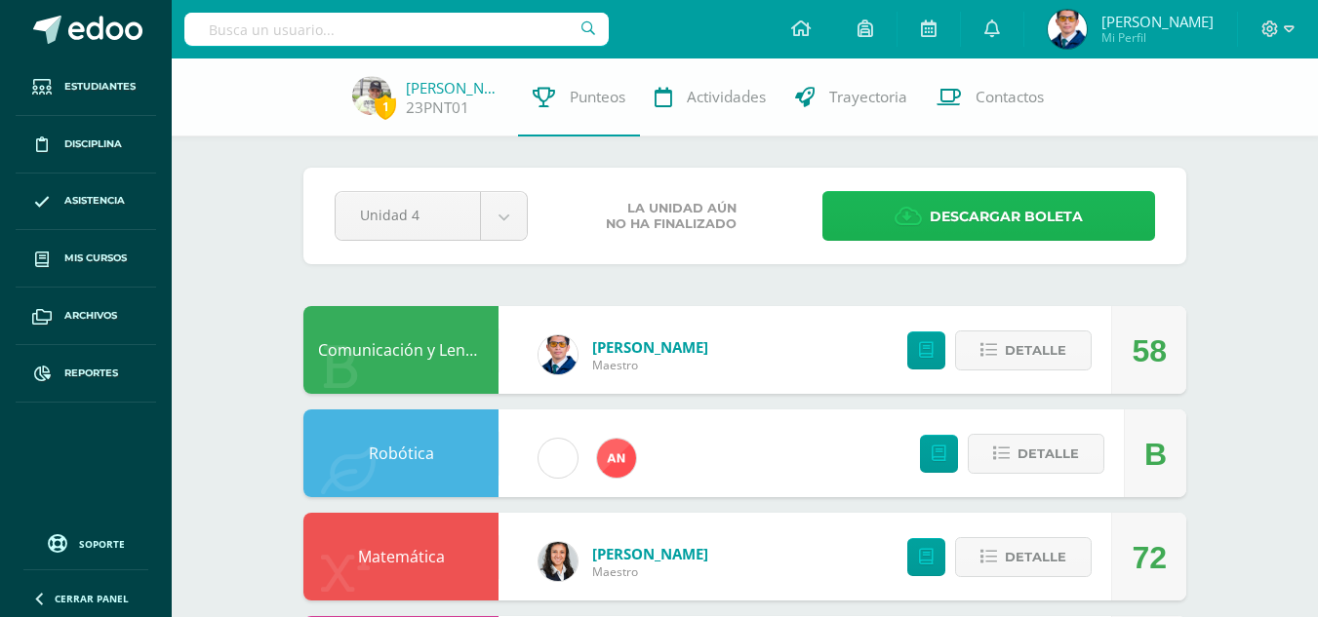
click at [882, 217] on link "Descargar boleta" at bounding box center [988, 216] width 333 height 50
